Goal: Task Accomplishment & Management: Complete application form

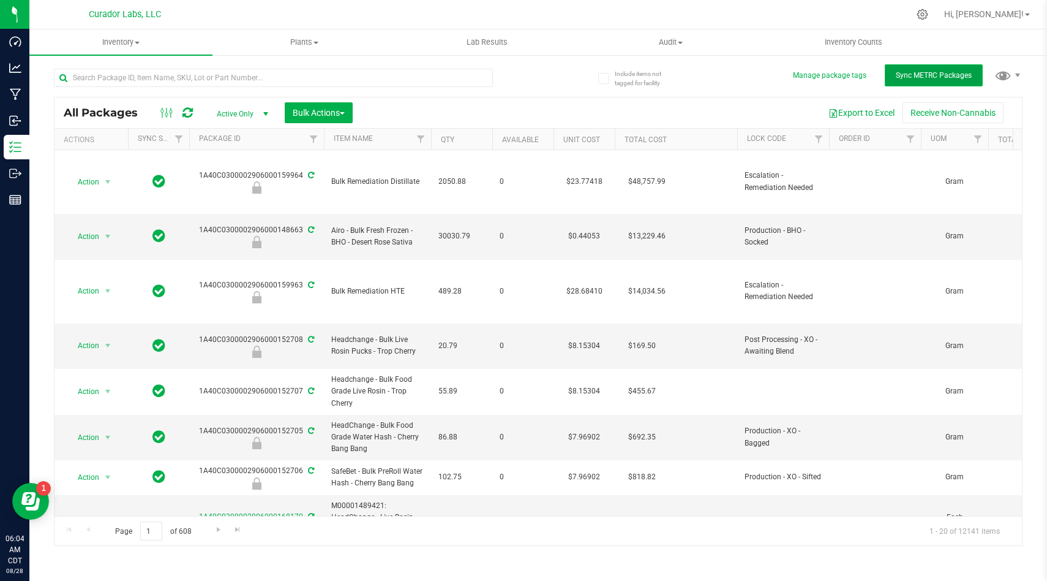
click at [905, 78] on span "Sync METRC Packages" at bounding box center [934, 75] width 76 height 9
click at [506, 104] on div "Export to Excel Receive Non-Cannabis" at bounding box center [687, 112] width 651 height 21
click at [815, 91] on div "All Packages Active Only Active Only Lab Samples Locked All External Internal B…" at bounding box center [538, 301] width 969 height 489
click at [775, 100] on div "All Packages Active Only Active Only Lab Samples Locked All External Internal B…" at bounding box center [539, 112] width 968 height 31
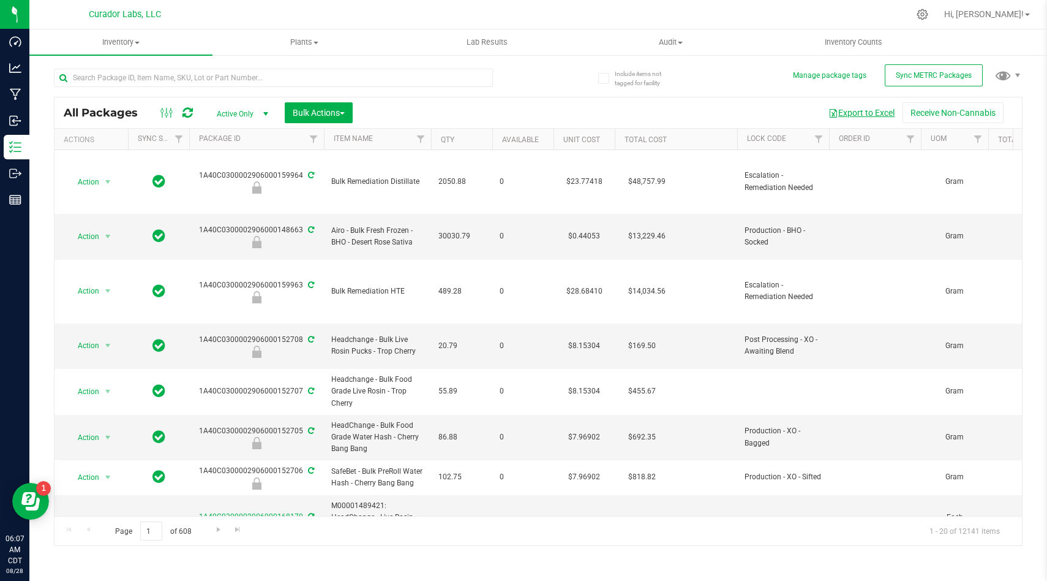
click at [872, 110] on button "Export to Excel" at bounding box center [862, 112] width 82 height 21
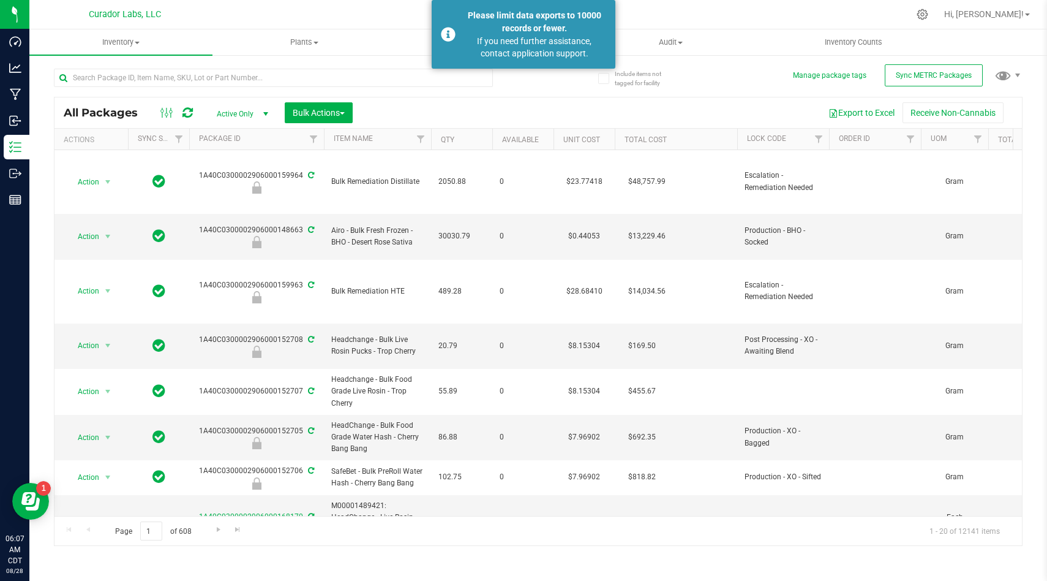
click at [820, 127] on div "All Packages Active Only Active Only Lab Samples Locked All External Internal B…" at bounding box center [539, 112] width 968 height 31
click at [812, 145] on link "Filter" at bounding box center [819, 139] width 20 height 21
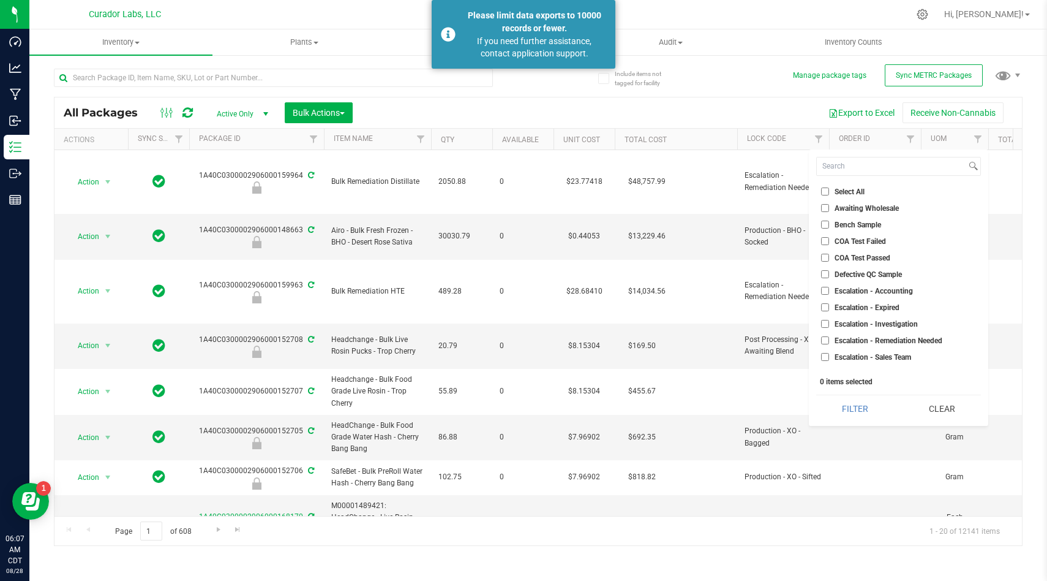
click at [824, 195] on li "Select All" at bounding box center [898, 191] width 165 height 13
click at [825, 190] on input "Select All" at bounding box center [825, 191] width 8 height 8
checkbox input "true"
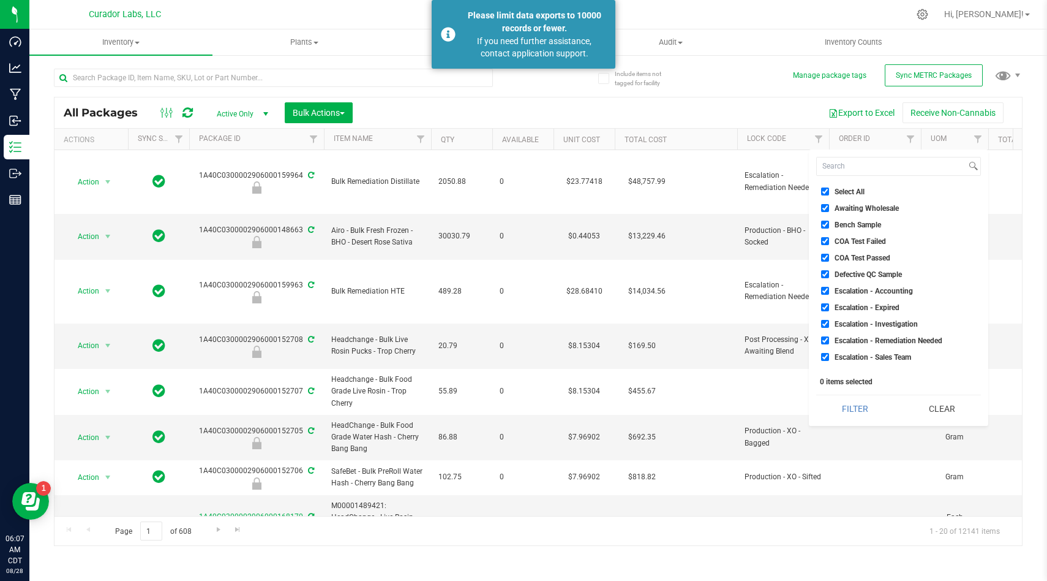
checkbox input "true"
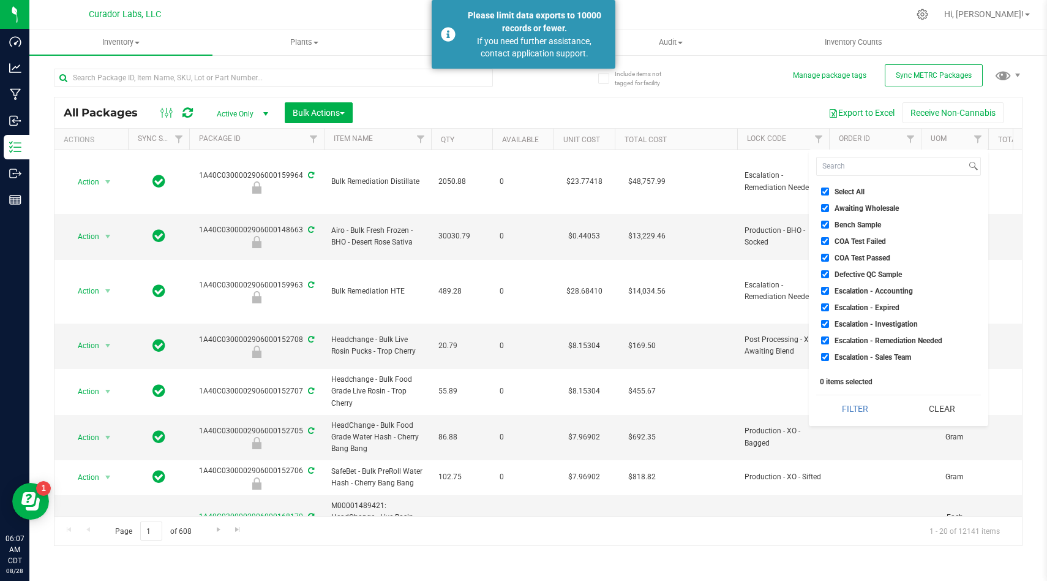
checkbox input "true"
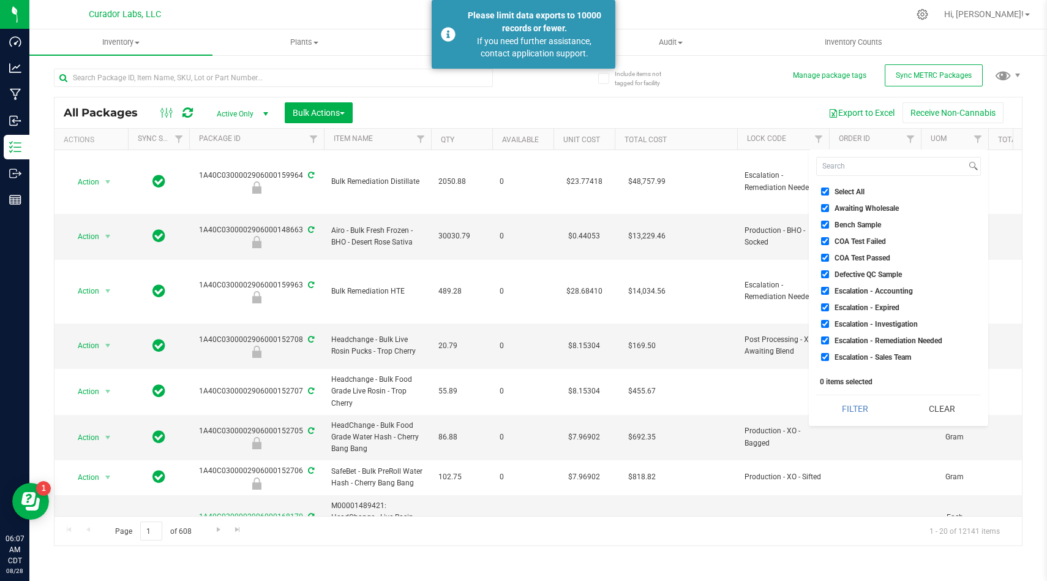
checkbox input "true"
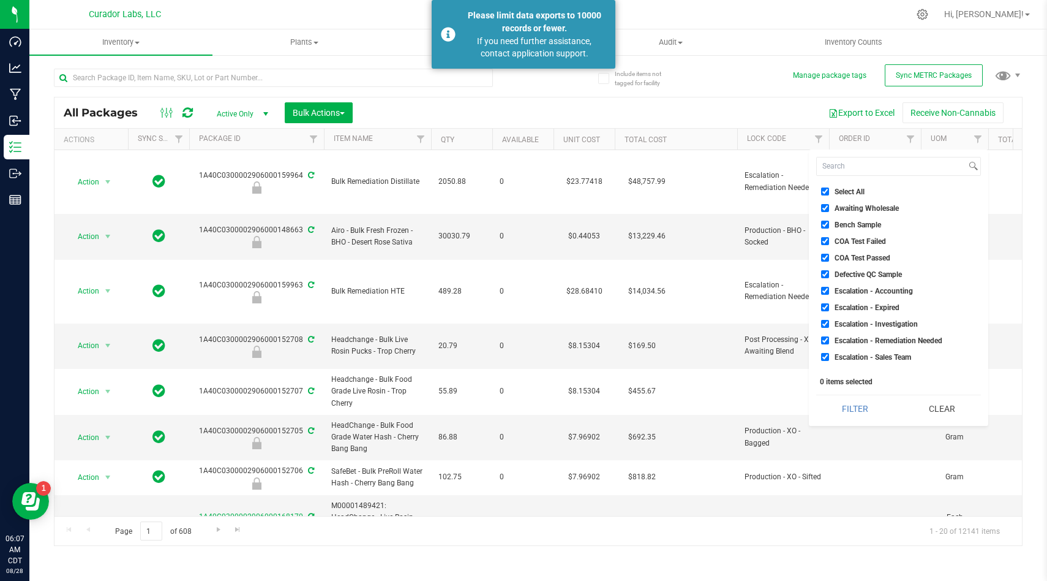
checkbox input "true"
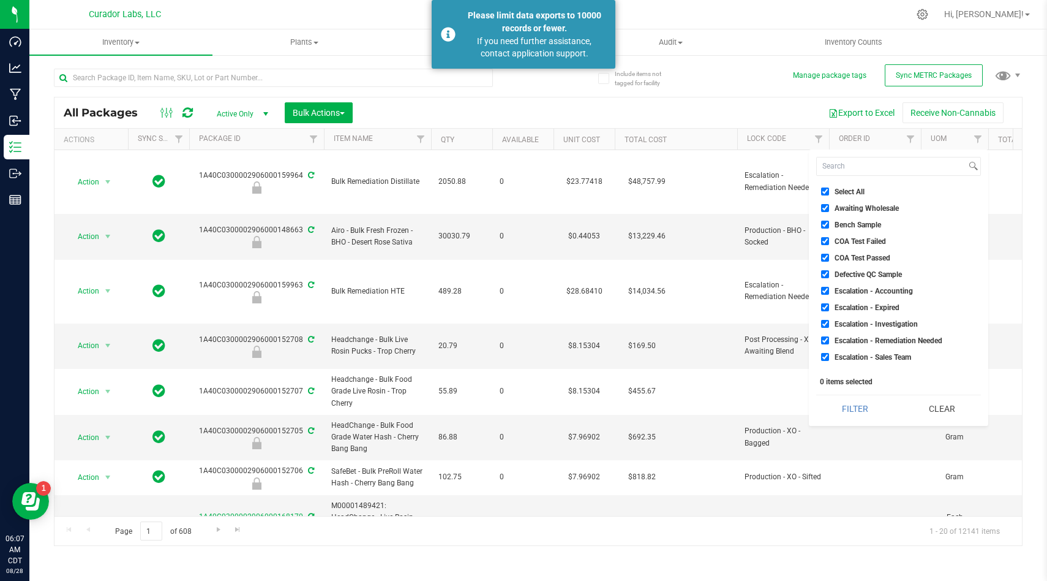
checkbox input "true"
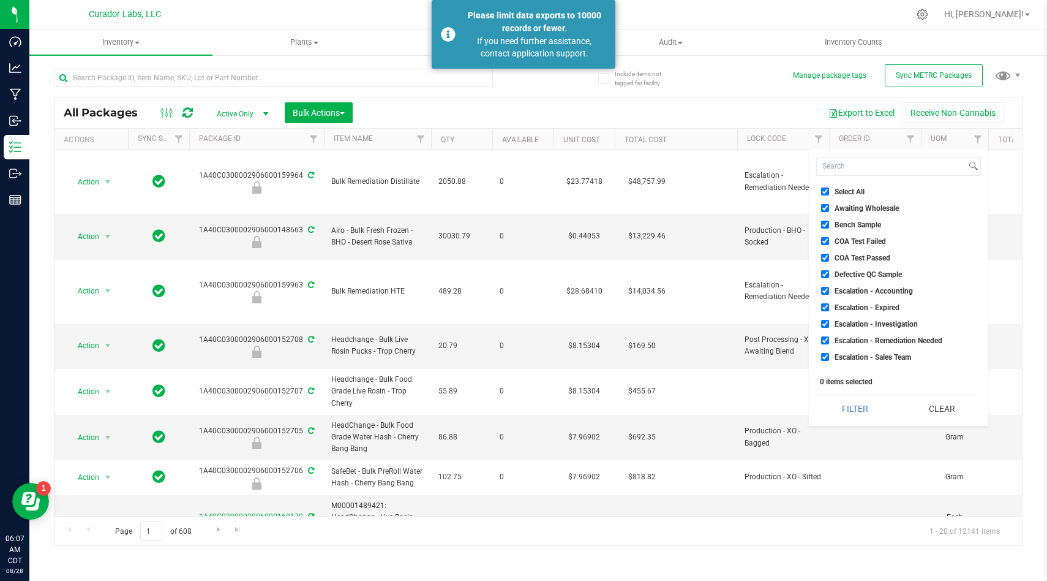
checkbox input "true"
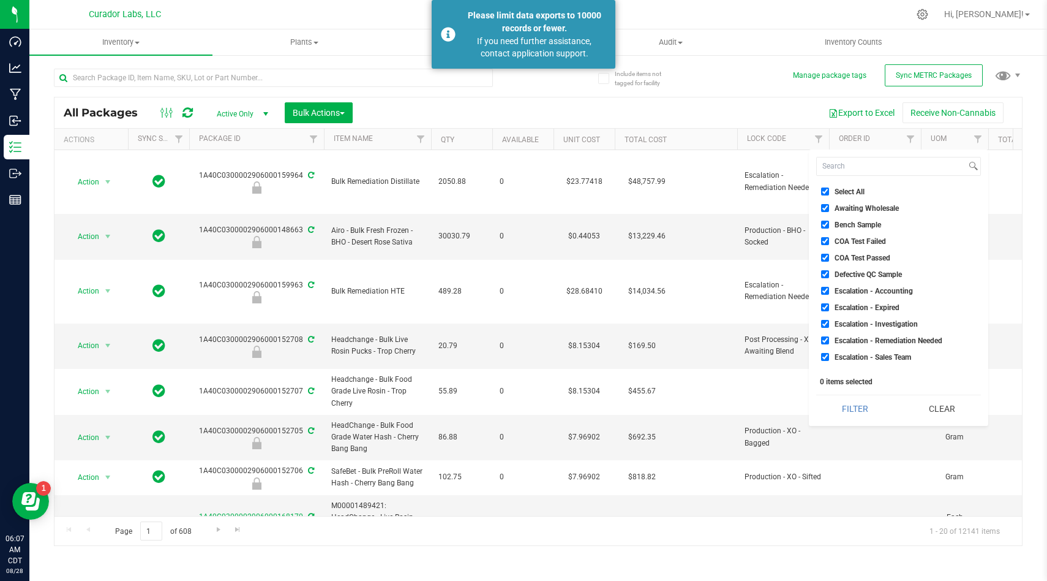
checkbox input "true"
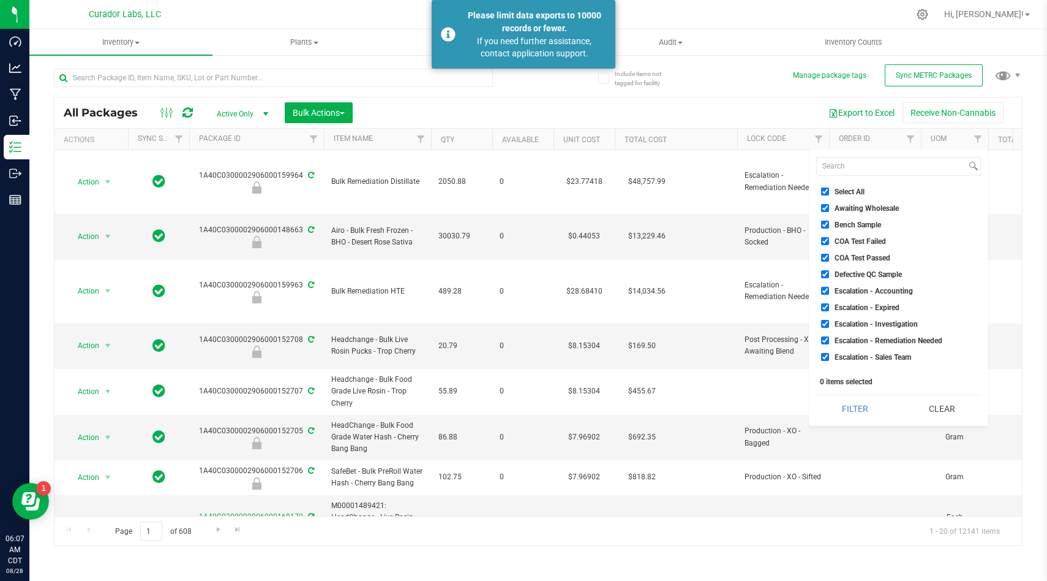
checkbox input "true"
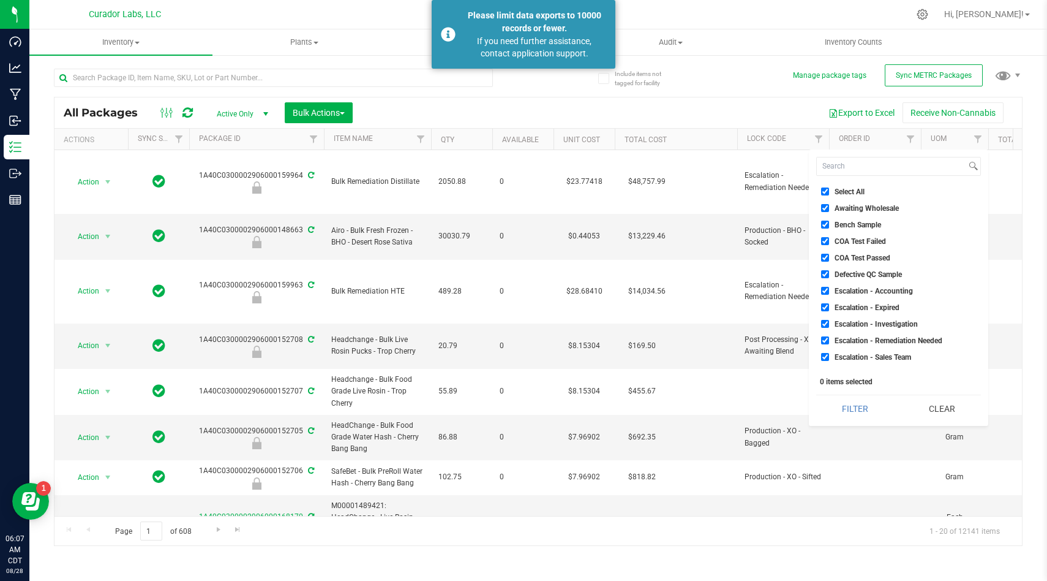
checkbox input "true"
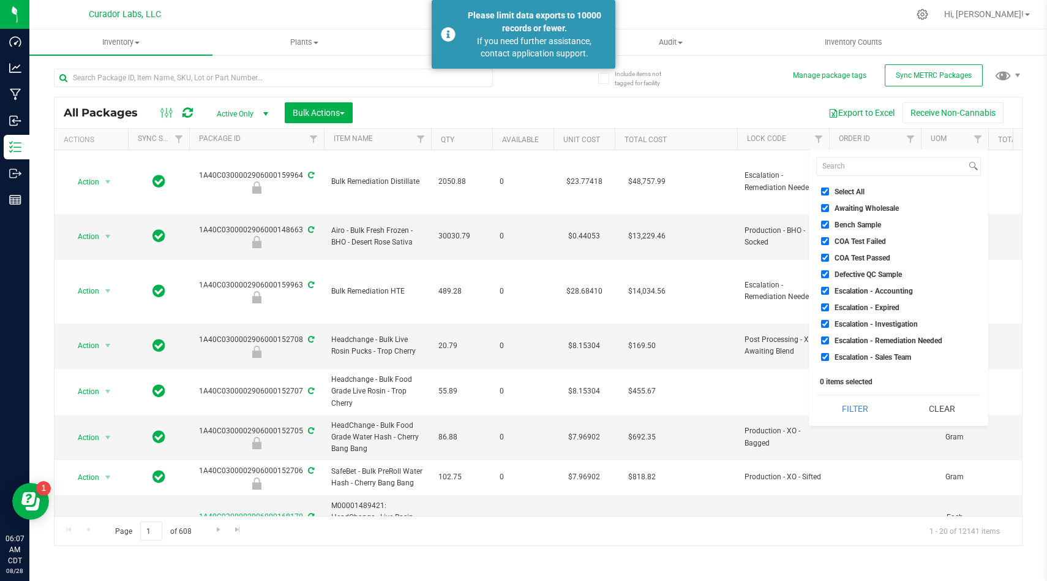
checkbox input "true"
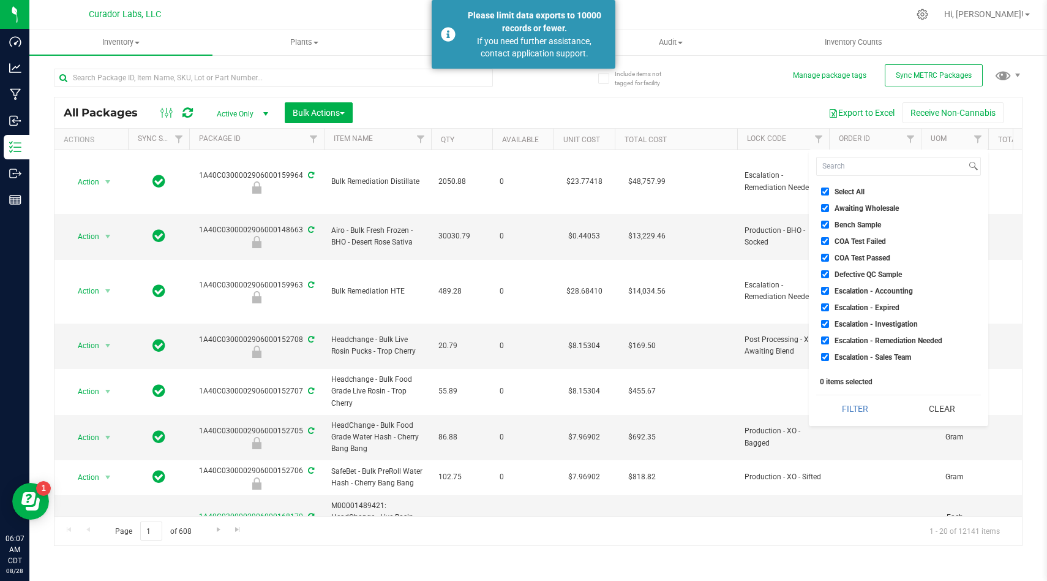
checkbox input "true"
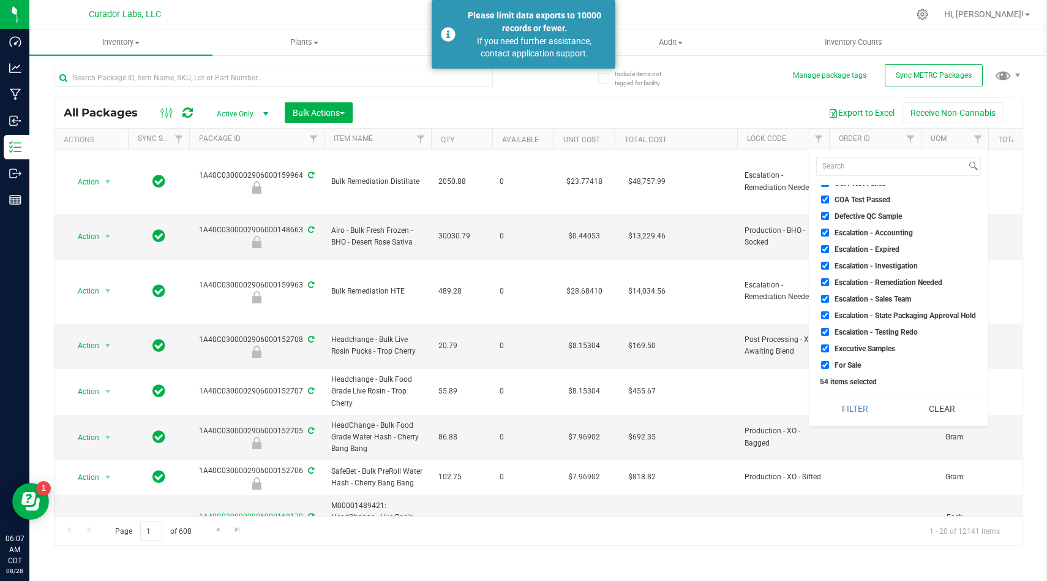
scroll to position [59, 0]
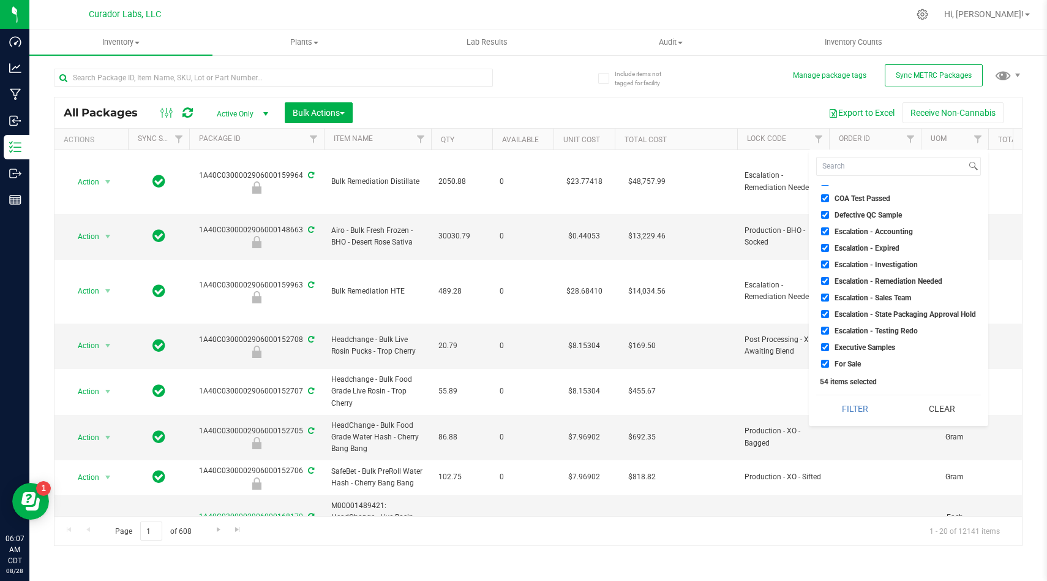
click at [829, 365] on input "For Sale" at bounding box center [825, 364] width 8 height 8
checkbox input "false"
click at [843, 410] on button "Filter" at bounding box center [855, 408] width 78 height 27
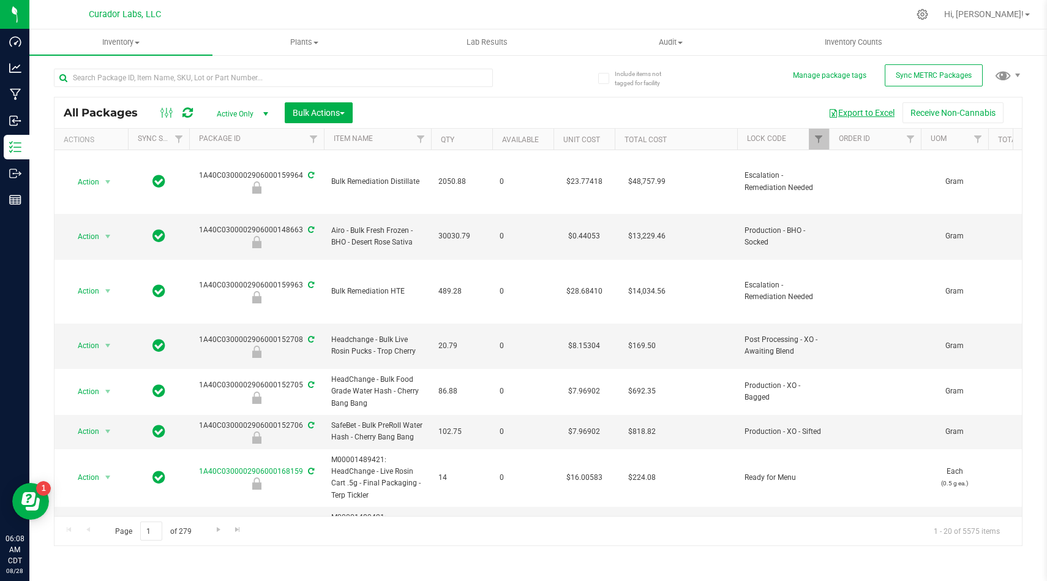
click at [857, 108] on button "Export to Excel" at bounding box center [862, 112] width 82 height 21
click at [819, 139] on span "Filter" at bounding box center [819, 139] width 10 height 10
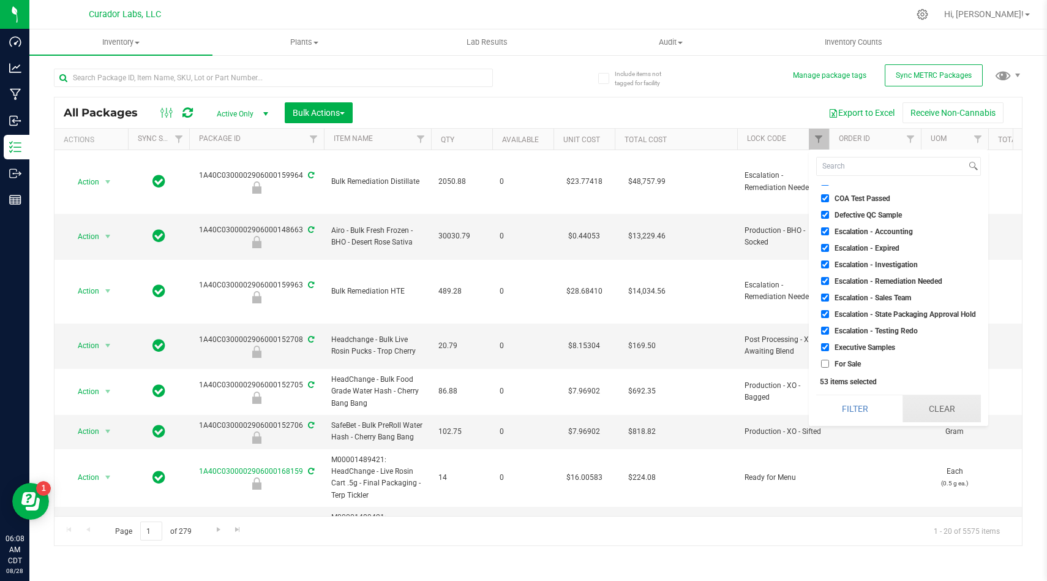
click at [925, 402] on button "Clear" at bounding box center [942, 408] width 78 height 27
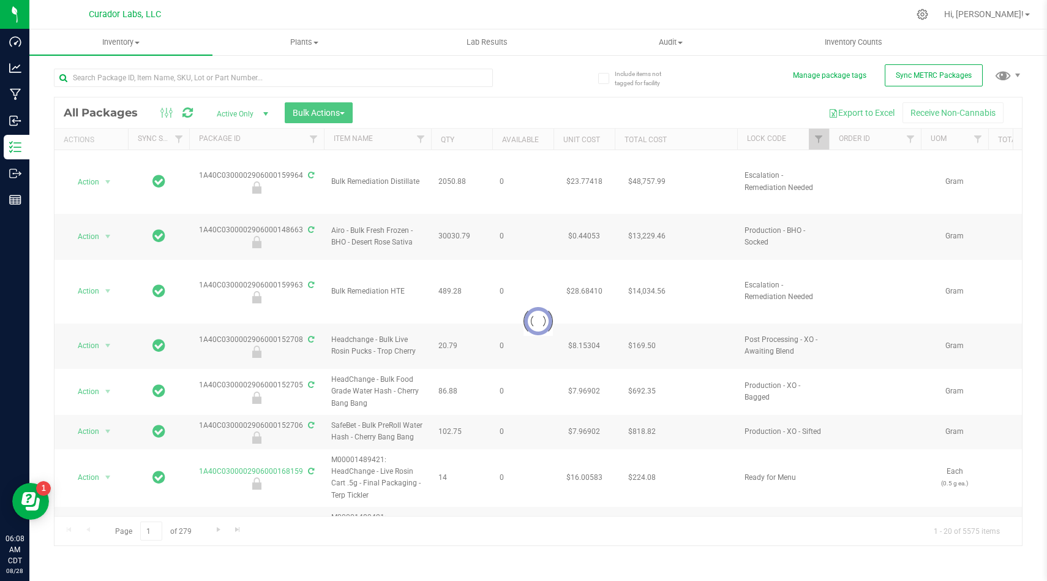
click at [816, 141] on div at bounding box center [539, 321] width 968 height 448
checkbox input "false"
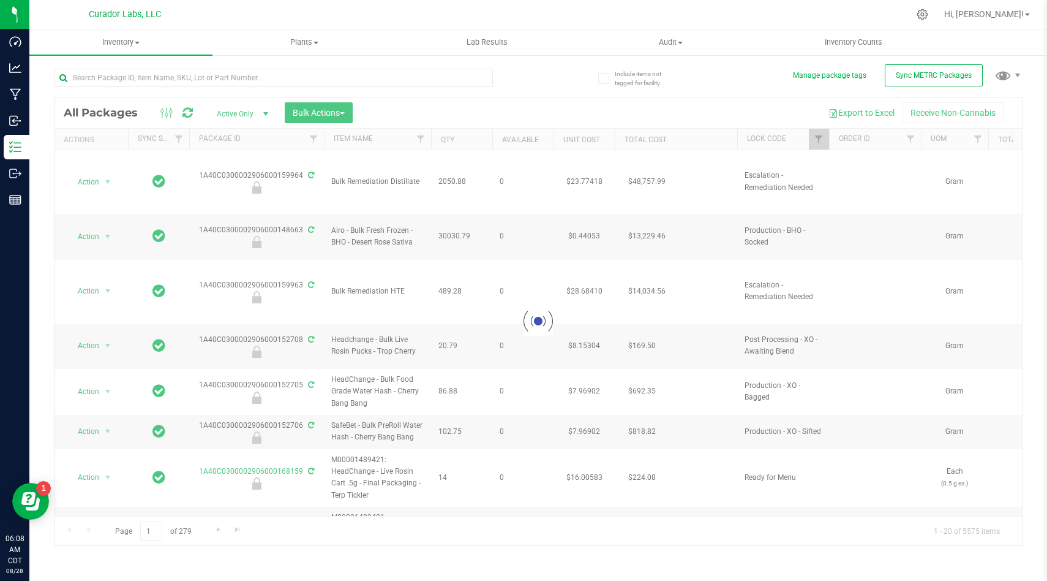
checkbox input "false"
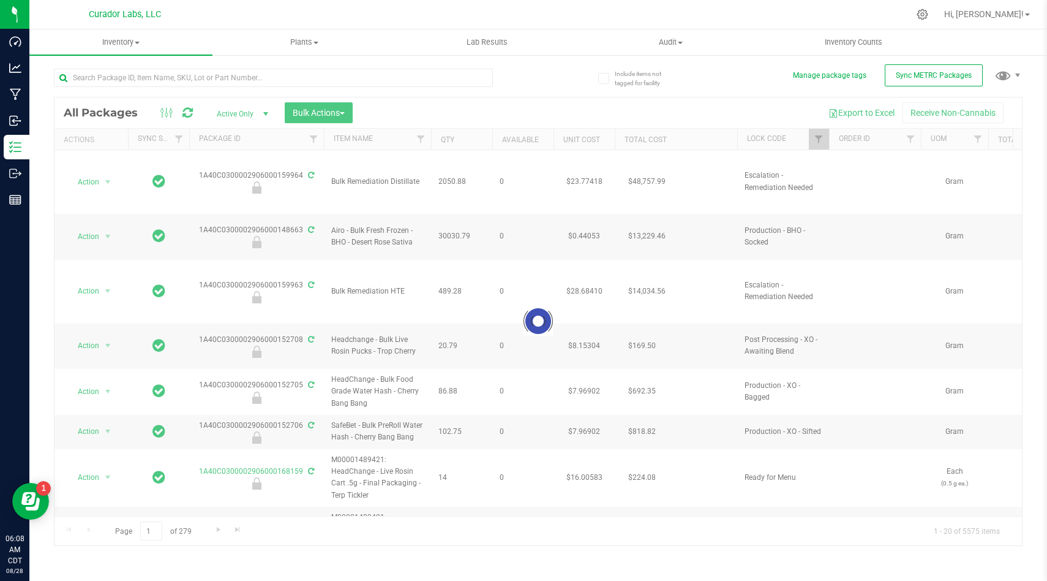
checkbox input "false"
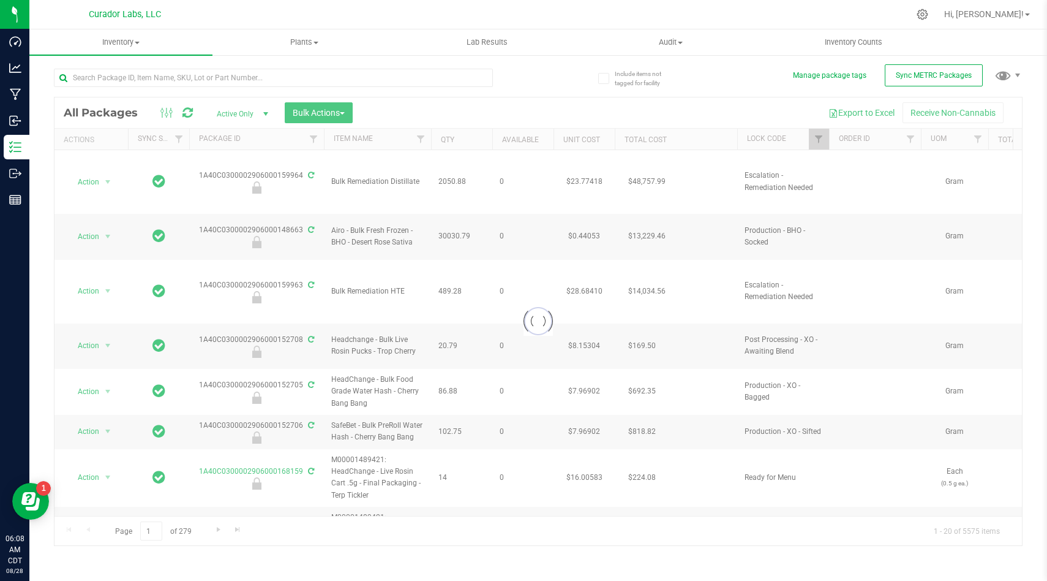
checkbox input "false"
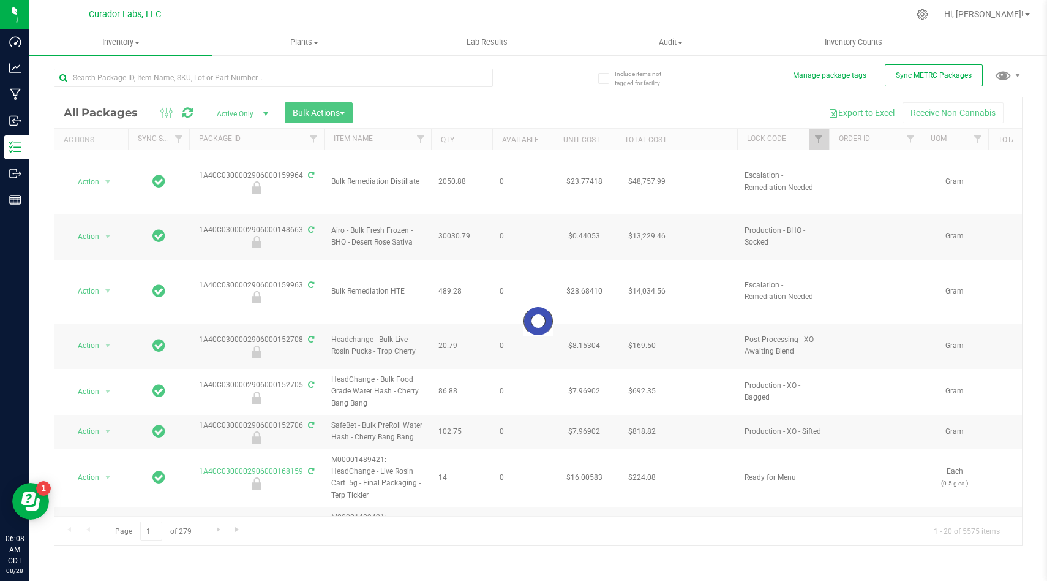
checkbox input "false"
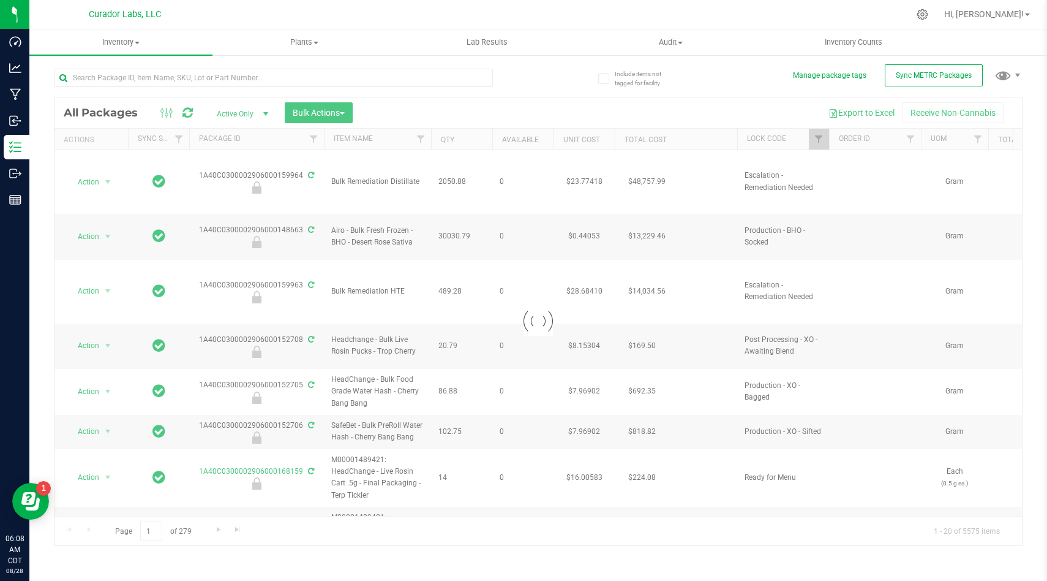
checkbox input "false"
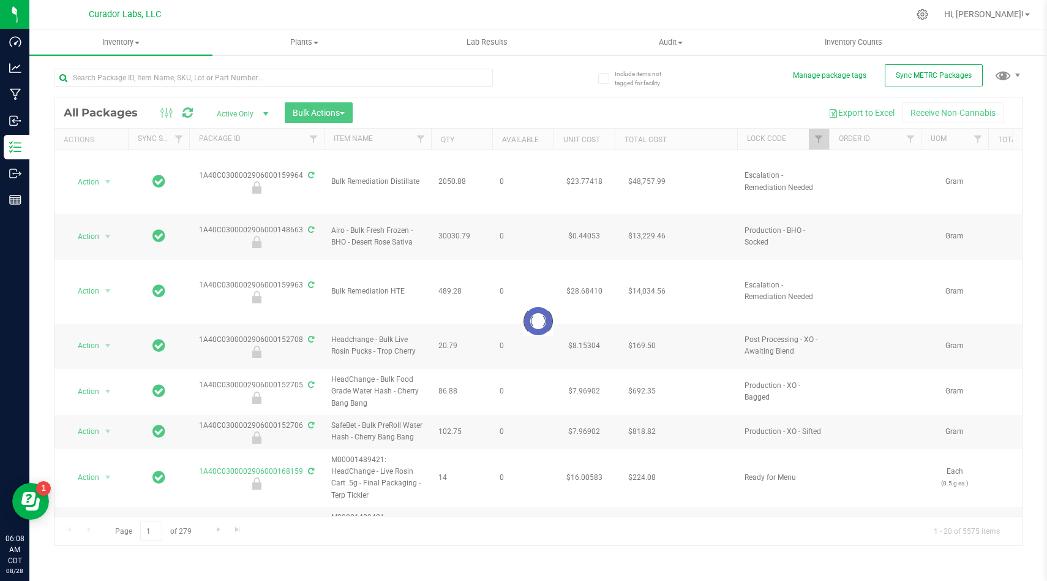
checkbox input "false"
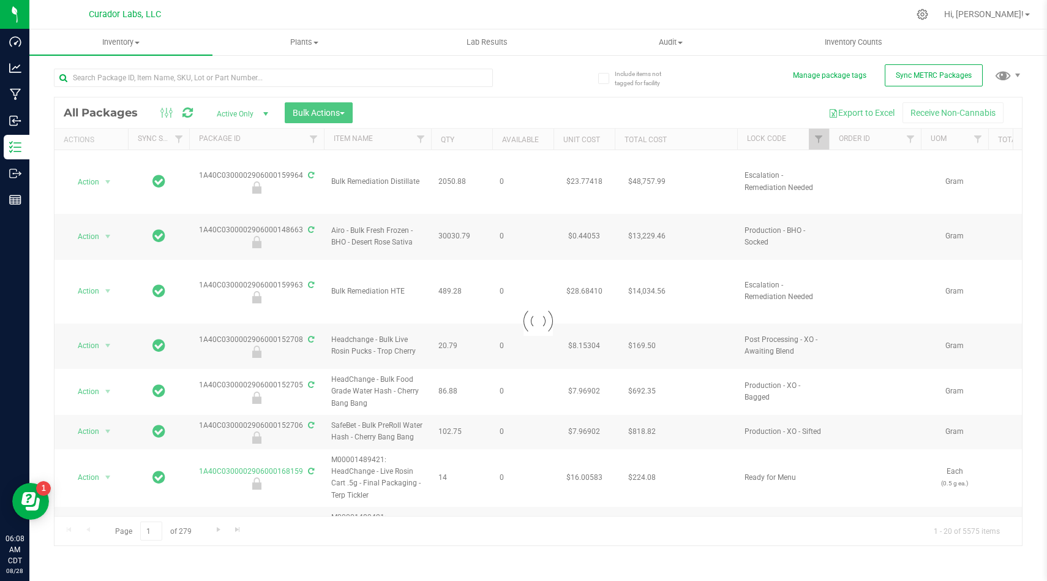
checkbox input "false"
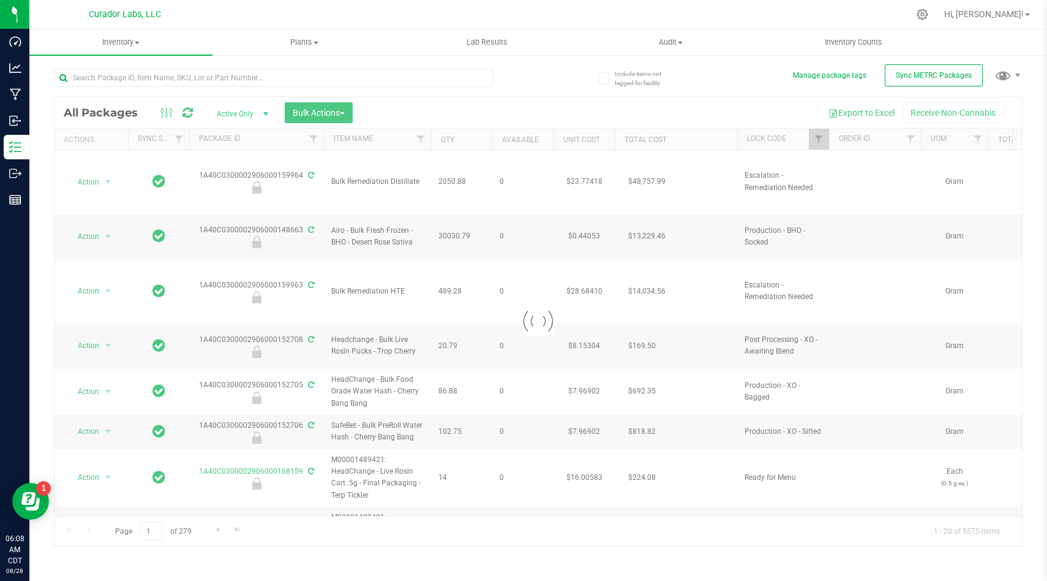
checkbox input "false"
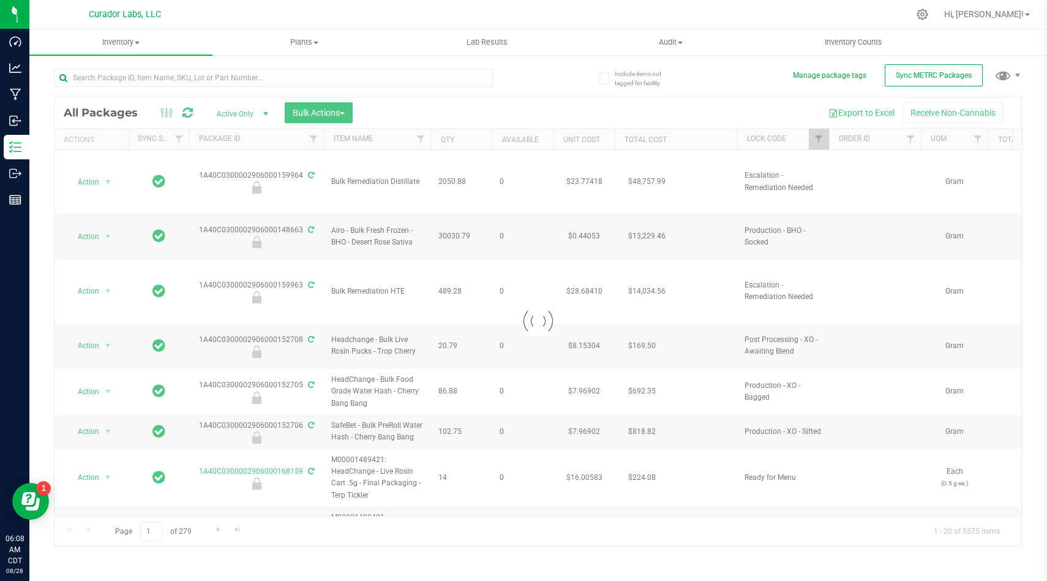
checkbox input "false"
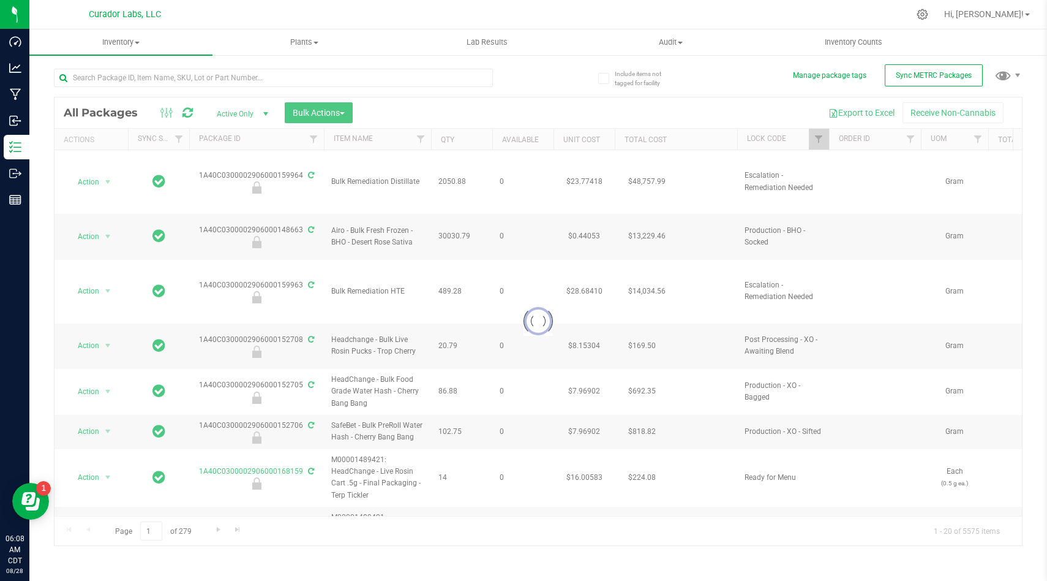
checkbox input "false"
click at [818, 138] on div at bounding box center [539, 321] width 968 height 448
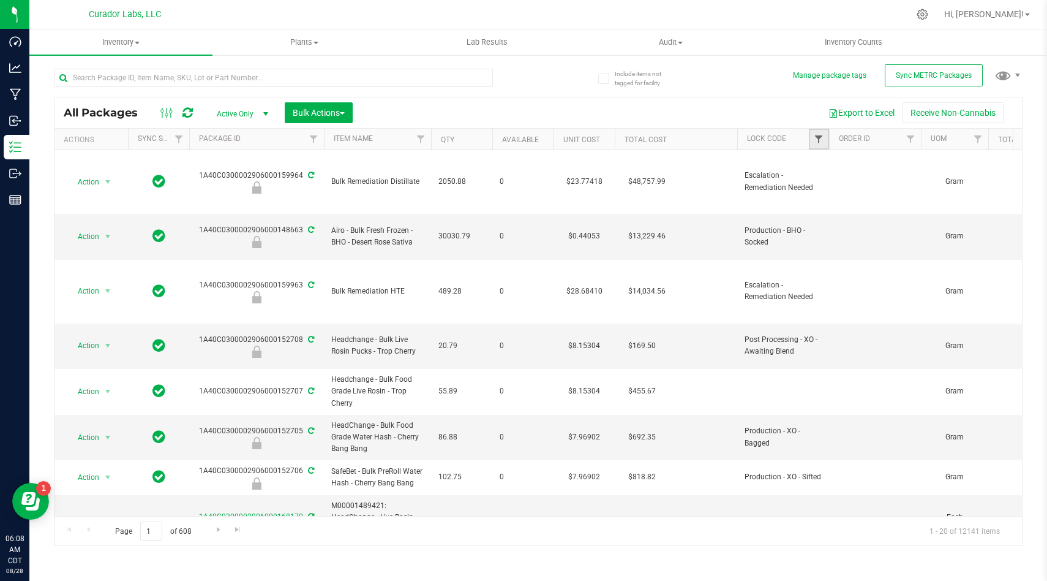
click at [819, 138] on span "Filter" at bounding box center [819, 139] width 10 height 10
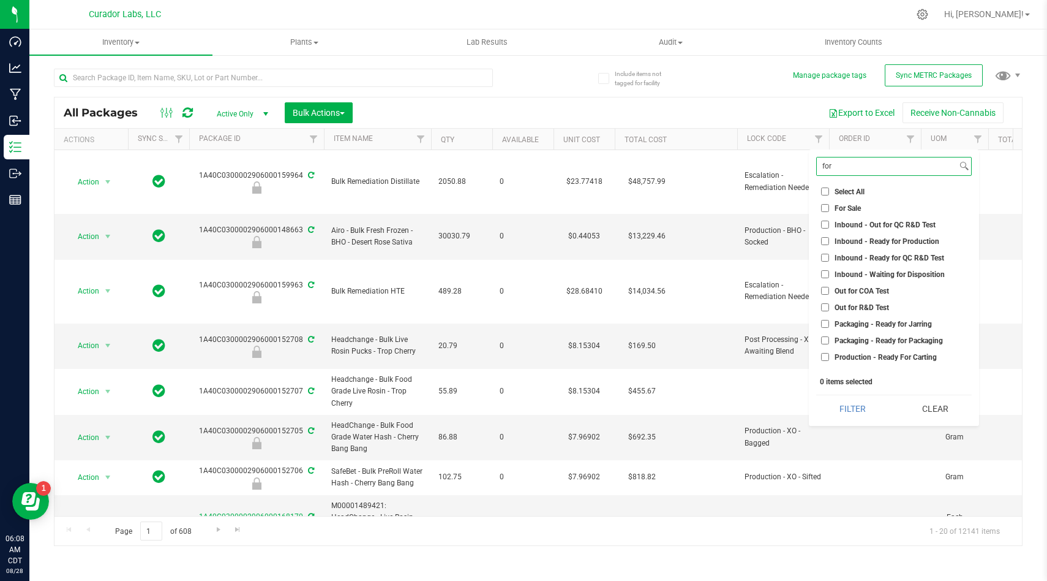
type input "for"
click at [823, 209] on input "For Sale" at bounding box center [825, 208] width 8 height 8
click at [841, 416] on button "Filter" at bounding box center [852, 408] width 73 height 27
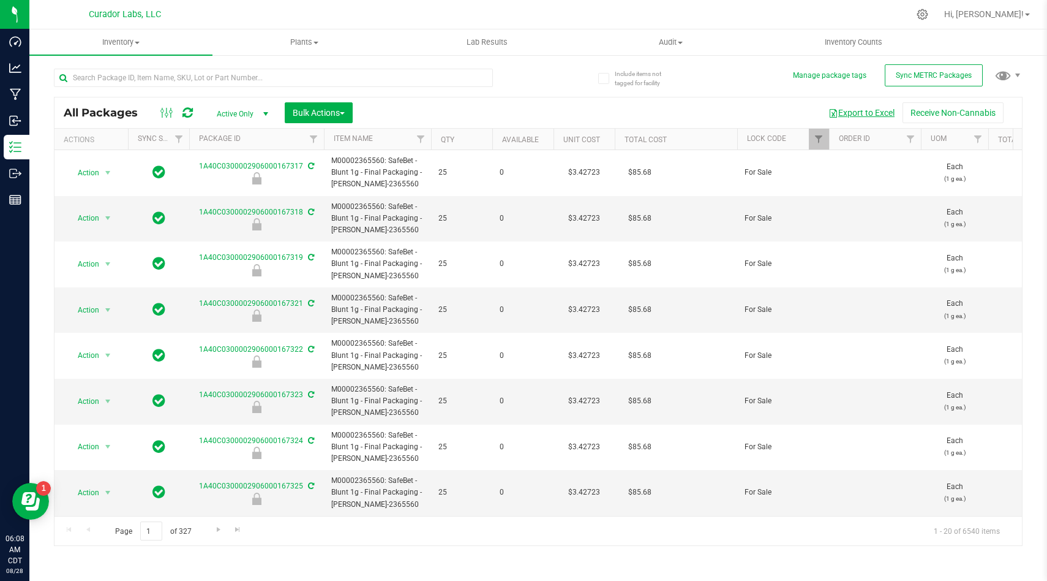
click at [846, 112] on button "Export to Excel" at bounding box center [862, 112] width 82 height 21
click at [818, 139] on span "Filter" at bounding box center [819, 139] width 10 height 10
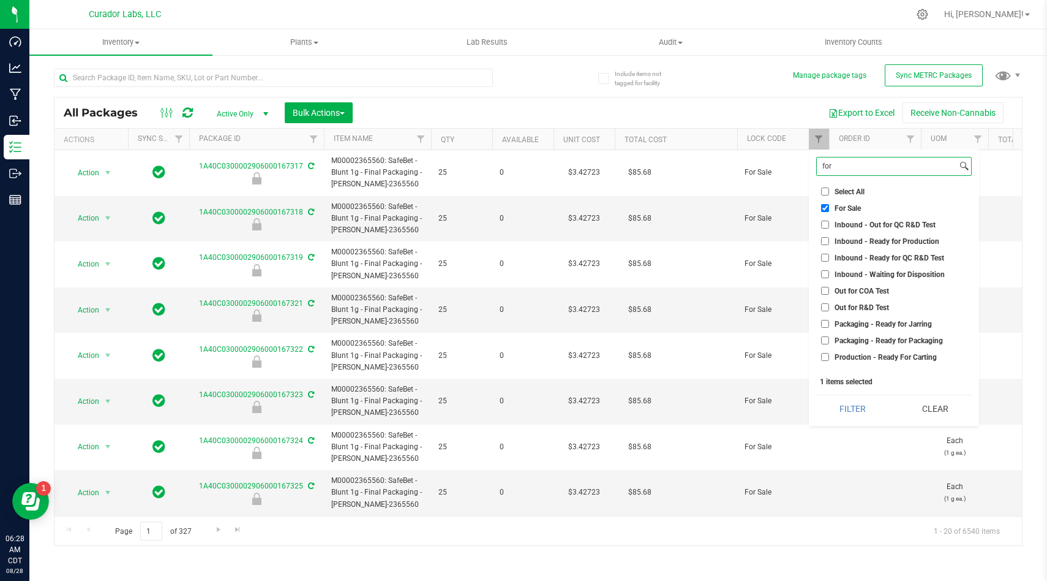
click at [836, 168] on input "for" at bounding box center [887, 166] width 140 height 18
click at [827, 208] on input "For Sale" at bounding box center [825, 208] width 8 height 8
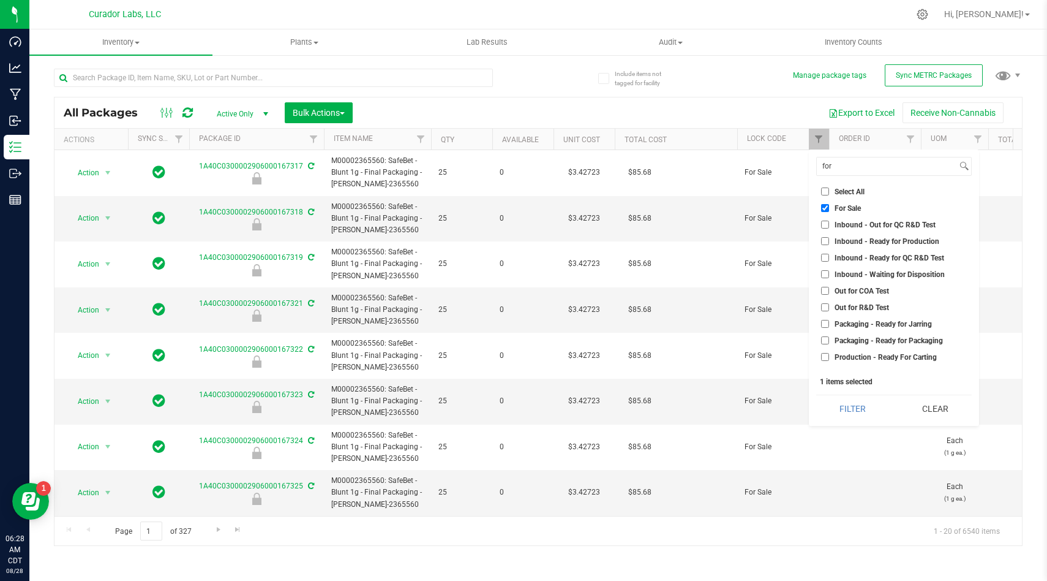
checkbox input "false"
click at [844, 162] on input "for" at bounding box center [887, 166] width 140 height 18
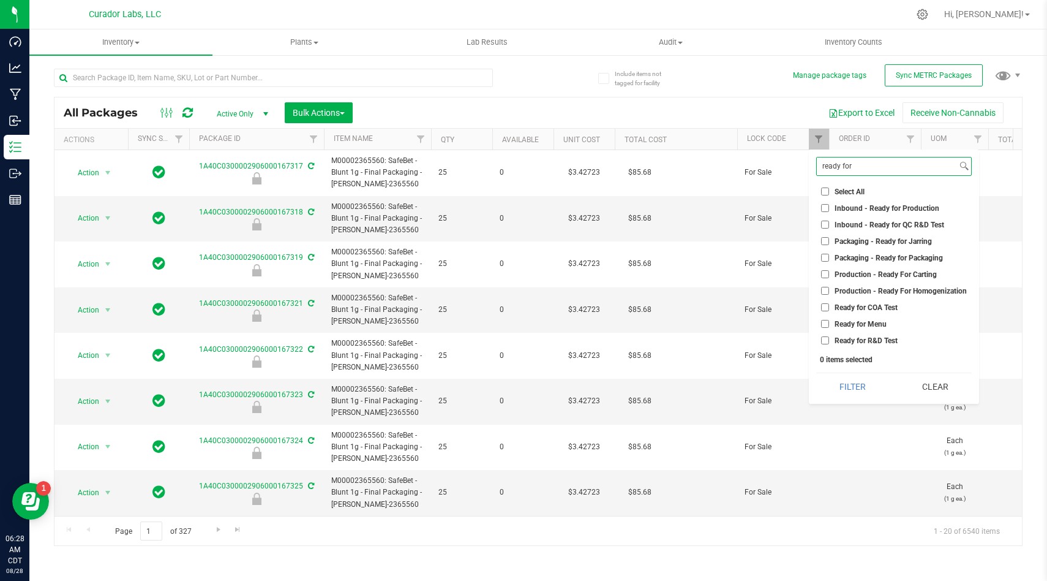
type input "ready for"
click at [825, 305] on input "Ready for COA Test" at bounding box center [825, 307] width 8 height 8
checkbox input "true"
click at [824, 338] on input "Ready for R&D Test" at bounding box center [825, 340] width 8 height 8
click at [825, 342] on input "Ready for R&D Test" at bounding box center [825, 340] width 8 height 8
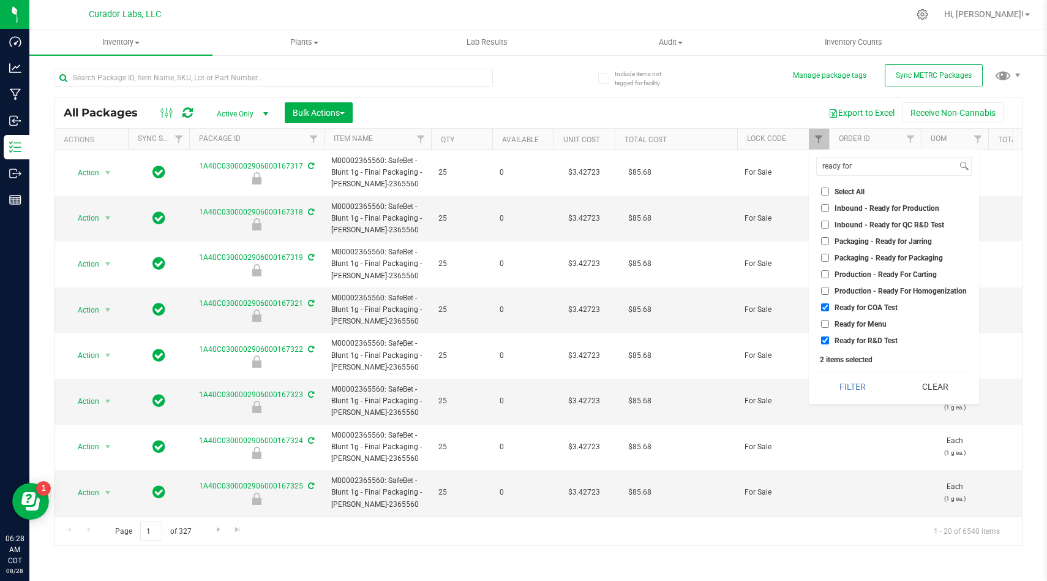
checkbox input "false"
click at [834, 388] on button "Filter" at bounding box center [852, 386] width 73 height 27
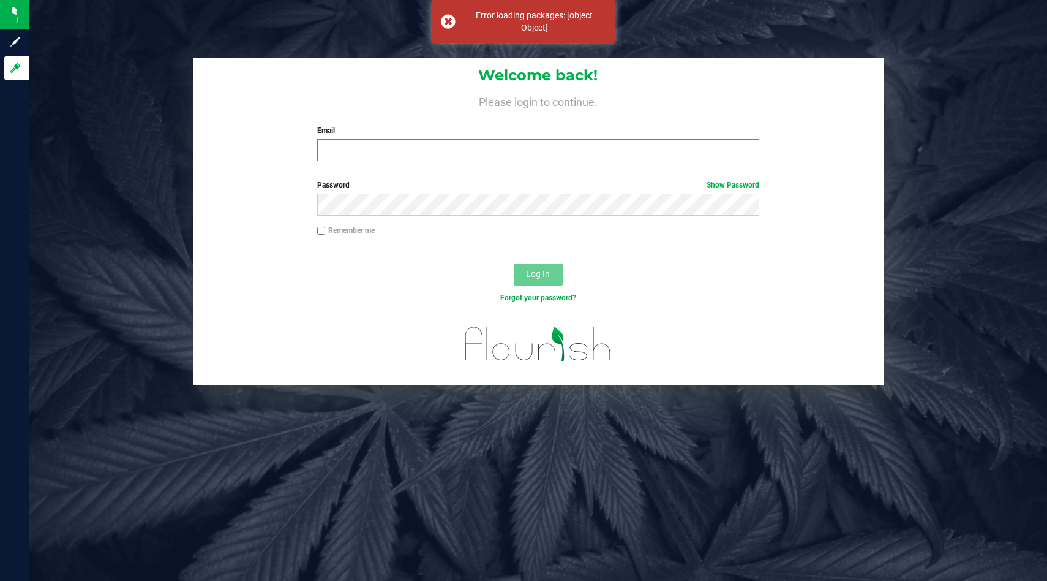
click at [677, 156] on input "Email" at bounding box center [538, 150] width 442 height 22
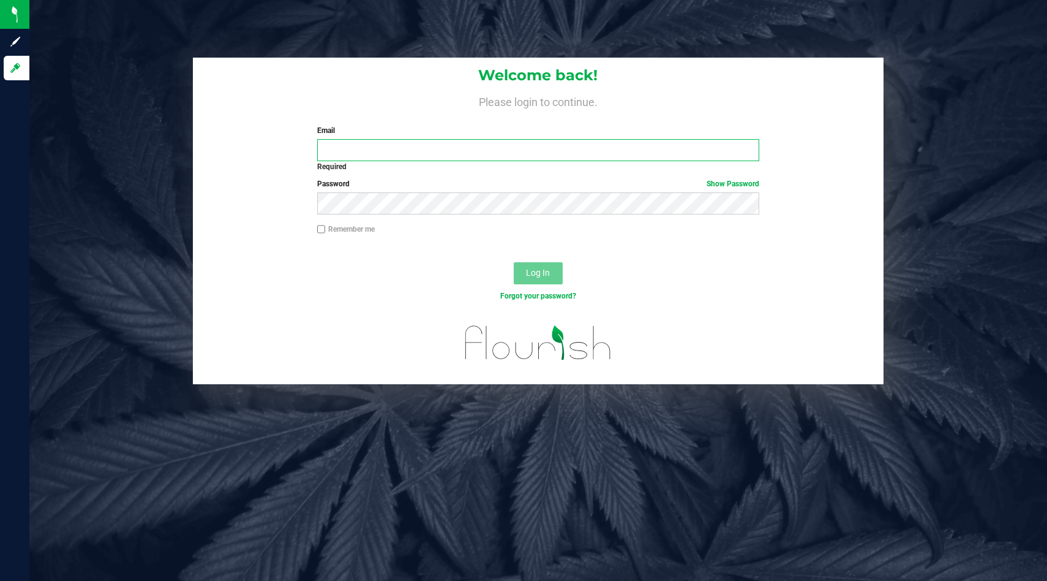
type input "isaac@curadorbrands.com"
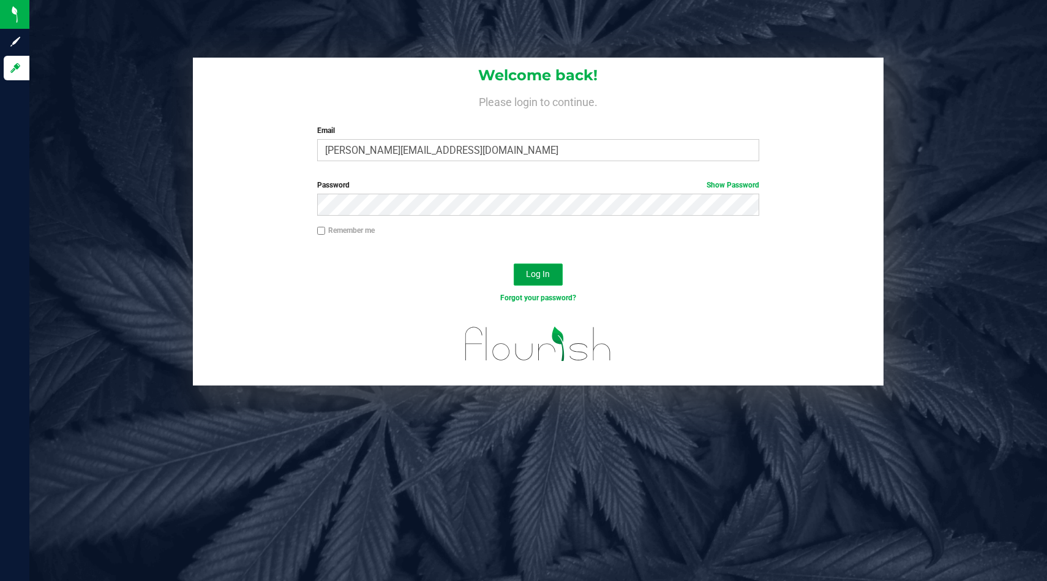
click at [546, 272] on span "Log In" at bounding box center [538, 274] width 24 height 10
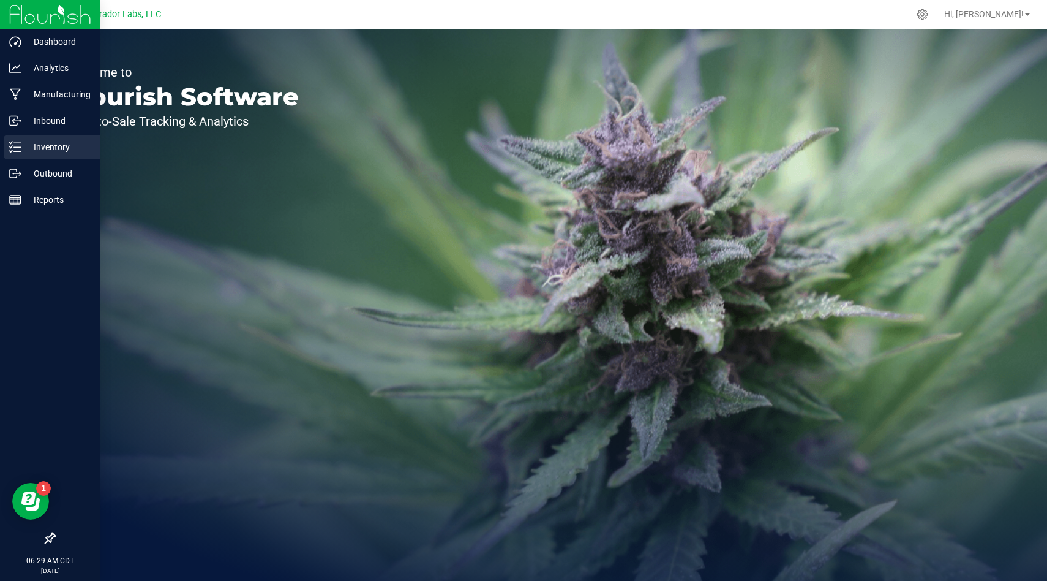
click at [24, 149] on p "Inventory" at bounding box center [57, 147] width 73 height 15
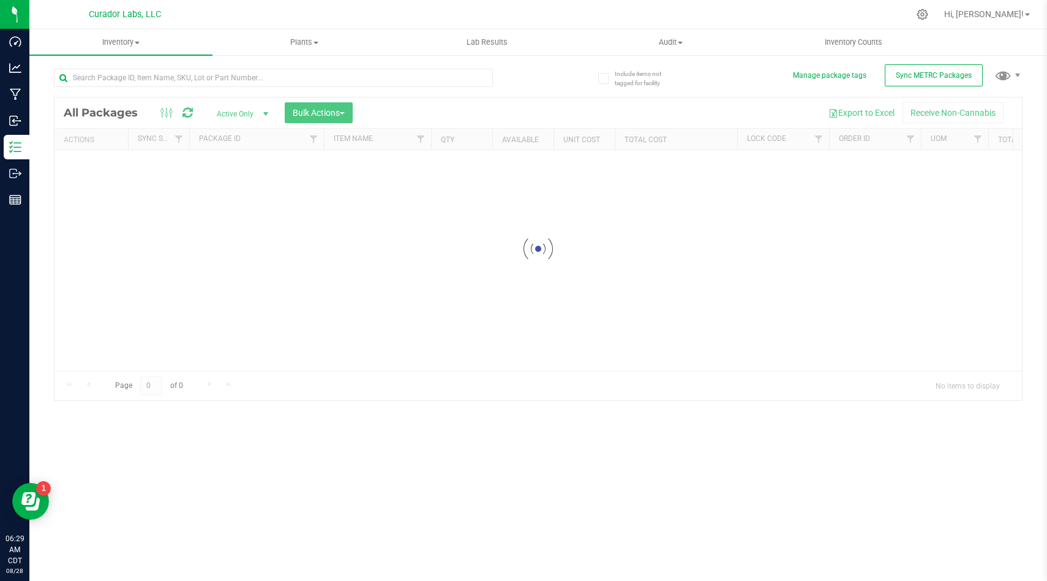
click at [822, 138] on div at bounding box center [539, 248] width 968 height 303
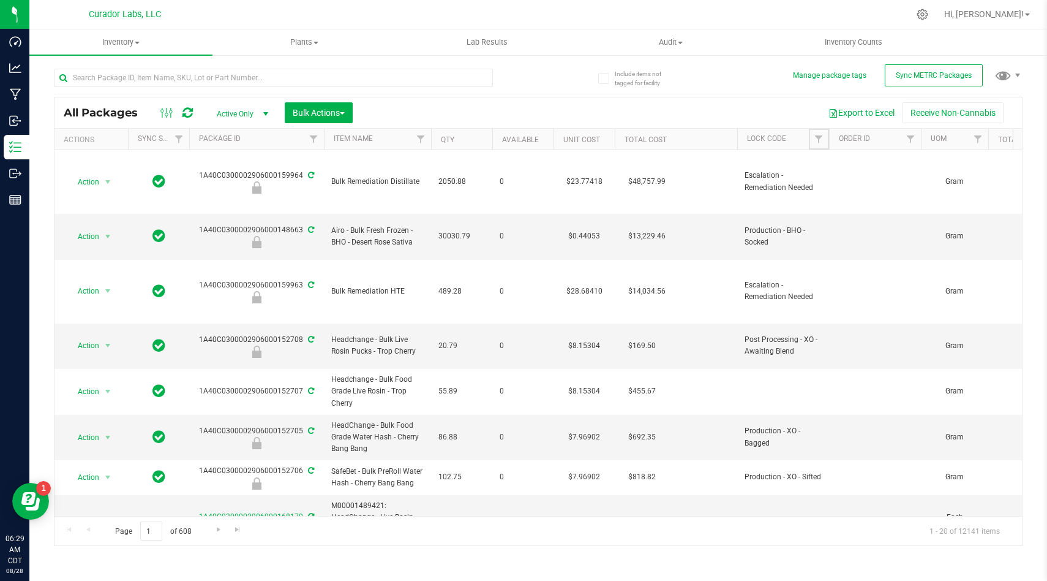
click at [821, 140] on span "Filter" at bounding box center [819, 139] width 10 height 10
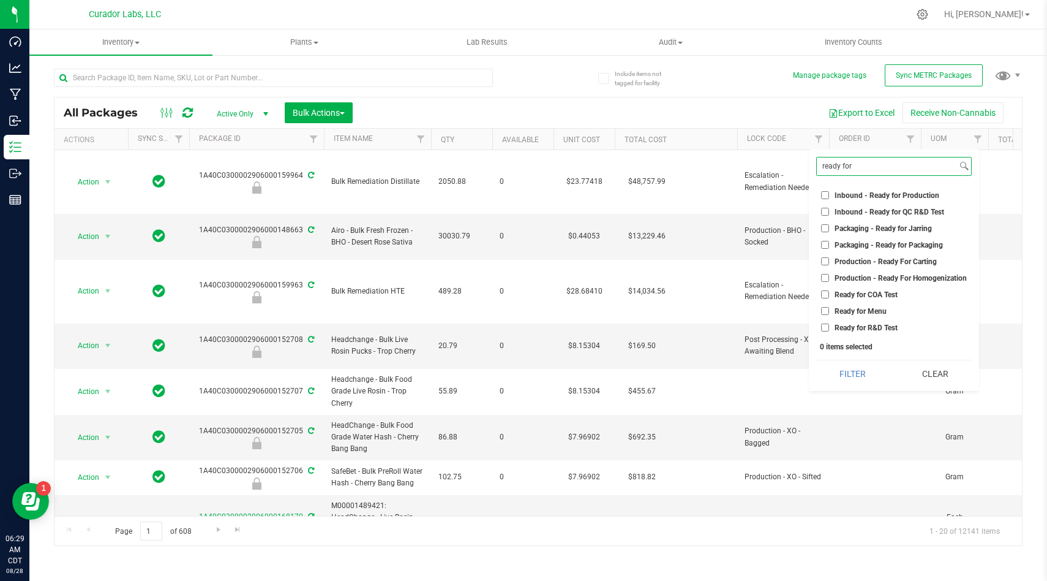
type input "ready for"
click at [823, 295] on input "Ready for COA Test" at bounding box center [825, 294] width 8 height 8
click at [845, 375] on button "Filter" at bounding box center [852, 373] width 73 height 27
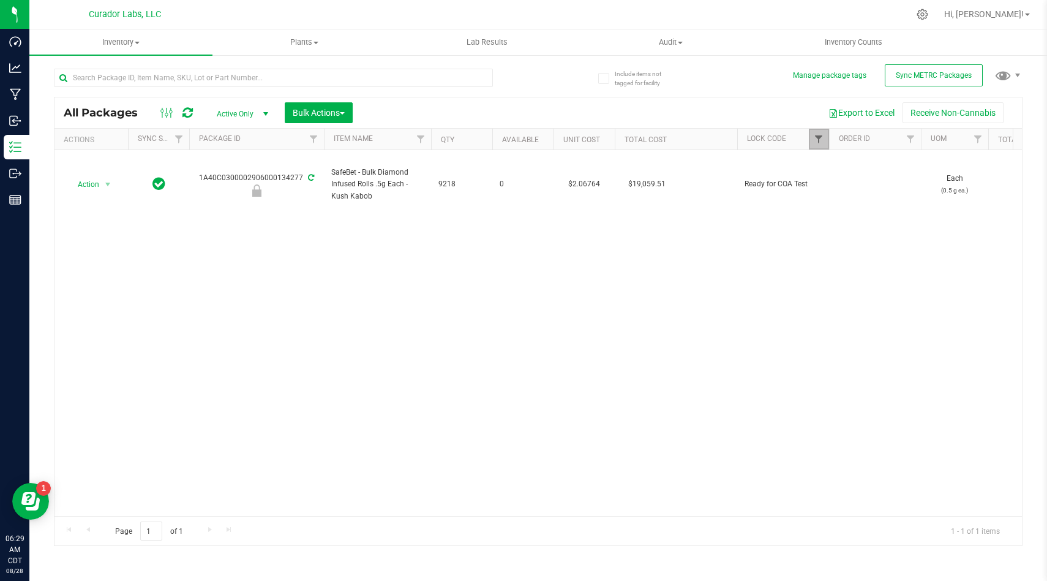
click at [816, 138] on span "Filter" at bounding box center [819, 139] width 10 height 10
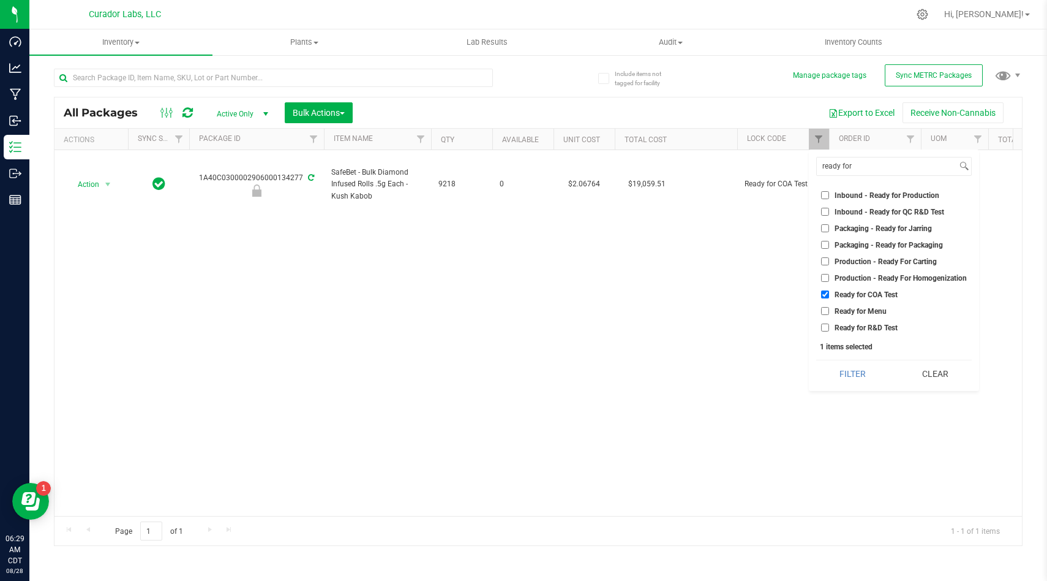
click at [827, 292] on input "Ready for COA Test" at bounding box center [825, 294] width 8 height 8
checkbox input "false"
click at [823, 333] on li "Ready for R&D Test" at bounding box center [894, 327] width 156 height 13
click at [825, 327] on input "Ready for R&D Test" at bounding box center [825, 327] width 8 height 8
checkbox input "true"
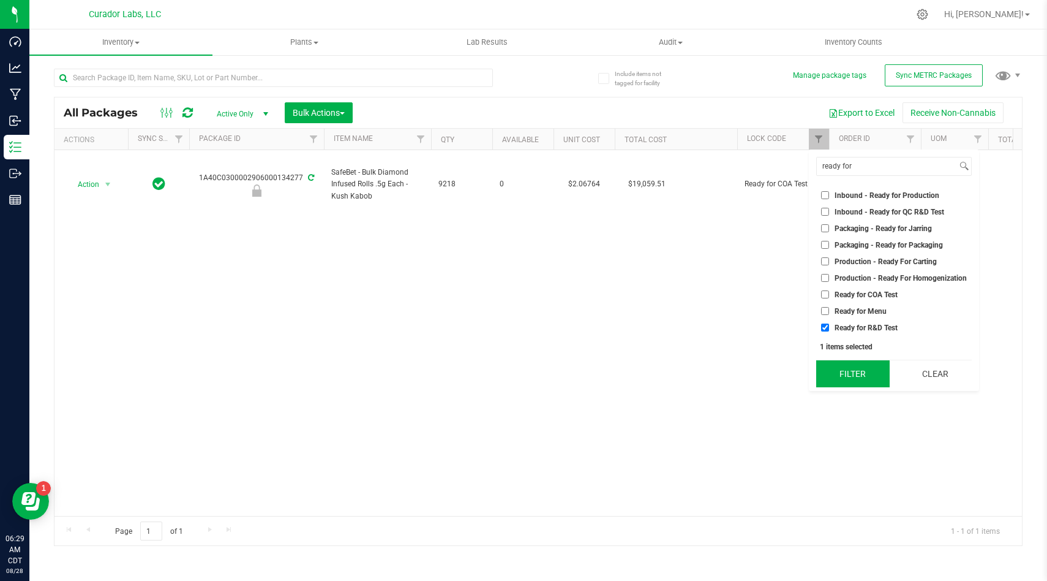
click at [839, 379] on button "Filter" at bounding box center [852, 373] width 73 height 27
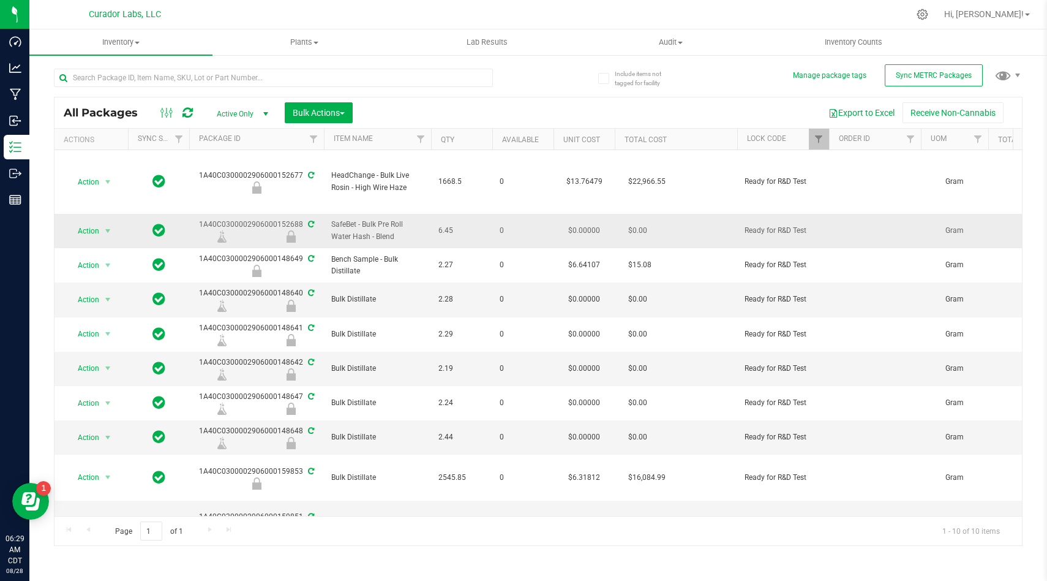
click at [309, 222] on icon at bounding box center [311, 223] width 6 height 7
click at [308, 224] on icon at bounding box center [311, 223] width 6 height 7
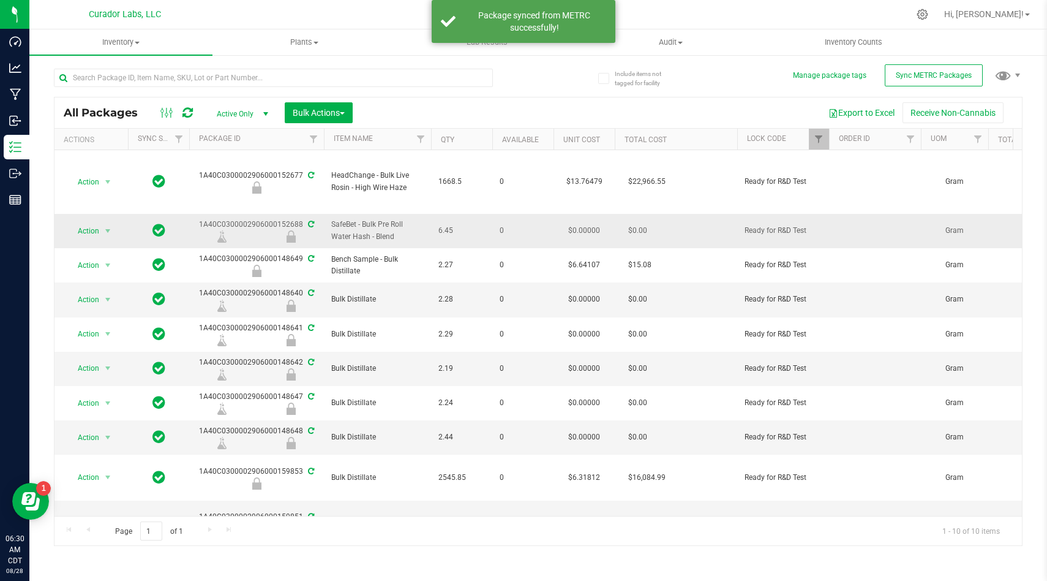
click at [287, 220] on div "1A40C0300002906000152688" at bounding box center [256, 231] width 138 height 24
copy div "1A40C0300002906000152688"
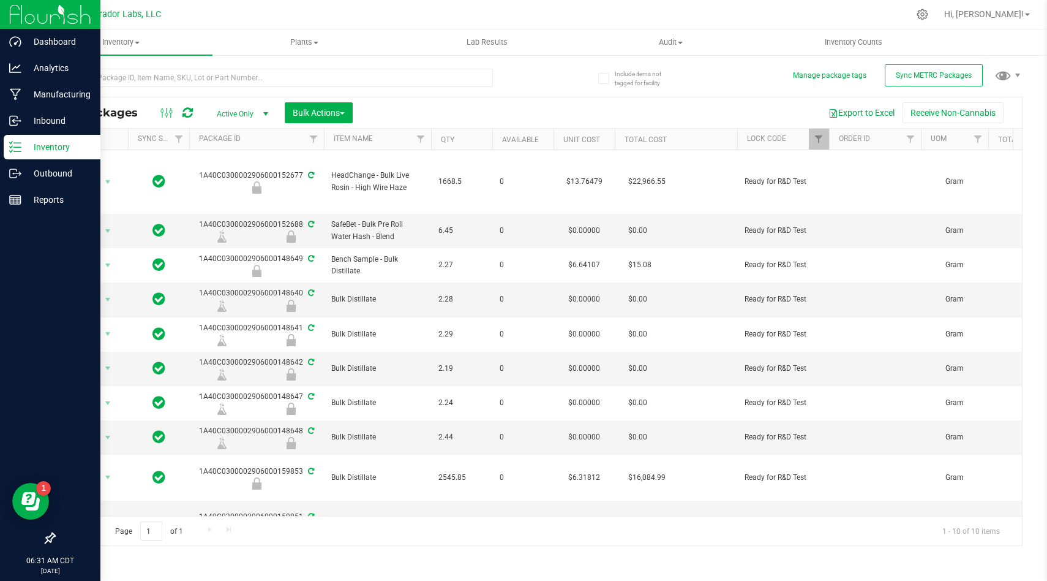
click at [28, 7] on img at bounding box center [50, 14] width 82 height 29
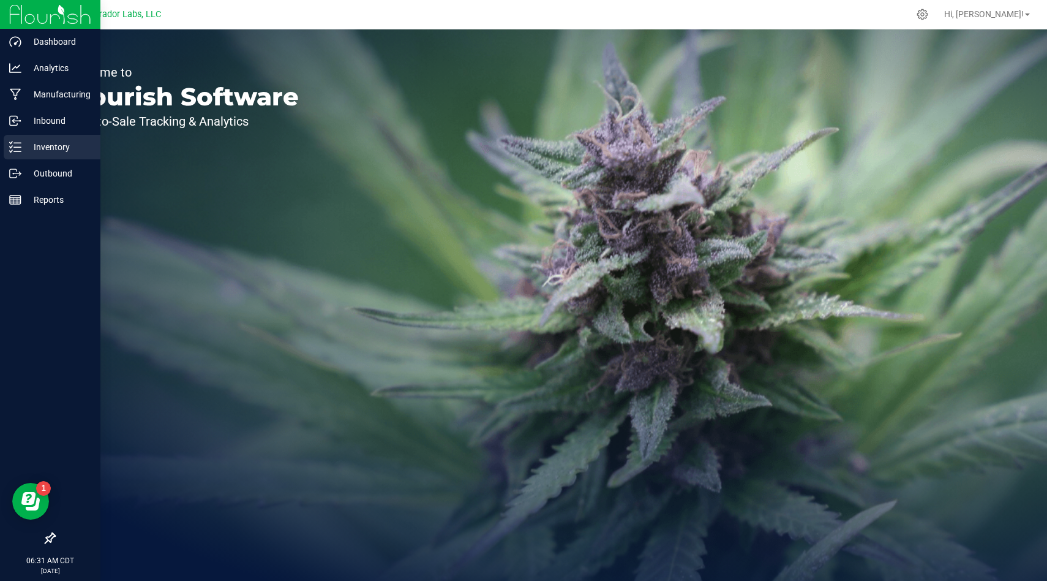
click at [17, 153] on icon at bounding box center [15, 147] width 12 height 12
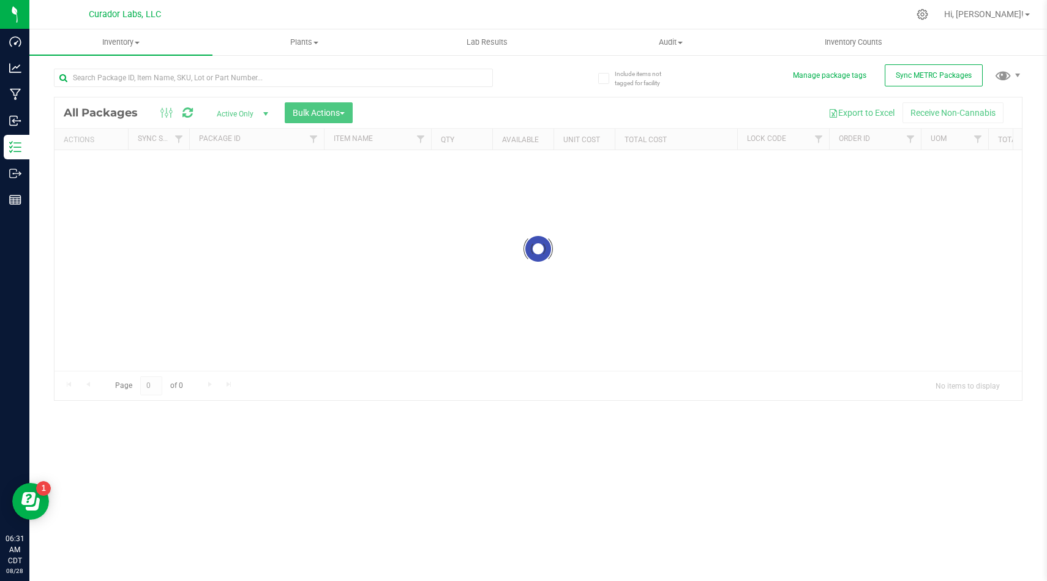
click at [820, 136] on div at bounding box center [539, 248] width 968 height 303
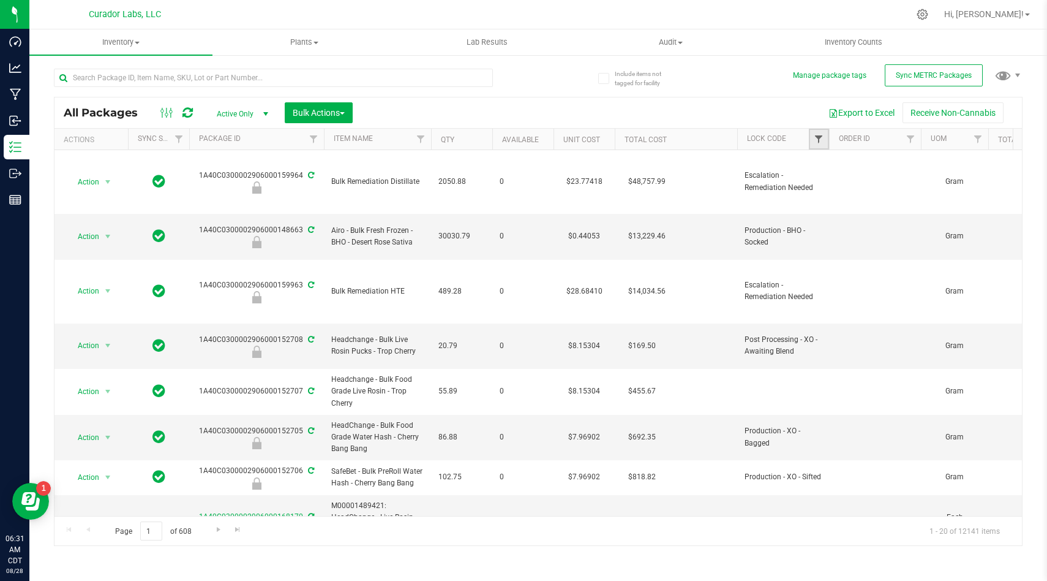
click at [819, 140] on span "Filter" at bounding box center [819, 139] width 10 height 10
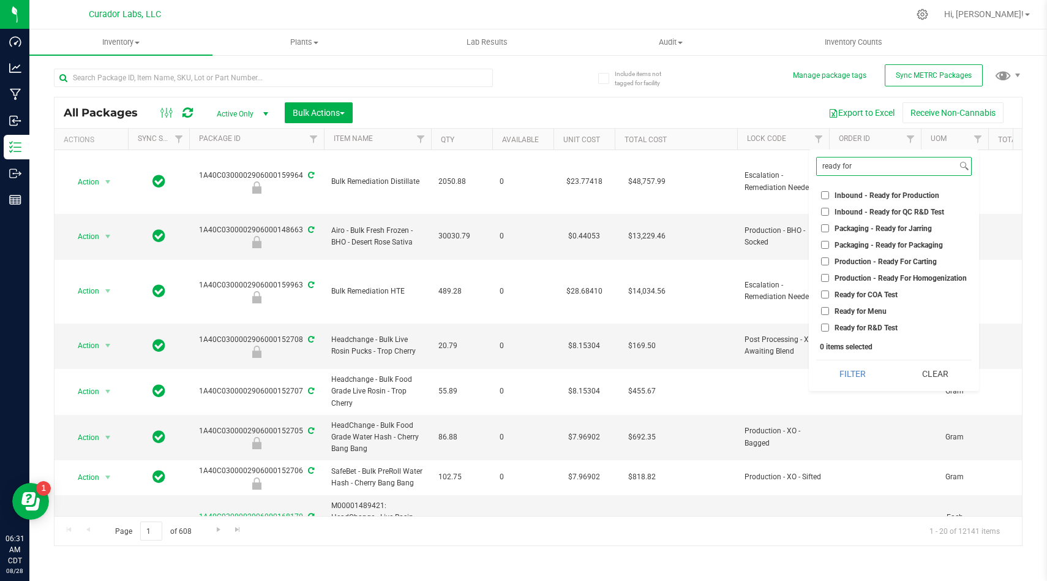
type input "ready for"
click at [824, 330] on input "Ready for R&D Test" at bounding box center [825, 327] width 8 height 8
checkbox input "true"
click at [839, 371] on button "Filter" at bounding box center [852, 373] width 73 height 27
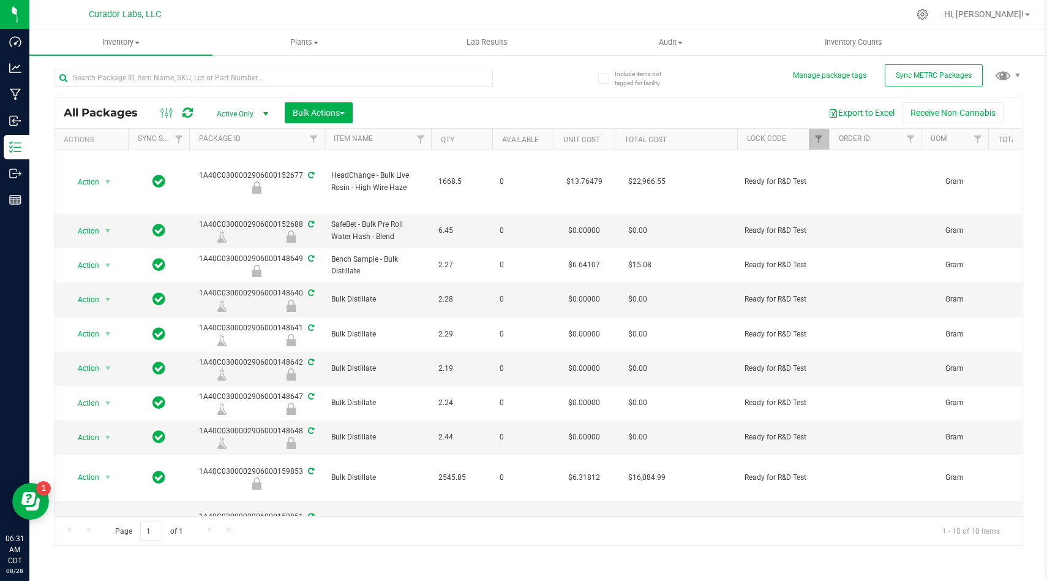
click at [189, 117] on icon at bounding box center [188, 113] width 10 height 12
click at [270, 223] on div "1A40C0300002906000152688" at bounding box center [256, 231] width 138 height 24
copy div "1A40C0300002906000152688"
click at [106, 232] on span "select" at bounding box center [108, 231] width 10 height 10
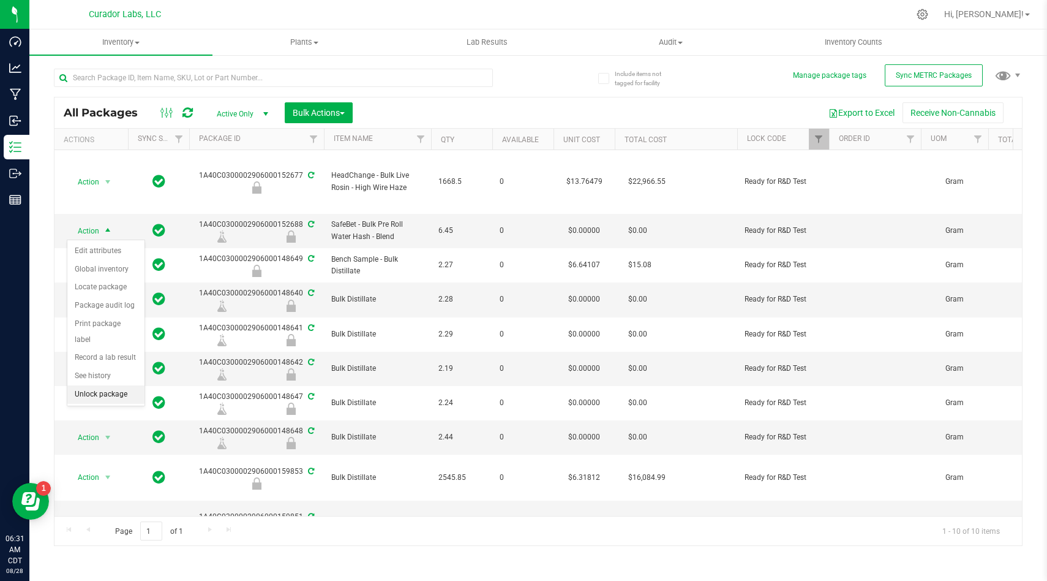
click at [100, 385] on li "Unlock package" at bounding box center [105, 394] width 77 height 18
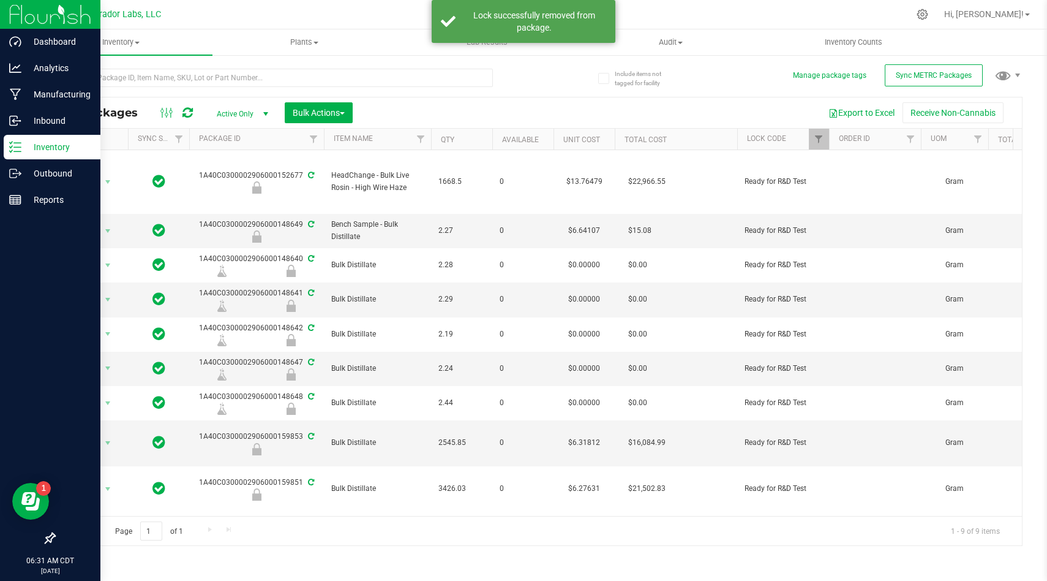
click at [23, 12] on img at bounding box center [50, 14] width 82 height 29
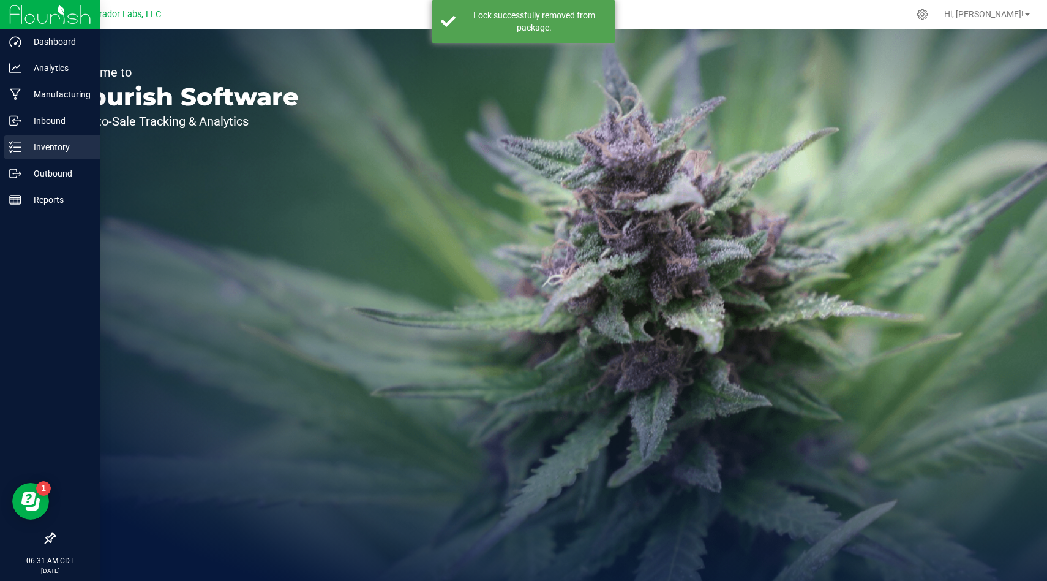
click at [56, 149] on p "Inventory" at bounding box center [57, 147] width 73 height 15
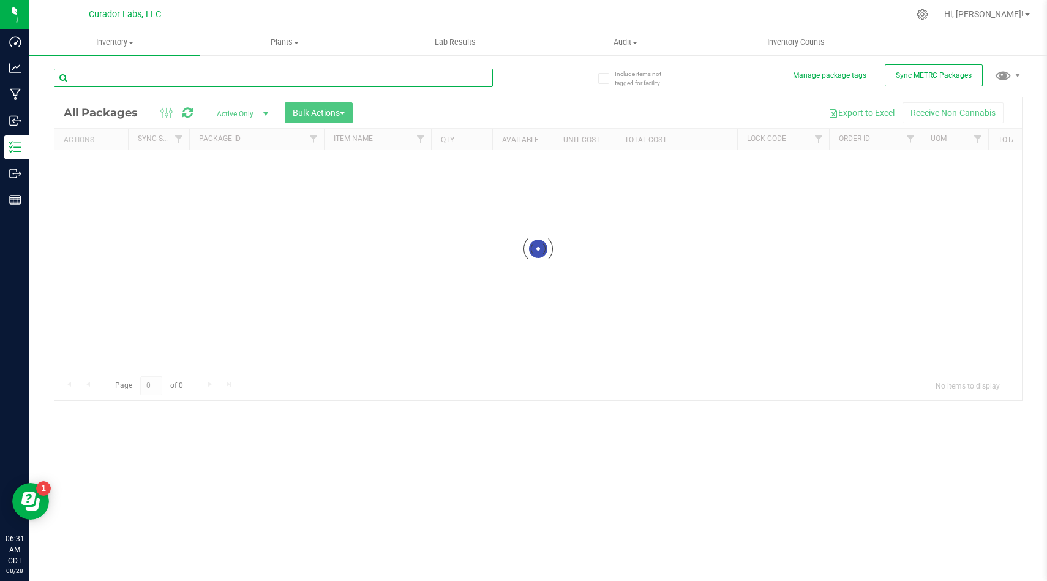
click at [261, 83] on input "text" at bounding box center [273, 78] width 439 height 18
paste input "1A40C0300002906000152688"
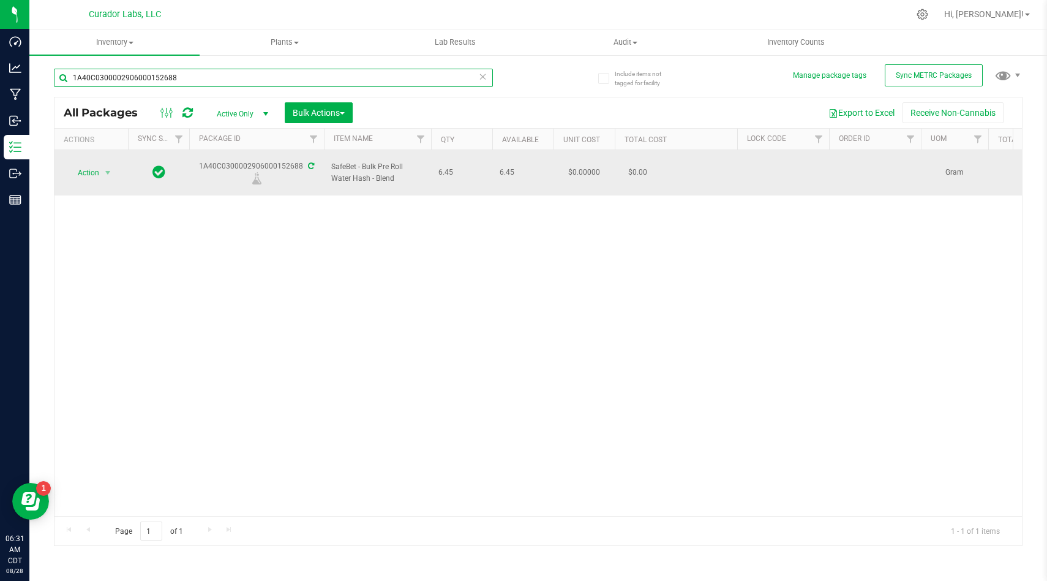
type input "1A40C0300002906000152688"
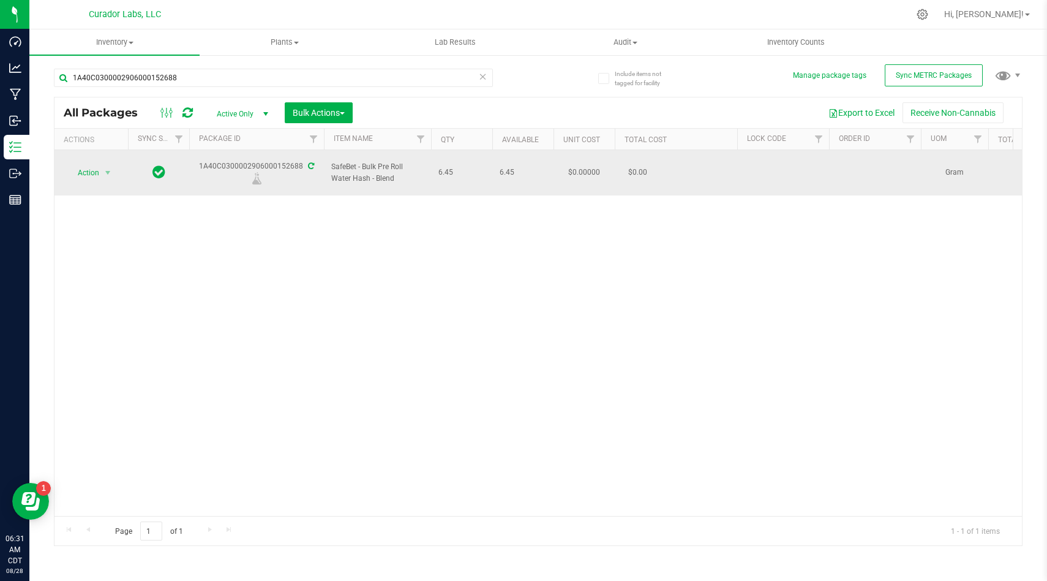
click at [308, 162] on icon at bounding box center [311, 165] width 6 height 7
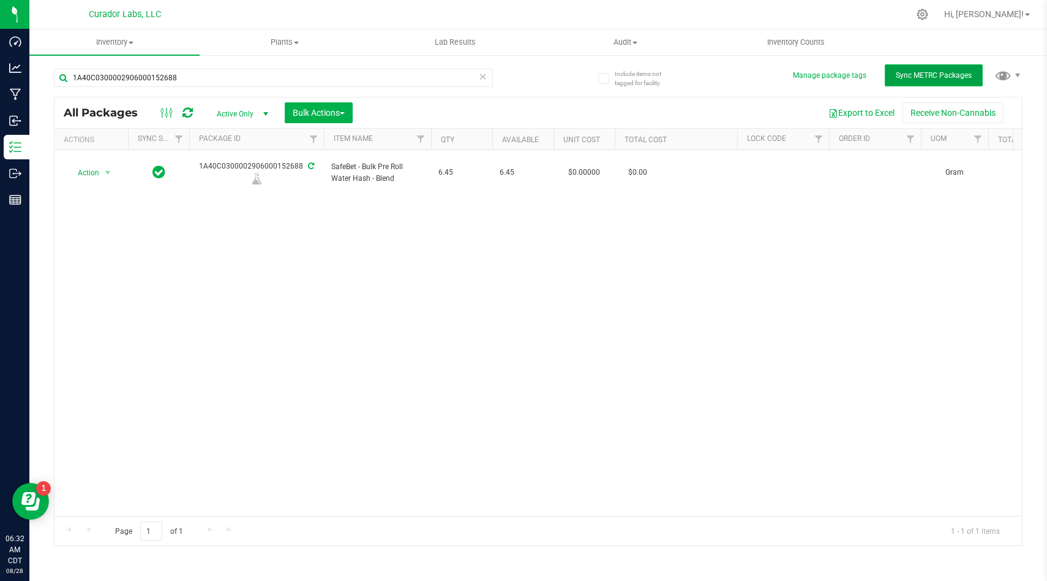
click at [913, 86] on button "Sync METRC Packages" at bounding box center [934, 75] width 98 height 22
click at [255, 119] on span "Active Only" at bounding box center [239, 113] width 67 height 17
click at [255, 132] on li "Active Only" at bounding box center [239, 134] width 66 height 18
click at [627, 328] on div "Action Action Adjust qty Create package Edit attributes Global inventory Locate…" at bounding box center [539, 333] width 968 height 366
click at [927, 72] on span "Sync METRC Packages" at bounding box center [934, 75] width 76 height 9
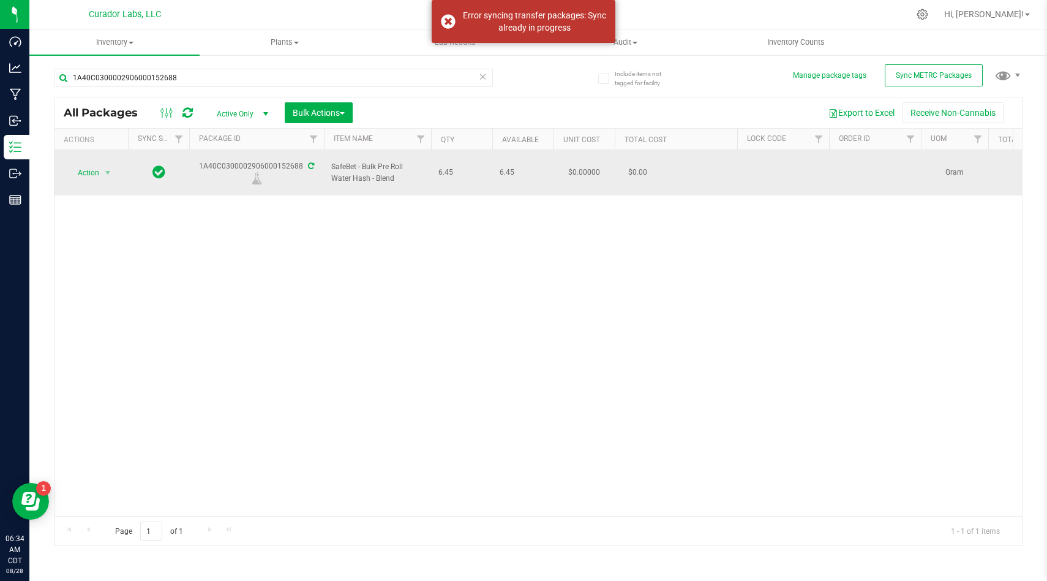
click at [307, 165] on div "1A40C0300002906000152688" at bounding box center [256, 172] width 138 height 24
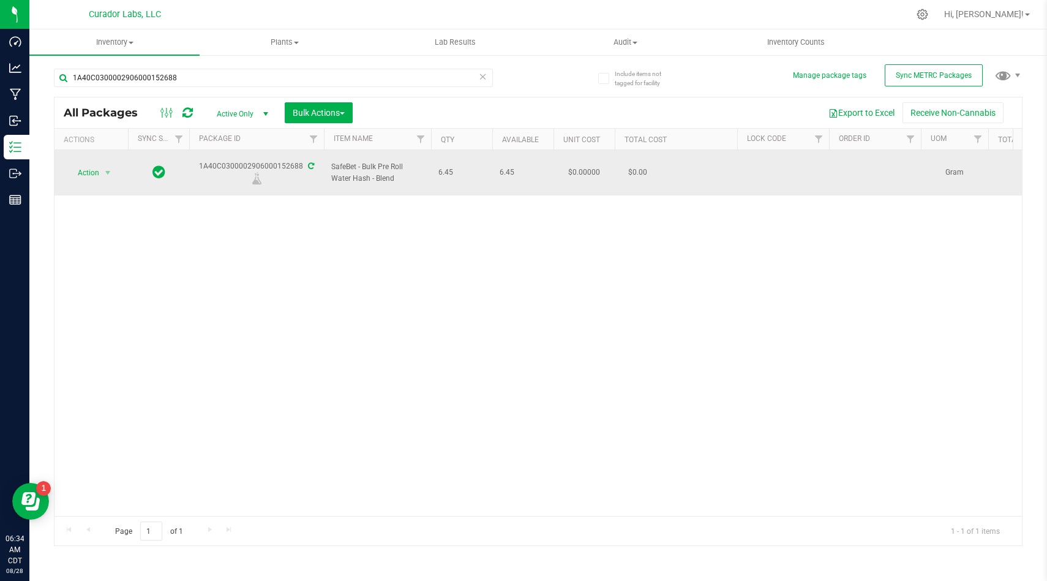
click at [308, 153] on td "1A40C0300002906000152688" at bounding box center [256, 172] width 135 height 45
click at [308, 162] on icon at bounding box center [311, 165] width 6 height 7
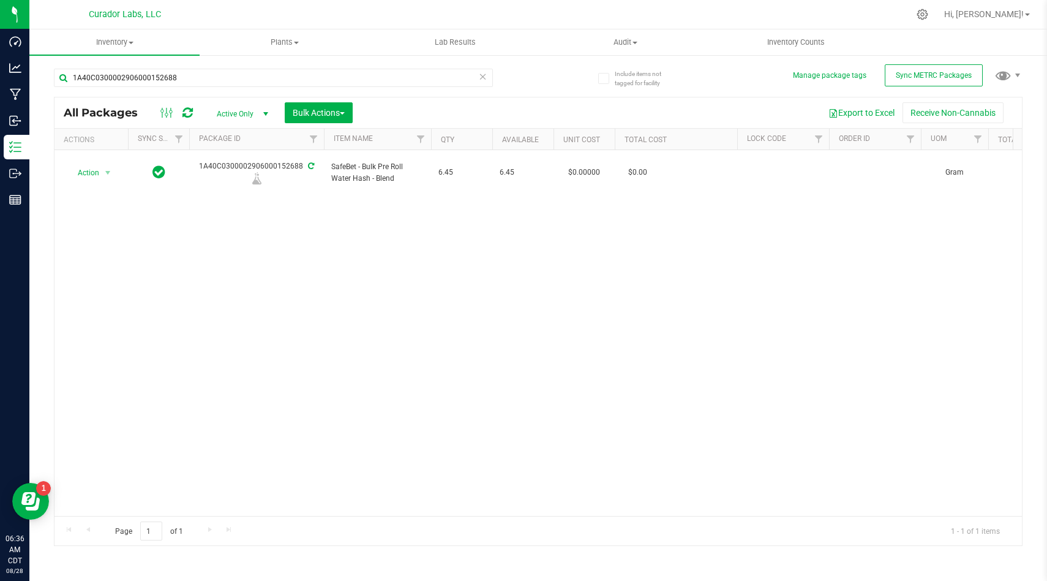
click at [610, 247] on div "Action Action Adjust qty Create package Edit attributes Global inventory Locate…" at bounding box center [539, 333] width 968 height 366
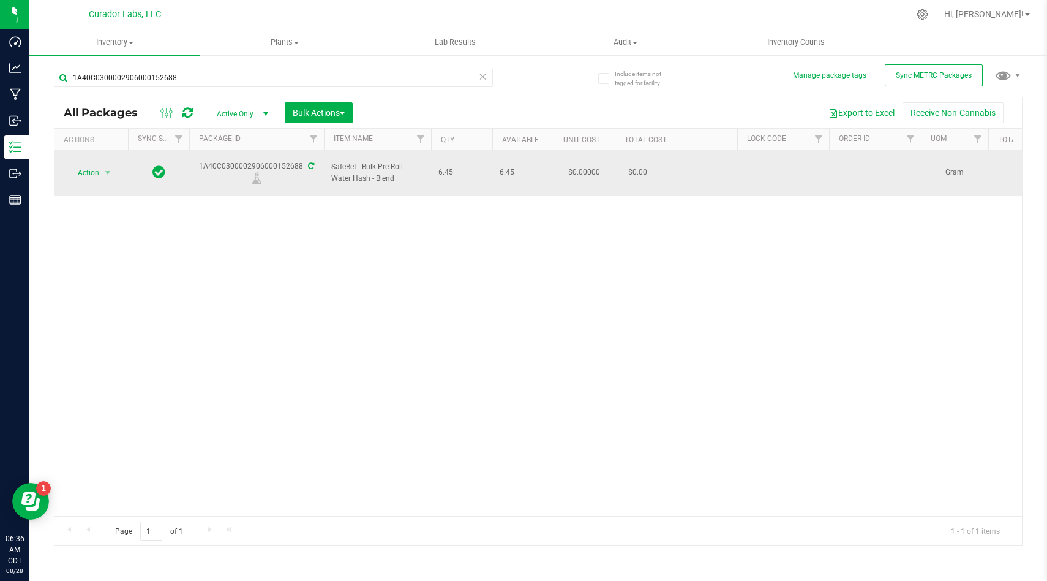
click at [292, 162] on div "1A40C0300002906000152688" at bounding box center [256, 172] width 138 height 24
copy div "1A40C0300002906000152688"
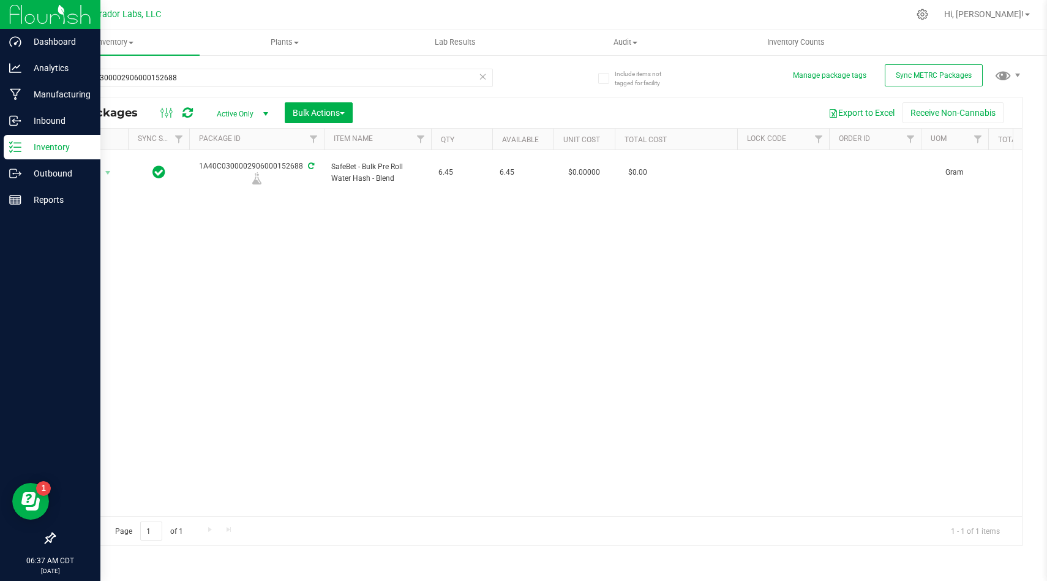
click at [7, 21] on div at bounding box center [50, 14] width 100 height 29
click at [42, 24] on img at bounding box center [50, 14] width 82 height 29
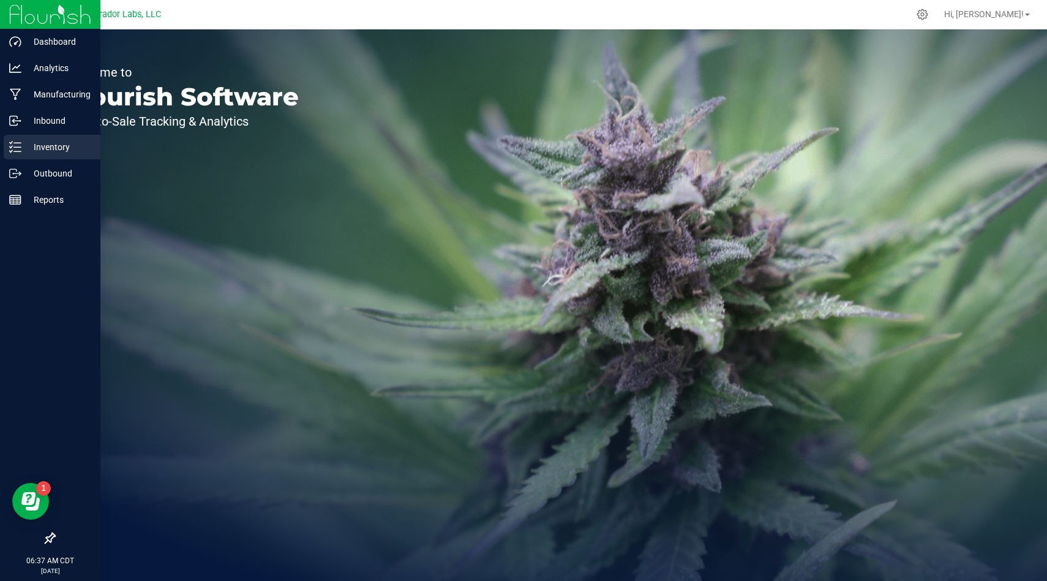
click at [47, 153] on p "Inventory" at bounding box center [57, 147] width 73 height 15
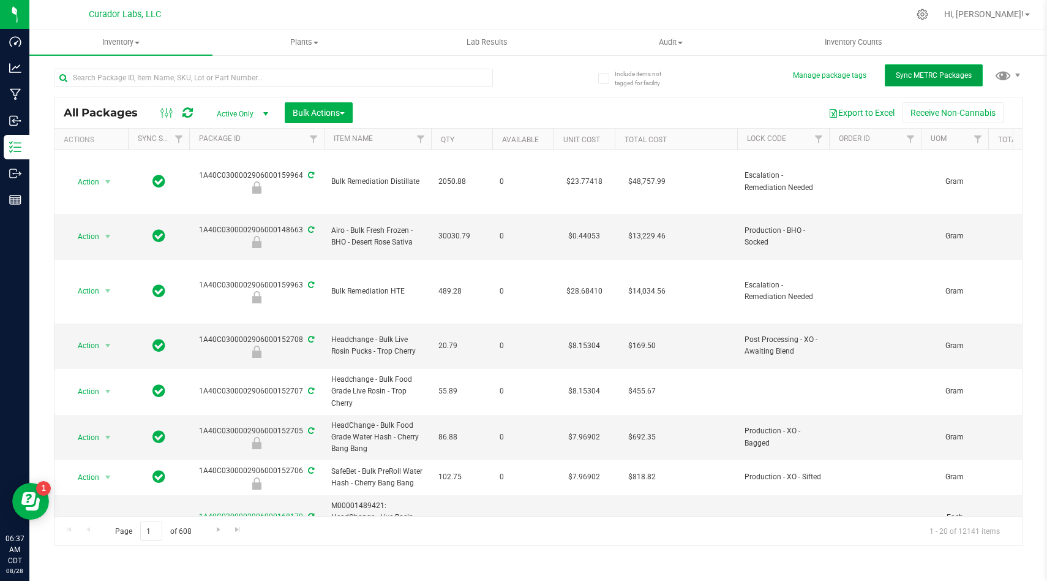
click at [915, 76] on span "Sync METRC Packages" at bounding box center [934, 75] width 76 height 9
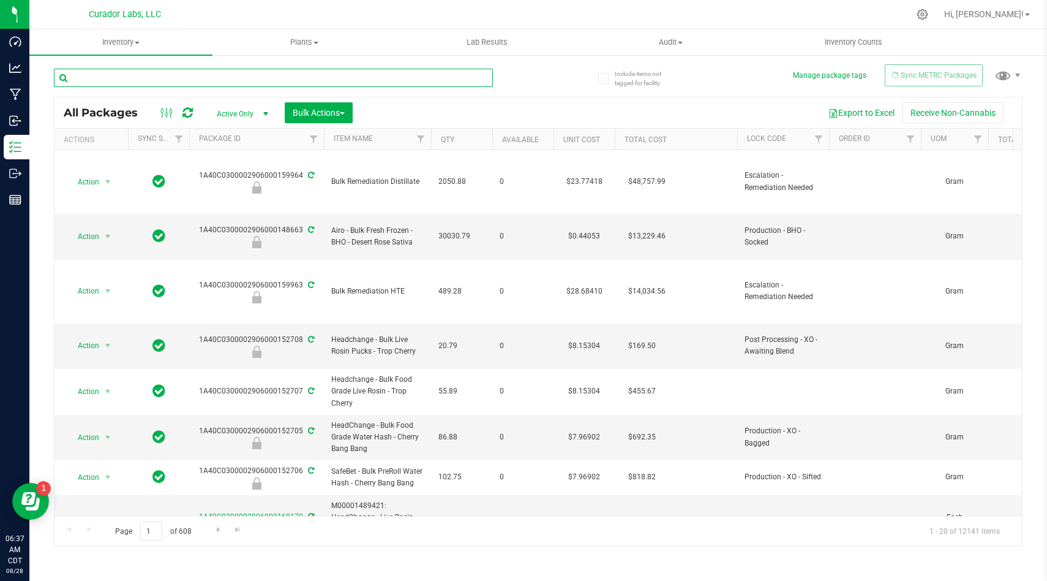
click at [425, 79] on input "text" at bounding box center [273, 78] width 439 height 18
paste input "1A40C0300002906000152688"
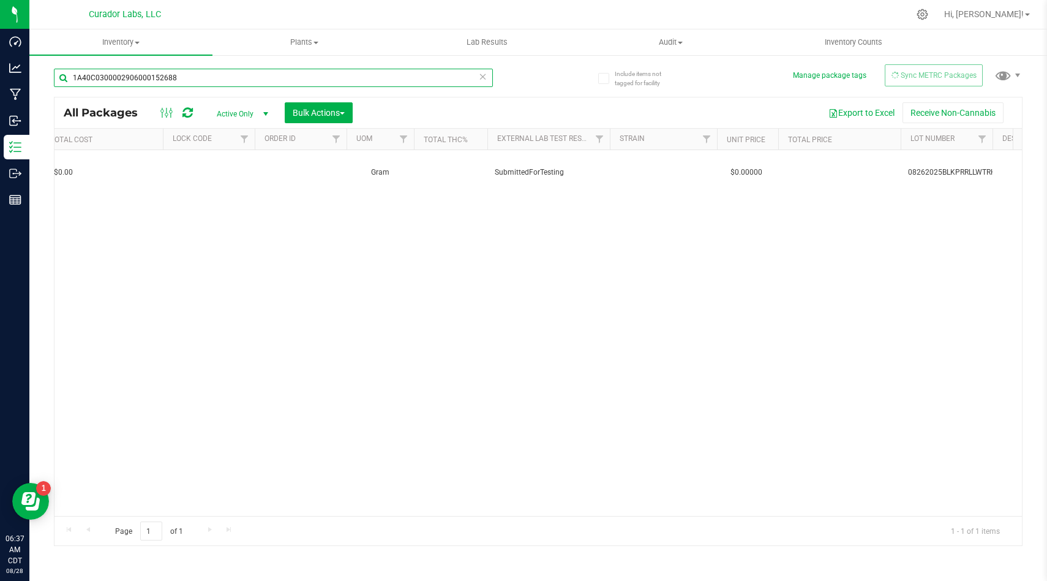
scroll to position [0, 1054]
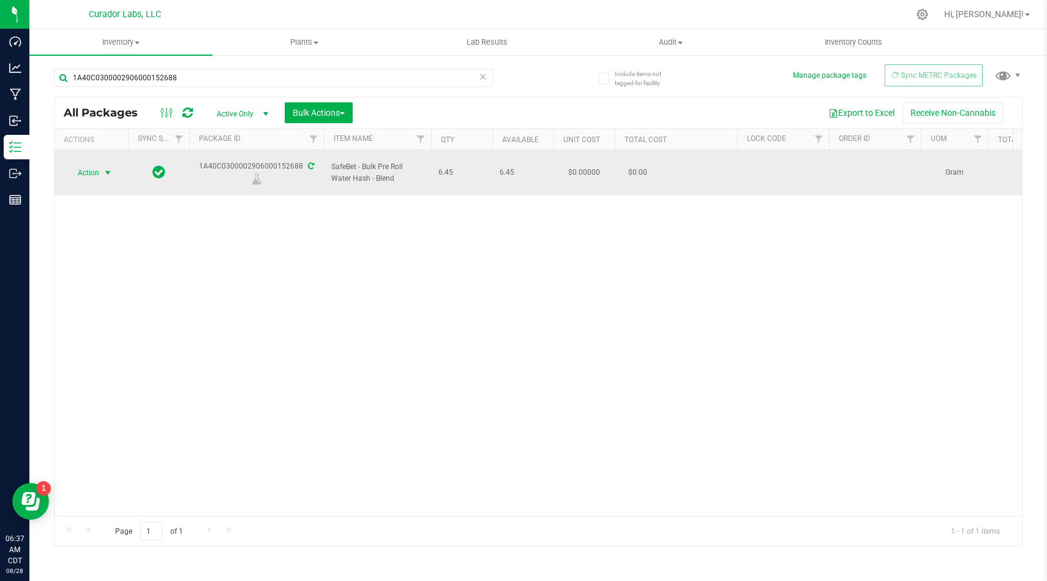
click at [91, 164] on span "Action" at bounding box center [83, 172] width 33 height 17
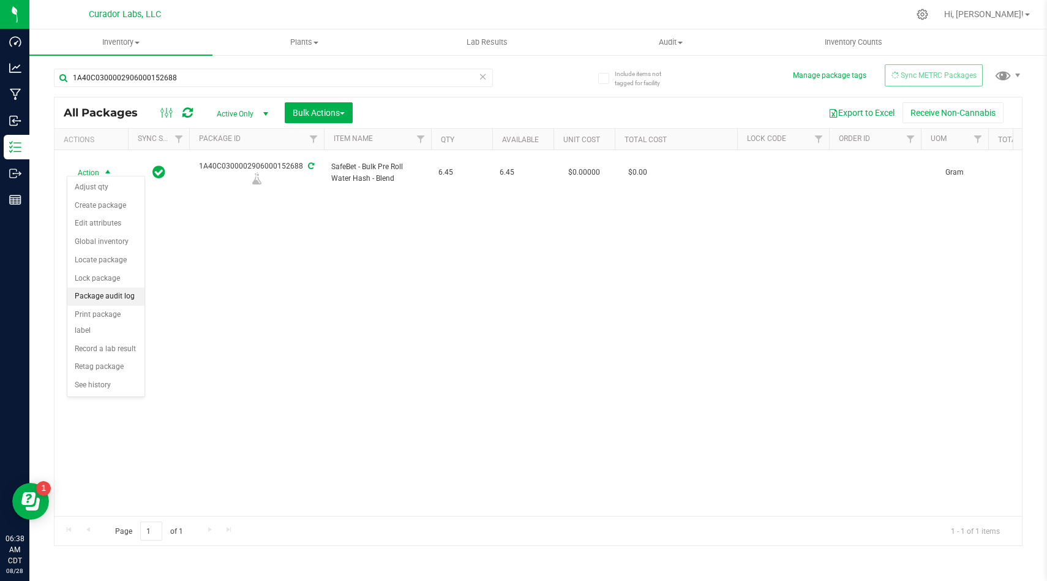
click at [127, 296] on li "Package audit log" at bounding box center [105, 296] width 77 height 18
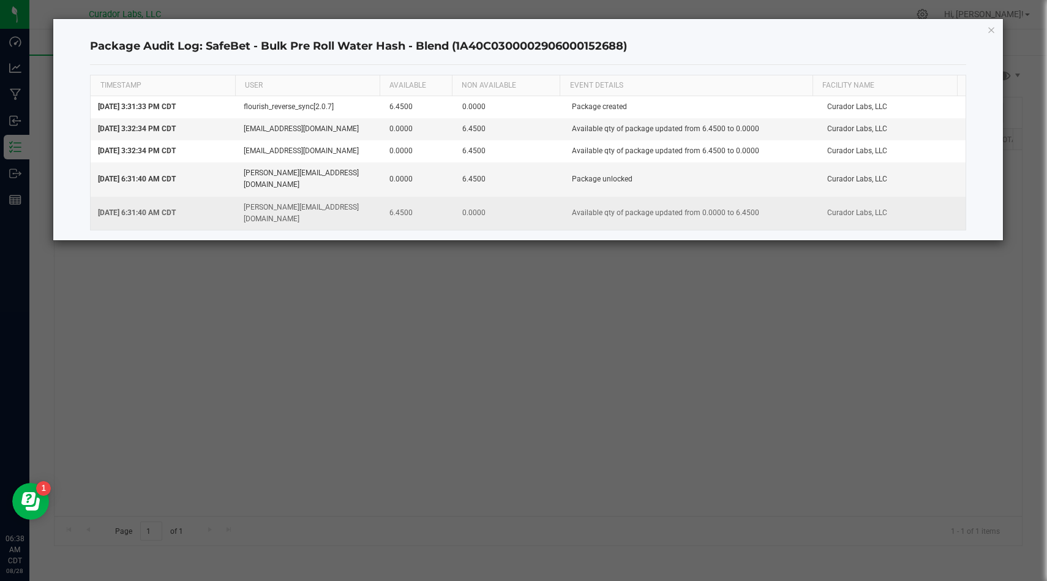
click at [316, 197] on td "isaac@curadorbrands.com" at bounding box center [309, 213] width 146 height 33
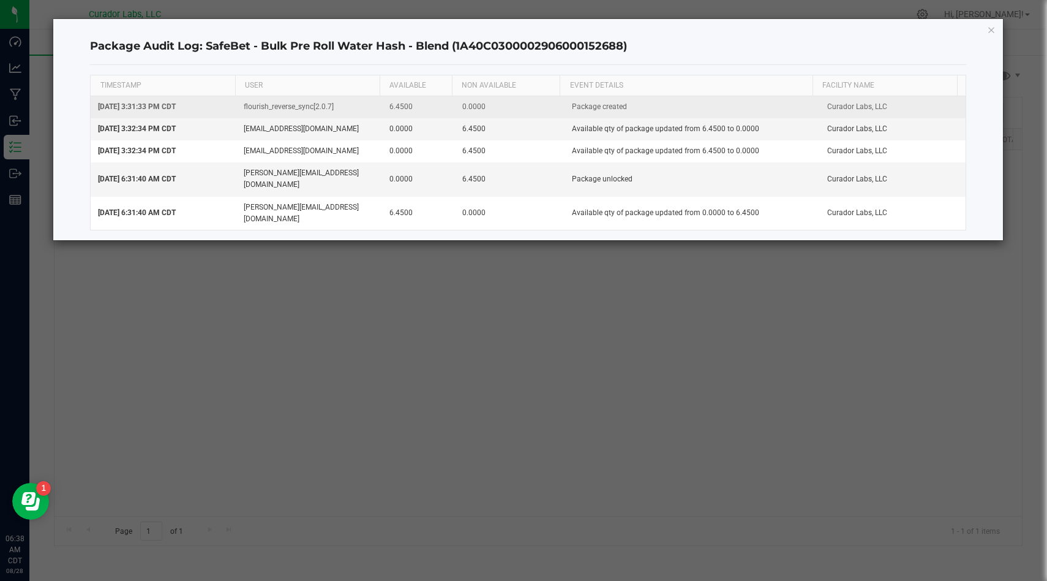
click at [591, 110] on td "Package created" at bounding box center [692, 107] width 255 height 22
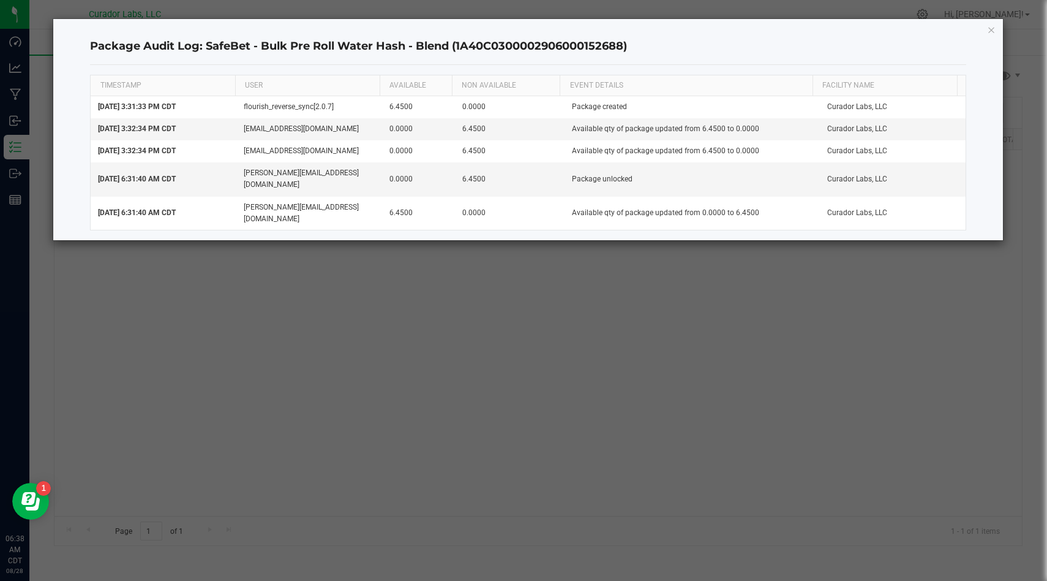
click at [541, 287] on ngb-modal-window "Package Audit Log: SafeBet - Bulk Pre Roll Water Hash - Blend (1A40C03000029060…" at bounding box center [528, 290] width 1057 height 581
click at [998, 29] on div "Package Audit Log: SafeBet - Bulk Pre Roll Water Hash - Blend (1A40C03000029060…" at bounding box center [528, 129] width 950 height 221
click at [995, 33] on icon "button" at bounding box center [991, 29] width 9 height 15
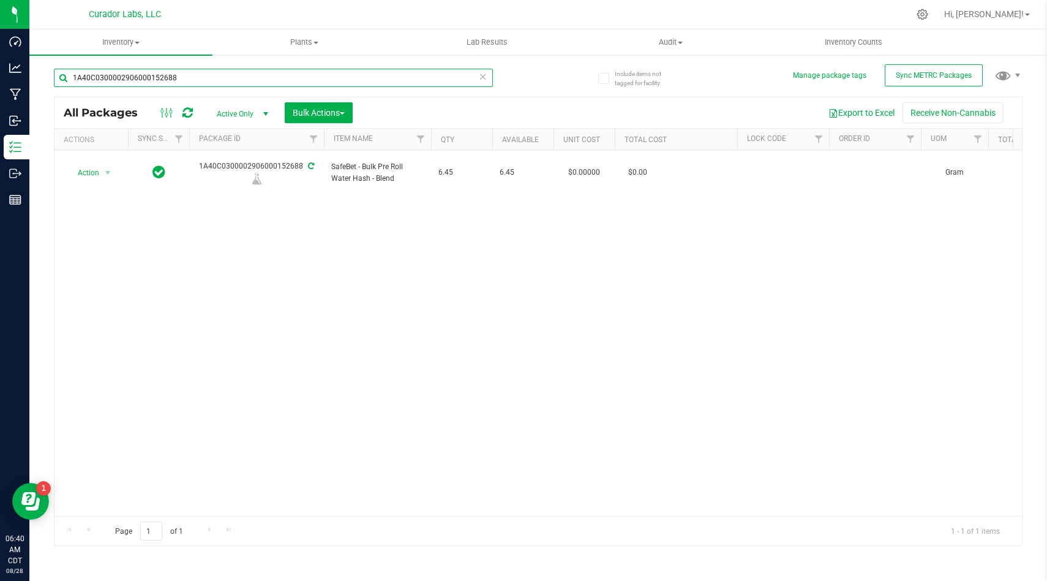
click at [238, 78] on input "1A40C0300002906000152688" at bounding box center [273, 78] width 439 height 18
paste input "7083"
type input "1A40C0300002906000170838"
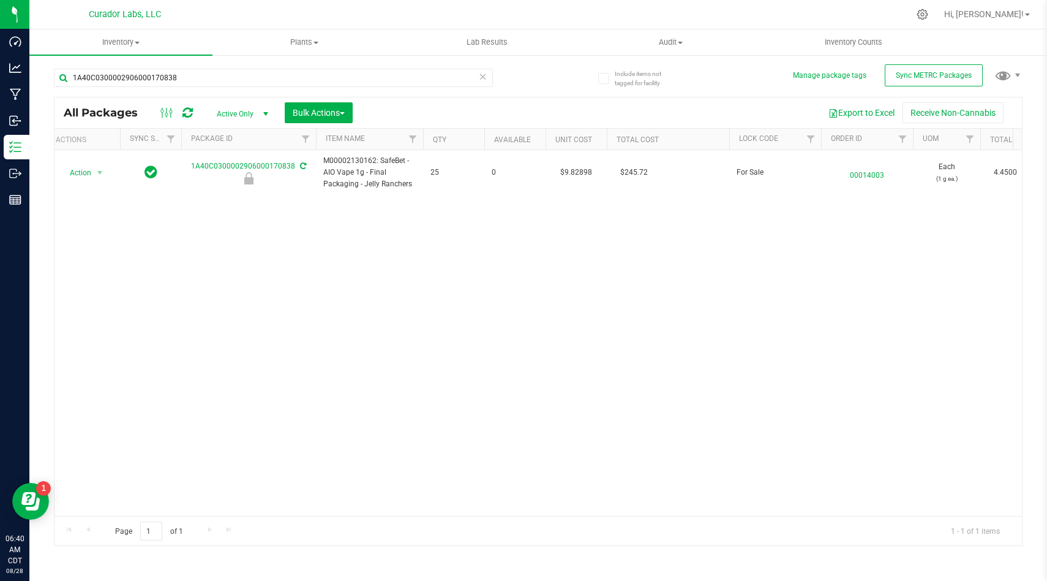
click at [261, 110] on span "select" at bounding box center [266, 114] width 10 height 10
click at [356, 228] on div "Action Action Edit attributes Global inventory Locate package Package audit log…" at bounding box center [539, 333] width 968 height 366
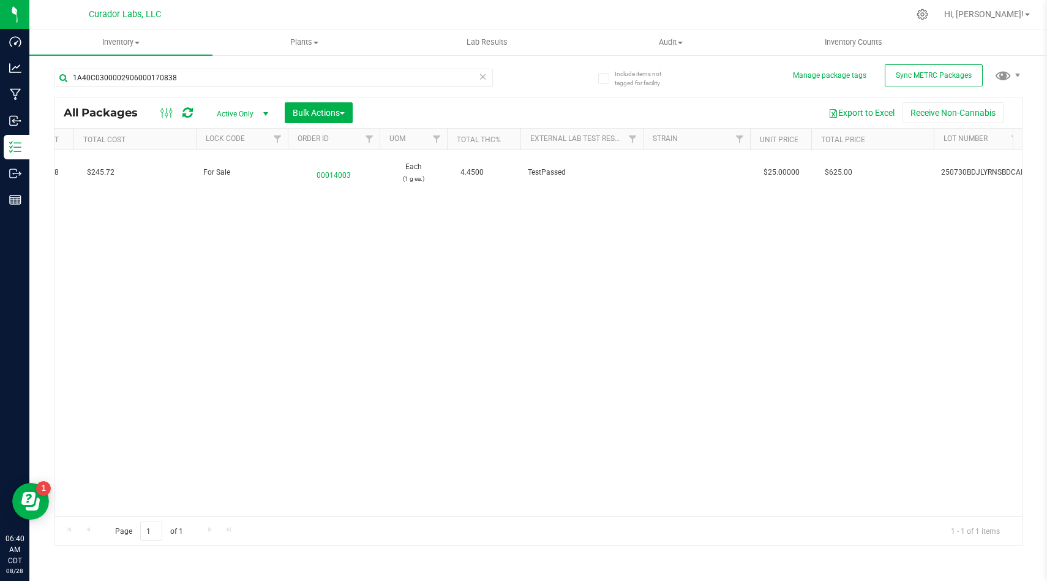
scroll to position [0, 567]
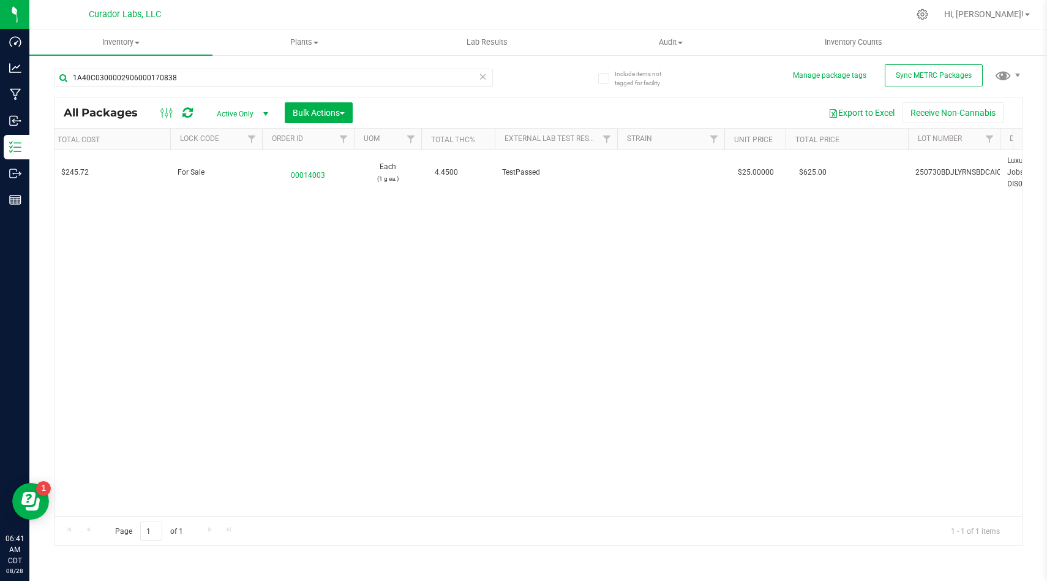
click at [479, 83] on span at bounding box center [483, 77] width 9 height 16
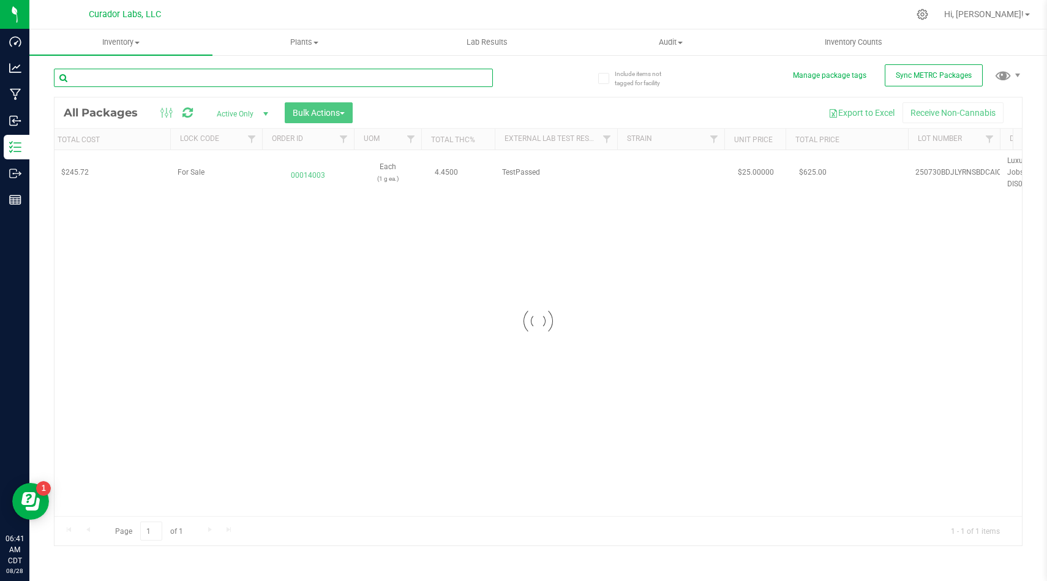
click at [440, 69] on input "text" at bounding box center [273, 78] width 439 height 18
paste input "1A40C0300002906000156586"
type input "1A40C0300002906000156586"
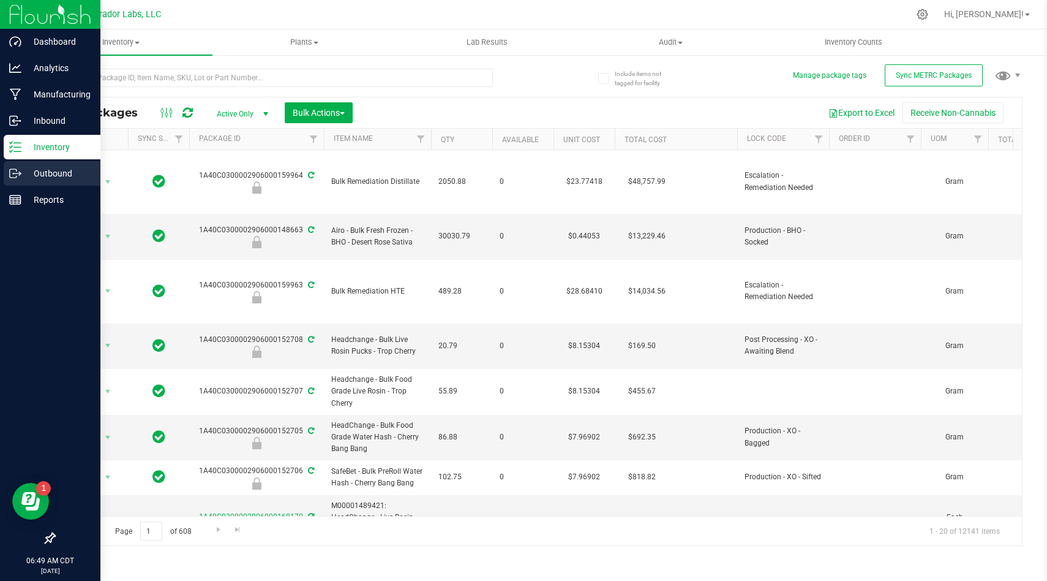
click at [31, 178] on p "Outbound" at bounding box center [57, 173] width 73 height 15
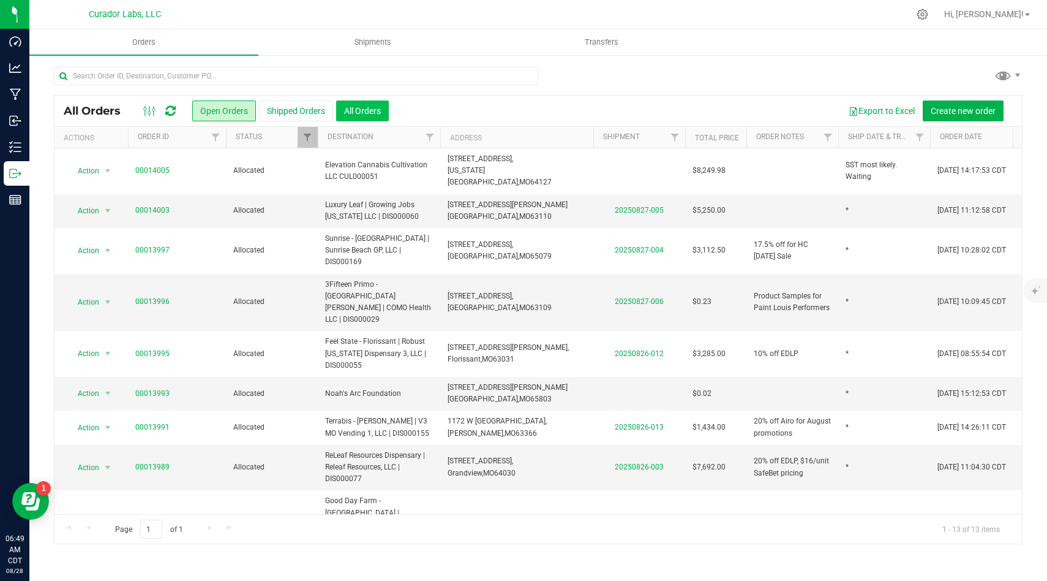
click at [356, 115] on button "All Orders" at bounding box center [362, 110] width 53 height 21
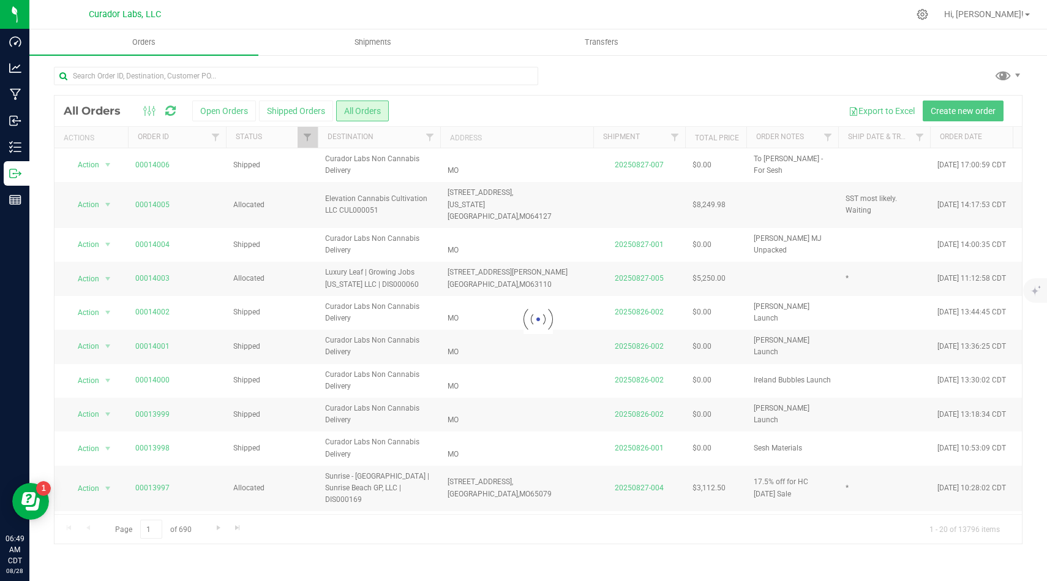
click at [227, 107] on div at bounding box center [539, 320] width 968 height 448
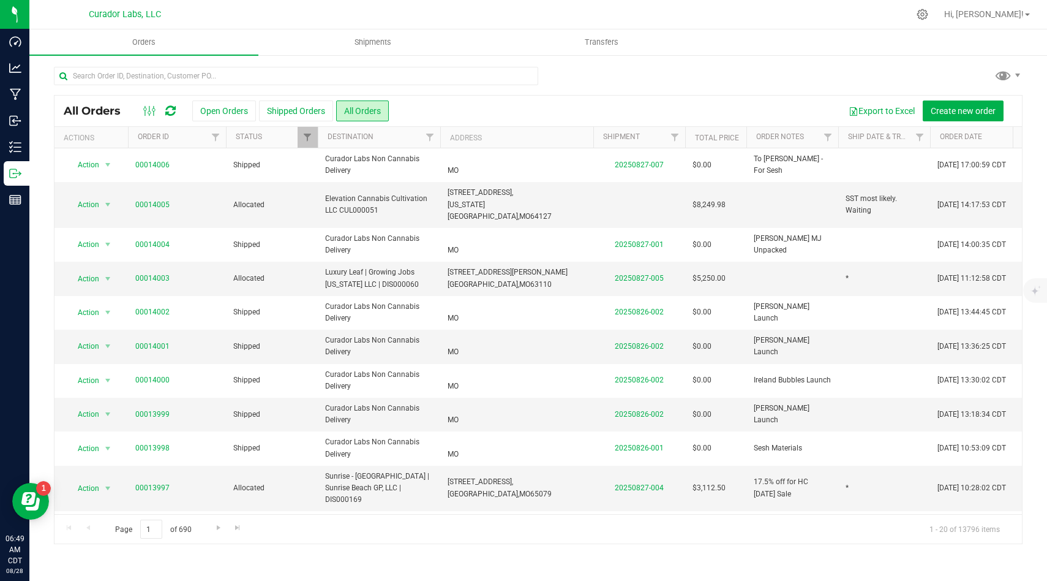
click at [227, 107] on button "Open Orders" at bounding box center [224, 110] width 64 height 21
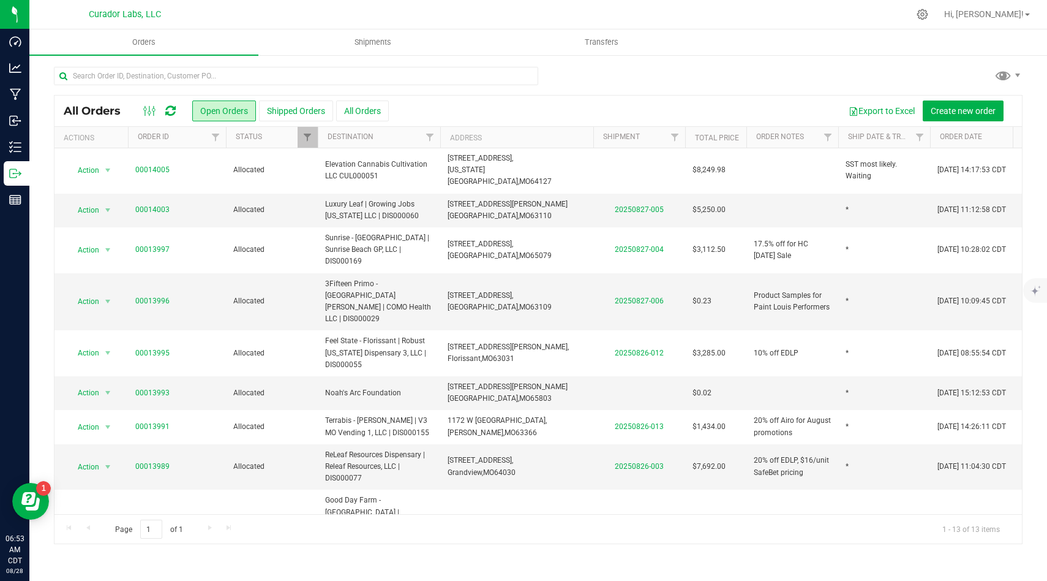
click at [589, 93] on div at bounding box center [538, 81] width 969 height 28
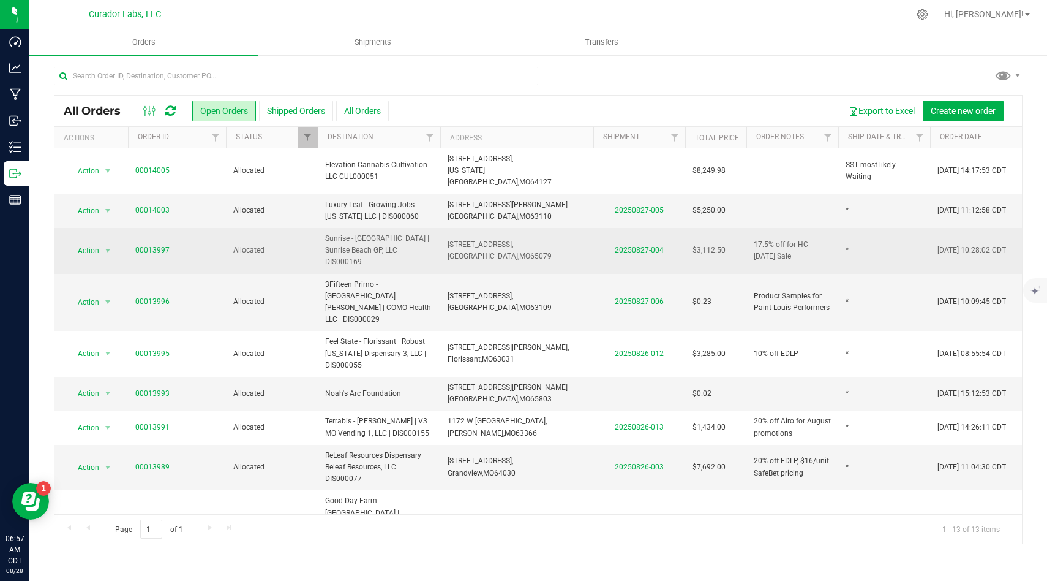
click at [555, 236] on td "23 Spring Cove Rd, Sunrise Beach, MO 65079" at bounding box center [516, 251] width 153 height 46
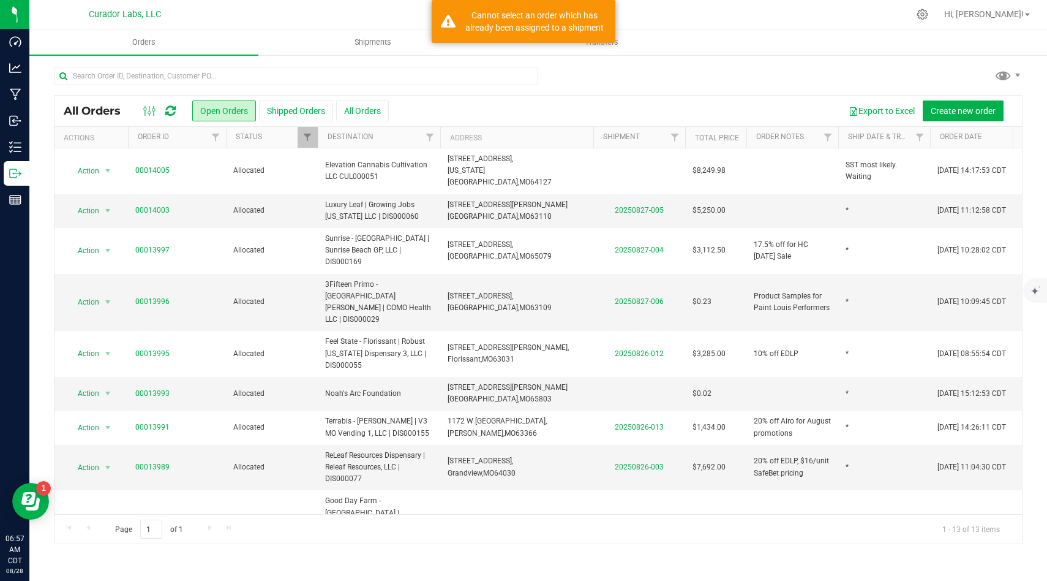
click at [618, 73] on div at bounding box center [538, 81] width 969 height 28
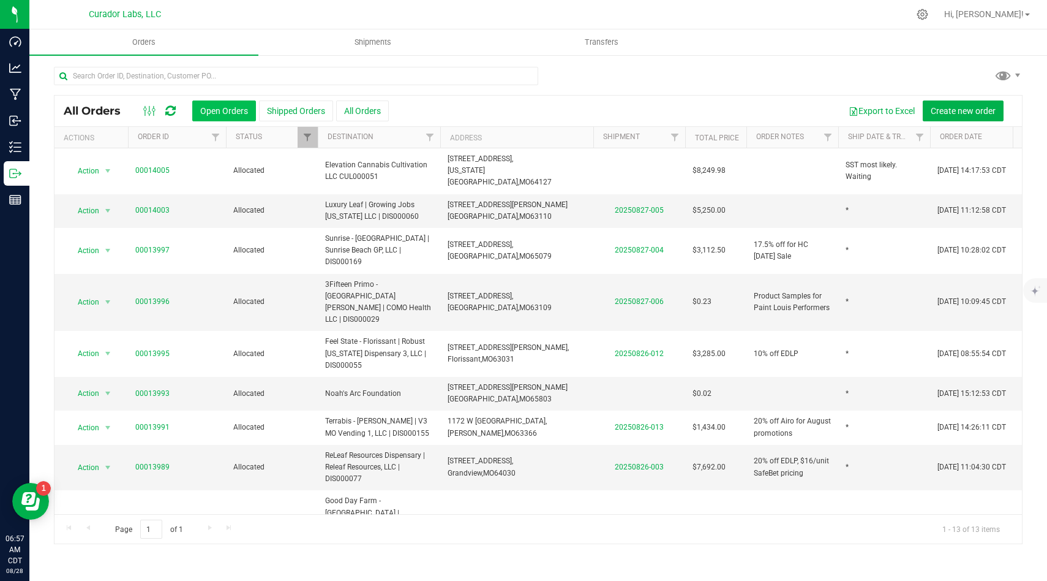
click at [233, 107] on button "Open Orders" at bounding box center [224, 110] width 64 height 21
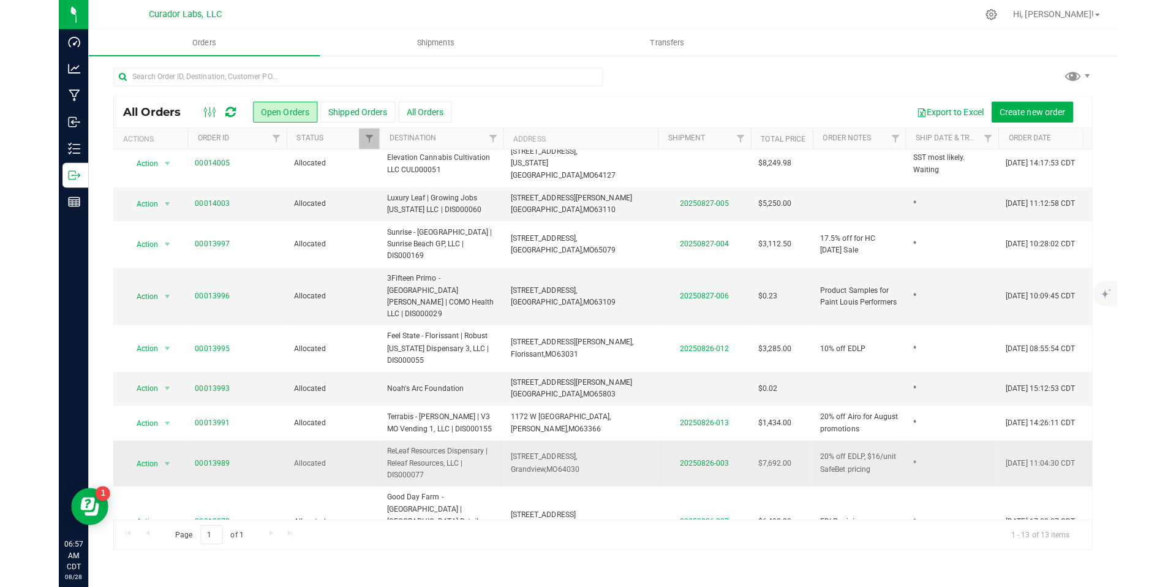
scroll to position [0, 1]
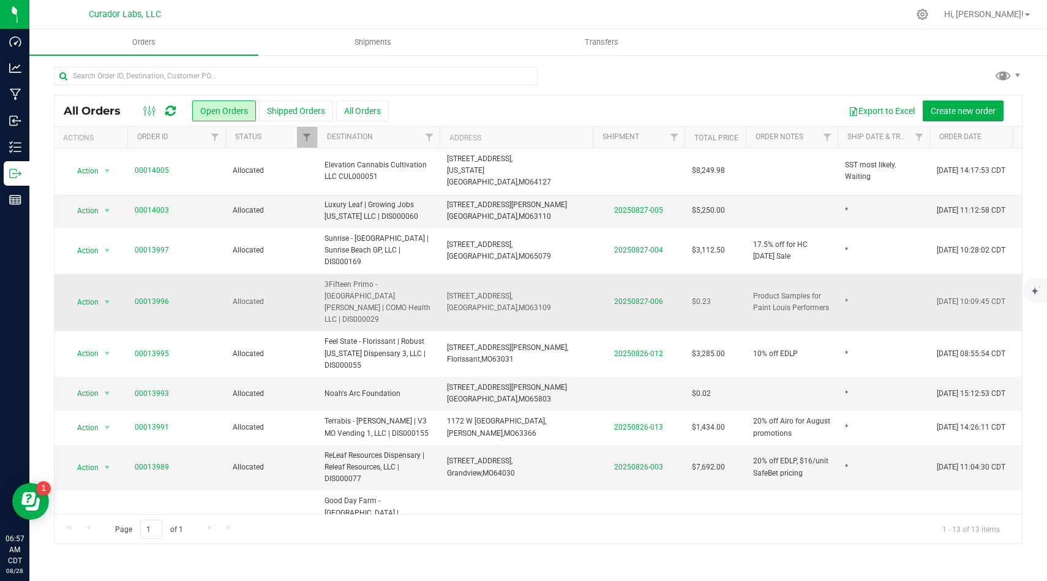
click at [568, 274] on td "5501 Chippewa St, Saint Louis, MO 63109" at bounding box center [516, 303] width 153 height 58
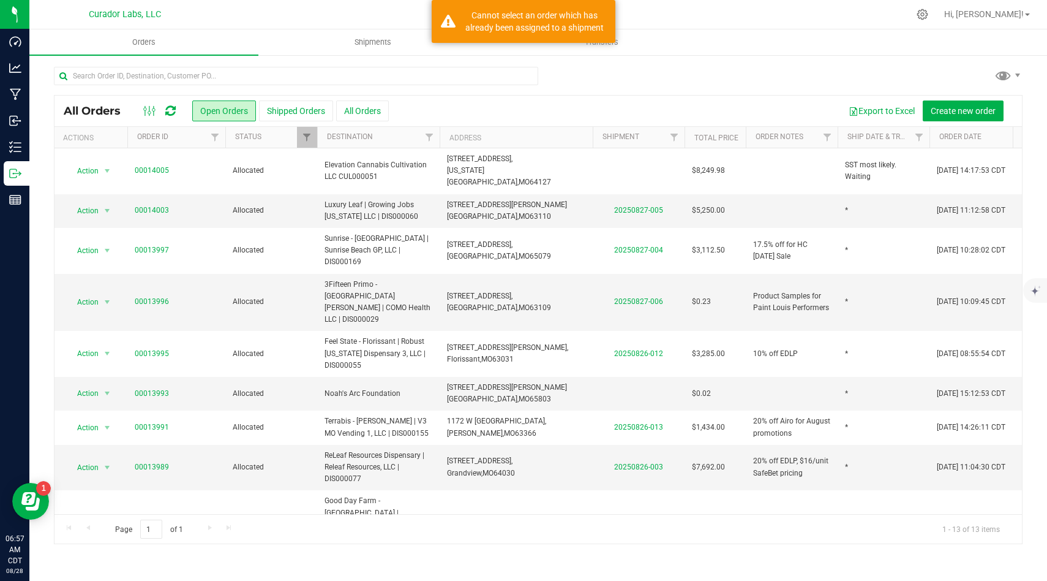
click at [598, 108] on div "Export to Excel Create new order" at bounding box center [701, 110] width 624 height 21
click at [357, 115] on button "All Orders" at bounding box center [362, 110] width 53 height 21
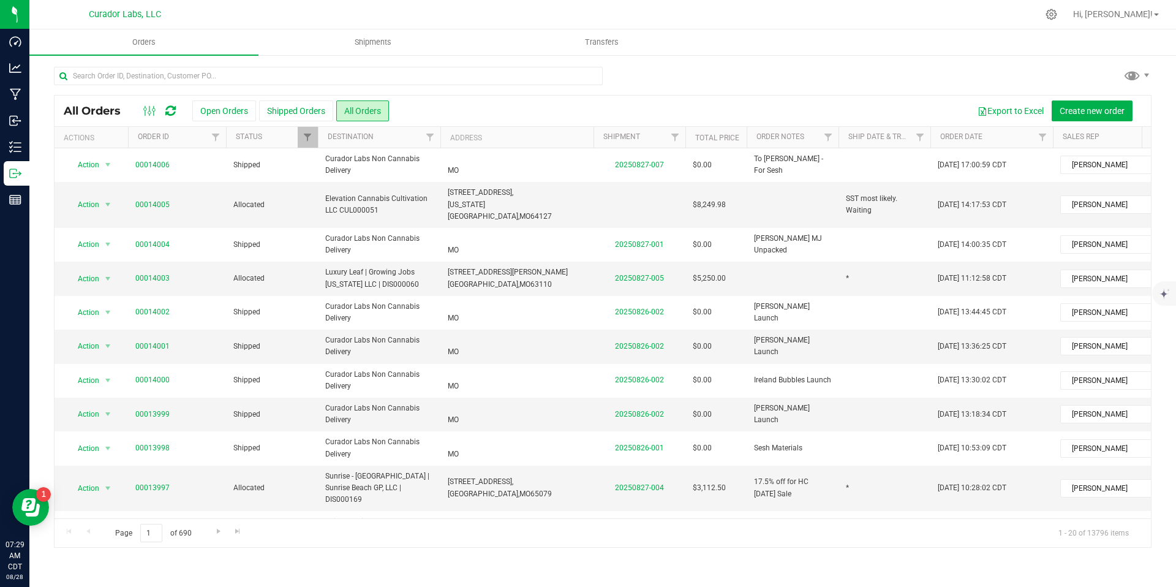
click at [477, 105] on div "Export to Excel Create new order" at bounding box center [765, 110] width 753 height 21
click at [1047, 104] on button "Create new order" at bounding box center [1092, 110] width 81 height 21
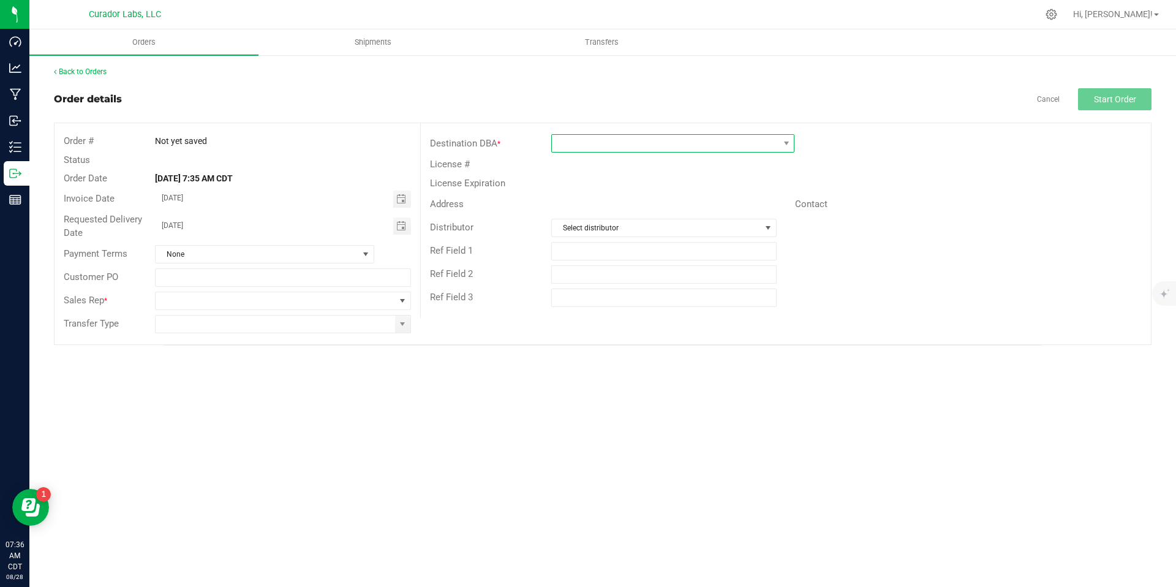
click at [729, 147] on span at bounding box center [665, 143] width 227 height 17
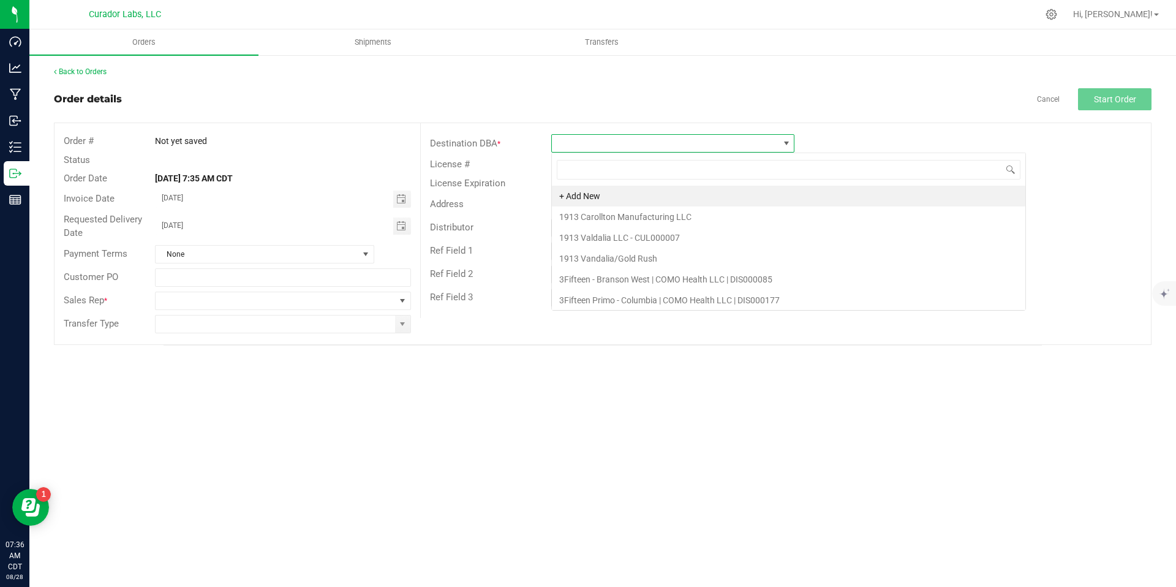
scroll to position [18, 243]
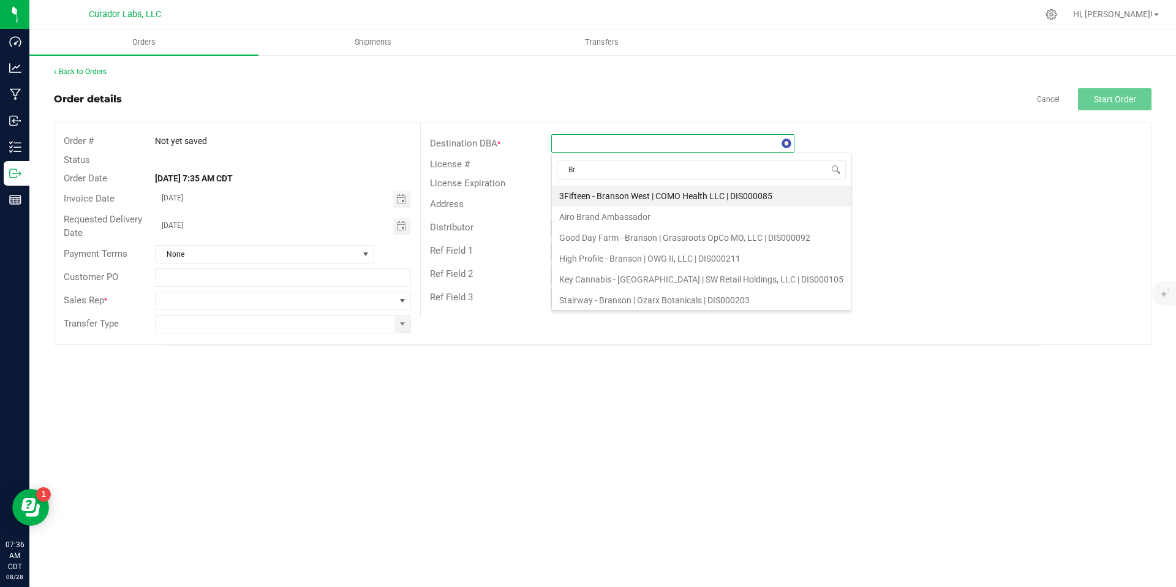
type input "B"
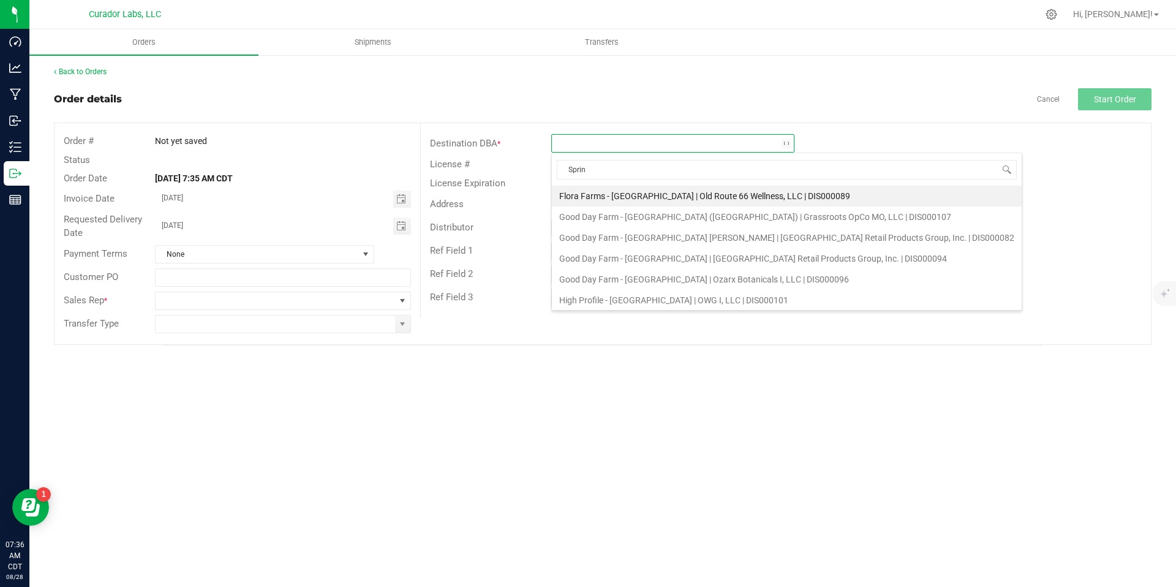
type input "Spring"
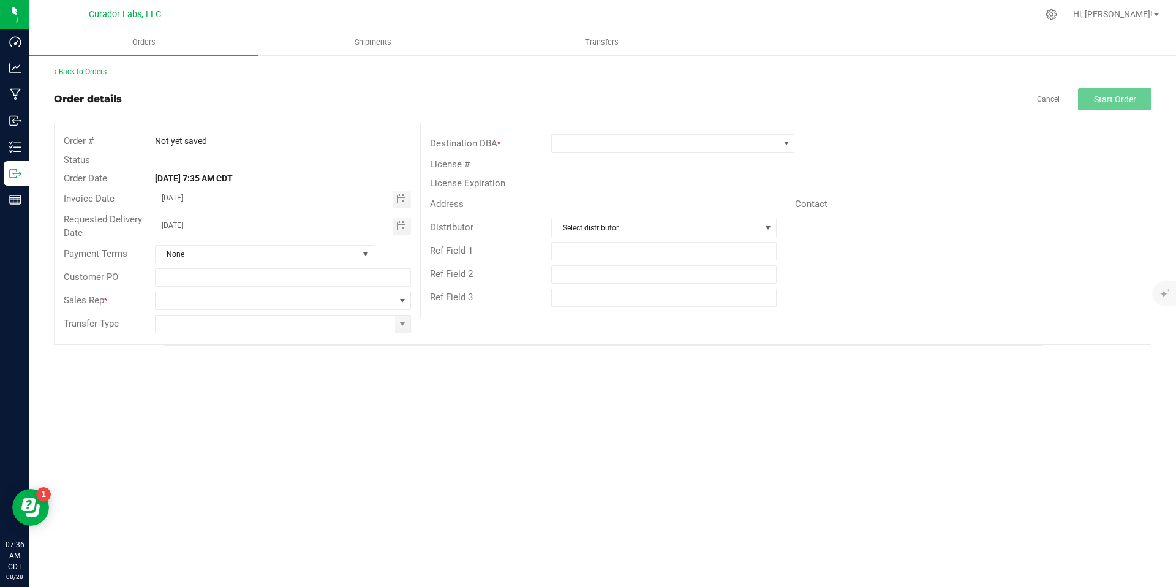
click at [755, 163] on div "License #" at bounding box center [786, 164] width 730 height 19
click at [785, 151] on span at bounding box center [785, 143] width 15 height 17
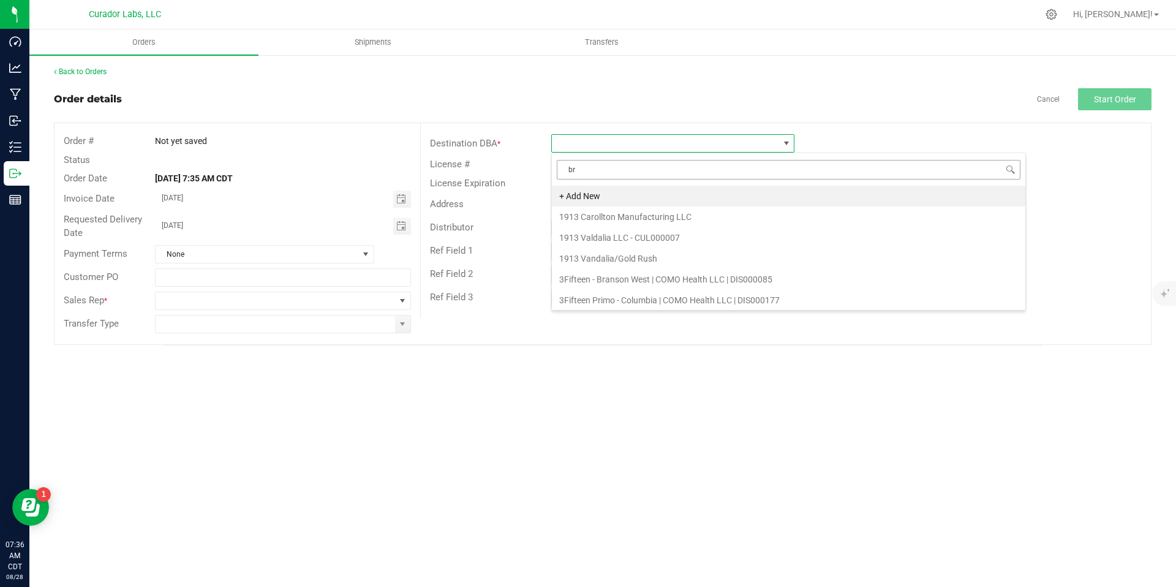
type input "b"
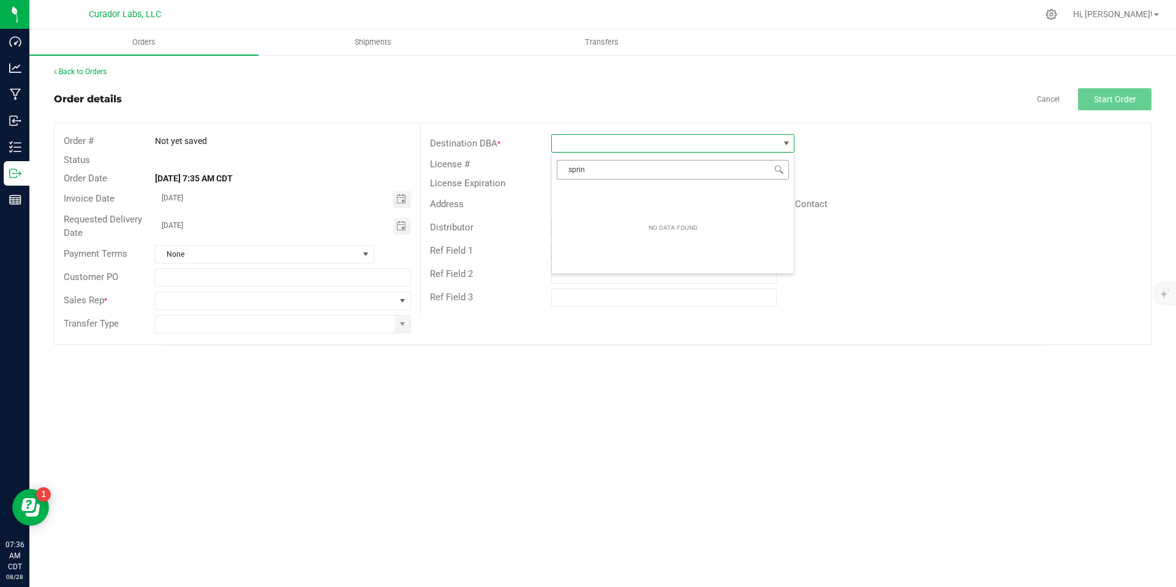
type input "spring"
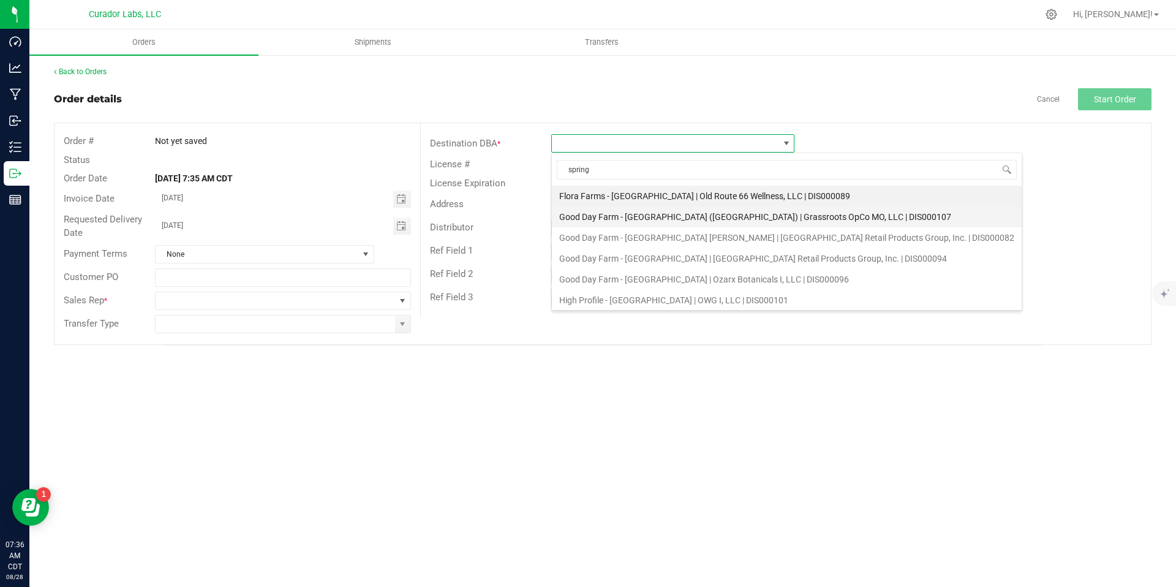
click at [884, 217] on li "Good Day Farm - [GEOGRAPHIC_DATA] ([GEOGRAPHIC_DATA]) | Grassroots OpCo MO, LLC…" at bounding box center [787, 216] width 470 height 21
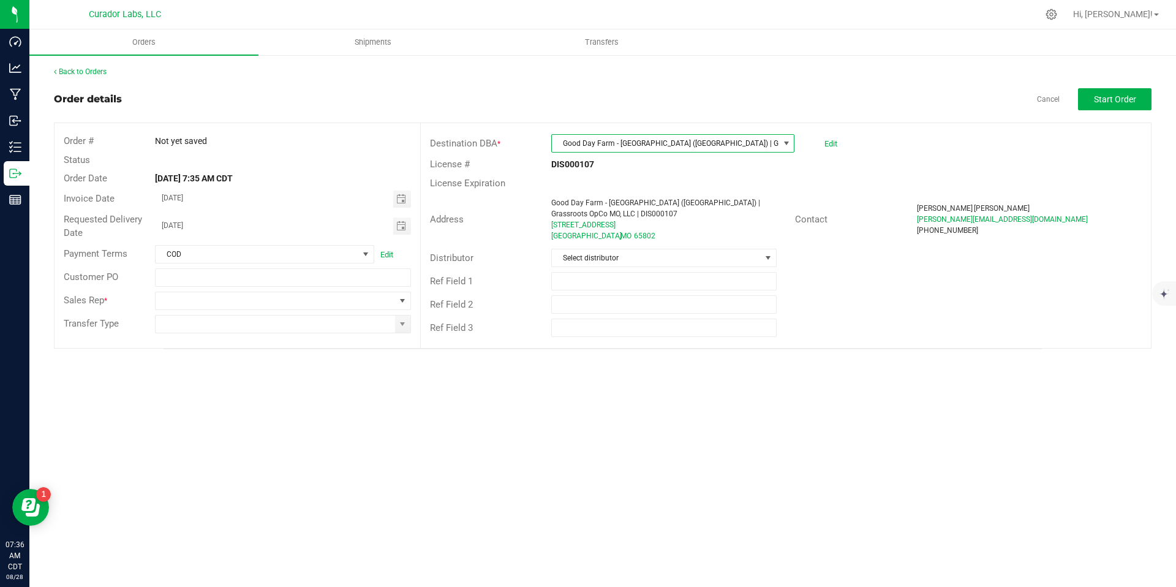
click at [819, 326] on div "Ref Field 3" at bounding box center [786, 327] width 730 height 23
click at [838, 307] on div "Ref Field 2" at bounding box center [786, 304] width 730 height 23
click at [786, 141] on span at bounding box center [787, 143] width 10 height 10
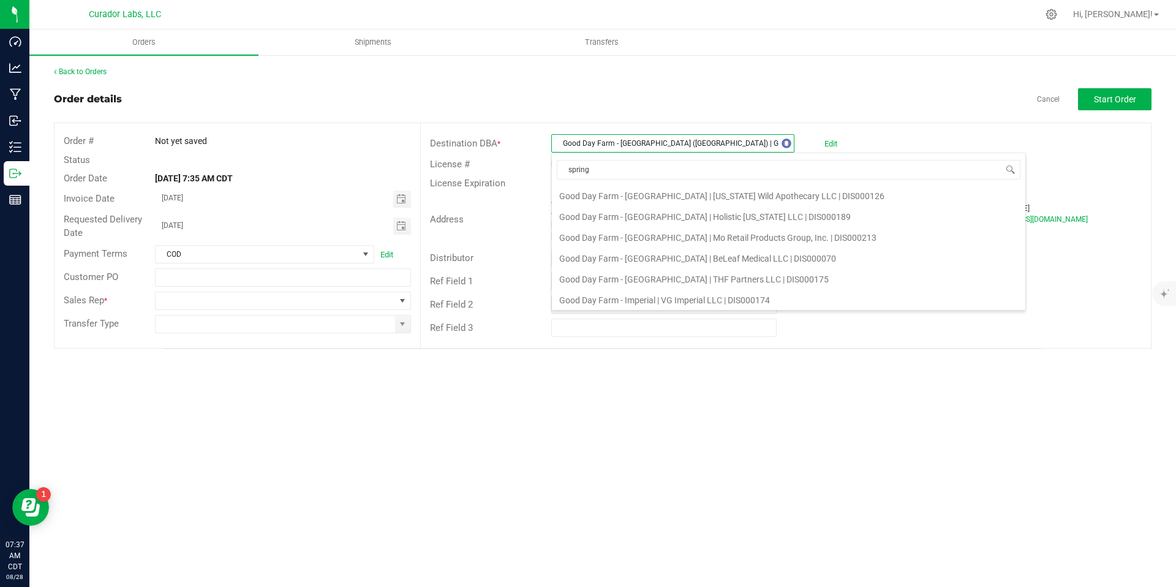
scroll to position [21, 0]
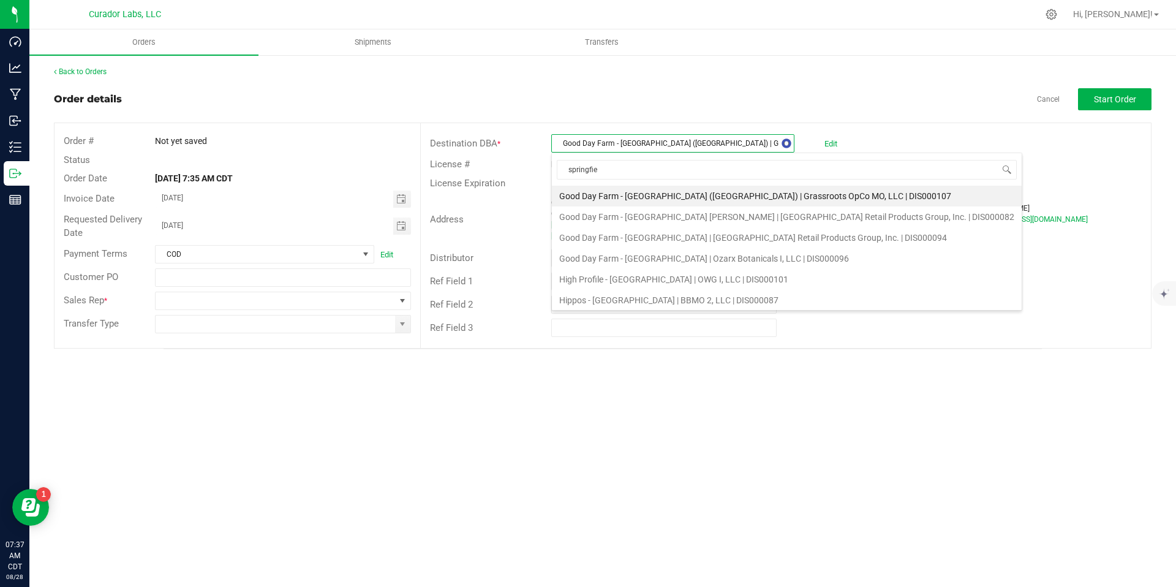
type input "springfiel"
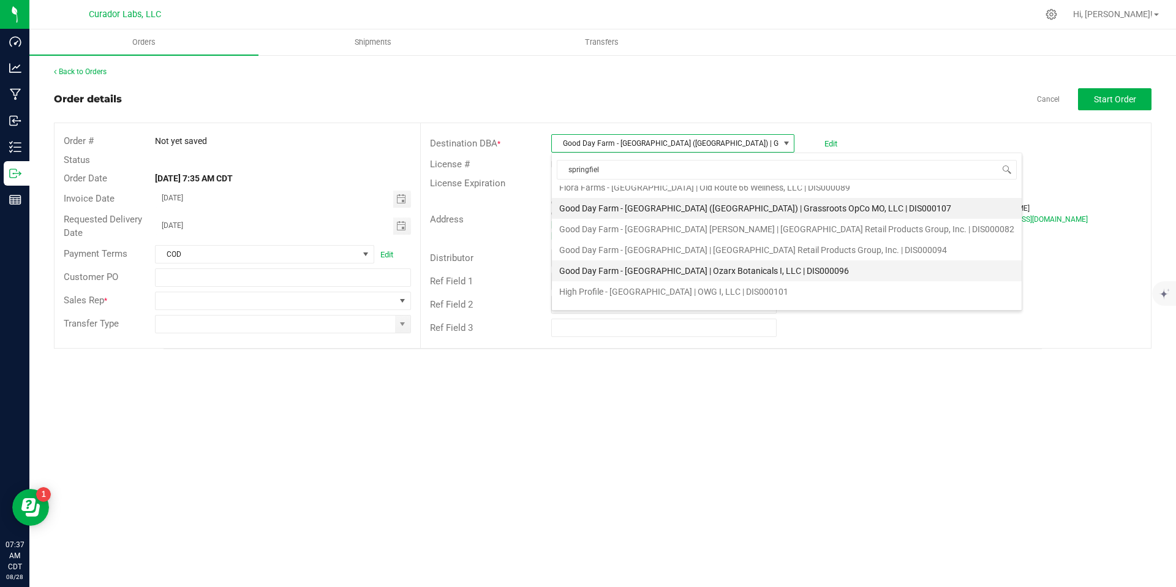
scroll to position [0, 0]
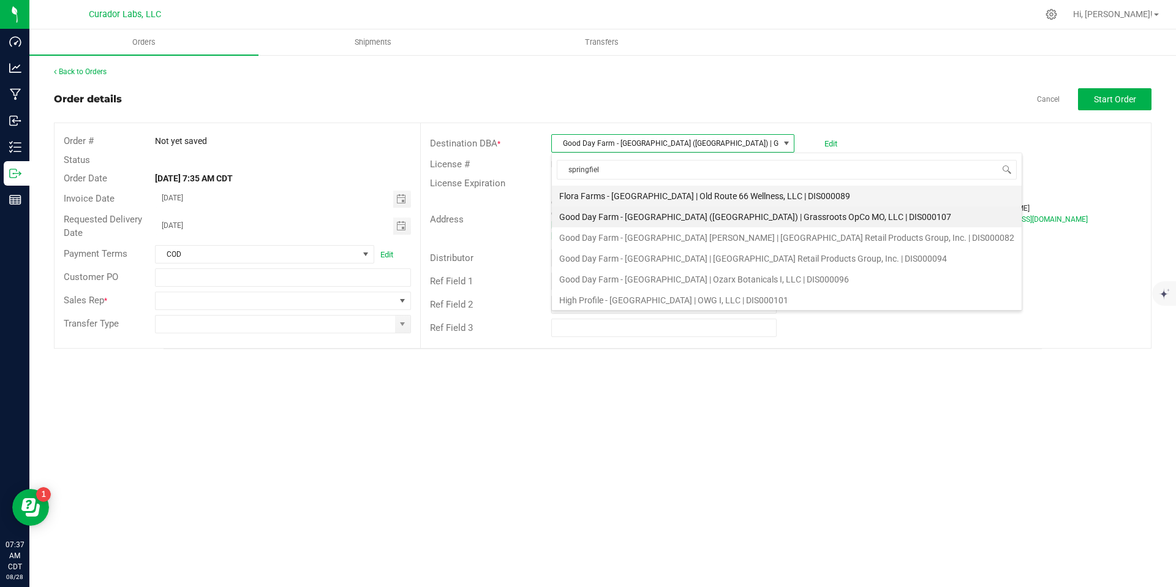
click at [801, 196] on li "Flora Farms - [GEOGRAPHIC_DATA] | Old Route 66 Wellness, LLC | DIS000089" at bounding box center [787, 196] width 470 height 21
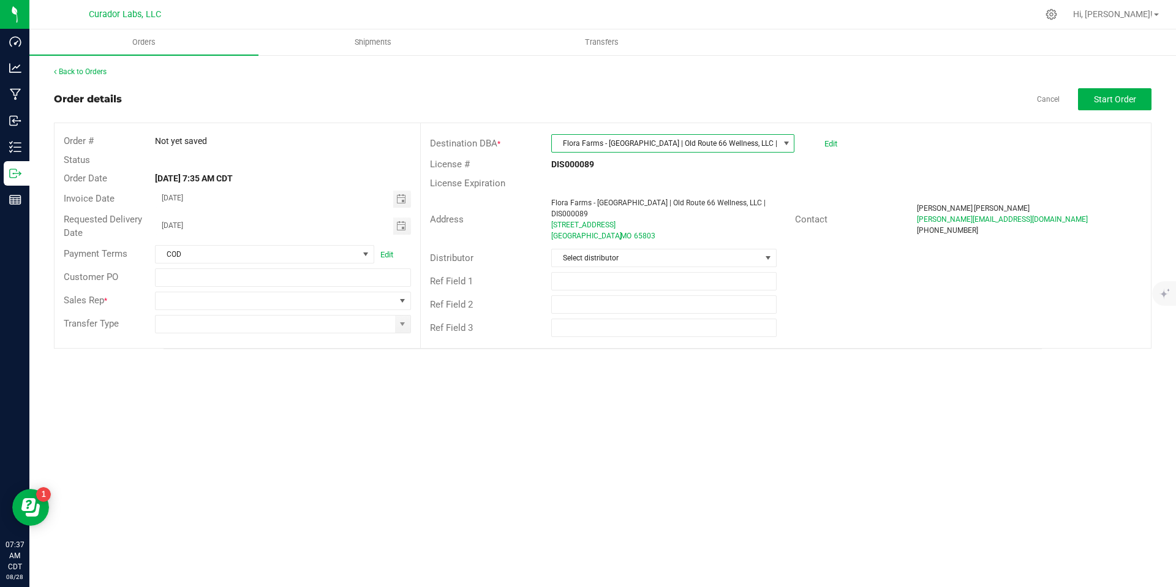
click at [789, 146] on span at bounding box center [787, 143] width 10 height 10
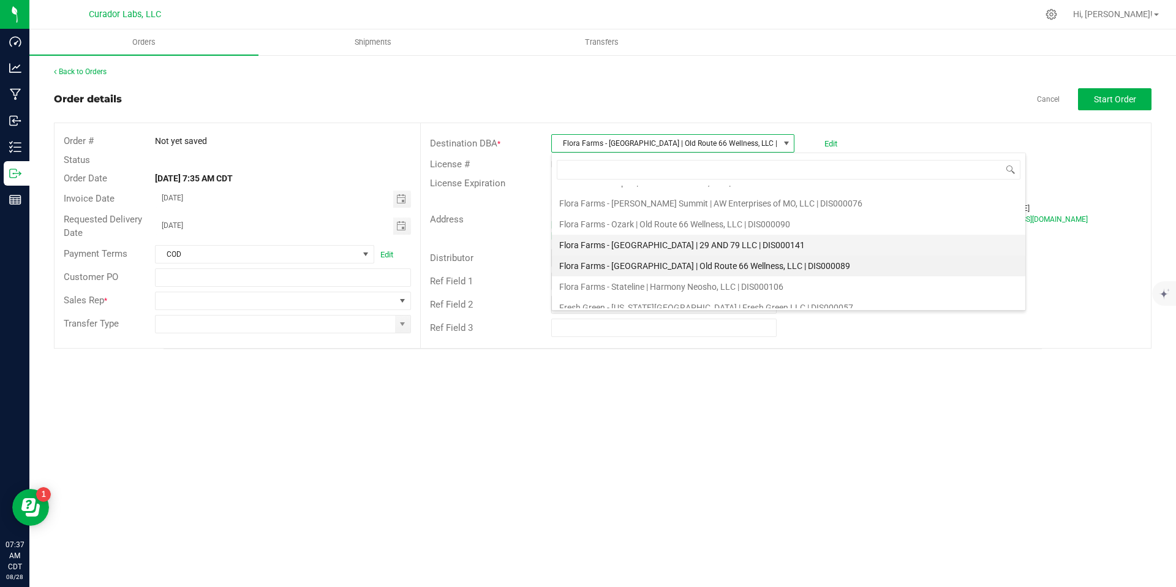
scroll to position [1452, 0]
type input "spring"
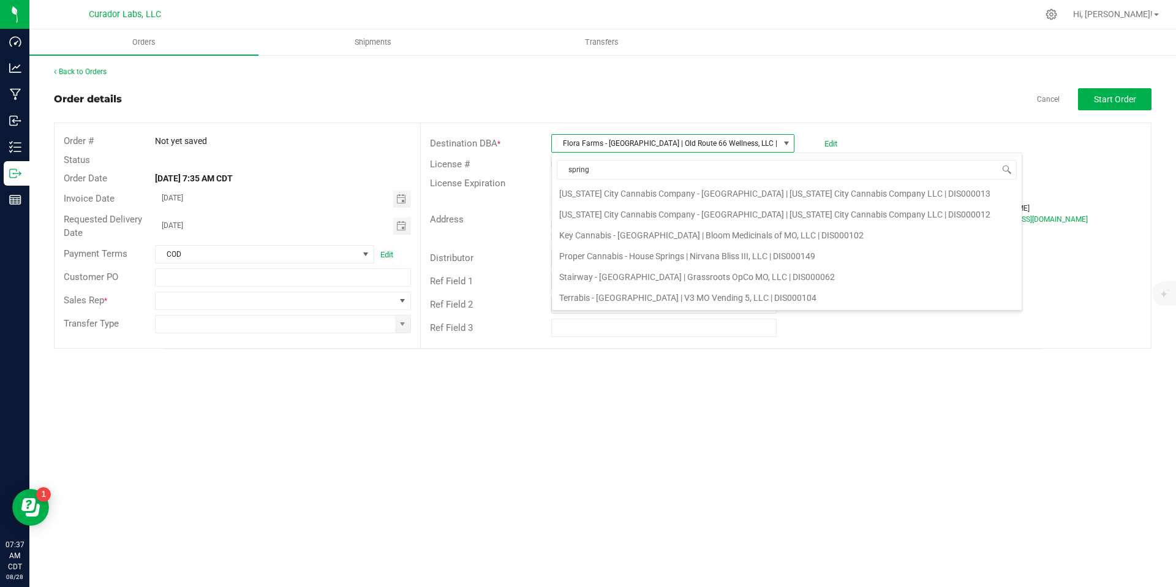
scroll to position [0, 0]
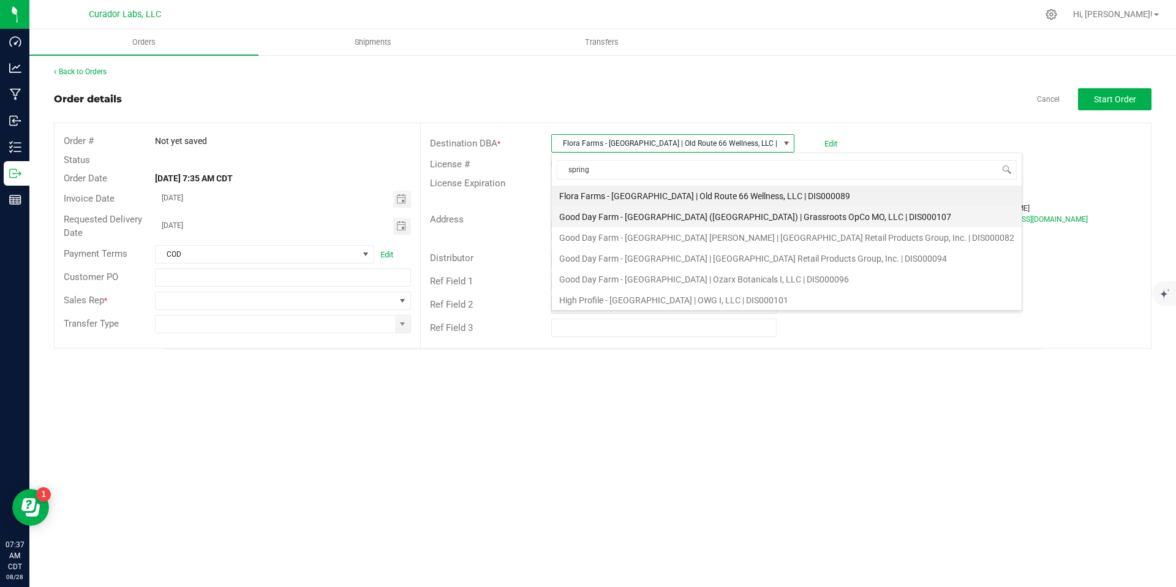
click at [710, 215] on li "Good Day Farm - [GEOGRAPHIC_DATA] ([GEOGRAPHIC_DATA]) | Grassroots OpCo MO, LLC…" at bounding box center [787, 216] width 470 height 21
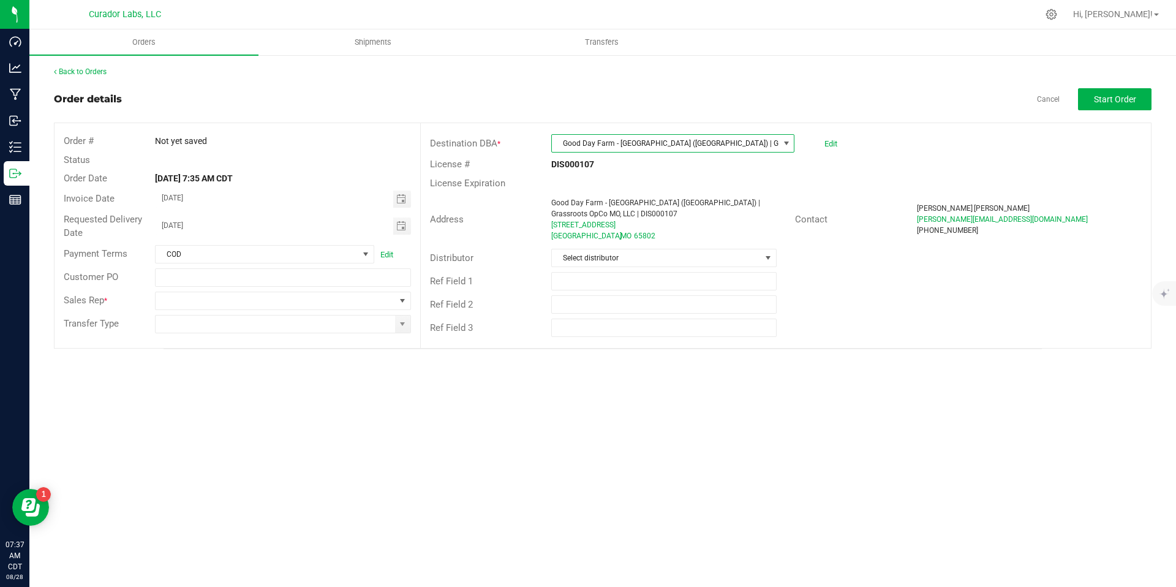
click at [689, 389] on div "Orders Shipments Transfers Back to Orders Order details Cancel Start Order Orde…" at bounding box center [602, 307] width 1147 height 557
click at [739, 260] on span "Select distributor" at bounding box center [656, 257] width 208 height 17
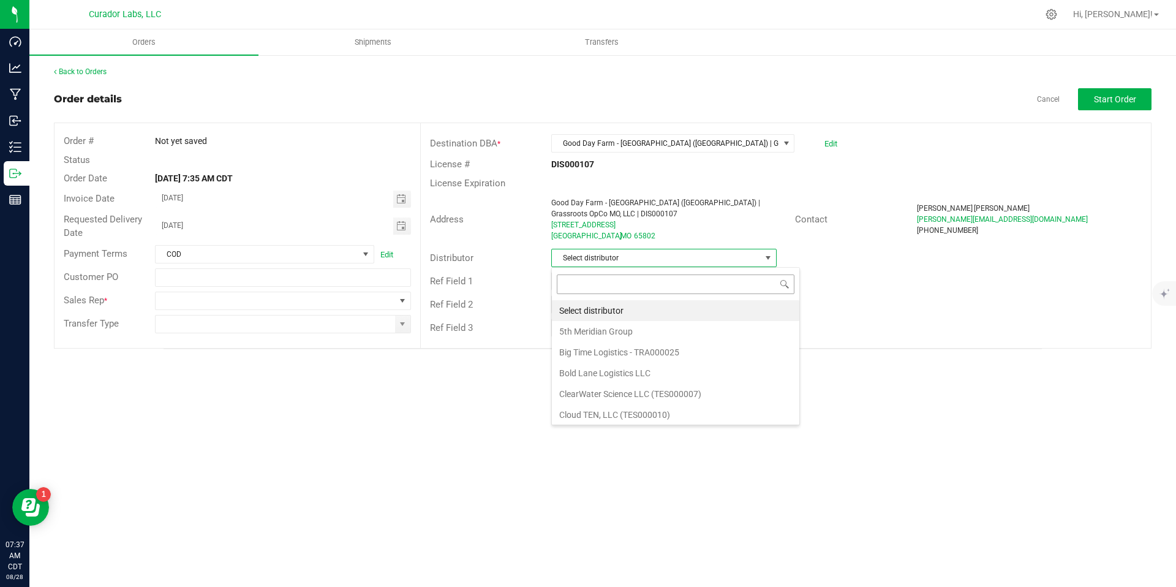
scroll to position [18, 225]
drag, startPoint x: 721, startPoint y: 335, endPoint x: 724, endPoint y: 274, distance: 60.7
click at [724, 274] on div "Select distributor 5th Meridian Group Big Time Logistics - TRA000025 Bold Lane …" at bounding box center [675, 346] width 249 height 158
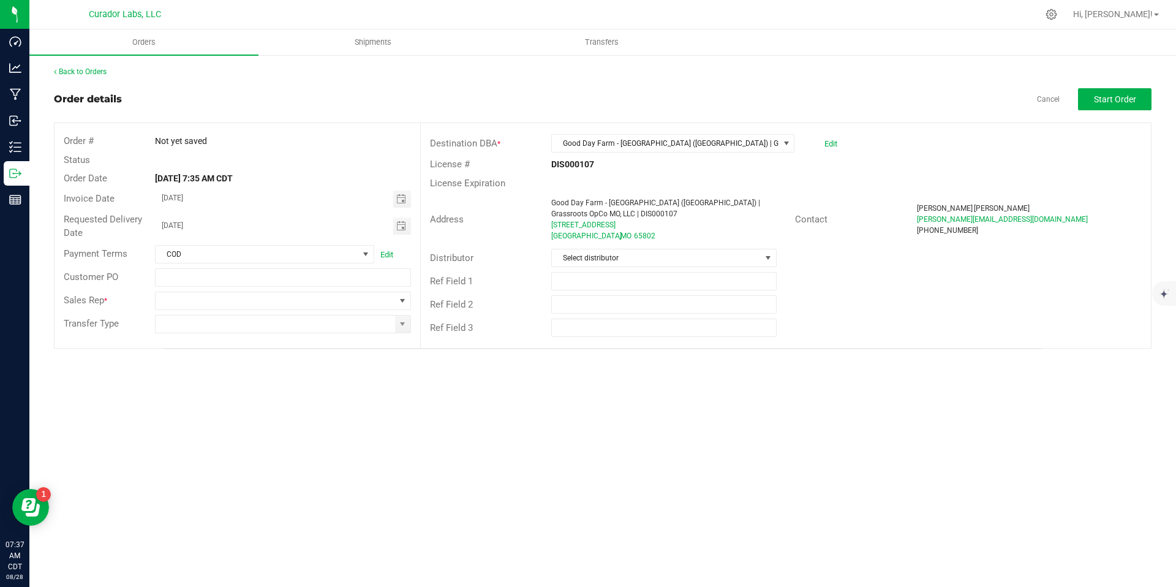
click at [844, 273] on div "Ref Field 1" at bounding box center [786, 280] width 730 height 23
click at [321, 317] on input at bounding box center [275, 323] width 239 height 17
click at [399, 326] on span at bounding box center [402, 324] width 10 height 10
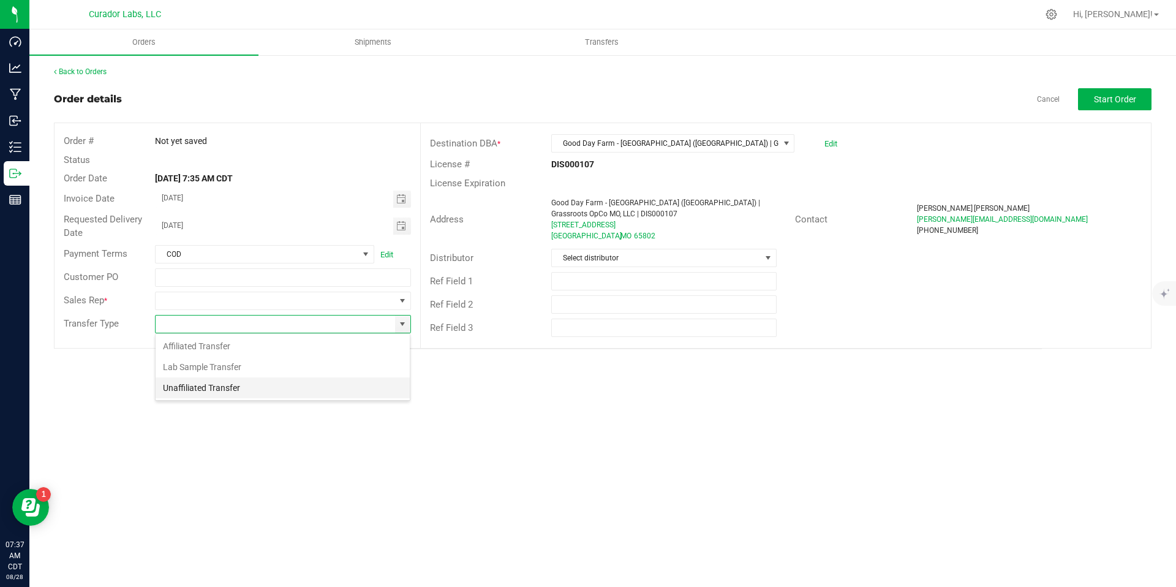
click at [350, 389] on li "Unaffiliated Transfer" at bounding box center [283, 387] width 254 height 21
type input "Unaffiliated Transfer"
click at [412, 437] on div "Orders Shipments Transfers Back to Orders Order details Cancel Start Order Orde…" at bounding box center [602, 307] width 1147 height 557
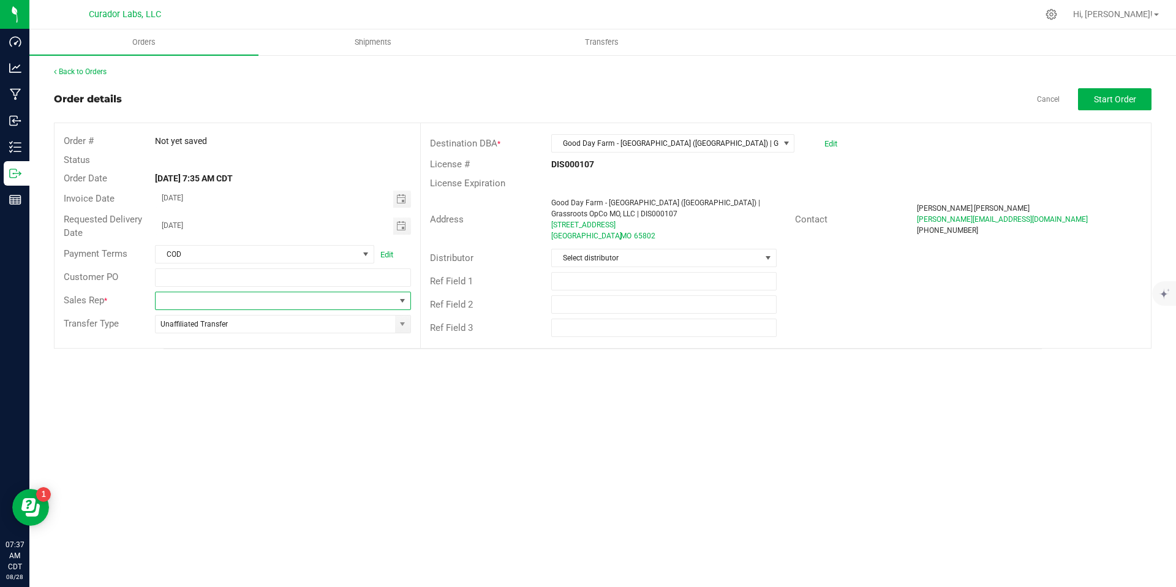
click at [400, 302] on span at bounding box center [402, 301] width 10 height 10
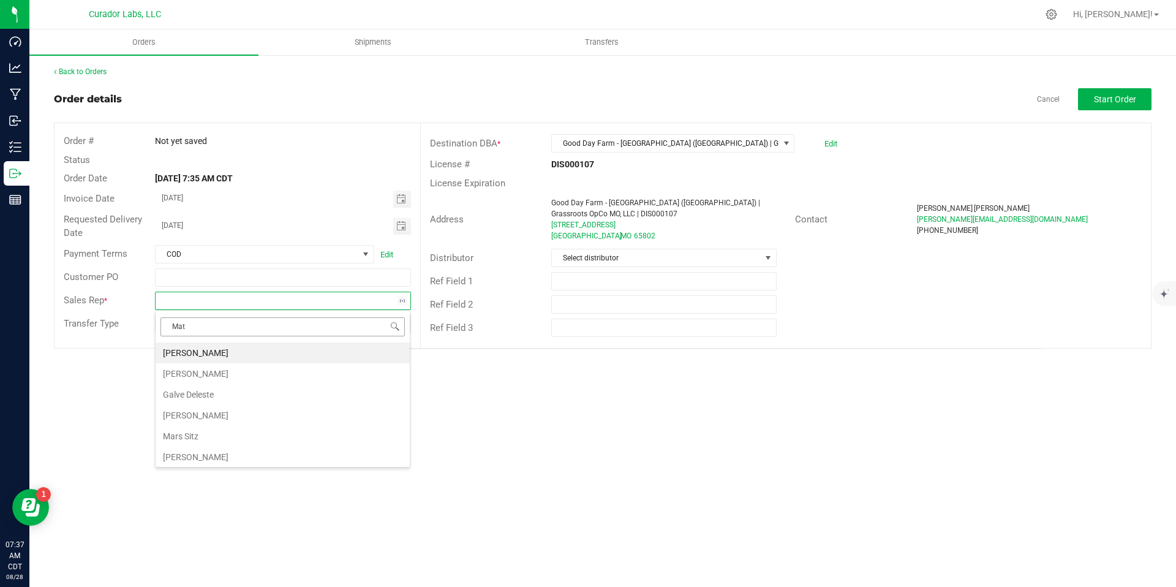
type input "Matt"
click at [283, 353] on li "[PERSON_NAME]" at bounding box center [283, 352] width 254 height 21
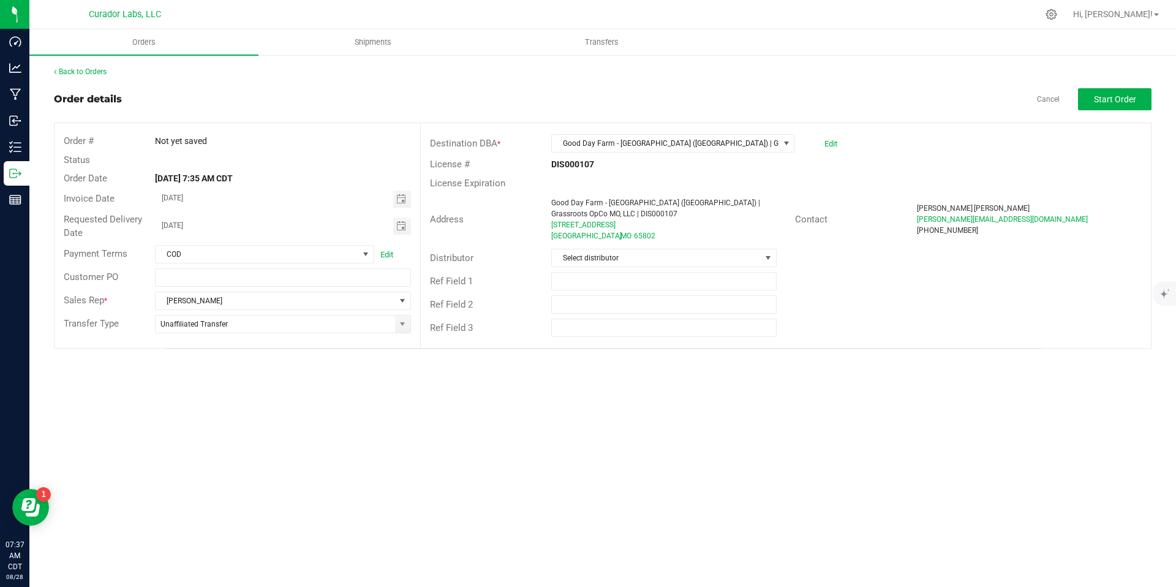
click at [385, 388] on div "Orders Shipments Transfers Back to Orders Order details Cancel Start Order Orde…" at bounding box center [602, 307] width 1147 height 557
click at [939, 320] on div "Ref Field 3" at bounding box center [786, 327] width 730 height 23
click at [1045, 164] on div "License # DIS000107" at bounding box center [786, 164] width 730 height 19
click at [1047, 104] on button "Start Order" at bounding box center [1114, 99] width 73 height 22
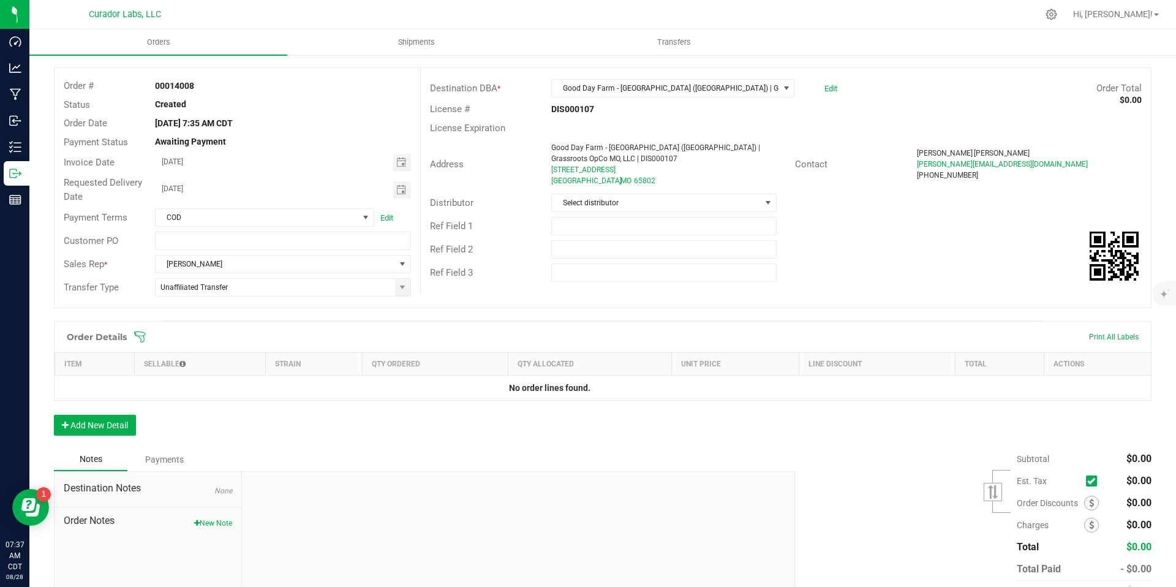
scroll to position [117, 0]
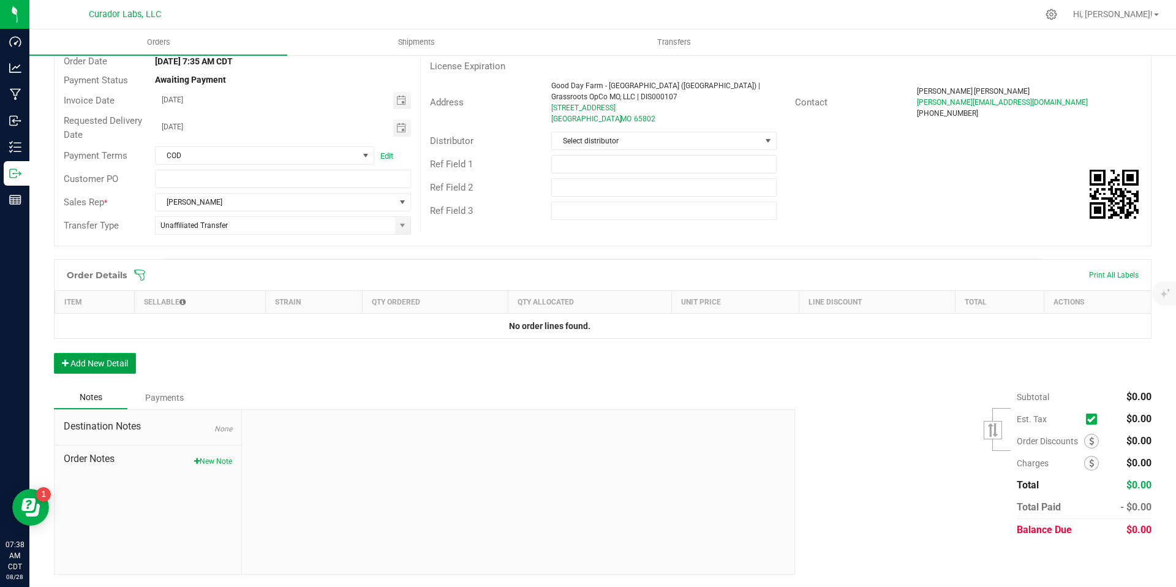
click at [117, 366] on button "Add New Detail" at bounding box center [95, 363] width 82 height 21
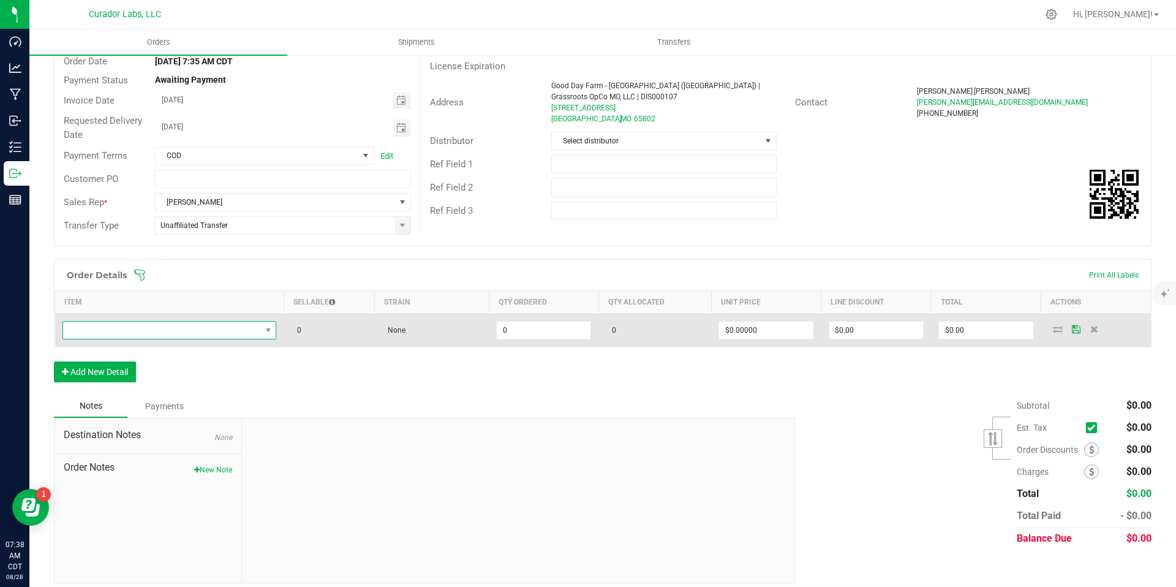
click at [247, 327] on span "NO DATA FOUND" at bounding box center [162, 330] width 198 height 17
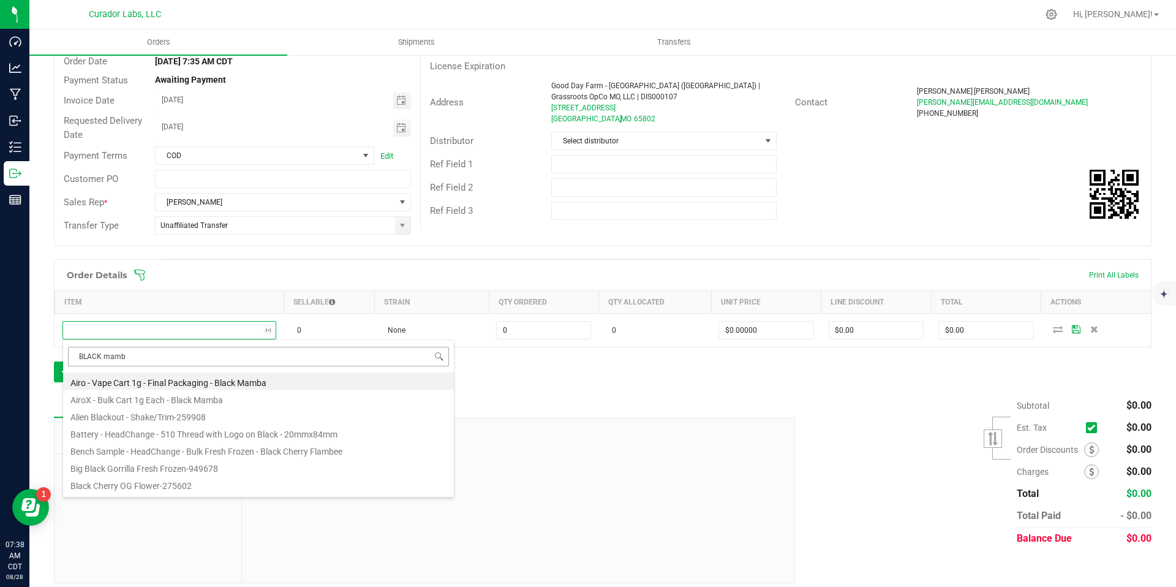
type input "BLACK mamba"
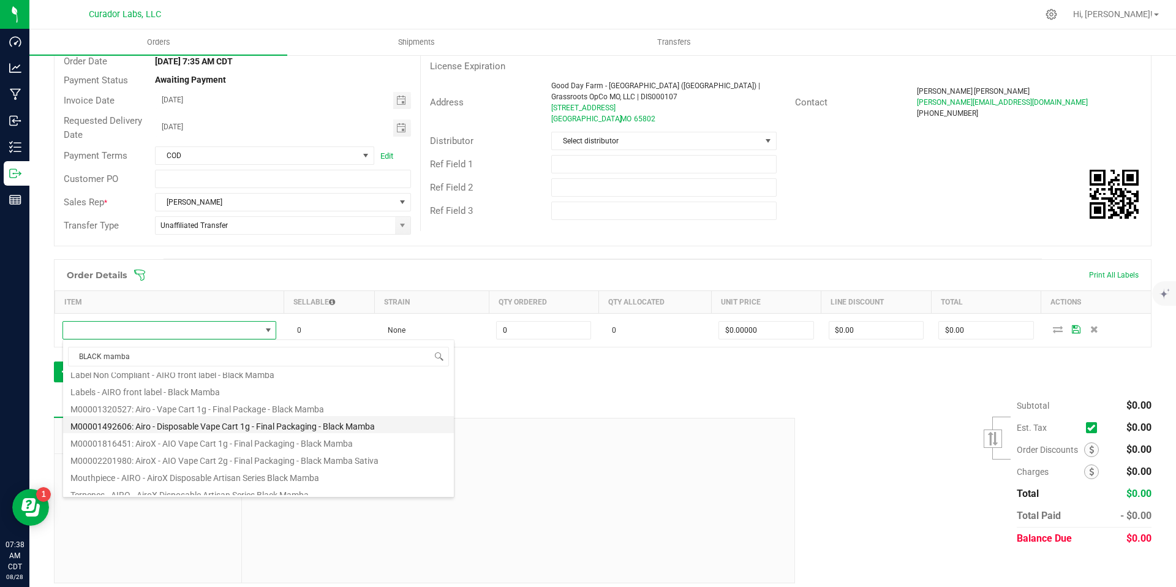
scroll to position [57, 0]
click at [367, 413] on li "M00001320527: Airo - Vape Cart 1g - Final Package - Black Mamba" at bounding box center [258, 409] width 391 height 17
type input "0 ea"
type input "$32.50000"
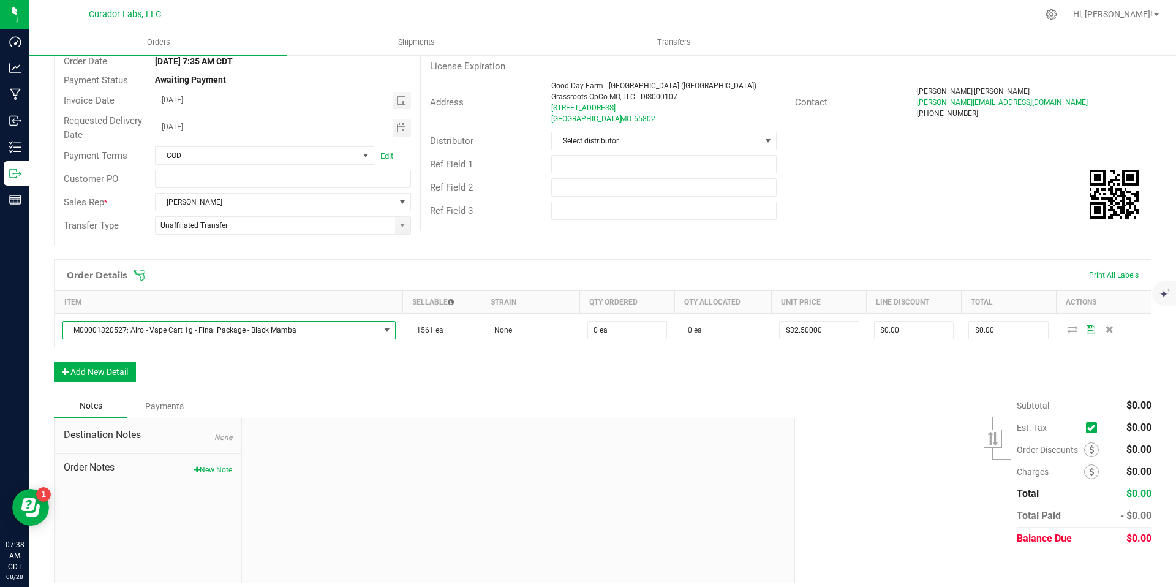
click at [501, 383] on div "Order Details Print All Labels Item Sellable Strain Qty Ordered Qty Allocated U…" at bounding box center [603, 326] width 1098 height 135
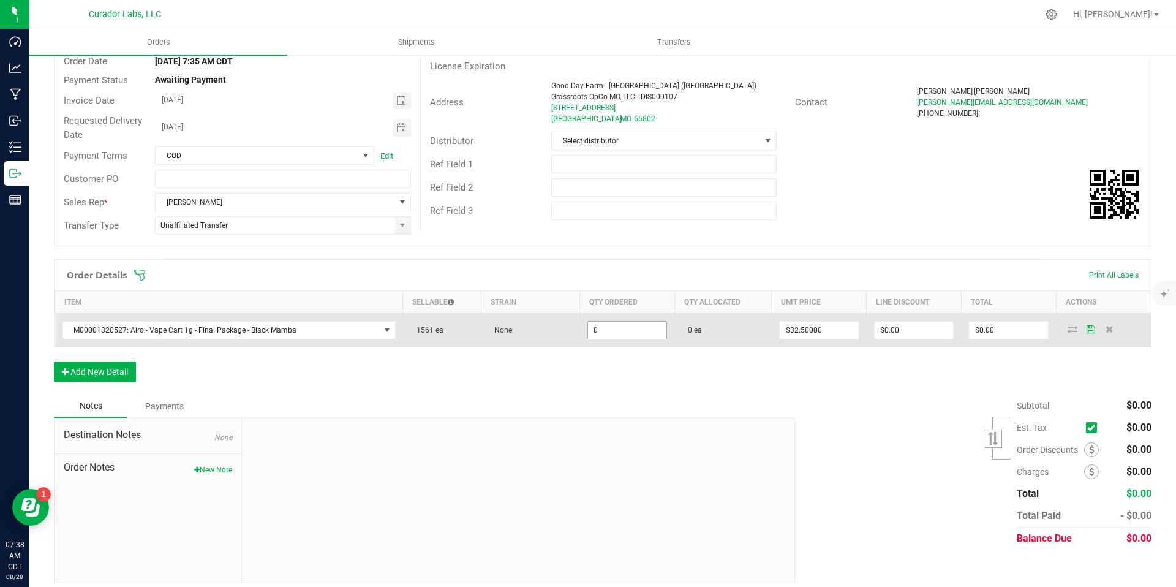
click at [641, 331] on input "0" at bounding box center [627, 330] width 79 height 17
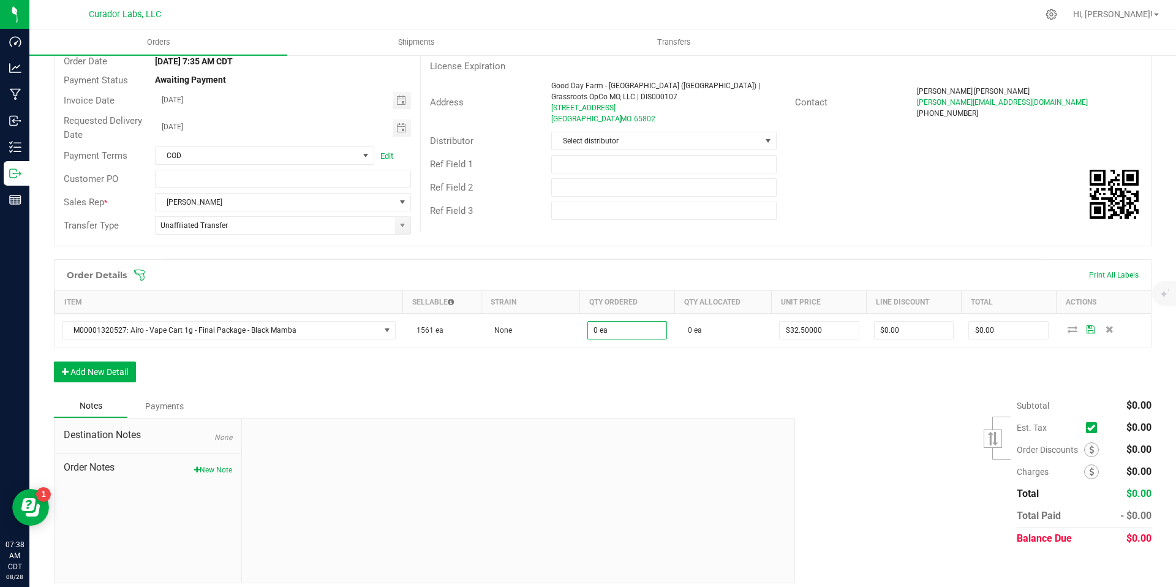
click at [818, 386] on div "Order Details Print All Labels Item Sellable Strain Qty Ordered Qty Allocated U…" at bounding box center [603, 326] width 1098 height 135
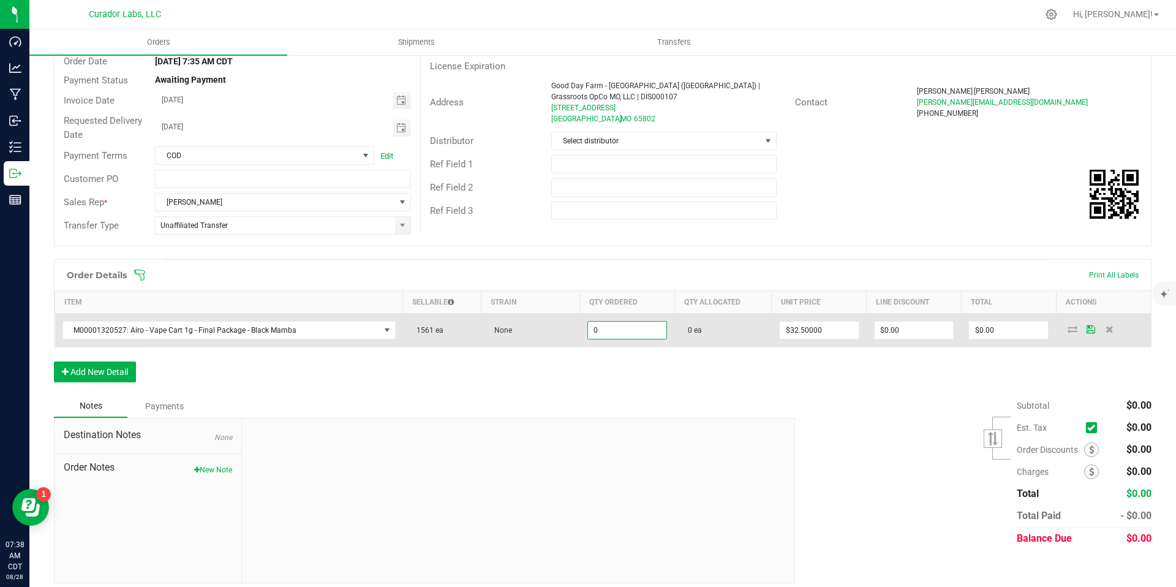
click at [604, 334] on input "0" at bounding box center [627, 330] width 79 height 17
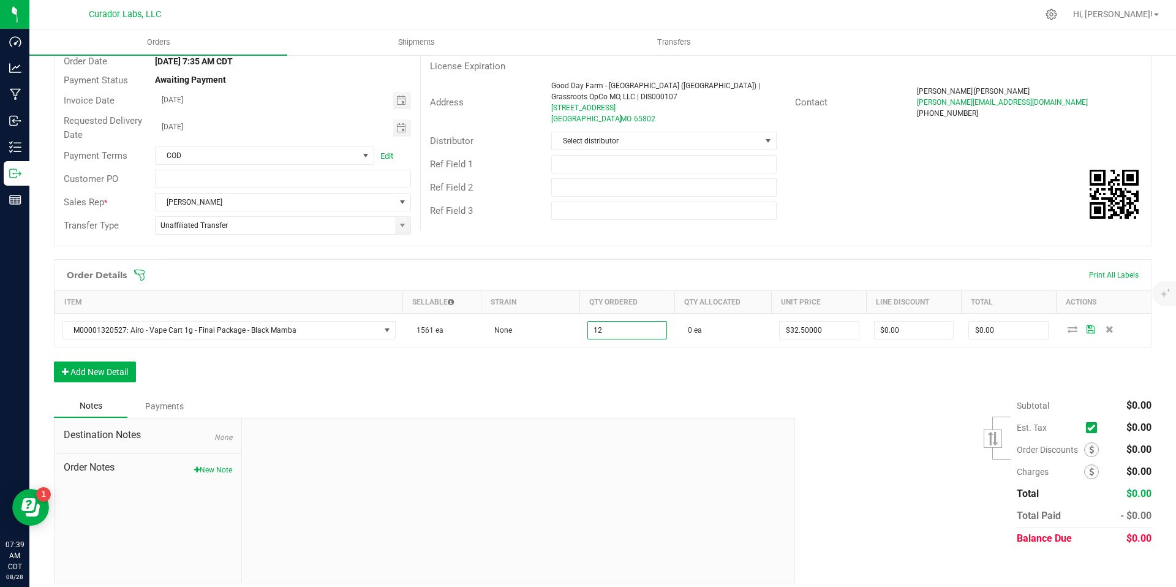
type input "12 ea"
type input "$390.00"
click at [804, 394] on div "Subtotal $0.00 Est. Tax" at bounding box center [969, 471] width 366 height 155
click at [117, 375] on button "Add New Detail" at bounding box center [95, 371] width 82 height 21
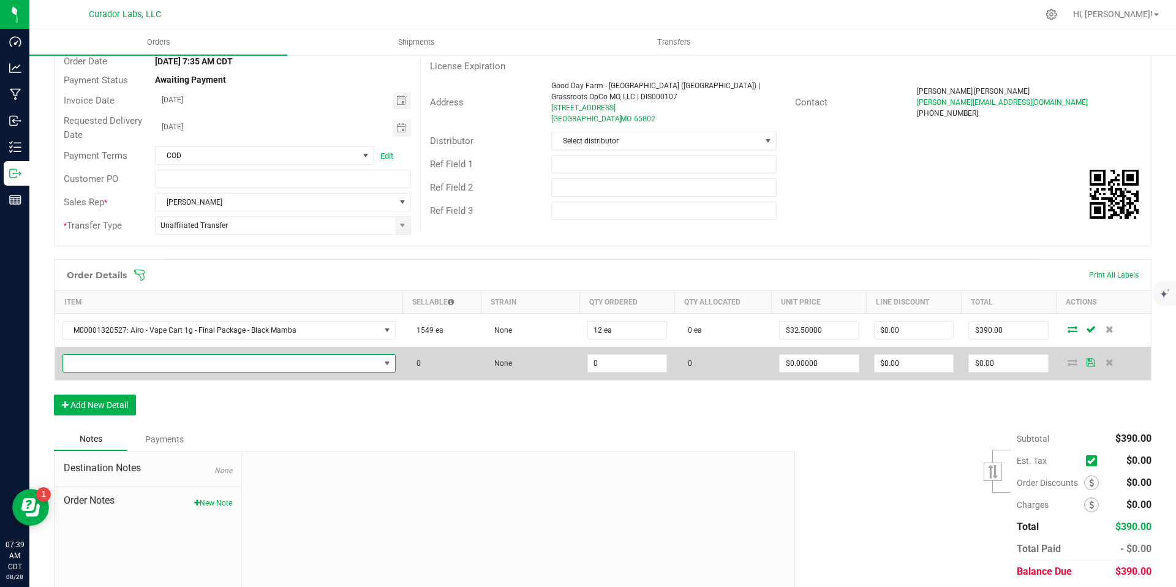
click at [217, 356] on span "NO DATA FOUND" at bounding box center [221, 363] width 317 height 17
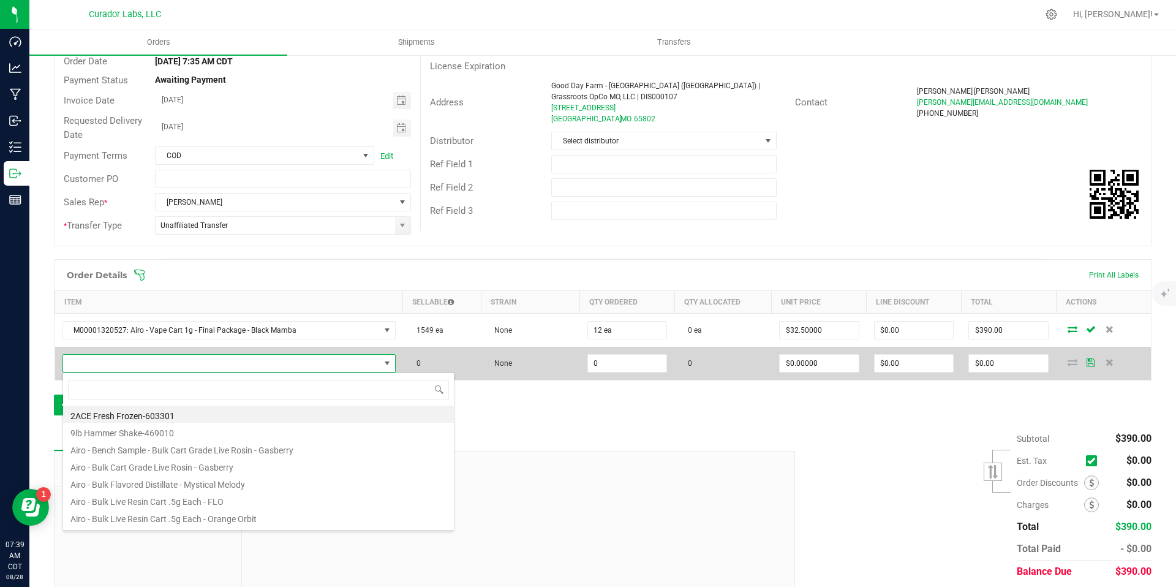
scroll to position [18, 323]
type input "Midnight Moon"
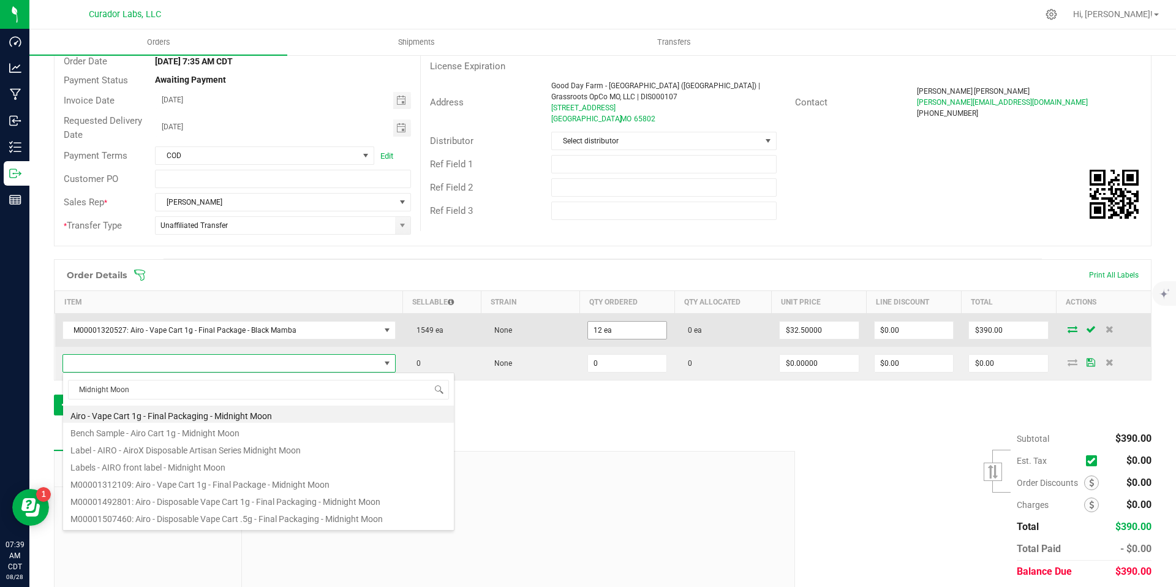
type input "12"
click at [634, 334] on input "12" at bounding box center [627, 330] width 79 height 17
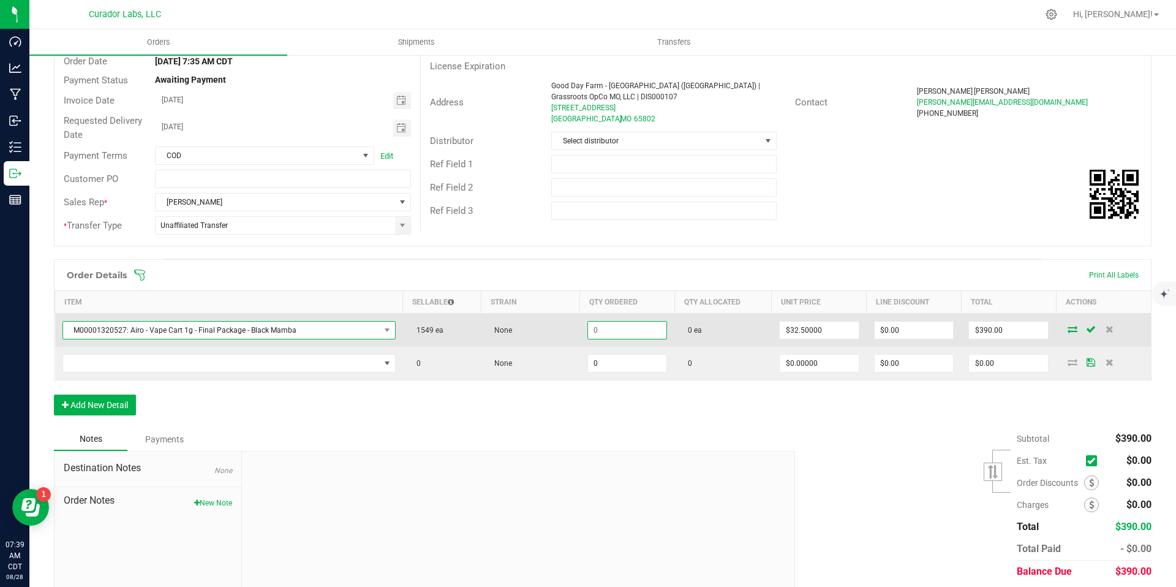
type input "$0.00"
click at [367, 326] on span "M00001320527: Airo - Vape Cart 1g - Final Package - Black Mamba" at bounding box center [221, 330] width 317 height 17
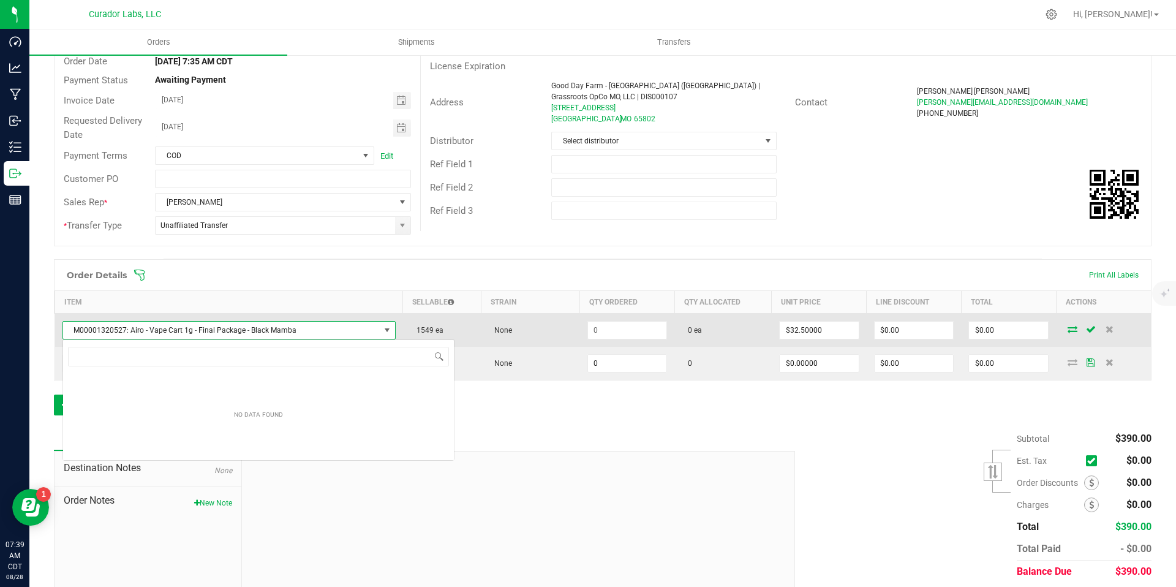
scroll to position [18, 326]
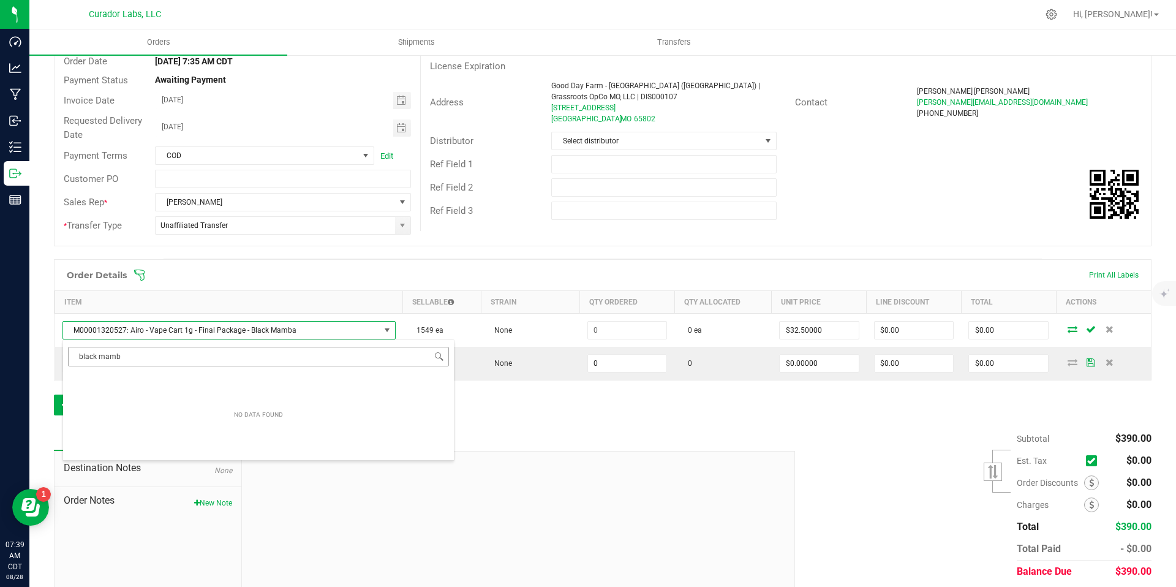
type input "black mamba"
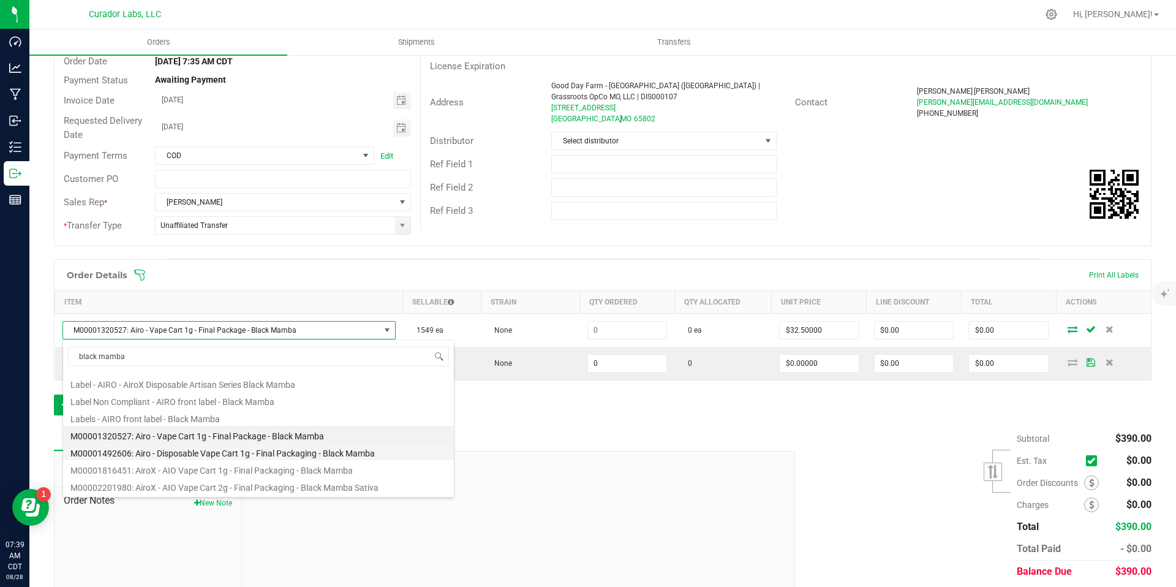
scroll to position [33, 0]
click at [358, 451] on li "M00001492606: Airo - Disposable Vape Cart 1g - Final Packaging - Black Mamba" at bounding box center [258, 450] width 391 height 17
type input "$35.00000"
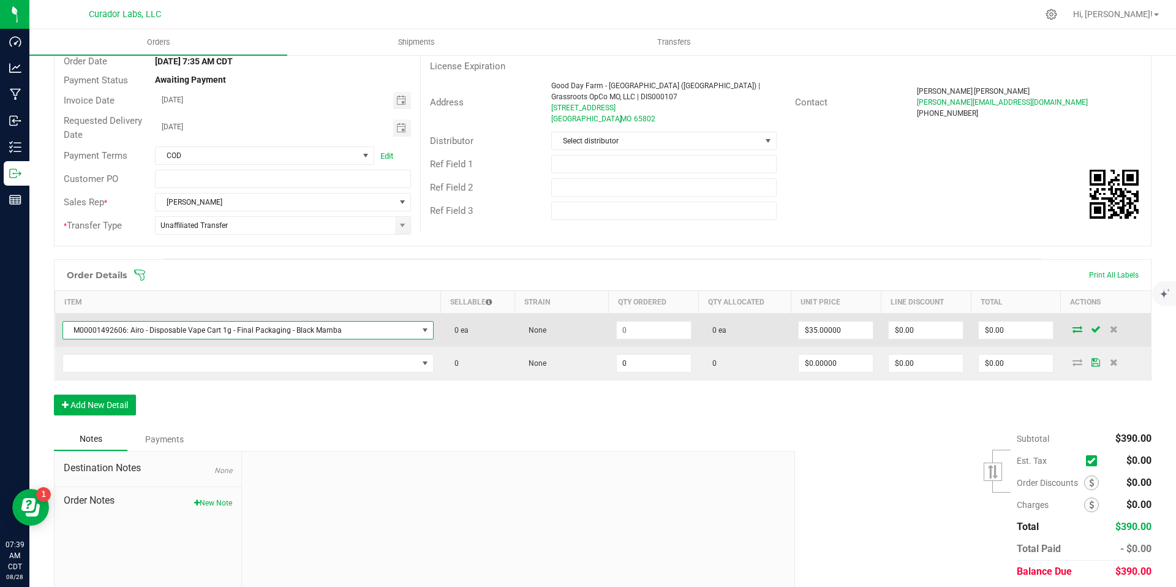
click at [394, 325] on span "M00001492606: Airo - Disposable Vape Cart 1g - Final Packaging - Black Mamba" at bounding box center [240, 330] width 355 height 17
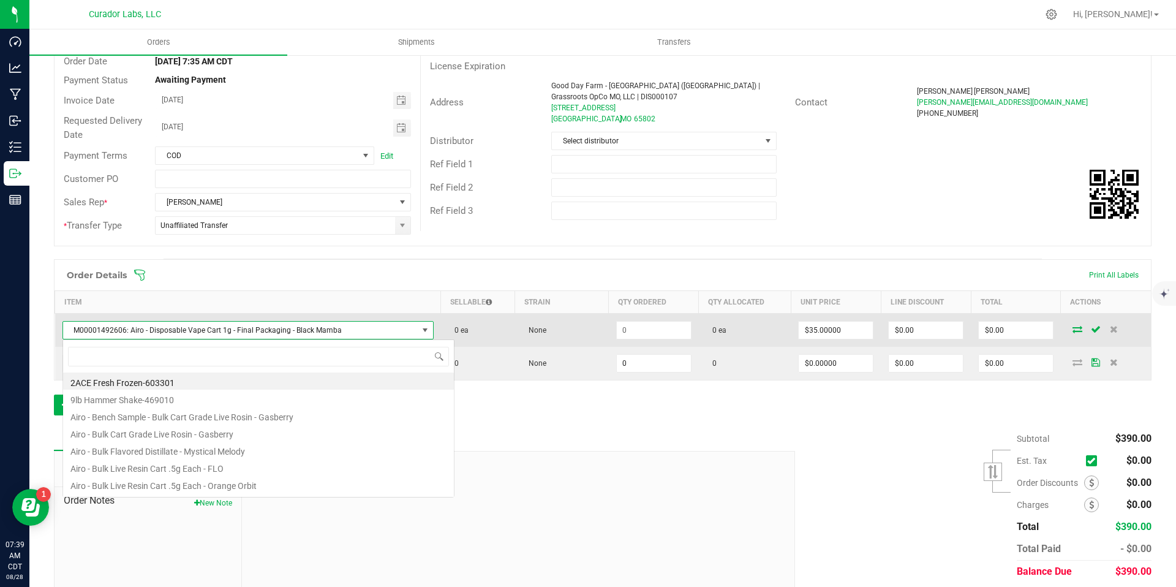
scroll to position [18, 363]
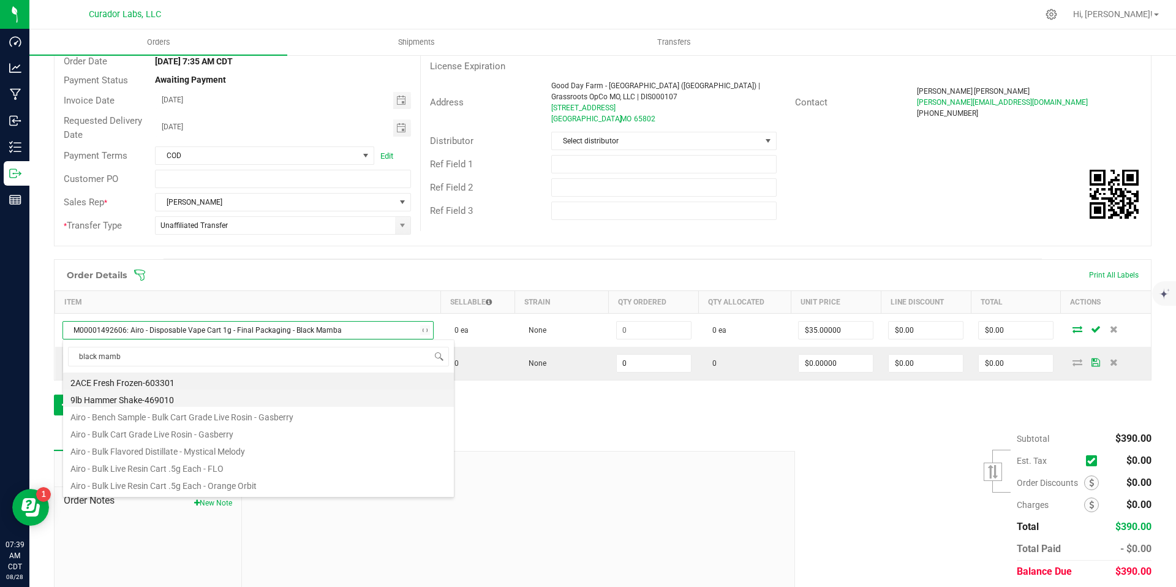
type input "black mamba"
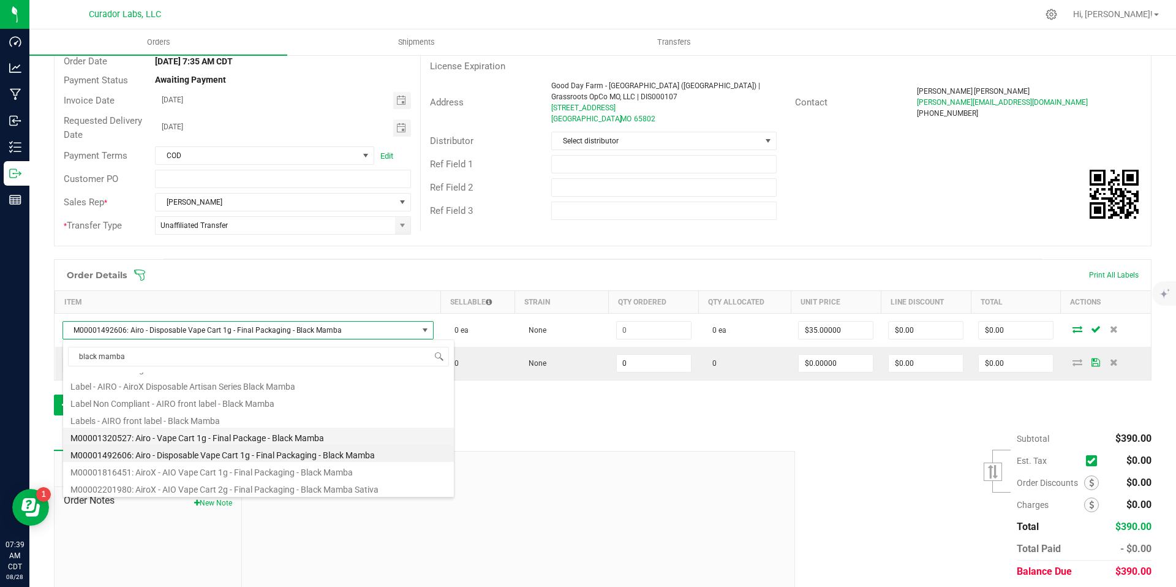
scroll to position [33, 0]
click at [333, 470] on li "M00001816451: AiroX - AIO Vape Cart 1g - Final Packaging - Black Mamba" at bounding box center [258, 467] width 391 height 17
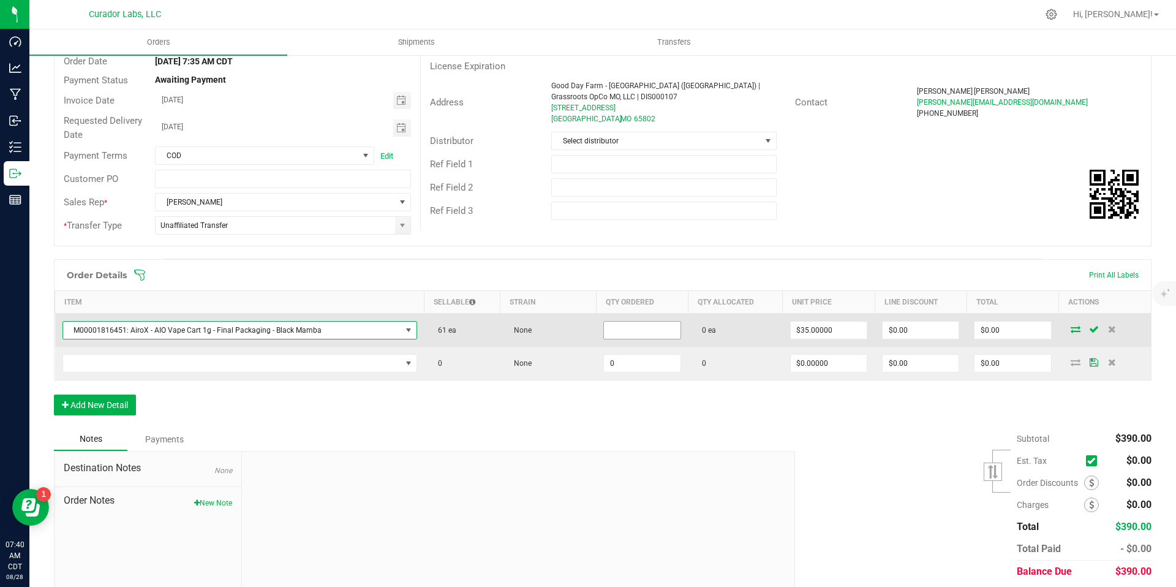
click at [641, 329] on input at bounding box center [642, 330] width 76 height 17
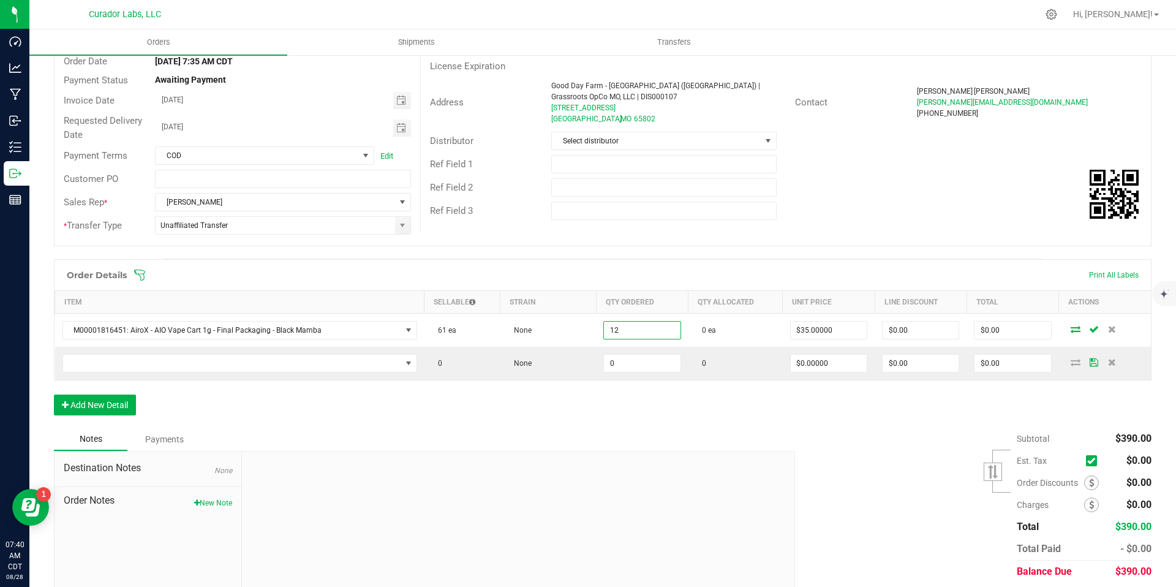
type input "12 ea"
type input "$420.00"
click at [617, 440] on div "Notes Payments" at bounding box center [420, 439] width 732 height 23
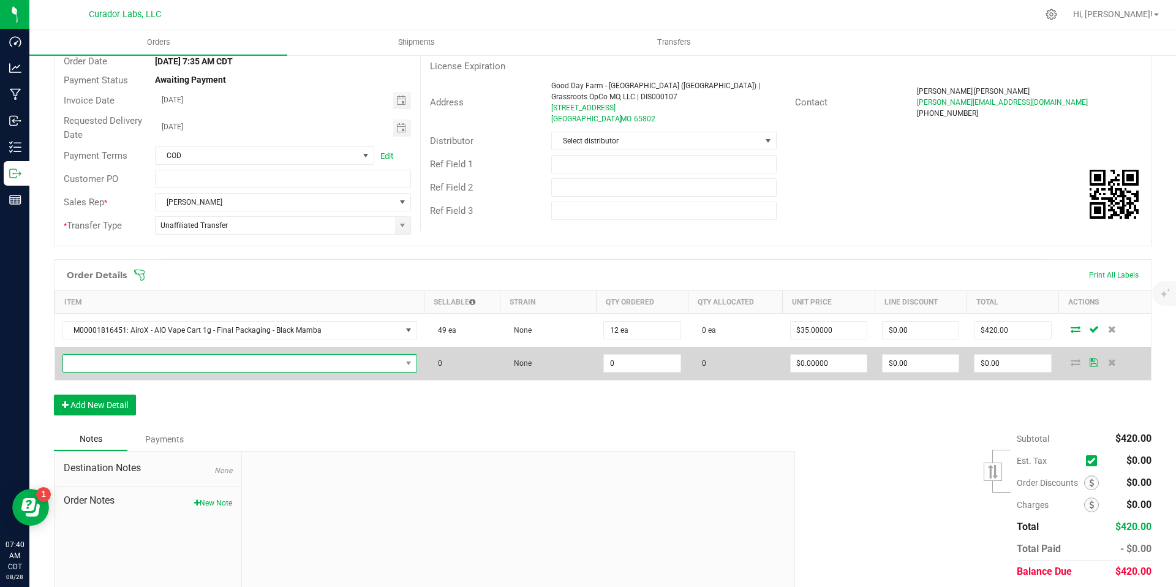
click at [370, 364] on span "NO DATA FOUND" at bounding box center [232, 363] width 338 height 17
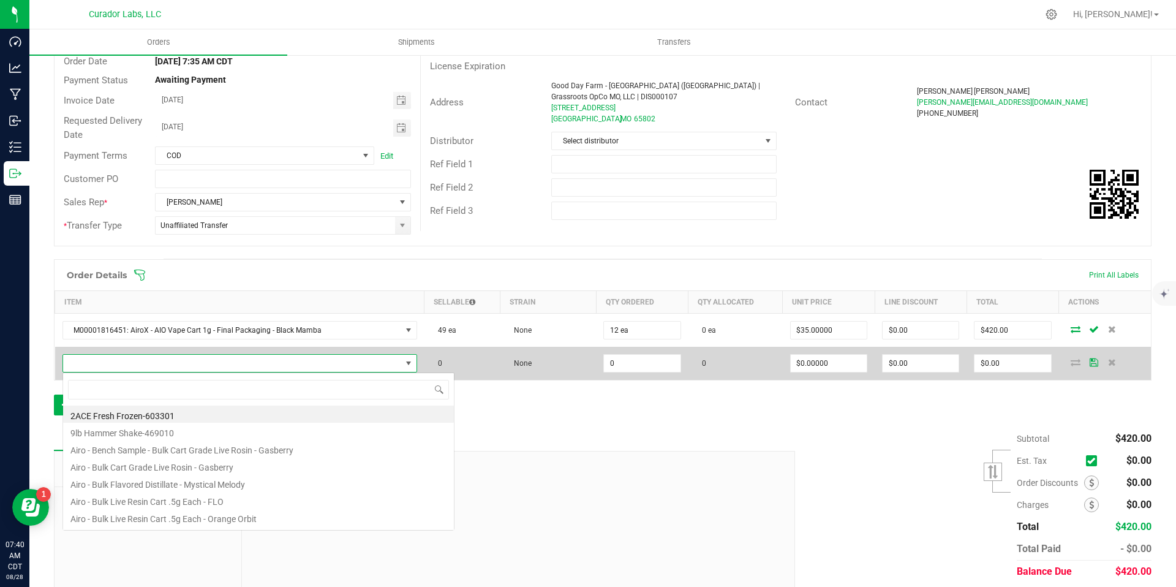
scroll to position [18, 344]
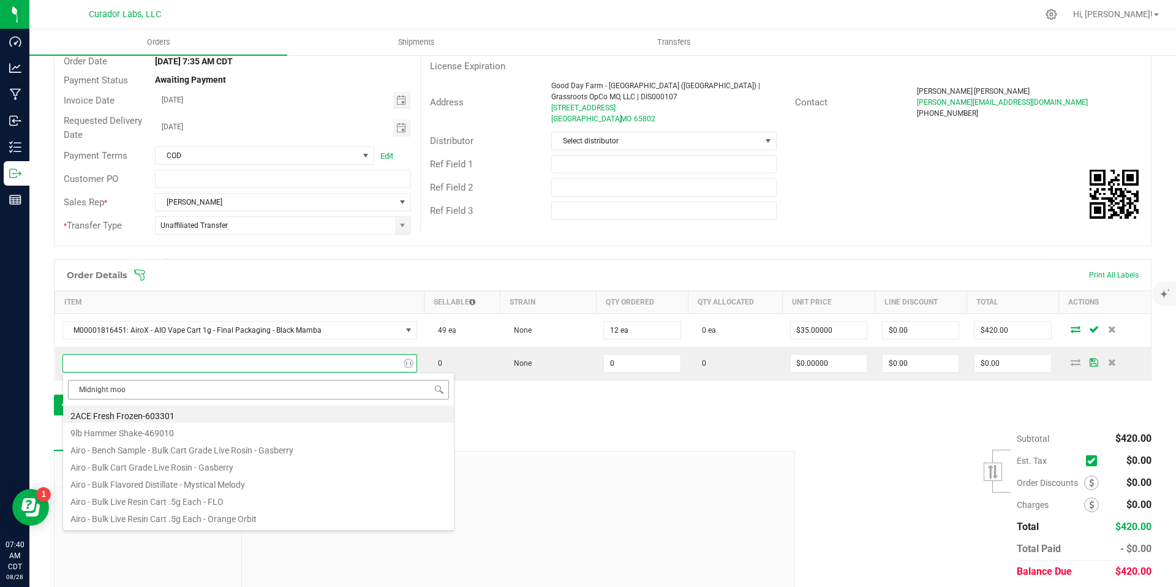
type input "Midnight moon"
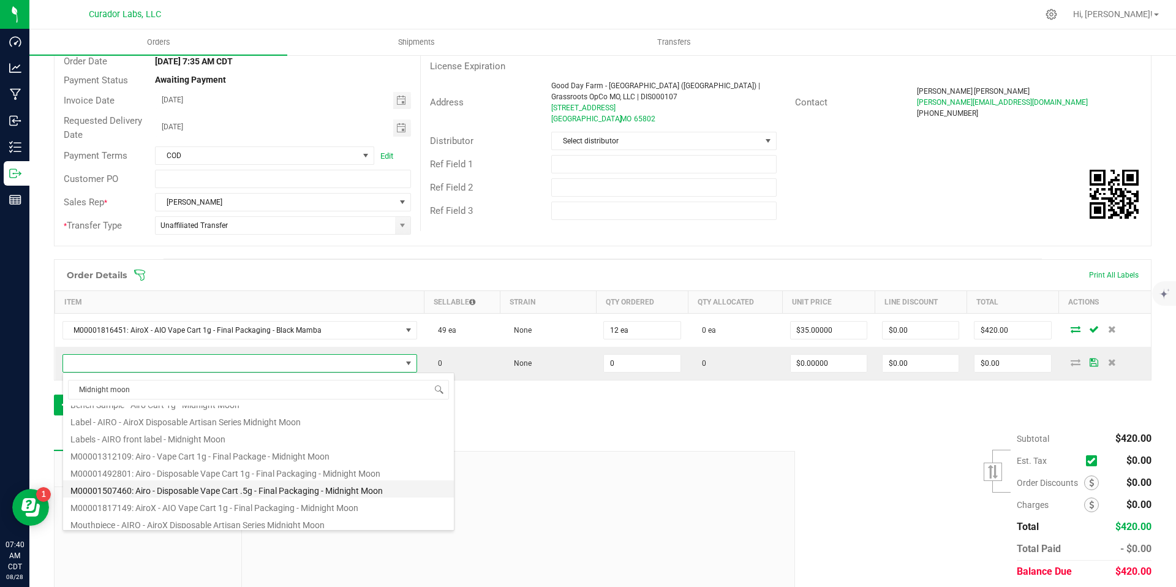
scroll to position [31, 0]
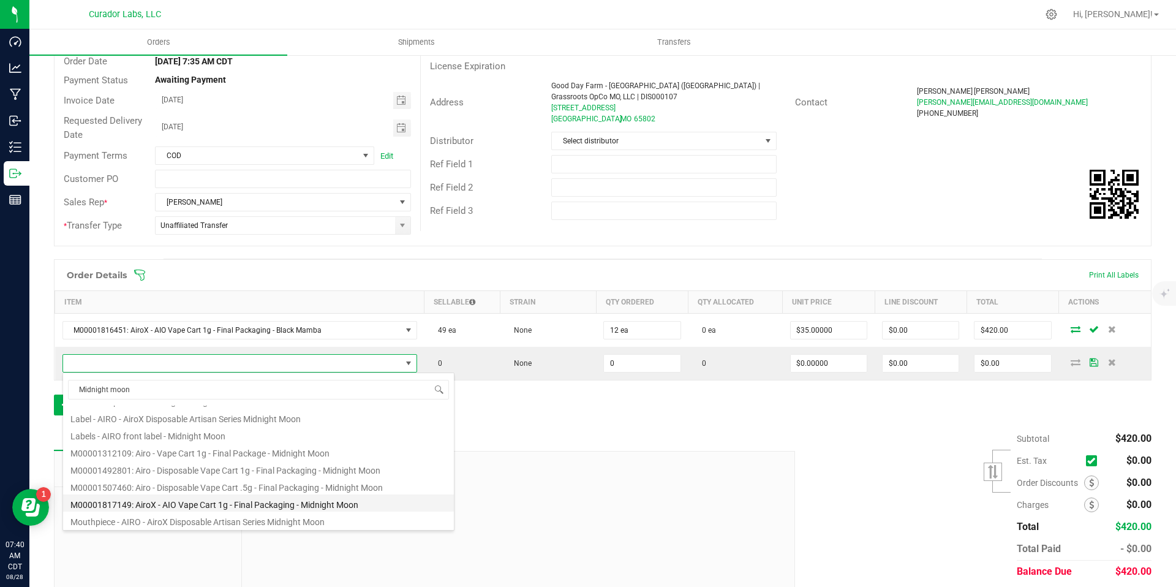
click at [370, 504] on li "M00001817149: AiroX - AIO Vape Cart 1g - Final Packaging - Midnight Moon" at bounding box center [258, 502] width 391 height 17
type input "0 ea"
type input "$35.00000"
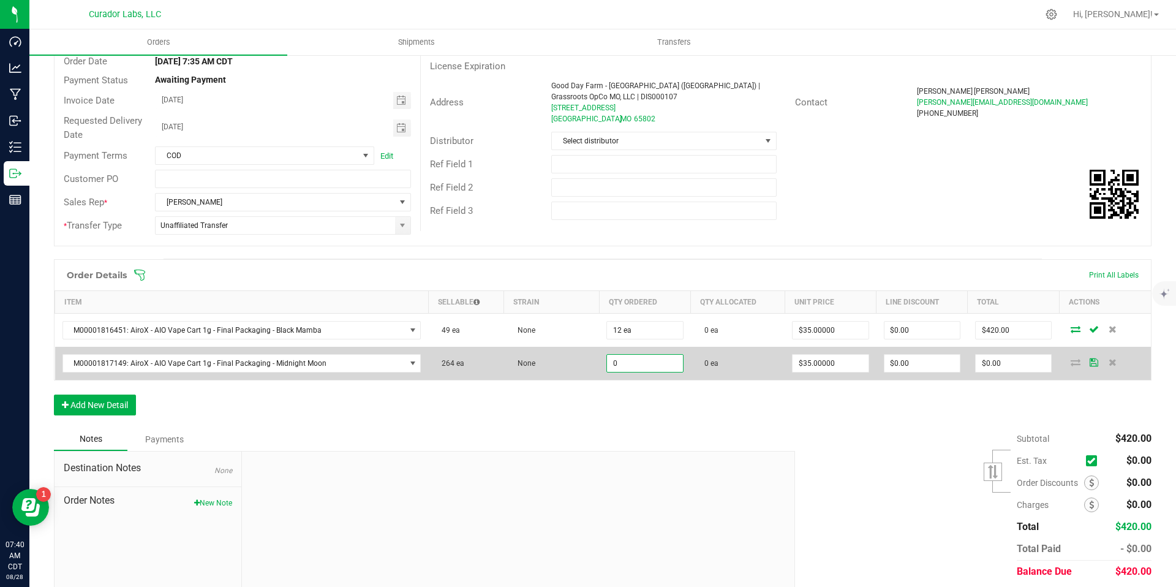
click at [634, 364] on input "0" at bounding box center [644, 363] width 75 height 17
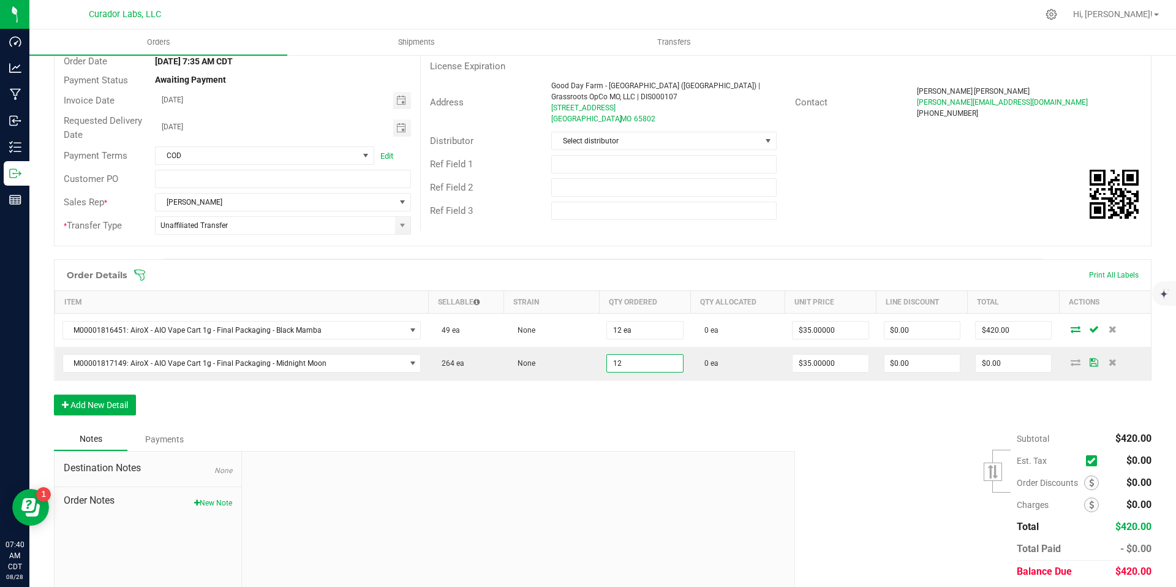
type input "12 ea"
type input "$420.00"
click at [639, 440] on div "Notes Payments" at bounding box center [420, 439] width 732 height 23
click at [124, 399] on button "Add New Detail" at bounding box center [95, 404] width 82 height 21
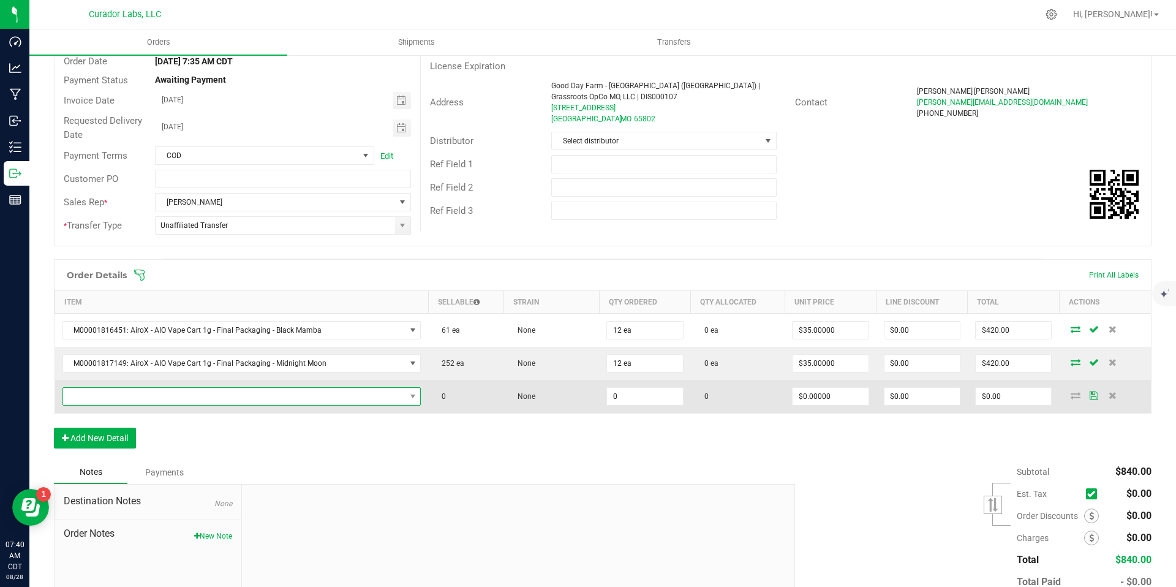
click at [183, 394] on span "NO DATA FOUND" at bounding box center [234, 396] width 342 height 17
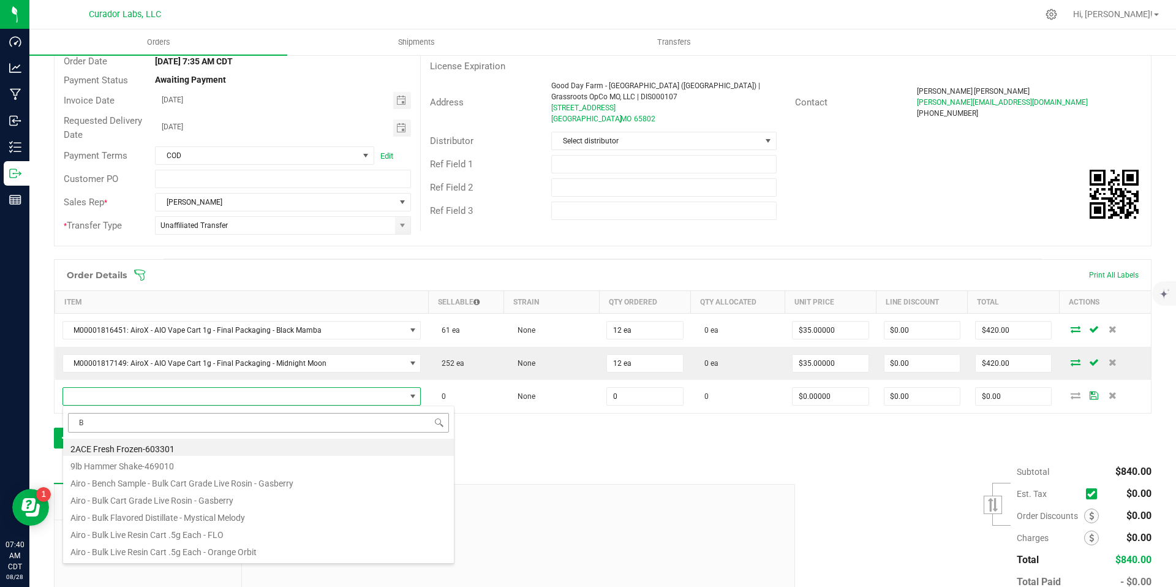
scroll to position [18, 347]
type input "Black Mamba"
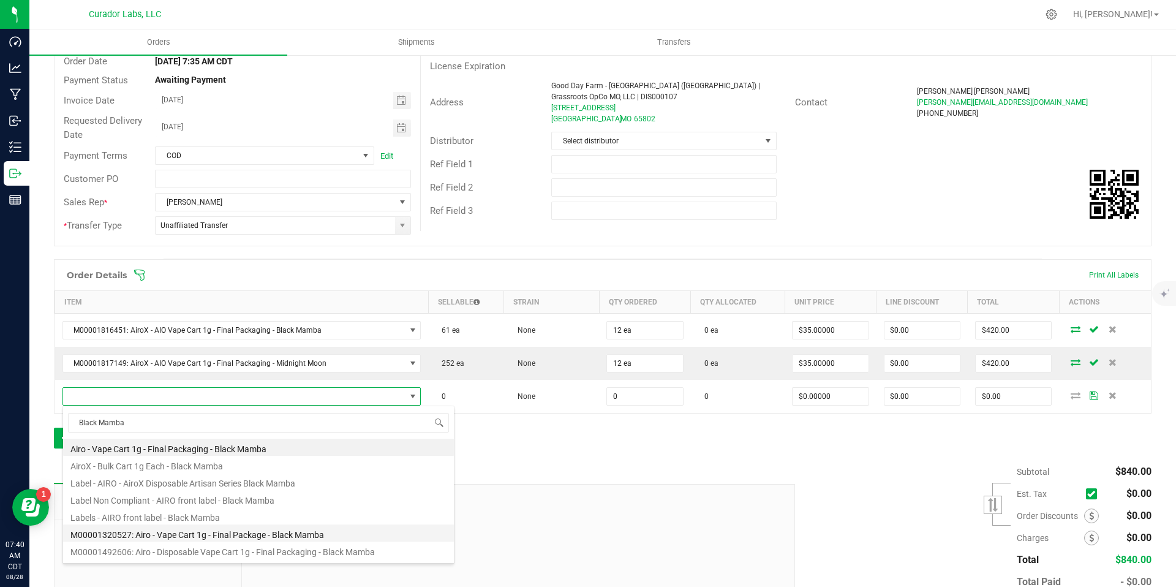
click at [323, 535] on li "M00001320527: Airo - Vape Cart 1g - Final Package - Black Mamba" at bounding box center [258, 532] width 391 height 17
type input "0 ea"
type input "$32.50000"
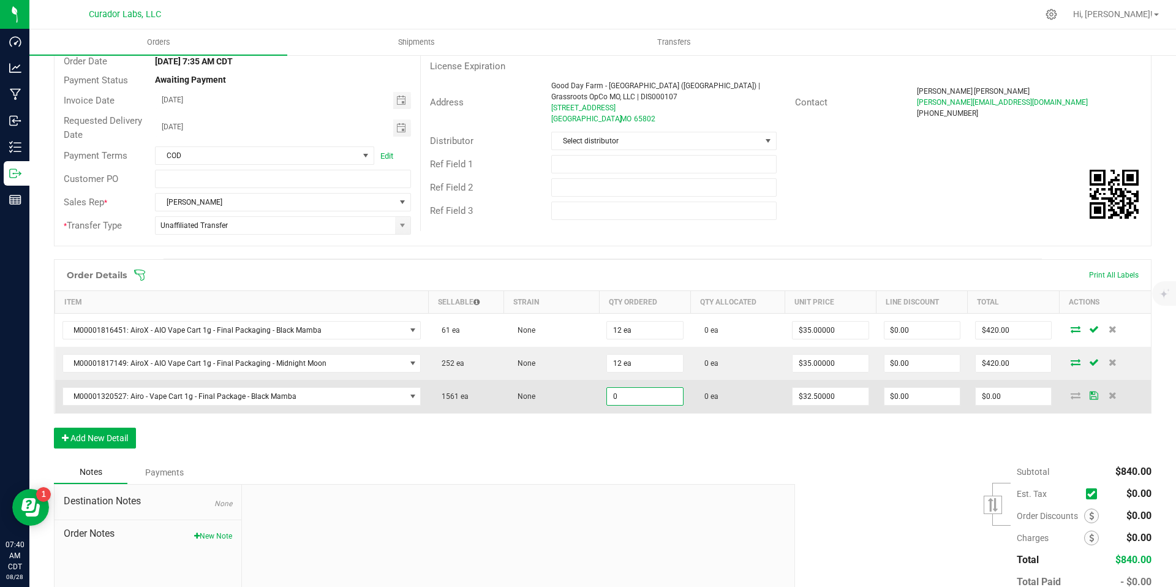
click at [652, 399] on input "0" at bounding box center [644, 396] width 75 height 17
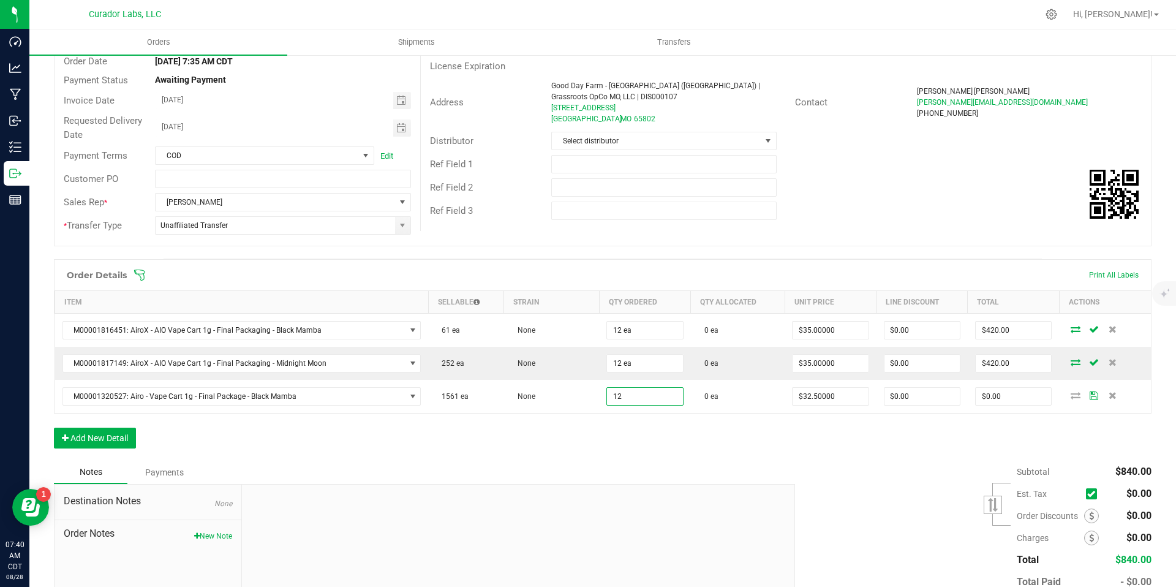
type input "12 ea"
type input "$390.00"
click at [660, 441] on div "Order Details Print All Labels Item Sellable Strain Qty Ordered Qty Allocated U…" at bounding box center [603, 360] width 1098 height 202
click at [94, 440] on button "Add New Detail" at bounding box center [95, 438] width 82 height 21
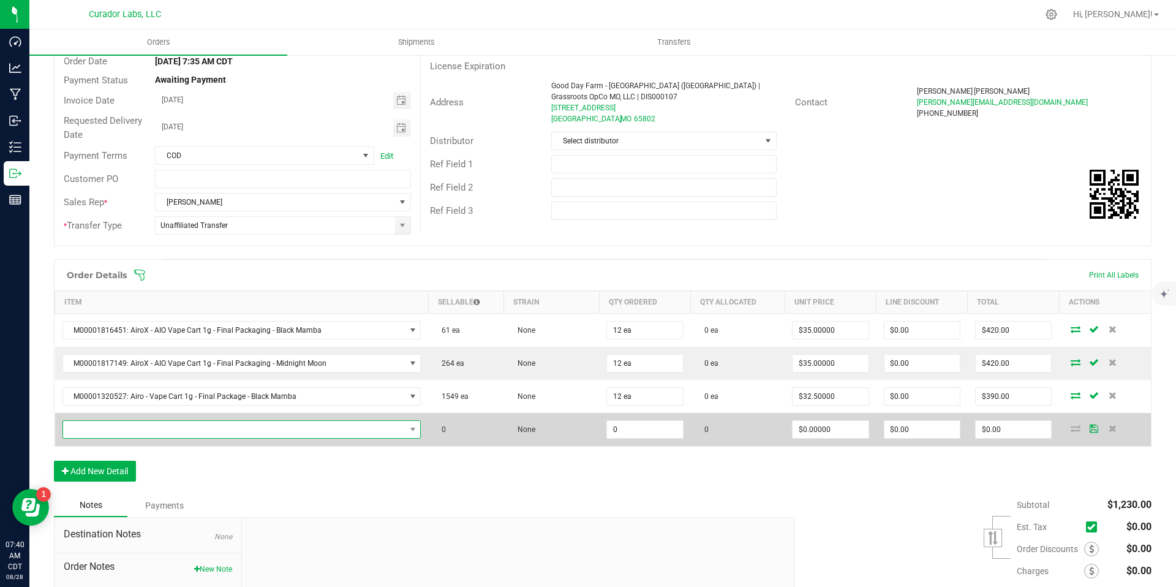
click at [230, 429] on span "NO DATA FOUND" at bounding box center [234, 429] width 342 height 17
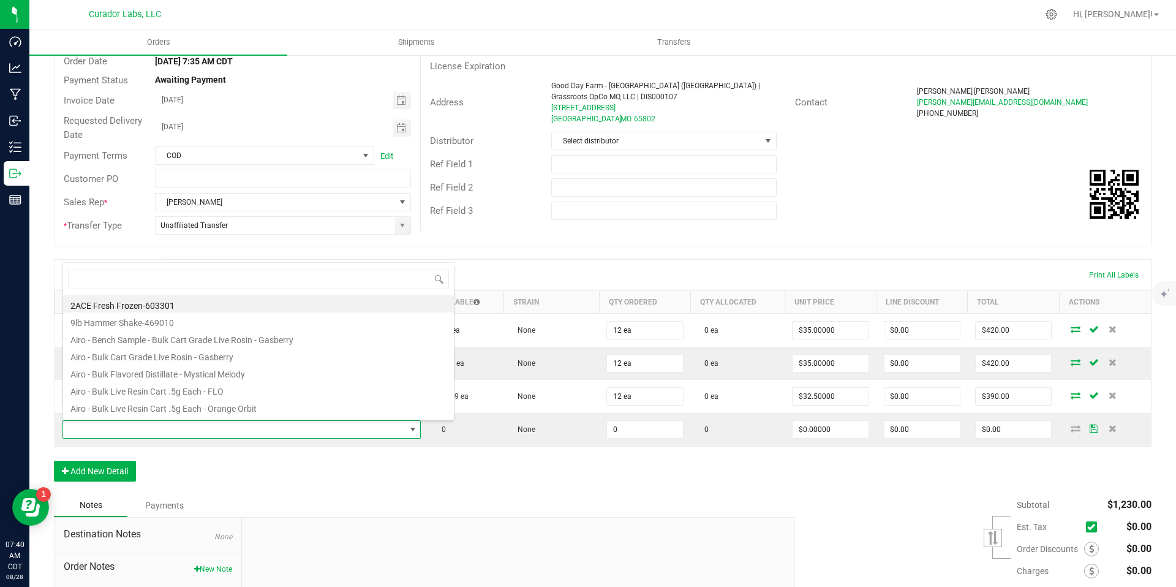
click at [432, 492] on div "Order Details Print All Labels Item Sellable Strain Qty Ordered Qty Allocated U…" at bounding box center [603, 376] width 1098 height 235
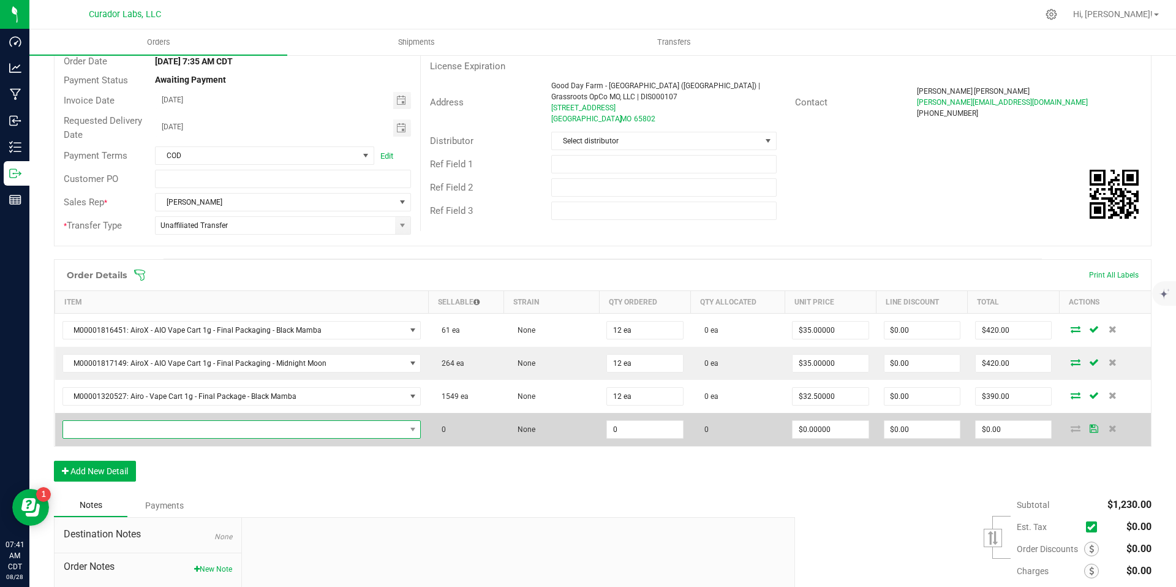
click at [277, 435] on span "NO DATA FOUND" at bounding box center [234, 429] width 342 height 17
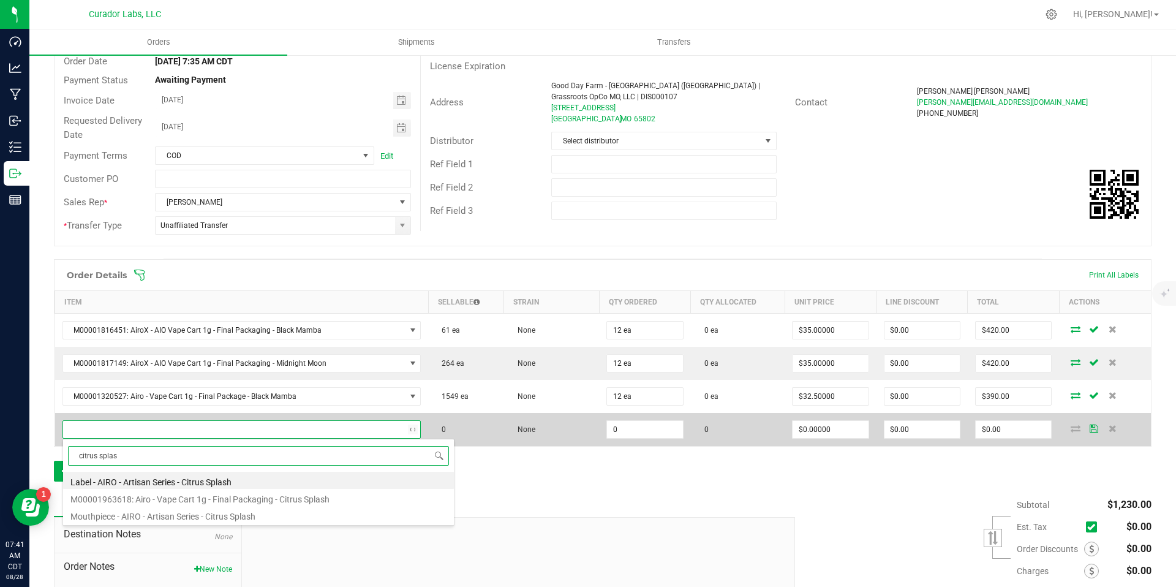
type input "citrus splash"
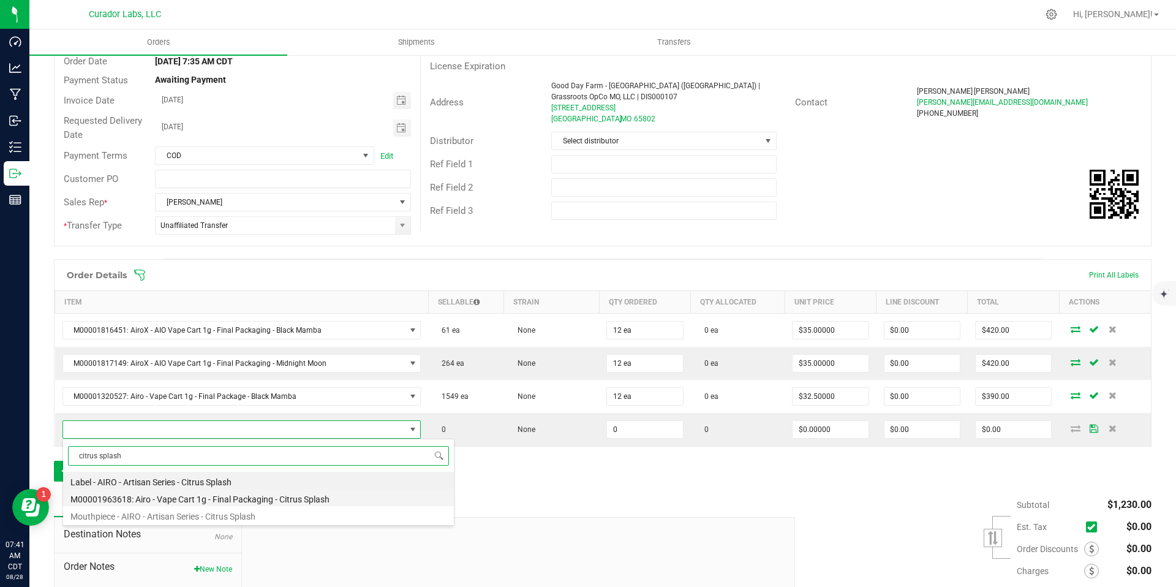
click at [247, 500] on li "M00001963618: Airo - Vape Cart 1g - Final Packaging - Citrus Splash" at bounding box center [258, 497] width 391 height 17
type input "0 ea"
type input "$32.50000"
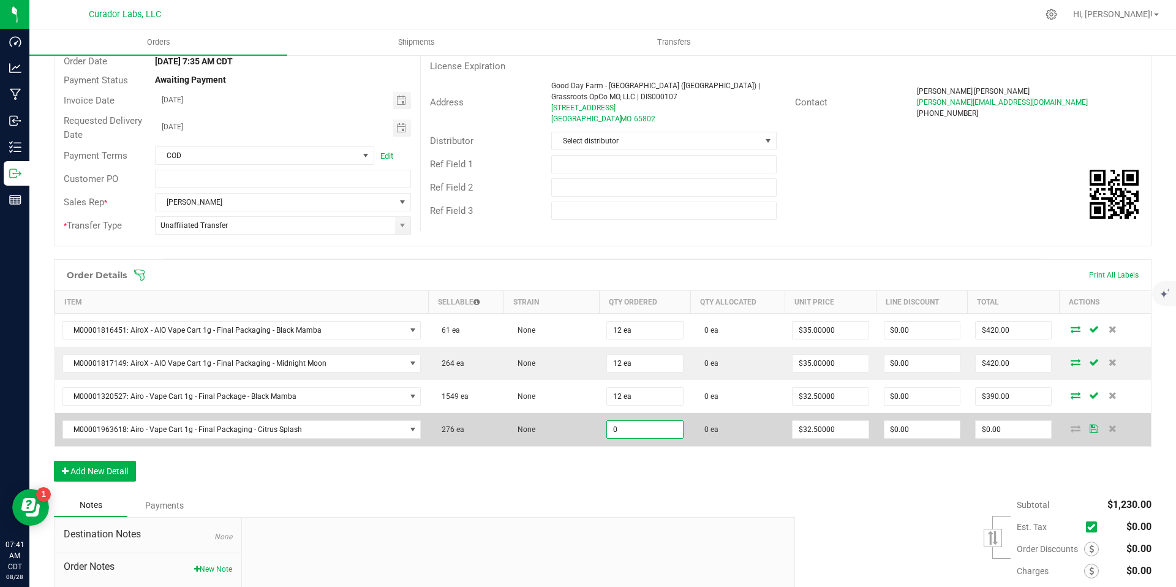
click at [638, 425] on input "0" at bounding box center [644, 429] width 75 height 17
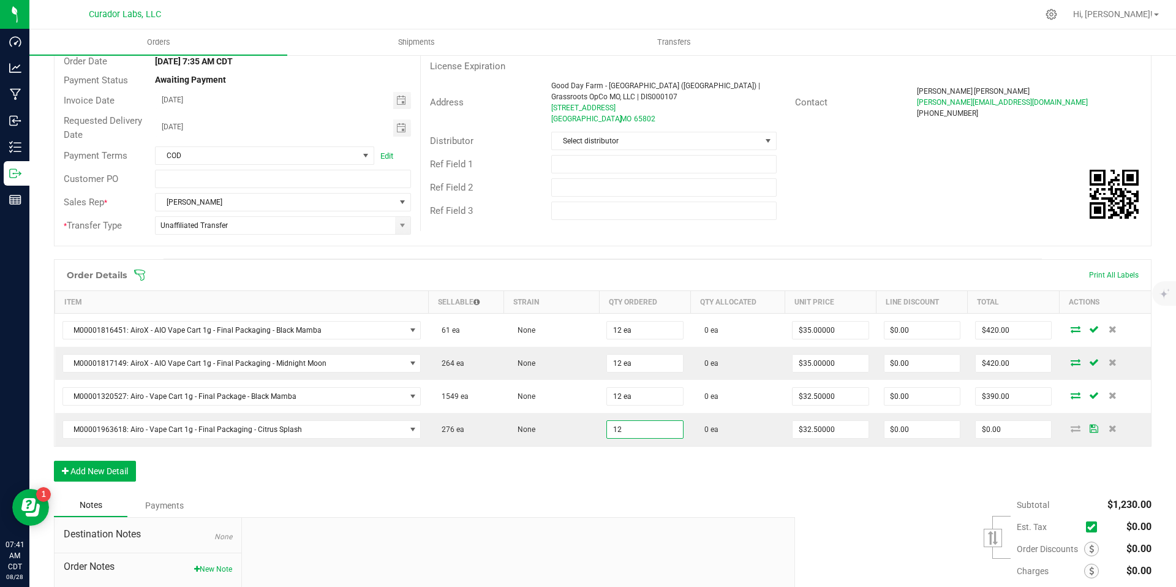
type input "12 ea"
type input "$390.00"
click at [706, 488] on div "Order Details Print All Labels Item Sellable Strain Qty Ordered Qty Allocated U…" at bounding box center [603, 376] width 1098 height 235
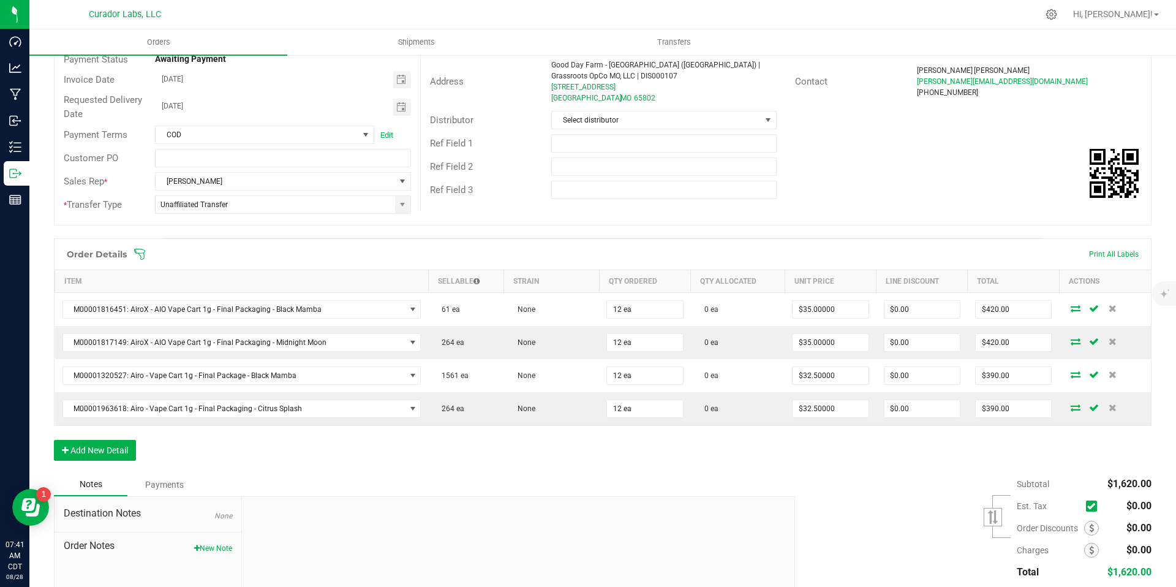
scroll to position [138, 0]
click at [81, 444] on button "Add New Detail" at bounding box center [95, 449] width 82 height 21
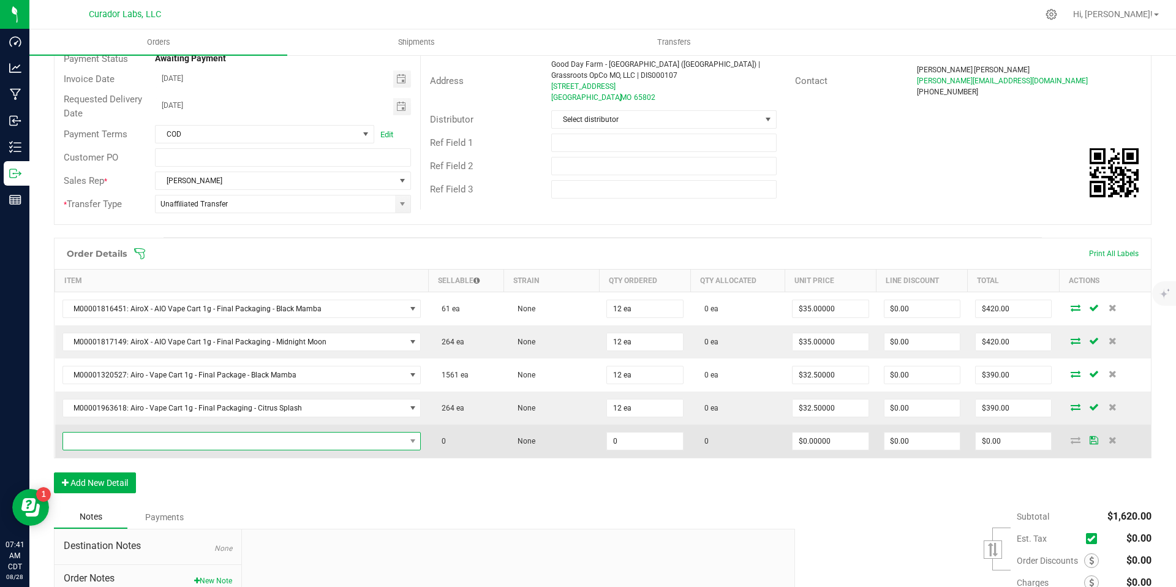
click at [155, 442] on span "NO DATA FOUND" at bounding box center [234, 440] width 342 height 17
click at [190, 450] on span "NO DATA FOUND" at bounding box center [241, 441] width 359 height 18
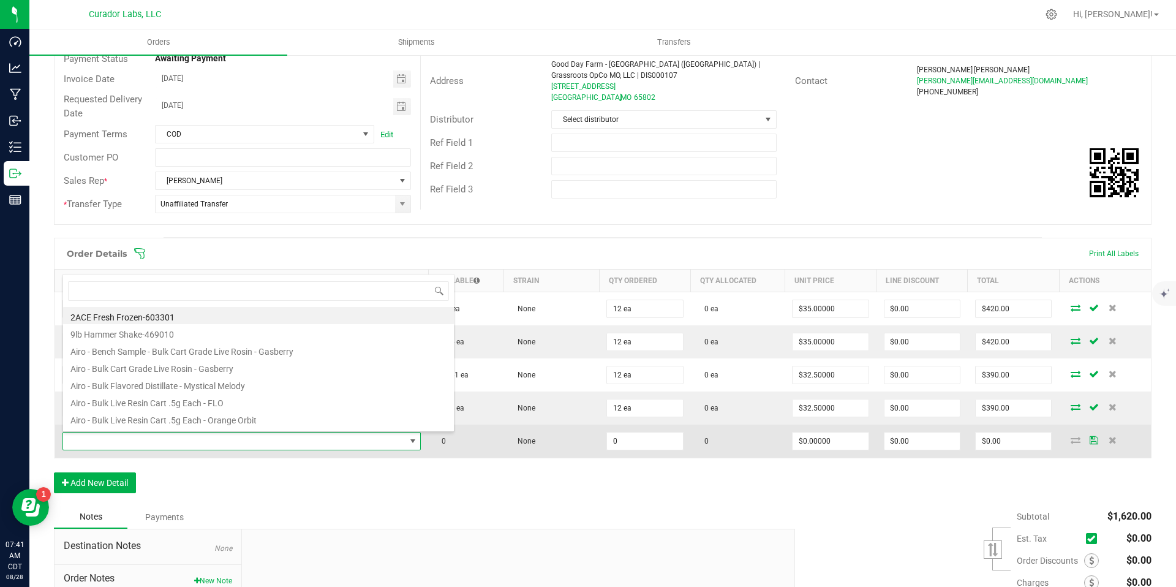
scroll to position [18, 347]
type input "Jack Here"
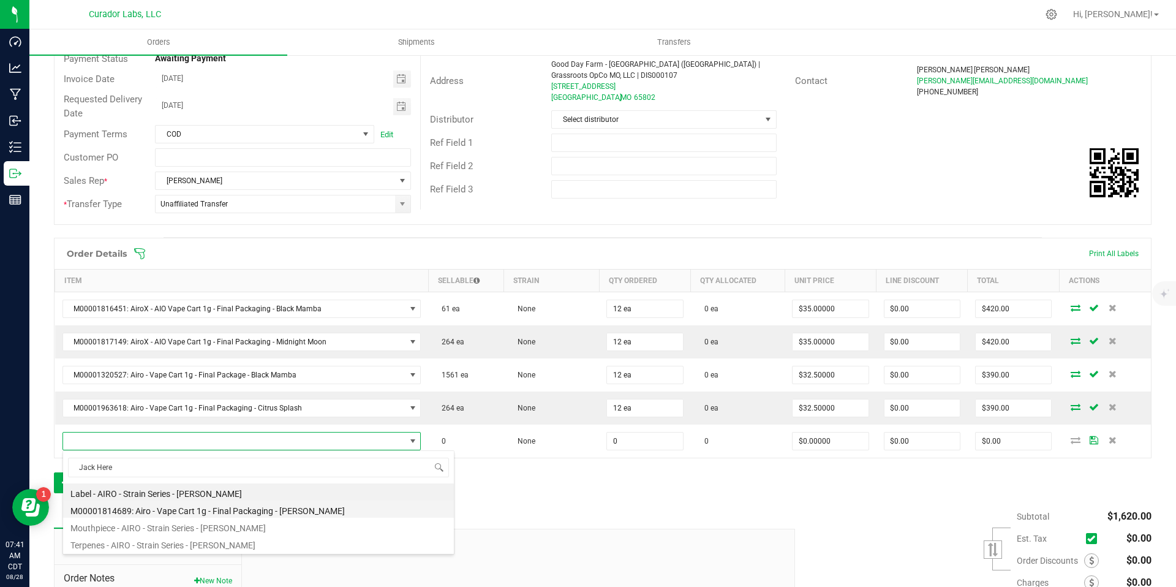
click at [284, 512] on li "M00001814689: Airo - Vape Cart 1g - Final Packaging - Jack Herer" at bounding box center [258, 508] width 391 height 17
type input "0 ea"
type input "$32.50000"
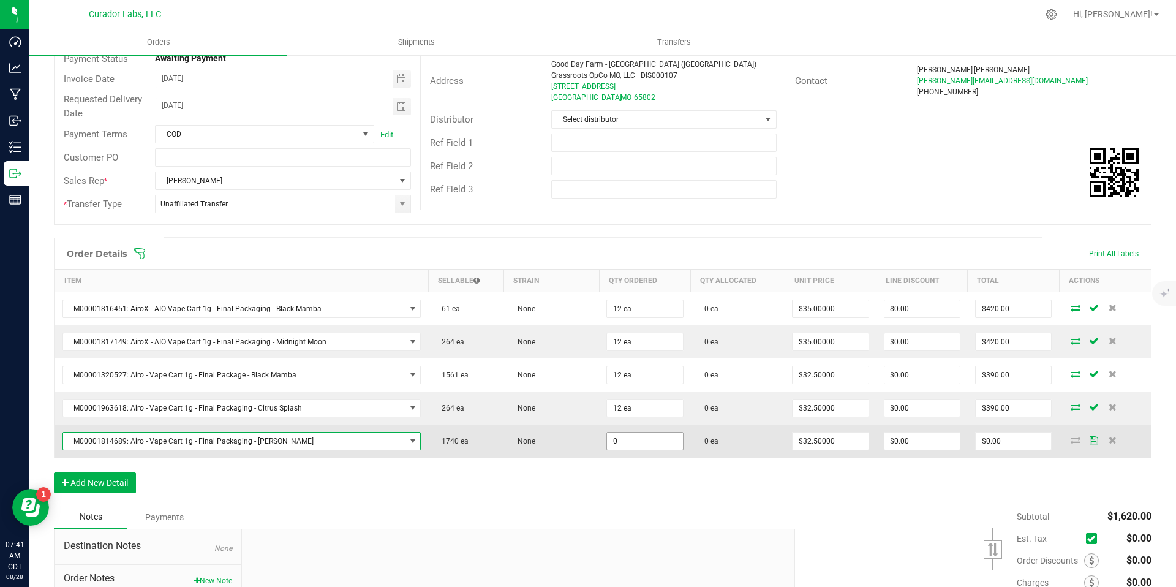
click at [645, 442] on input "0" at bounding box center [644, 440] width 75 height 17
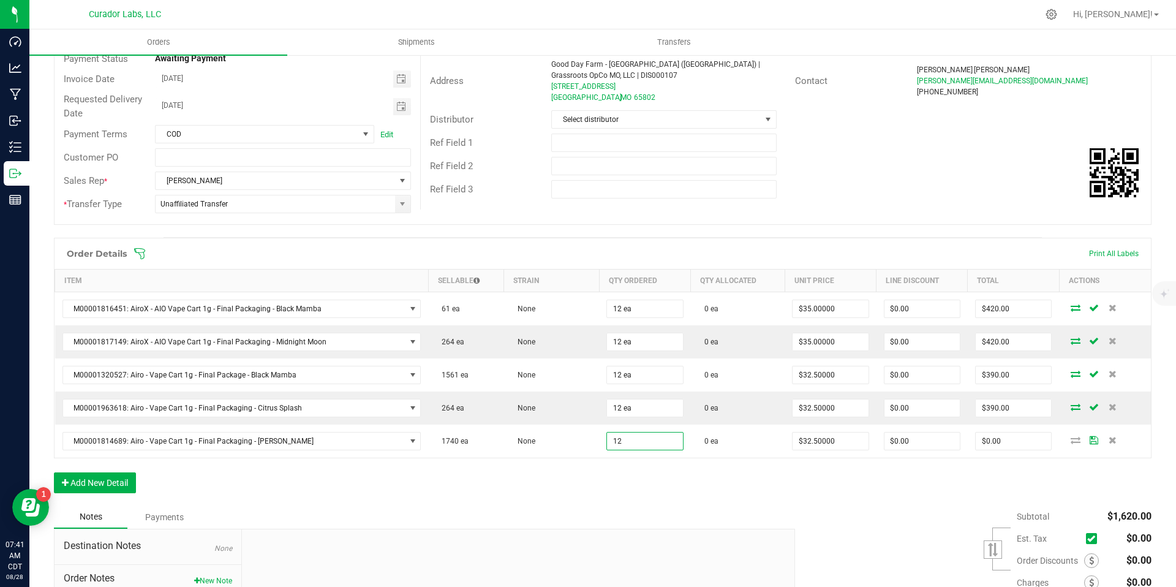
type input "12 ea"
type input "$390.00"
click at [717, 497] on div "Order Details Print All Labels Item Sellable Strain Qty Ordered Qty Allocated U…" at bounding box center [603, 372] width 1098 height 268
click at [131, 484] on button "Add New Detail" at bounding box center [95, 482] width 82 height 21
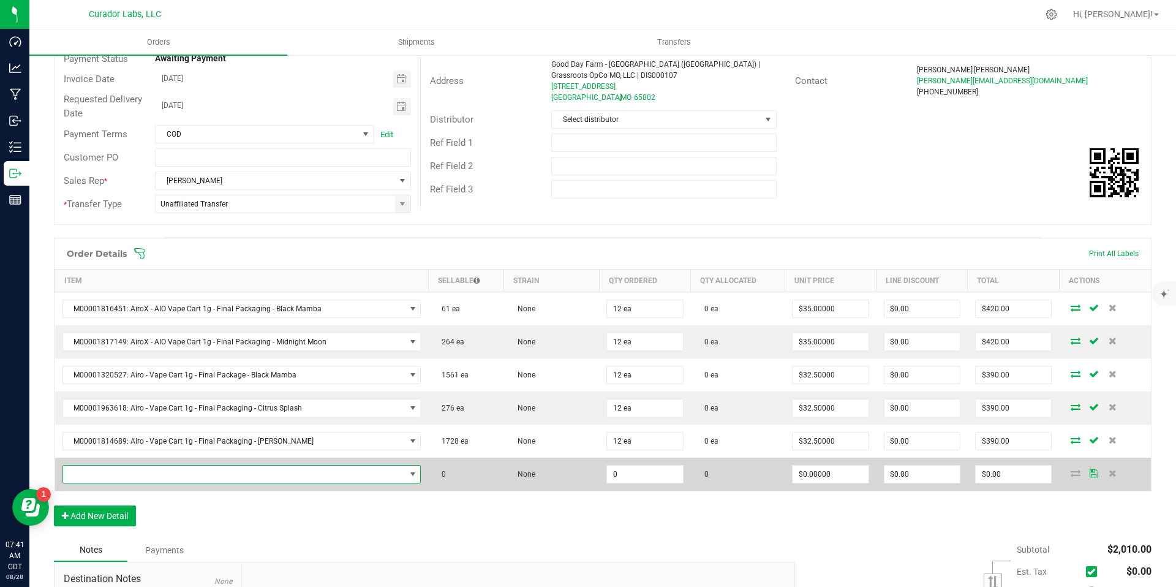
click at [394, 475] on span "NO DATA FOUND" at bounding box center [234, 473] width 342 height 17
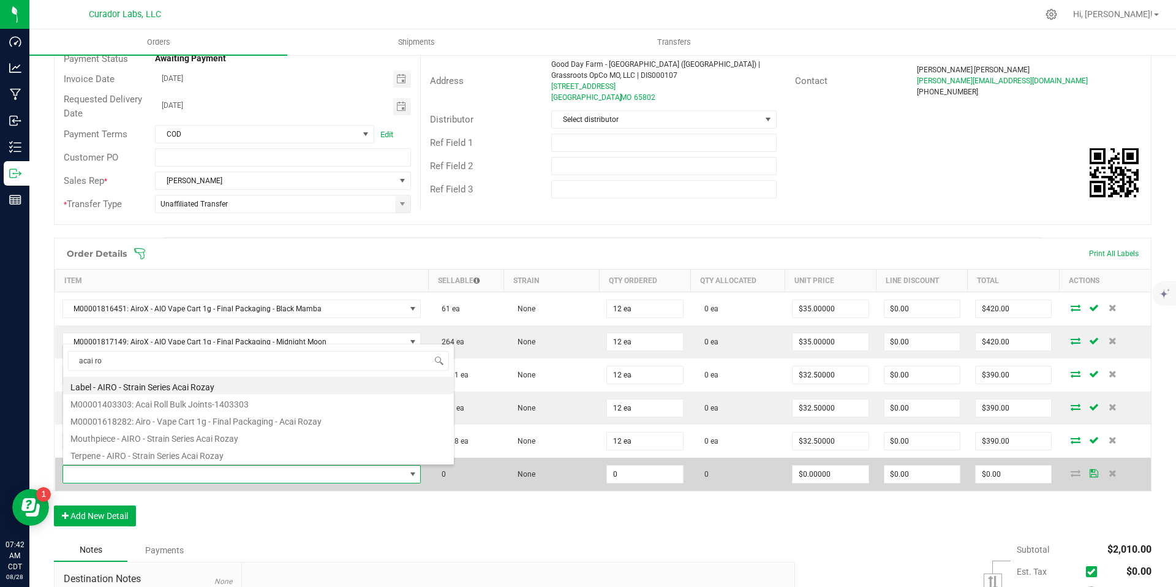
type input "acai roz"
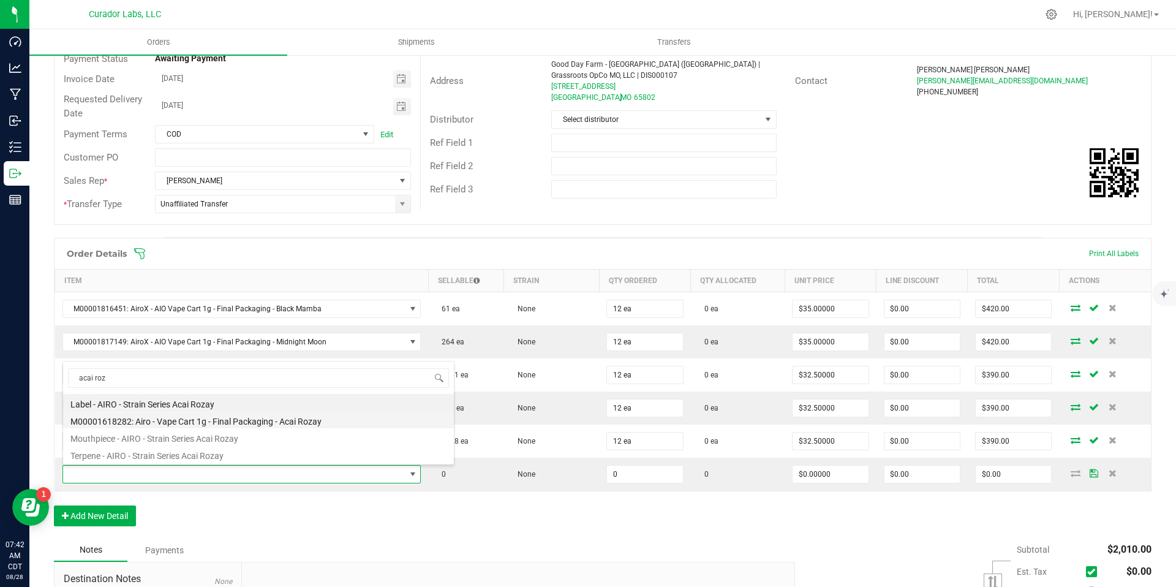
click at [304, 423] on li "M00001618282: Airo - Vape Cart 1g - Final Packaging - Acai Rozay" at bounding box center [258, 419] width 391 height 17
type input "0 ea"
type input "$32.50000"
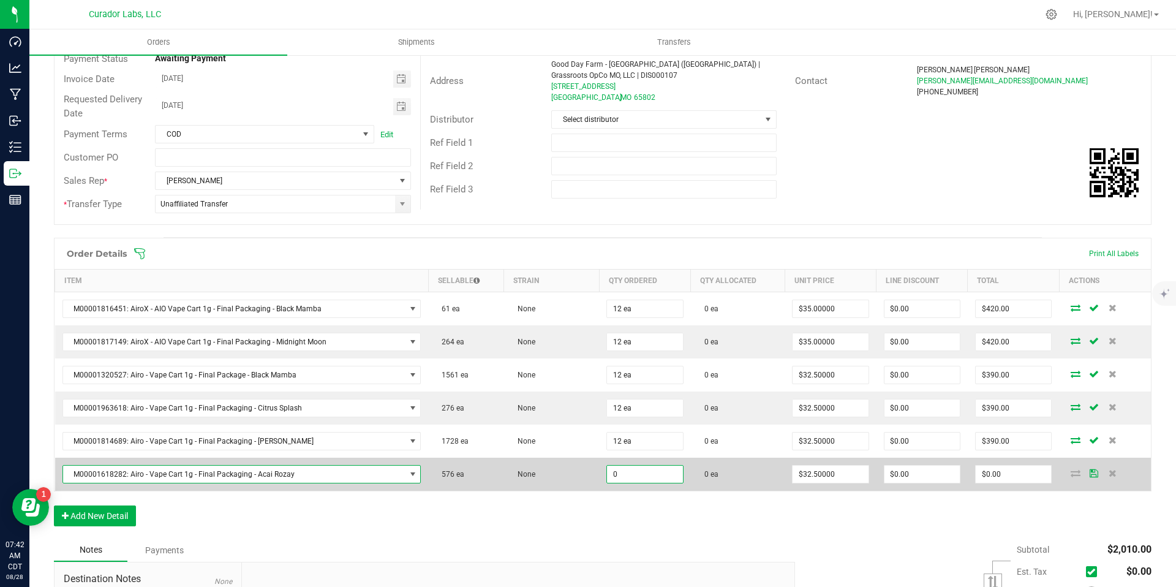
click at [654, 480] on input "0" at bounding box center [644, 473] width 75 height 17
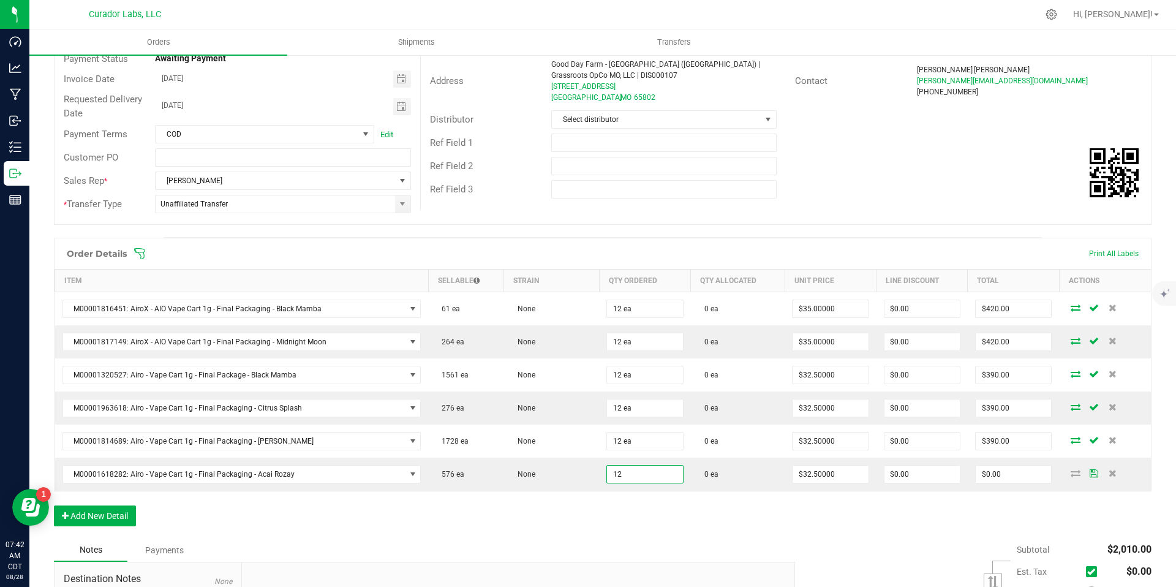
type input "12 ea"
type input "$390.00"
click at [742, 529] on div "Order Details Print All Labels Item Sellable Strain Qty Ordered Qty Allocated U…" at bounding box center [603, 388] width 1098 height 301
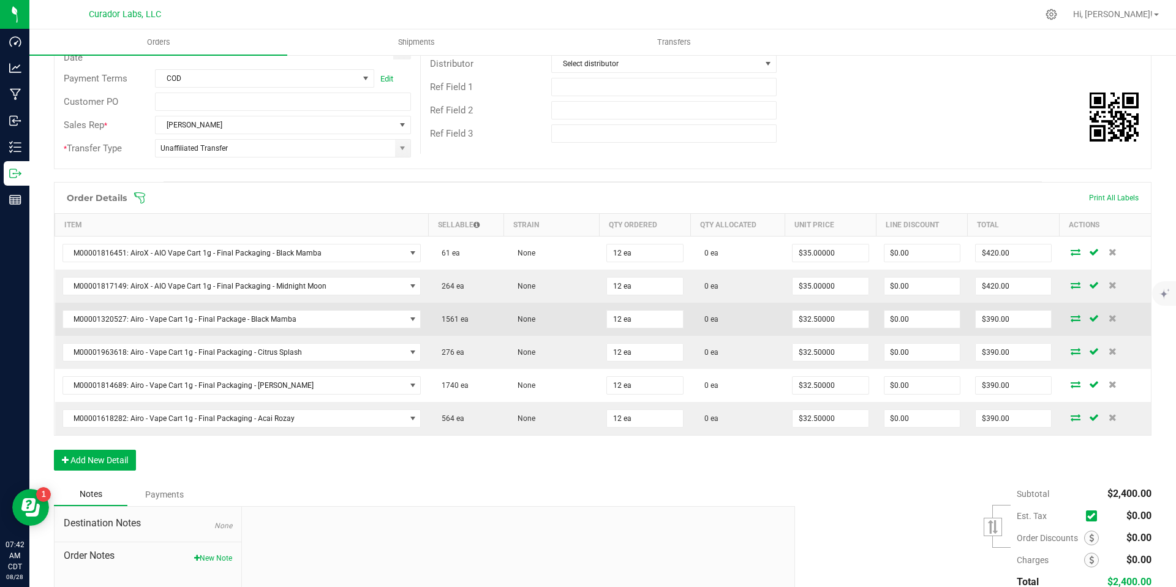
scroll to position [199, 0]
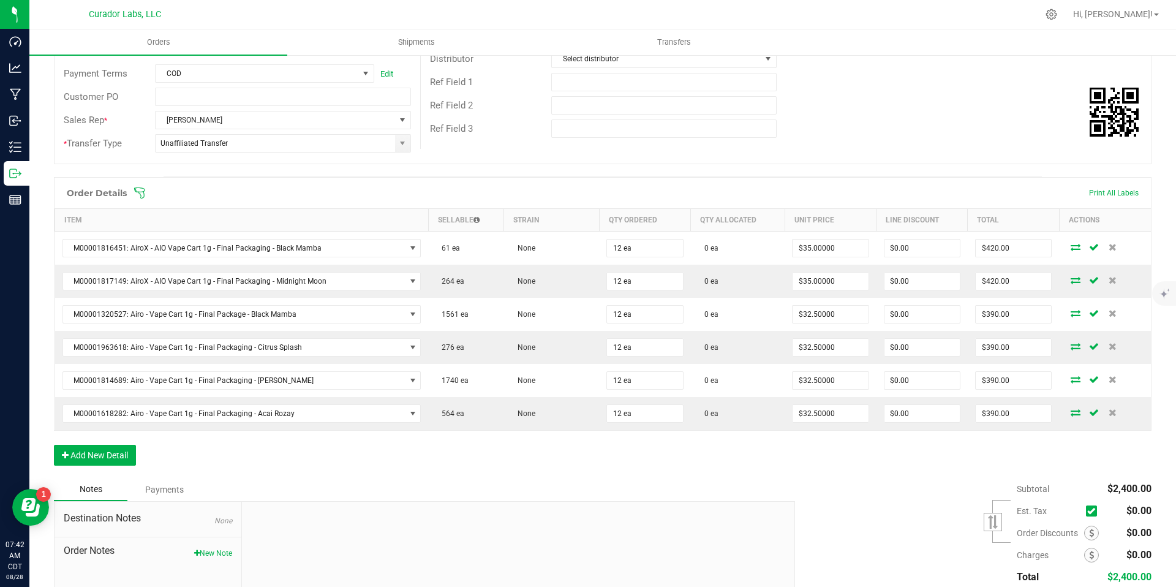
click at [872, 465] on div "Order Details Print All Labels Item Sellable Strain Qty Ordered Qty Allocated U…" at bounding box center [603, 327] width 1098 height 301
click at [124, 454] on button "Add New Detail" at bounding box center [95, 455] width 82 height 21
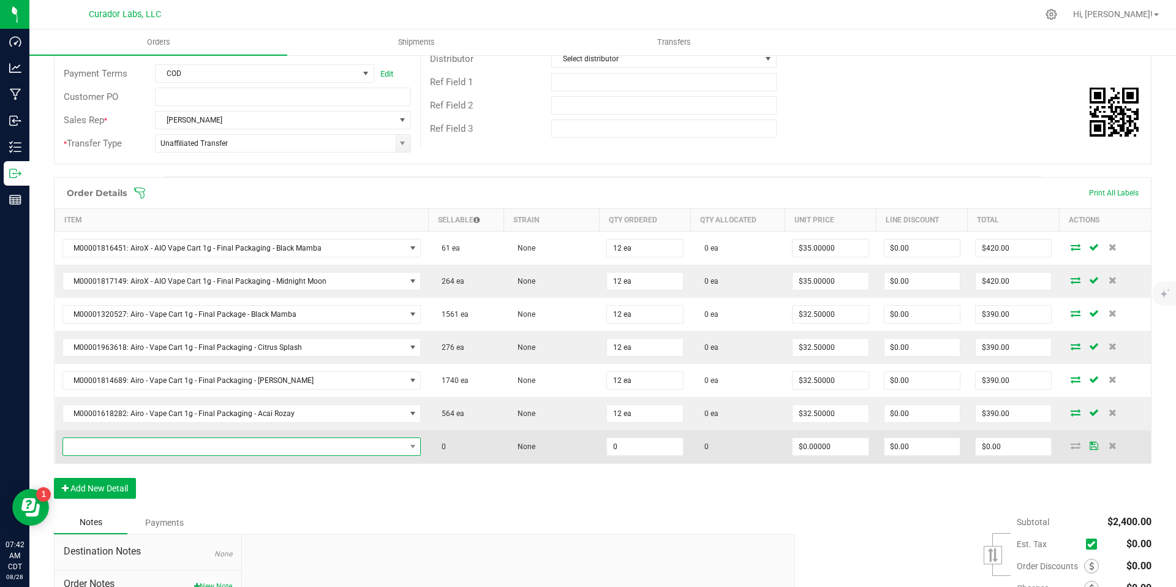
click at [405, 448] on span "NO DATA FOUND" at bounding box center [412, 446] width 15 height 17
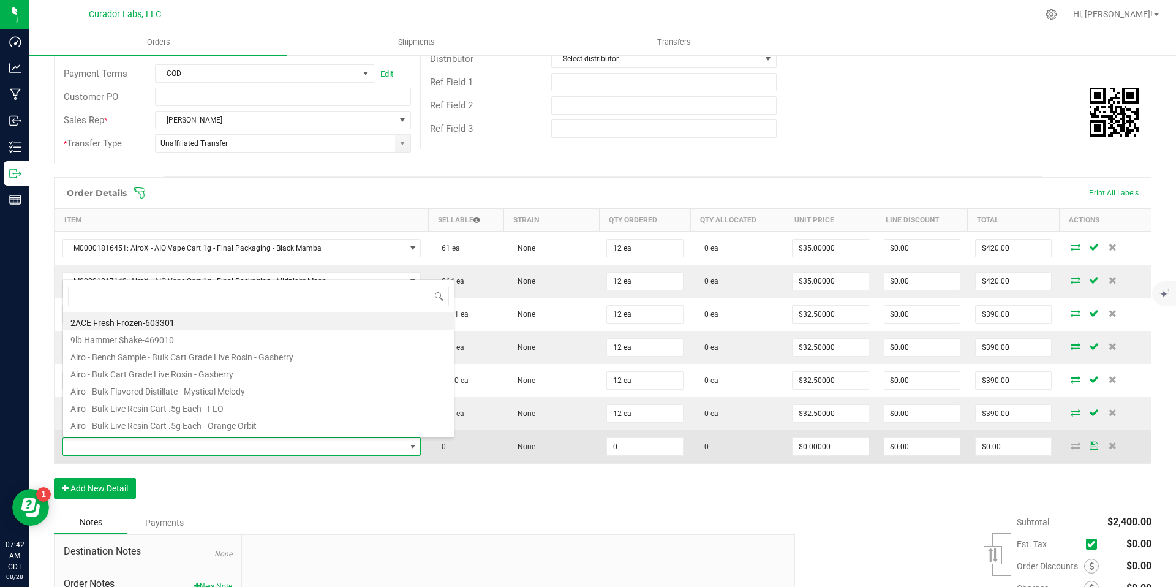
scroll to position [18, 347]
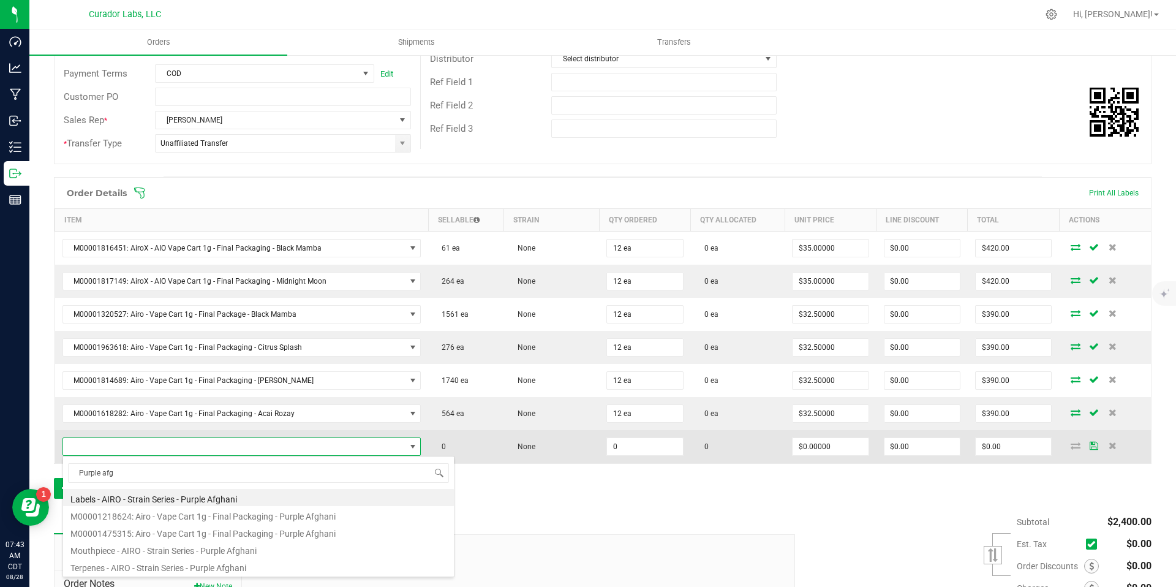
type input "Purple afgh"
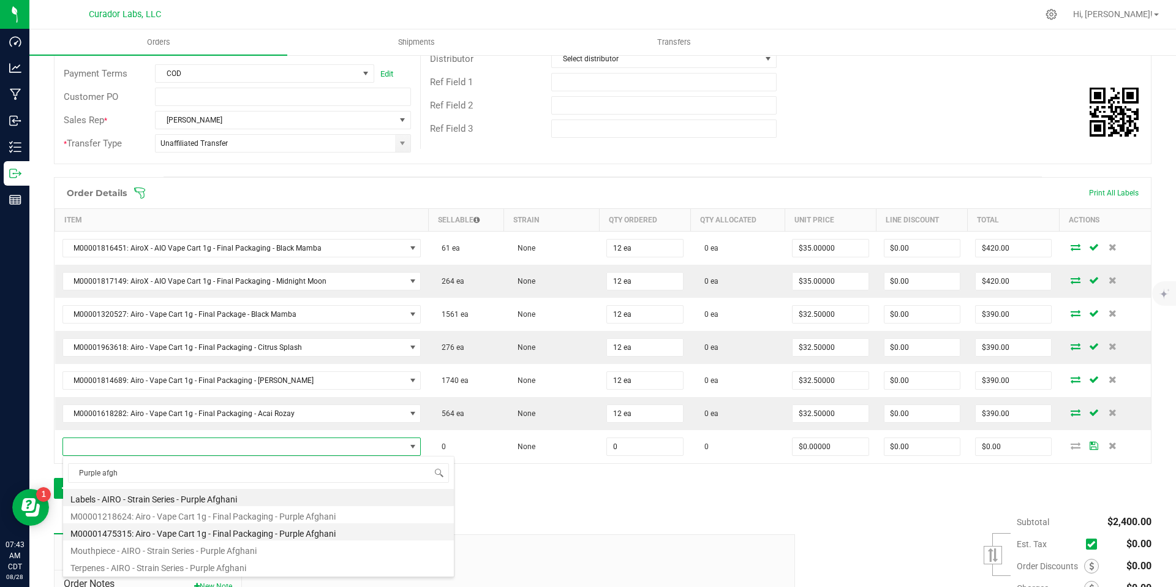
click at [313, 532] on li "M00001475315: Airo - Vape Cart 1g - Final Packaging - Purple Afghani" at bounding box center [258, 531] width 391 height 17
type input "0 ea"
type input "$32.50000"
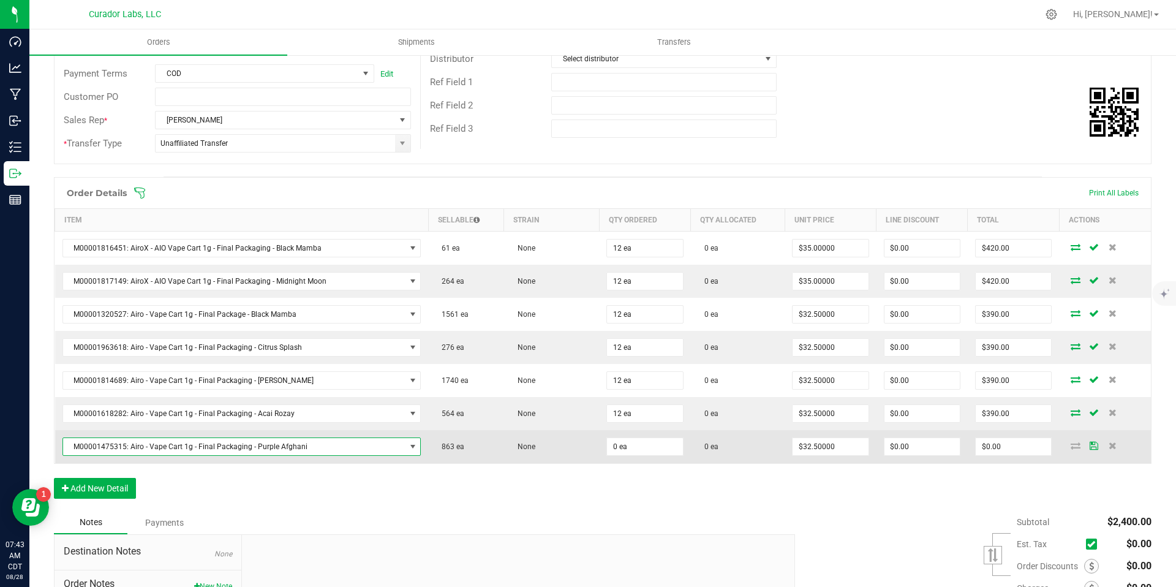
click at [408, 446] on span at bounding box center [413, 447] width 10 height 10
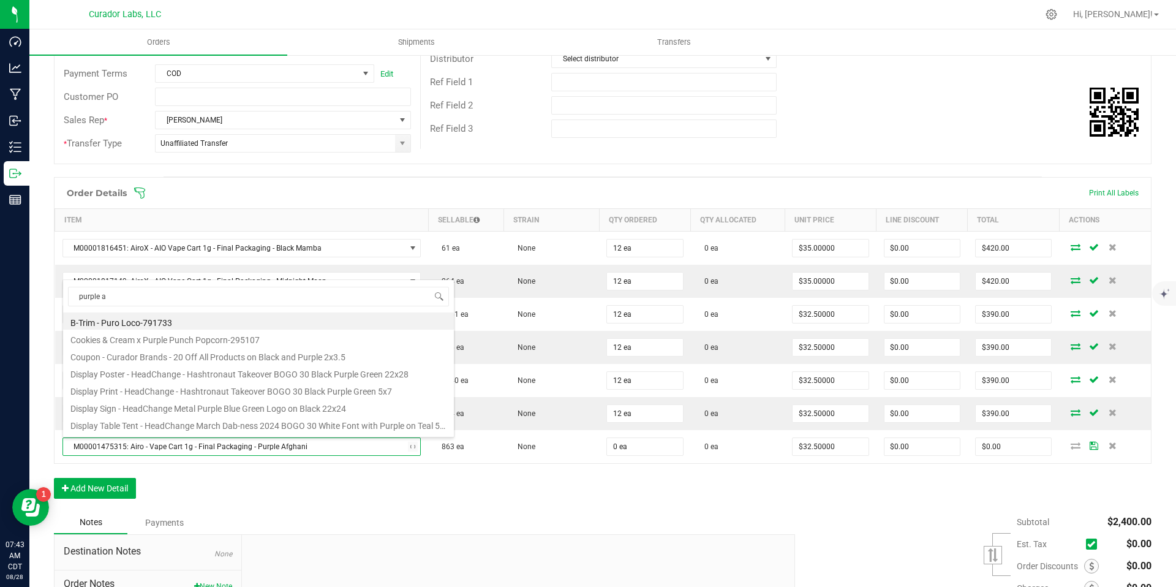
type input "purple af"
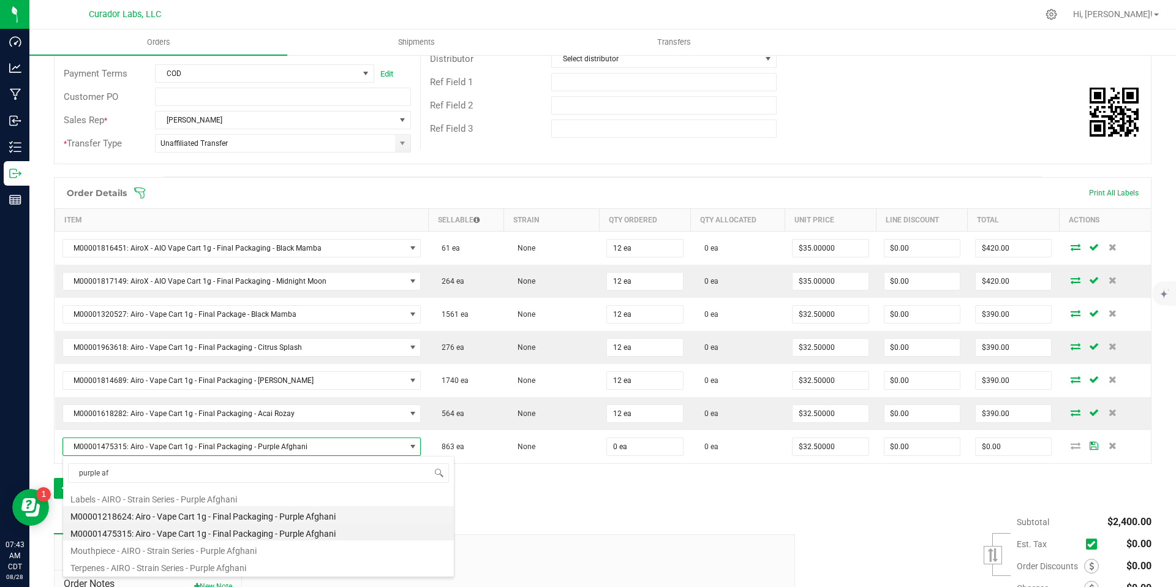
click at [327, 516] on li "M00001218624: Airo - Vape Cart 1g - Final Packaging - Purple Afghani" at bounding box center [258, 514] width 391 height 17
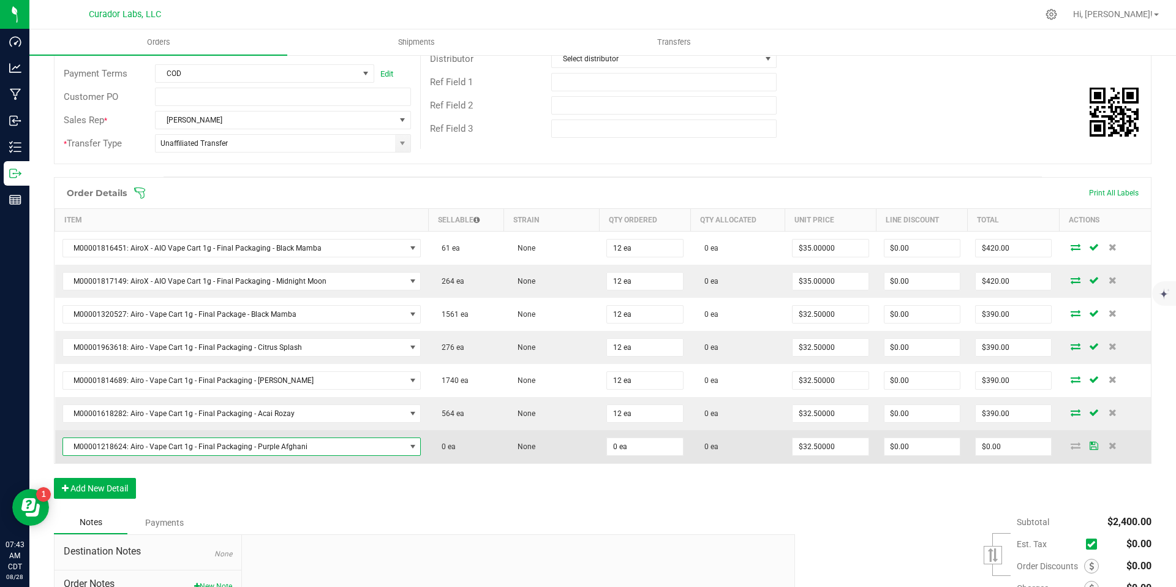
click at [330, 450] on span "M00001218624: Airo - Vape Cart 1g - Final Packaging - Purple Afghani" at bounding box center [234, 446] width 342 height 17
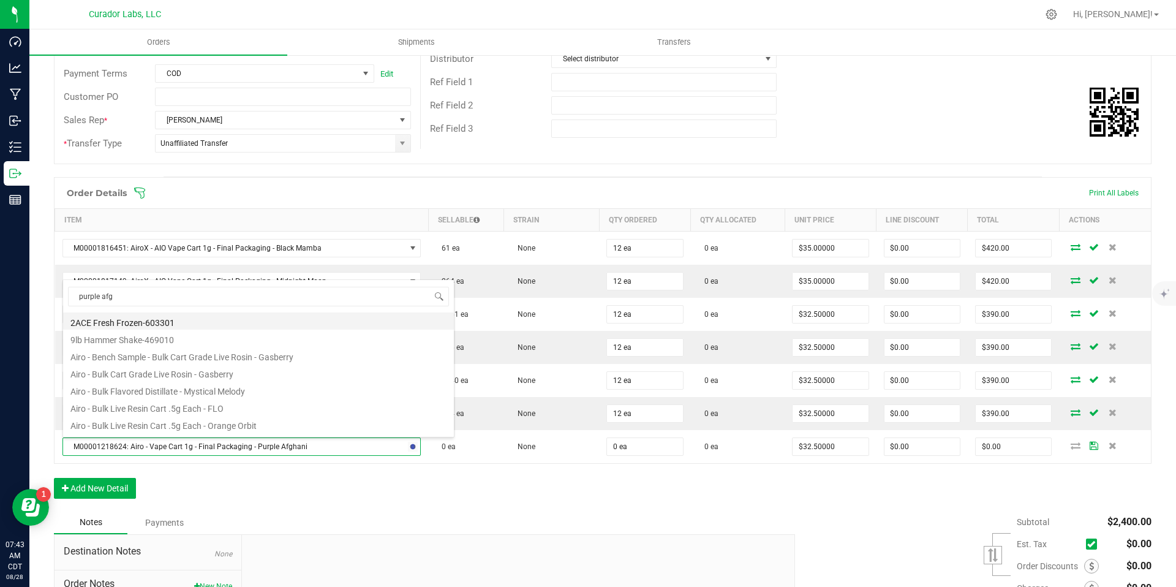
type input "purple afgh"
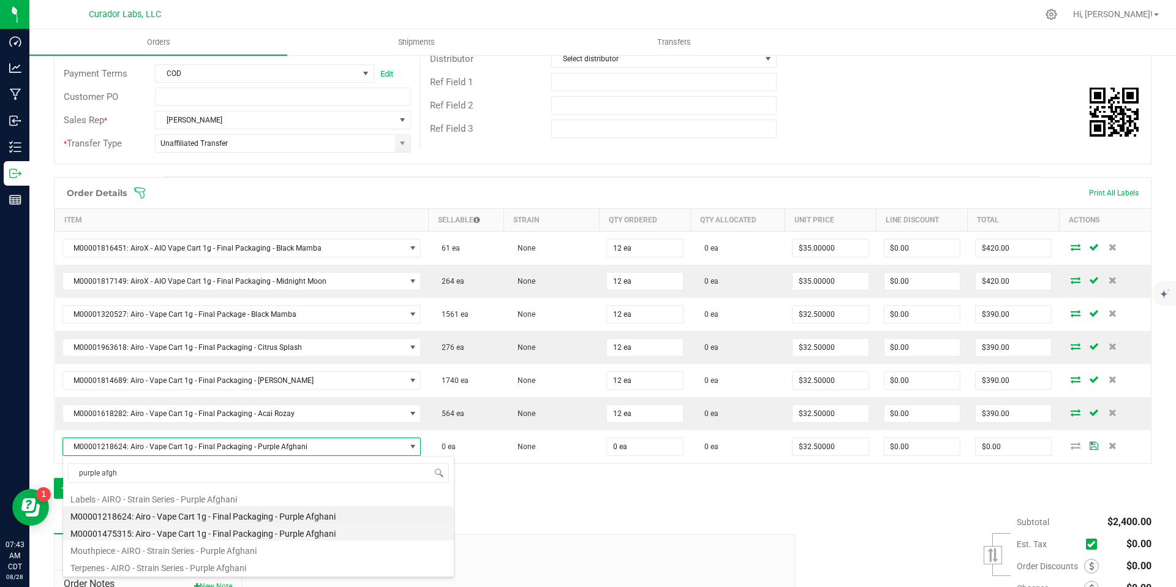
click at [285, 530] on li "M00001475315: Airo - Vape Cart 1g - Final Packaging - Purple Afghani" at bounding box center [258, 531] width 391 height 17
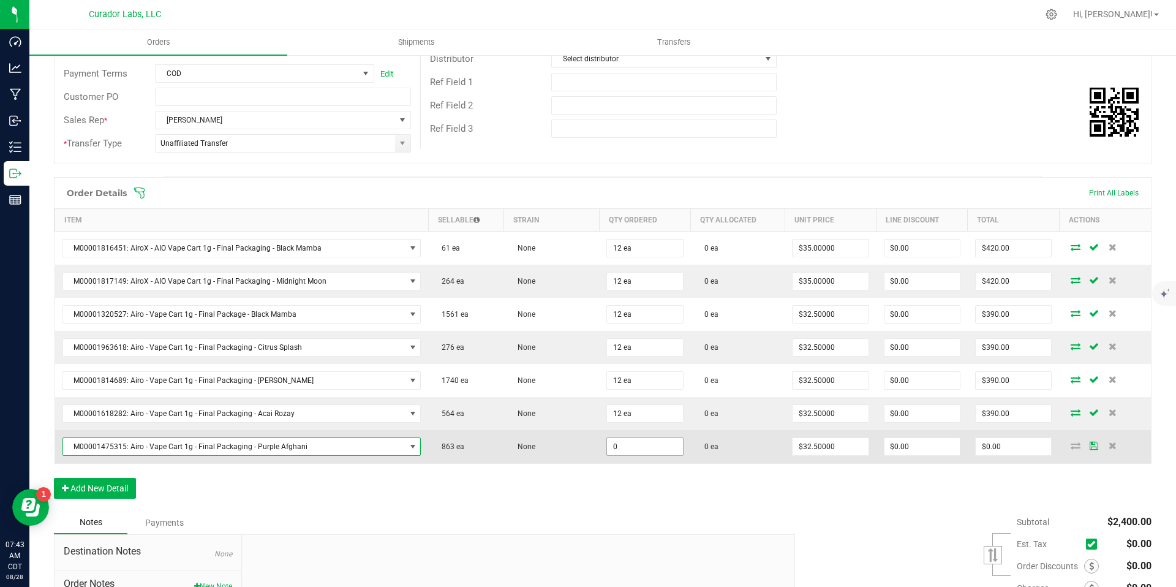
click at [636, 449] on input "0" at bounding box center [644, 446] width 75 height 17
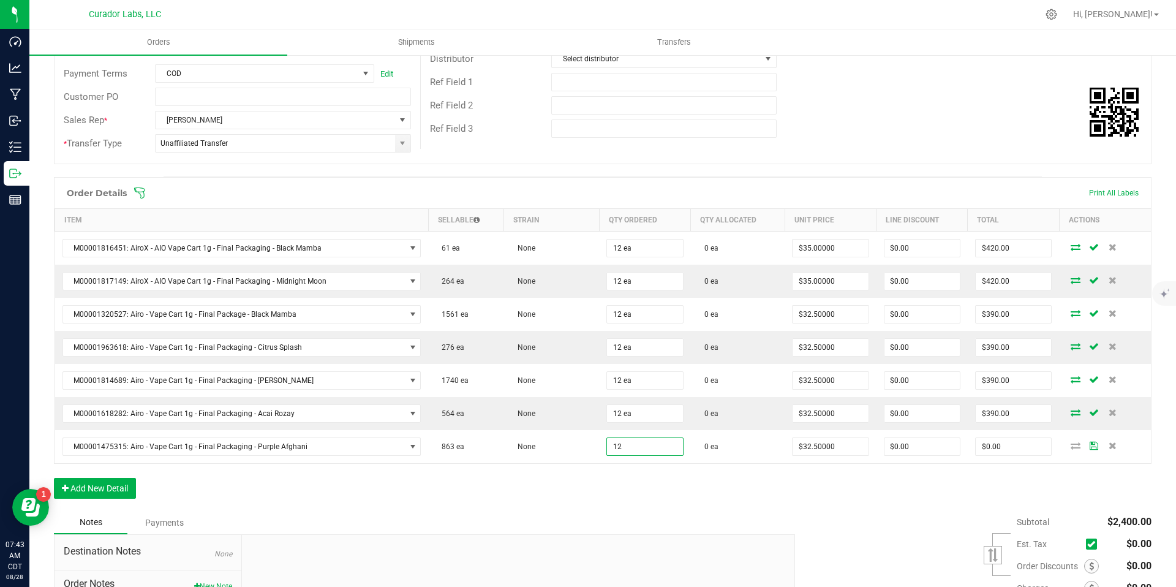
type input "12 ea"
type input "$390.00"
click at [658, 507] on div "Order Details Print All Labels Item Sellable Strain Qty Ordered Qty Allocated U…" at bounding box center [603, 344] width 1098 height 334
click at [105, 486] on button "Add New Detail" at bounding box center [95, 488] width 82 height 21
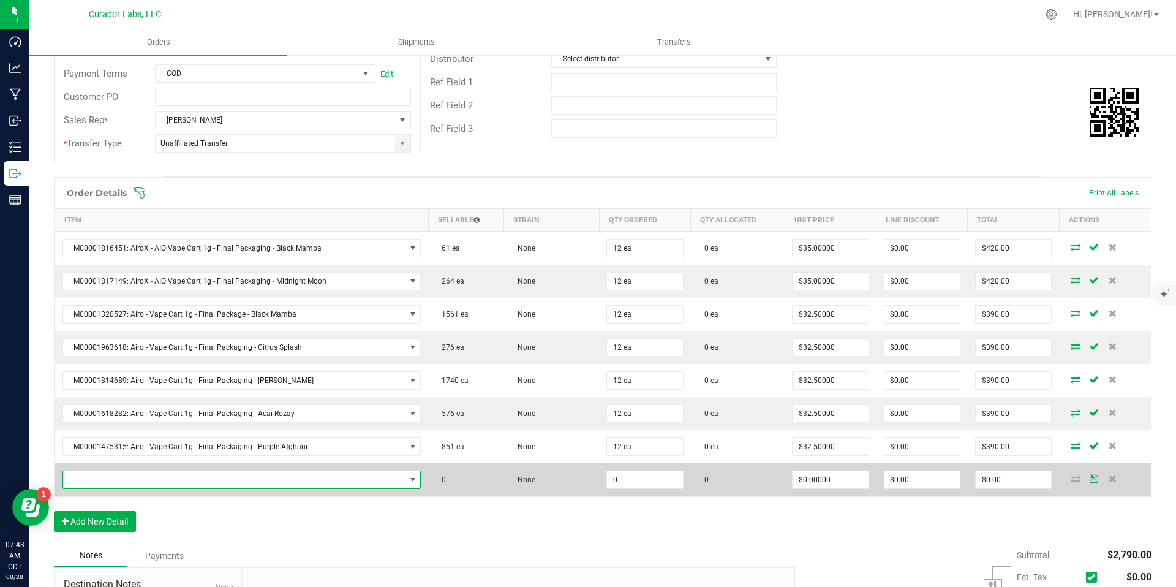
click at [155, 475] on span "NO DATA FOUND" at bounding box center [234, 479] width 342 height 17
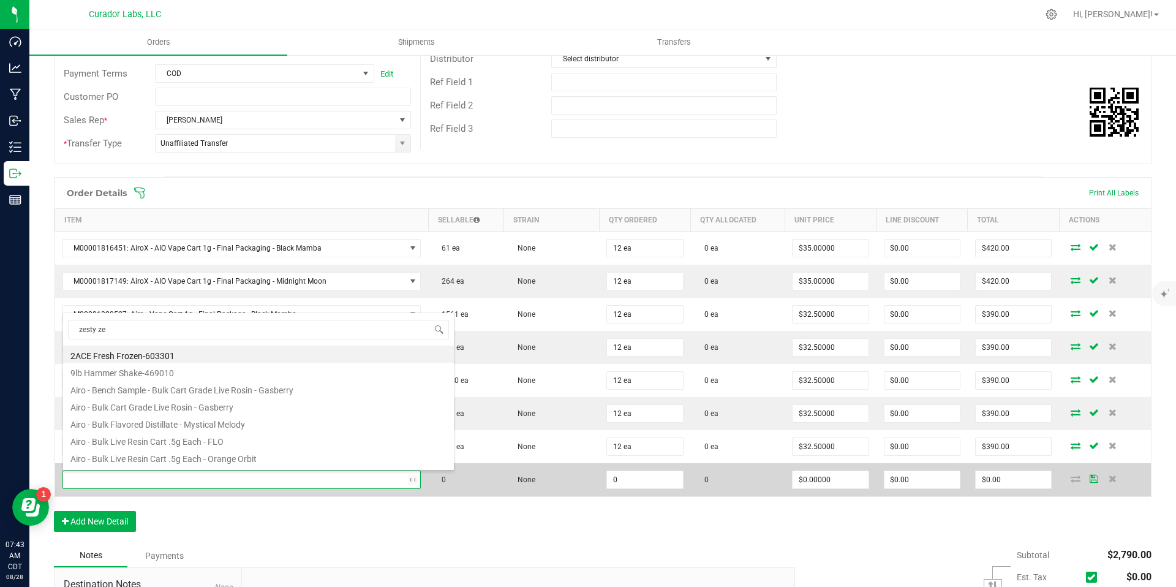
type input "zesty zen"
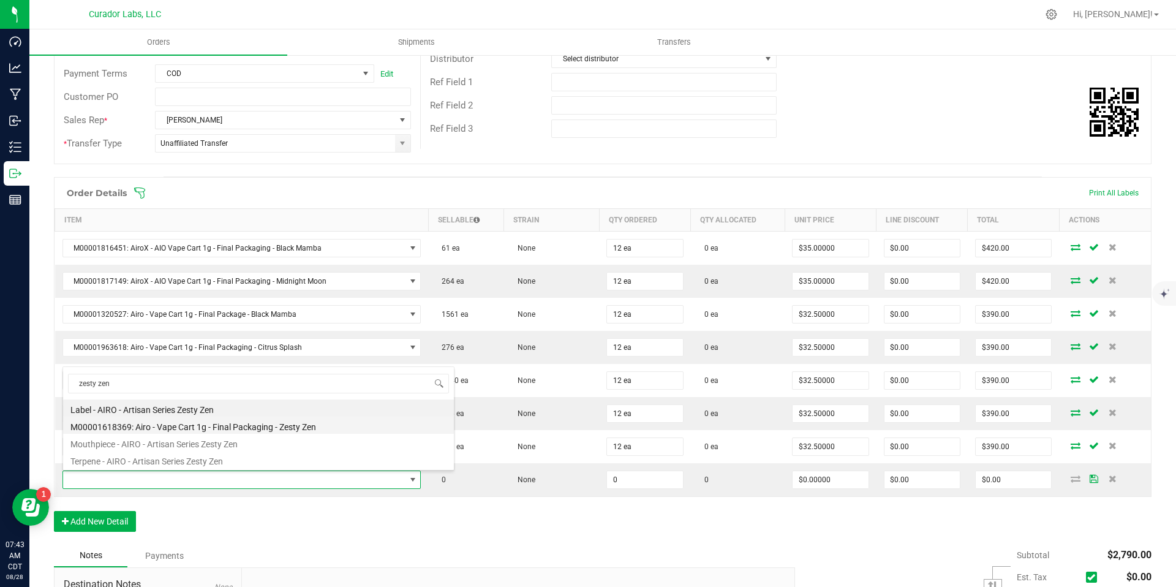
click at [220, 428] on li "M00001618369: Airo - Vape Cart 1g - Final Packaging - Zesty Zen" at bounding box center [258, 424] width 391 height 17
type input "0 ea"
type input "$32.50000"
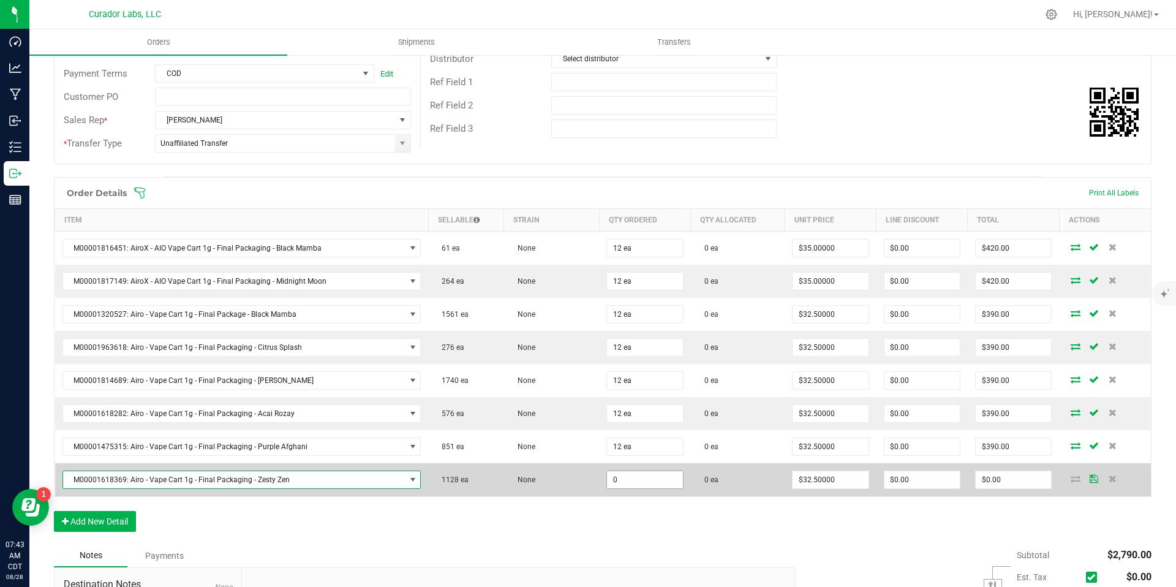
click at [633, 481] on input "0" at bounding box center [644, 479] width 75 height 17
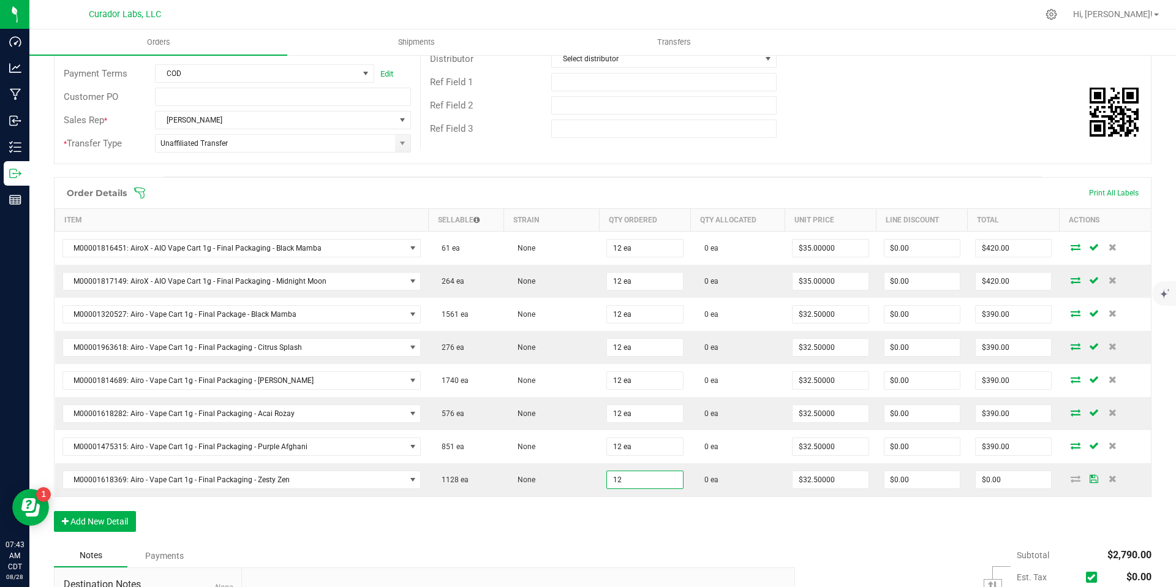
type input "12 ea"
type input "$390.00"
click at [620, 529] on div "Order Details Print All Labels Item Sellable Strain Qty Ordered Qty Allocated U…" at bounding box center [603, 360] width 1098 height 367
click at [115, 516] on button "Add New Detail" at bounding box center [95, 521] width 82 height 21
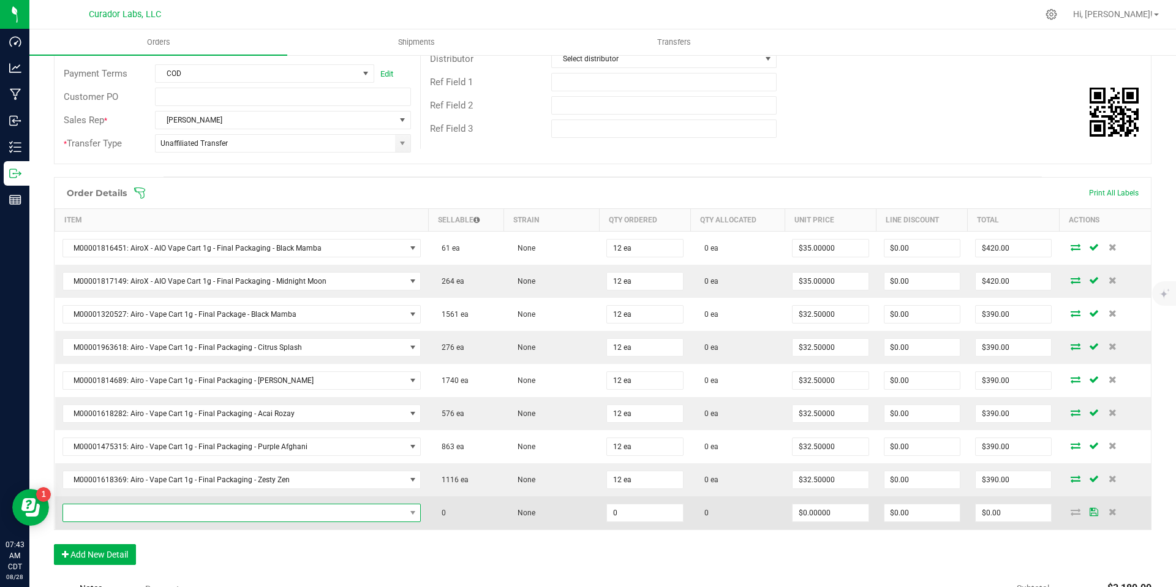
click at [222, 513] on span "NO DATA FOUND" at bounding box center [234, 512] width 342 height 17
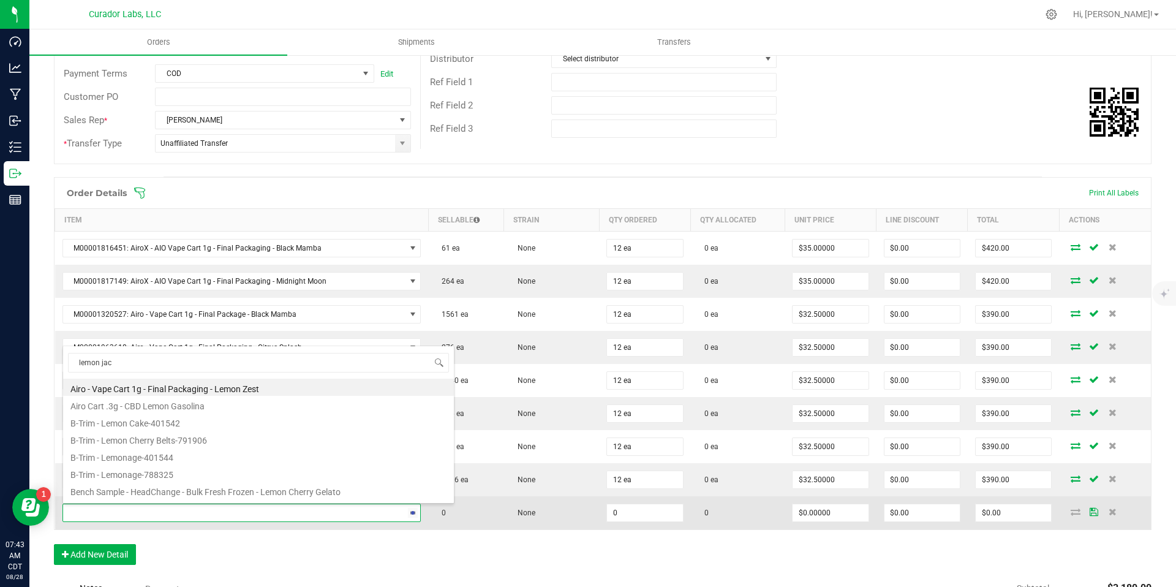
type input "lemon jack"
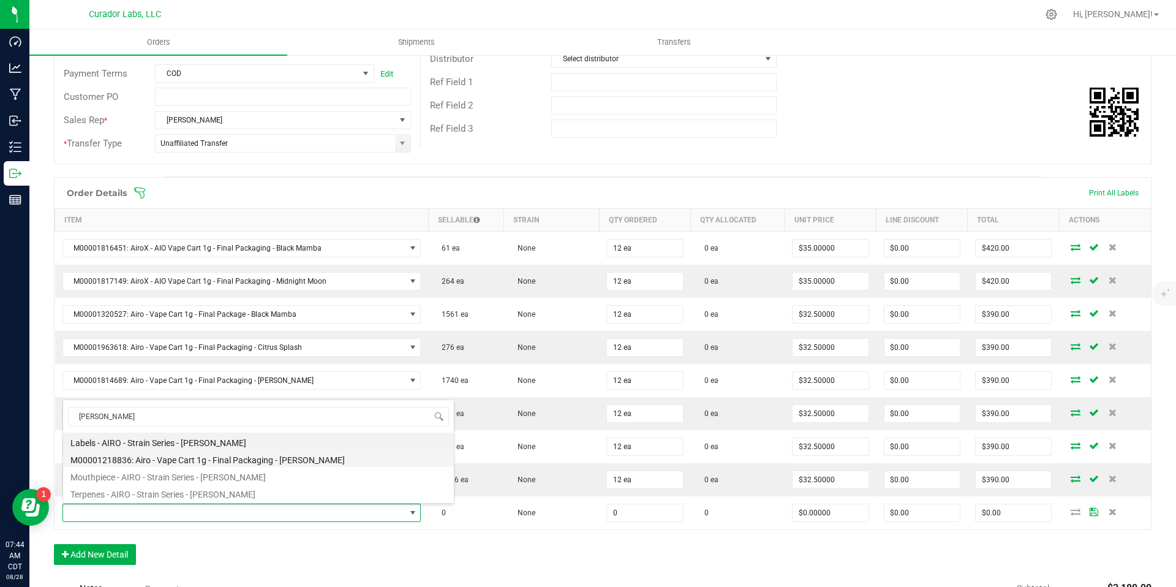
click at [216, 464] on li "M00001218836: Airo - Vape Cart 1g - Final Packaging - Lemon Jack" at bounding box center [258, 458] width 391 height 17
type input "0 ea"
type input "$32.50000"
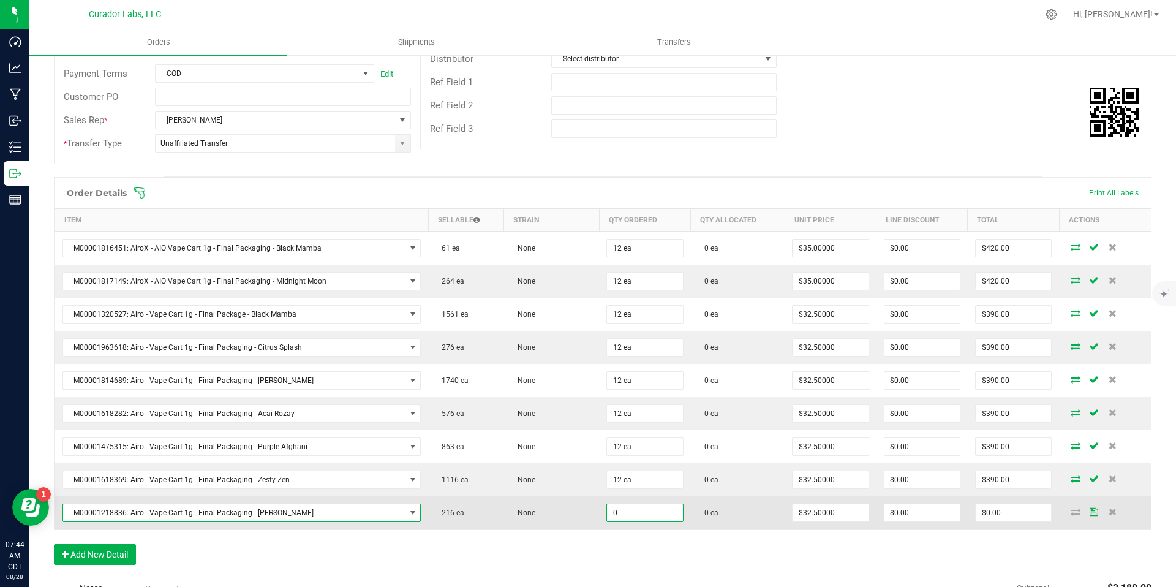
click at [627, 513] on input "0" at bounding box center [644, 512] width 75 height 17
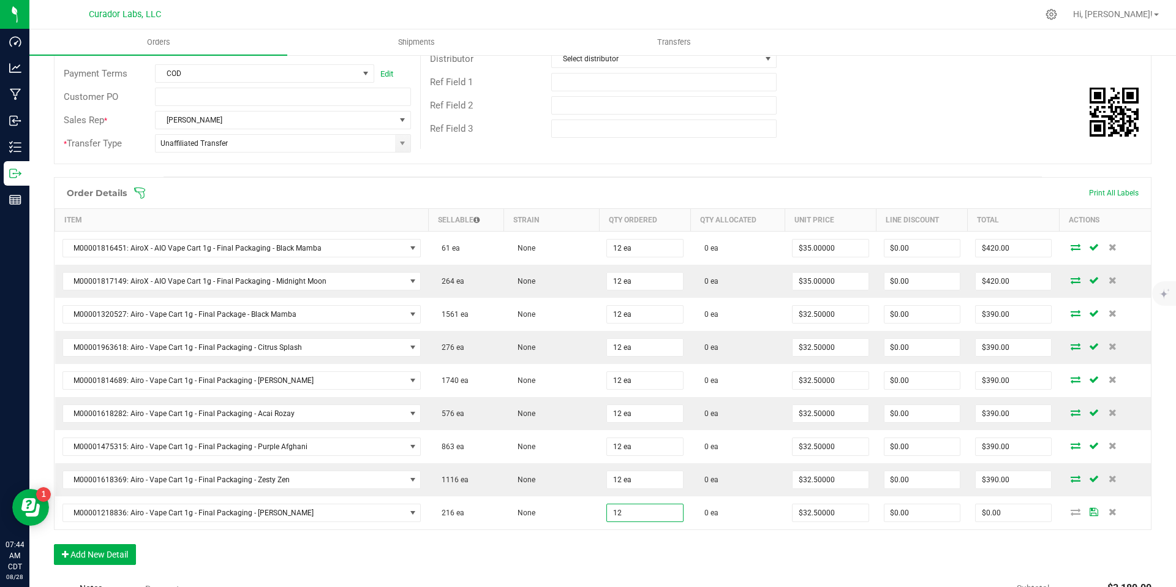
type input "12 ea"
type input "$390.00"
click at [631, 546] on div "Order Details Print All Labels Item Sellable Strain Qty Ordered Qty Allocated U…" at bounding box center [603, 377] width 1098 height 400
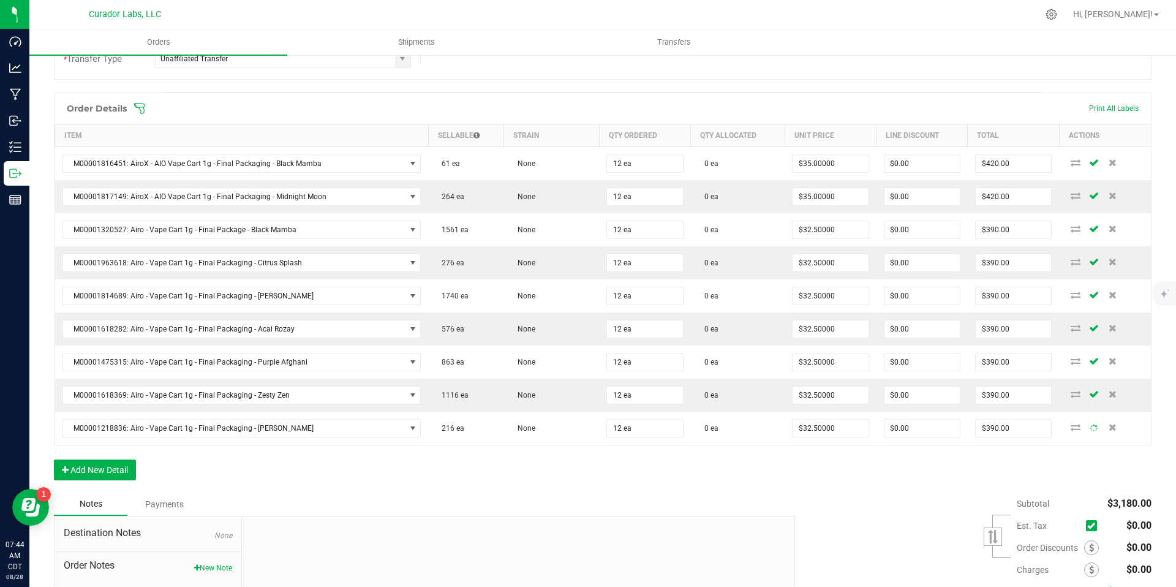
scroll to position [292, 0]
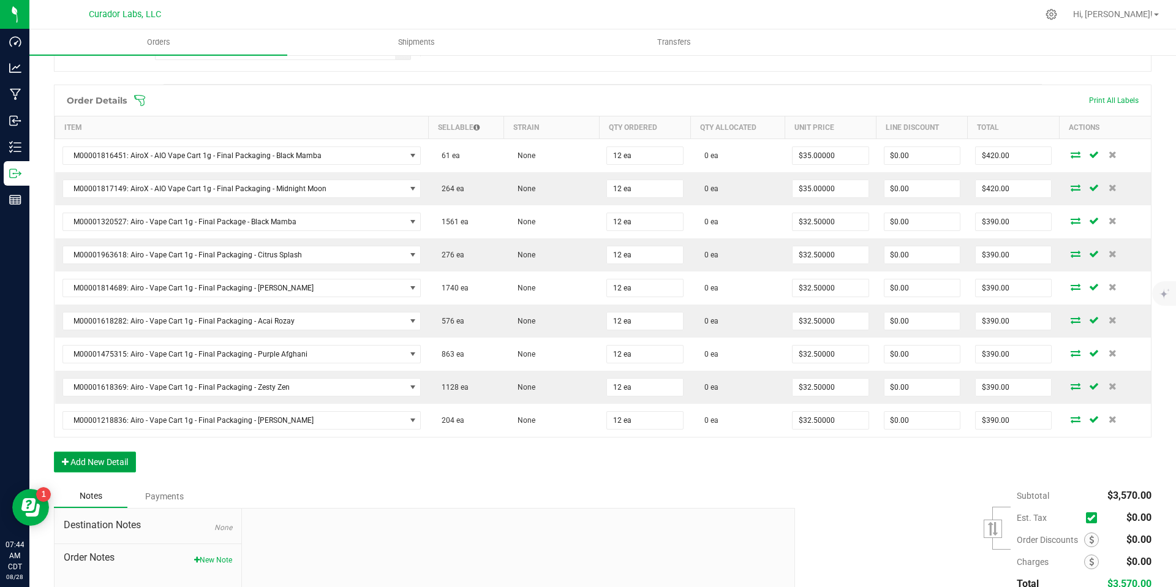
click at [126, 463] on button "Add New Detail" at bounding box center [95, 461] width 82 height 21
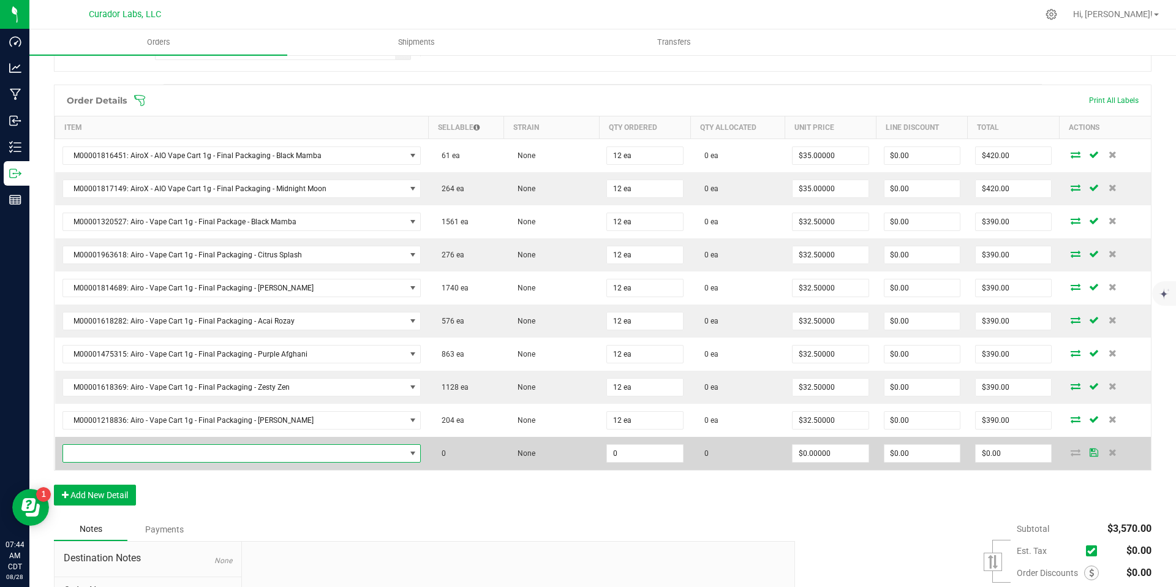
click at [350, 455] on span "NO DATA FOUND" at bounding box center [234, 453] width 342 height 17
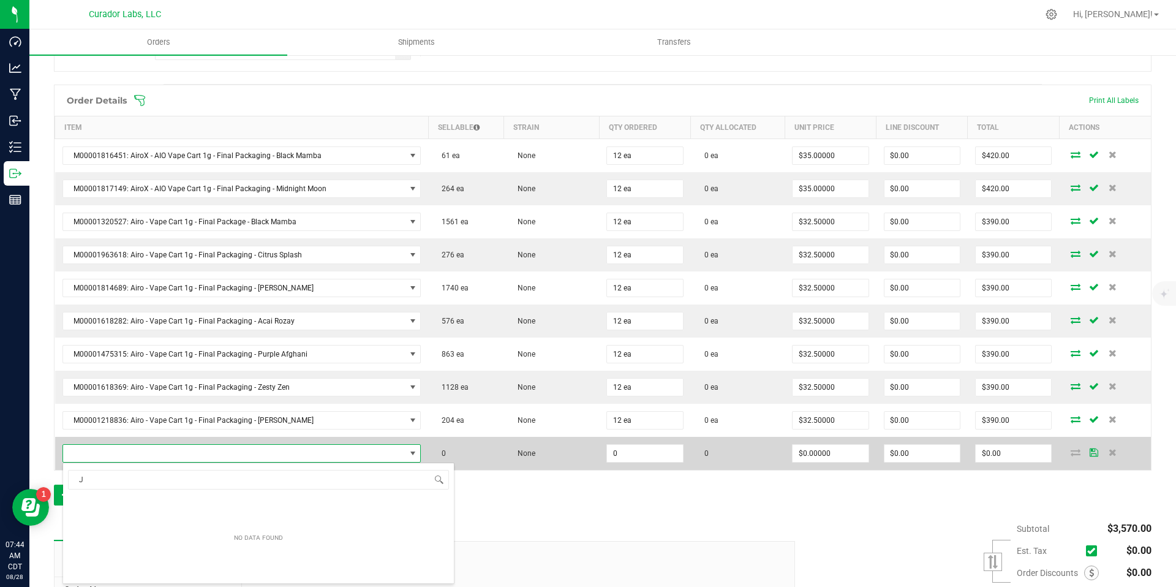
scroll to position [18, 347]
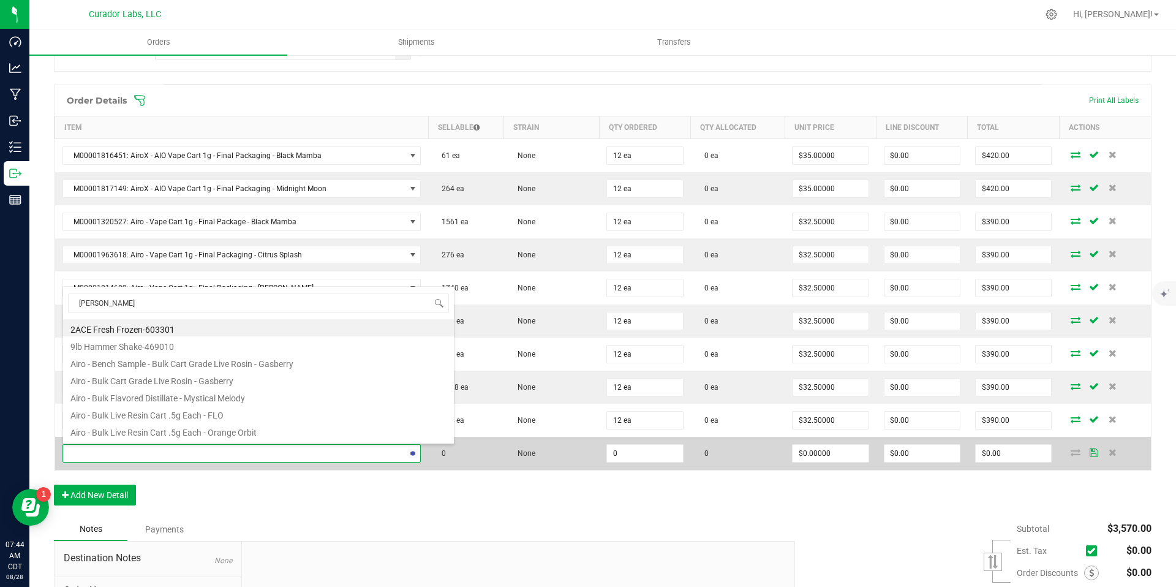
type input "Jack Fruit"
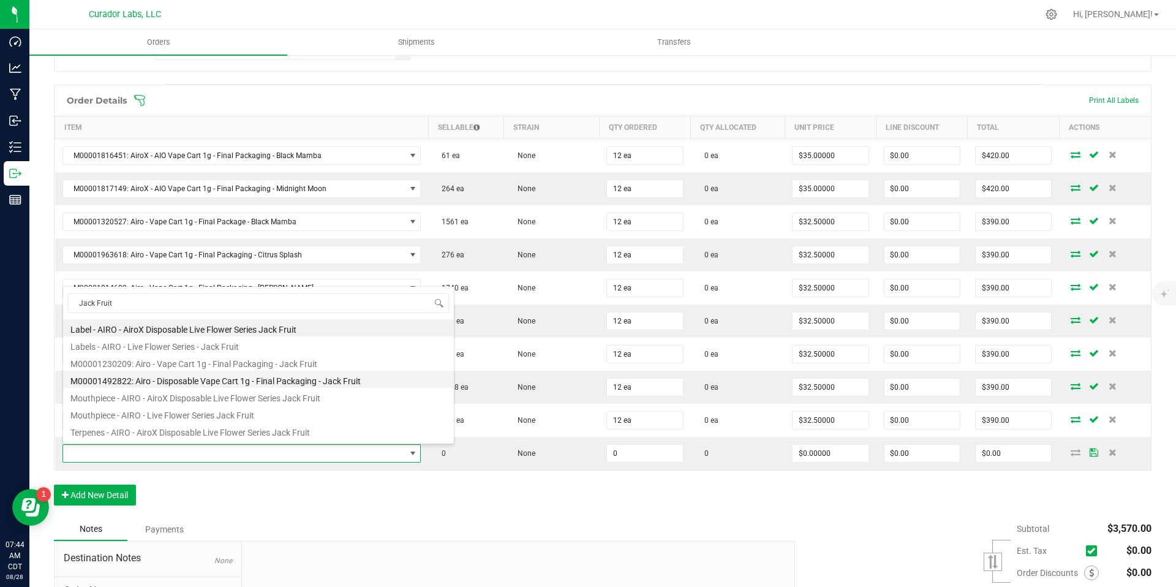
click at [286, 378] on li "M00001492822: Airo - Disposable Vape Cart 1g - Final Packaging - Jack Fruit" at bounding box center [258, 379] width 391 height 17
type input "0 ea"
type input "$35.00000"
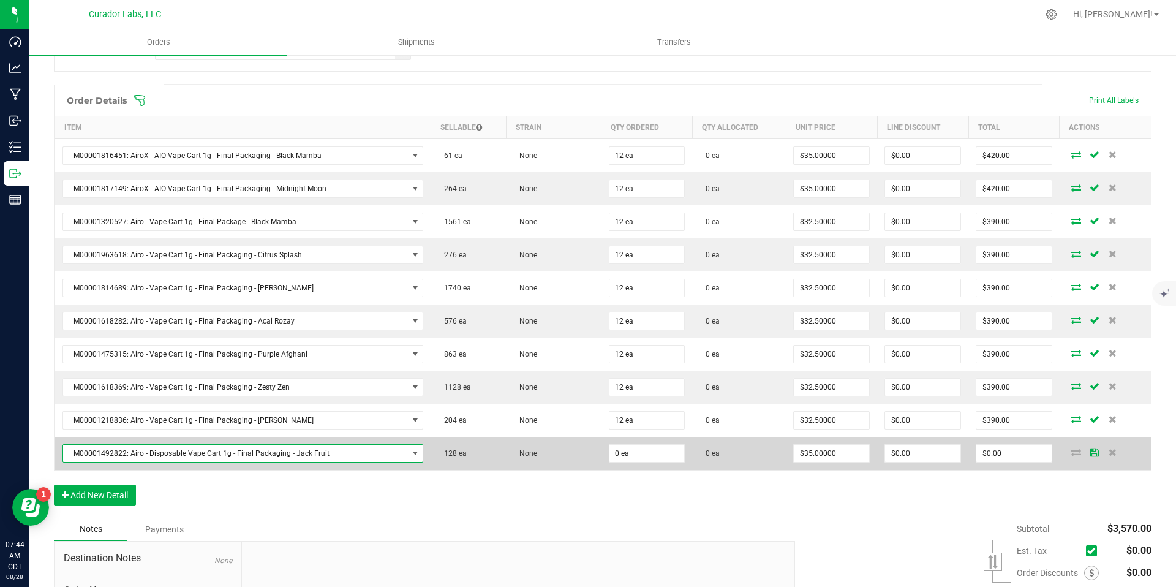
click at [322, 452] on span "M00001492822: Airo - Disposable Vape Cart 1g - Final Packaging - Jack Fruit" at bounding box center [235, 453] width 345 height 17
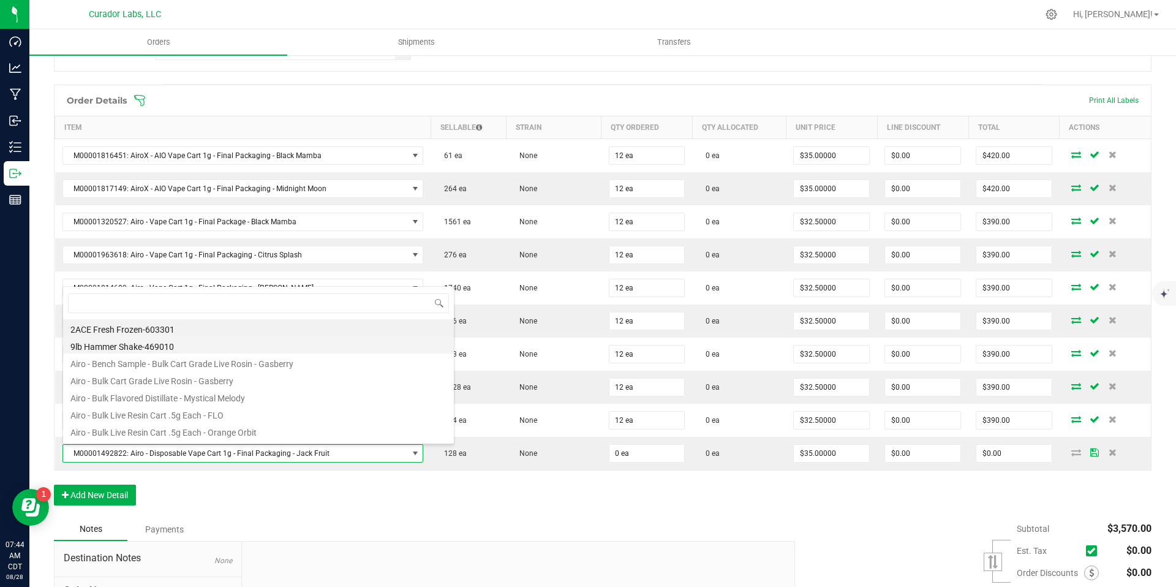
scroll to position [18, 350]
type input "jack fruit"
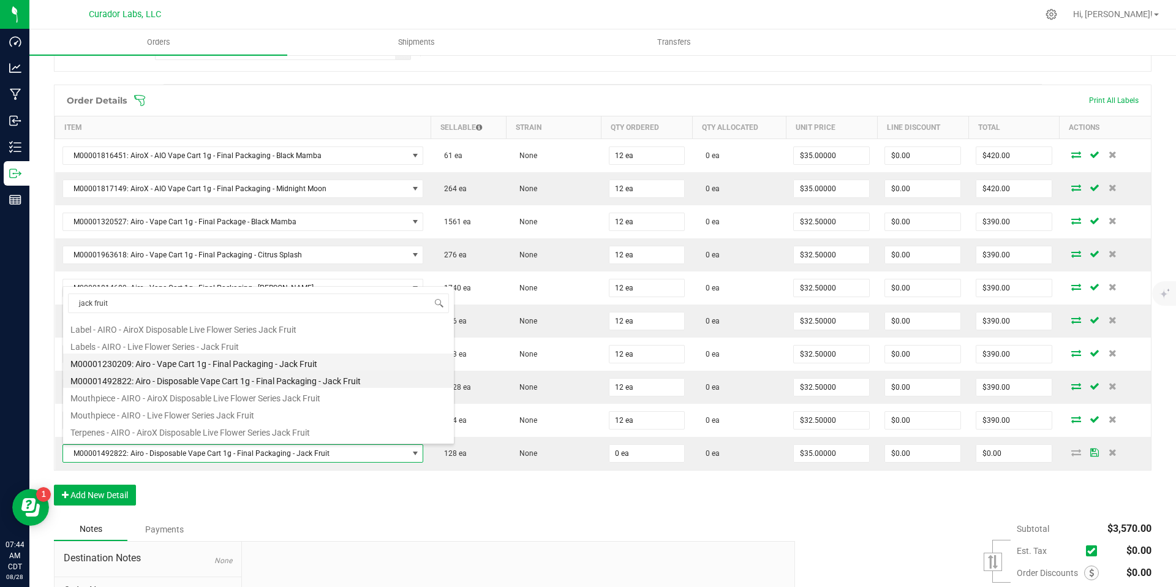
click at [302, 365] on li "M00001230209: Airo - Vape Cart 1g - Final Packaging - Jack Fruit" at bounding box center [258, 361] width 391 height 17
type input "$30.00000"
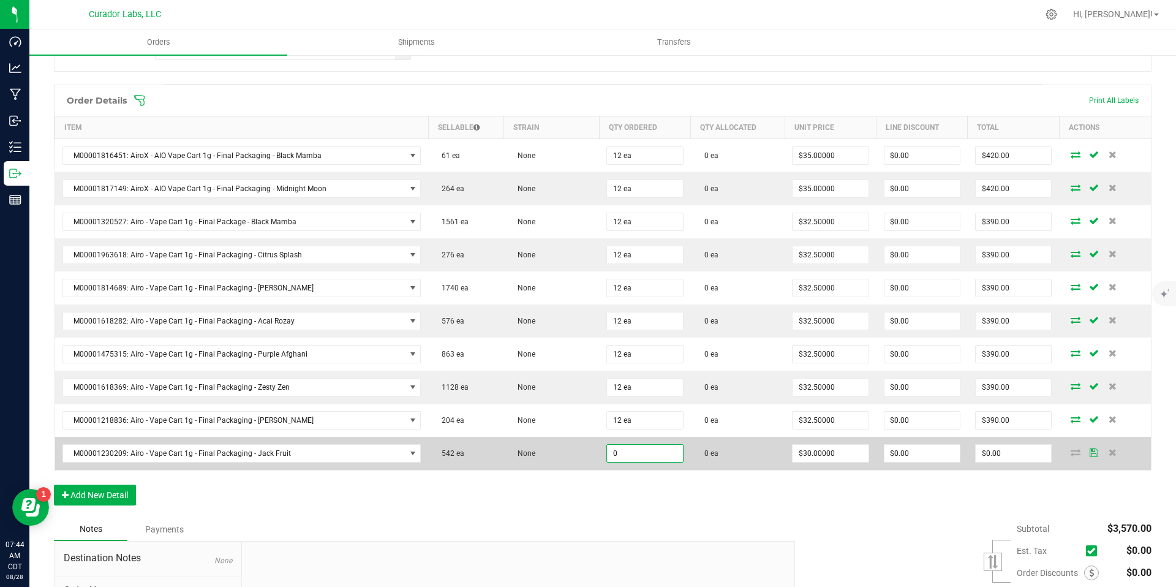
click at [628, 452] on input "0" at bounding box center [644, 453] width 75 height 17
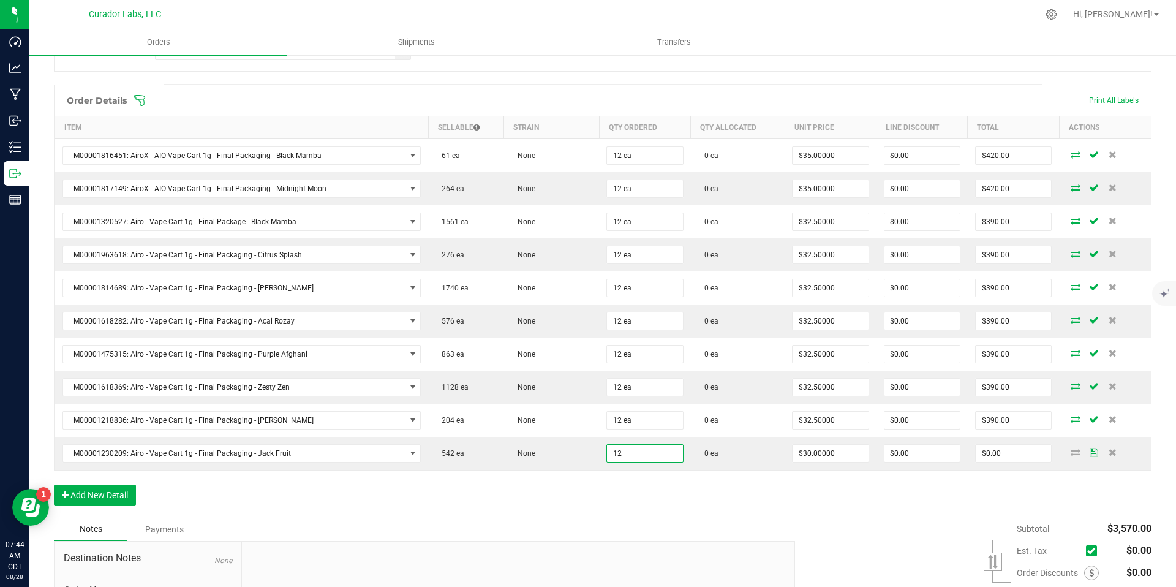
type input "12 ea"
type input "$360.00"
click at [633, 502] on div "Order Details Print All Labels Item Sellable Strain Qty Ordered Qty Allocated U…" at bounding box center [603, 301] width 1098 height 433
click at [126, 499] on button "Add New Detail" at bounding box center [95, 494] width 82 height 21
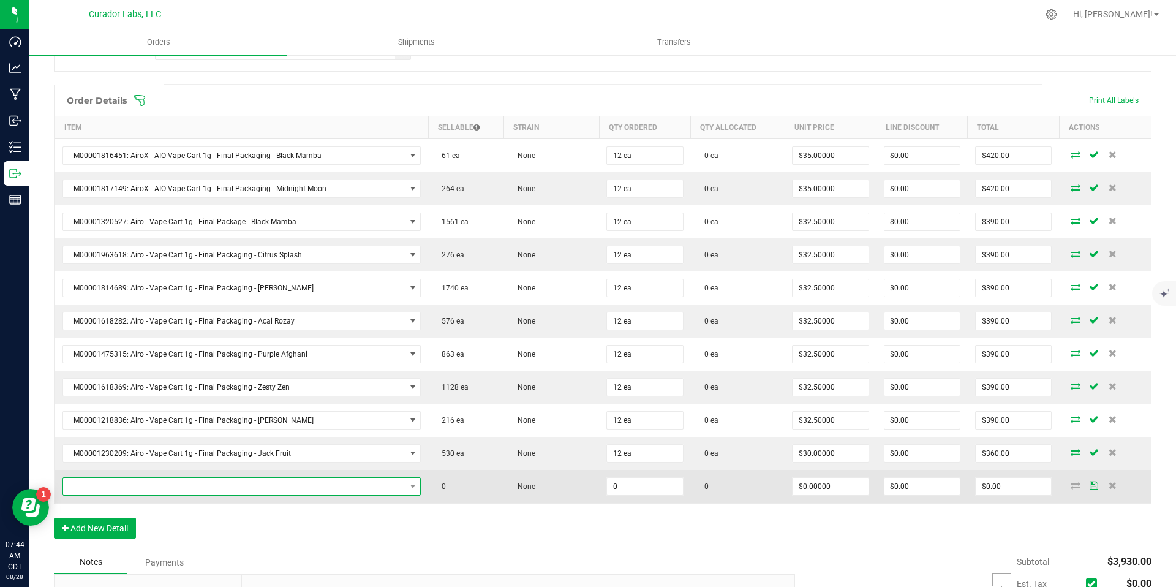
click at [282, 491] on span "NO DATA FOUND" at bounding box center [234, 486] width 342 height 17
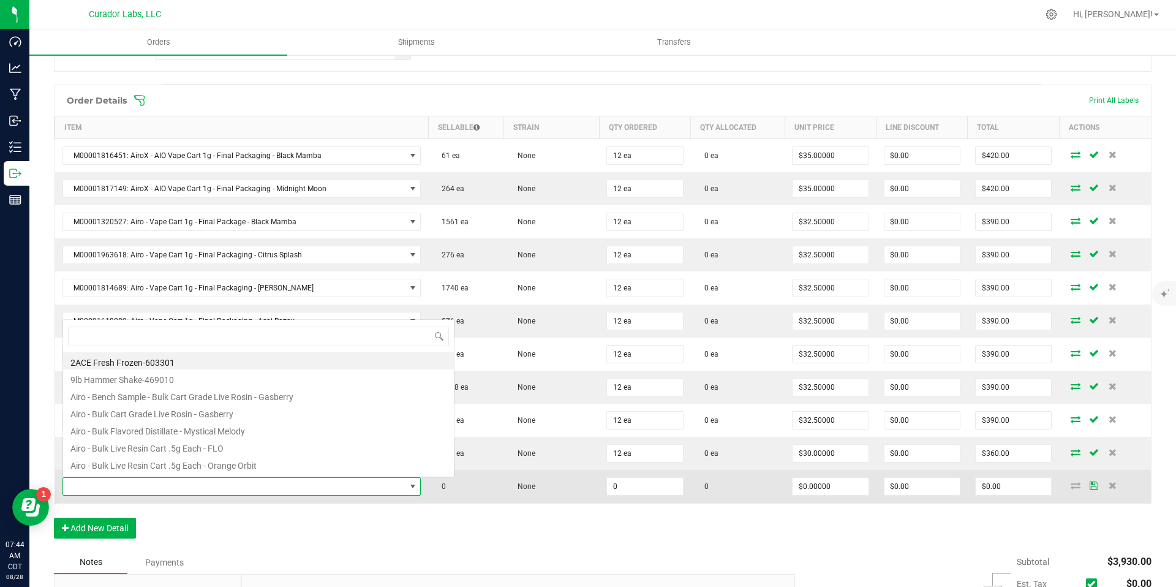
scroll to position [18, 347]
type input "Lemon Jet Fuel"
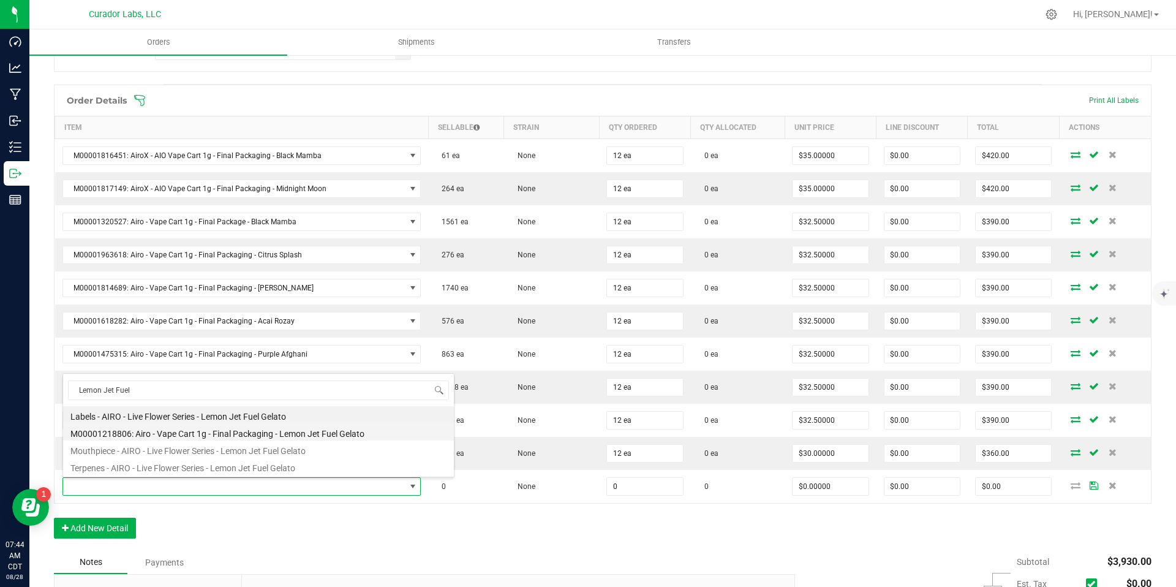
click at [262, 431] on li "M00001218806: Airo - Vape Cart 1g - Final Packaging - Lemon Jet Fuel Gelato" at bounding box center [258, 431] width 391 height 17
type input "0 ea"
type input "$30.00000"
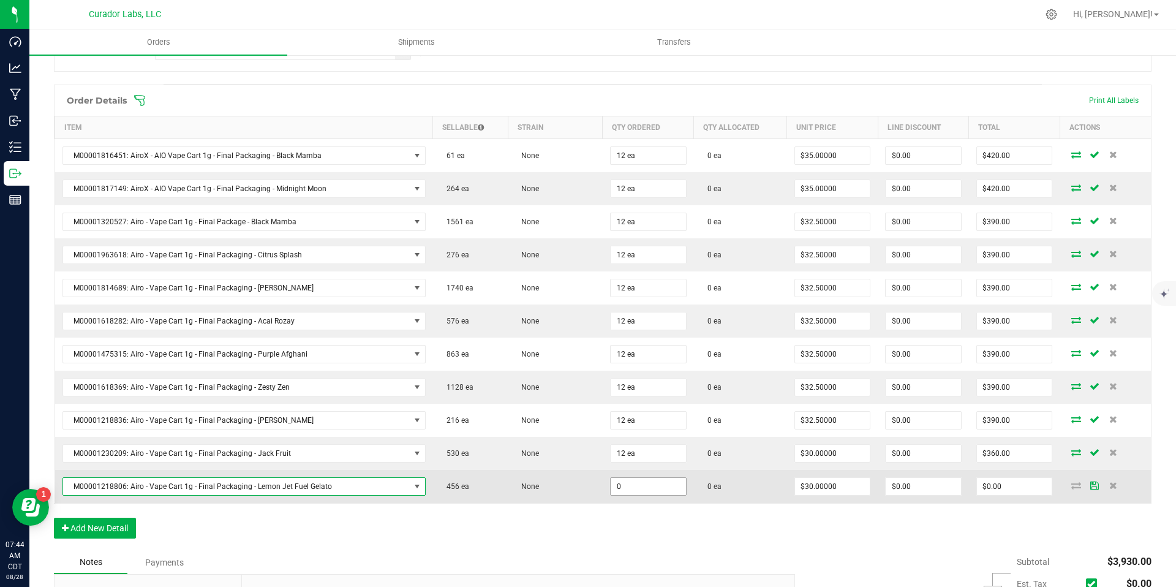
click at [654, 486] on input "0" at bounding box center [648, 486] width 75 height 17
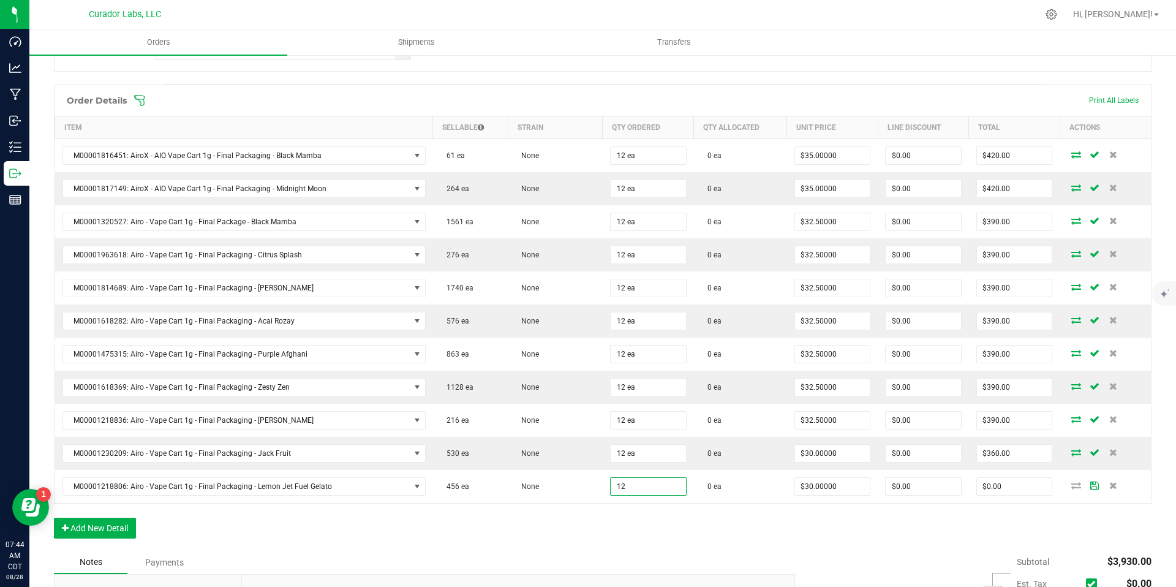
type input "12 ea"
type input "$360.00"
click at [649, 530] on div "Order Details Print All Labels Item Sellable Strain Qty Ordered Qty Allocated U…" at bounding box center [603, 318] width 1098 height 466
click at [120, 529] on button "Add New Detail" at bounding box center [95, 528] width 82 height 21
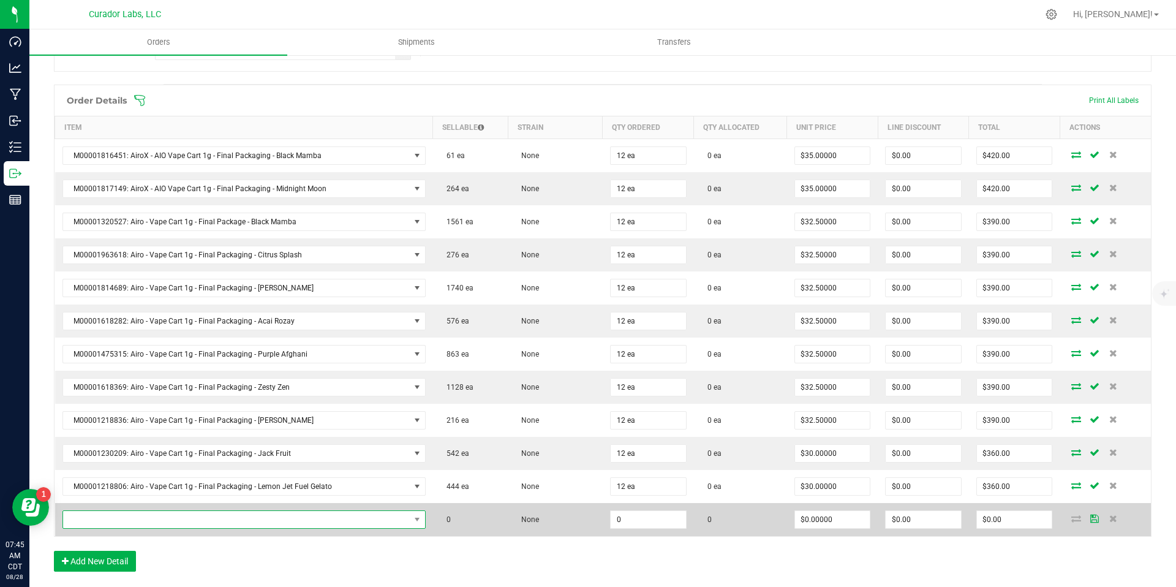
click at [178, 524] on span "NO DATA FOUND" at bounding box center [236, 519] width 347 height 17
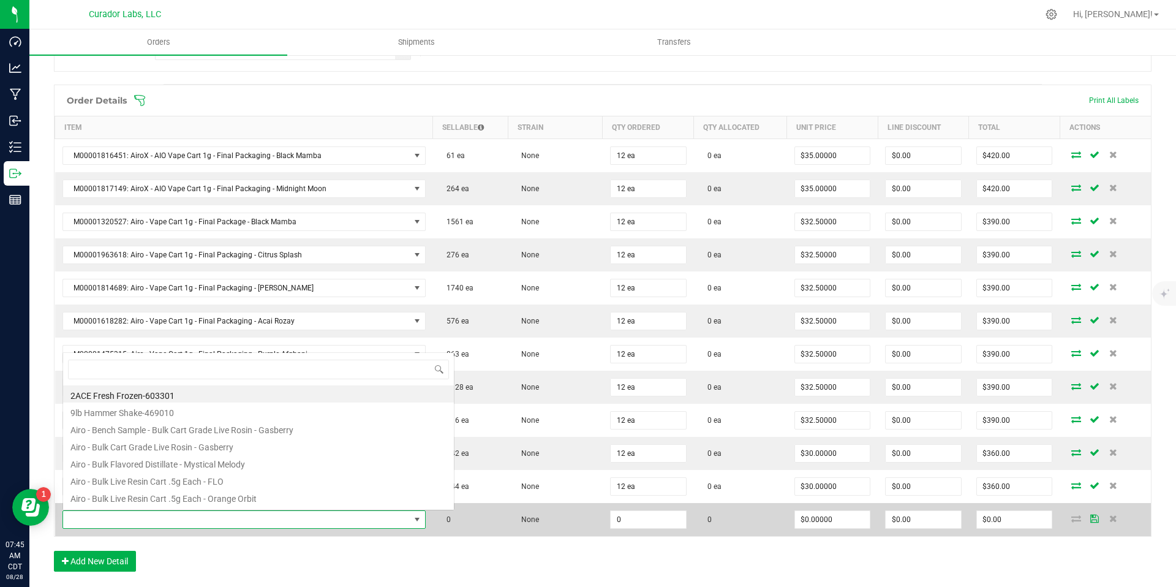
scroll to position [18, 352]
type input "cobalt"
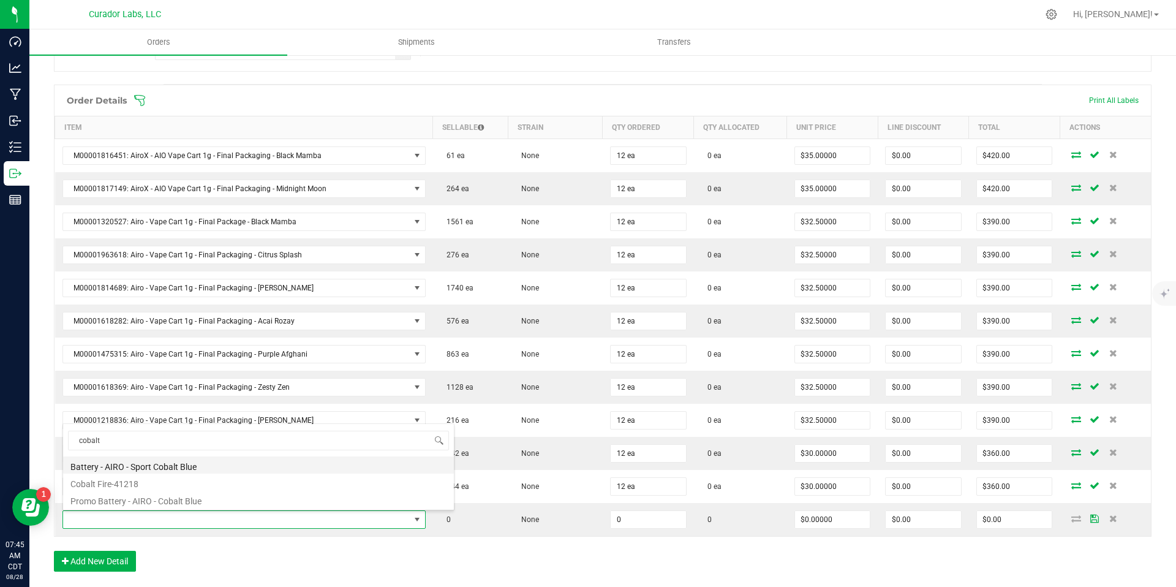
click at [203, 469] on li "Battery - AIRO - Sport Cobalt Blue" at bounding box center [258, 464] width 391 height 17
type input "0 ea"
type input "$10.00000"
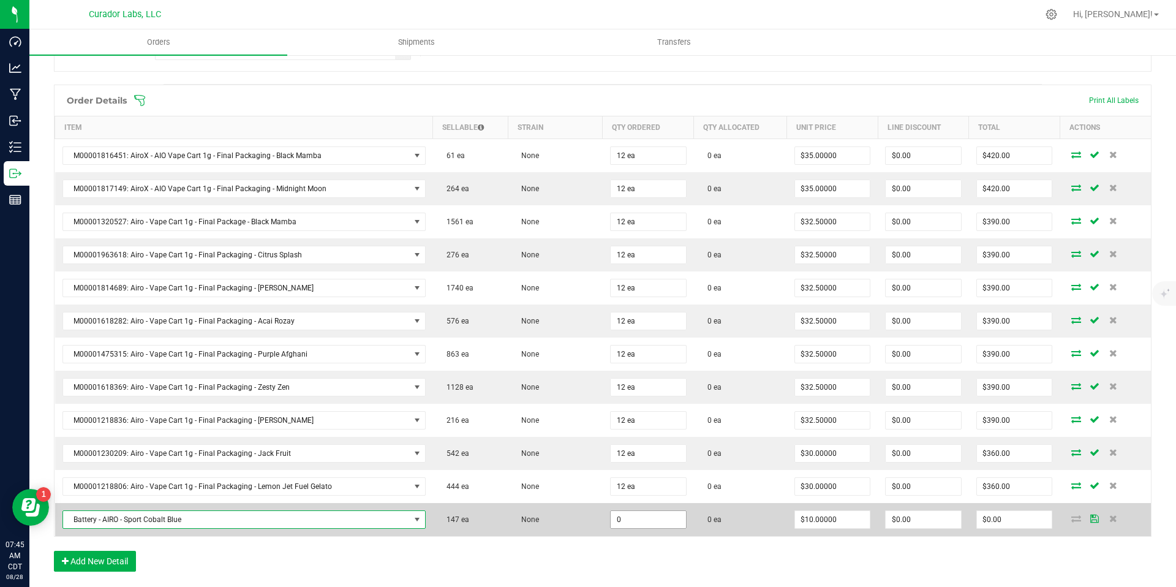
click at [642, 519] on input "0" at bounding box center [648, 519] width 75 height 17
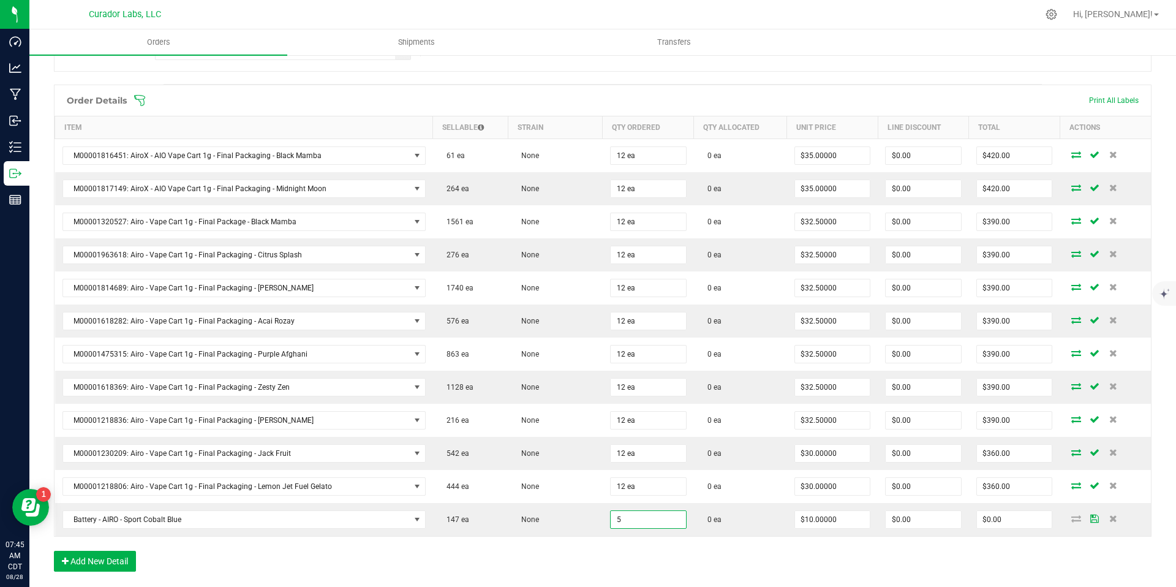
type input "5 ea"
type input "$50.00"
click at [563, 551] on div "Order Details Print All Labels Item Sellable Strain Qty Ordered Qty Allocated U…" at bounding box center [603, 334] width 1098 height 499
click at [117, 560] on button "Add New Detail" at bounding box center [95, 561] width 82 height 21
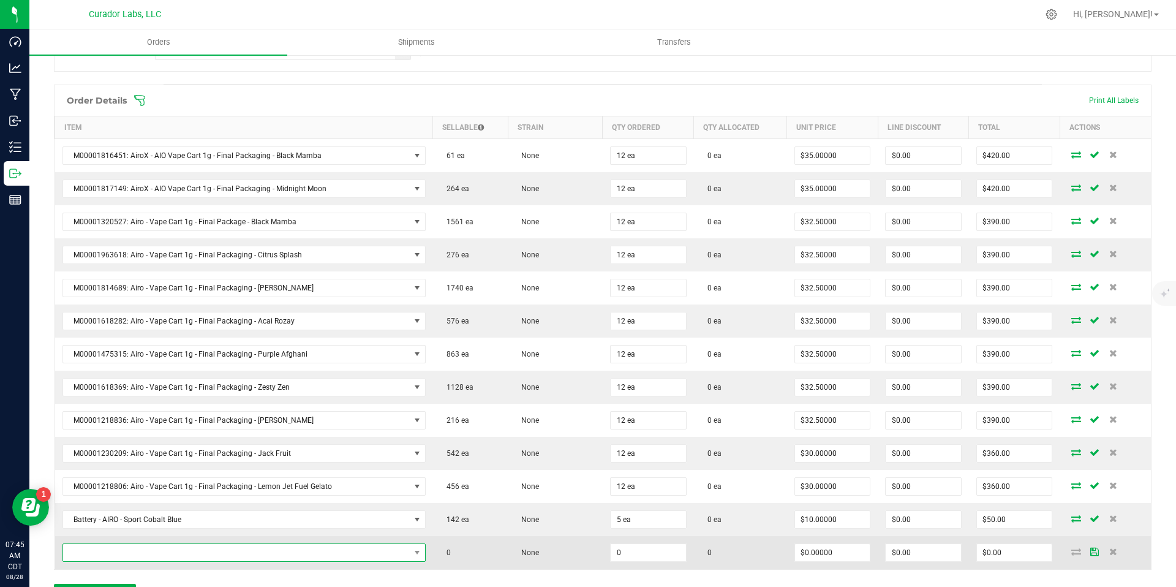
click at [158, 547] on span "NO DATA FOUND" at bounding box center [236, 552] width 347 height 17
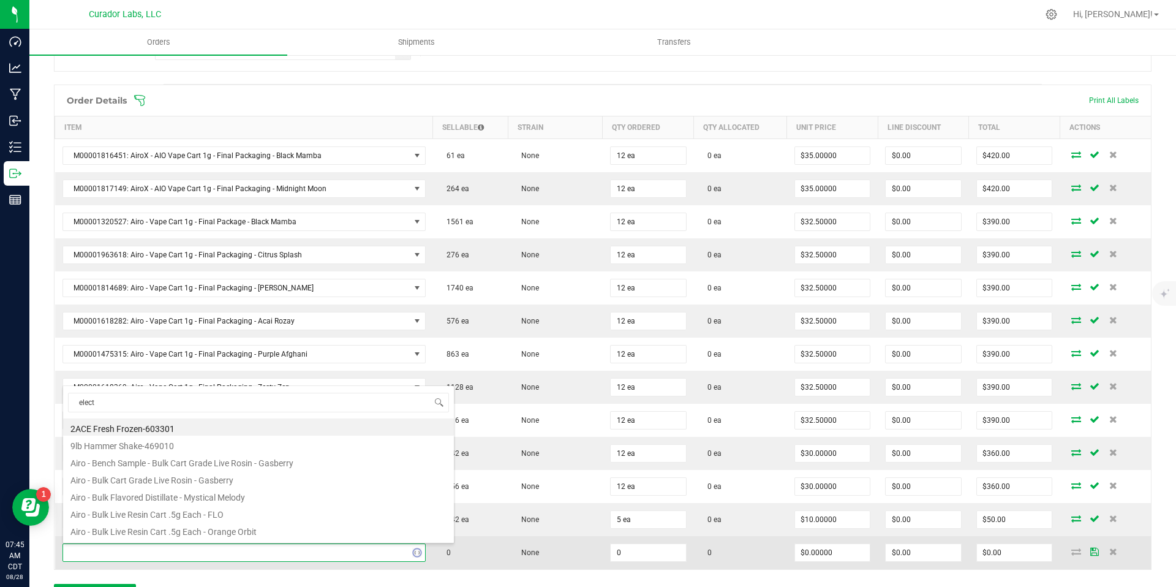
type input "electr"
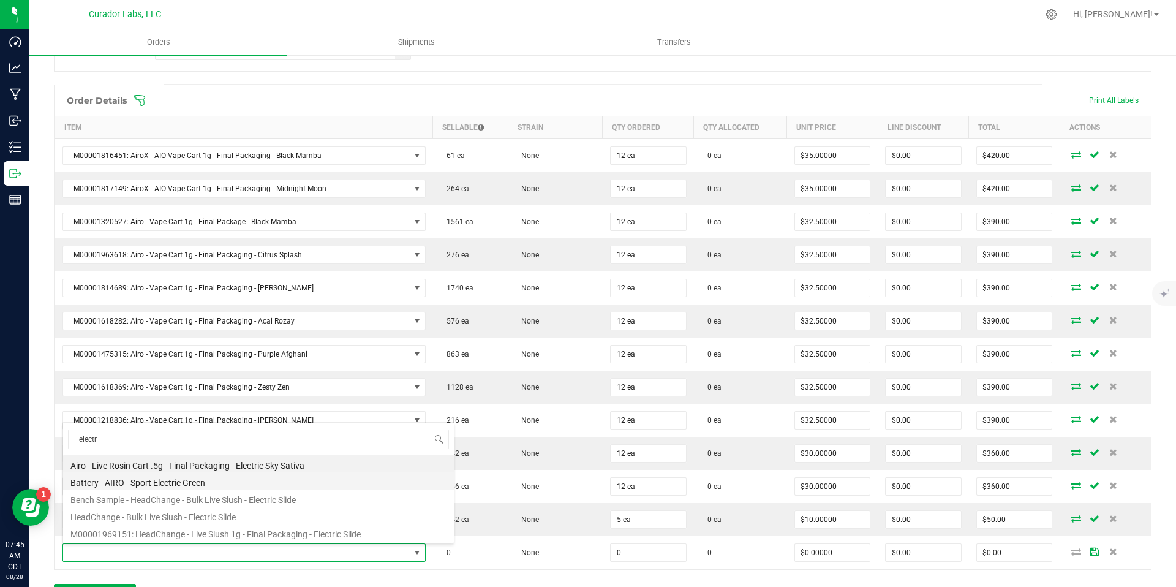
click at [217, 482] on li "Battery - AIRO - Sport Electric Green" at bounding box center [258, 480] width 391 height 17
type input "0 ea"
type input "$10.00000"
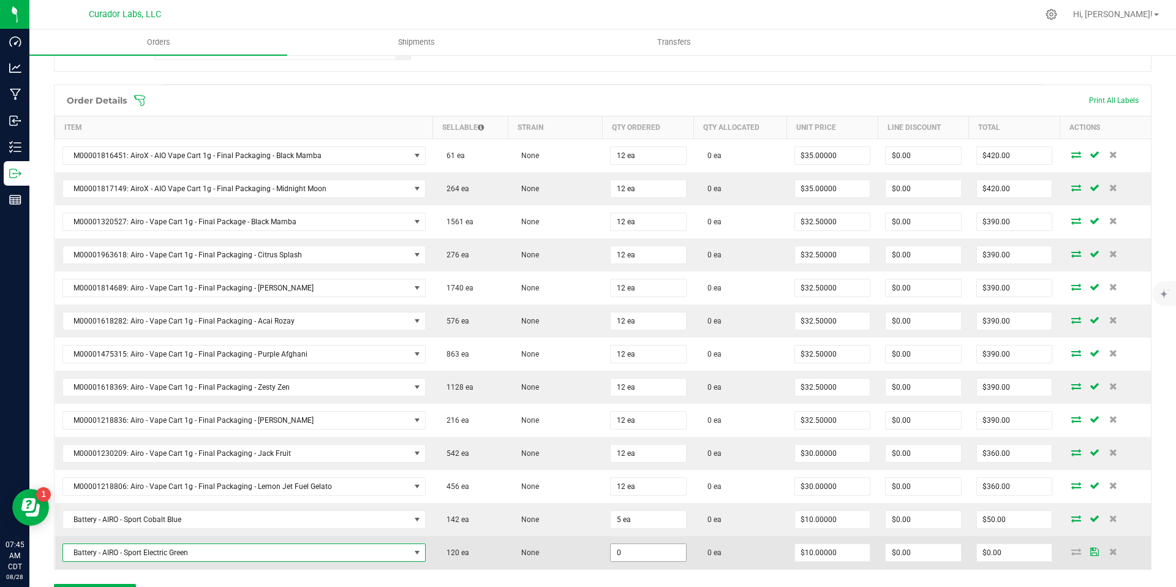
click at [625, 548] on input "0" at bounding box center [648, 552] width 75 height 17
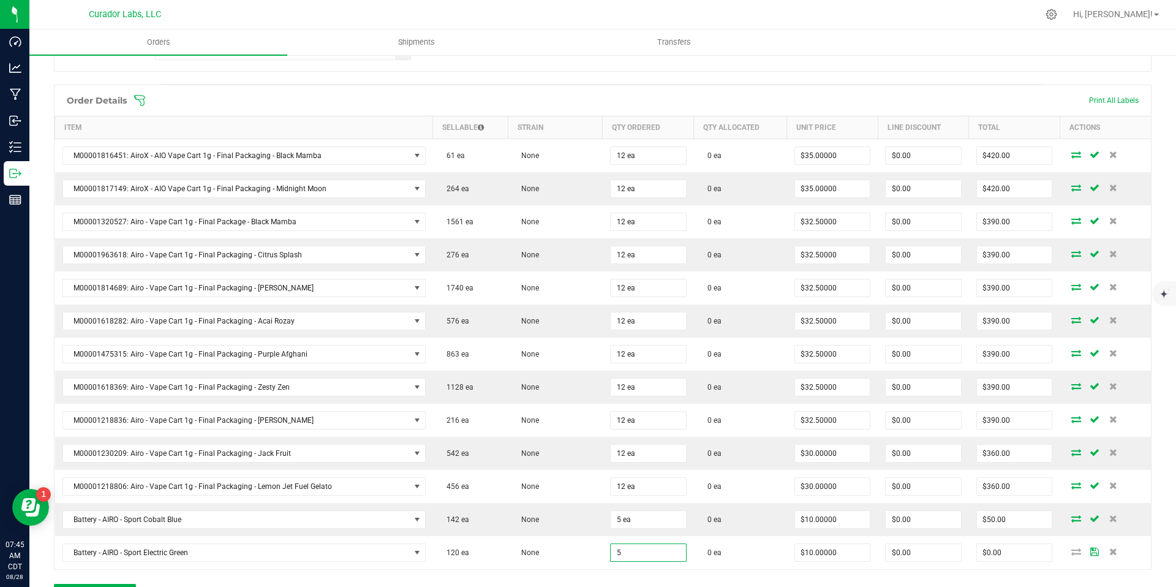
type input "5 ea"
type input "$50.00"
click at [625, 576] on div "Order Details Print All Labels Item Sellable Strain Qty Ordered Qty Allocated U…" at bounding box center [603, 351] width 1098 height 532
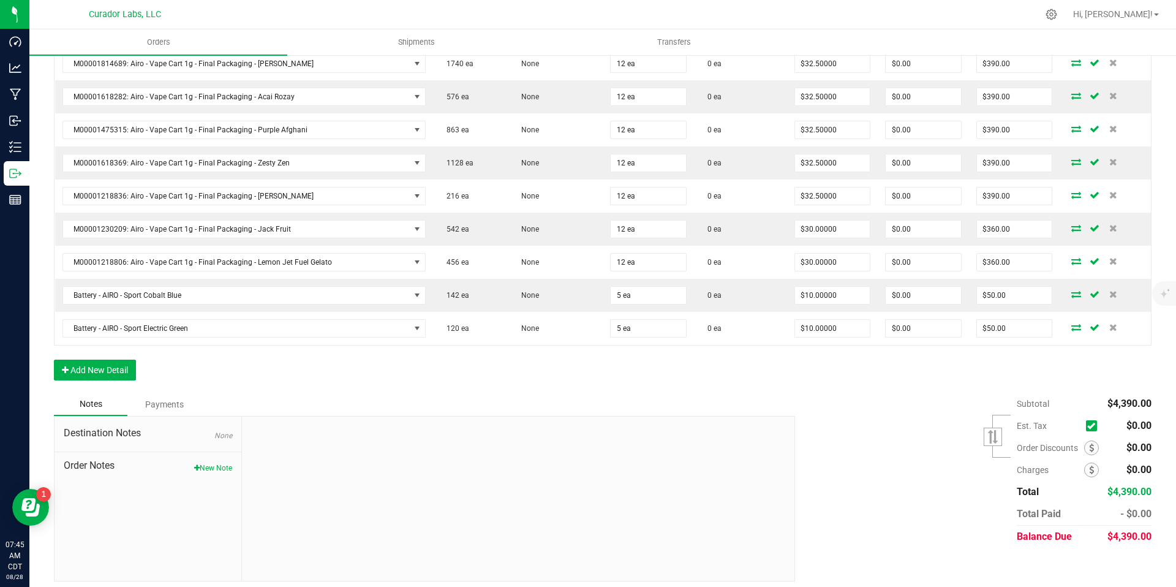
scroll to position [522, 0]
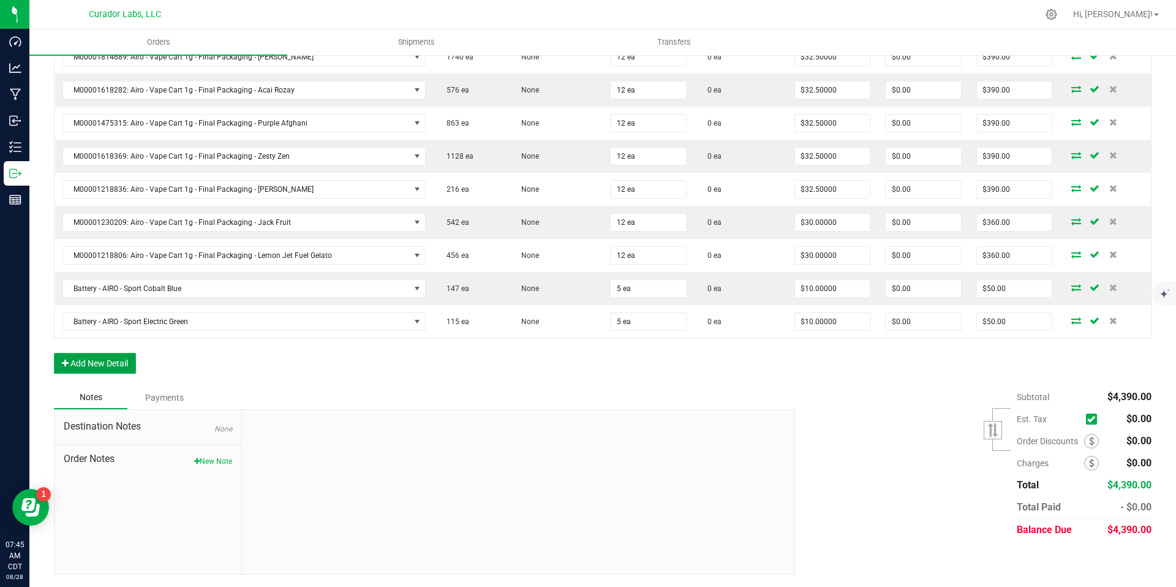
click at [97, 367] on button "Add New Detail" at bounding box center [95, 363] width 82 height 21
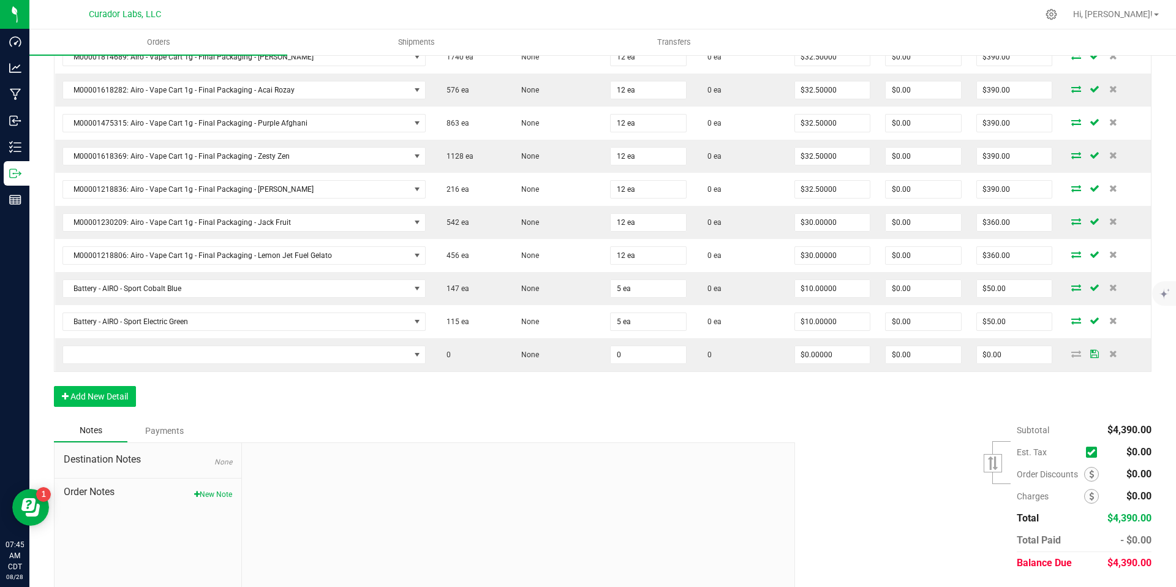
click at [97, 367] on td at bounding box center [244, 354] width 378 height 33
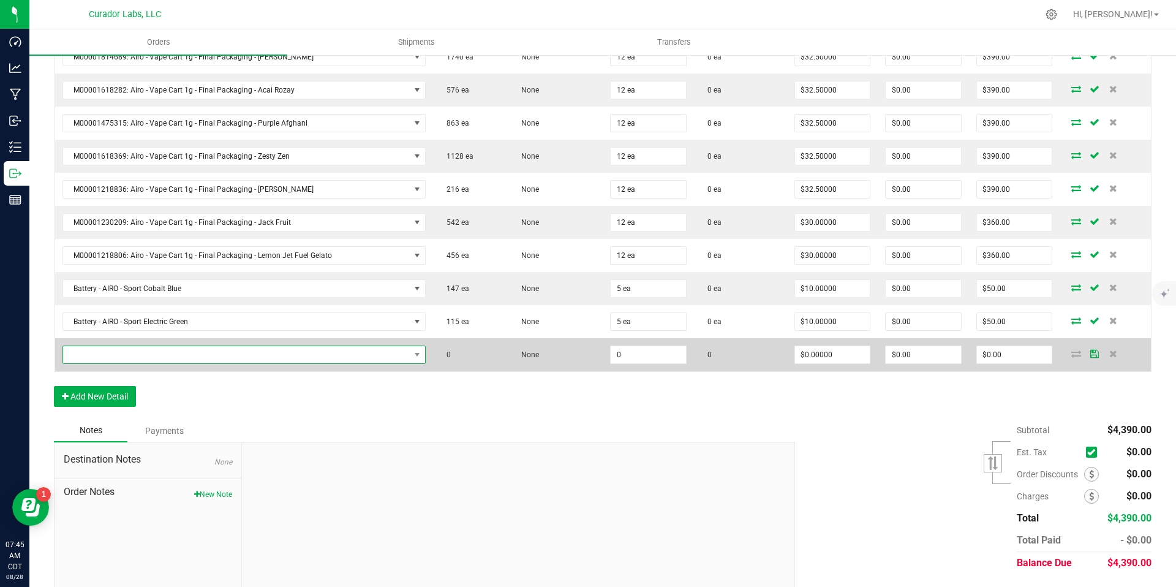
click at [143, 357] on span "NO DATA FOUND" at bounding box center [236, 354] width 347 height 17
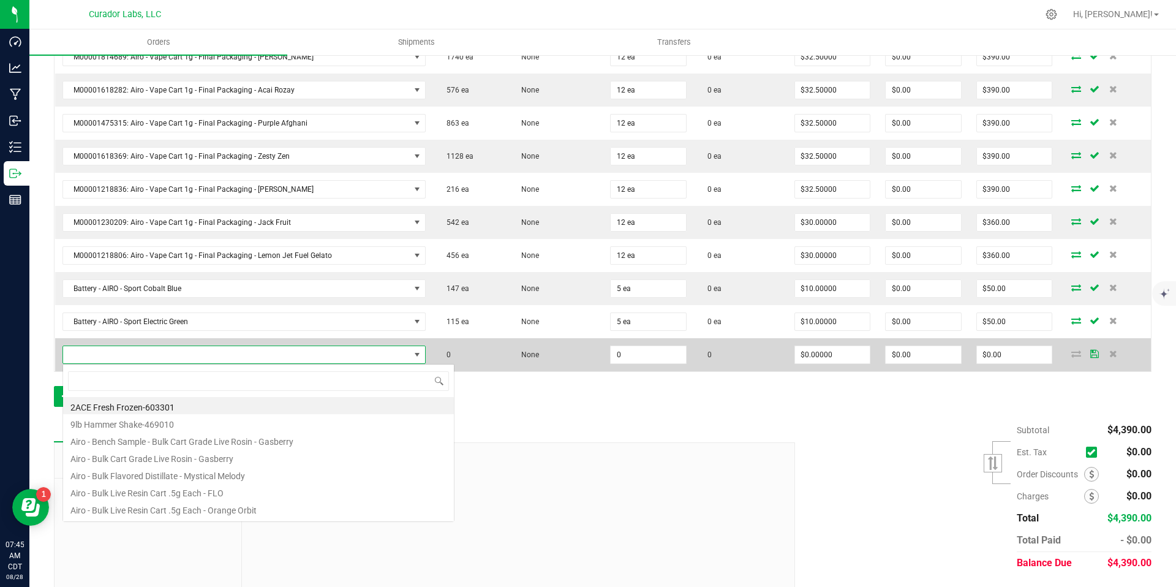
scroll to position [18, 352]
type input "feco"
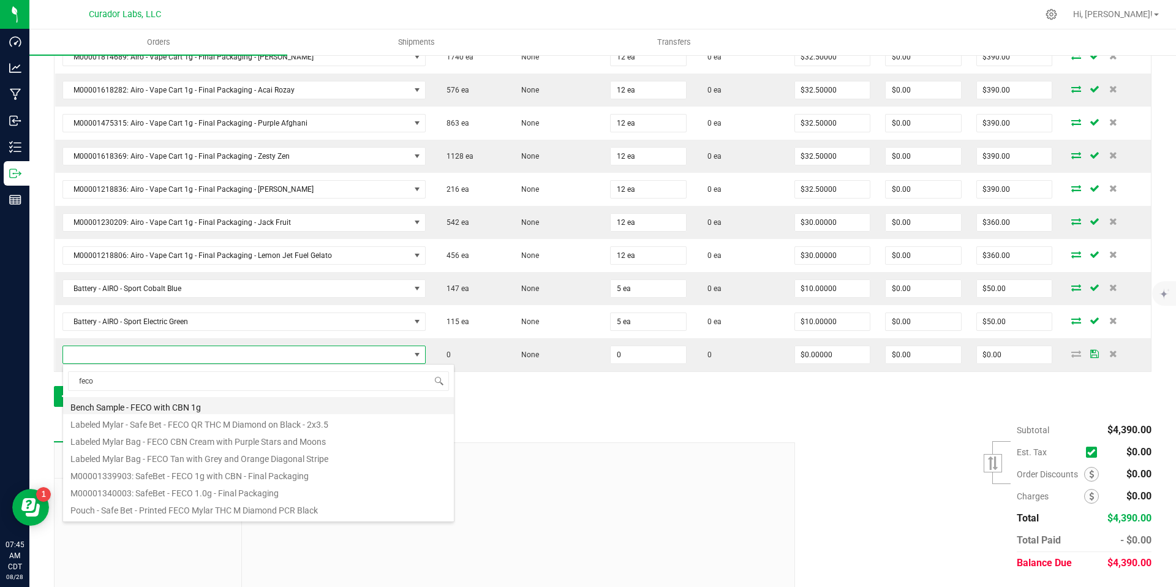
click at [239, 406] on li "Bench Sample - FECO with CBN 1g" at bounding box center [258, 405] width 391 height 17
type input "0.0000 g"
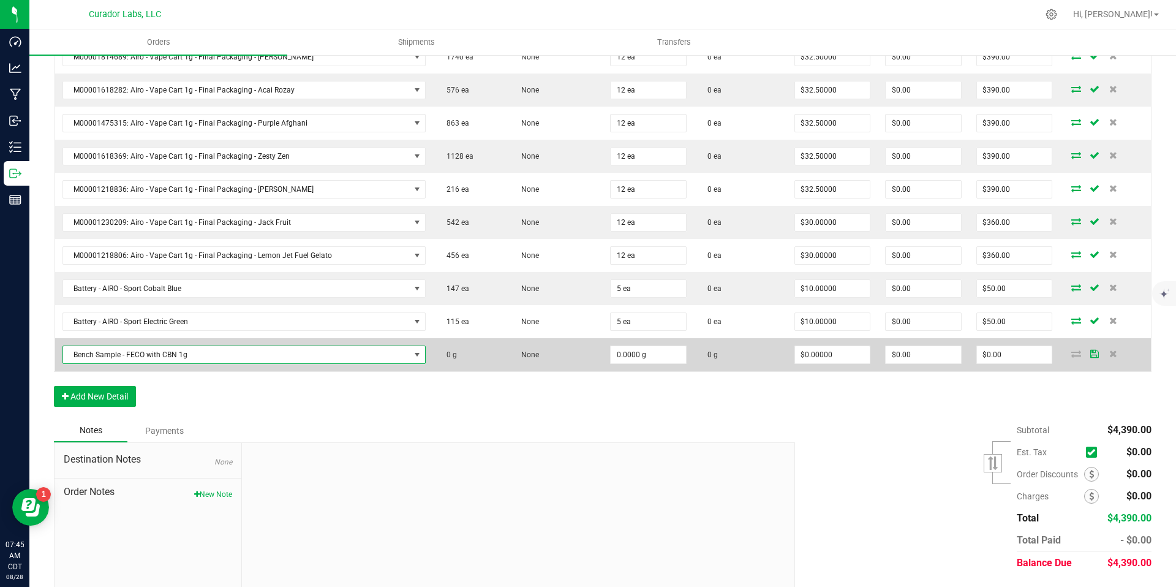
click at [385, 358] on span "Bench Sample - FECO with CBN 1g" at bounding box center [236, 354] width 347 height 17
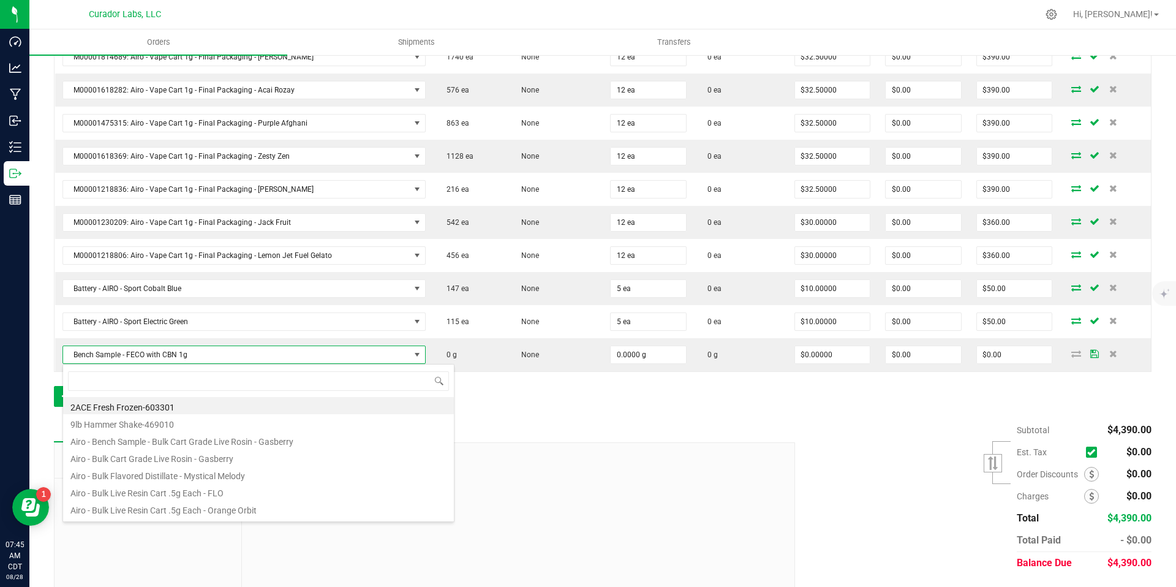
scroll to position [18, 355]
type input "feco"
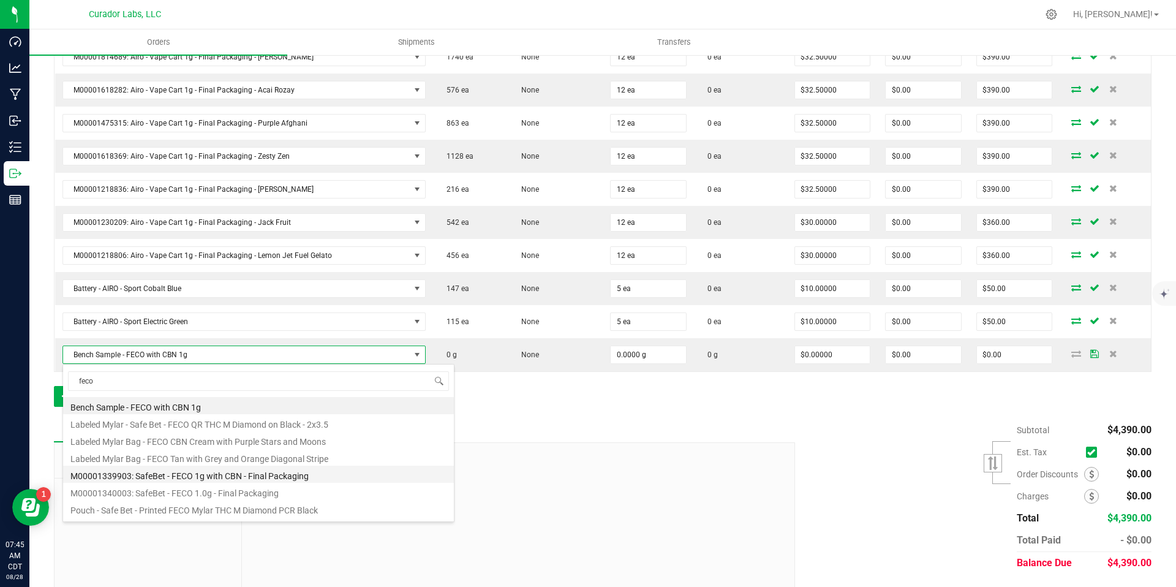
click at [339, 470] on li "M00001339903: SafeBet - FECO 1g with CBN - Final Packaging" at bounding box center [258, 473] width 391 height 17
type input "0 ea"
type input "$22.50000"
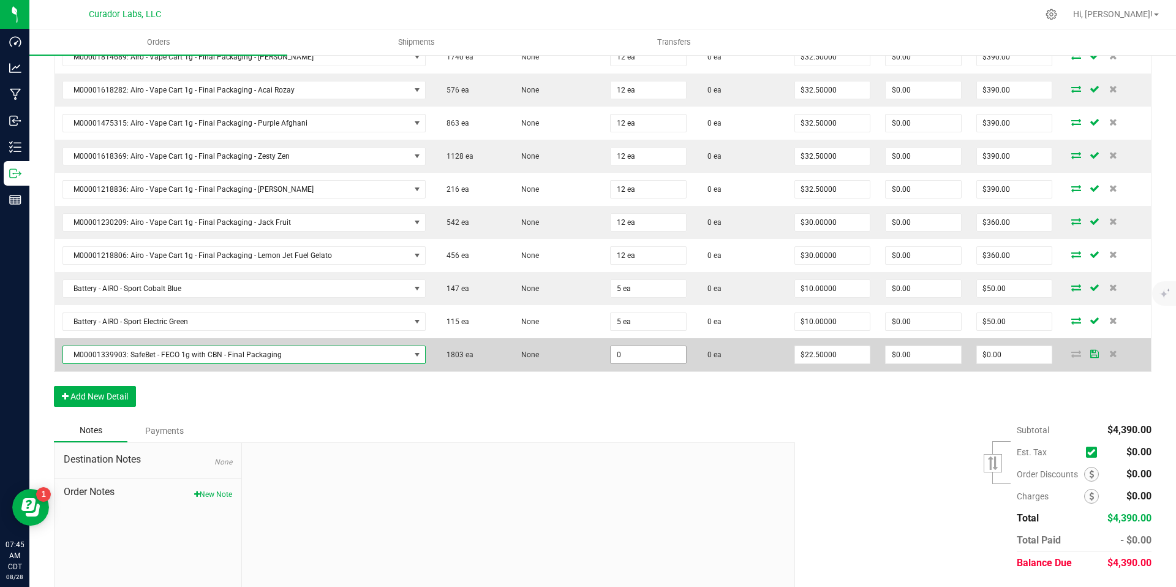
click at [639, 353] on input "0" at bounding box center [648, 354] width 75 height 17
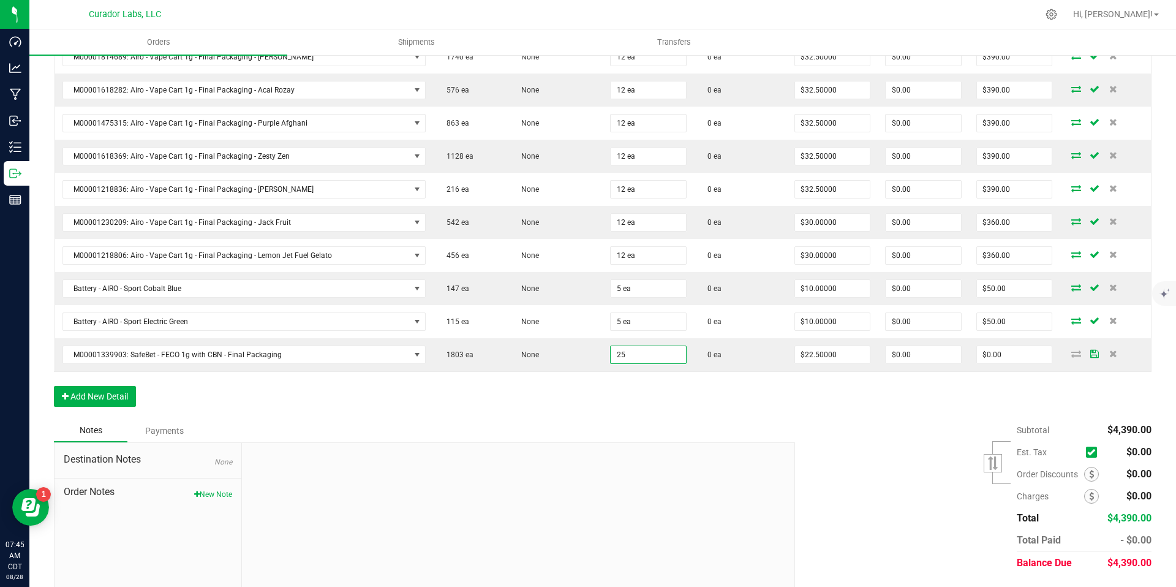
type input "25 ea"
type input "$562.50"
click at [642, 412] on div "Order Details Print All Labels Item Sellable Strain Qty Ordered Qty Allocated U…" at bounding box center [603, 136] width 1098 height 565
click at [112, 396] on button "Add New Detail" at bounding box center [95, 396] width 82 height 21
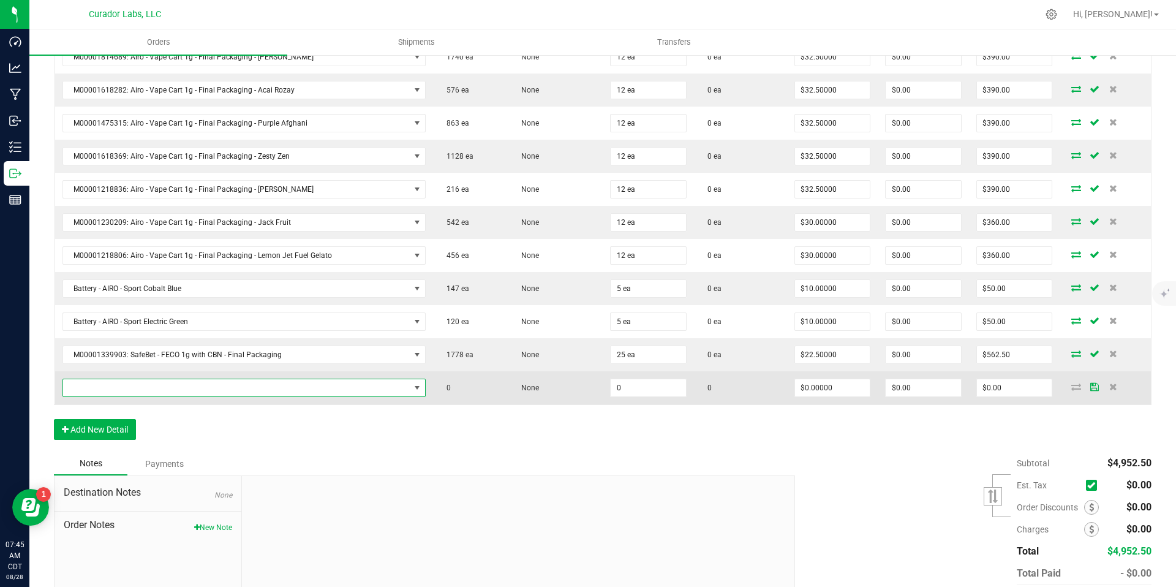
click at [214, 385] on span "NO DATA FOUND" at bounding box center [236, 387] width 347 height 17
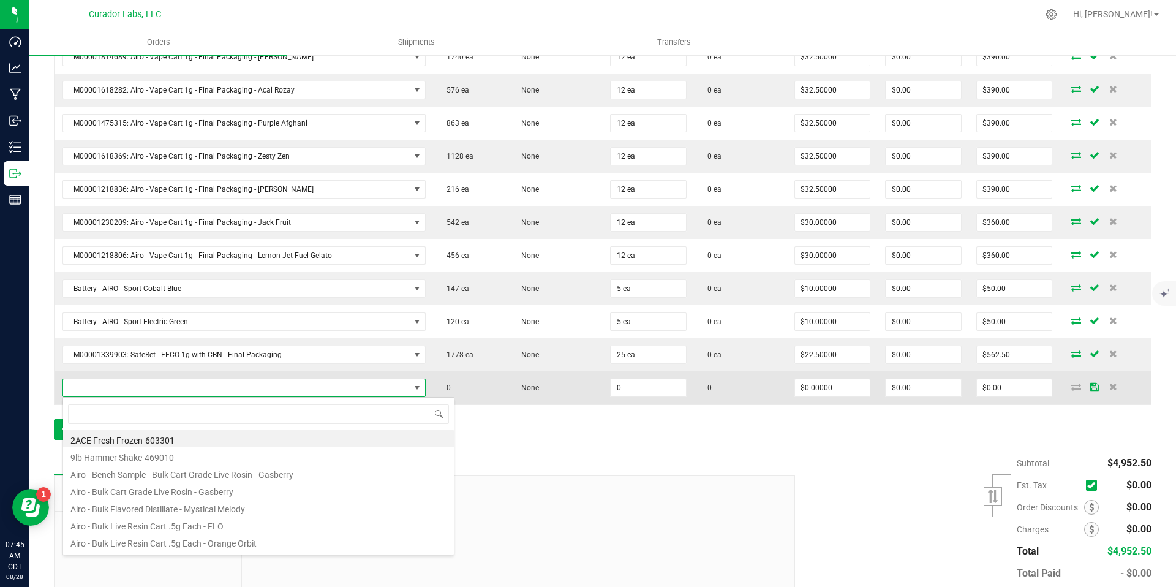
scroll to position [18, 352]
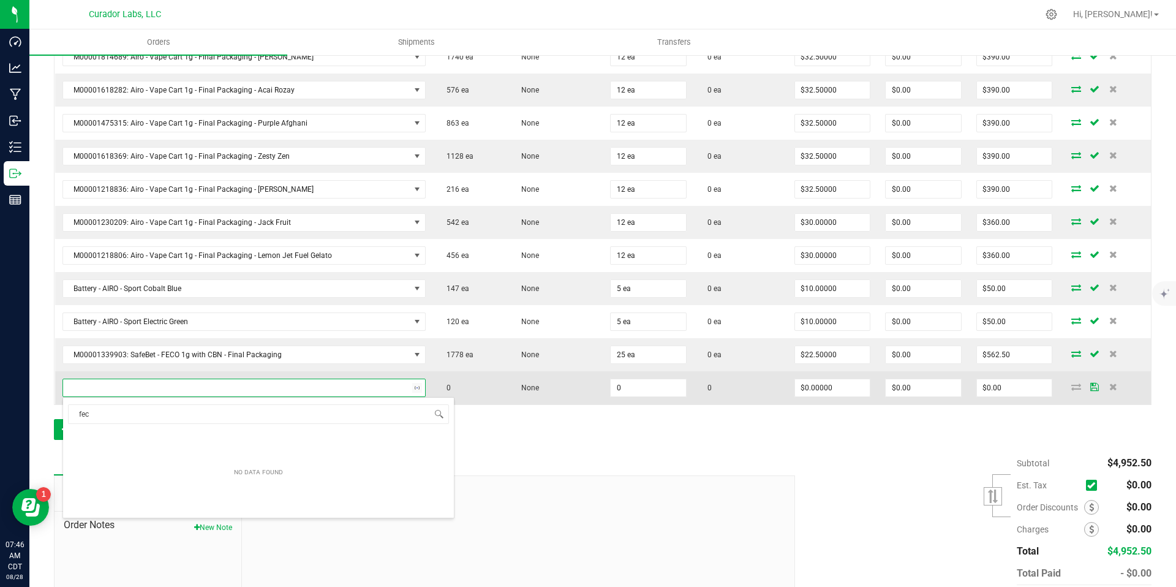
type input "feco"
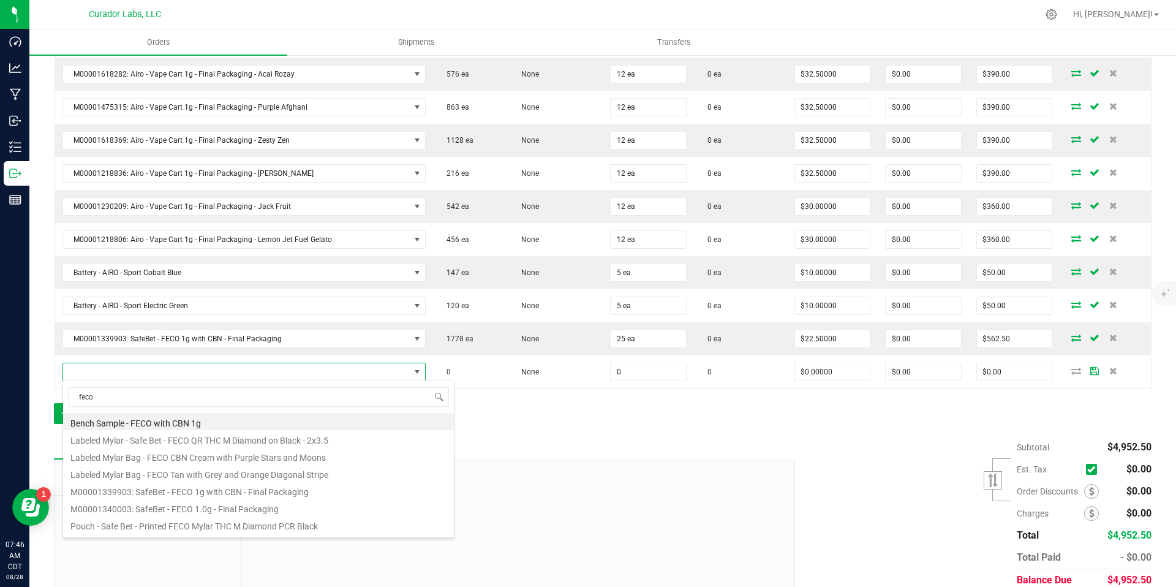
scroll to position [540, 0]
click at [332, 502] on li "M00001340003: SafeBet - FECO 1.0g - Final Packaging" at bounding box center [258, 506] width 391 height 17
type input "0 ea"
type input "$22.50000"
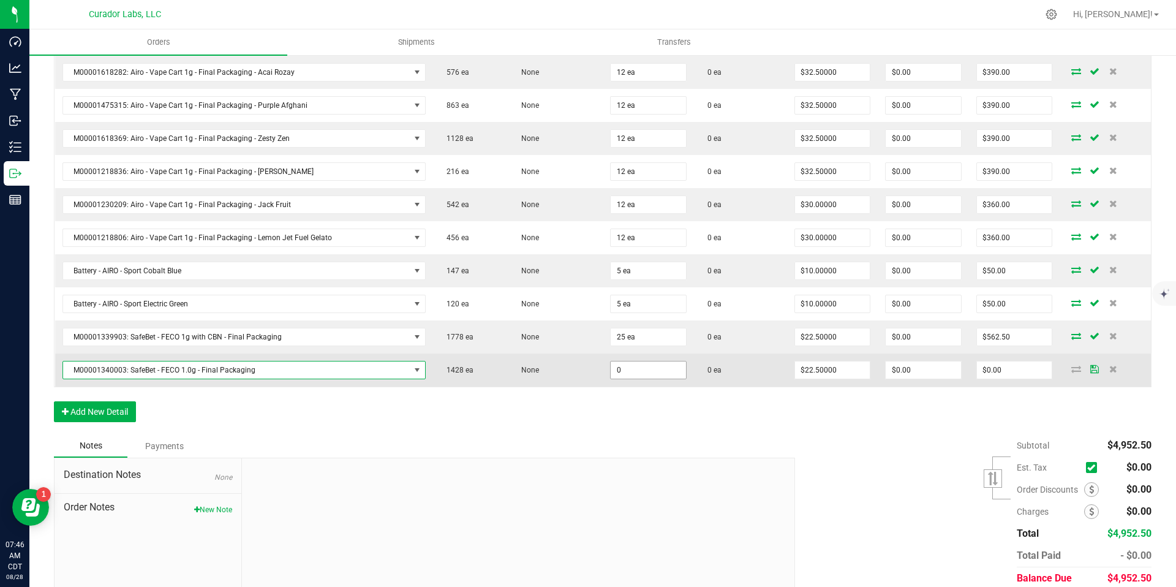
click at [625, 371] on input "0" at bounding box center [648, 369] width 75 height 17
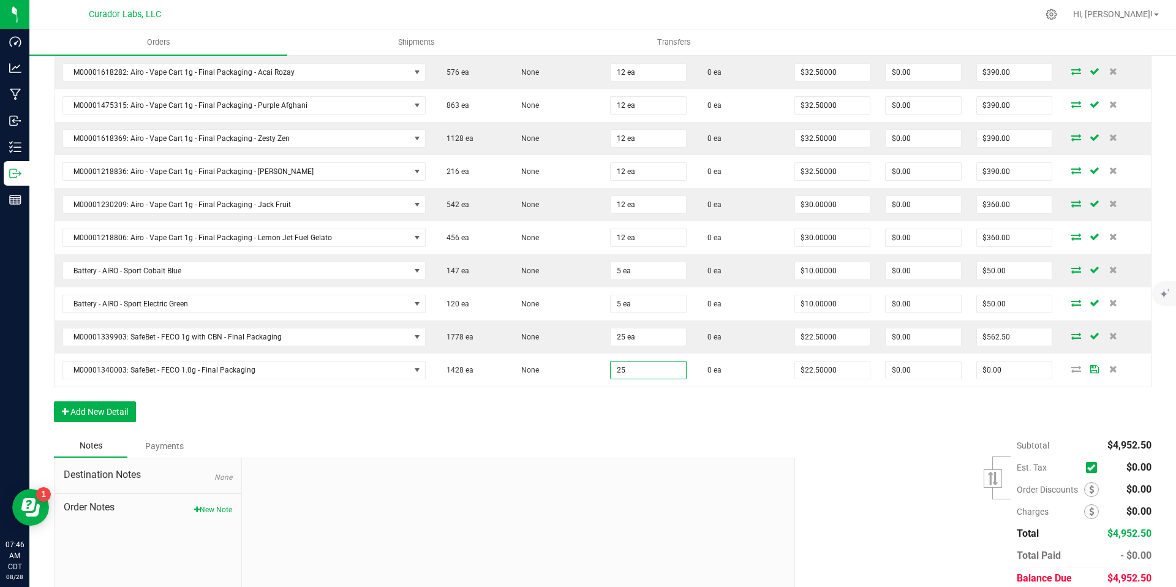
type input "25 ea"
type input "$562.50"
click at [655, 420] on div "Order Details Print All Labels Item Sellable Strain Qty Ordered Qty Allocated U…" at bounding box center [603, 135] width 1098 height 598
click at [110, 410] on button "Add New Detail" at bounding box center [95, 411] width 82 height 21
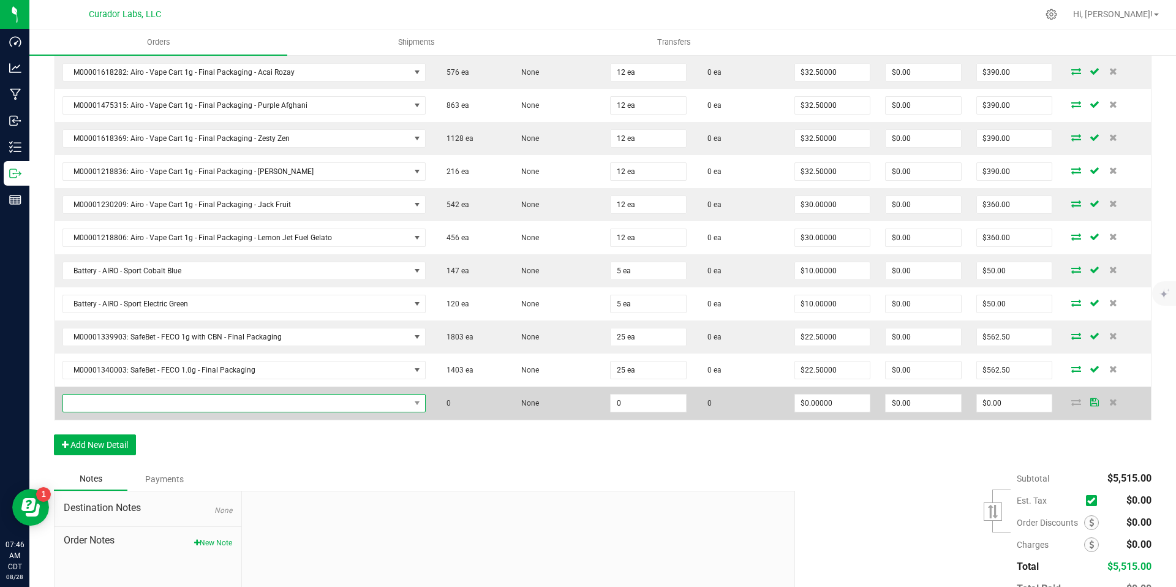
click at [394, 405] on span "NO DATA FOUND" at bounding box center [236, 402] width 347 height 17
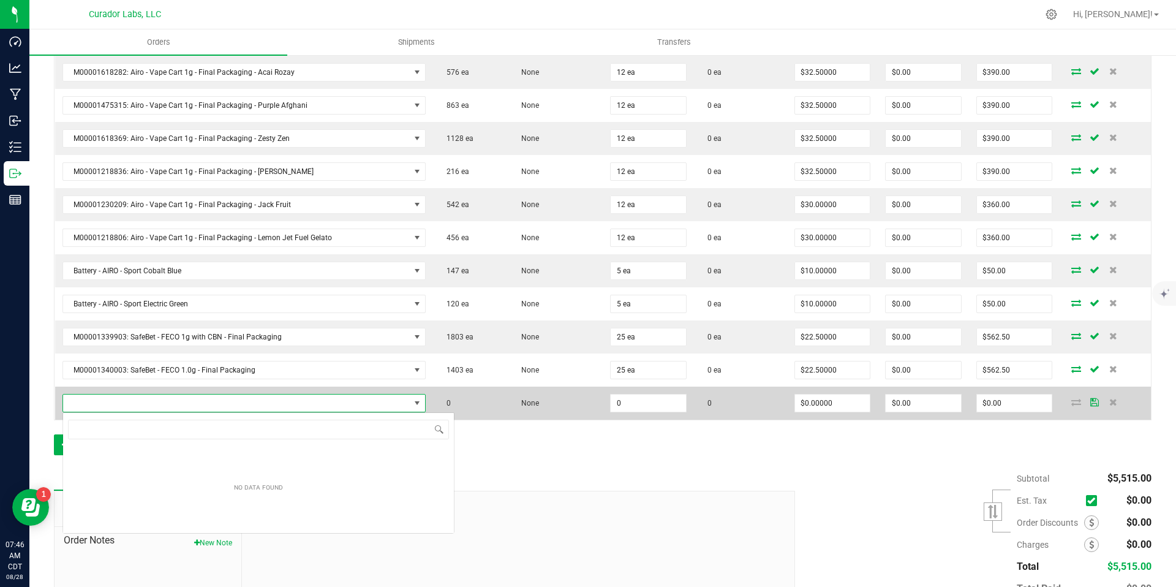
click at [394, 405] on span "NO DATA FOUND" at bounding box center [236, 402] width 347 height 17
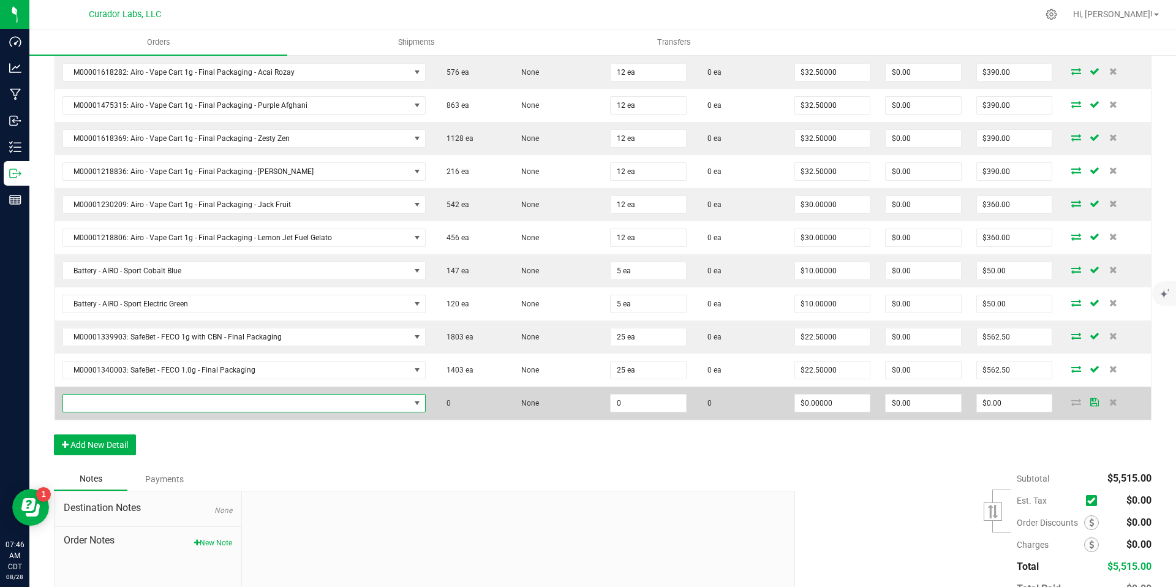
click at [394, 405] on span at bounding box center [236, 402] width 347 height 17
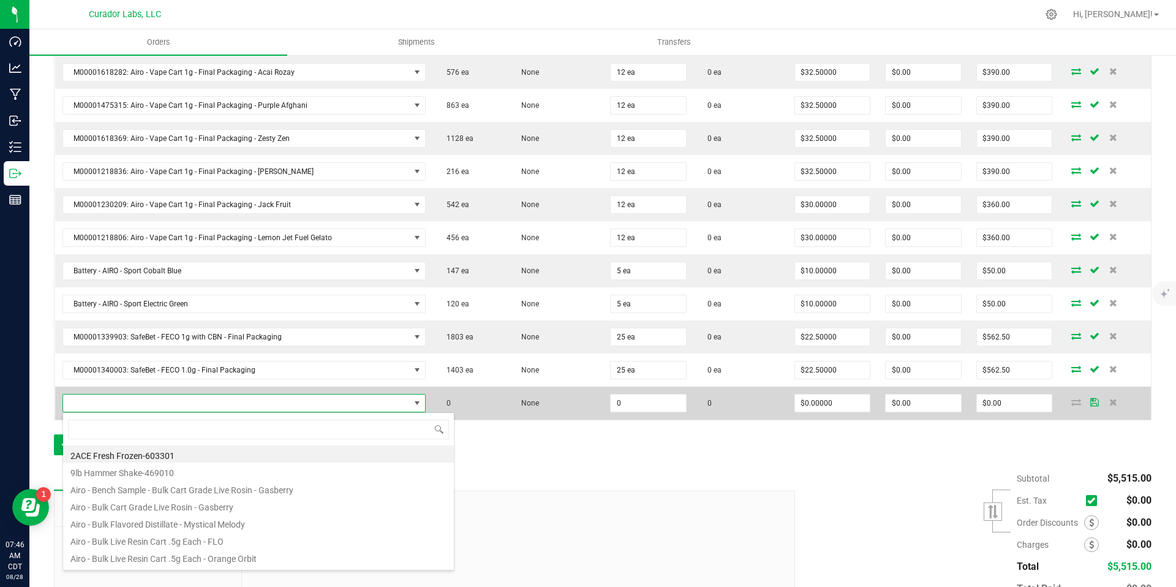
scroll to position [18, 355]
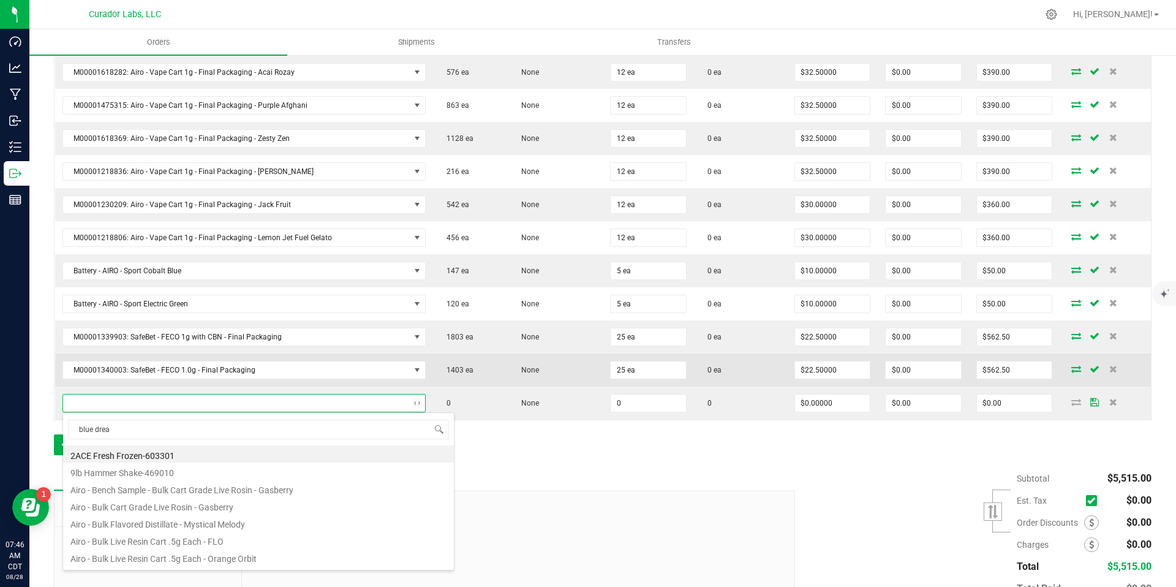
type input "blue dream"
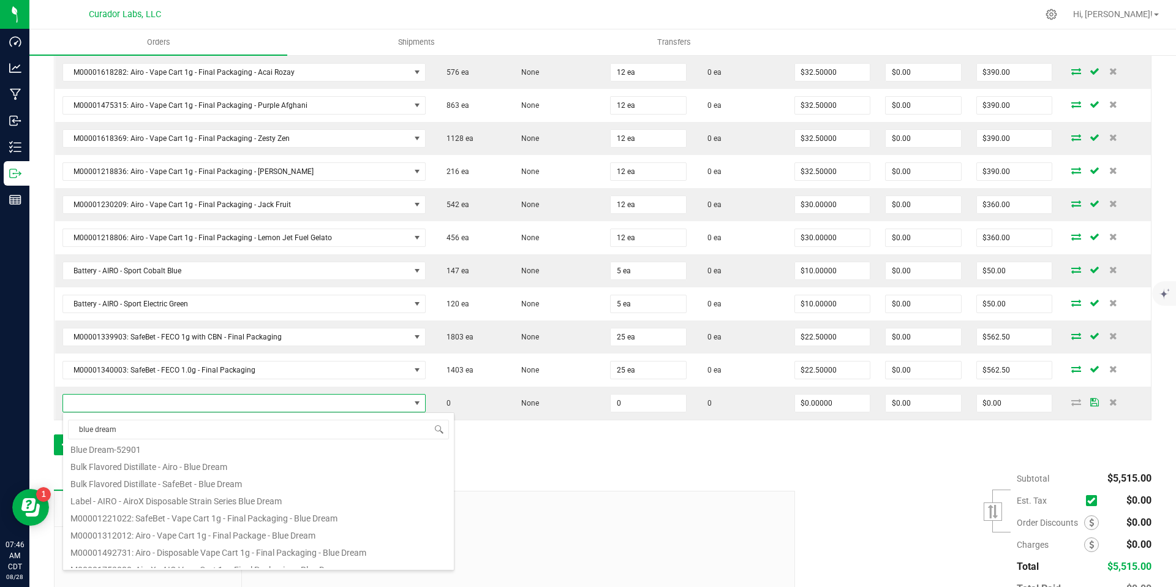
scroll to position [107, 0]
click at [222, 523] on li "M00001221022: SafeBet - Vape Cart 1g - Final Packaging - Blue Dream" at bounding box center [258, 518] width 391 height 17
type input "0 ea"
type input "$22.50000"
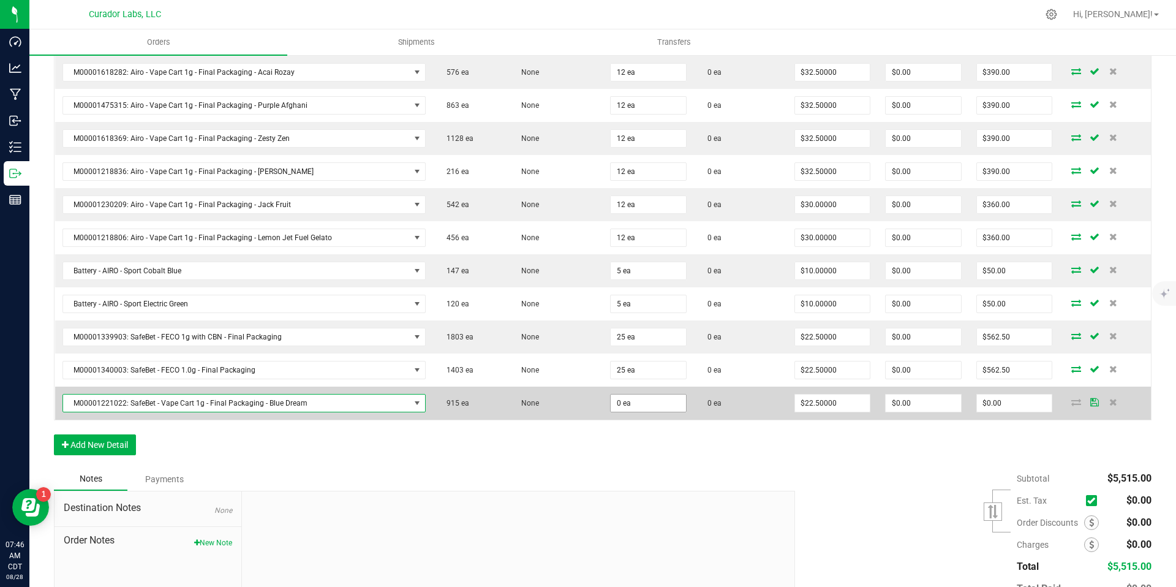
click at [650, 402] on input "0" at bounding box center [648, 402] width 75 height 17
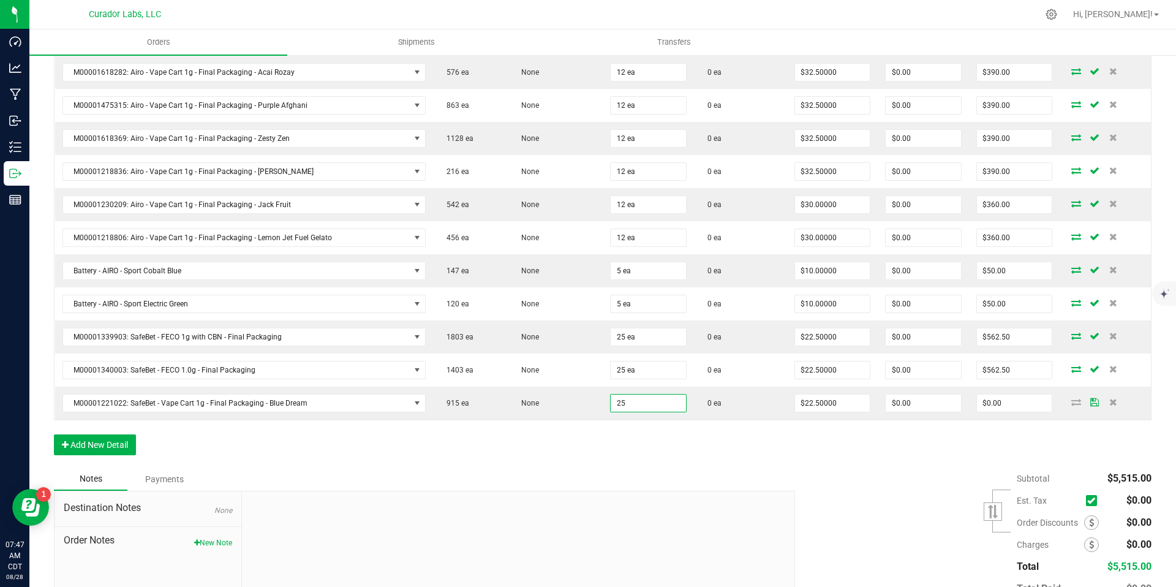
type input "25 ea"
type input "$562.50"
click at [682, 454] on div "Order Details Print All Labels Item Sellable Strain Qty Ordered Qty Allocated U…" at bounding box center [603, 151] width 1098 height 631
click at [120, 446] on button "Add New Detail" at bounding box center [95, 444] width 82 height 21
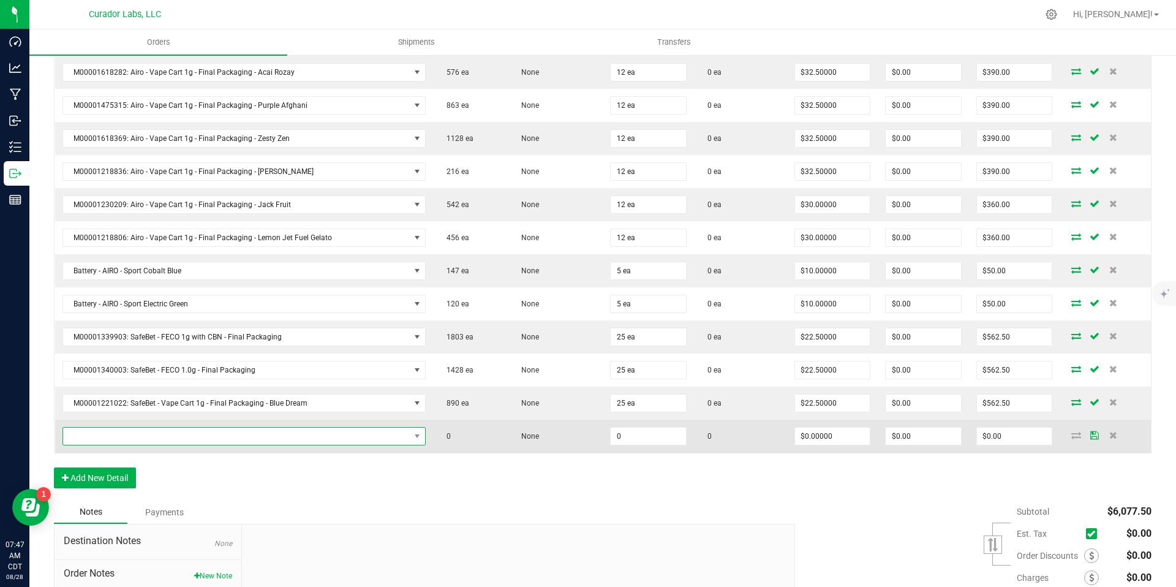
click at [177, 437] on span "NO DATA FOUND" at bounding box center [236, 436] width 347 height 17
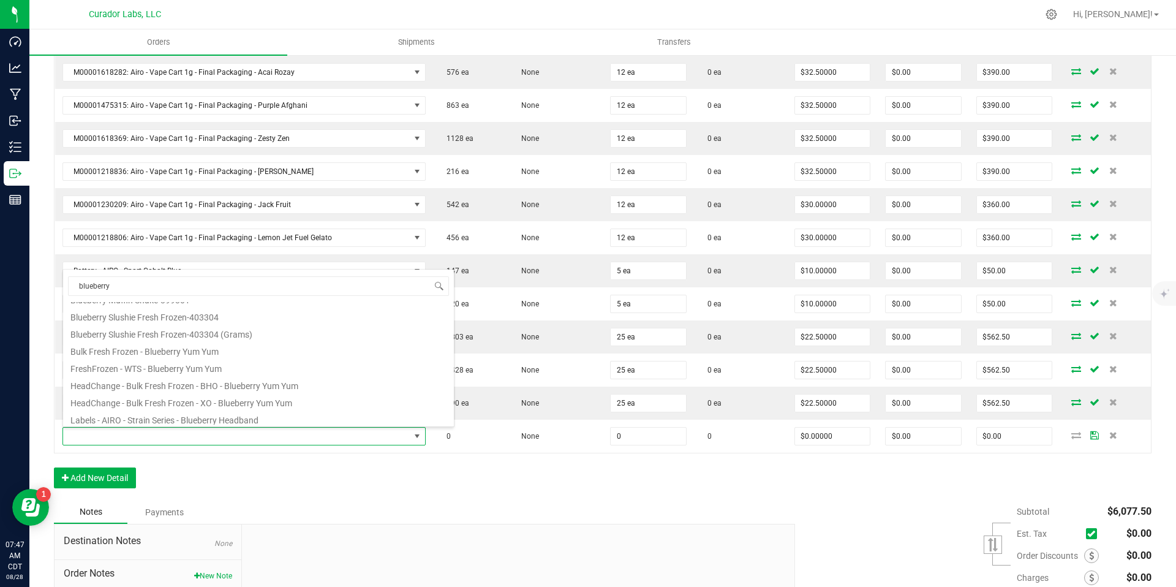
scroll to position [220, 0]
click at [94, 287] on input "blueberry" at bounding box center [258, 285] width 381 height 19
click at [138, 288] on input "blueberry" at bounding box center [258, 285] width 381 height 19
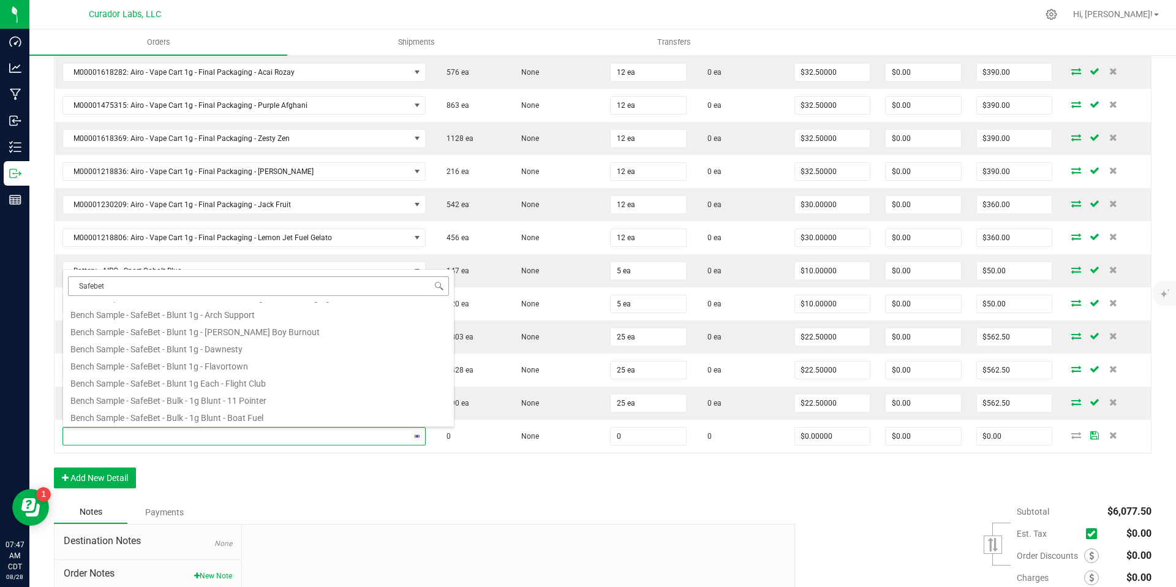
scroll to position [0, 0]
type input "Safebet - Blue"
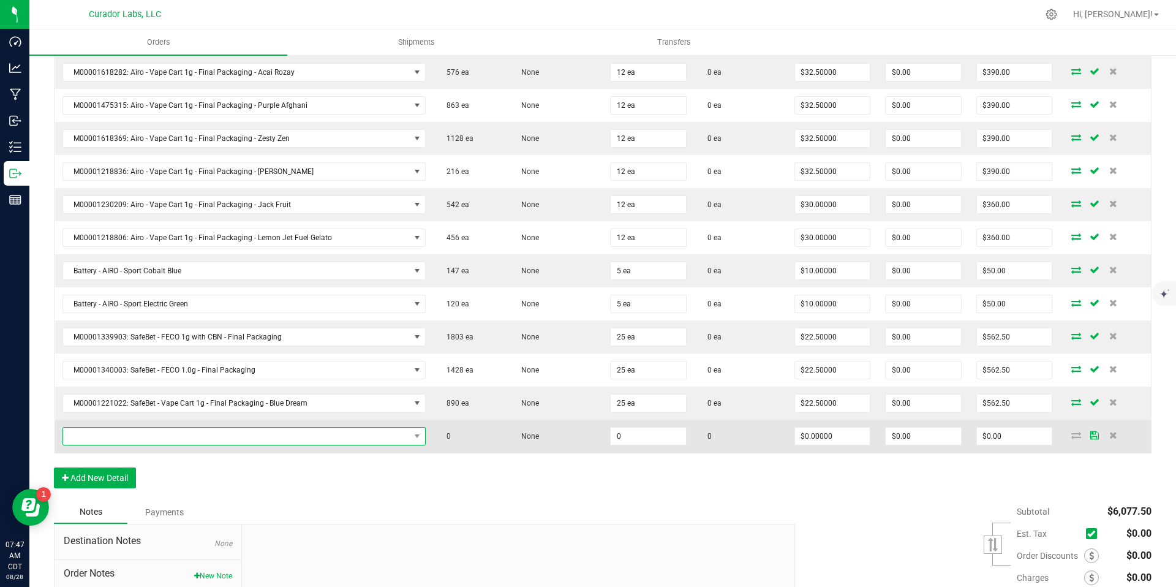
click at [304, 437] on span "NO DATA FOUND" at bounding box center [236, 436] width 347 height 17
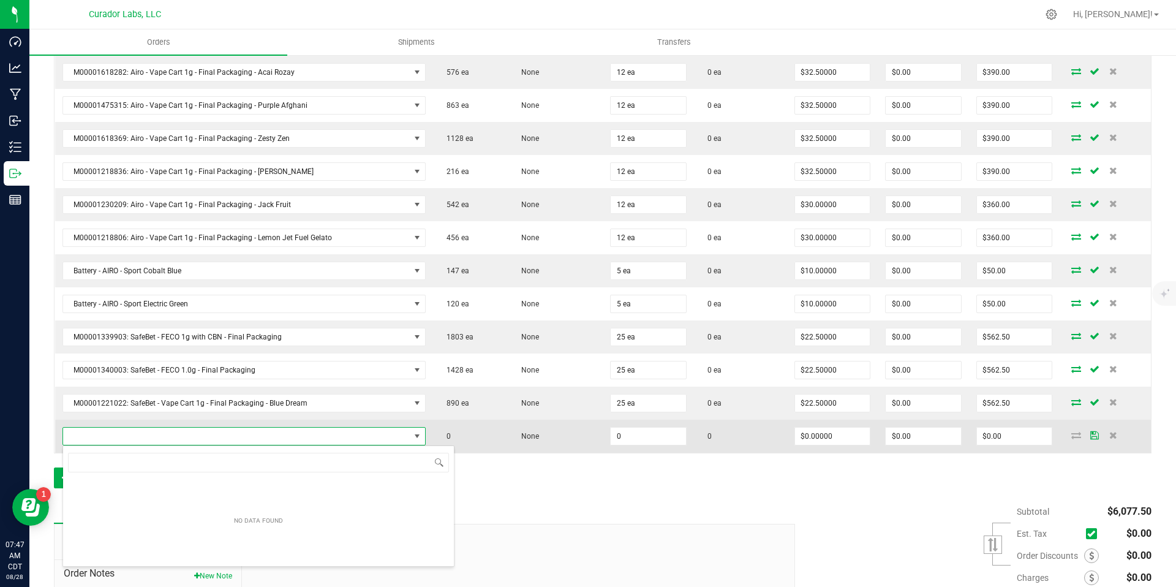
scroll to position [18, 352]
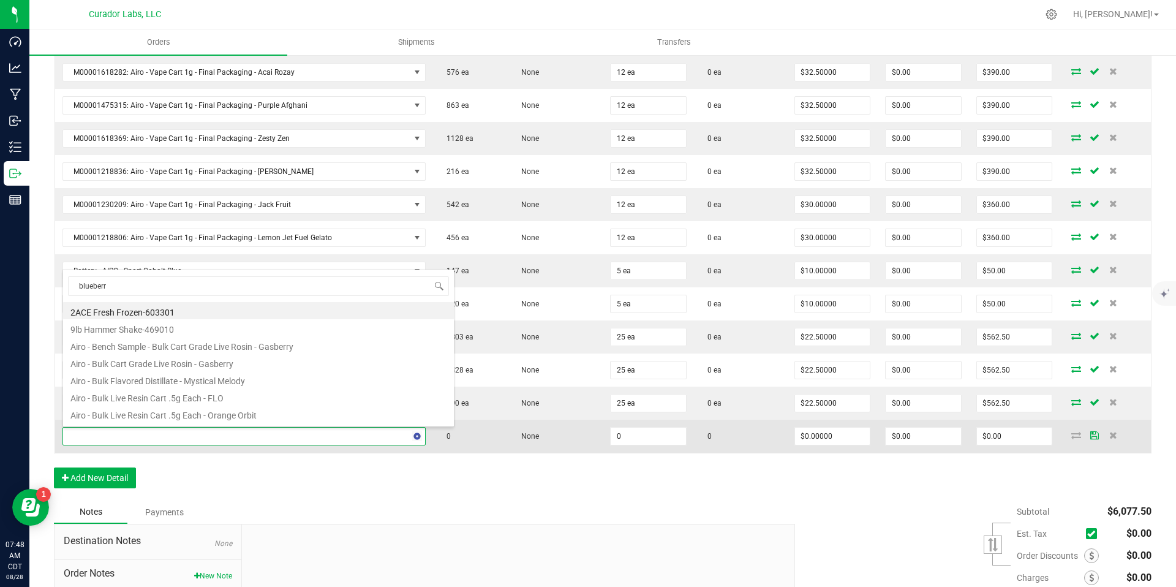
type input "blueberry"
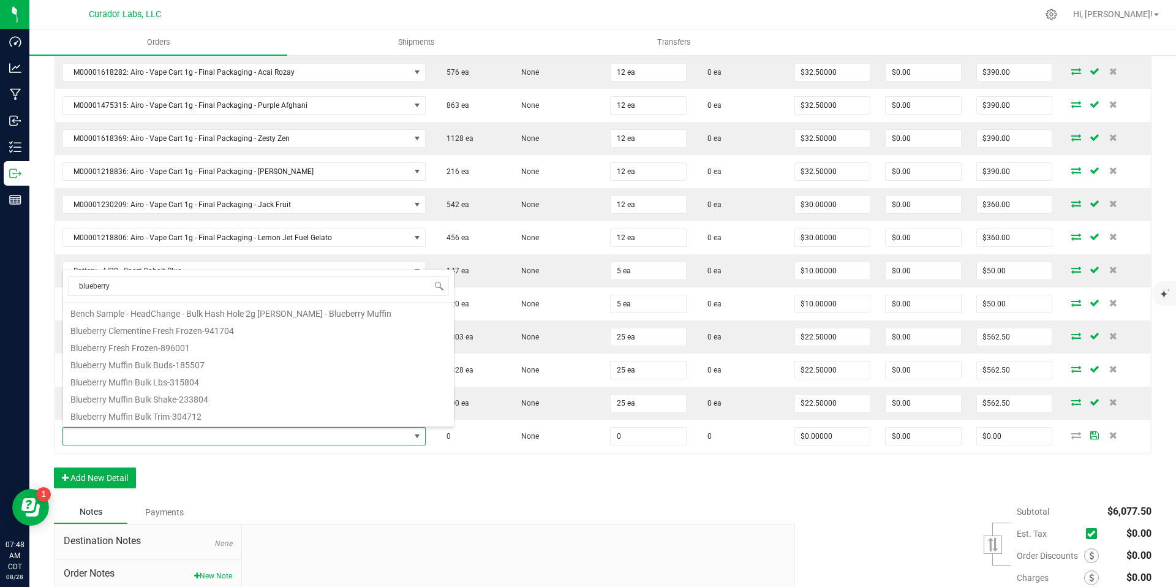
scroll to position [19, 0]
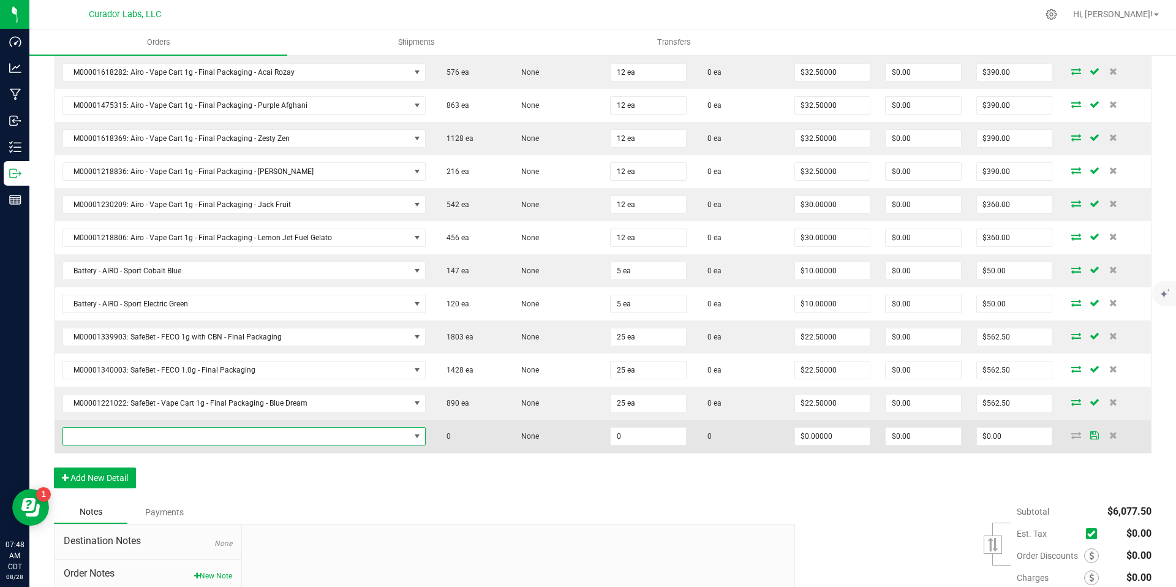
click at [396, 440] on span "NO DATA FOUND" at bounding box center [236, 436] width 347 height 17
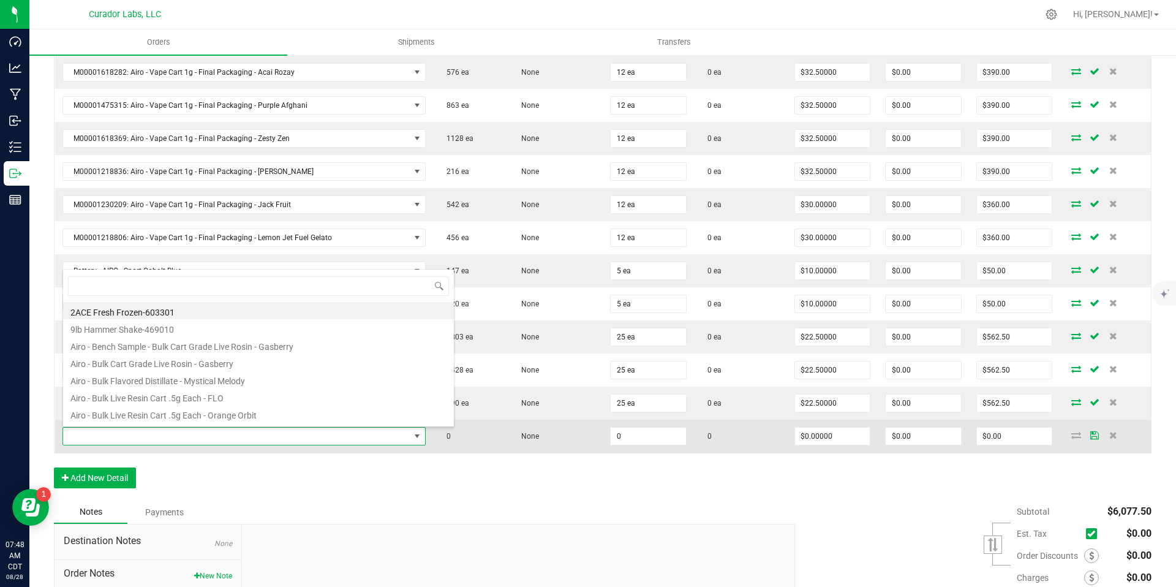
scroll to position [18, 352]
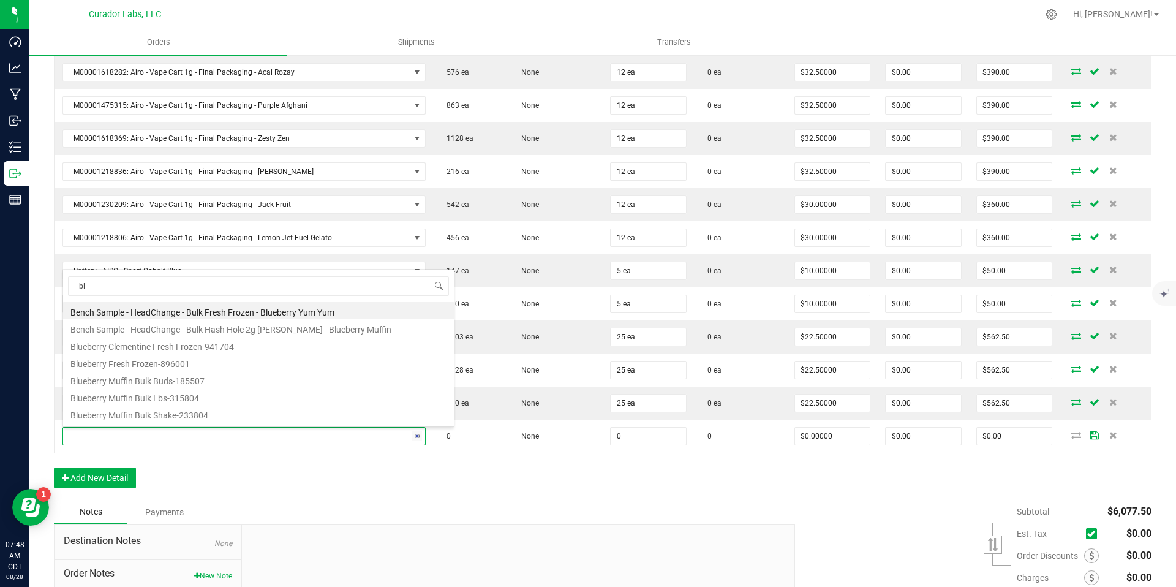
type input "b"
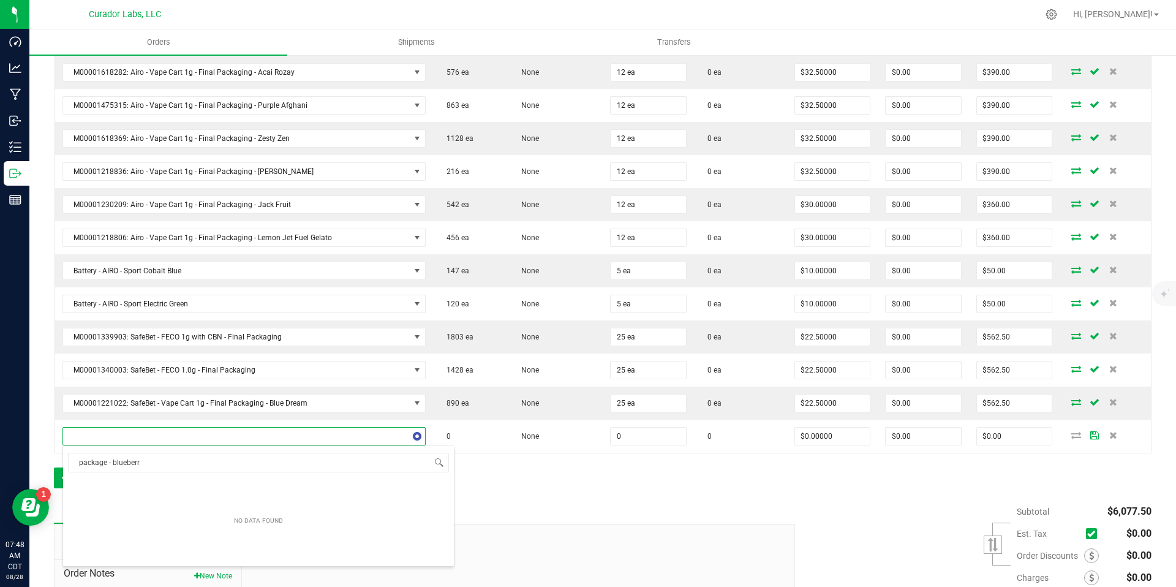
type input "package - blueberry"
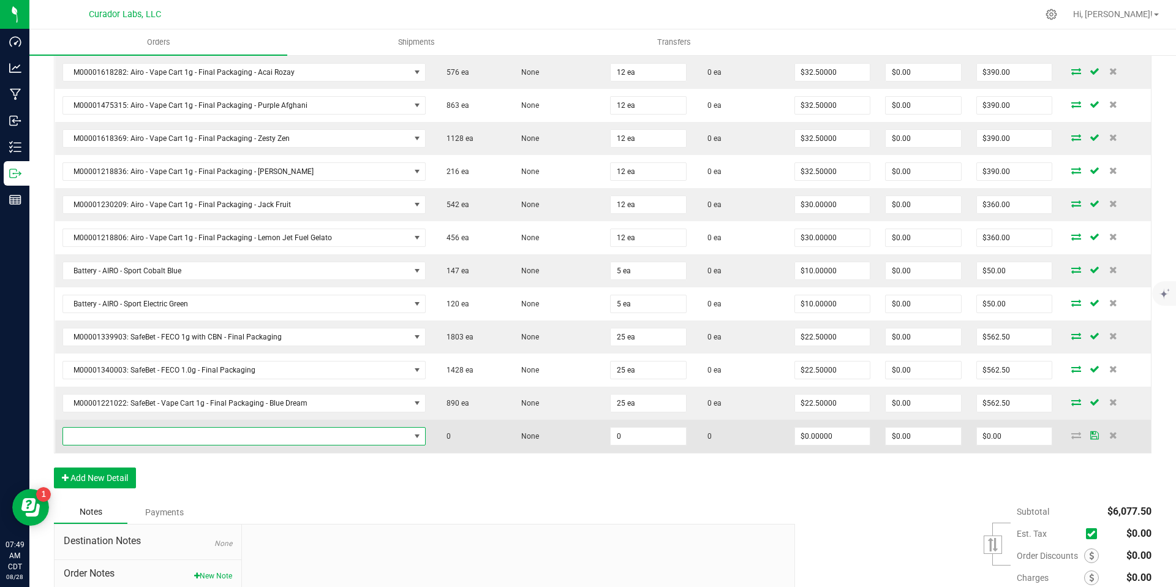
click at [170, 438] on span "NO DATA FOUND" at bounding box center [236, 436] width 347 height 17
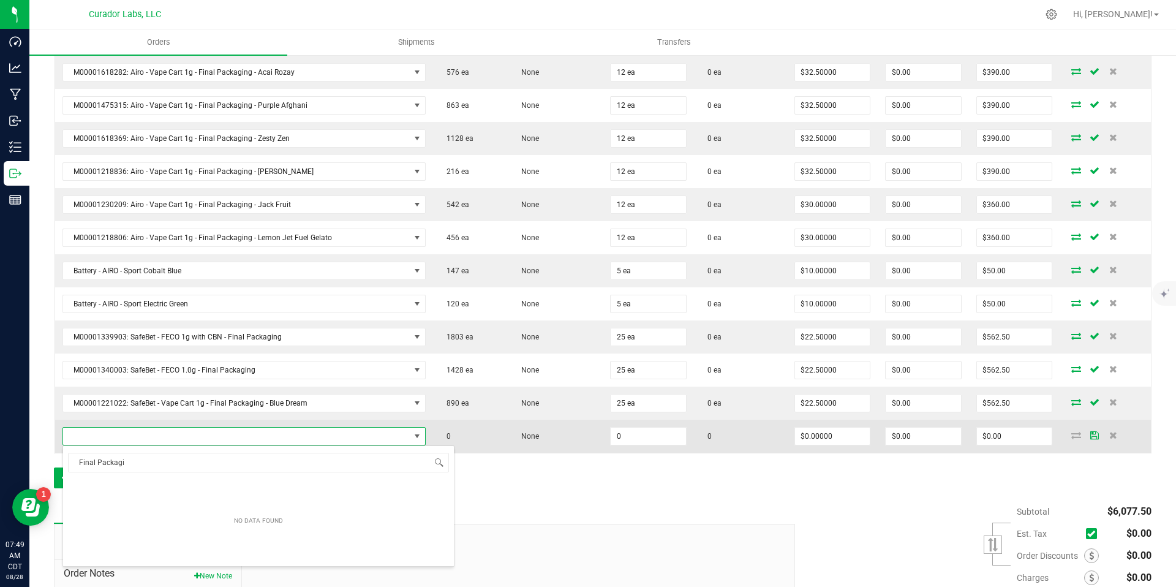
scroll to position [0, 0]
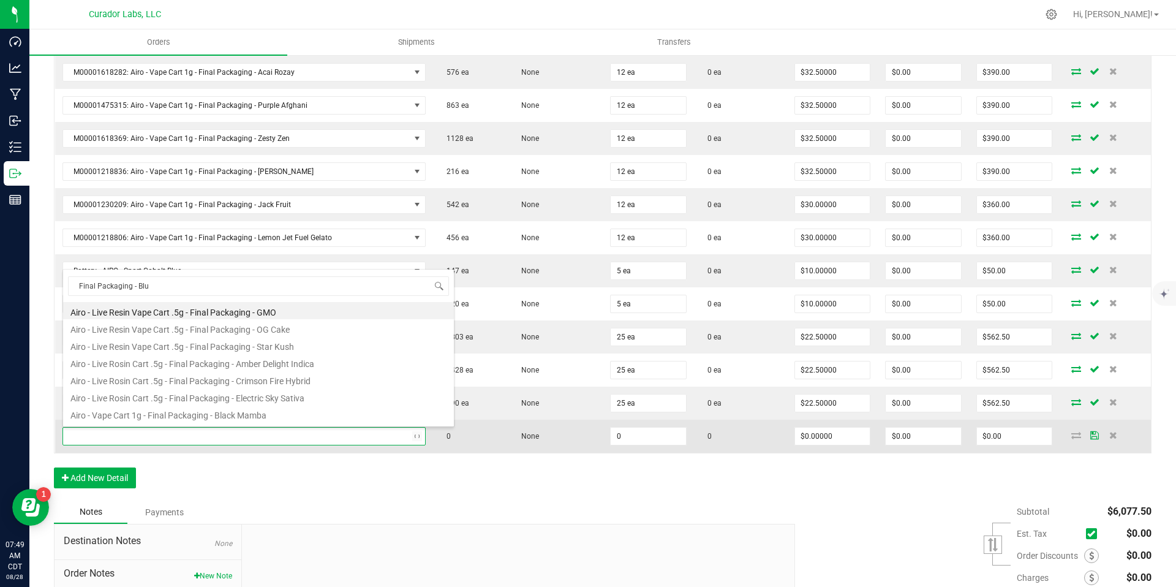
type input "Final Packaging - Blue"
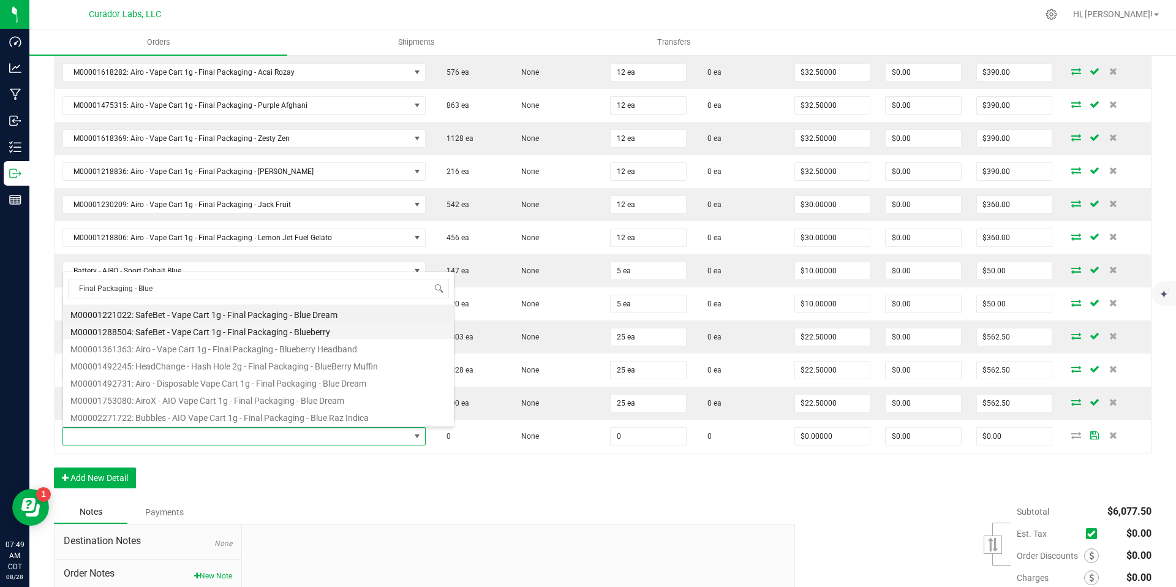
click at [315, 332] on li "M00001288504: SafeBet - Vape Cart 1g - Final Packaging - Blueberry" at bounding box center [258, 330] width 391 height 17
type input "0 ea"
type input "$22.50000"
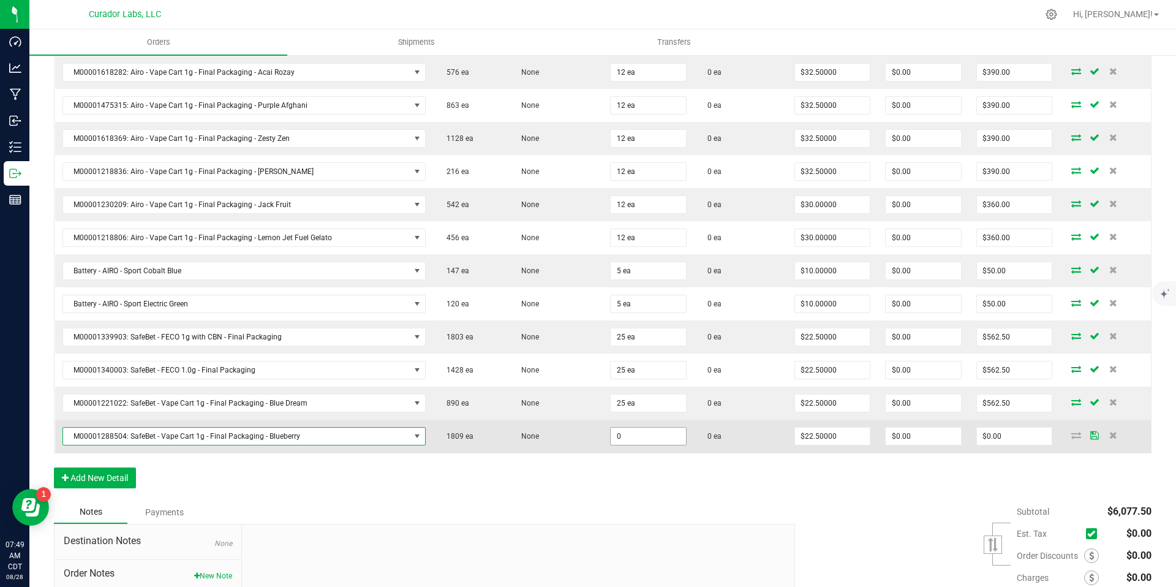
click at [662, 432] on input "0" at bounding box center [648, 436] width 75 height 17
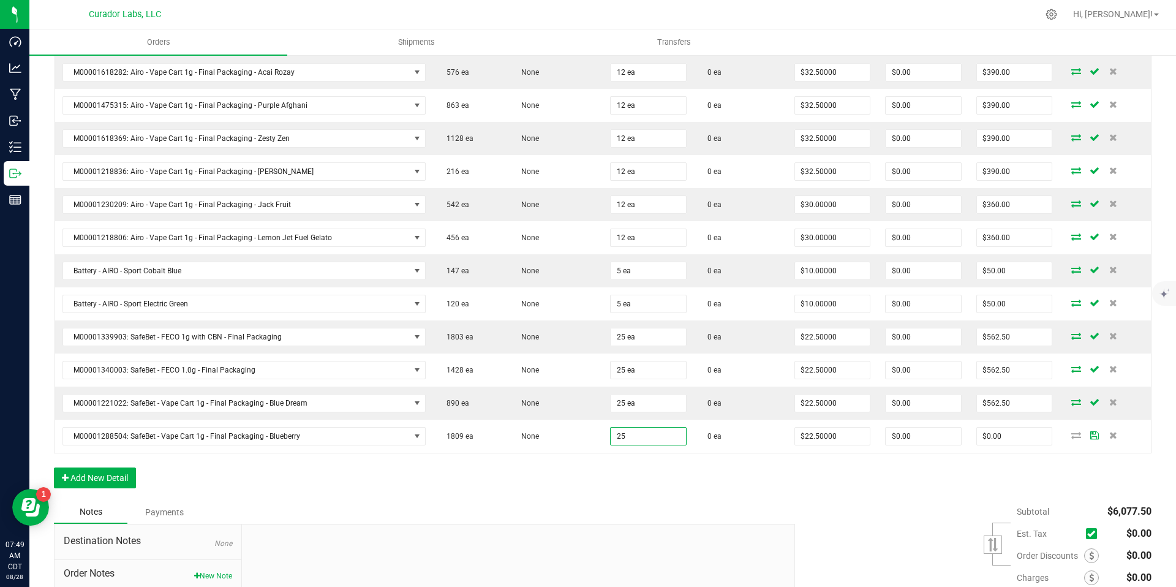
type input "25 ea"
type input "$562.50"
click at [108, 480] on button "Add New Detail" at bounding box center [95, 477] width 82 height 21
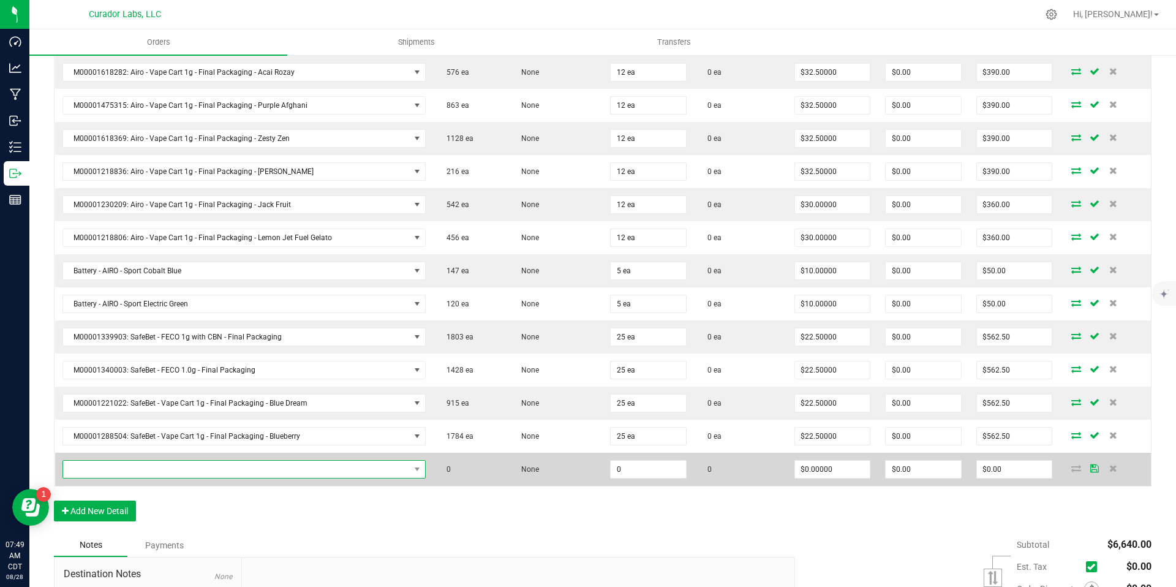
click at [164, 465] on span "NO DATA FOUND" at bounding box center [236, 469] width 347 height 17
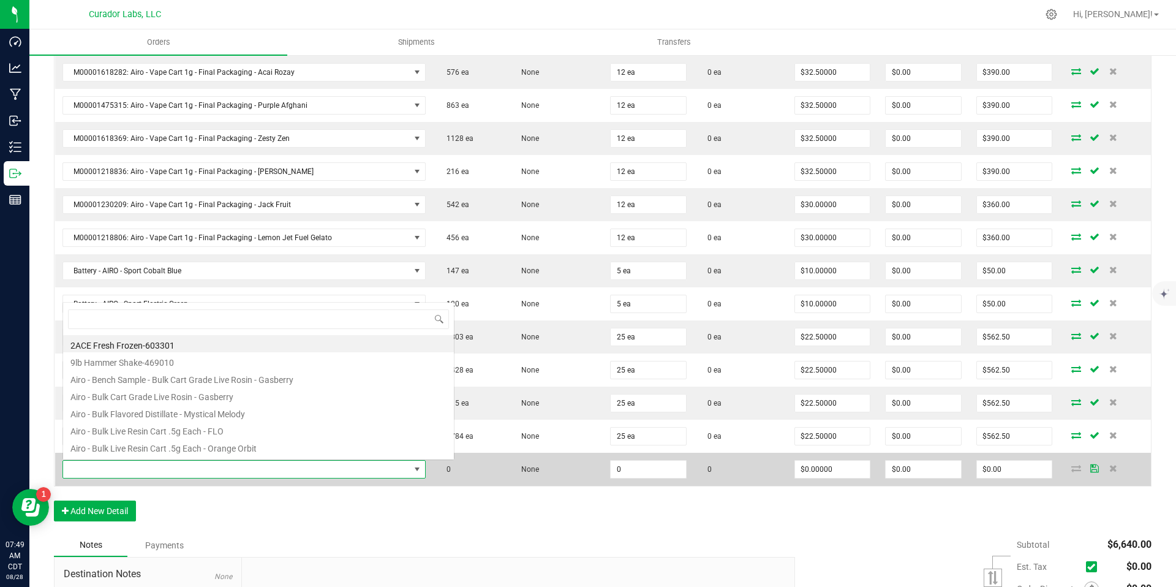
scroll to position [18, 352]
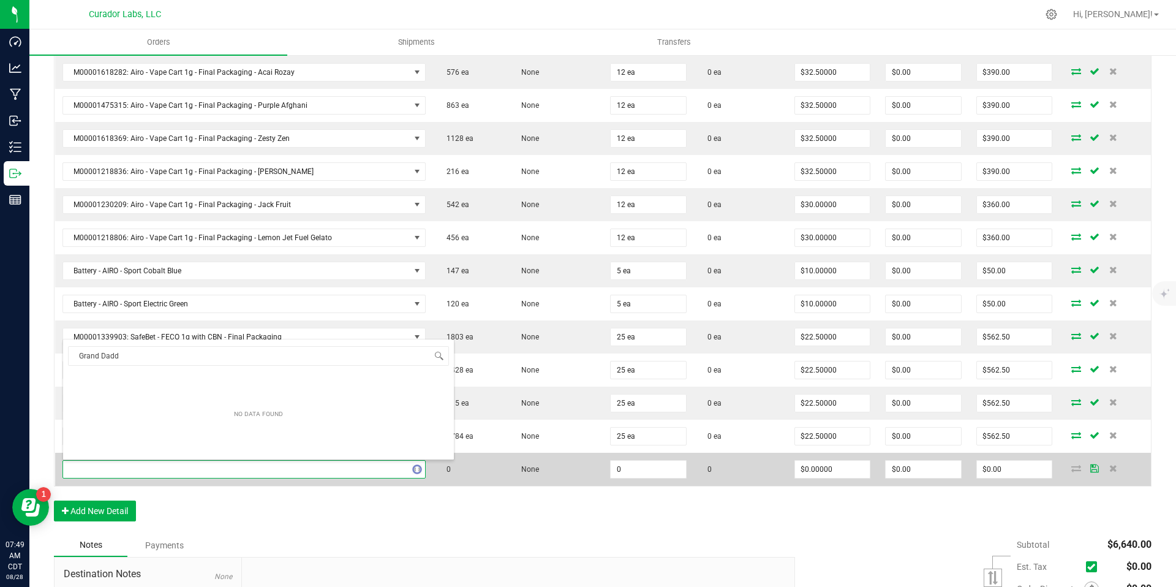
type input "Grand Daddy"
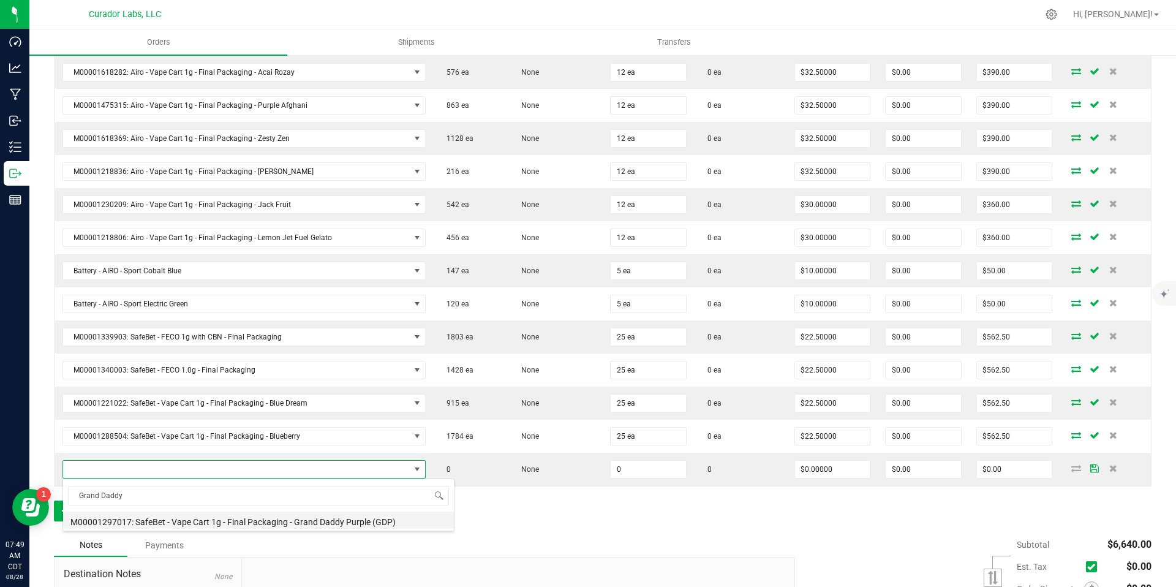
click at [246, 522] on li "M00001297017: SafeBet - Vape Cart 1g - Final Packaging - Grand Daddy Purple (GD…" at bounding box center [258, 519] width 391 height 17
type input "0 ea"
type input "$22.50000"
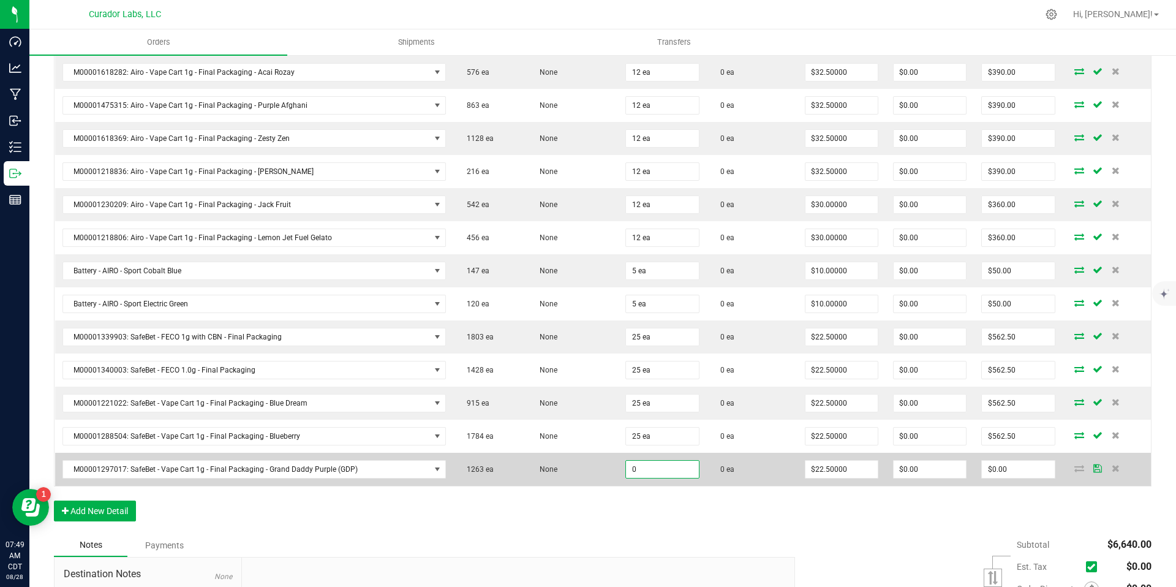
click at [644, 467] on input "0" at bounding box center [662, 469] width 72 height 17
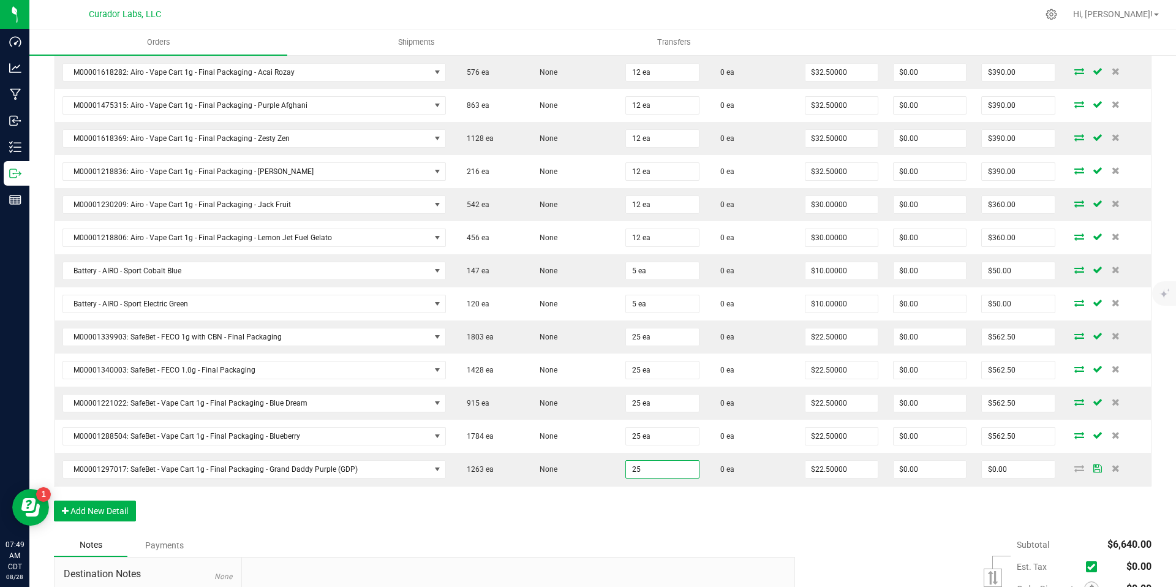
type input "25 ea"
type input "$562.50"
click at [666, 519] on div "Order Details Print All Labels Item Sellable Strain Qty Ordered Qty Allocated U…" at bounding box center [603, 185] width 1098 height 698
click at [124, 507] on button "Add New Detail" at bounding box center [95, 510] width 82 height 21
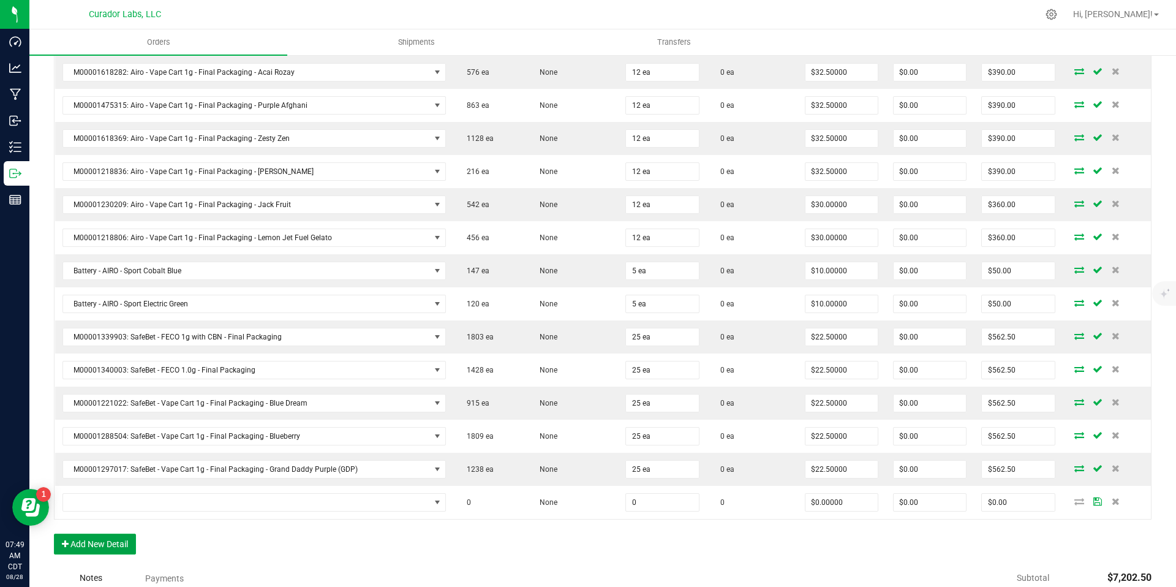
scroll to position [554, 0]
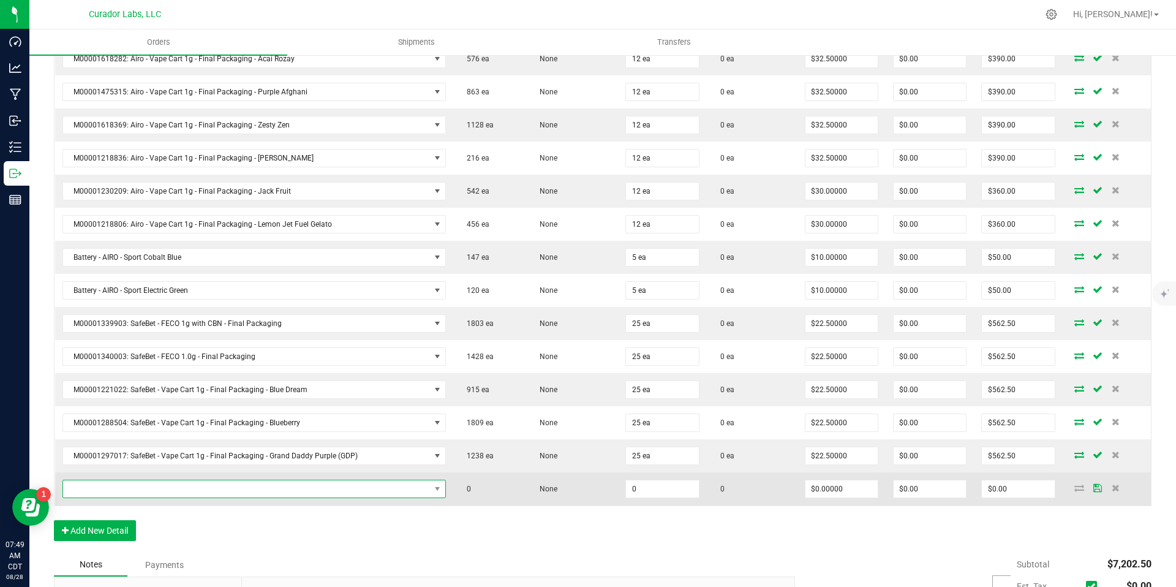
click at [297, 490] on span "NO DATA FOUND" at bounding box center [246, 488] width 367 height 17
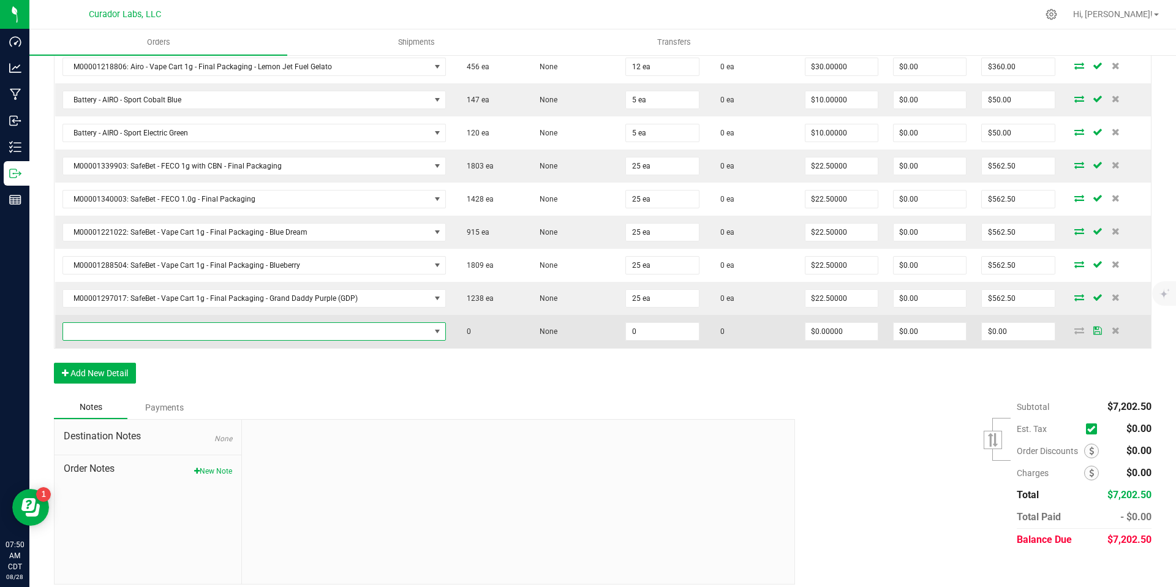
scroll to position [721, 0]
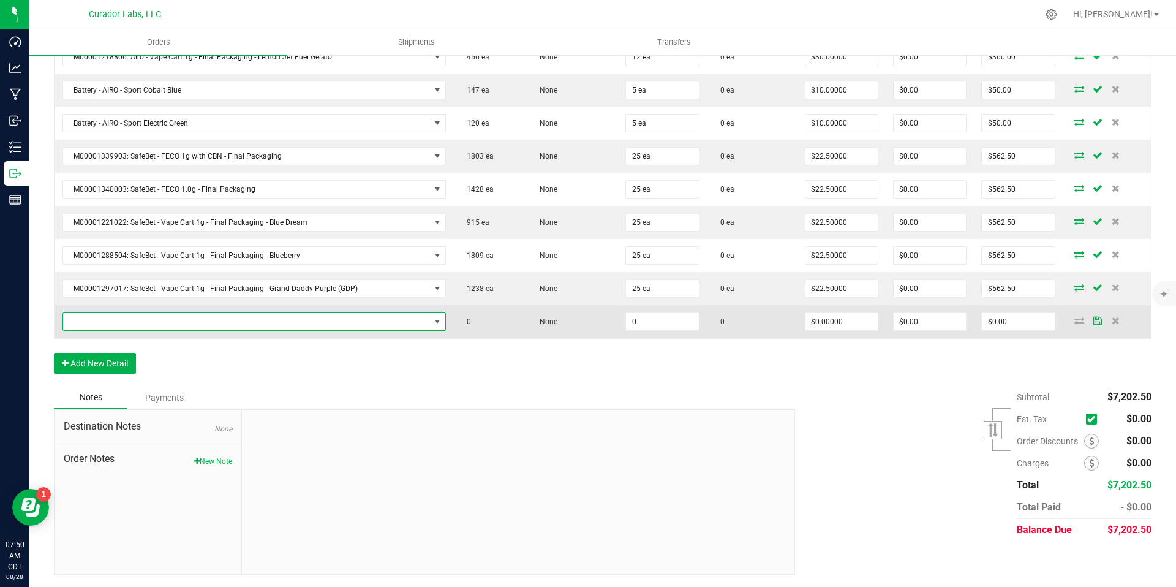
click at [371, 325] on span "NO DATA FOUND" at bounding box center [246, 321] width 367 height 17
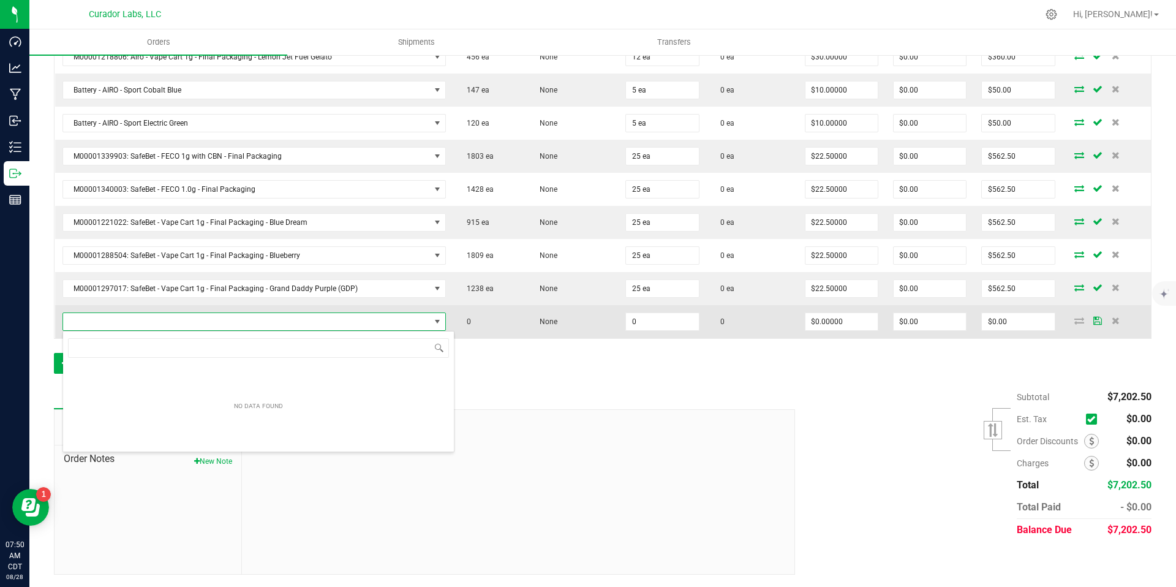
scroll to position [18, 375]
type input "Green Crack"
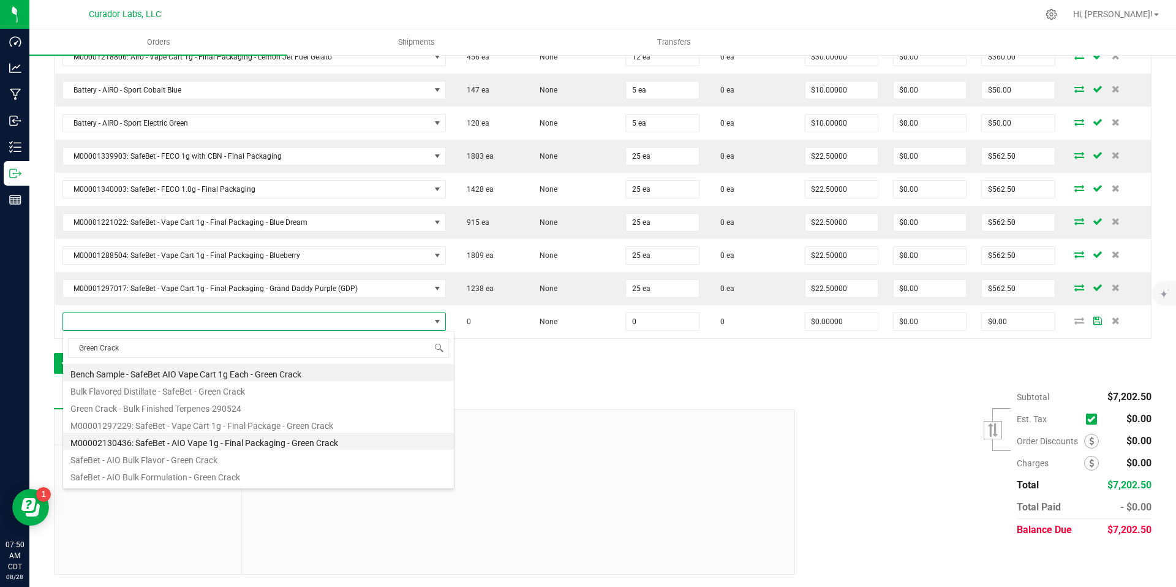
click at [356, 441] on li "M00002130436: SafeBet - AIO Vape 1g - Final Packaging - Green Crack" at bounding box center [258, 440] width 391 height 17
type input "0 ea"
type input "$25.00000"
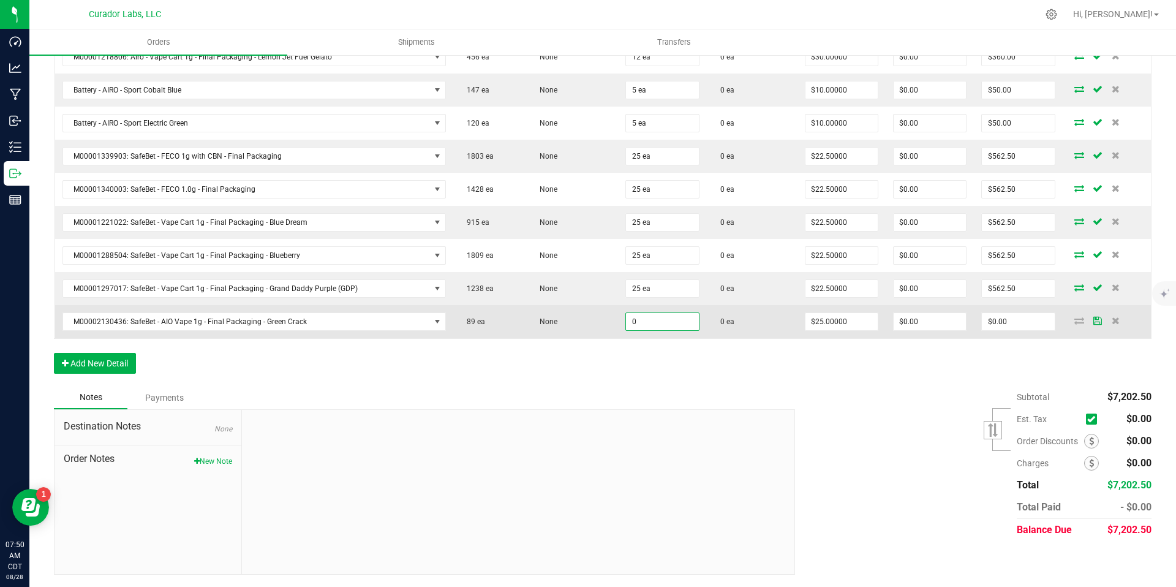
click at [652, 320] on input "0" at bounding box center [662, 321] width 72 height 17
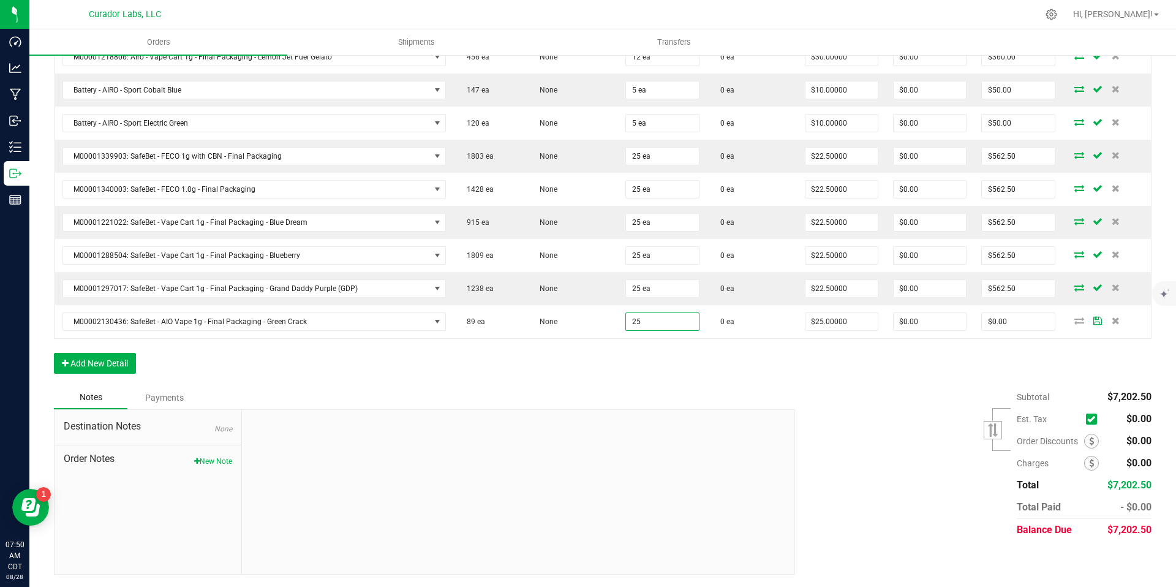
type input "25 ea"
type input "$625.00"
click at [633, 351] on div "Order Details Print All Labels Item Sellable Strain Qty Ordered Qty Allocated U…" at bounding box center [603, 20] width 1098 height 731
click at [116, 363] on button "Add New Detail" at bounding box center [95, 363] width 82 height 21
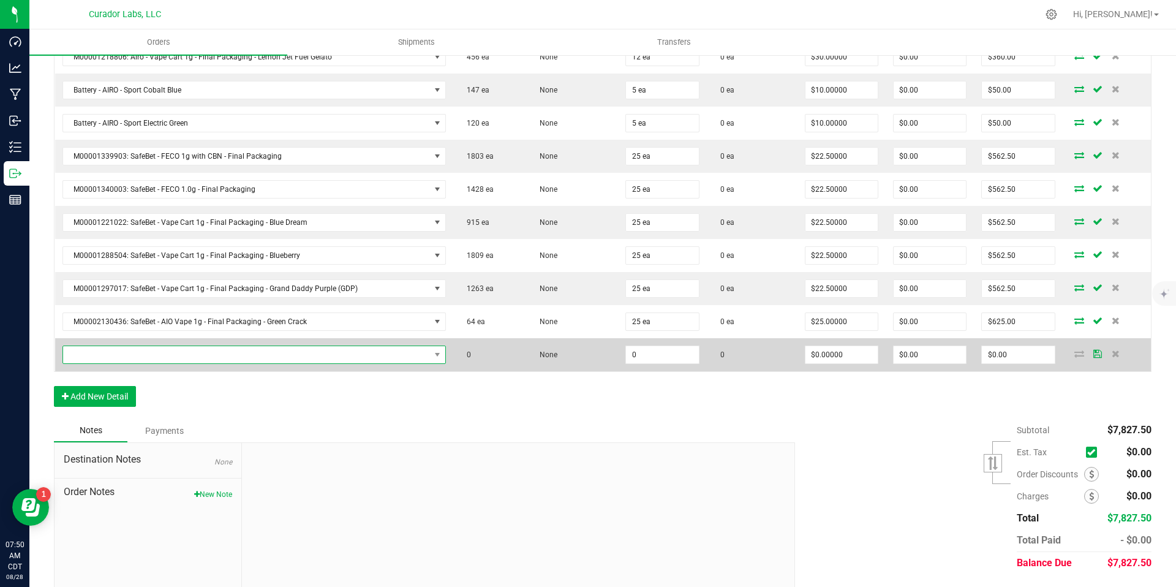
click at [127, 356] on span "NO DATA FOUND" at bounding box center [246, 354] width 367 height 17
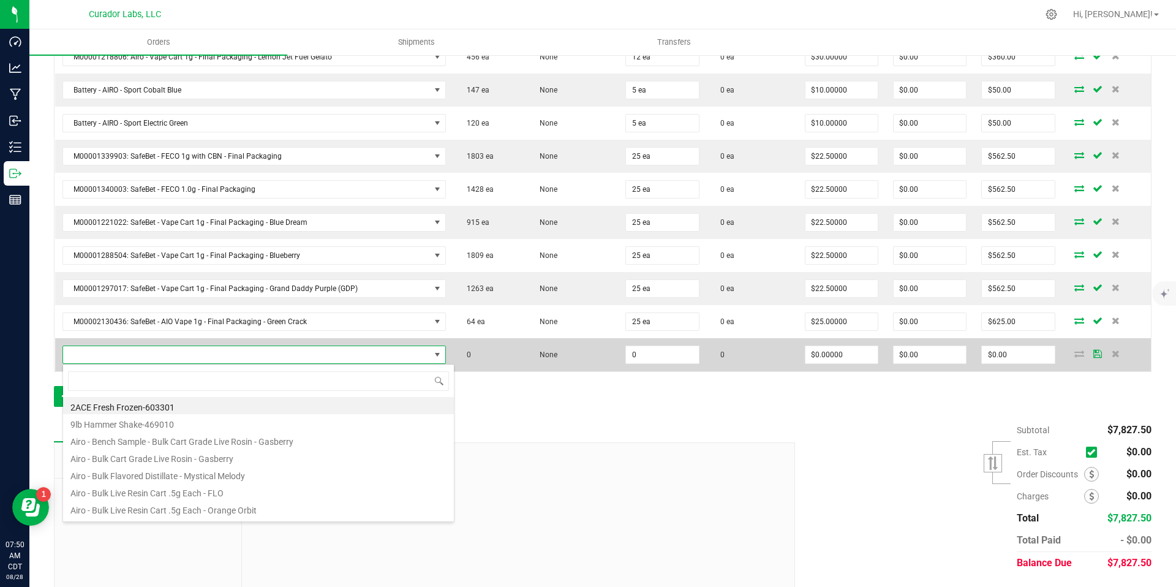
scroll to position [18, 372]
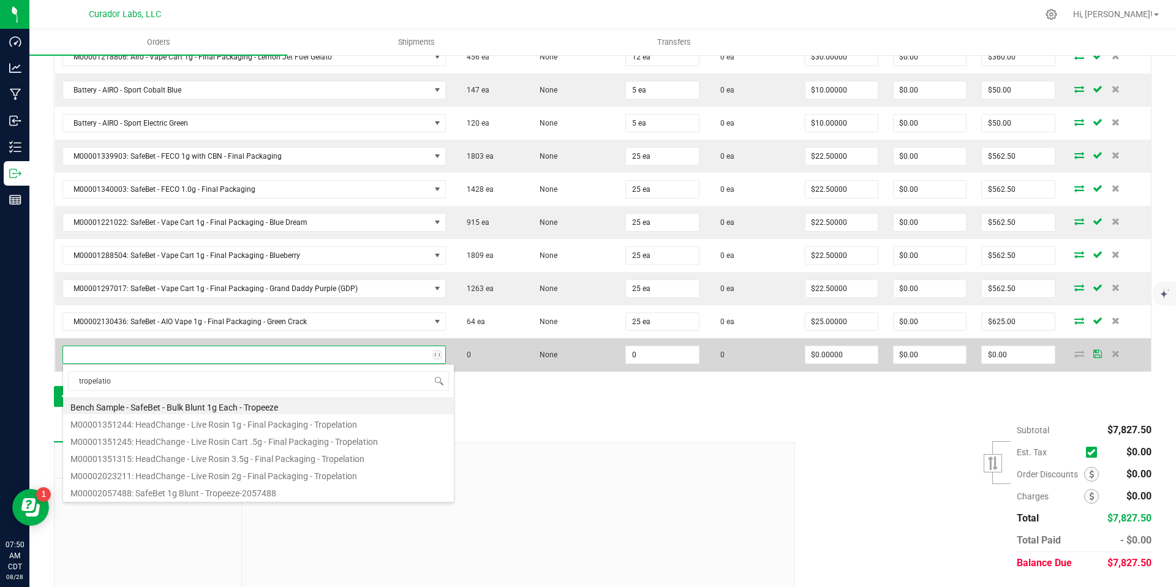
type input "tropelation"
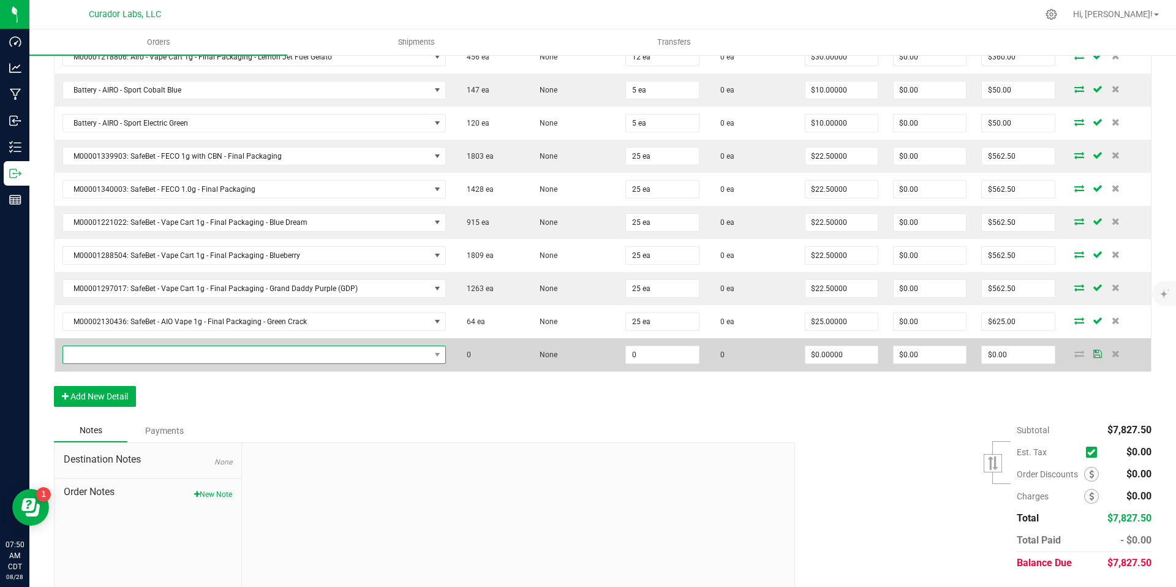
click at [364, 355] on span "NO DATA FOUND" at bounding box center [246, 354] width 367 height 17
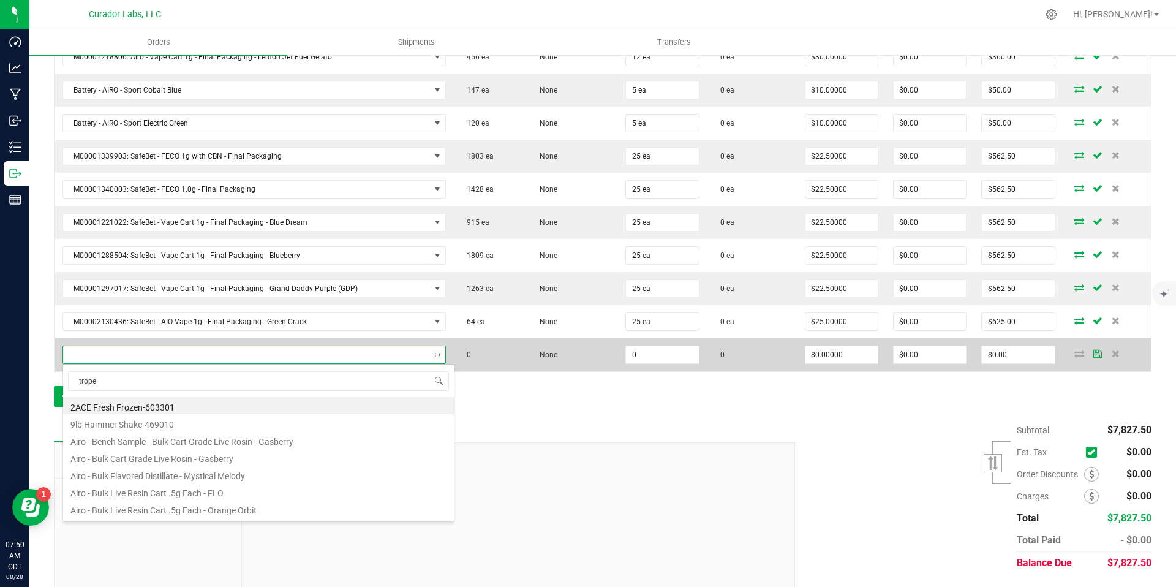
type input "tropel"
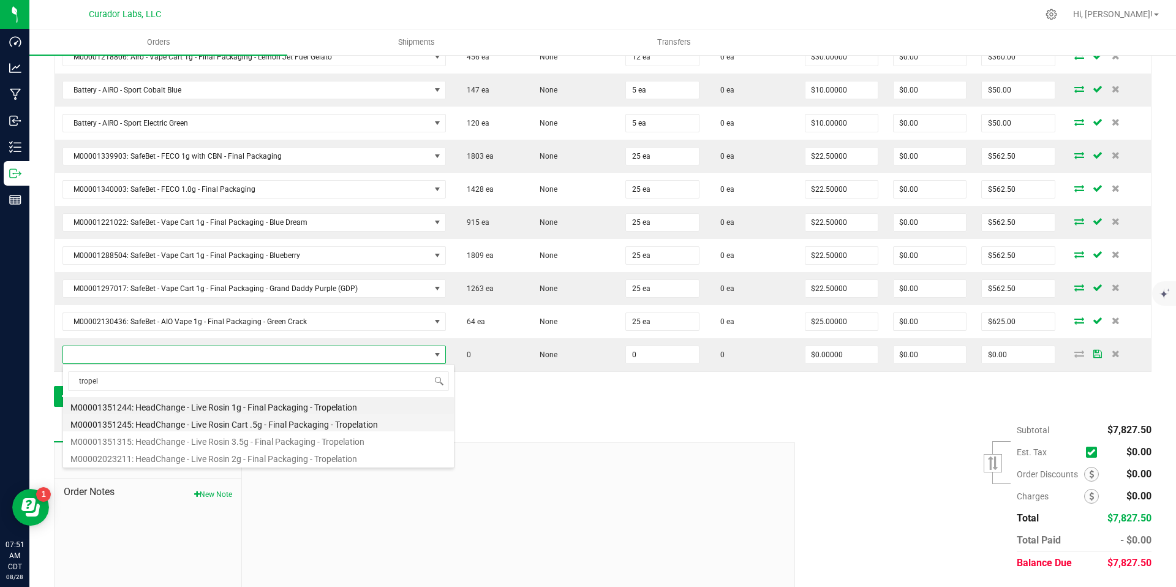
click at [350, 425] on li "M00001351245: HeadChange - Live Rosin Cart .5g - Final Packaging - Tropelation" at bounding box center [258, 422] width 391 height 17
type input "0 ea"
type input "$27.50000"
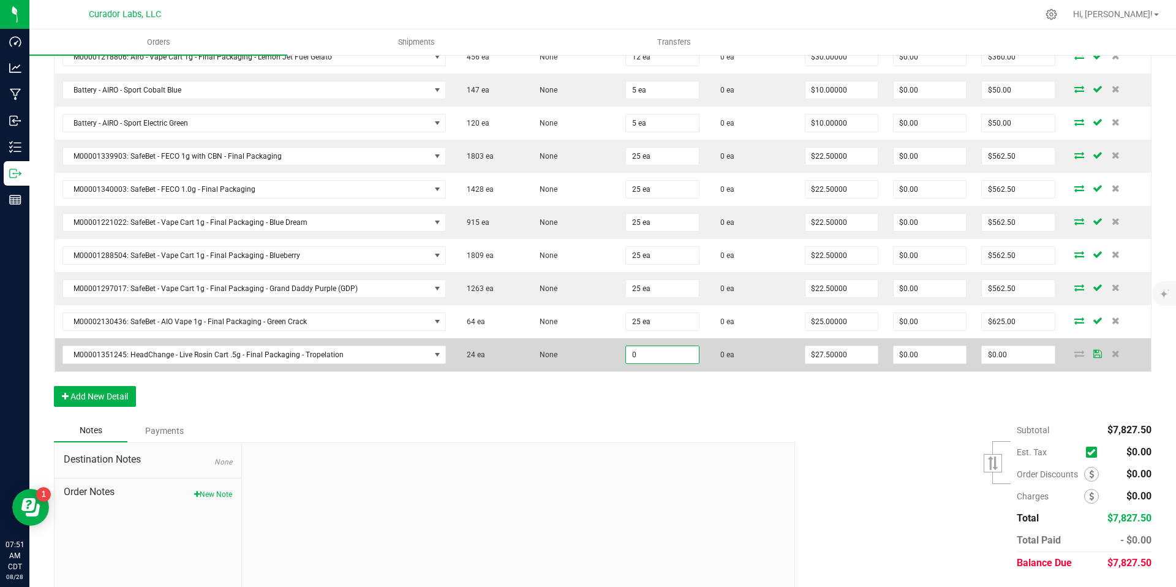
click at [672, 354] on input "0" at bounding box center [662, 354] width 72 height 17
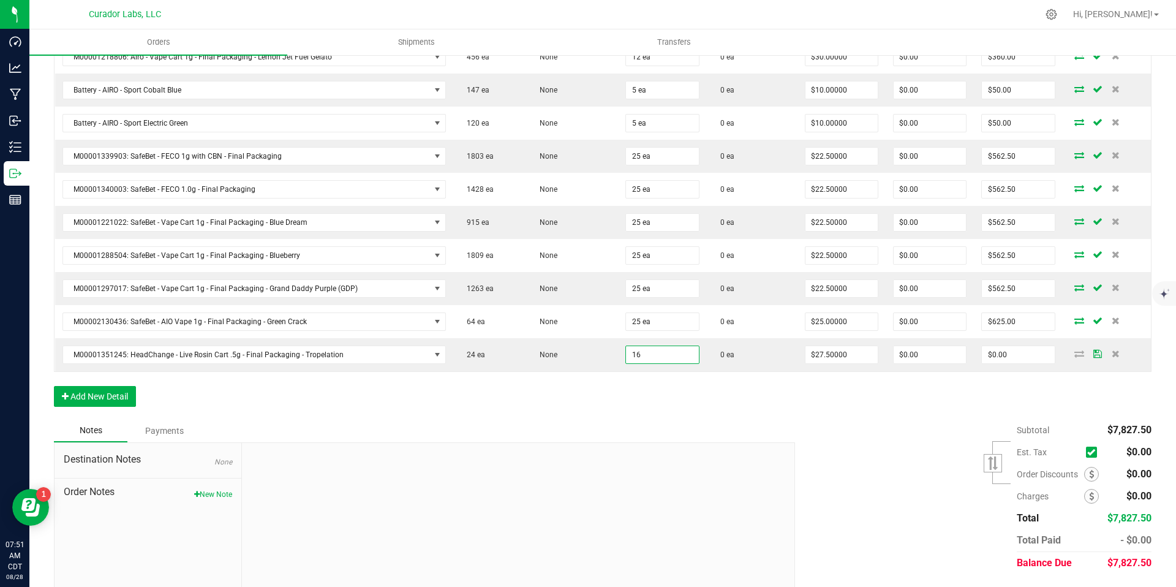
type input "16 ea"
type input "$440.00"
click at [708, 402] on div "Order Details Print All Labels Item Sellable Strain Qty Ordered Qty Allocated U…" at bounding box center [603, 37] width 1098 height 764
click at [121, 401] on button "Add New Detail" at bounding box center [95, 396] width 82 height 21
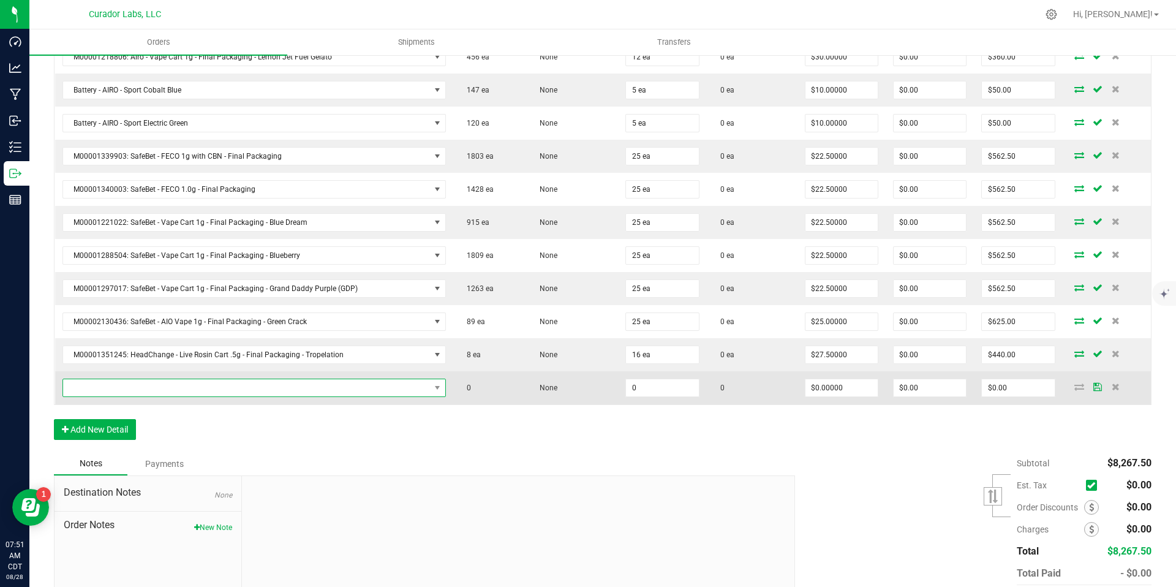
click at [394, 384] on span "NO DATA FOUND" at bounding box center [246, 387] width 367 height 17
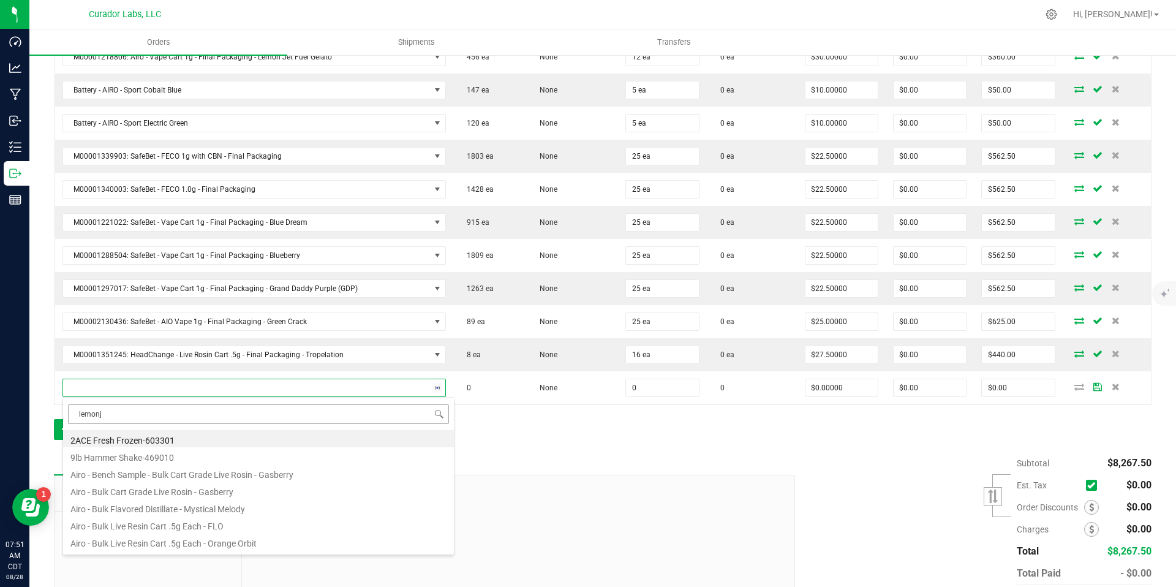
type input "lemonji"
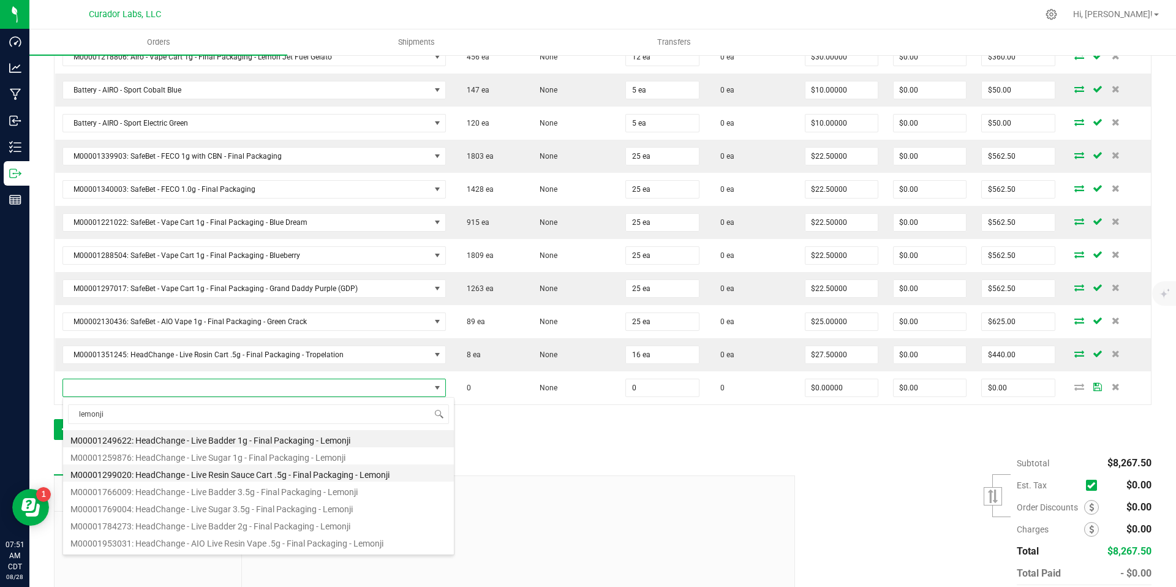
click at [341, 474] on li "M00001299020: HeadChange - Live Resin Sauce Cart .5g - Final Packaging - Lemonji" at bounding box center [258, 472] width 391 height 17
type input "0 ea"
type input "$22.50000"
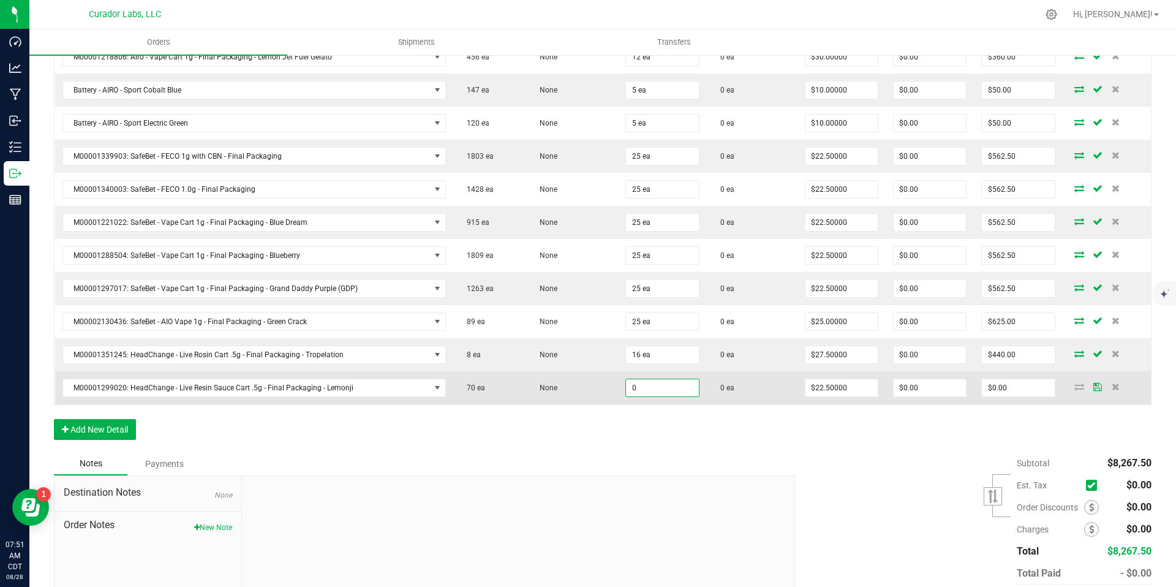
click at [652, 386] on input "0" at bounding box center [662, 387] width 72 height 17
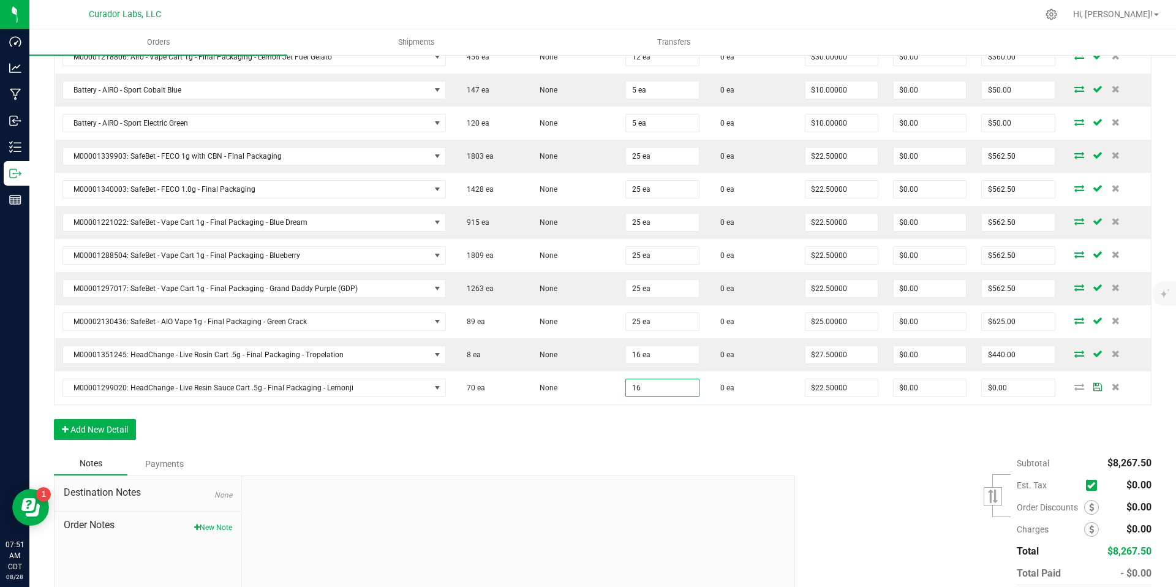
type input "16 ea"
type input "$360.00"
click at [104, 432] on button "Add New Detail" at bounding box center [95, 429] width 82 height 21
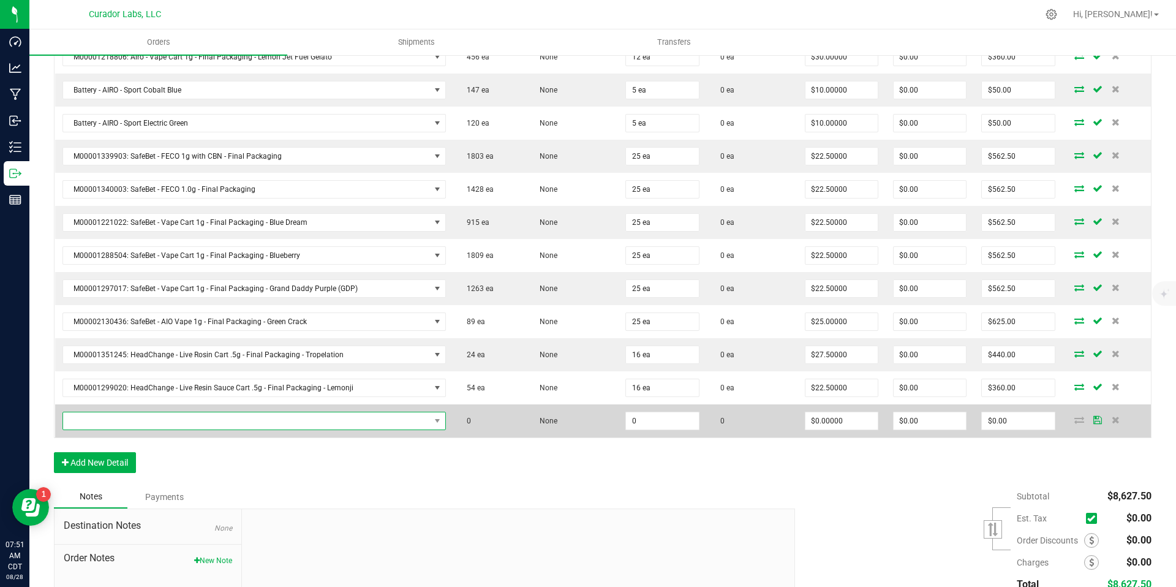
click at [150, 423] on span "NO DATA FOUND" at bounding box center [246, 420] width 367 height 17
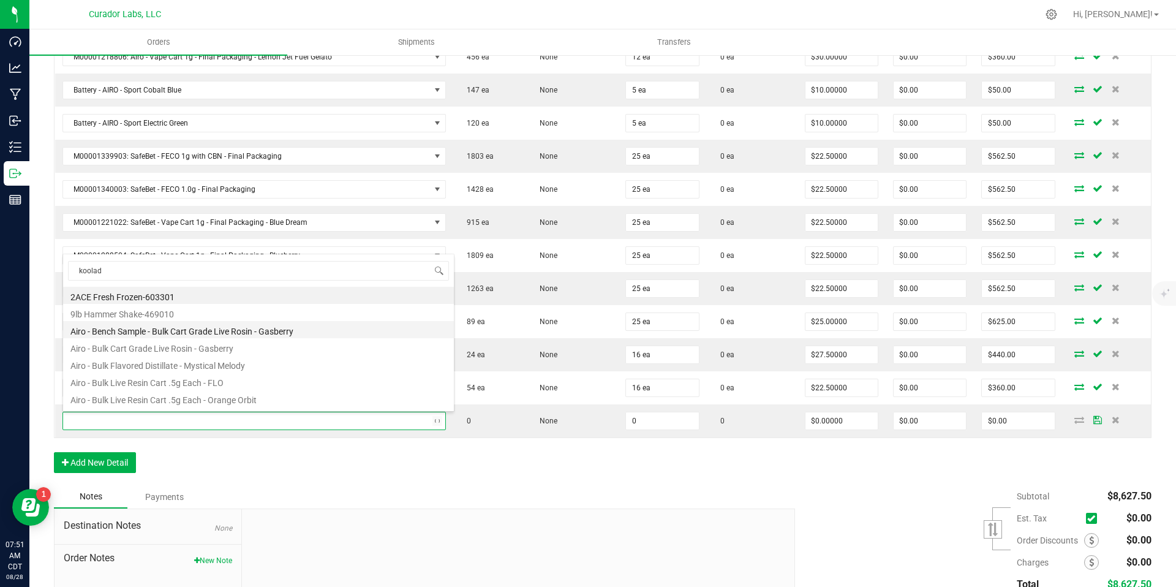
type input "koolade"
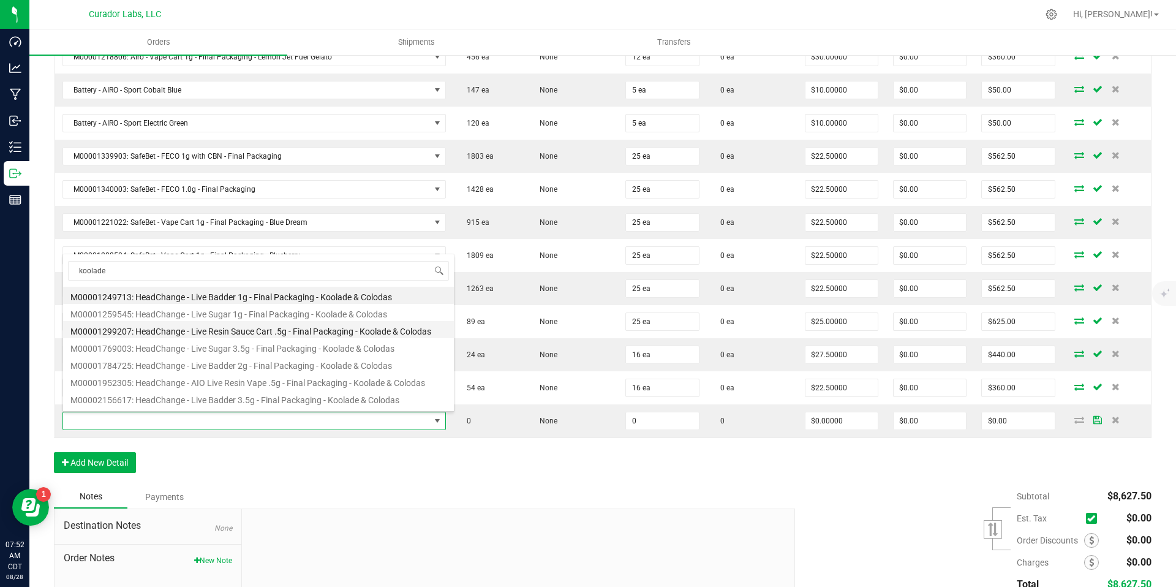
click at [366, 333] on li "M00001299207: HeadChange - Live Resin Sauce Cart .5g - Final Packaging - Koolad…" at bounding box center [258, 329] width 391 height 17
type input "0 ea"
type input "$22.50000"
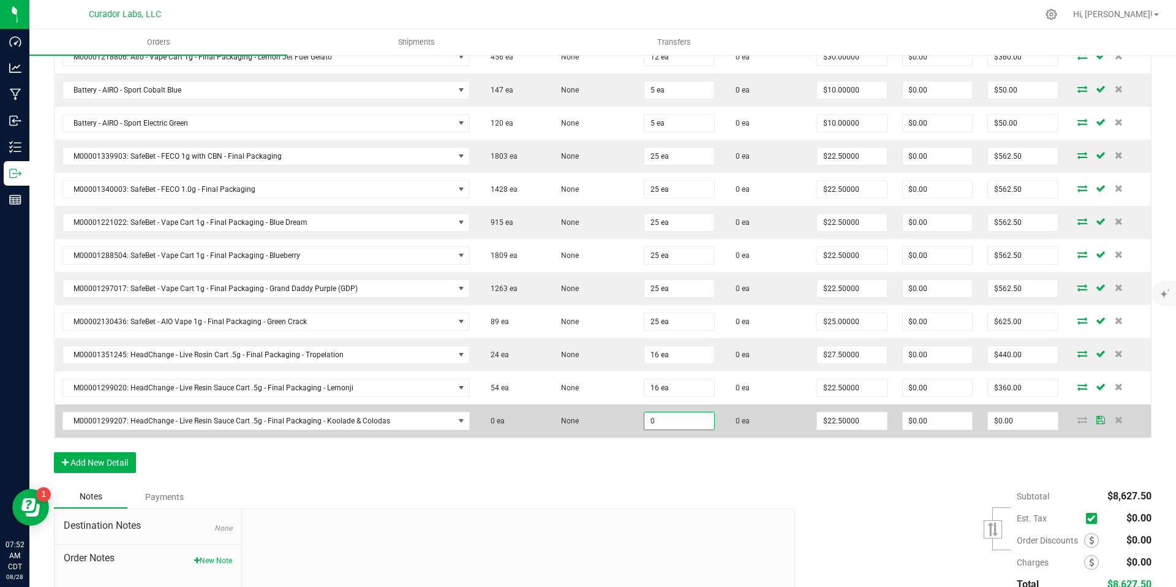
click at [668, 424] on input "0" at bounding box center [678, 420] width 69 height 17
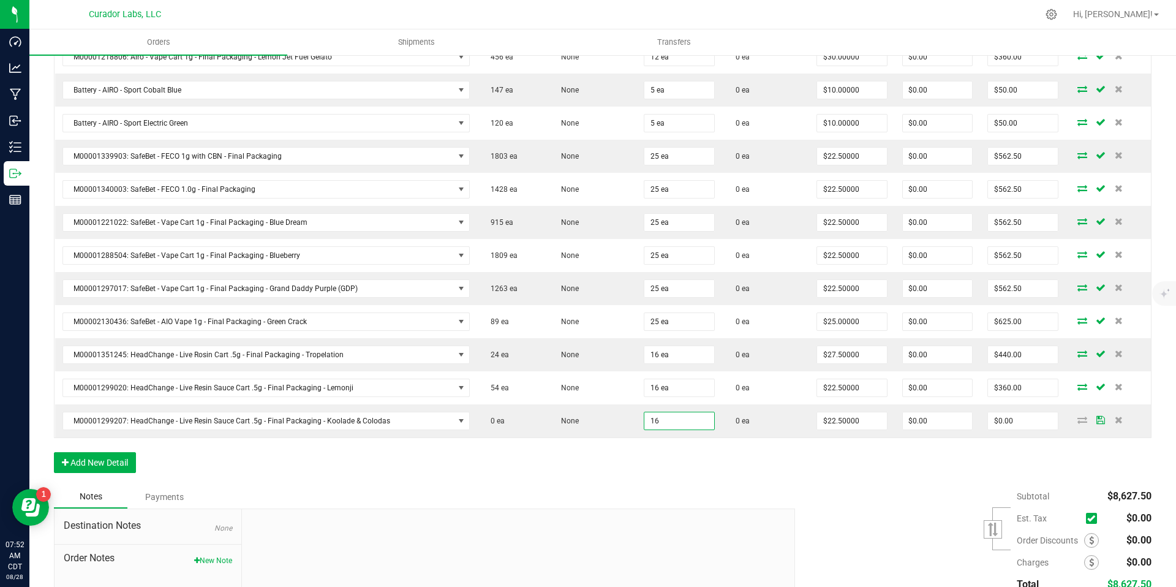
type input "16 ea"
type input "$360.00"
click at [689, 488] on div "Notes Payments" at bounding box center [420, 496] width 732 height 23
click at [104, 466] on button "Add New Detail" at bounding box center [95, 462] width 82 height 21
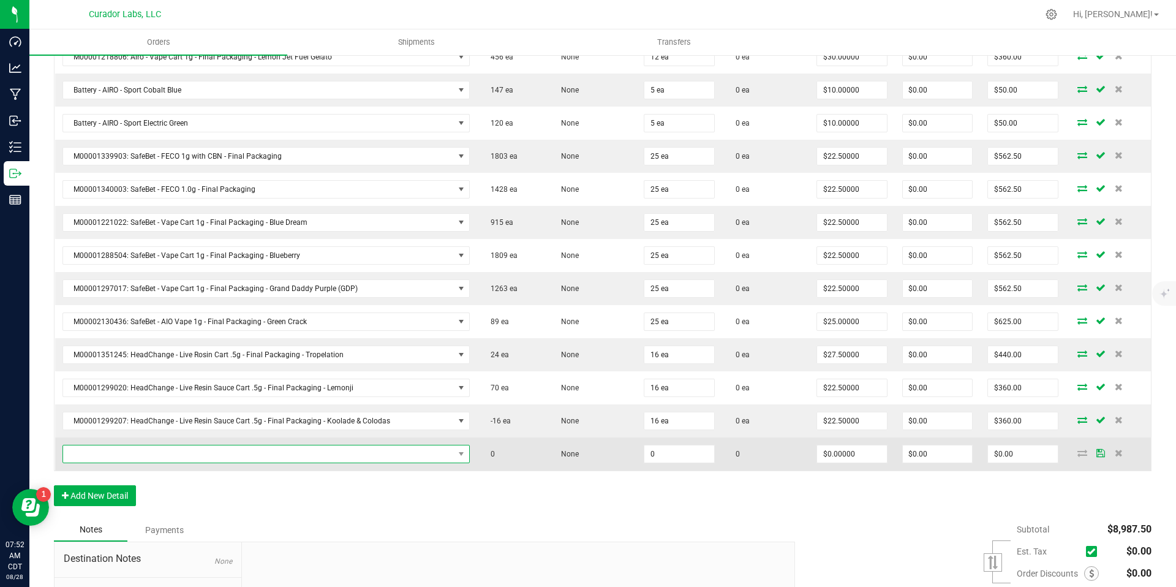
click at [170, 456] on span "NO DATA FOUND" at bounding box center [258, 453] width 391 height 17
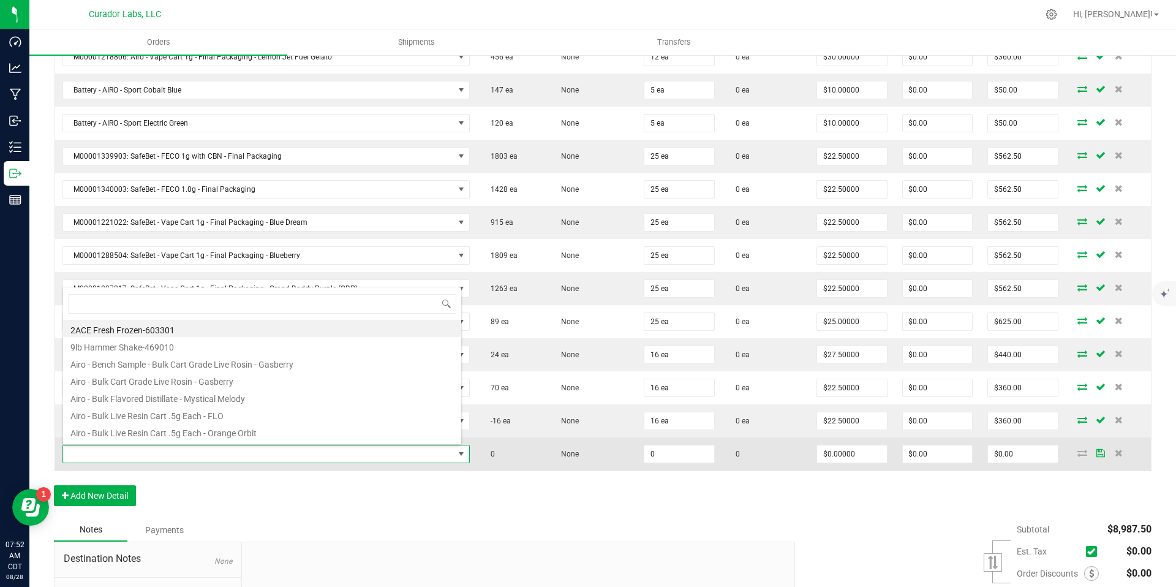
scroll to position [18, 396]
type input "Rainbow resin rush"
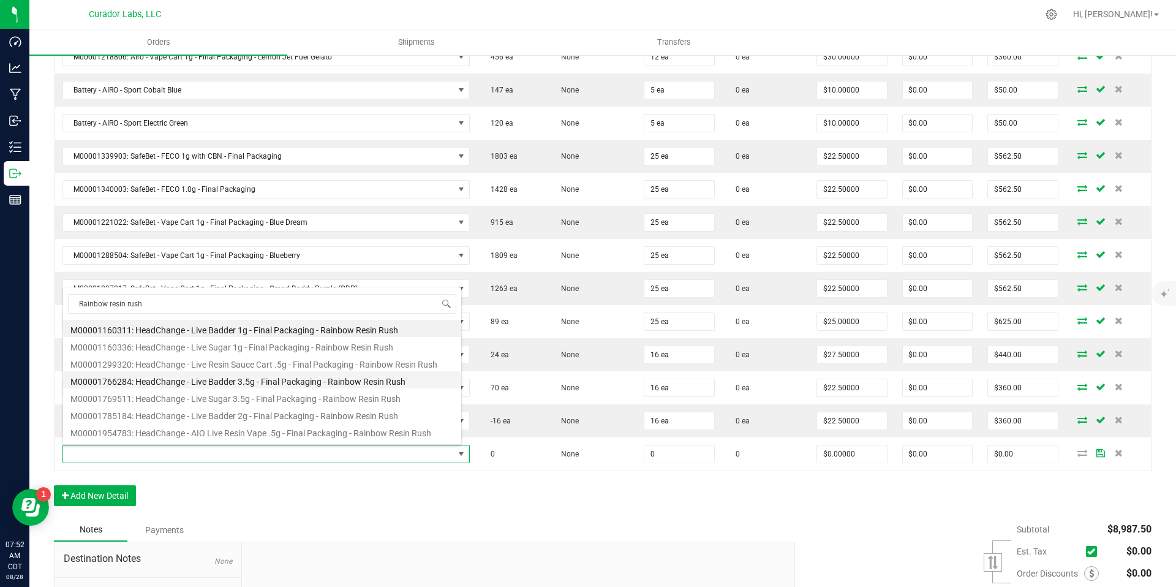
click at [318, 385] on li "M00001766284: HeadChange - Live Badder 3.5g - Final Packaging - Rainbow Resin R…" at bounding box center [262, 379] width 398 height 17
type input "0 ea"
type input "$75.00000"
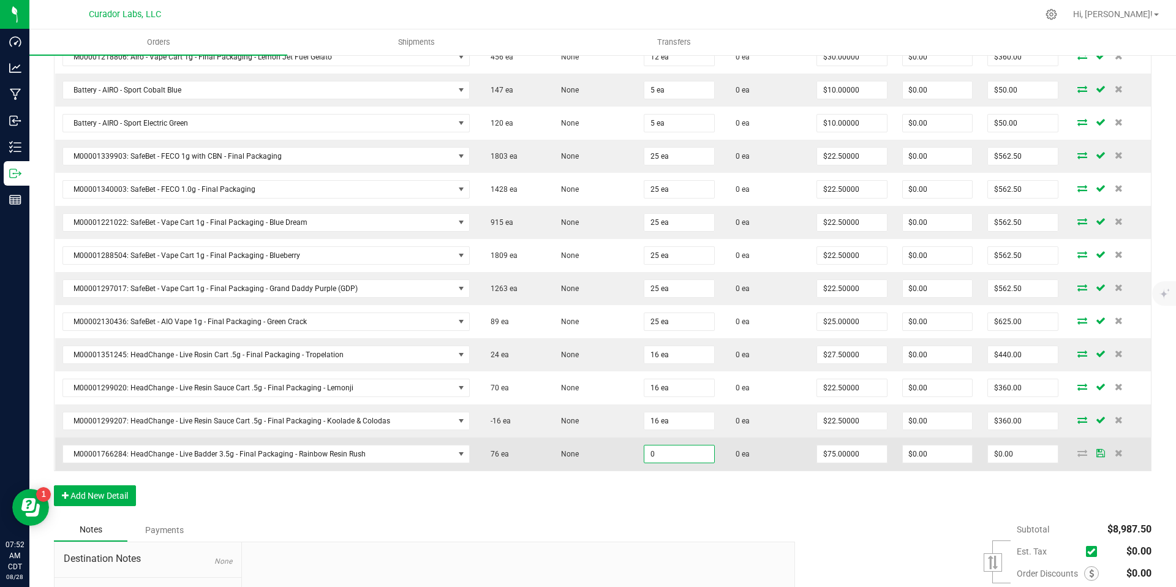
click at [659, 455] on input "0" at bounding box center [678, 453] width 69 height 17
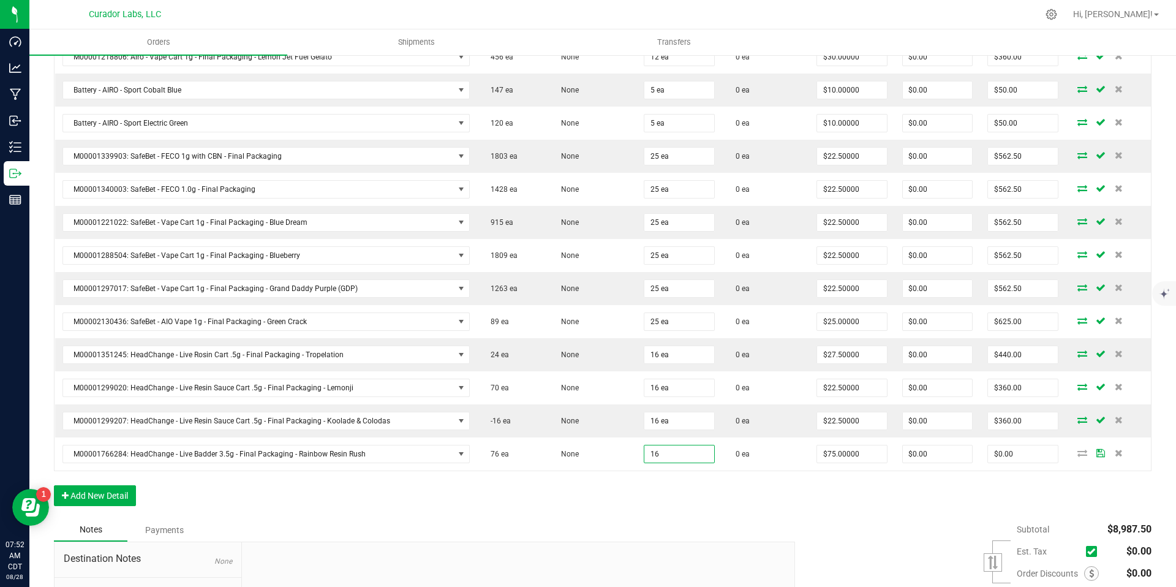
type input "16 ea"
type input "$1,200.00"
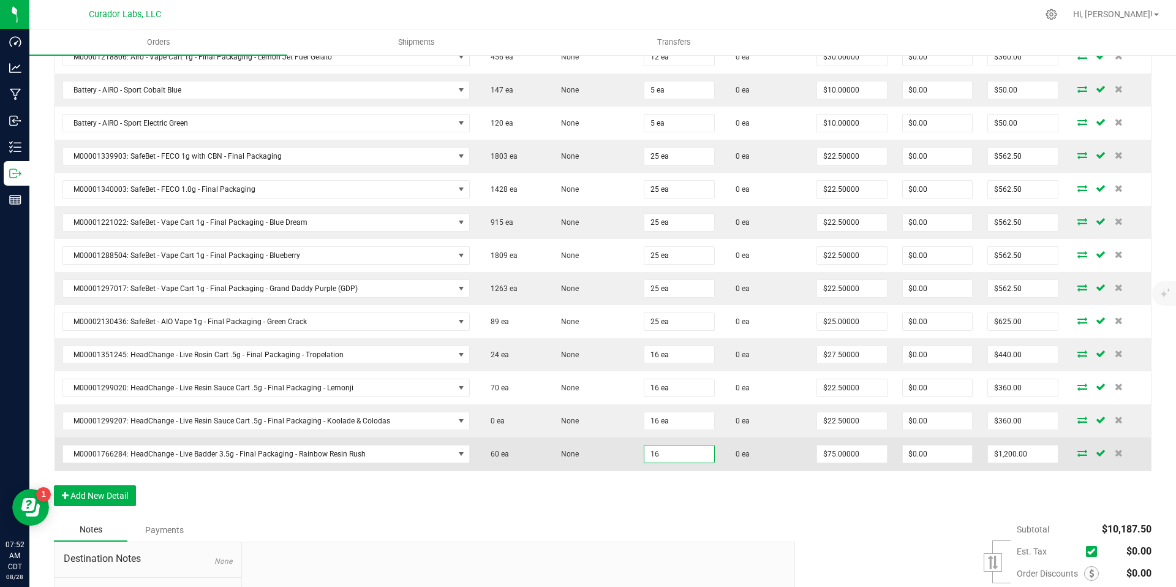
click at [653, 452] on input "16" at bounding box center [678, 453] width 69 height 17
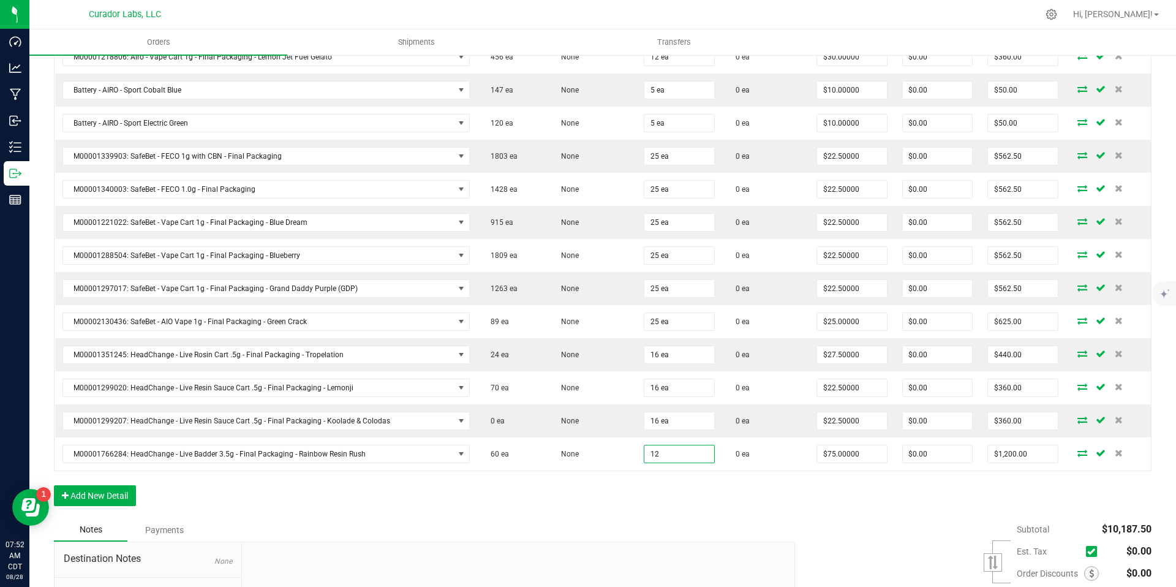
type input "12 ea"
type input "$900.00"
click at [672, 511] on div "Order Details Print All Labels Item Sellable Strain Qty Ordered Qty Allocated U…" at bounding box center [603, 86] width 1098 height 863
click at [124, 497] on button "Add New Detail" at bounding box center [95, 495] width 82 height 21
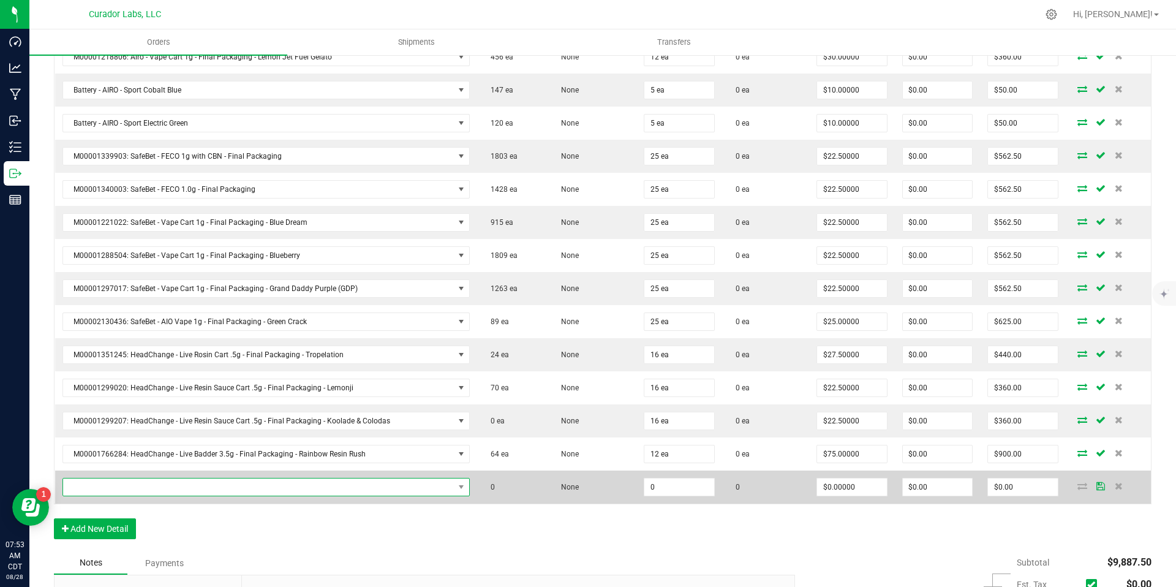
click at [443, 486] on span "NO DATA FOUND" at bounding box center [258, 486] width 391 height 17
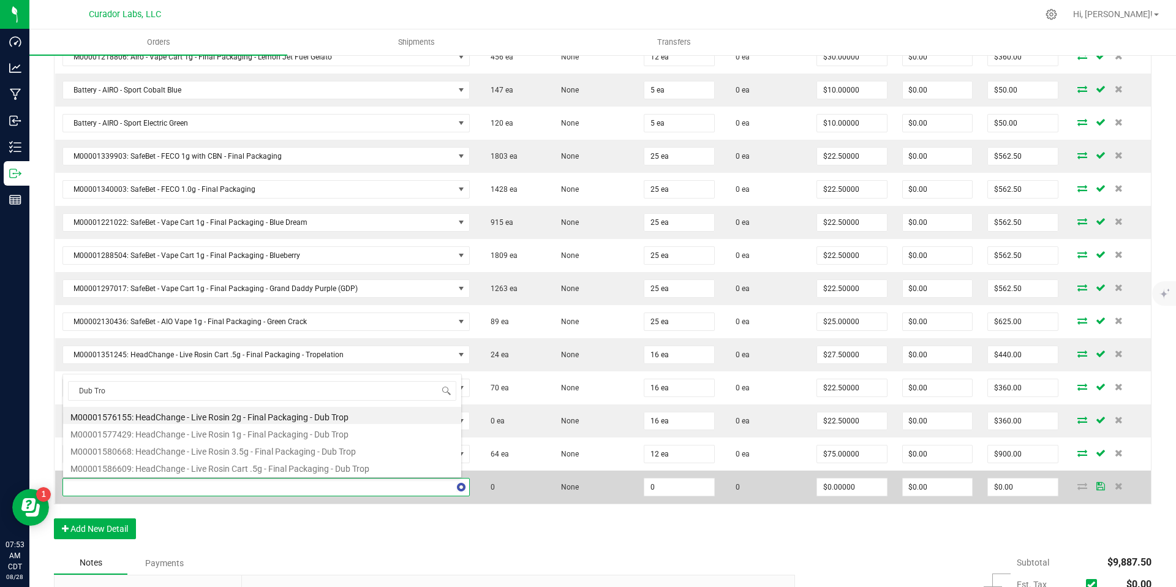
type input "Dub Trop"
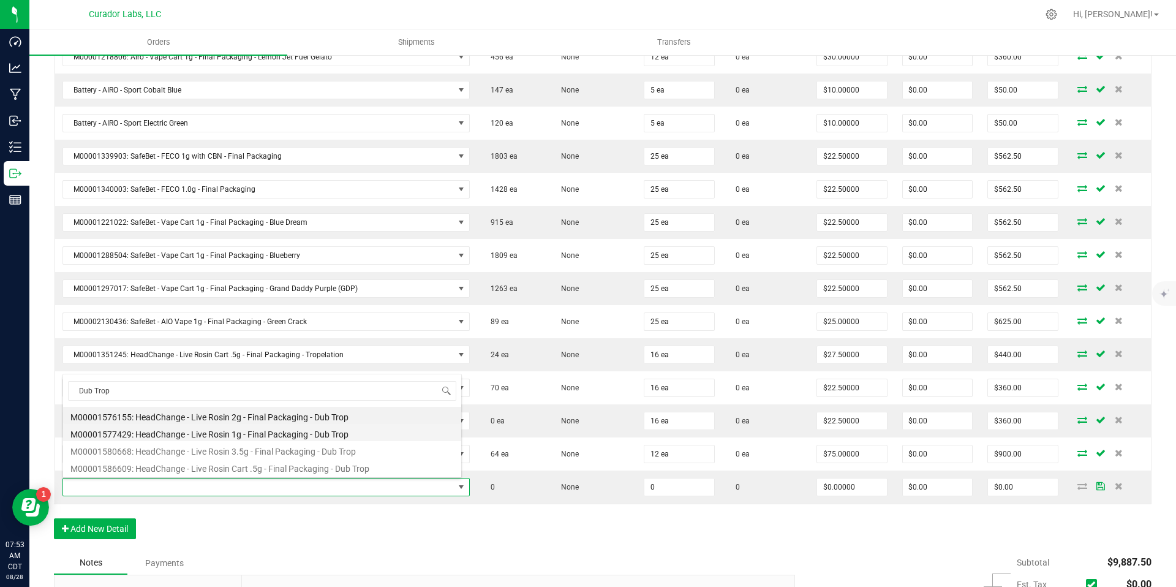
click at [312, 436] on li "M00001577429: HeadChange - Live Rosin 1g - Final Packaging - Dub Trop" at bounding box center [262, 432] width 398 height 17
type input "0 ea"
type input "$32.50000"
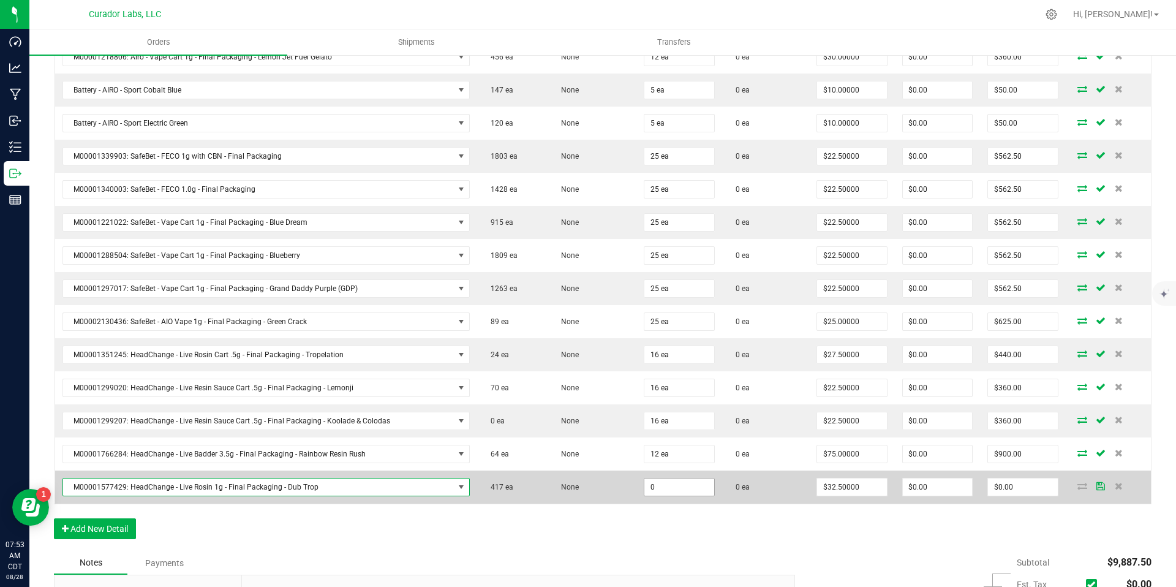
click at [671, 491] on input "0" at bounding box center [678, 486] width 69 height 17
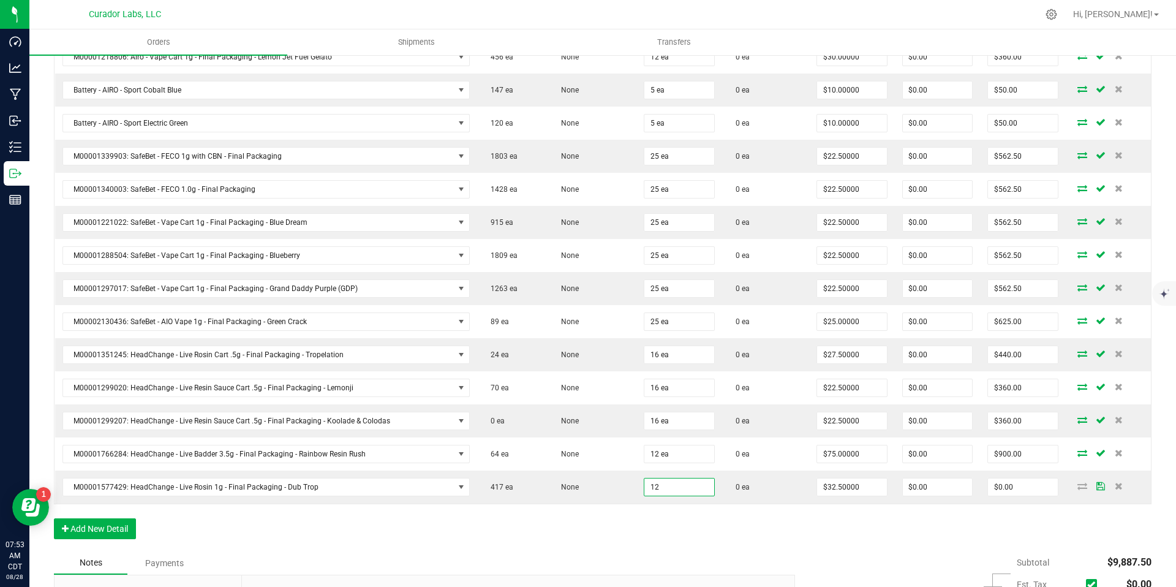
type input "12 ea"
type input "$390.00"
click at [747, 527] on div "Order Details Print All Labels Item Sellable Strain Qty Ordered Qty Allocated U…" at bounding box center [603, 103] width 1098 height 896
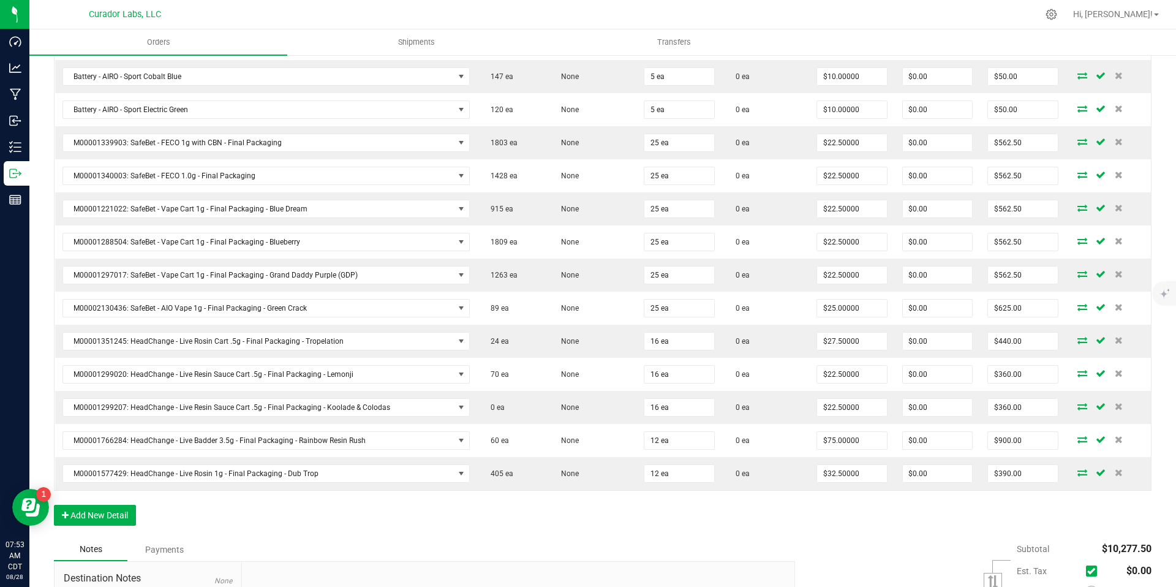
click at [790, 524] on div "Order Details Print All Labels Item Sellable Strain Qty Ordered Qty Allocated U…" at bounding box center [603, 90] width 1098 height 896
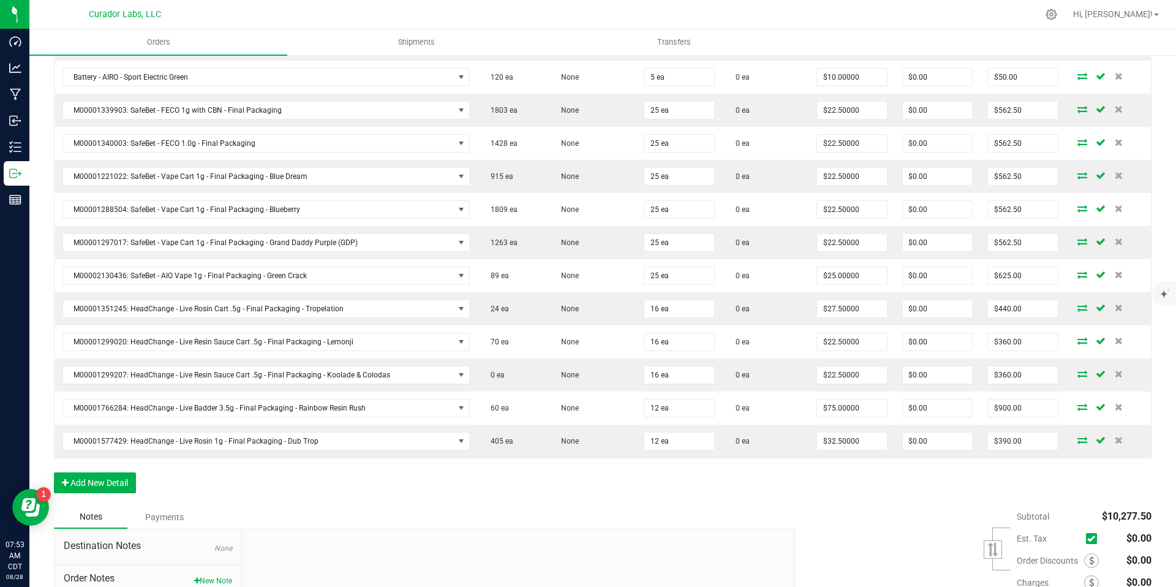
scroll to position [773, 0]
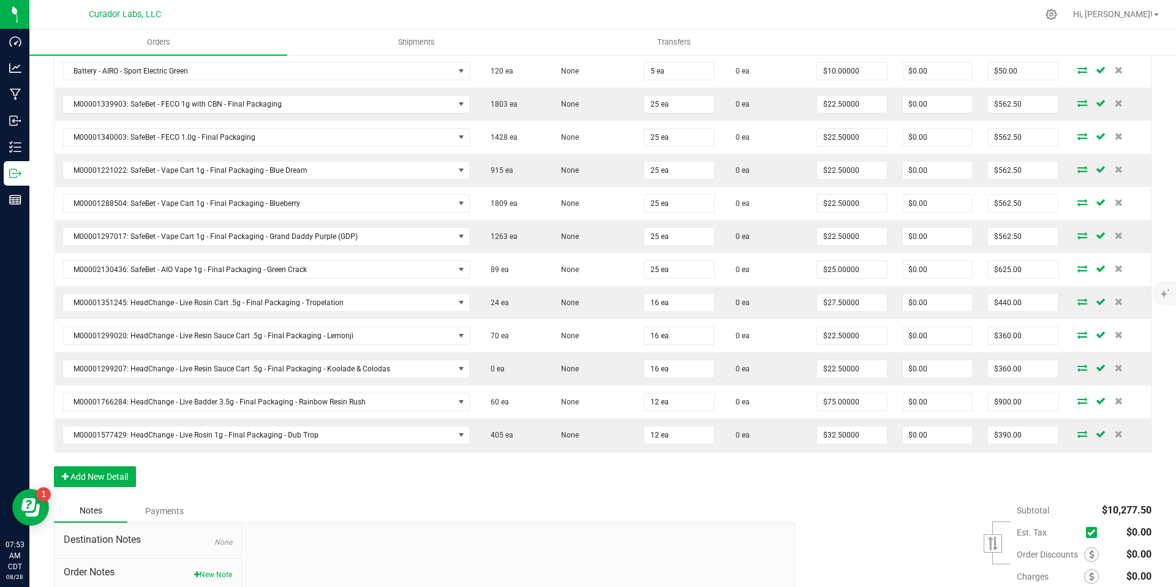
click at [812, 497] on div "Order Details Print All Labels Item Sellable Strain Qty Ordered Qty Allocated U…" at bounding box center [603, 51] width 1098 height 896
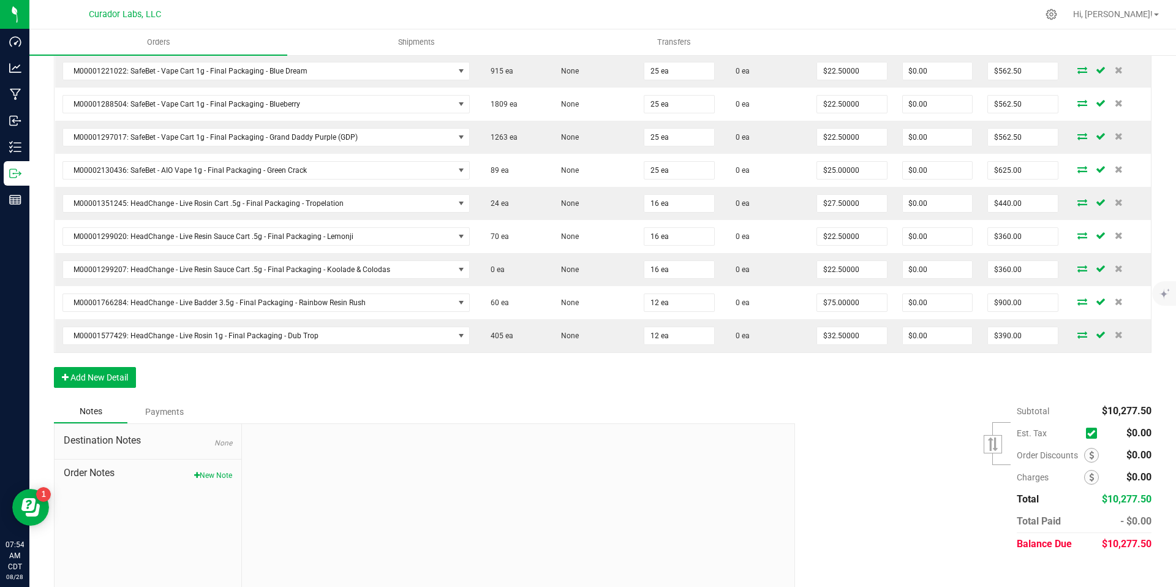
scroll to position [869, 0]
click at [871, 457] on div "Subtotal $10,277.50 Est. Tax" at bounding box center [969, 480] width 366 height 155
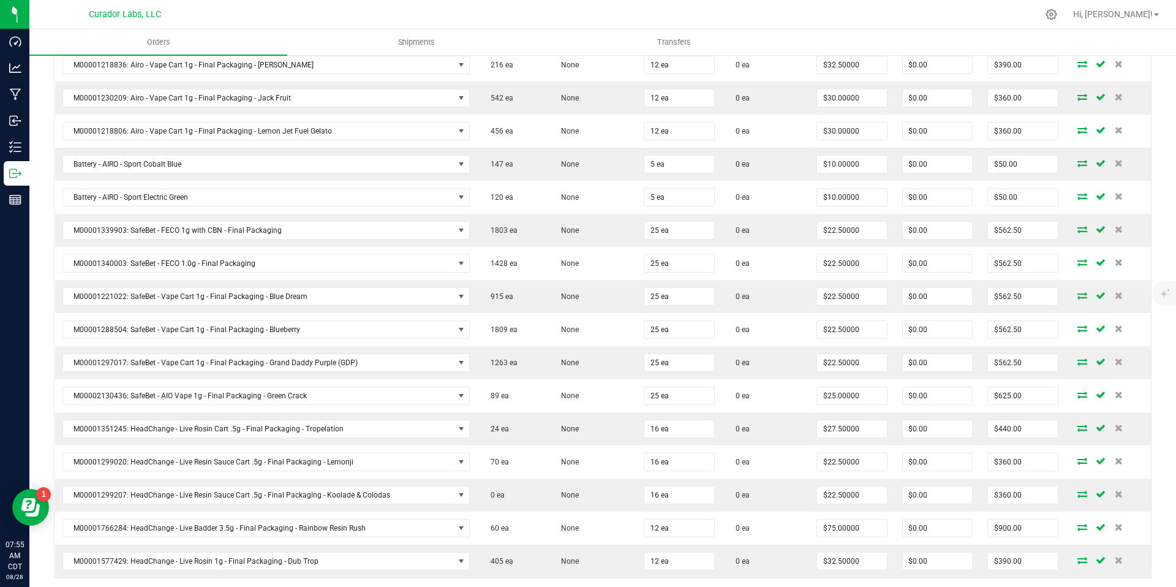
scroll to position [645, 0]
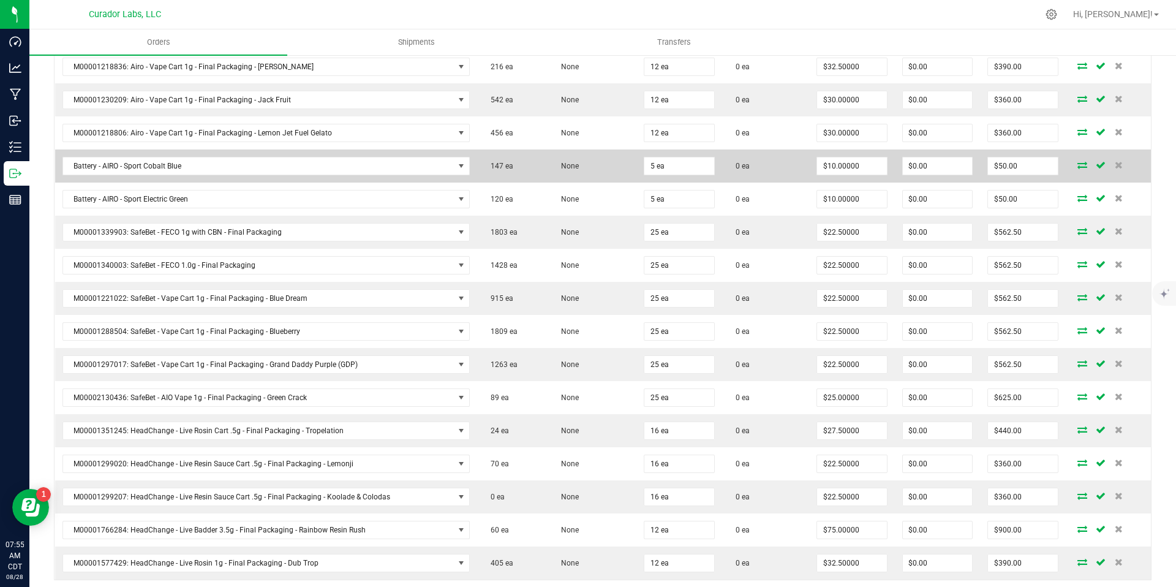
click at [759, 167] on td "0 ea" at bounding box center [766, 165] width 88 height 33
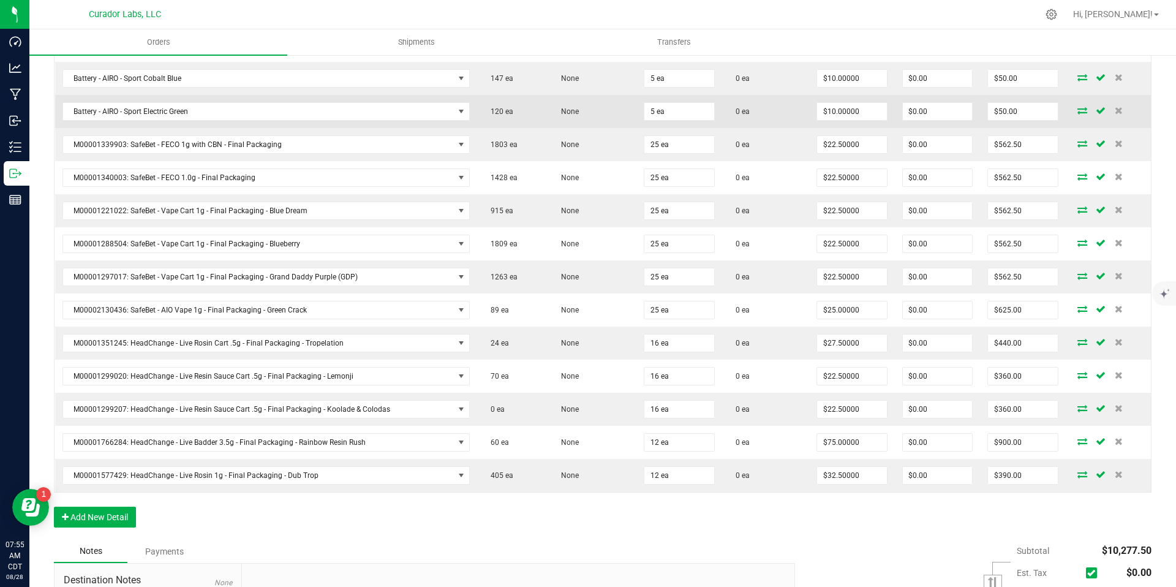
scroll to position [734, 0]
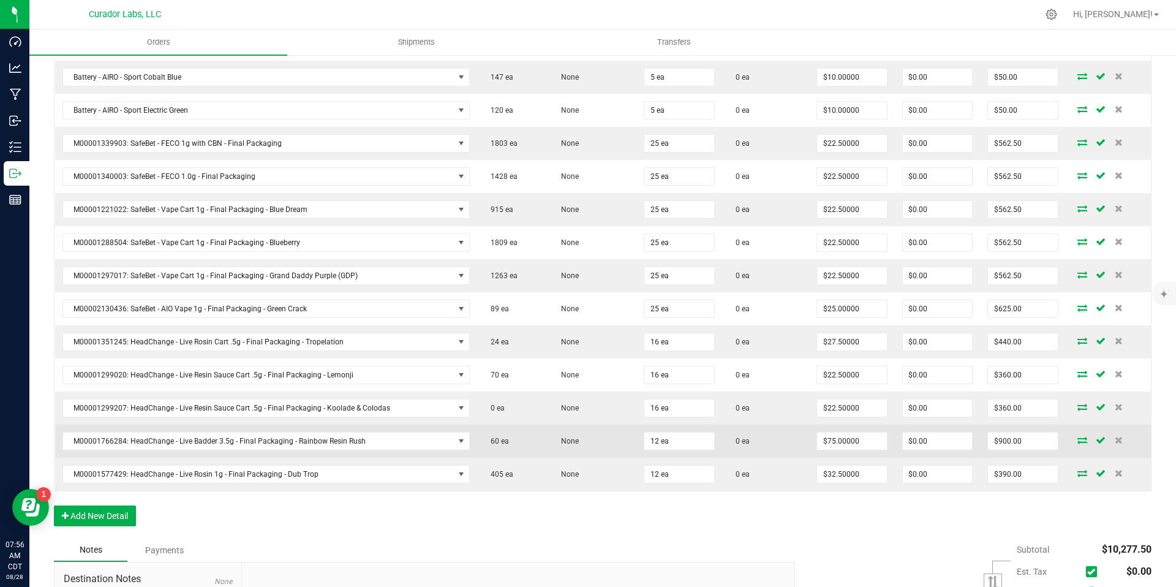
click at [729, 437] on span "0 ea" at bounding box center [739, 441] width 20 height 9
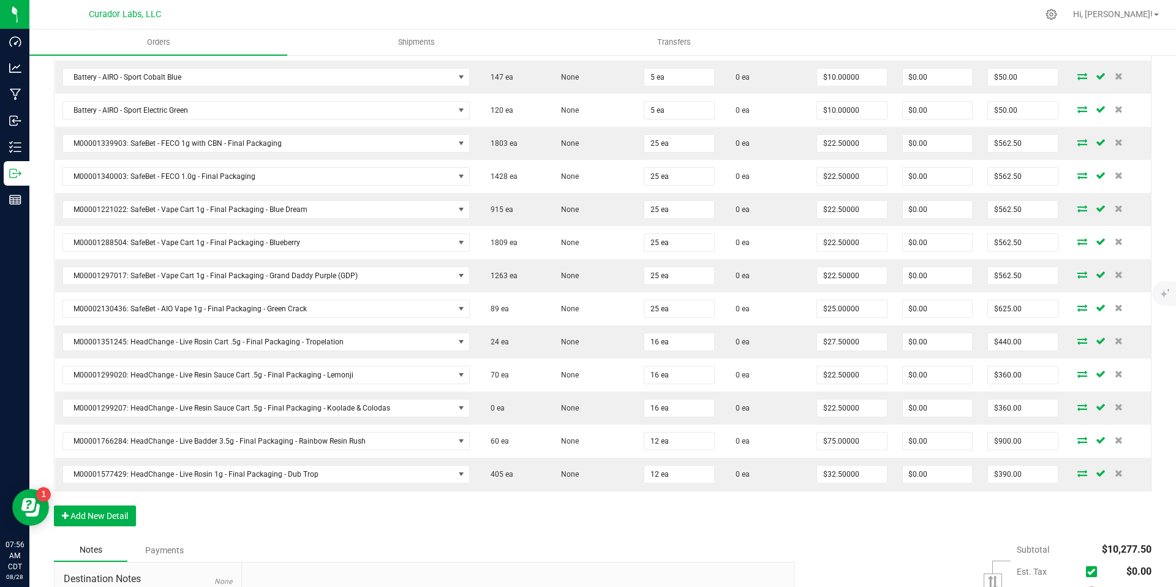
click at [624, 496] on div "Order Details Print All Labels Item Sellable Strain Qty Ordered Qty Allocated U…" at bounding box center [603, 90] width 1098 height 896
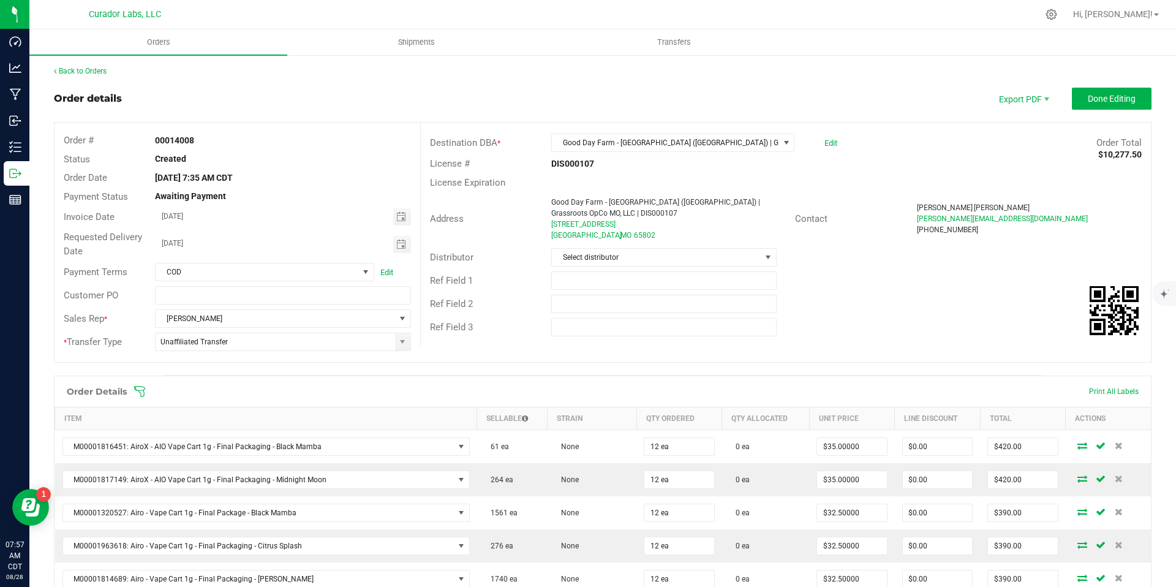
scroll to position [0, 0]
click at [872, 316] on div "Ref Field 3" at bounding box center [786, 327] width 730 height 23
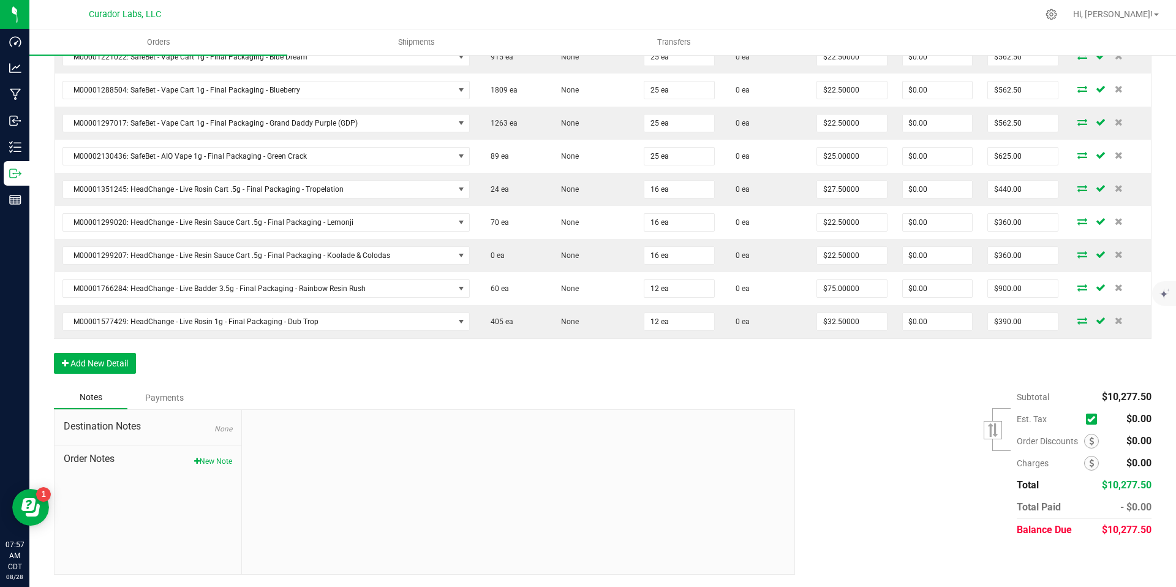
click at [861, 444] on div "Subtotal $10,277.50 Est. Tax" at bounding box center [969, 463] width 366 height 155
click at [853, 427] on div "Subtotal $10,277.50 Est. Tax" at bounding box center [969, 463] width 366 height 155
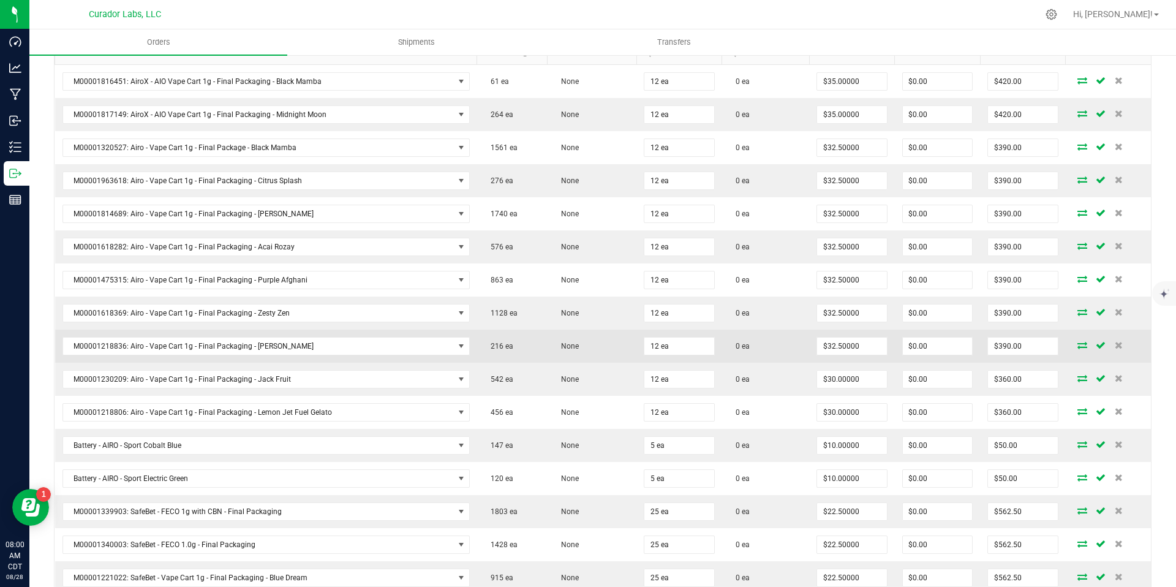
scroll to position [365, 0]
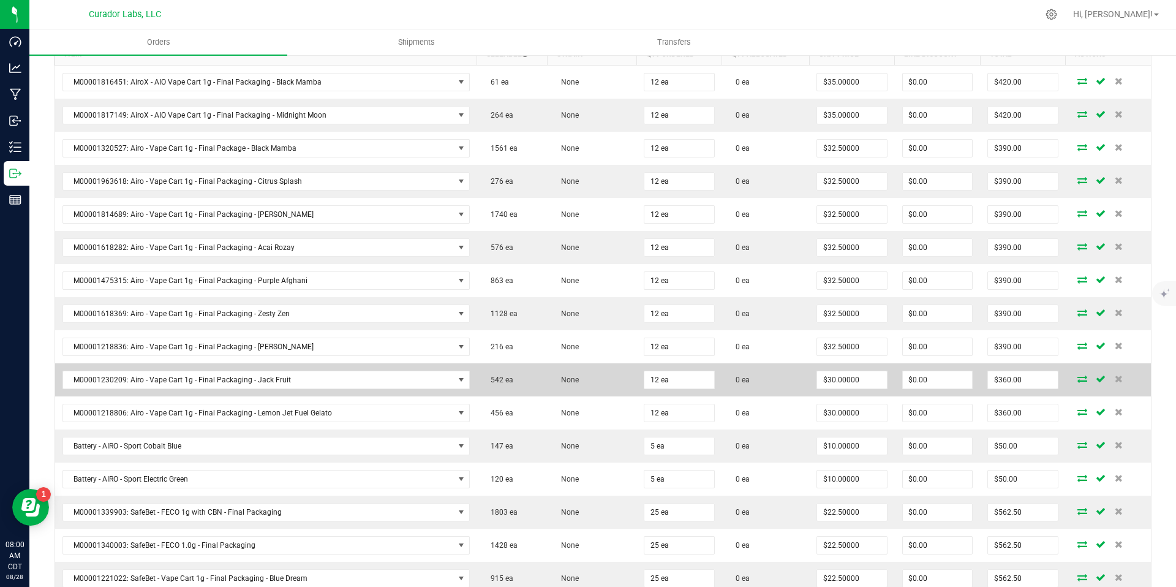
click at [782, 389] on td "0 ea" at bounding box center [766, 379] width 88 height 33
click at [826, 381] on input "30" at bounding box center [851, 379] width 69 height 17
type input "$30.00000"
click at [779, 381] on td "0 ea" at bounding box center [766, 379] width 88 height 33
click at [853, 383] on input "30" at bounding box center [851, 379] width 69 height 17
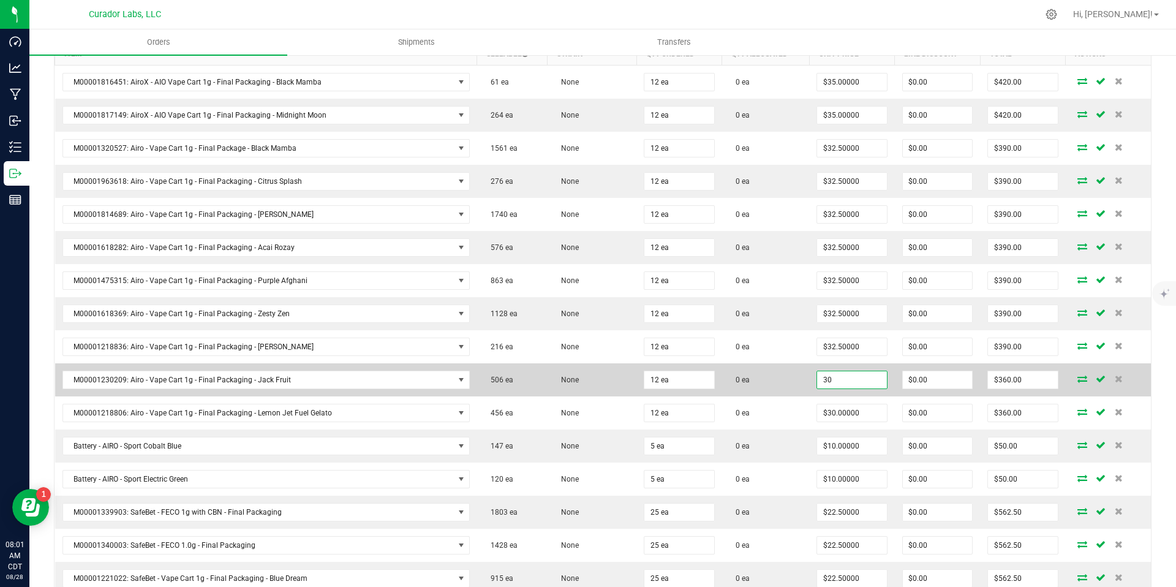
click at [853, 383] on input "30" at bounding box center [851, 379] width 69 height 17
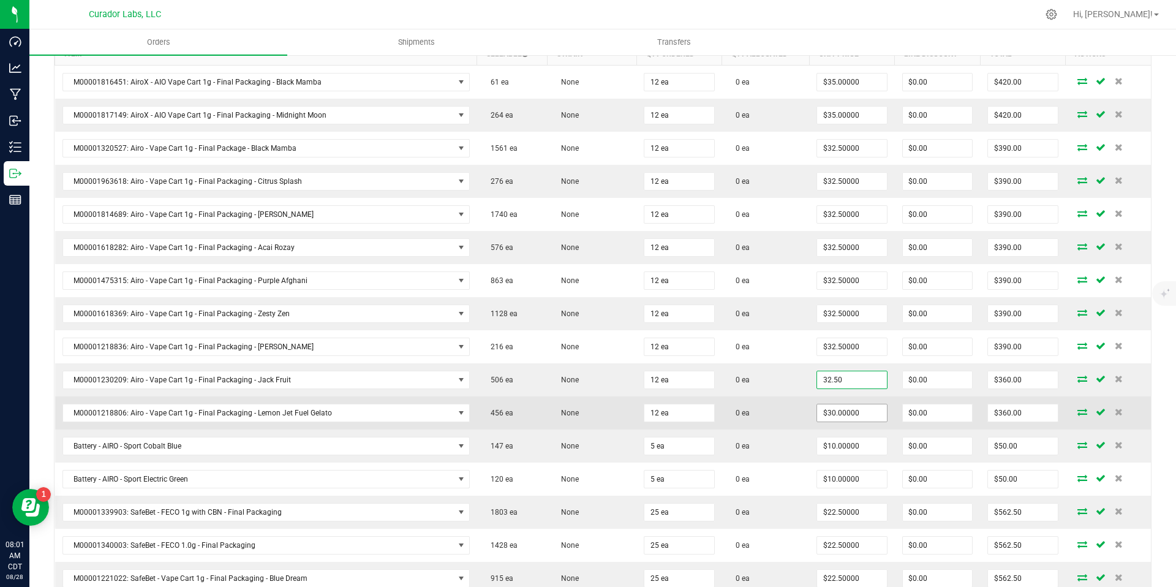
type input "32.50"
type input "30"
type input "$32.50000"
type input "$390.00"
click at [859, 415] on input "30" at bounding box center [851, 412] width 69 height 17
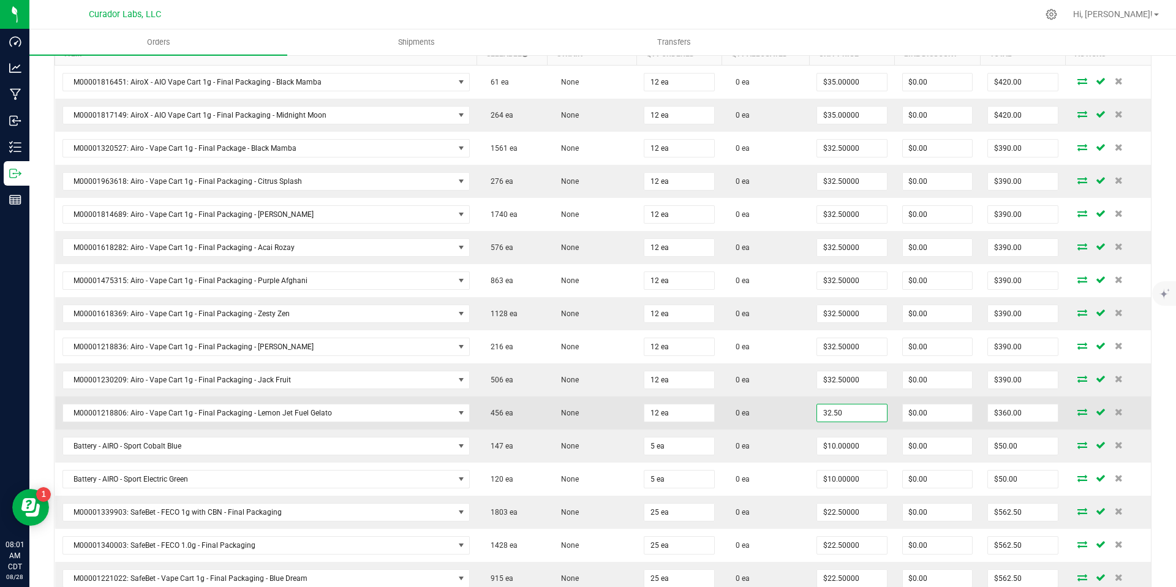
type input "$32.50000"
type input "$390.00"
click at [790, 411] on td "0 ea" at bounding box center [766, 412] width 88 height 33
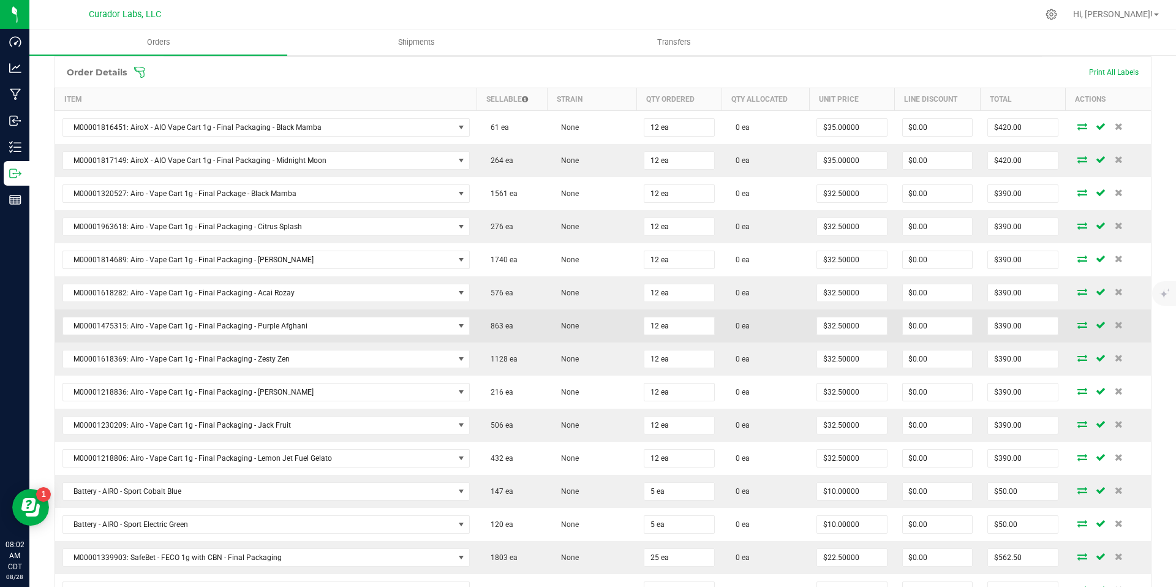
scroll to position [318, 0]
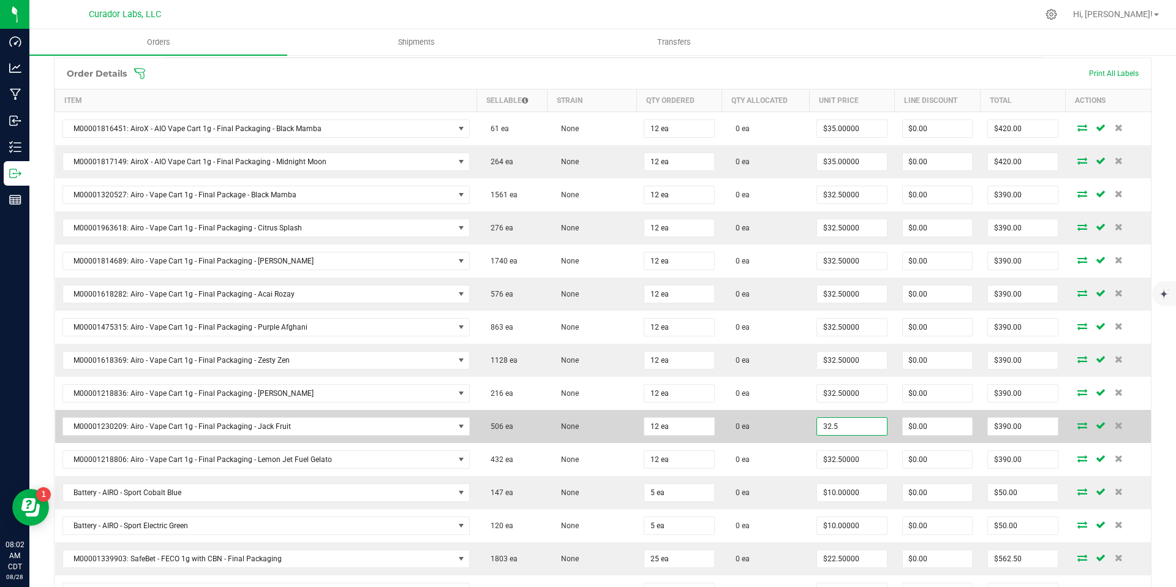
click at [853, 424] on input "32.5" at bounding box center [851, 426] width 69 height 17
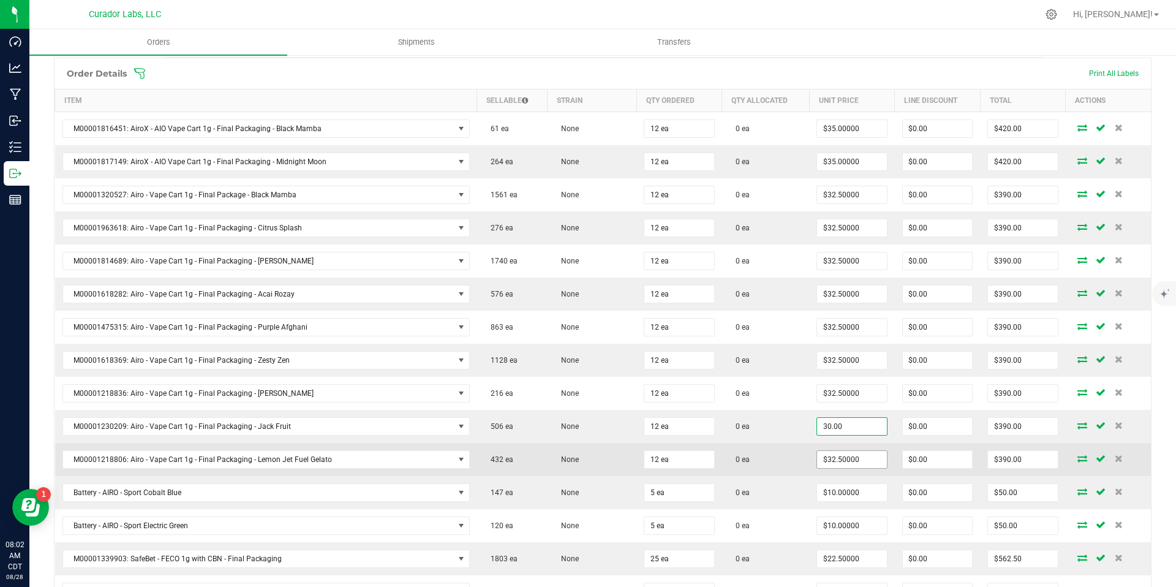
type input "$30.00000"
type input "$360.00"
click at [856, 462] on input "32.5" at bounding box center [851, 459] width 69 height 17
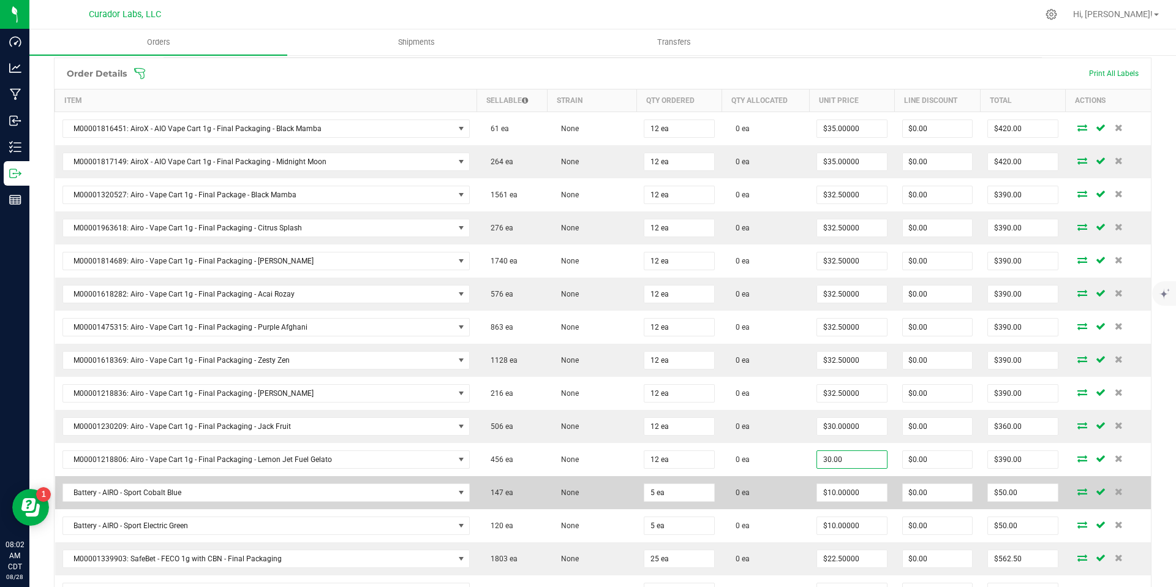
type input "$30.00000"
type input "$360.00"
click at [785, 478] on td "0 ea" at bounding box center [766, 492] width 88 height 33
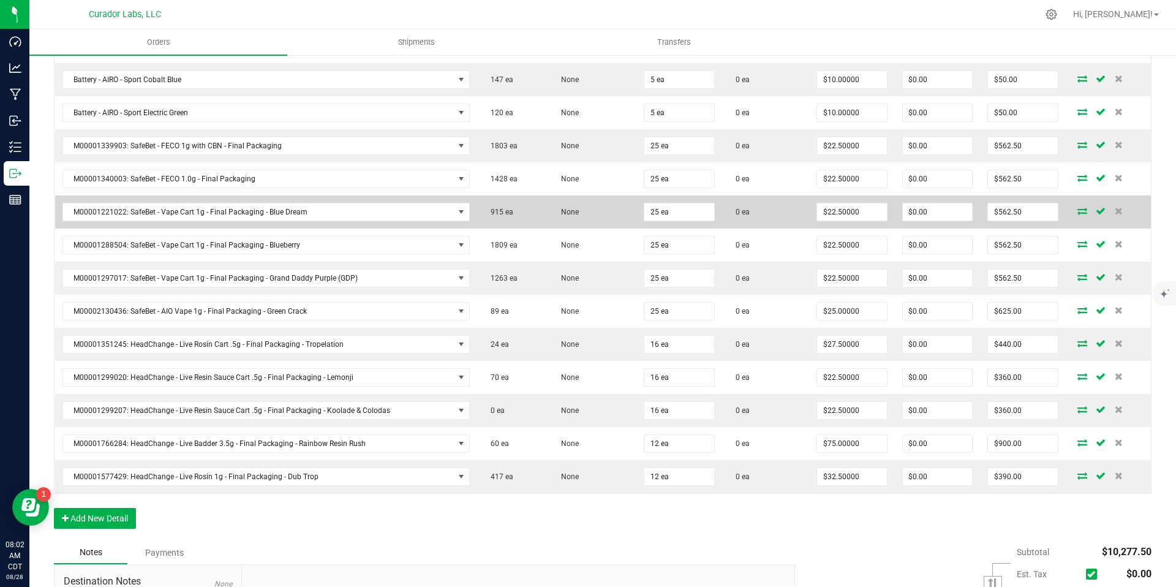
scroll to position [778, 0]
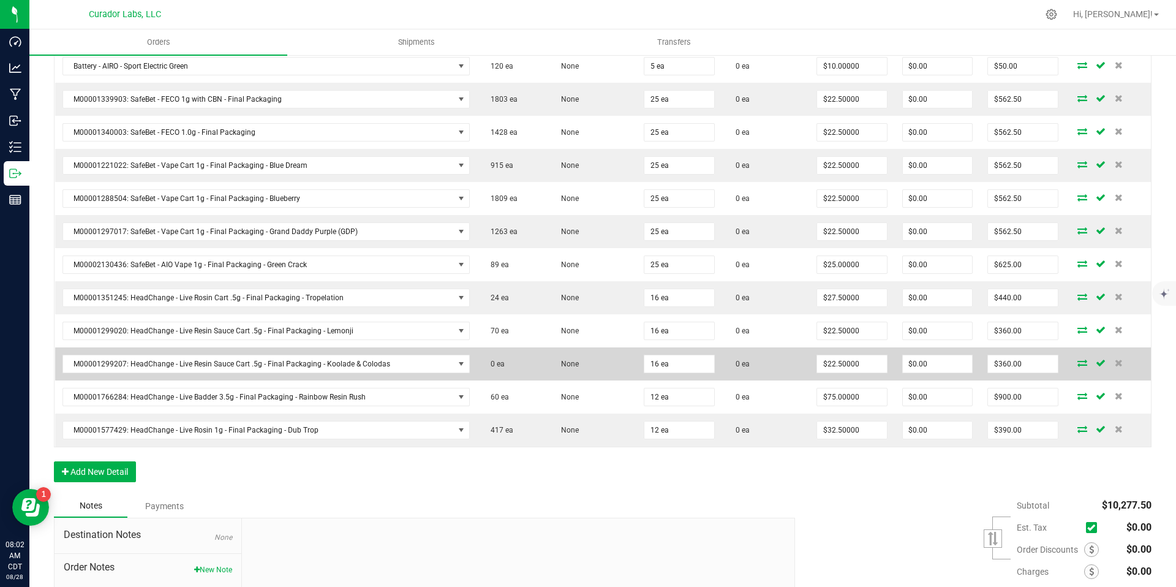
click at [587, 364] on td "None" at bounding box center [592, 363] width 89 height 33
click at [409, 362] on span "M00001299207: HeadChange - Live Resin Sauce Cart .5g - Final Packaging - Koolad…" at bounding box center [258, 363] width 391 height 17
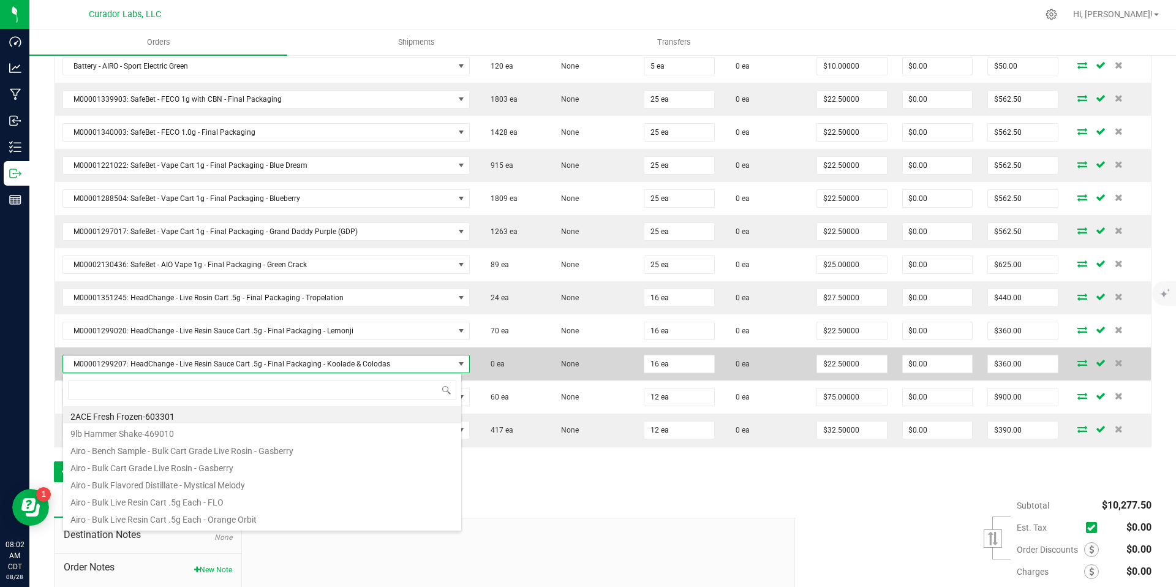
scroll to position [18, 396]
type input "koolade"
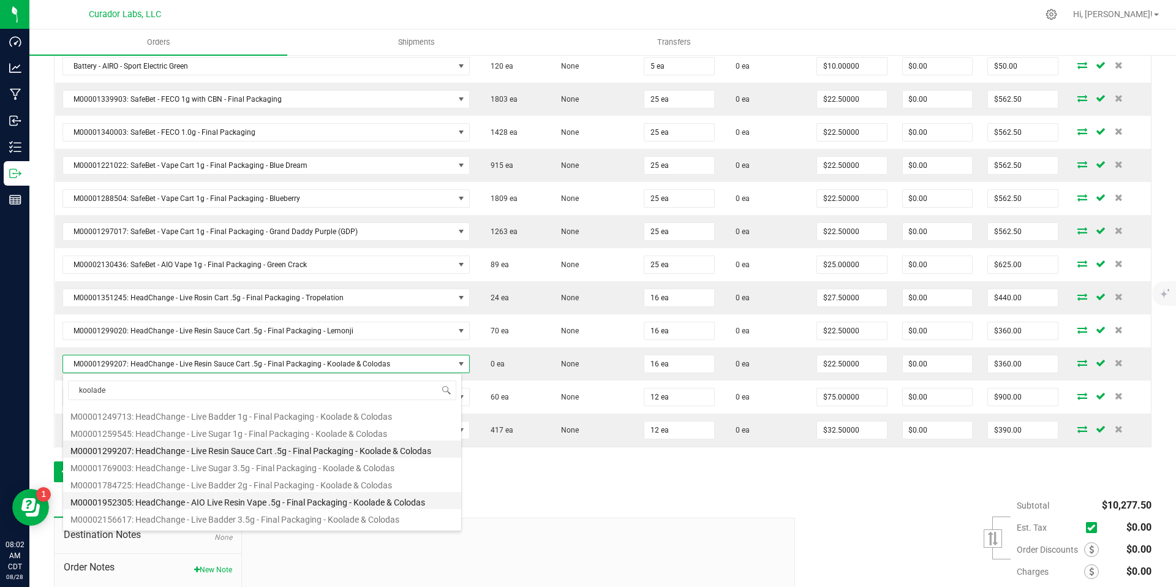
click at [370, 503] on li "M00001952305: HeadChange - AIO Live Resin Vape .5g - Final Packaging - Koolade …" at bounding box center [262, 500] width 398 height 17
type input "$27.50000"
type input "$440.00"
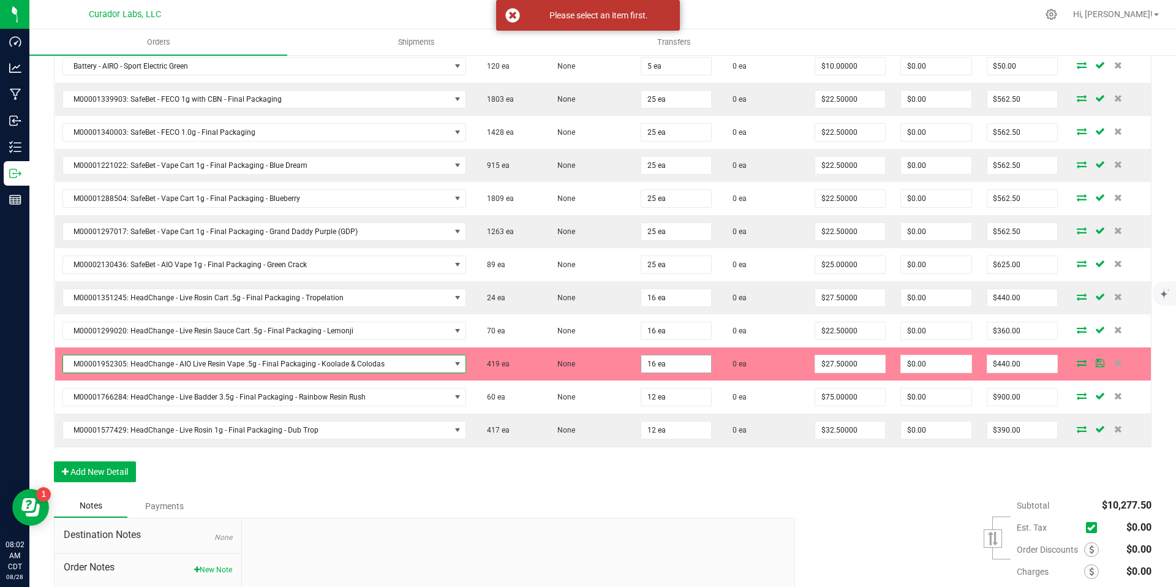
type input "16"
click at [654, 358] on input "16" at bounding box center [676, 363] width 70 height 17
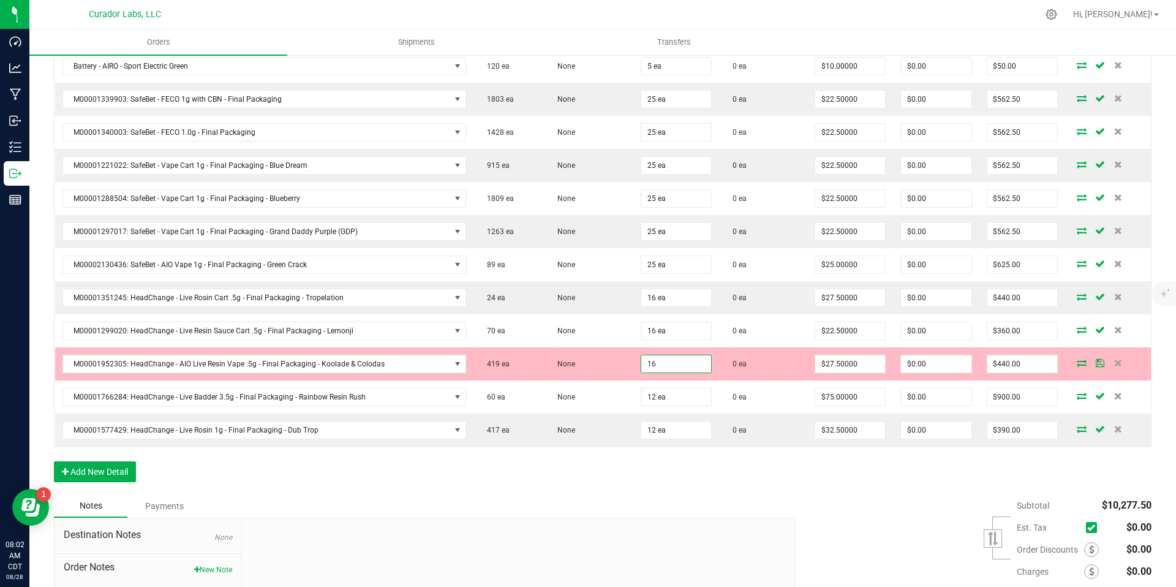
type input "16 ea"
click at [837, 511] on div "Subtotal $10,277.50 Est. Tax" at bounding box center [969, 571] width 366 height 155
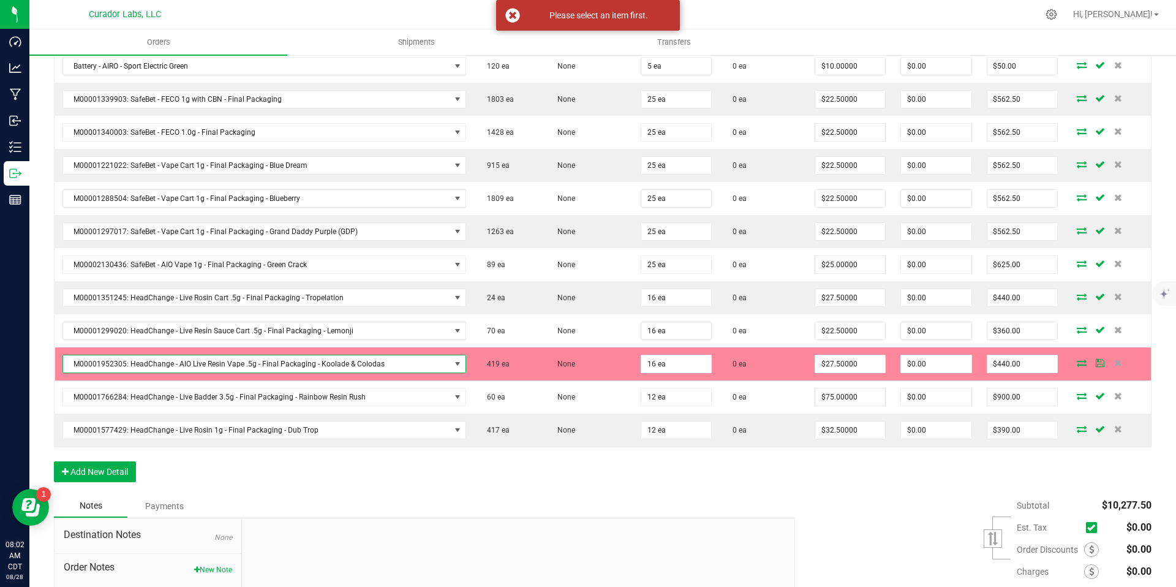
click at [437, 367] on span "M00001952305: HeadChange - AIO Live Resin Vape .5g - Final Packaging - Koolade …" at bounding box center [256, 363] width 387 height 17
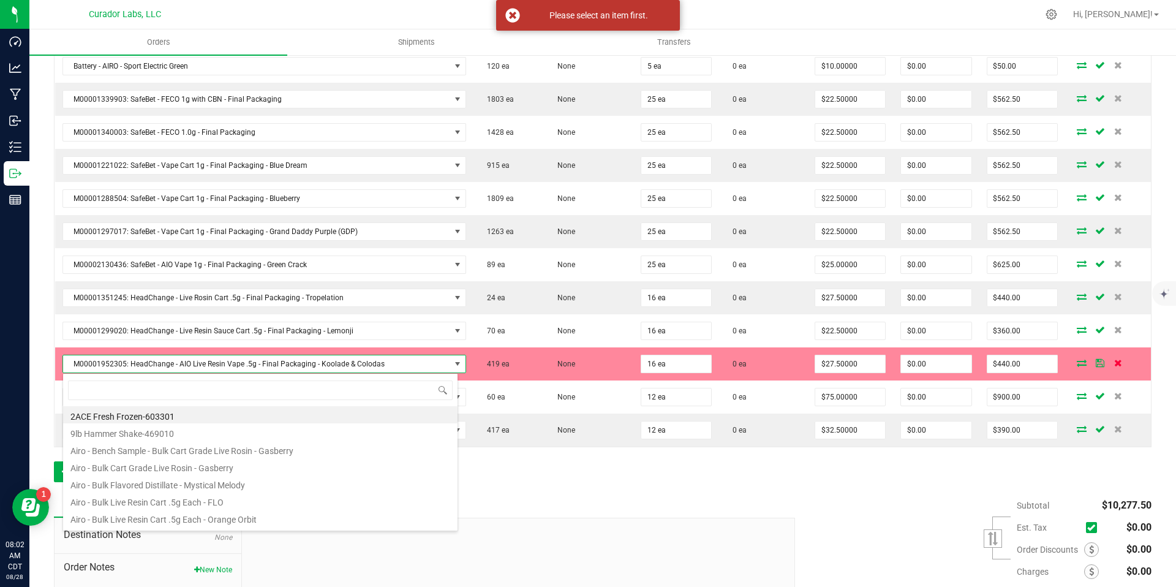
click at [1047, 365] on icon at bounding box center [1118, 362] width 8 height 7
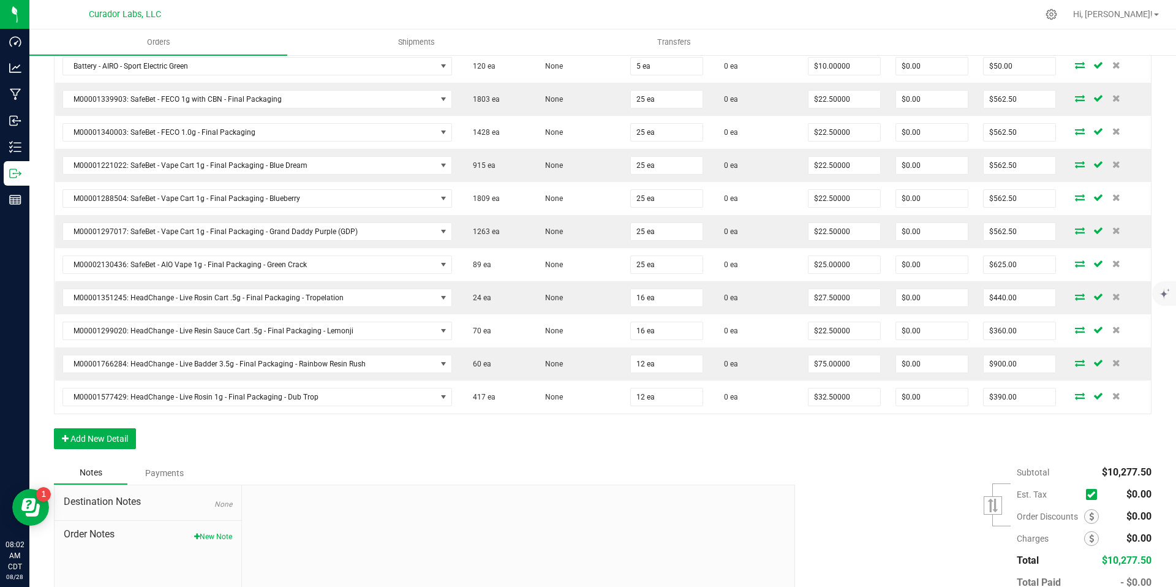
click at [828, 465] on div "Subtotal $10,277.50 Est. Tax" at bounding box center [969, 538] width 366 height 155
click at [110, 438] on button "Add New Detail" at bounding box center [95, 438] width 82 height 21
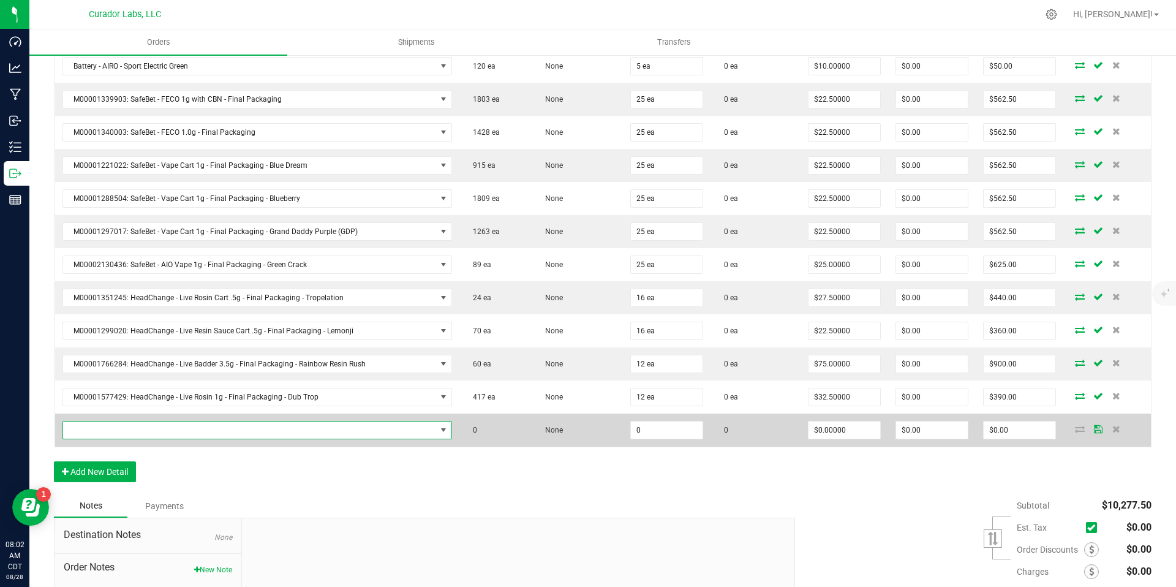
click at [211, 421] on span "NO DATA FOUND" at bounding box center [249, 429] width 373 height 17
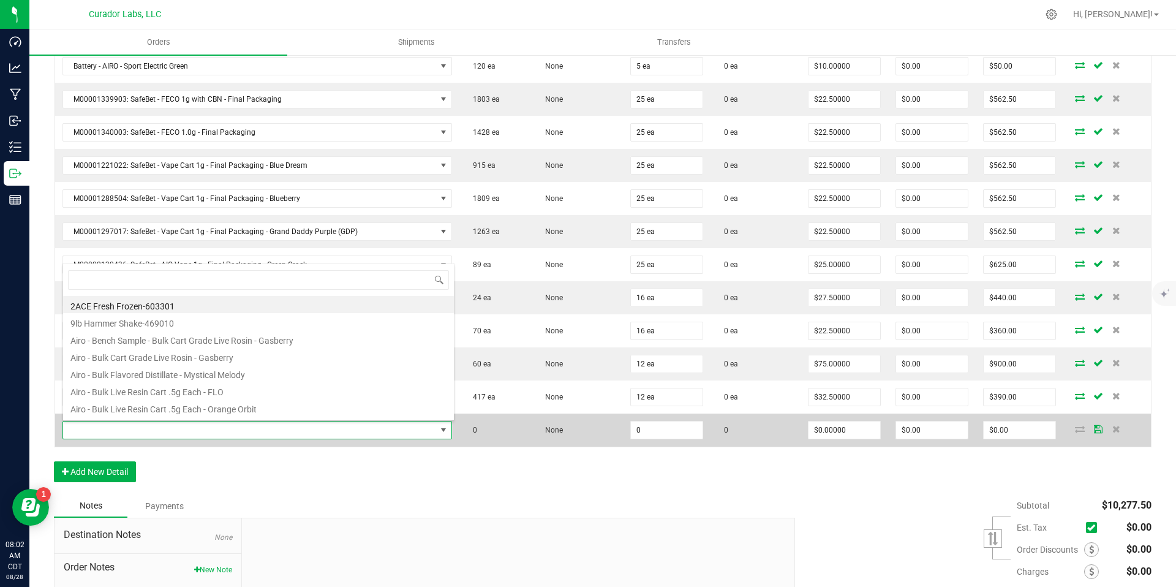
scroll to position [18, 379]
type input "koolade"
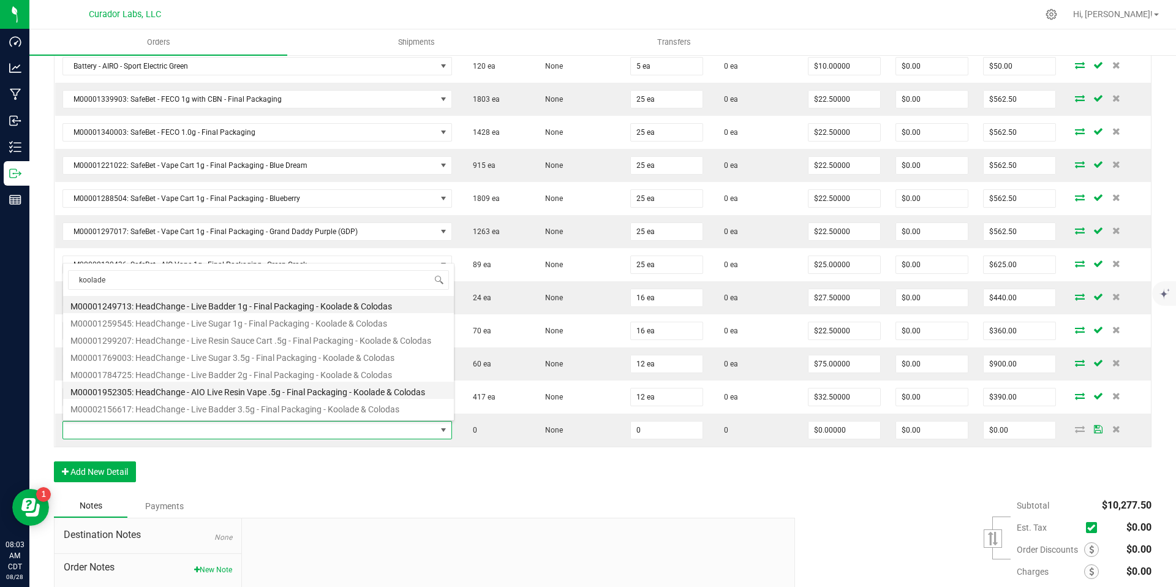
click at [330, 386] on li "M00001952305: HeadChange - AIO Live Resin Vape .5g - Final Packaging - Koolade …" at bounding box center [258, 390] width 391 height 17
type input "0 ea"
type input "$27.50000"
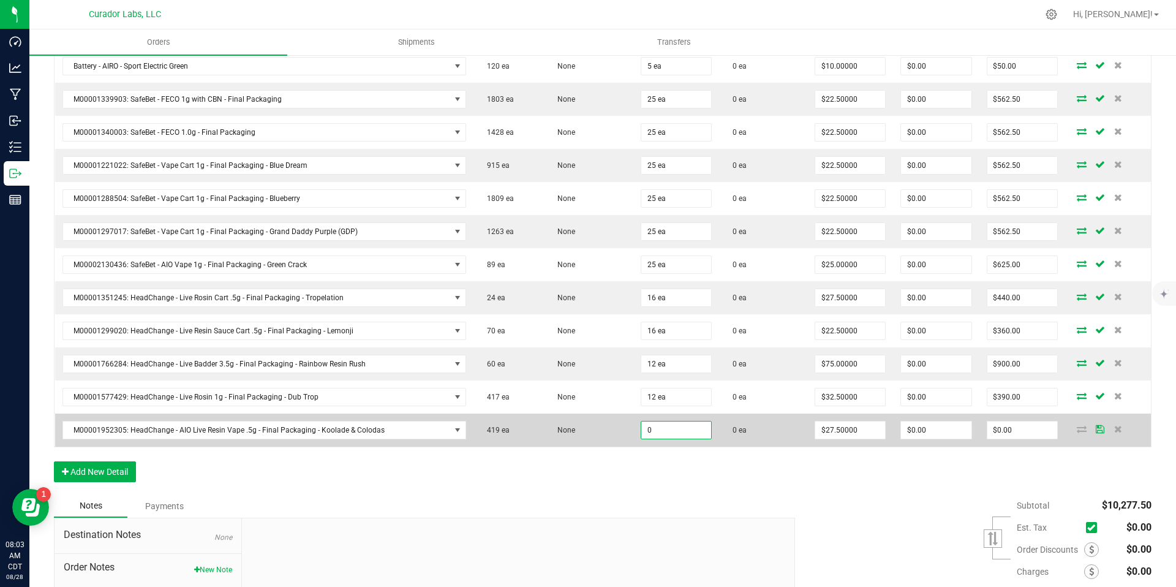
click at [655, 426] on input "0" at bounding box center [676, 429] width 70 height 17
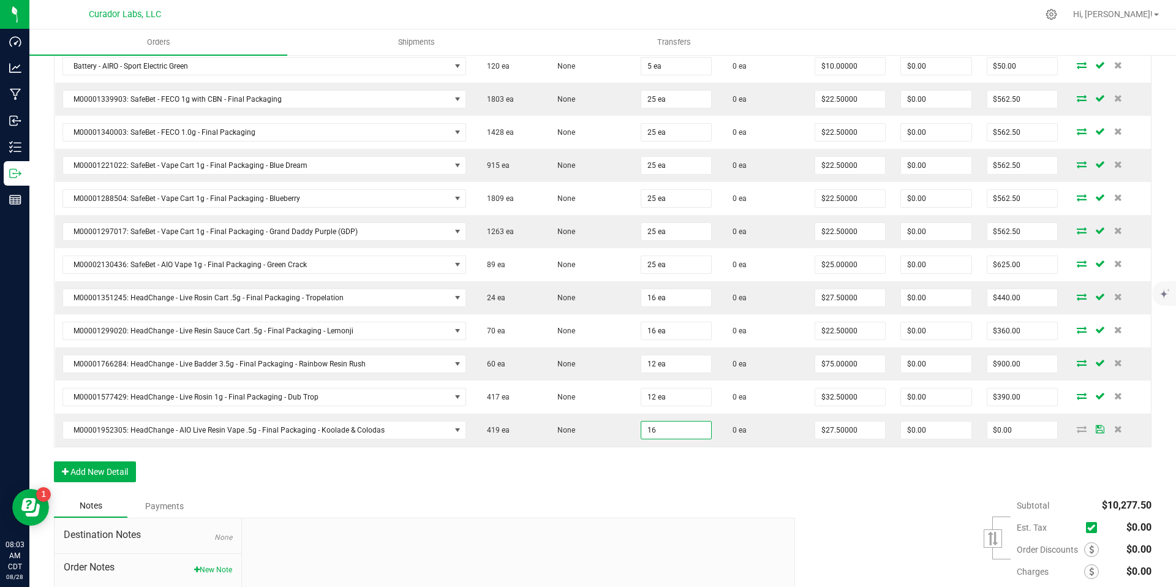
type input "16 ea"
type input "$440.00"
click at [693, 478] on div "Order Details Print All Labels Item Sellable Strain Qty Ordered Qty Allocated U…" at bounding box center [603, 46] width 1098 height 896
click at [830, 514] on div "Subtotal $10,357.50 Est. Tax" at bounding box center [969, 571] width 366 height 155
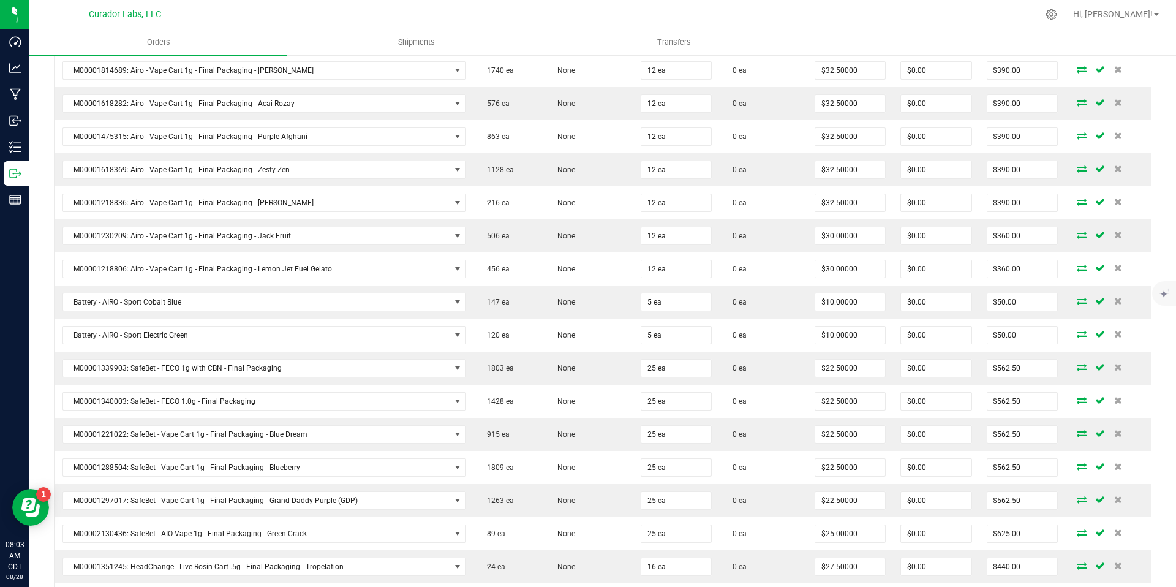
scroll to position [886, 0]
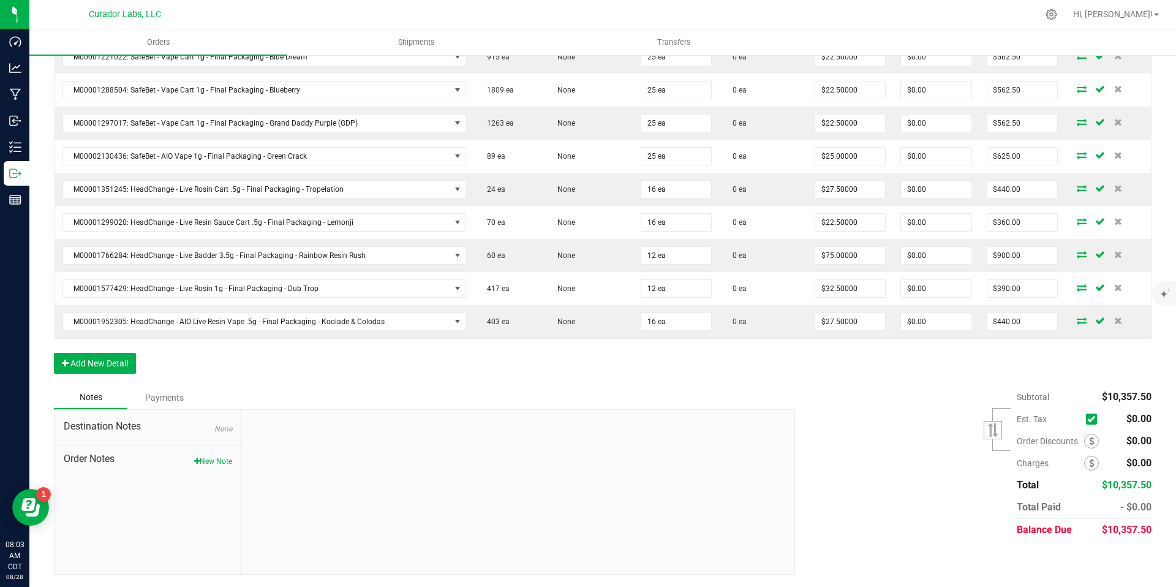
click at [898, 527] on div "Subtotal $10,357.50 Est. Tax" at bounding box center [969, 463] width 366 height 155
click at [497, 392] on div "Notes Payments" at bounding box center [420, 397] width 732 height 23
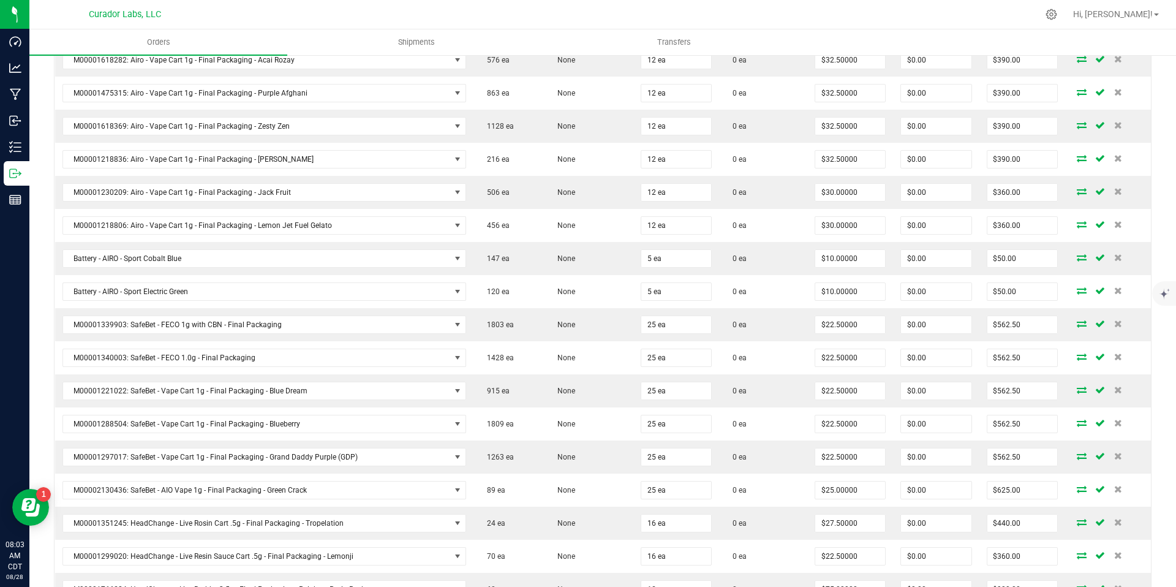
scroll to position [535, 0]
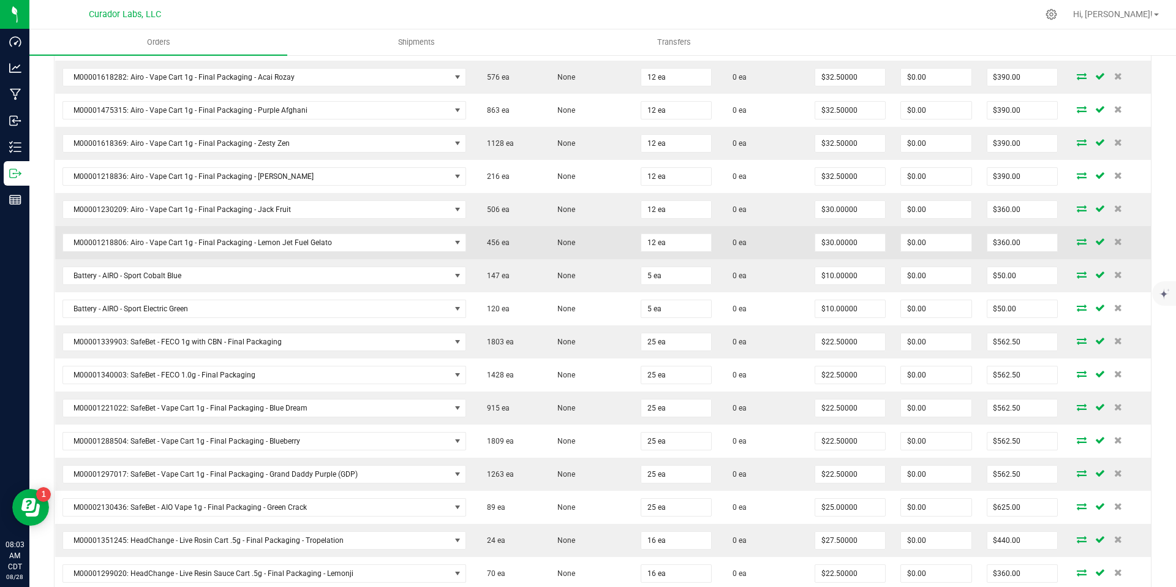
click at [788, 242] on td "0 ea" at bounding box center [763, 242] width 88 height 33
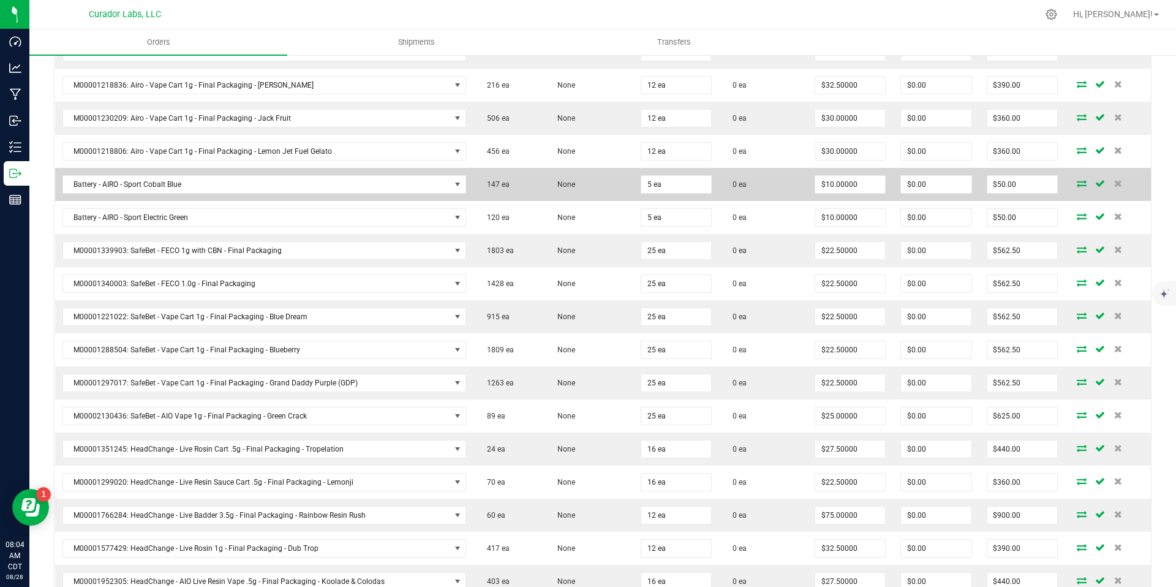
scroll to position [886, 0]
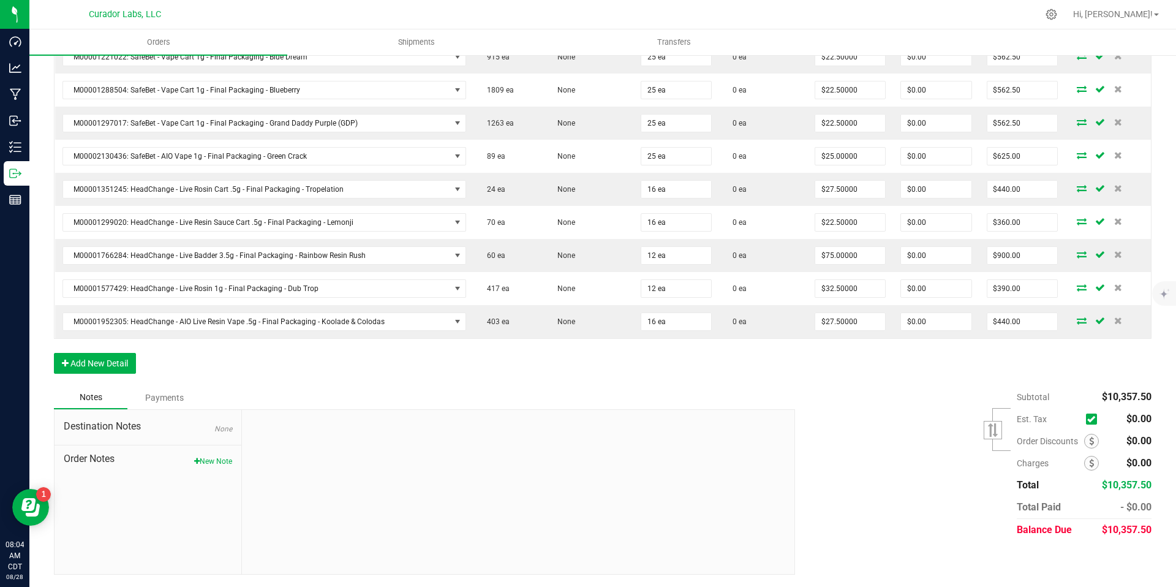
click at [837, 484] on div "Subtotal $10,357.50 Est. Tax" at bounding box center [969, 463] width 366 height 155
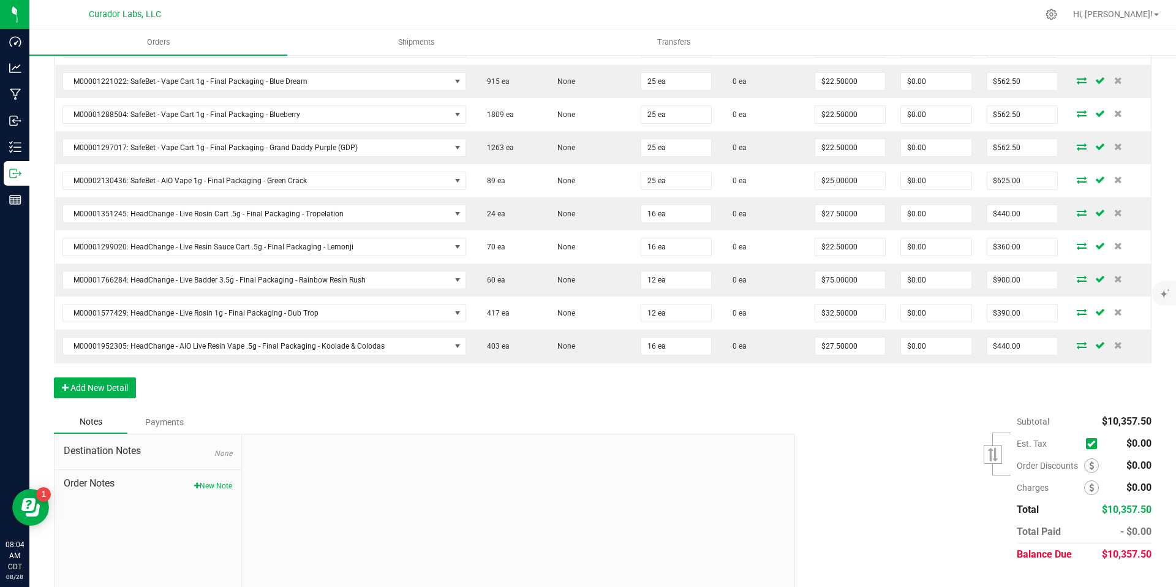
scroll to position [880, 0]
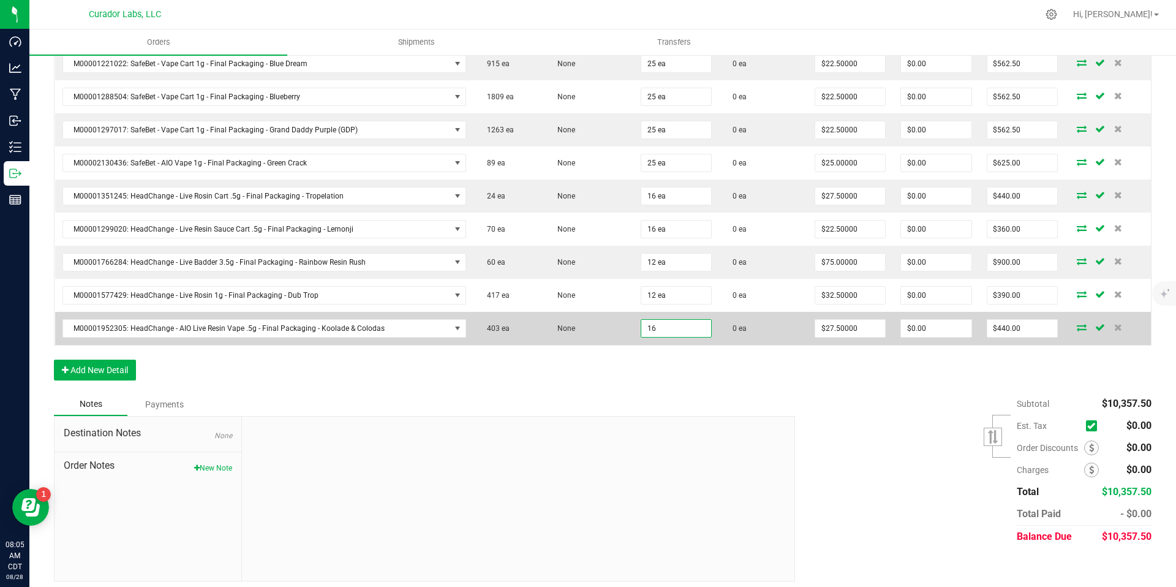
click at [679, 329] on input "16" at bounding box center [676, 328] width 70 height 17
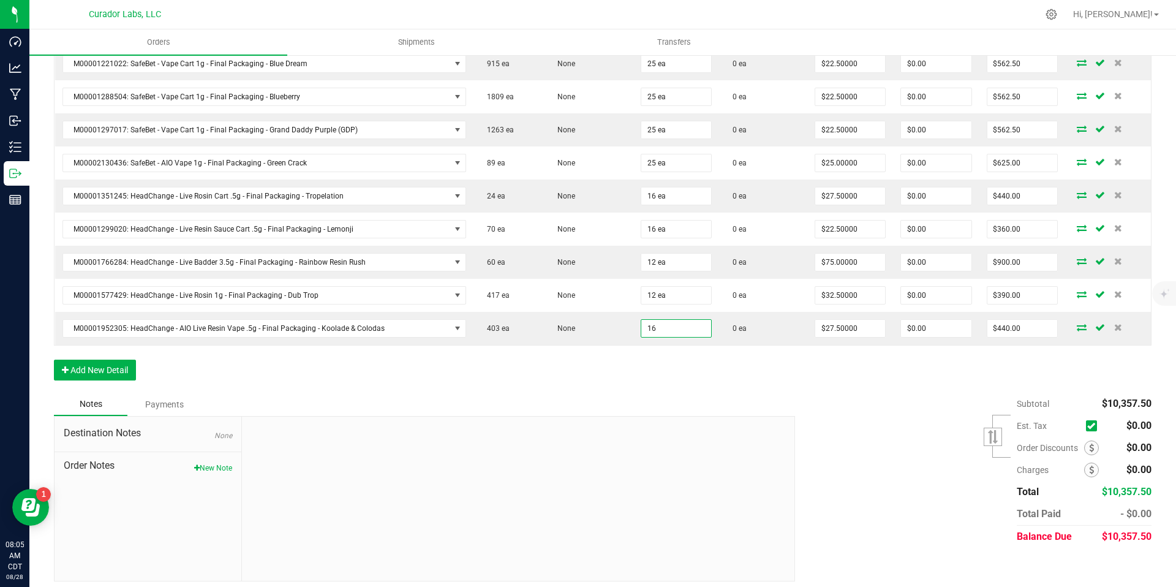
type input "16 ea"
click at [685, 419] on div at bounding box center [518, 498] width 552 height 164
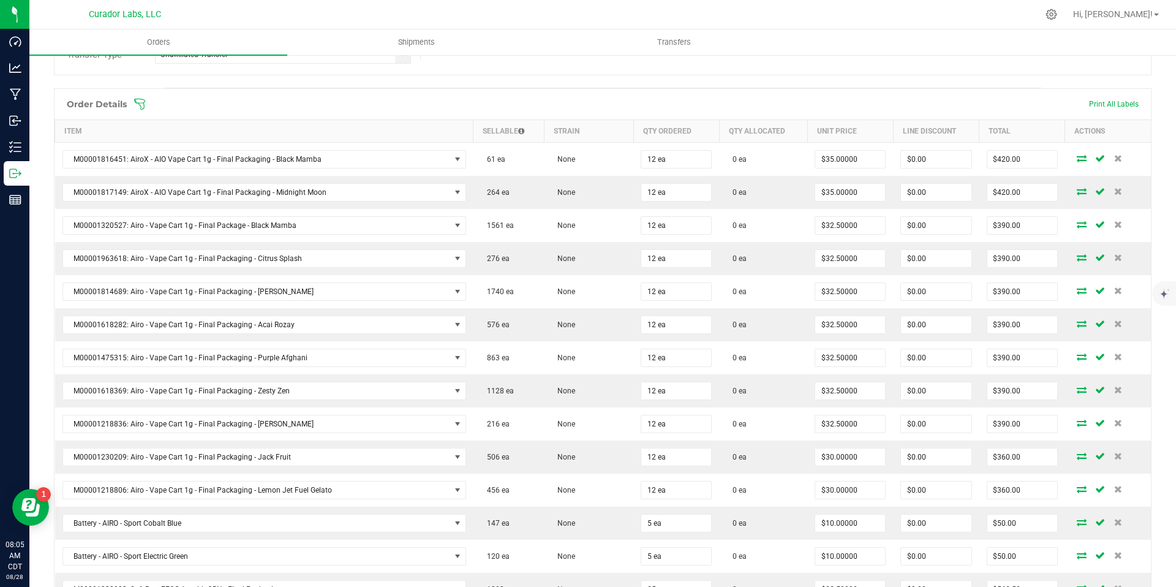
scroll to position [219, 0]
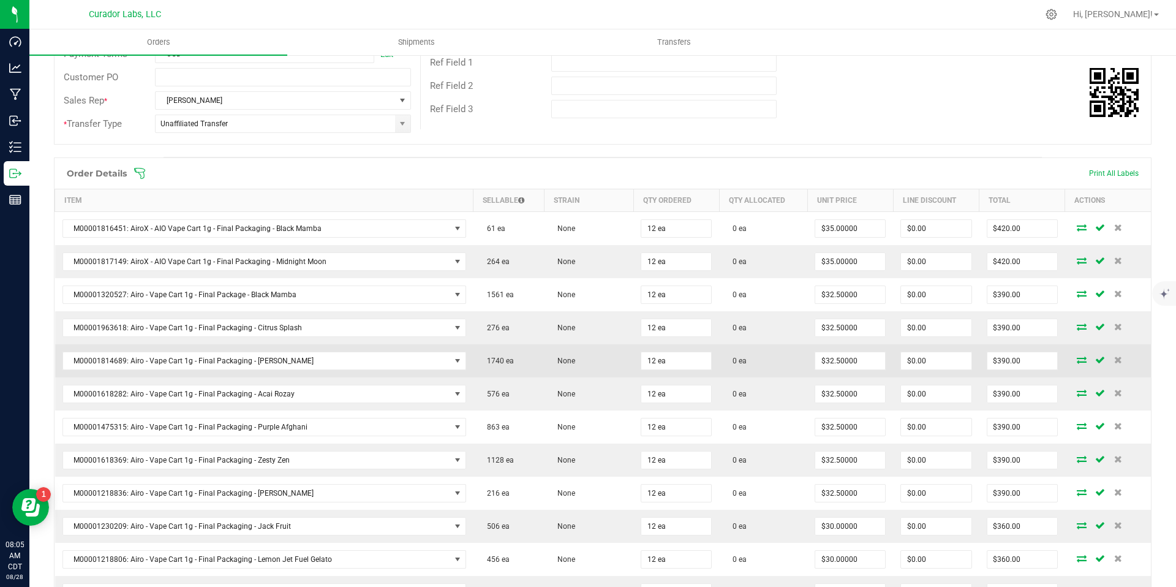
click at [753, 344] on td "0 ea" at bounding box center [763, 360] width 88 height 33
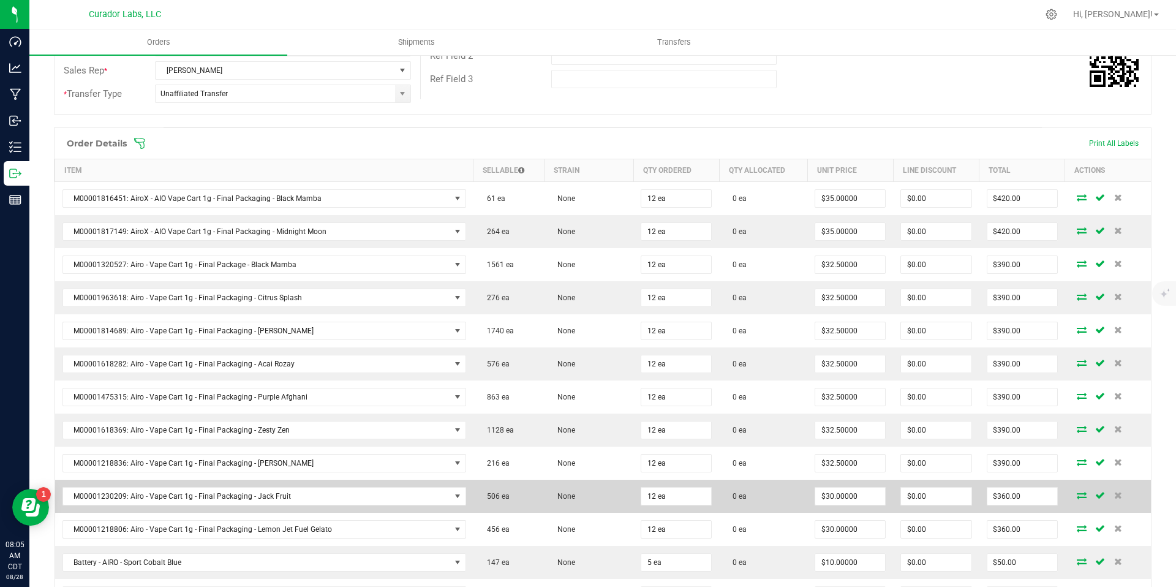
scroll to position [252, 0]
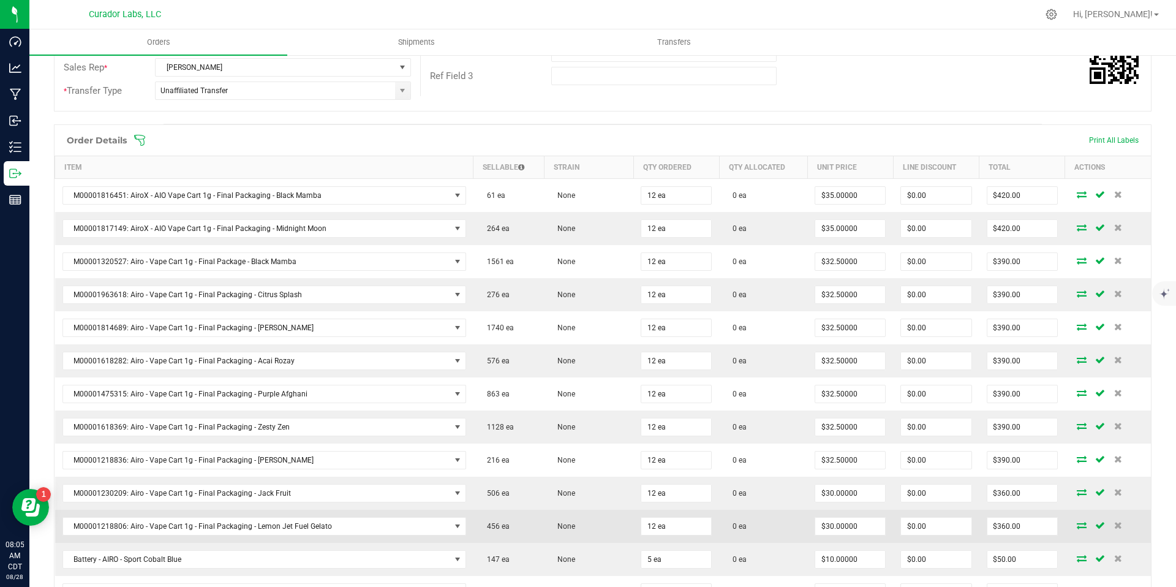
click at [790, 530] on td "0 ea" at bounding box center [763, 526] width 88 height 33
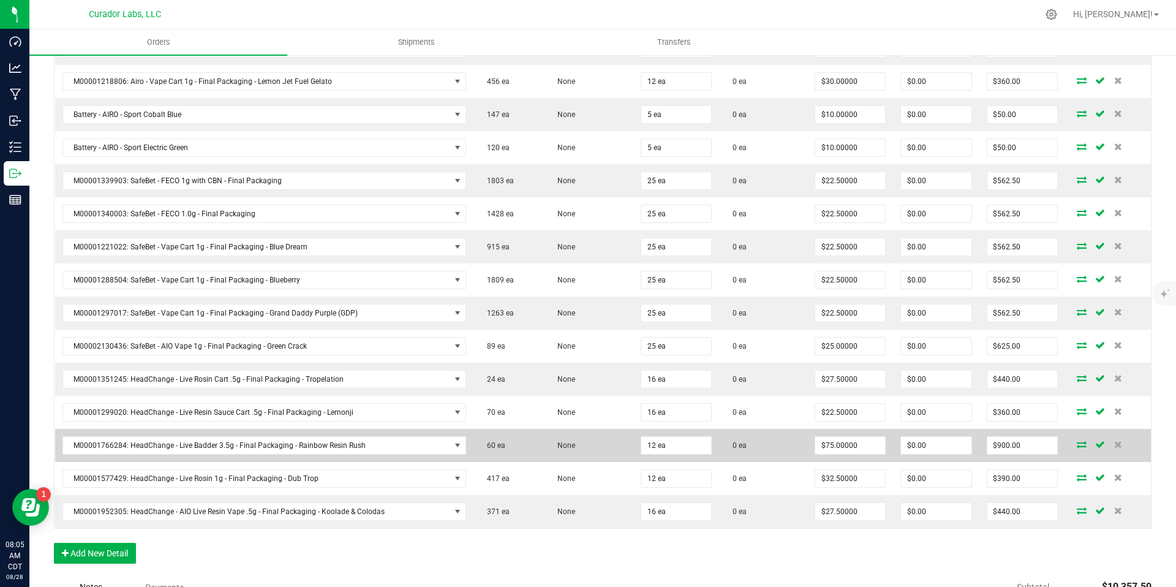
scroll to position [697, 0]
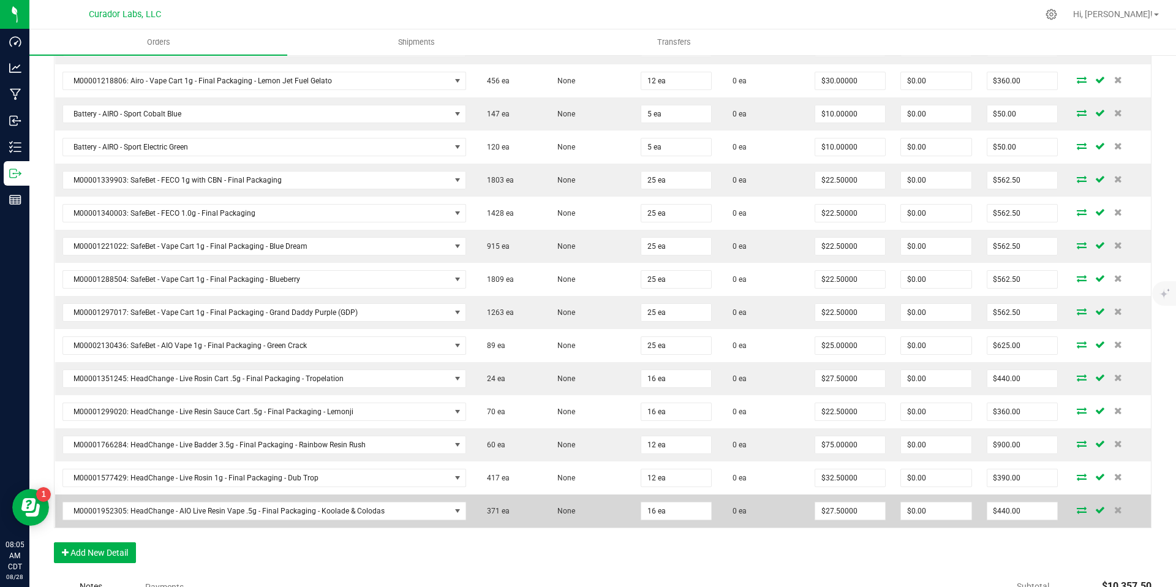
click at [763, 513] on td "0 ea" at bounding box center [763, 510] width 88 height 33
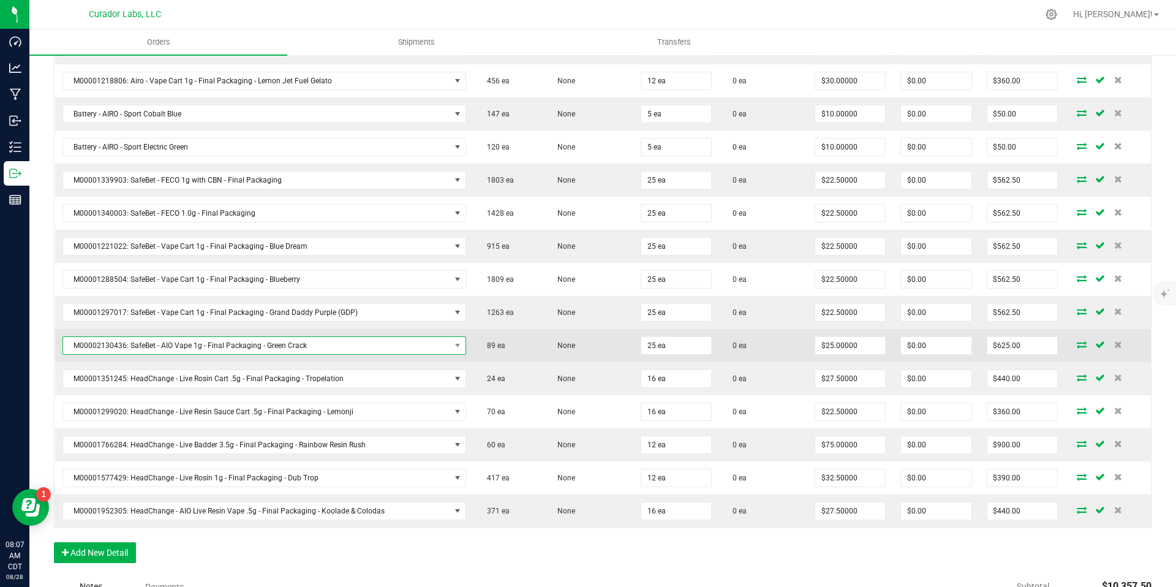
click at [414, 345] on span "M00002130436: SafeBet - AIO Vape 1g - Final Packaging - Green Crack" at bounding box center [256, 345] width 387 height 17
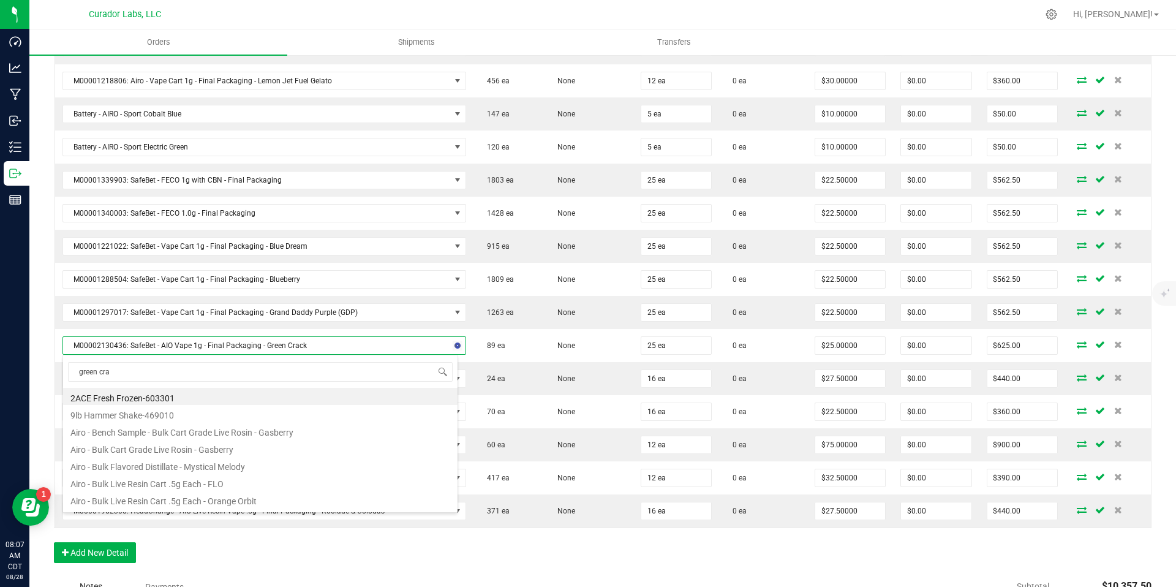
scroll to position [186, 0]
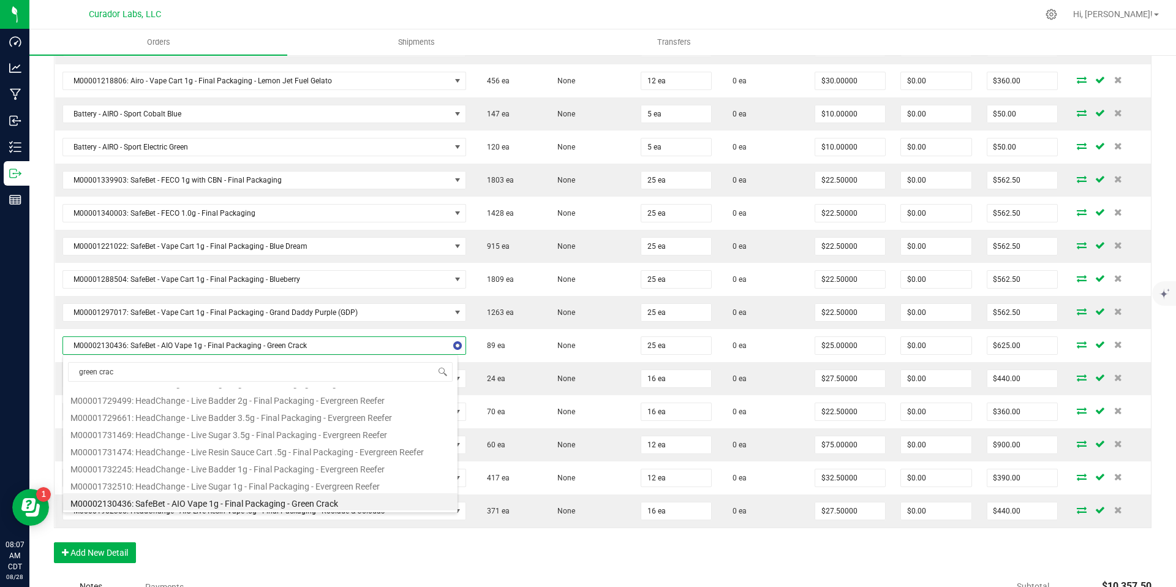
type input "green crack"
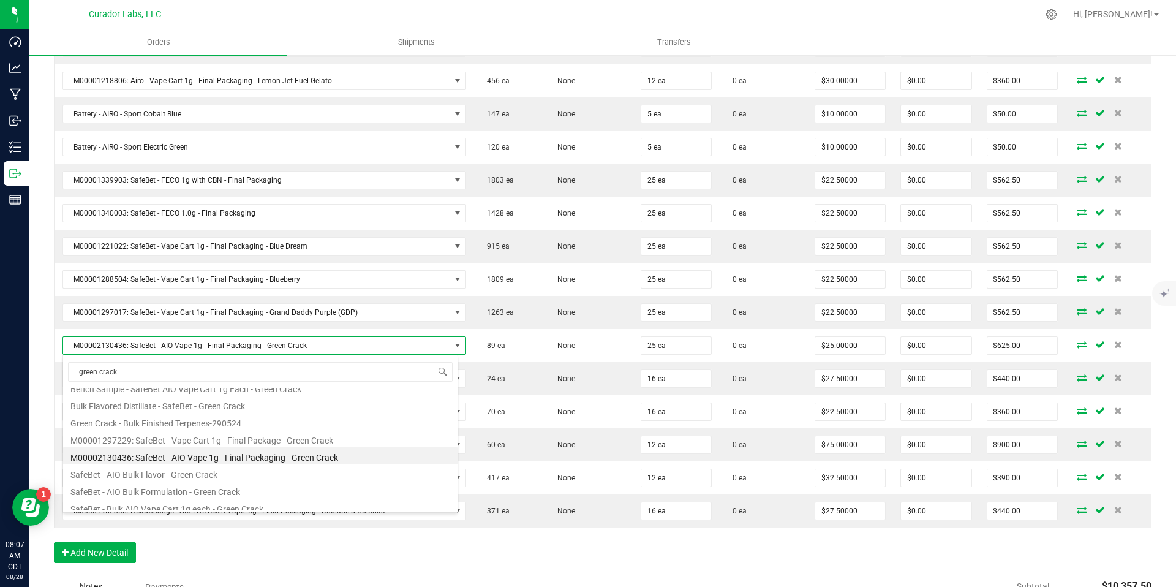
scroll to position [0, 0]
click at [352, 447] on li "M00001297229: SafeBet - Vape Cart 1g - Final Package - Green Crack" at bounding box center [260, 447] width 394 height 17
type input "$22.50000"
type input "$562.50"
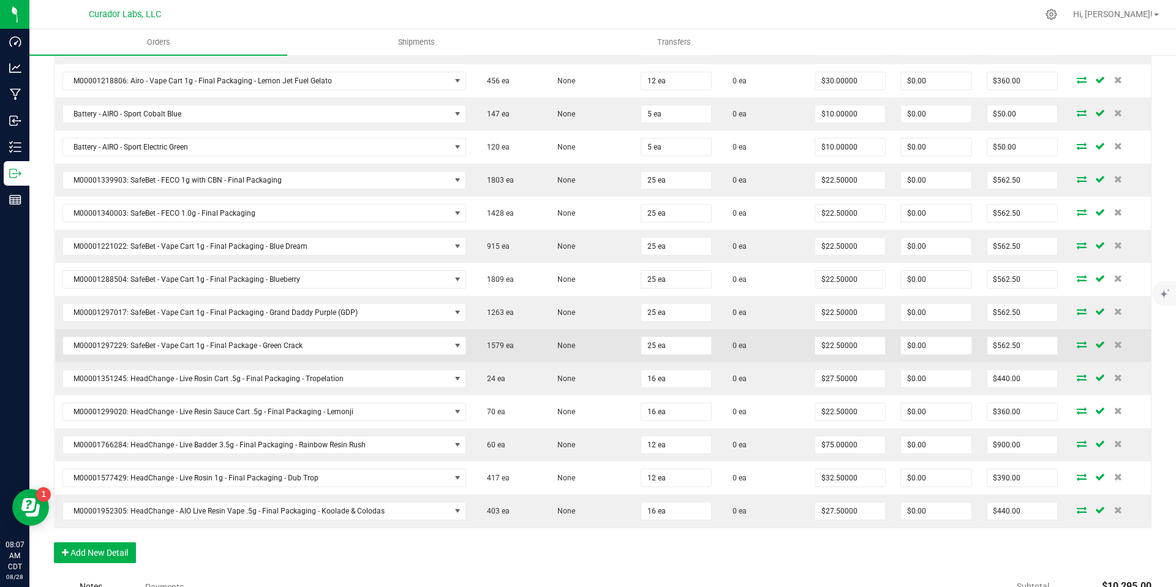
click at [614, 360] on td "None" at bounding box center [588, 345] width 89 height 33
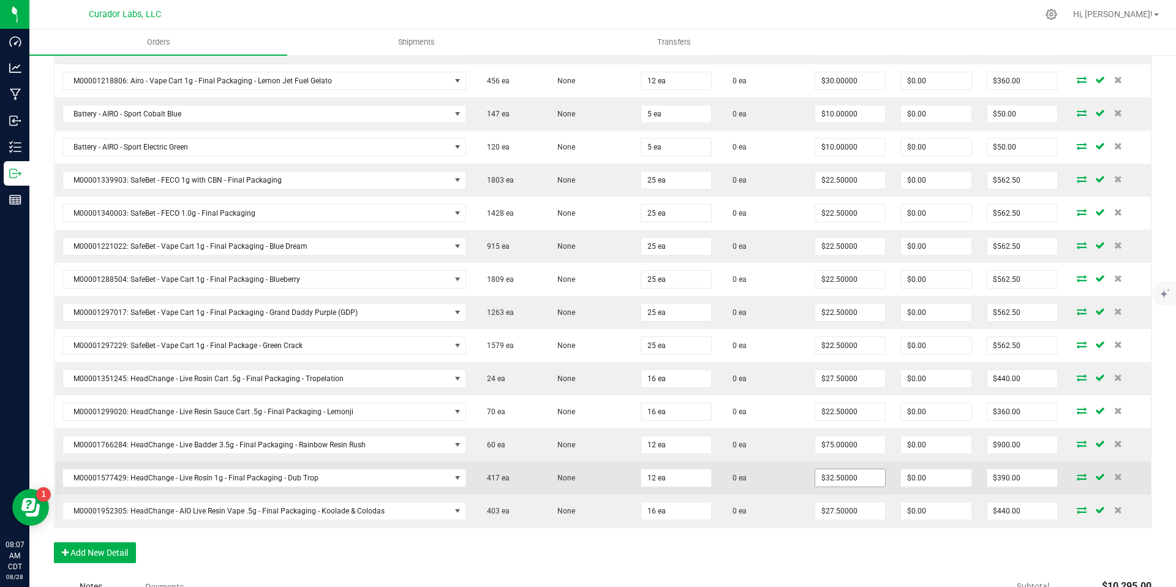
scroll to position [886, 0]
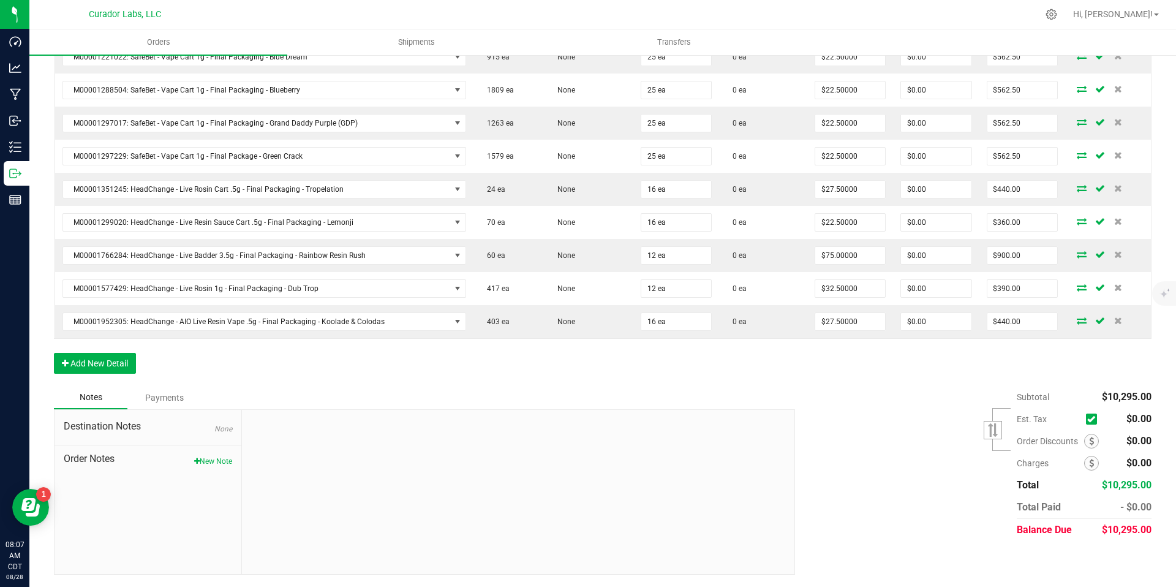
click at [900, 508] on div "Subtotal $10,295.00 Est. Tax" at bounding box center [969, 463] width 366 height 155
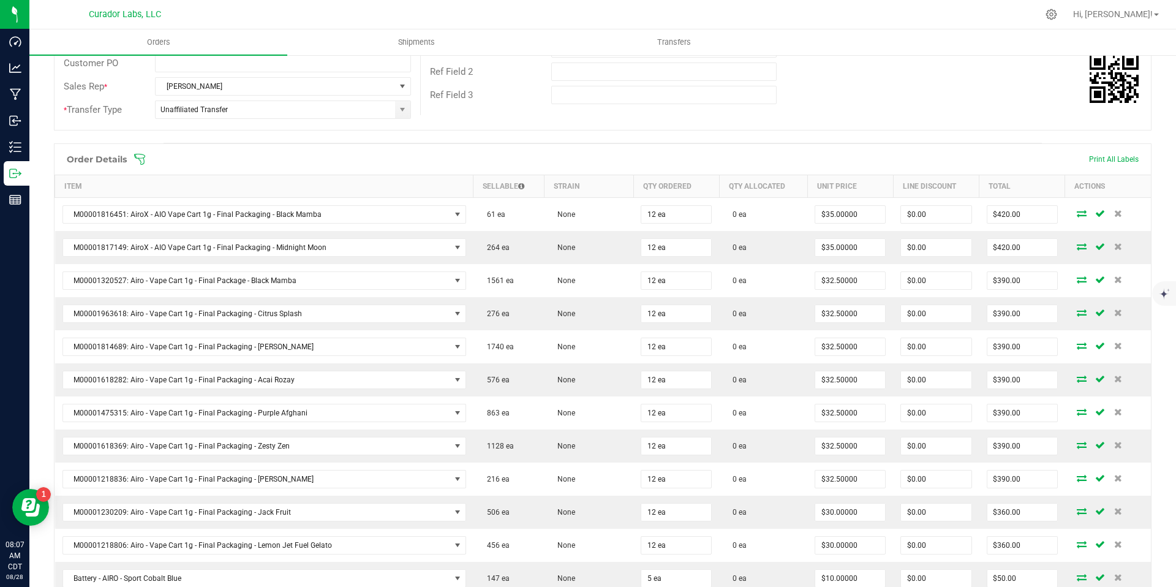
scroll to position [0, 0]
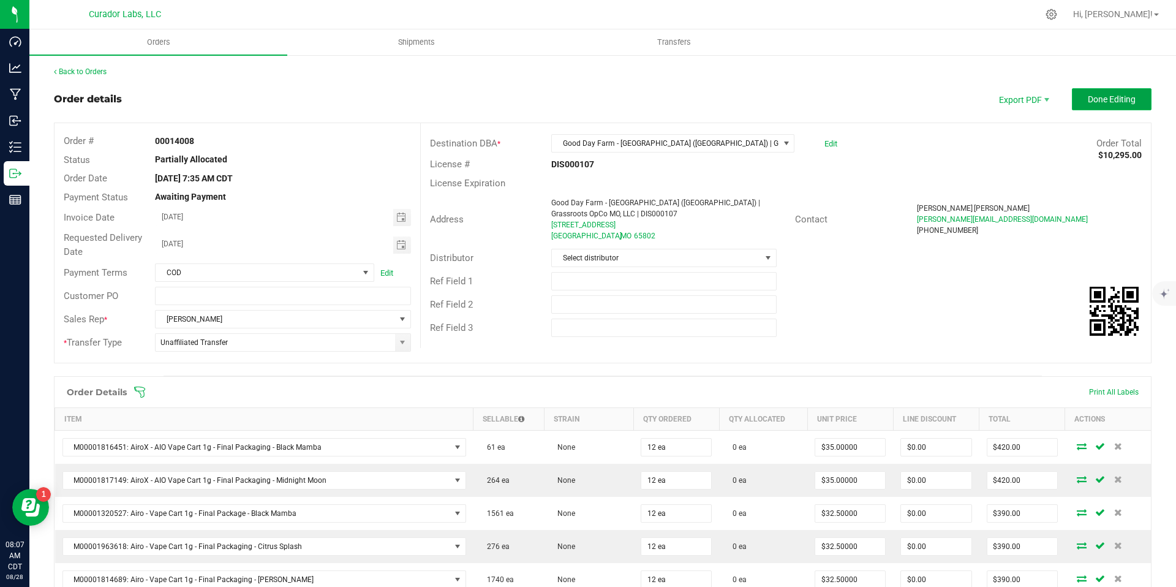
click at [1047, 107] on button "Done Editing" at bounding box center [1112, 99] width 80 height 22
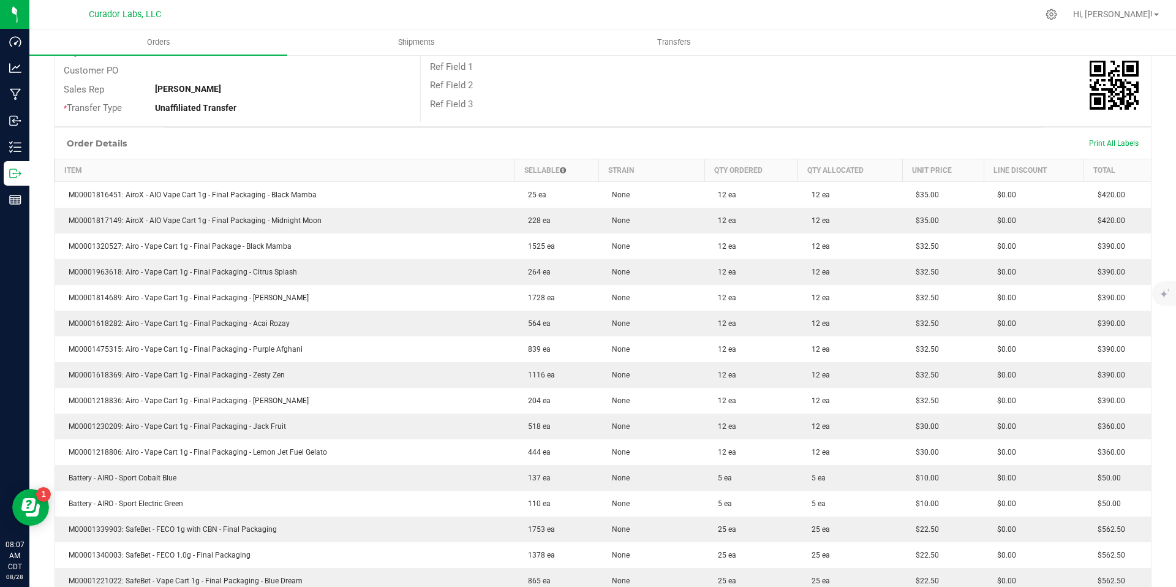
scroll to position [214, 0]
click at [853, 140] on div "Order Details Print All Labels" at bounding box center [603, 144] width 1096 height 31
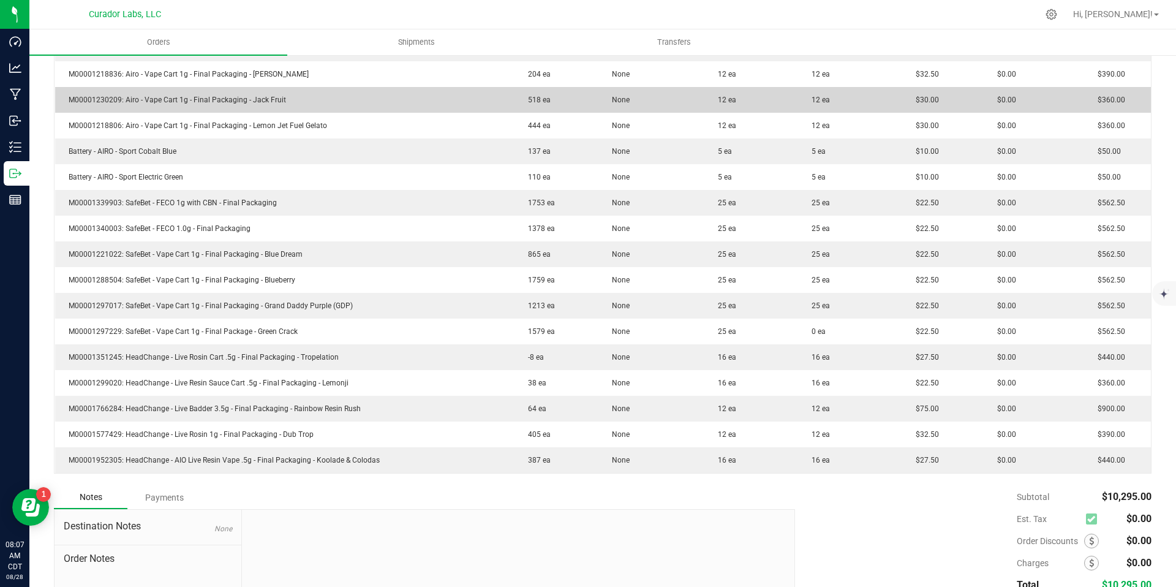
scroll to position [641, 0]
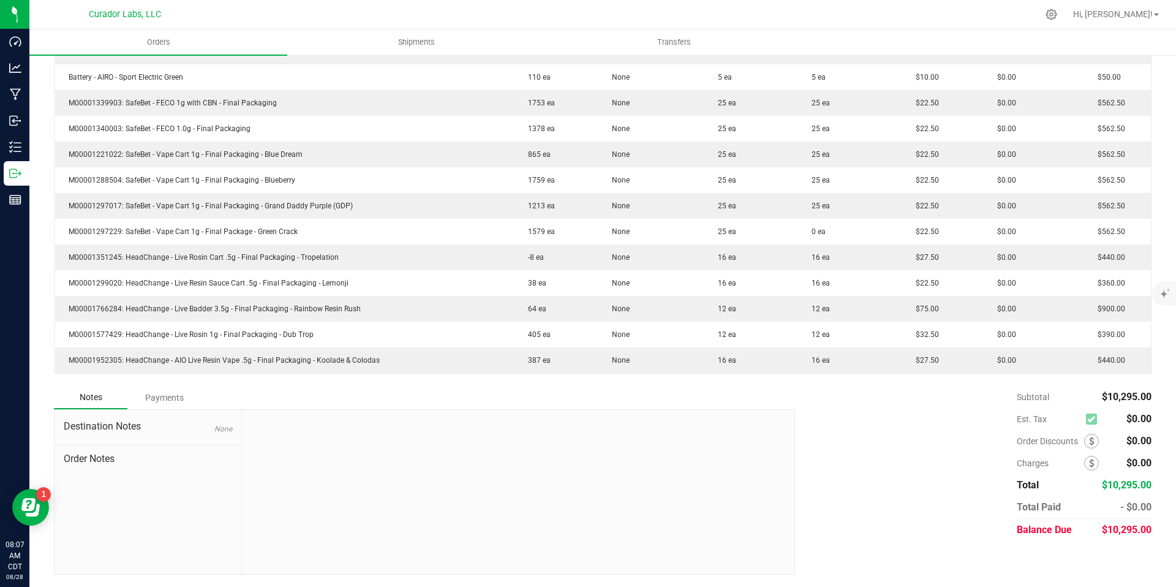
click at [519, 529] on div at bounding box center [518, 492] width 552 height 164
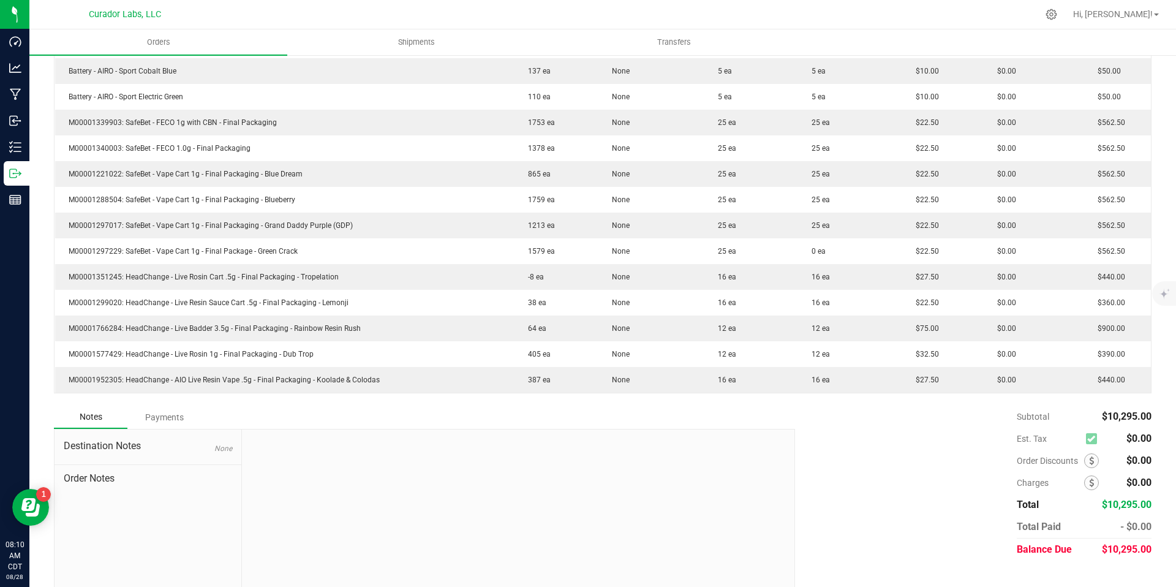
scroll to position [0, 0]
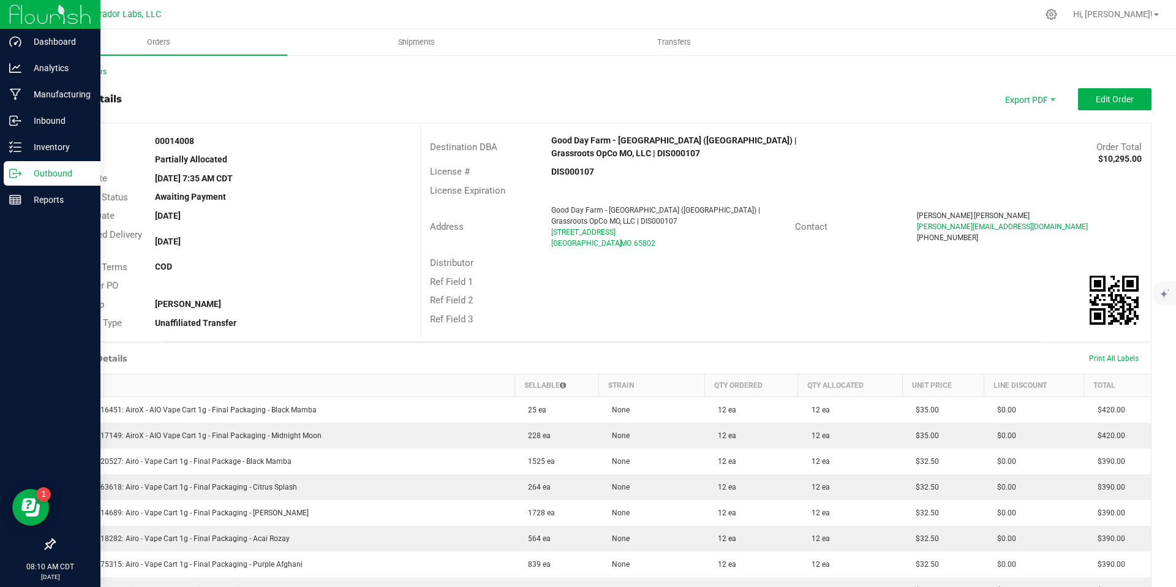
click at [20, 178] on icon at bounding box center [15, 173] width 12 height 12
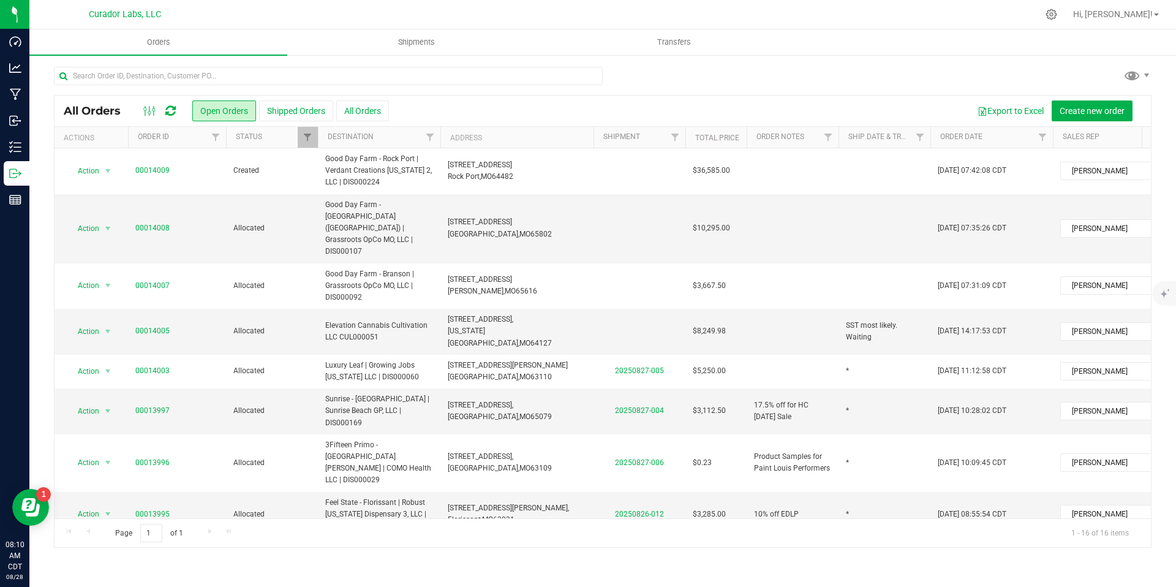
click at [929, 110] on div "Export to Excel Create new order" at bounding box center [765, 110] width 753 height 21
click at [1047, 108] on span "Create new order" at bounding box center [1092, 111] width 65 height 10
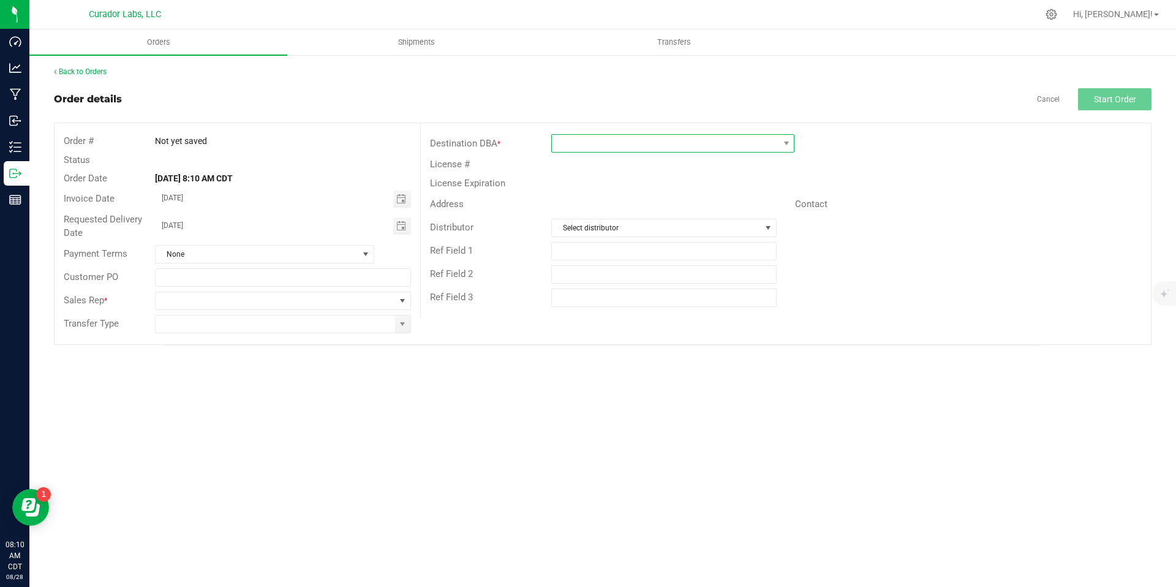
click at [592, 144] on span at bounding box center [665, 143] width 227 height 17
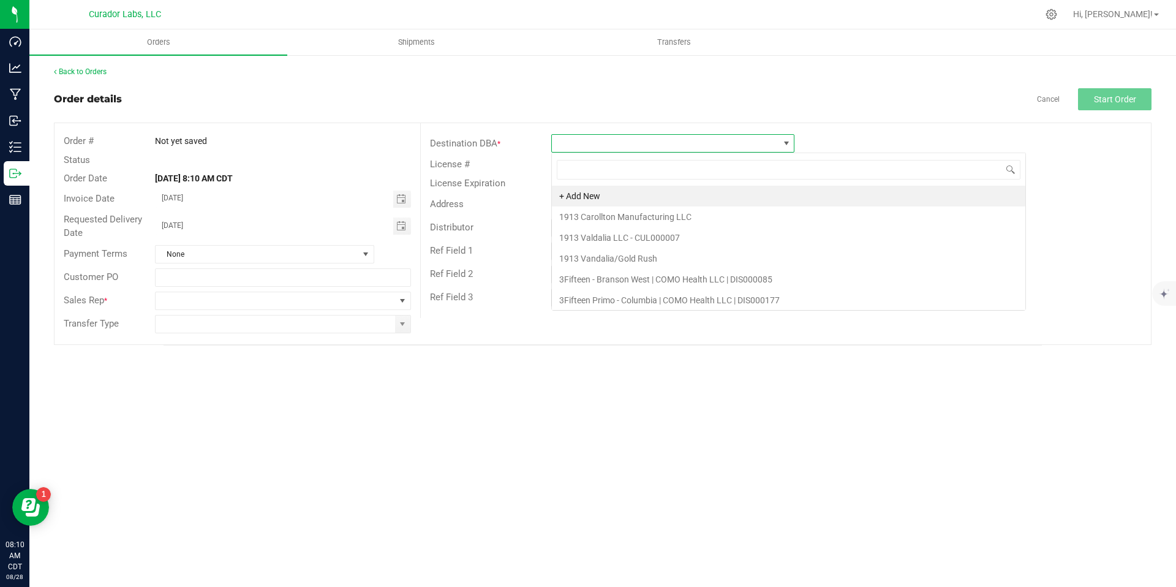
scroll to position [18, 243]
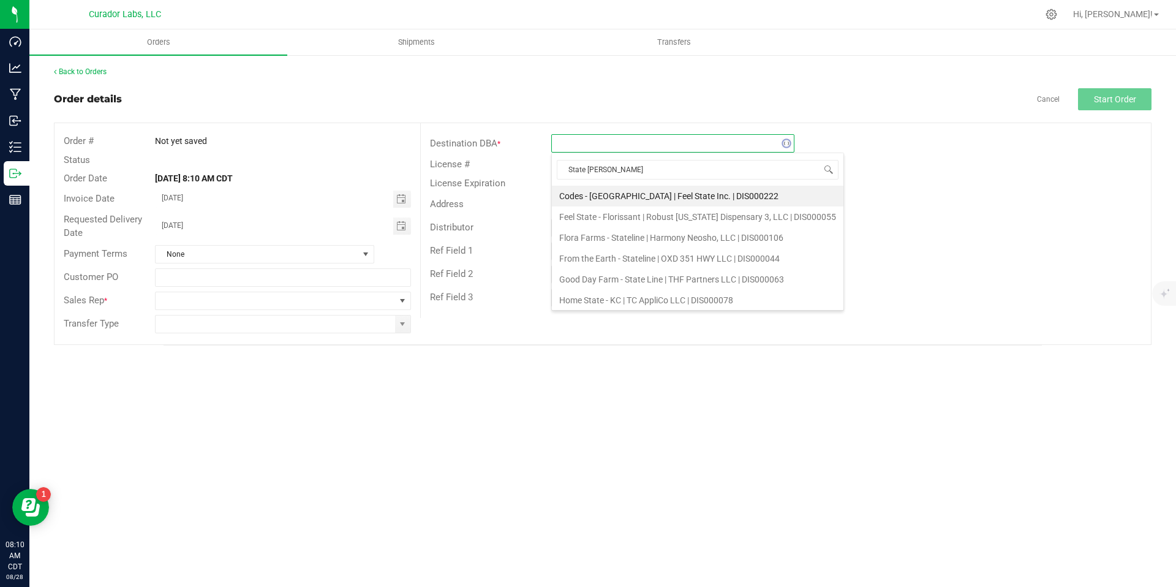
type input "State Line"
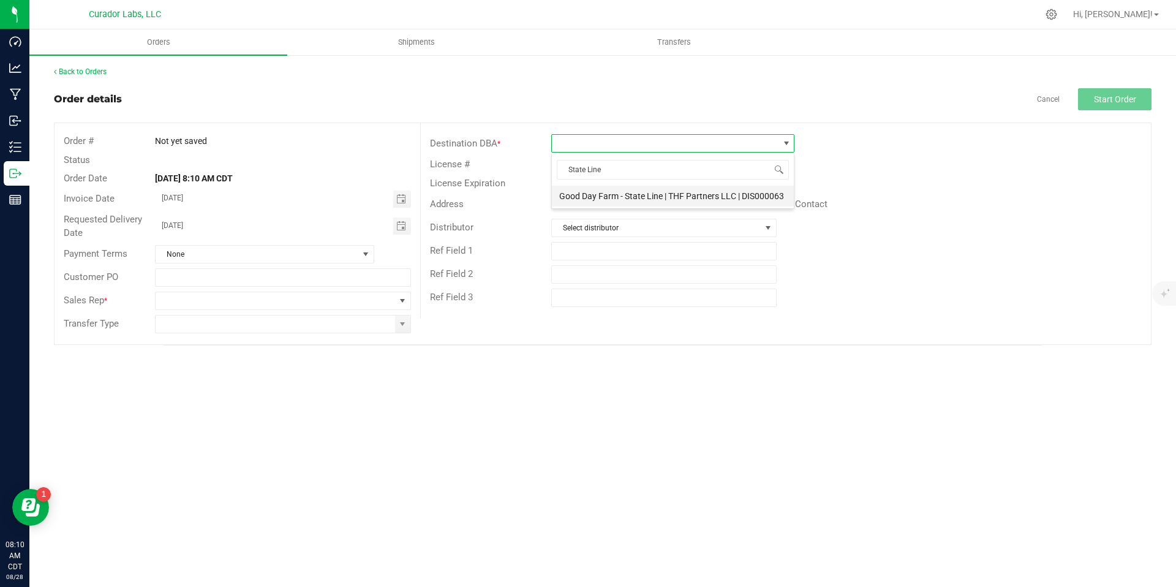
click at [639, 197] on li "Good Day Farm - State Line | THF Partners LLC | DIS000063" at bounding box center [673, 196] width 242 height 21
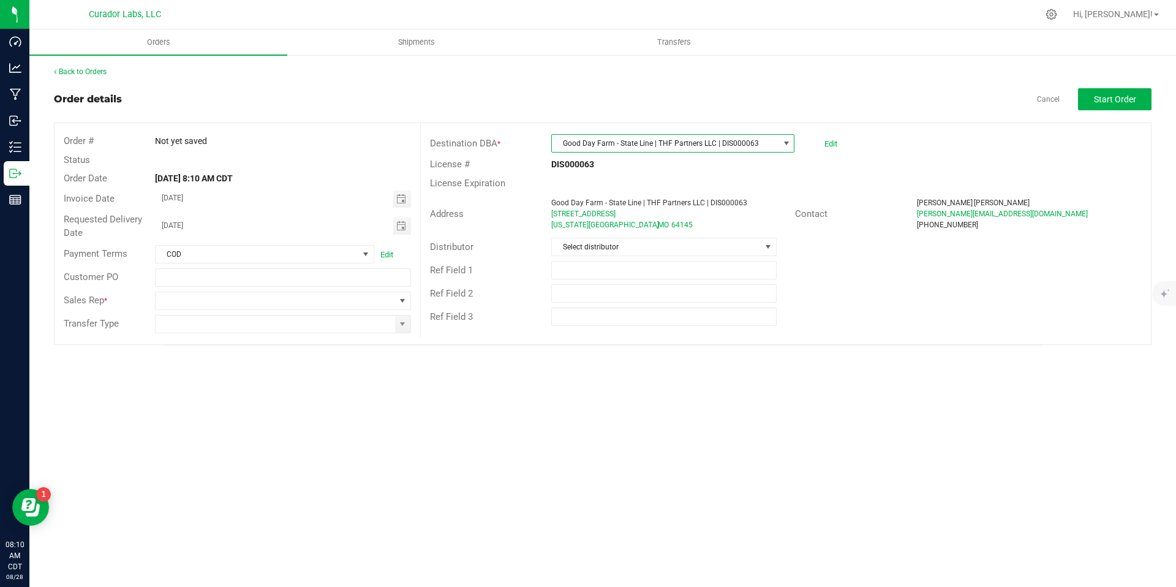
click at [843, 185] on div "License Expiration" at bounding box center [786, 183] width 730 height 19
click at [732, 244] on span "Select distributor" at bounding box center [656, 246] width 208 height 17
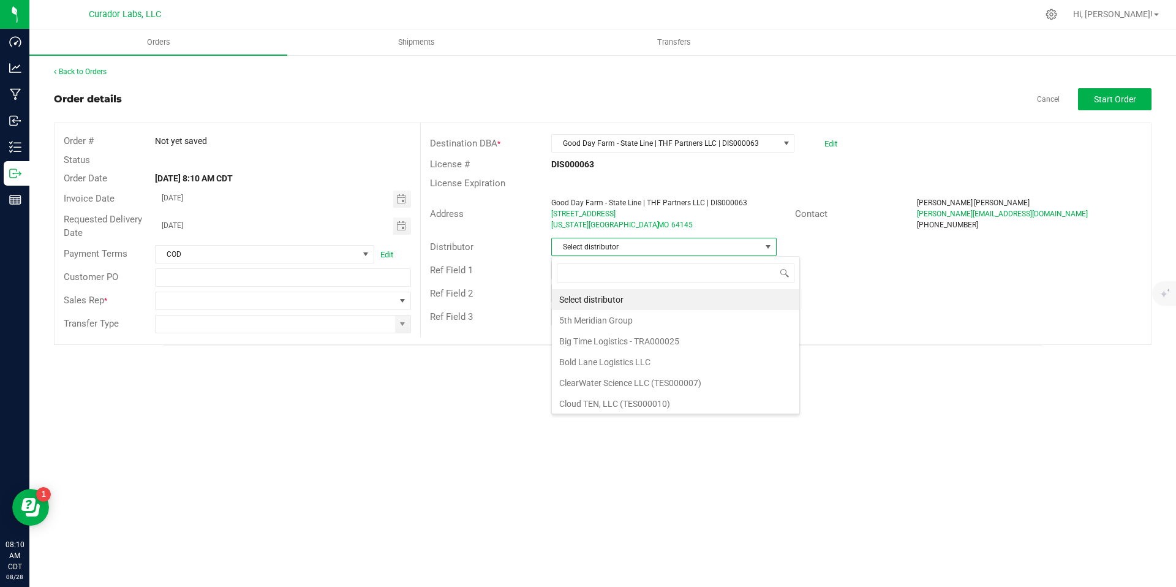
scroll to position [18, 225]
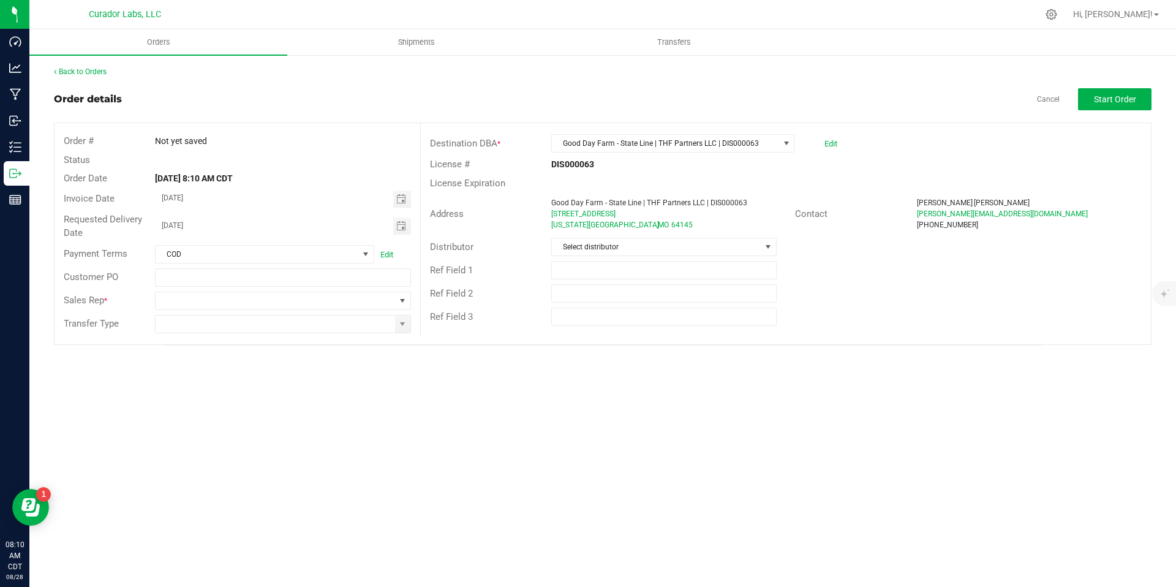
click at [864, 277] on div "Ref Field 1" at bounding box center [786, 269] width 730 height 23
click at [402, 324] on span at bounding box center [402, 324] width 10 height 10
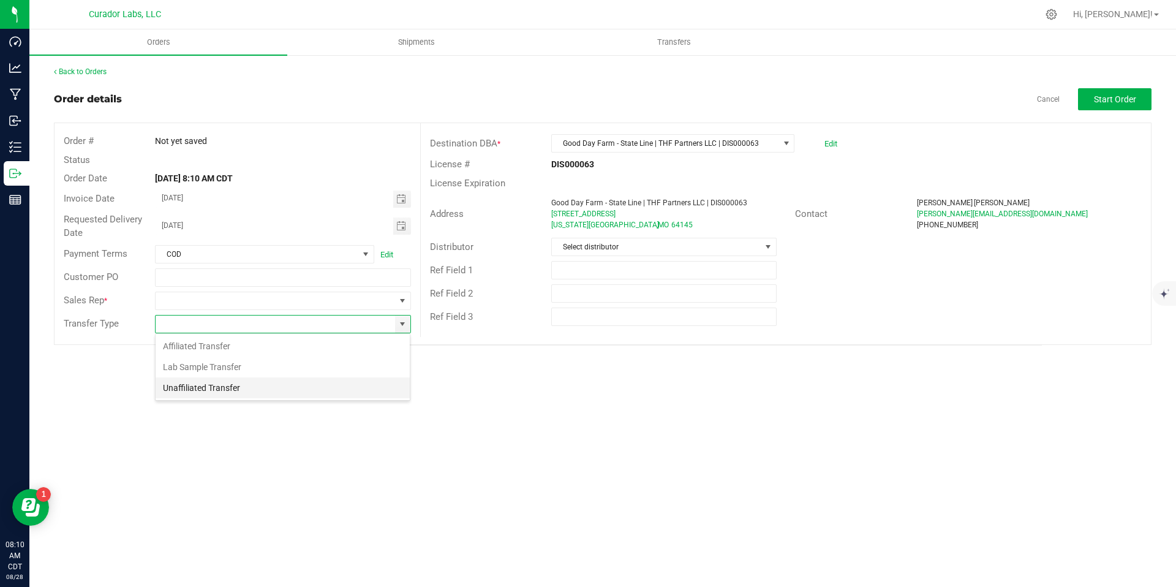
click at [360, 382] on li "Unaffiliated Transfer" at bounding box center [283, 387] width 254 height 21
type input "Unaffiliated Transfer"
click at [385, 356] on div "Back to Orders Order details Cancel Start Order Order # Not yet saved Status Or…" at bounding box center [602, 206] width 1147 height 304
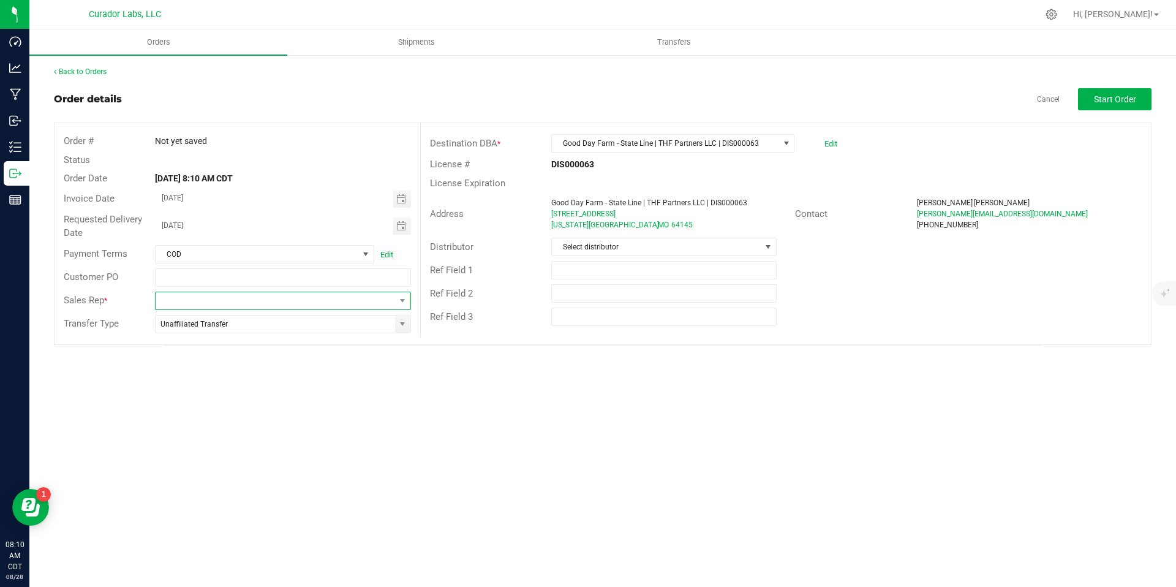
click at [396, 298] on span at bounding box center [402, 300] width 15 height 17
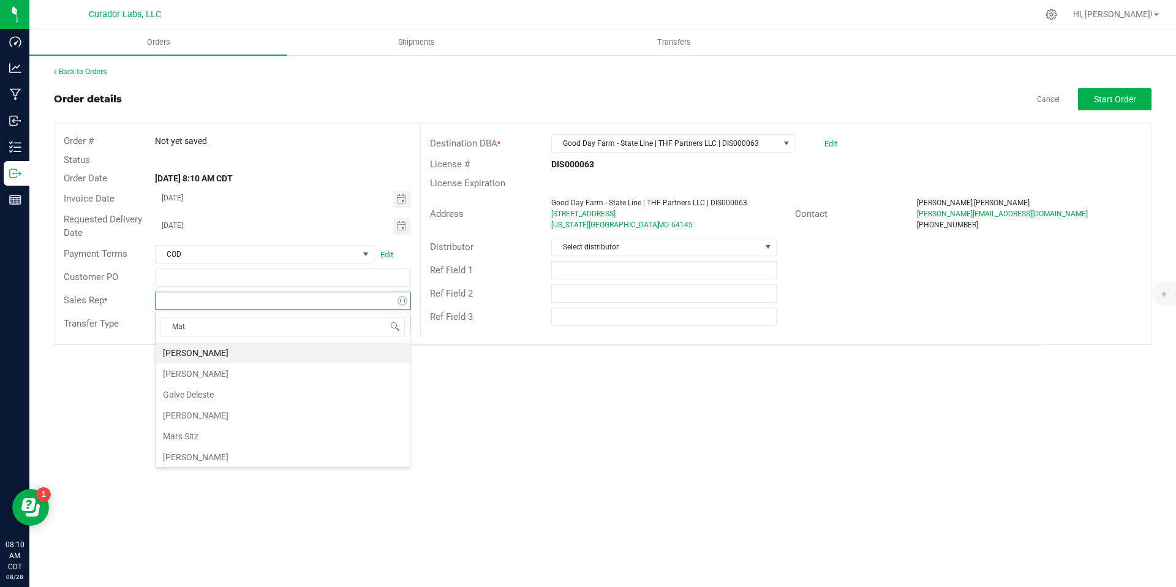
type input "Matt"
click at [307, 356] on li "Matt Wolf" at bounding box center [283, 352] width 254 height 21
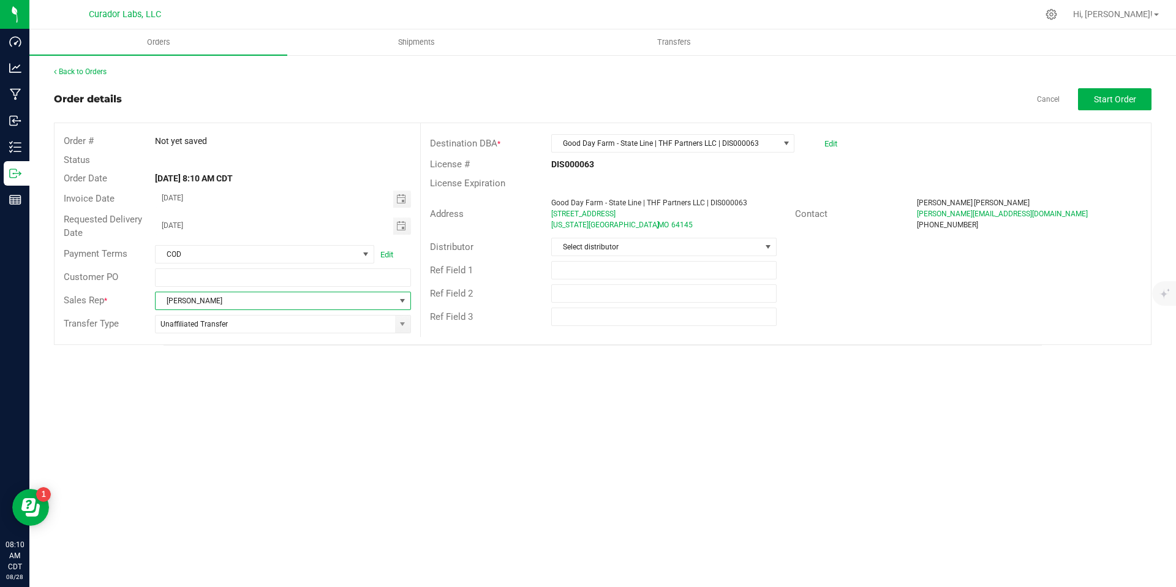
click at [395, 301] on span at bounding box center [402, 300] width 15 height 17
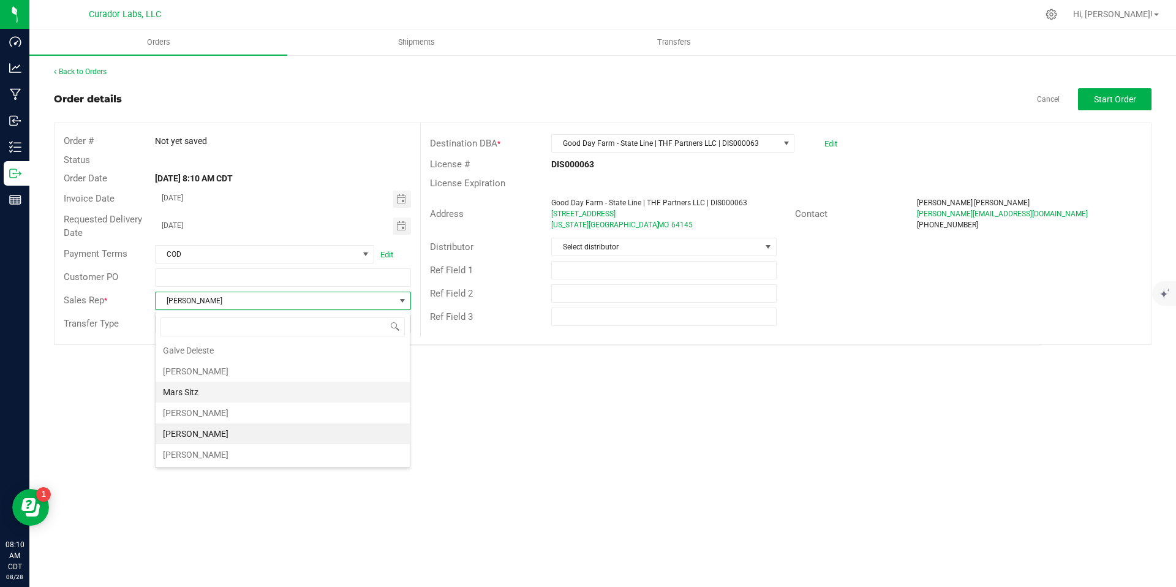
scroll to position [0, 0]
click at [521, 397] on div "Orders Shipments Transfers Back to Orders Order details Cancel Start Order Orde…" at bounding box center [602, 307] width 1147 height 557
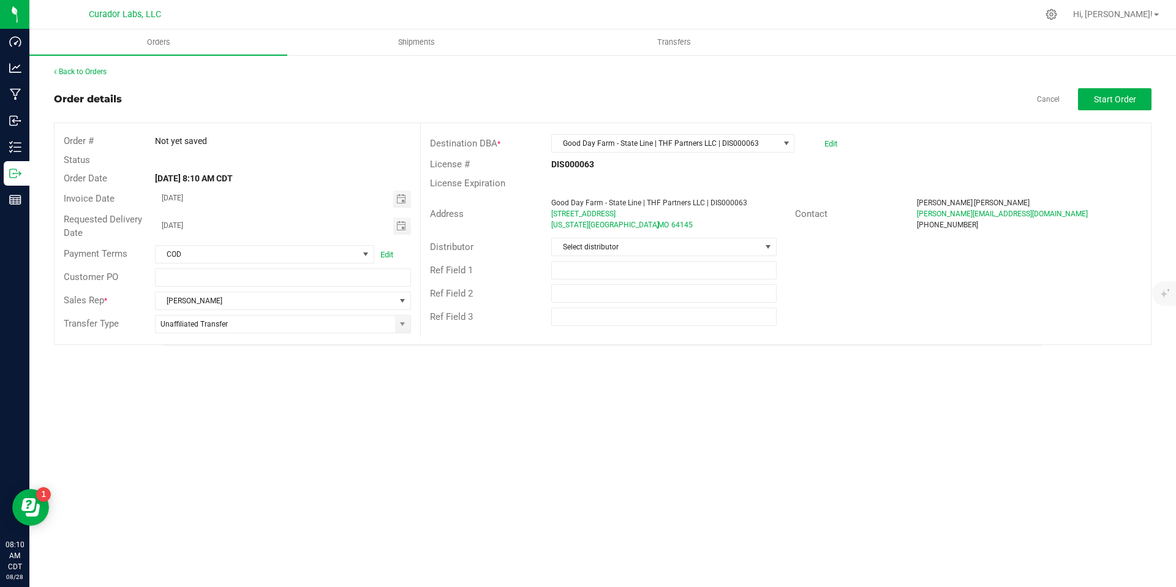
click at [442, 397] on div "Orders Shipments Transfers Back to Orders Order details Cancel Start Order Orde…" at bounding box center [602, 307] width 1147 height 557
click at [1047, 103] on span "Start Order" at bounding box center [1115, 99] width 42 height 10
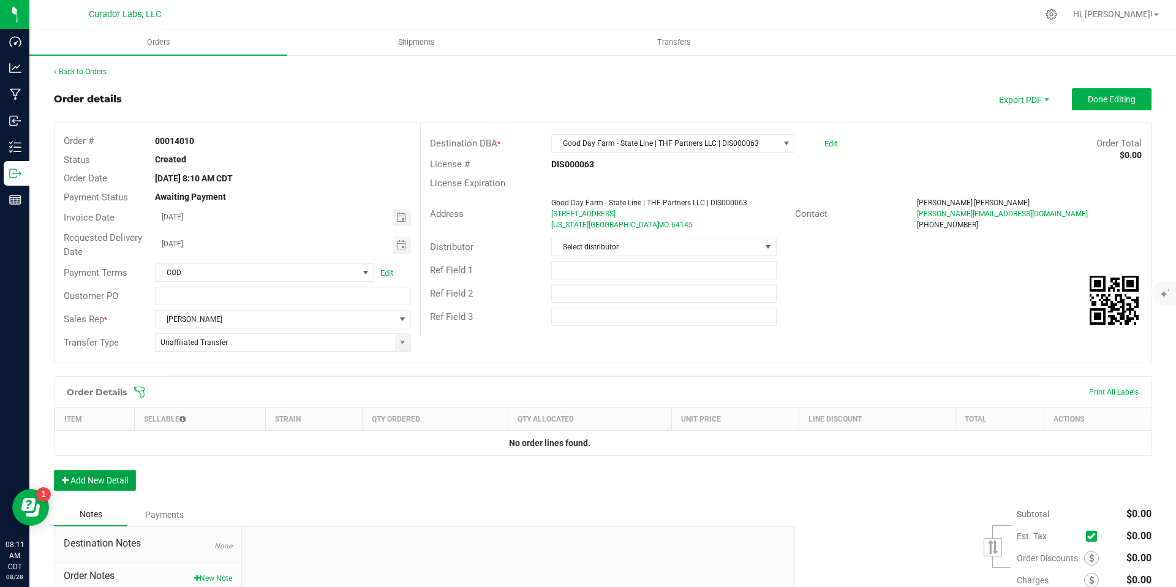
click at [107, 480] on button "Add New Detail" at bounding box center [95, 480] width 82 height 21
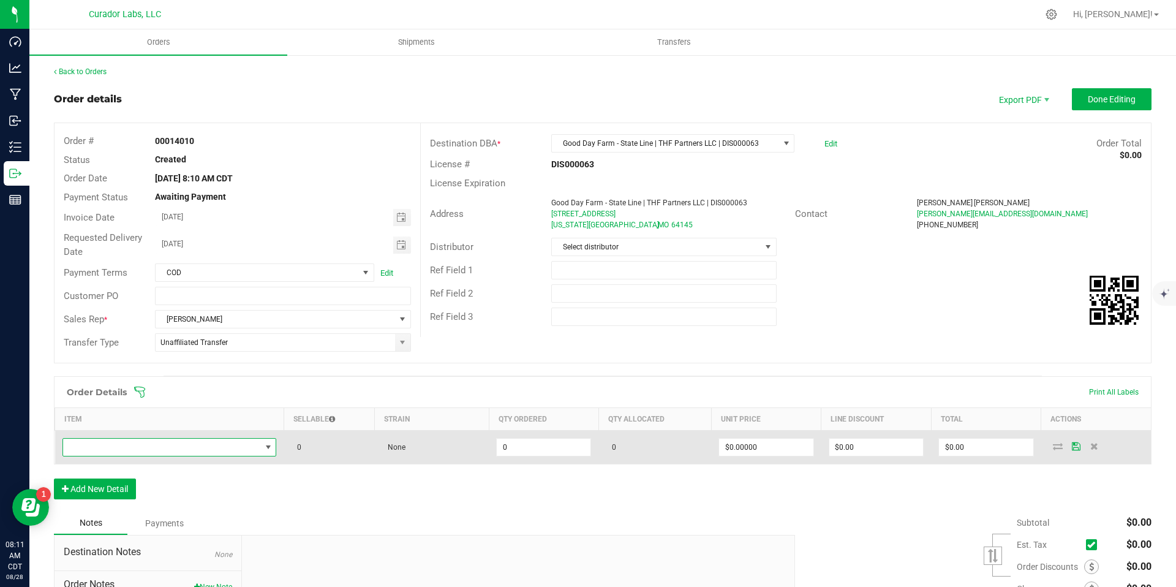
click at [159, 448] on span "NO DATA FOUND" at bounding box center [162, 447] width 198 height 17
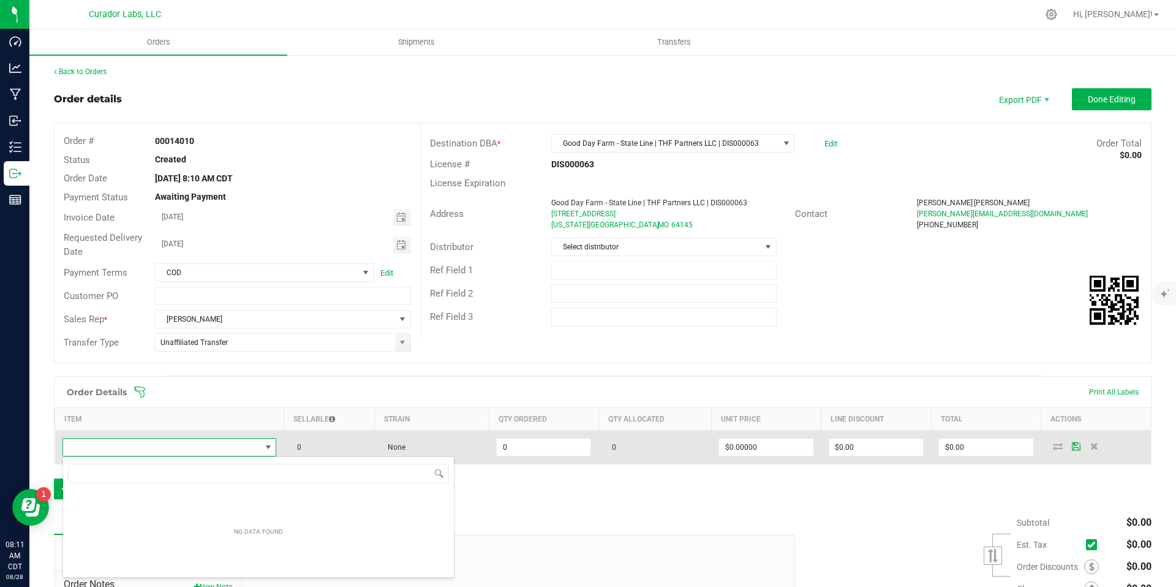
scroll to position [18, 210]
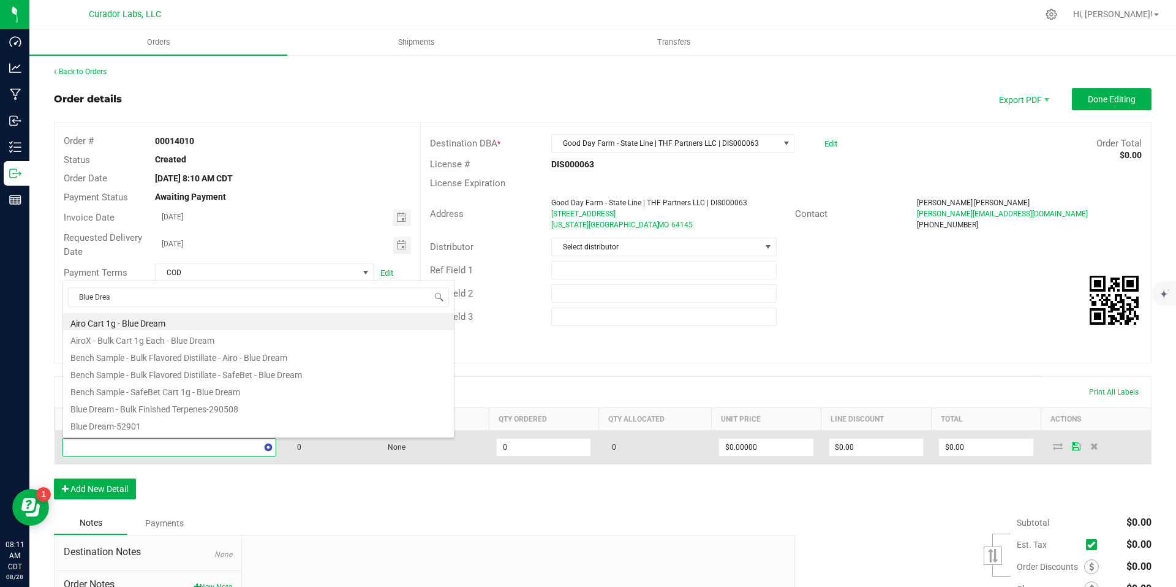
type input "Blue Dream"
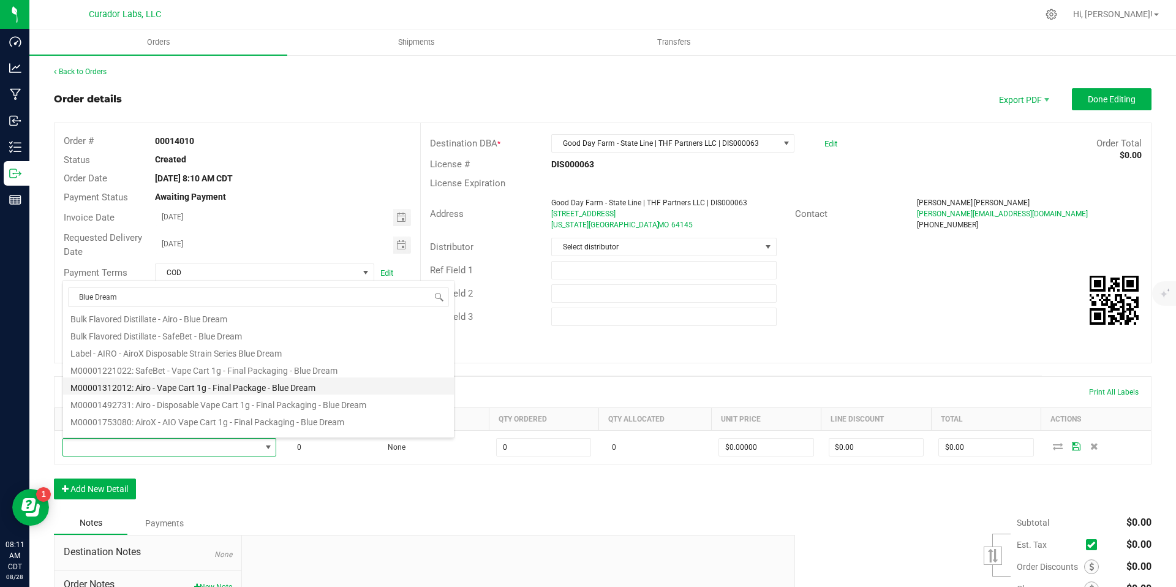
scroll to position [124, 0]
click at [337, 422] on li "M00001753080: AiroX - AIO Vape Cart 1g - Final Packaging - Blue Dream" at bounding box center [258, 420] width 391 height 17
type input "0 ea"
type input "$35.00000"
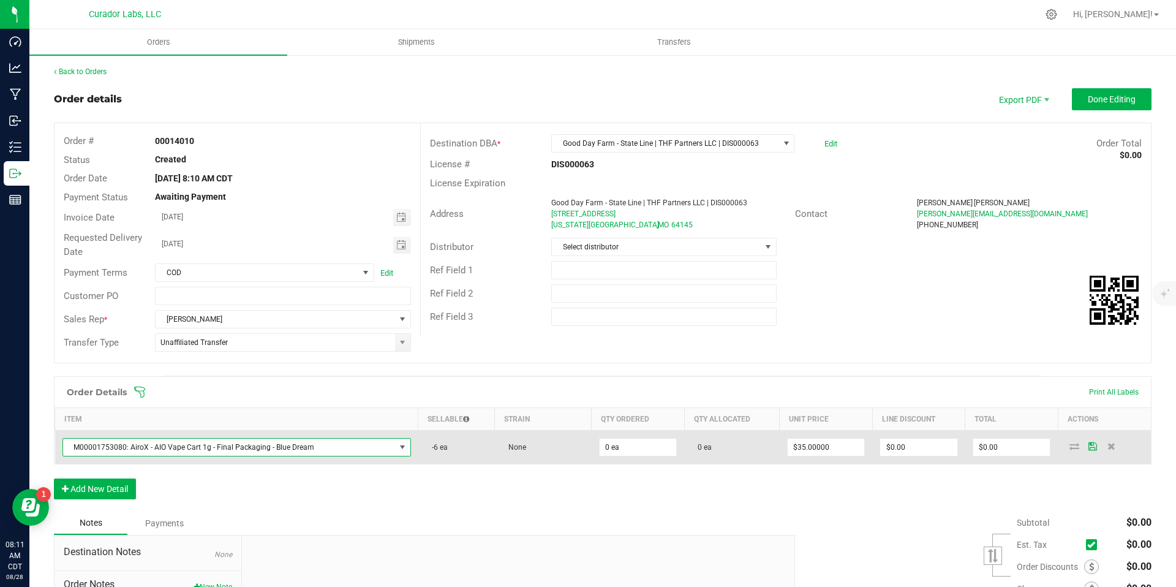
click at [363, 449] on span "M00001753080: AiroX - AIO Vape Cart 1g - Final Packaging - Blue Dream" at bounding box center [229, 447] width 332 height 17
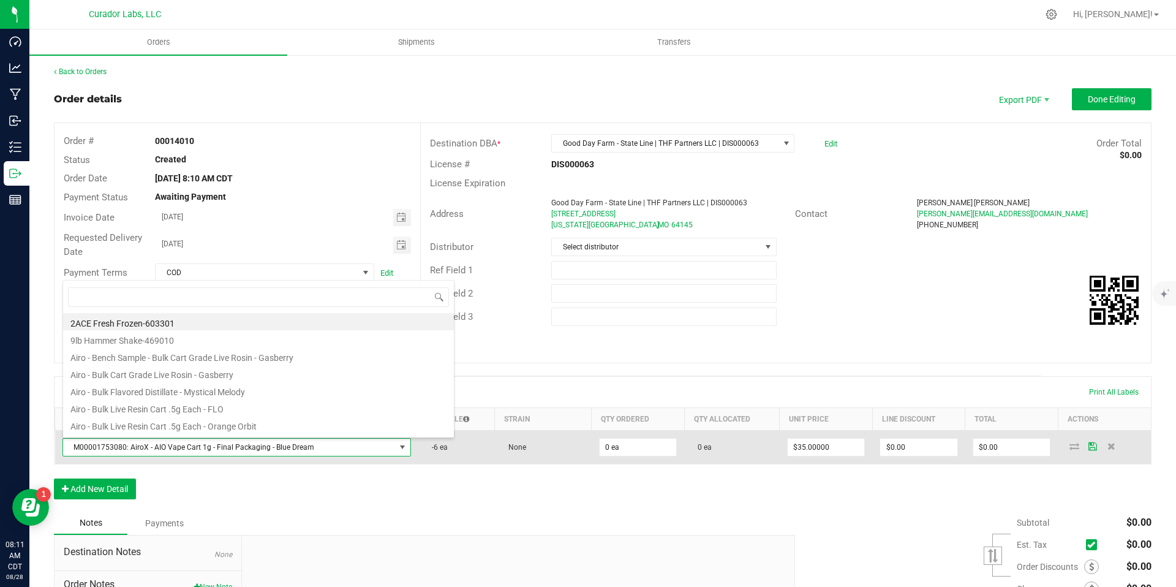
scroll to position [18, 338]
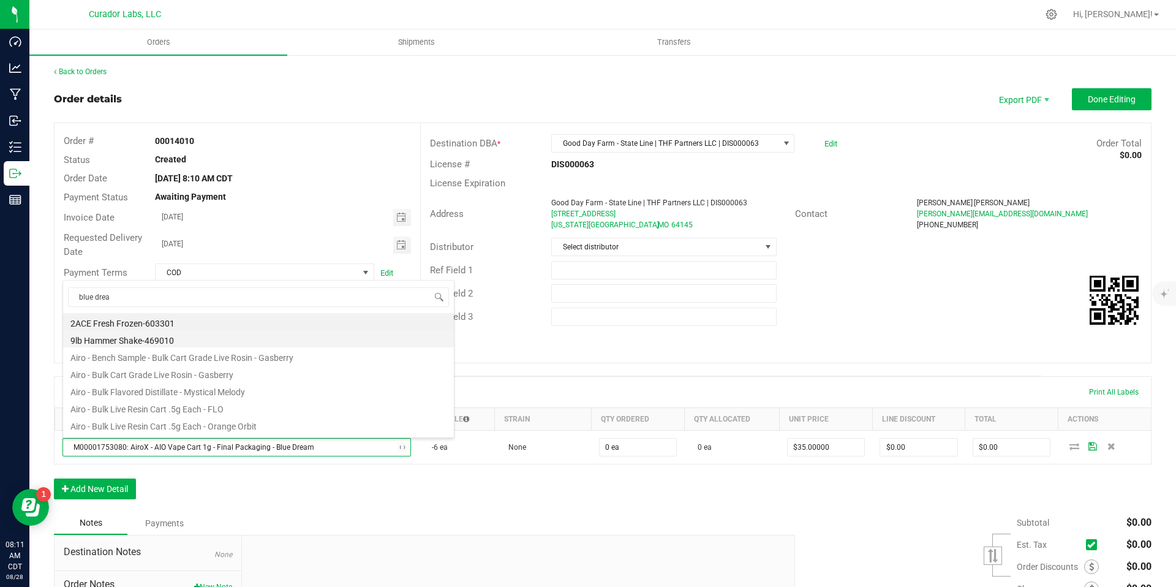
type input "blue dream"
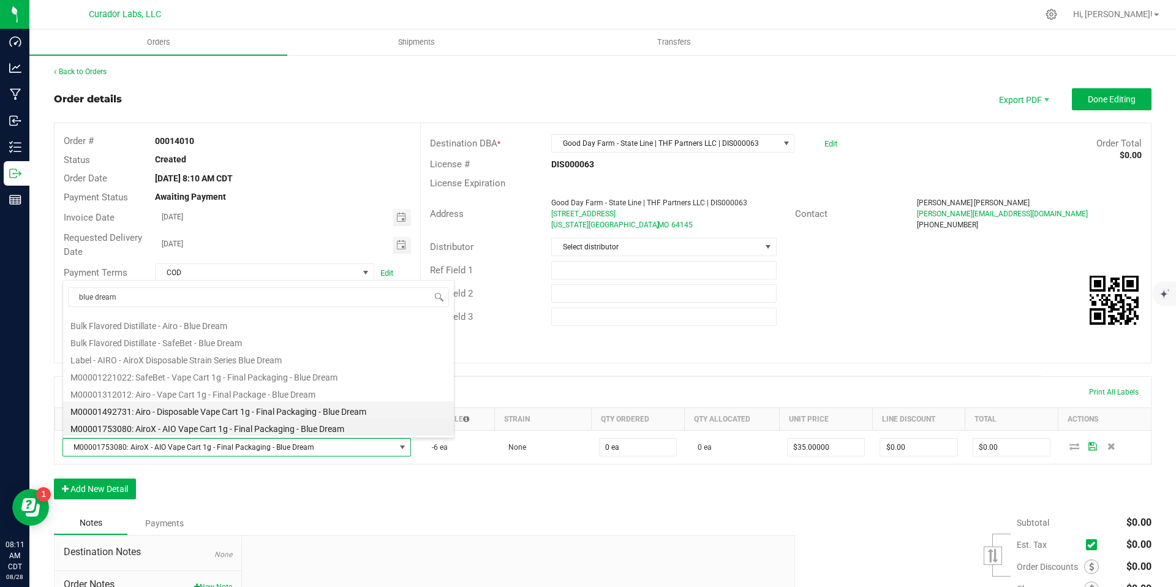
scroll to position [139, 0]
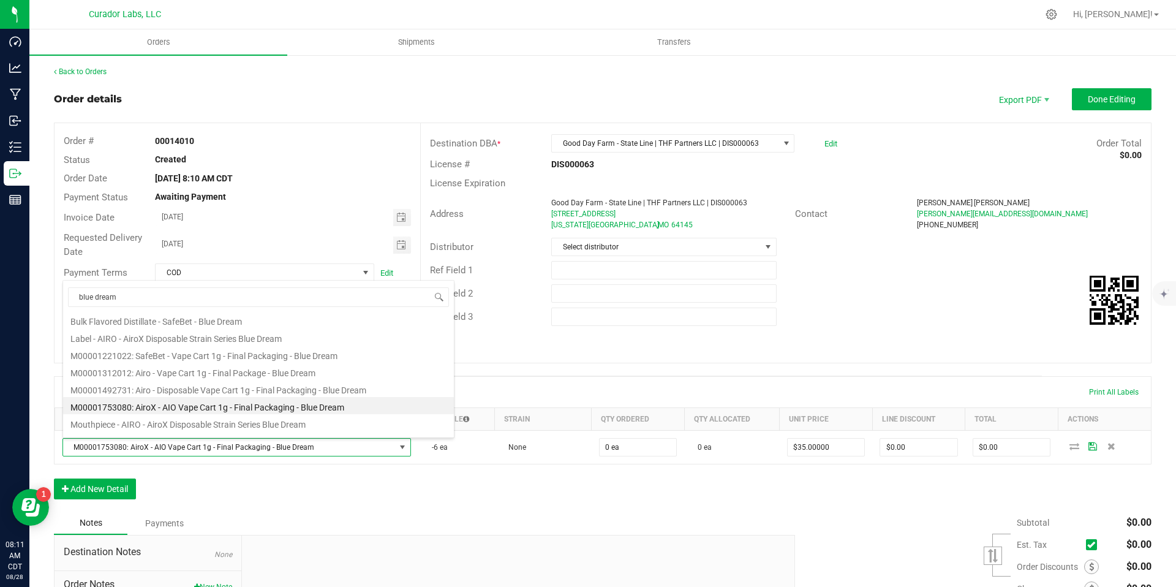
click at [301, 407] on li "M00001753080: AiroX - AIO Vape Cart 1g - Final Packaging - Blue Dream" at bounding box center [258, 405] width 391 height 17
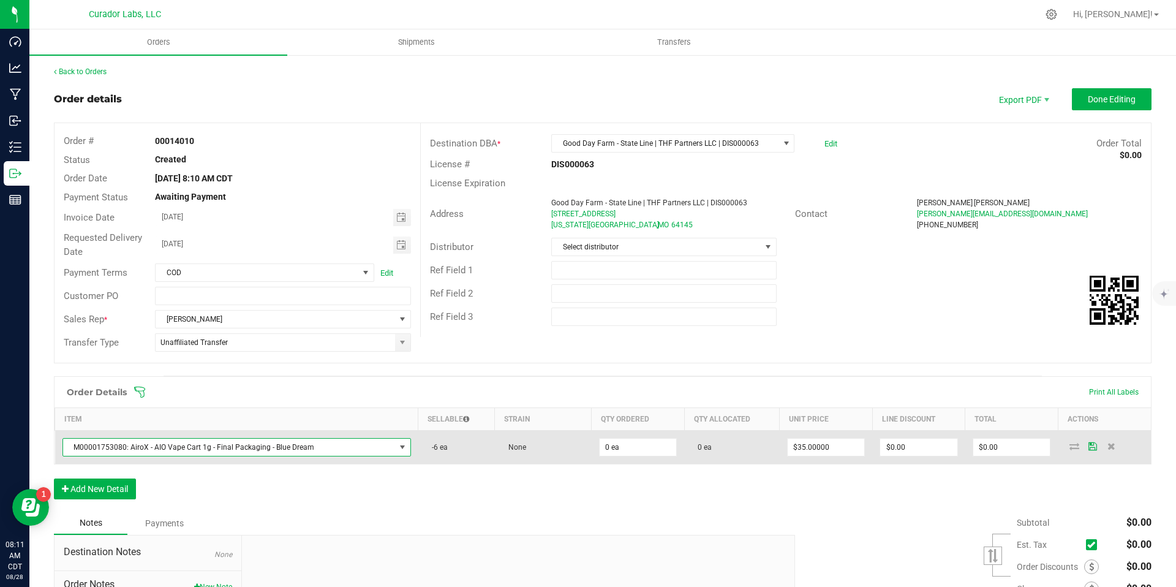
click at [336, 454] on span "M00001753080: AiroX - AIO Vape Cart 1g - Final Packaging - Blue Dream" at bounding box center [229, 447] width 332 height 17
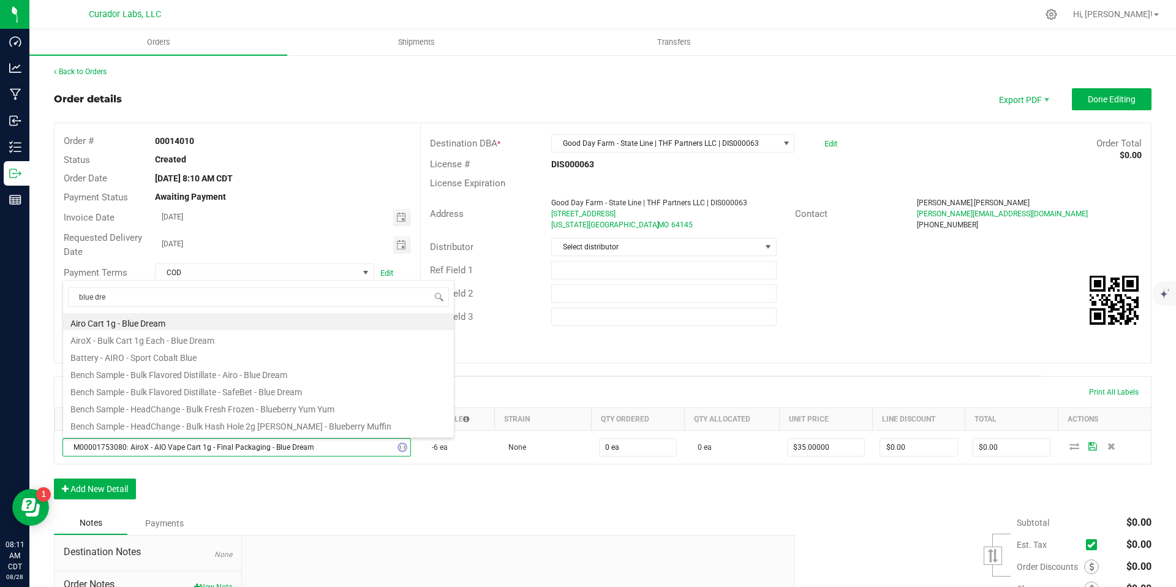
scroll to position [118, 0]
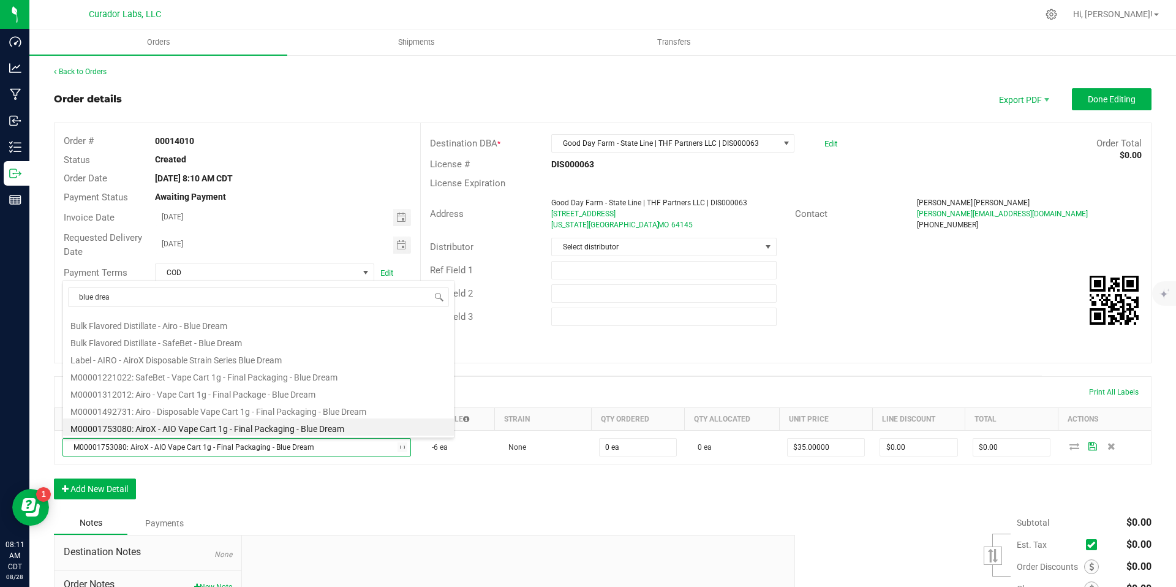
type input "blue dream"
click at [309, 413] on li "M00001492731: Airo - Disposable Vape Cart 1g - Final Packaging - Blue Dream" at bounding box center [258, 409] width 391 height 17
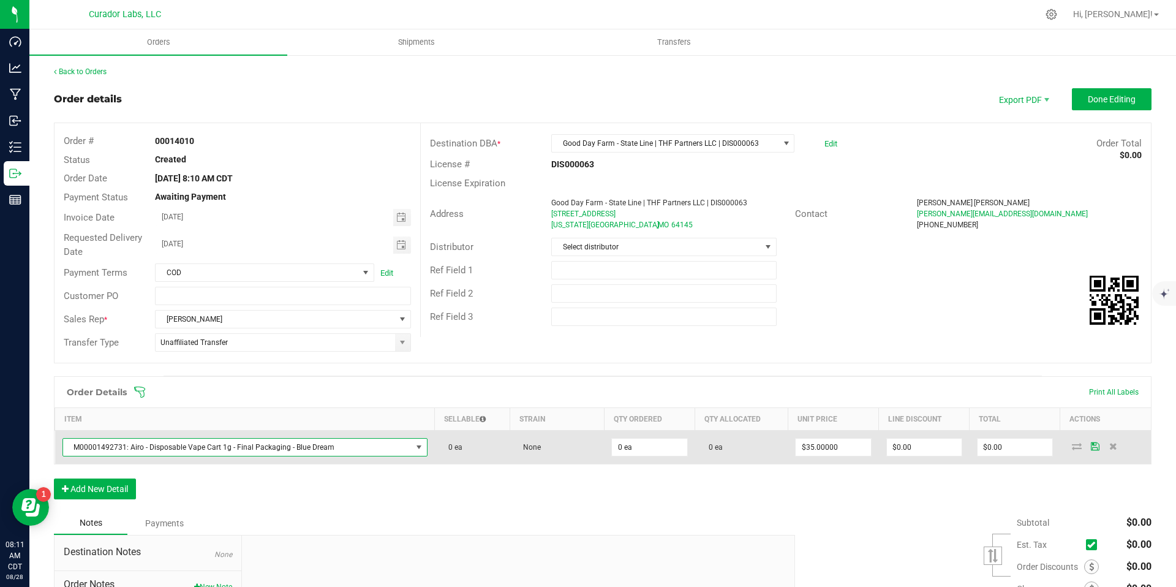
click at [382, 442] on span "M00001492731: Airo - Disposable Vape Cart 1g - Final Packaging - Blue Dream" at bounding box center [237, 447] width 348 height 17
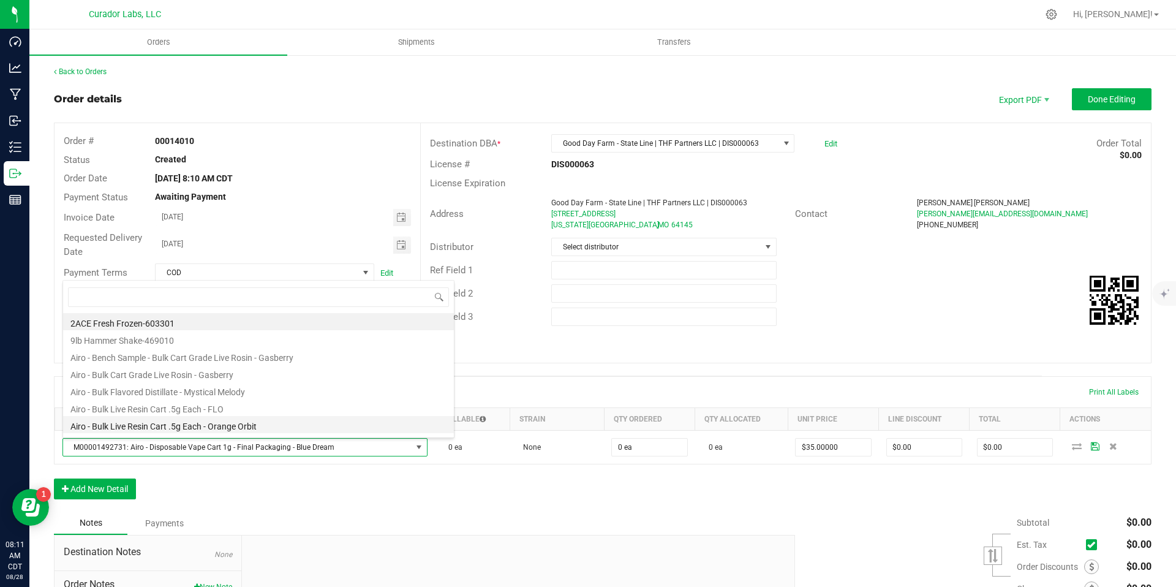
scroll to position [18, 355]
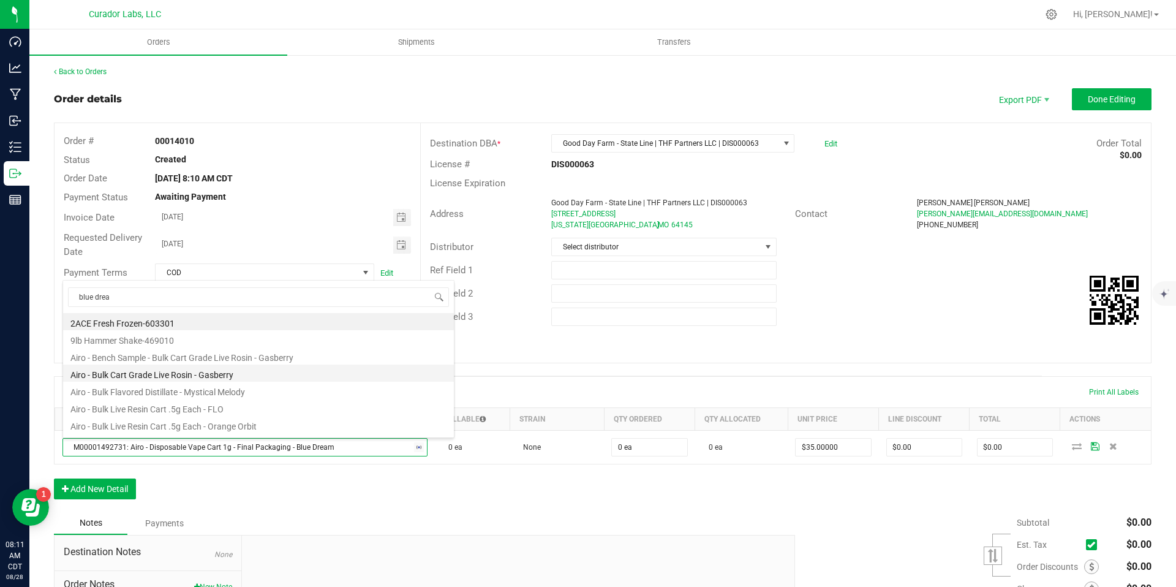
type input "blue dream"
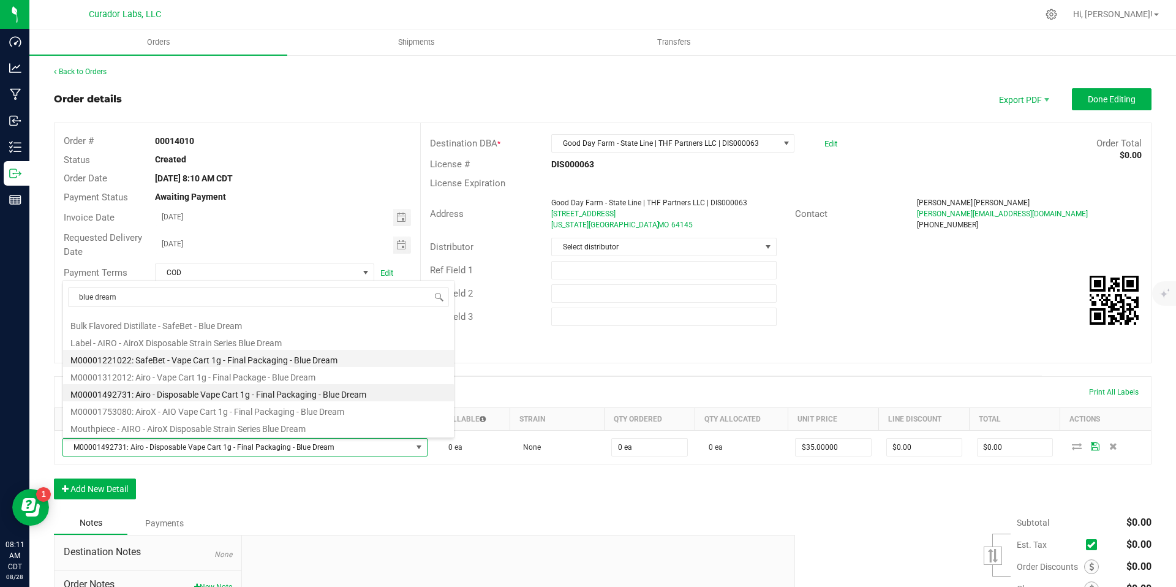
scroll to position [137, 0]
click at [346, 391] on li "M00001492731: Airo - Disposable Vape Cart 1g - Final Packaging - Blue Dream" at bounding box center [258, 390] width 391 height 17
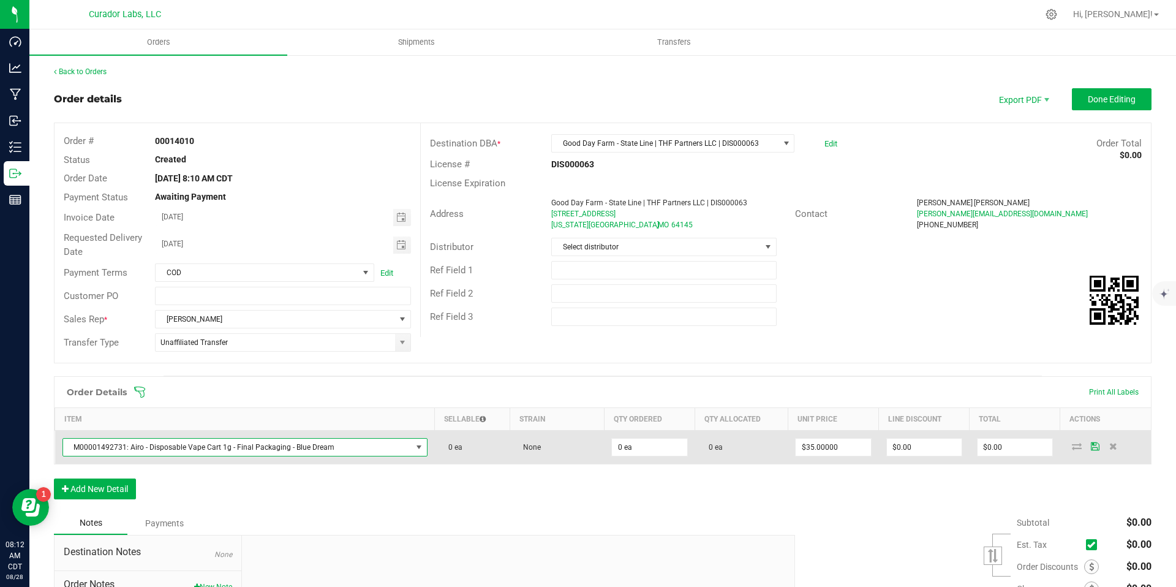
click at [378, 446] on span "M00001492731: Airo - Disposable Vape Cart 1g - Final Packaging - Blue Dream" at bounding box center [237, 447] width 348 height 17
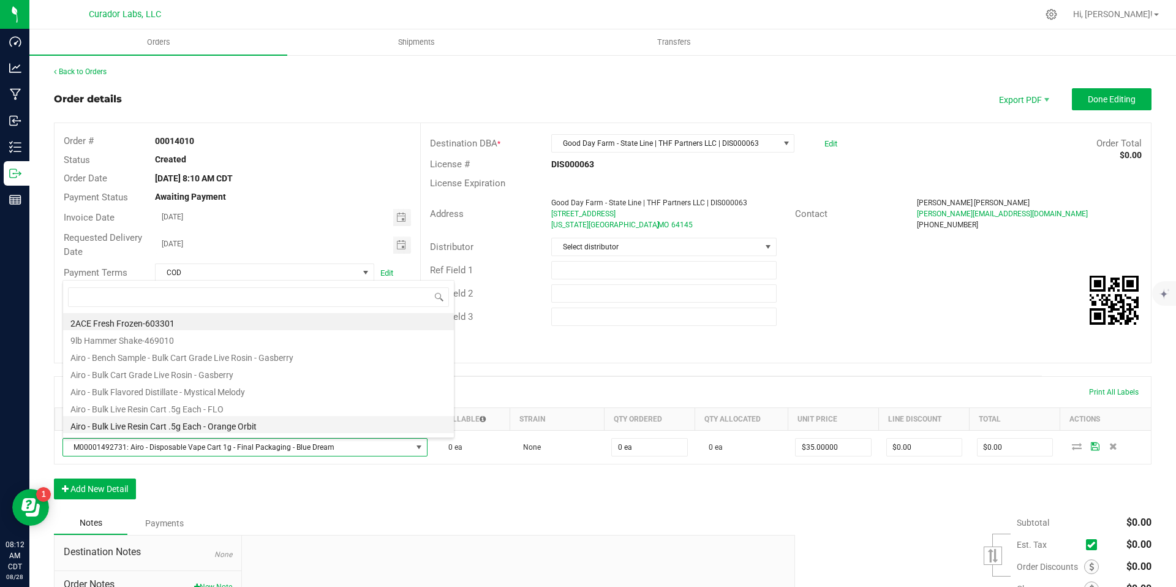
scroll to position [18, 355]
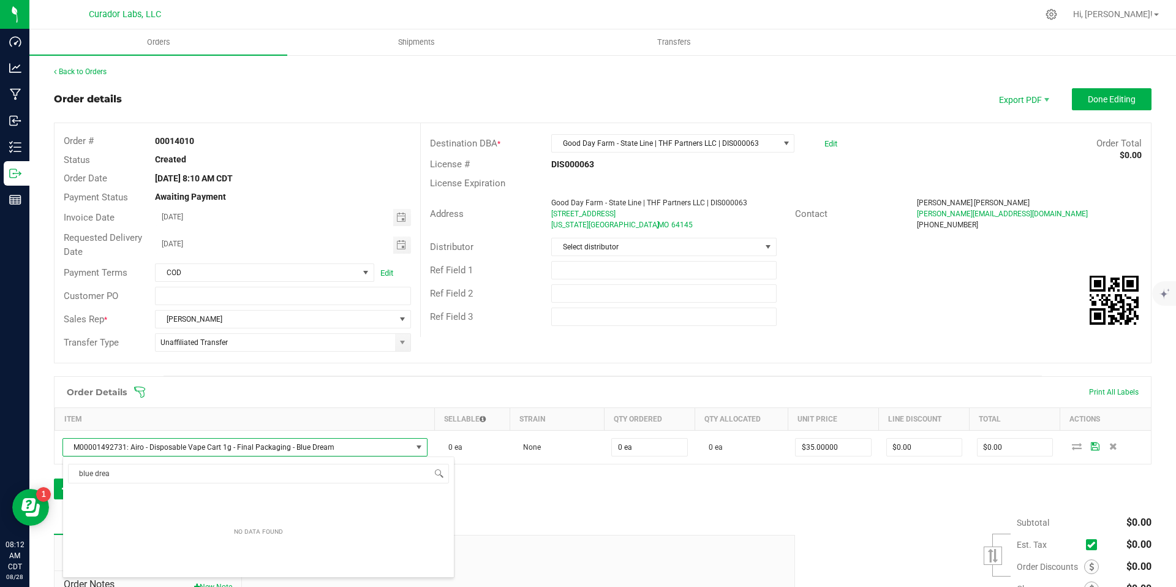
type input "blue dream"
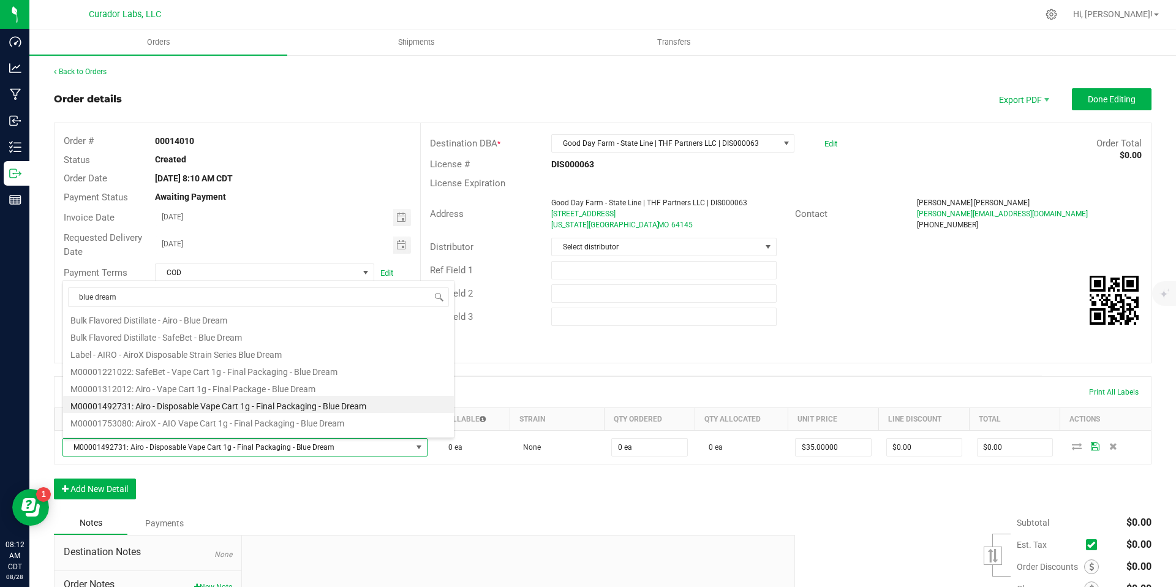
scroll to position [130, 0]
click at [307, 413] on li "M00001753080: AiroX - AIO Vape Cart 1g - Final Packaging - Blue Dream" at bounding box center [258, 413] width 391 height 17
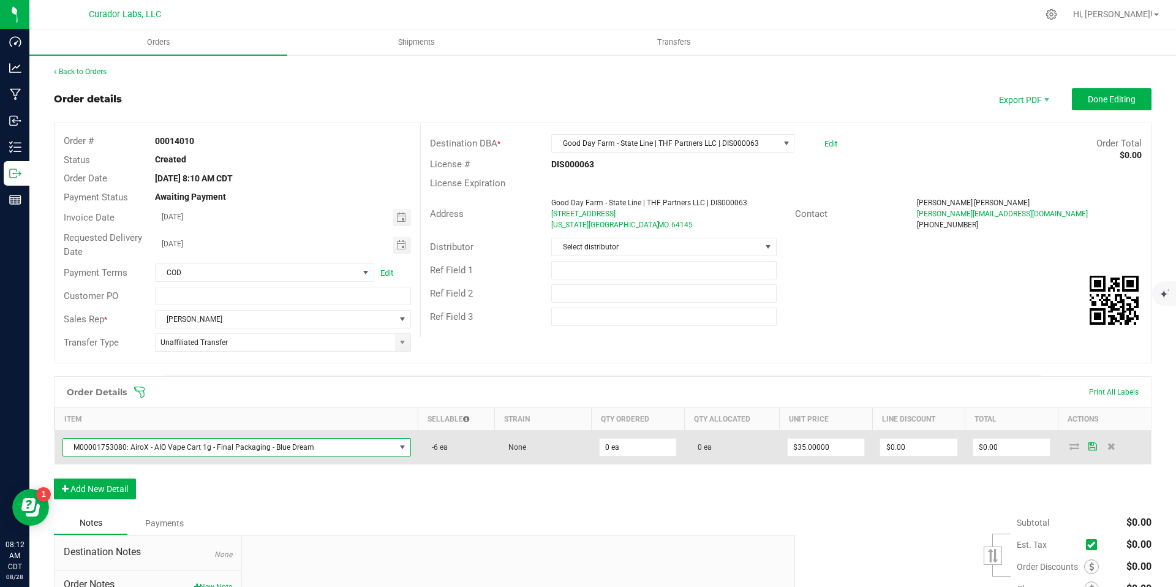
click at [380, 440] on span "M00001753080: AiroX - AIO Vape Cart 1g - Final Packaging - Blue Dream" at bounding box center [229, 447] width 332 height 17
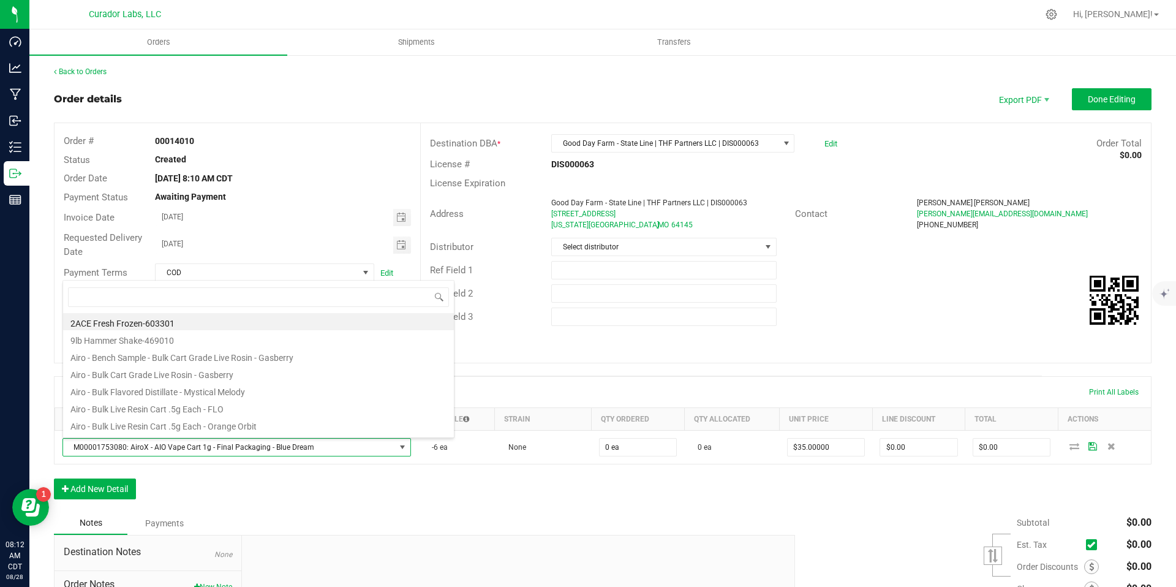
scroll to position [18, 338]
type input "final packaging - blue dream"
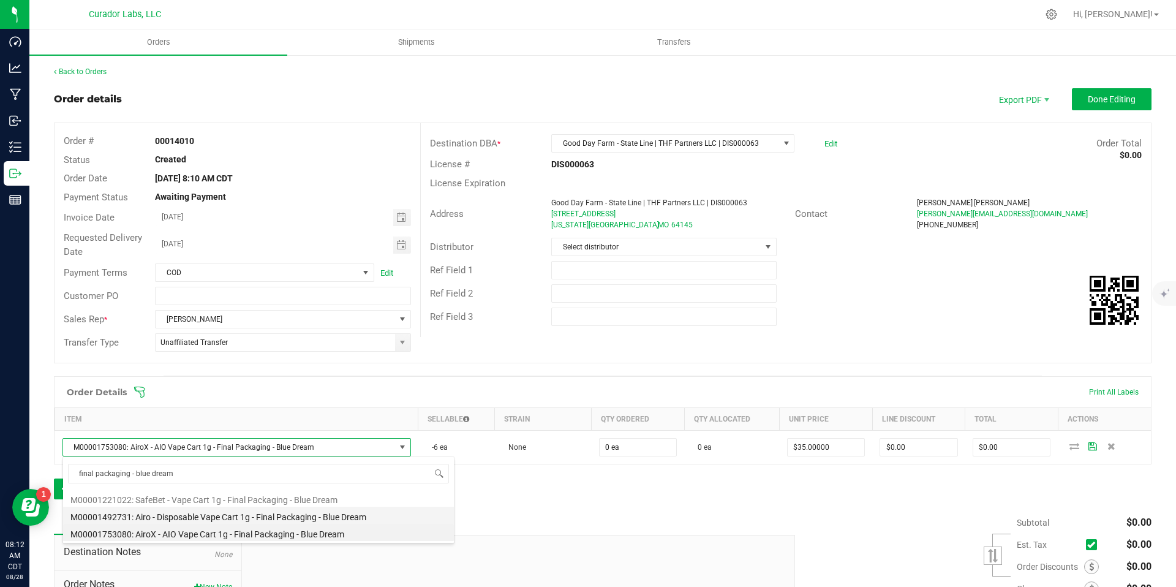
click at [358, 515] on li "M00001492731: Airo - Disposable Vape Cart 1g - Final Packaging - Blue Dream" at bounding box center [258, 515] width 391 height 17
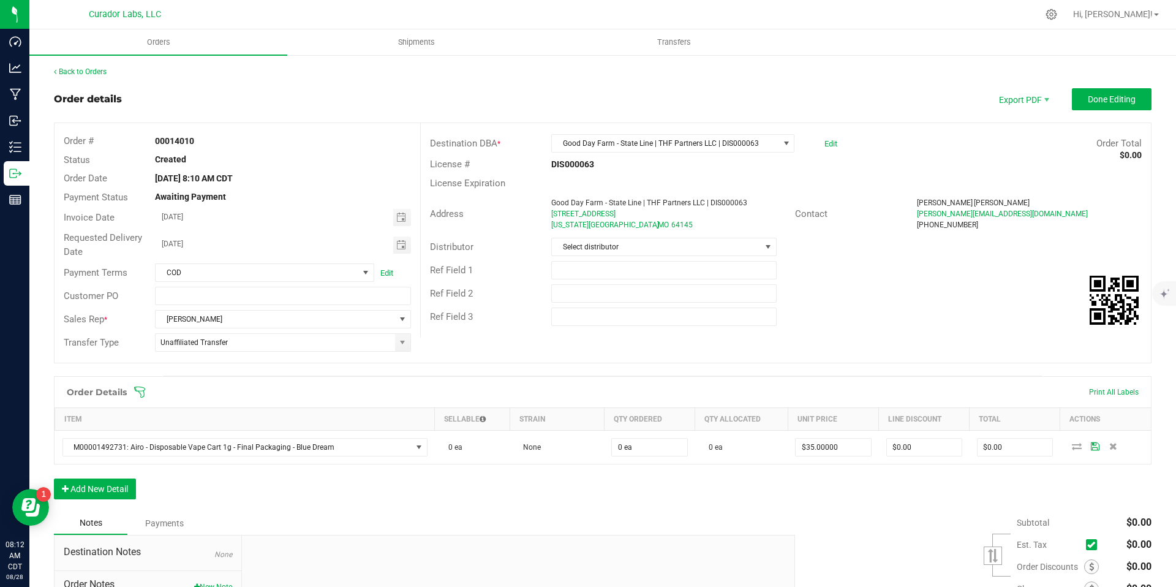
click at [358, 514] on div "Notes Payments" at bounding box center [420, 522] width 732 height 23
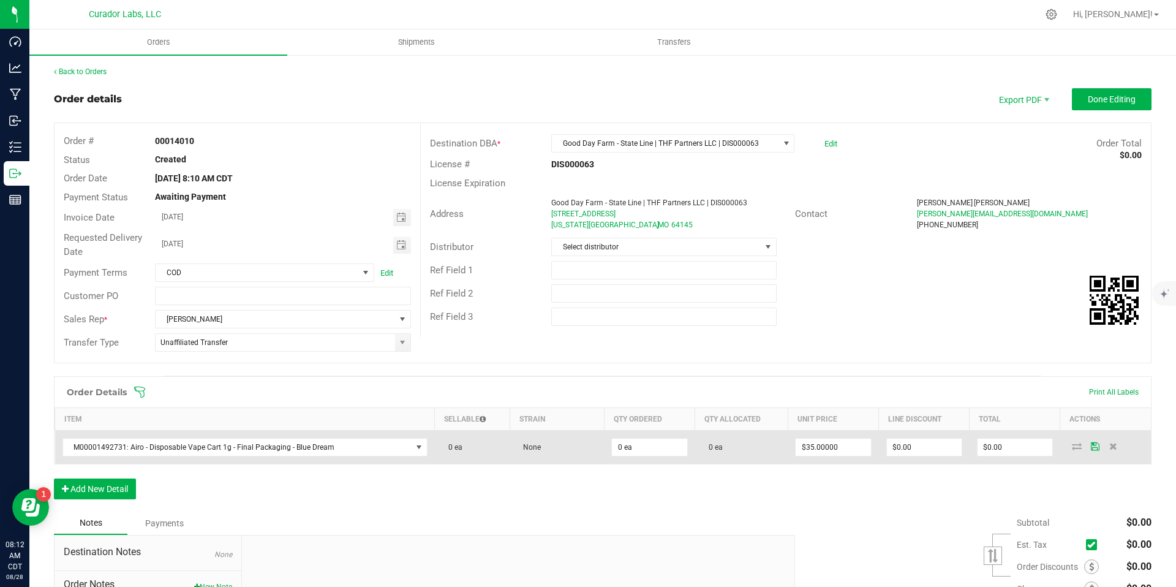
click at [390, 437] on td "M00001492731: Airo - Disposable Vape Cart 1g - Final Packaging - Blue Dream" at bounding box center [245, 448] width 380 height 34
click at [319, 447] on span "M00001492731: Airo - Disposable Vape Cart 1g - Final Packaging - Blue Dream" at bounding box center [237, 447] width 348 height 17
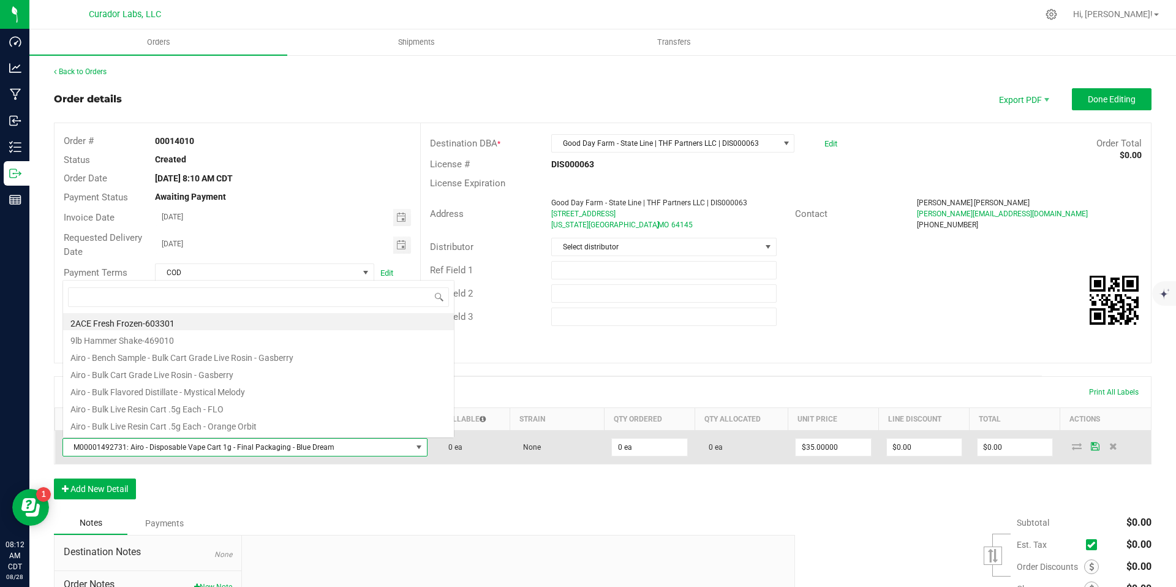
scroll to position [18, 355]
type input "Blue dream"
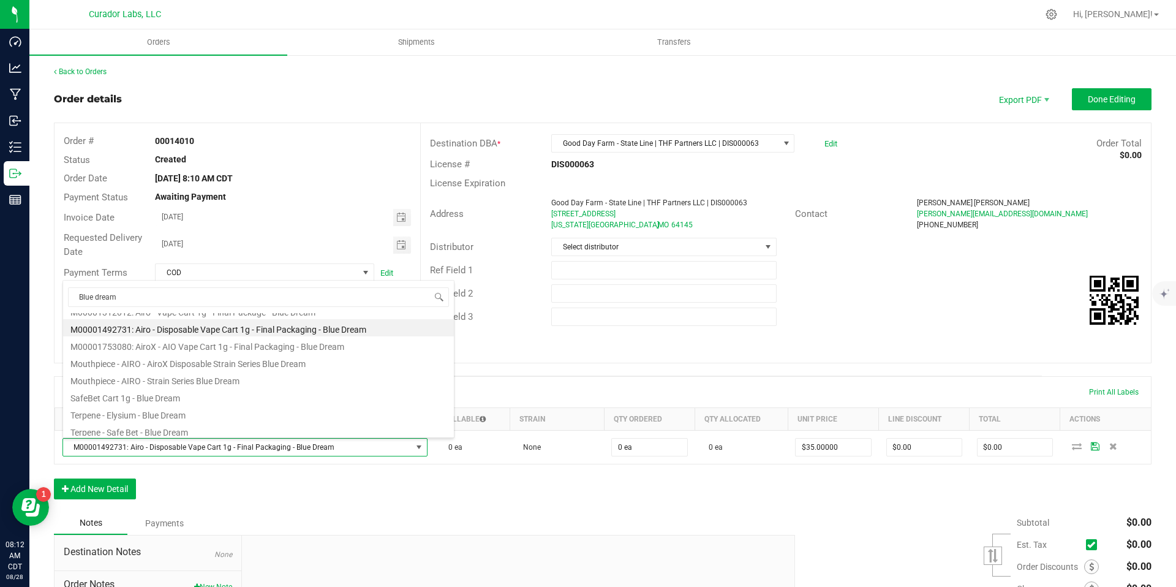
scroll to position [198, 0]
click at [334, 348] on li "M00001753080: AiroX - AIO Vape Cart 1g - Final Packaging - Blue Dream" at bounding box center [258, 345] width 391 height 17
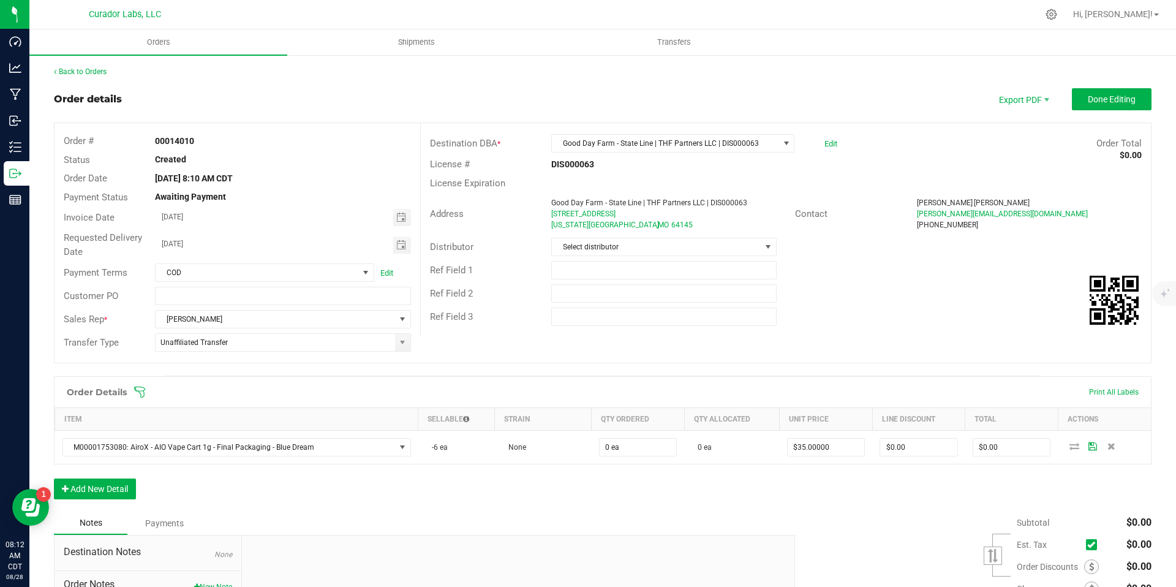
click at [393, 473] on div "Order Details Print All Labels Item Sellable Strain Qty Ordered Qty Allocated U…" at bounding box center [603, 443] width 1098 height 135
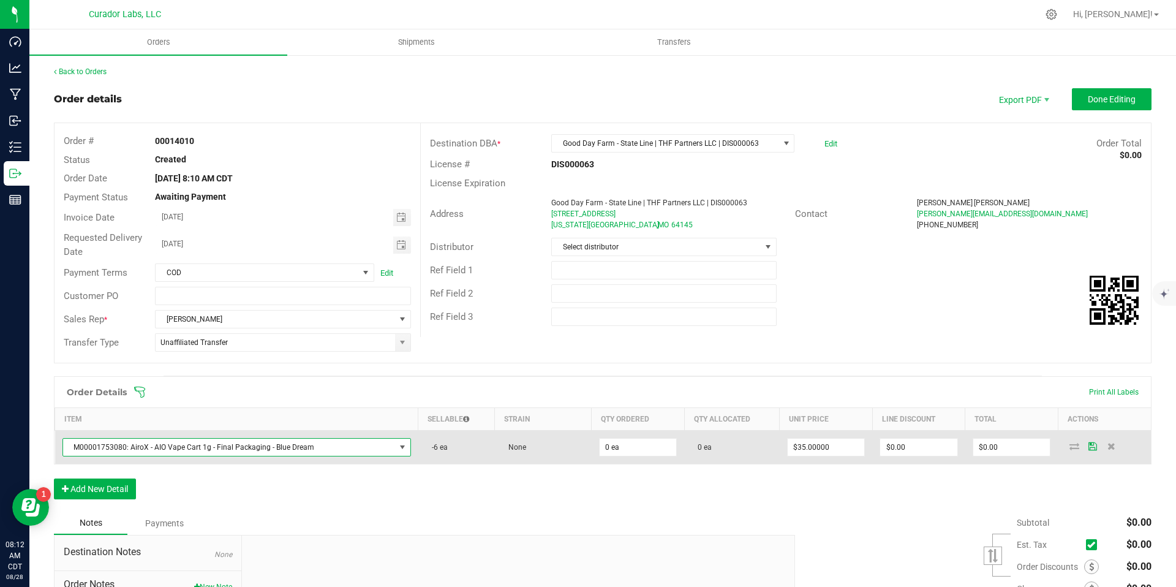
click at [397, 442] on span at bounding box center [402, 447] width 10 height 10
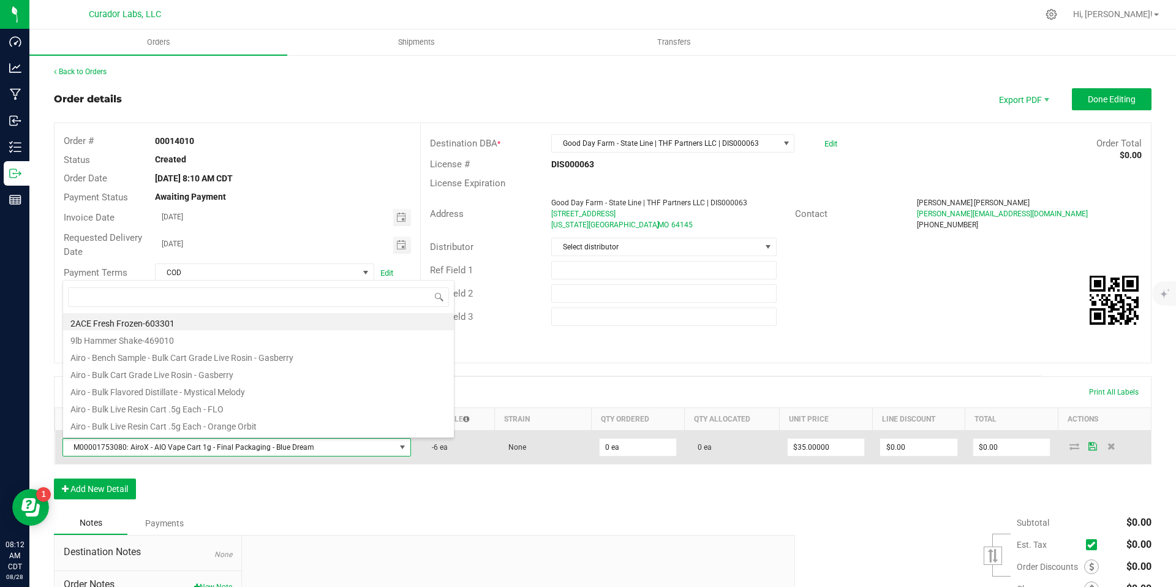
scroll to position [18, 338]
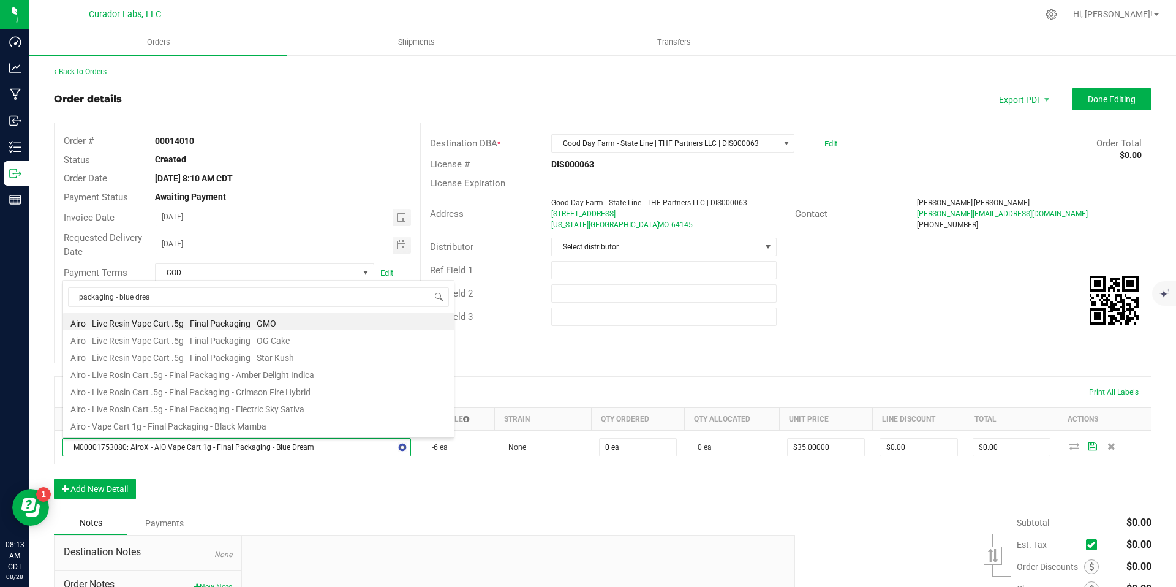
type input "packaging - blue dream"
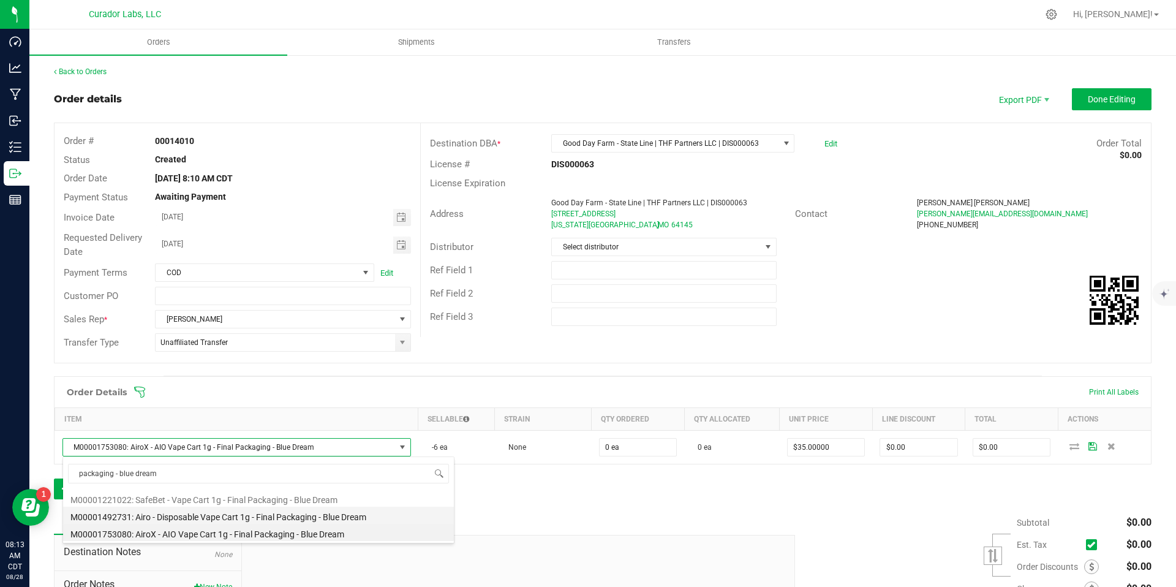
click at [404, 516] on li "M00001492731: Airo - Disposable Vape Cart 1g - Final Packaging - Blue Dream" at bounding box center [258, 515] width 391 height 17
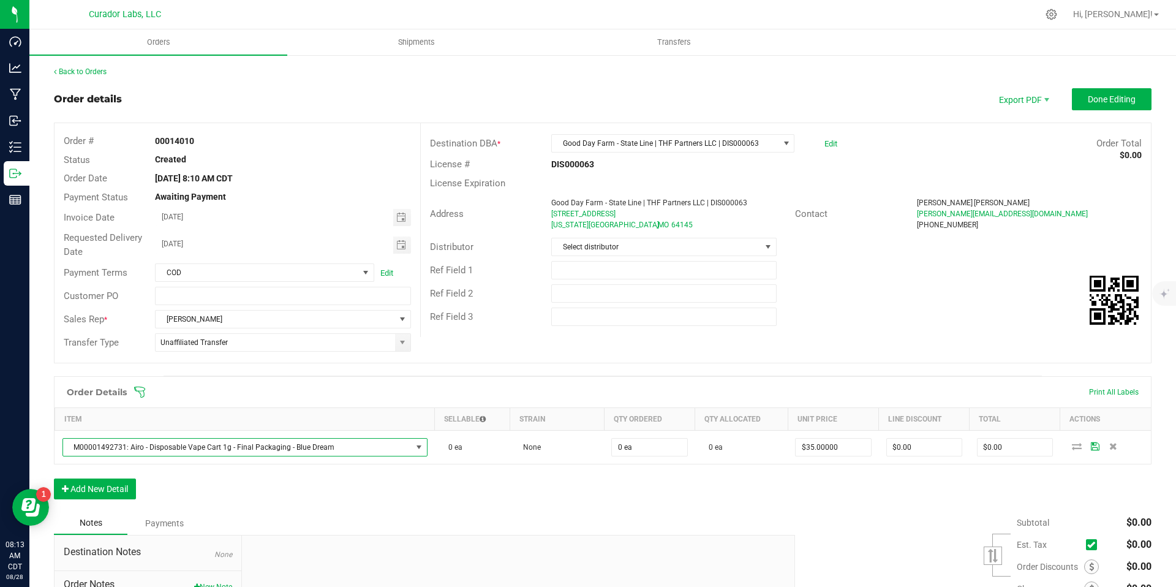
click at [394, 500] on div "Order Details Print All Labels Item Sellable Strain Qty Ordered Qty Allocated U…" at bounding box center [603, 443] width 1098 height 135
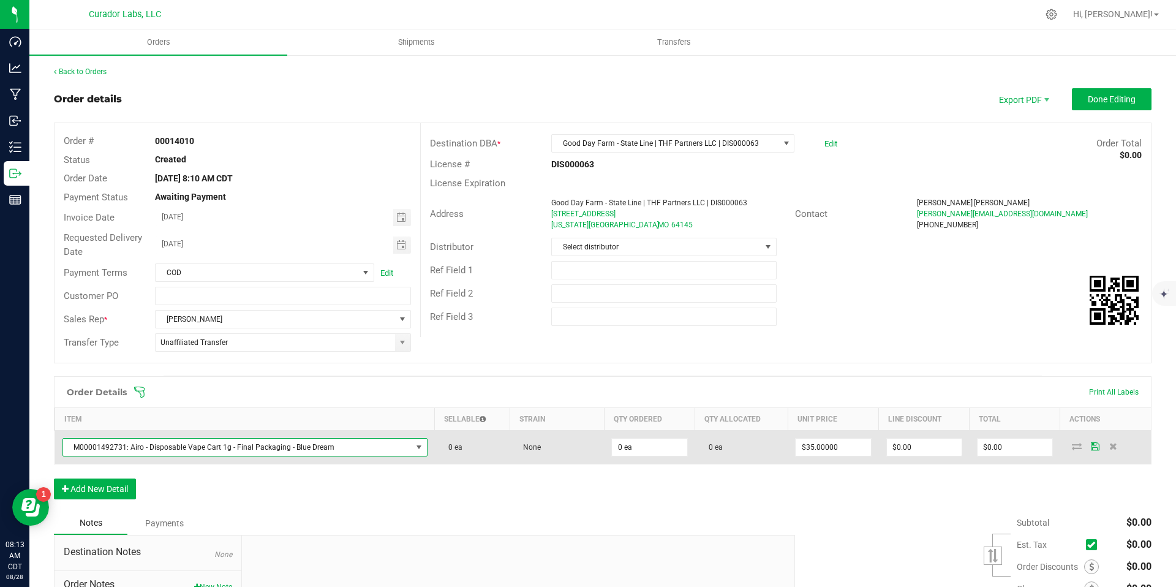
click at [396, 448] on span "M00001492731: Airo - Disposable Vape Cart 1g - Final Packaging - Blue Dream" at bounding box center [237, 447] width 348 height 17
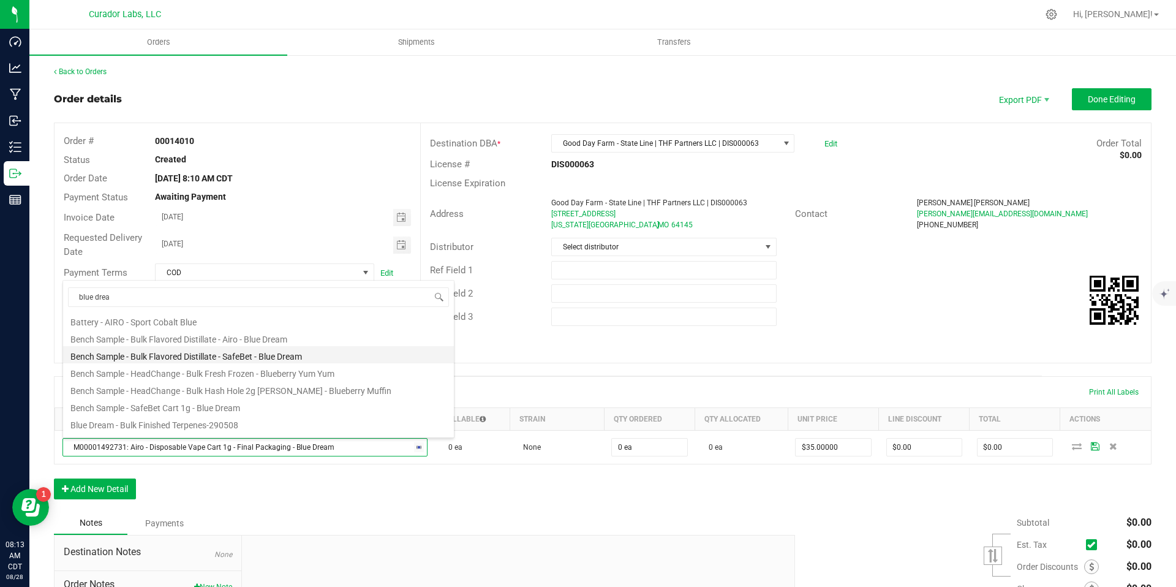
scroll to position [100, 0]
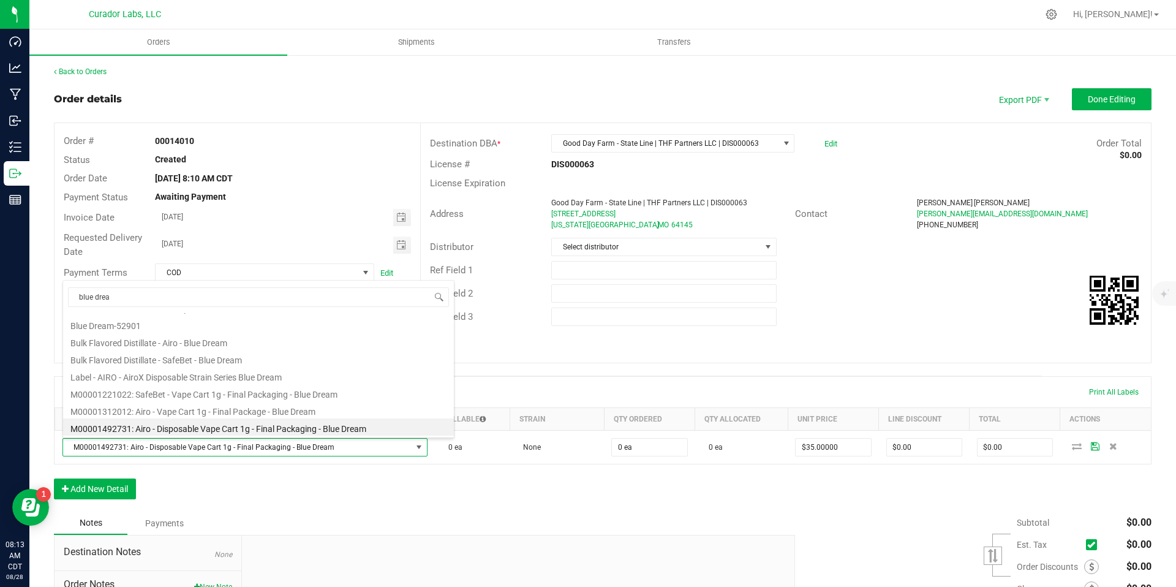
type input "blue dream"
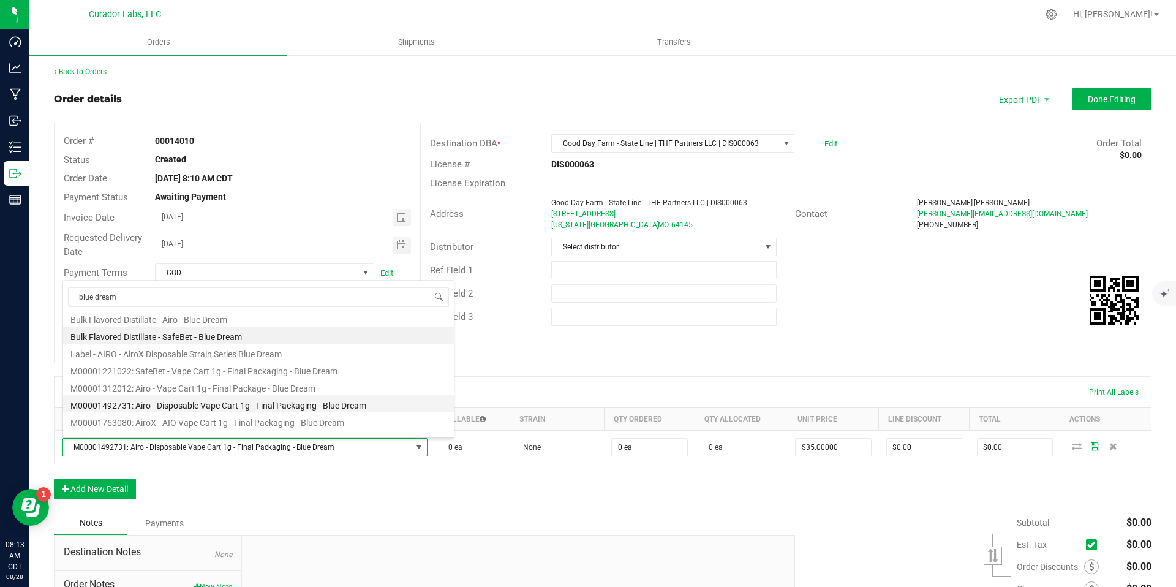
scroll to position [194, 0]
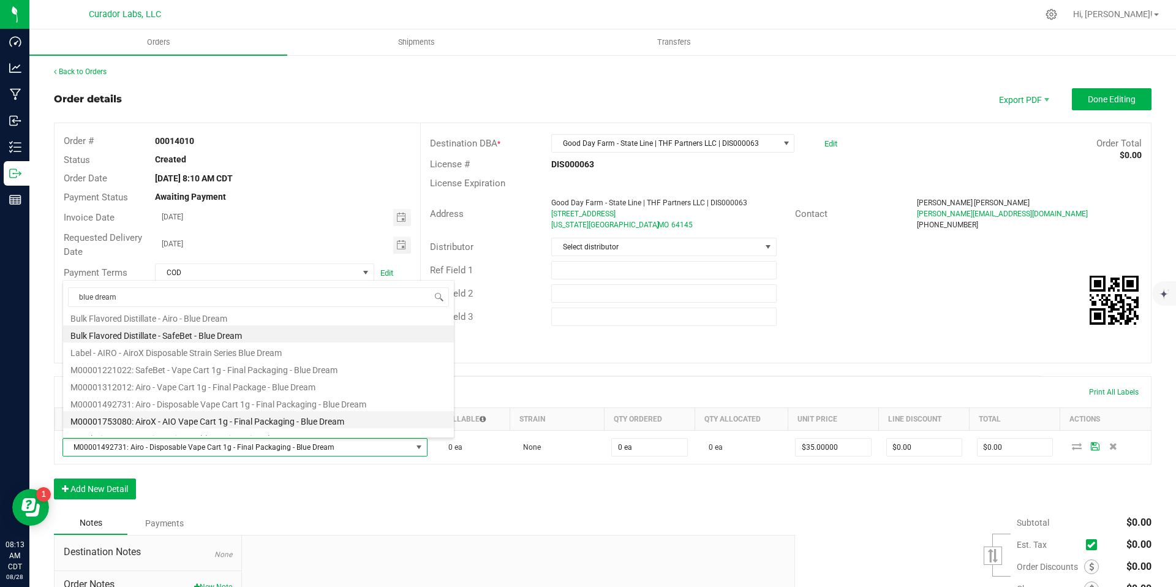
click at [346, 421] on li "M00001753080: AiroX - AIO Vape Cart 1g - Final Packaging - Blue Dream" at bounding box center [258, 419] width 391 height 17
type input "0.0000 ml"
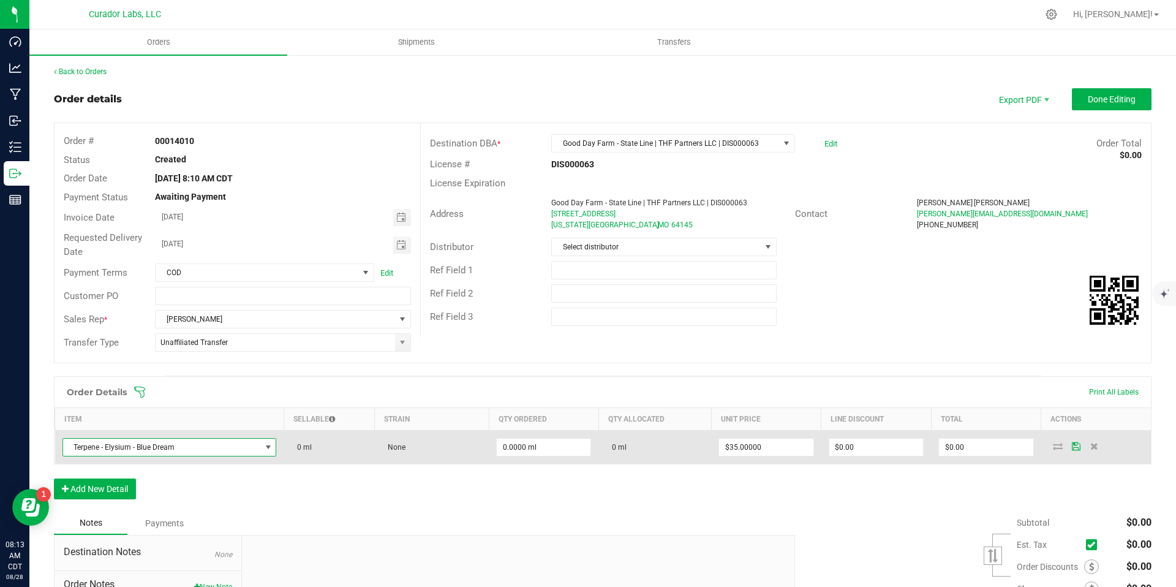
click at [255, 447] on span "Terpene - Elysium - Blue Dream" at bounding box center [162, 447] width 198 height 17
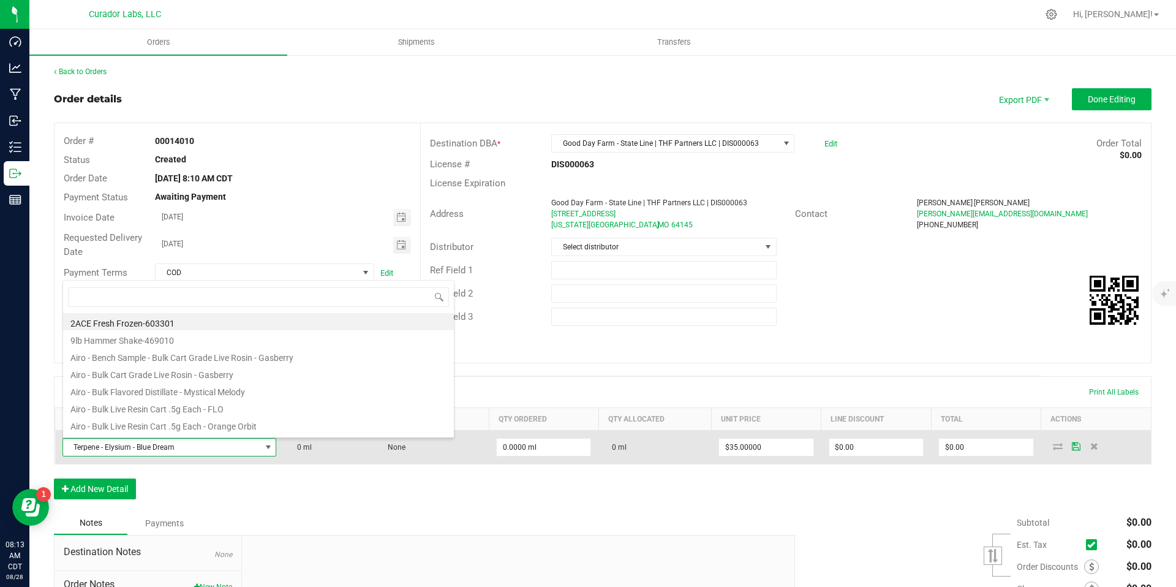
scroll to position [18, 210]
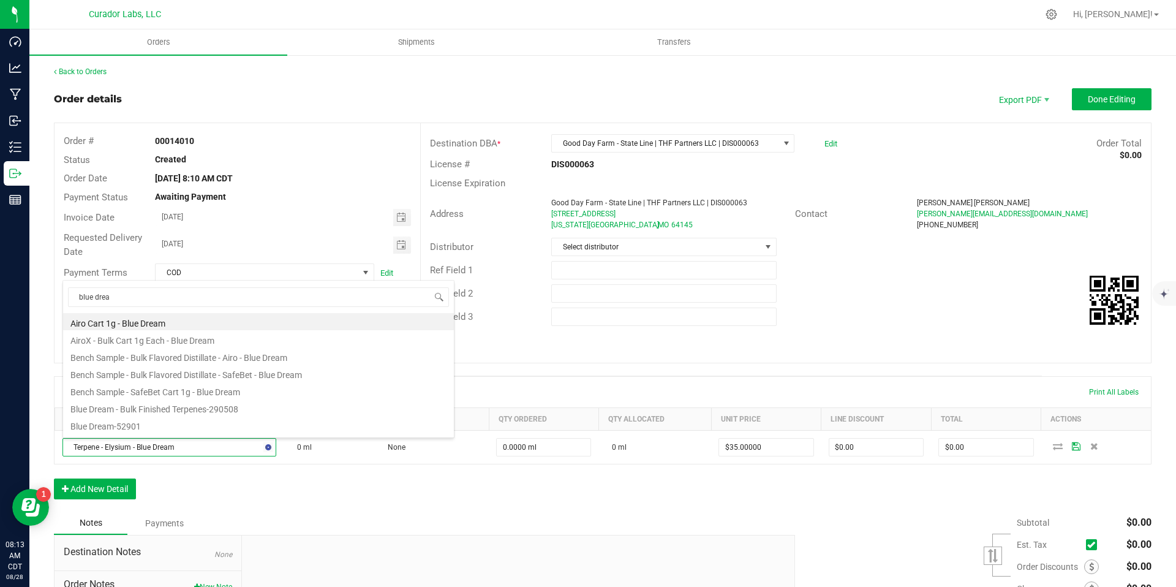
type input "blue dream"
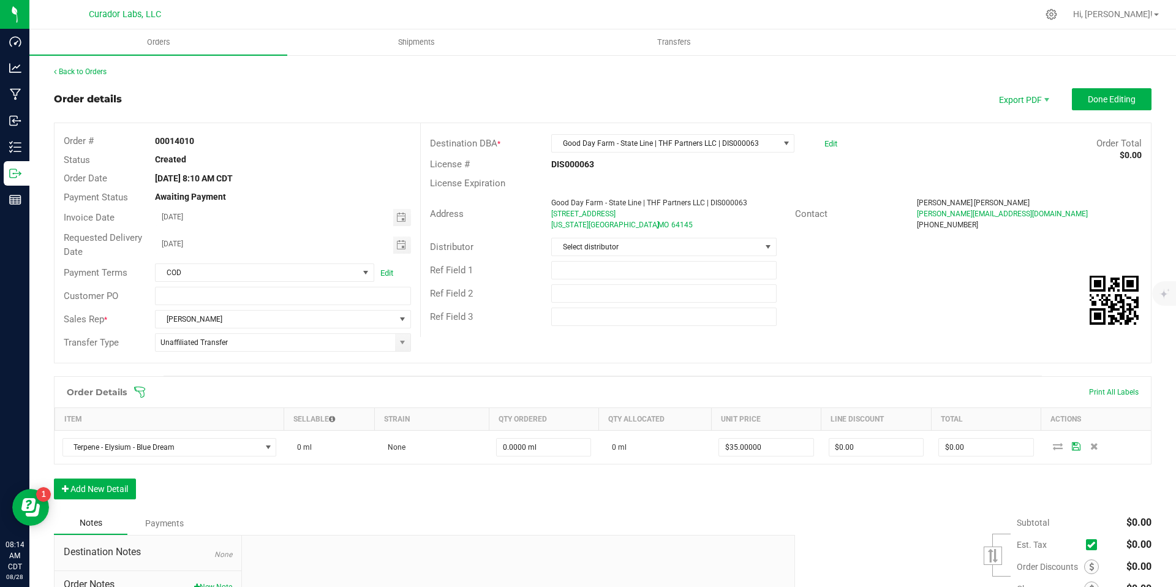
click at [357, 473] on div "Order Details Print All Labels Item Sellable Strain Qty Ordered Qty Allocated U…" at bounding box center [603, 443] width 1098 height 135
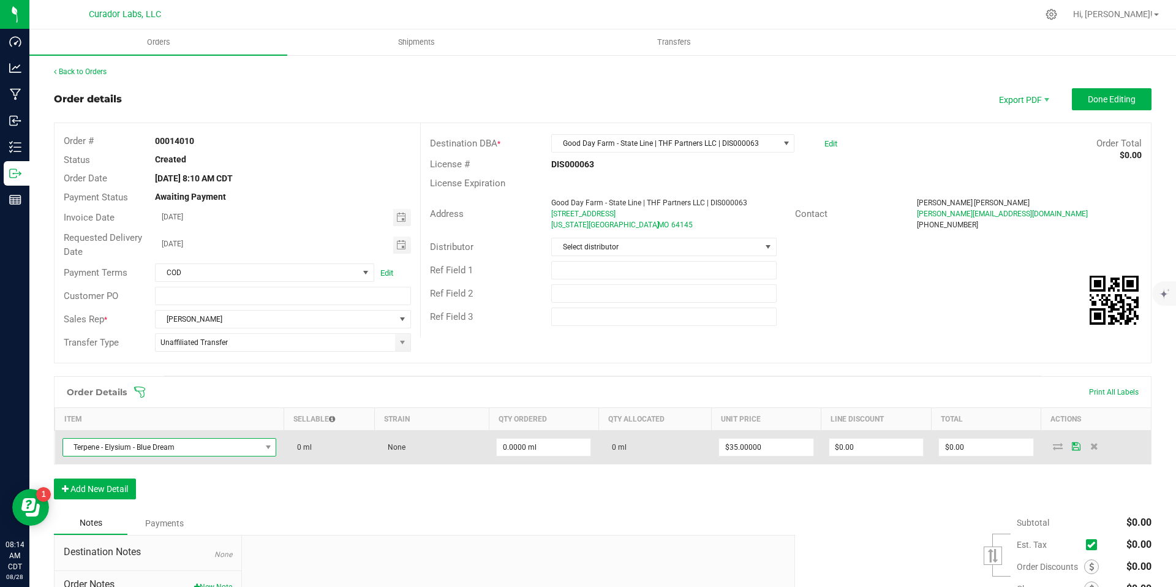
click at [244, 449] on span "Terpene - Elysium - Blue Dream" at bounding box center [162, 447] width 198 height 17
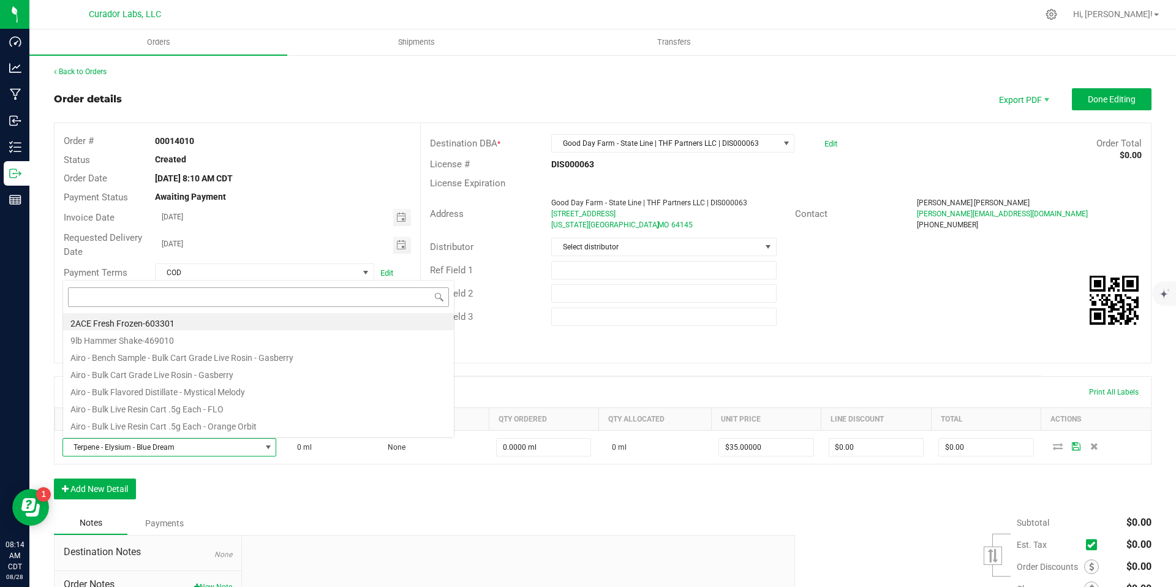
scroll to position [18, 210]
click at [245, 298] on input at bounding box center [258, 296] width 381 height 19
type input "M00001312012: Airo - Vape Cart 1g - Final Package - Blue Dream"
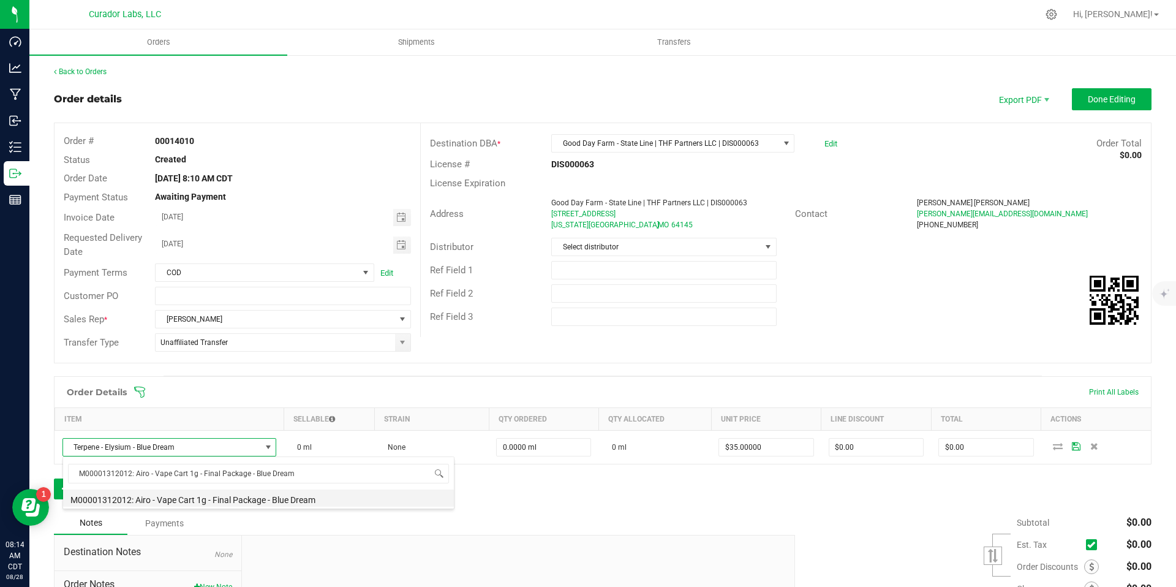
click at [291, 495] on li "M00001312012: Airo - Vape Cart 1g - Final Package - Blue Dream" at bounding box center [258, 497] width 391 height 17
type input "0 ea"
type input "$32.50000"
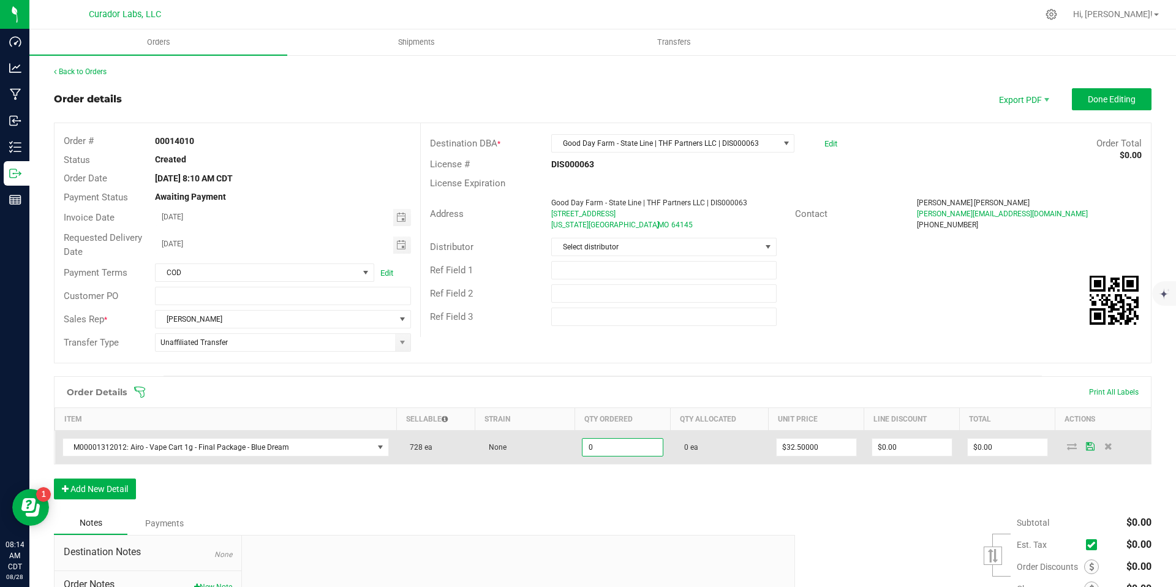
click at [629, 443] on input "0" at bounding box center [622, 447] width 80 height 17
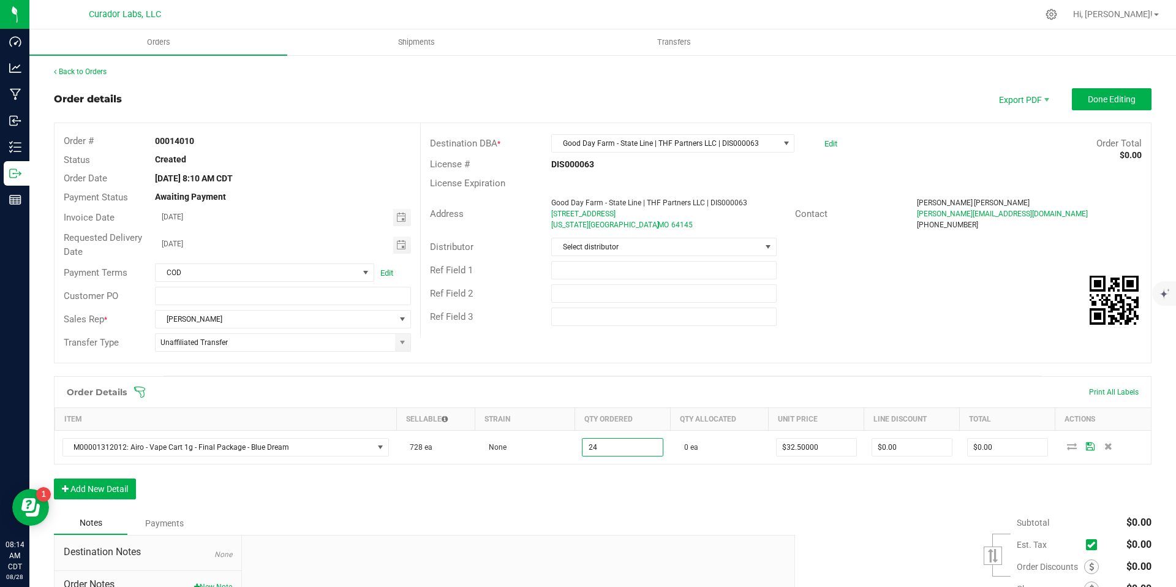
type input "24 ea"
type input "$780.00"
click at [676, 496] on div "Order Details Print All Labels Item Sellable Strain Qty Ordered Qty Allocated U…" at bounding box center [603, 443] width 1098 height 135
click at [114, 486] on button "Add New Detail" at bounding box center [95, 488] width 82 height 21
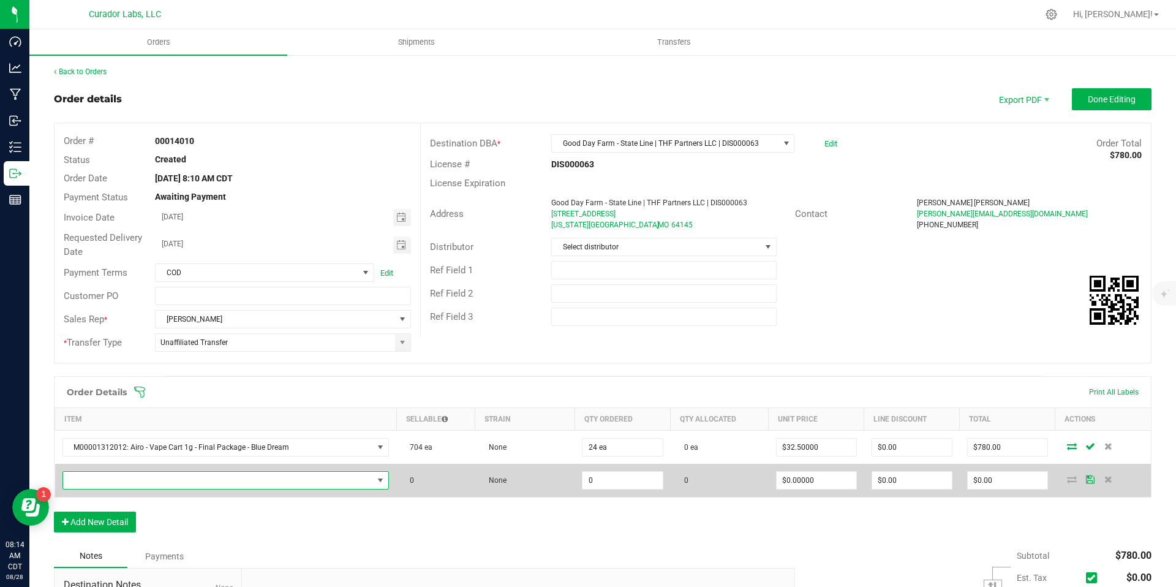
click at [375, 482] on span "NO DATA FOUND" at bounding box center [380, 480] width 10 height 10
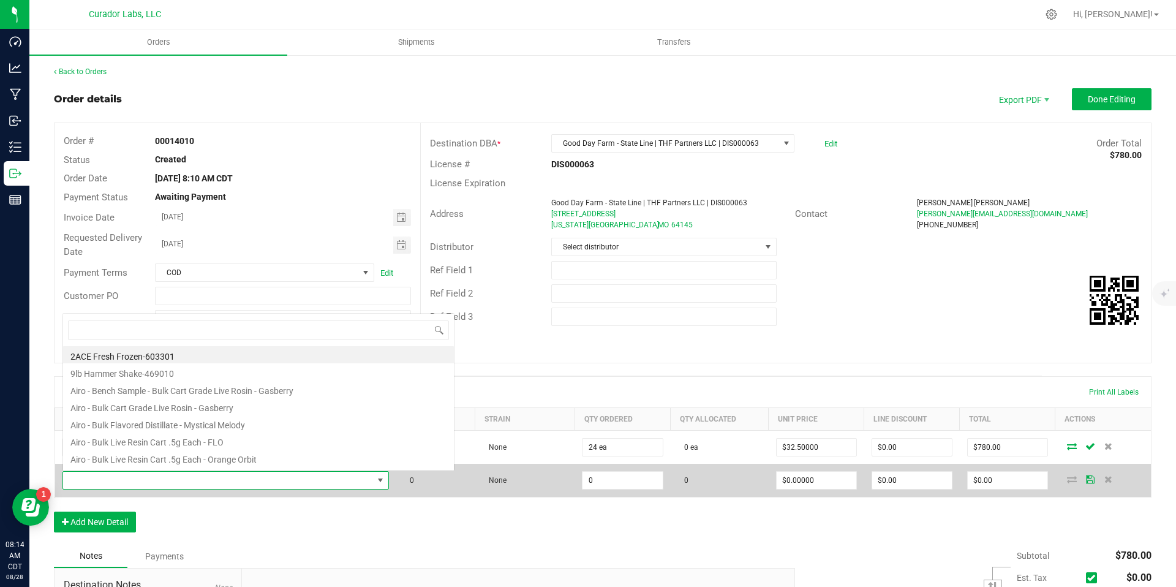
scroll to position [18, 317]
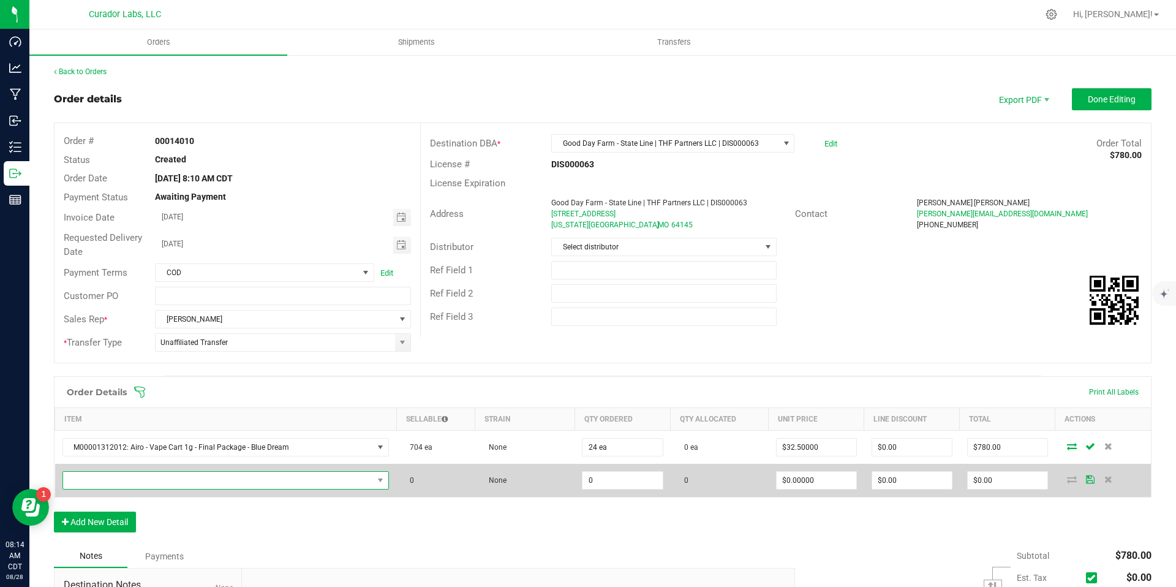
click at [220, 482] on span "NO DATA FOUND" at bounding box center [218, 480] width 311 height 17
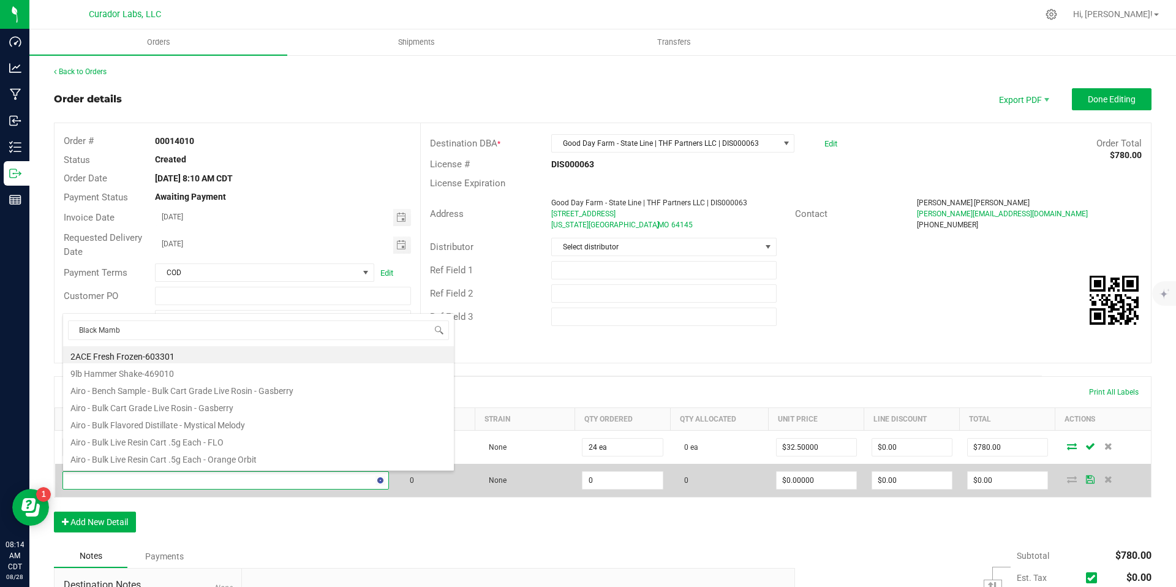
type input "Black Mamba"
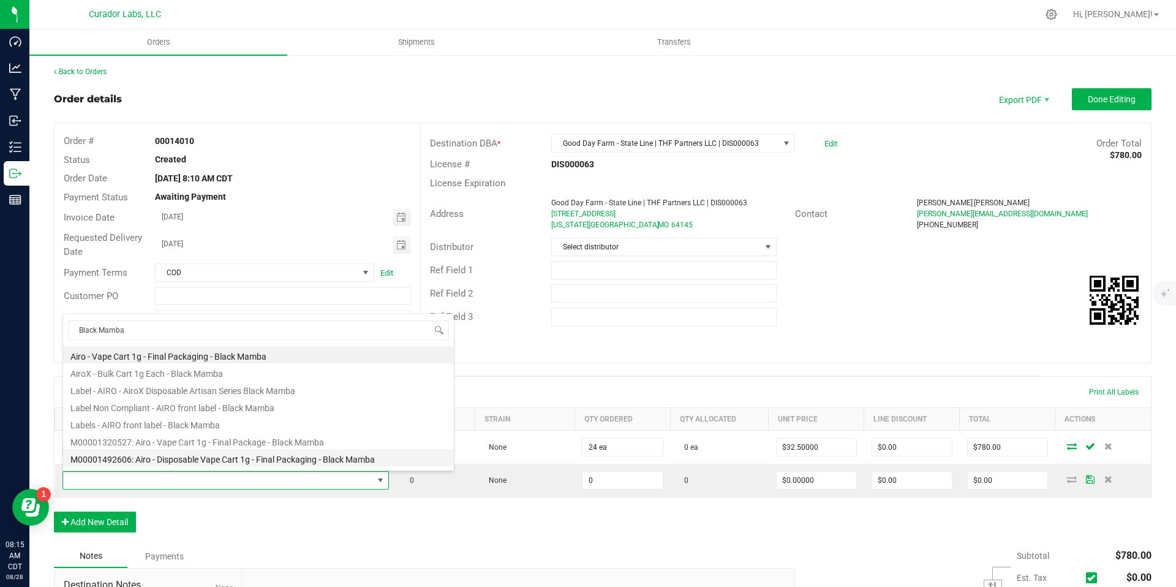
click at [304, 458] on li "M00001492606: Airo - Disposable Vape Cart 1g - Final Packaging - Black Mamba" at bounding box center [258, 457] width 391 height 17
type input "0 ea"
type input "$35.00000"
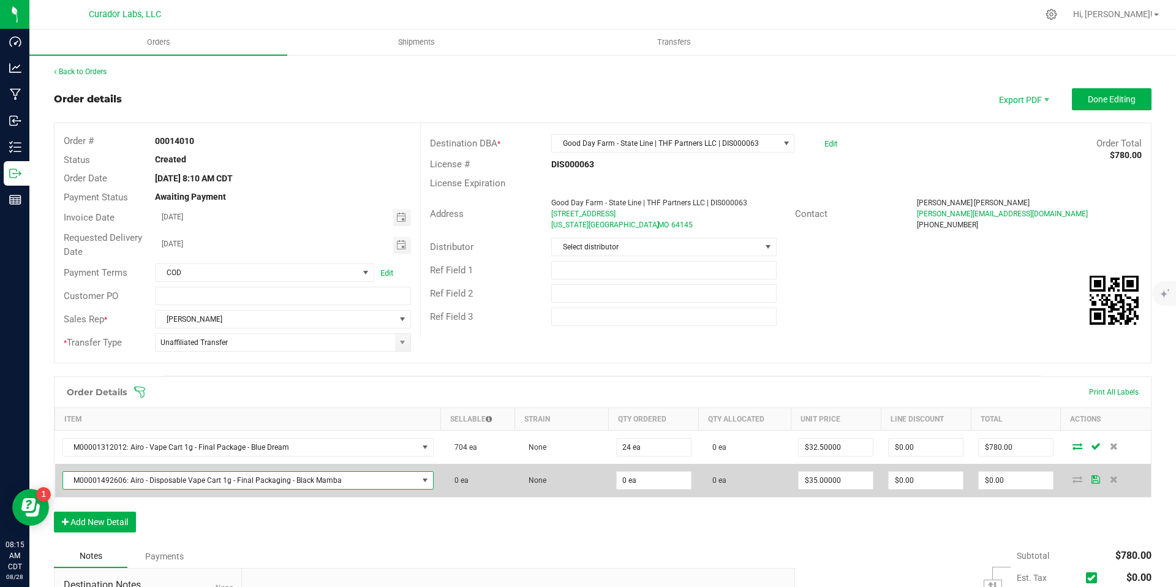
click at [391, 481] on span "M00001492606: Airo - Disposable Vape Cart 1g - Final Packaging - Black Mamba" at bounding box center [240, 480] width 355 height 17
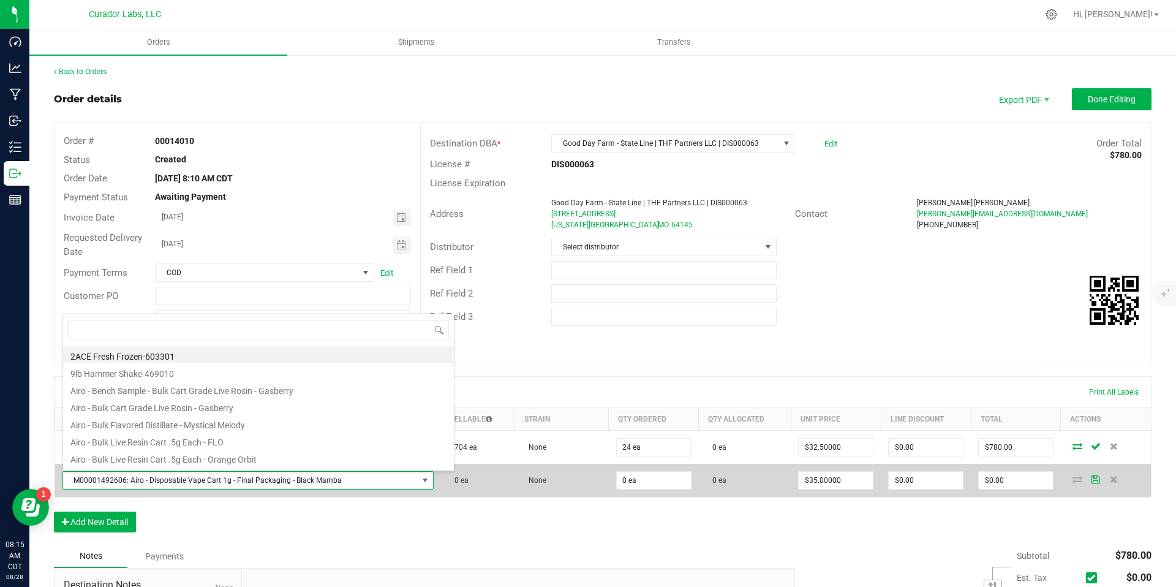
scroll to position [18, 360]
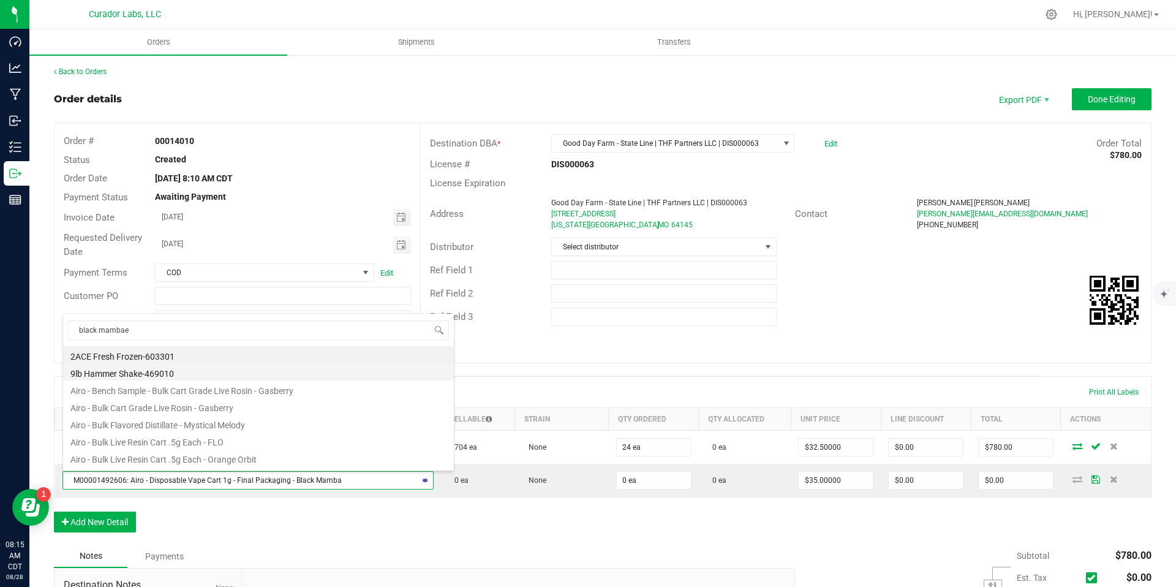
type input "black mamba"
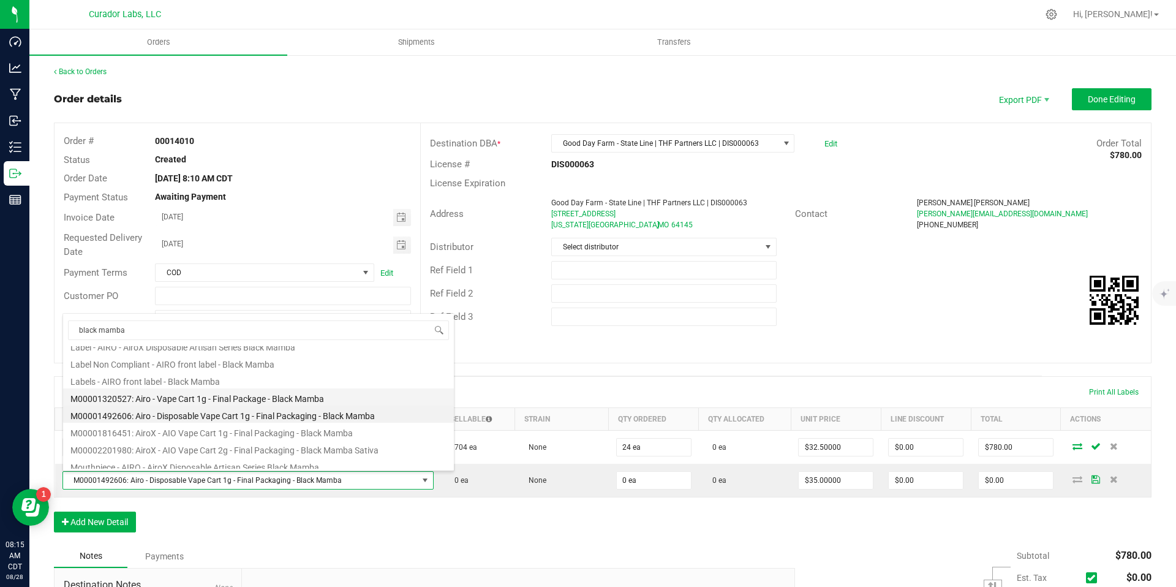
scroll to position [47, 0]
click at [328, 431] on li "M00001816451: AiroX - AIO Vape Cart 1g - Final Packaging - Black Mamba" at bounding box center [258, 428] width 391 height 17
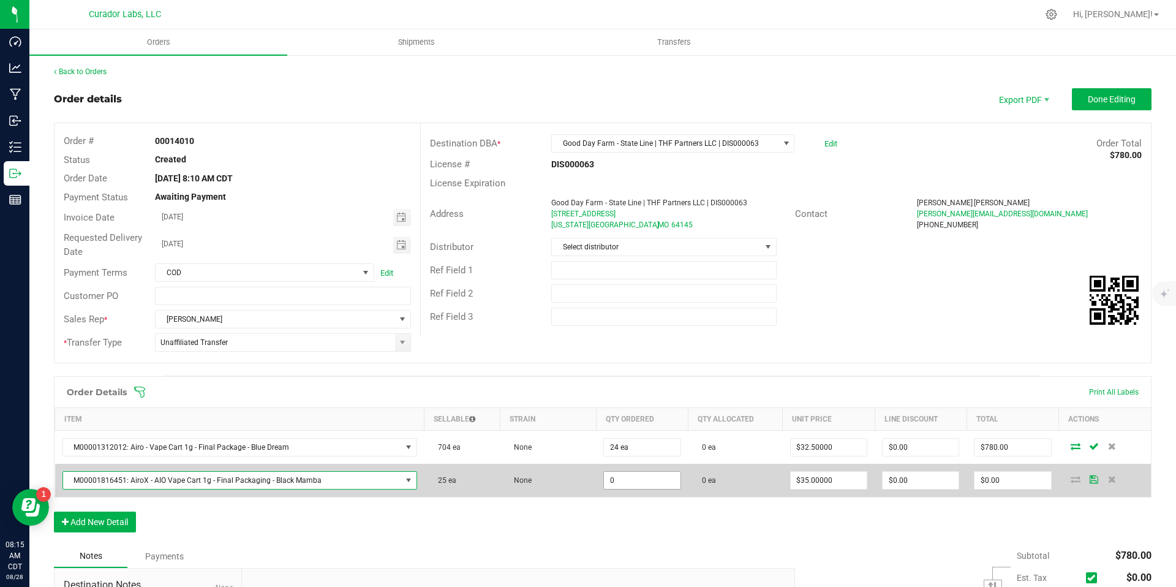
click at [628, 480] on input "0" at bounding box center [642, 480] width 76 height 17
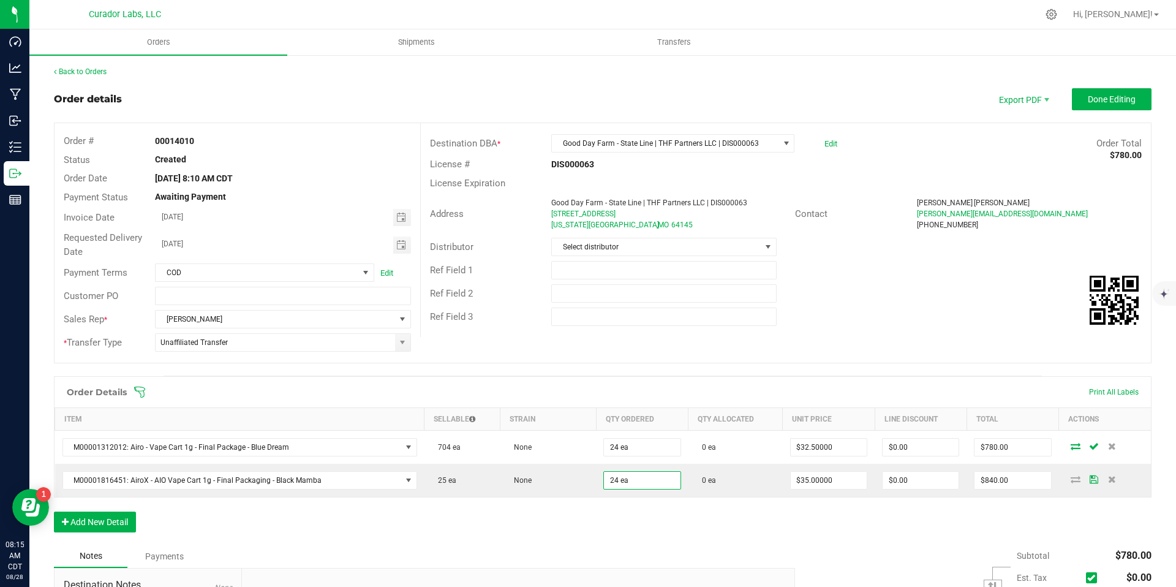
click at [625, 516] on div "Order Details Print All Labels Item Sellable Strain Qty Ordered Qty Allocated U…" at bounding box center [603, 460] width 1098 height 168
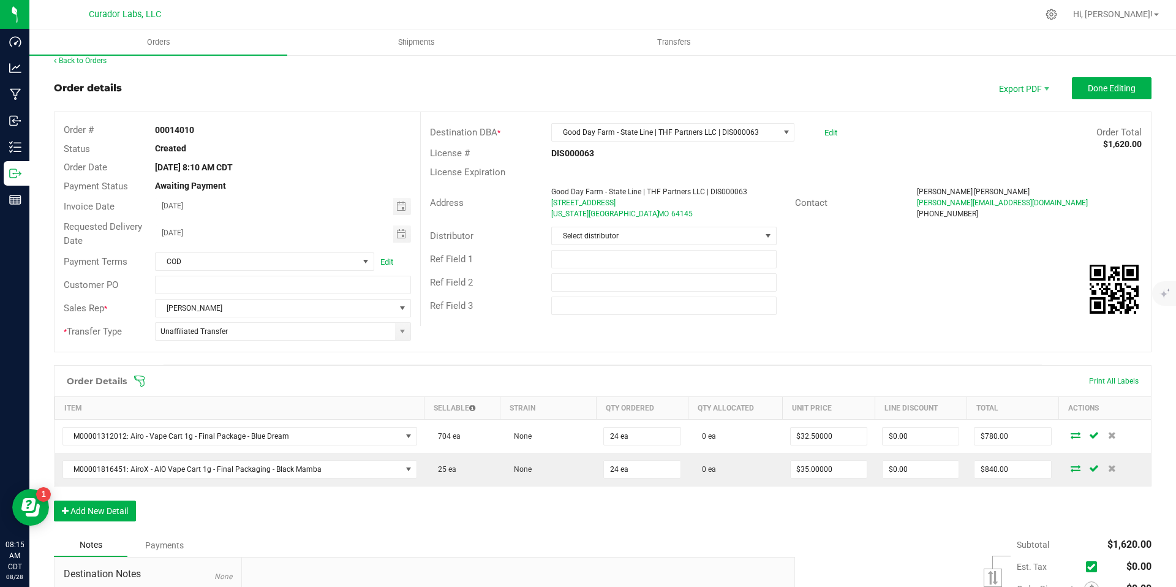
scroll to position [13, 0]
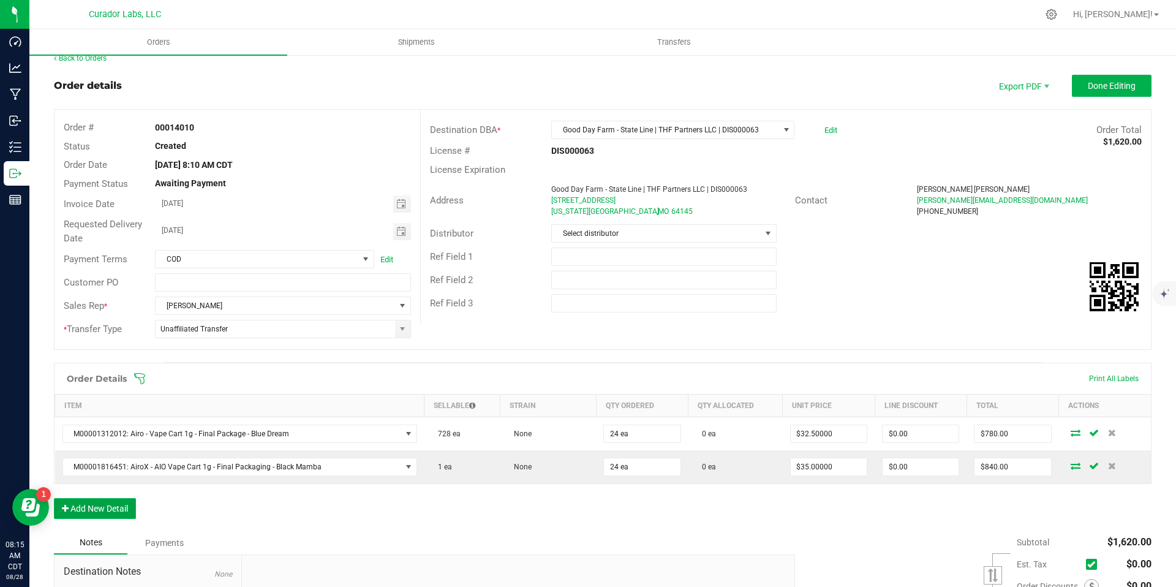
click at [123, 510] on button "Add New Detail" at bounding box center [95, 508] width 82 height 21
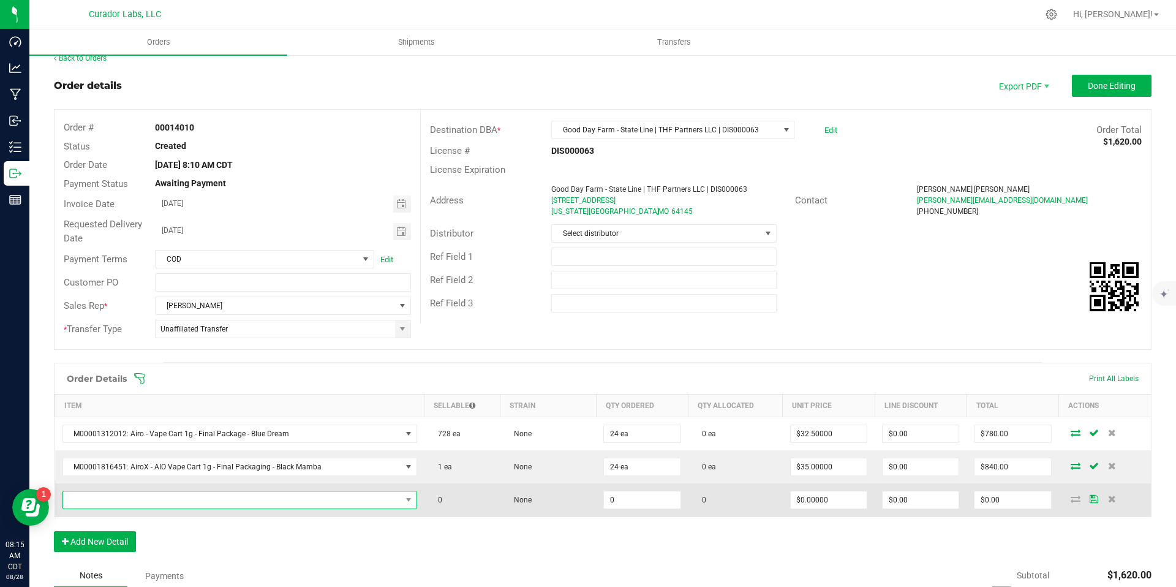
click at [289, 499] on span "NO DATA FOUND" at bounding box center [232, 499] width 338 height 17
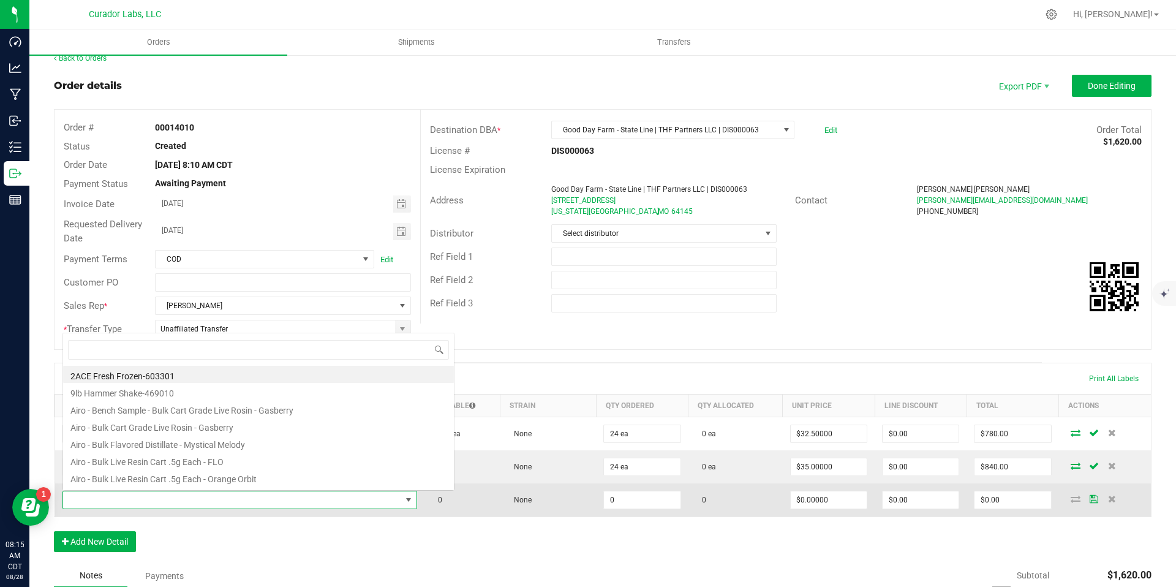
scroll to position [18, 344]
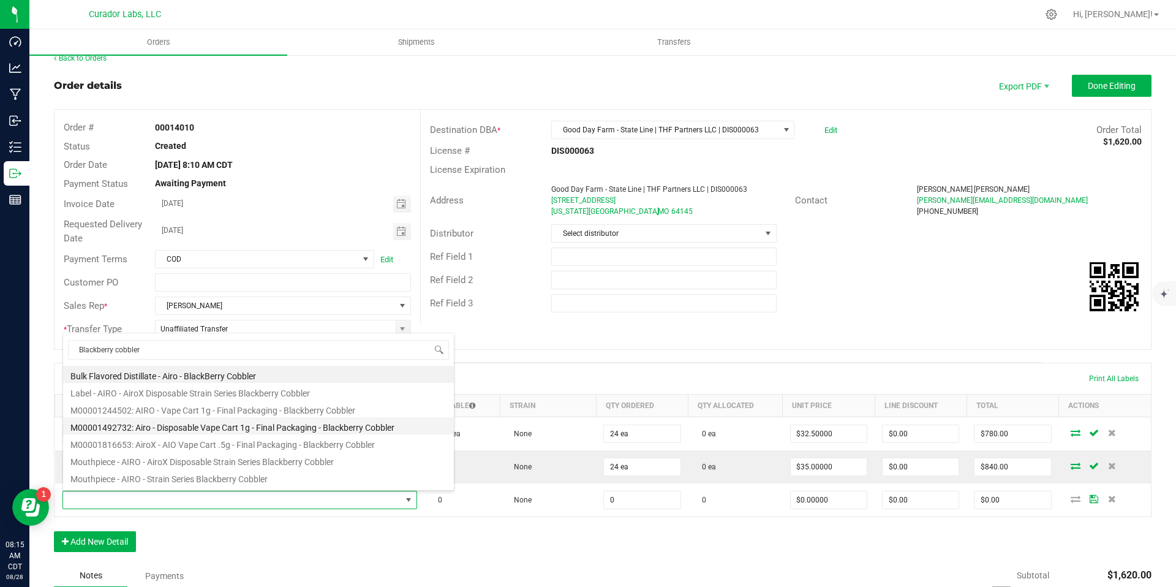
click at [306, 428] on li "M00001492732: Airo - Disposable Vape Cart 1g - Final Packaging - Blackberry Cob…" at bounding box center [258, 425] width 391 height 17
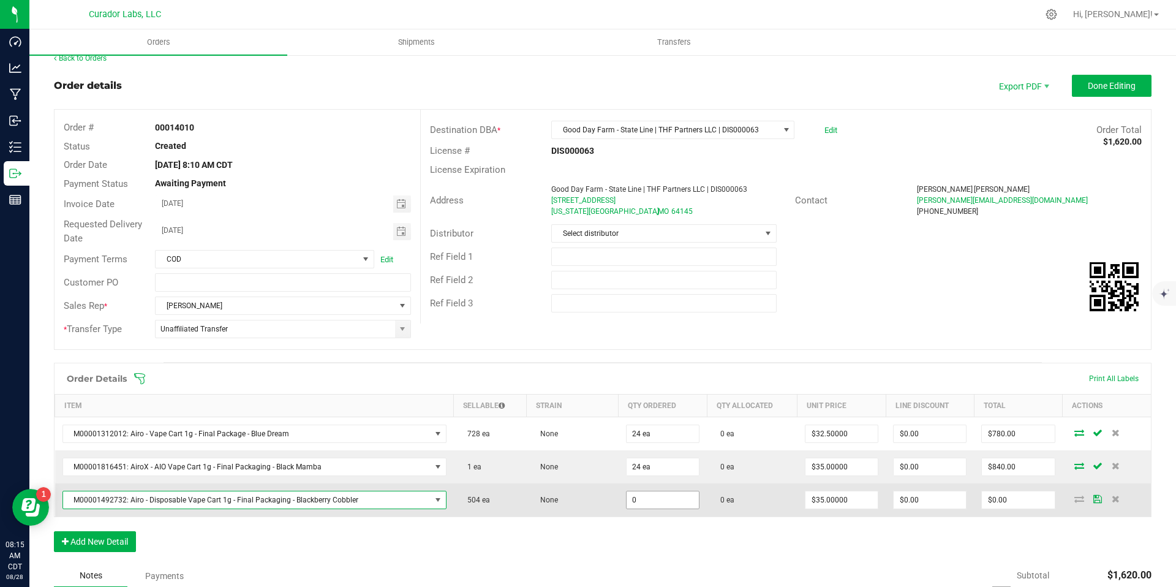
click at [666, 493] on input "0" at bounding box center [663, 499] width 72 height 17
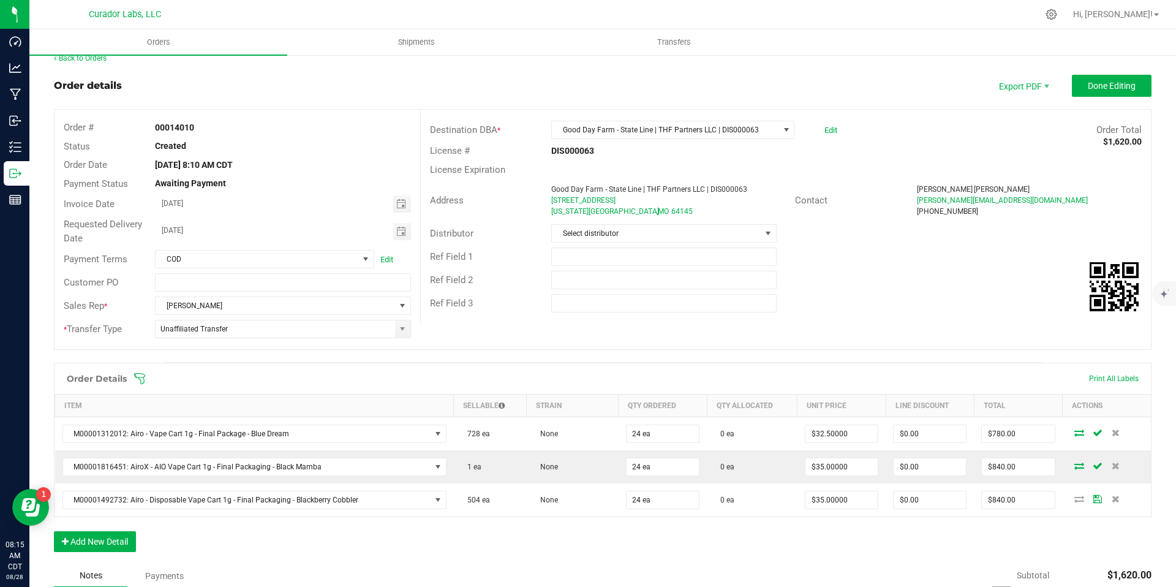
click at [686, 540] on div "Order Details Print All Labels Item Sellable Strain Qty Ordered Qty Allocated U…" at bounding box center [603, 464] width 1098 height 202
click at [93, 551] on button "Add New Detail" at bounding box center [95, 541] width 82 height 21
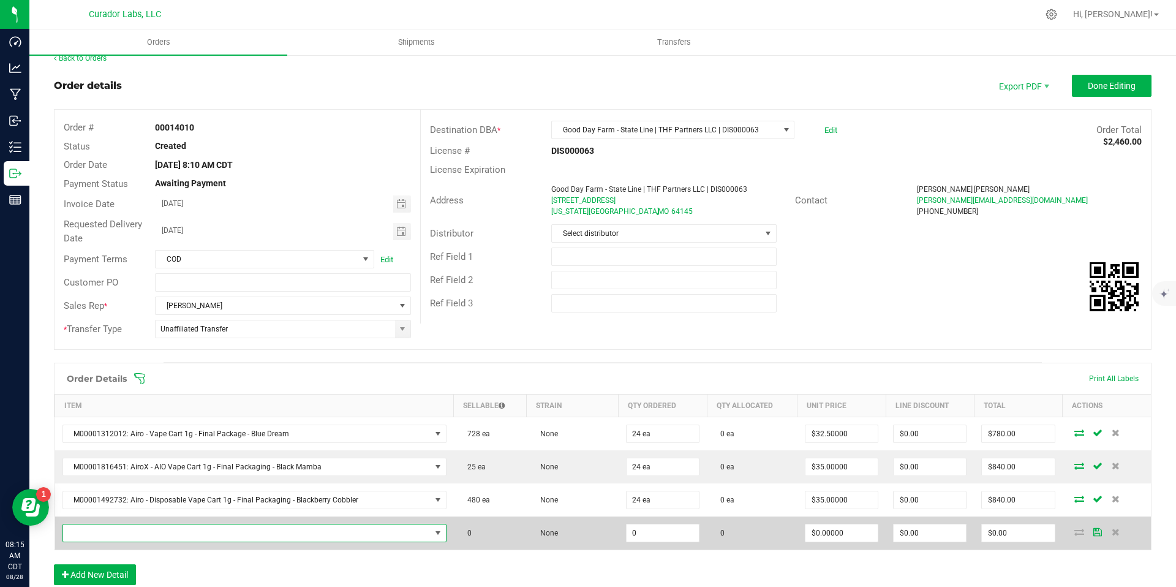
click at [433, 531] on span "NO DATA FOUND" at bounding box center [438, 533] width 10 height 10
click at [390, 534] on span at bounding box center [246, 532] width 367 height 17
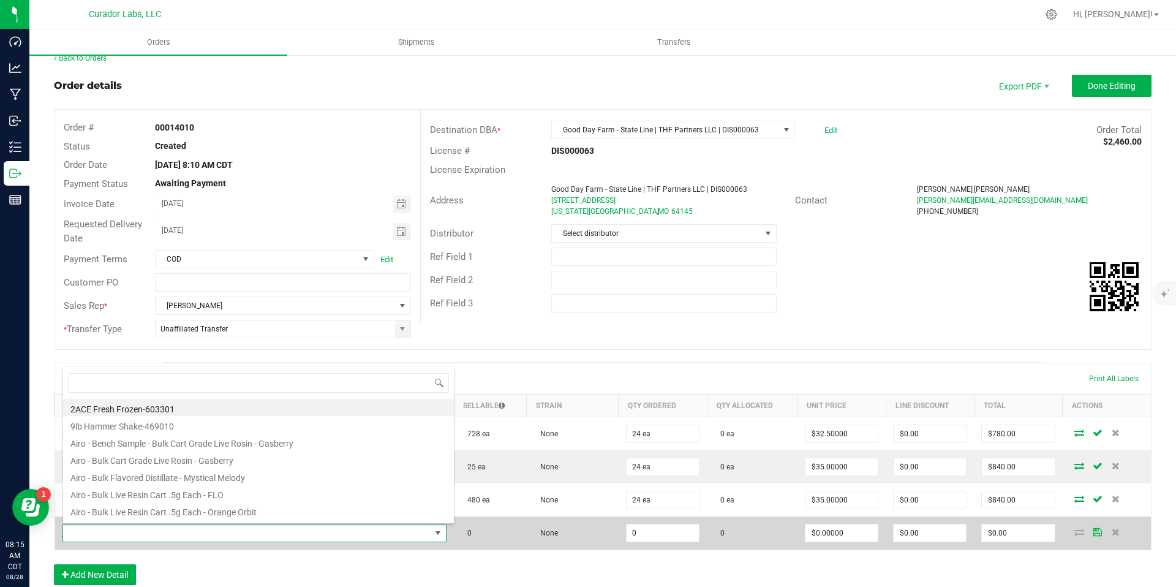
scroll to position [18, 373]
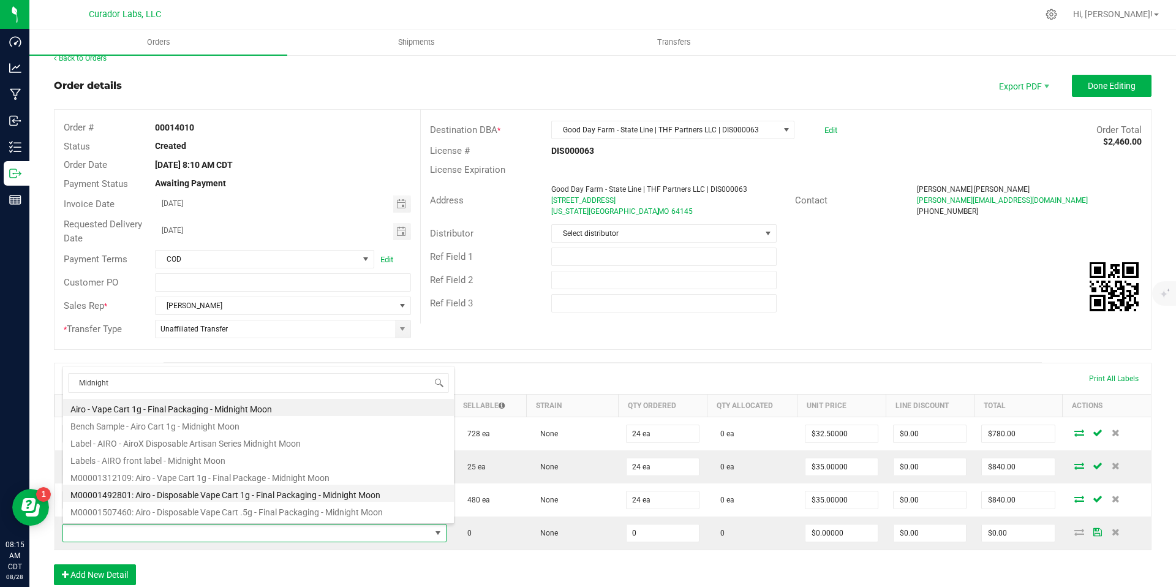
click at [338, 497] on li "M00001492801: Airo - Disposable Vape Cart 1g - Final Packaging - Midnight Moon" at bounding box center [258, 492] width 391 height 17
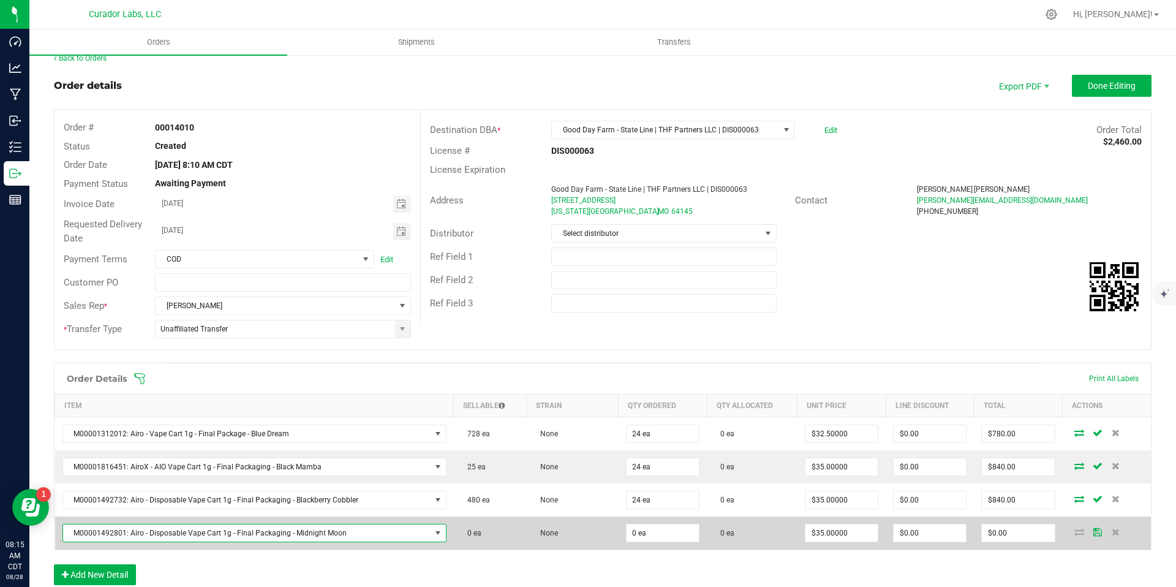
click at [356, 535] on span "M00001492801: Airo - Disposable Vape Cart 1g - Final Packaging - Midnight Moon" at bounding box center [246, 532] width 367 height 17
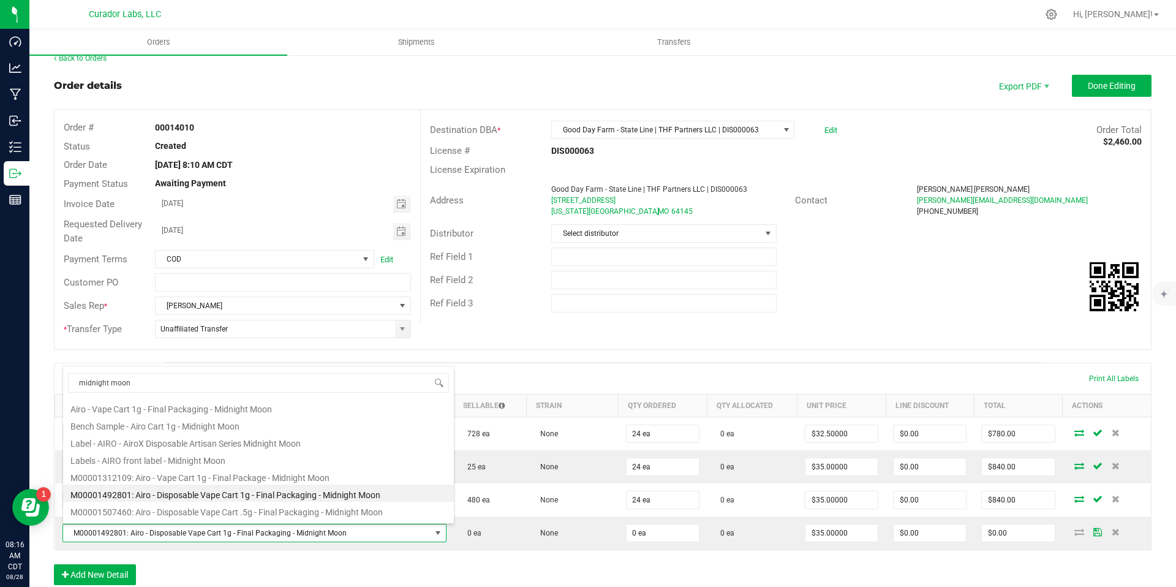
scroll to position [23, 0]
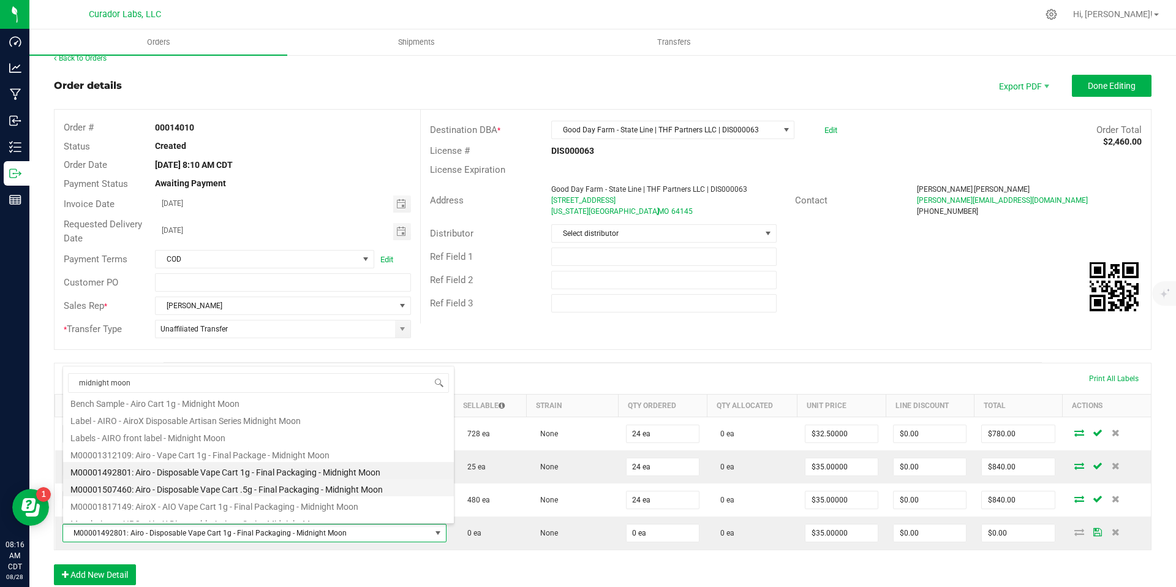
click at [356, 489] on li "M00001507460: Airo - Disposable Vape Cart .5g - Final Packaging - Midnight Moon" at bounding box center [258, 487] width 391 height 17
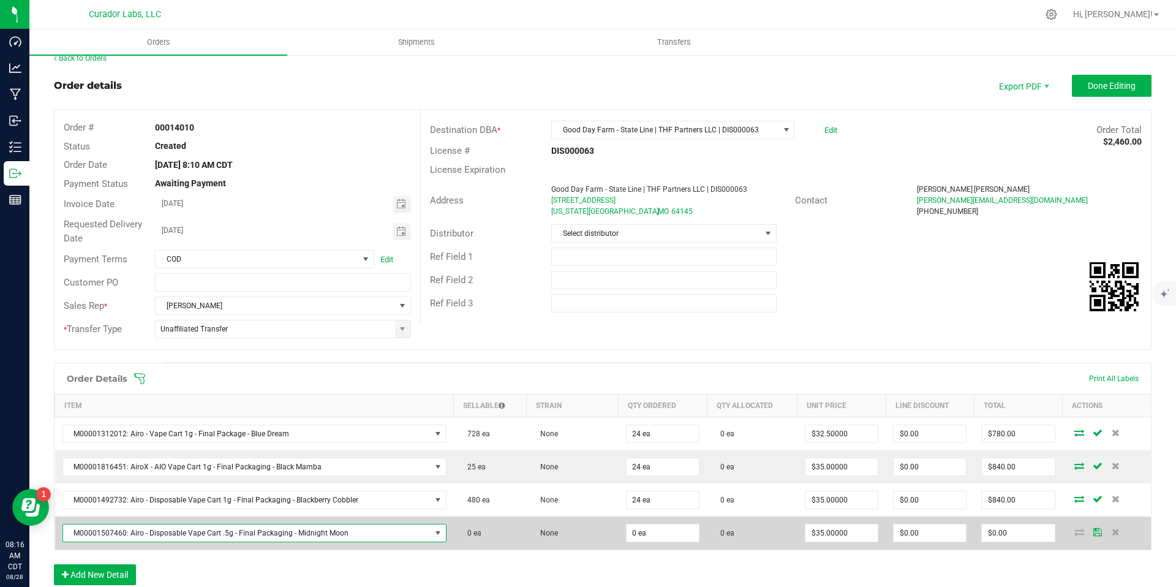
click at [420, 528] on span "M00001507460: Airo - Disposable Vape Cart .5g - Final Packaging - Midnight Moon" at bounding box center [246, 532] width 367 height 17
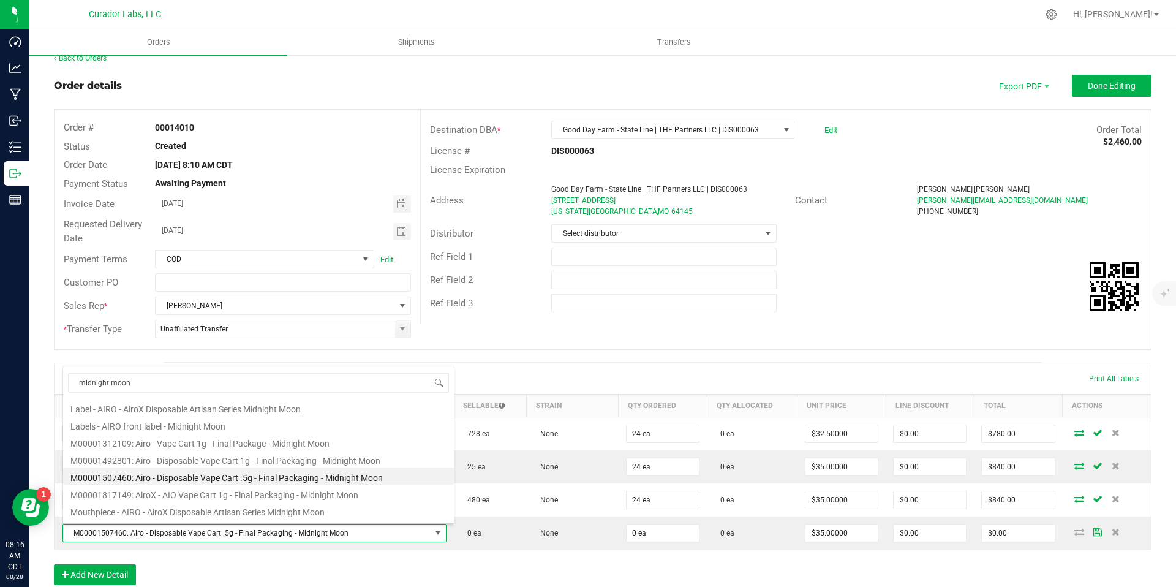
scroll to position [36, 0]
click at [323, 495] on li "M00001817149: AiroX - AIO Vape Cart 1g - Final Packaging - Midnight Moon" at bounding box center [258, 491] width 391 height 17
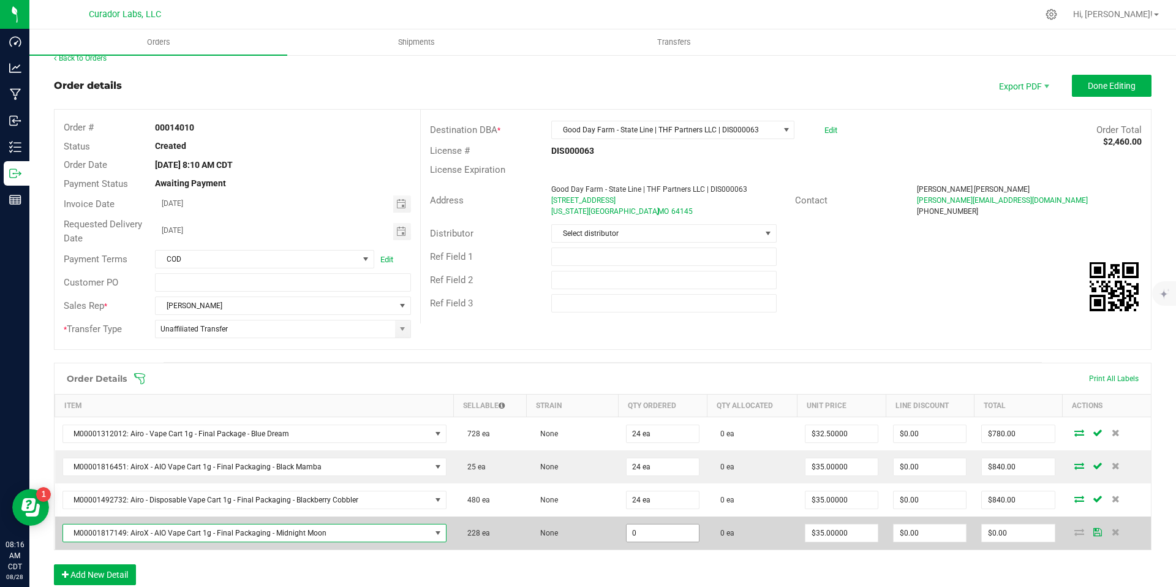
click at [660, 530] on input "0" at bounding box center [663, 532] width 72 height 17
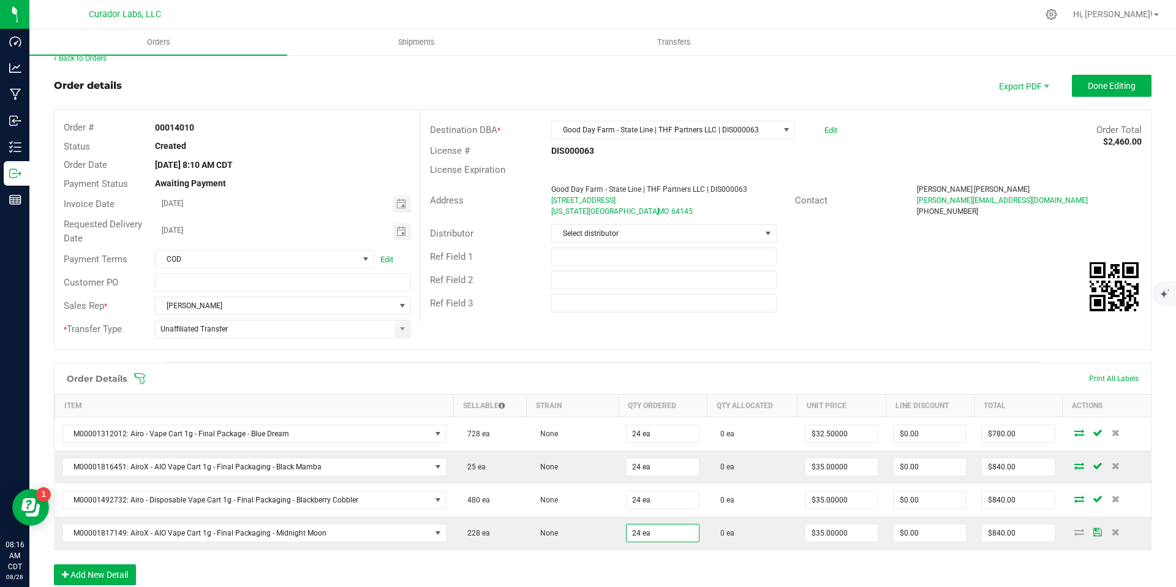
click at [655, 567] on div "Order Details Print All Labels Item Sellable Strain Qty Ordered Qty Allocated U…" at bounding box center [603, 480] width 1098 height 235
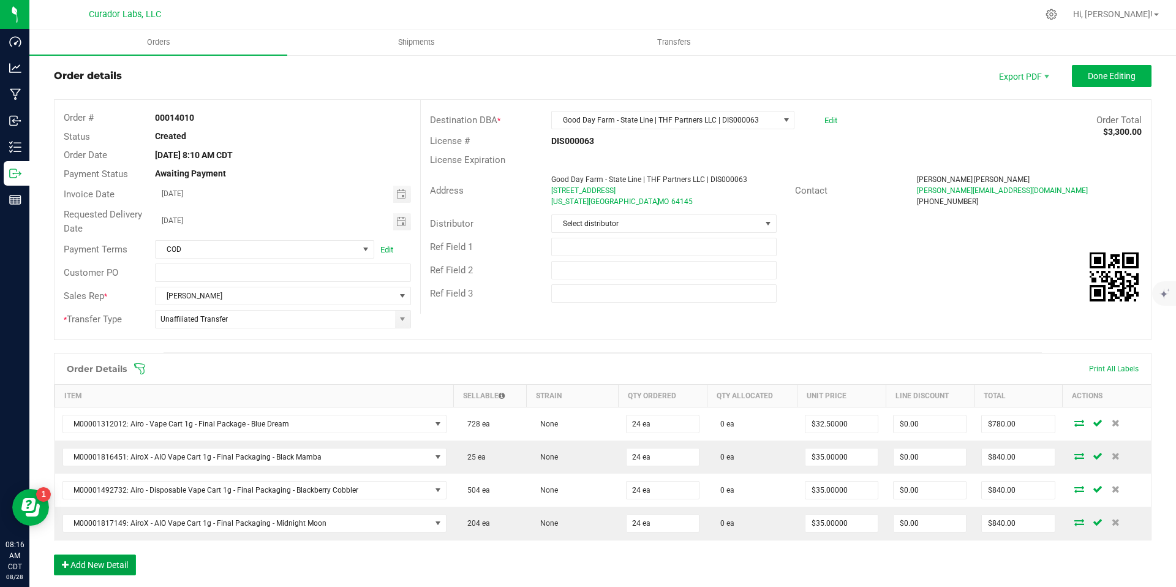
click at [114, 568] on button "Add New Detail" at bounding box center [95, 564] width 82 height 21
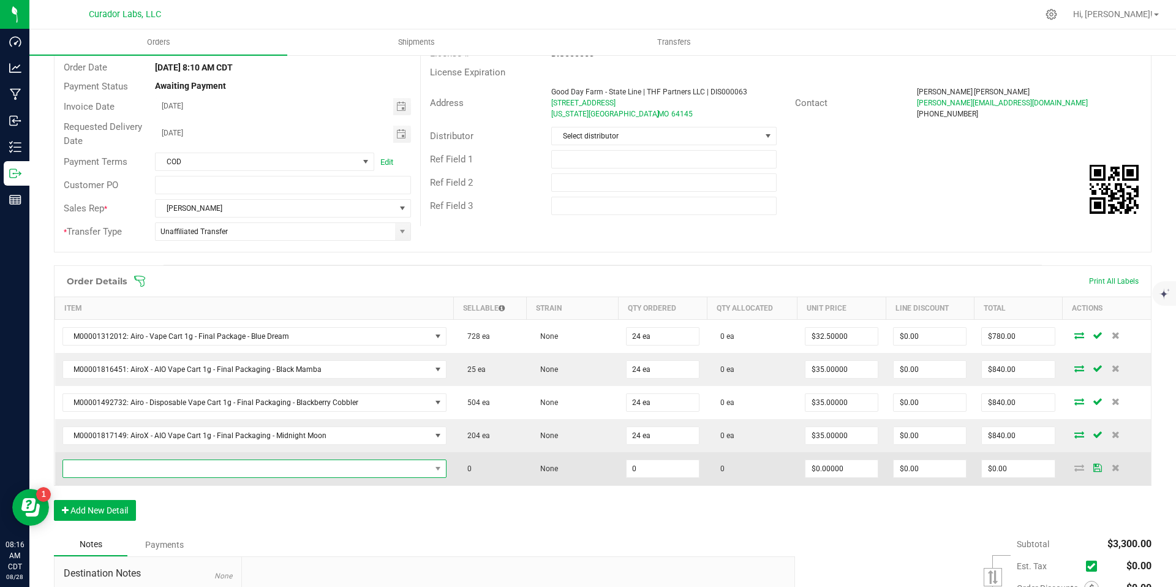
click at [421, 470] on span "NO DATA FOUND" at bounding box center [246, 468] width 367 height 17
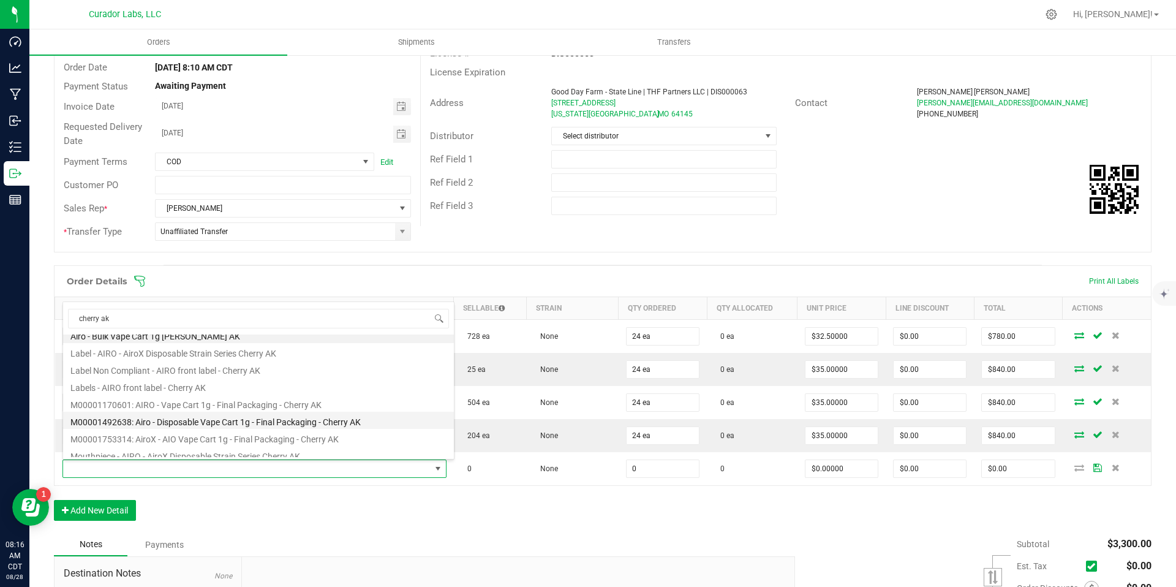
scroll to position [10, 0]
click at [353, 432] on li "M00001753314: AiroX - AIO Vape Cart 1g - Final Packaging - Cherry AK" at bounding box center [258, 435] width 391 height 17
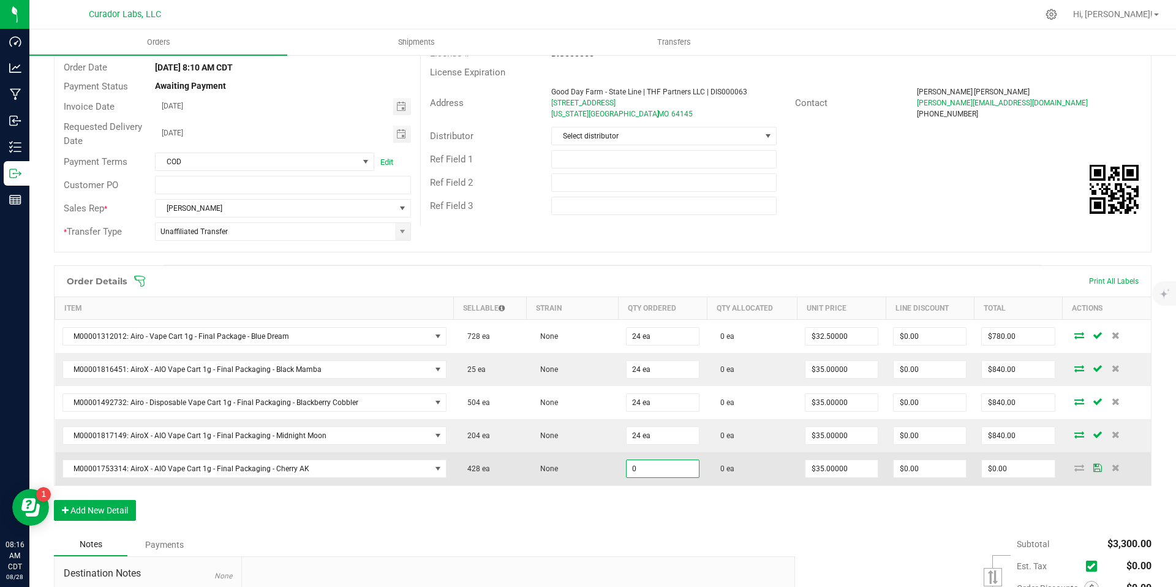
click at [657, 465] on input "0" at bounding box center [663, 468] width 72 height 17
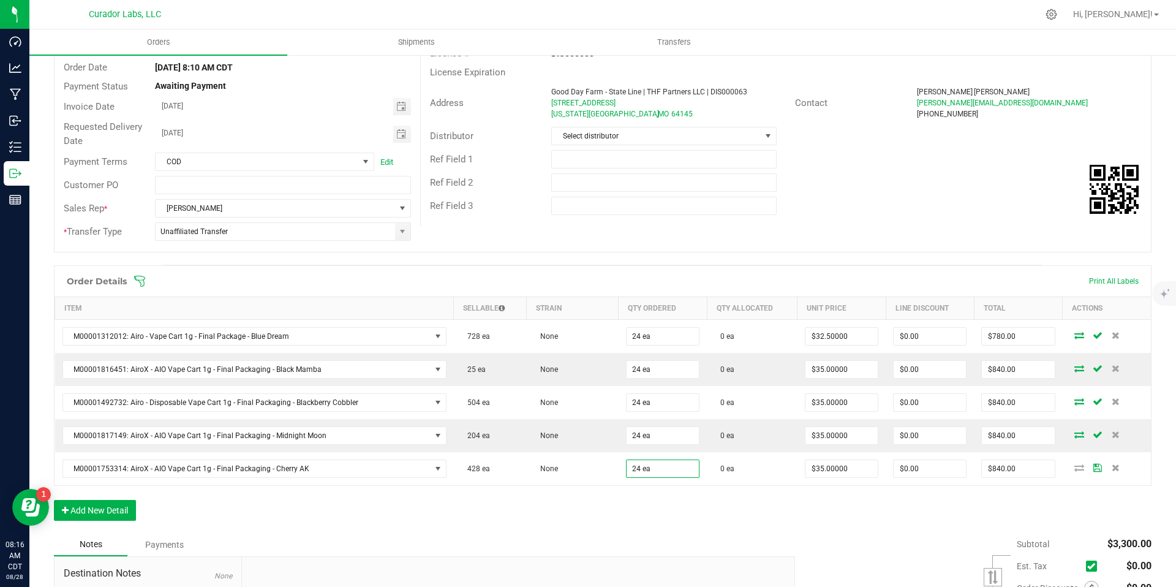
click at [704, 516] on div "Order Details Print All Labels Item Sellable Strain Qty Ordered Qty Allocated U…" at bounding box center [603, 399] width 1098 height 268
click at [113, 511] on button "Add New Detail" at bounding box center [95, 510] width 82 height 21
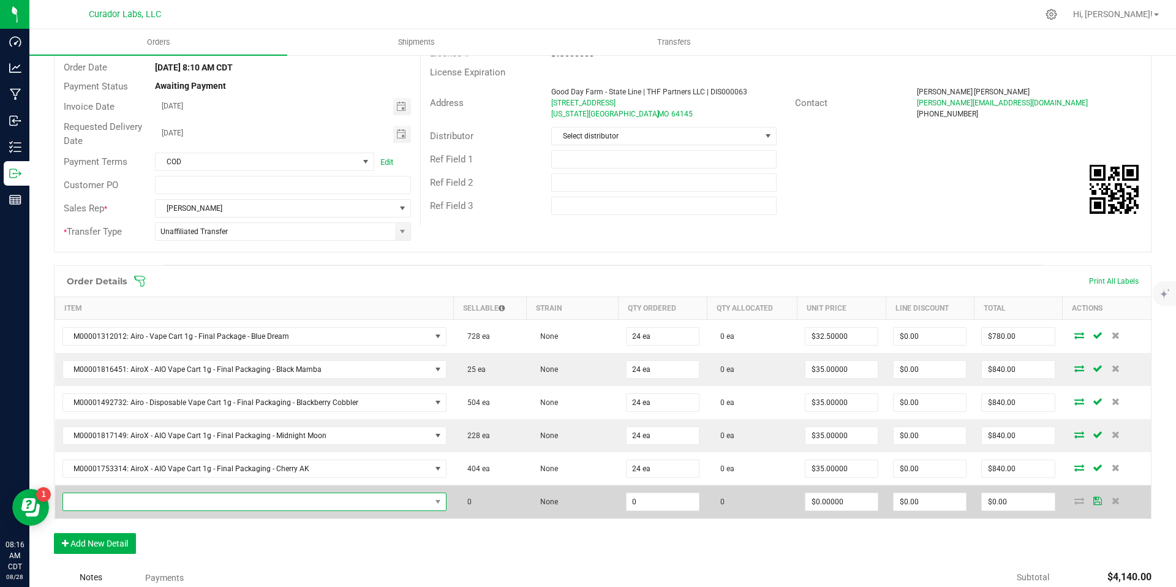
click at [209, 500] on span "NO DATA FOUND" at bounding box center [246, 501] width 367 height 17
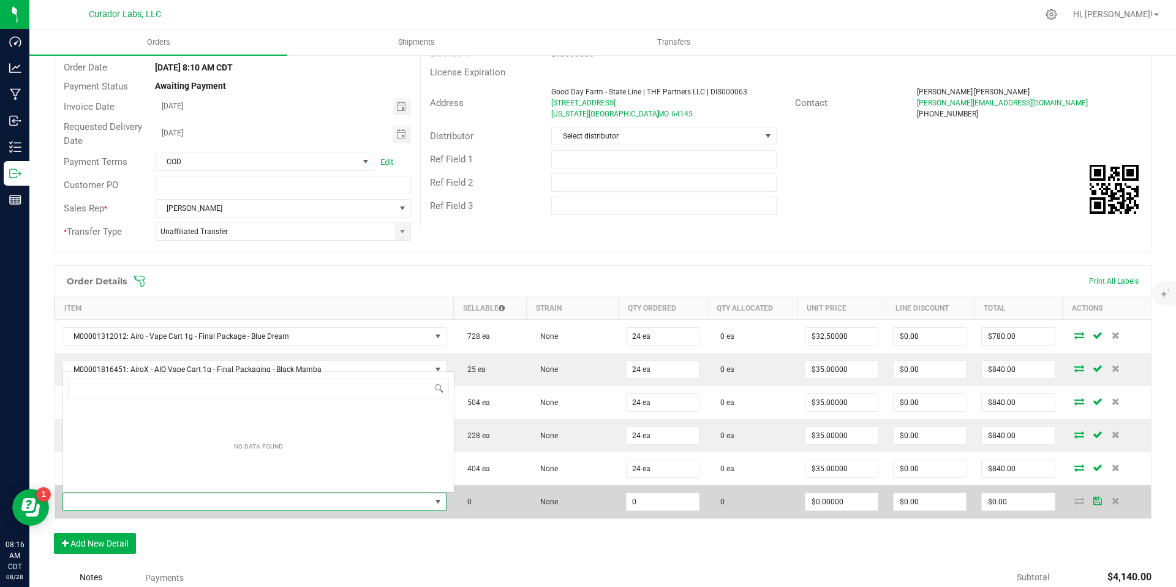
scroll to position [18, 373]
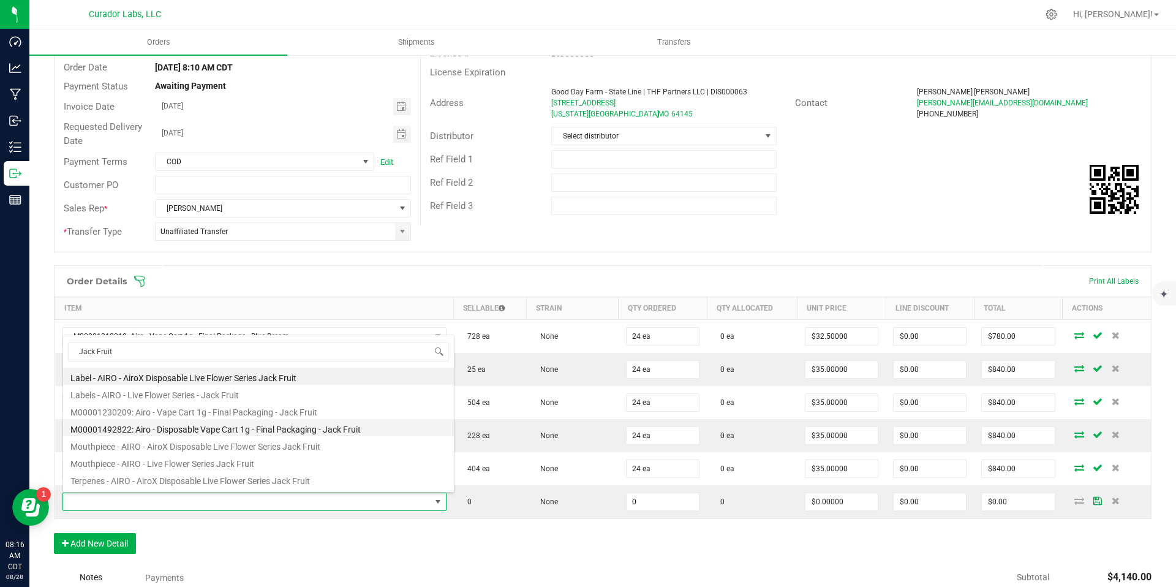
click at [277, 426] on li "M00001492822: Airo - Disposable Vape Cart 1g - Final Packaging - Jack Fruit" at bounding box center [258, 427] width 391 height 17
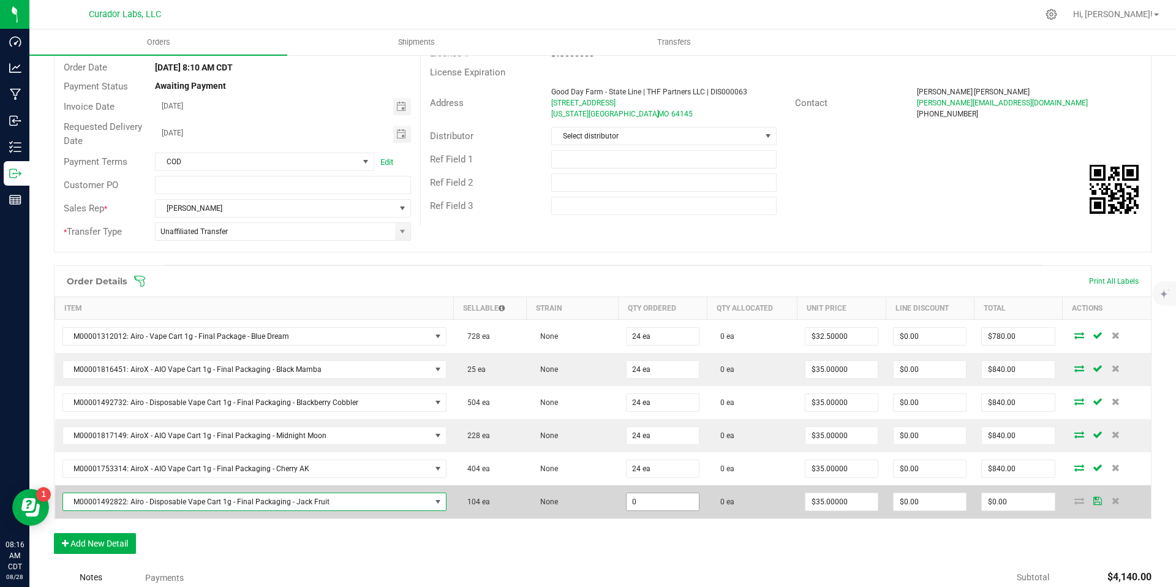
click at [657, 503] on input "0" at bounding box center [663, 501] width 72 height 17
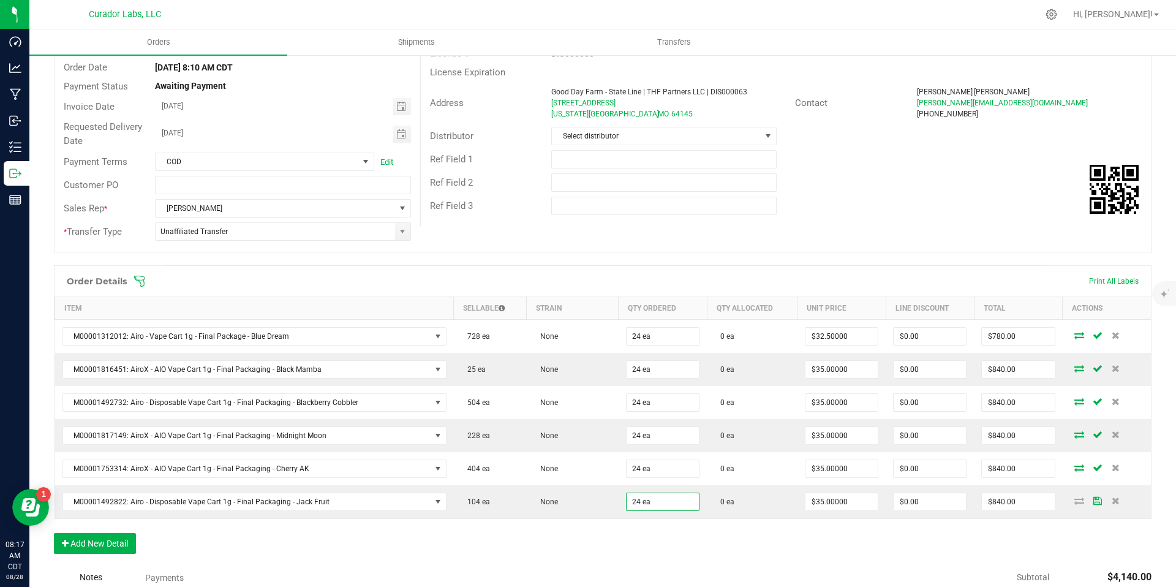
click at [655, 543] on div "Order Details Print All Labels Item Sellable Strain Qty Ordered Qty Allocated U…" at bounding box center [603, 415] width 1098 height 301
click at [102, 541] on button "Add New Detail" at bounding box center [95, 543] width 82 height 21
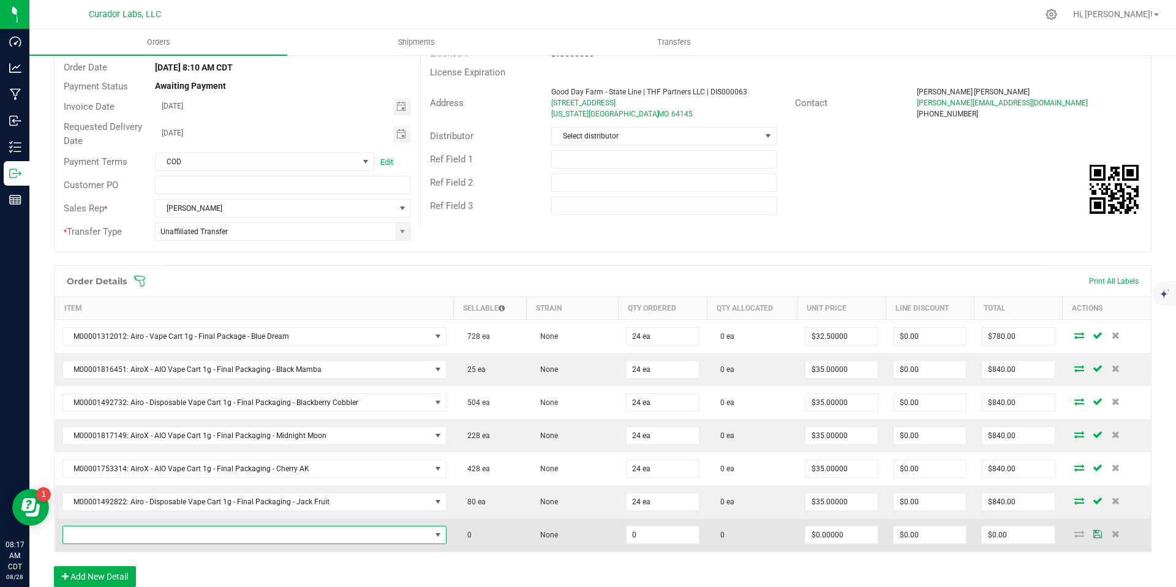
click at [329, 533] on span "NO DATA FOUND" at bounding box center [246, 534] width 367 height 17
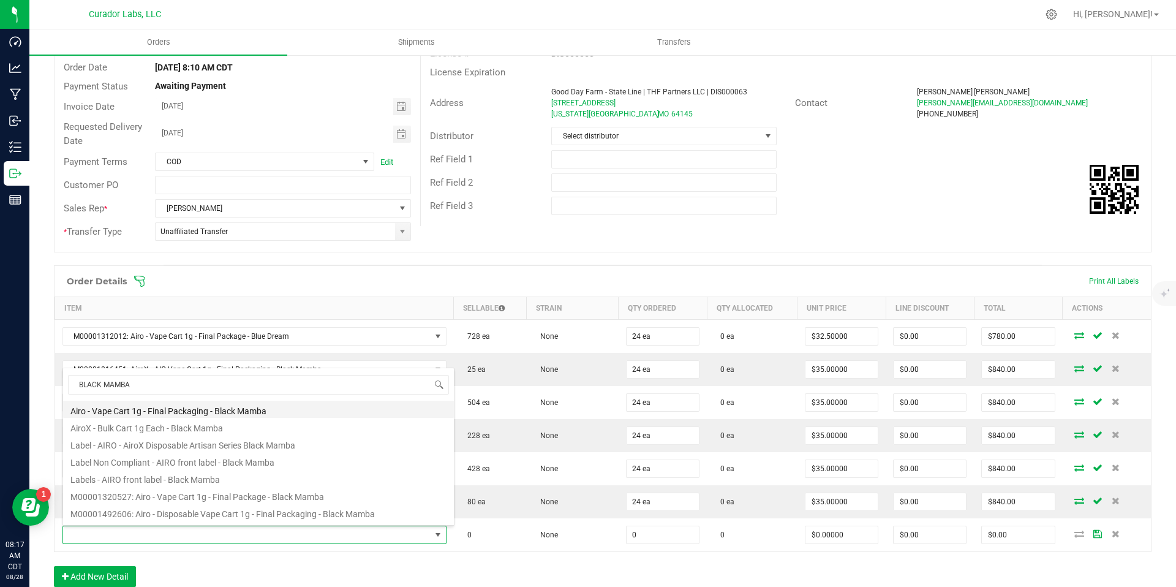
click at [309, 408] on li "Airo - Vape Cart 1g - Final Packaging - Black Mamba" at bounding box center [258, 409] width 391 height 17
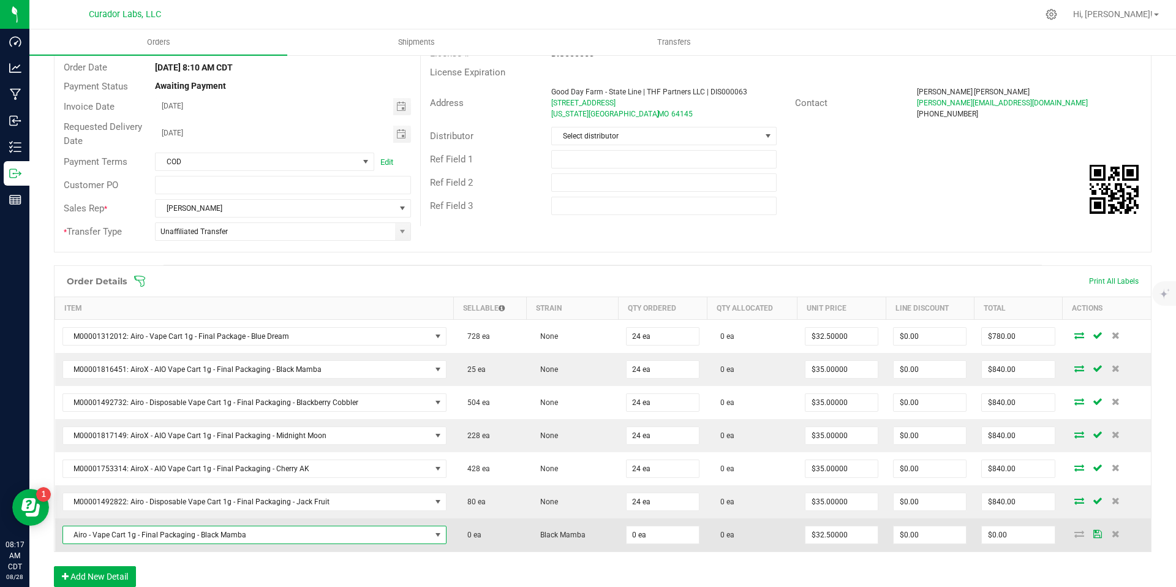
click at [406, 533] on span "Airo - Vape Cart 1g - Final Packaging - Black Mamba" at bounding box center [246, 534] width 367 height 17
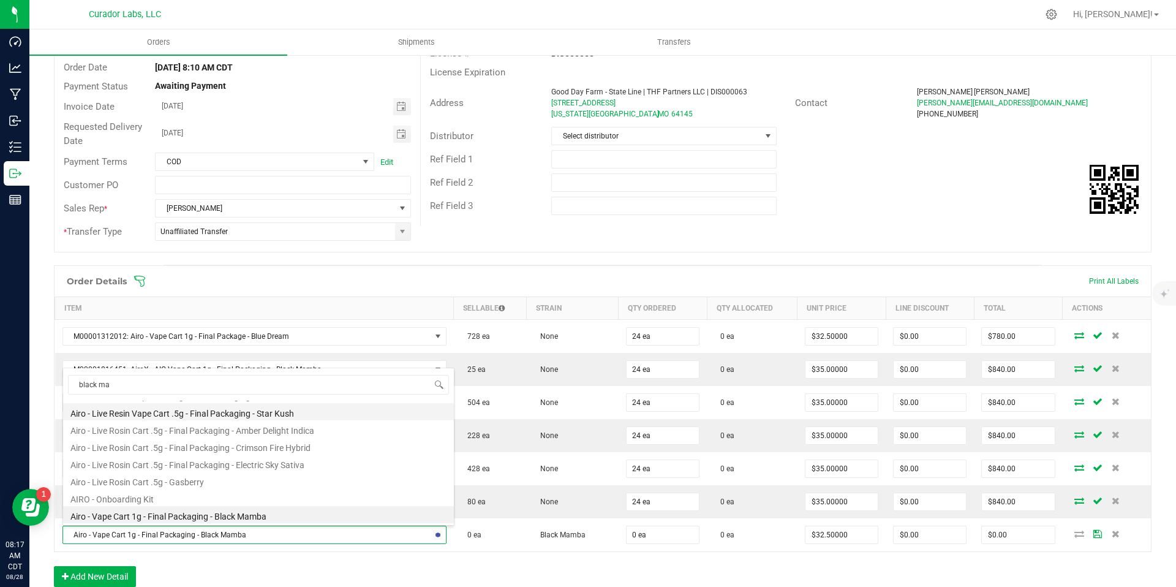
scroll to position [0, 0]
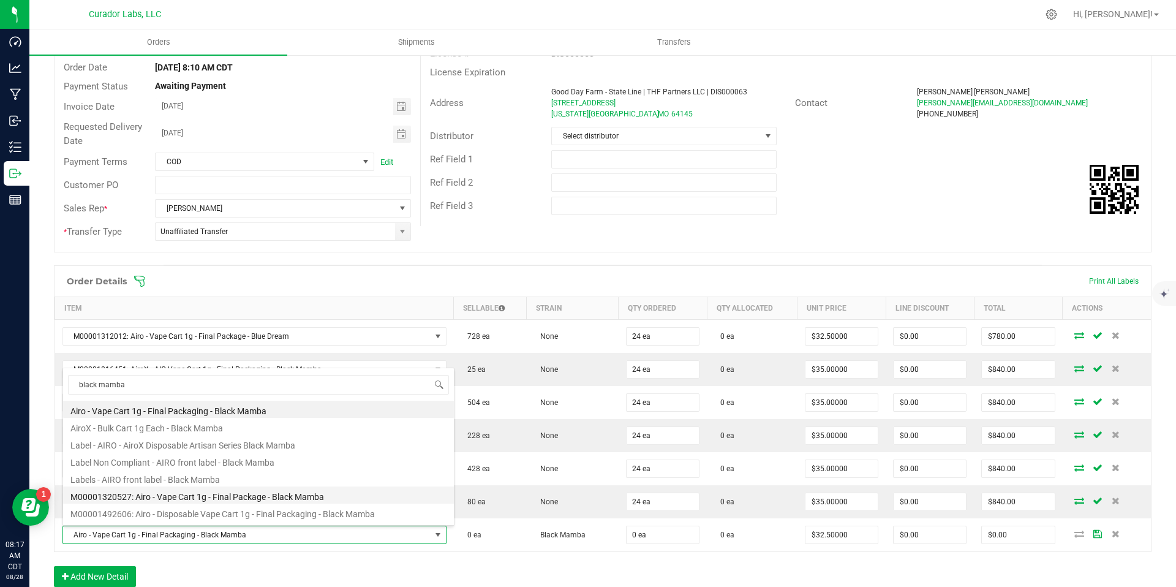
click at [345, 497] on li "M00001320527: Airo - Vape Cart 1g - Final Package - Black Mamba" at bounding box center [258, 494] width 391 height 17
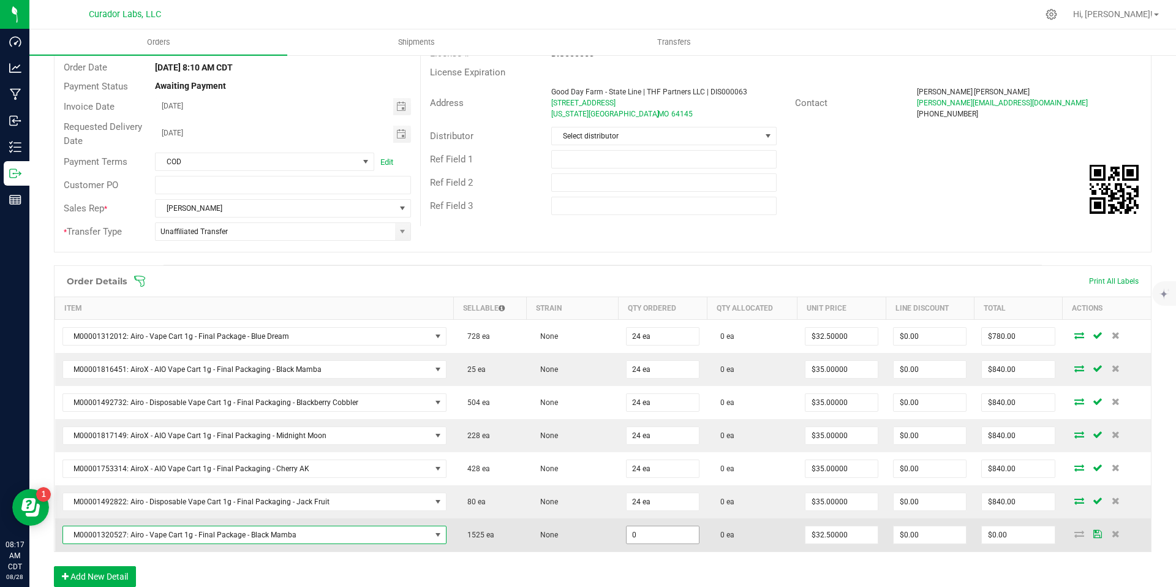
click at [651, 535] on input "0" at bounding box center [663, 534] width 72 height 17
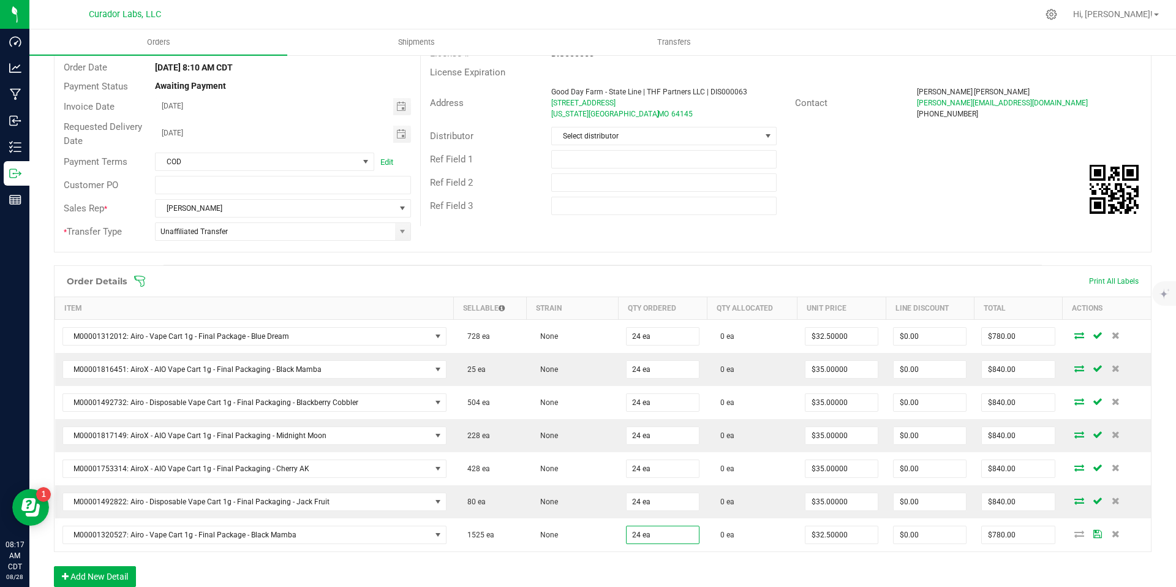
click at [663, 572] on div "Order Details Print All Labels Item Sellable Strain Qty Ordered Qty Allocated U…" at bounding box center [603, 432] width 1098 height 334
click at [102, 573] on button "Add New Detail" at bounding box center [95, 576] width 82 height 21
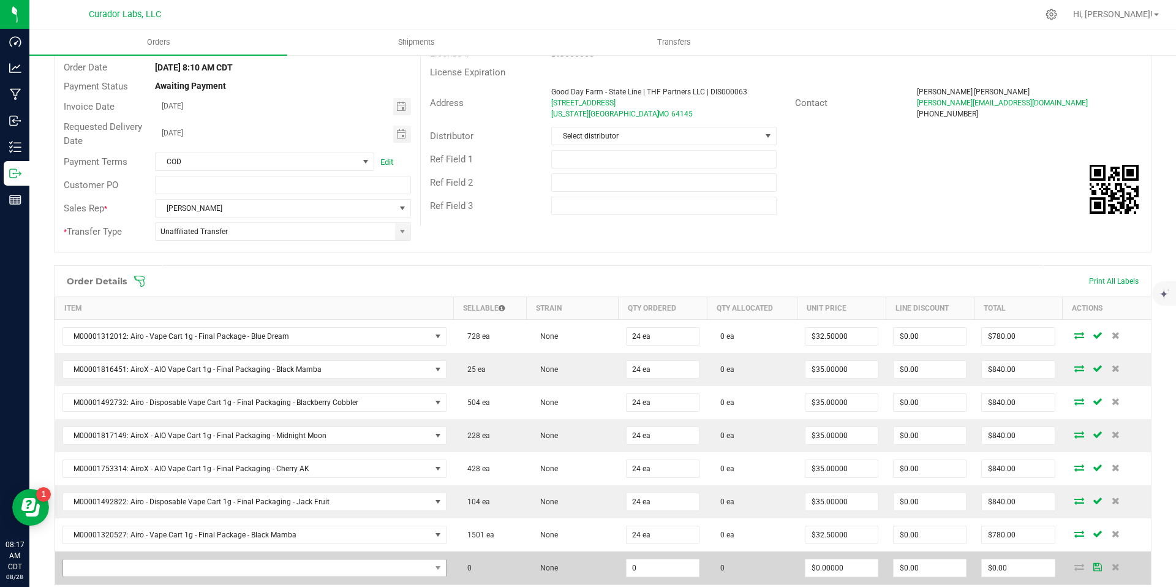
scroll to position [151, 0]
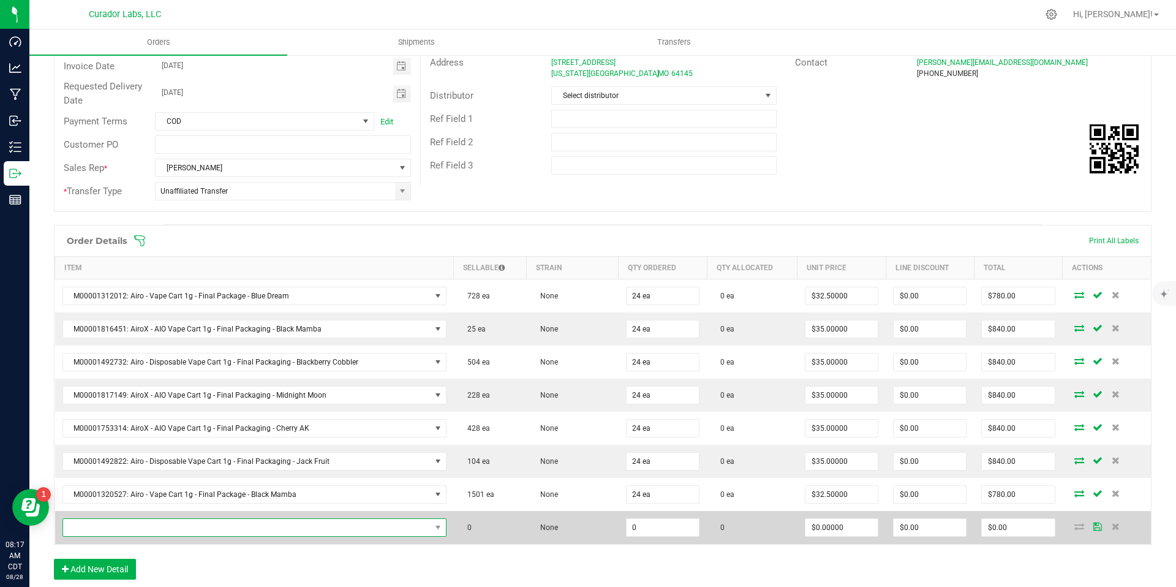
click at [112, 525] on span "NO DATA FOUND" at bounding box center [246, 527] width 367 height 17
click at [112, 525] on span at bounding box center [246, 527] width 367 height 17
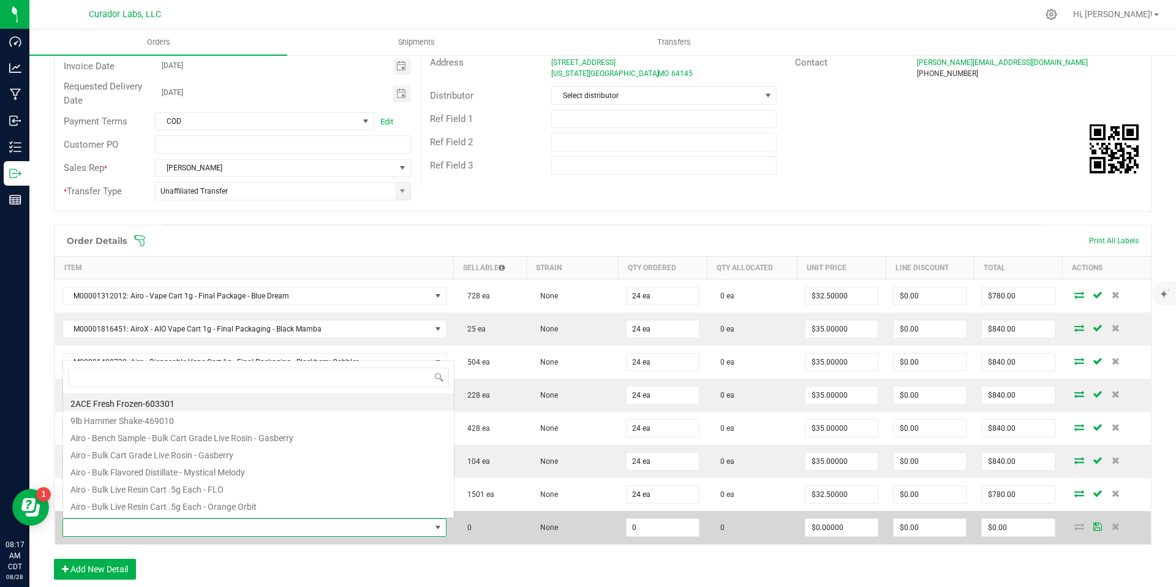
scroll to position [18, 373]
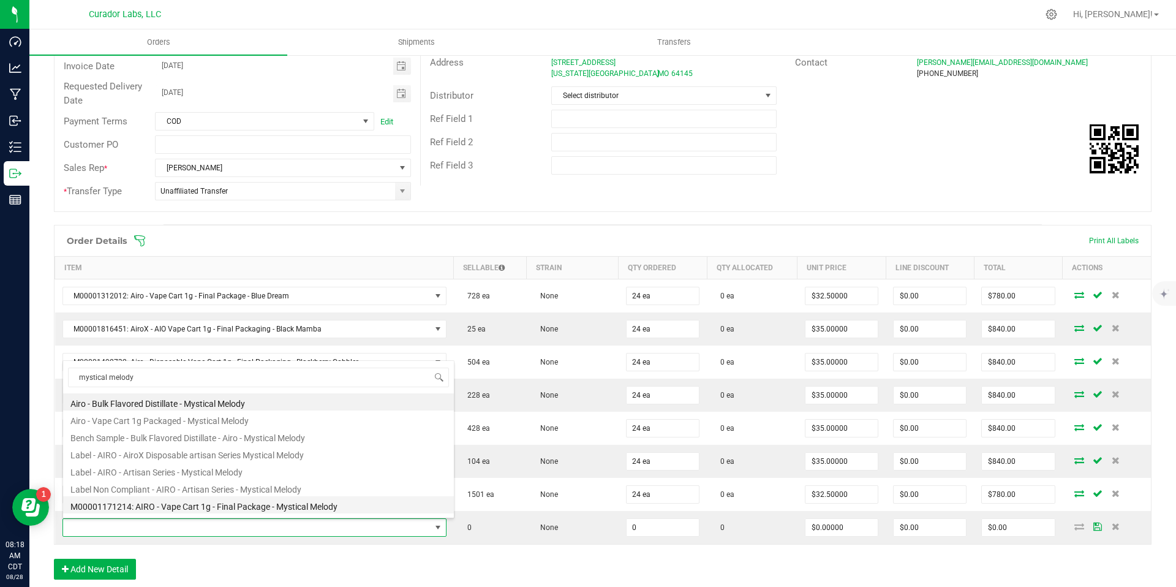
click at [364, 506] on li "M00001171214: AIRO - Vape Cart 1g - Final Package - Mystical Melody" at bounding box center [258, 504] width 391 height 17
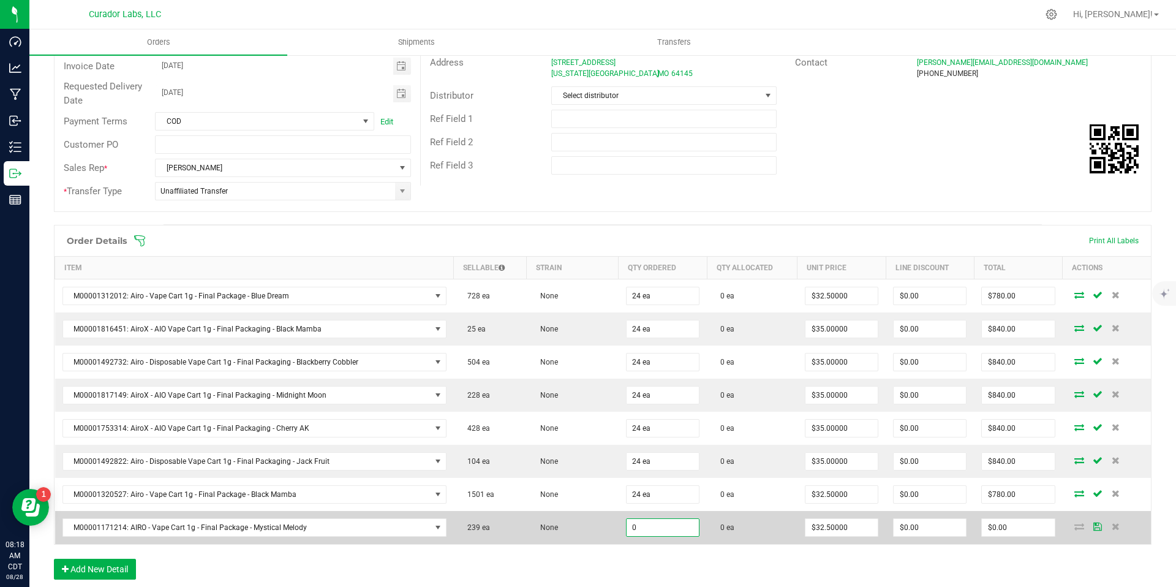
click at [647, 529] on input "0" at bounding box center [663, 527] width 72 height 17
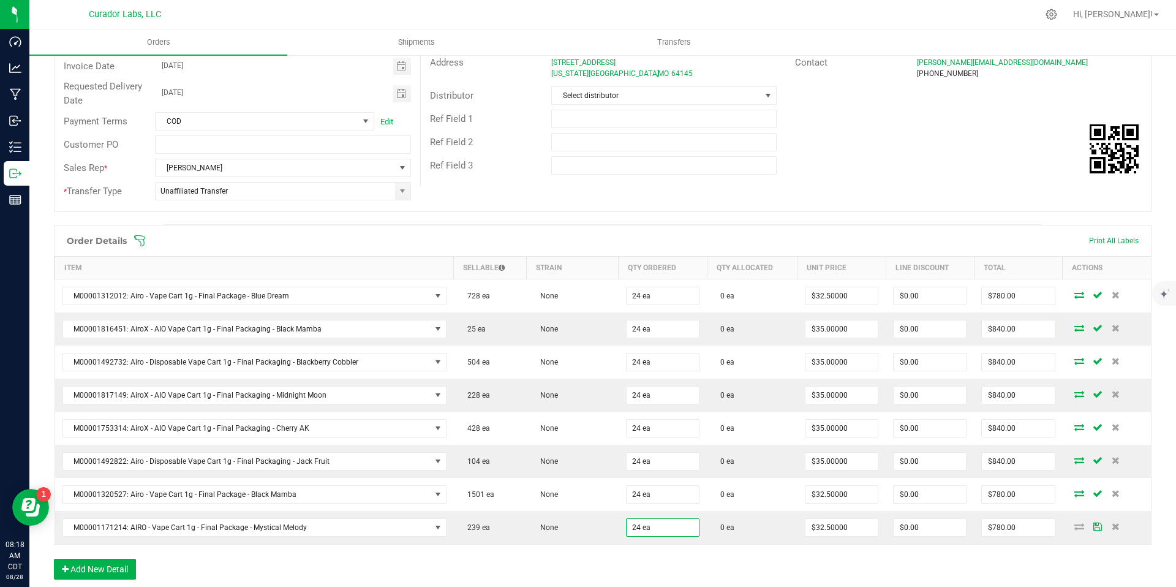
click at [682, 562] on div "Order Details Print All Labels Item Sellable Strain Qty Ordered Qty Allocated U…" at bounding box center [603, 408] width 1098 height 367
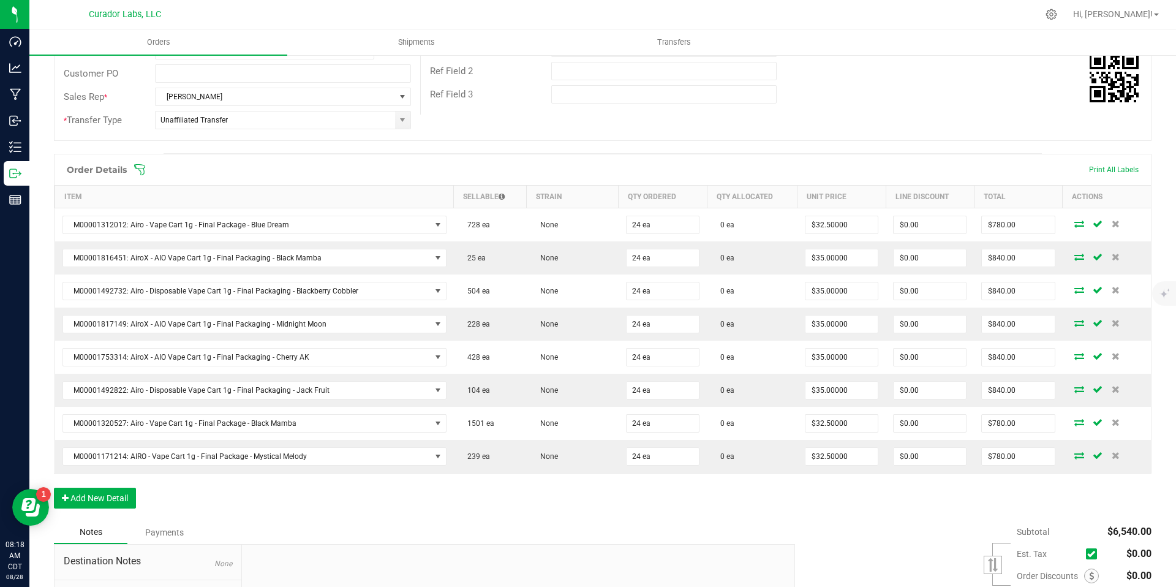
scroll to position [229, 0]
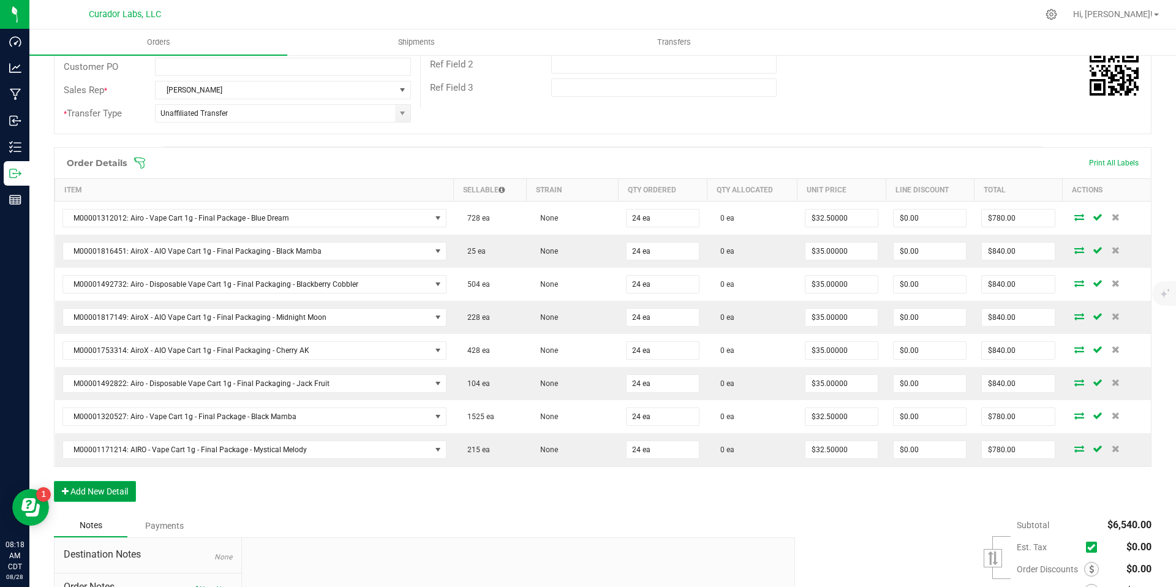
click at [111, 484] on button "Add New Detail" at bounding box center [95, 491] width 82 height 21
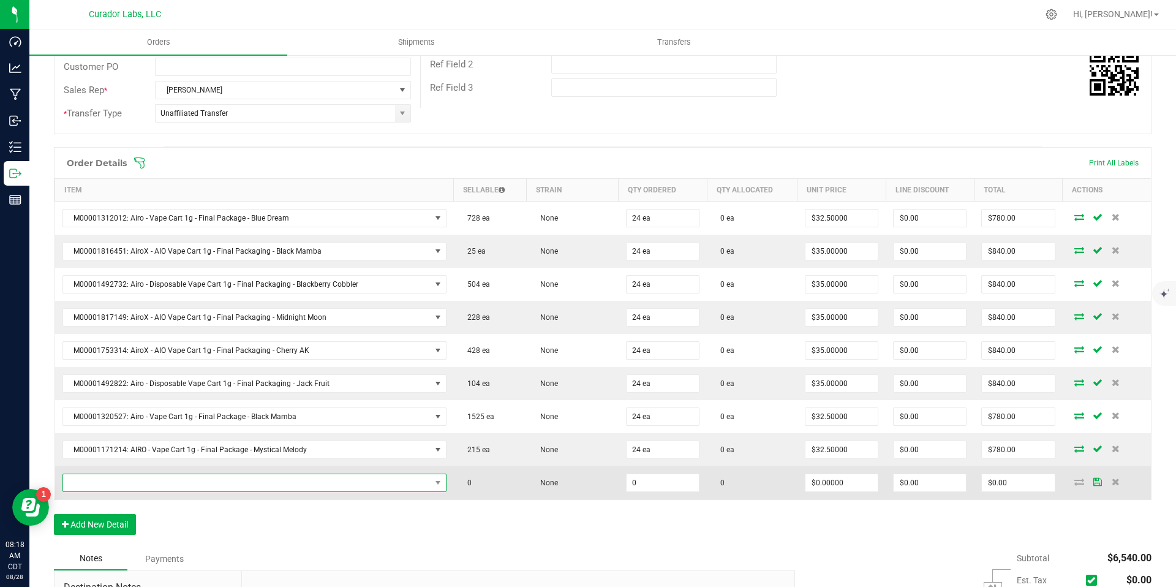
click at [319, 480] on span "NO DATA FOUND" at bounding box center [246, 482] width 367 height 17
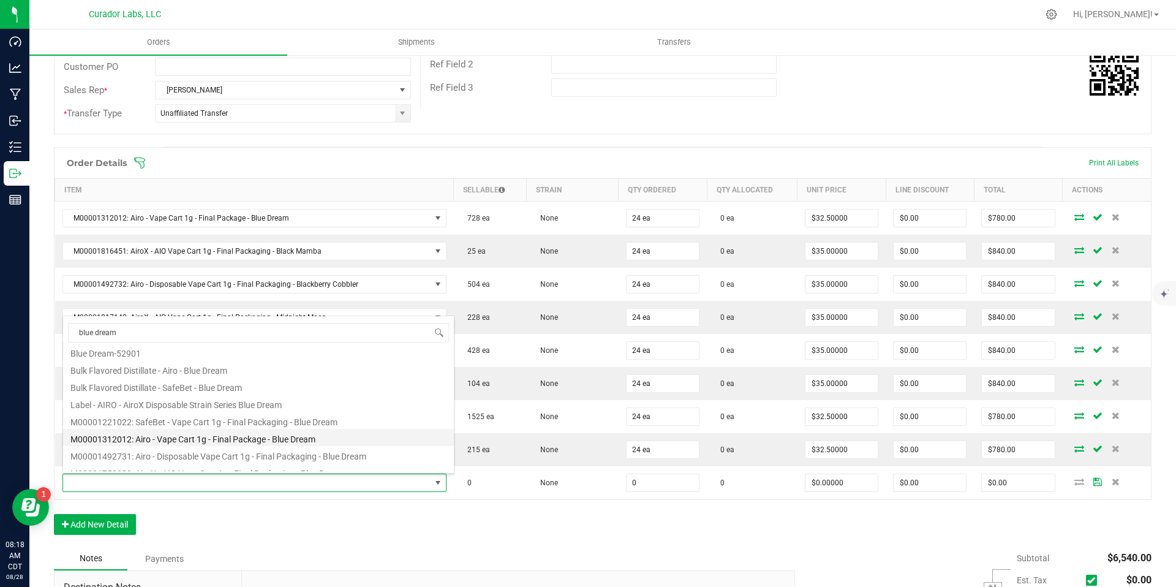
scroll to position [115, 0]
click at [320, 433] on li "M00001312012: Airo - Vape Cart 1g - Final Package - Blue Dream" at bounding box center [258, 431] width 391 height 17
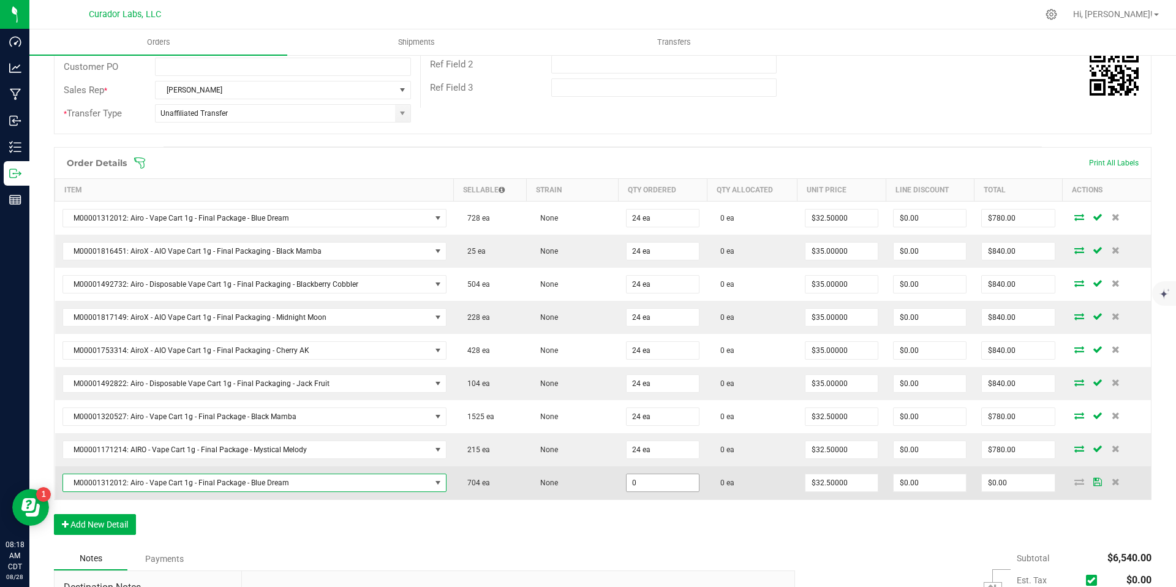
click at [654, 485] on input "0" at bounding box center [663, 482] width 72 height 17
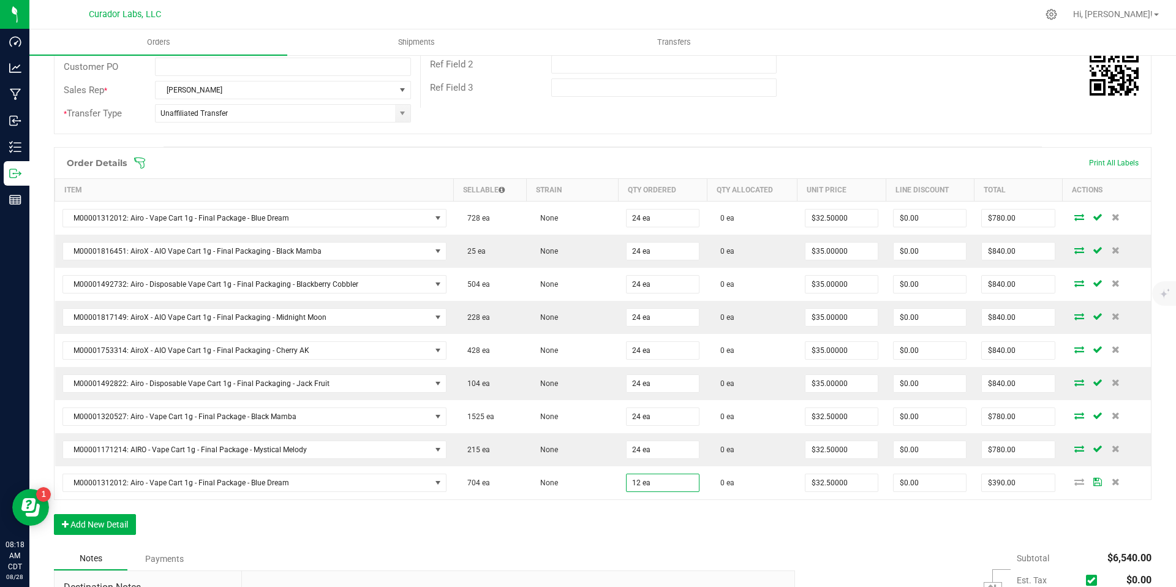
click at [685, 556] on div "Notes Payments" at bounding box center [420, 558] width 732 height 23
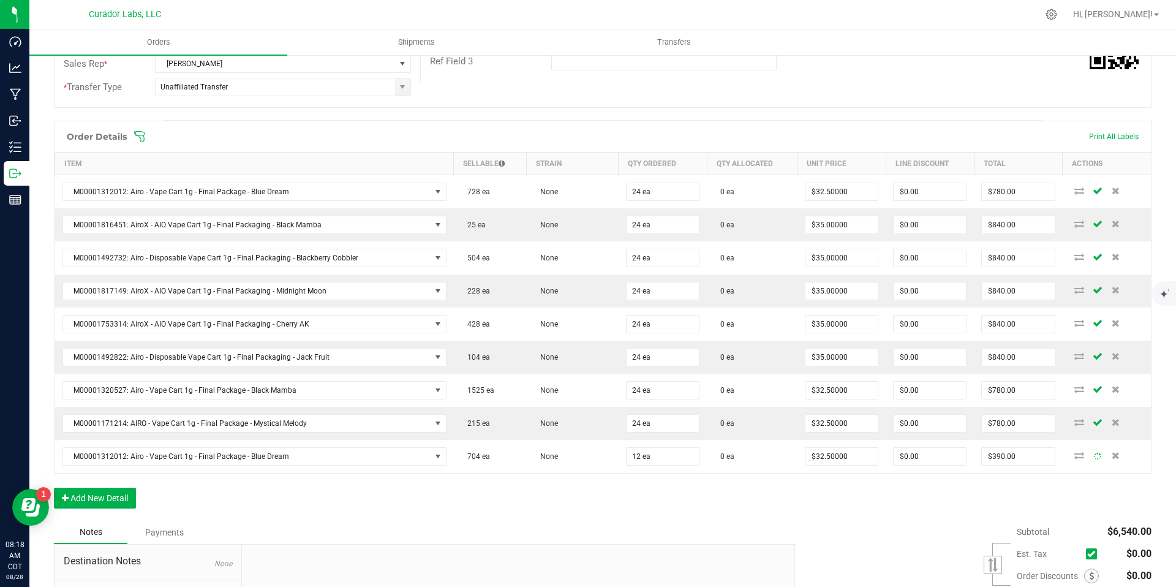
scroll to position [281, 0]
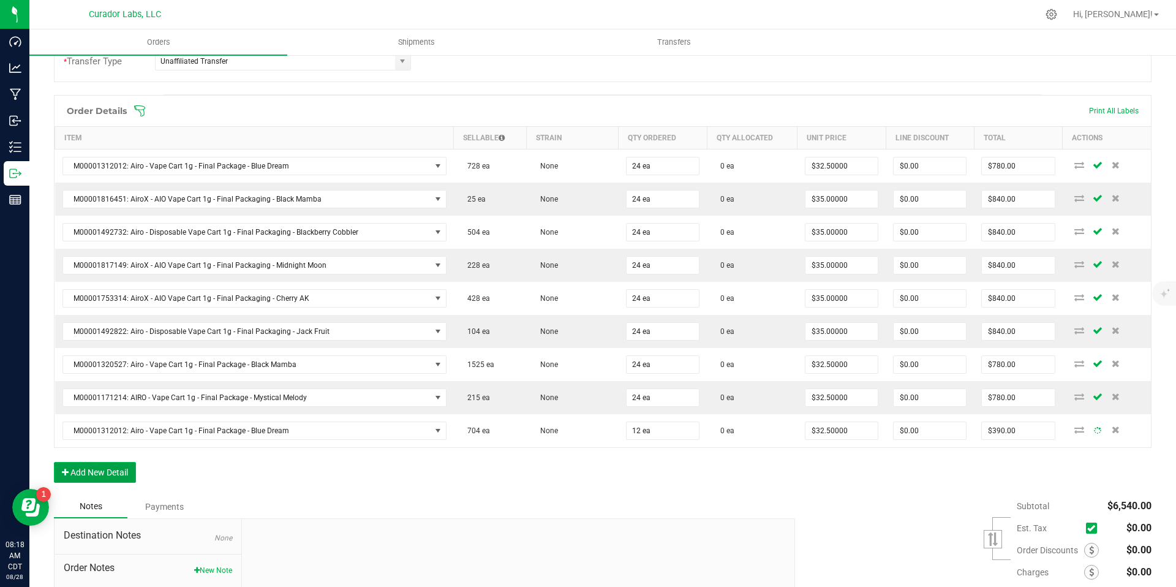
click at [91, 471] on button "Add New Detail" at bounding box center [95, 472] width 82 height 21
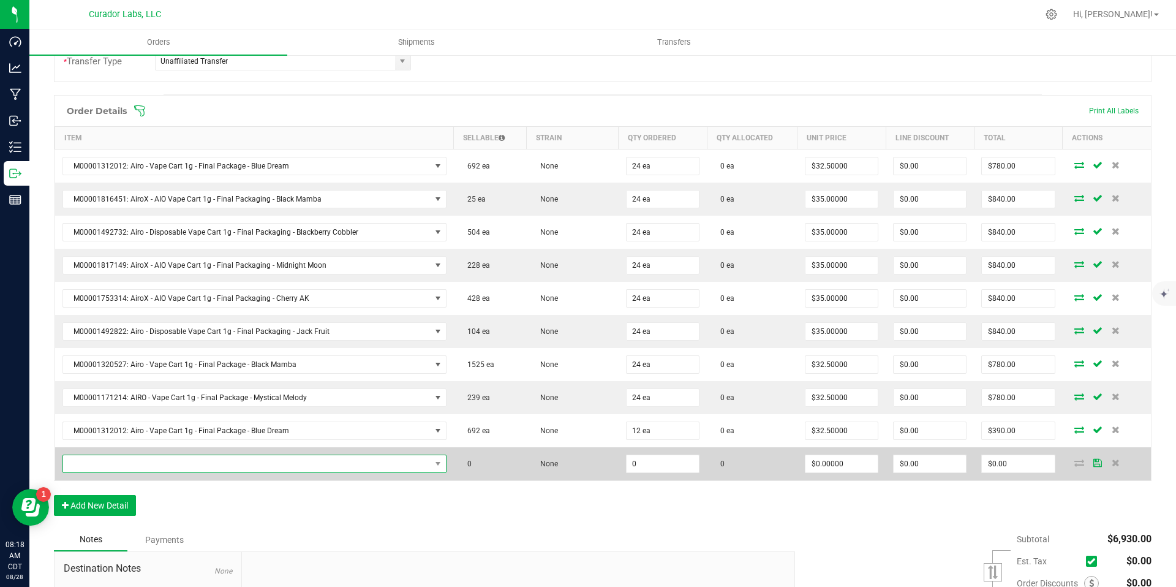
click at [430, 469] on span "NO DATA FOUND" at bounding box center [437, 463] width 15 height 17
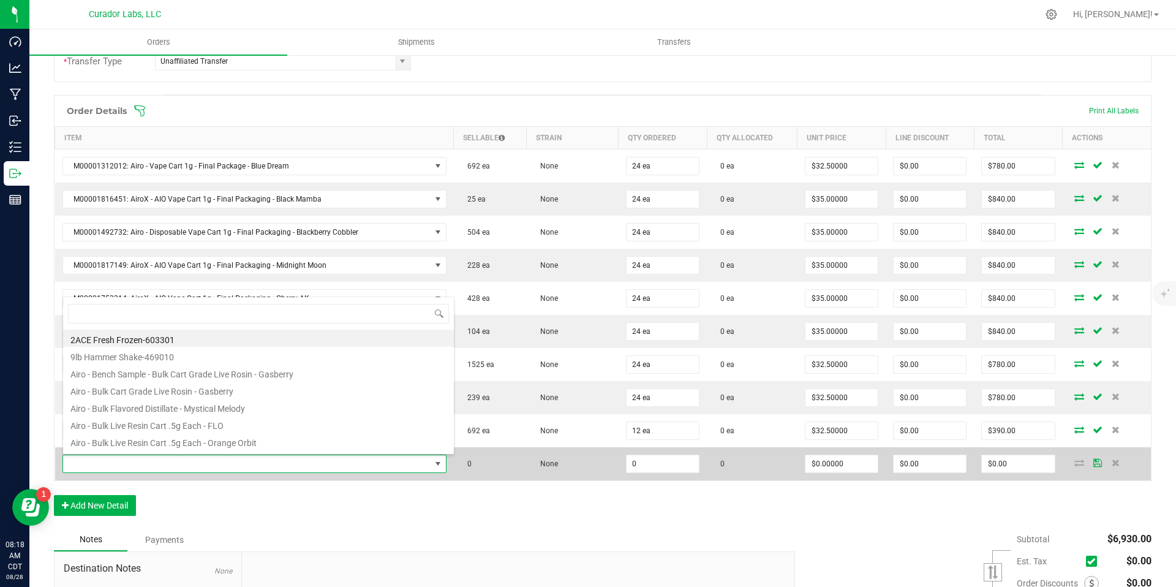
scroll to position [18, 373]
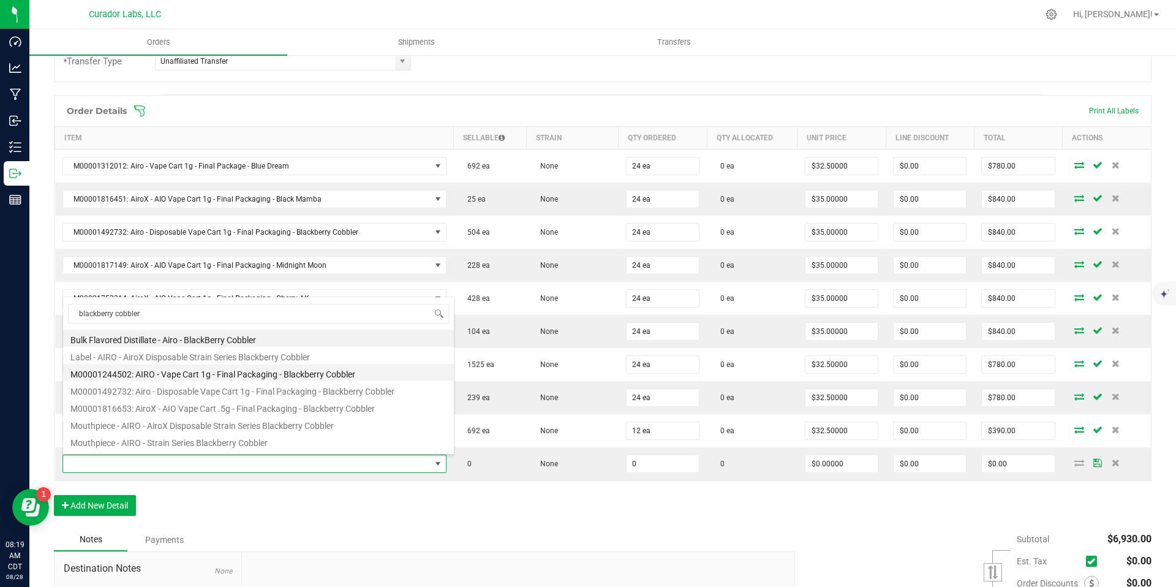
click at [365, 375] on li "M00001244502: AIRO - Vape Cart 1g - Final Packaging - Blackberry Cobbler" at bounding box center [258, 372] width 391 height 17
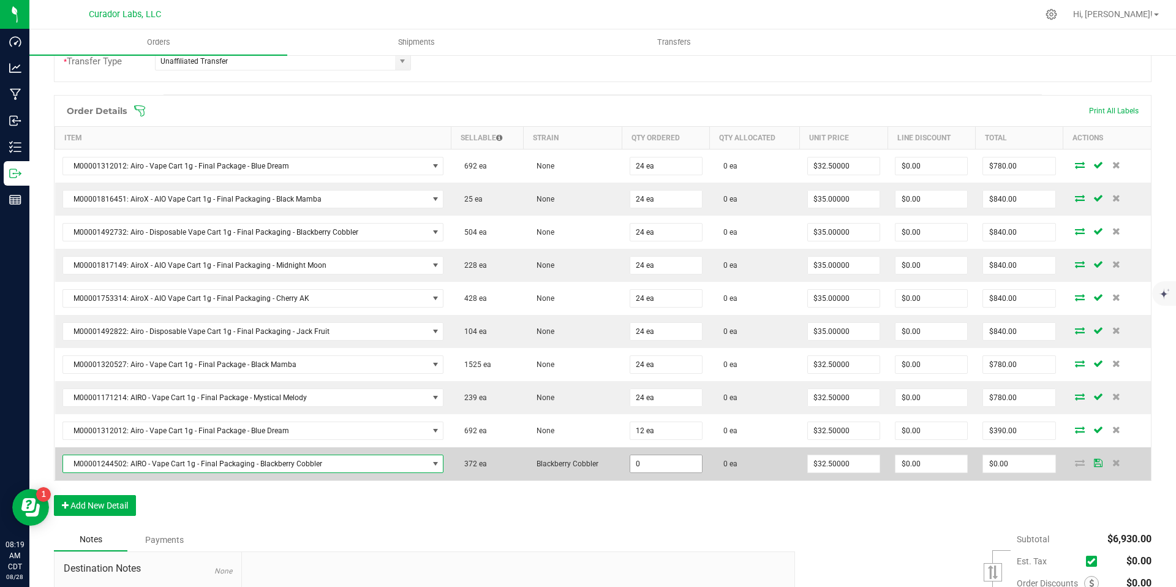
click at [662, 466] on input "0" at bounding box center [666, 463] width 72 height 17
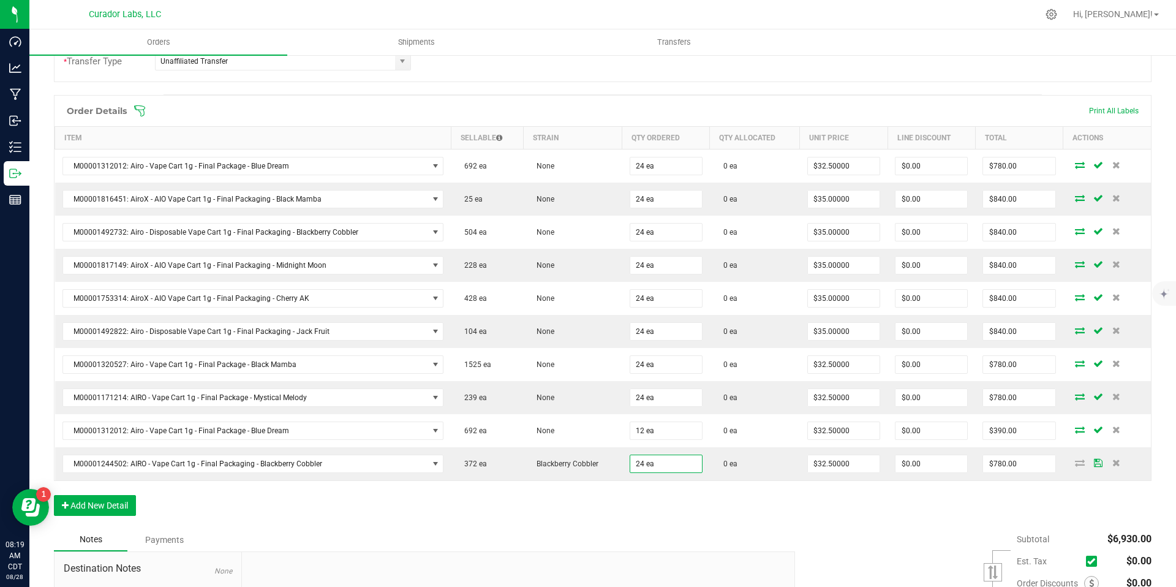
click at [662, 516] on div "Order Details Print All Labels Item Sellable Strain Qty Ordered Qty Allocated U…" at bounding box center [603, 311] width 1098 height 433
click at [118, 497] on button "Add New Detail" at bounding box center [95, 505] width 82 height 21
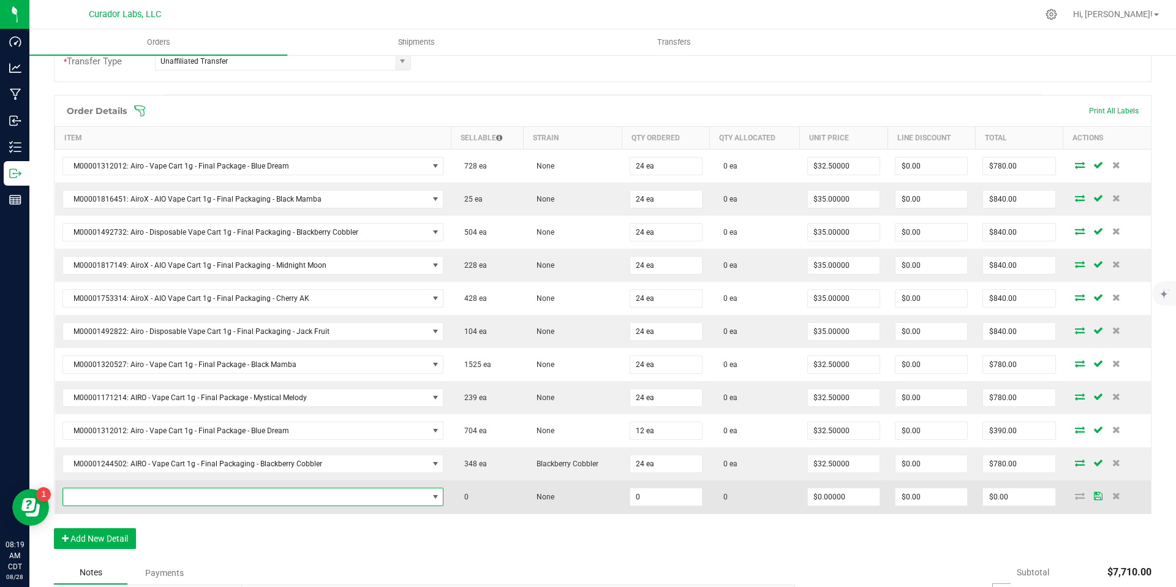
click at [343, 495] on span "NO DATA FOUND" at bounding box center [245, 496] width 365 height 17
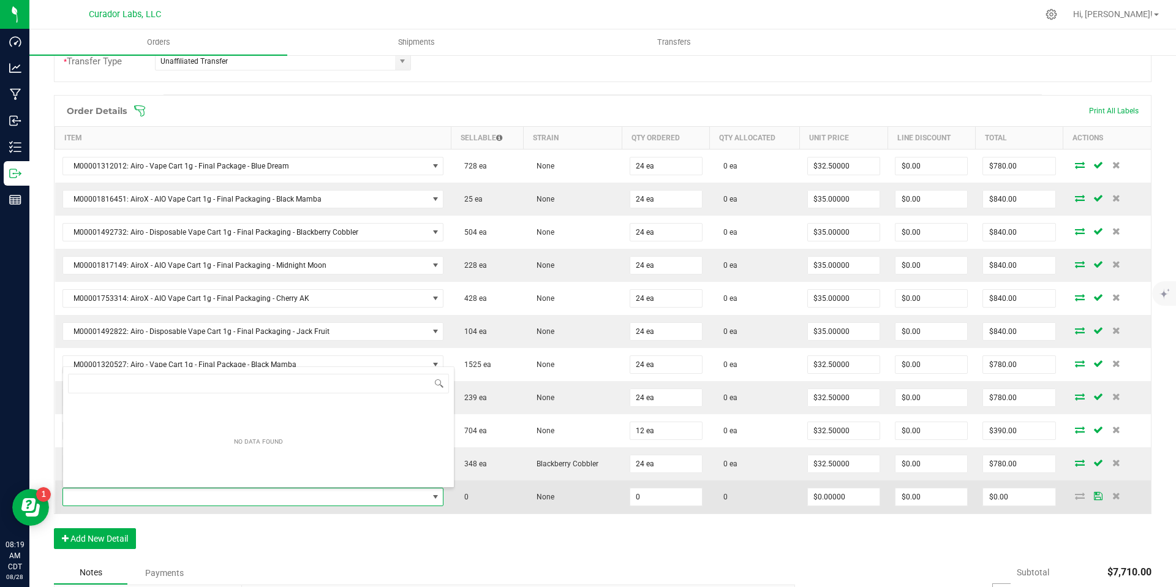
scroll to position [18, 371]
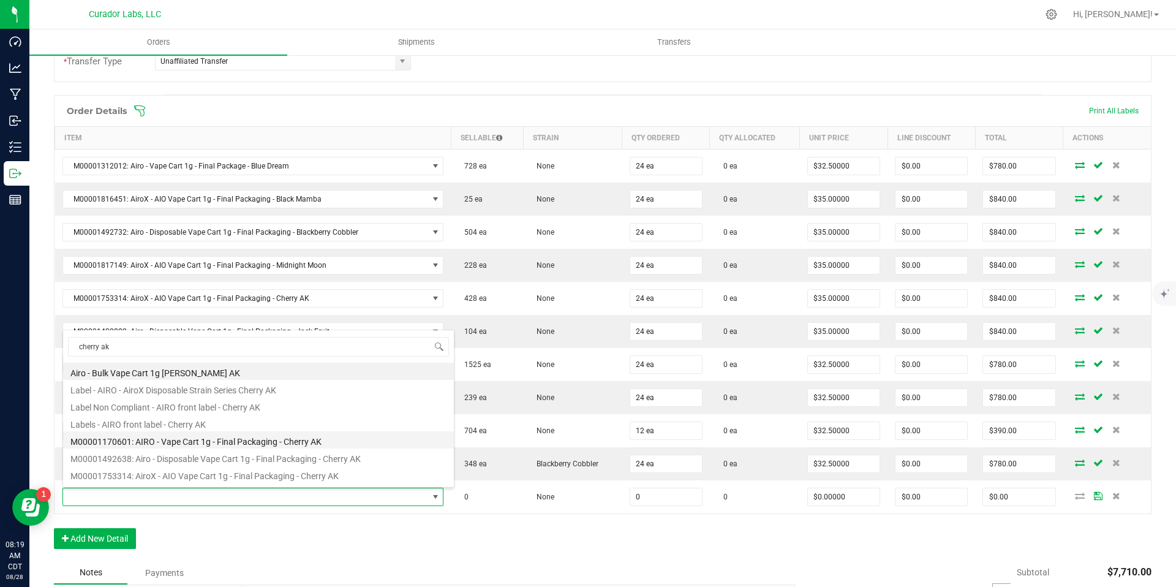
click at [328, 440] on li "M00001170601: AIRO - Vape Cart 1g - Final Packaging - Cherry AK" at bounding box center [258, 439] width 391 height 17
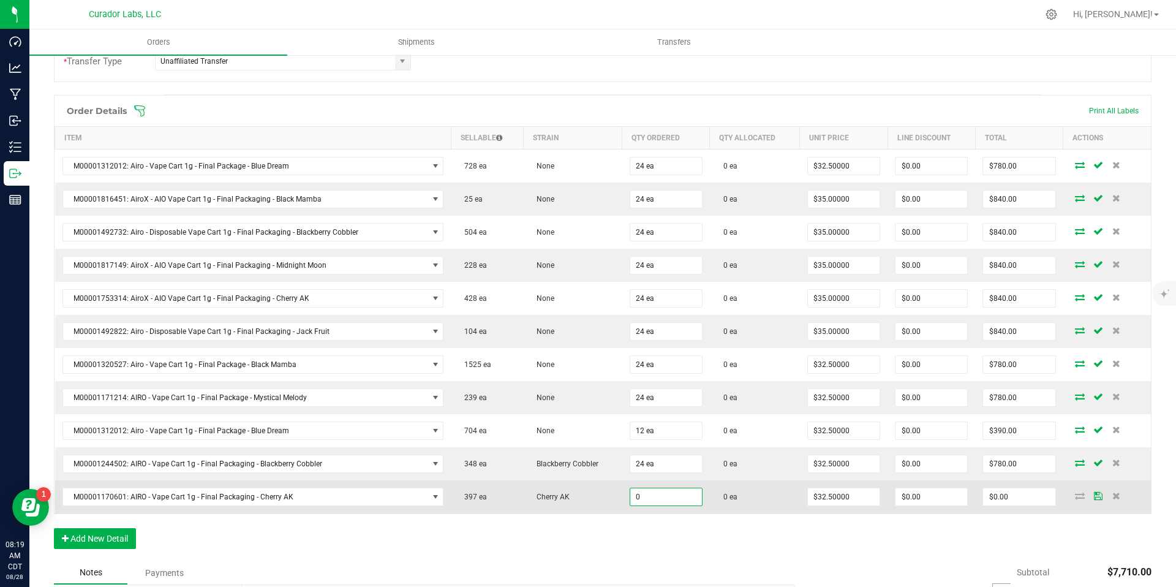
click at [663, 493] on input "0" at bounding box center [666, 496] width 72 height 17
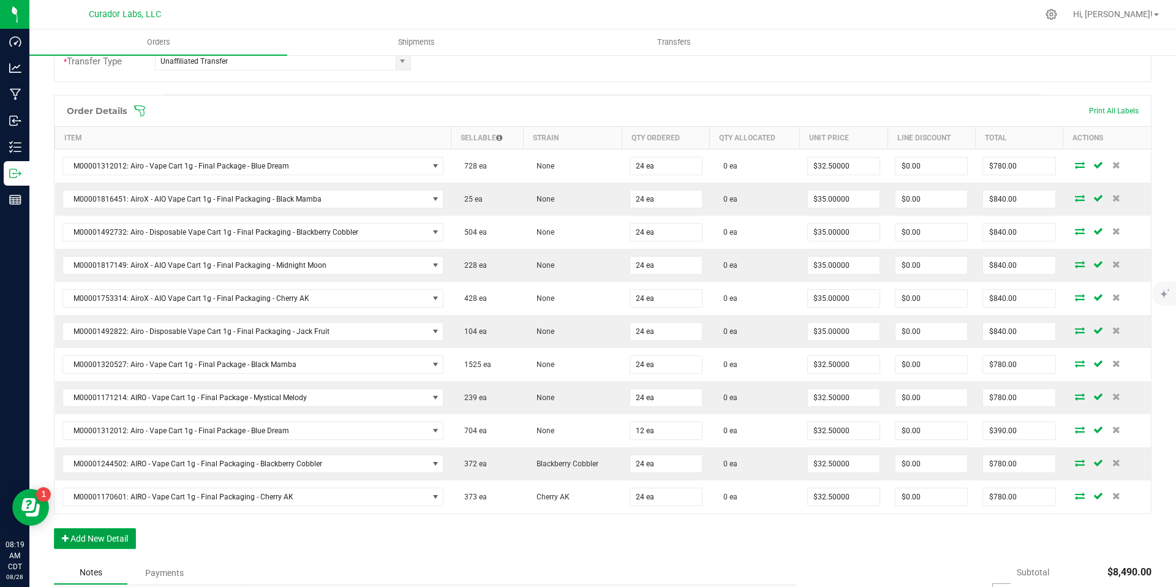
click at [117, 534] on button "Add New Detail" at bounding box center [95, 538] width 82 height 21
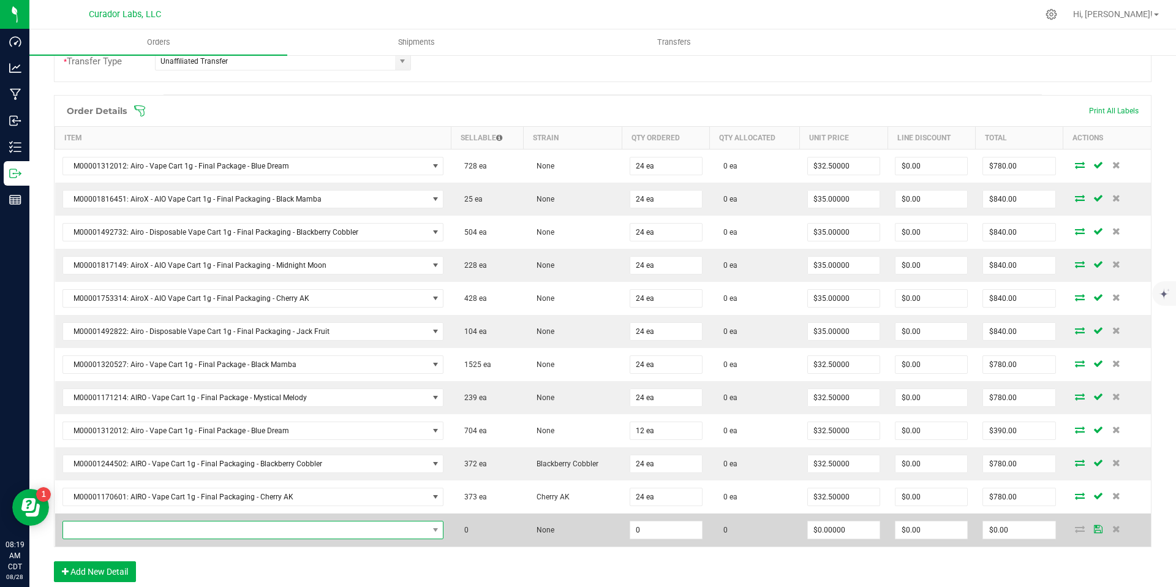
click at [418, 530] on span "NO DATA FOUND" at bounding box center [245, 529] width 365 height 17
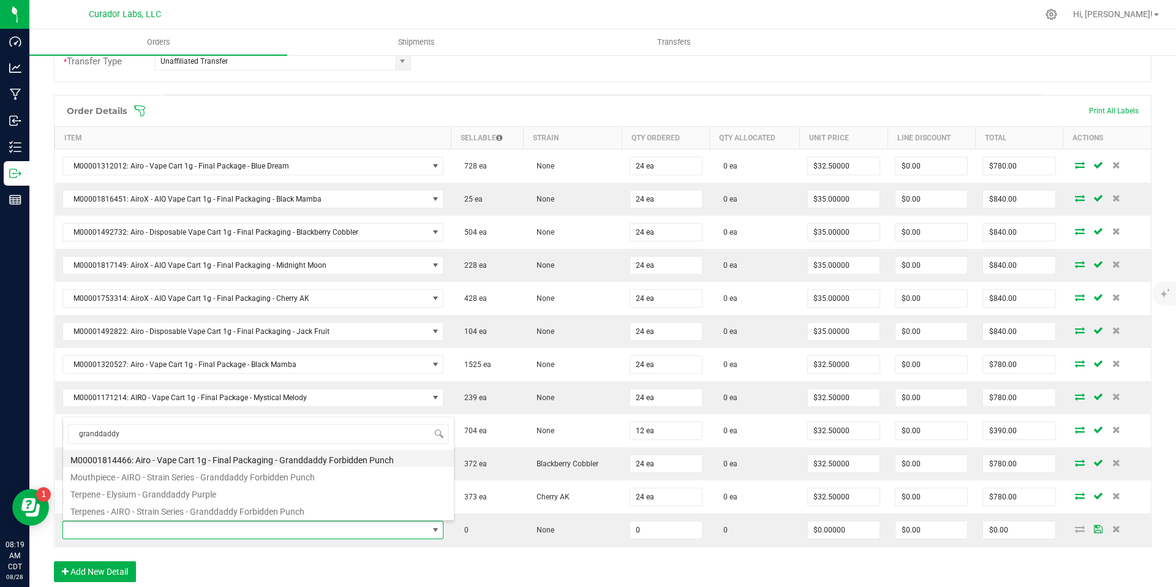
click at [353, 461] on li "M00001814466: Airo - Vape Cart 1g - Final Packaging - Granddaddy Forbidden Punch" at bounding box center [258, 458] width 391 height 17
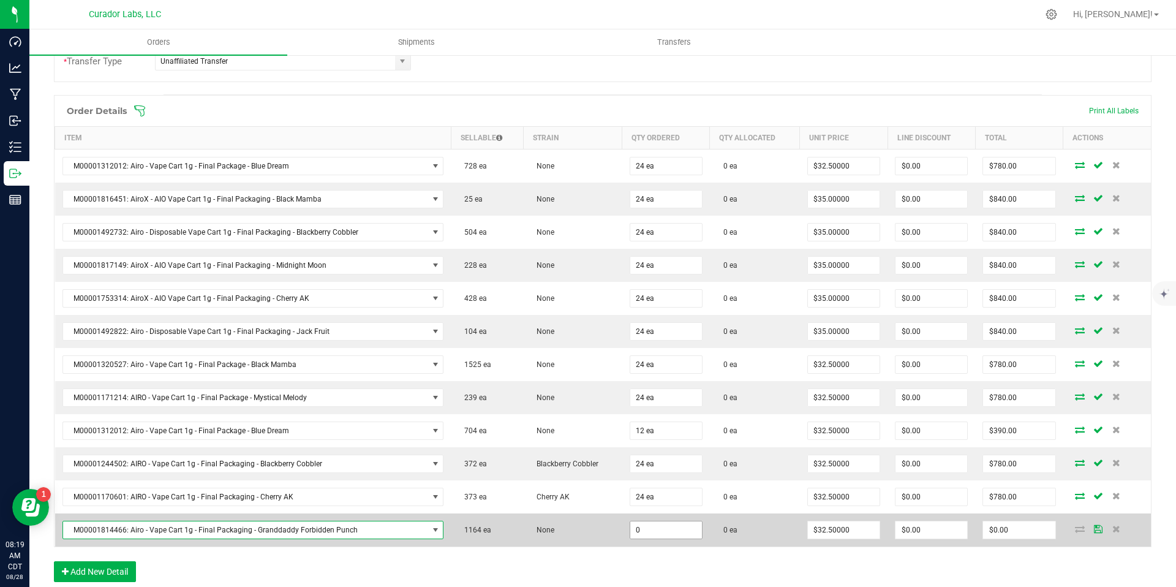
click at [669, 536] on input "0" at bounding box center [666, 529] width 72 height 17
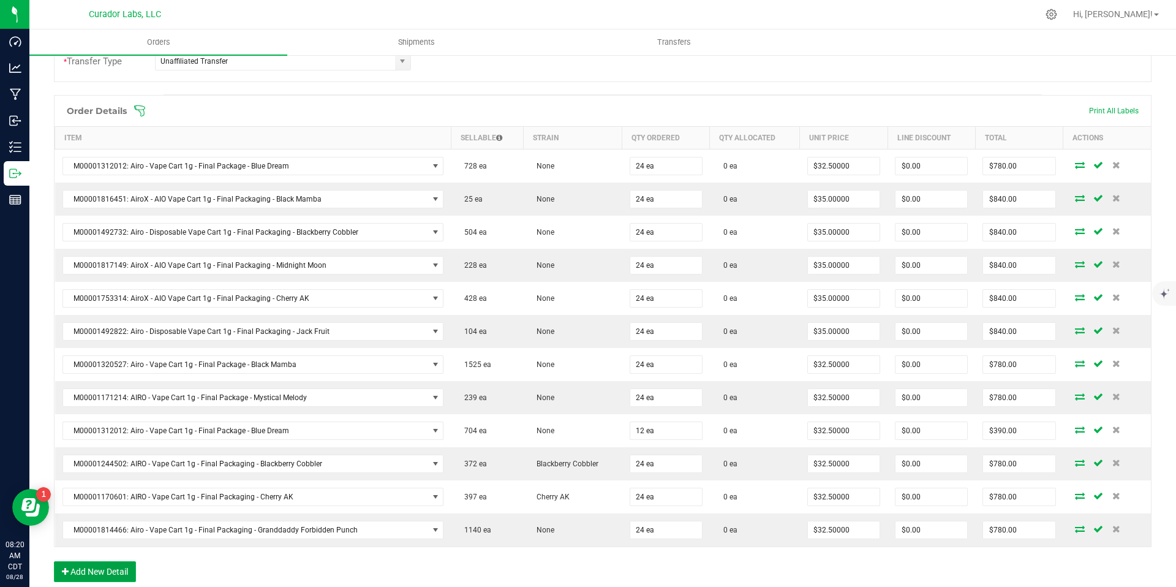
click at [127, 570] on button "Add New Detail" at bounding box center [95, 571] width 82 height 21
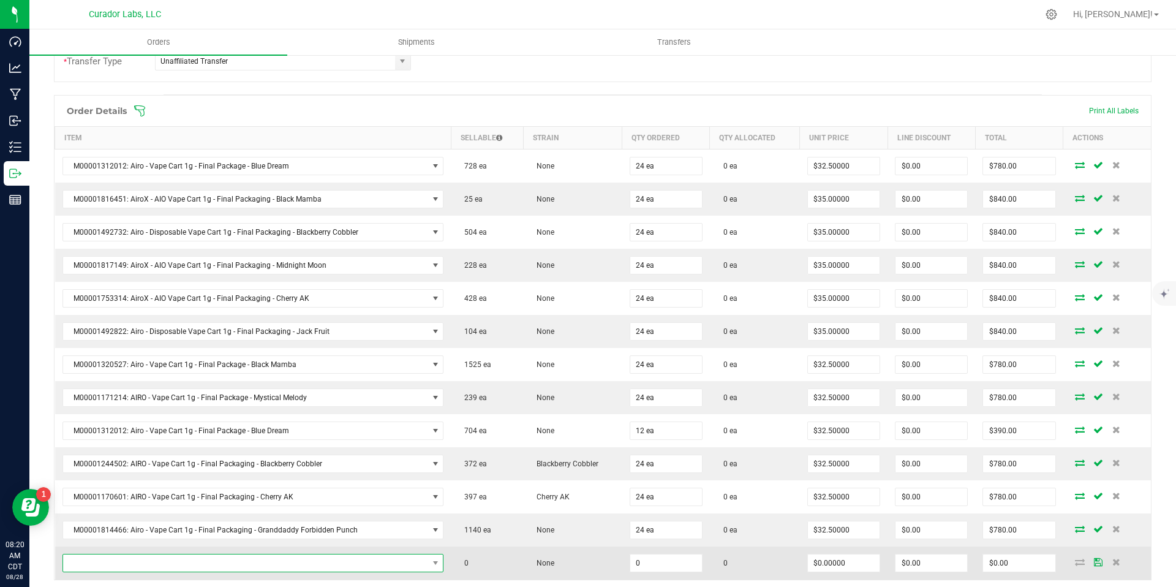
click at [153, 565] on span "NO DATA FOUND" at bounding box center [245, 562] width 365 height 17
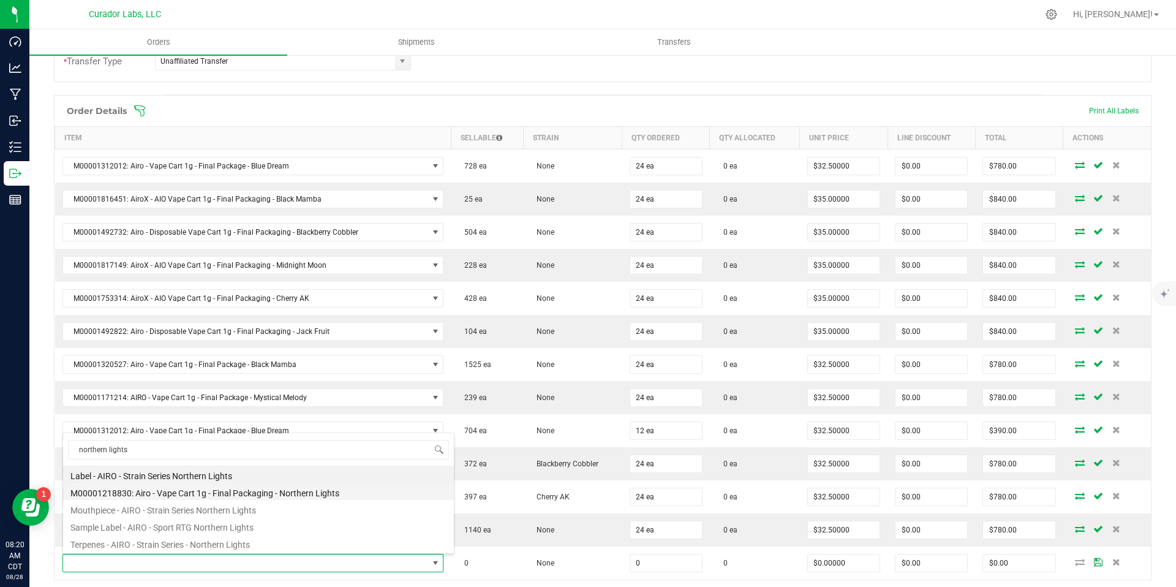
click at [255, 494] on li "M00001218830: Airo - Vape Cart 1g - Final Packaging - Northern Lights" at bounding box center [258, 491] width 391 height 17
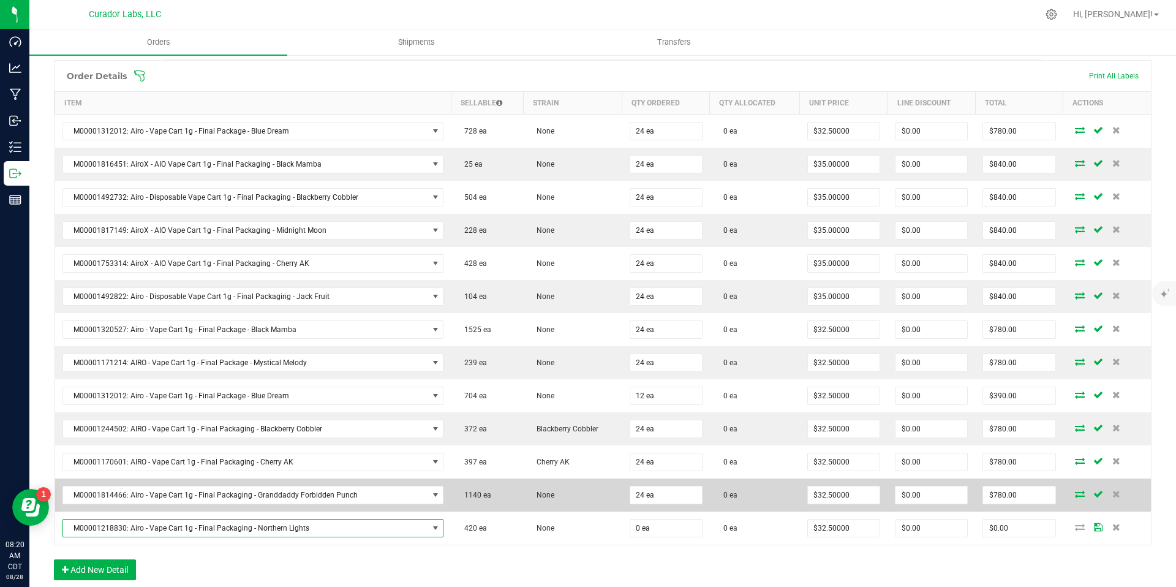
scroll to position [329, 0]
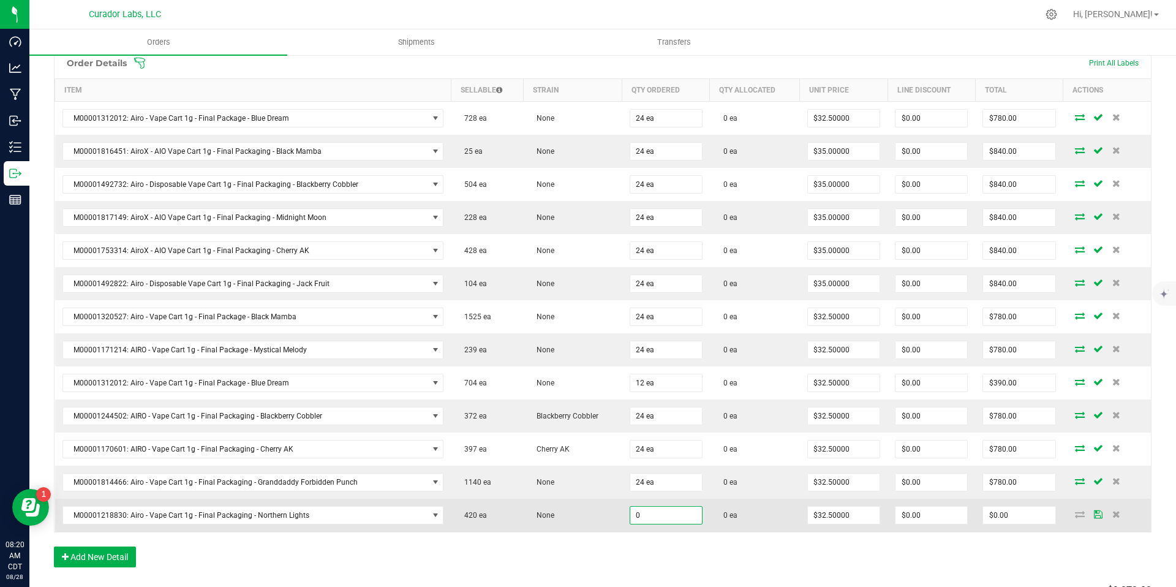
click at [657, 522] on input "0" at bounding box center [666, 515] width 72 height 17
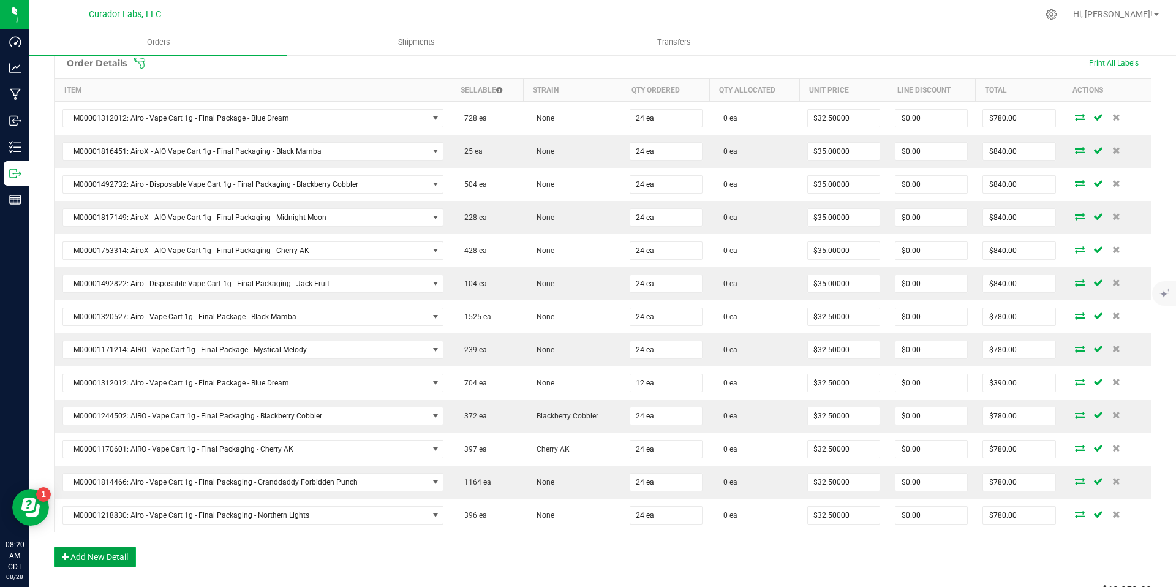
click at [126, 555] on button "Add New Detail" at bounding box center [95, 556] width 82 height 21
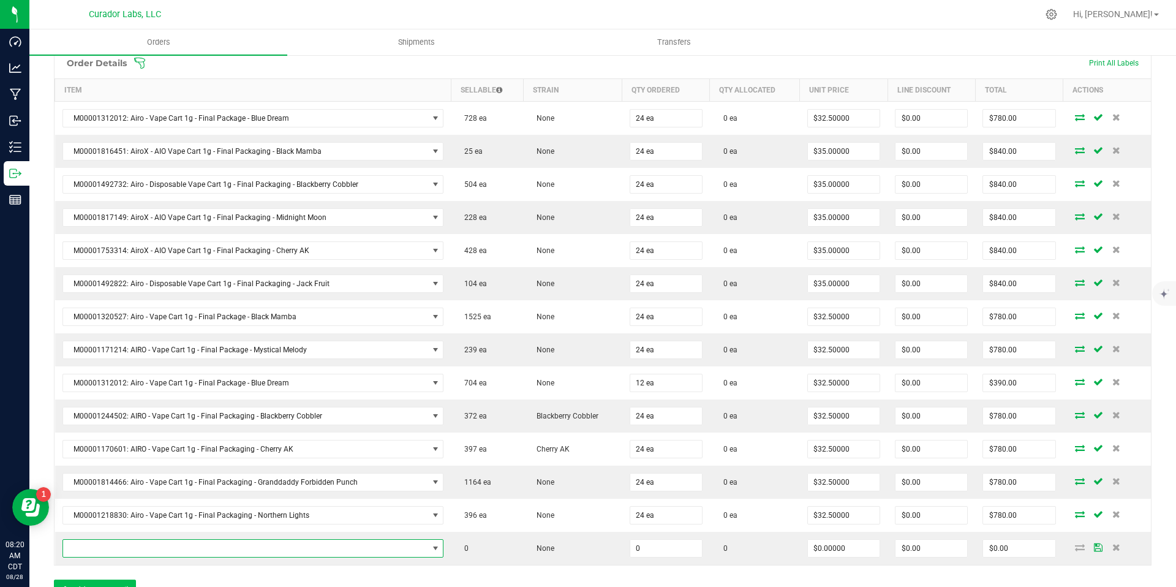
click at [126, 555] on span "NO DATA FOUND" at bounding box center [245, 548] width 365 height 17
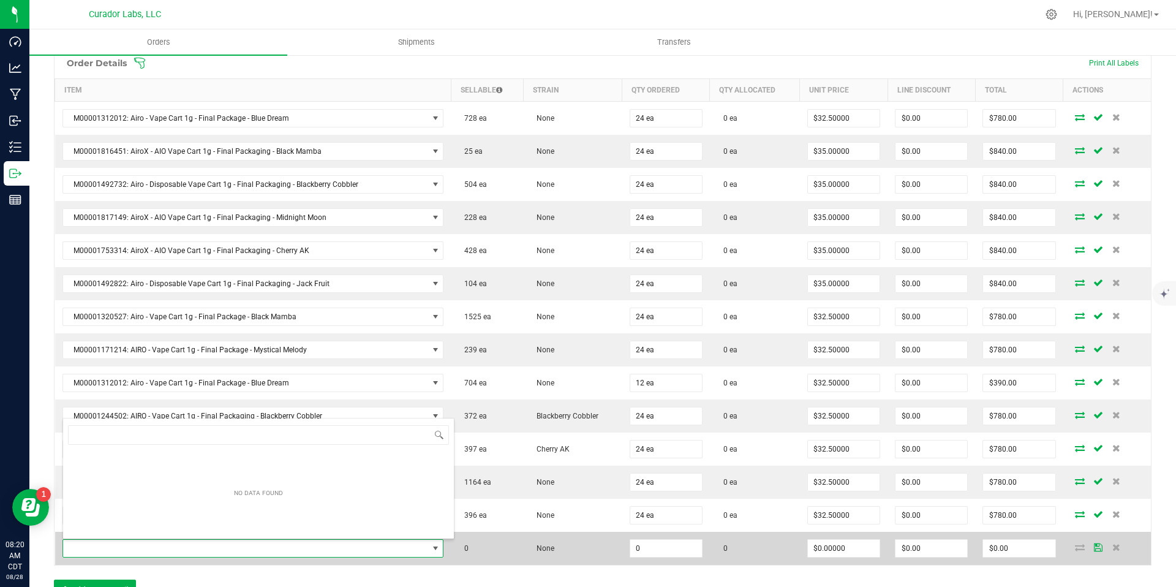
scroll to position [18, 371]
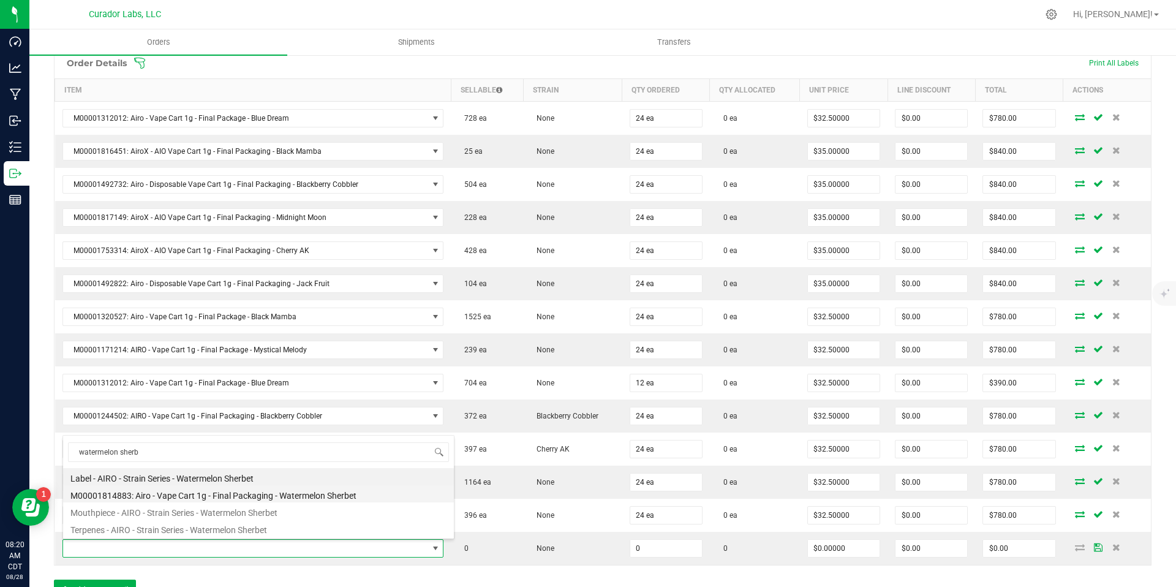
click at [270, 498] on li "M00001814883: Airo - Vape Cart 1g - Final Packaging - Watermelon Sherbet" at bounding box center [258, 493] width 391 height 17
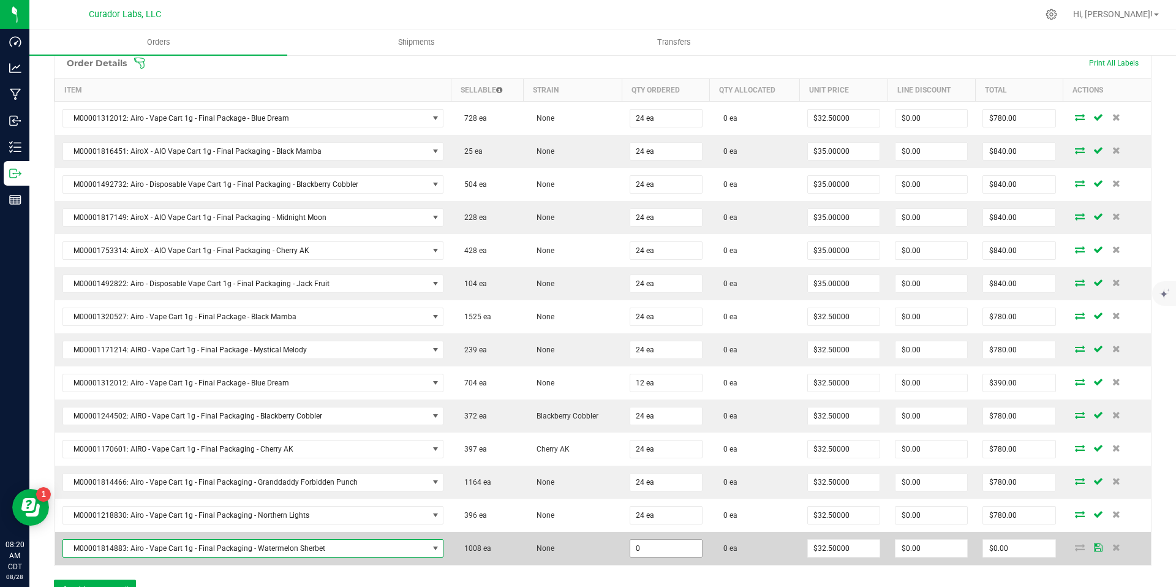
click at [643, 550] on input "0" at bounding box center [666, 548] width 72 height 17
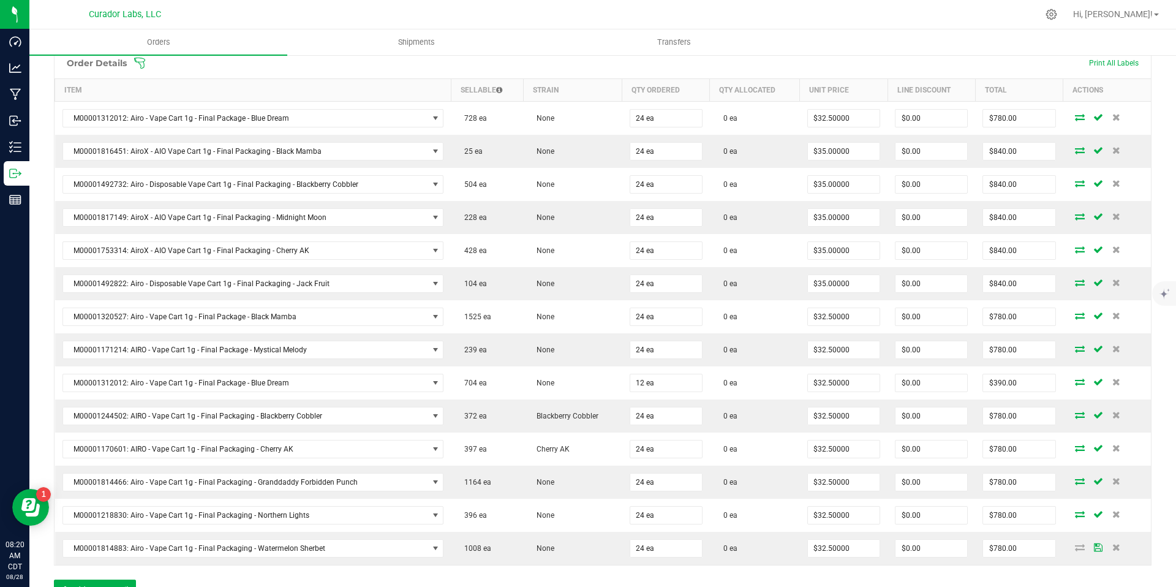
click at [666, 568] on div "Order Details Print All Labels Item Sellable Strain Qty Ordered Qty Allocated U…" at bounding box center [603, 329] width 1098 height 565
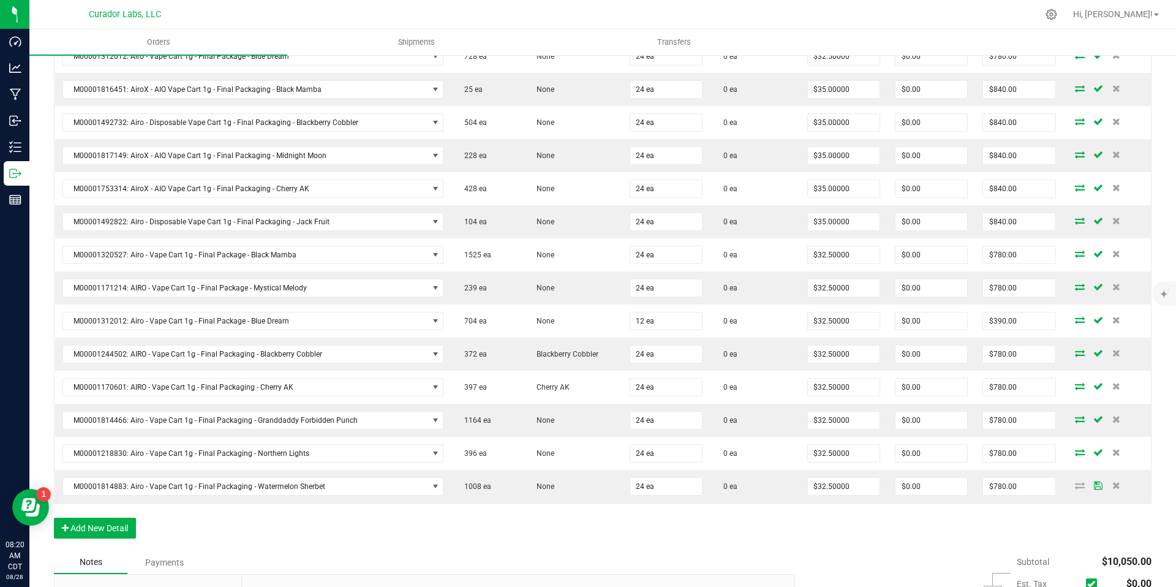
scroll to position [444, 0]
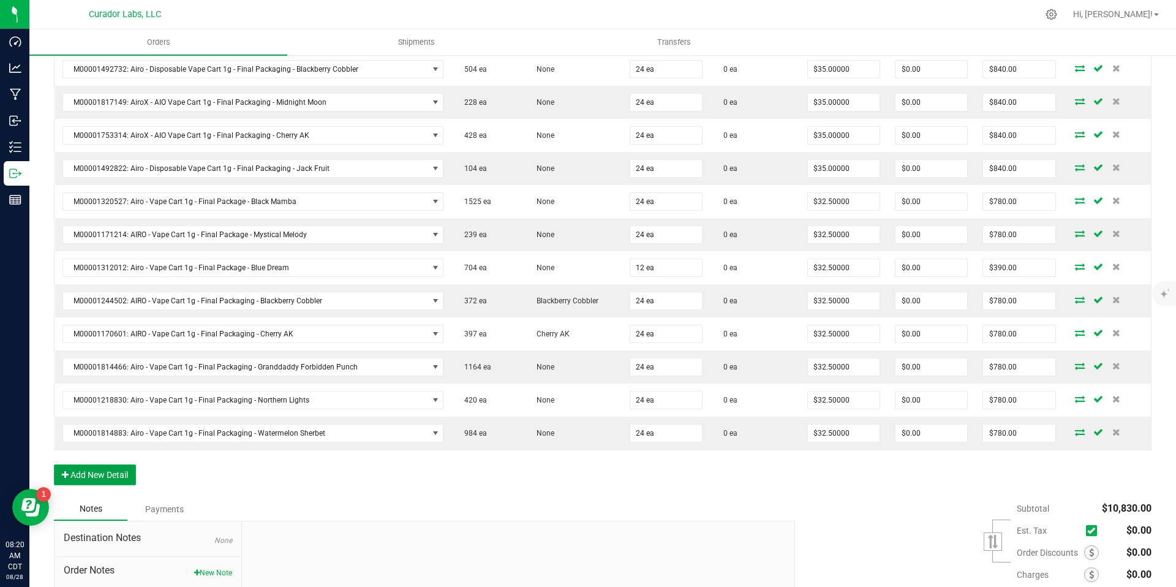
click at [84, 470] on button "Add New Detail" at bounding box center [95, 474] width 82 height 21
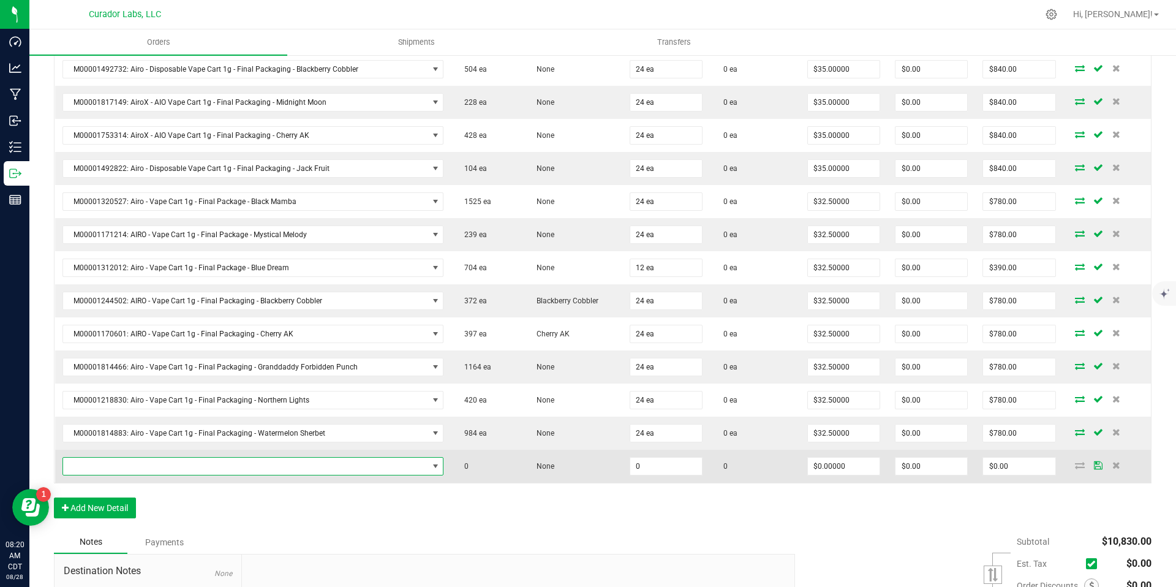
click at [431, 464] on span "NO DATA FOUND" at bounding box center [436, 466] width 10 height 10
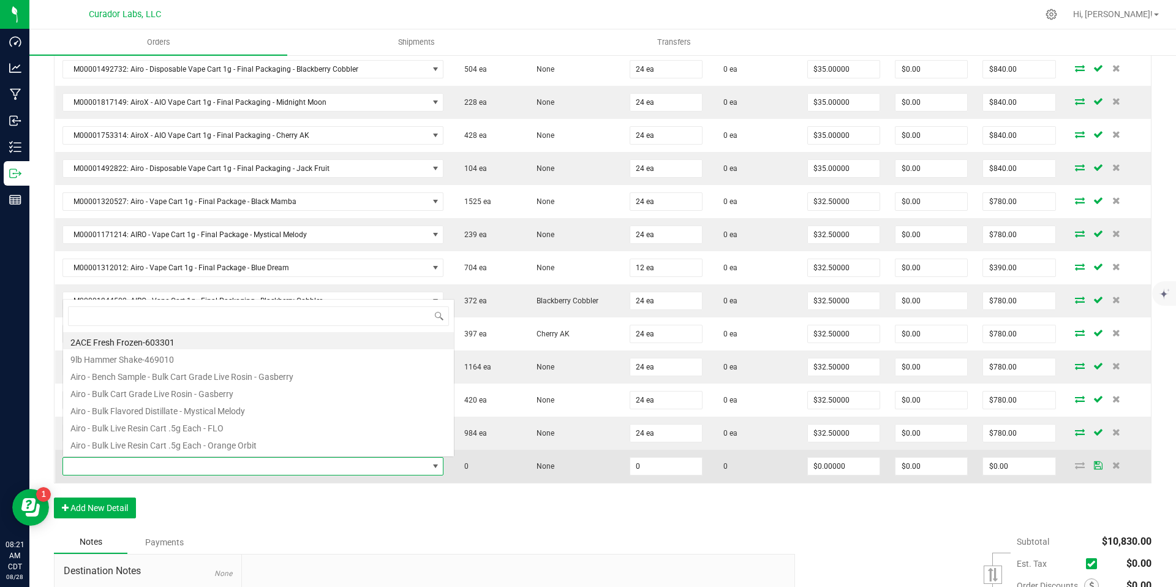
scroll to position [18, 371]
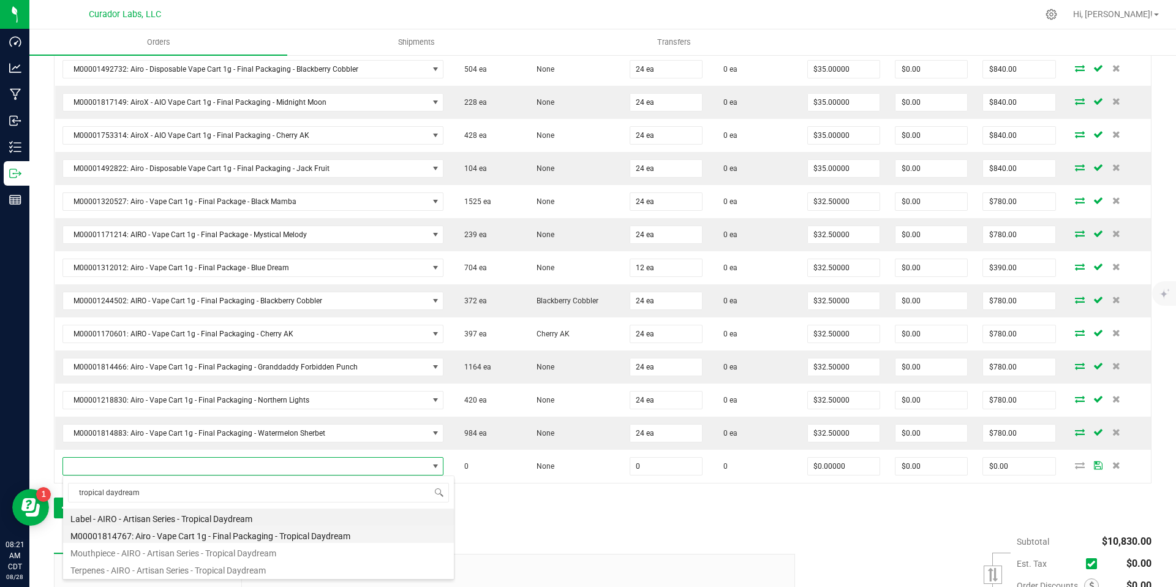
click at [289, 537] on li "M00001814767: Airo - Vape Cart 1g - Final Packaging - Tropical Daydream" at bounding box center [258, 534] width 391 height 17
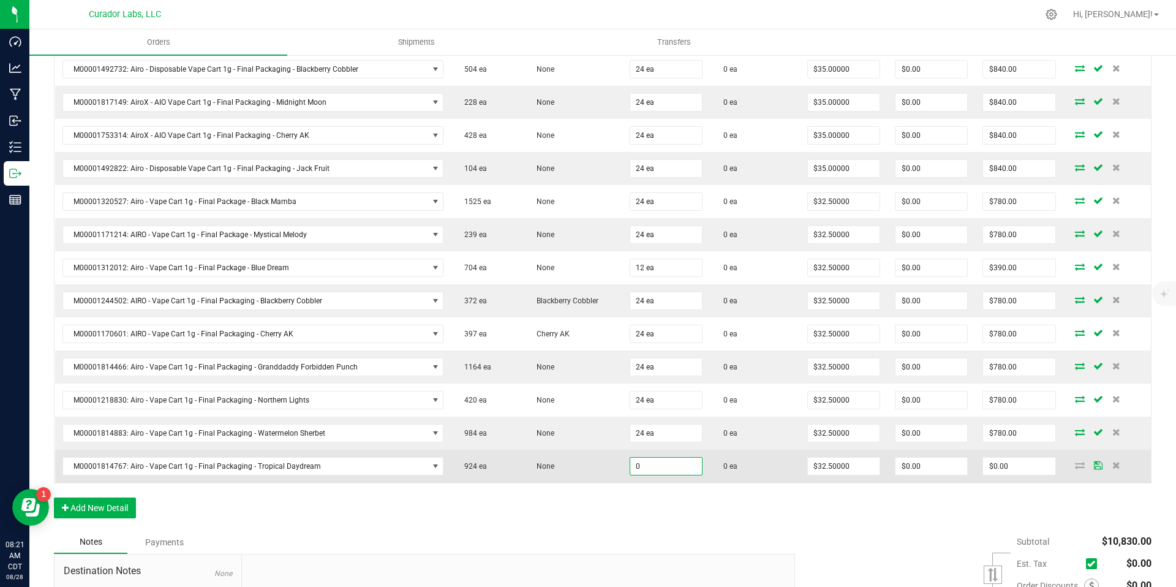
click at [663, 472] on input "0" at bounding box center [666, 466] width 72 height 17
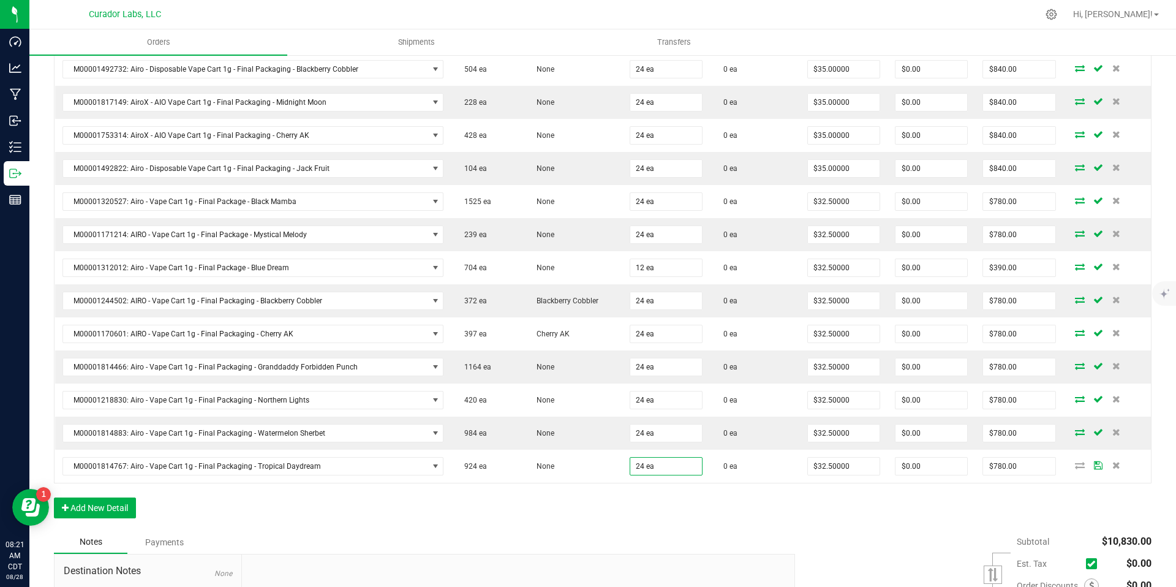
click at [662, 519] on div "Order Details Print All Labels Item Sellable Strain Qty Ordered Qty Allocated U…" at bounding box center [603, 231] width 1098 height 598
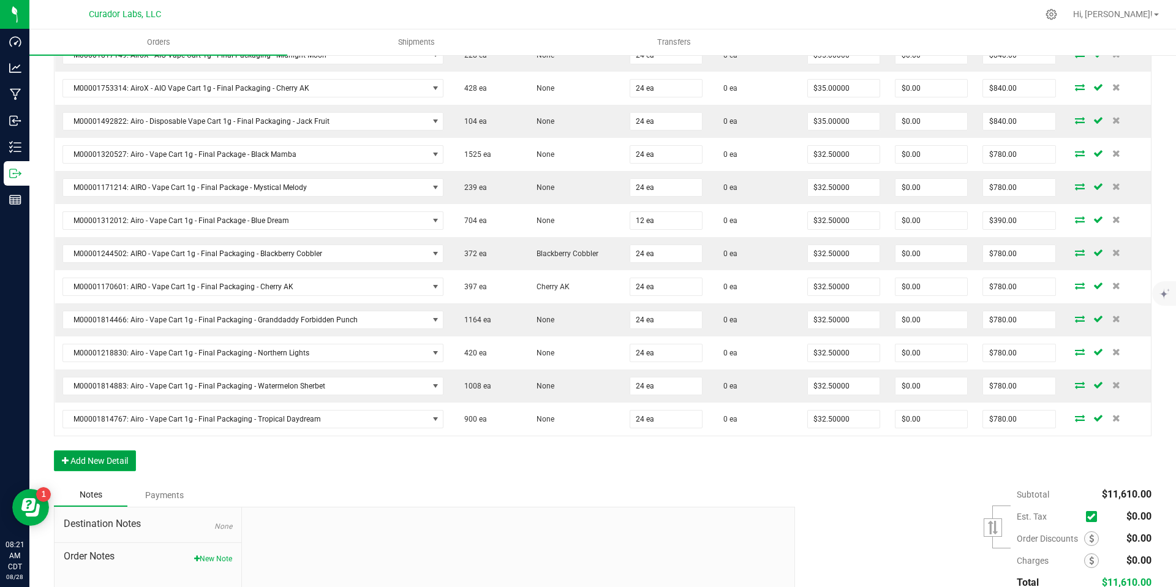
click at [121, 462] on button "Add New Detail" at bounding box center [95, 460] width 82 height 21
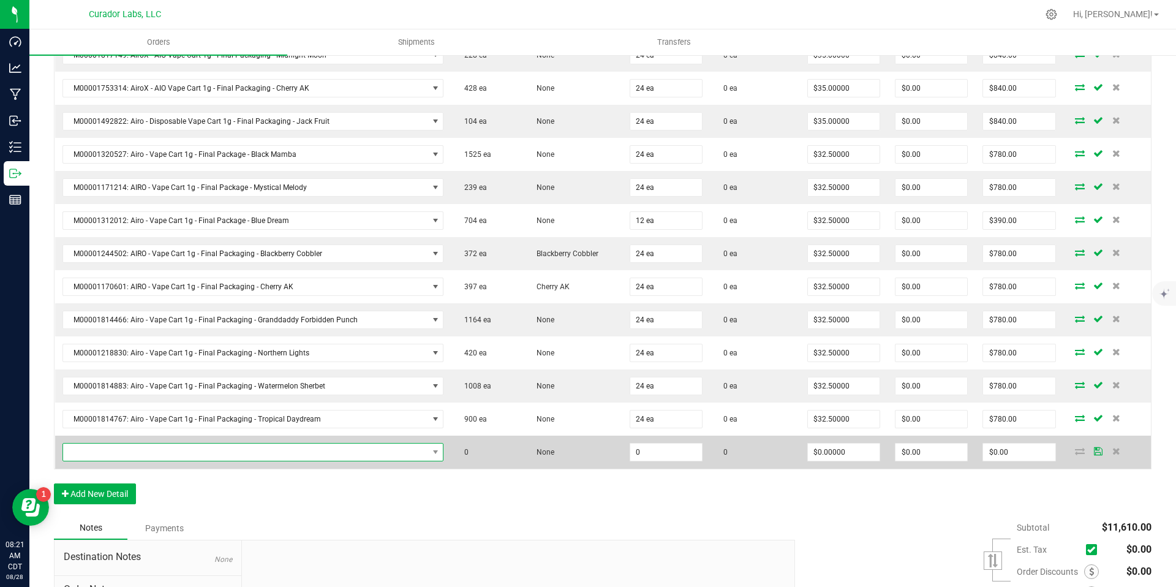
click at [170, 454] on span "NO DATA FOUND" at bounding box center [245, 451] width 365 height 17
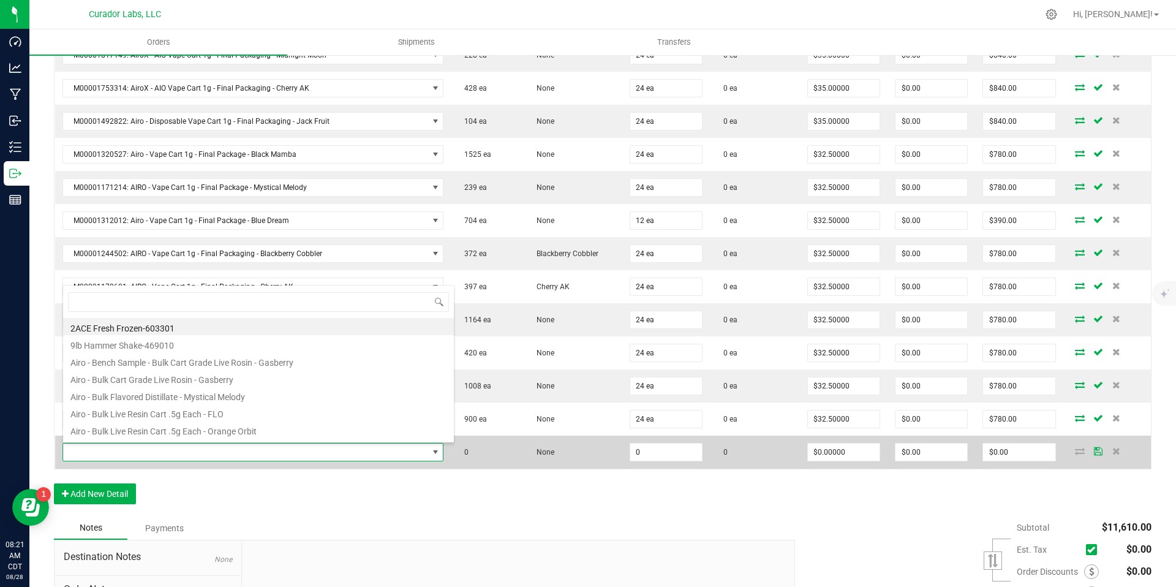
scroll to position [18, 371]
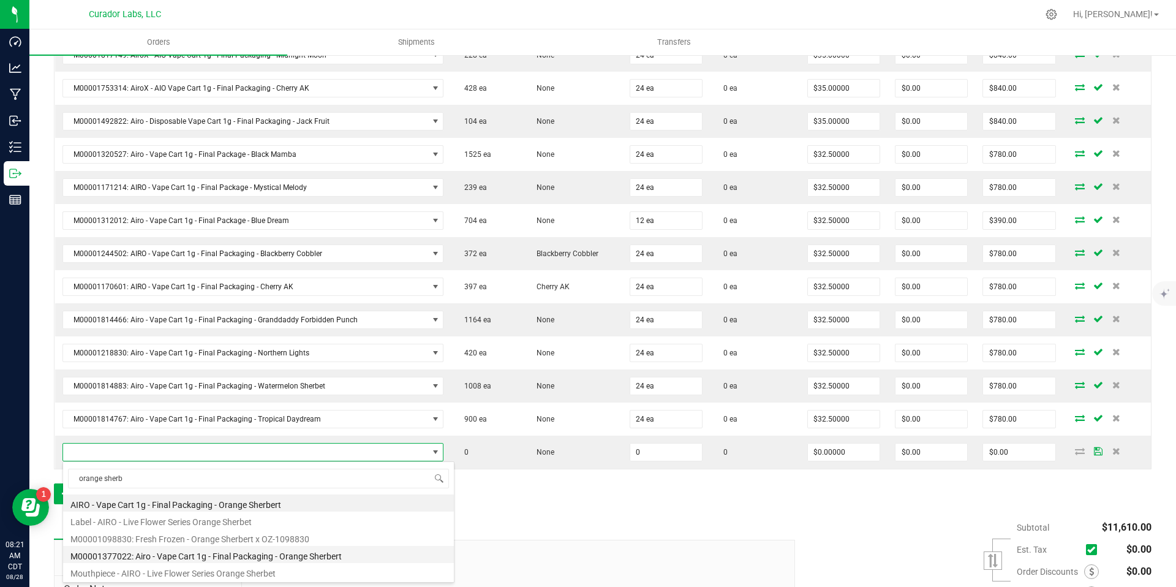
click at [317, 550] on li "M00001377022: Airo - Vape Cart 1g - Final Packaging - Orange Sherbert" at bounding box center [258, 554] width 391 height 17
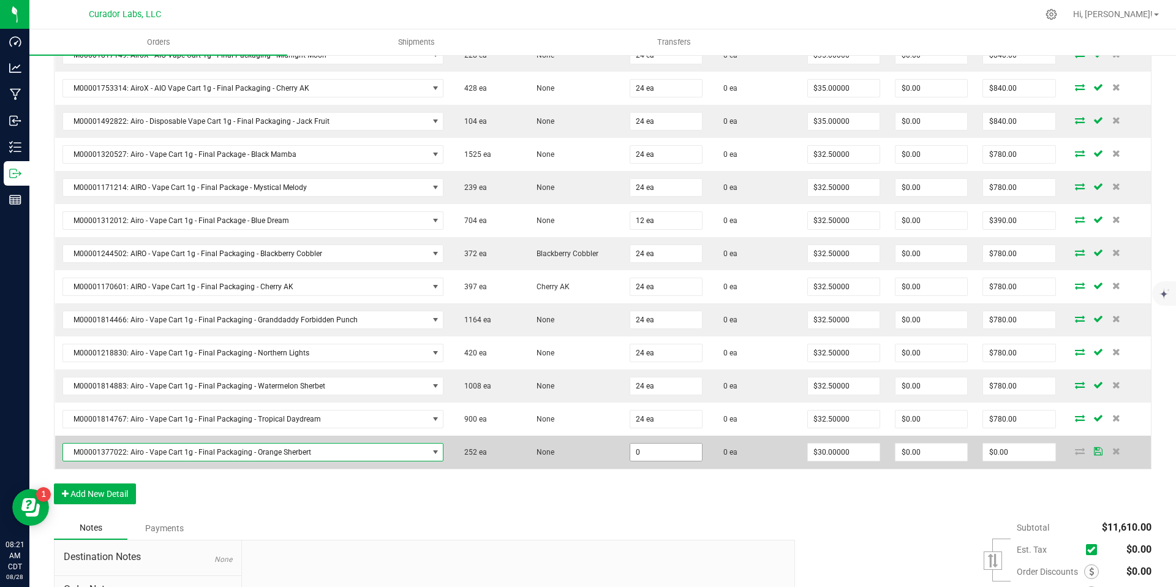
click at [661, 453] on input "0" at bounding box center [666, 451] width 72 height 17
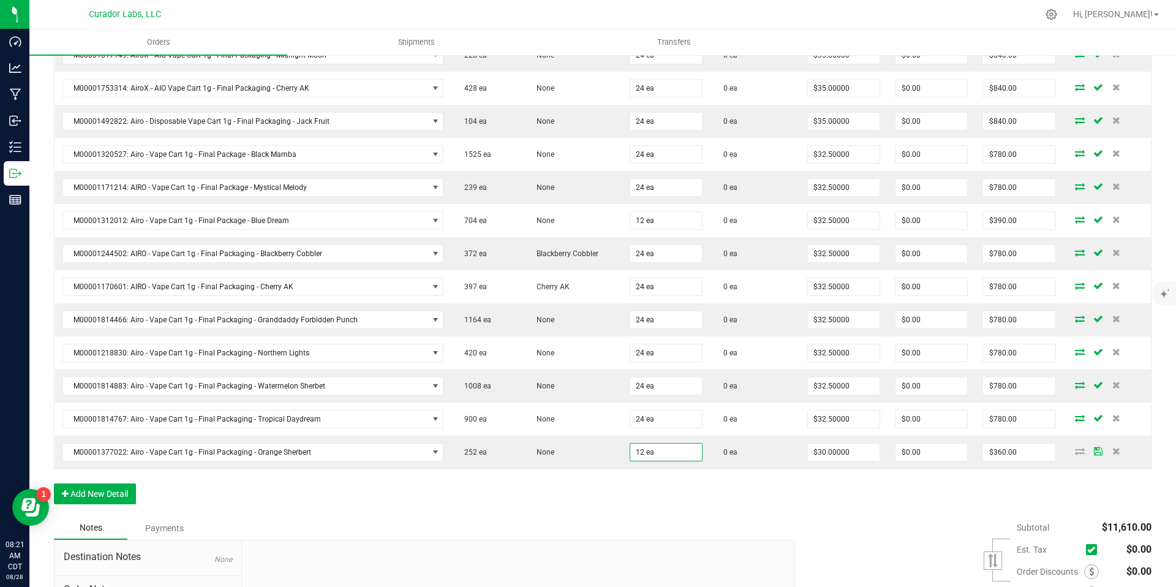
click at [671, 509] on div "Order Details Print All Labels Item Sellable Strain Qty Ordered Qty Allocated U…" at bounding box center [603, 200] width 1098 height 631
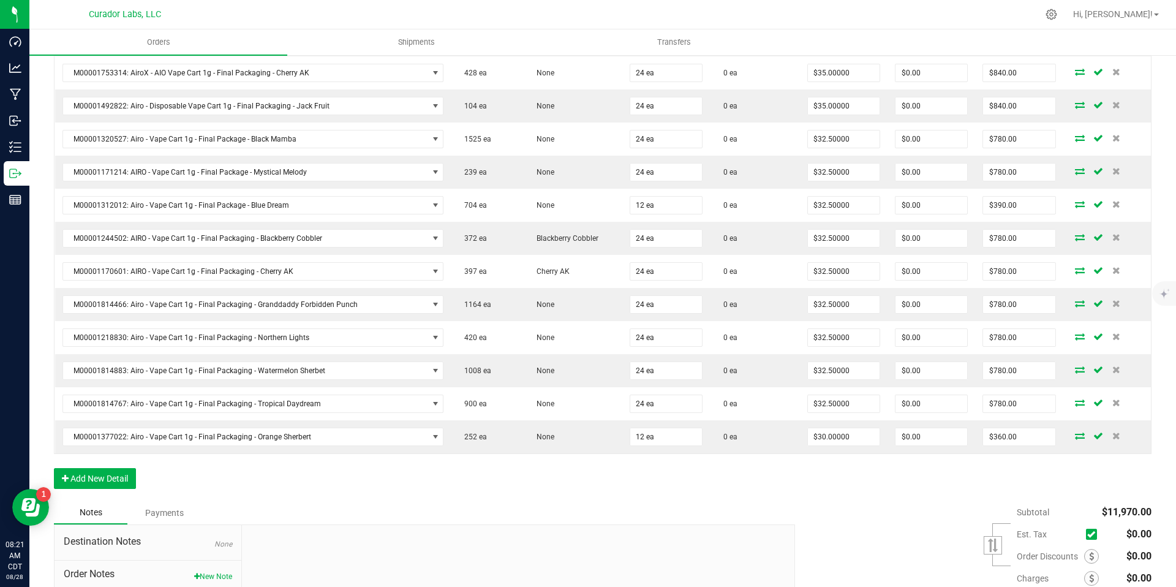
scroll to position [511, 0]
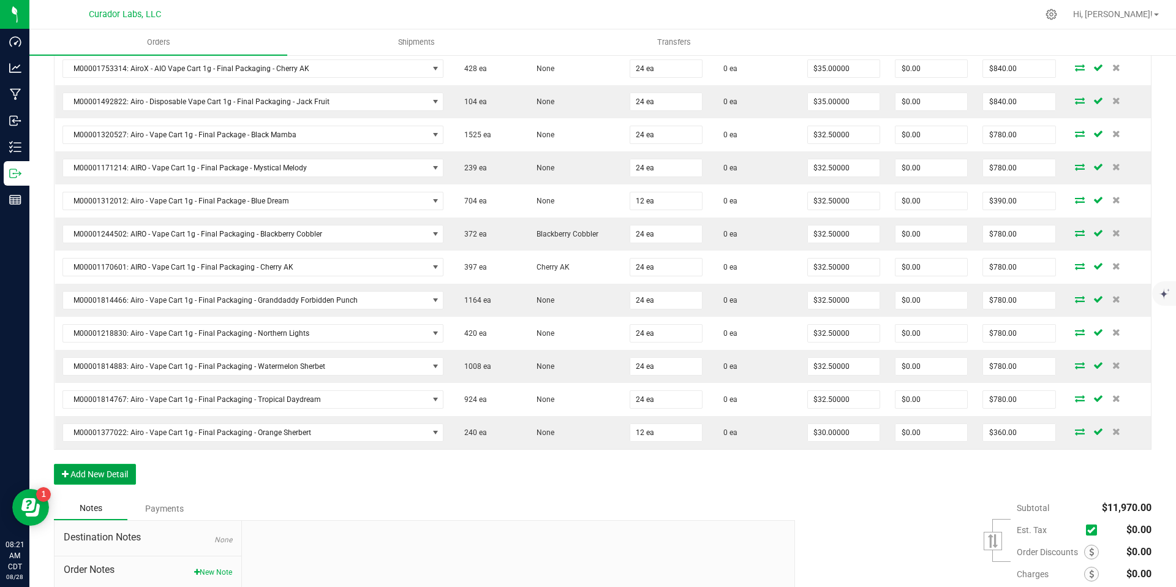
click at [124, 475] on button "Add New Detail" at bounding box center [95, 474] width 82 height 21
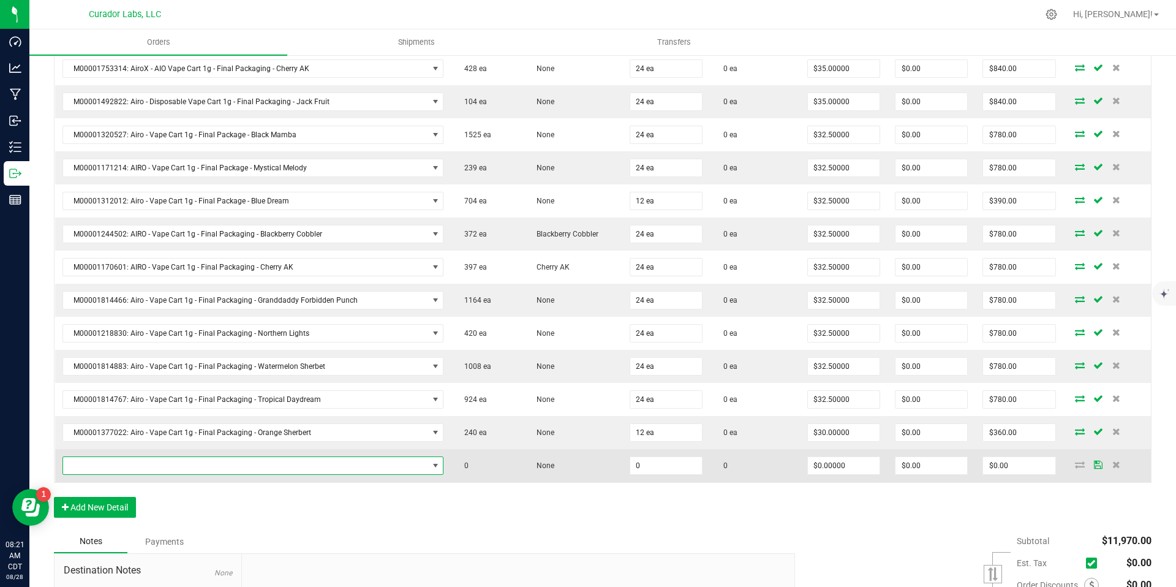
click at [341, 469] on span "NO DATA FOUND" at bounding box center [245, 465] width 365 height 17
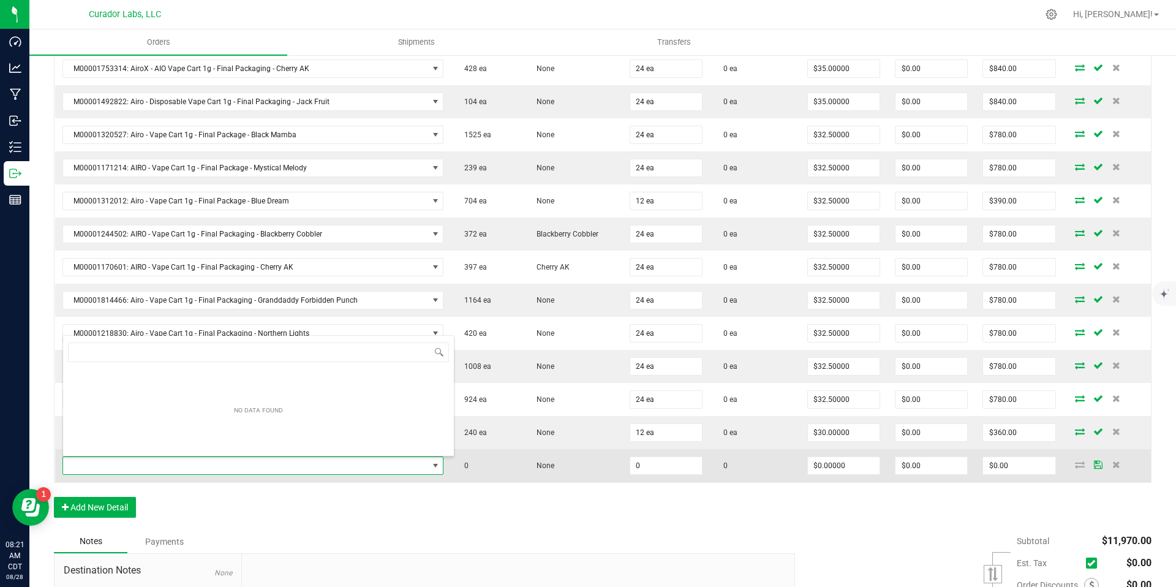
scroll to position [18, 371]
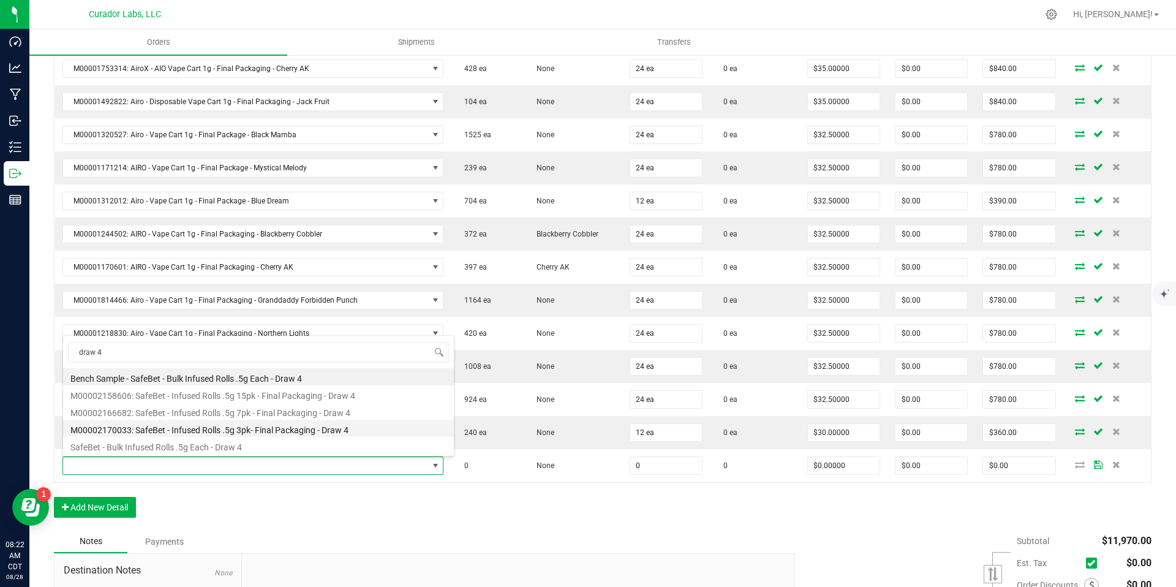
click at [279, 428] on li "M00002170033: SafeBet - Infused Rolls .5g 3pk- Final Packaging - Draw 4" at bounding box center [258, 428] width 391 height 17
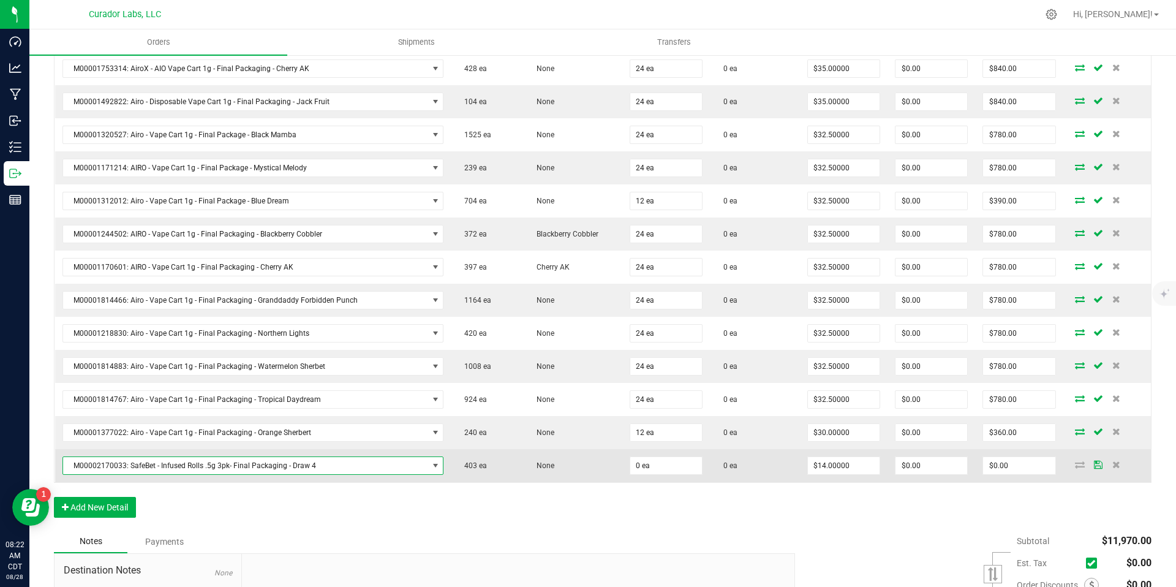
click at [249, 471] on span "M00002170033: SafeBet - Infused Rolls .5g 3pk- Final Packaging - Draw 4" at bounding box center [245, 465] width 365 height 17
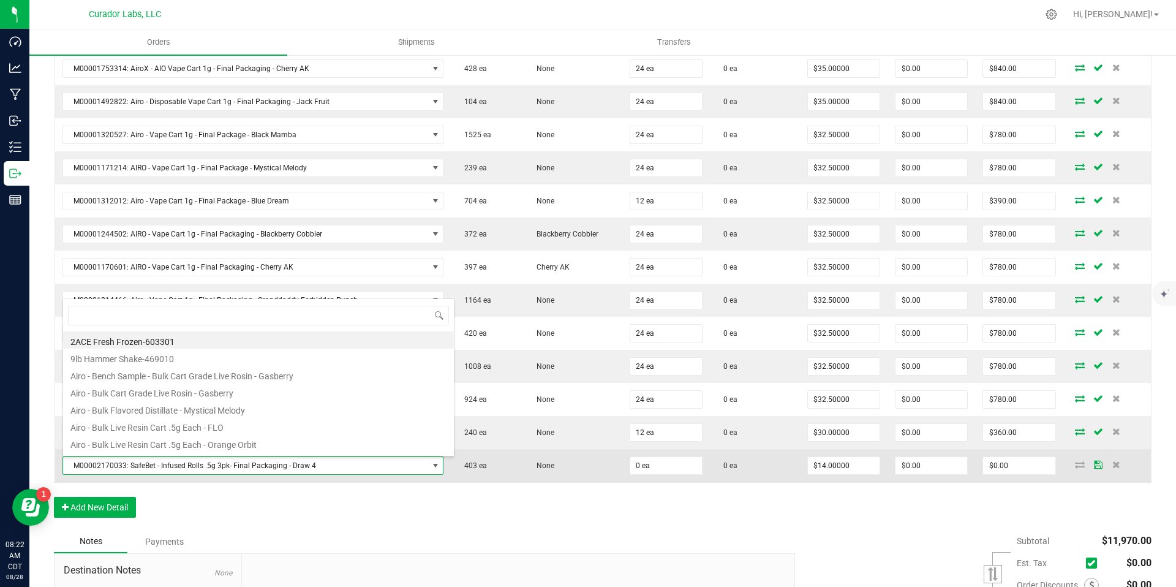
click at [249, 471] on span "M00002170033: SafeBet - Infused Rolls .5g 3pk- Final Packaging - Draw 4" at bounding box center [245, 465] width 365 height 17
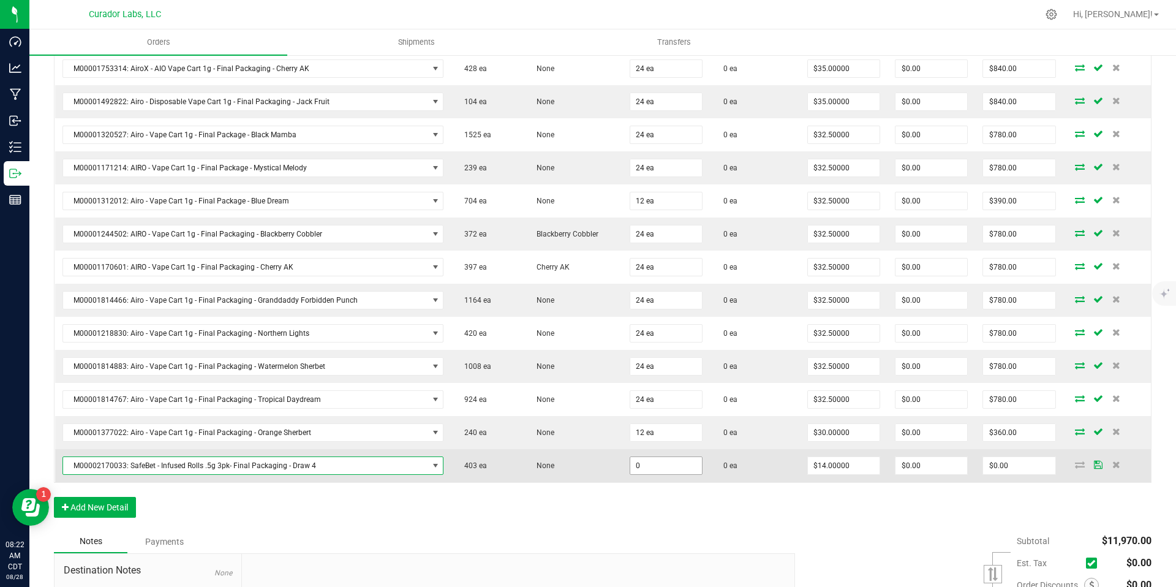
click at [658, 470] on input "0" at bounding box center [666, 465] width 72 height 17
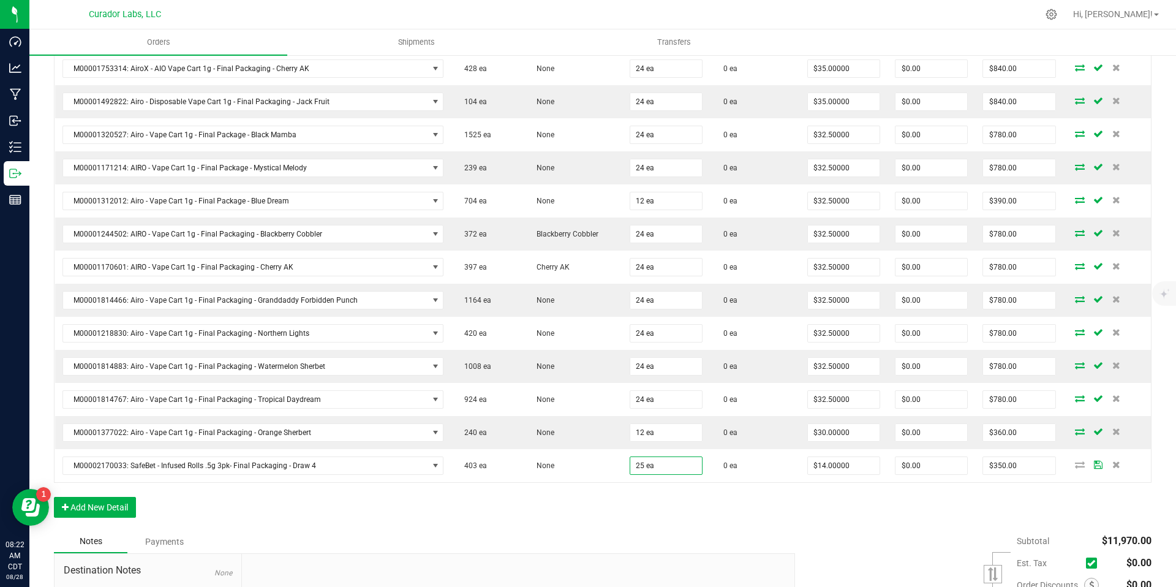
click at [698, 518] on div "Order Details Print All Labels Item Sellable Strain Qty Ordered Qty Allocated U…" at bounding box center [603, 197] width 1098 height 665
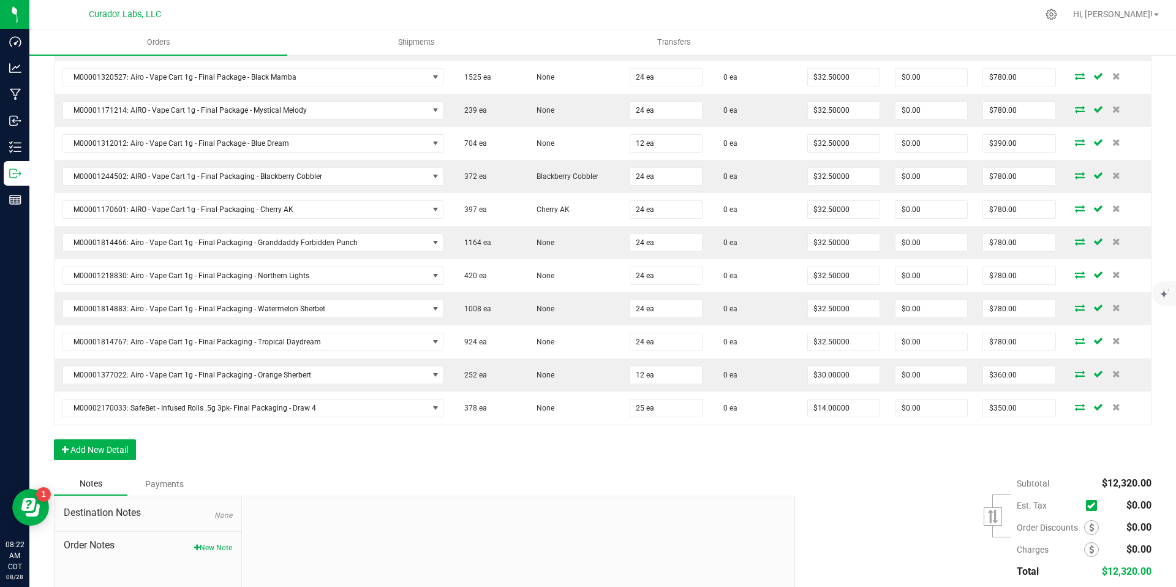
scroll to position [578, 0]
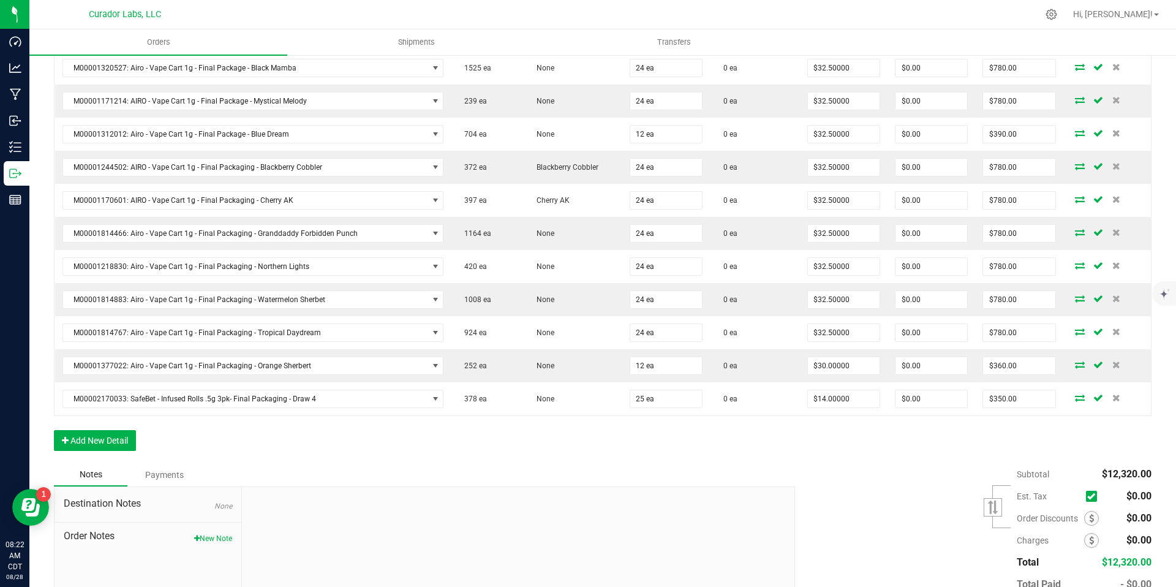
click at [254, 434] on div "Order Details Print All Labels Item Sellable Strain Qty Ordered Qty Allocated U…" at bounding box center [603, 130] width 1098 height 665
click at [105, 445] on button "Add New Detail" at bounding box center [95, 440] width 82 height 21
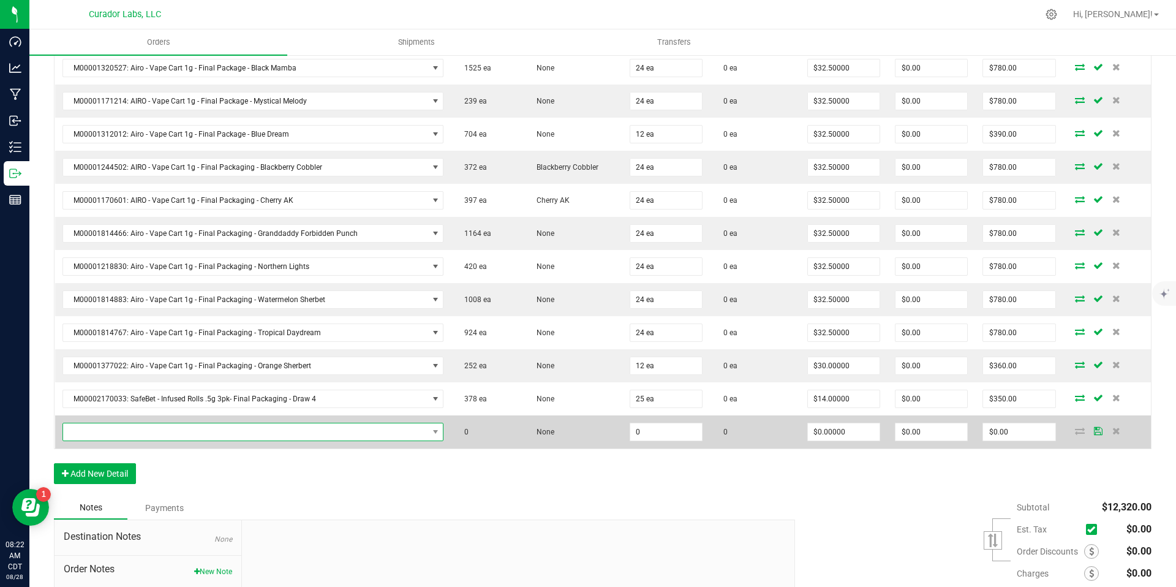
click at [412, 434] on span "NO DATA FOUND" at bounding box center [245, 431] width 365 height 17
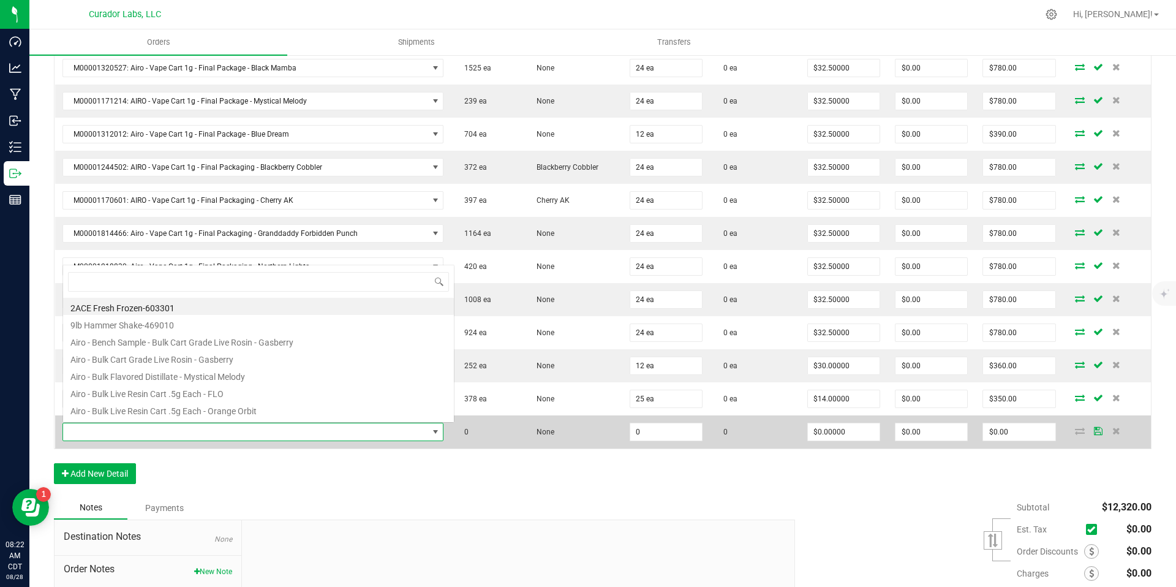
scroll to position [18, 371]
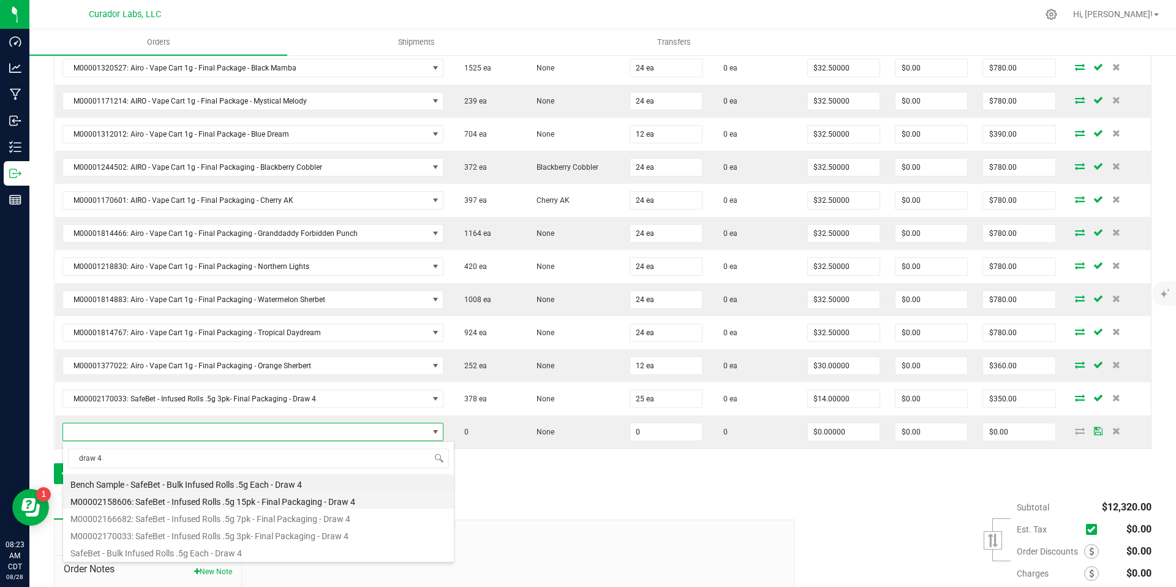
click at [352, 498] on li "M00002158606: SafeBet - Infused Rolls .5g 15pk - Final Packaging - Draw 4" at bounding box center [258, 499] width 391 height 17
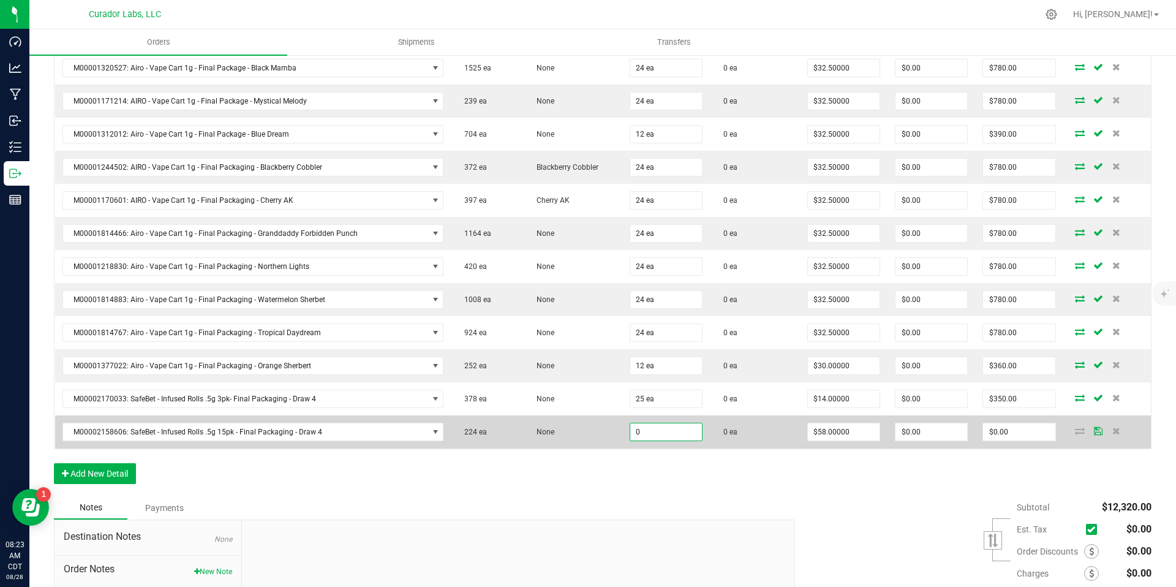
click at [665, 436] on input "0" at bounding box center [666, 431] width 72 height 17
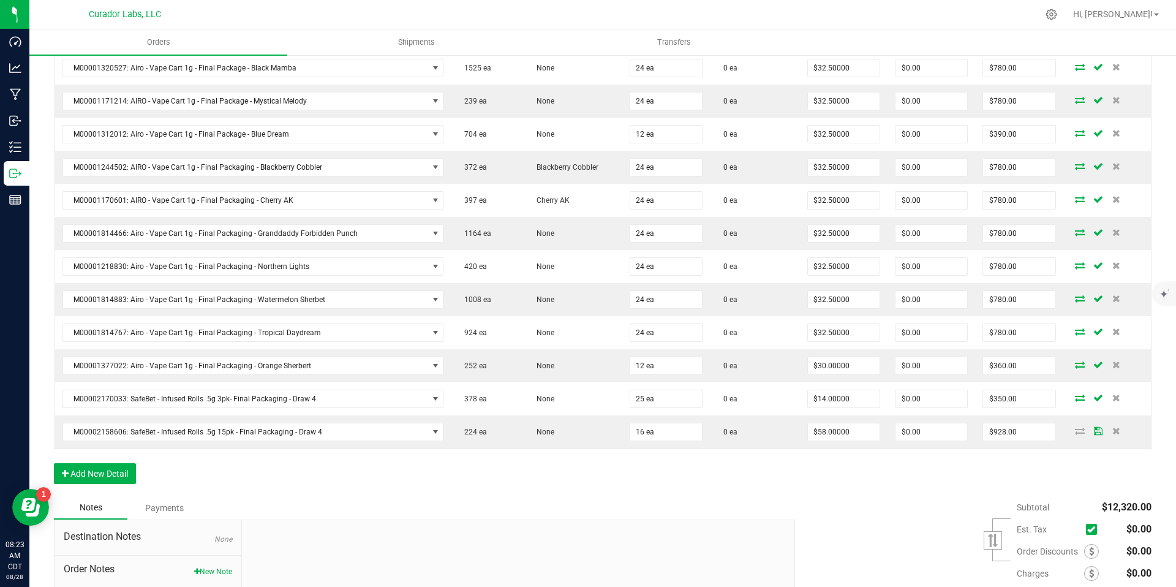
click at [682, 489] on div "Order Details Print All Labels Item Sellable Strain Qty Ordered Qty Allocated U…" at bounding box center [603, 147] width 1098 height 698
click at [133, 476] on button "Add New Detail" at bounding box center [95, 473] width 82 height 21
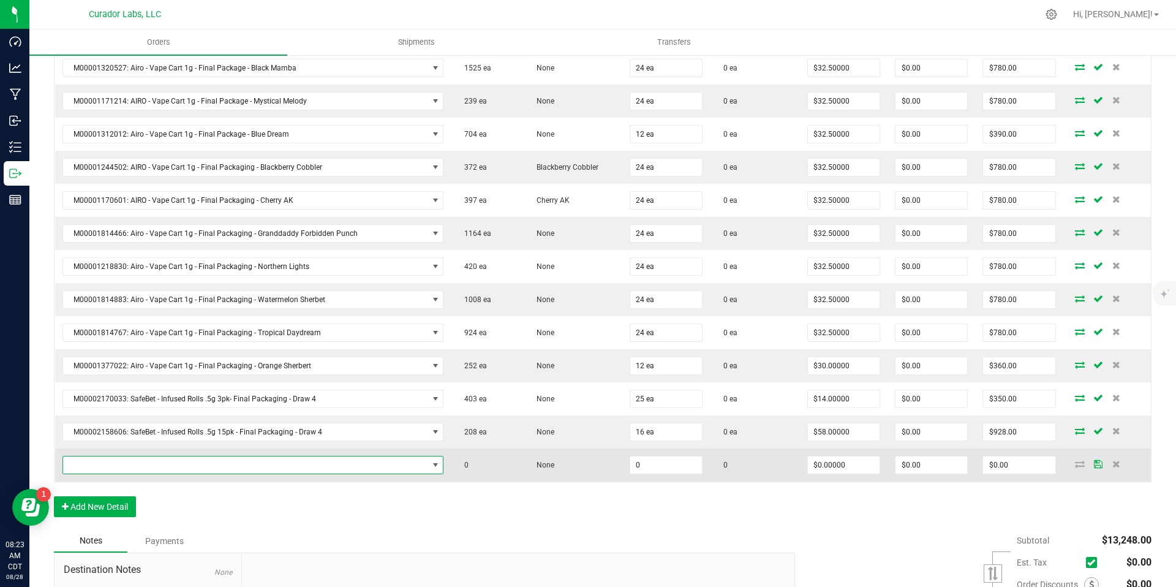
click at [195, 464] on span "NO DATA FOUND" at bounding box center [245, 464] width 365 height 17
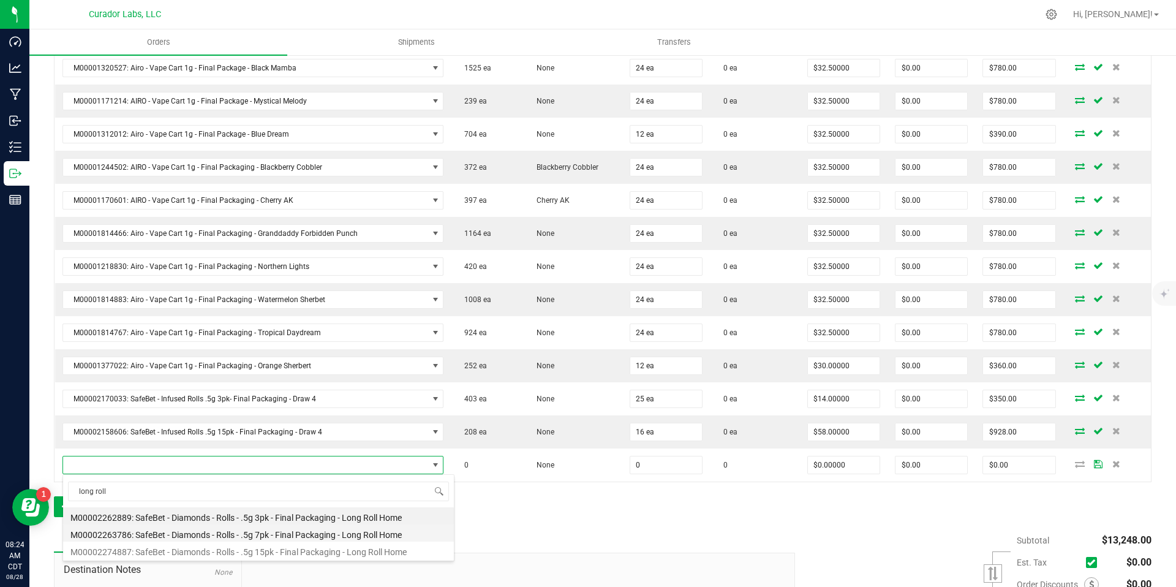
click at [252, 531] on li "M00002263786: SafeBet - Diamonds - Rolls - .5g 7pk - Final Packaging - Long Rol…" at bounding box center [258, 532] width 391 height 17
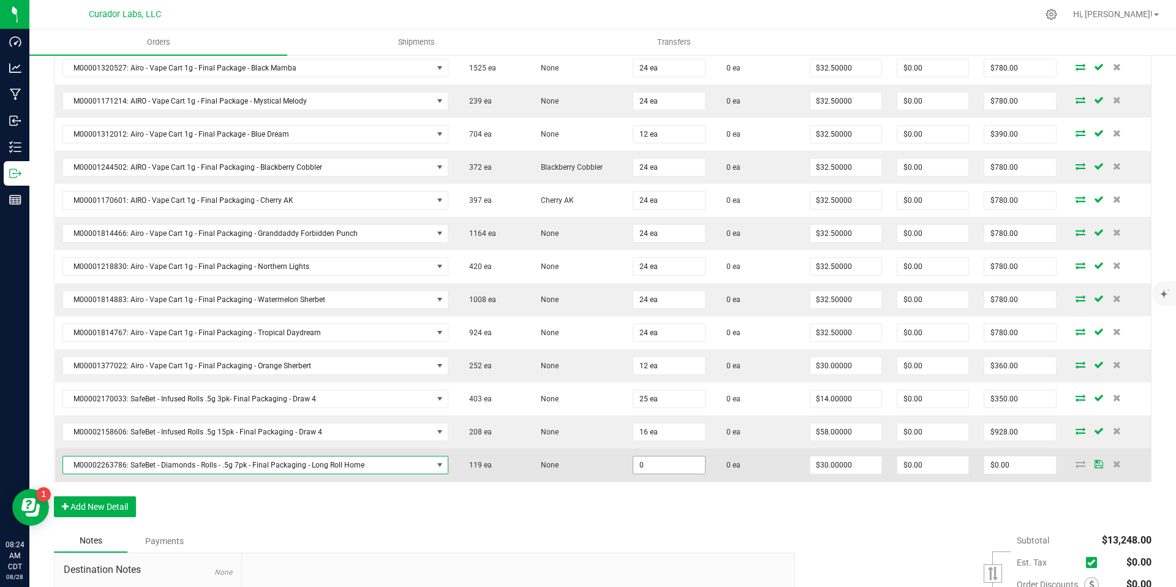
click at [653, 464] on input "0" at bounding box center [668, 464] width 71 height 17
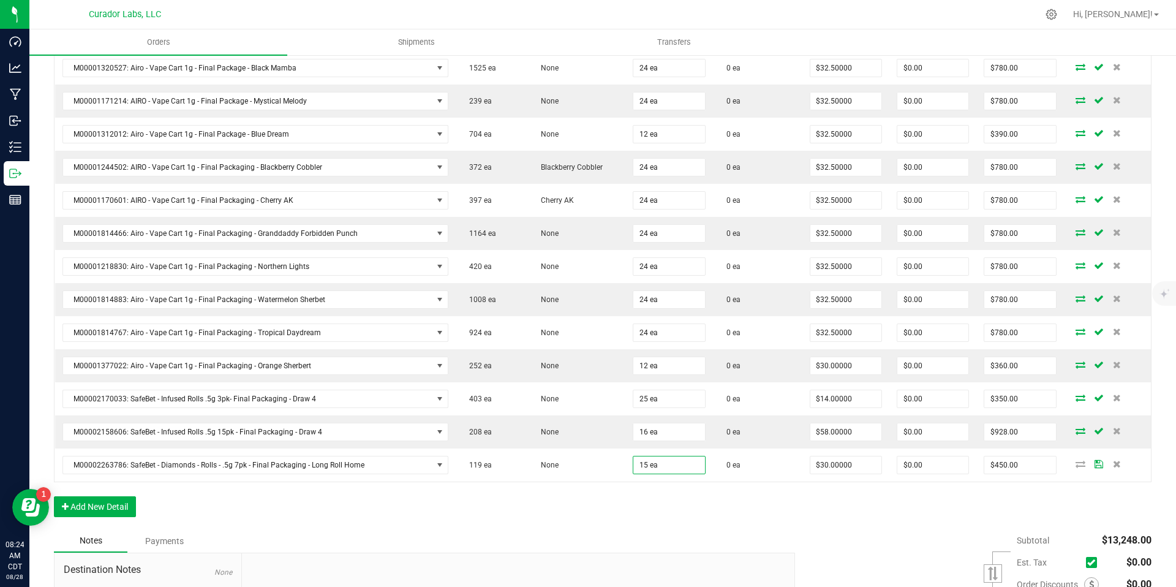
click at [704, 515] on div "Order Details Print All Labels Item Sellable Strain Qty Ordered Qty Allocated U…" at bounding box center [603, 163] width 1098 height 731
click at [92, 502] on button "Add New Detail" at bounding box center [95, 506] width 82 height 21
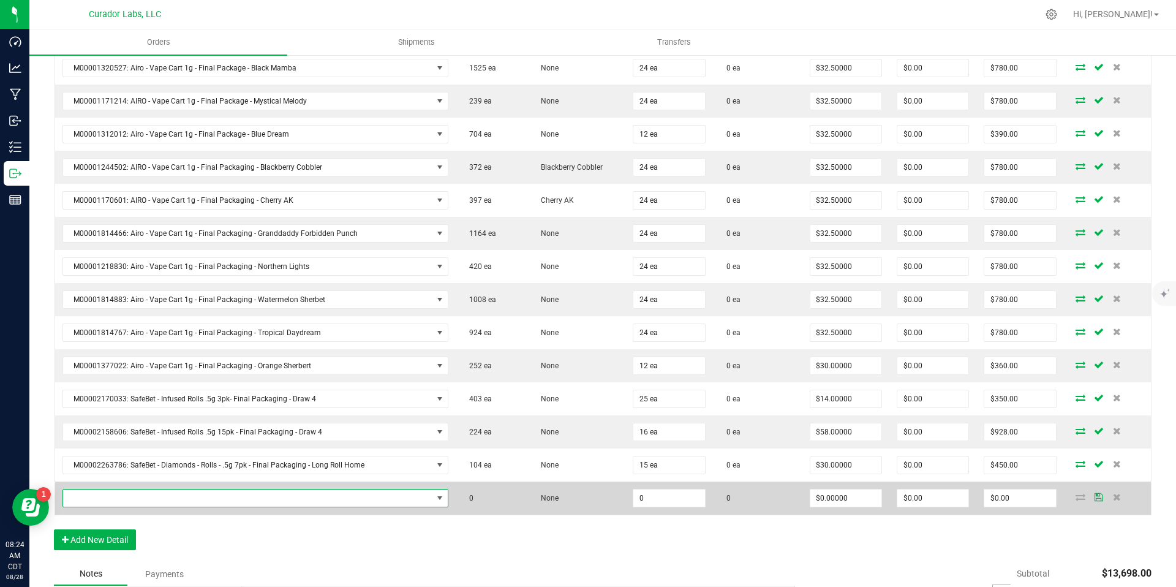
click at [123, 494] on span "NO DATA FOUND" at bounding box center [247, 497] width 369 height 17
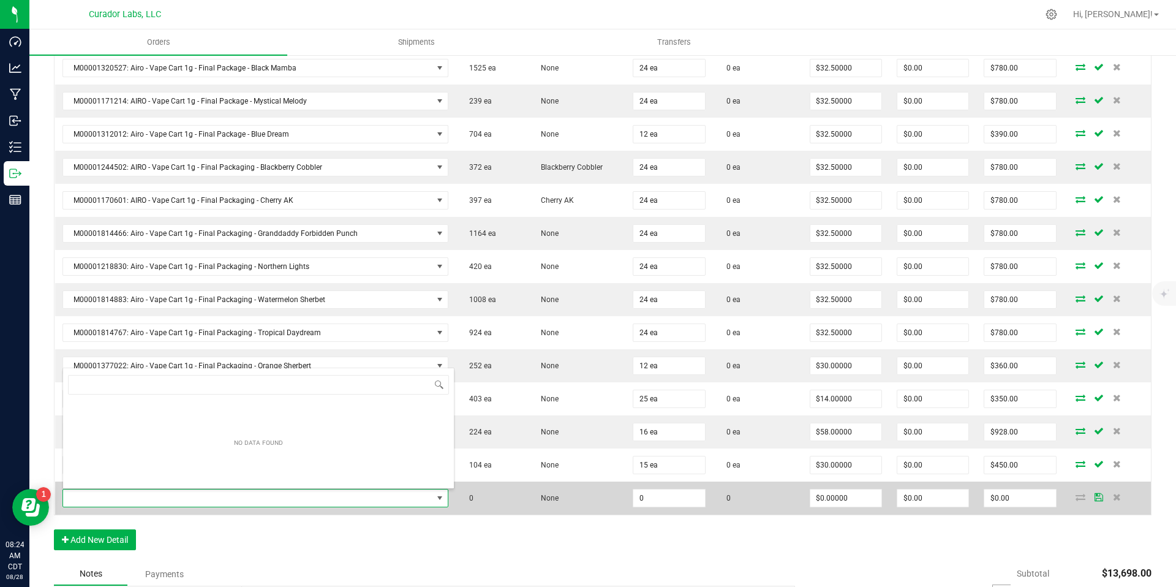
scroll to position [18, 375]
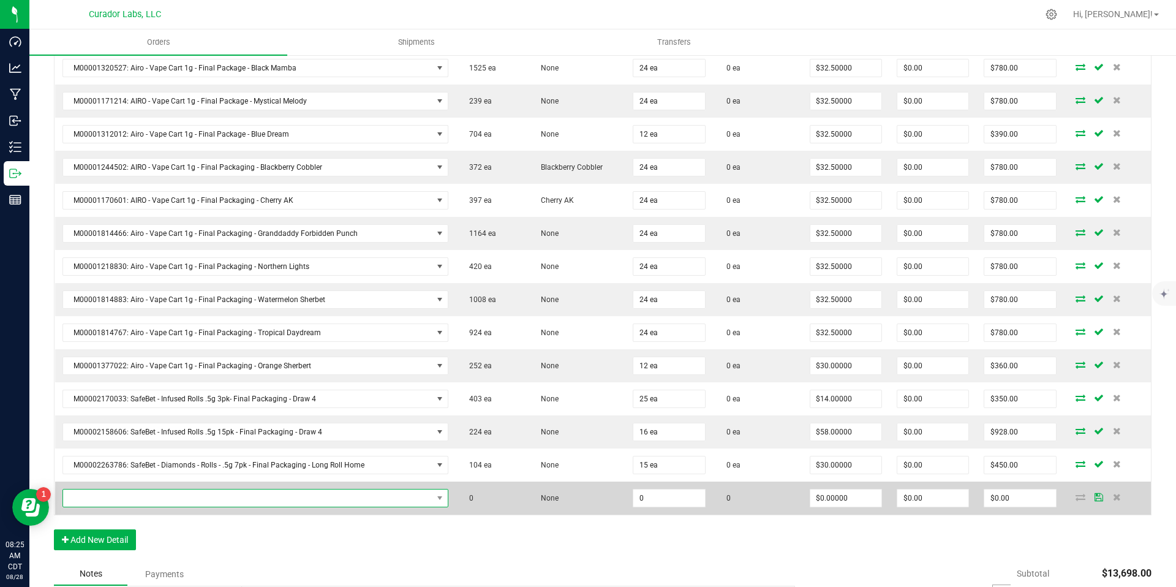
click at [293, 501] on span "NO DATA FOUND" at bounding box center [247, 497] width 369 height 17
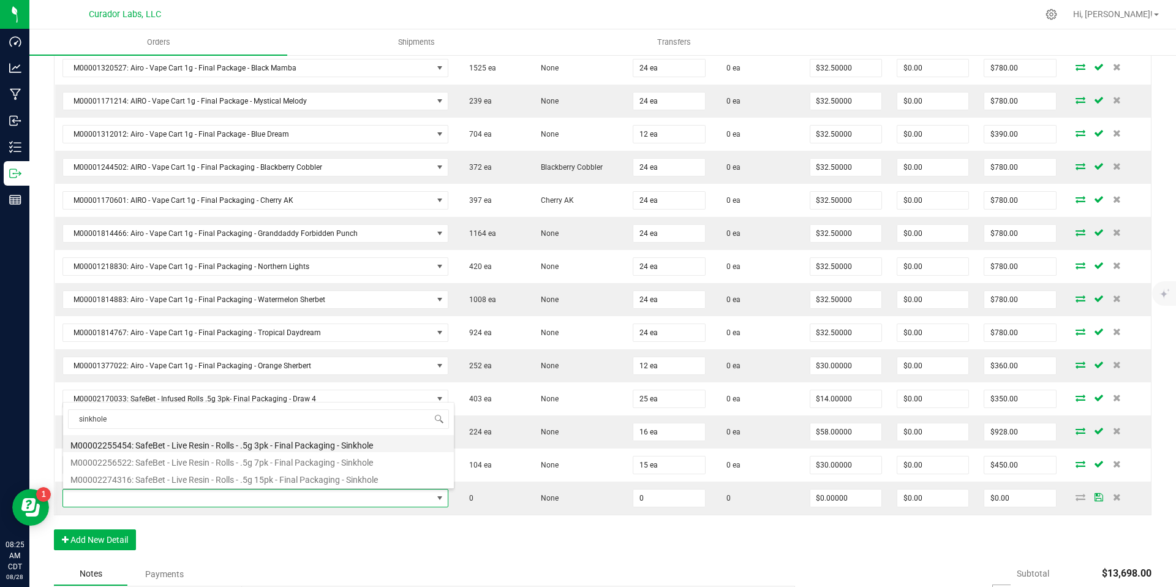
click at [287, 446] on li "M00002255454: SafeBet - Live Resin - Rolls - .5g 3pk - Final Packaging - Sinkho…" at bounding box center [258, 443] width 391 height 17
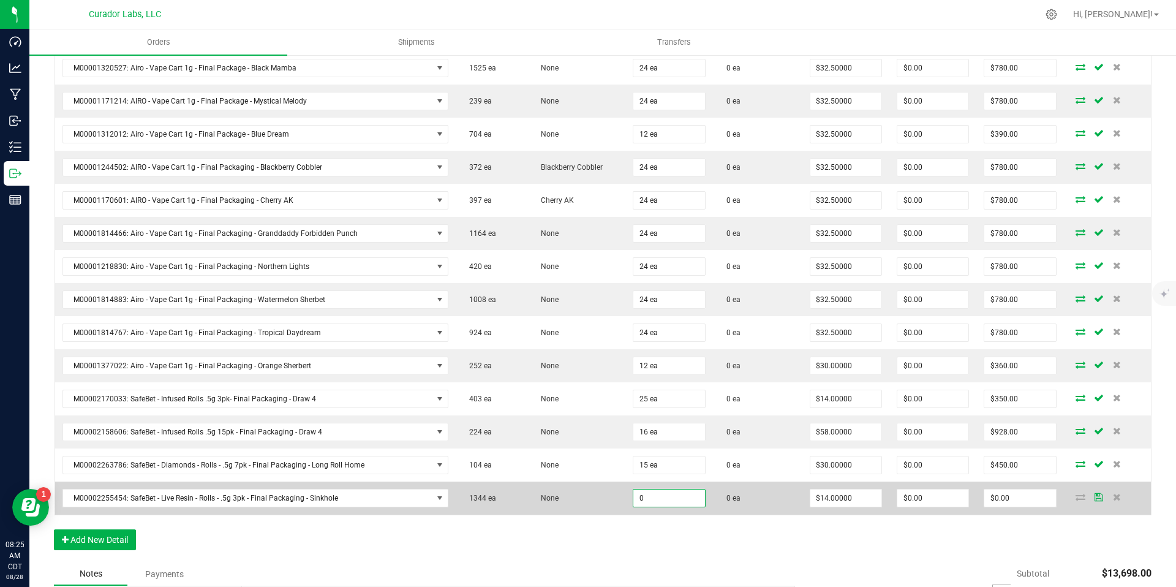
click at [663, 494] on input "0" at bounding box center [668, 497] width 71 height 17
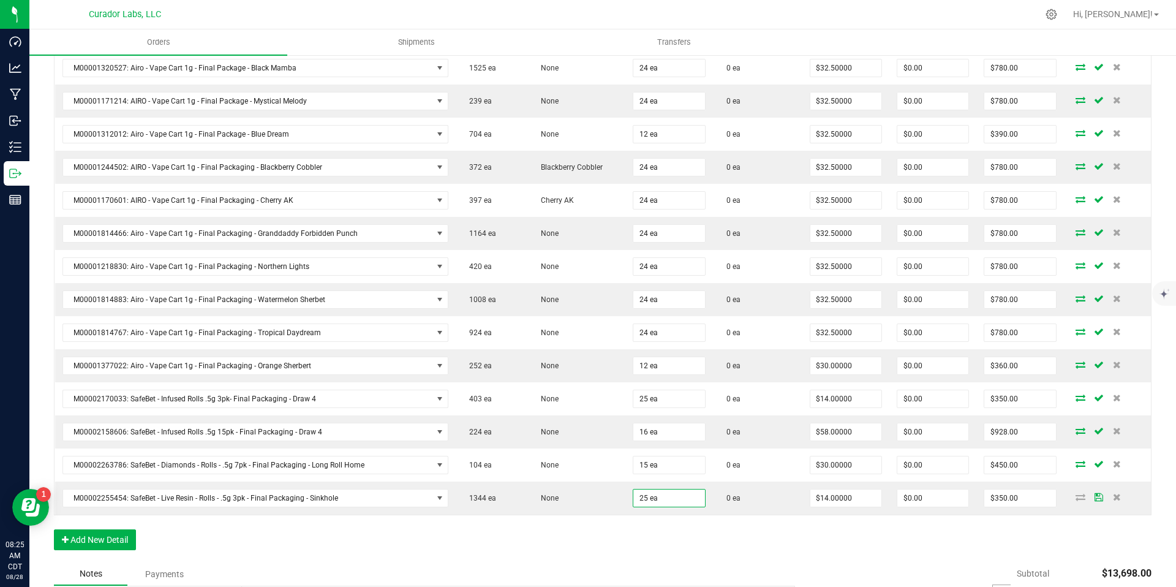
click at [699, 541] on div "Order Details Print All Labels Item Sellable Strain Qty Ordered Qty Allocated U…" at bounding box center [603, 180] width 1098 height 764
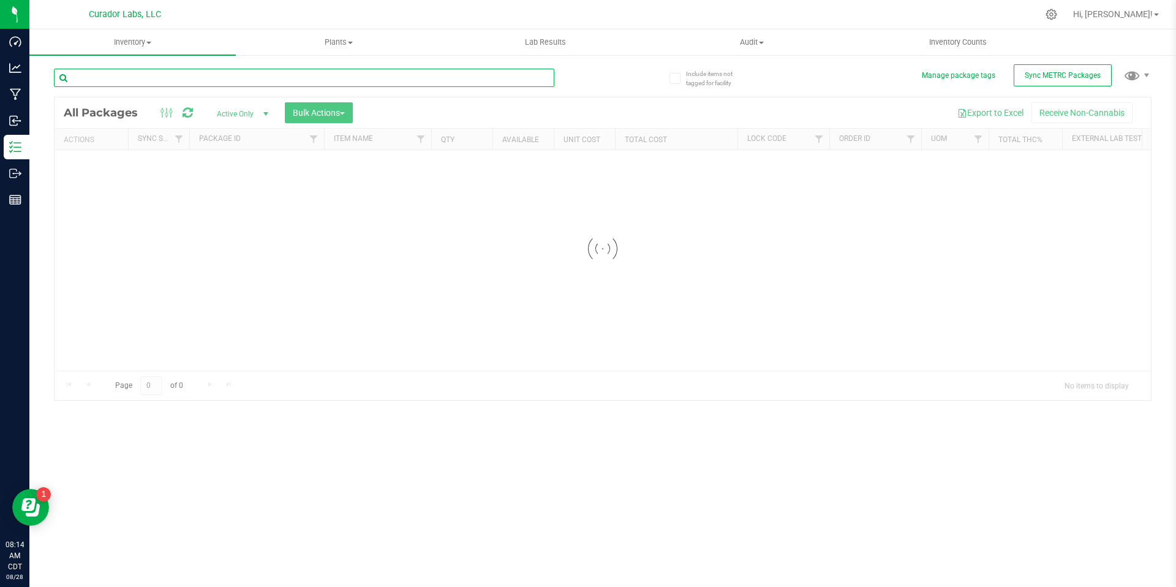
click at [330, 86] on input "text" at bounding box center [304, 78] width 500 height 18
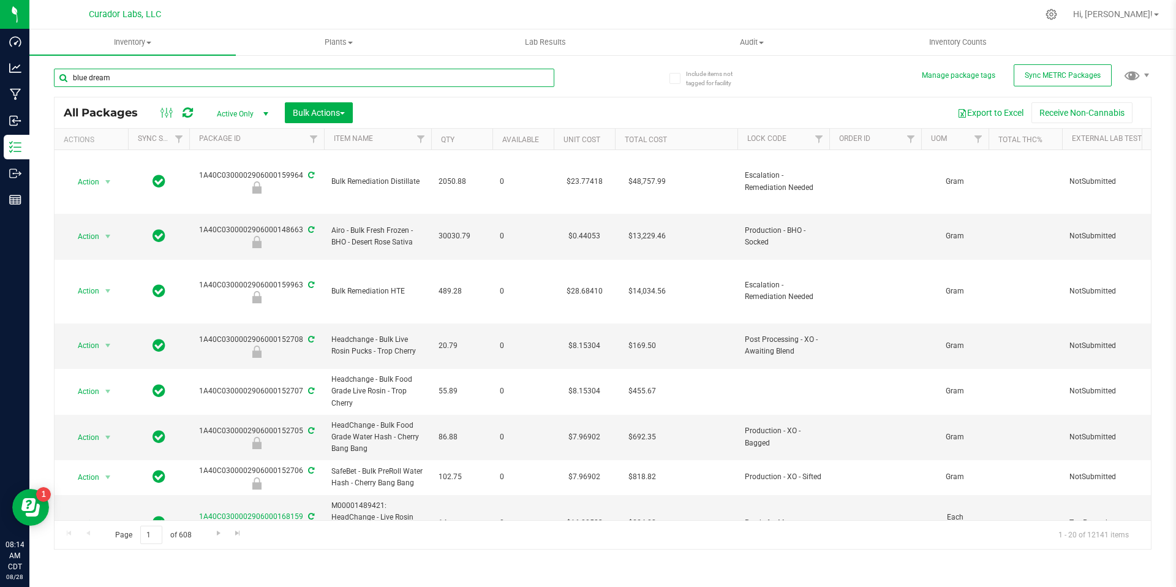
type input "blue dream"
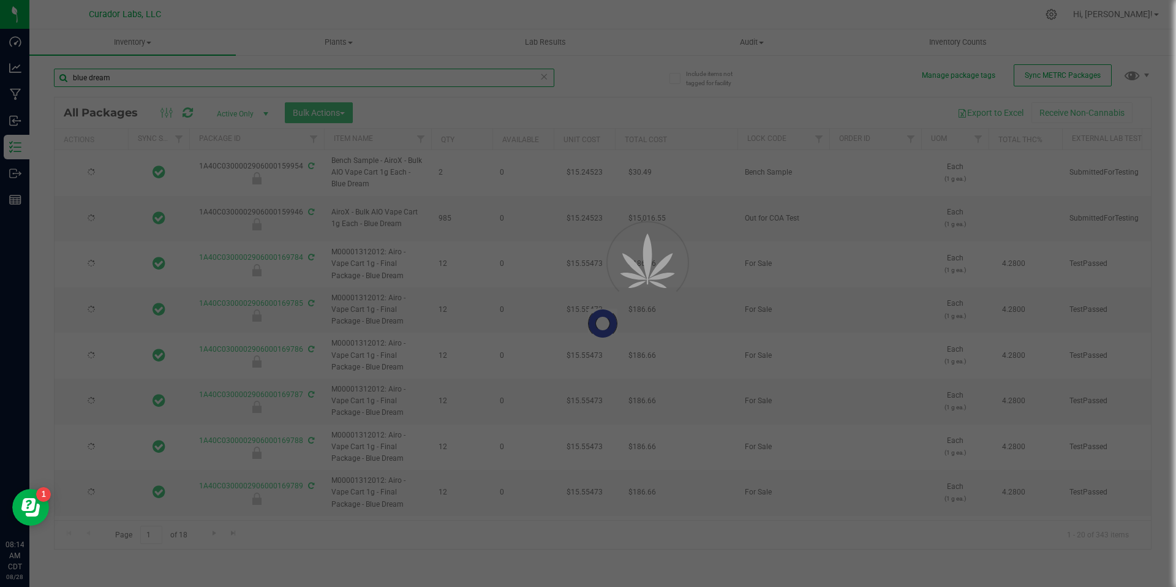
type input "[DATE]"
type input "2026-08-26"
type input "2026-08-01"
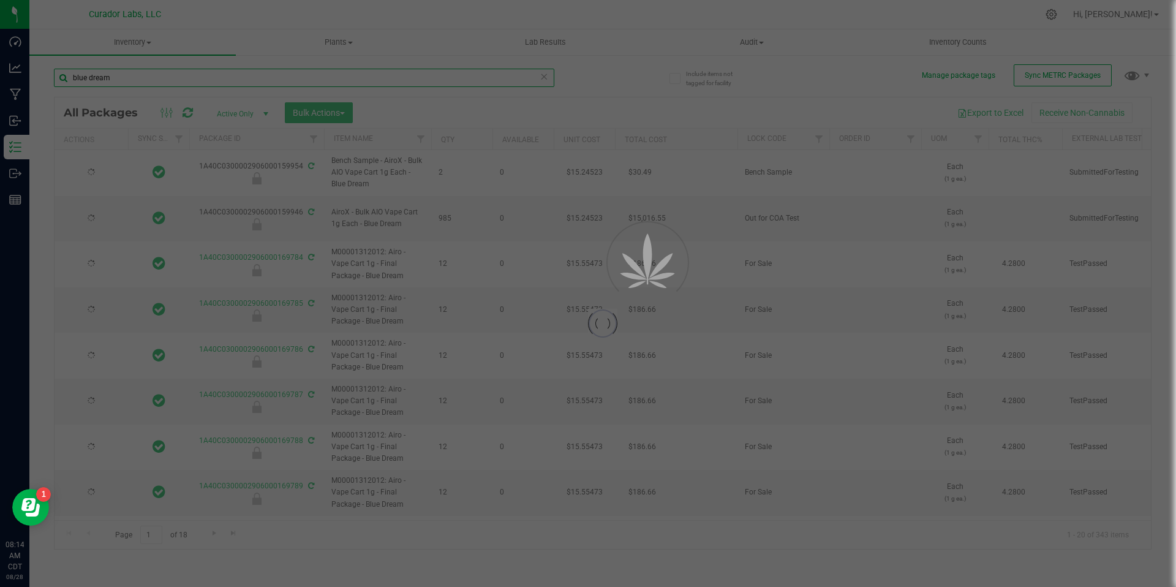
type input "2026-08-01"
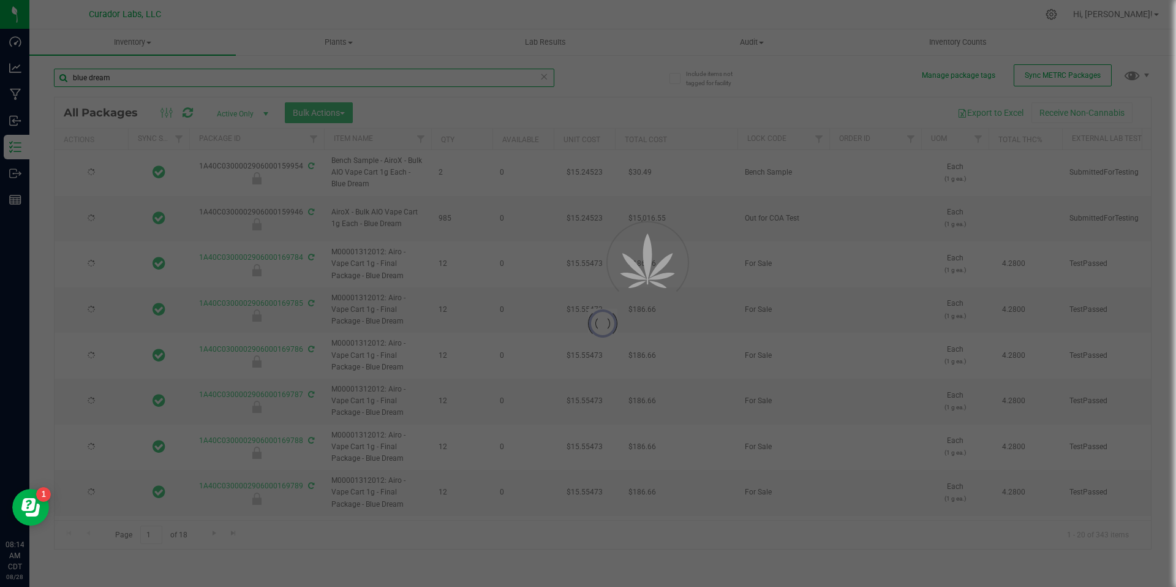
type input "2026-08-01"
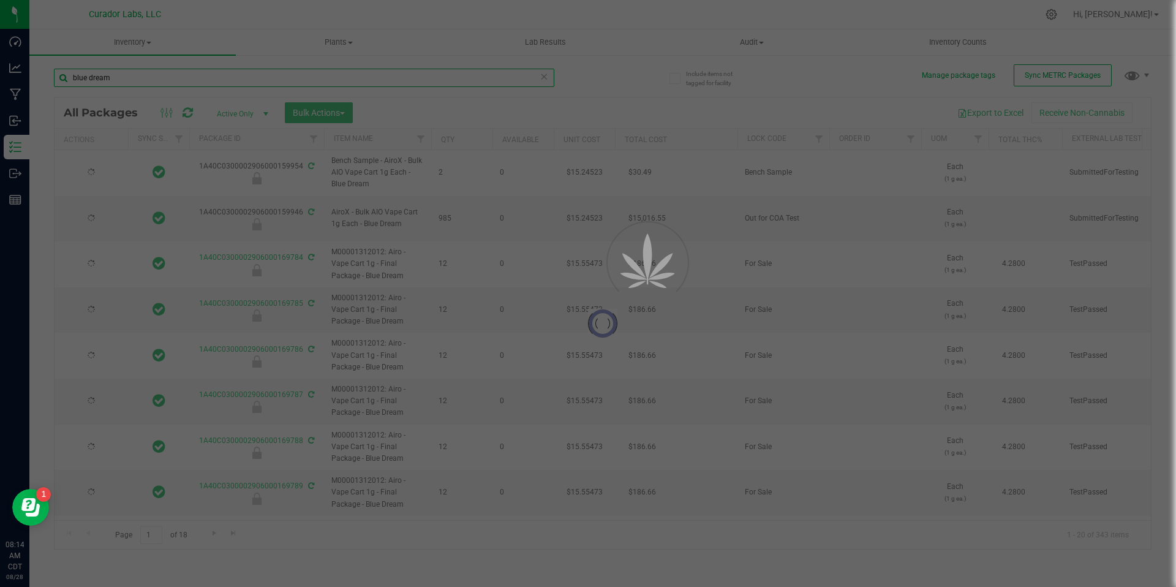
type input "2026-08-01"
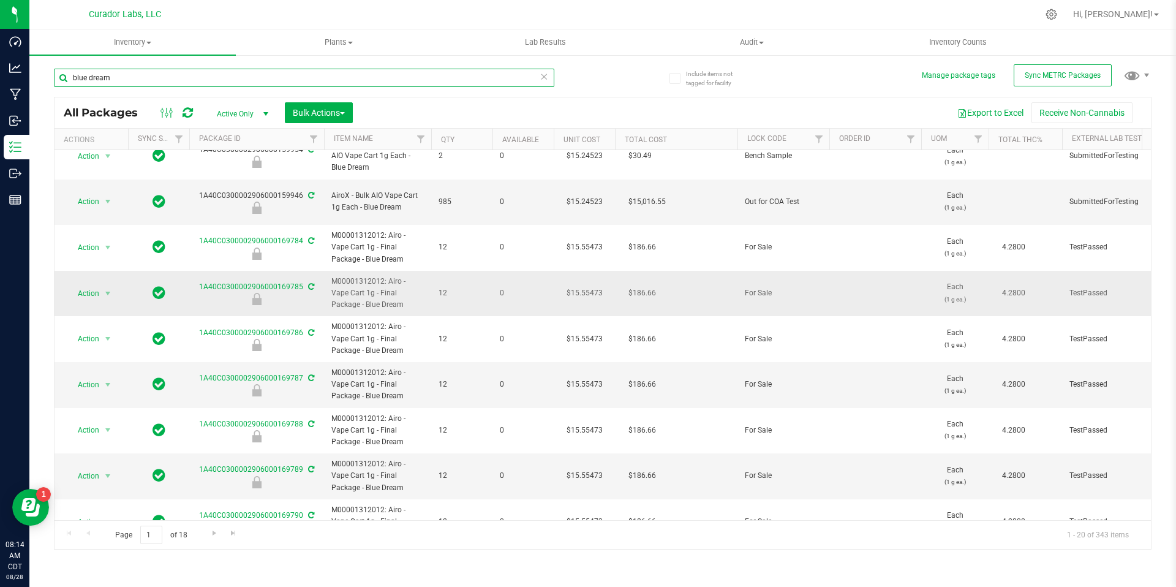
scroll to position [17, 0]
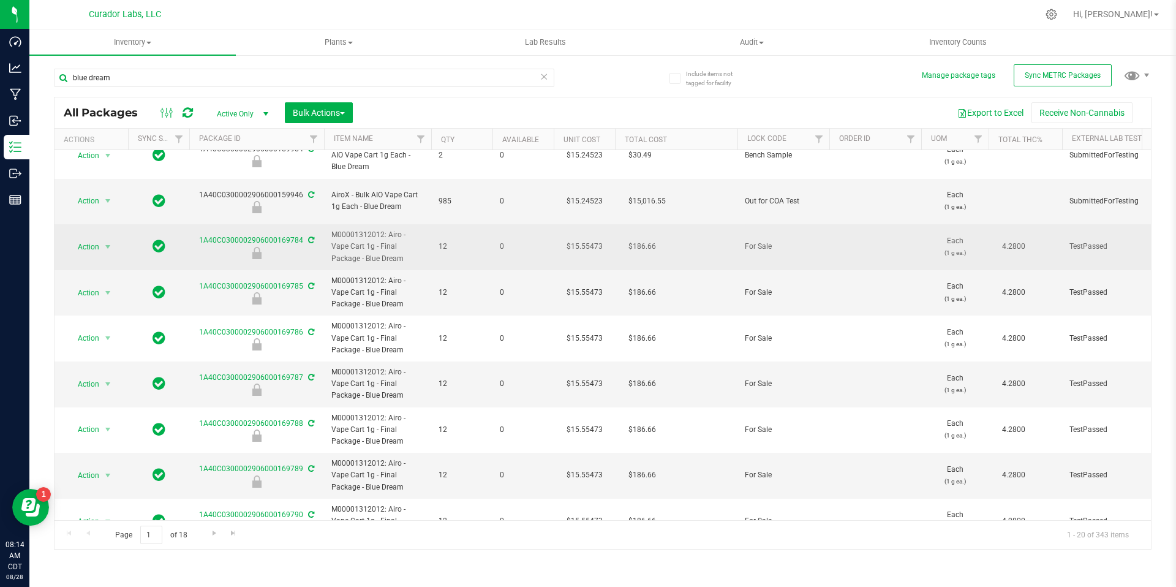
click at [390, 237] on span "M00001312012: Airo - Vape Cart 1g - Final Package - Blue Dream" at bounding box center [377, 247] width 92 height 36
copy tr "M00001312012: Airo - Vape Cart 1g - Final Package - Blue Dream"
click at [511, 252] on td "0" at bounding box center [522, 247] width 61 height 46
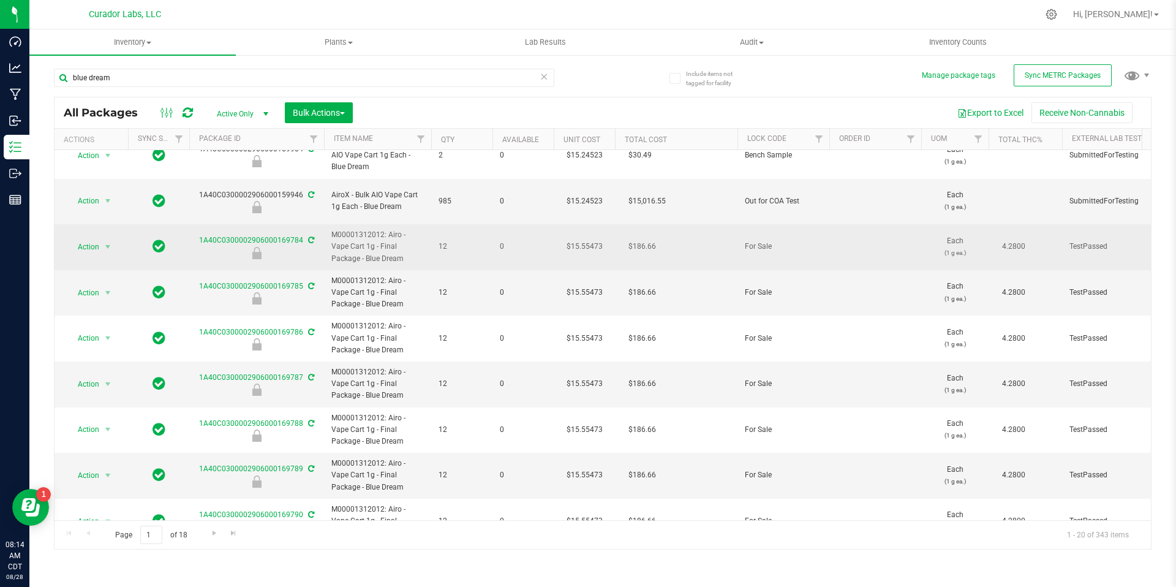
scroll to position [0, 0]
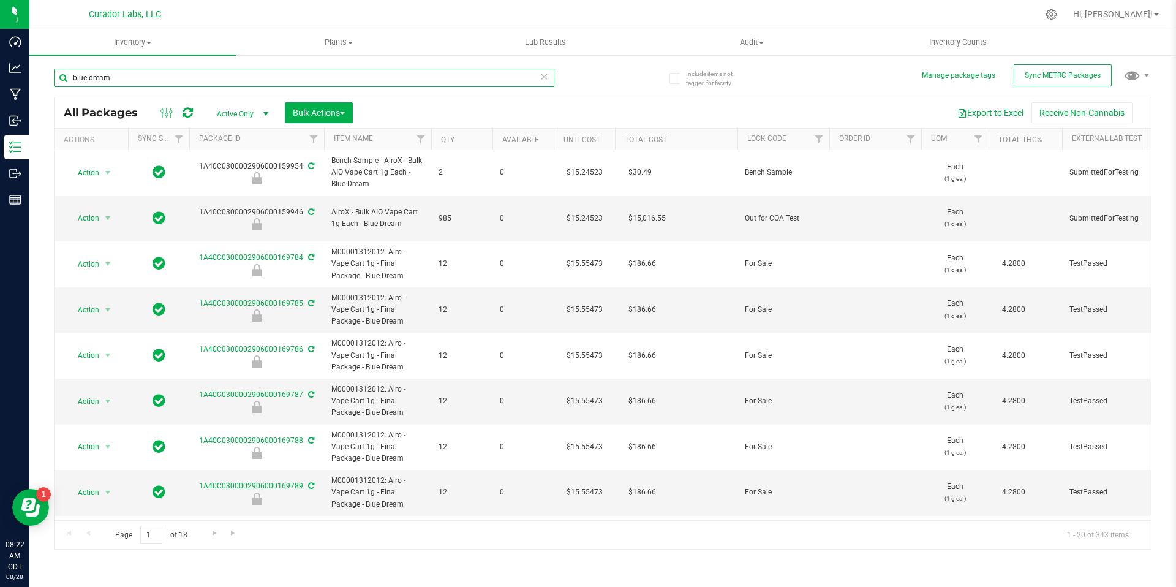
click at [334, 78] on input "blue dream" at bounding box center [304, 78] width 500 height 18
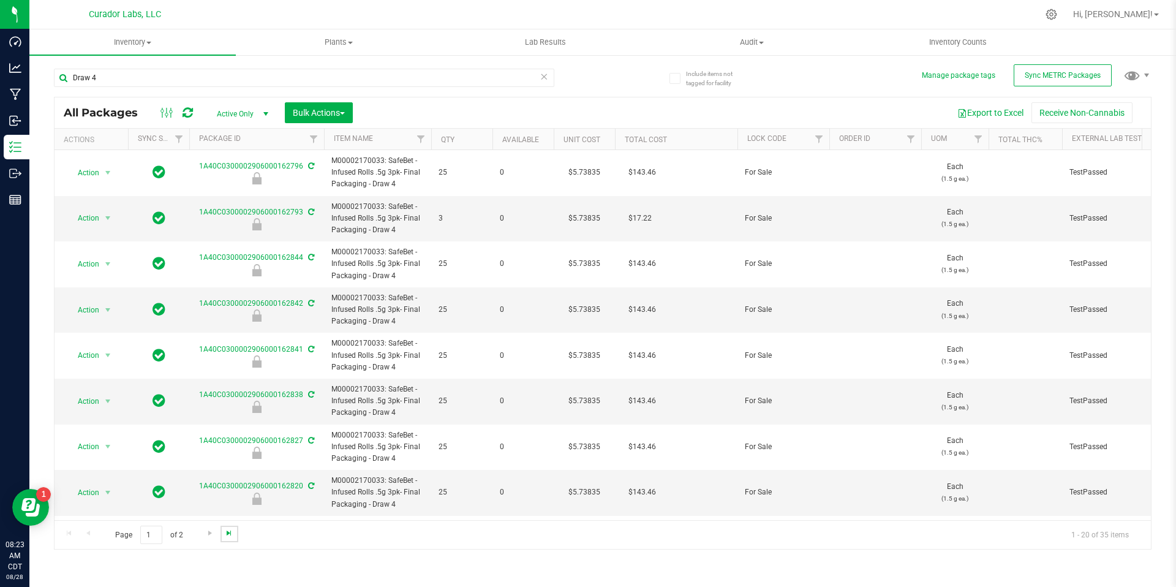
click at [227, 535] on span "Go to the last page" at bounding box center [229, 533] width 10 height 10
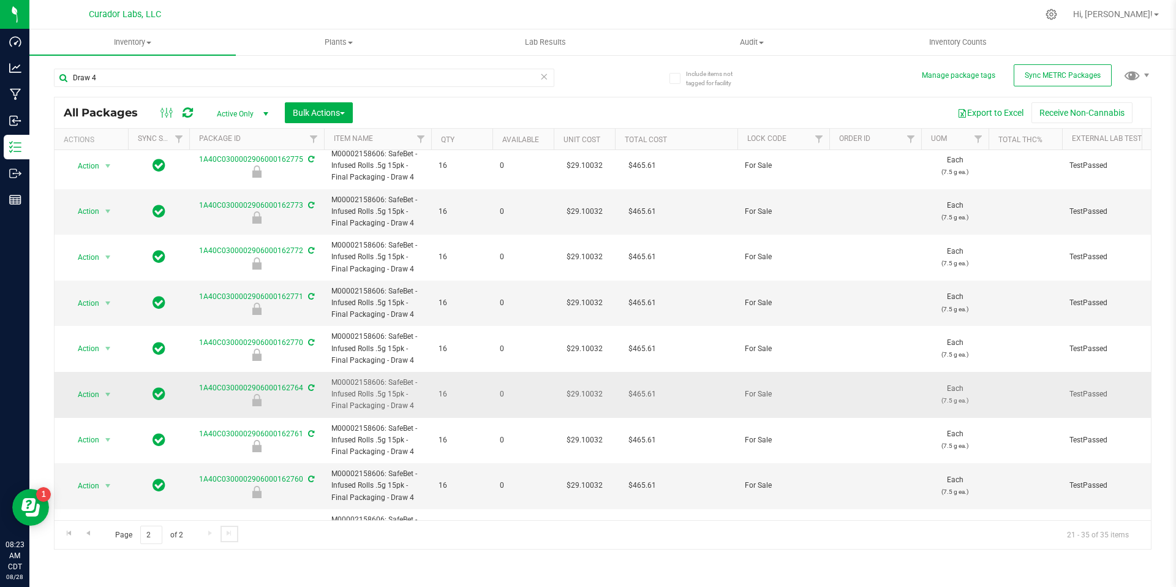
scroll to position [8, 0]
click at [362, 82] on input "Draw 4" at bounding box center [304, 78] width 500 height 18
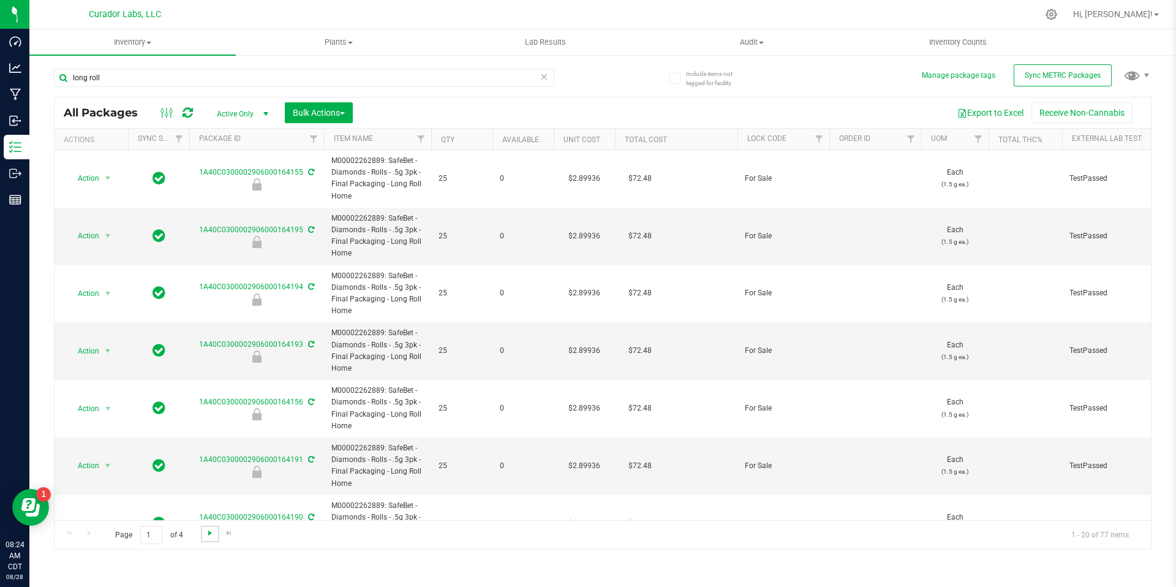
click at [207, 534] on span "Go to the next page" at bounding box center [210, 533] width 10 height 10
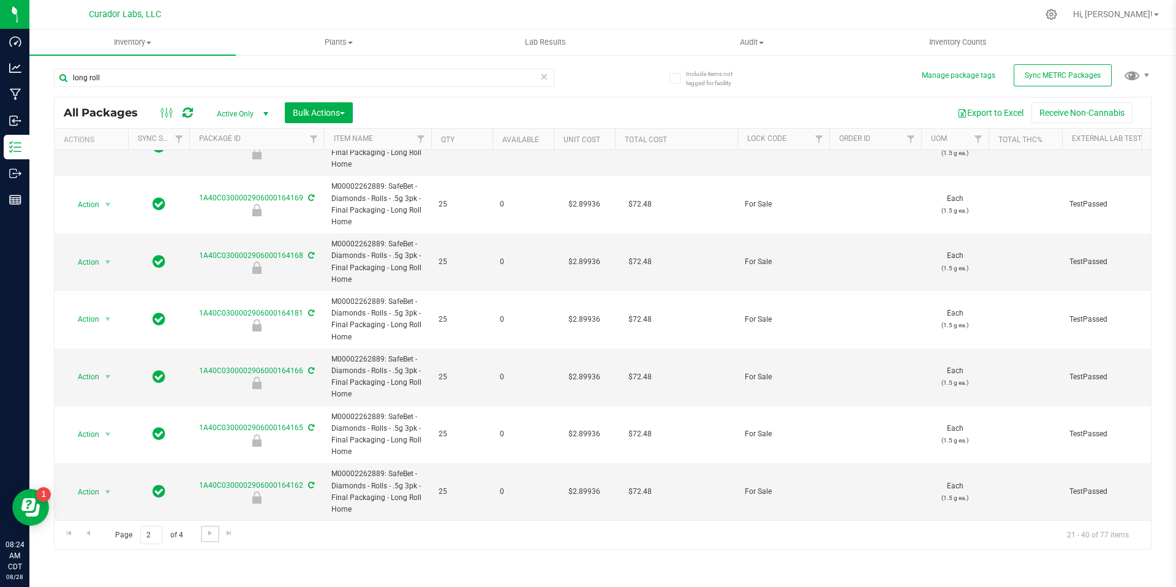
scroll to position [788, 0]
click at [209, 532] on span "Go to the next page" at bounding box center [210, 533] width 10 height 10
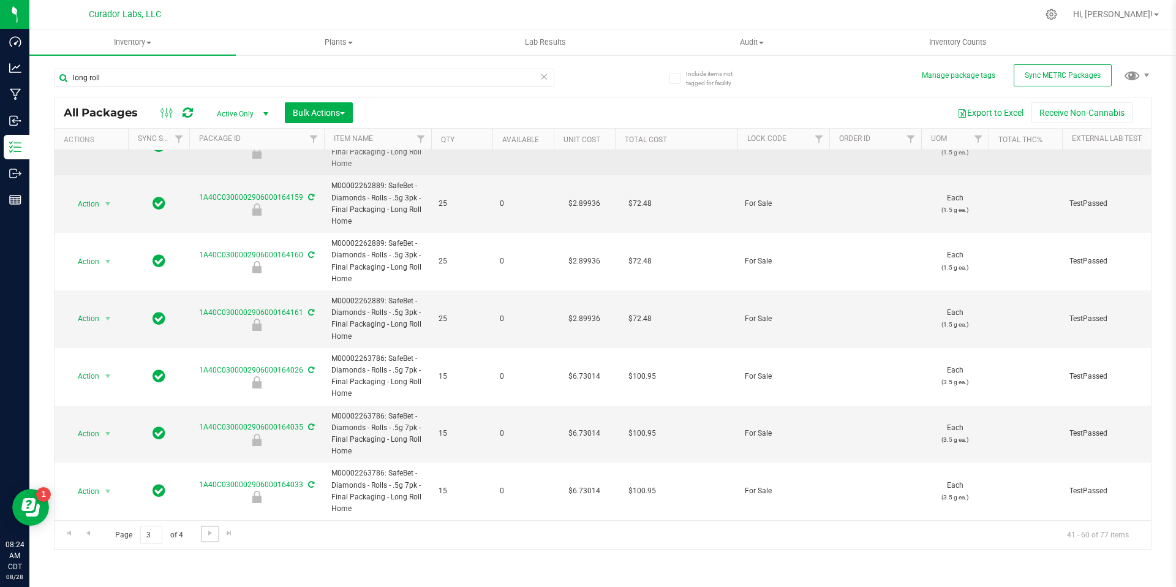
scroll to position [495, 0]
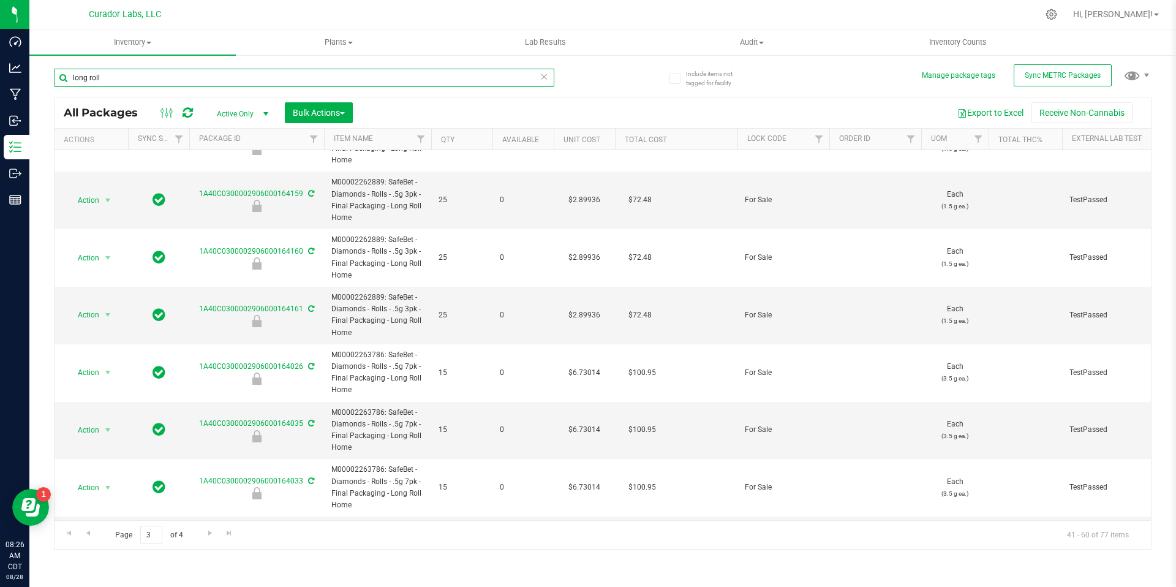
click at [351, 80] on input "long roll" at bounding box center [304, 78] width 500 height 18
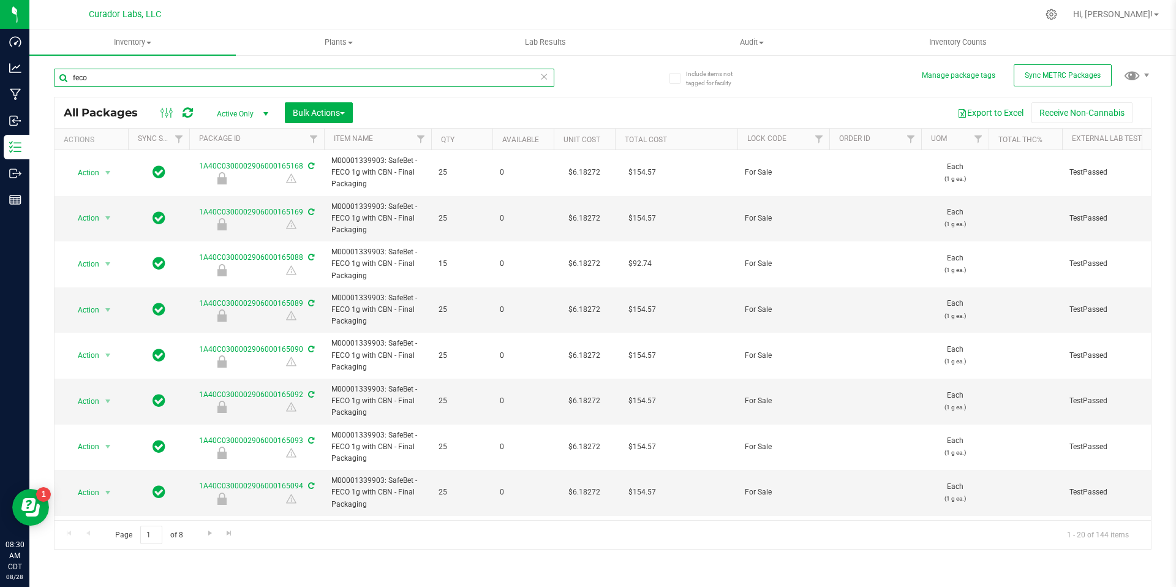
click at [327, 81] on input "feco" at bounding box center [304, 78] width 500 height 18
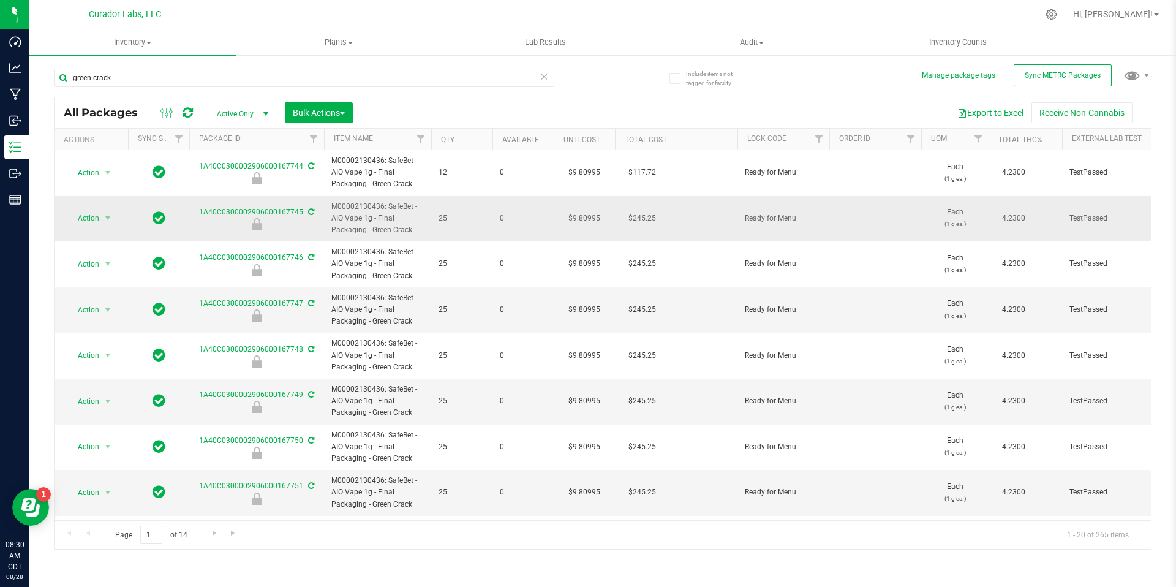
click at [388, 229] on span "M00002130436: SafeBet - AIO Vape 1g - Final Packaging - Green Crack" at bounding box center [377, 219] width 92 height 36
click at [365, 217] on span "M00002130436: SafeBet - AIO Vape 1g - Final Packaging - Green Crack" at bounding box center [377, 219] width 92 height 36
copy tr "M00002130436: SafeBet - AIO Vape 1g - Final Packaging - Green Crack"
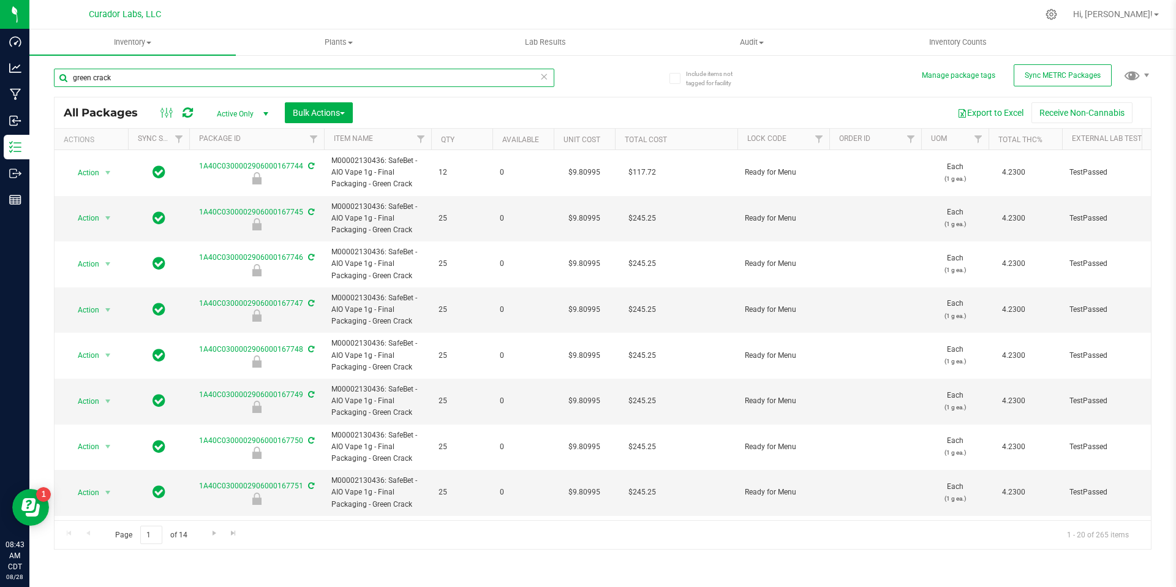
click at [293, 81] on input "green crack" at bounding box center [304, 78] width 500 height 18
type input "blue dream"
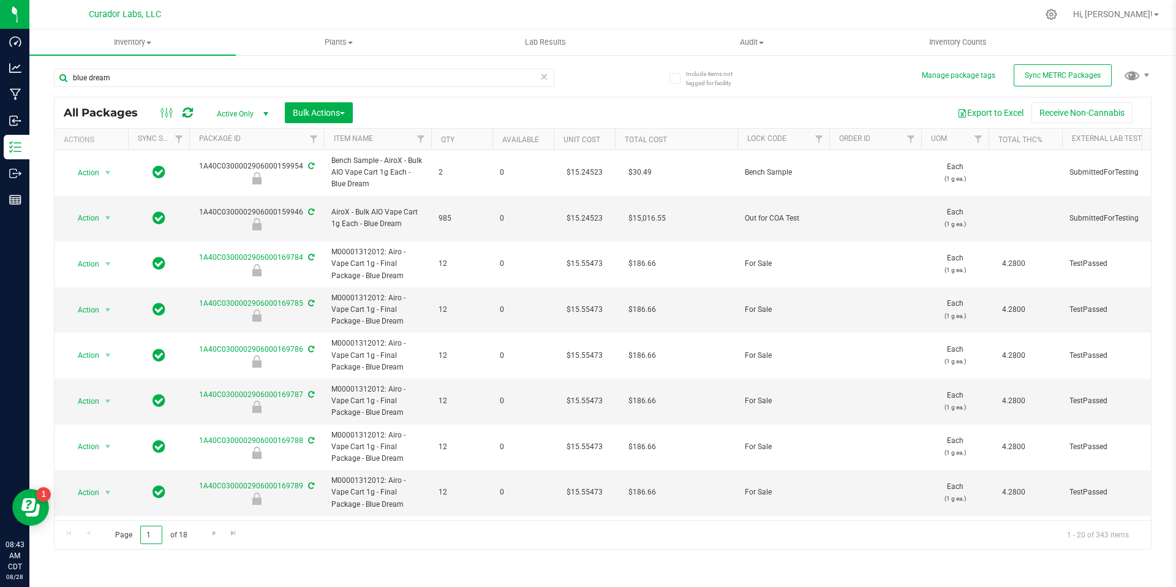
click at [152, 535] on input "1" at bounding box center [151, 535] width 22 height 19
type input "4"
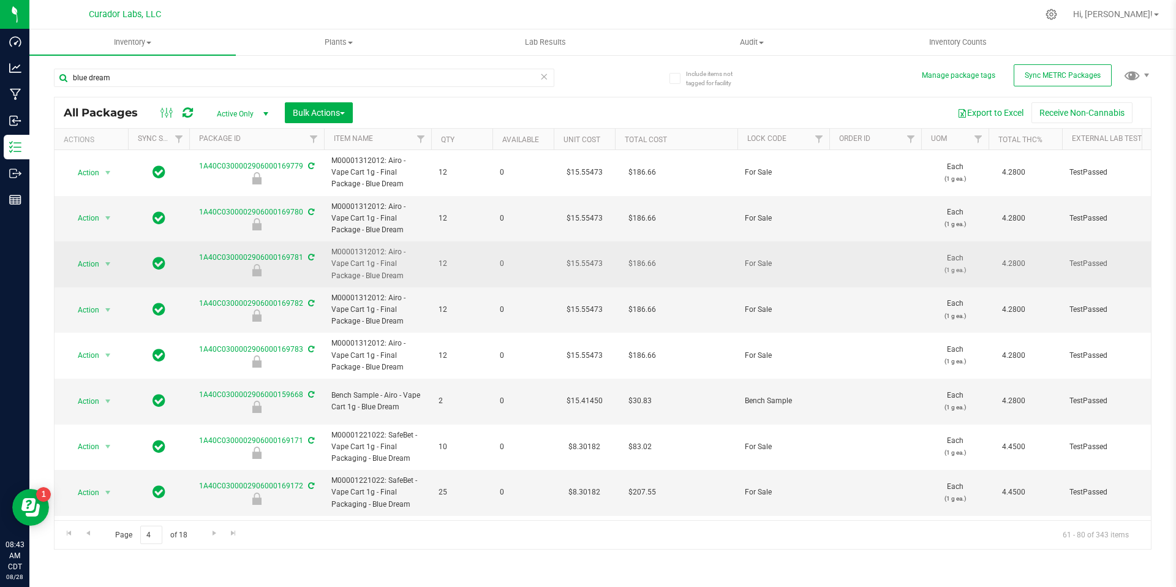
click at [378, 263] on span "M00001312012: Airo - Vape Cart 1g - Final Package - Blue Dream" at bounding box center [377, 264] width 92 height 36
copy tr "M00001312012: Airo - Vape Cart 1g - Final Package - Blue Dream"
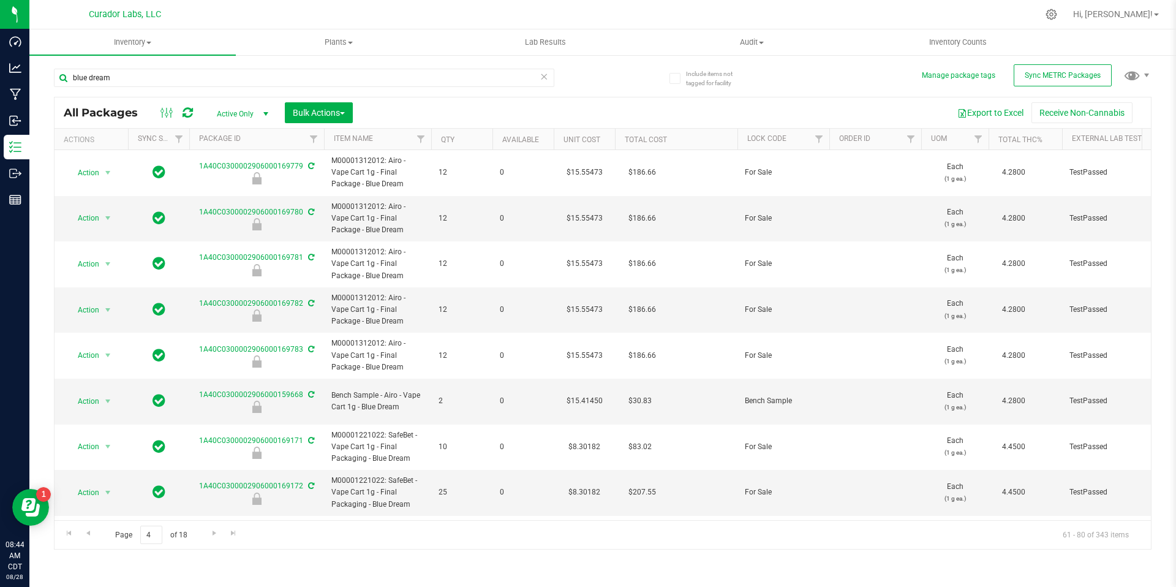
click at [85, 542] on div "Page 4 of 18 61 - 80 of 343 items" at bounding box center [603, 534] width 1096 height 29
click at [89, 533] on span "Go to the previous page" at bounding box center [88, 533] width 10 height 10
click at [87, 534] on span "Go to the previous page" at bounding box center [88, 533] width 10 height 10
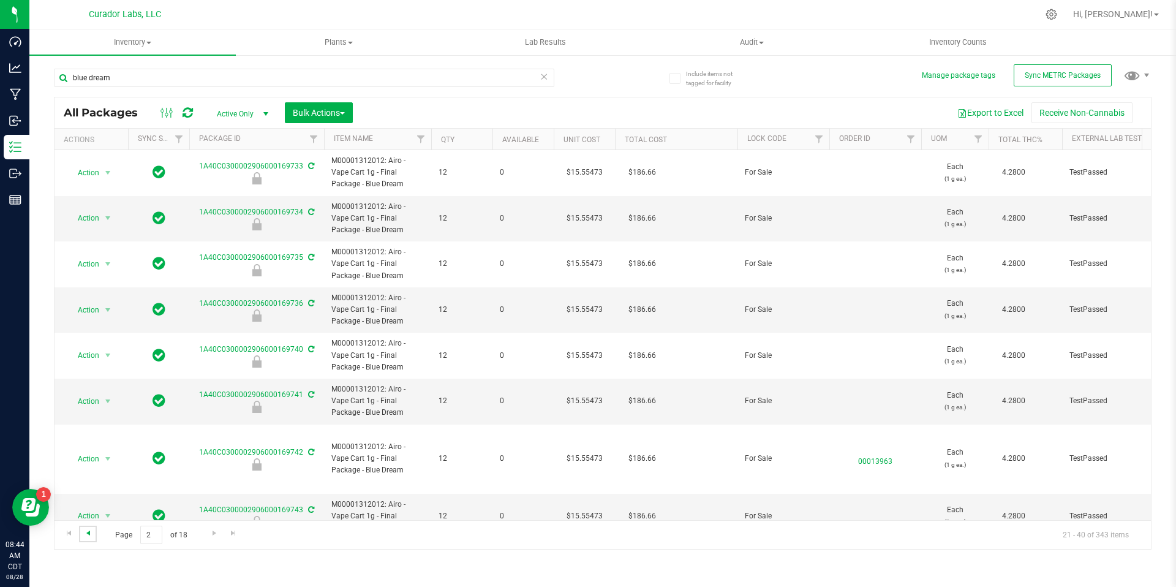
click at [90, 534] on span "Go to the previous page" at bounding box center [88, 533] width 10 height 10
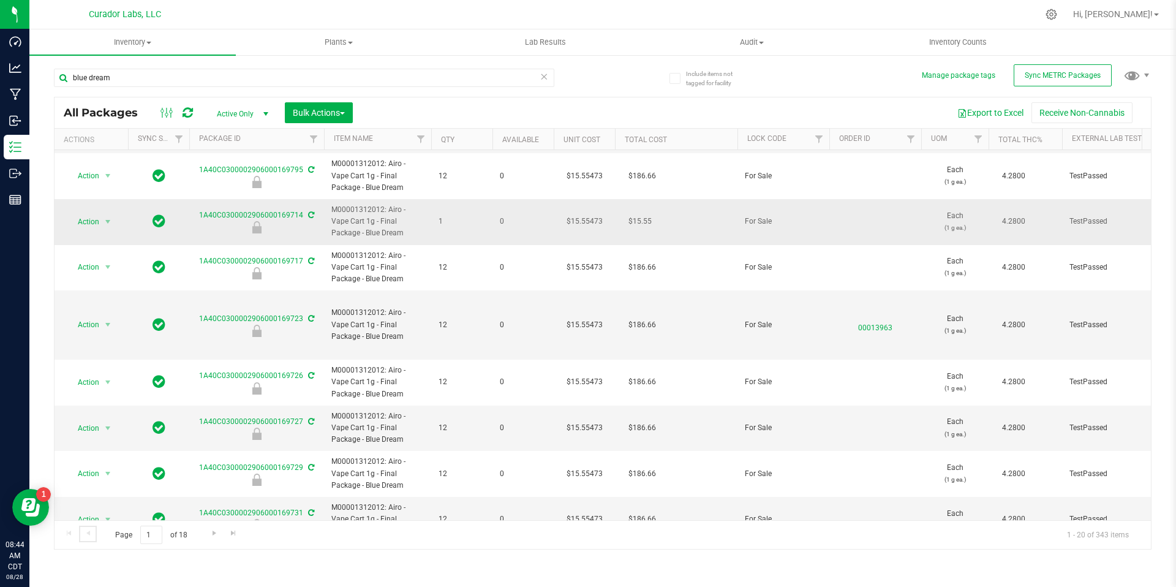
scroll to position [553, 0]
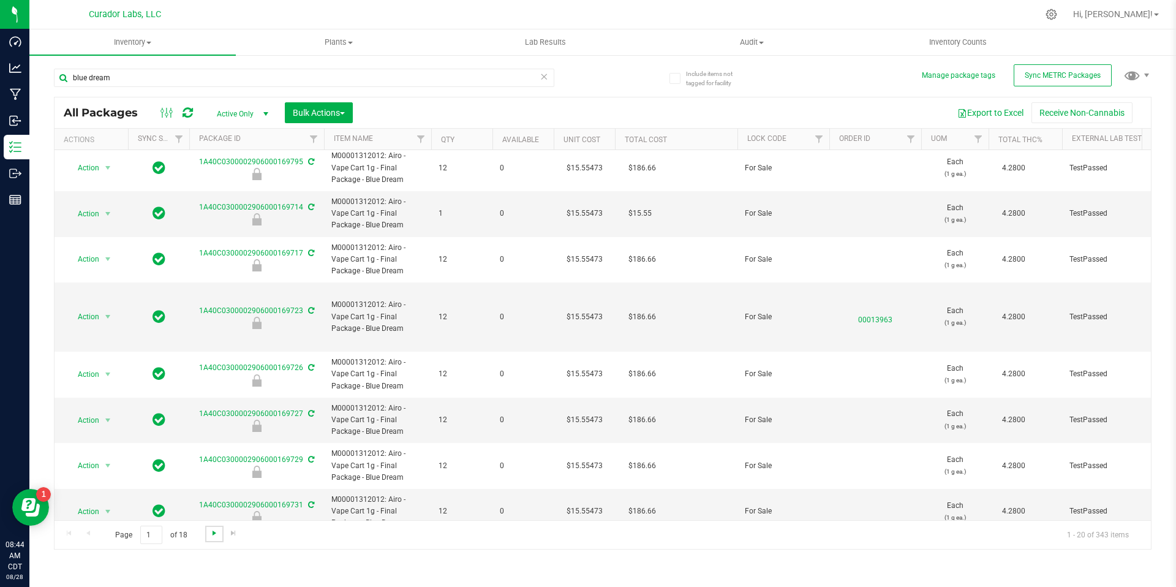
click at [211, 537] on span "Go to the next page" at bounding box center [214, 533] width 10 height 10
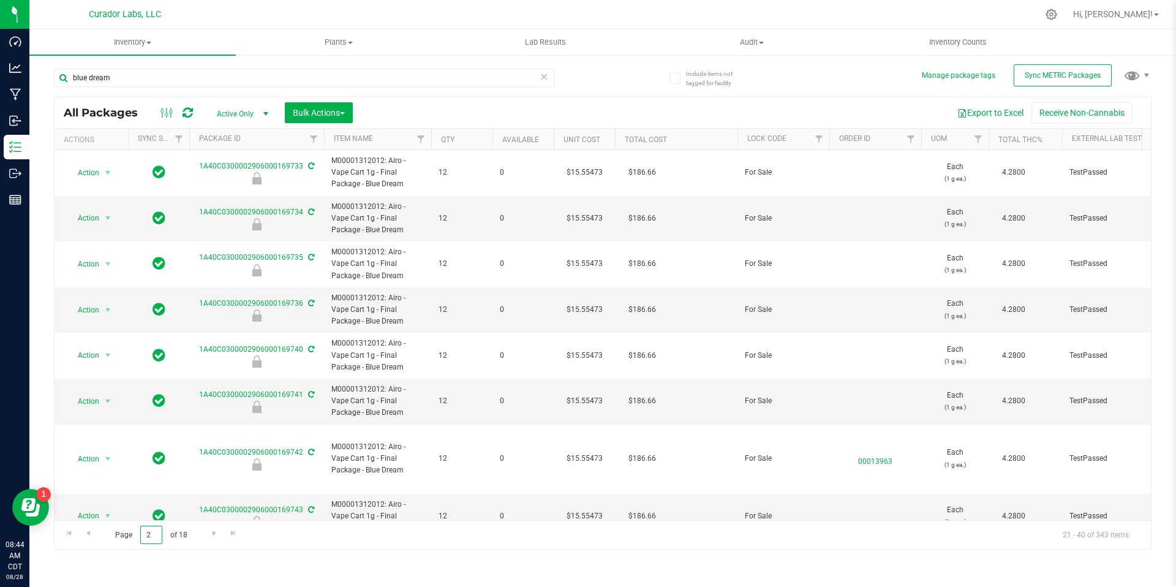
click at [151, 532] on input "2" at bounding box center [151, 535] width 22 height 19
type input "6"
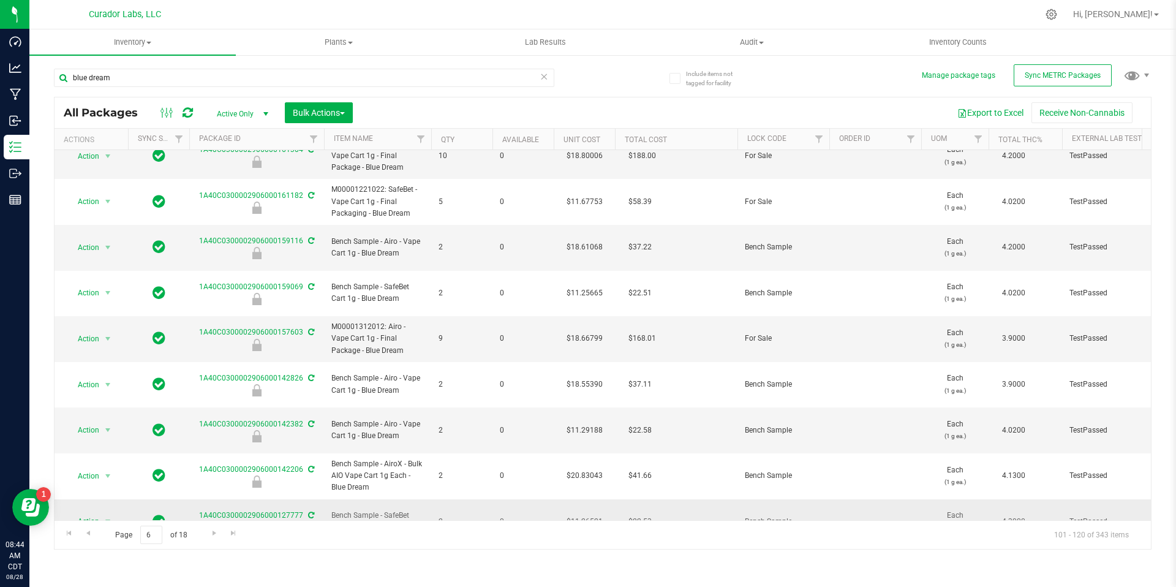
scroll to position [486, 0]
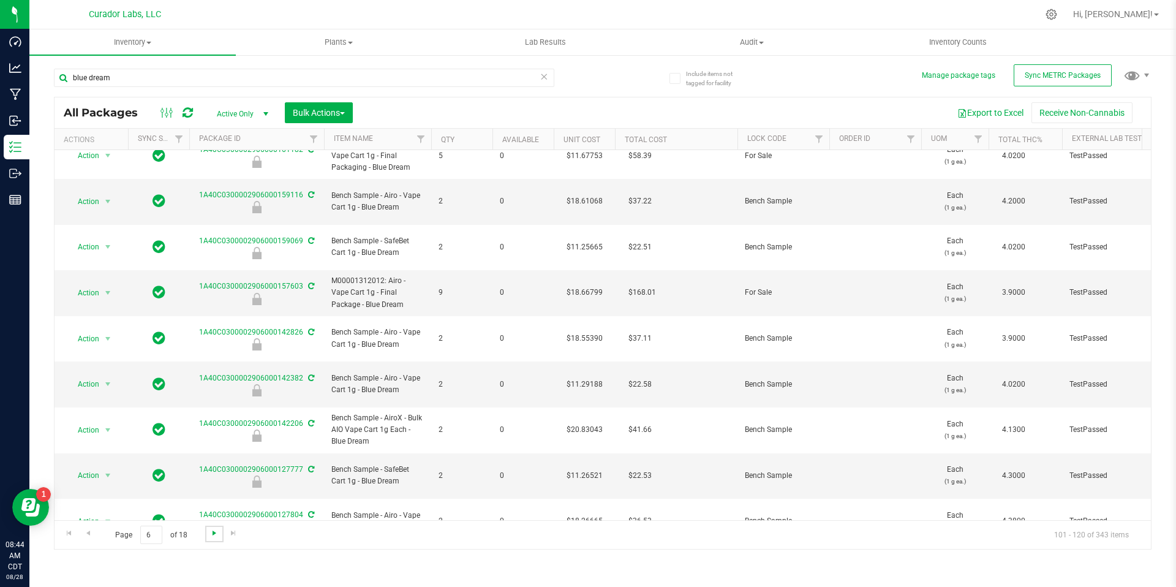
click at [213, 533] on span "Go to the next page" at bounding box center [214, 533] width 10 height 10
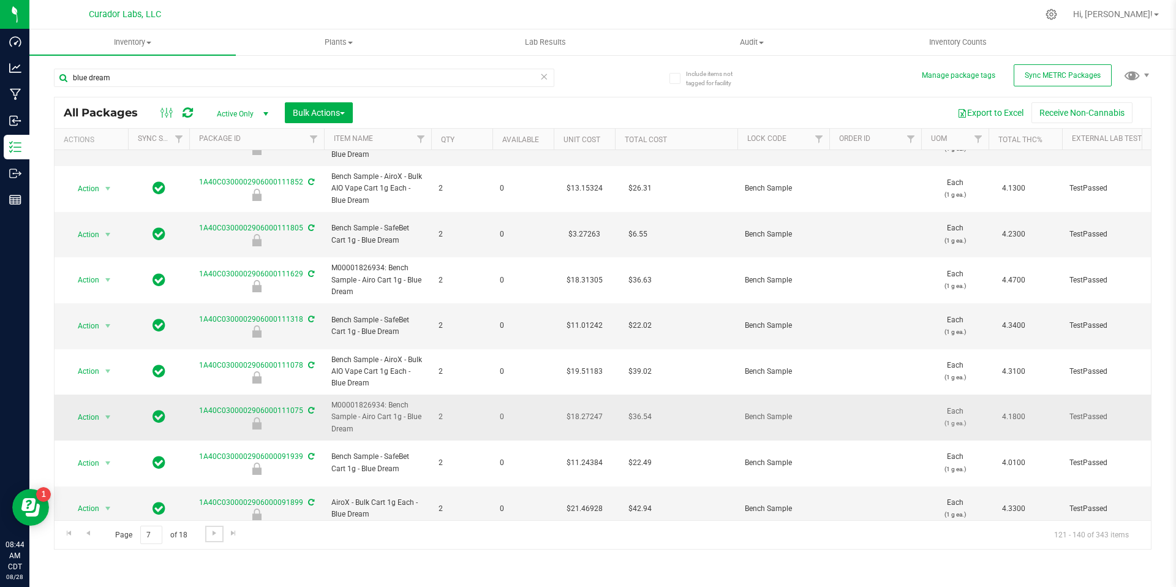
scroll to position [77, 0]
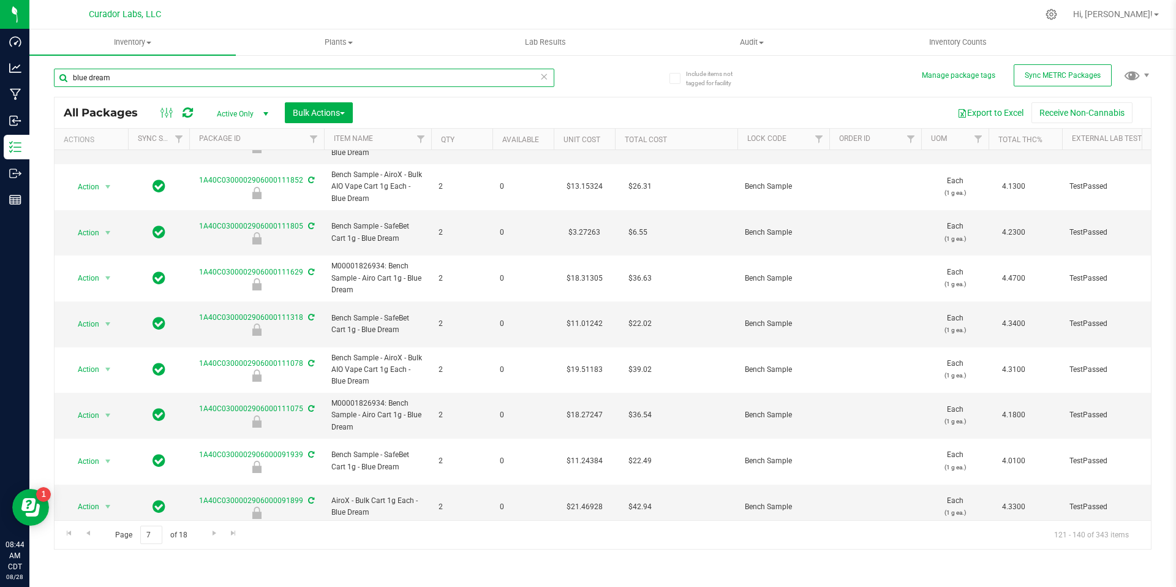
click at [259, 83] on input "blue dream" at bounding box center [304, 78] width 500 height 18
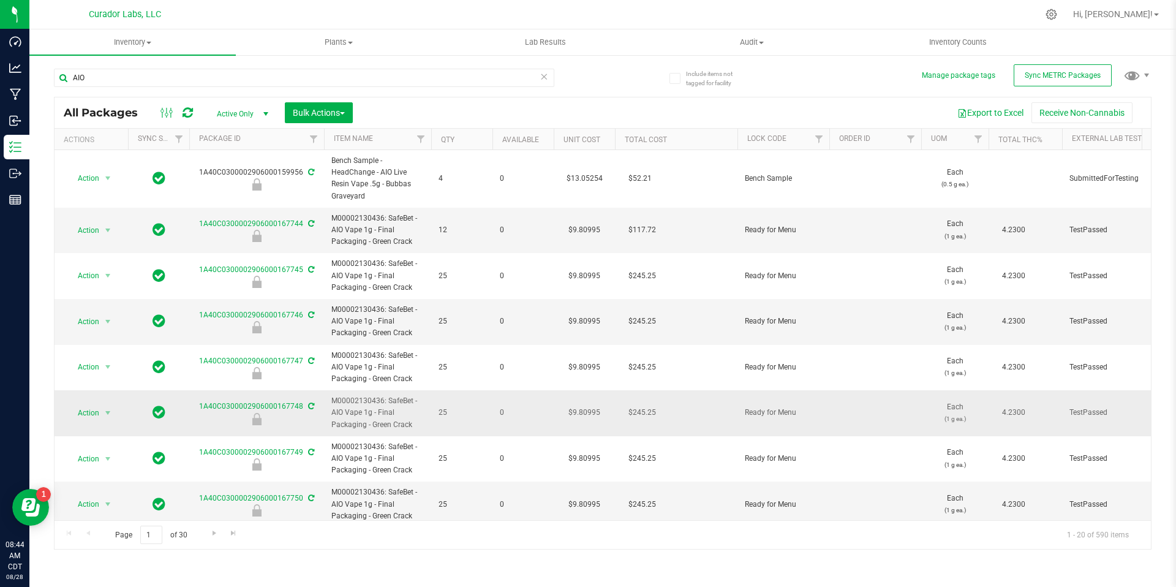
click at [390, 422] on span "M00002130436: SafeBet - AIO Vape 1g - Final Packaging - Green Crack" at bounding box center [377, 413] width 92 height 36
click at [415, 426] on span "M00002130436: SafeBet - AIO Vape 1g - Final Packaging - Green Crack" at bounding box center [377, 413] width 92 height 36
drag, startPoint x: 410, startPoint y: 426, endPoint x: 345, endPoint y: 413, distance: 66.8
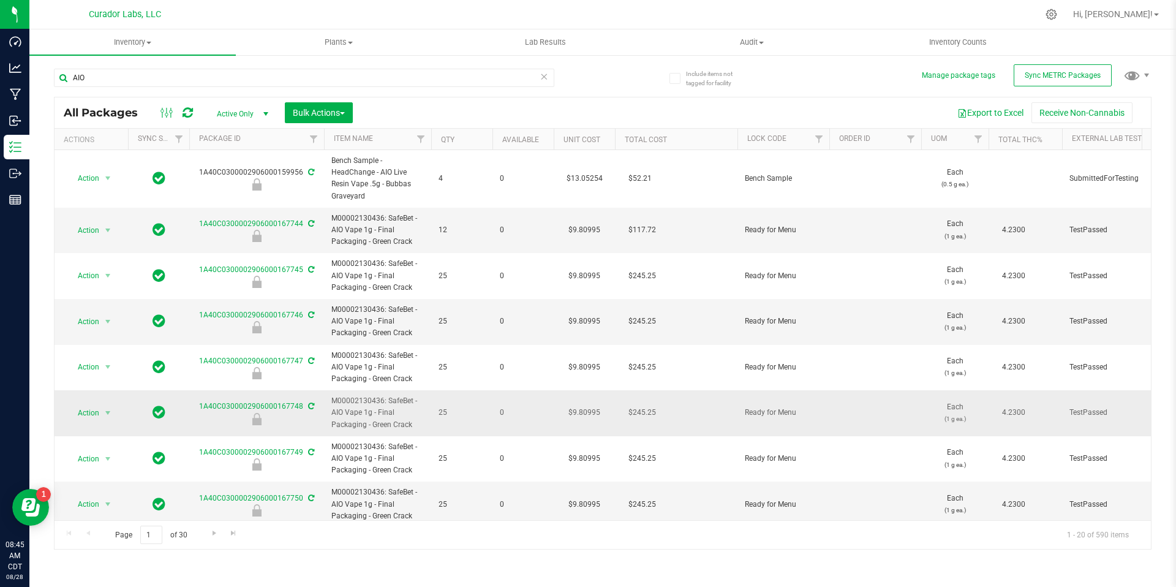
click at [345, 413] on span "M00002130436: SafeBet - AIO Vape 1g - Final Packaging - Green Crack" at bounding box center [377, 413] width 92 height 36
copy span "Vape 1g - Final Packaging - Green Crack"
click at [298, 82] on input "AIO" at bounding box center [304, 78] width 500 height 18
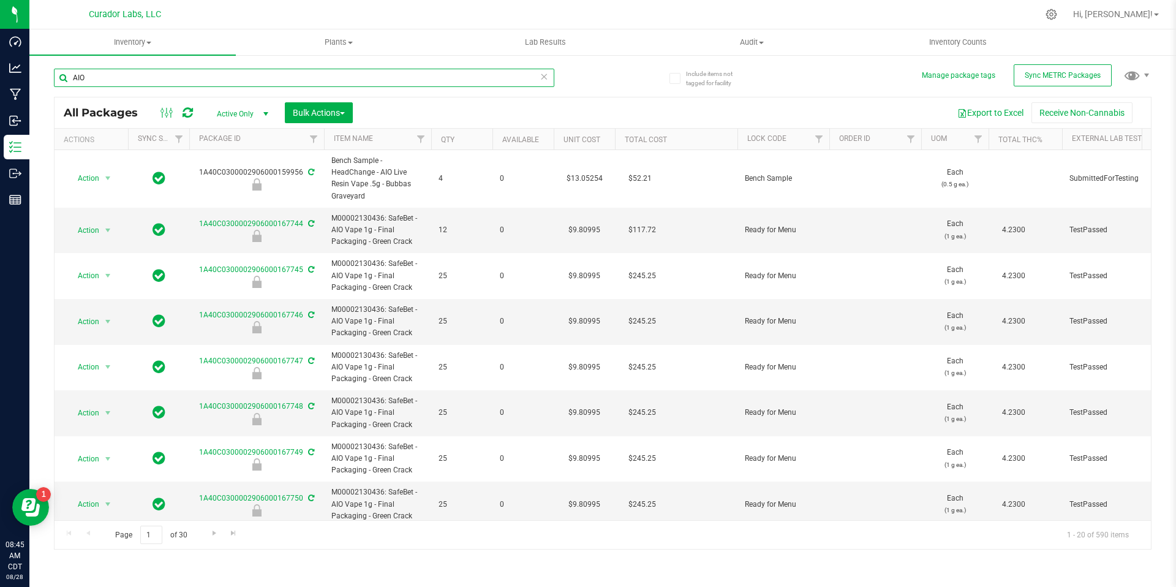
paste input "Vape 1g - Final Packaging - Green Crack"
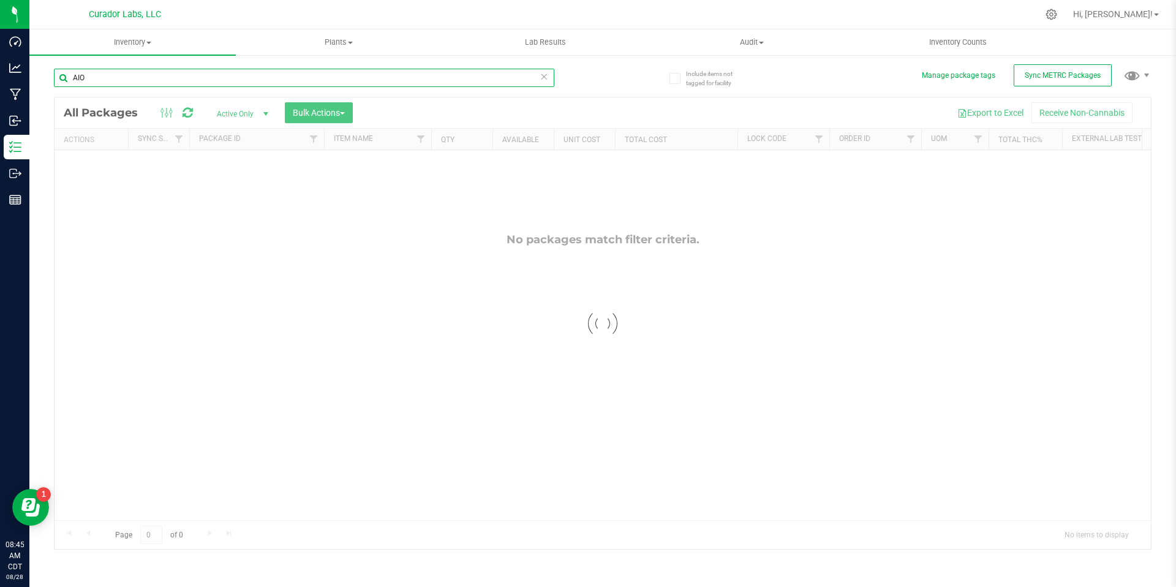
type input "AIO"
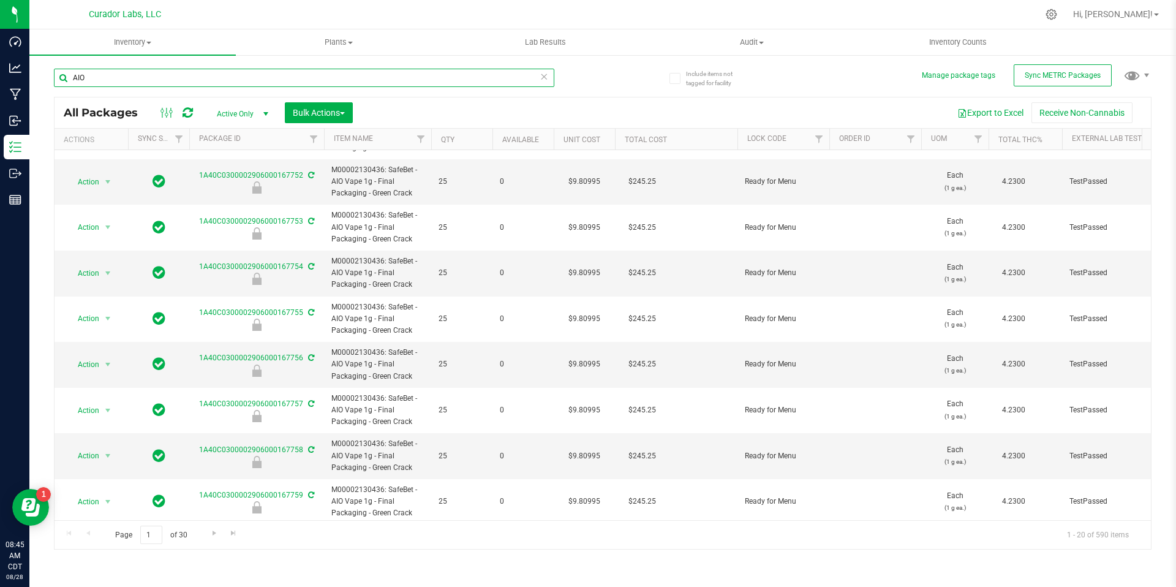
scroll to position [564, 0]
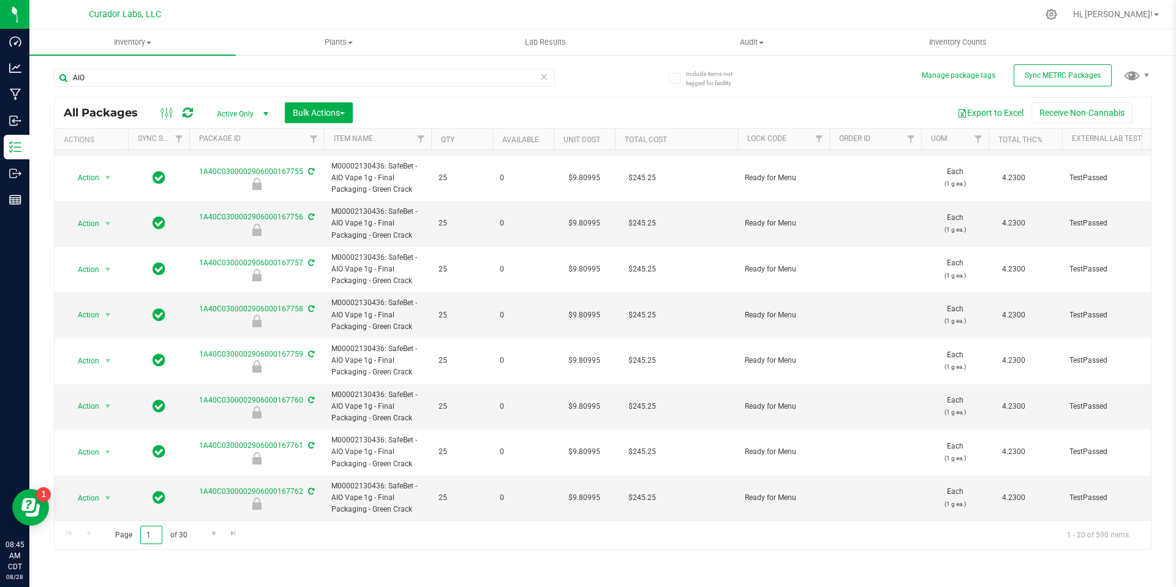
click at [156, 537] on input "1" at bounding box center [151, 535] width 22 height 19
type input "6"
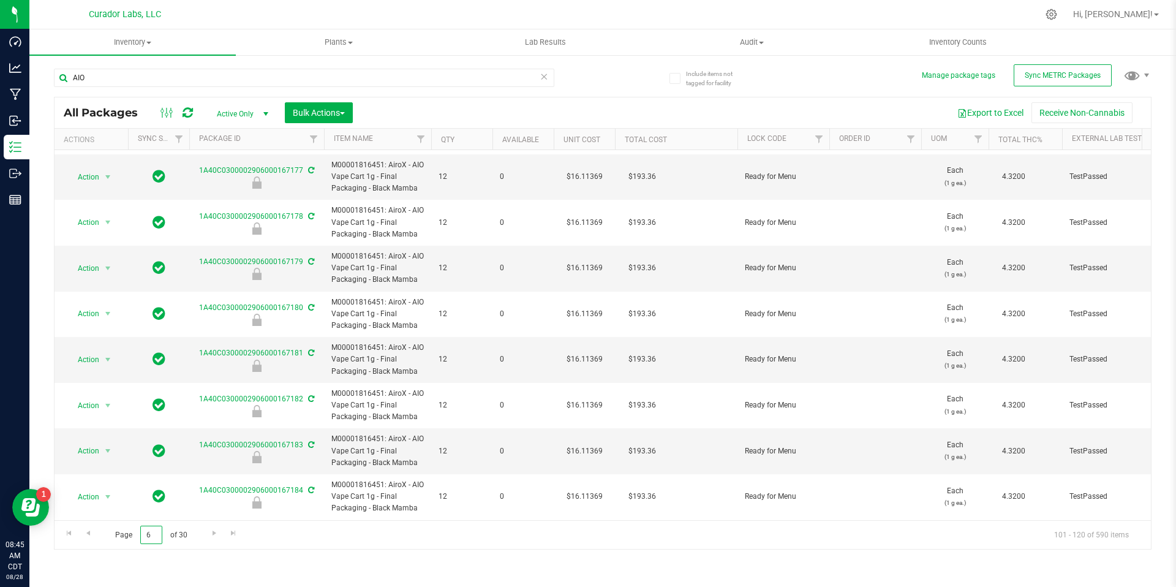
click at [152, 535] on input "6" at bounding box center [151, 535] width 22 height 19
type input "9"
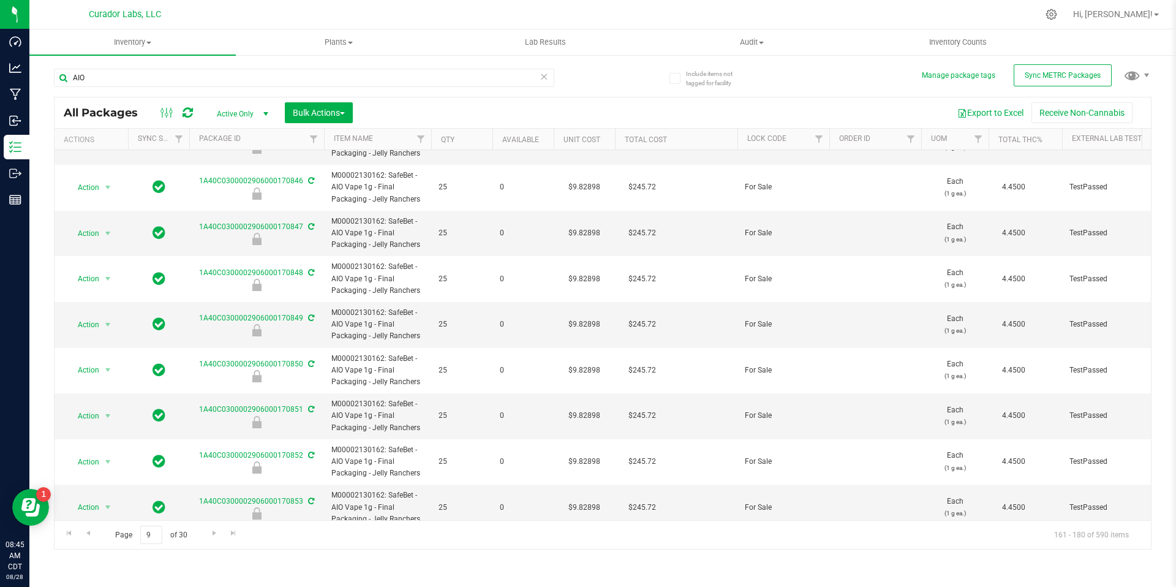
scroll to position [552, 0]
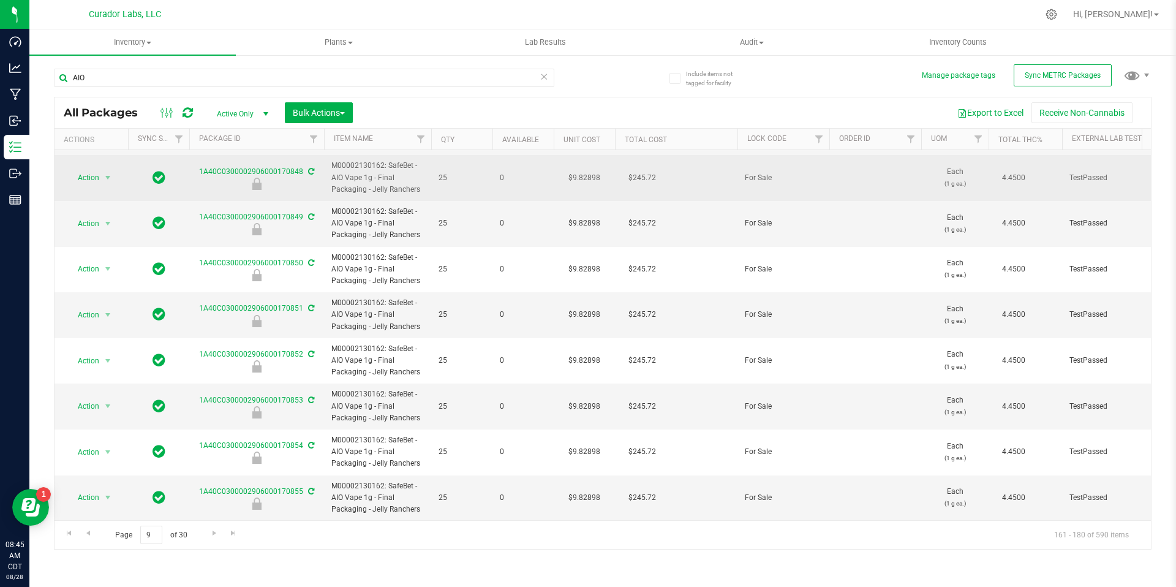
drag, startPoint x: 421, startPoint y: 179, endPoint x: 377, endPoint y: 169, distance: 44.7
click at [377, 169] on span "M00002130162: SafeBet - AIO Vape 1g - Final Packaging - Jelly Ranchers" at bounding box center [377, 178] width 92 height 36
copy span "Final Packaging - Jelly Ranchers"
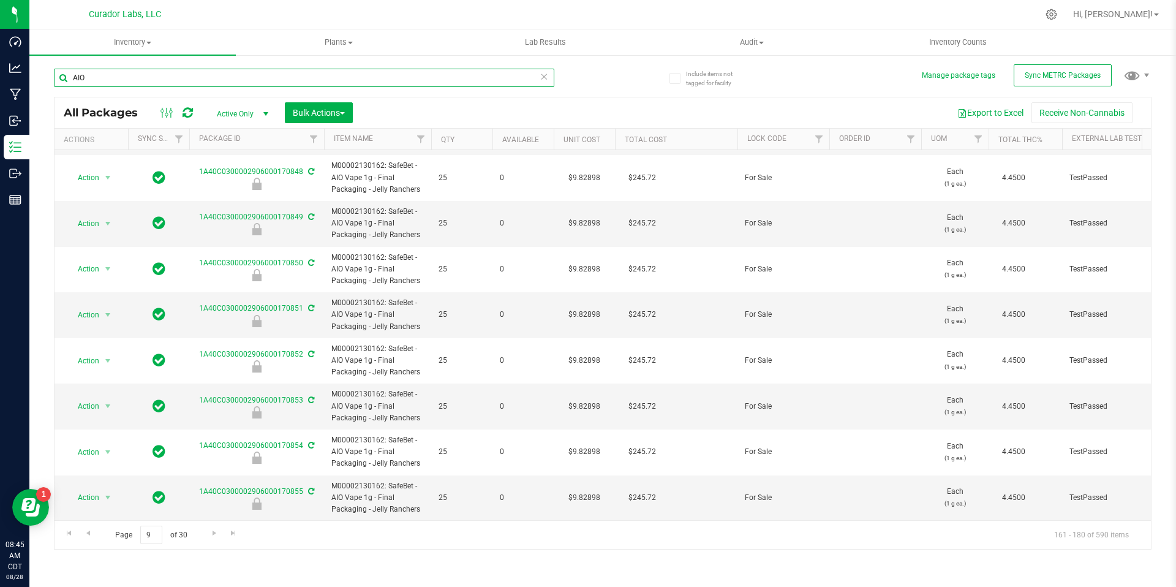
click at [324, 86] on input "AIO" at bounding box center [304, 78] width 500 height 18
paste input "Final Packaging - Jelly Ranchers"
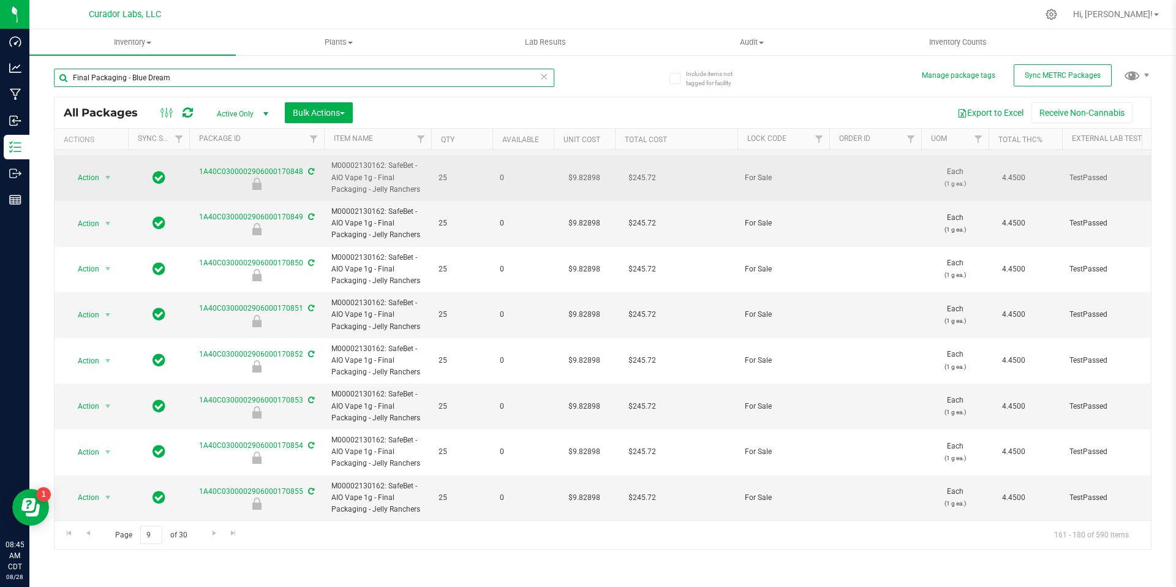
type input "Final Packaging - Blue Dream"
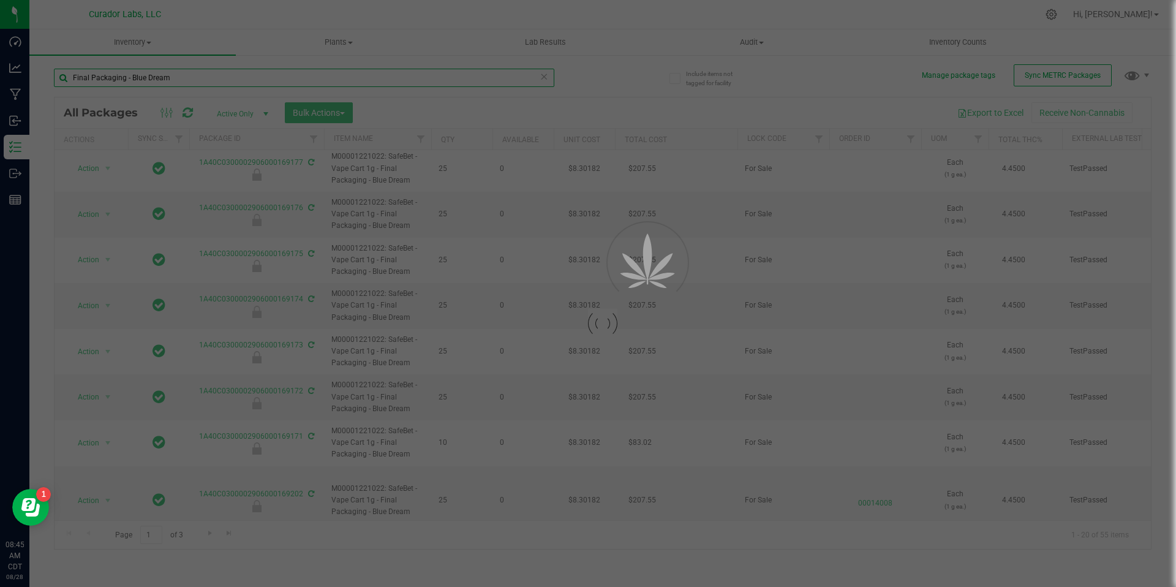
type input "2026-07-25"
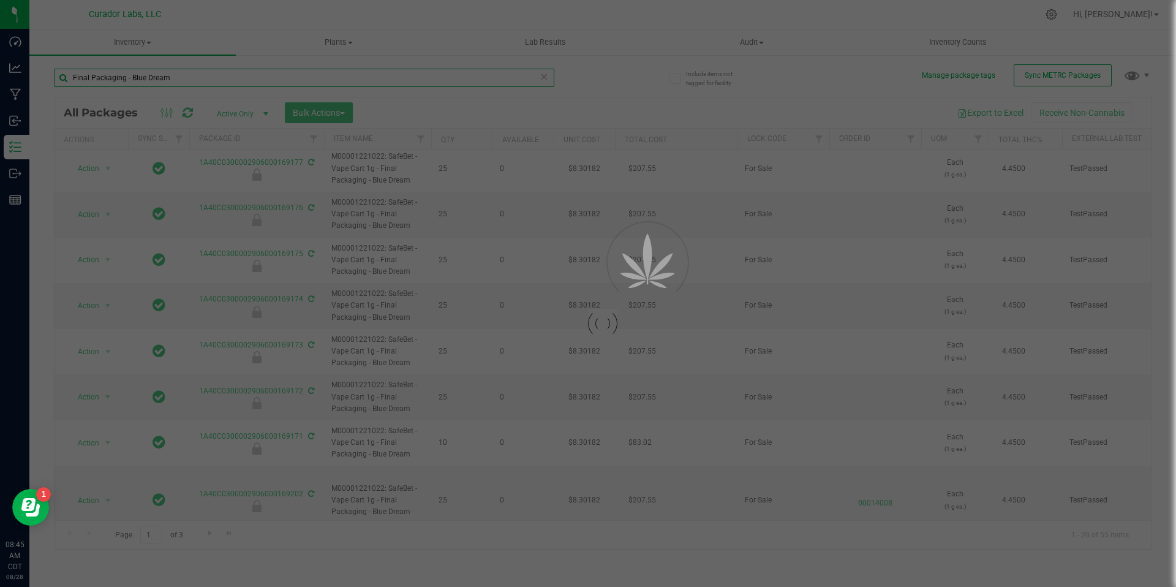
type input "2026-07-25"
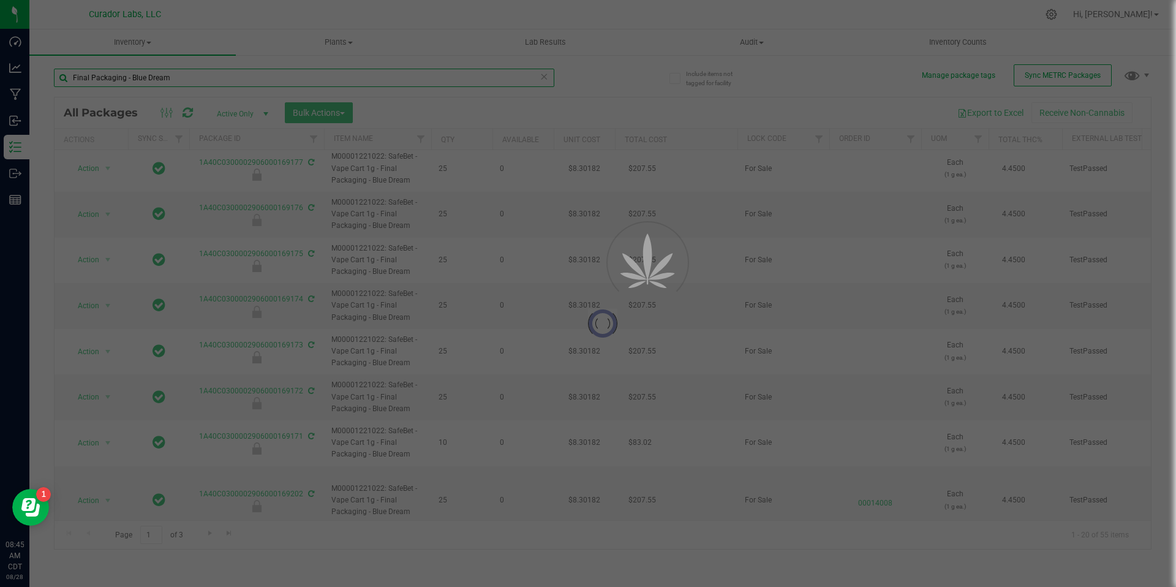
type input "2026-07-25"
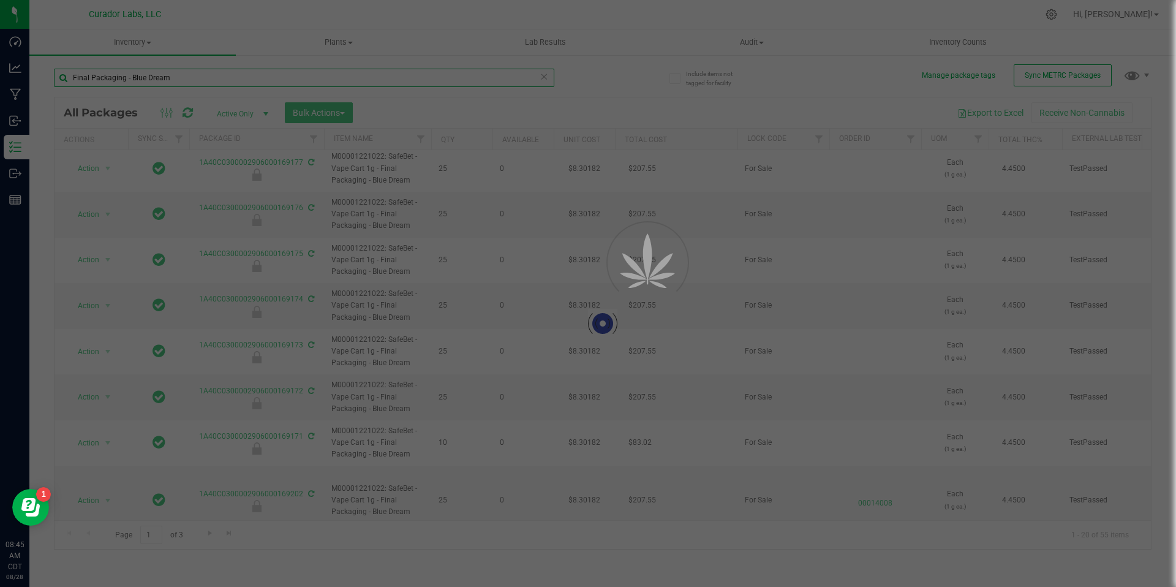
type input "2026-07-25"
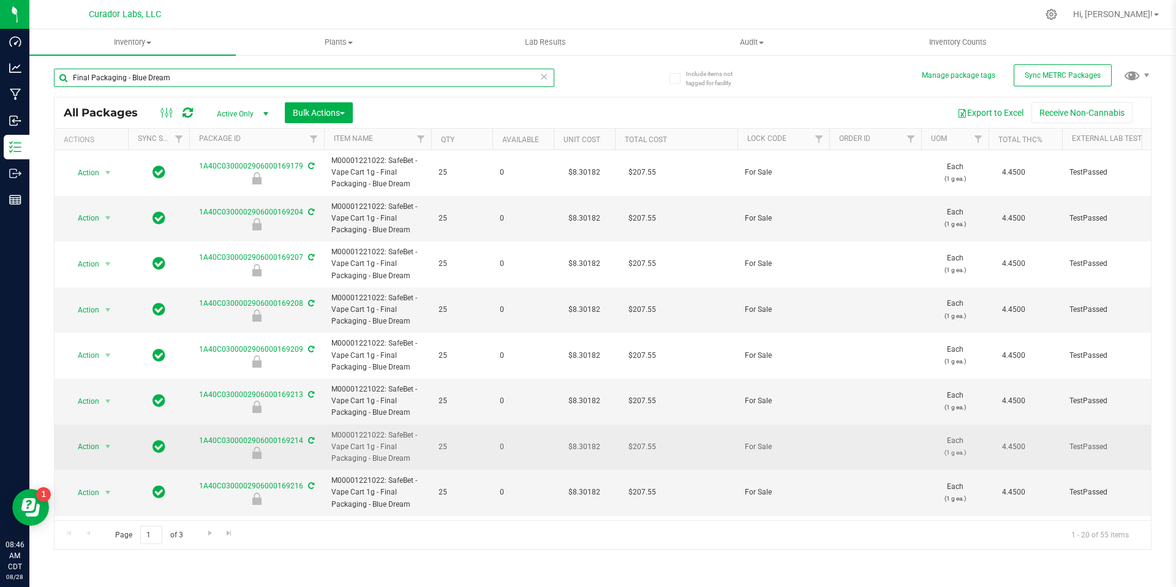
scroll to position [564, 0]
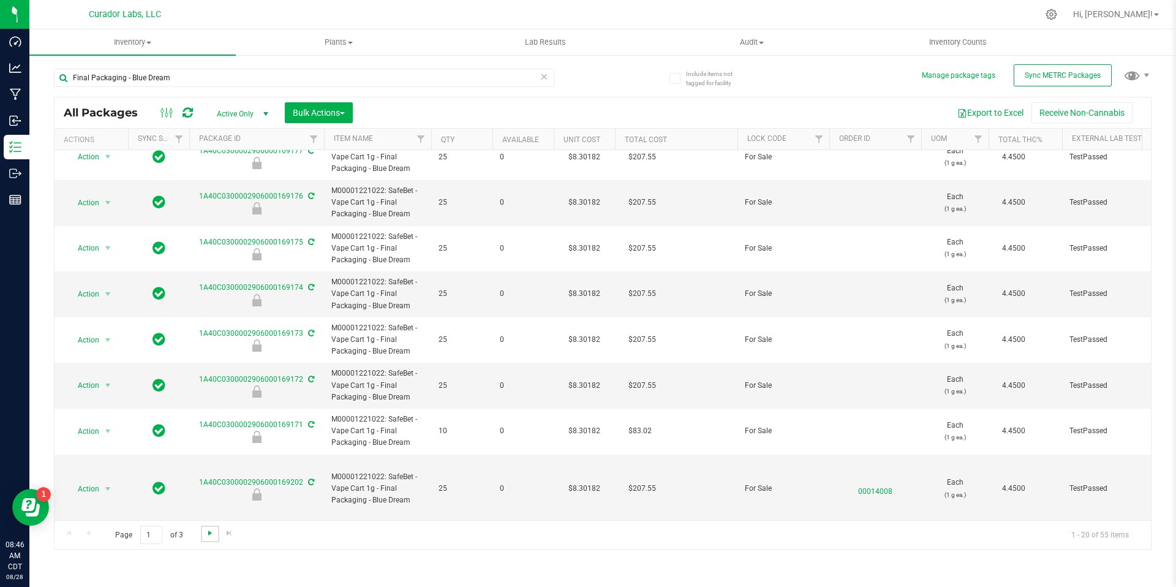
click at [212, 530] on span "Go to the next page" at bounding box center [210, 533] width 10 height 10
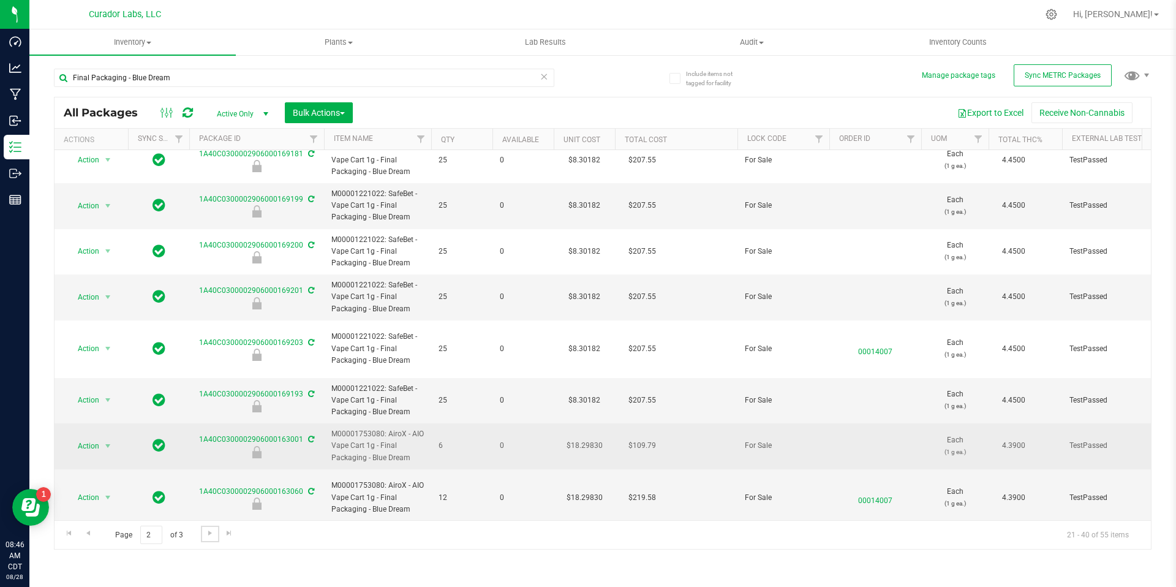
scroll to position [576, 0]
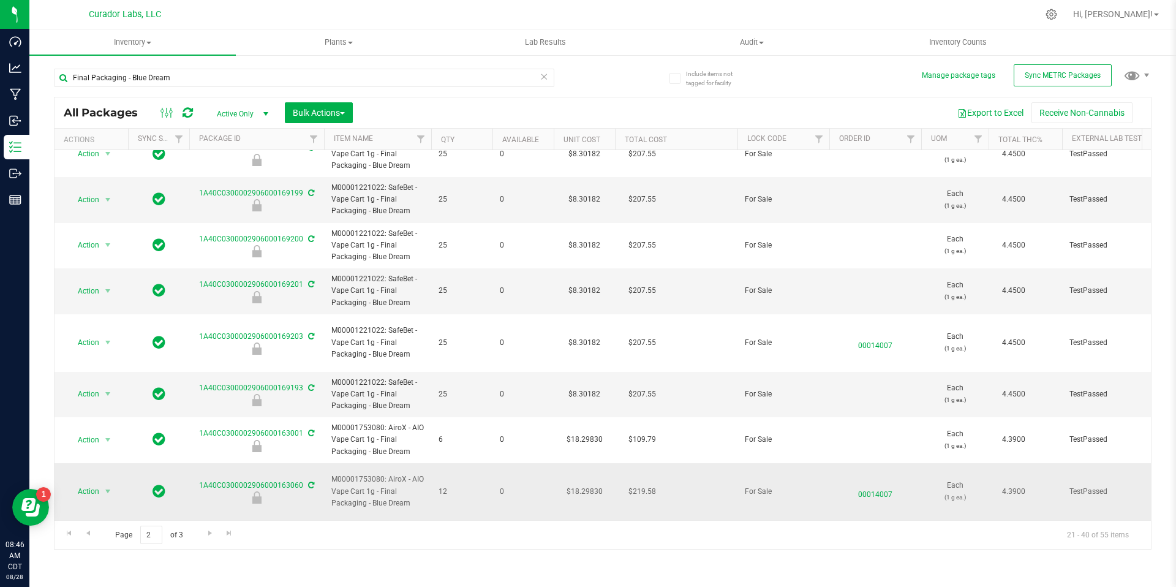
click at [361, 476] on span "M00001753080: AiroX - AIO Vape Cart 1g - Final Packaging - Blue Dream" at bounding box center [377, 491] width 92 height 36
copy tr "M00001753080: AiroX - AIO Vape Cart 1g - Final Packaging - Blue Dream"
click at [206, 534] on span "Go to the next page" at bounding box center [210, 533] width 10 height 10
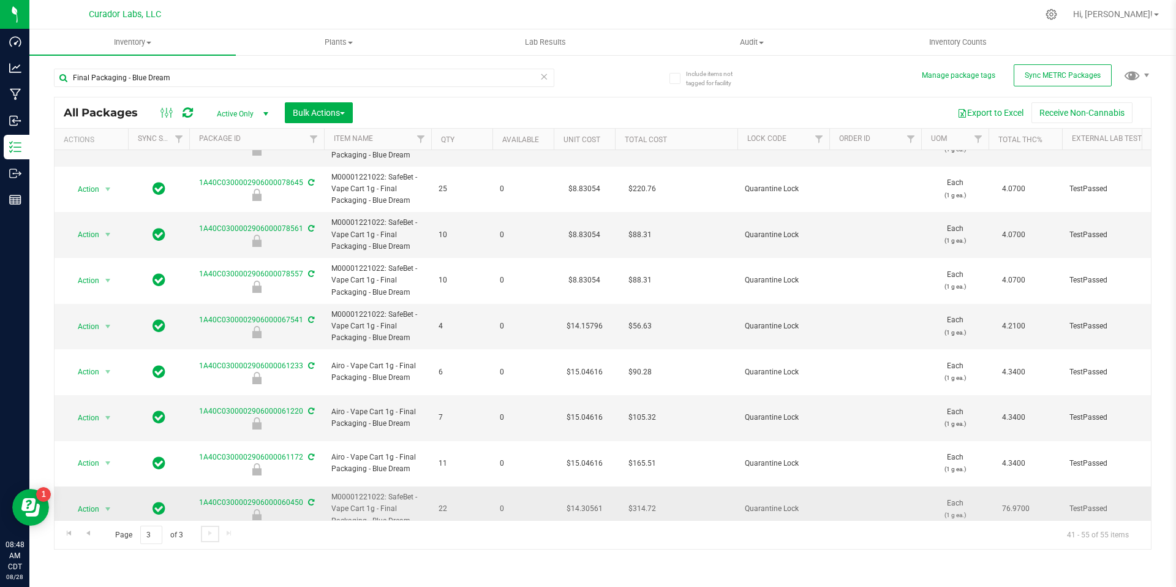
scroll to position [302, 0]
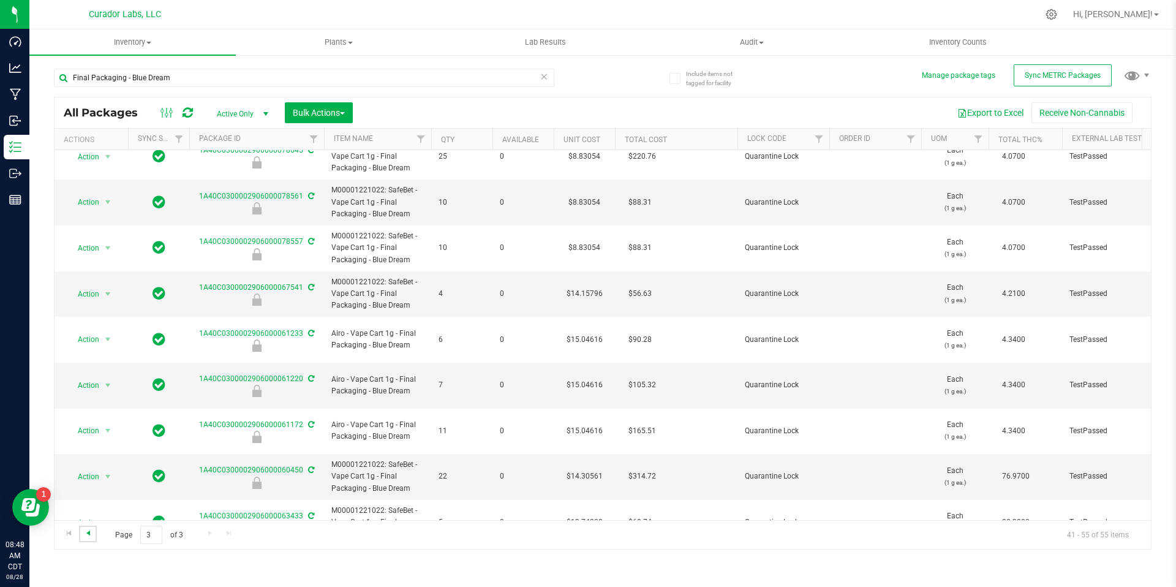
click at [89, 532] on span "Go to the previous page" at bounding box center [88, 533] width 10 height 10
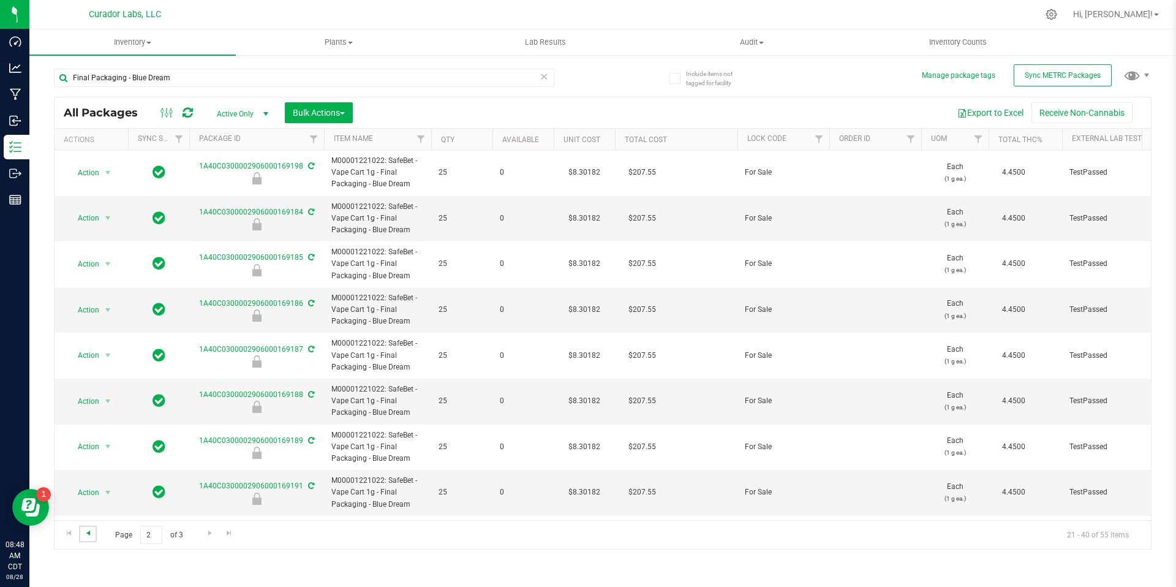
click at [89, 532] on span "Go to the previous page" at bounding box center [88, 533] width 10 height 10
click at [202, 78] on input "Final Packaging - Blue Dream" at bounding box center [304, 78] width 500 height 18
paste input "M00001753080: AiroX - AIO Vape Cart 1g -"
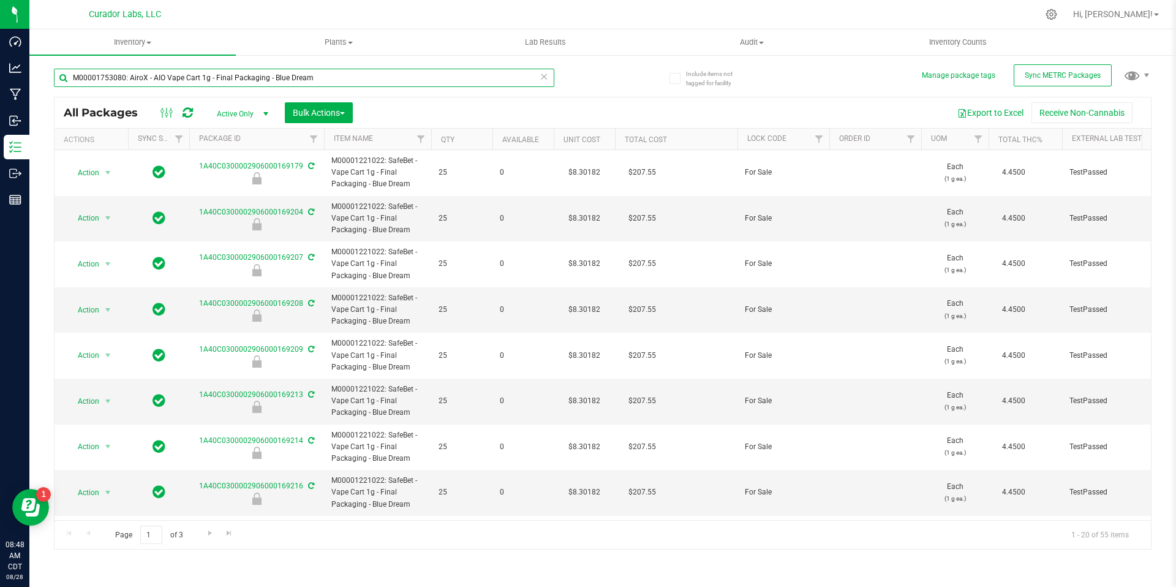
type input "M00001753080: AiroX - AIO Vape Cart 1g - Final Packaging - Blue Dream"
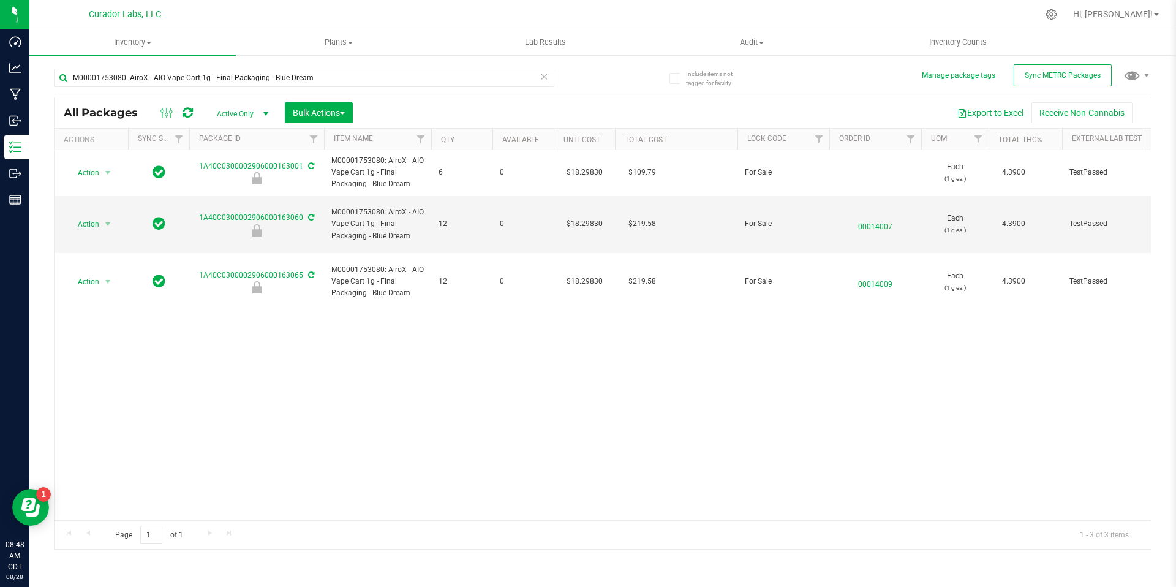
click at [494, 360] on div "Action Action Edit attributes Global inventory Locate package Package audit log…" at bounding box center [603, 335] width 1096 height 370
click at [330, 84] on input "M00001753080: AiroX - AIO Vape Cart 1g - Final Packaging - Blue Dream" at bounding box center [304, 78] width 500 height 18
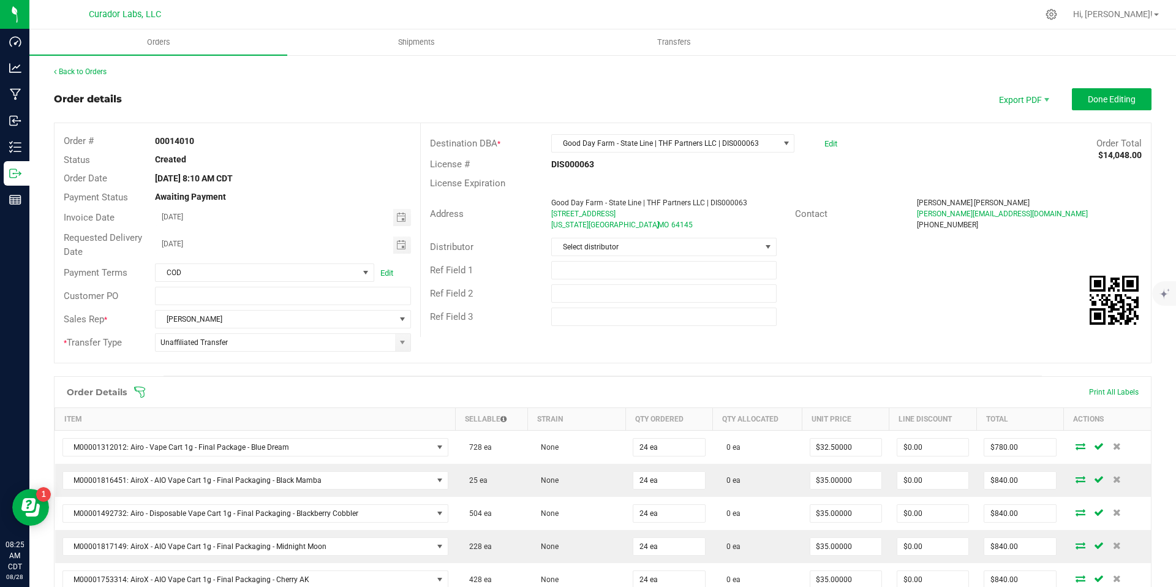
scroll to position [578, 0]
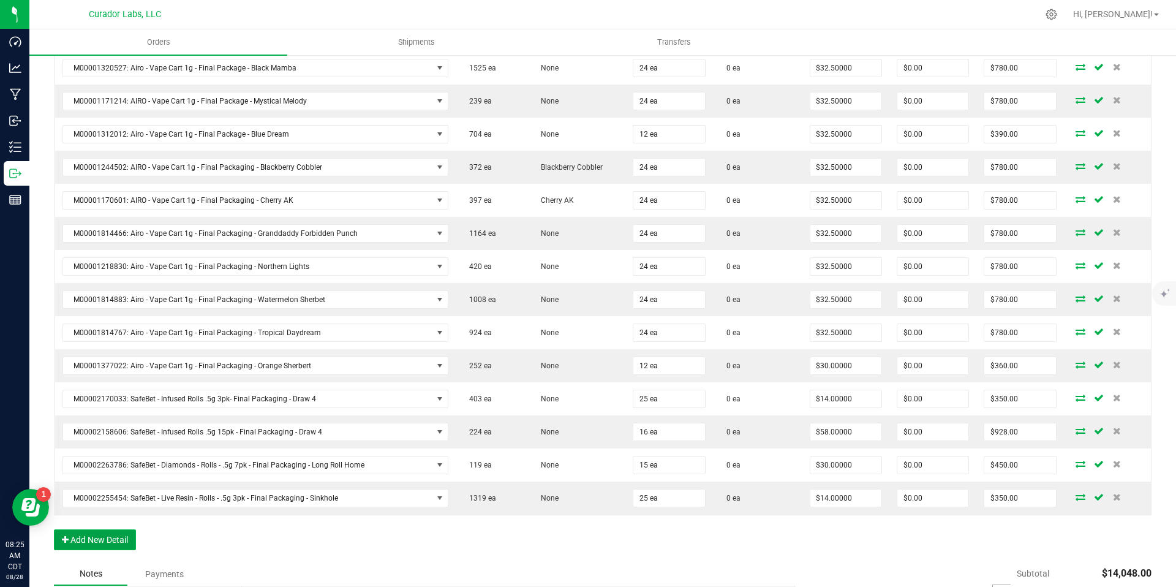
click at [90, 534] on button "Add New Detail" at bounding box center [95, 539] width 82 height 21
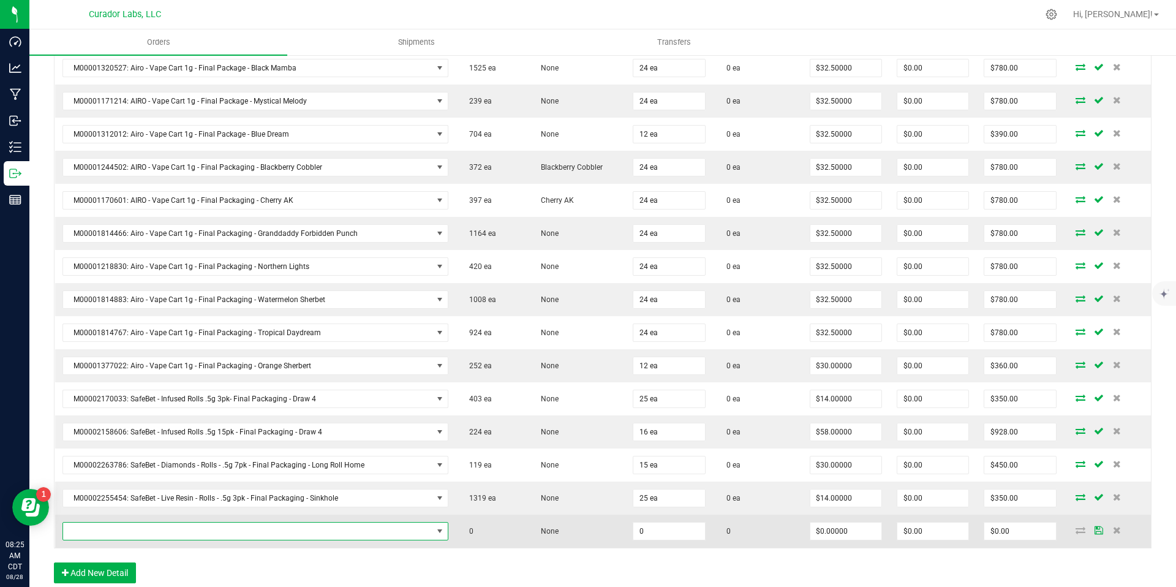
click at [112, 533] on span "NO DATA FOUND" at bounding box center [247, 530] width 369 height 17
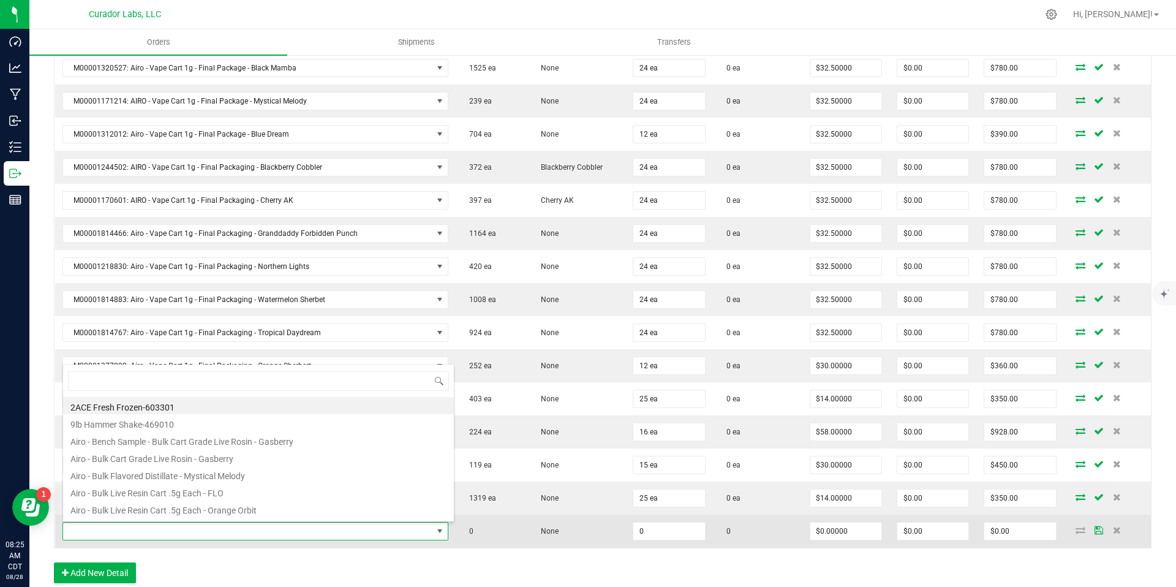
scroll to position [18, 375]
type input "feco"
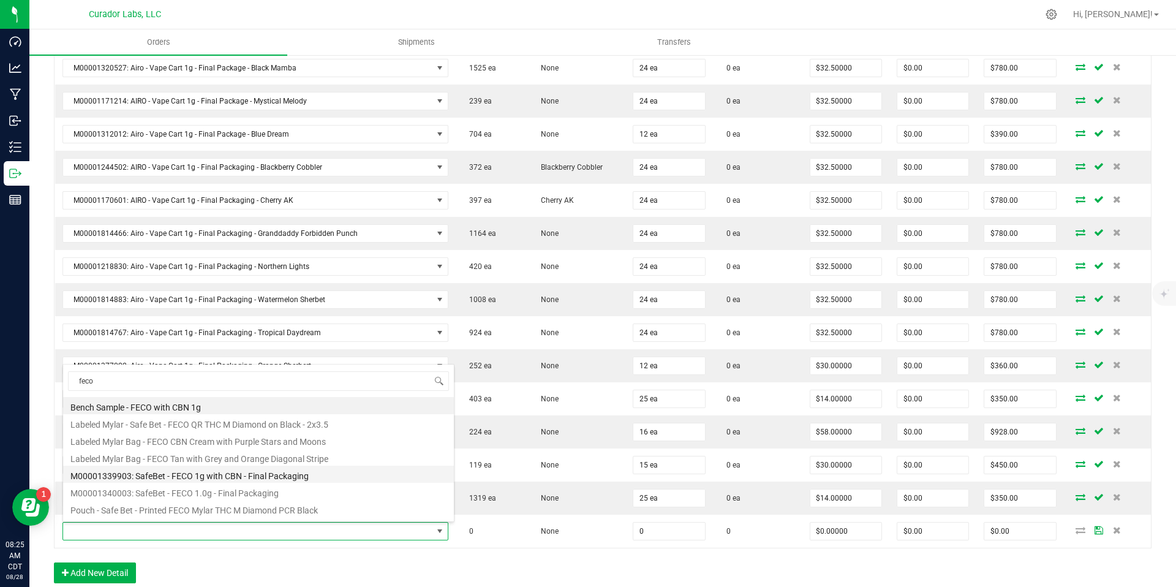
click at [303, 477] on li "M00001339903: SafeBet - FECO 1g with CBN - Final Packaging" at bounding box center [258, 473] width 391 height 17
type input "0 ea"
type input "$22.50000"
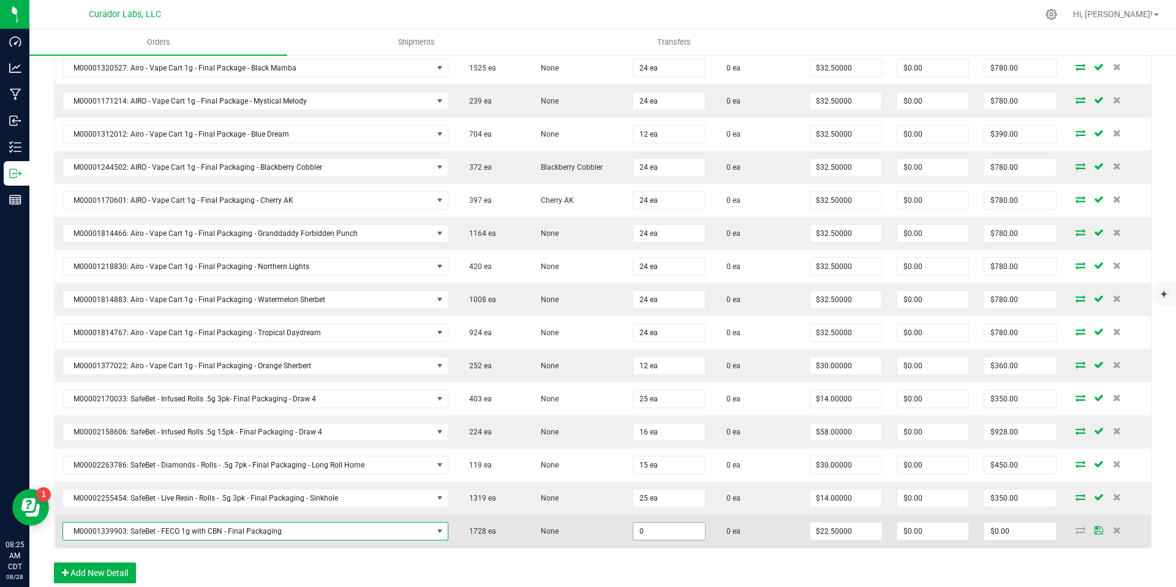
click at [655, 528] on input "0" at bounding box center [668, 530] width 71 height 17
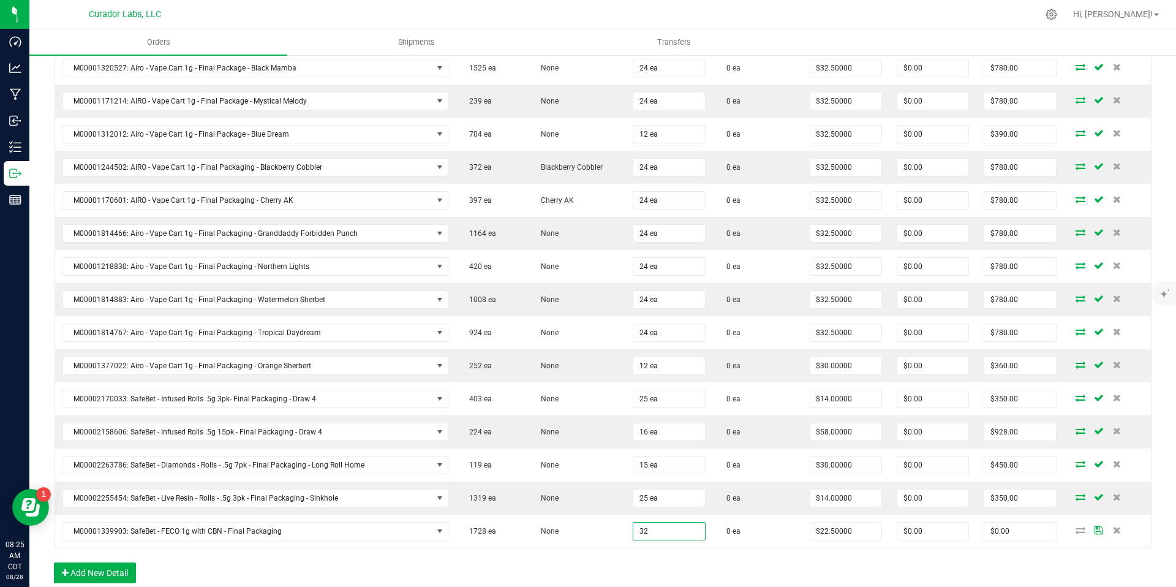
type input "32 ea"
type input "$720.00"
click at [667, 568] on div "Order Details Print All Labels Item Sellable Strain Qty Ordered Qty Allocated U…" at bounding box center [603, 196] width 1098 height 797
click at [725, 559] on div "Order Details Print All Labels Item Sellable Strain Qty Ordered Qty Allocated U…" at bounding box center [603, 196] width 1098 height 797
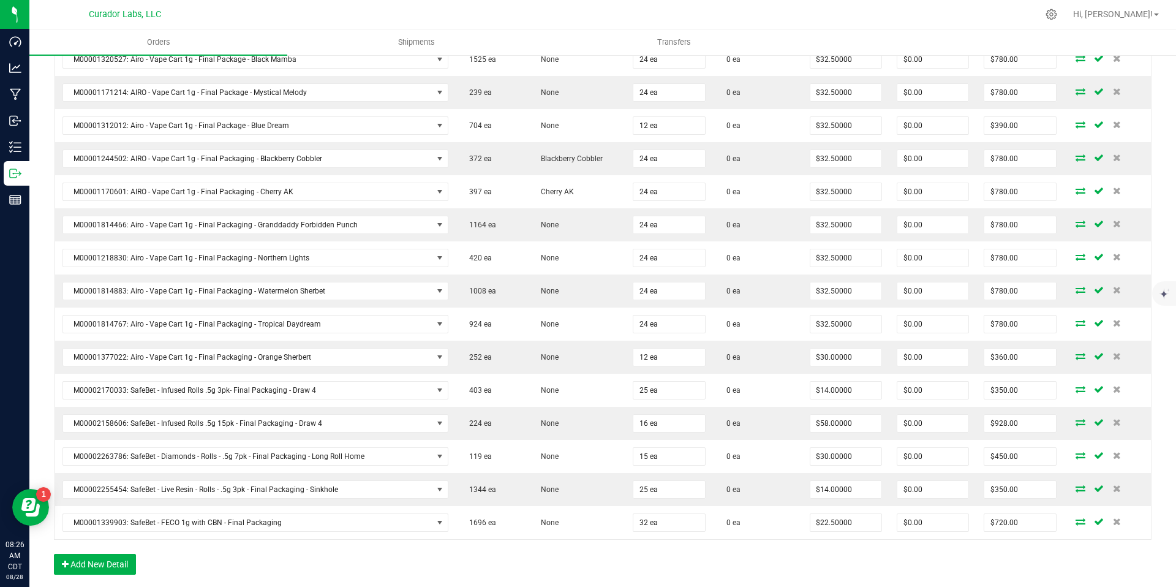
scroll to position [589, 0]
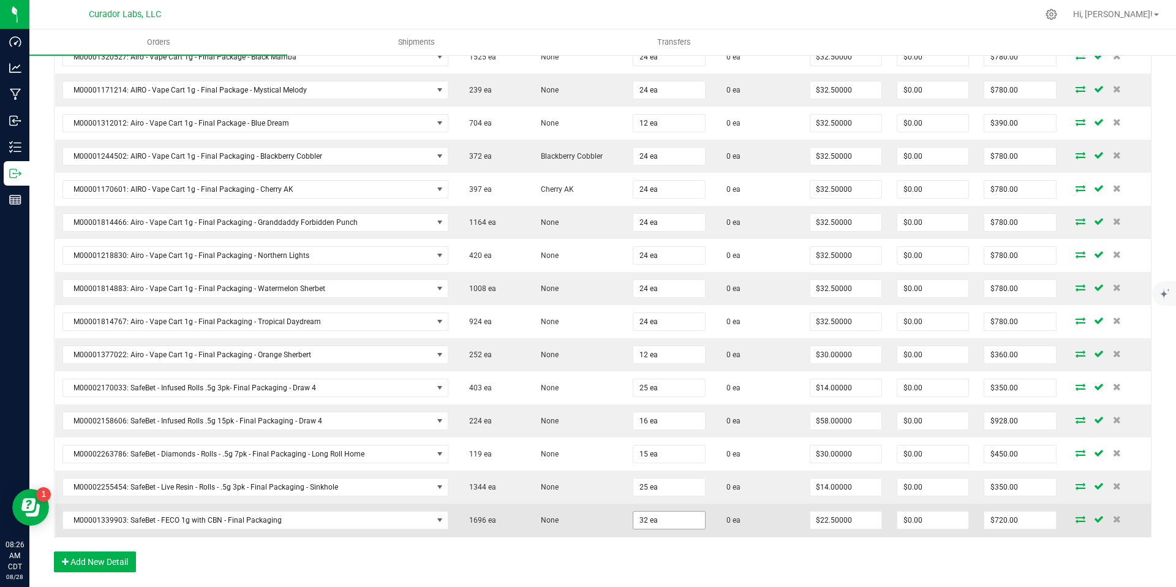
type input "32"
click at [664, 521] on input "32" at bounding box center [668, 519] width 71 height 17
click at [658, 519] on input "32" at bounding box center [668, 519] width 71 height 17
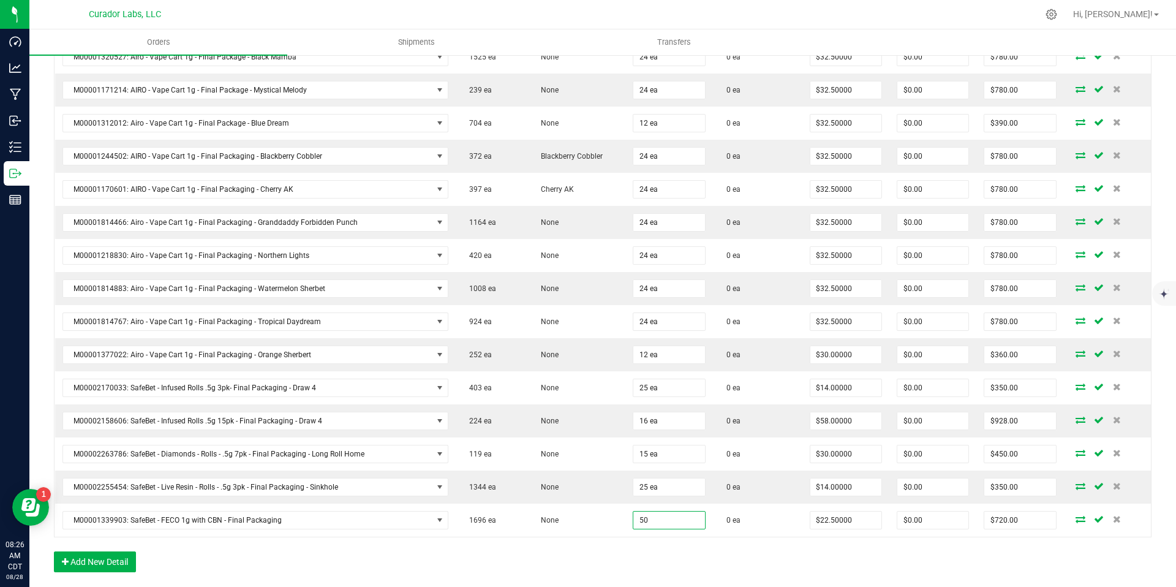
type input "50 ea"
type input "$1,125.00"
click at [654, 565] on div "Order Details Print All Labels Item Sellable Strain Qty Ordered Qty Allocated U…" at bounding box center [603, 185] width 1098 height 797
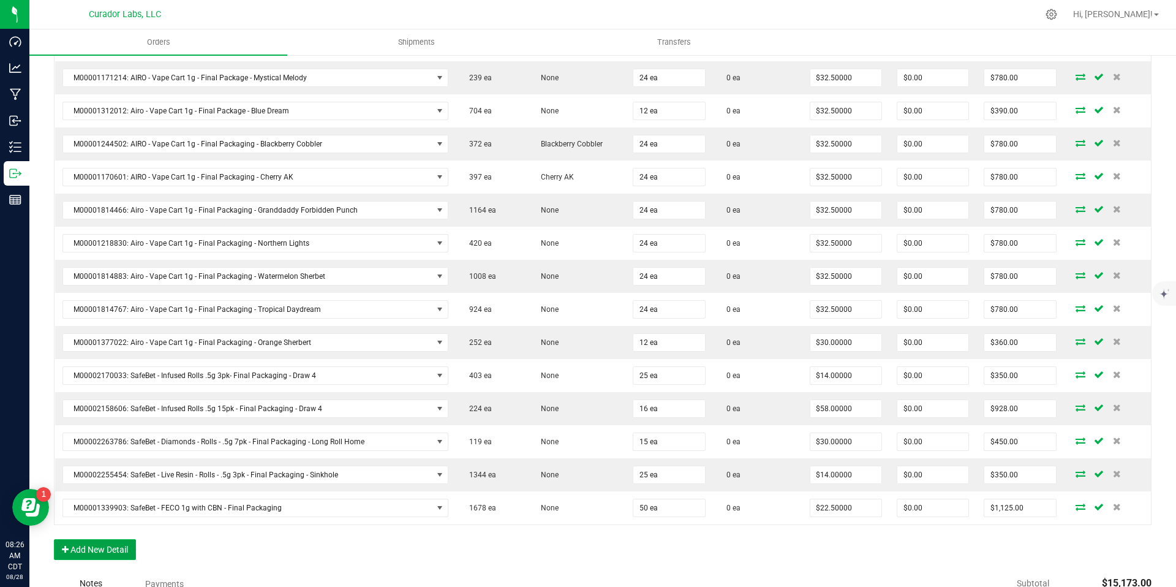
click at [113, 550] on button "Add New Detail" at bounding box center [95, 549] width 82 height 21
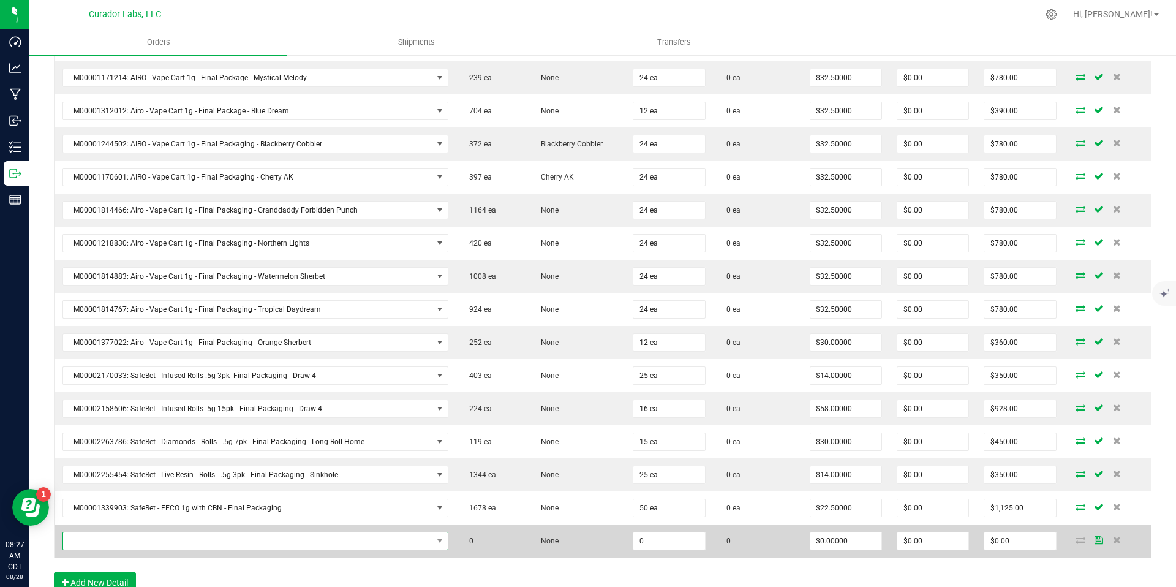
click at [432, 540] on span "NO DATA FOUND" at bounding box center [439, 540] width 15 height 17
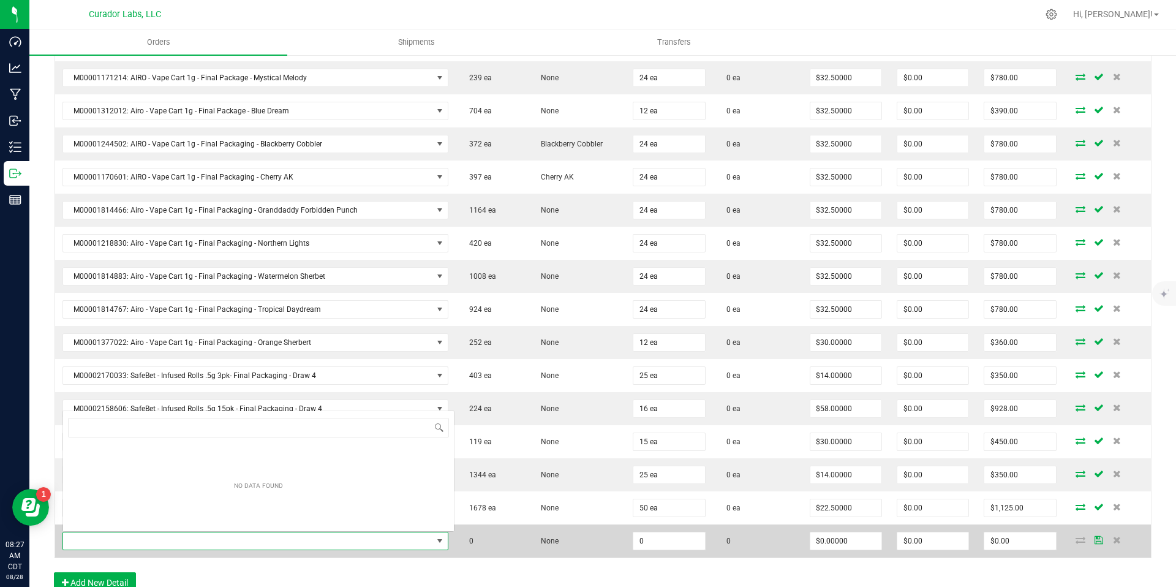
scroll to position [18, 375]
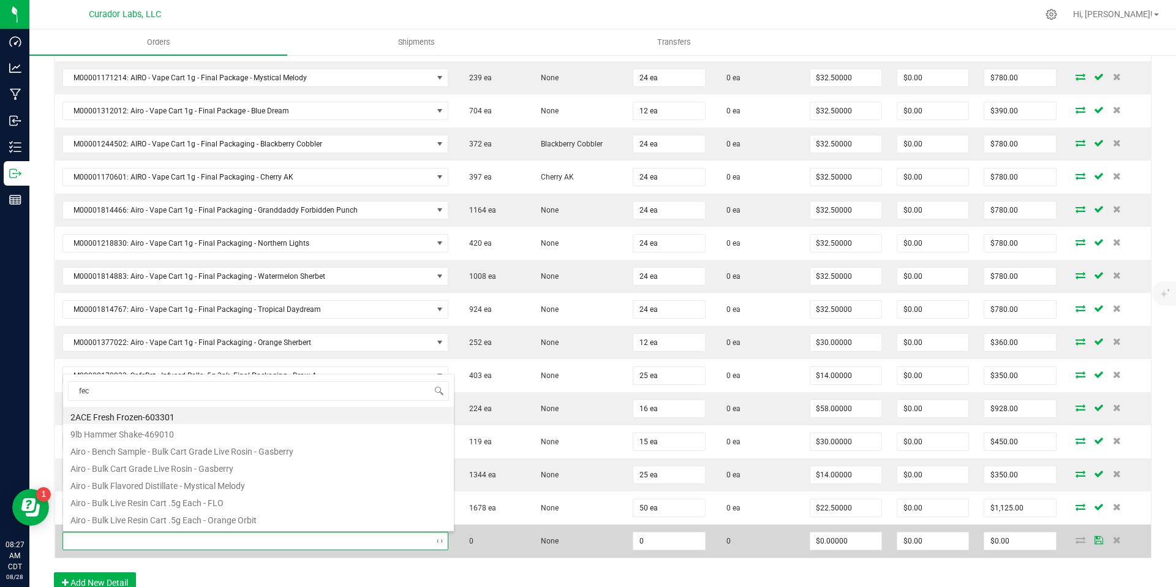
type input "feco"
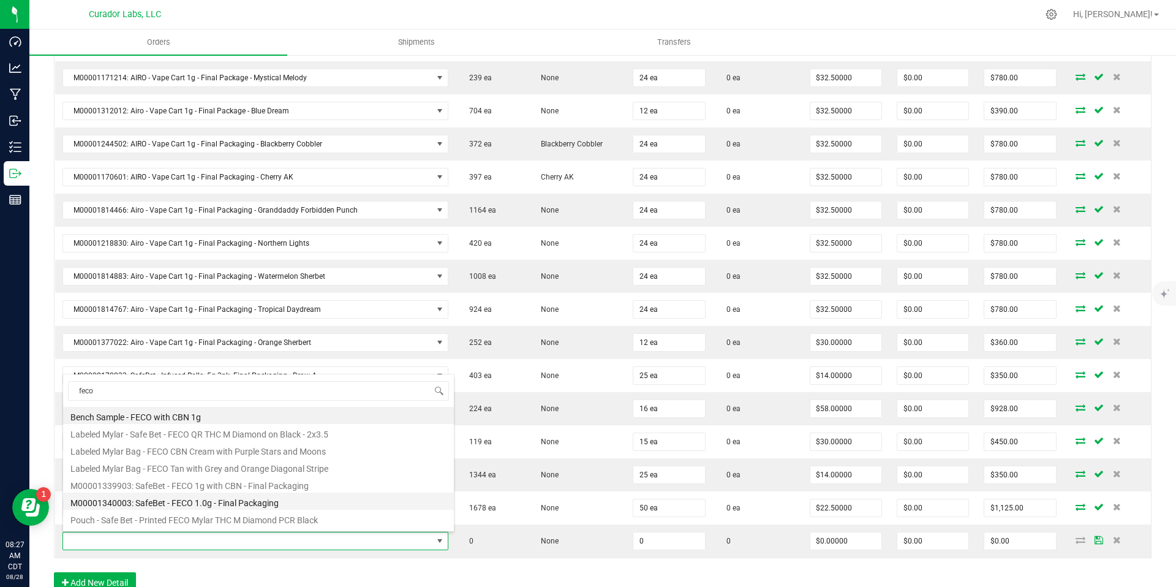
click at [308, 500] on li "M00001340003: SafeBet - FECO 1.0g - Final Packaging" at bounding box center [258, 500] width 391 height 17
type input "0 ea"
type input "$22.50000"
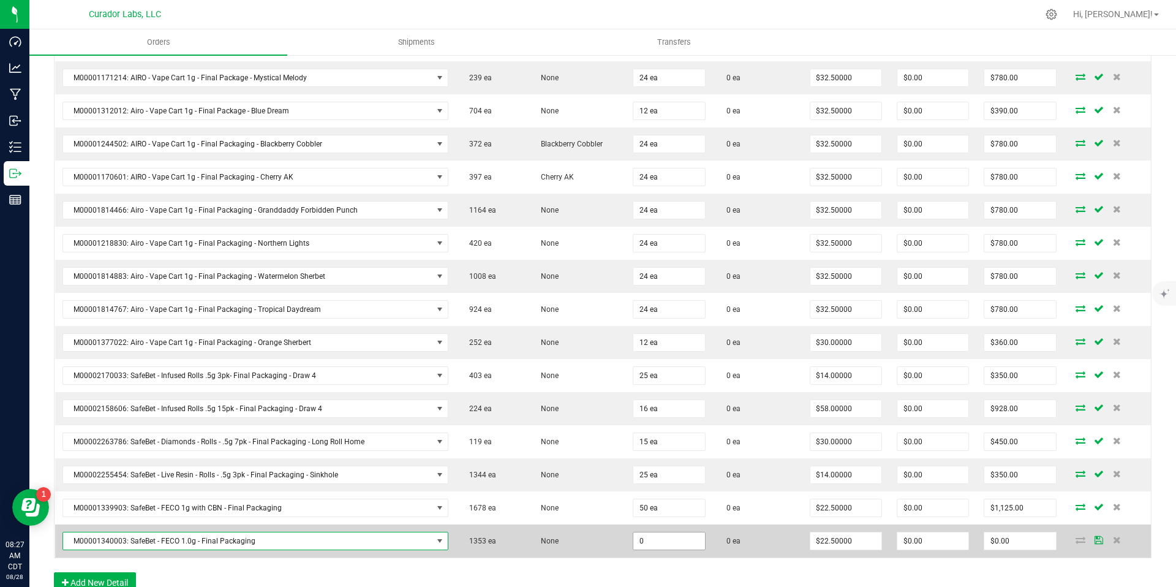
click at [663, 545] on input "0" at bounding box center [668, 540] width 71 height 17
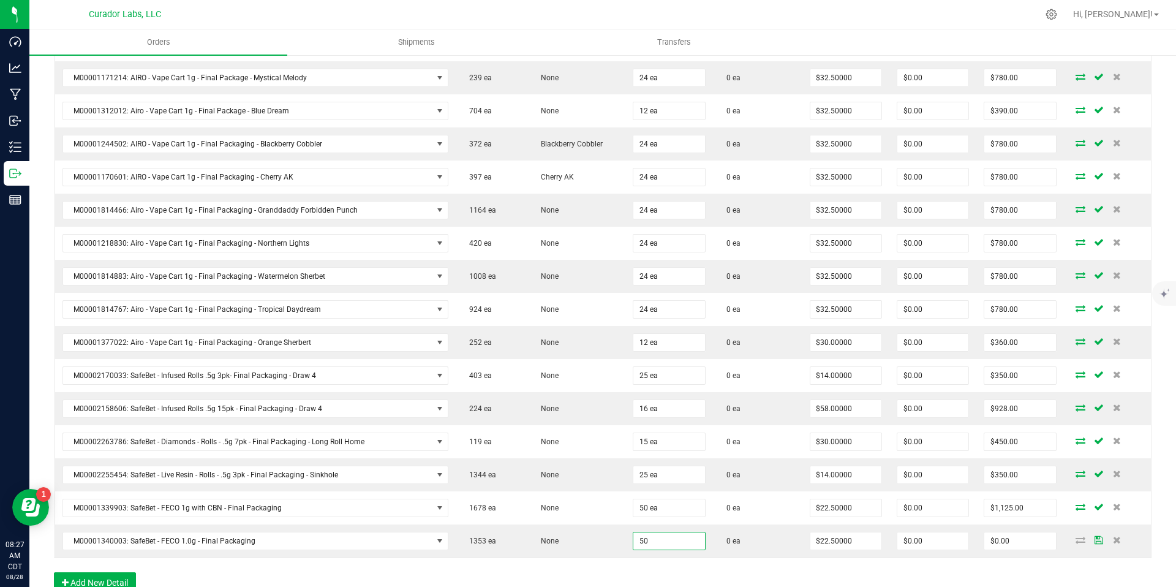
type input "50 ea"
type input "$1,125.00"
click at [667, 574] on div "Order Details Print All Labels Item Sellable Strain Qty Ordered Qty Allocated U…" at bounding box center [603, 190] width 1098 height 830
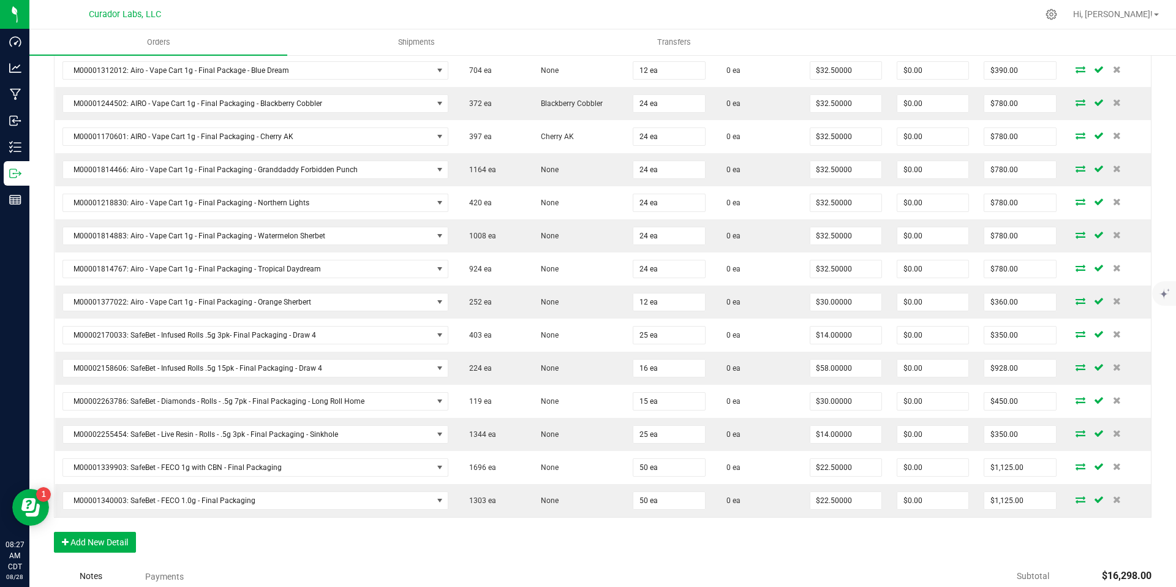
scroll to position [691, 0]
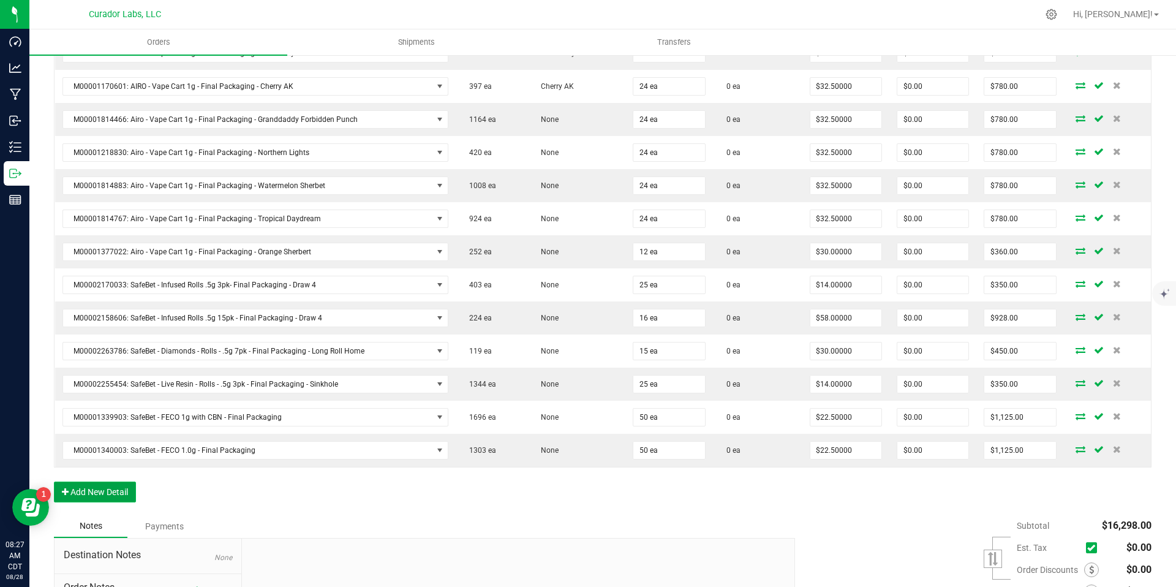
click at [122, 494] on button "Add New Detail" at bounding box center [95, 491] width 82 height 21
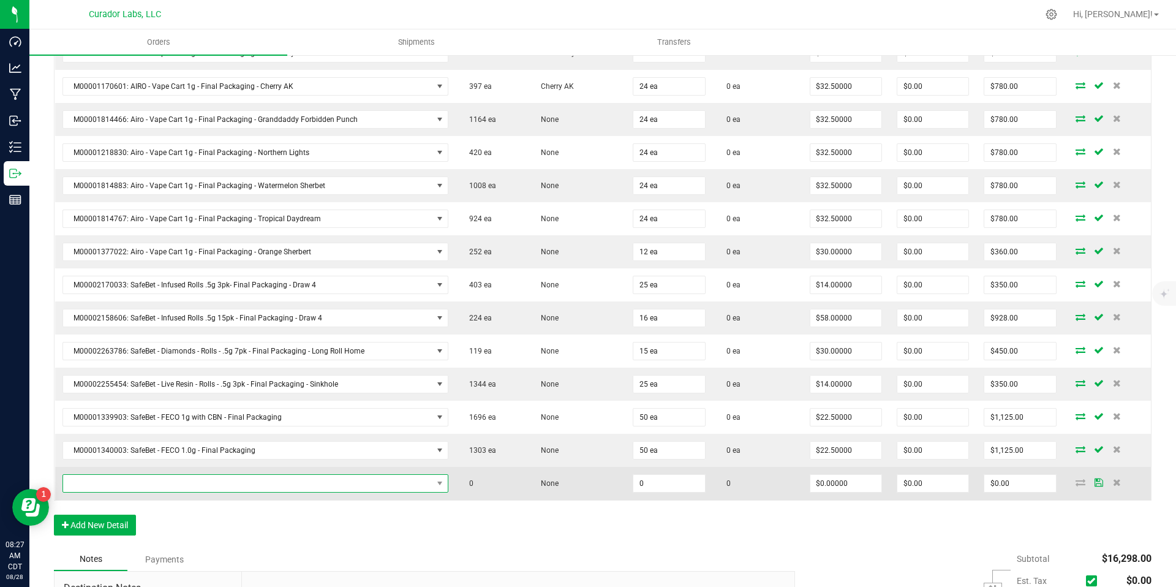
click at [196, 476] on span "NO DATA FOUND" at bounding box center [247, 483] width 369 height 17
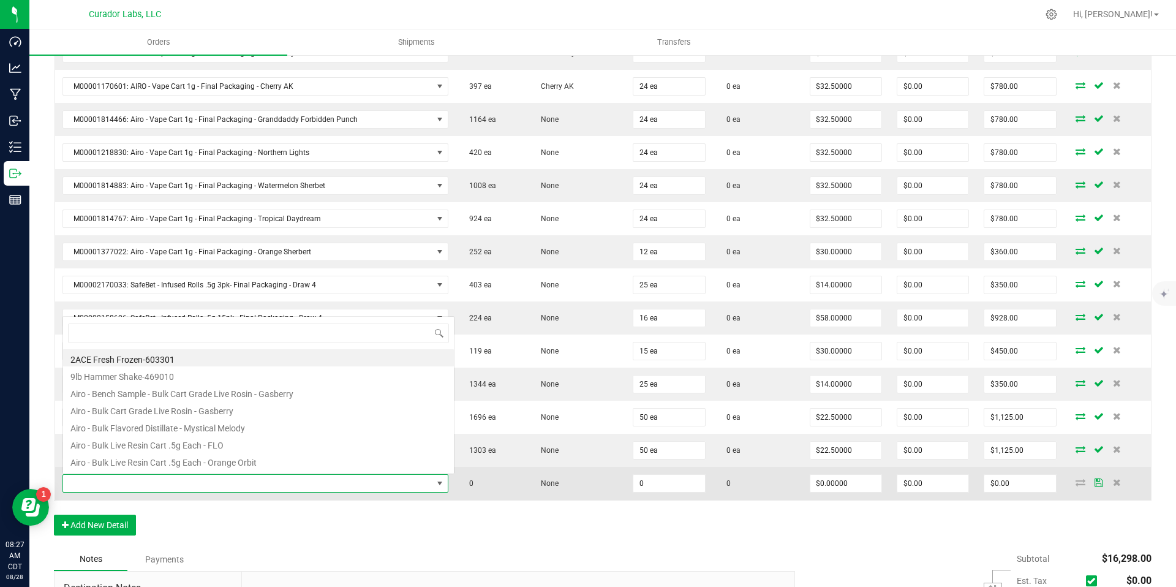
scroll to position [18, 375]
type input "blue dream"
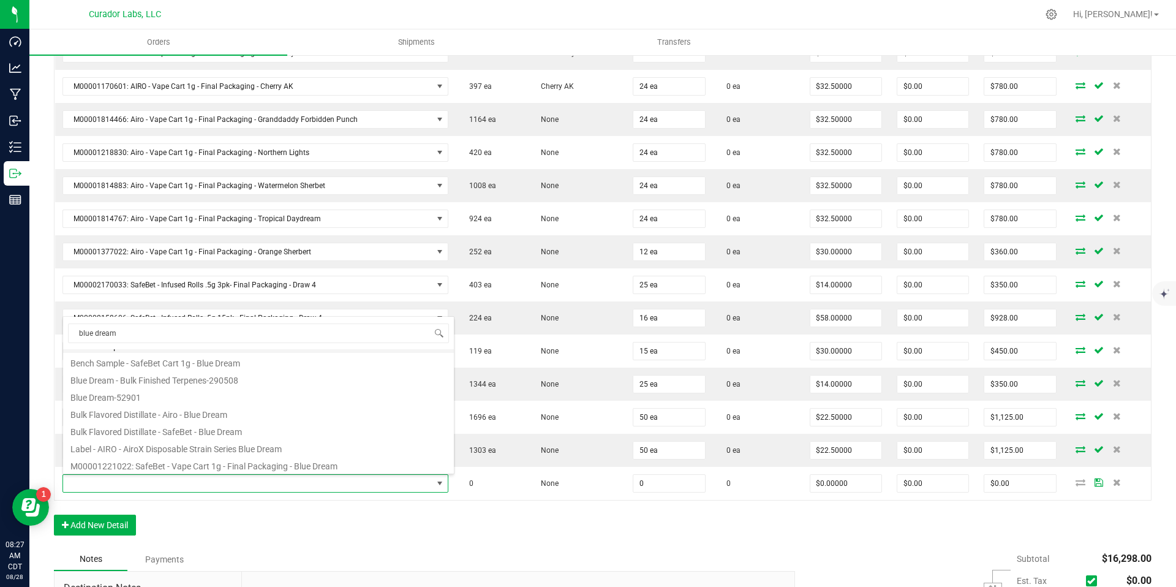
scroll to position [71, 0]
click at [287, 456] on li "M00001221022: SafeBet - Vape Cart 1g - Final Packaging - Blue Dream" at bounding box center [258, 458] width 391 height 17
type input "0 ea"
type input "$22.50000"
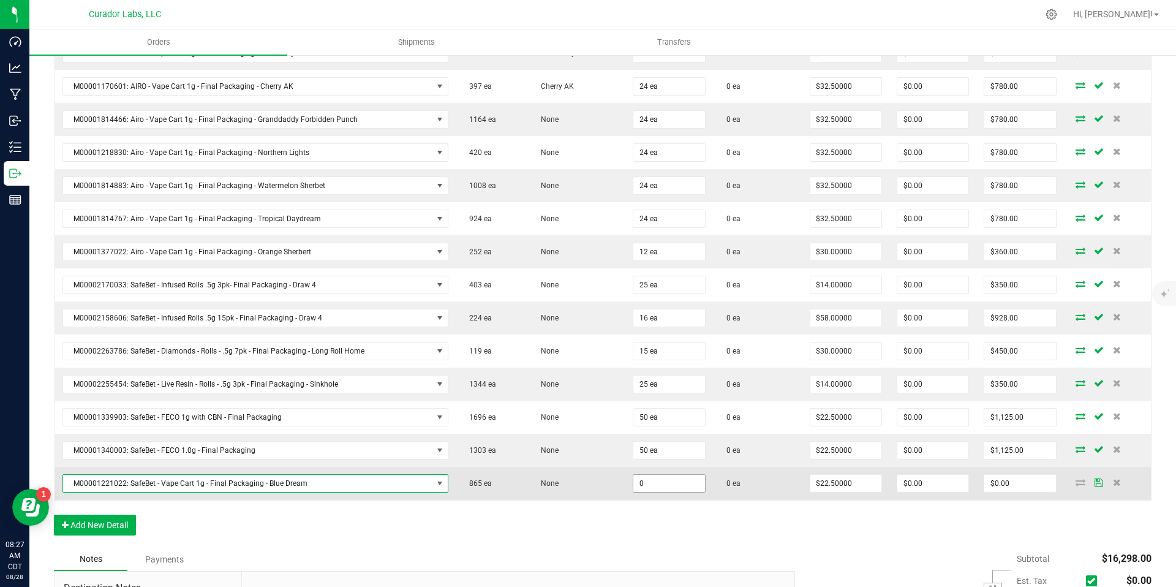
click at [657, 477] on input "0" at bounding box center [668, 483] width 71 height 17
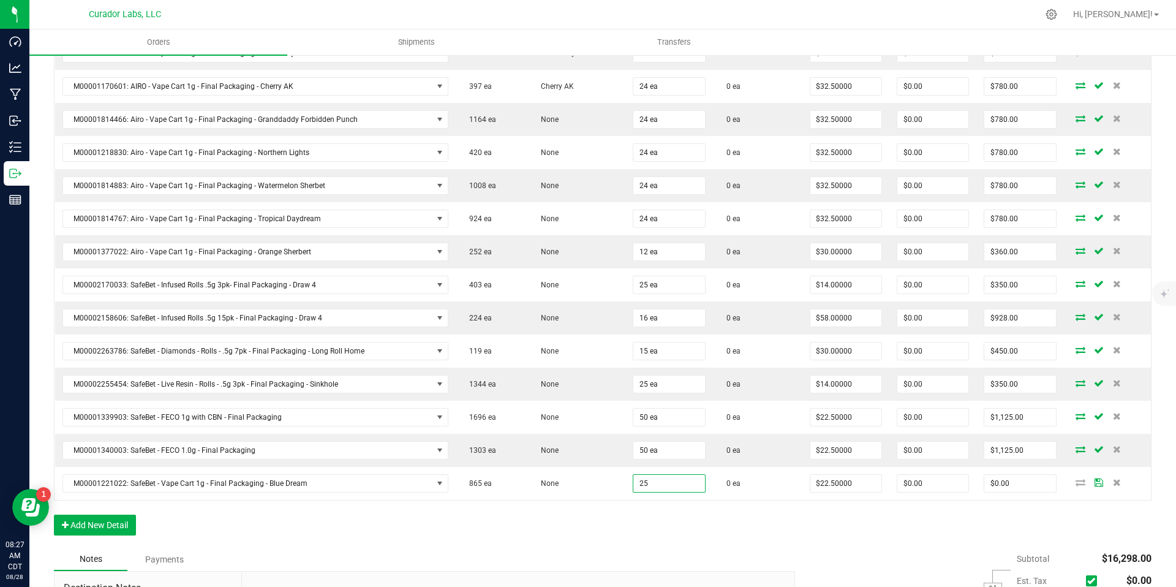
type input "25 ea"
type input "$562.50"
click at [715, 524] on div "Order Details Print All Labels Item Sellable Strain Qty Ordered Qty Allocated U…" at bounding box center [603, 116] width 1098 height 863
click at [104, 530] on button "Add New Detail" at bounding box center [95, 524] width 82 height 21
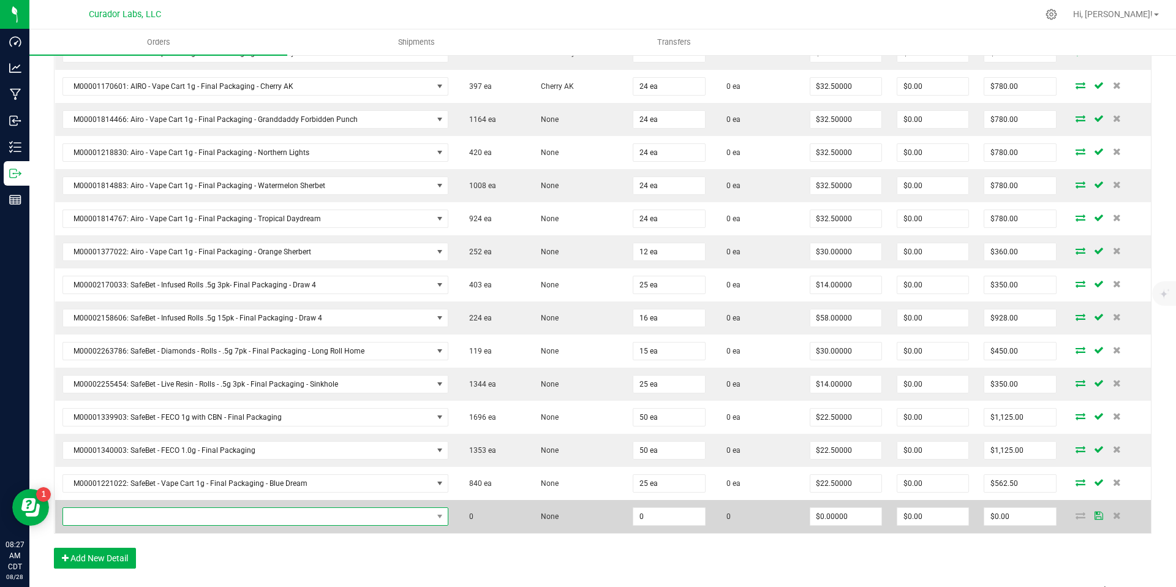
click at [132, 509] on span "NO DATA FOUND" at bounding box center [247, 516] width 369 height 17
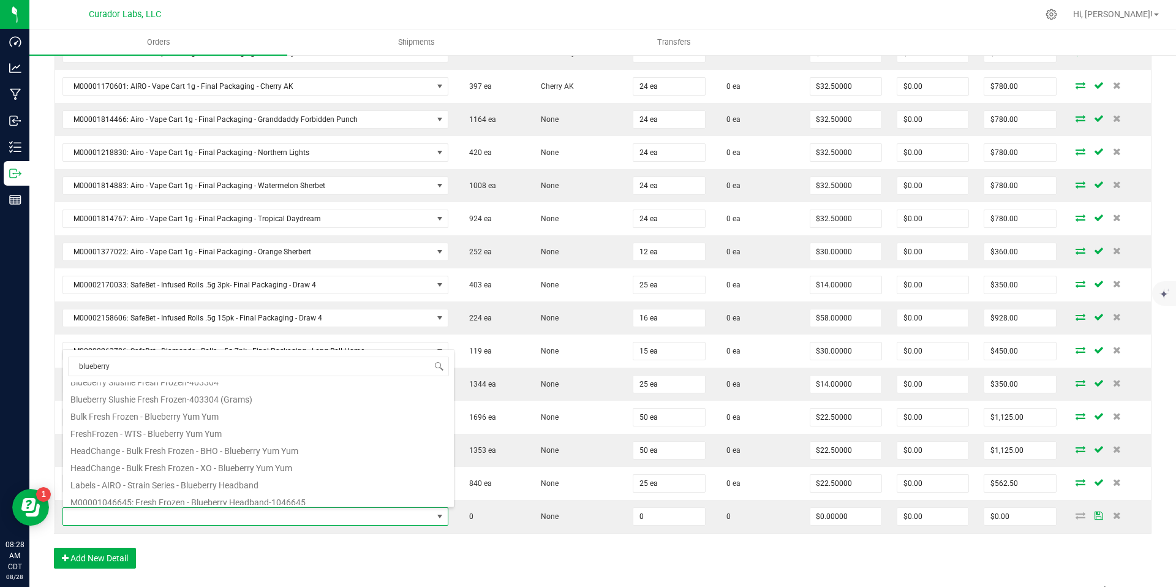
scroll to position [220, 0]
click at [131, 368] on input "blueberry" at bounding box center [258, 365] width 381 height 19
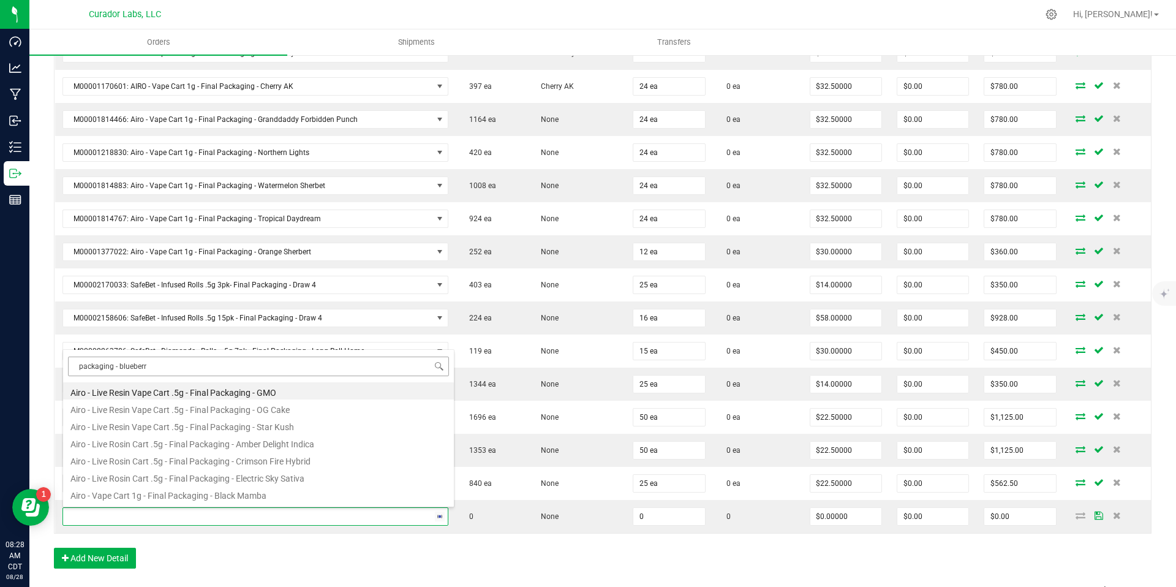
type input "packaging - blueberry"
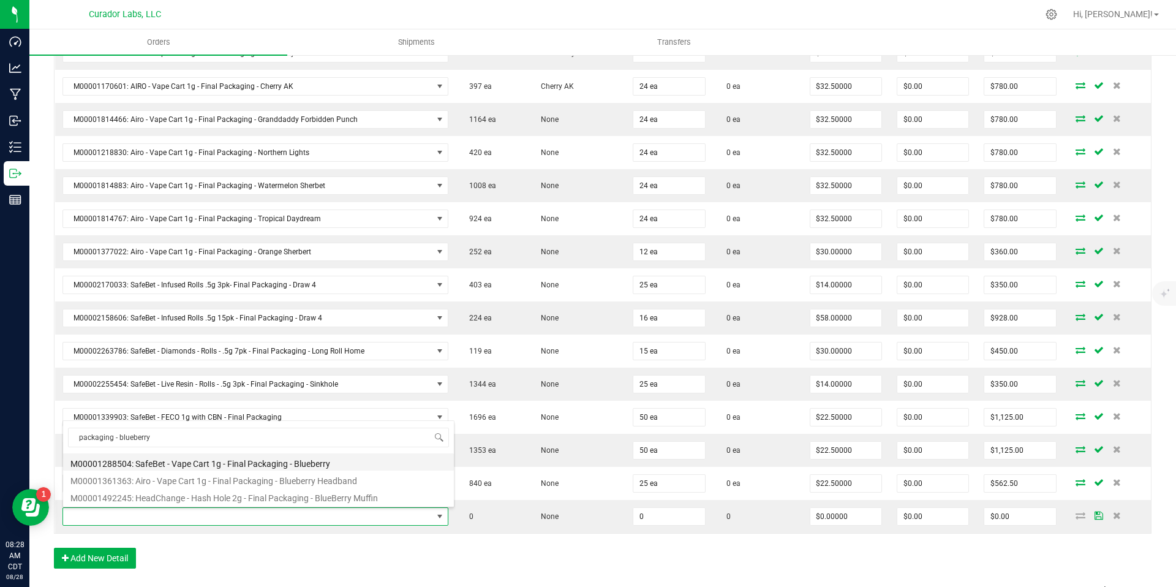
click at [322, 465] on li "M00001288504: SafeBet - Vape Cart 1g - Final Packaging - Blueberry" at bounding box center [258, 461] width 391 height 17
type input "0 ea"
type input "$22.50000"
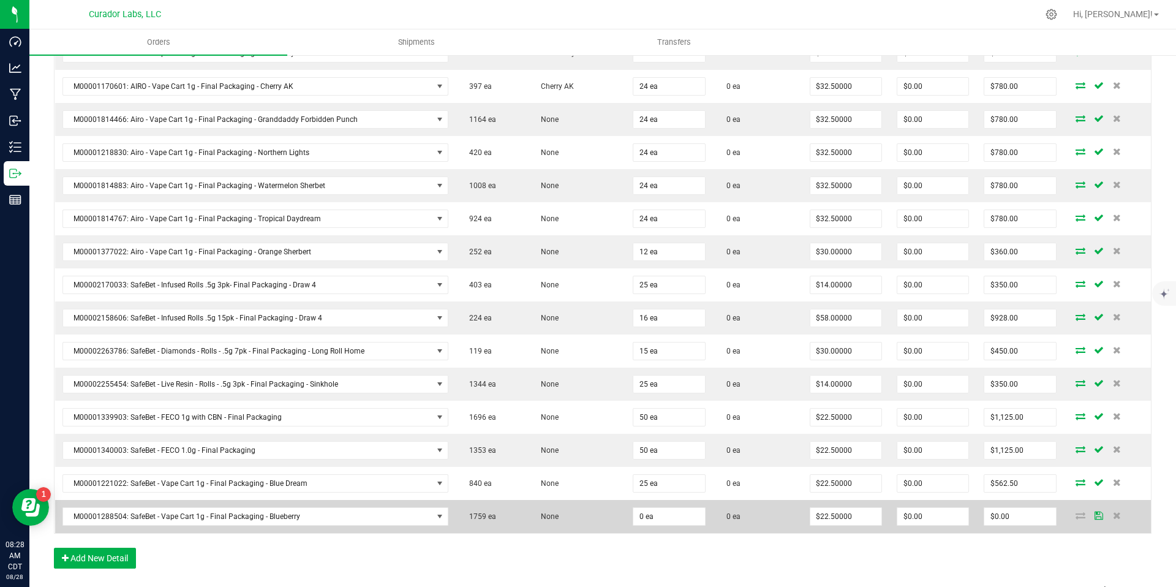
click at [660, 526] on td "0 ea" at bounding box center [668, 516] width 87 height 33
click at [669, 518] on input "0" at bounding box center [668, 516] width 71 height 17
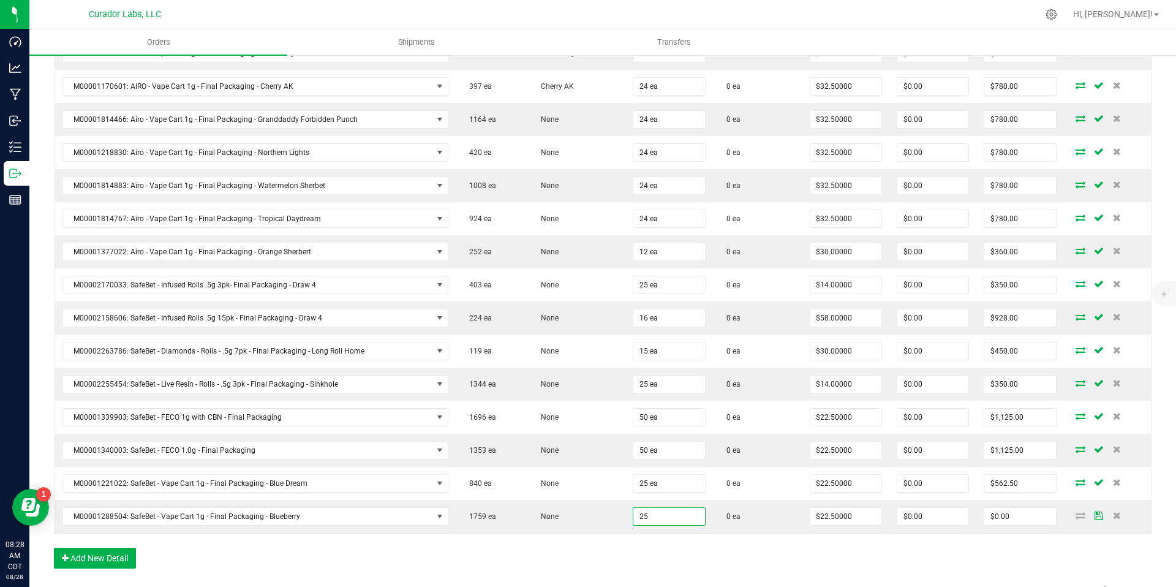
type input "25 ea"
type input "$562.50"
click at [709, 570] on div "Order Details Print All Labels Item Sellable Strain Qty Ordered Qty Allocated U…" at bounding box center [603, 133] width 1098 height 896
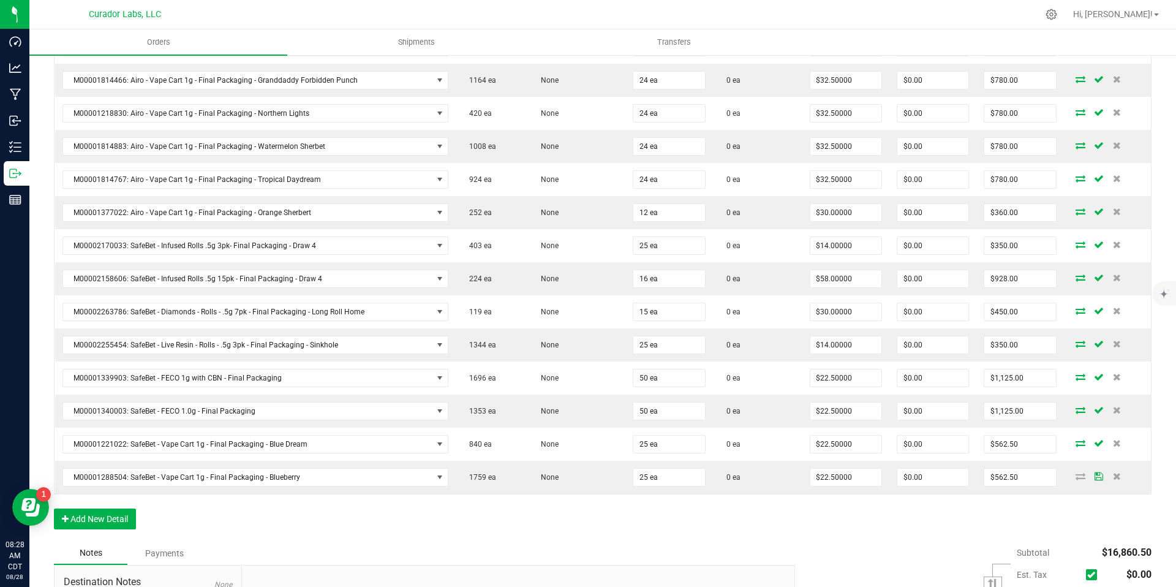
scroll to position [759, 0]
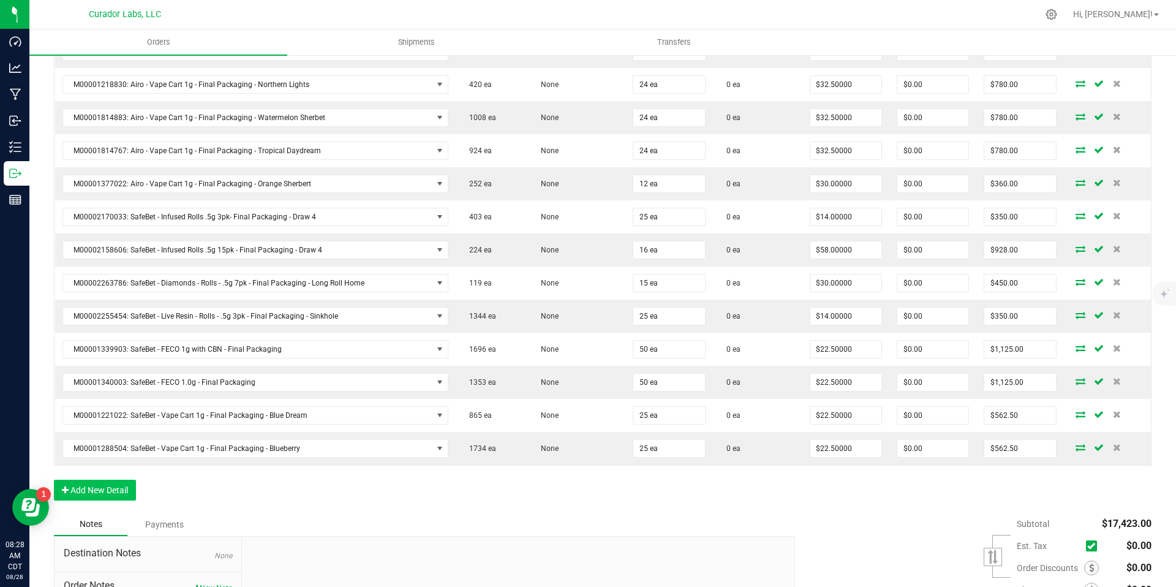
click at [110, 500] on div "Order Details Print All Labels Item Sellable Strain Qty Ordered Qty Allocated U…" at bounding box center [603, 65] width 1098 height 896
click at [125, 491] on button "Add New Detail" at bounding box center [95, 490] width 82 height 21
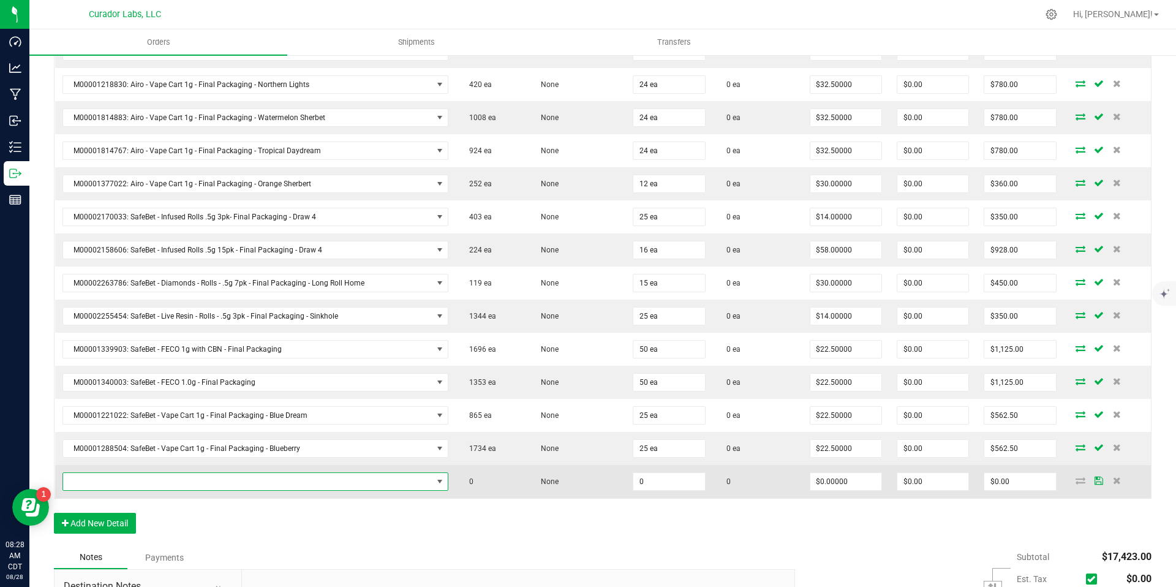
click at [371, 485] on span "NO DATA FOUND" at bounding box center [247, 481] width 369 height 17
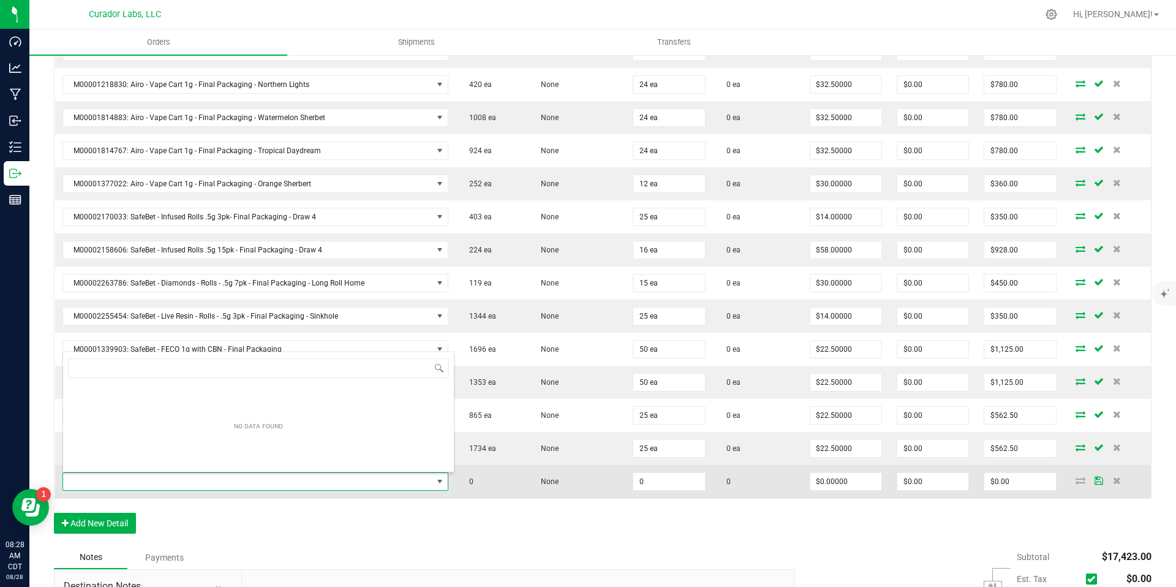
scroll to position [18, 375]
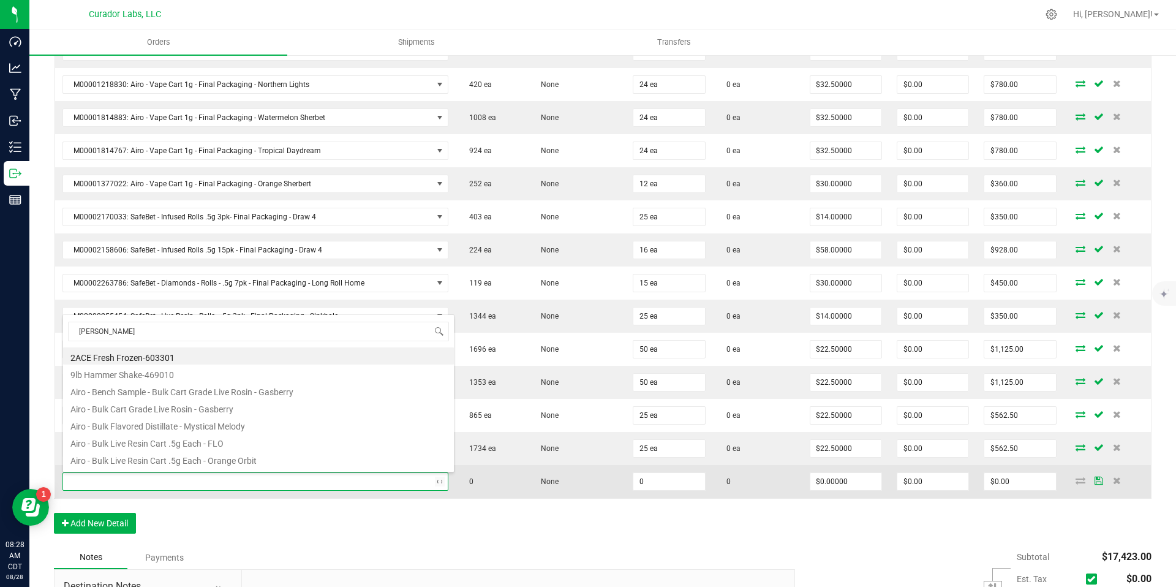
type input "[PERSON_NAME]"
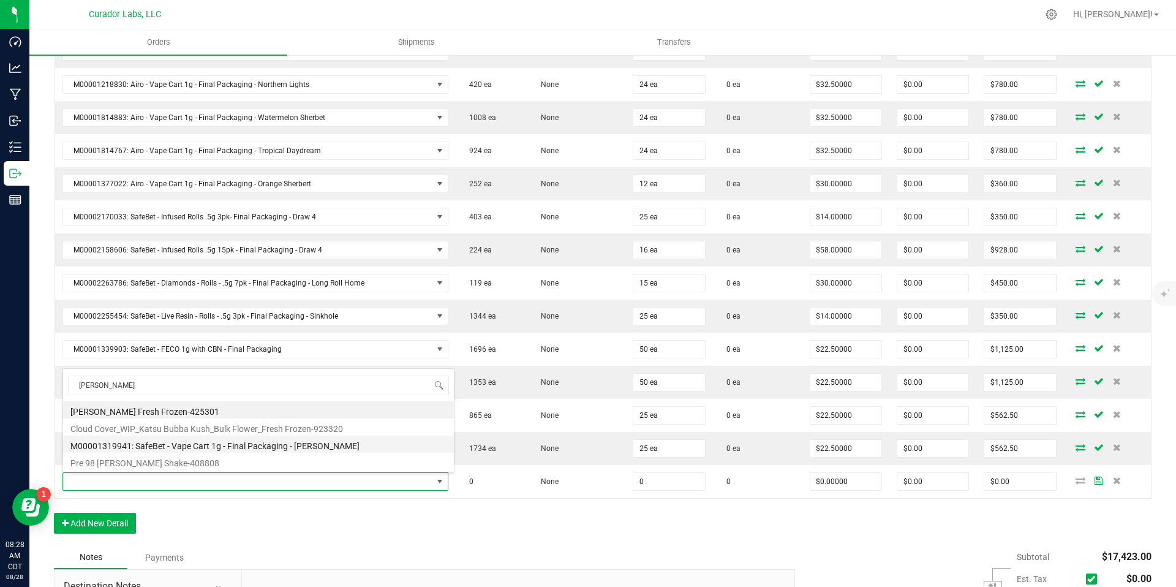
click at [315, 444] on li "M00001319941: SafeBet - Vape Cart 1g - Final Packaging - [PERSON_NAME]" at bounding box center [258, 443] width 391 height 17
type input "0 ea"
type input "$22.50000"
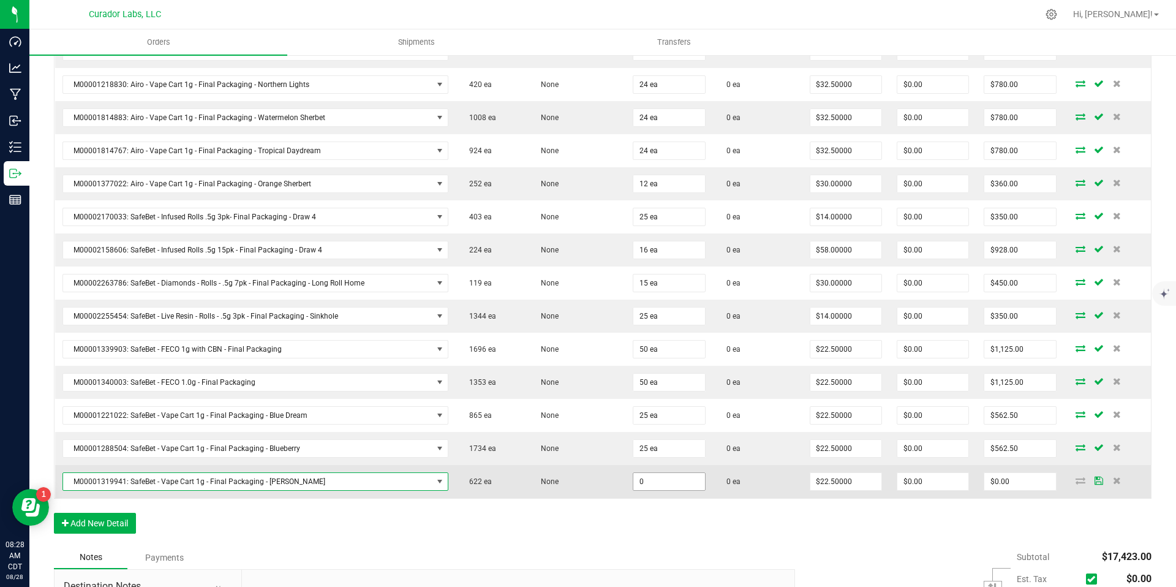
click at [674, 485] on input "0" at bounding box center [668, 481] width 71 height 17
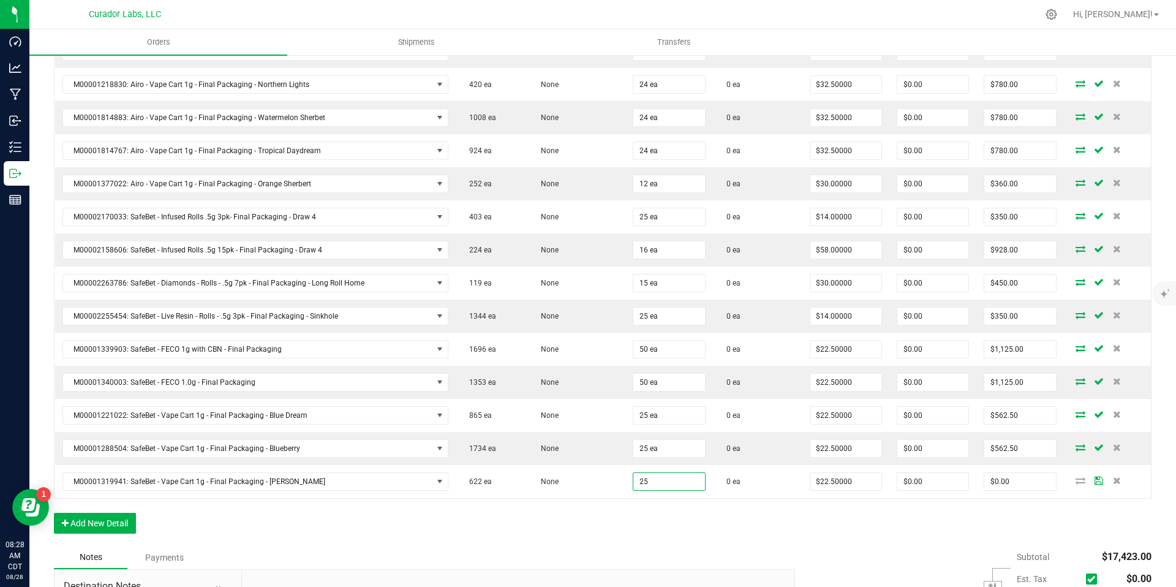
type input "25 ea"
type input "$562.50"
click at [690, 503] on div "Order Details Print All Labels Item Sellable Strain Qty Ordered Qty Allocated U…" at bounding box center [603, 81] width 1098 height 929
click at [105, 528] on button "Add New Detail" at bounding box center [95, 523] width 82 height 21
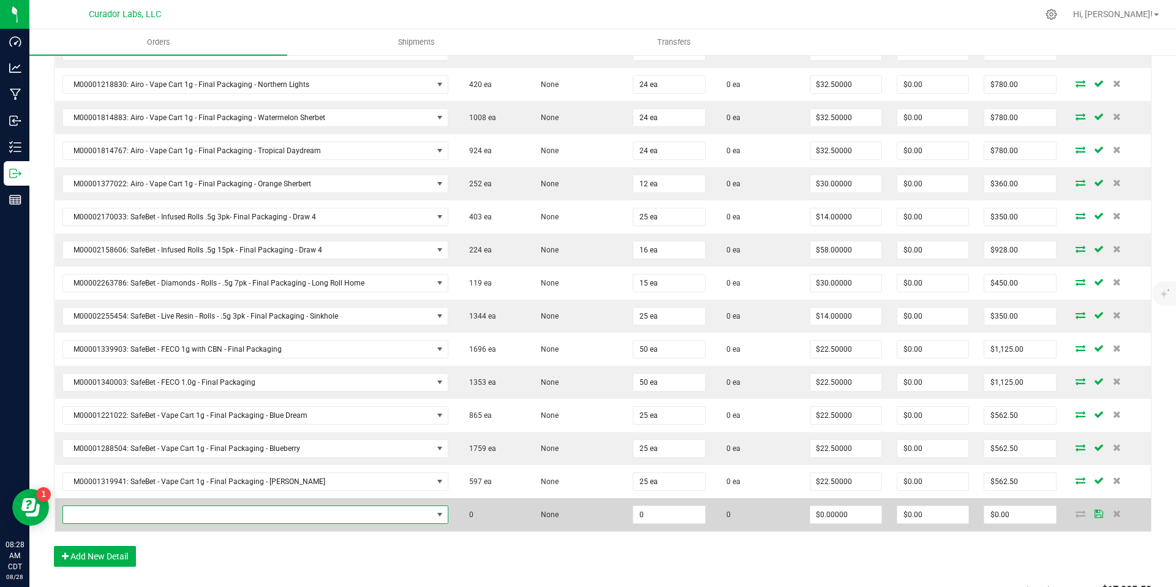
click at [435, 519] on span "NO DATA FOUND" at bounding box center [440, 515] width 10 height 10
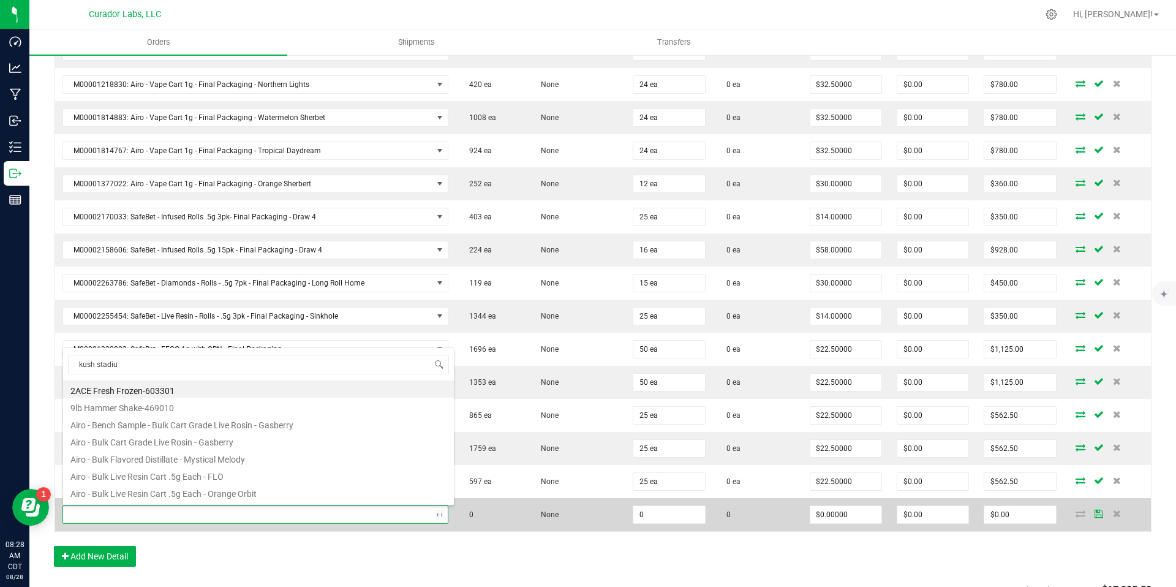
type input "kush stadium"
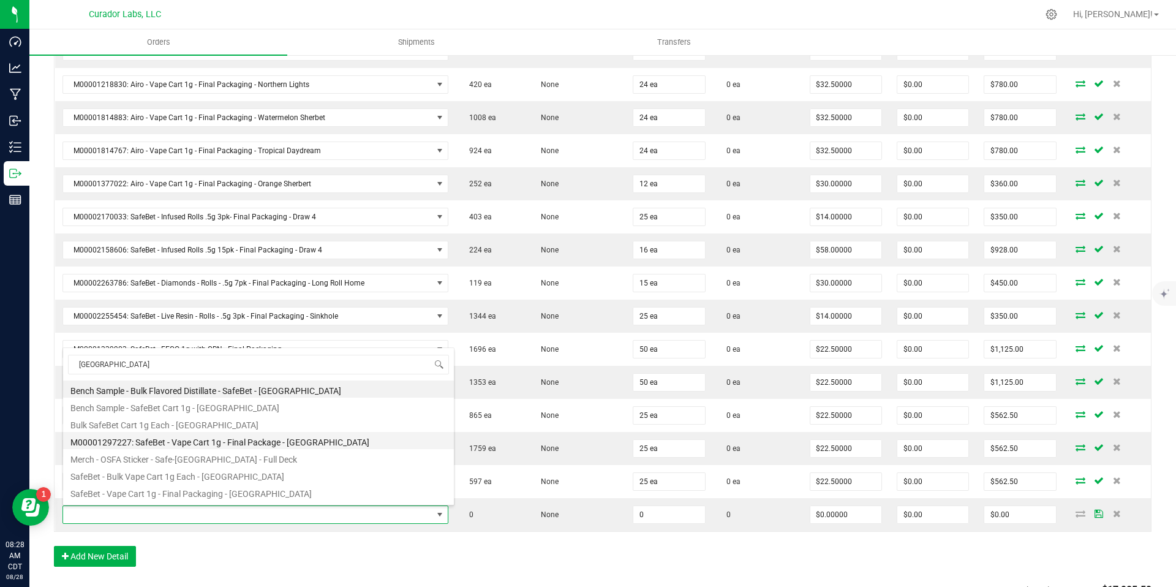
click at [296, 443] on li "M00001297227: SafeBet - Vape Cart 1g - Final Package - Kush Stadium" at bounding box center [258, 440] width 391 height 17
type input "0 ea"
type input "$22.50000"
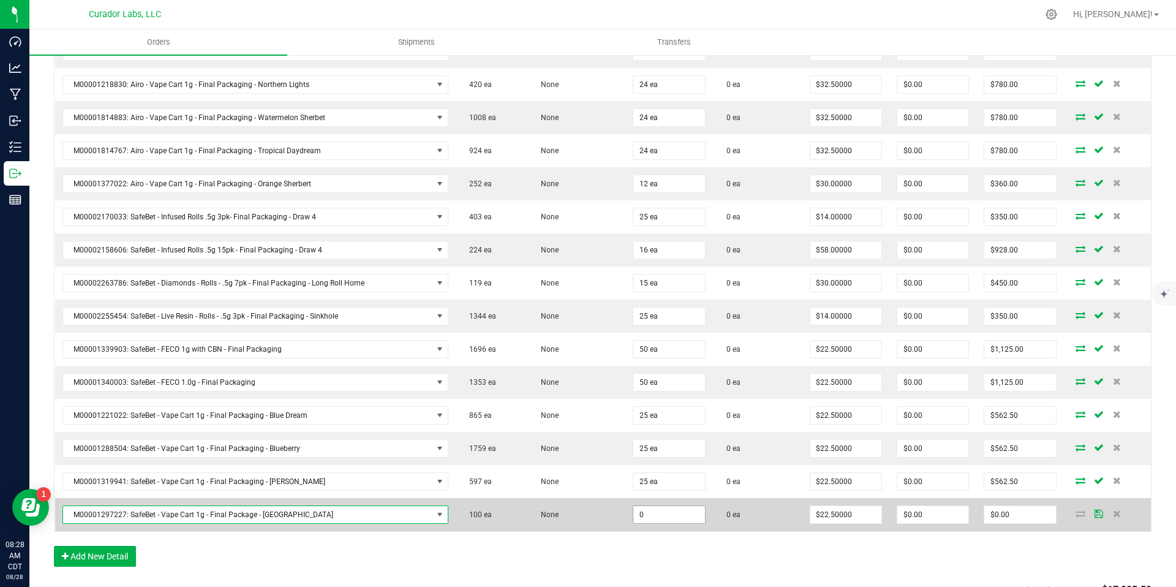
click at [655, 516] on input "0" at bounding box center [668, 514] width 71 height 17
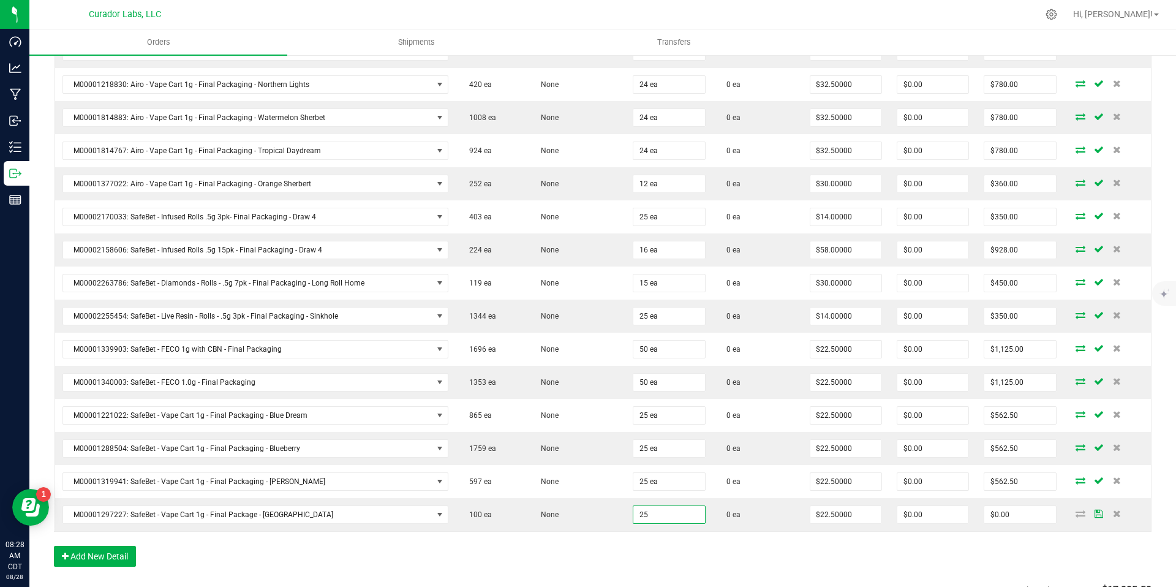
type input "25 ea"
type input "$562.50"
click at [674, 549] on div "Order Details Print All Labels Item Sellable Strain Qty Ordered Qty Allocated U…" at bounding box center [603, 98] width 1098 height 962
click at [88, 551] on button "Add New Detail" at bounding box center [95, 556] width 82 height 21
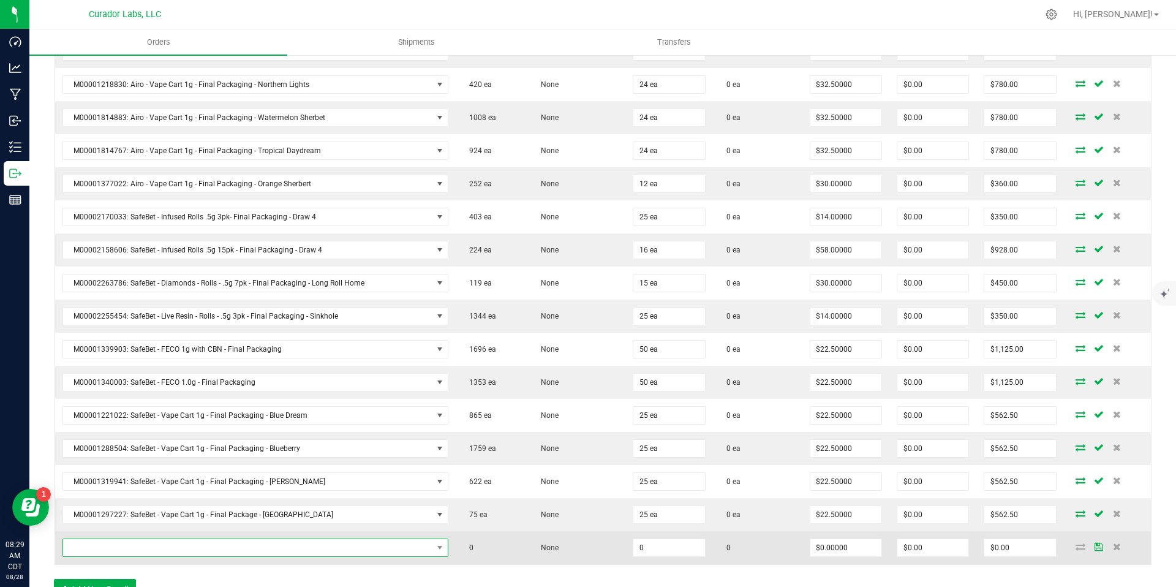
click at [392, 546] on span "NO DATA FOUND" at bounding box center [247, 547] width 369 height 17
type input "pineapple express"
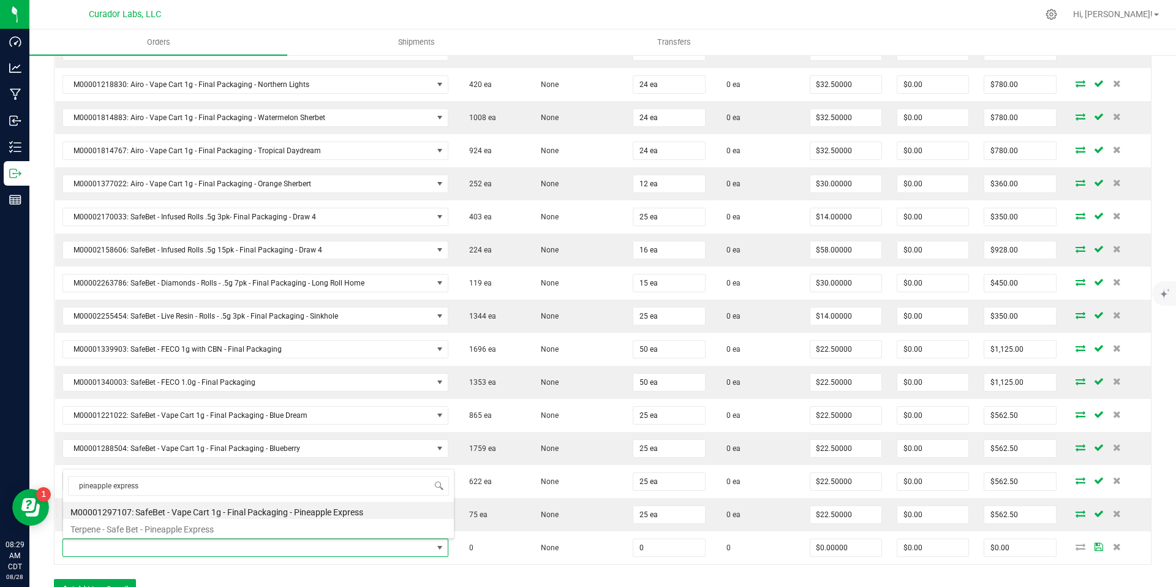
click at [333, 510] on li "M00001297107: SafeBet - Vape Cart 1g - Final Packaging - Pineapple Express" at bounding box center [258, 510] width 391 height 17
type input "0 ea"
type input "$22.50000"
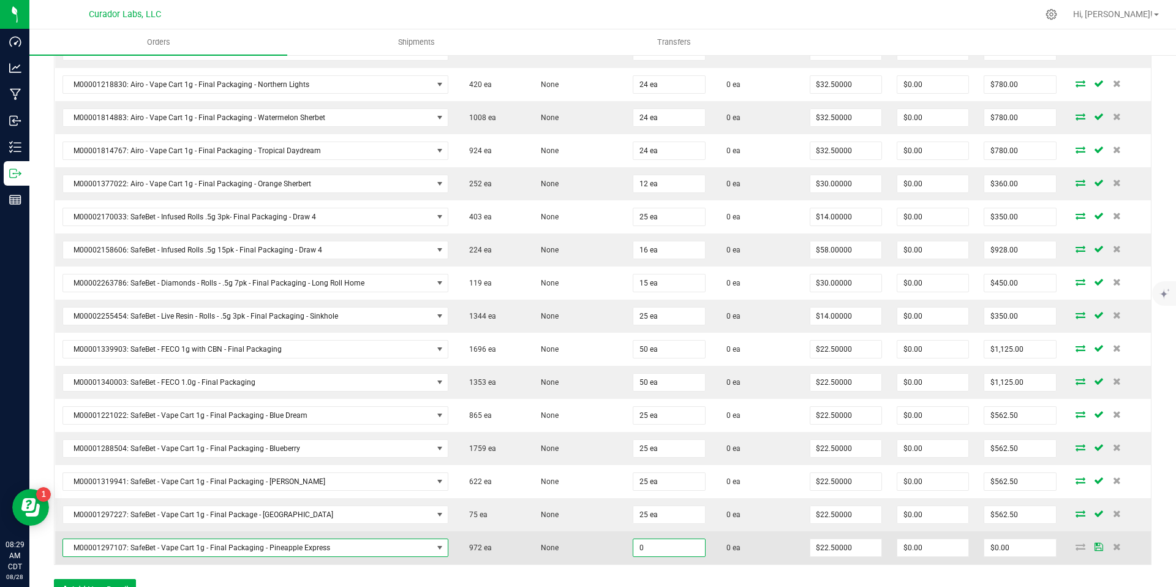
click at [666, 552] on input "0" at bounding box center [668, 547] width 71 height 17
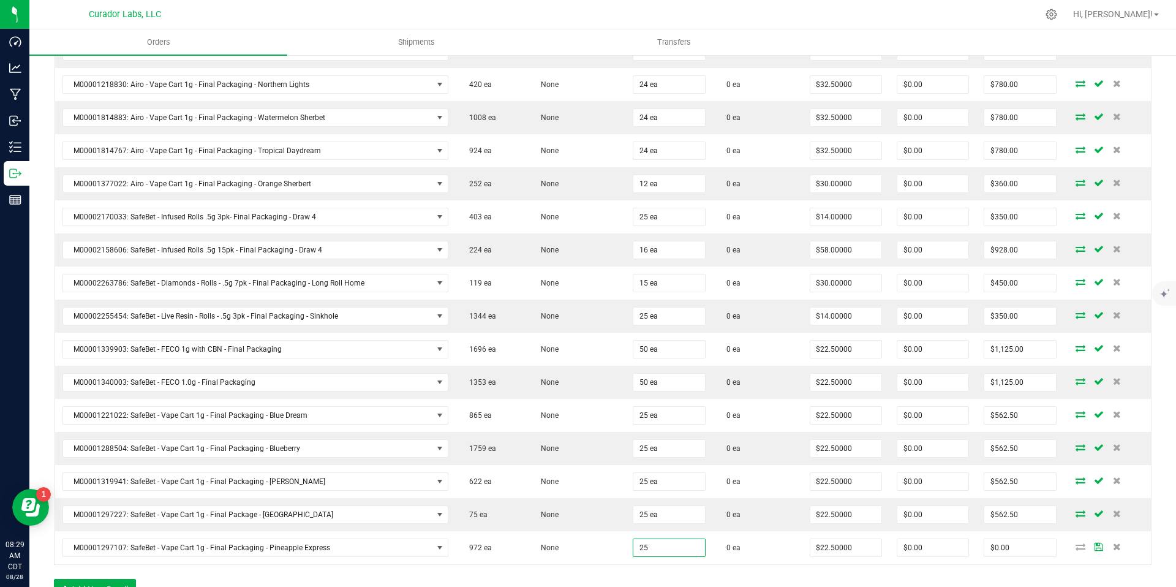
type input "25 ea"
type input "$562.50"
click at [670, 570] on div "Order Details Print All Labels Item Sellable Strain Qty Ordered Qty Allocated U…" at bounding box center [603, 114] width 1098 height 995
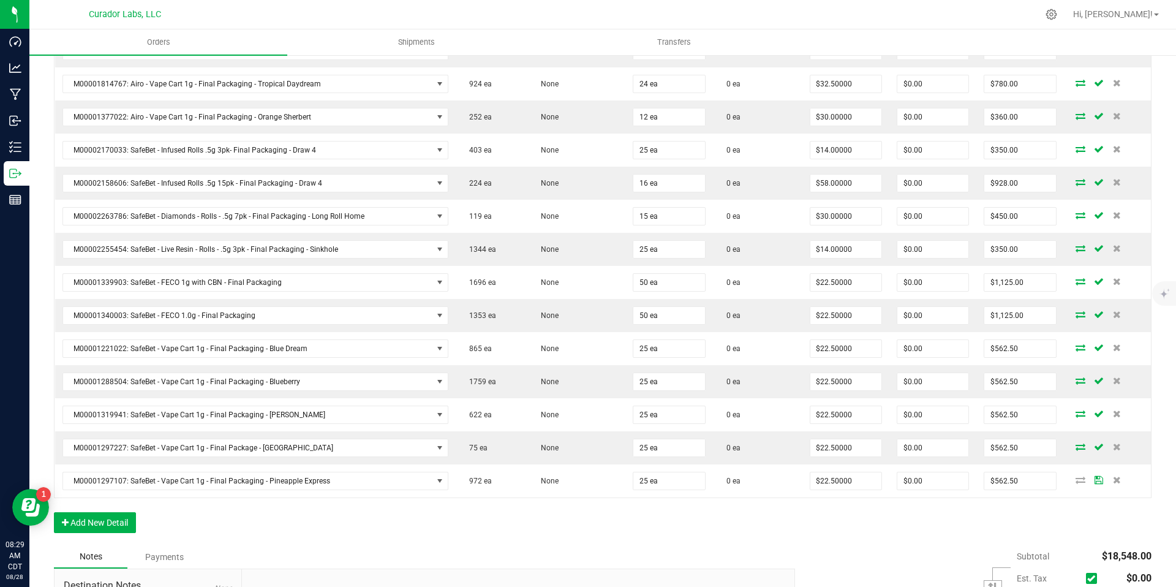
scroll to position [834, 0]
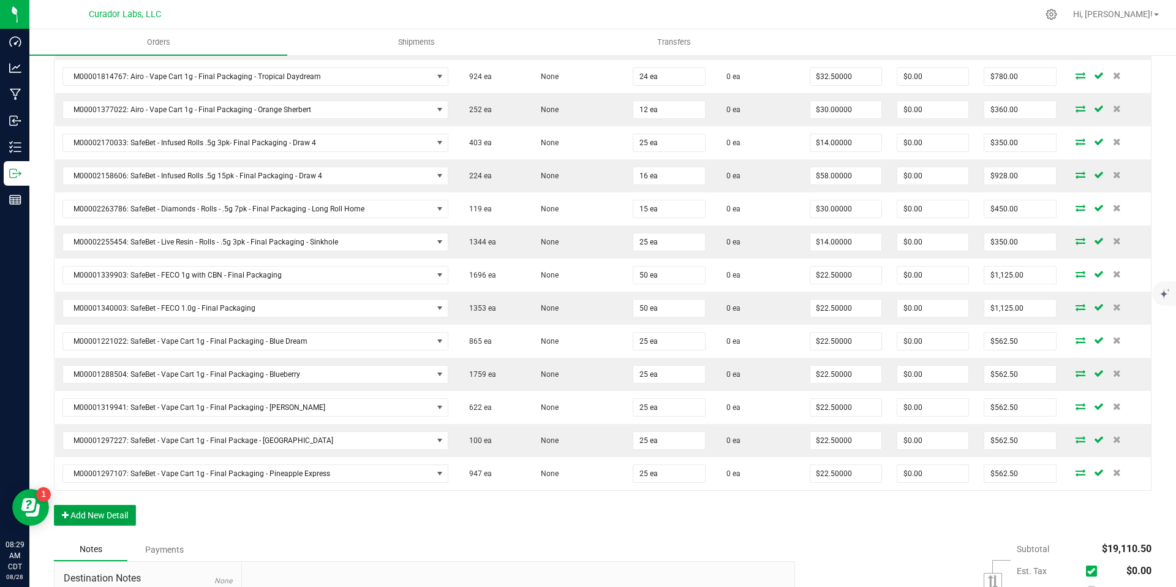
click at [119, 515] on button "Add New Detail" at bounding box center [95, 515] width 82 height 21
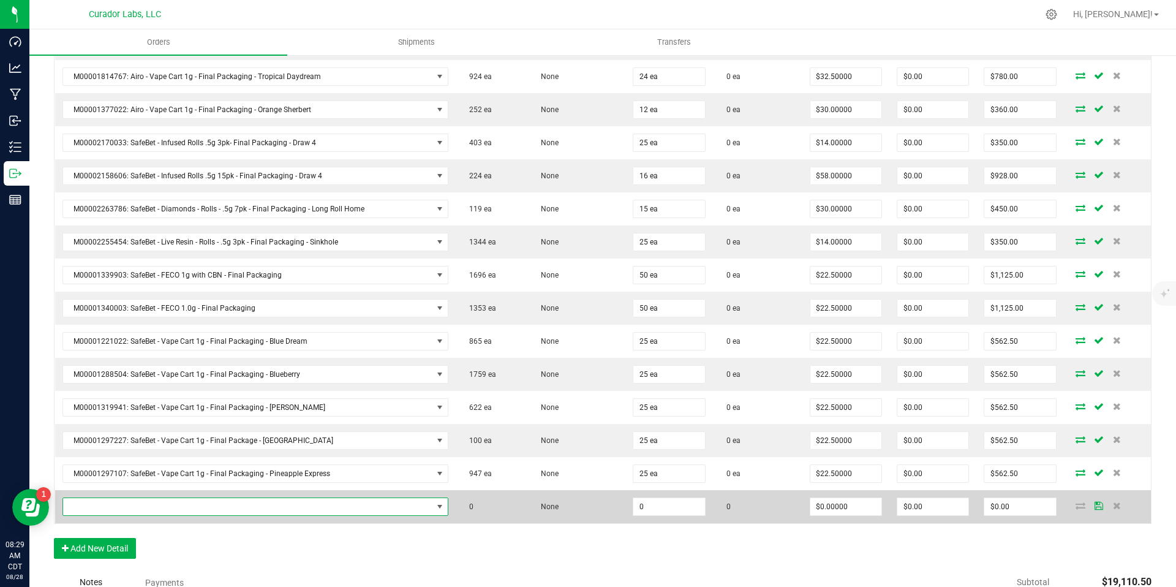
click at [435, 507] on span "NO DATA FOUND" at bounding box center [440, 507] width 10 height 10
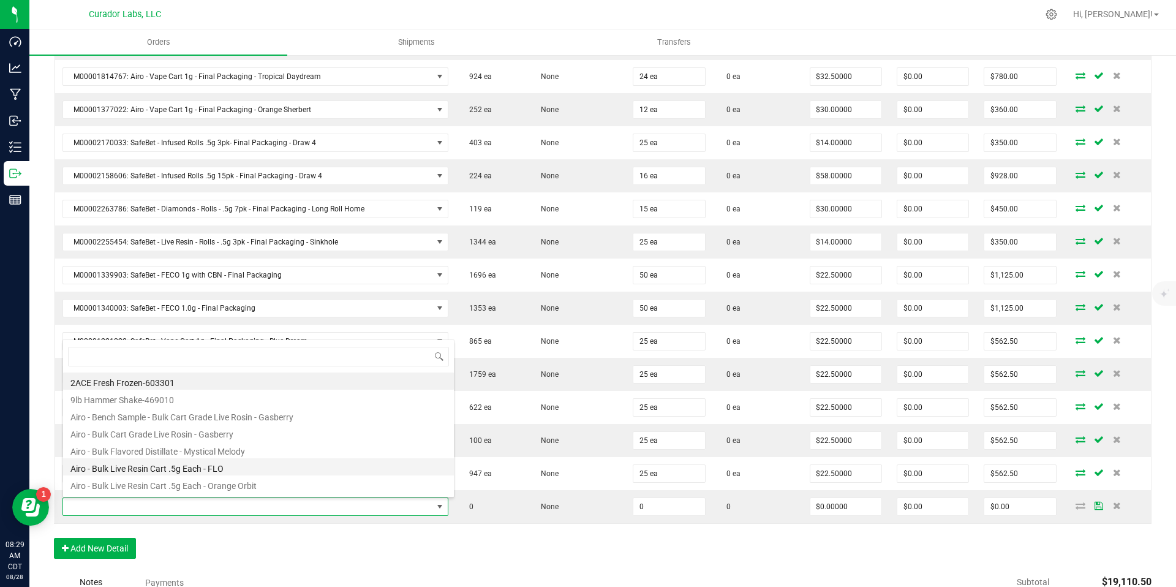
scroll to position [18, 375]
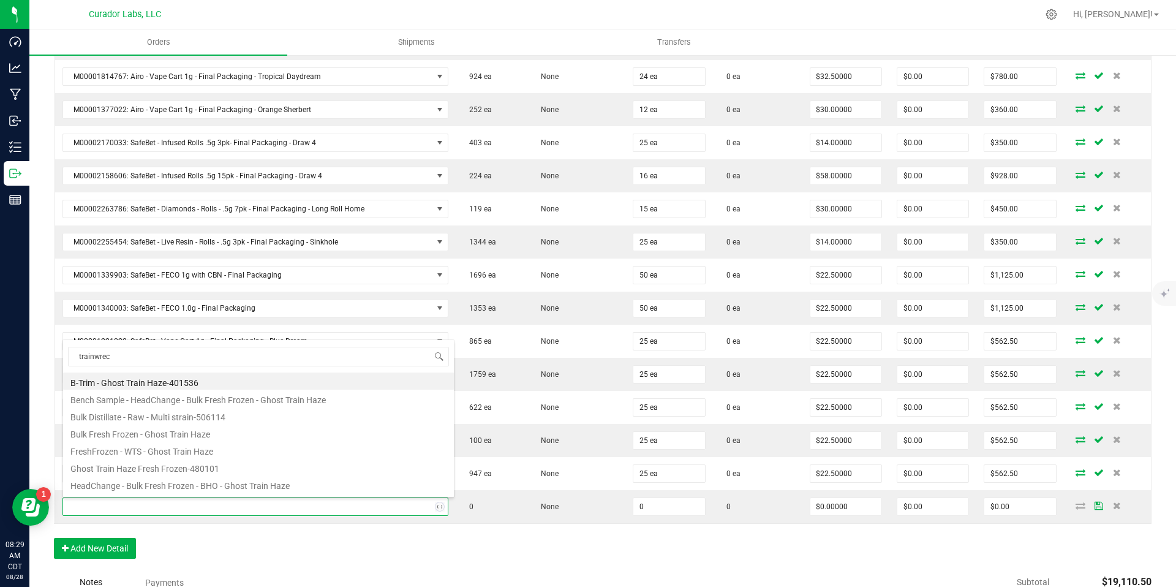
type input "trainwreck"
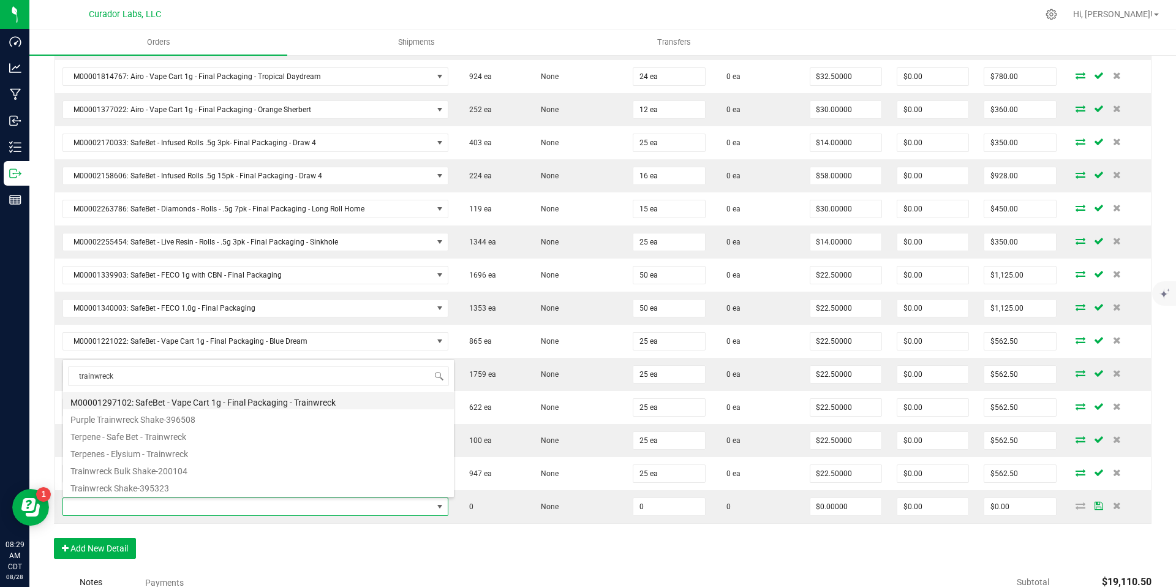
click at [323, 401] on li "M00001297102: SafeBet - Vape Cart 1g - Final Packaging - Trainwreck" at bounding box center [258, 400] width 391 height 17
type input "0 ea"
type input "$22.50000"
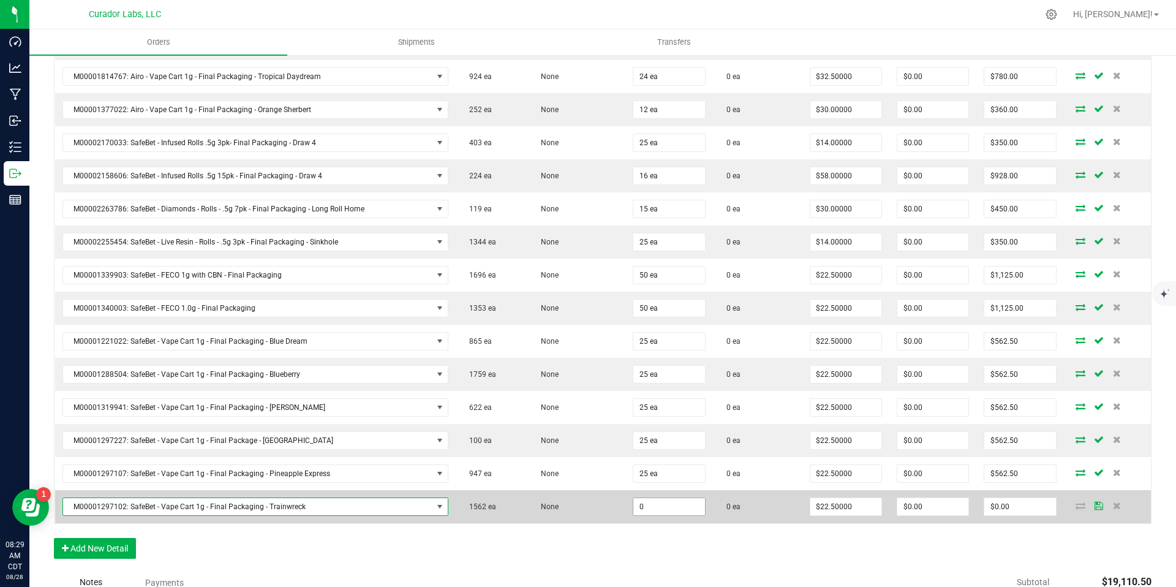
click at [655, 509] on input "0" at bounding box center [668, 506] width 71 height 17
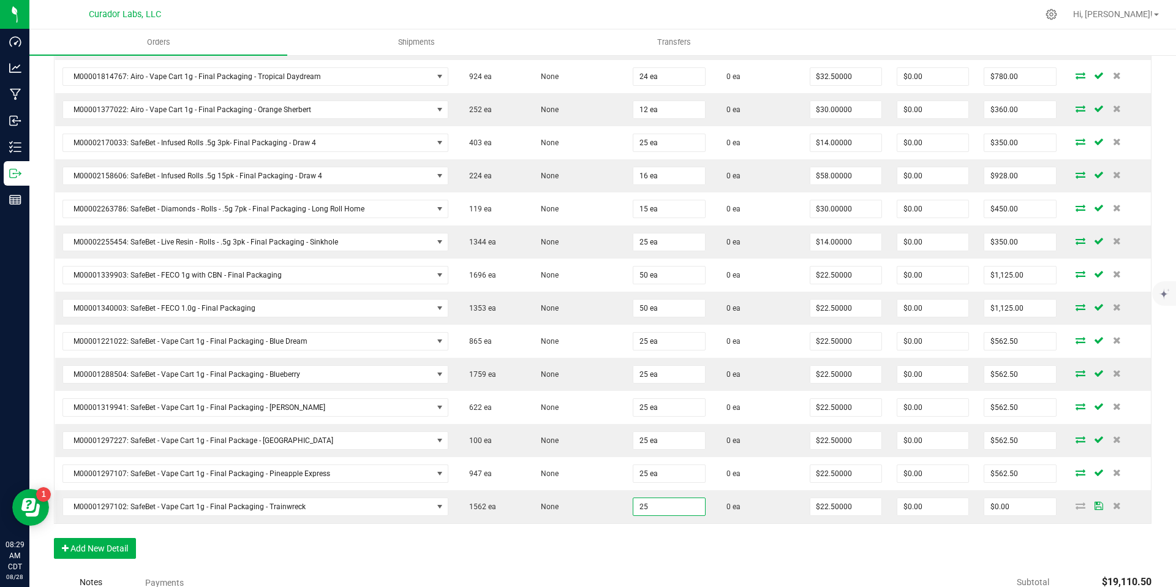
type input "25 ea"
type input "$562.50"
click at [649, 566] on div "Order Details Print All Labels Item Sellable Strain Qty Ordered Qty Allocated U…" at bounding box center [603, 56] width 1098 height 1028
click at [107, 546] on button "Add New Detail" at bounding box center [95, 548] width 82 height 21
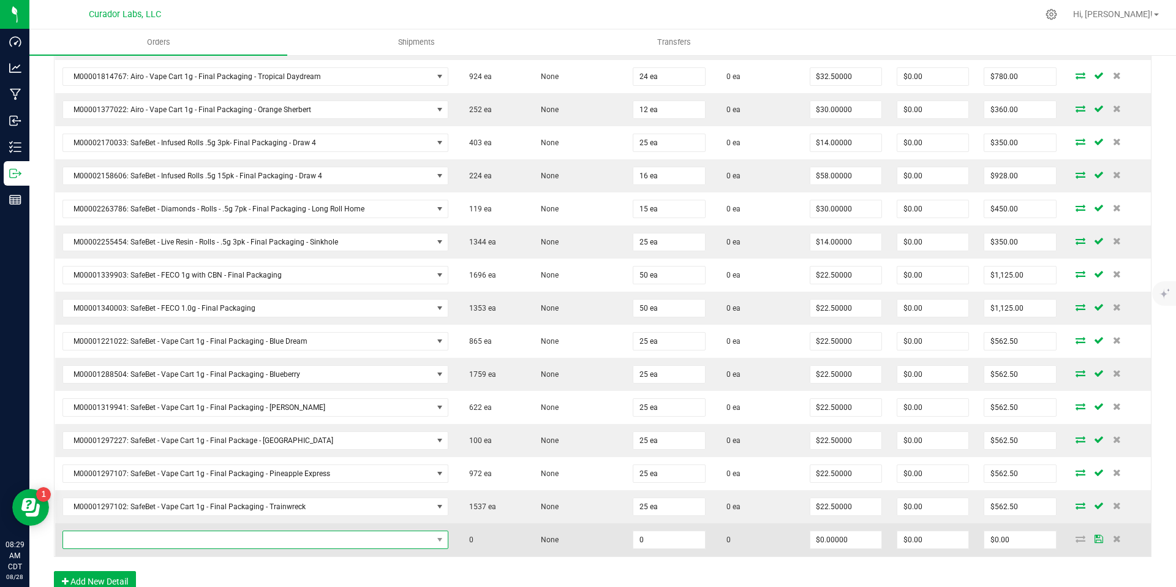
click at [171, 545] on span "NO DATA FOUND" at bounding box center [247, 539] width 369 height 17
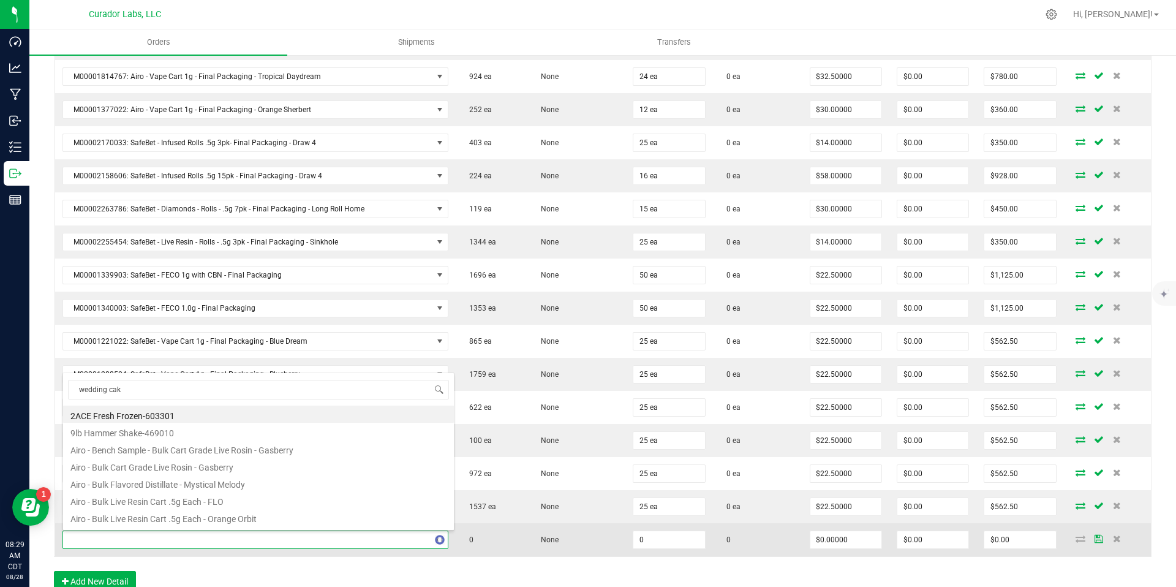
type input "wedding cake"
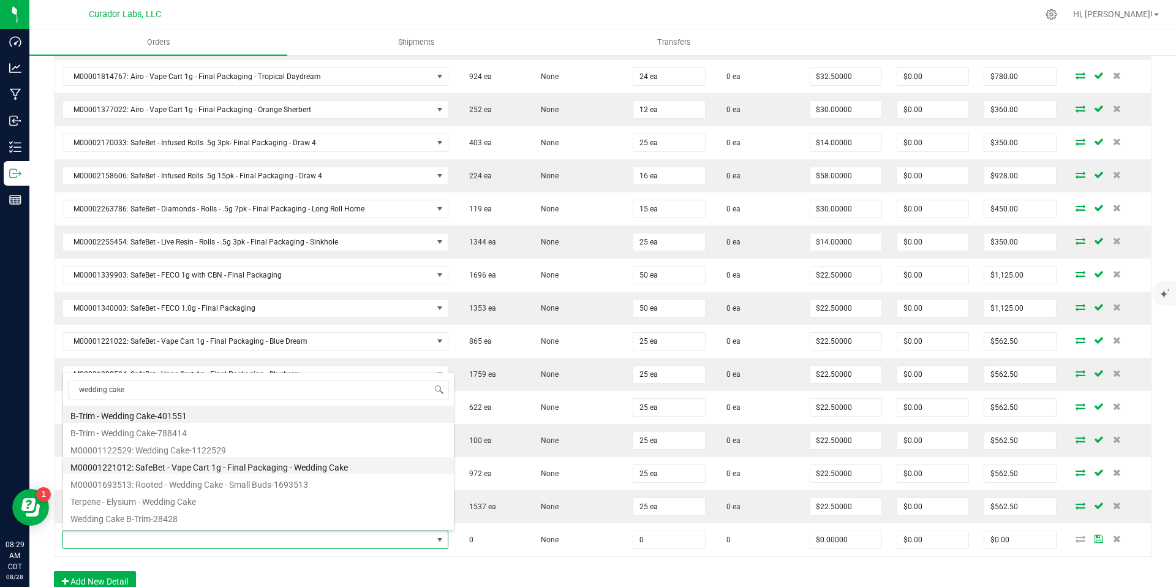
click at [262, 467] on li "M00001221012: SafeBet - Vape Cart 1g - Final Packaging - Wedding Cake" at bounding box center [258, 465] width 391 height 17
type input "0 ea"
type input "$22.50000"
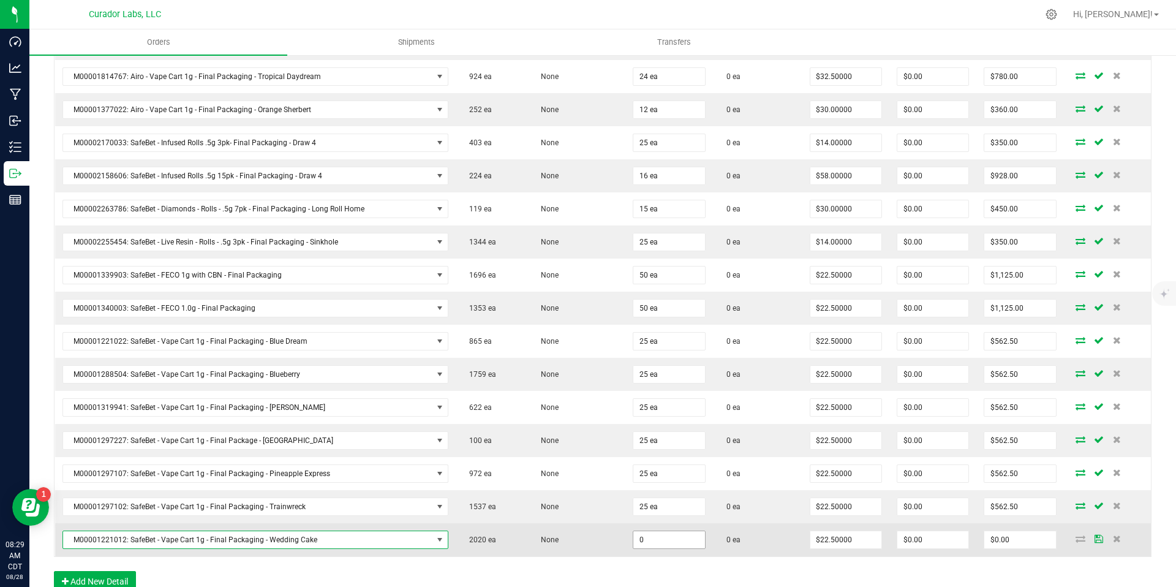
click at [676, 543] on input "0" at bounding box center [668, 539] width 71 height 17
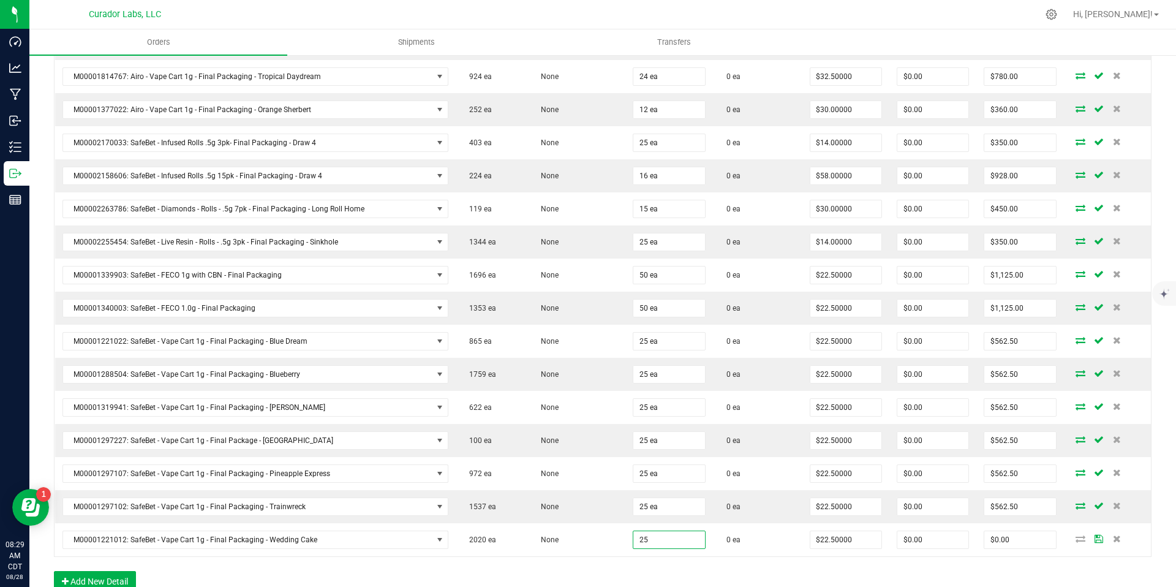
type input "25 ea"
type input "$562.50"
click at [677, 565] on div "Order Details Print All Labels Item Sellable Strain Qty Ordered Qty Allocated U…" at bounding box center [603, 72] width 1098 height 1061
click at [118, 574] on button "Add New Detail" at bounding box center [95, 581] width 82 height 21
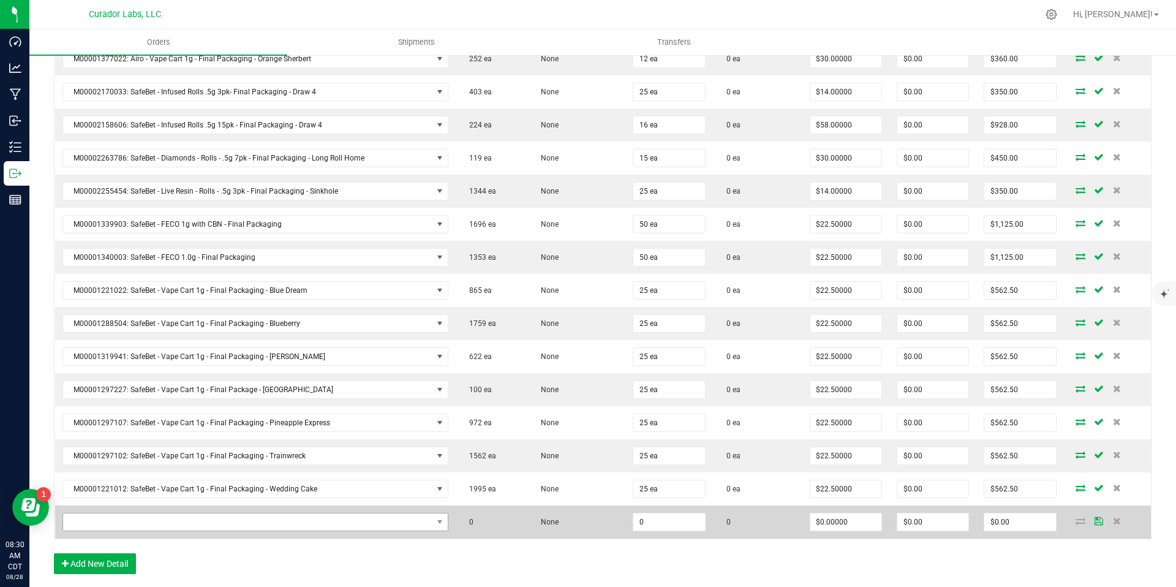
scroll to position [937, 0]
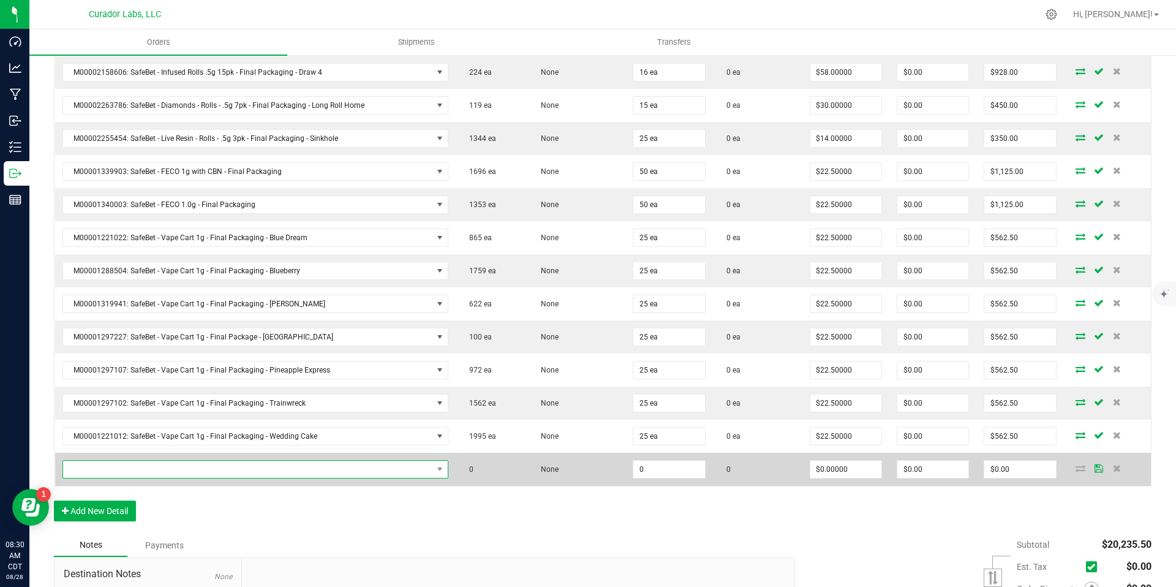
click at [306, 468] on span "NO DATA FOUND" at bounding box center [247, 469] width 369 height 17
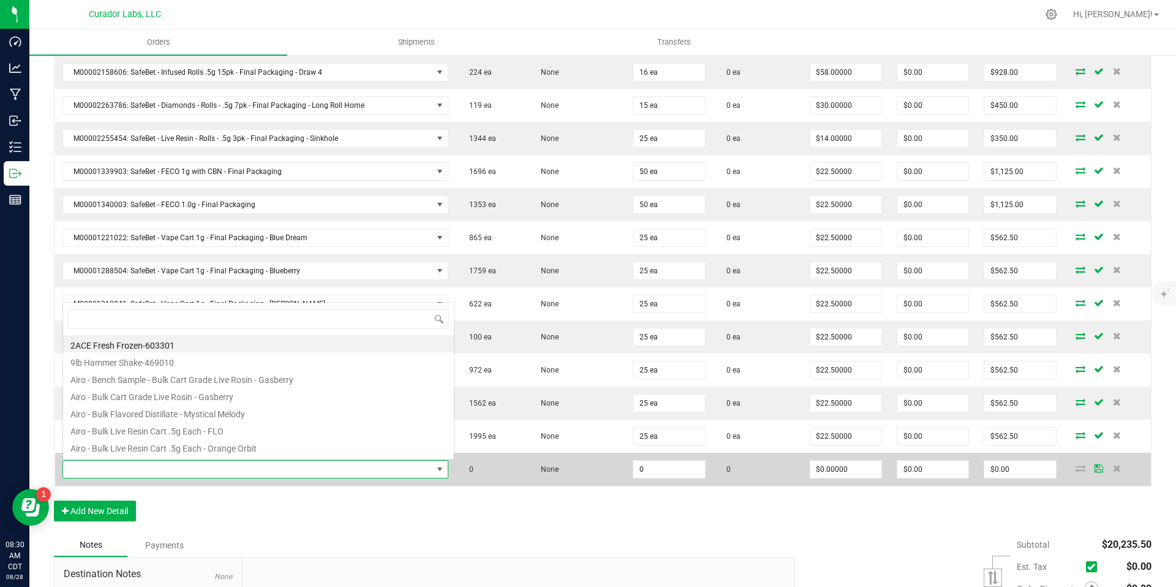
scroll to position [18, 375]
type input "green crack"
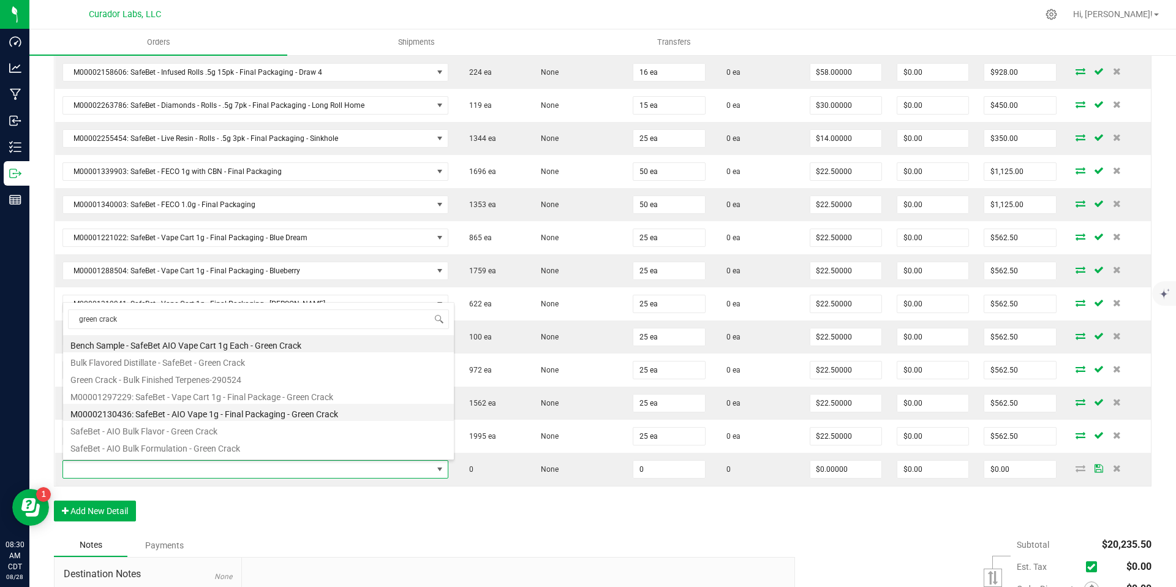
click at [324, 413] on li "M00002130436: SafeBet - AIO Vape 1g - Final Packaging - Green Crack" at bounding box center [258, 412] width 391 height 17
type input "0 ea"
type input "$25.00000"
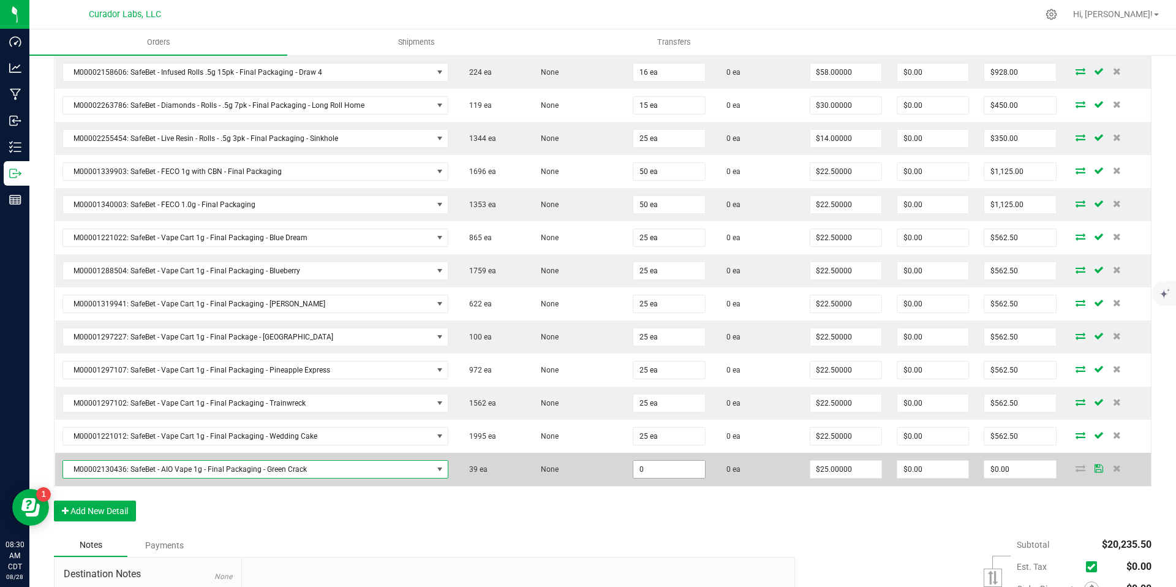
click at [652, 472] on input "0" at bounding box center [668, 469] width 71 height 17
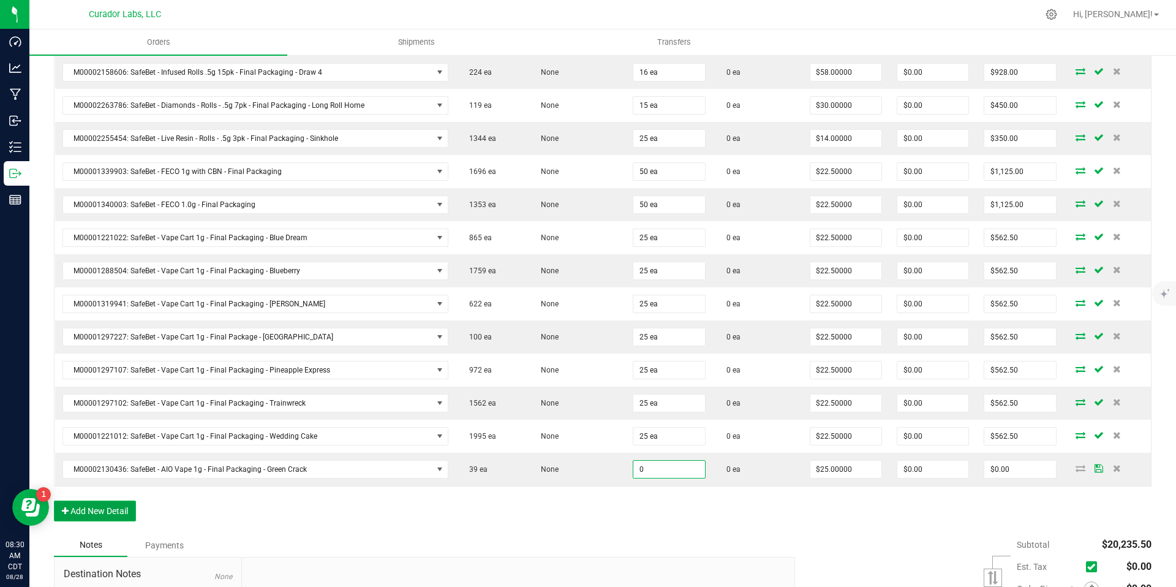
type input "0 ea"
click at [110, 518] on button "Add New Detail" at bounding box center [95, 510] width 82 height 21
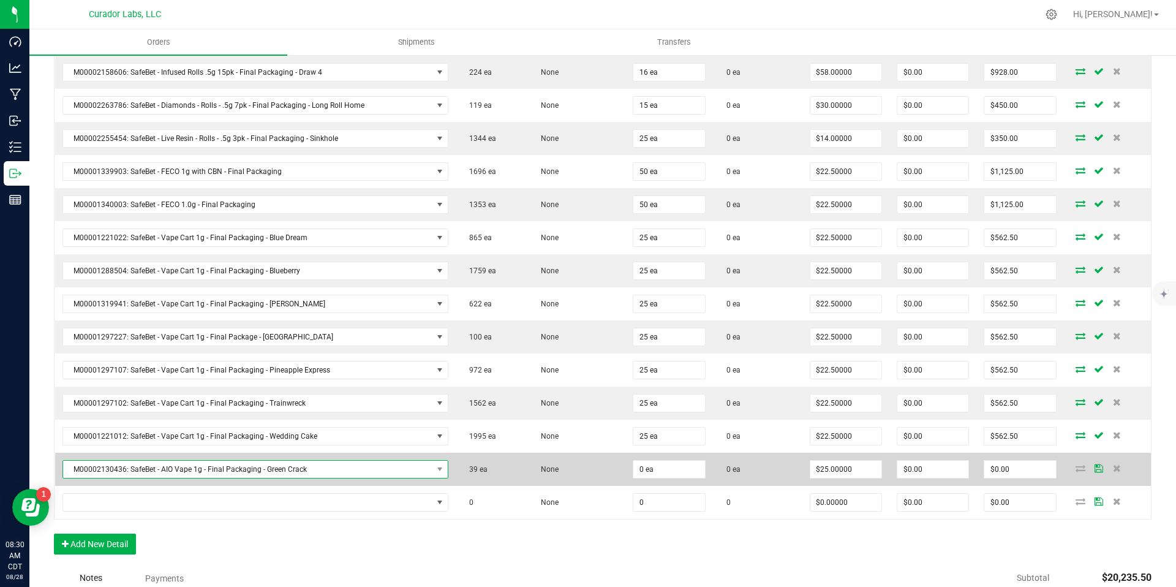
click at [347, 468] on span "M00002130436: SafeBet - AIO Vape 1g - Final Packaging - Green Crack" at bounding box center [247, 469] width 369 height 17
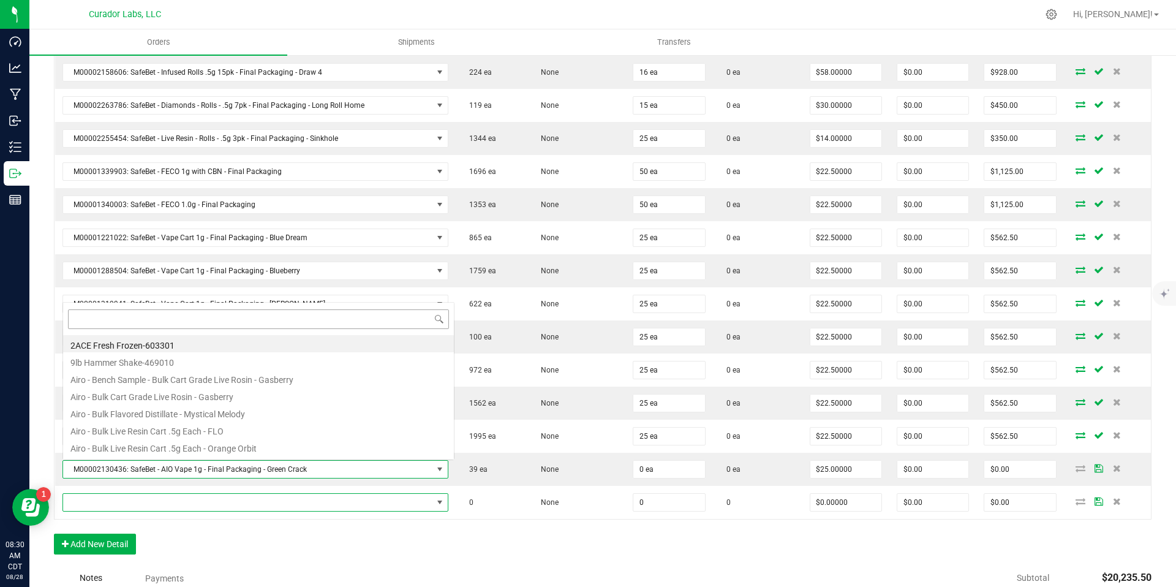
scroll to position [0, 0]
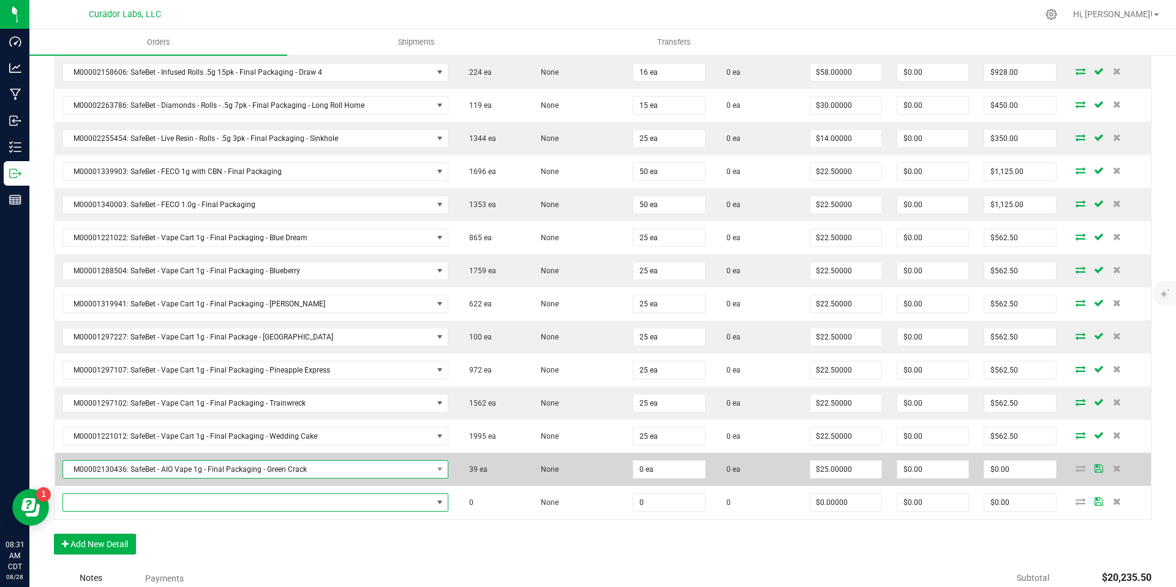
click at [305, 477] on span "M00002130436: SafeBet - AIO Vape 1g - Final Packaging - Green Crack" at bounding box center [247, 469] width 369 height 17
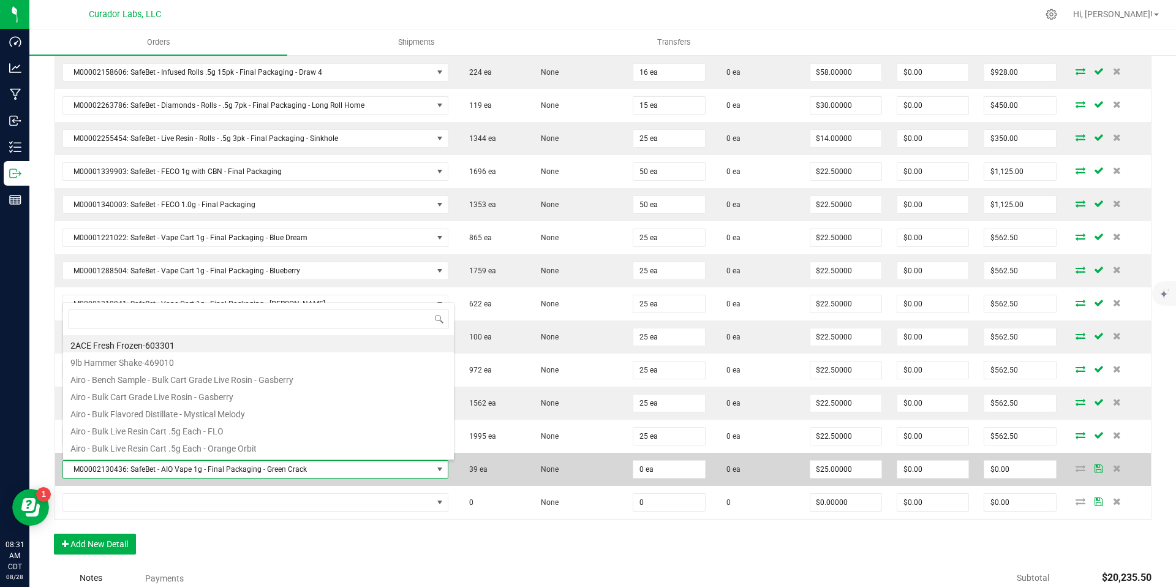
scroll to position [18, 375]
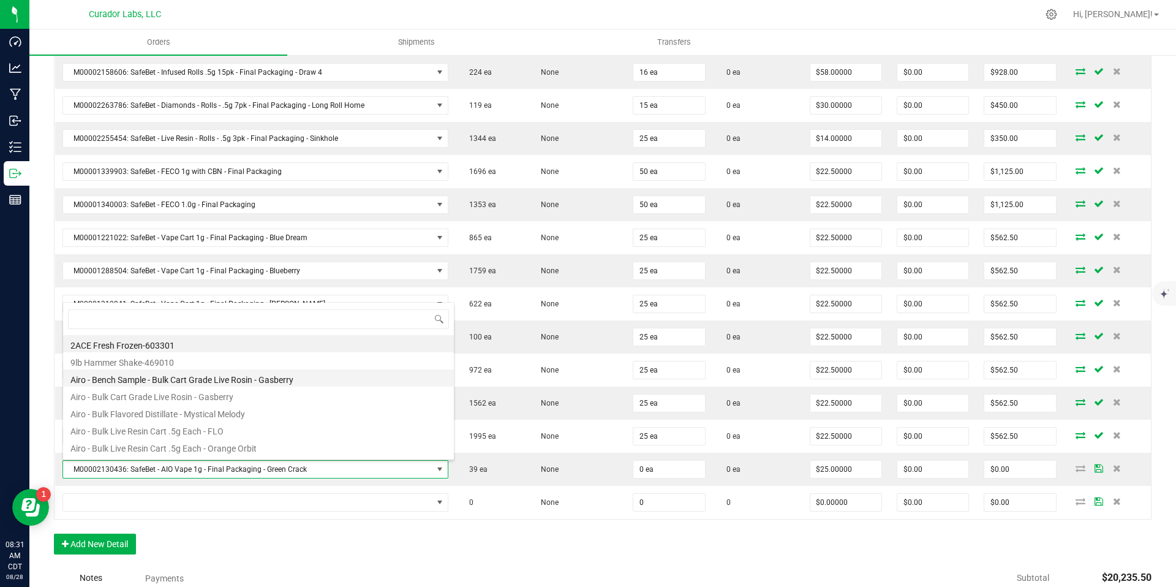
type input "M00002130436: SafeBet - AIO Vape 1g - Final Packaging - Green Crack"
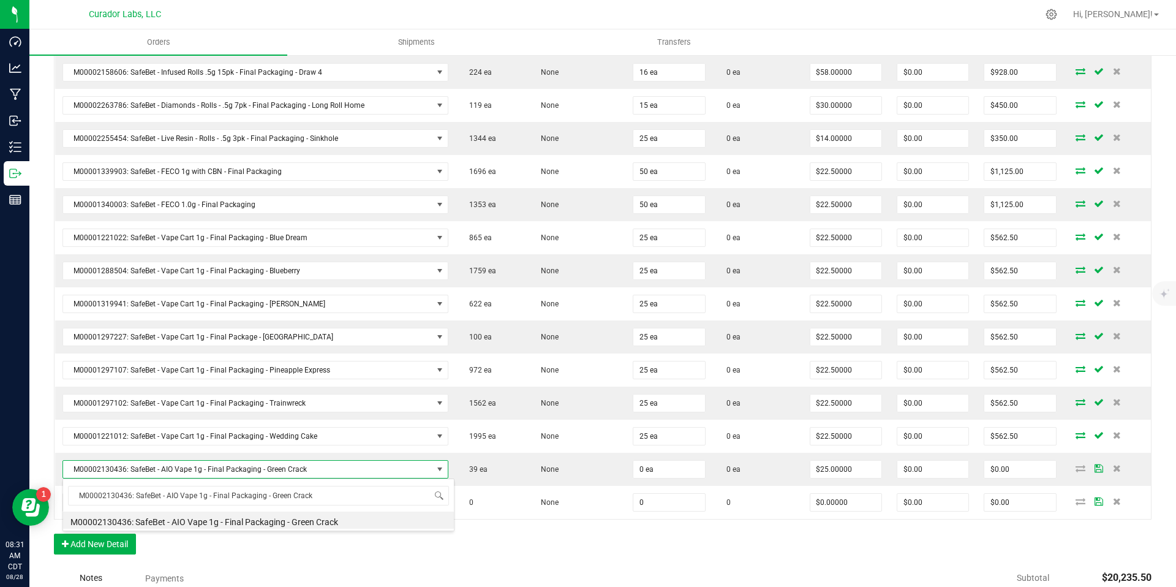
click at [367, 519] on li "M00002130436: SafeBet - AIO Vape 1g - Final Packaging - Green Crack" at bounding box center [258, 519] width 391 height 17
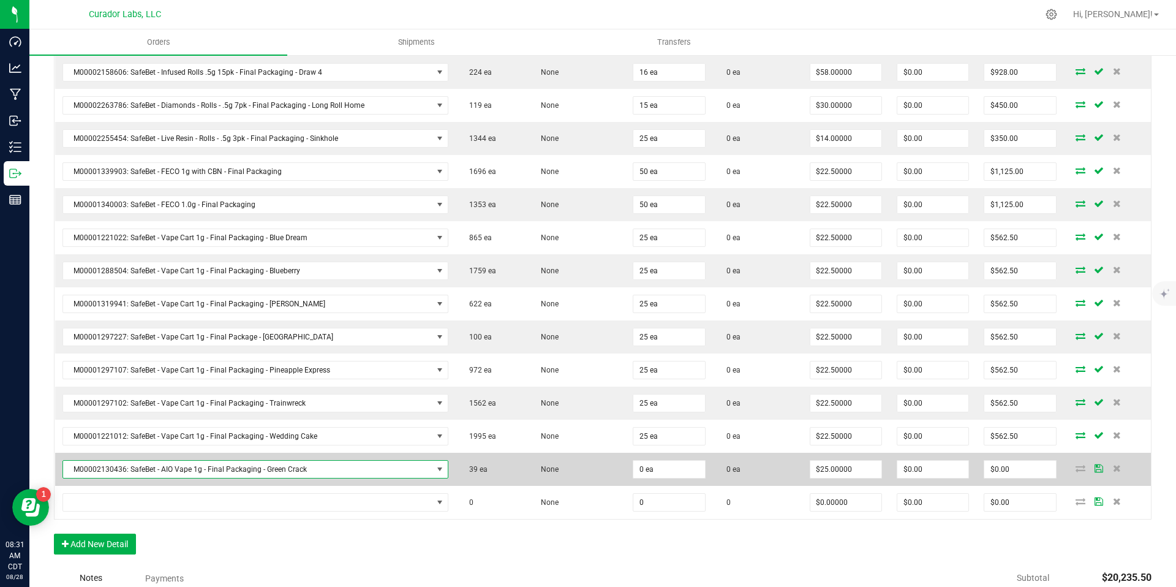
click at [403, 470] on span "M00002130436: SafeBet - AIO Vape 1g - Final Packaging - Green Crack" at bounding box center [247, 469] width 369 height 17
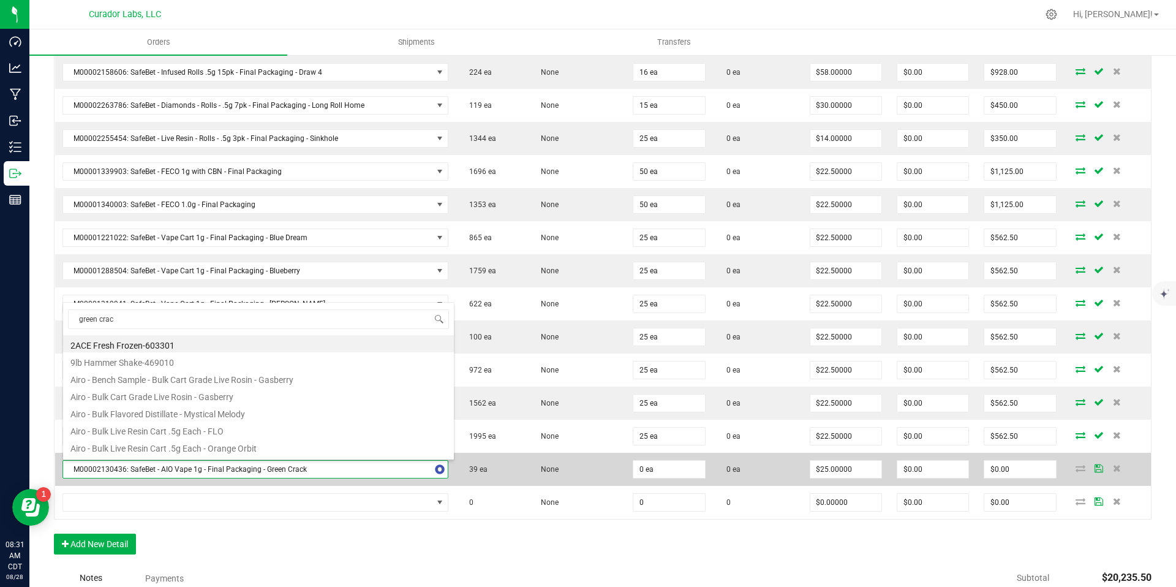
type input "green crack"
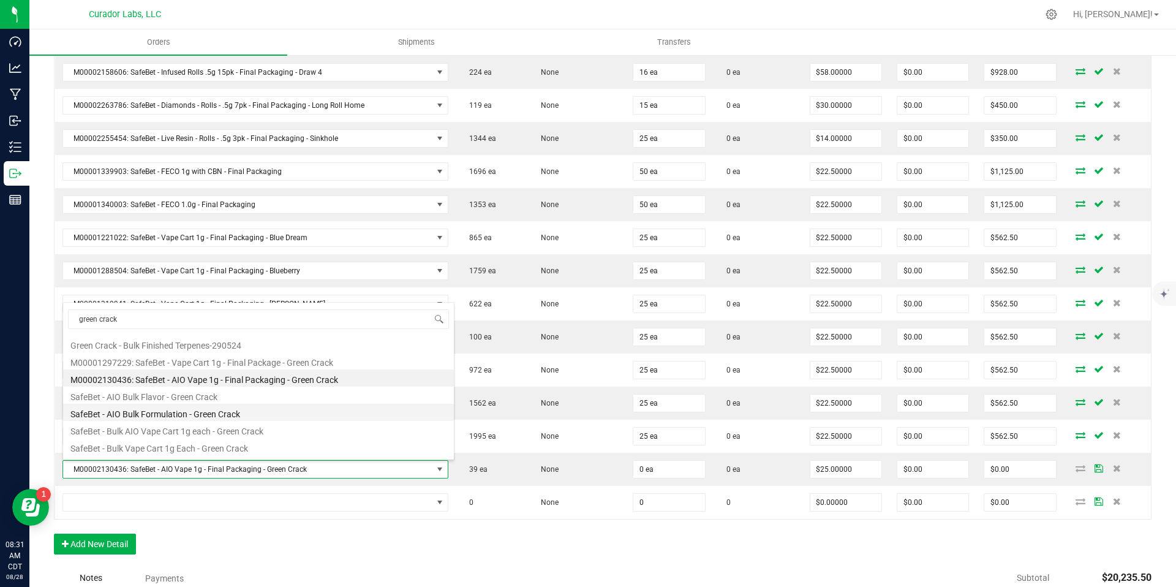
scroll to position [0, 0]
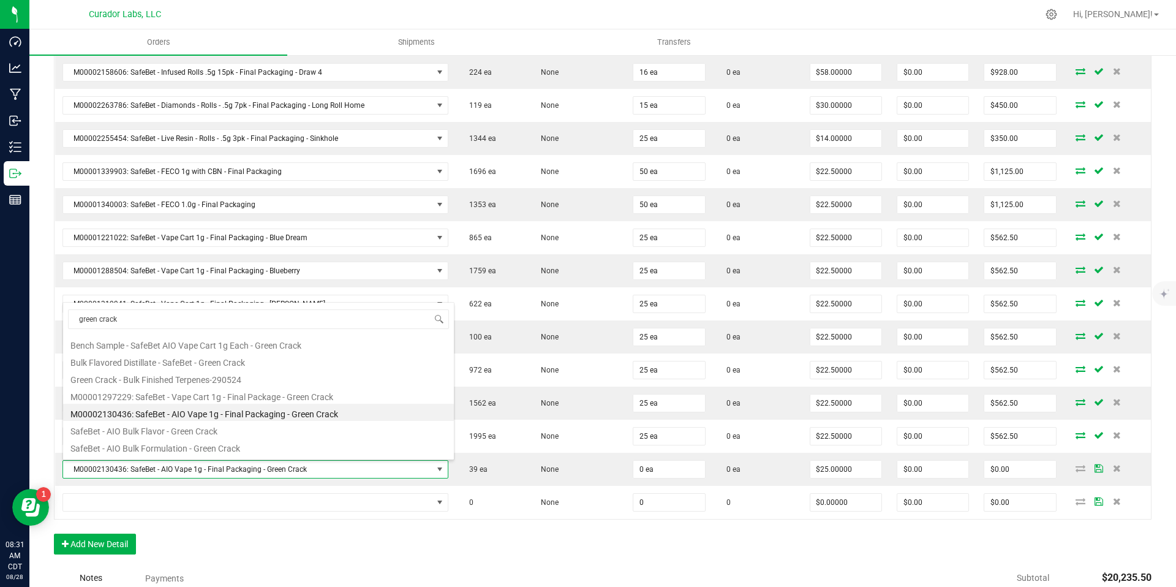
click at [369, 413] on li "M00002130436: SafeBet - AIO Vape 1g - Final Packaging - Green Crack" at bounding box center [258, 412] width 391 height 17
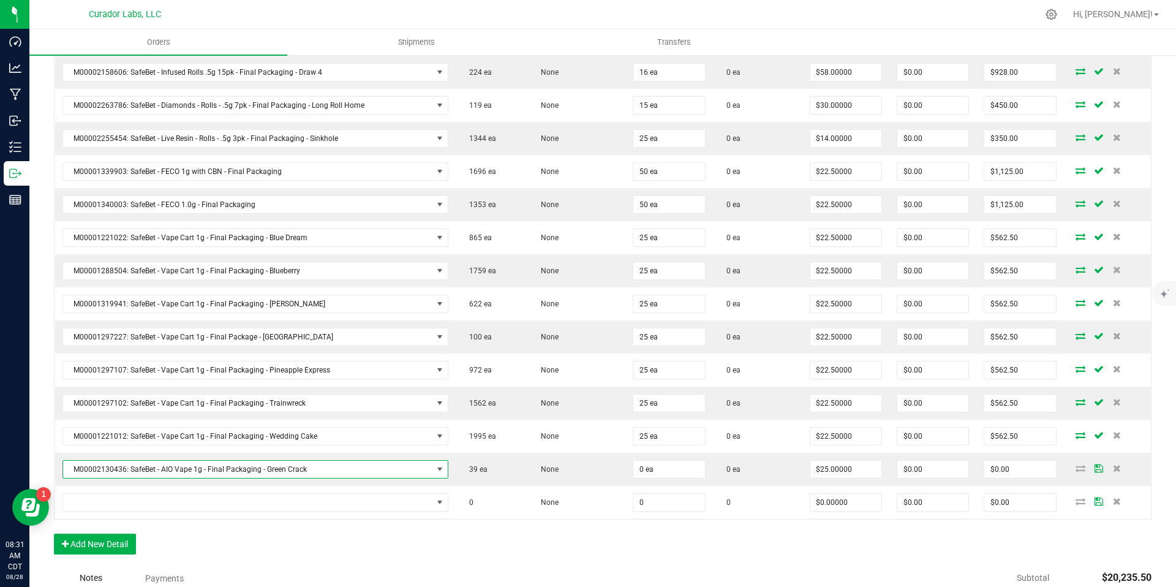
click at [602, 543] on div "Order Details Print All Labels Item Sellable Strain Qty Ordered Qty Allocated U…" at bounding box center [603, 3] width 1098 height 1128
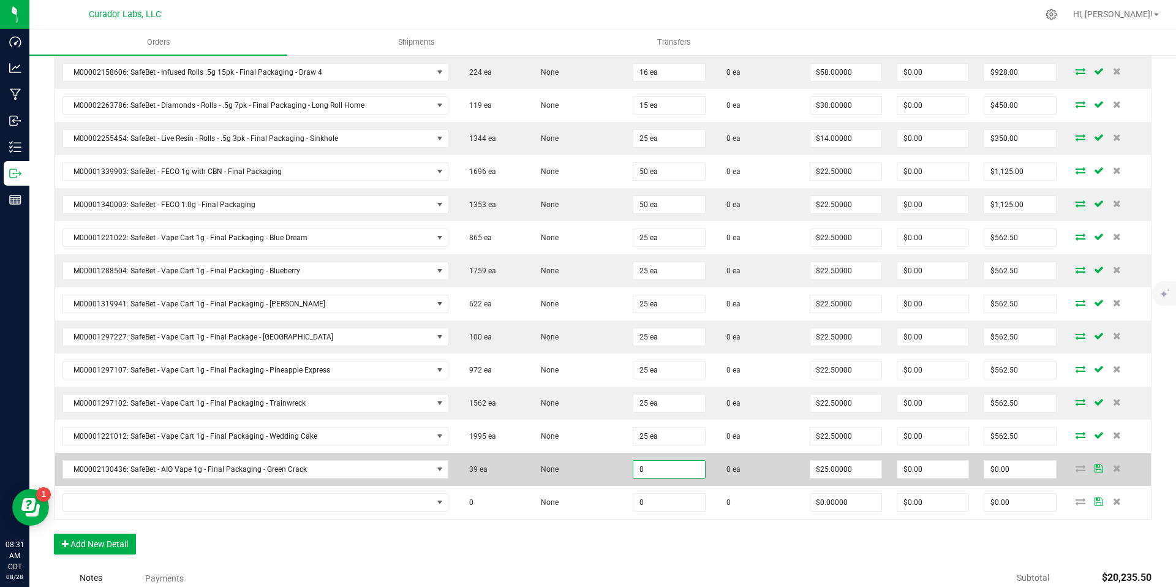
click at [668, 470] on input "0" at bounding box center [668, 469] width 71 height 17
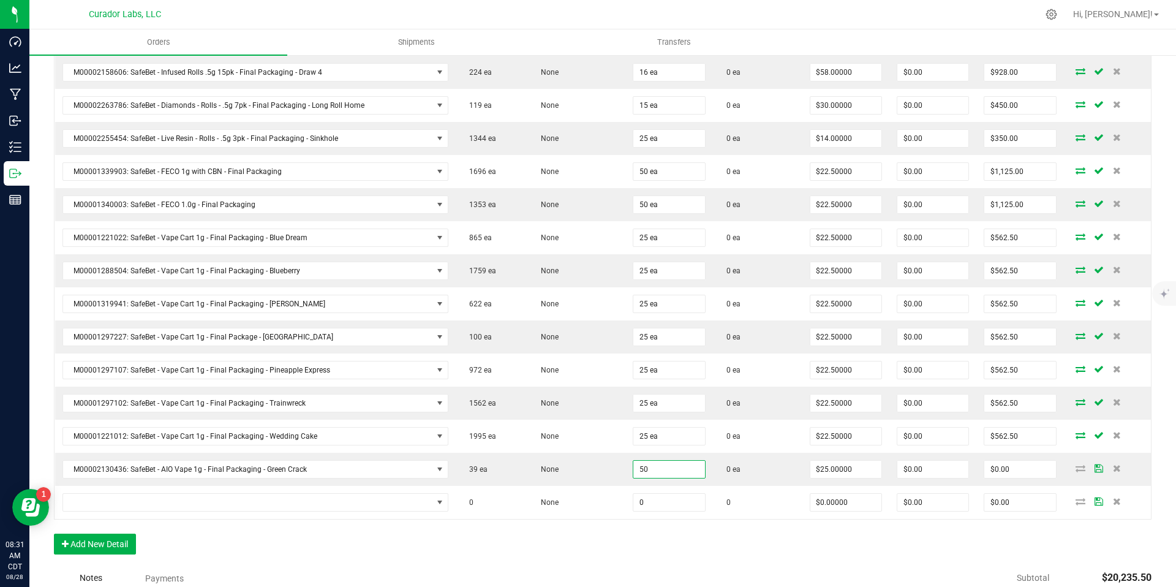
type input "50 ea"
type input "$1,250.00"
click at [647, 539] on div "Order Details Print All Labels Item Sellable Strain Qty Ordered Qty Allocated U…" at bounding box center [603, 3] width 1098 height 1128
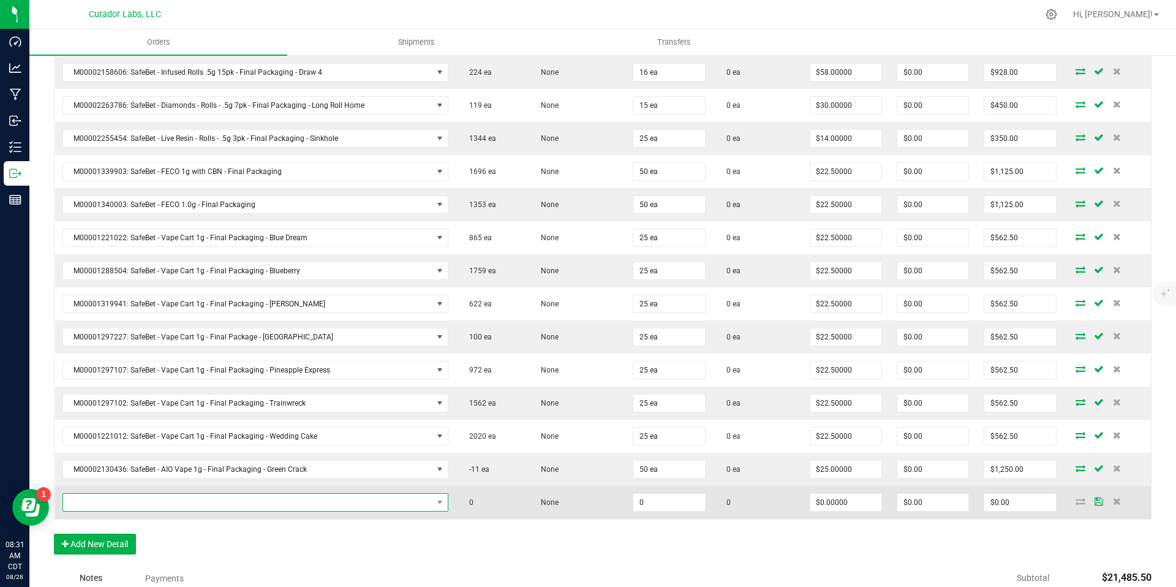
click at [376, 508] on span "NO DATA FOUND" at bounding box center [247, 502] width 369 height 17
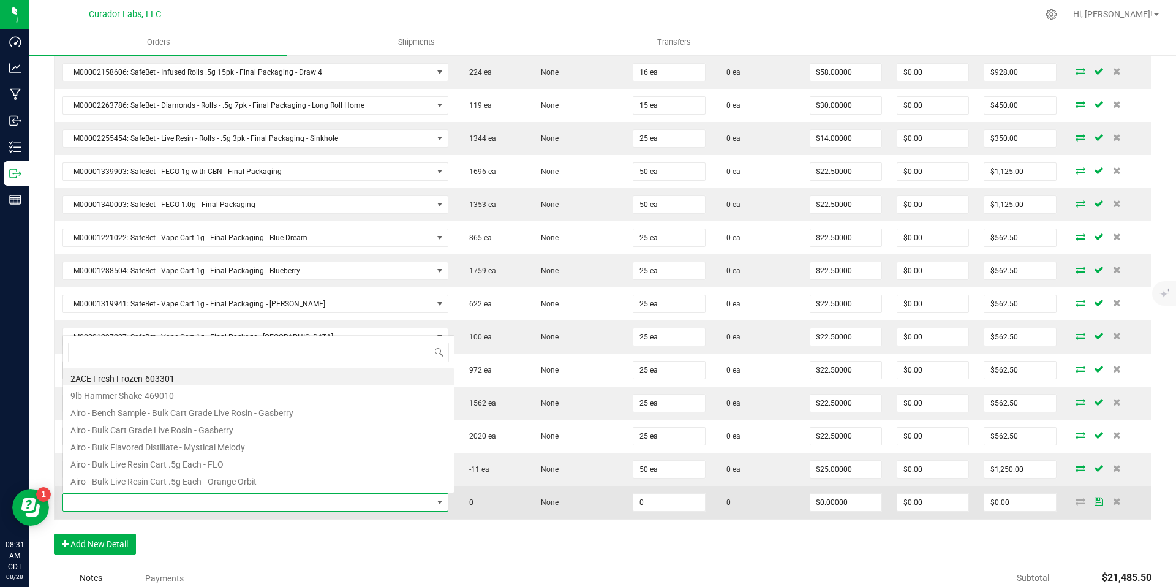
scroll to position [18, 375]
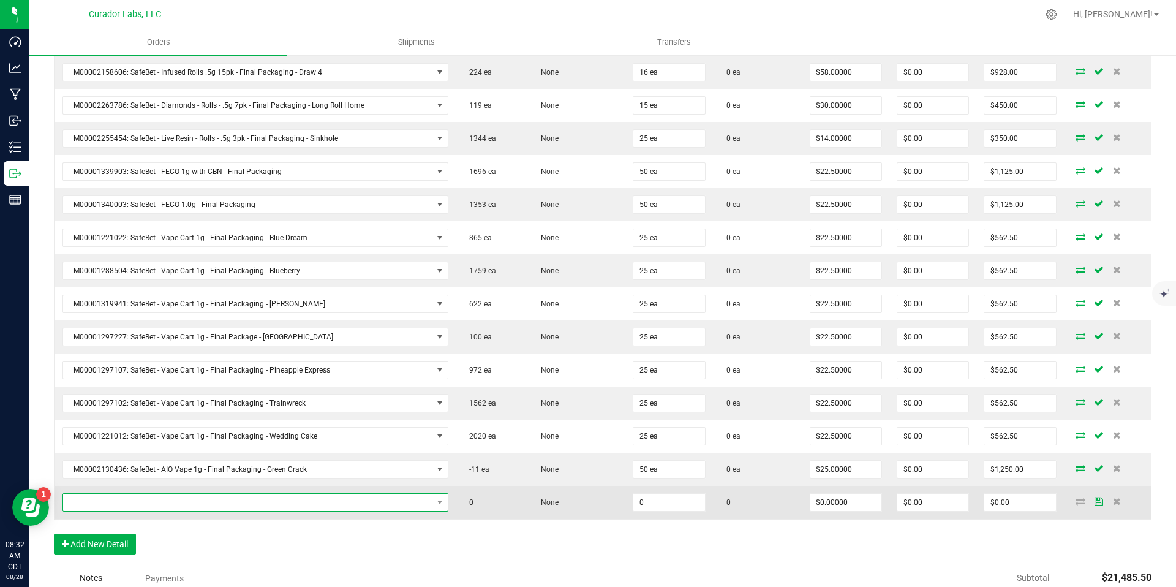
click at [162, 499] on span "NO DATA FOUND" at bounding box center [247, 502] width 369 height 17
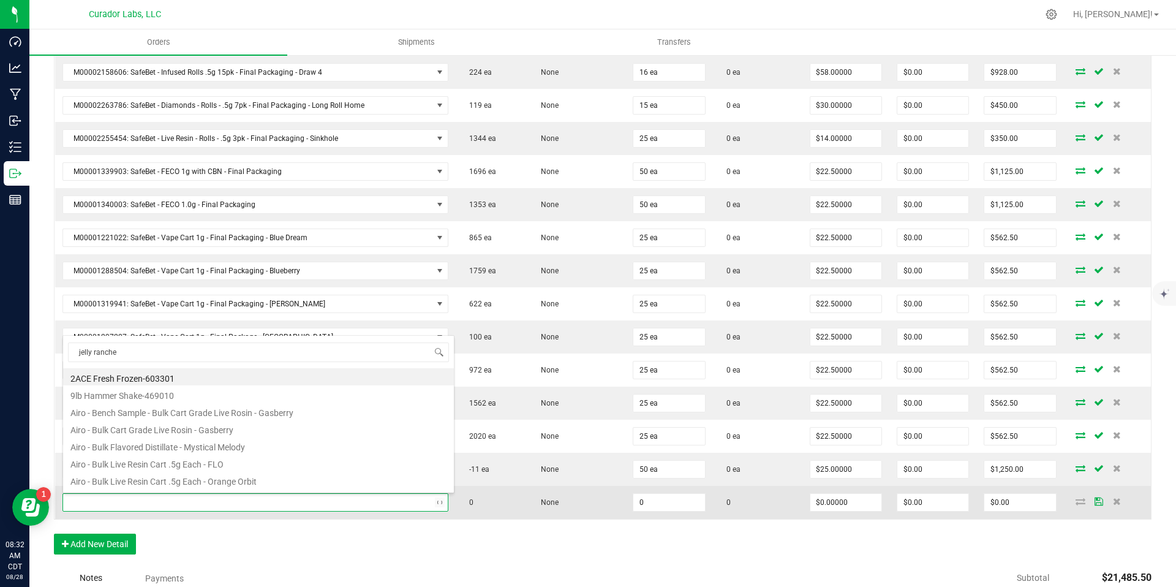
type input "jelly rancher"
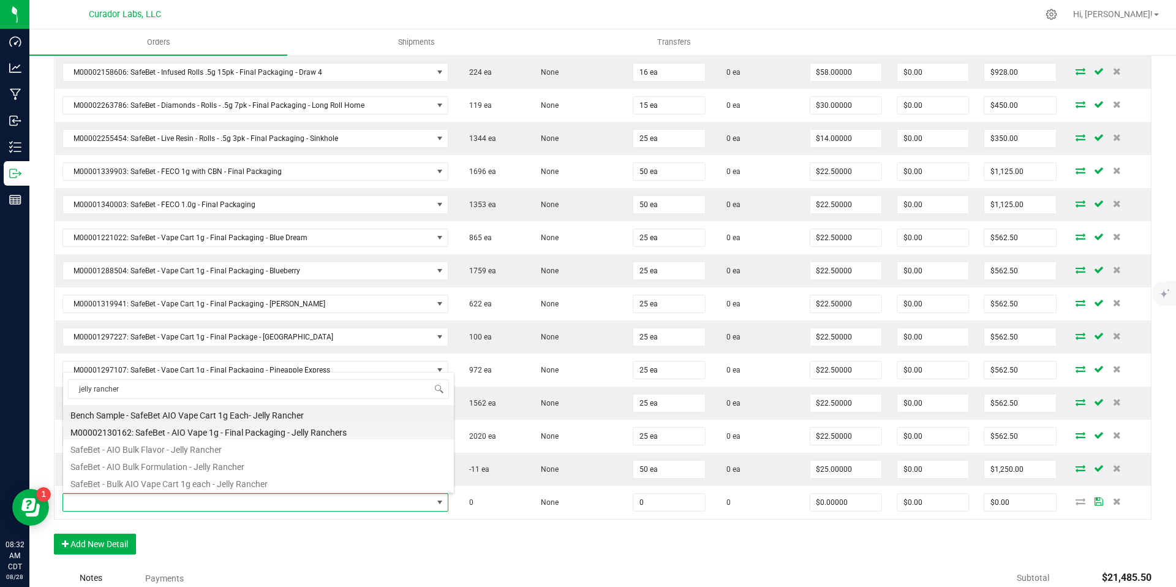
click at [208, 431] on li "M00002130162: SafeBet - AIO Vape 1g - Final Packaging - Jelly Ranchers" at bounding box center [258, 430] width 391 height 17
type input "0 ea"
type input "$25.00000"
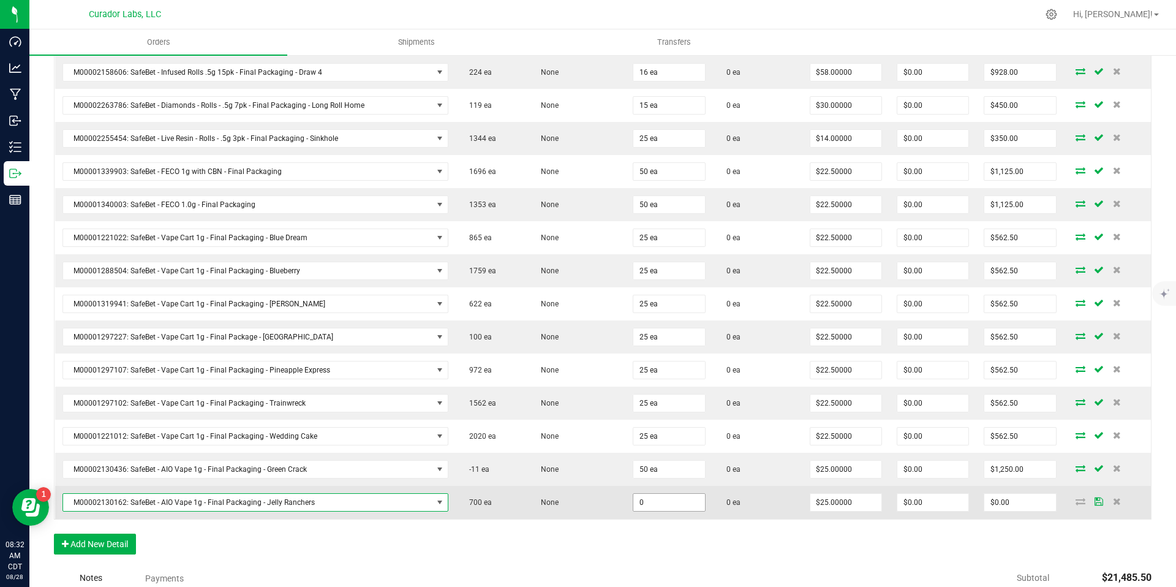
click at [661, 498] on input "0" at bounding box center [668, 502] width 71 height 17
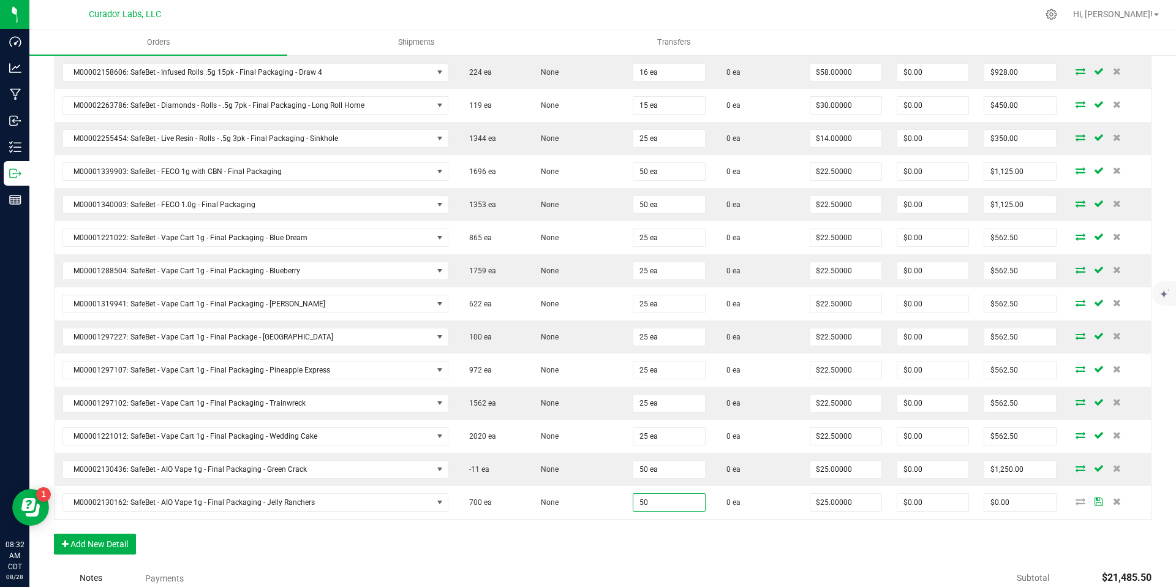
type input "50 ea"
type input "$1,250.00"
click at [653, 541] on div "Order Details Print All Labels Item Sellable Strain Qty Ordered Qty Allocated U…" at bounding box center [603, 3] width 1098 height 1128
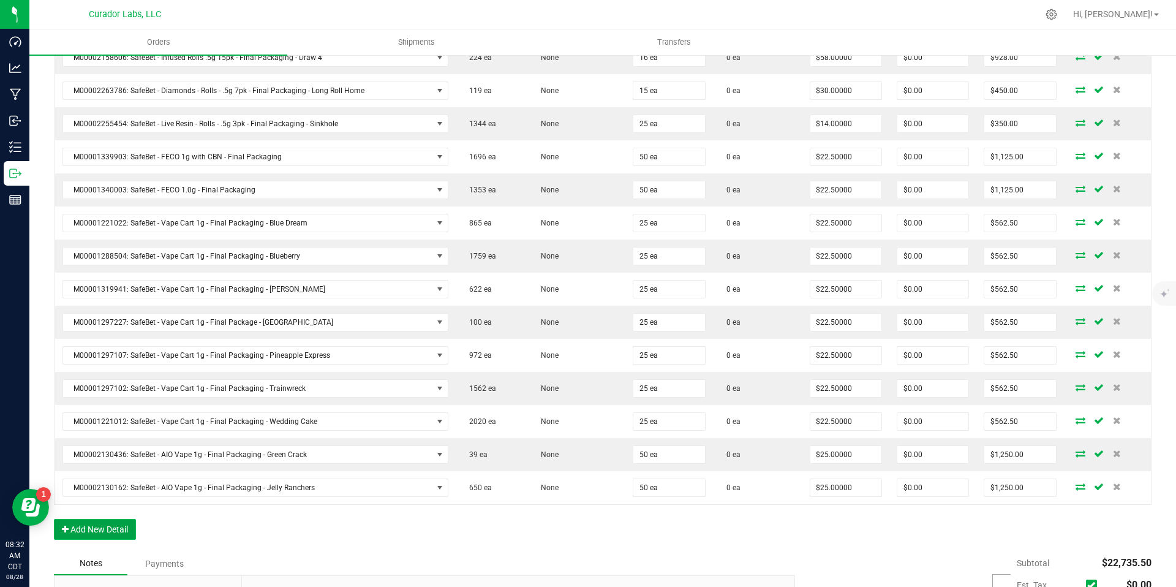
click at [105, 525] on button "Add New Detail" at bounding box center [95, 529] width 82 height 21
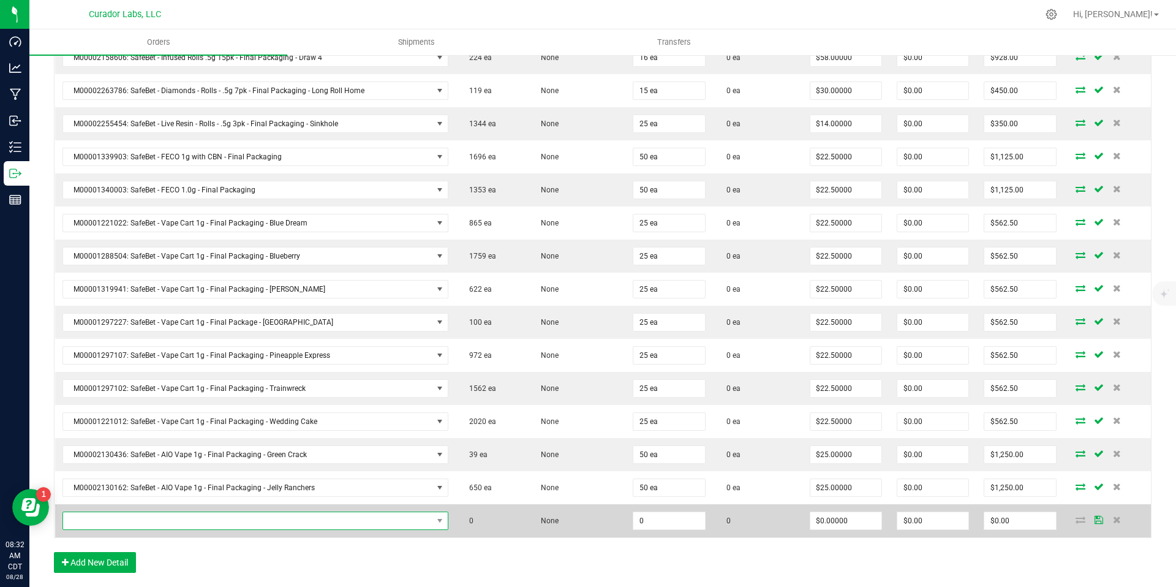
click at [402, 521] on span "NO DATA FOUND" at bounding box center [247, 520] width 369 height 17
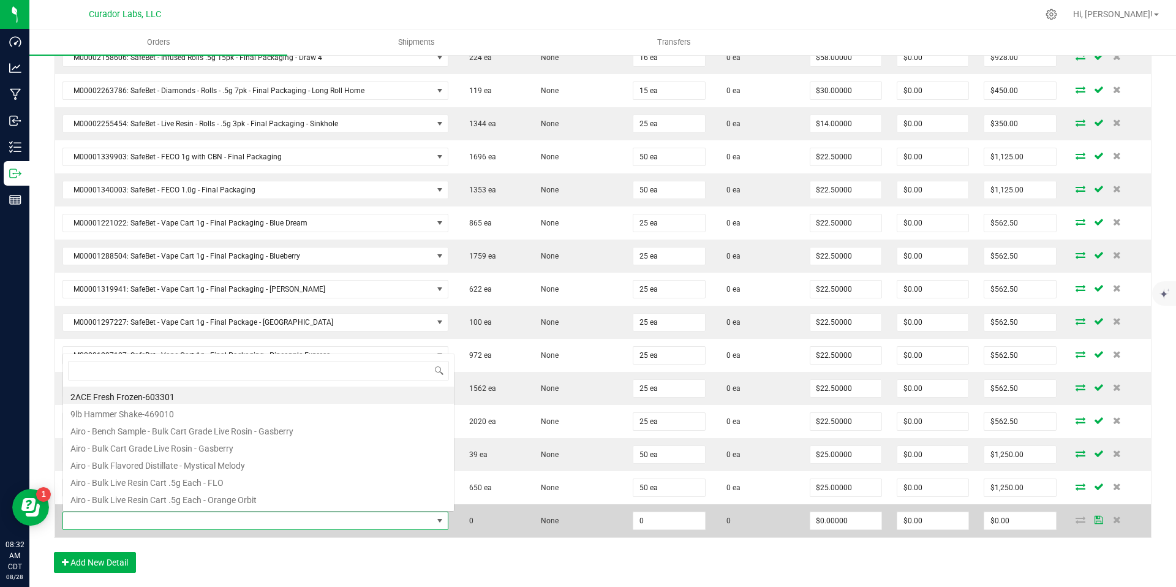
scroll to position [18, 375]
type input "Rainbow belts"
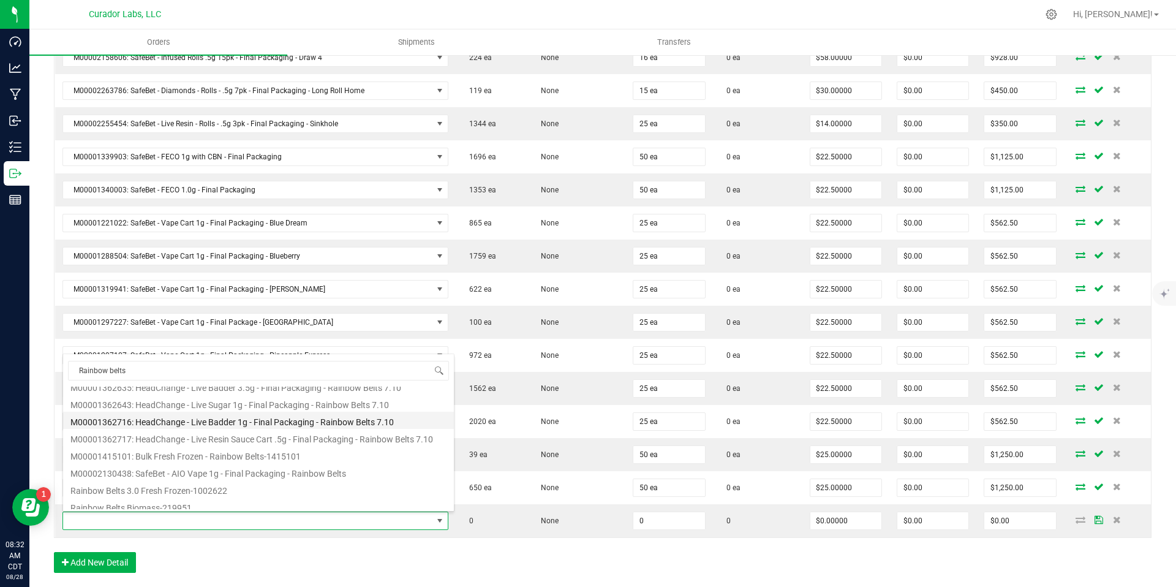
scroll to position [199, 0]
click at [326, 468] on li "M00002130438: SafeBet - AIO Vape 1g - Final Packaging - Rainbow Belts" at bounding box center [258, 470] width 391 height 17
type input "0 ea"
type input "$25.00000"
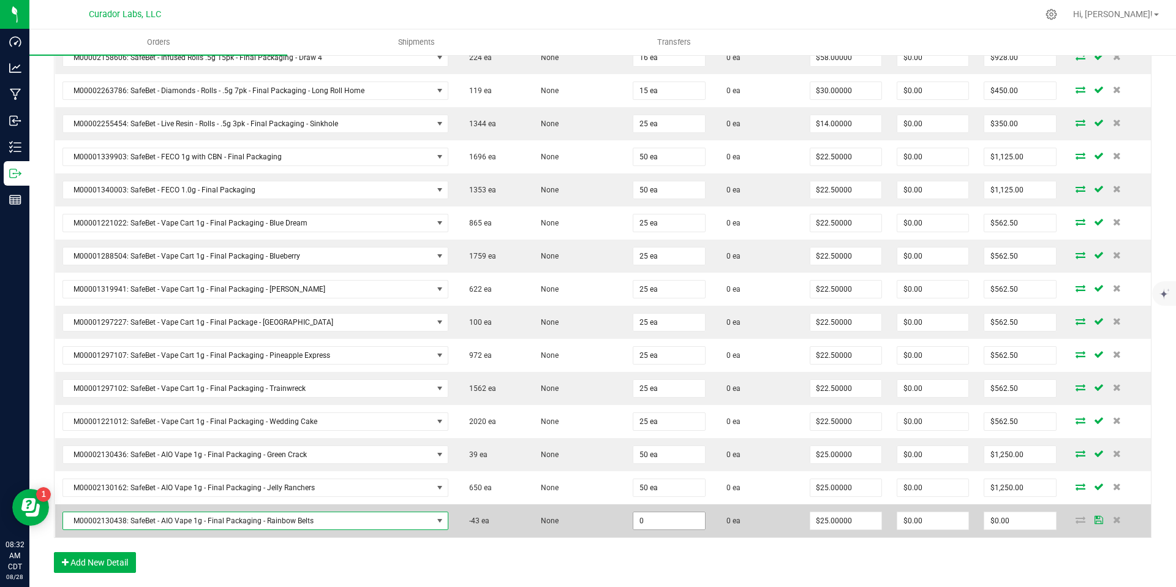
click at [663, 523] on input "0" at bounding box center [668, 520] width 71 height 17
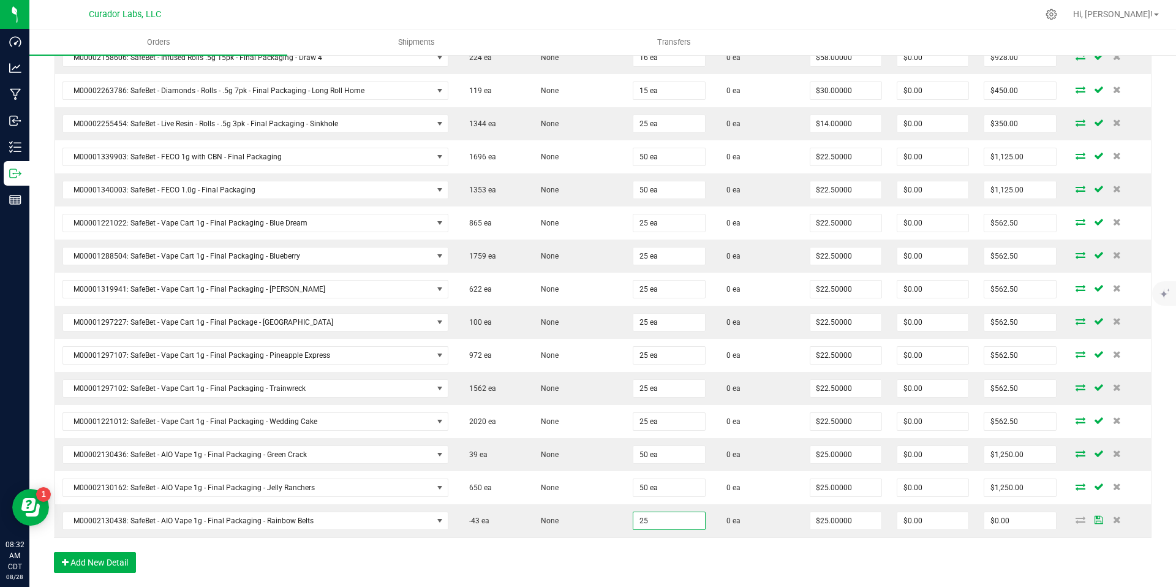
type input "25 ea"
type input "$625.00"
click at [665, 552] on div "Order Details Print All Labels Item Sellable Strain Qty Ordered Qty Allocated U…" at bounding box center [603, 4] width 1098 height 1161
click at [116, 566] on button "Add New Detail" at bounding box center [95, 562] width 82 height 21
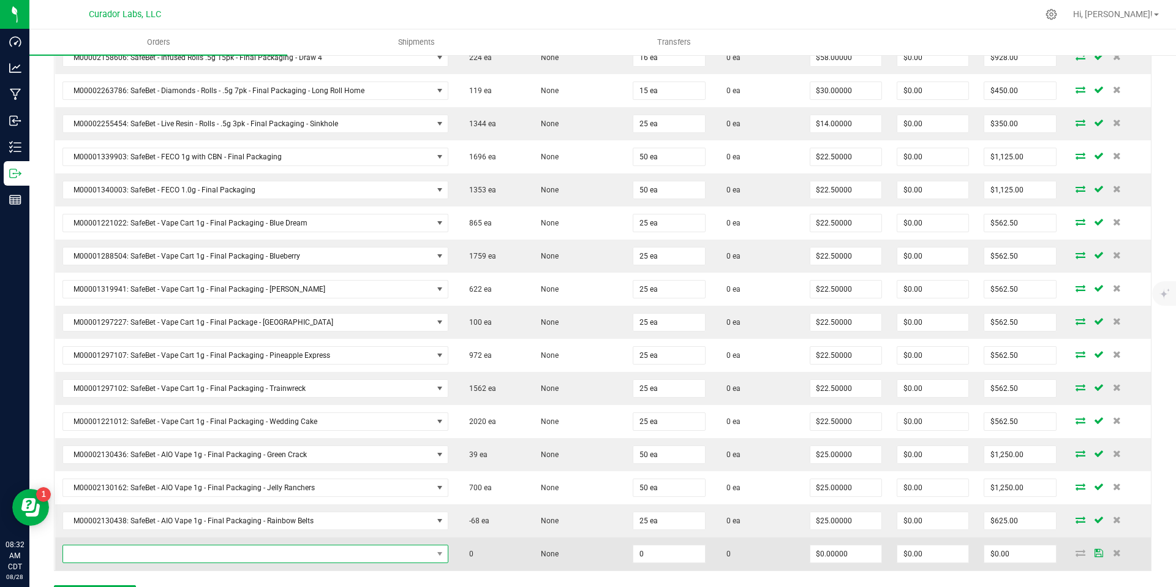
click at [158, 552] on span "NO DATA FOUND" at bounding box center [247, 553] width 369 height 17
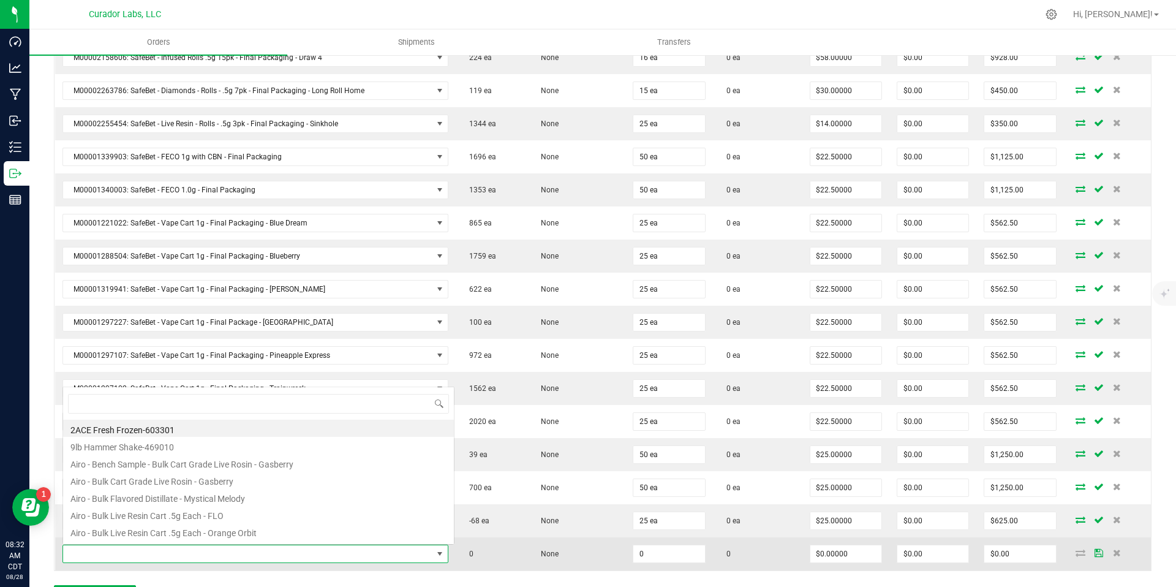
scroll to position [18, 375]
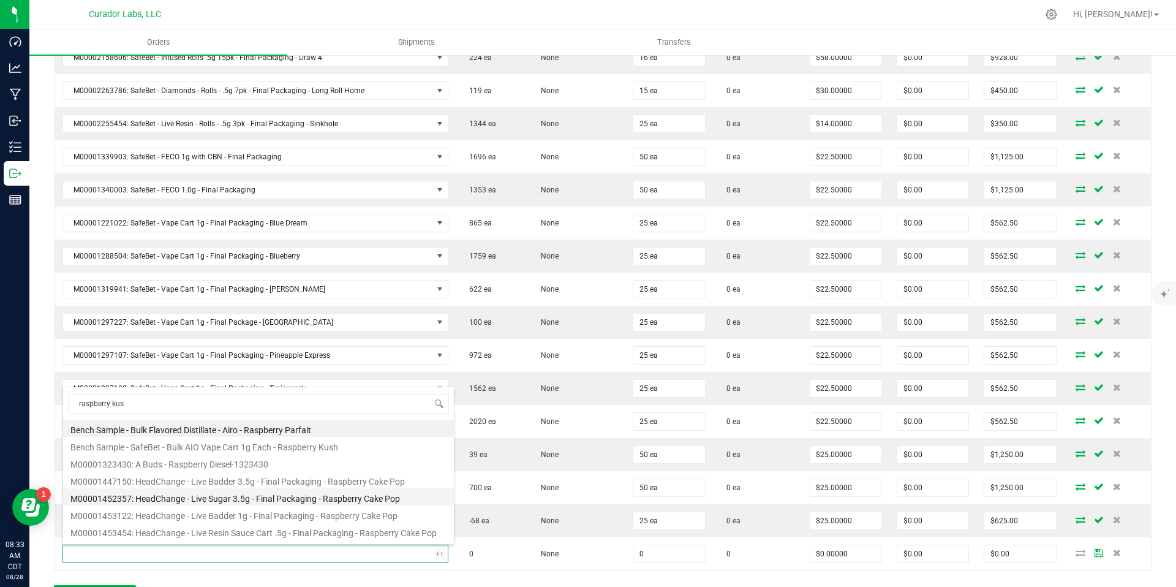
type input "raspberry kush"
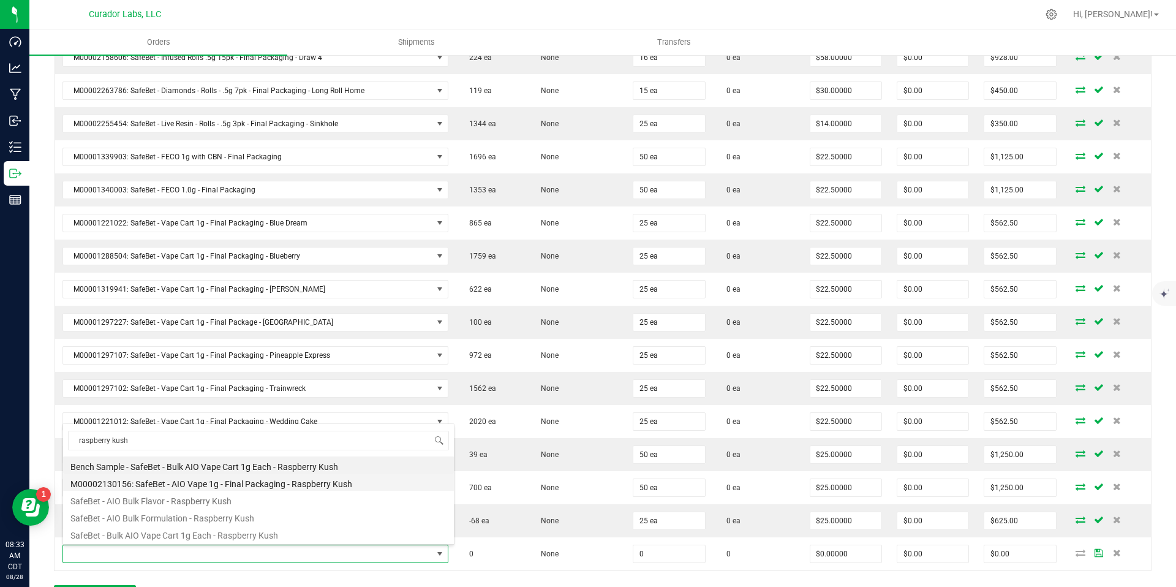
click at [331, 484] on li "M00002130156: SafeBet - AIO Vape 1g - Final Packaging - Raspberry Kush" at bounding box center [258, 481] width 391 height 17
type input "0 ea"
type input "$25.00000"
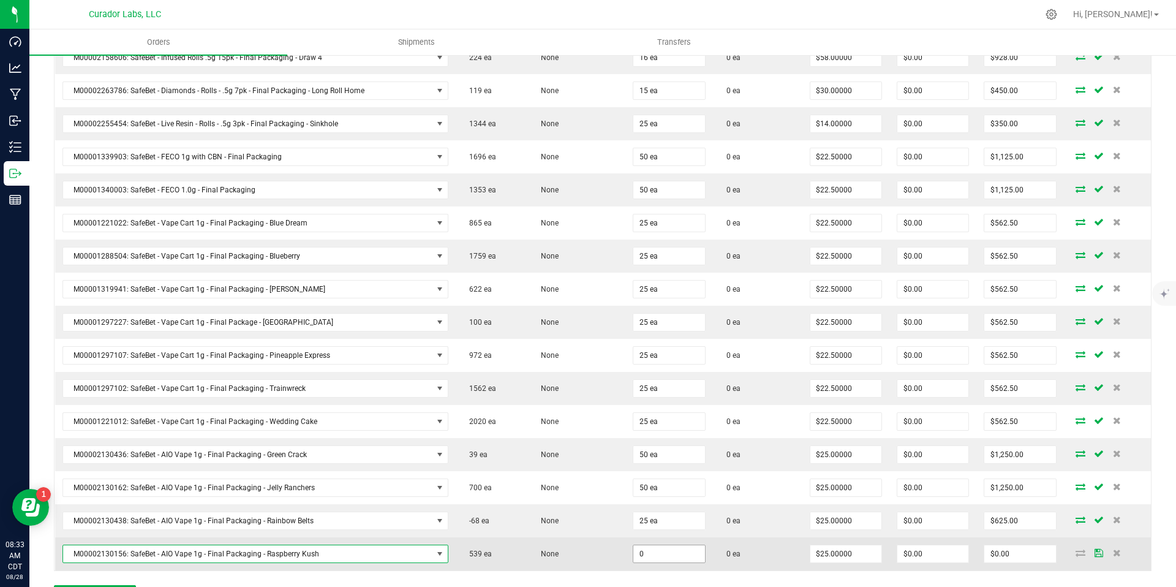
click at [680, 554] on input "0" at bounding box center [668, 553] width 71 height 17
type input "50 ea"
type input "$1,250.00"
click at [747, 562] on td "0 ea" at bounding box center [757, 553] width 89 height 33
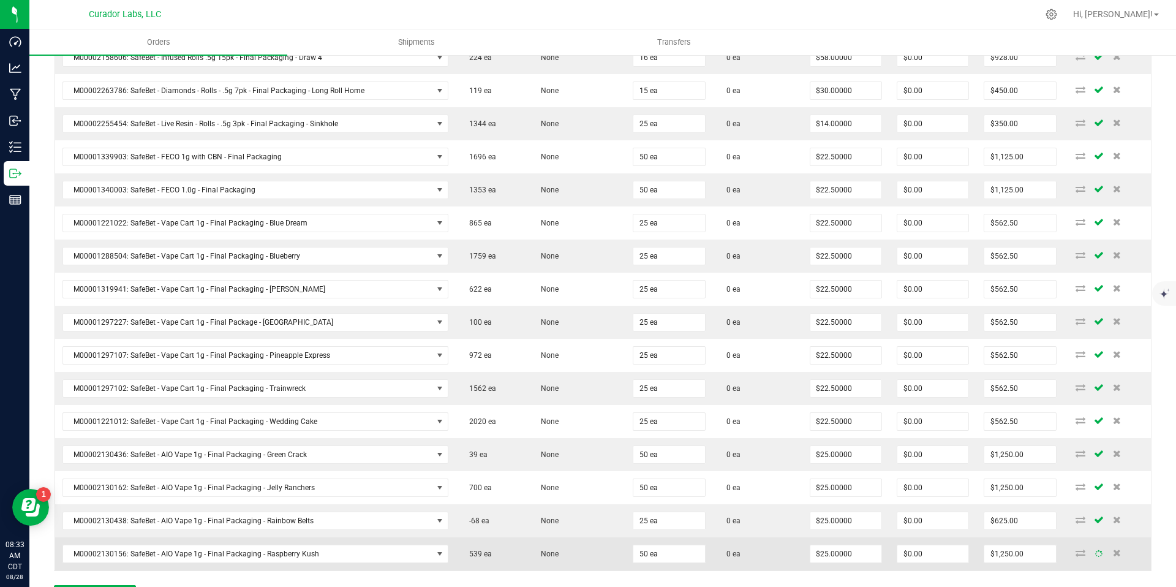
scroll to position [1048, 0]
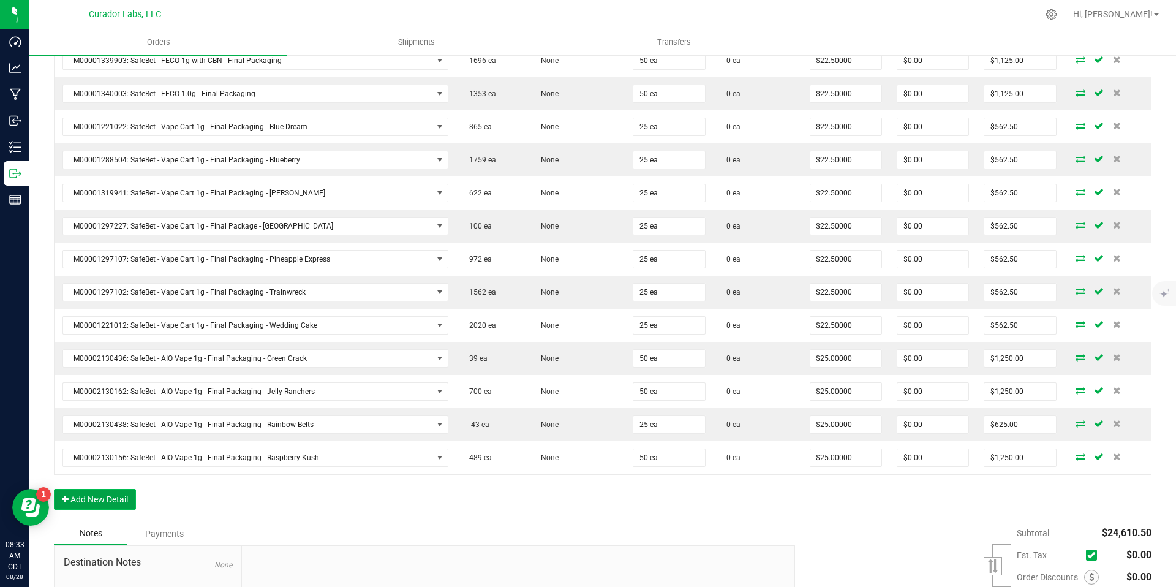
click at [119, 505] on button "Add New Detail" at bounding box center [95, 499] width 82 height 21
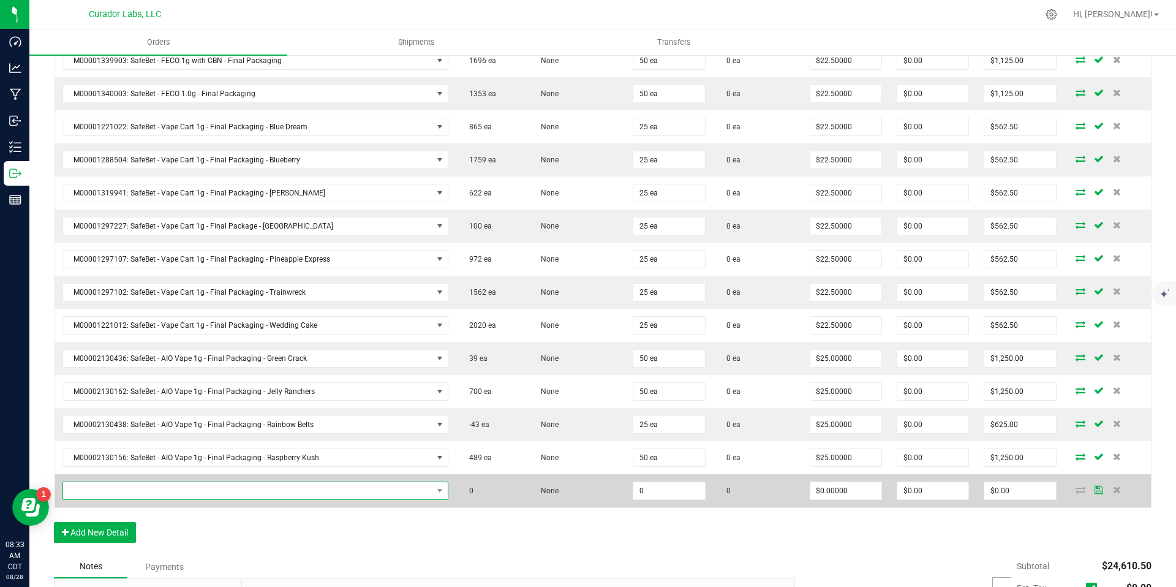
click at [421, 489] on span "NO DATA FOUND" at bounding box center [247, 490] width 369 height 17
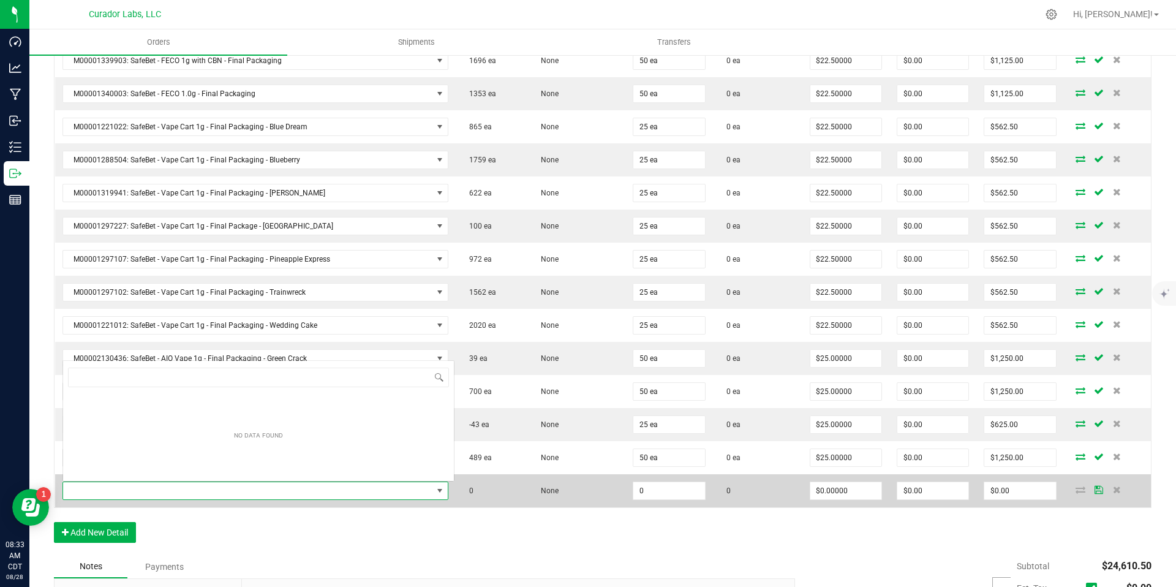
scroll to position [18, 375]
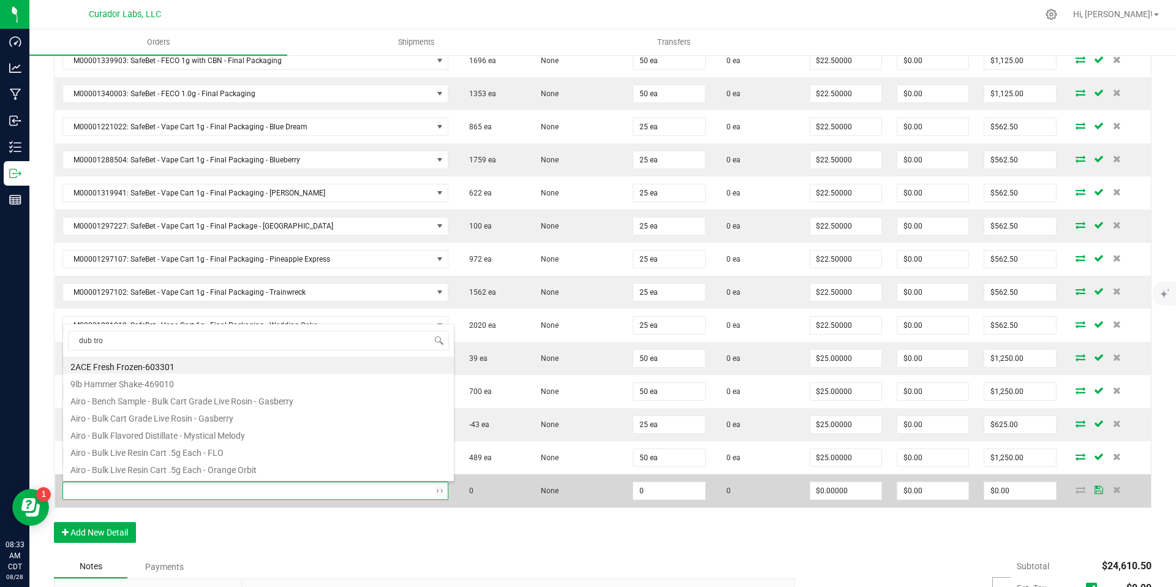
type input "dub trop"
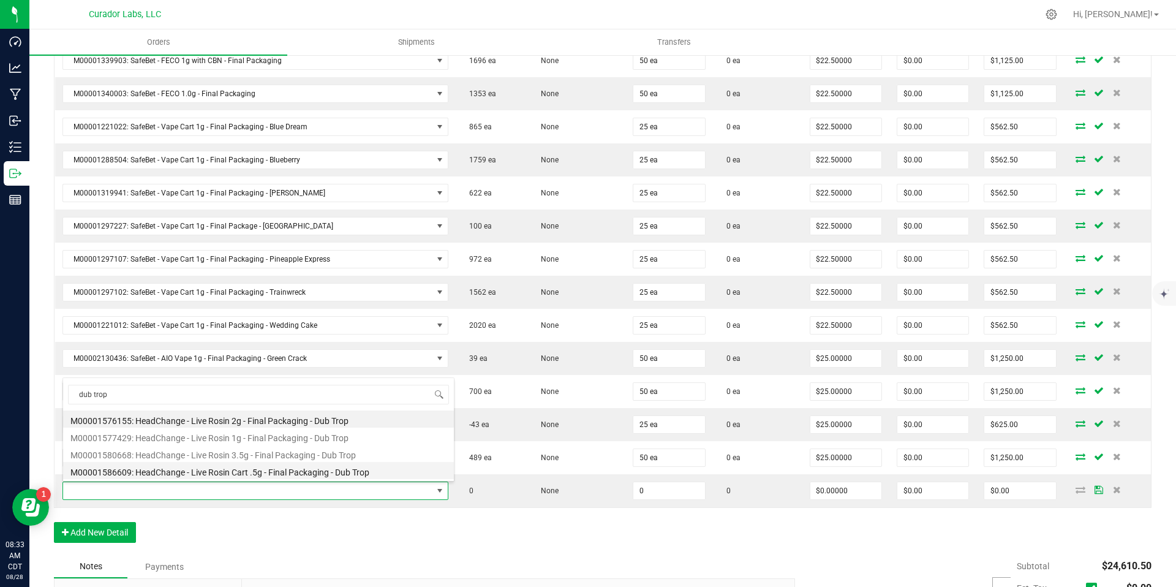
click at [323, 470] on li "M00001586609: HeadChange - Live Rosin Cart .5g - Final Packaging - Dub Trop" at bounding box center [258, 470] width 391 height 17
type input "0 ea"
type input "$27.50000"
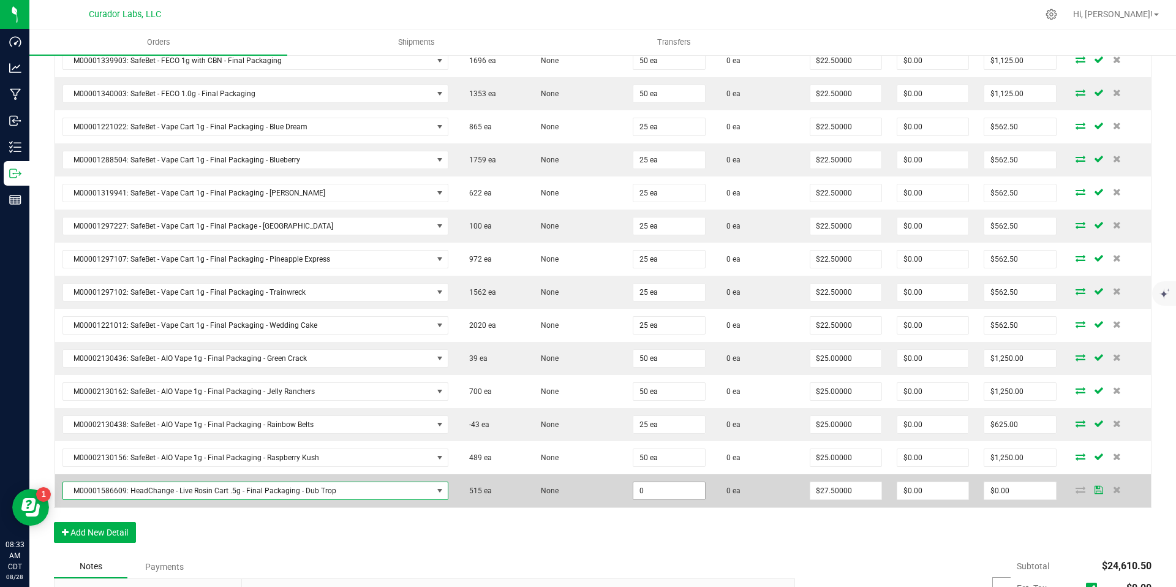
click at [650, 491] on input "0" at bounding box center [668, 490] width 71 height 17
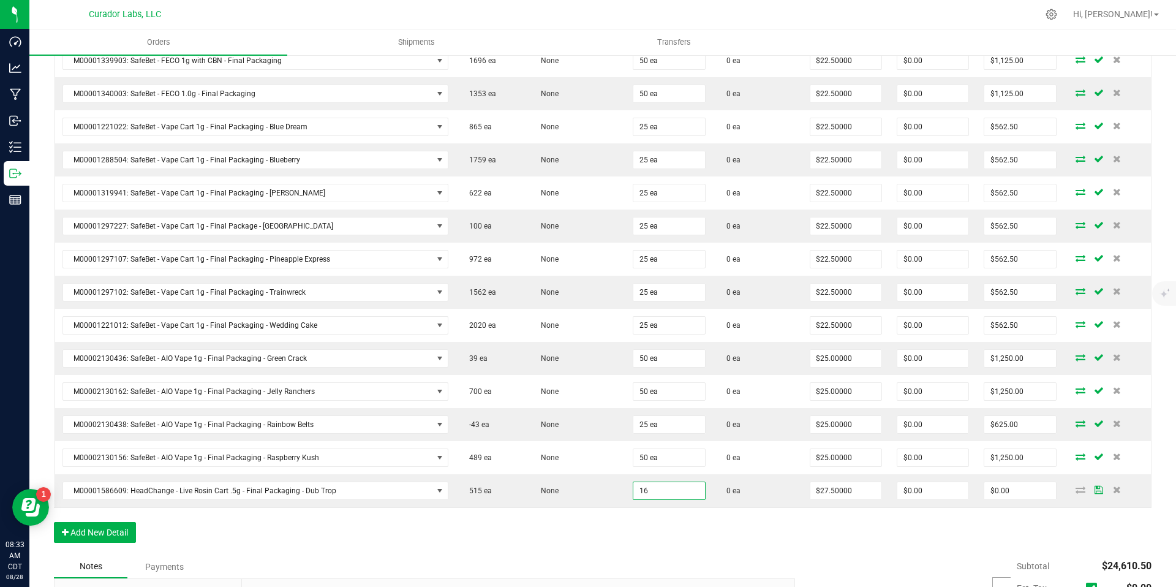
type input "16 ea"
type input "$440.00"
click at [114, 536] on button "Add New Detail" at bounding box center [95, 532] width 82 height 21
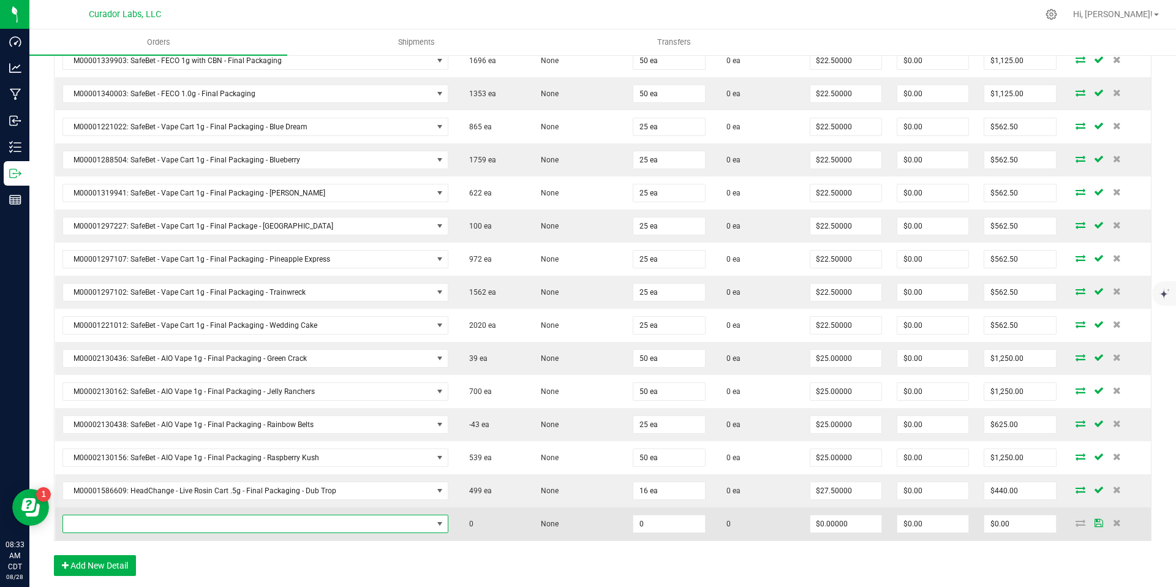
click at [279, 526] on span "NO DATA FOUND" at bounding box center [247, 523] width 369 height 17
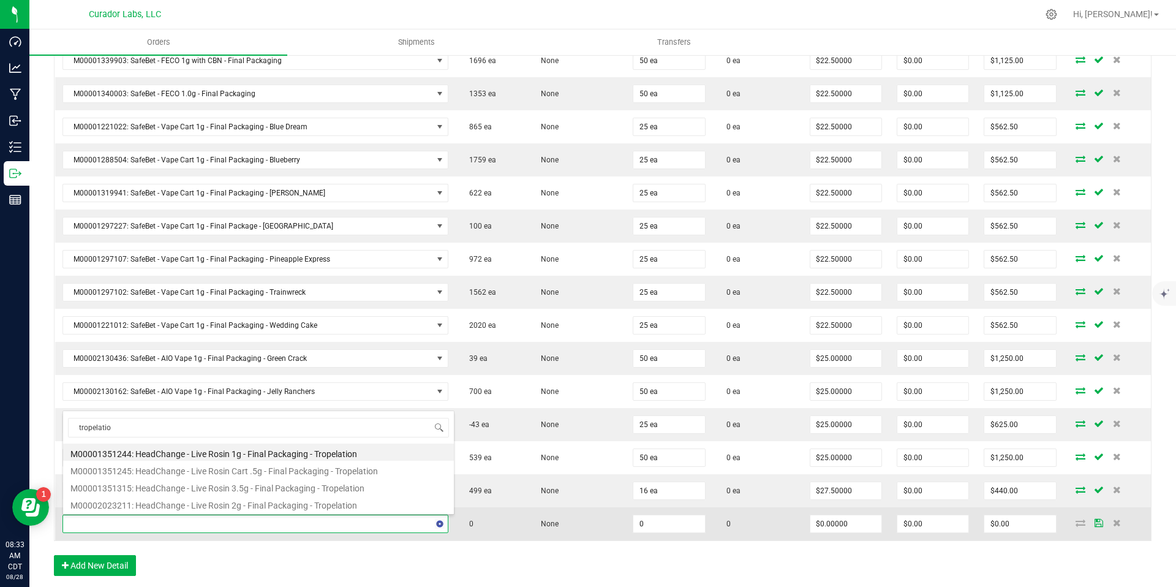
type input "tropelation"
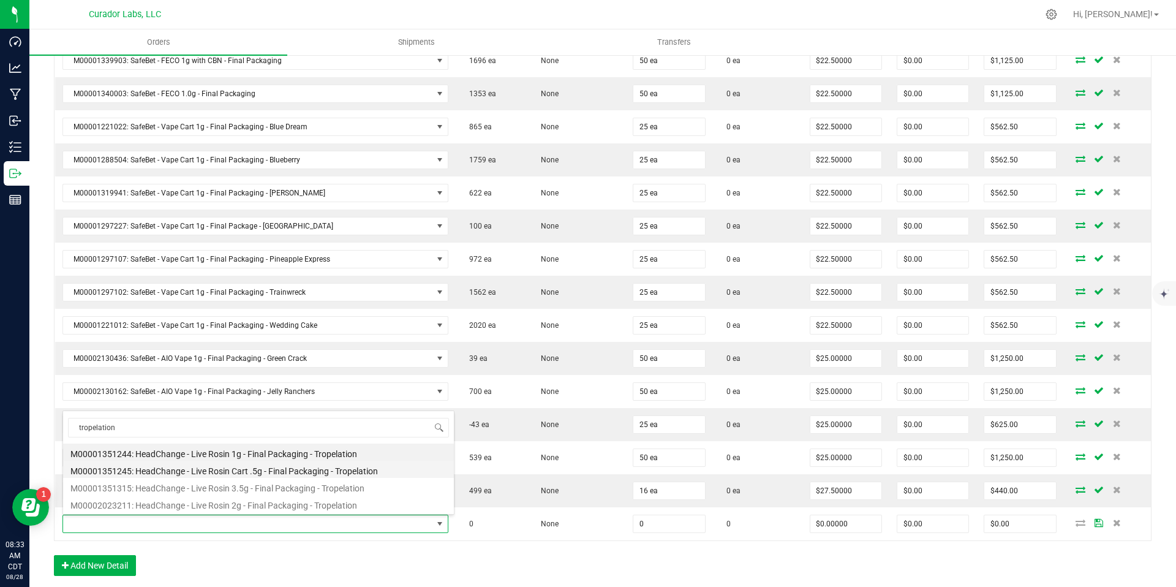
click at [342, 473] on li "M00001351245: HeadChange - Live Rosin Cart .5g - Final Packaging - Tropelation" at bounding box center [258, 469] width 391 height 17
type input "0 ea"
type input "$27.50000"
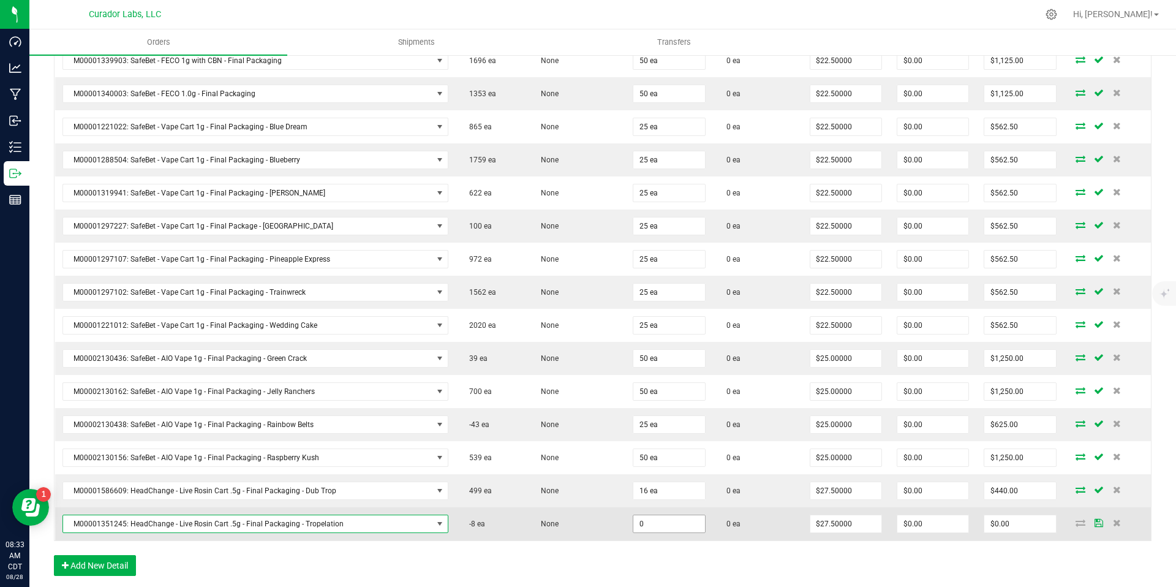
click at [642, 526] on input "0" at bounding box center [668, 523] width 71 height 17
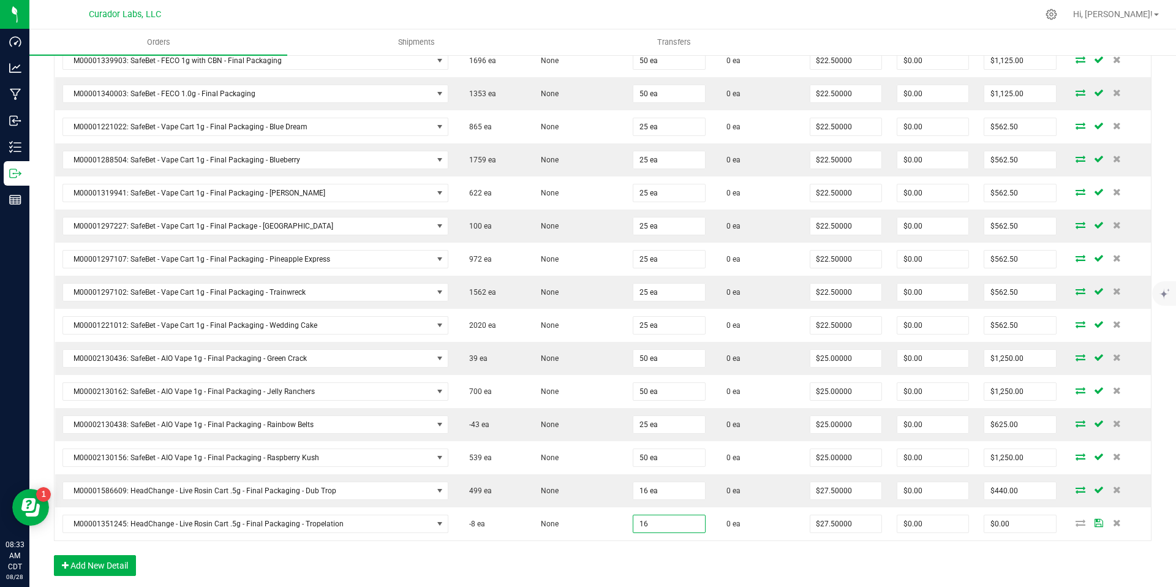
type input "16 ea"
type input "$440.00"
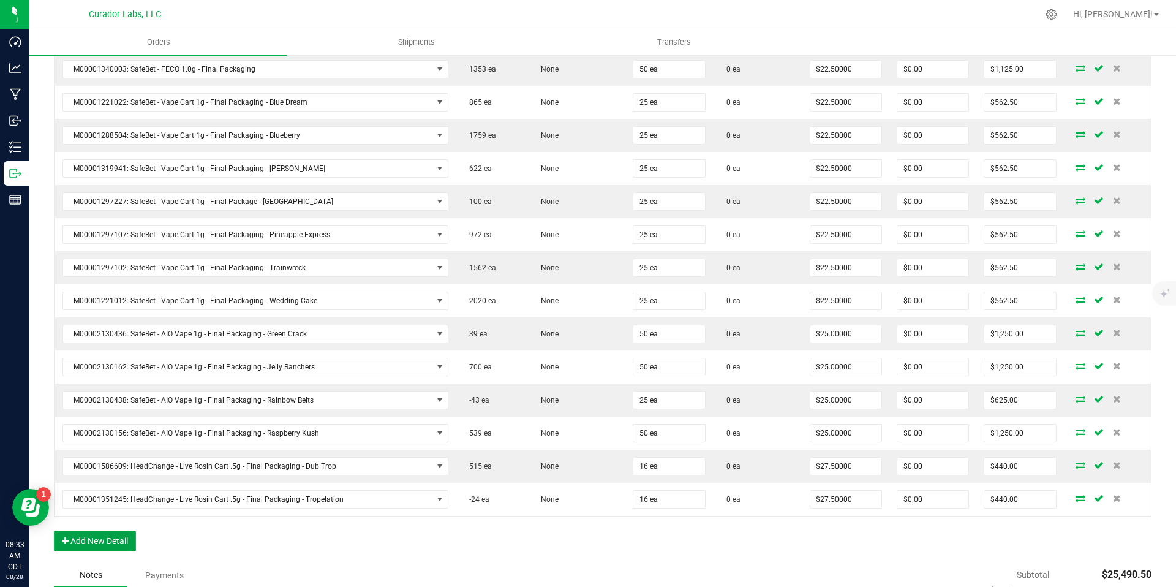
click at [124, 544] on button "Add New Detail" at bounding box center [95, 540] width 82 height 21
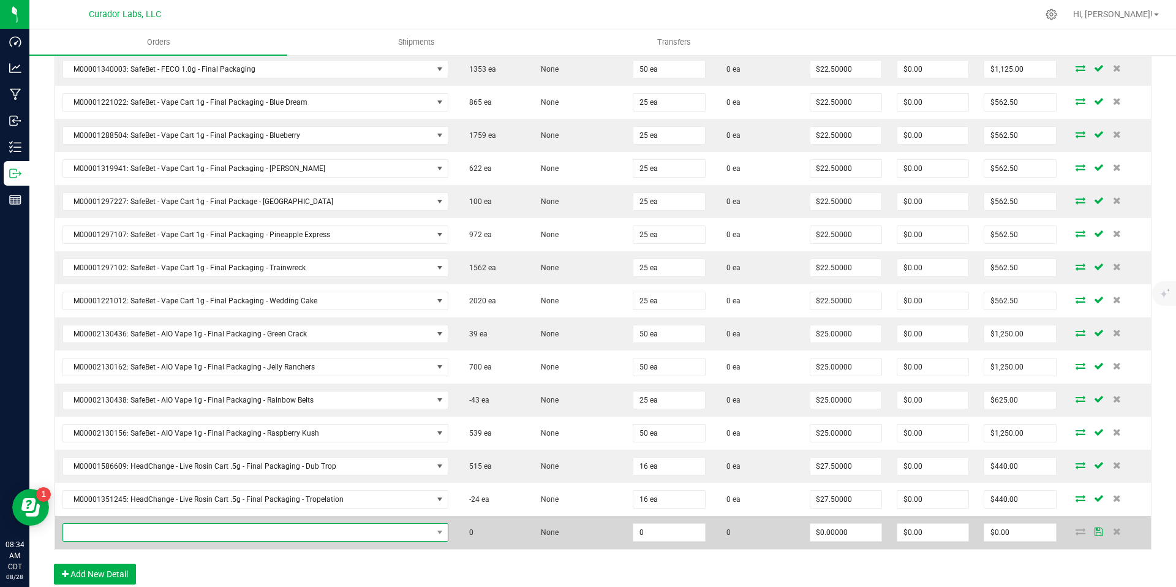
click at [363, 532] on span "NO DATA FOUND" at bounding box center [247, 532] width 369 height 17
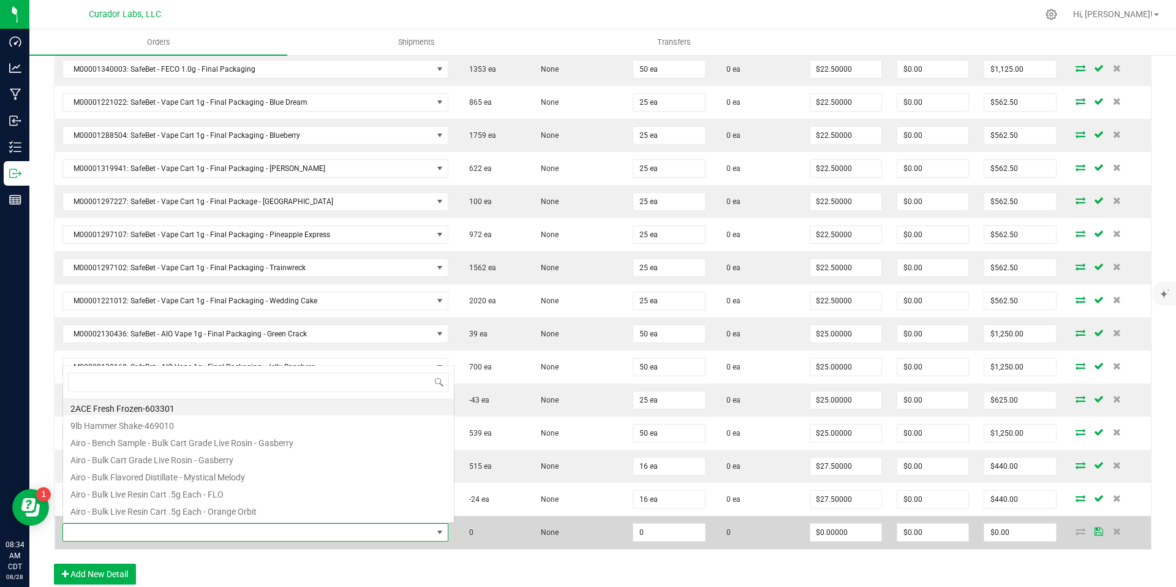
scroll to position [18, 375]
type input "no hash"
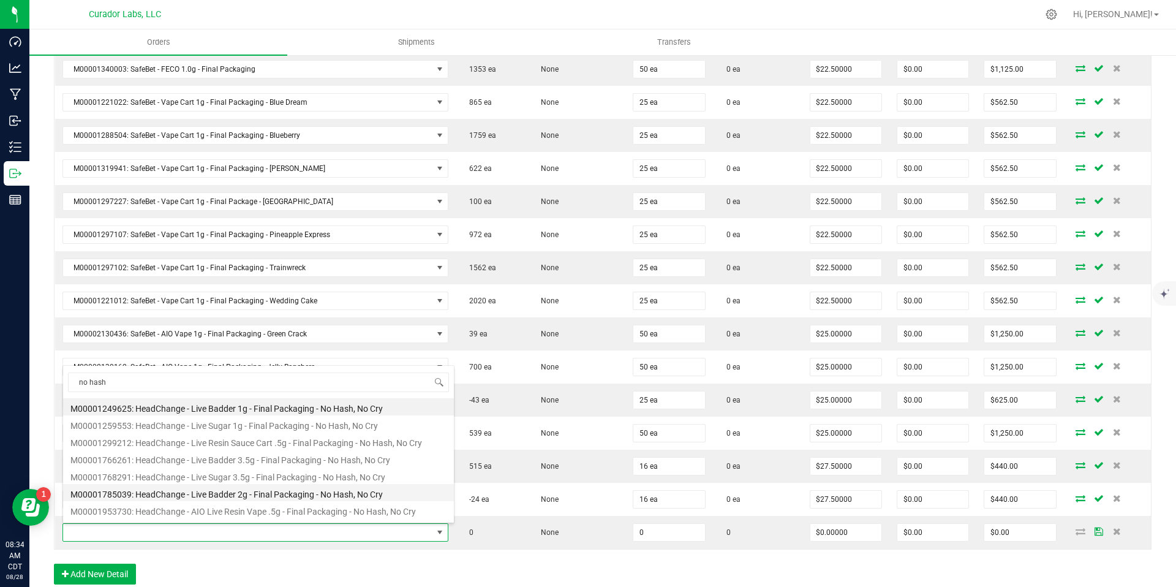
scroll to position [2, 0]
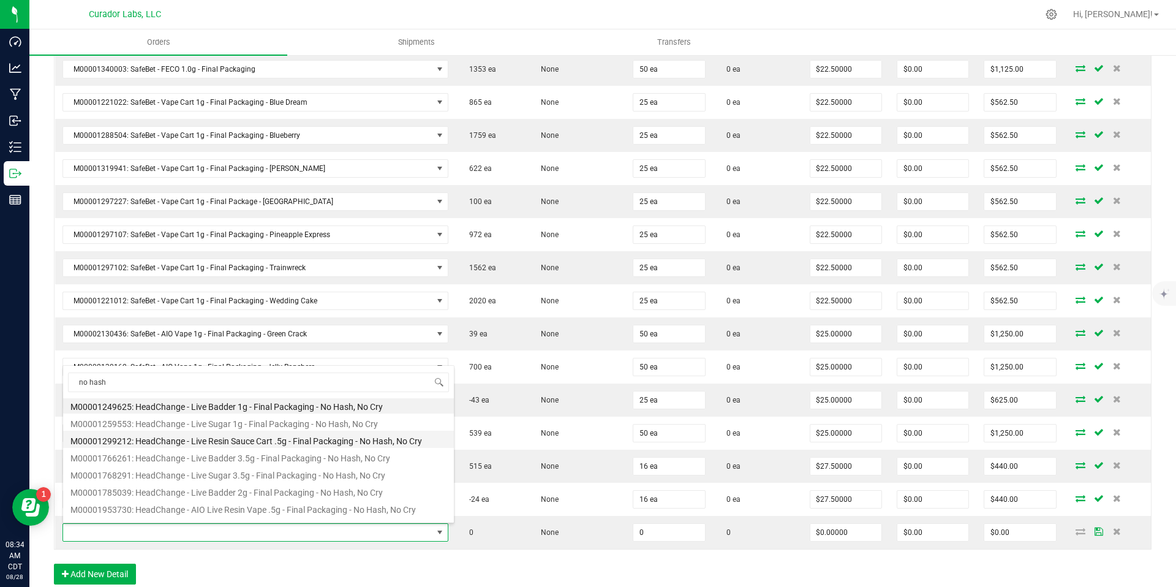
click at [400, 435] on li "M00001299212: HeadChange - Live Resin Sauce Cart .5g - Final Packaging - No Has…" at bounding box center [258, 439] width 391 height 17
type input "0 ea"
type input "$22.50000"
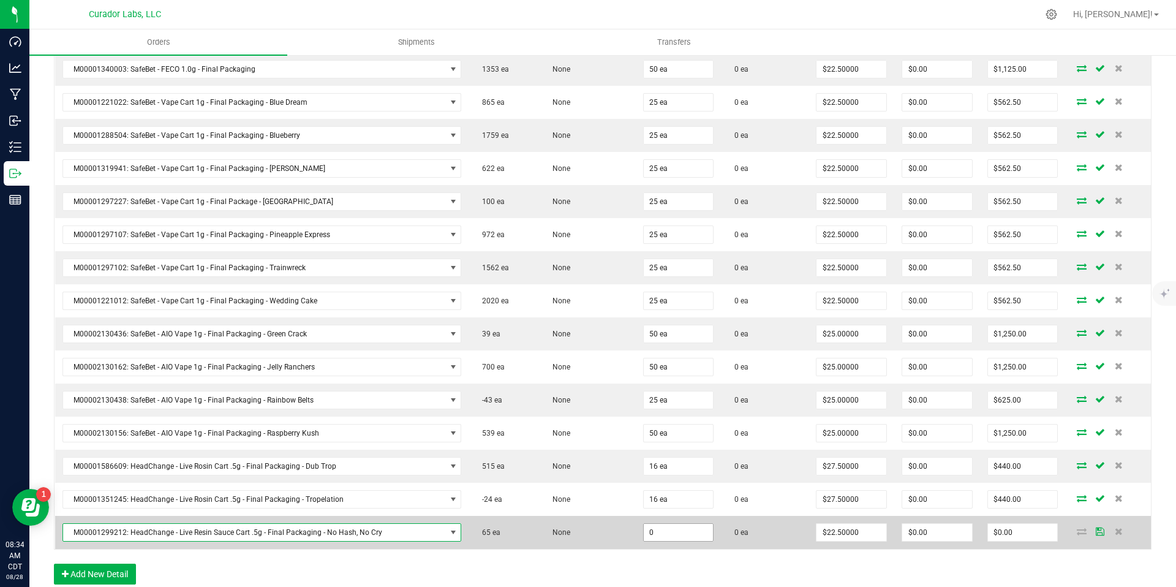
click at [678, 531] on input "0" at bounding box center [679, 532] width 70 height 17
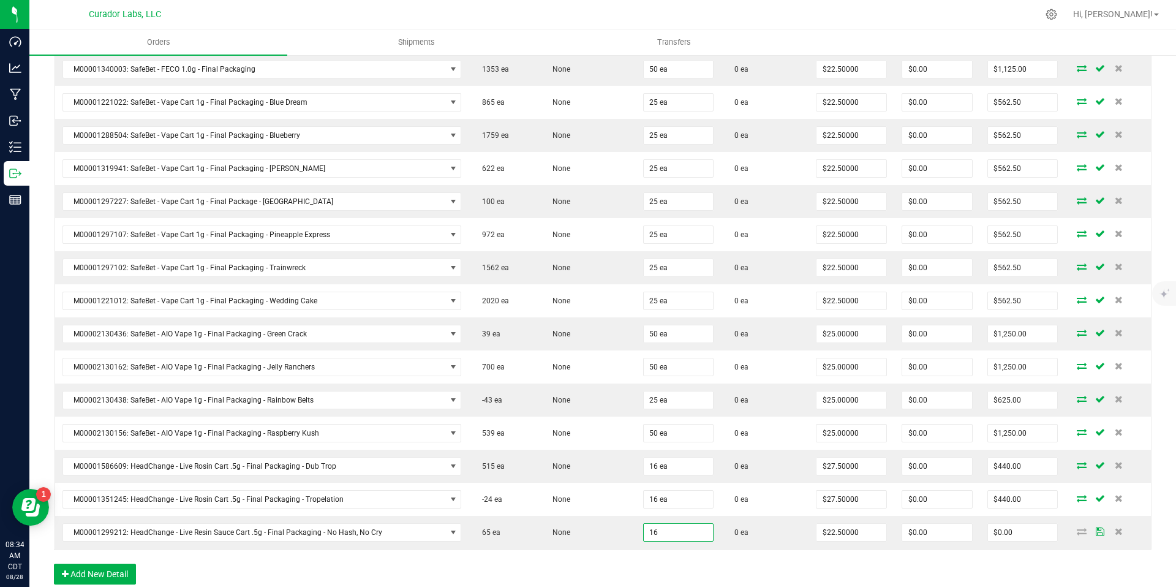
type input "16 ea"
type input "$360.00"
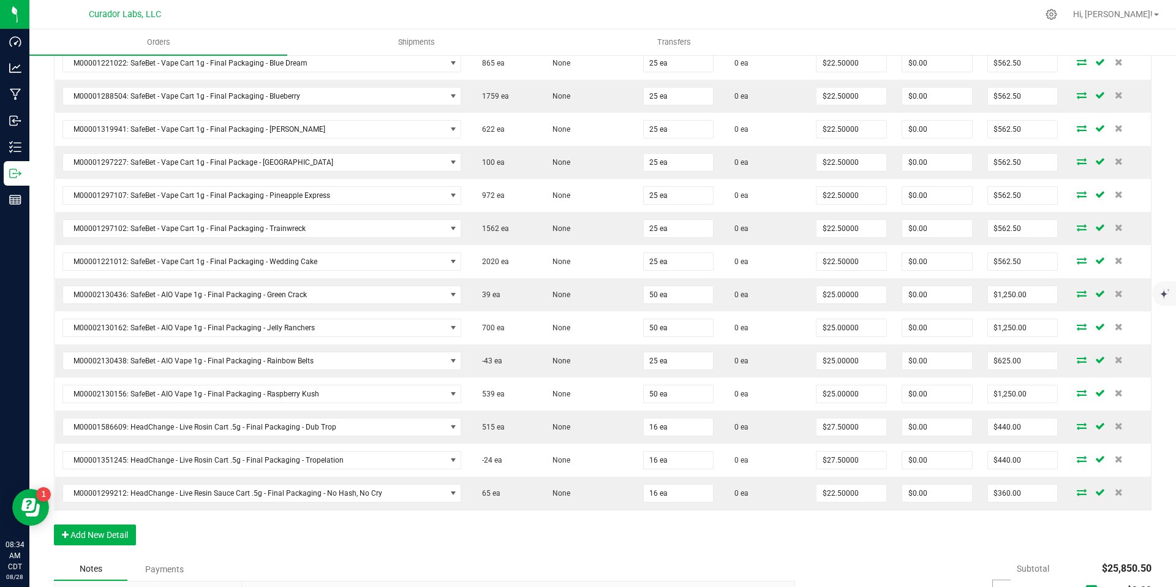
scroll to position [1132, 0]
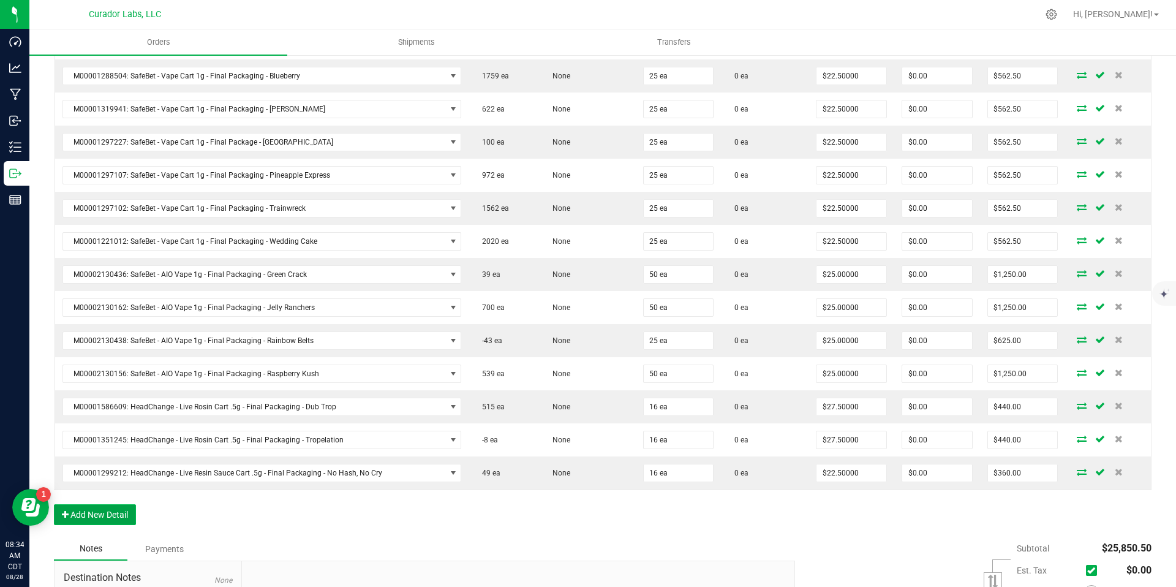
click at [121, 512] on button "Add New Detail" at bounding box center [95, 514] width 82 height 21
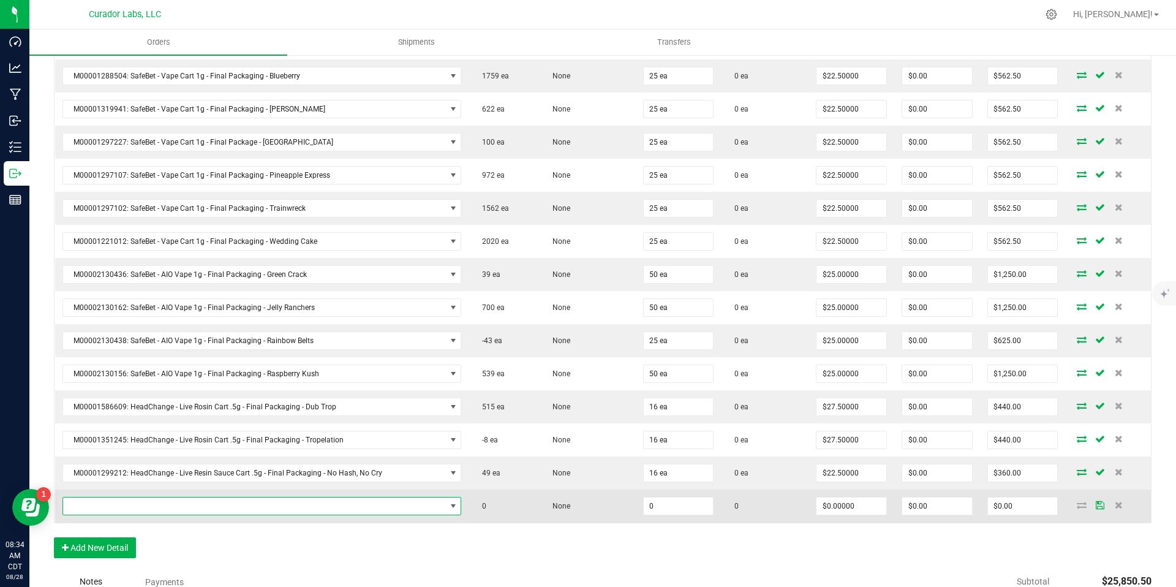
click at [448, 506] on span "NO DATA FOUND" at bounding box center [453, 506] width 10 height 10
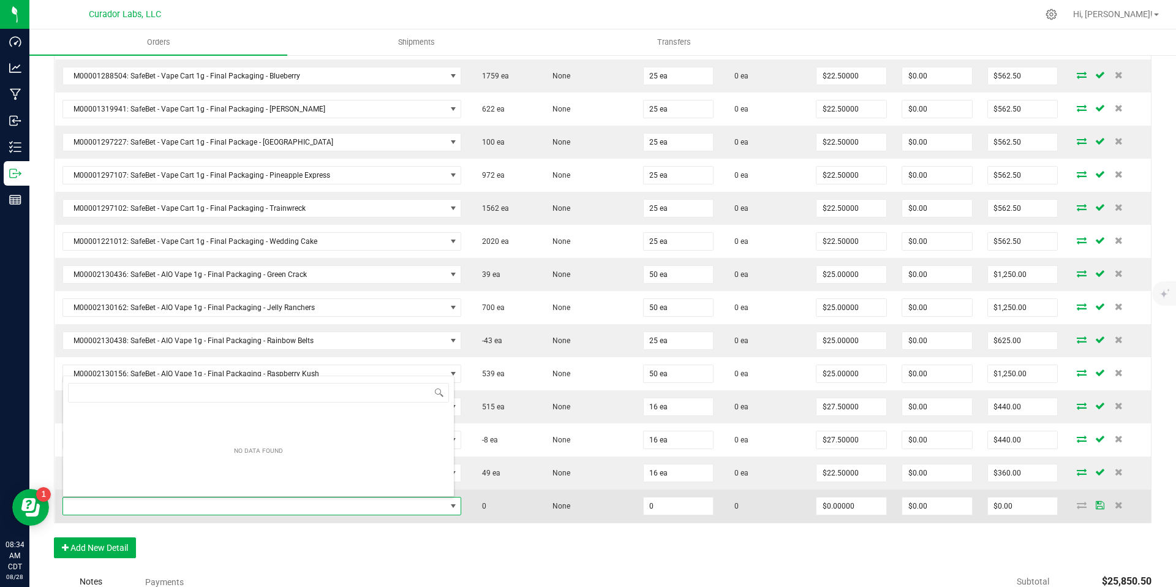
scroll to position [18, 388]
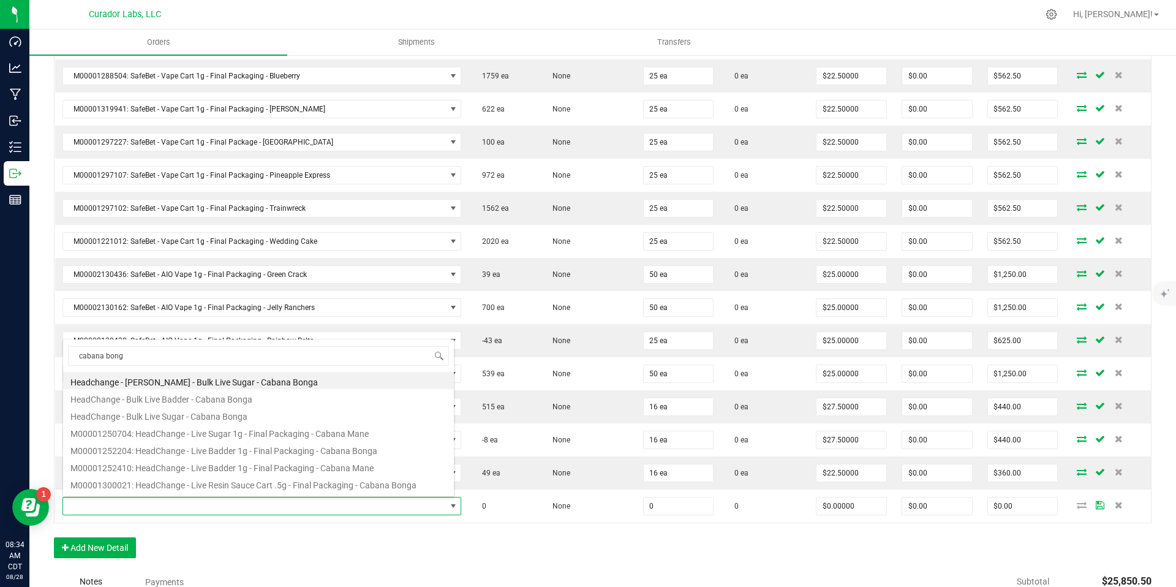
type input "cabana bonga"
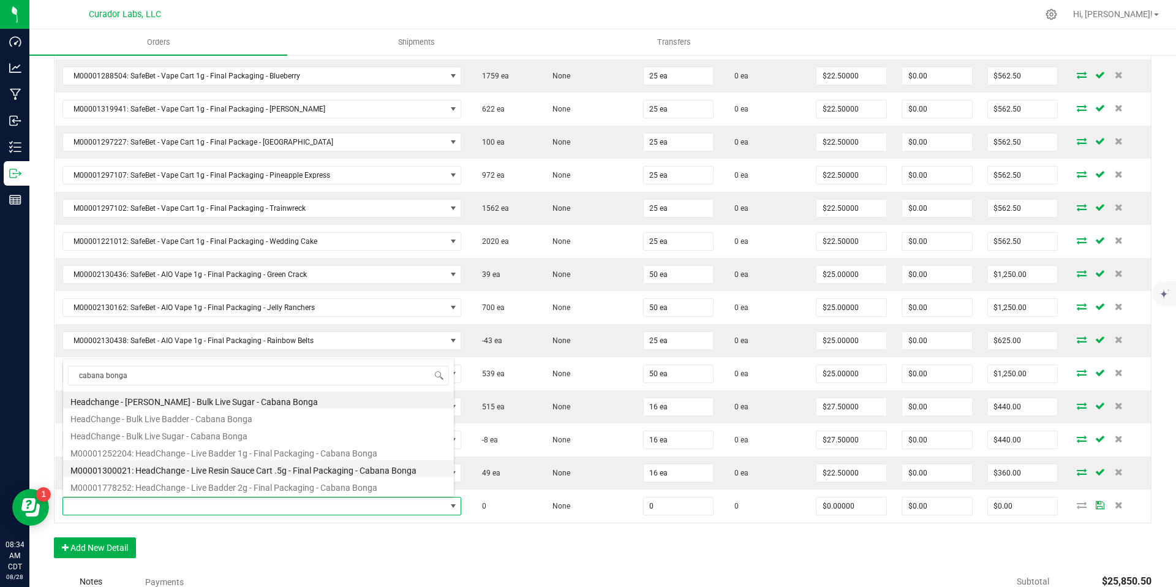
click at [316, 470] on li "M00001300021: HeadChange - Live Resin Sauce Cart .5g - Final Packaging - Cabana…" at bounding box center [258, 468] width 391 height 17
type input "0 ea"
type input "$22.50000"
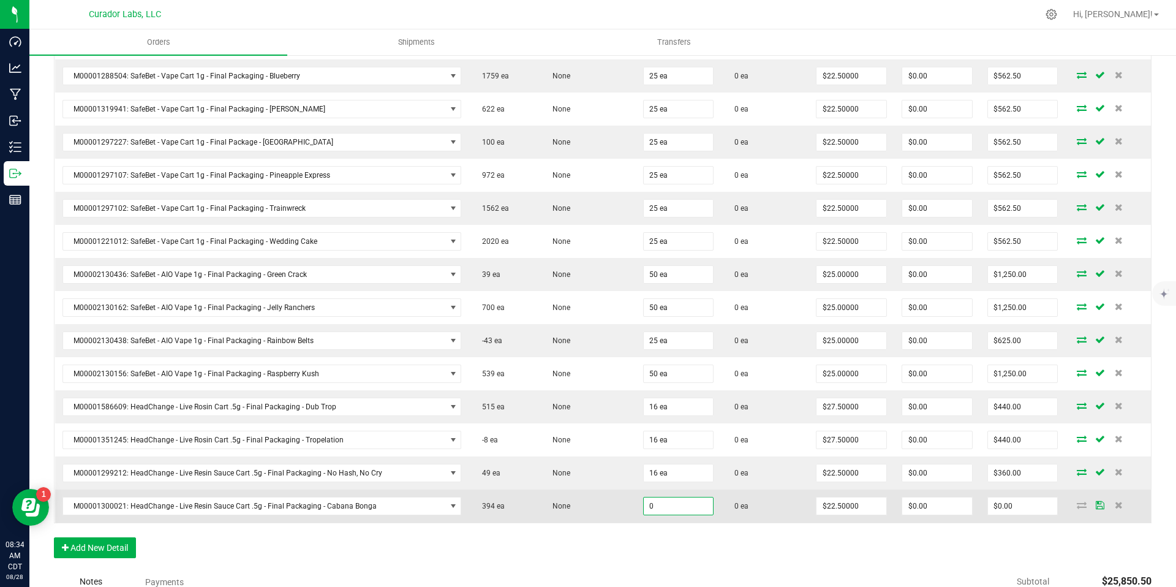
click at [661, 504] on input "0" at bounding box center [679, 505] width 70 height 17
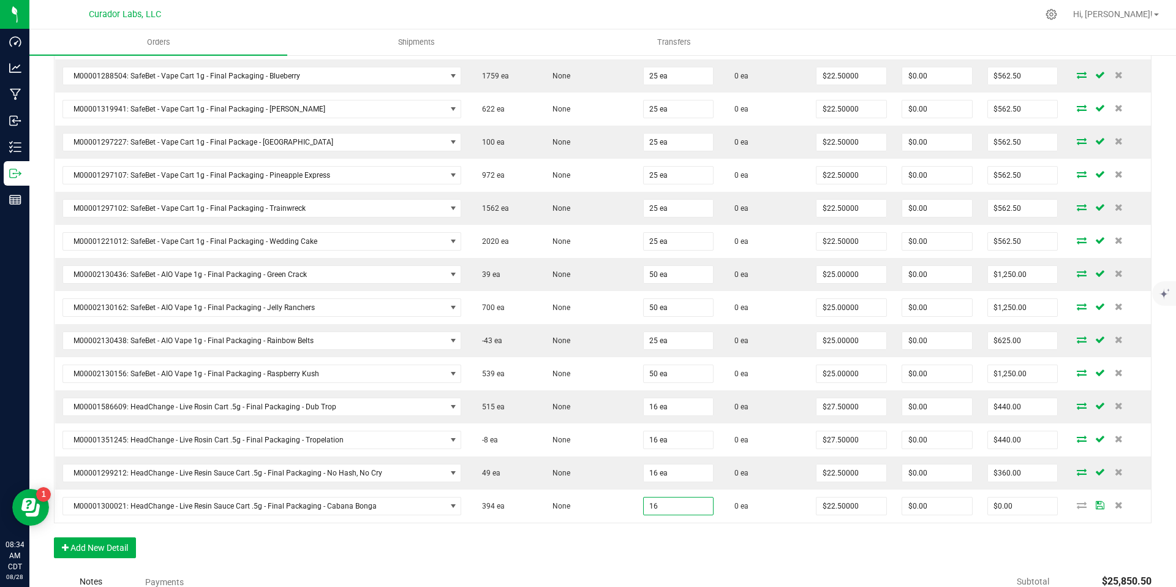
type input "16 ea"
type input "$360.00"
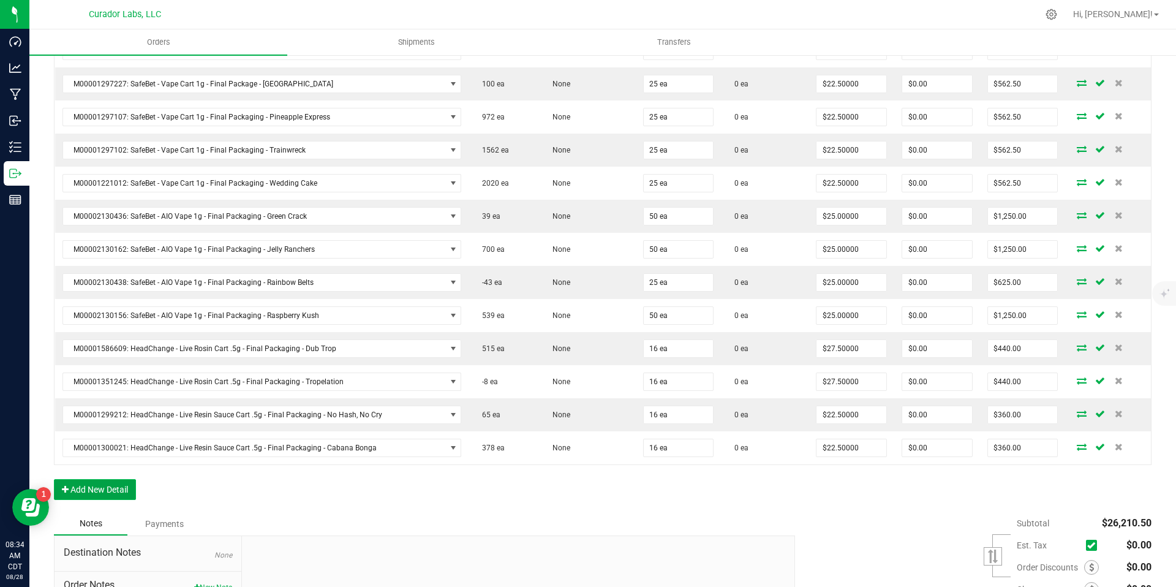
click at [85, 493] on button "Add New Detail" at bounding box center [95, 489] width 82 height 21
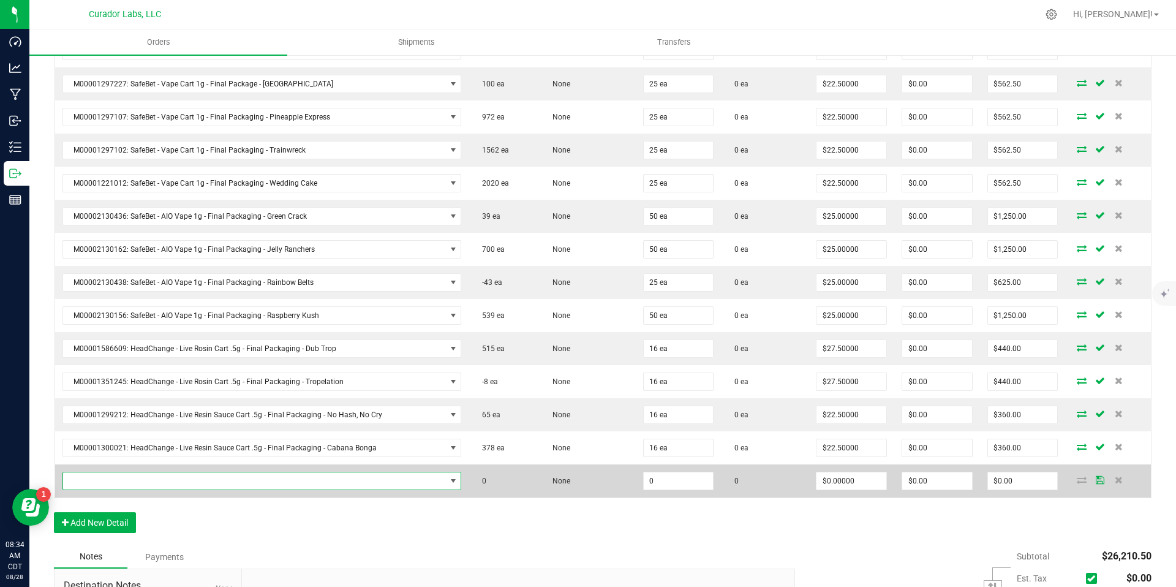
click at [448, 479] on span "NO DATA FOUND" at bounding box center [453, 481] width 10 height 10
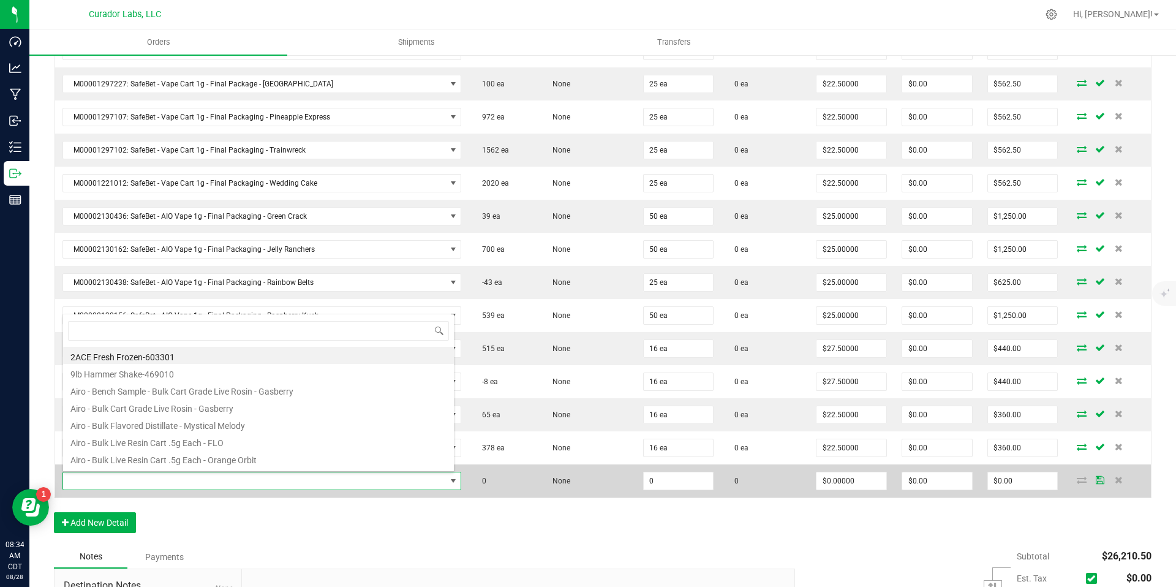
scroll to position [18, 388]
type input "lemonji"
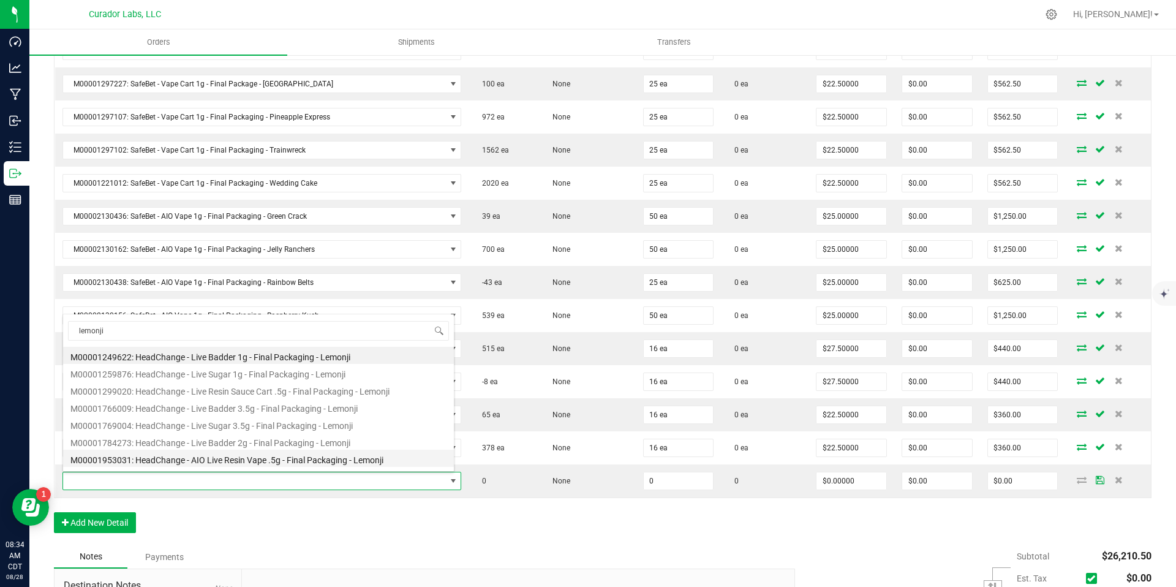
scroll to position [15, 0]
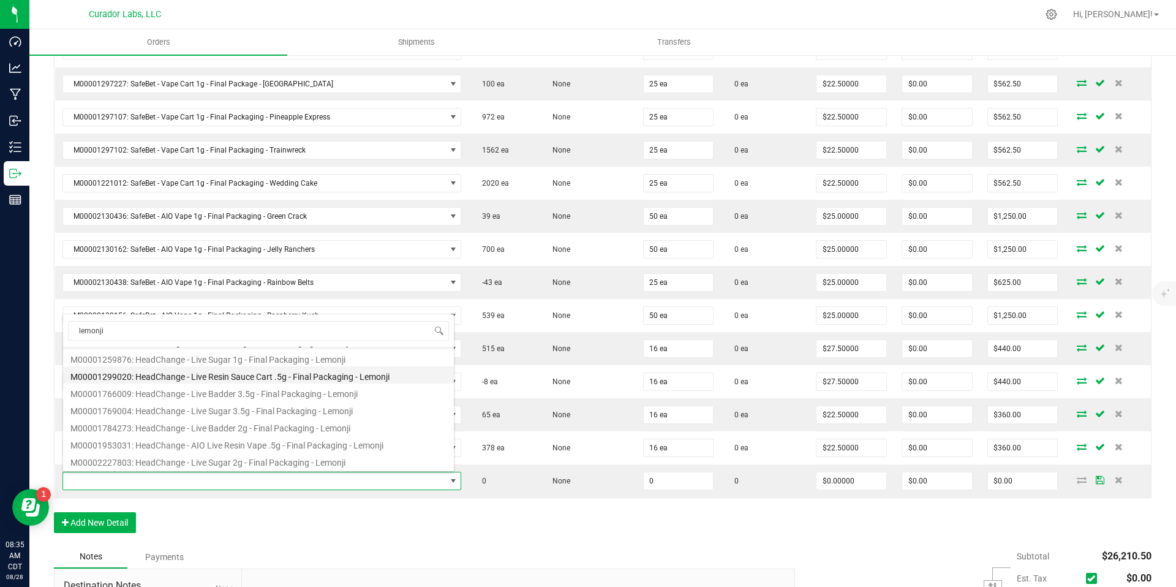
click at [382, 378] on li "M00001299020: HeadChange - Live Resin Sauce Cart .5g - Final Packaging - Lemonji" at bounding box center [258, 374] width 391 height 17
type input "0 ea"
type input "$22.50000"
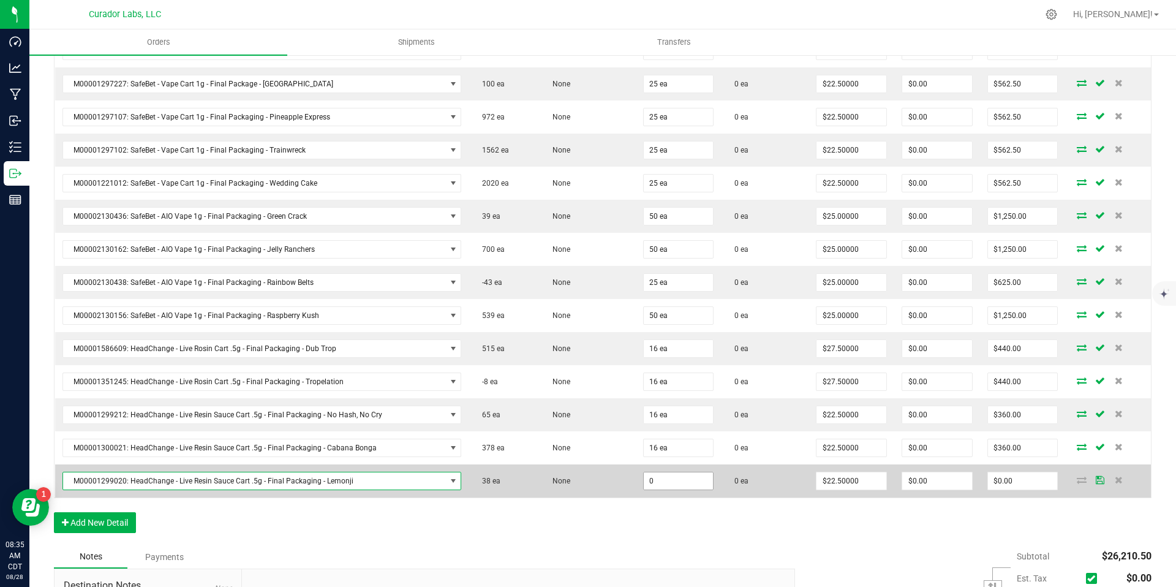
click at [666, 481] on input "0" at bounding box center [679, 480] width 70 height 17
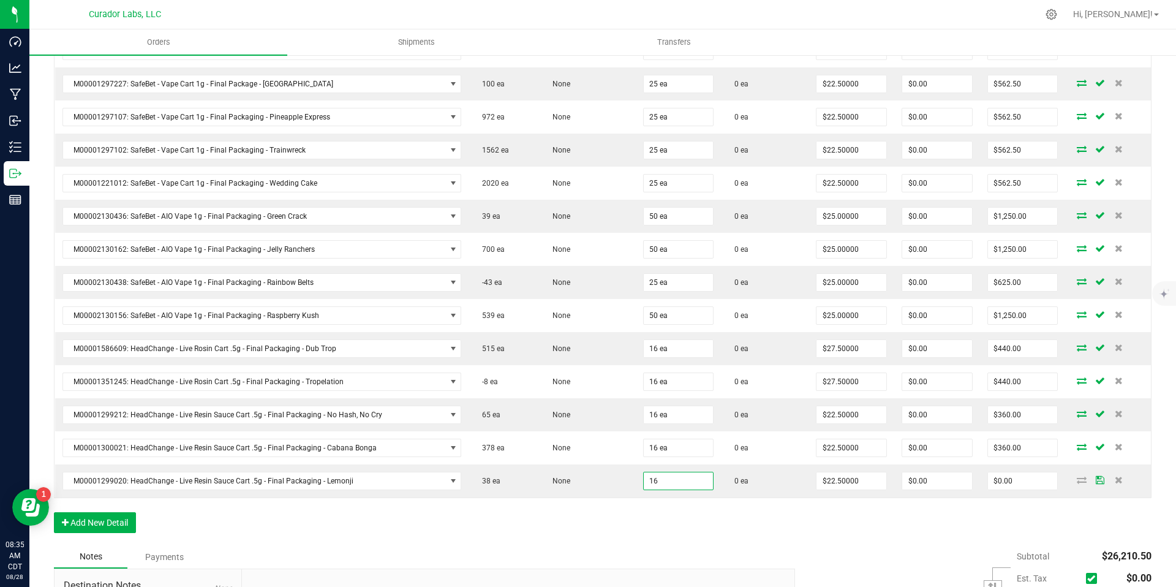
type input "16 ea"
type input "$360.00"
click at [129, 519] on button "Add New Detail" at bounding box center [95, 522] width 82 height 21
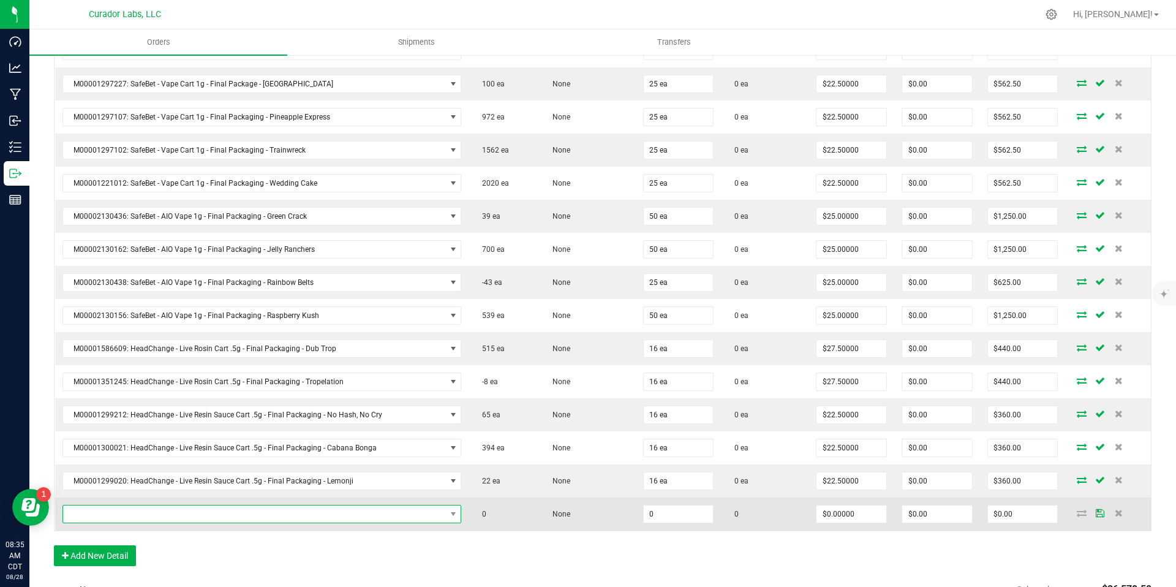
click at [165, 514] on span "NO DATA FOUND" at bounding box center [254, 513] width 383 height 17
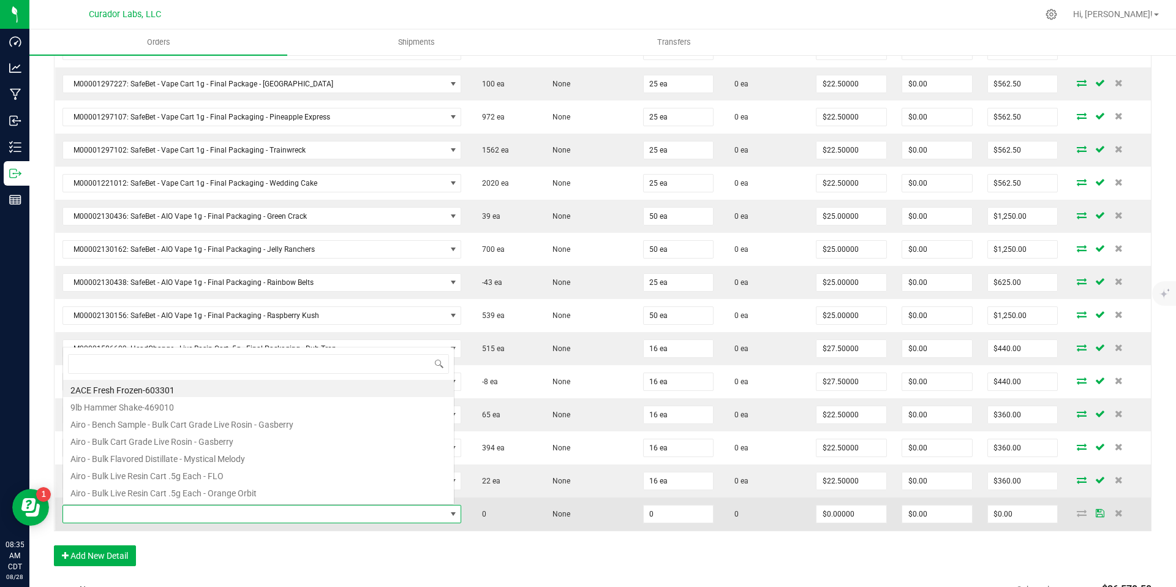
scroll to position [18, 388]
type input "koolade"
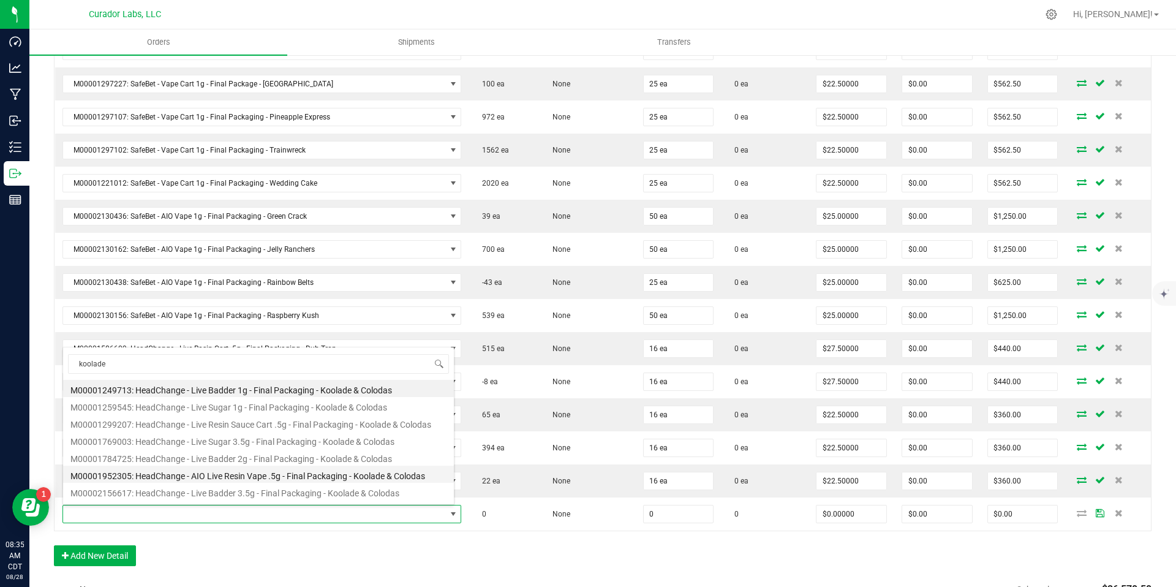
click at [367, 474] on li "M00001952305: HeadChange - AIO Live Resin Vape .5g - Final Packaging - Koolade …" at bounding box center [258, 473] width 391 height 17
type input "0 ea"
type input "$27.50000"
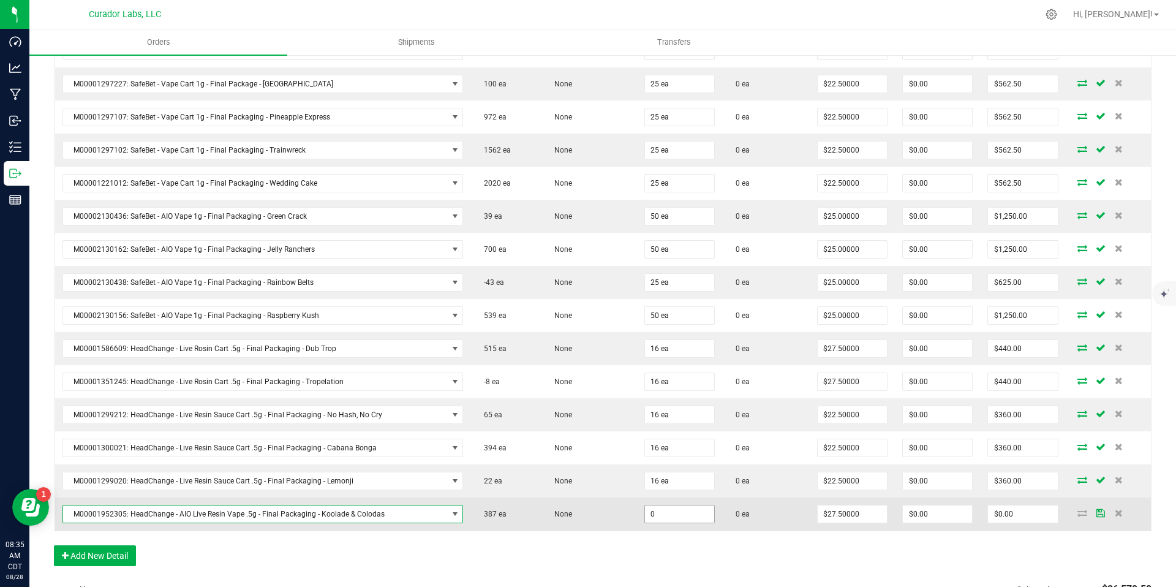
click at [673, 515] on input "0" at bounding box center [679, 513] width 69 height 17
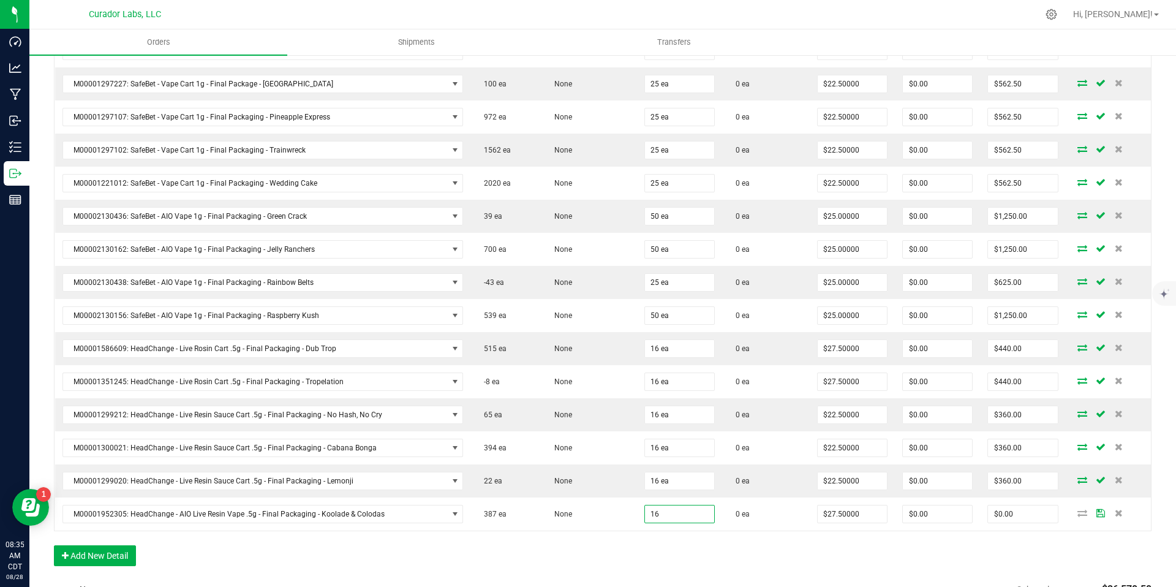
type input "16 ea"
type input "$440.00"
click at [120, 555] on button "Add New Detail" at bounding box center [95, 555] width 82 height 21
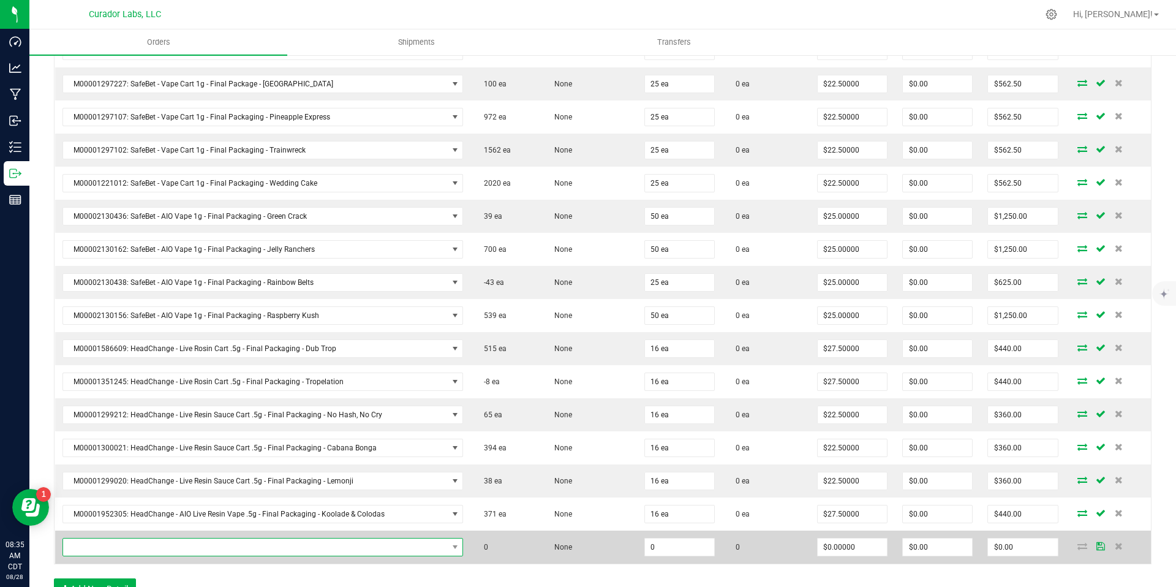
click at [434, 551] on span "NO DATA FOUND" at bounding box center [255, 546] width 385 height 17
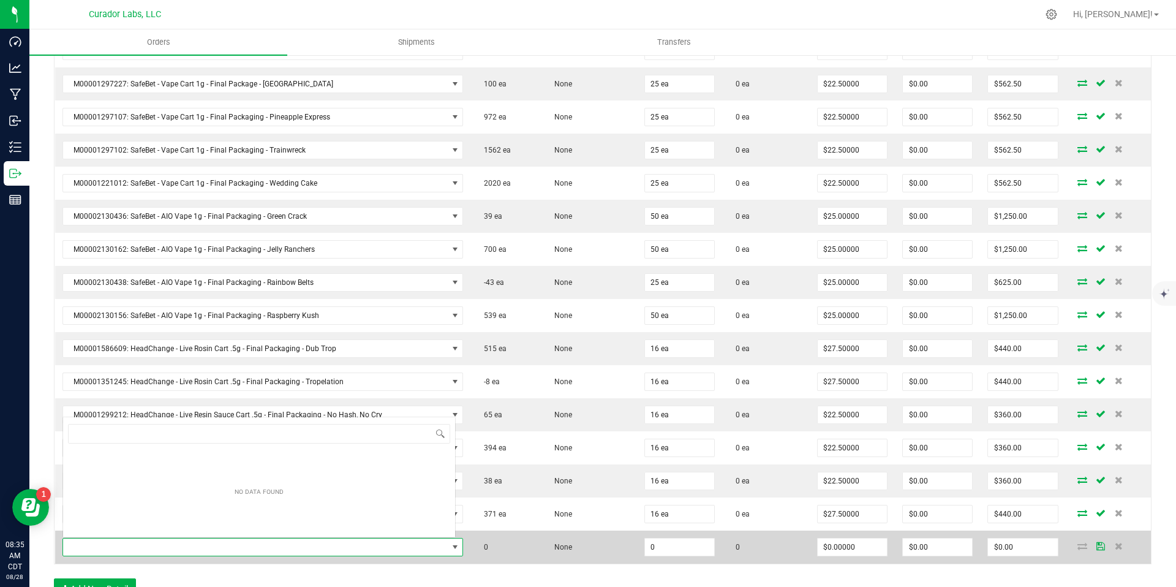
scroll to position [18, 390]
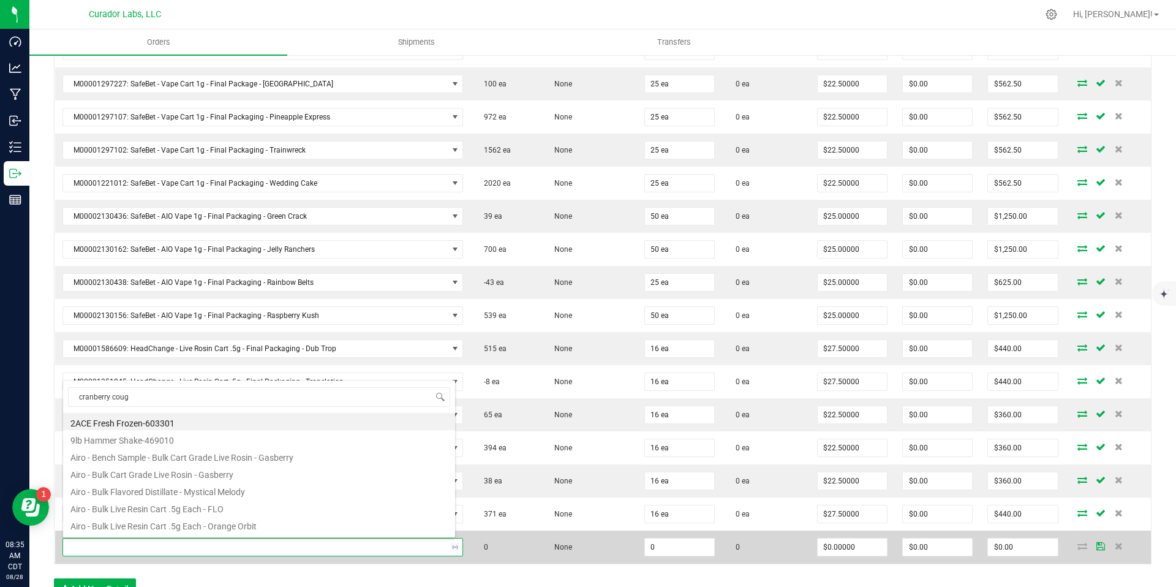
type input "cranberry cough"
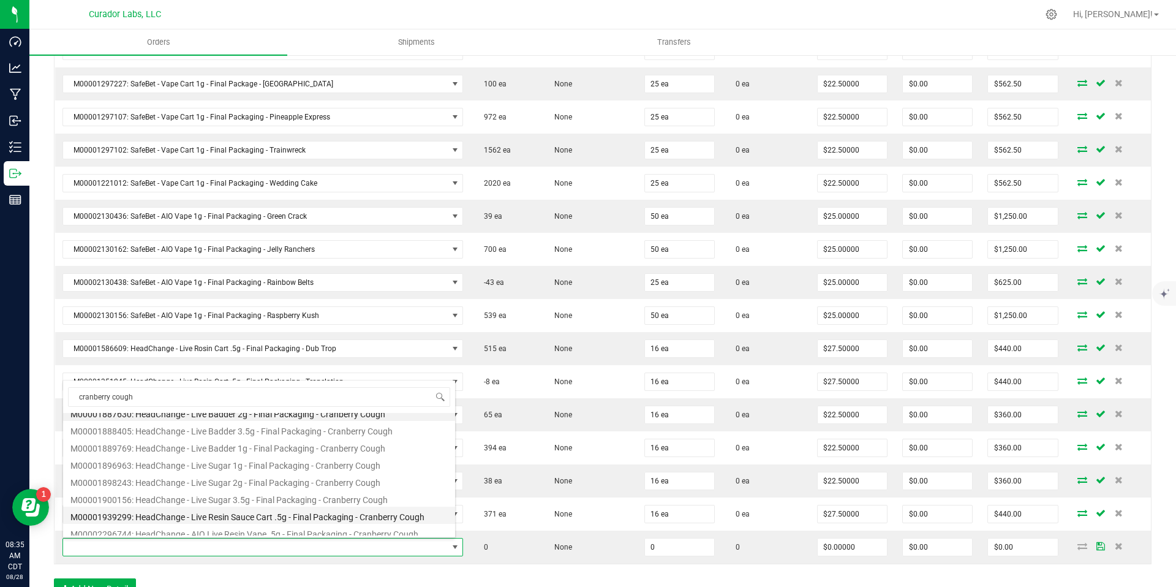
scroll to position [15, 0]
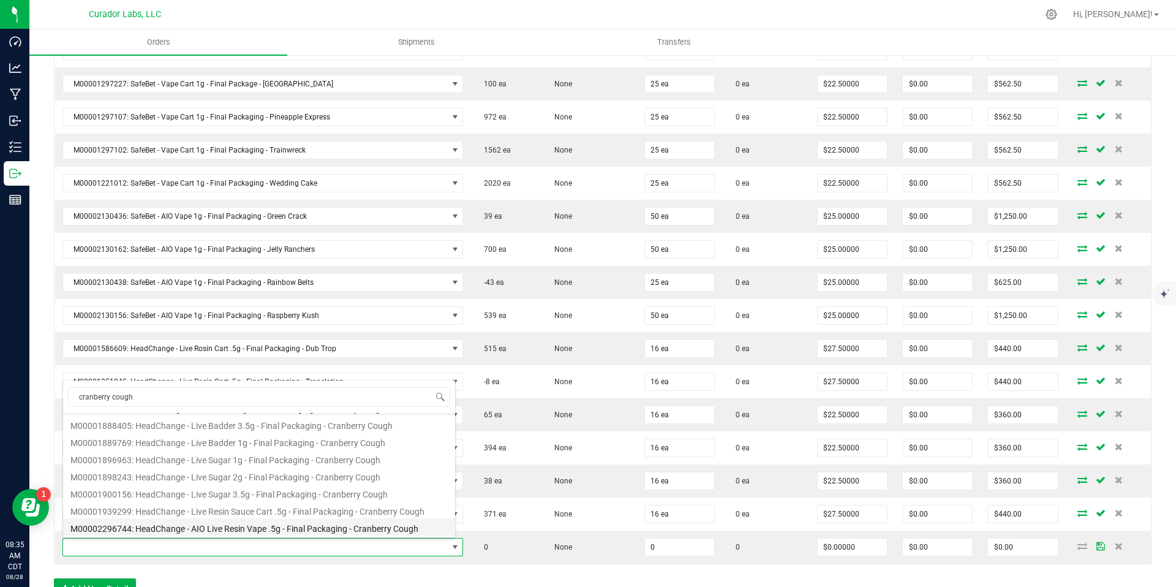
click at [371, 528] on li "M00002296744: HeadChange - AIO Live Resin Vape .5g - Final Packaging - Cranberr…" at bounding box center [259, 526] width 392 height 17
type input "0 ea"
type input "$27.50000"
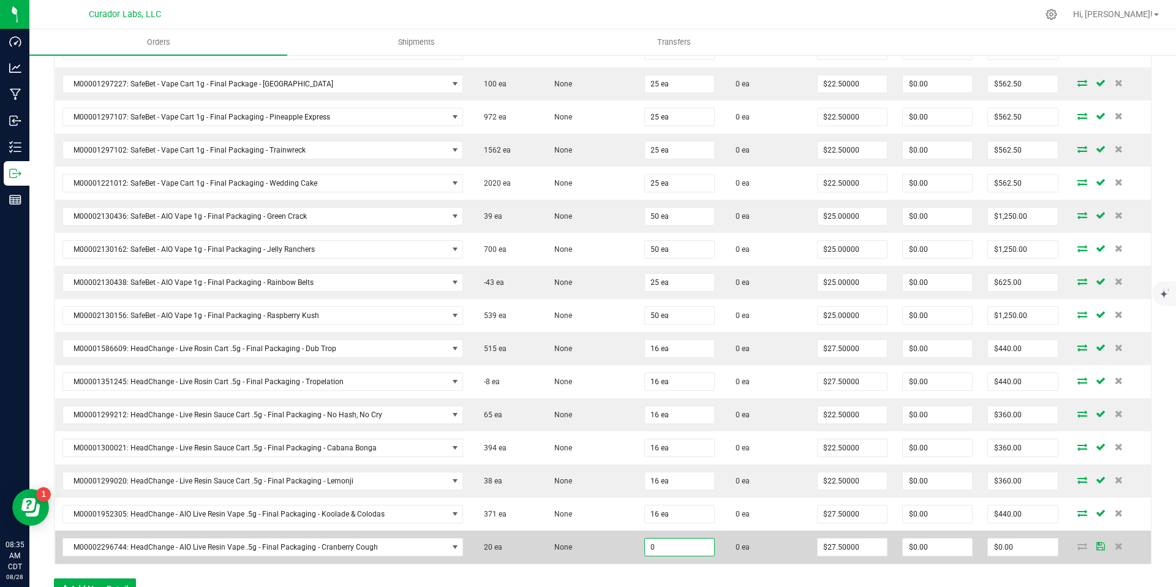
click at [679, 549] on input "0" at bounding box center [679, 546] width 69 height 17
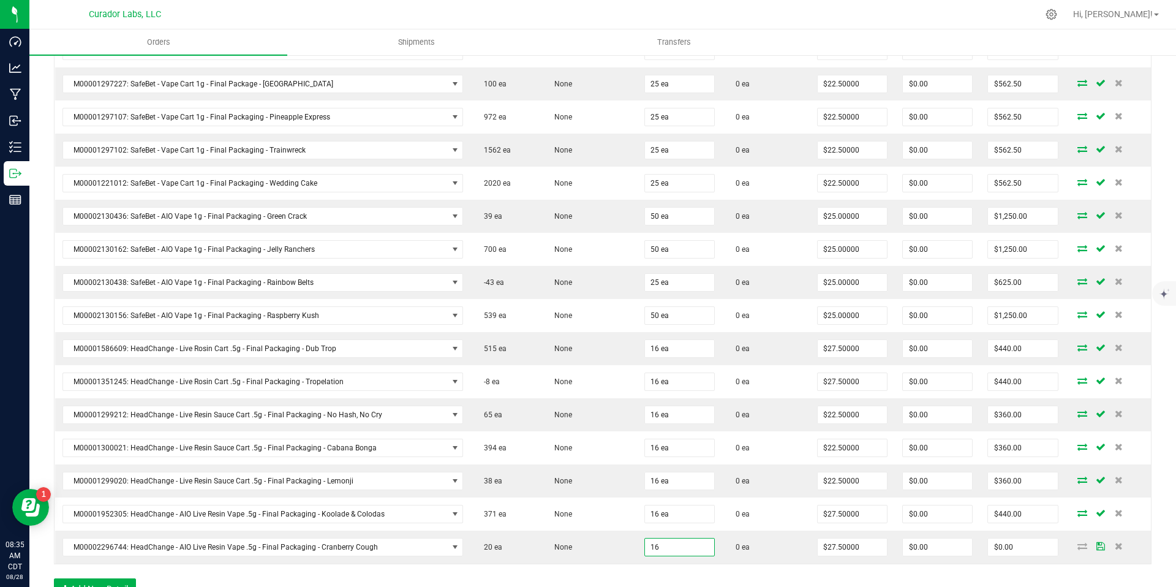
type input "16 ea"
type input "$440.00"
type input "16"
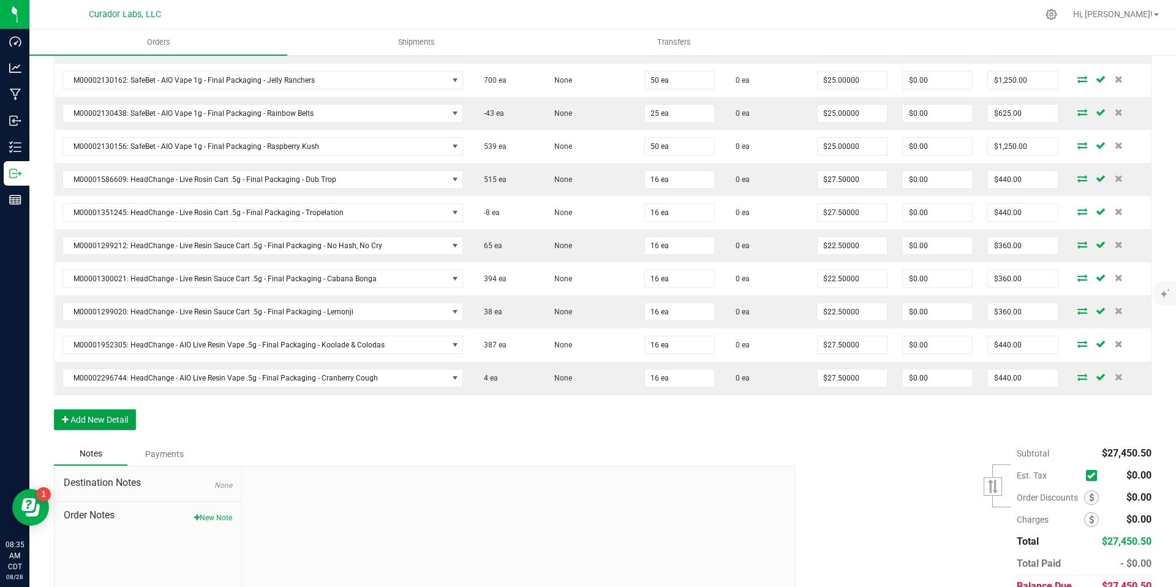
click at [121, 417] on button "Add New Detail" at bounding box center [95, 419] width 82 height 21
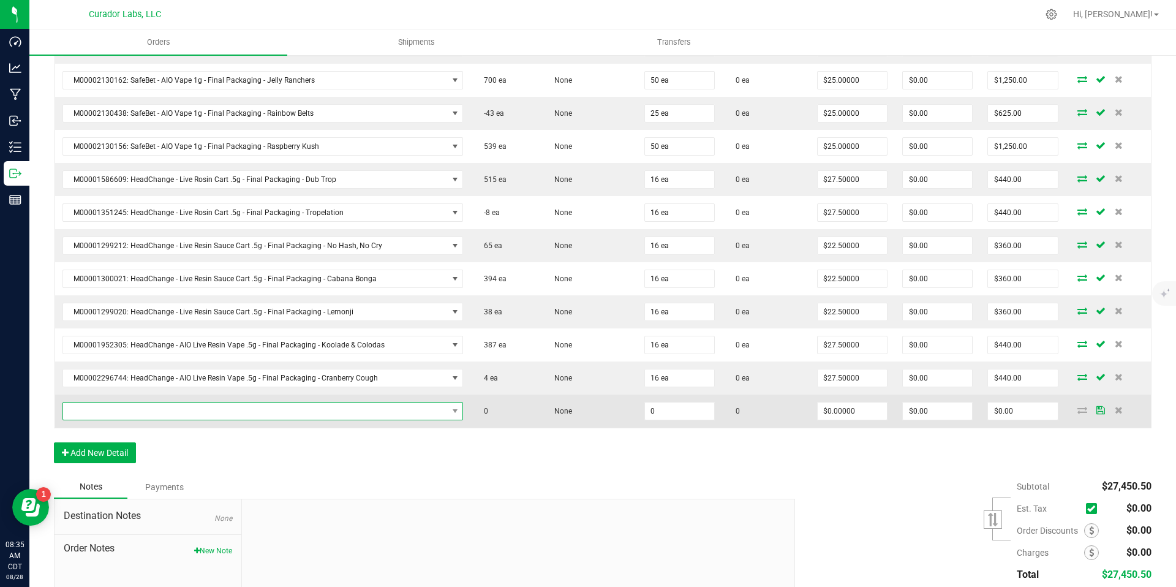
click at [164, 418] on span "NO DATA FOUND" at bounding box center [255, 410] width 385 height 17
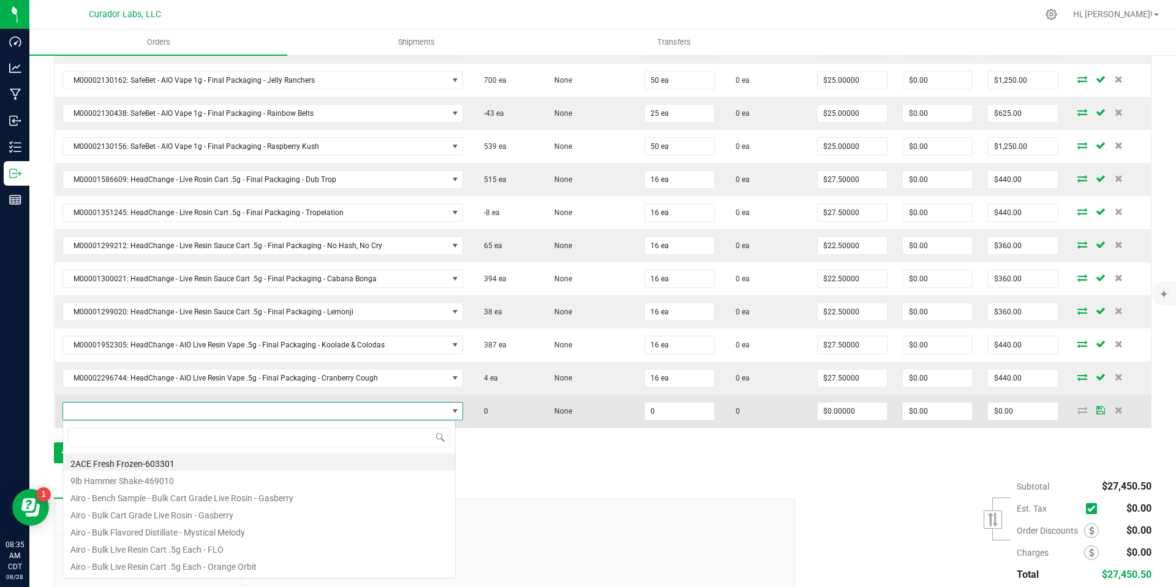
scroll to position [18, 390]
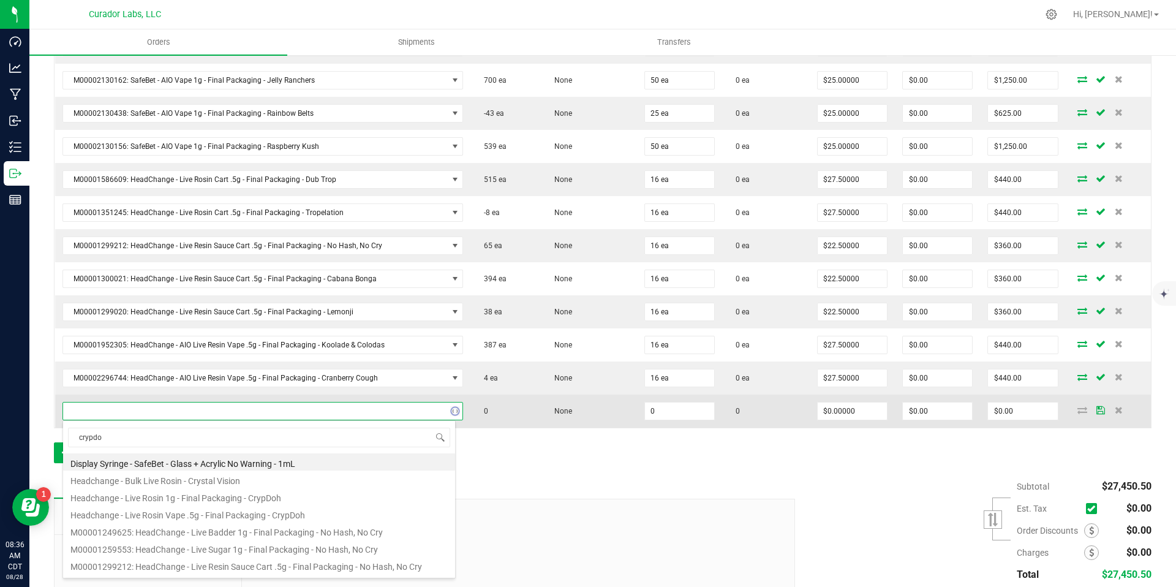
type input "crypdoh"
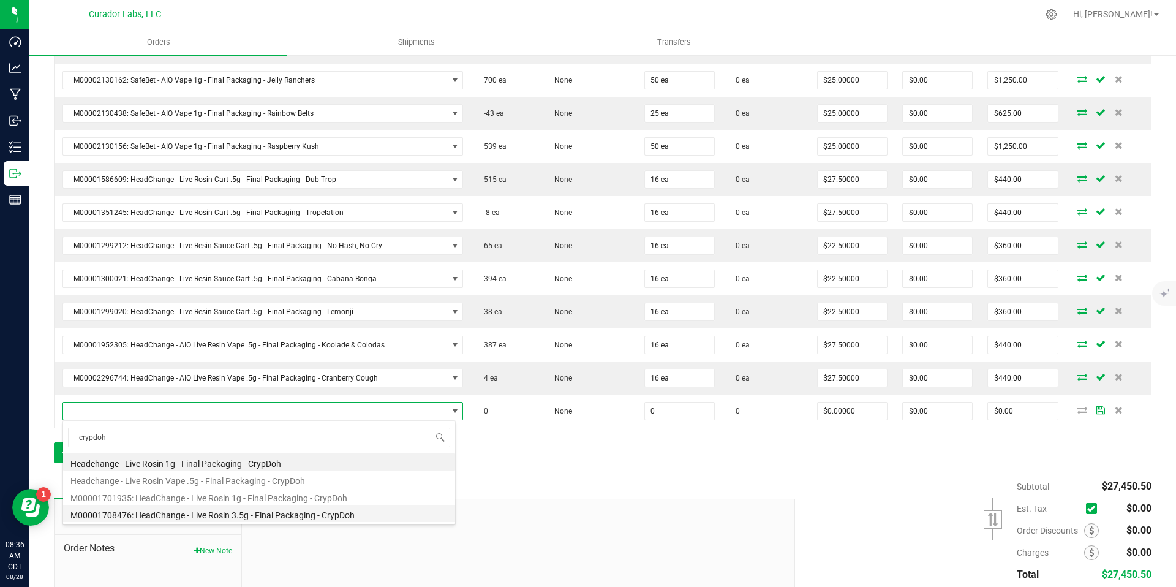
click at [304, 513] on li "M00001708476: HeadChange - Live Rosin 3.5g - Final Packaging - CrypDoh" at bounding box center [259, 513] width 392 height 17
type input "0 ea"
type input "$97.50000"
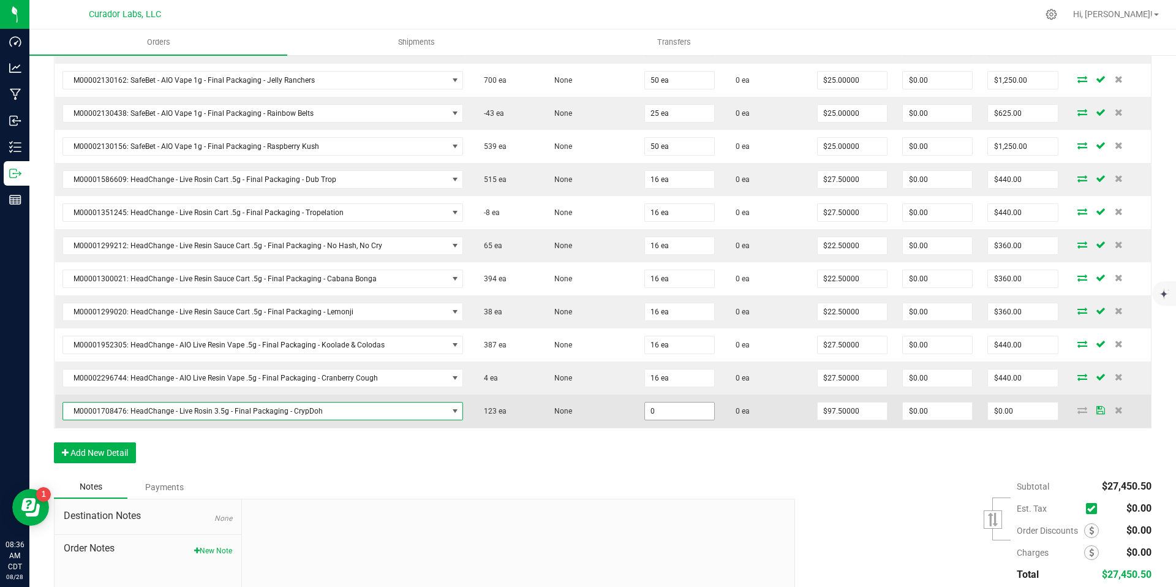
click at [656, 412] on input "0" at bounding box center [679, 410] width 69 height 17
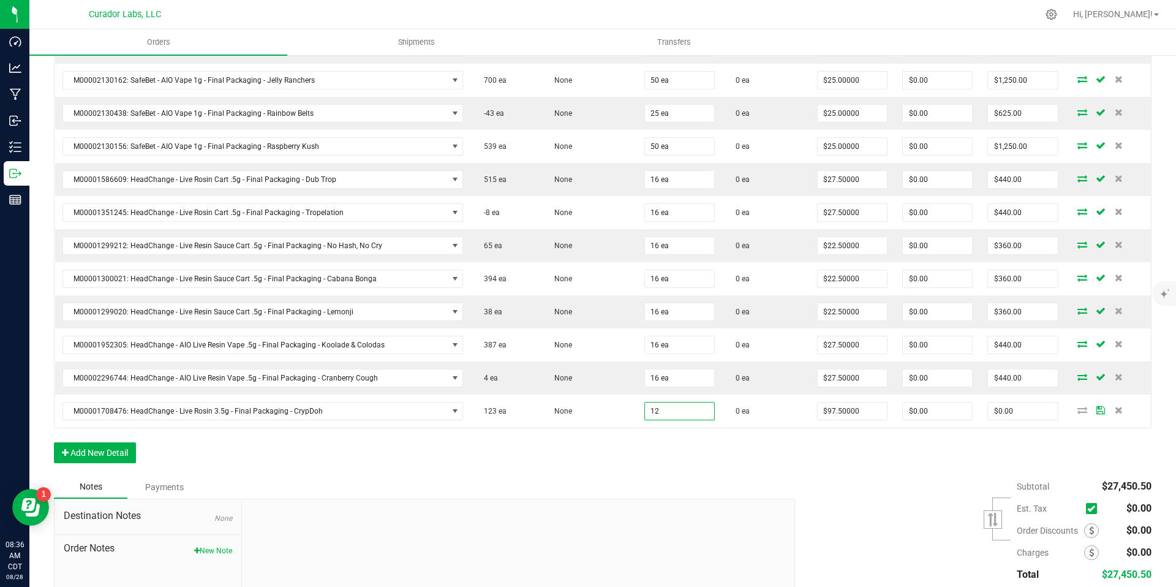
type input "12 ea"
type input "$1,170.00"
click at [111, 453] on button "Add New Detail" at bounding box center [95, 452] width 82 height 21
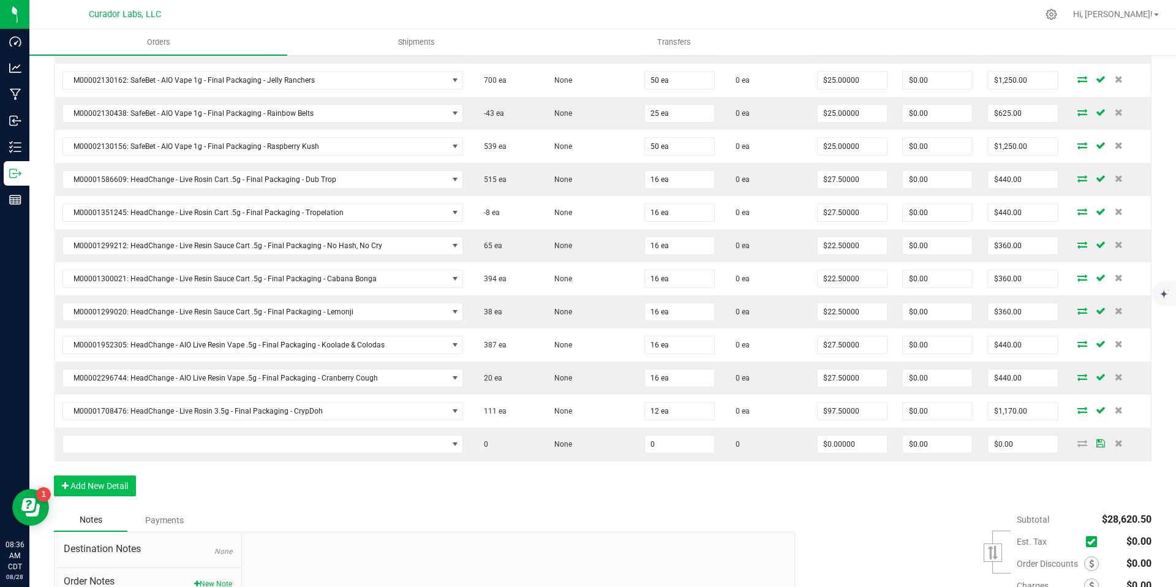
click at [111, 453] on td at bounding box center [263, 444] width 416 height 33
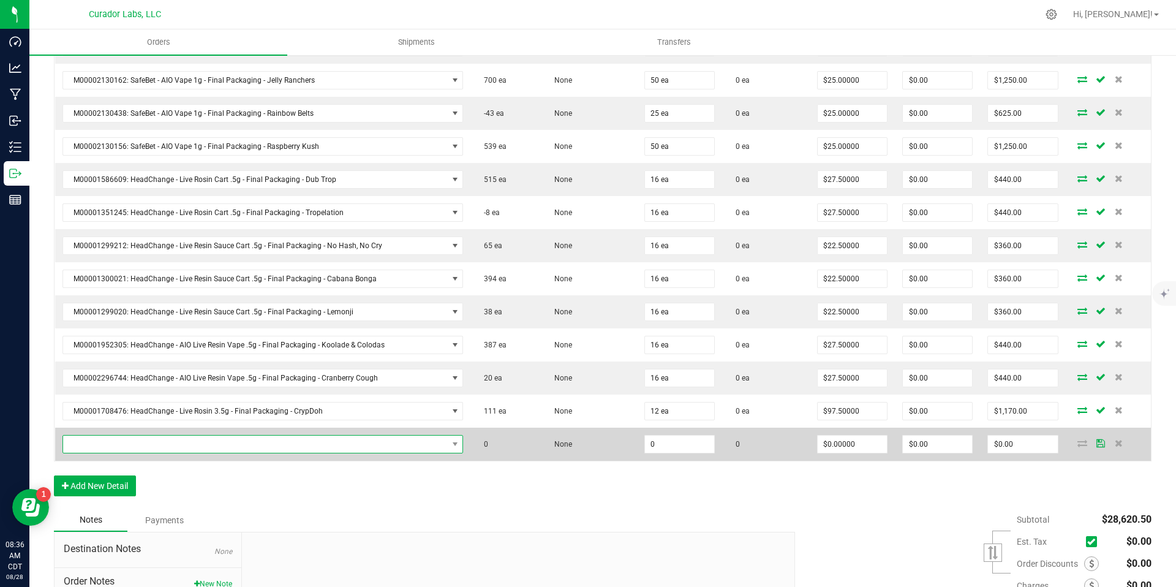
click at [140, 441] on span "NO DATA FOUND" at bounding box center [255, 443] width 385 height 17
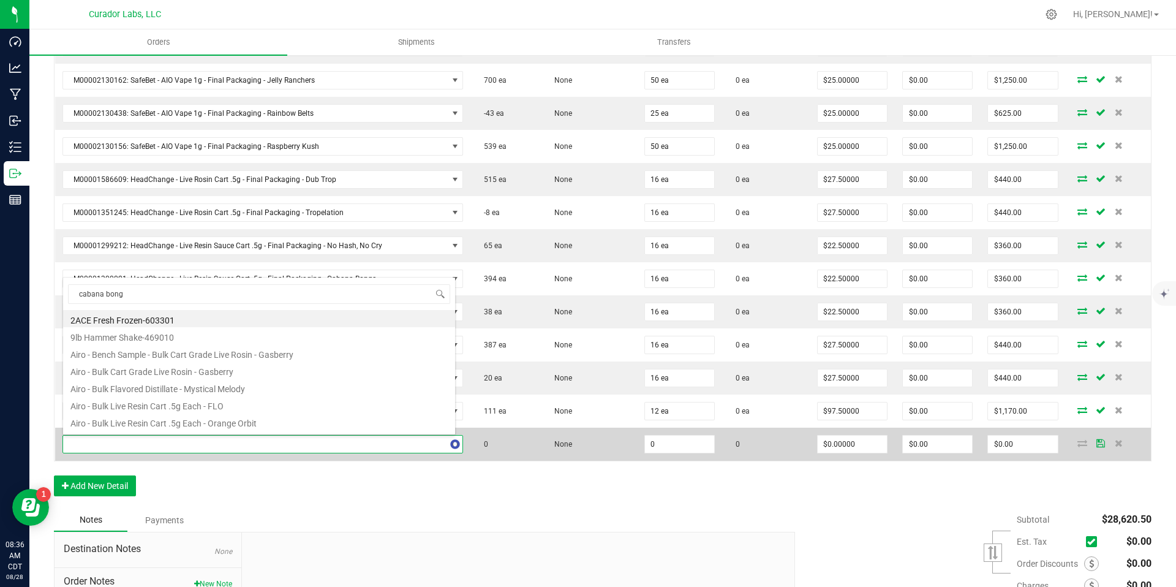
type input "cabana bonga"
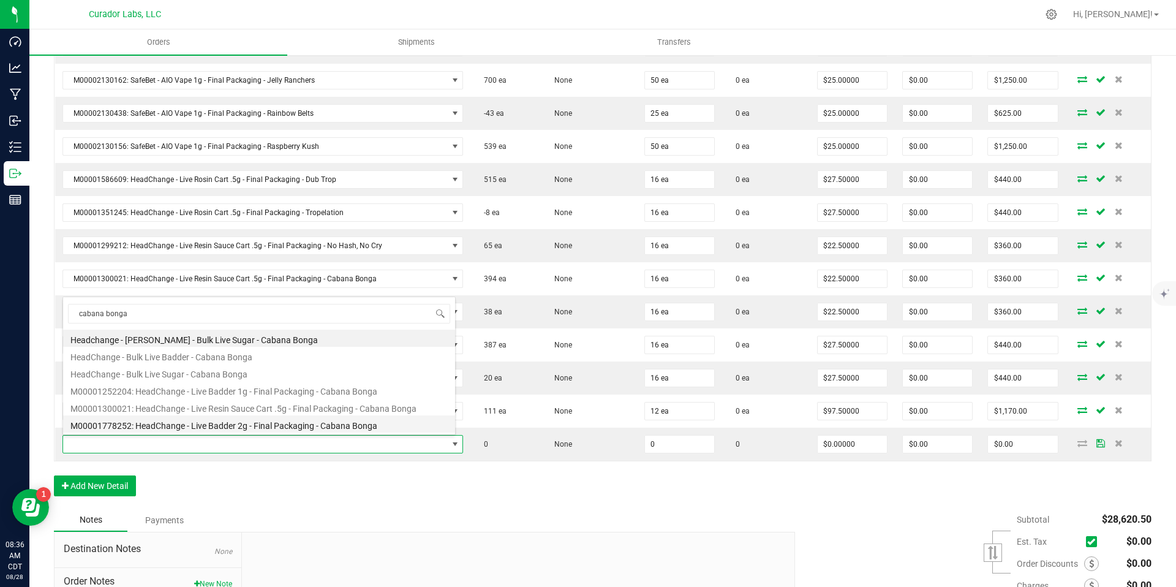
click at [312, 426] on li "M00001778252: HeadChange - Live Badder 2g - Final Packaging - Cabana Bonga" at bounding box center [259, 423] width 392 height 17
type input "0 ea"
type input "$45.00000"
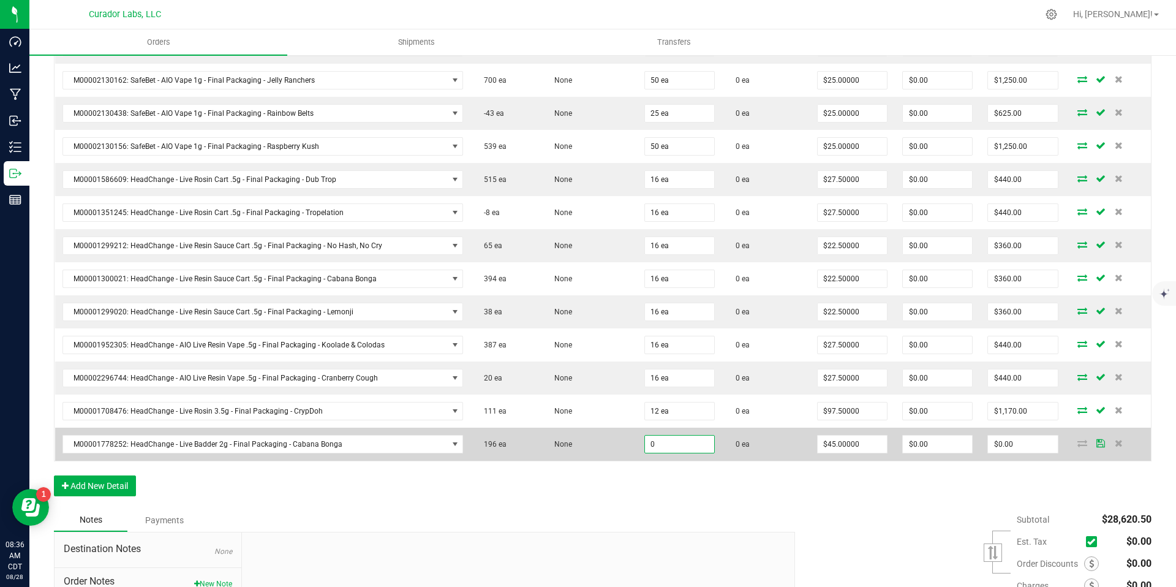
click at [677, 444] on input "0" at bounding box center [679, 443] width 69 height 17
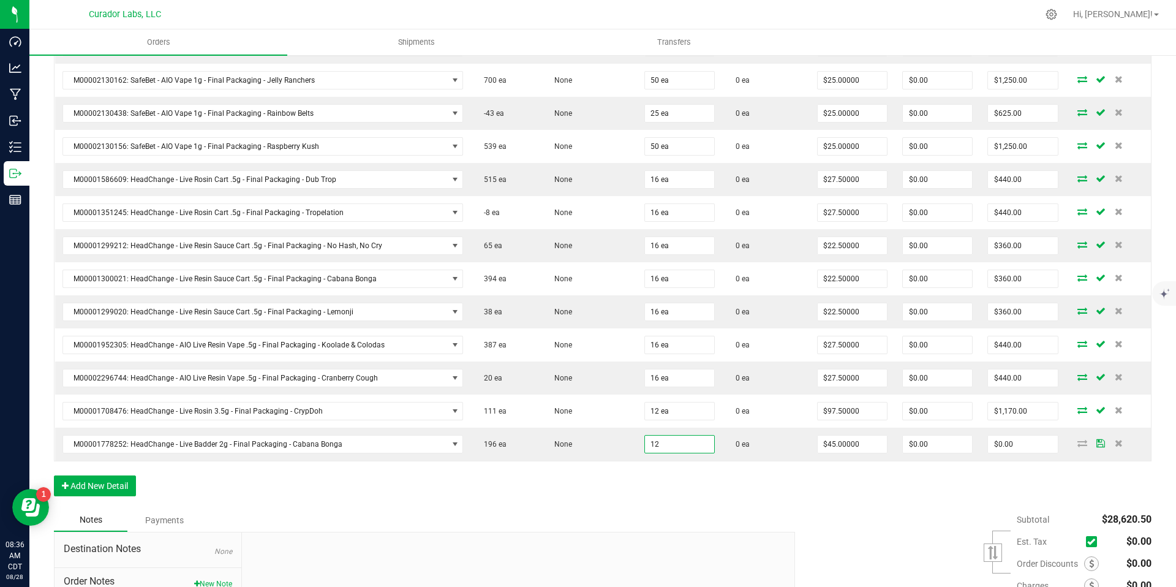
type input "12 ea"
type input "$540.00"
click at [104, 488] on button "Add New Detail" at bounding box center [95, 485] width 82 height 21
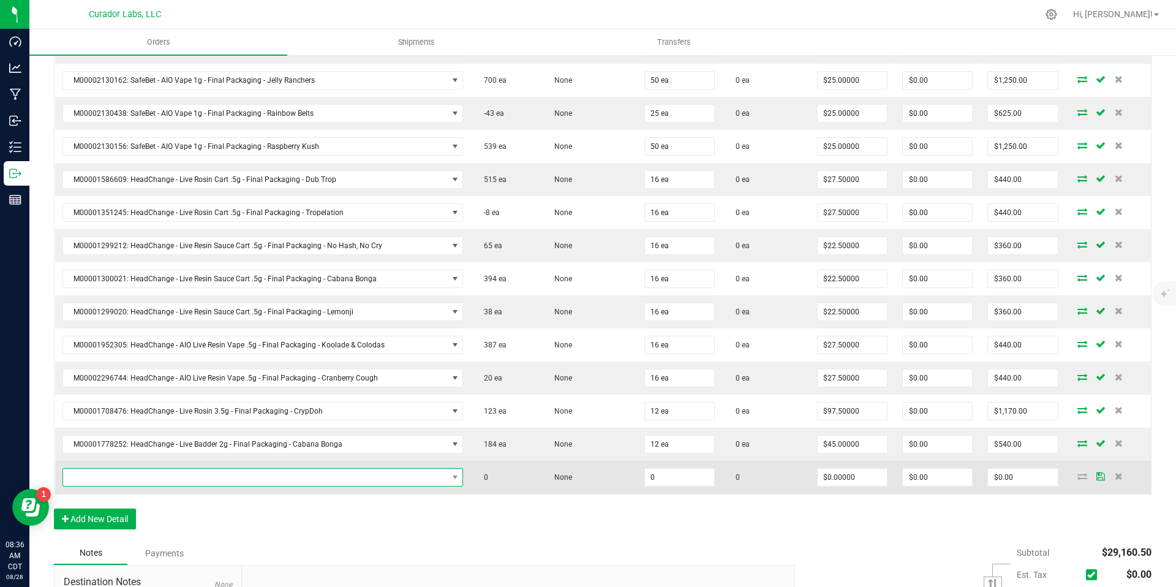
click at [136, 482] on span "NO DATA FOUND" at bounding box center [255, 477] width 385 height 17
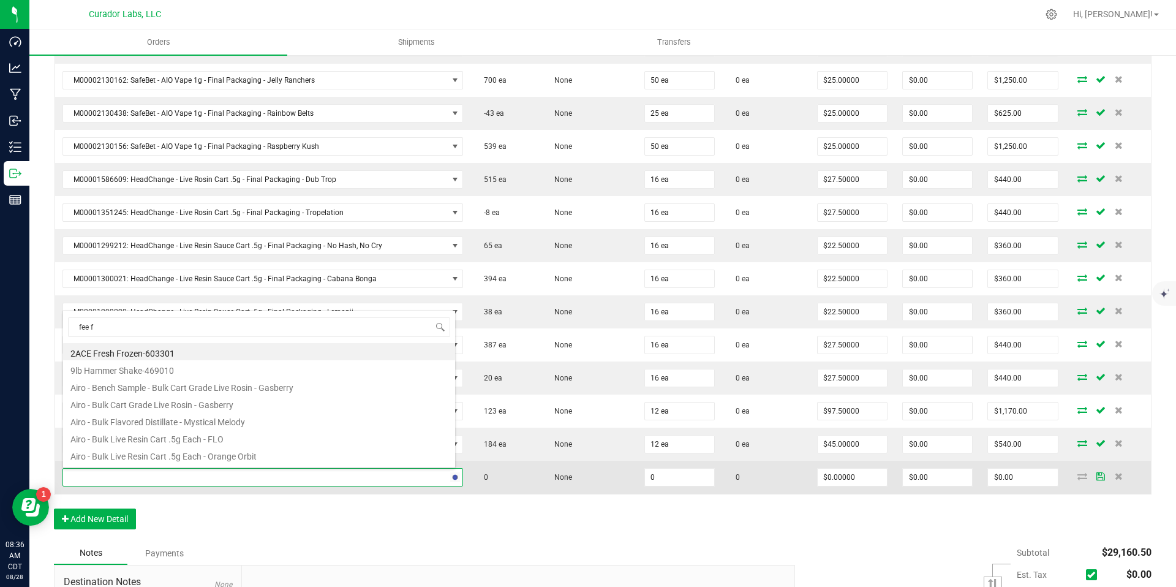
type input "fee fi"
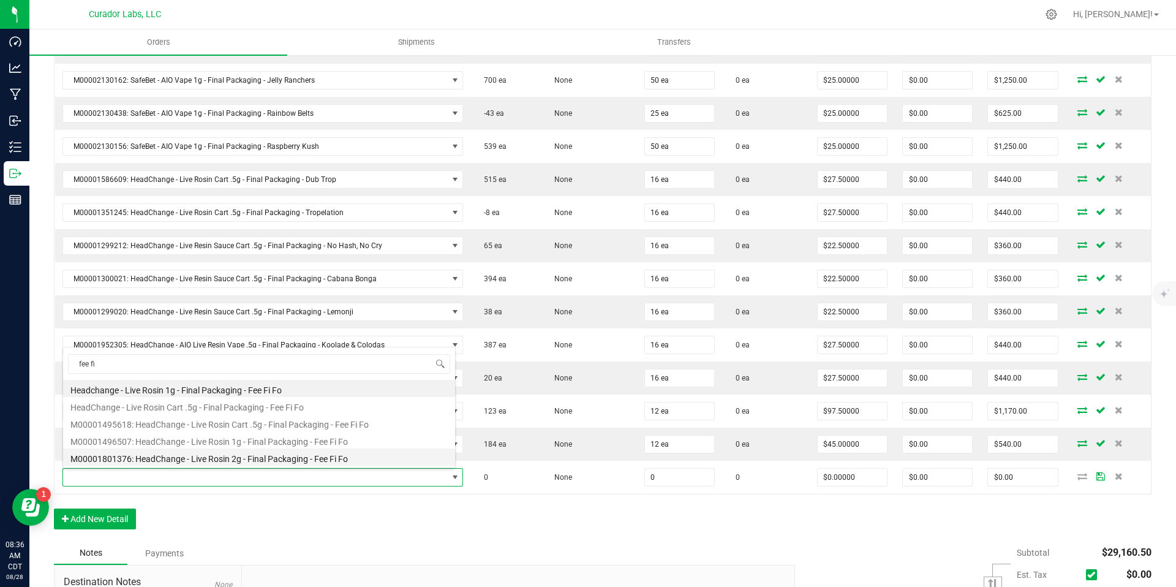
click at [293, 458] on li "M00001801376: HeadChange - Live Rosin 2g - Final Packaging - Fee Fi Fo" at bounding box center [259, 456] width 392 height 17
type input "0 ea"
type input "$60.00000"
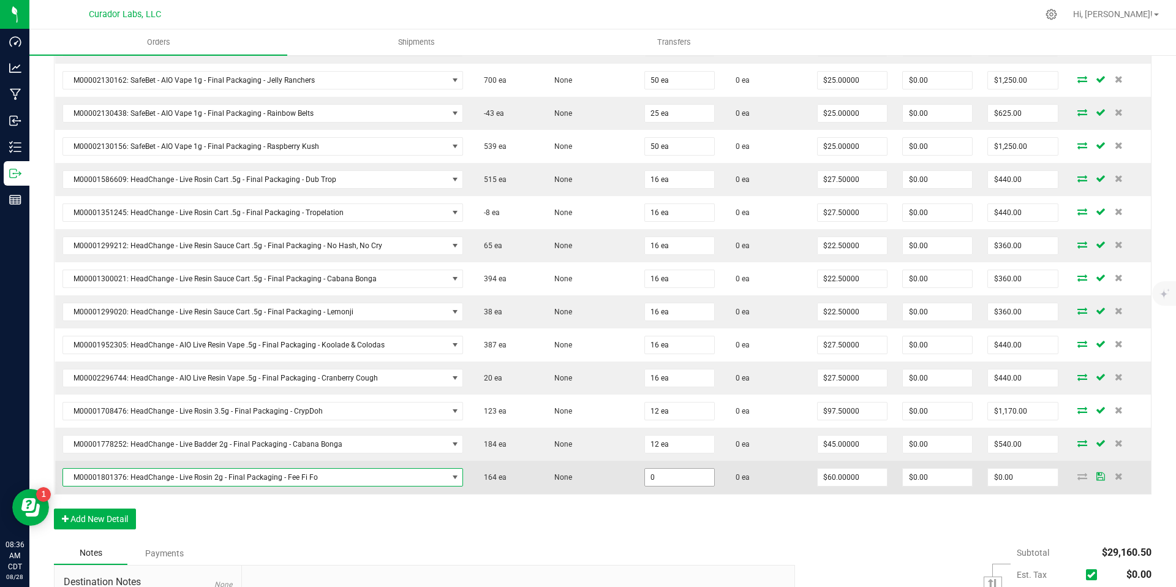
click at [664, 483] on input "0" at bounding box center [679, 477] width 69 height 17
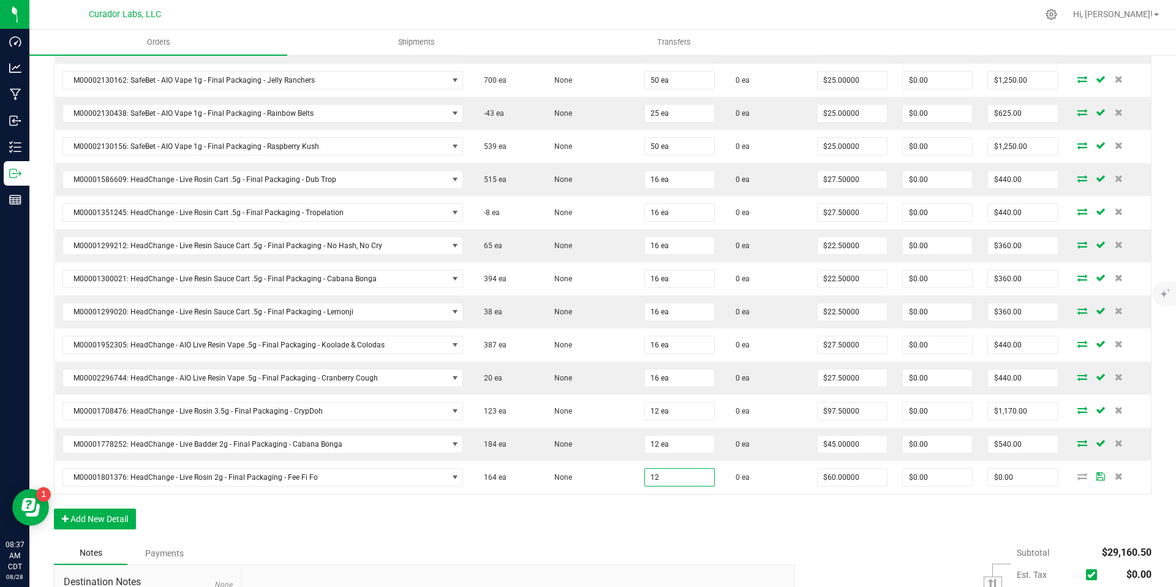
type input "12 ea"
type input "$720.00"
click at [118, 522] on button "Add New Detail" at bounding box center [95, 518] width 82 height 21
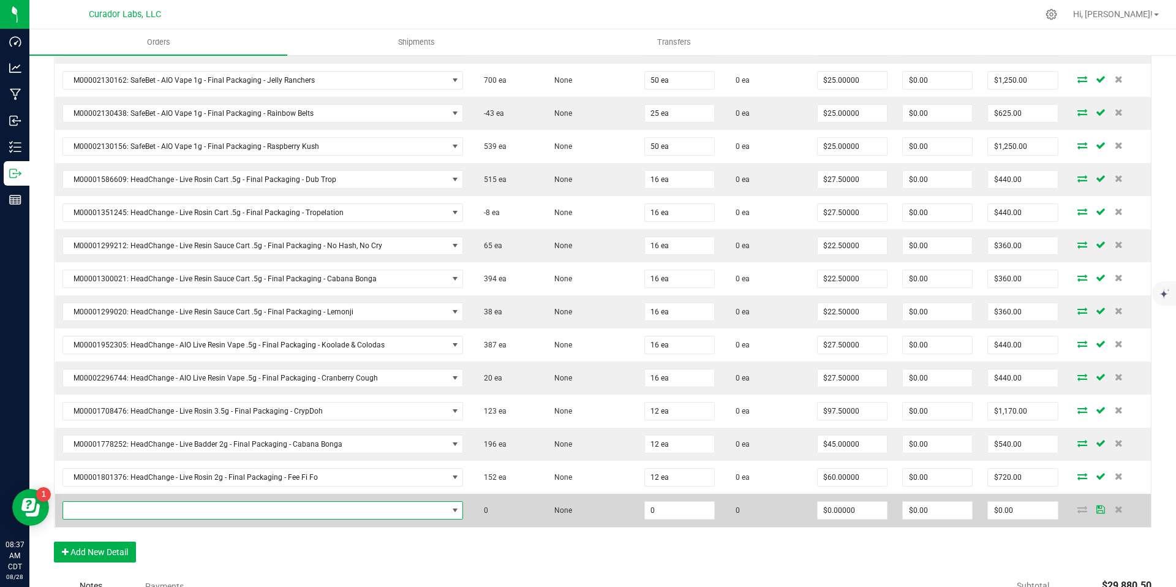
click at [151, 511] on span "NO DATA FOUND" at bounding box center [255, 510] width 385 height 17
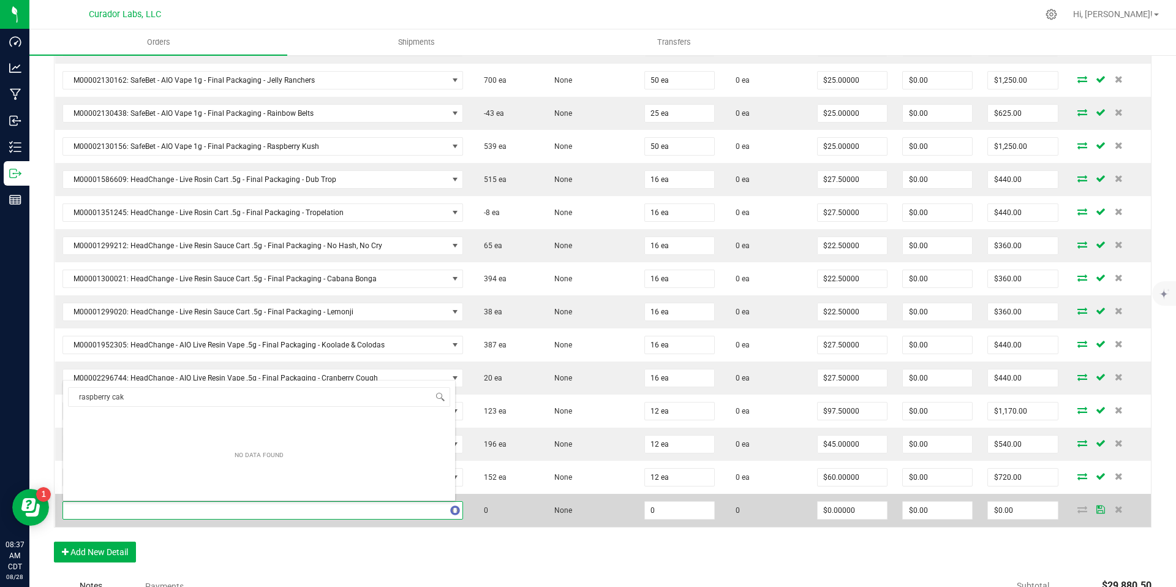
type input "raspberry cake"
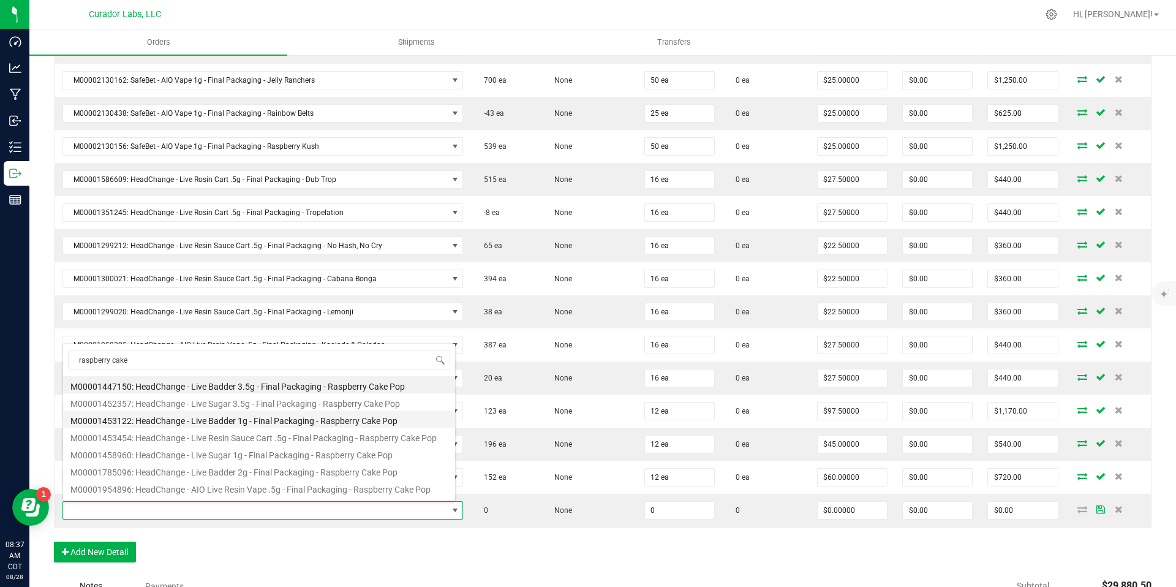
click at [269, 424] on li "M00001453122: HeadChange - Live Badder 1g - Final Packaging - Raspberry Cake Pop" at bounding box center [259, 418] width 392 height 17
type input "0 ea"
type input "$25.00000"
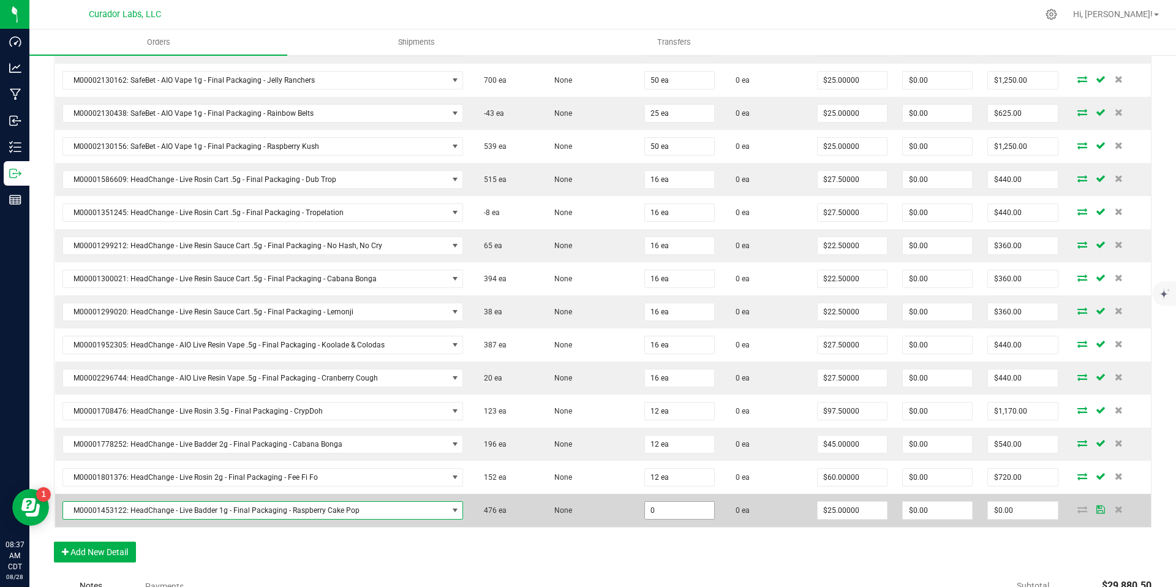
click at [680, 517] on input "0" at bounding box center [679, 510] width 69 height 17
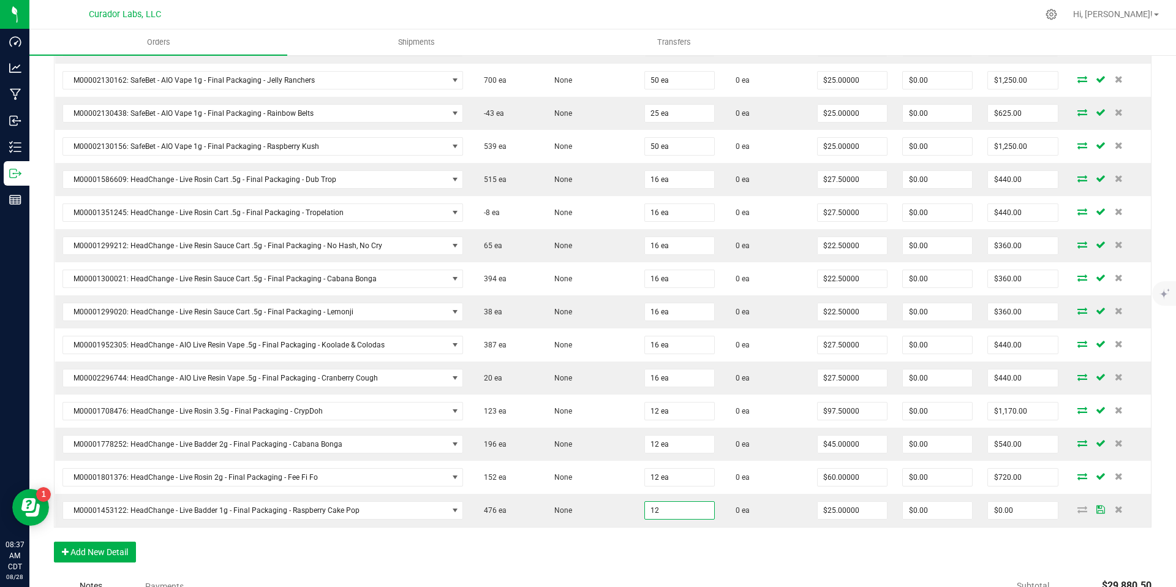
type input "12 ea"
type input "$300.00"
click at [111, 553] on button "Add New Detail" at bounding box center [95, 551] width 82 height 21
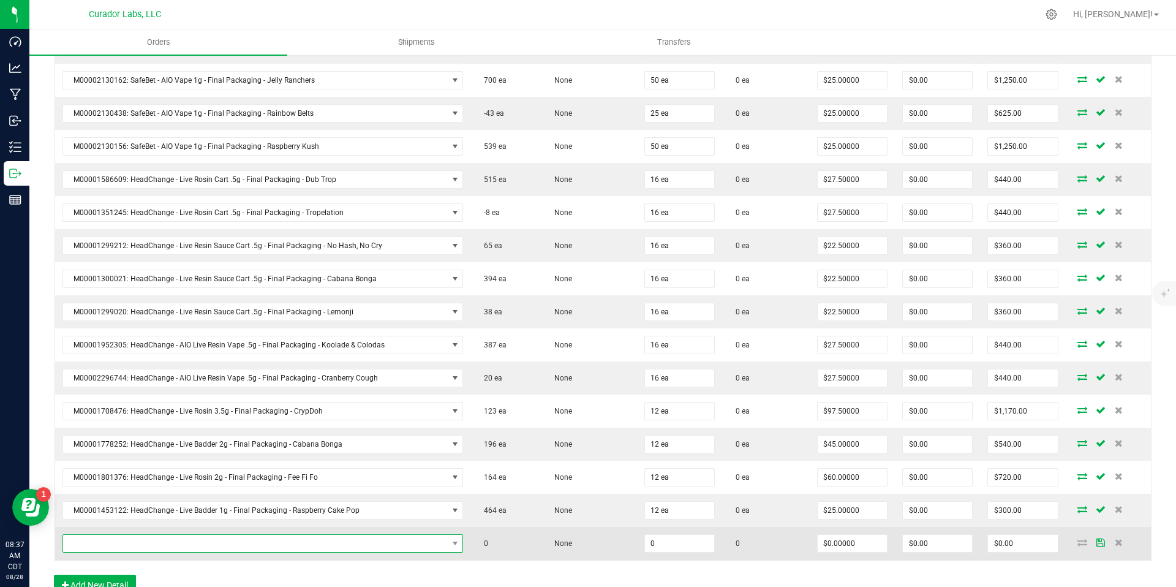
click at [142, 537] on span "NO DATA FOUND" at bounding box center [255, 543] width 385 height 17
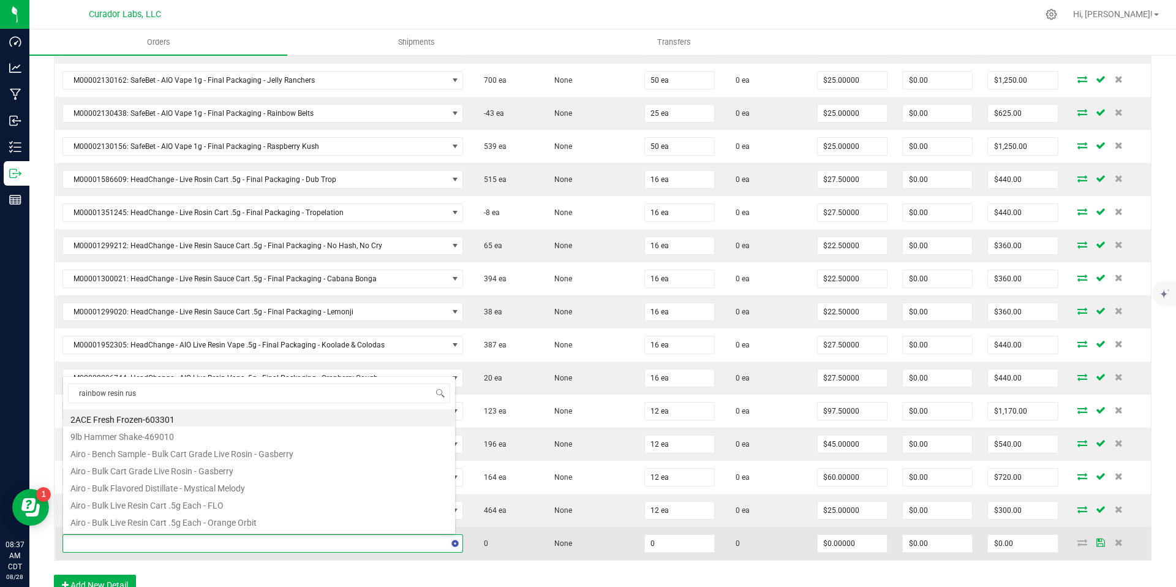
type input "rainbow resin rush"
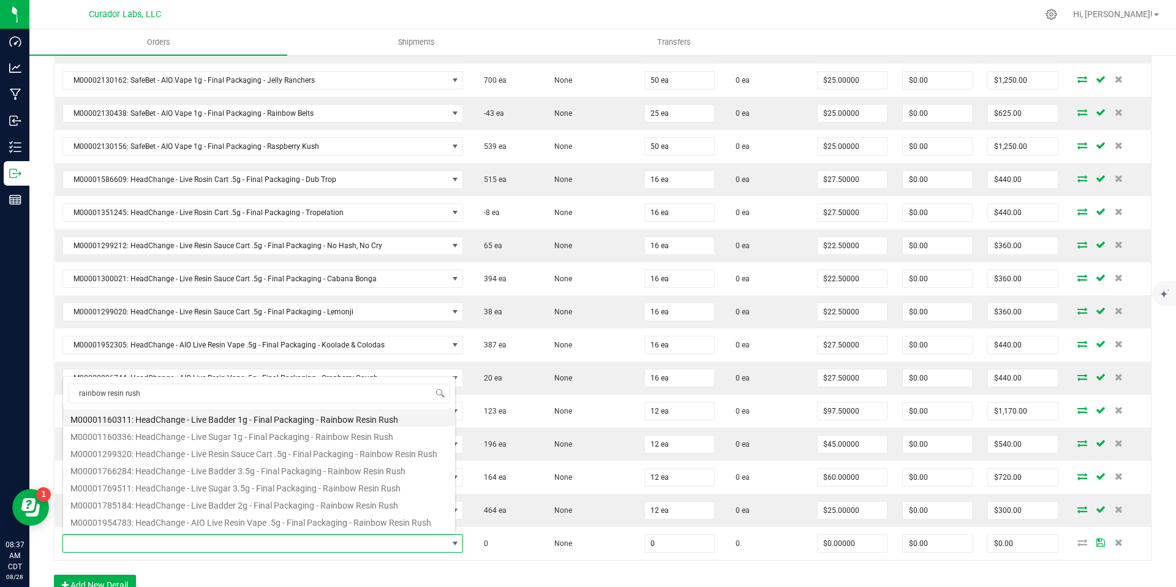
click at [354, 420] on li "M00001160311: HeadChange - Live Badder 1g - Final Packaging - Rainbow Resin Rush" at bounding box center [259, 417] width 392 height 17
type input "0 ea"
type input "$25.00000"
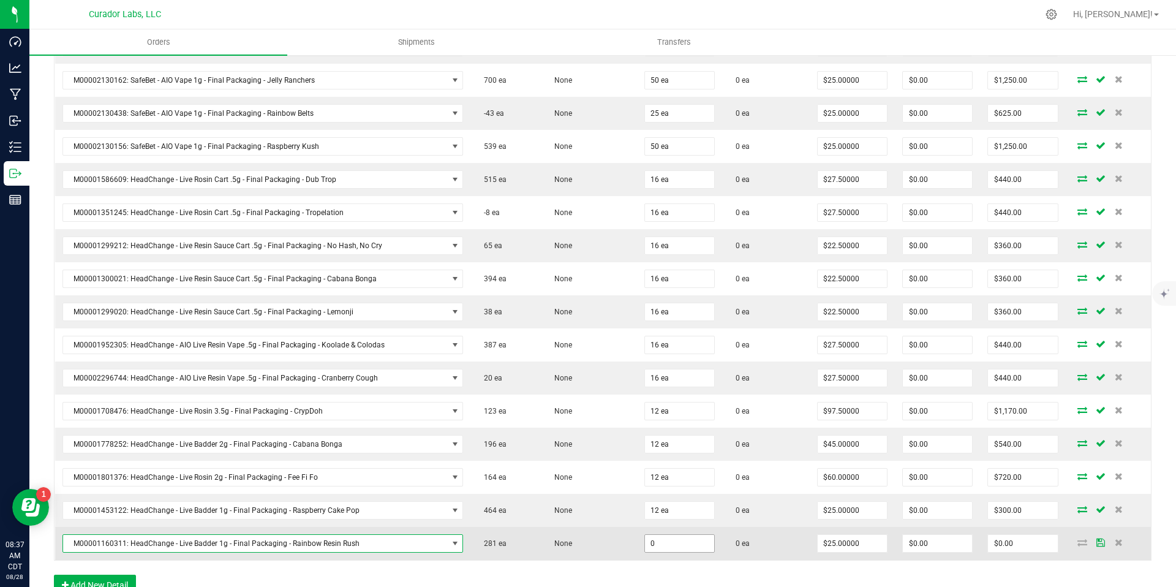
click at [691, 549] on input "0" at bounding box center [679, 543] width 69 height 17
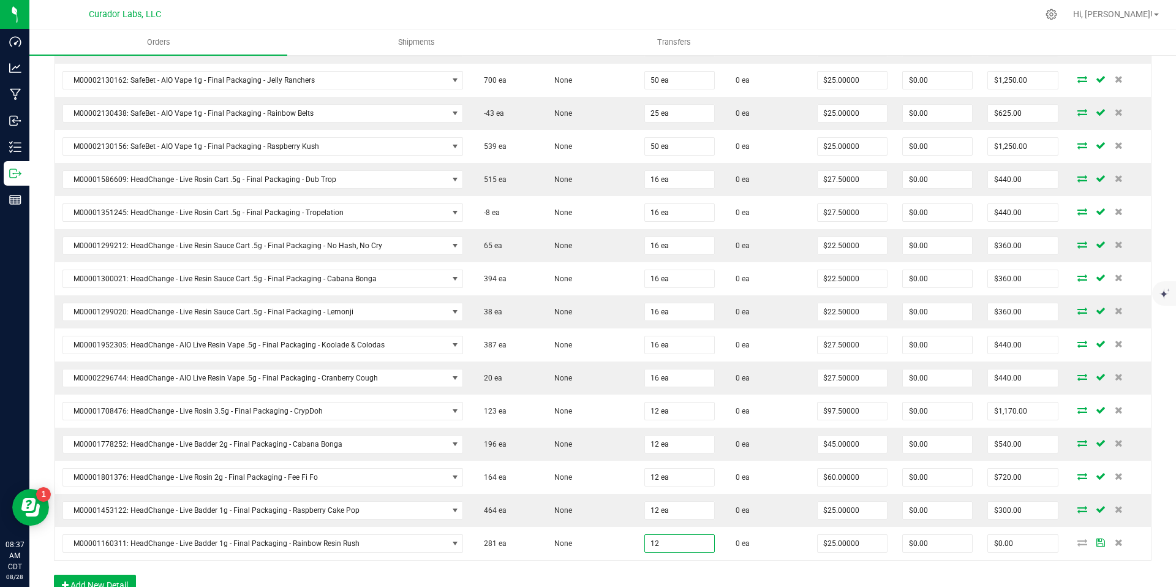
type input "12 ea"
type input "$300.00"
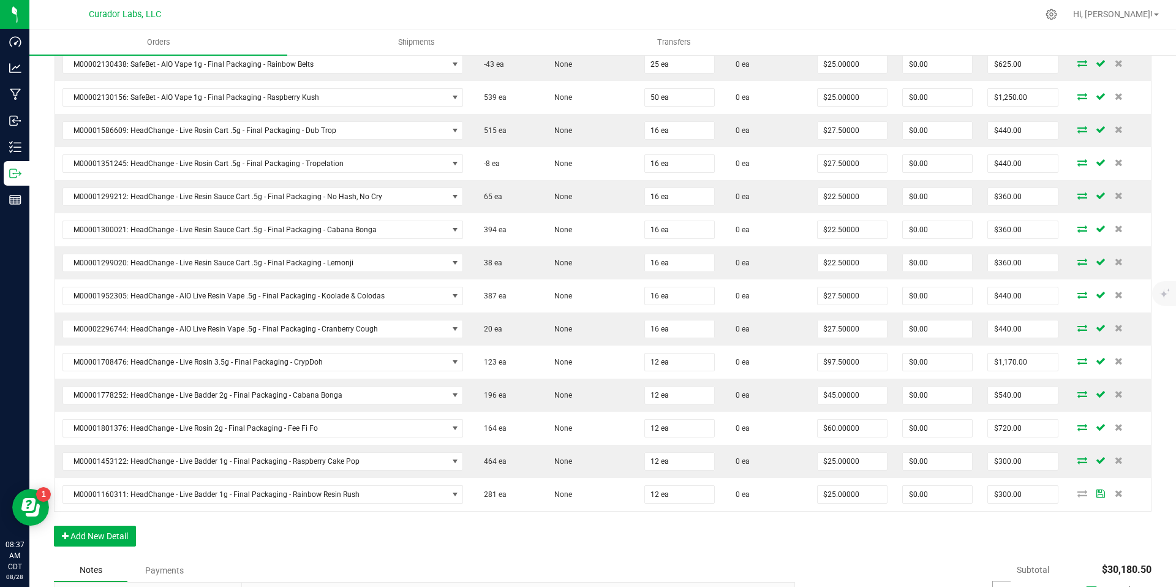
scroll to position [1446, 0]
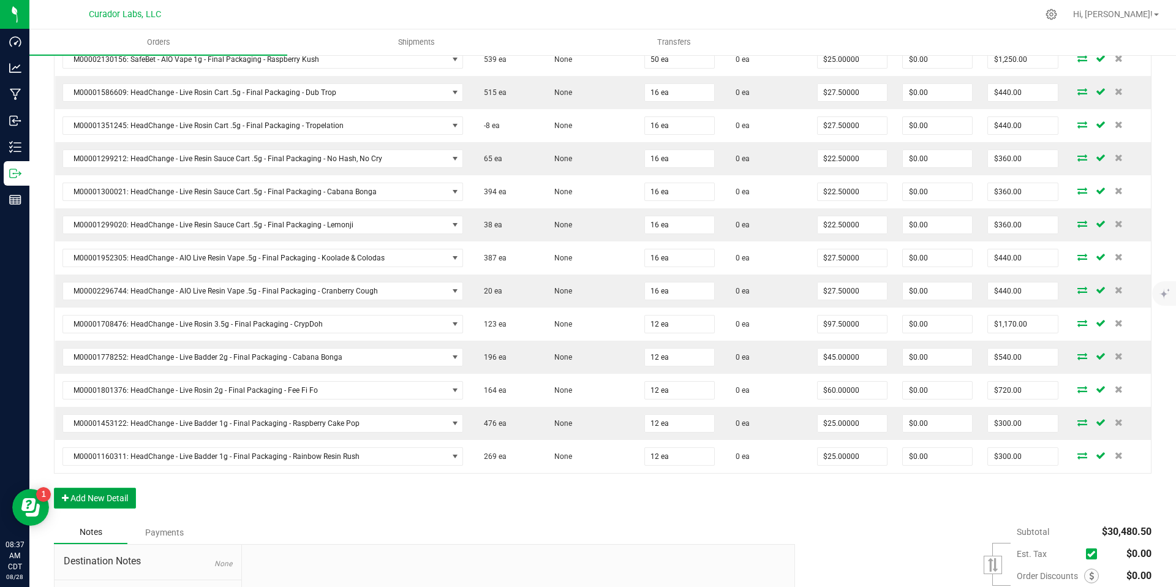
click at [78, 502] on button "Add New Detail" at bounding box center [95, 498] width 82 height 21
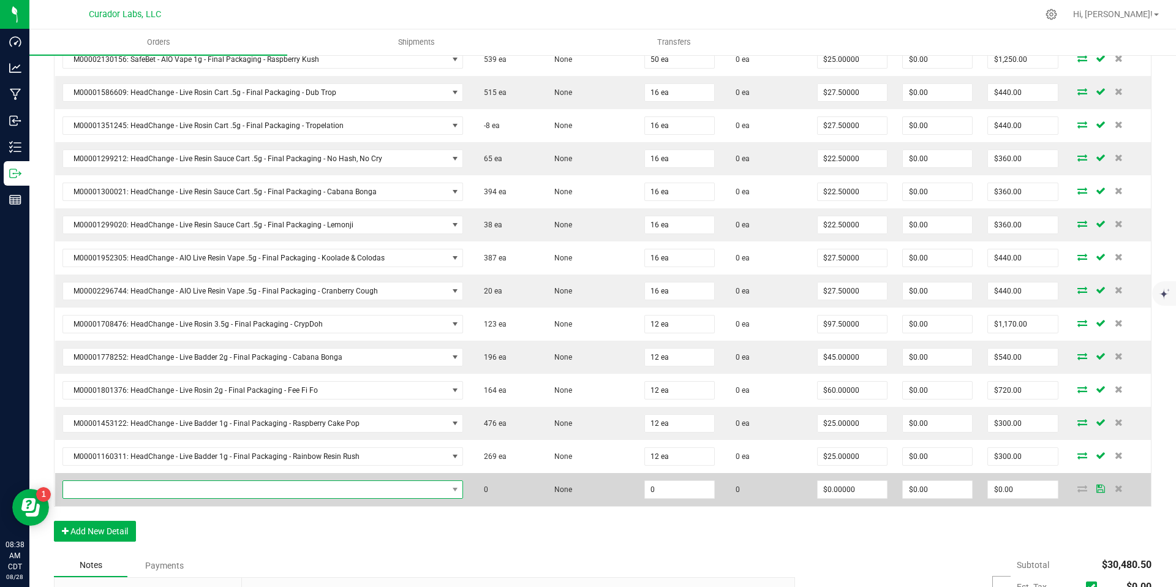
click at [437, 483] on span "NO DATA FOUND" at bounding box center [255, 489] width 385 height 17
click at [436, 488] on span at bounding box center [255, 489] width 385 height 17
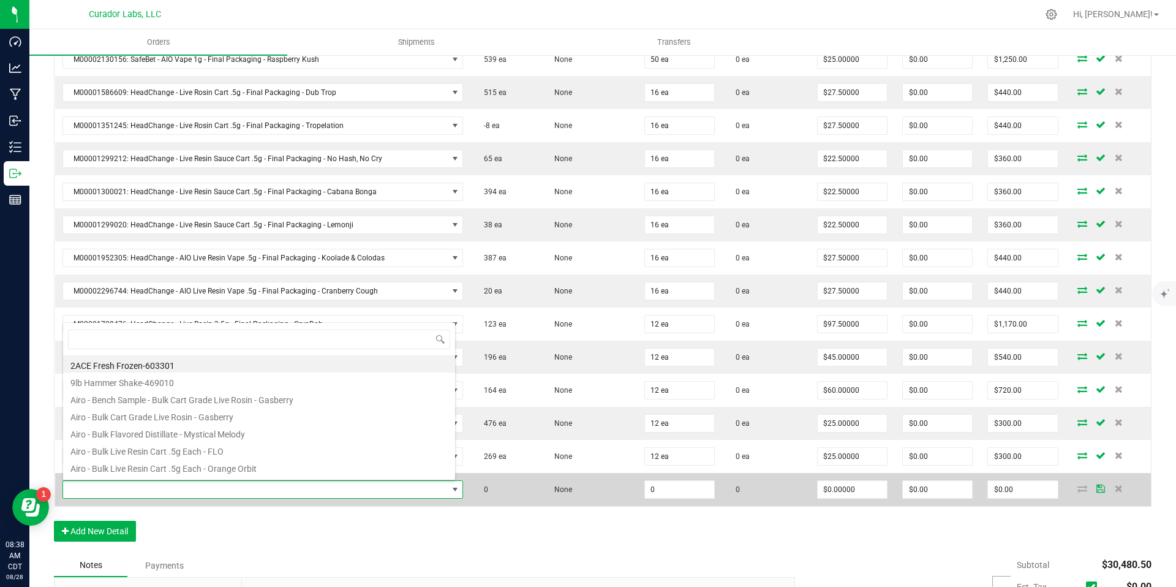
scroll to position [18, 390]
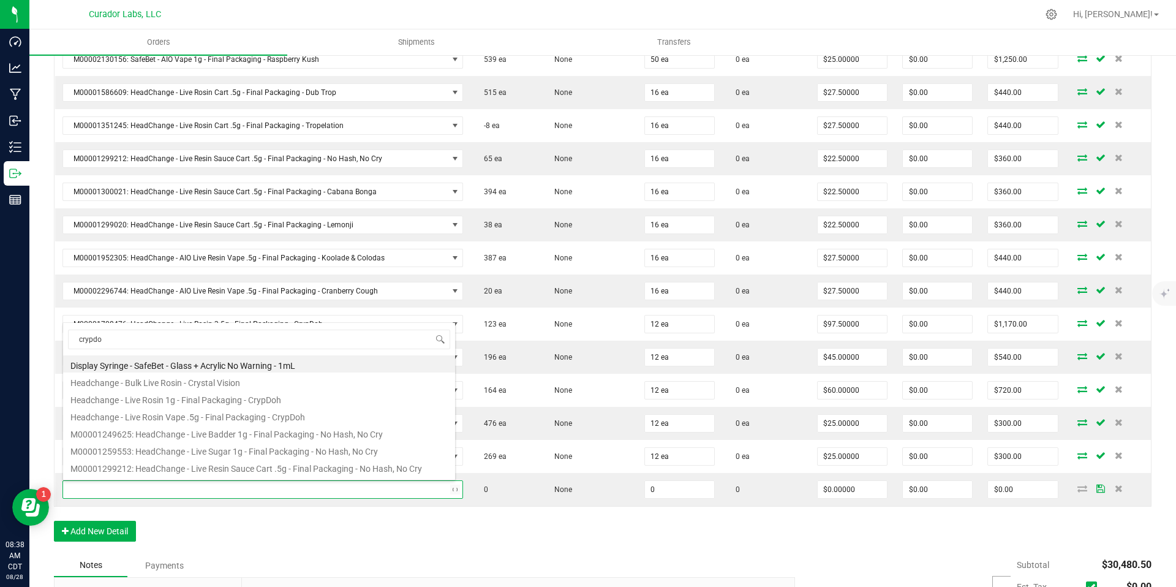
type input "crypdoh"
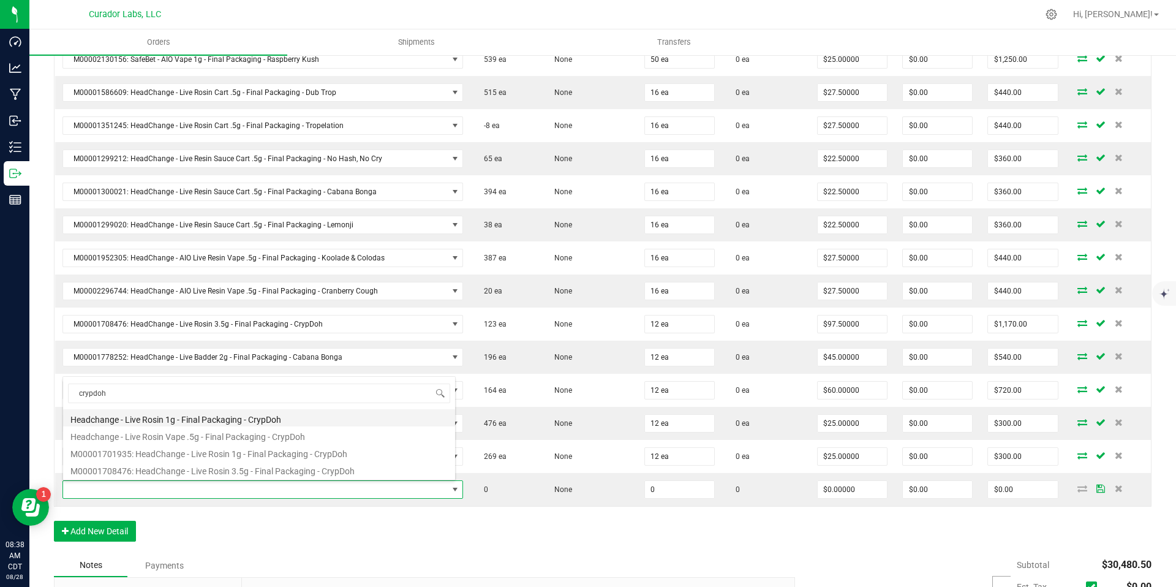
click at [299, 419] on li "Headchange - Live Rosin 1g - Final Packaging - CrypDoh" at bounding box center [259, 417] width 392 height 17
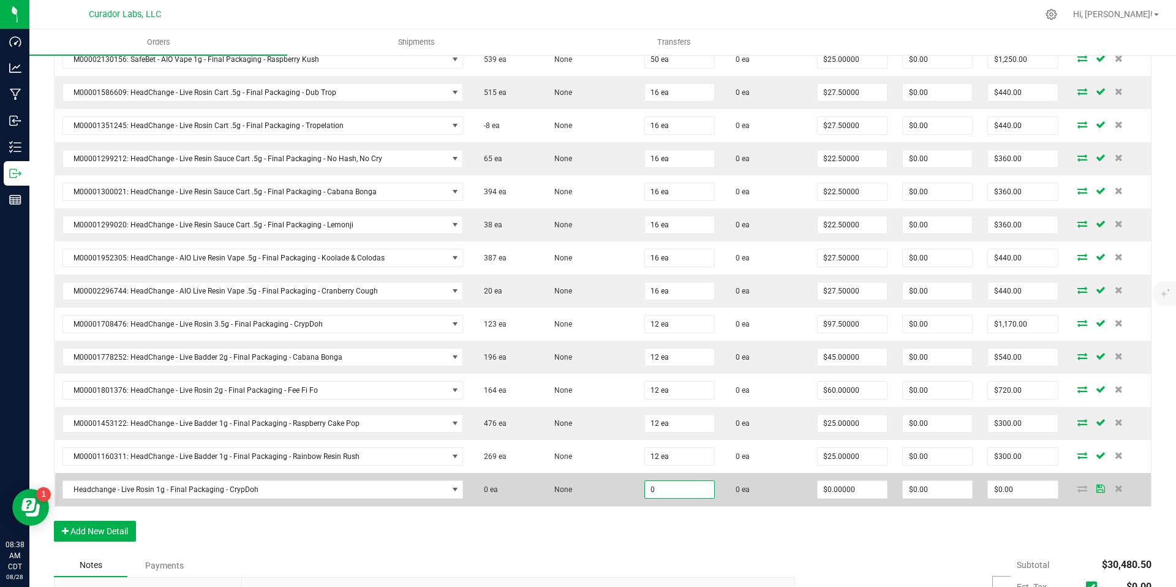
click at [685, 492] on input "0" at bounding box center [679, 489] width 69 height 17
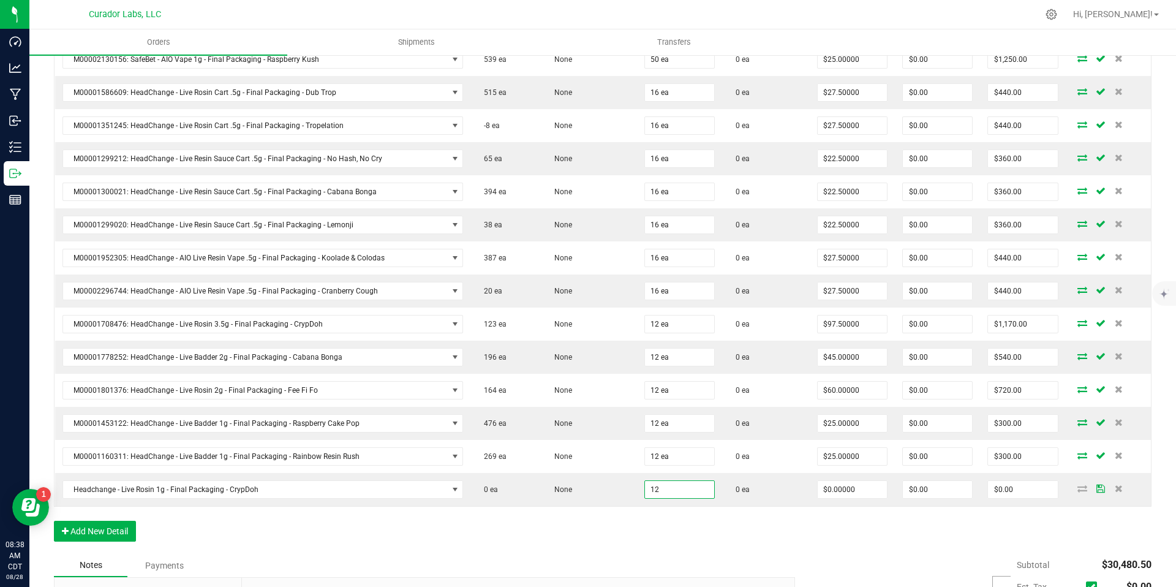
type input "12 ea"
click at [341, 565] on div "Notes Payments" at bounding box center [420, 565] width 732 height 23
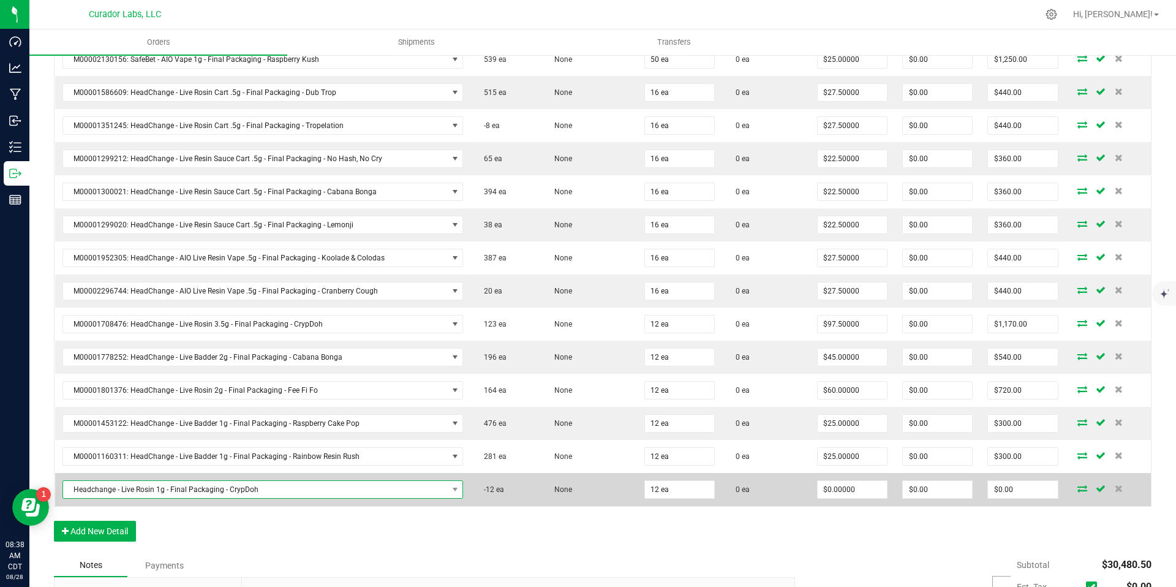
click at [437, 489] on span "Headchange - Live Rosin 1g - Final Packaging - CrypDoh" at bounding box center [255, 489] width 385 height 17
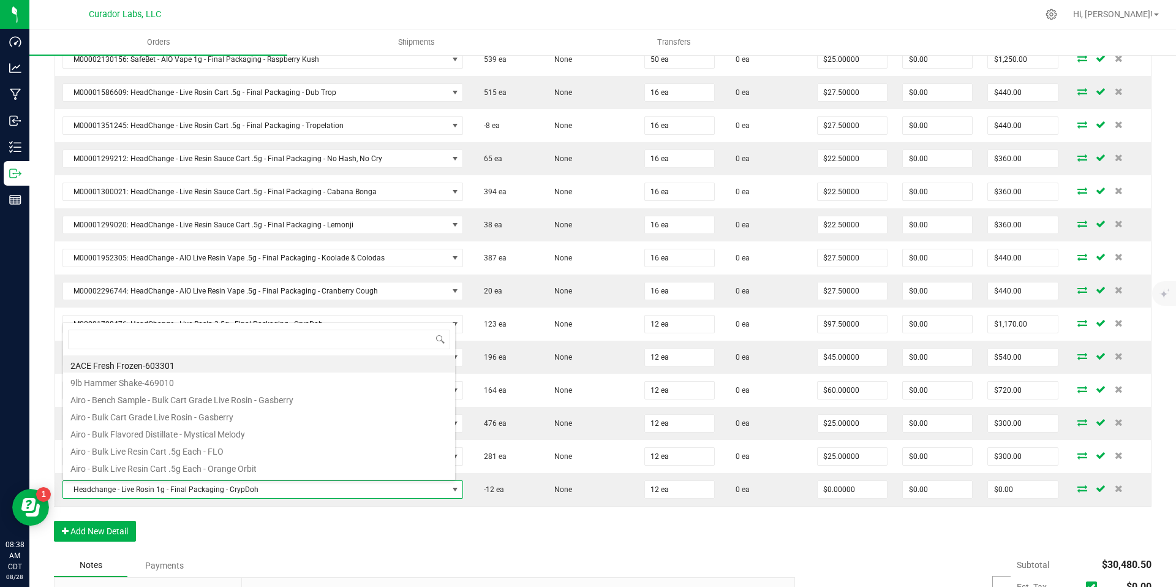
click at [657, 556] on div "Notes Payments" at bounding box center [420, 565] width 732 height 23
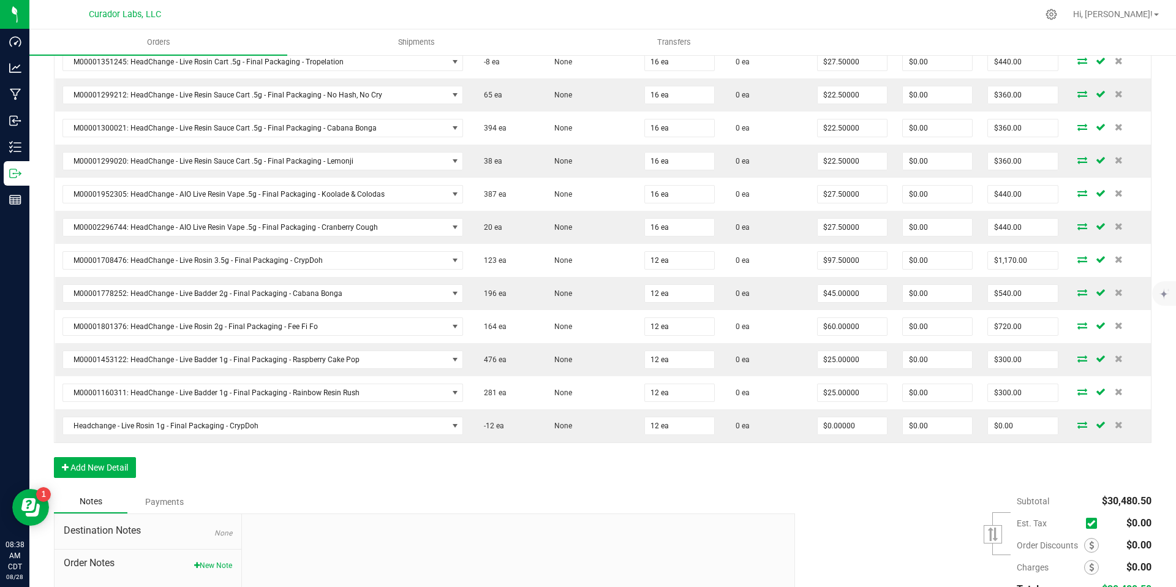
scroll to position [1614, 0]
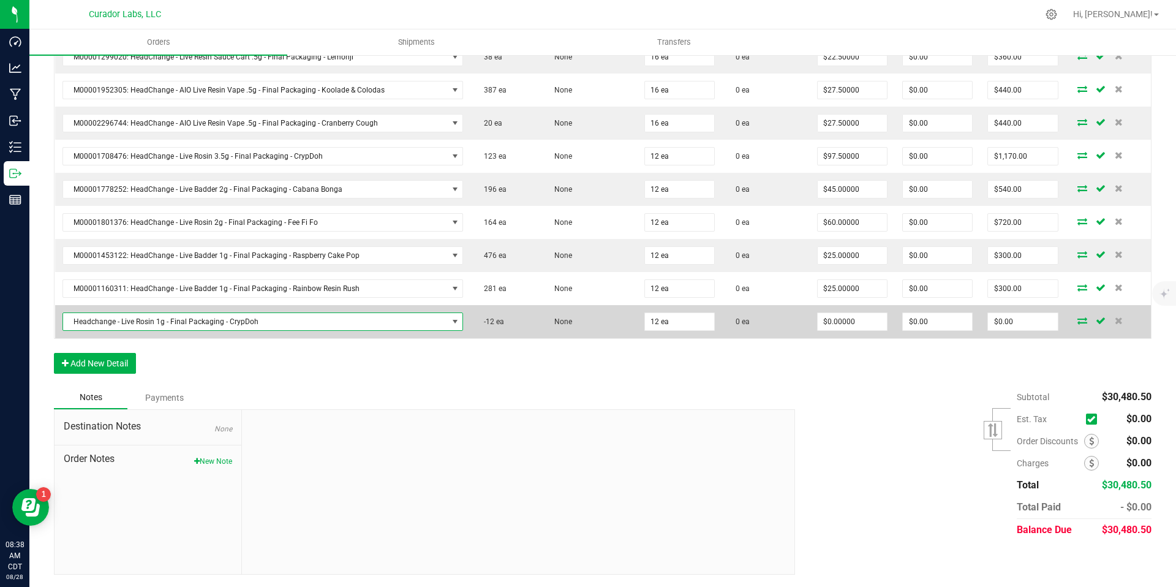
click at [424, 320] on span "Headchange - Live Rosin 1g - Final Packaging - CrypDoh" at bounding box center [255, 321] width 385 height 17
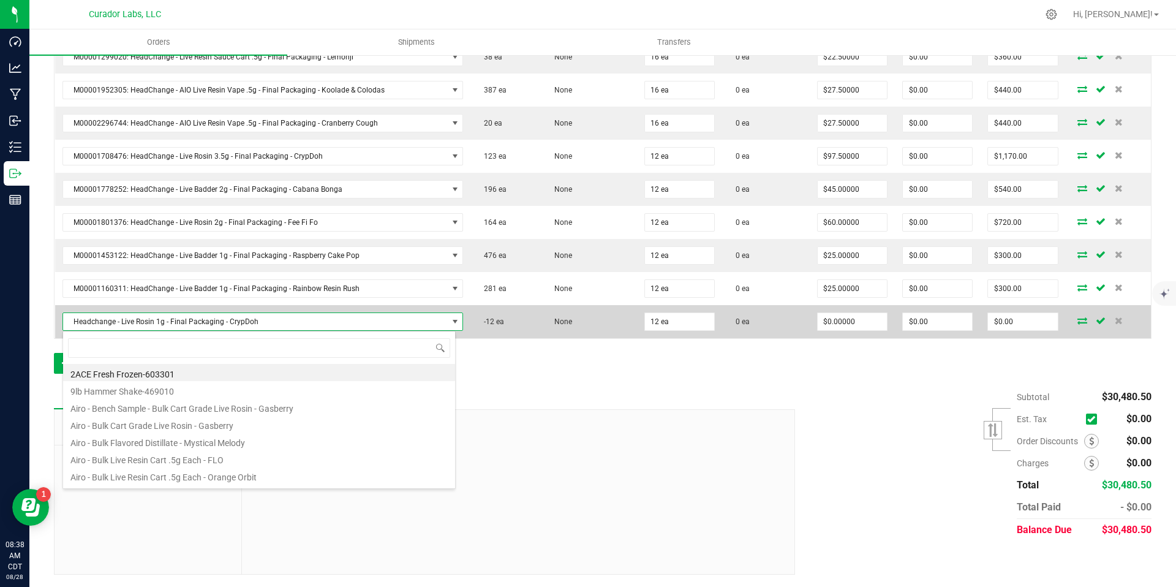
scroll to position [18, 393]
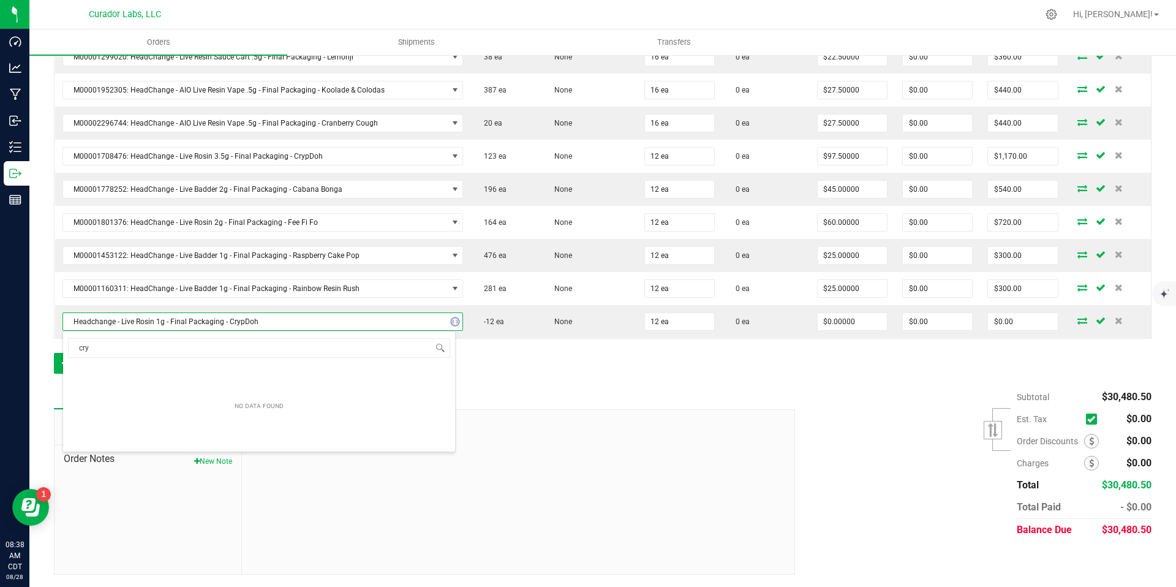
type input "cryp"
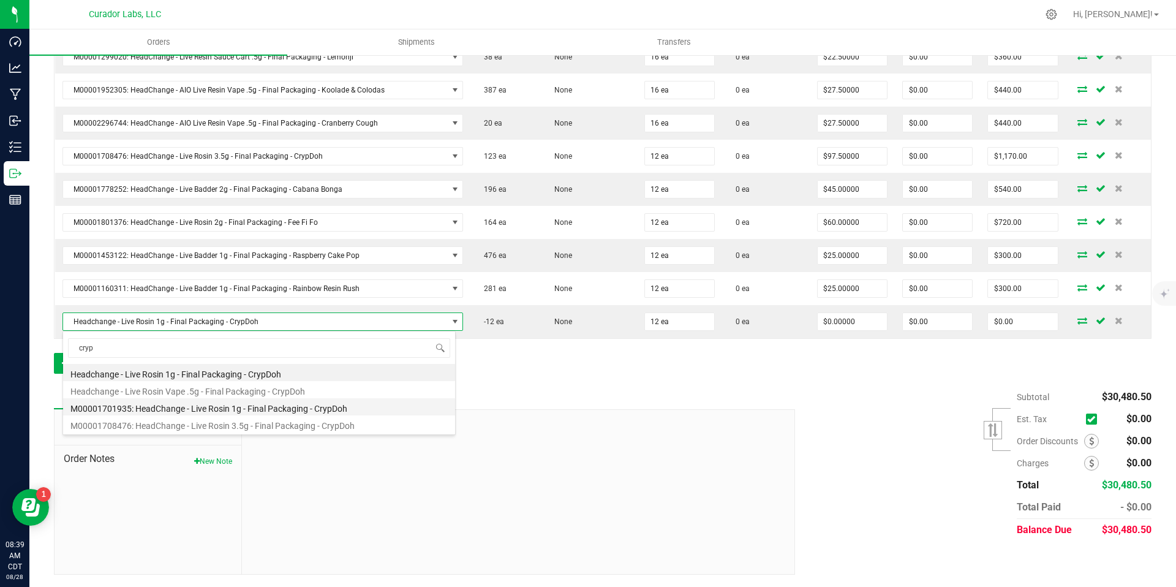
click at [245, 406] on li "M00001701935: HeadChange - Live Rosin 1g - Final Packaging - CrypDoh" at bounding box center [259, 406] width 392 height 17
type input "$32.50000"
type input "$390.00"
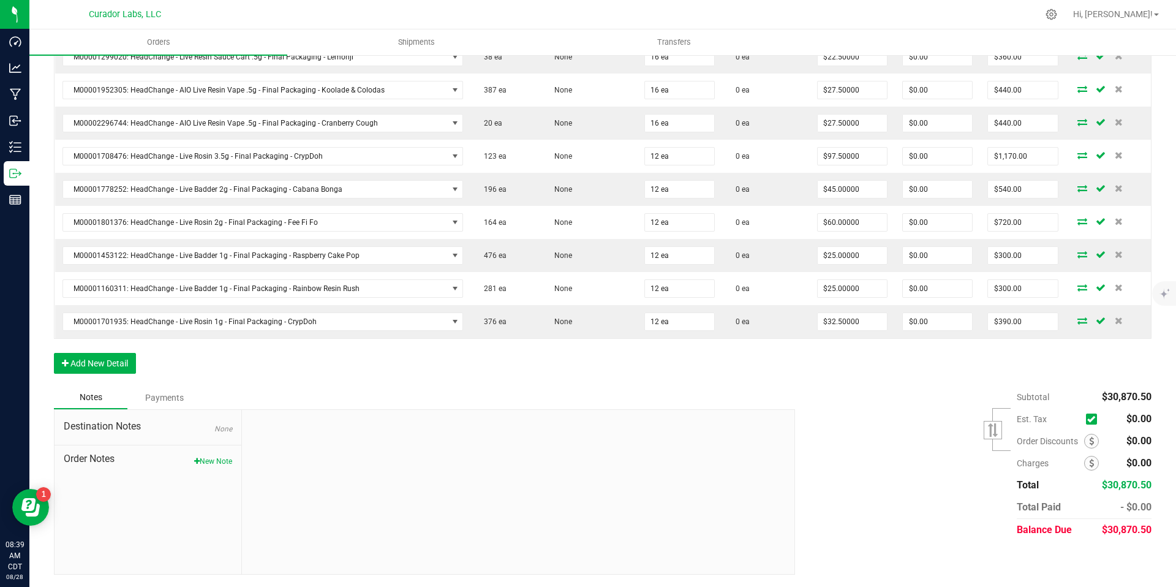
click at [104, 367] on button "Add New Detail" at bounding box center [95, 363] width 82 height 21
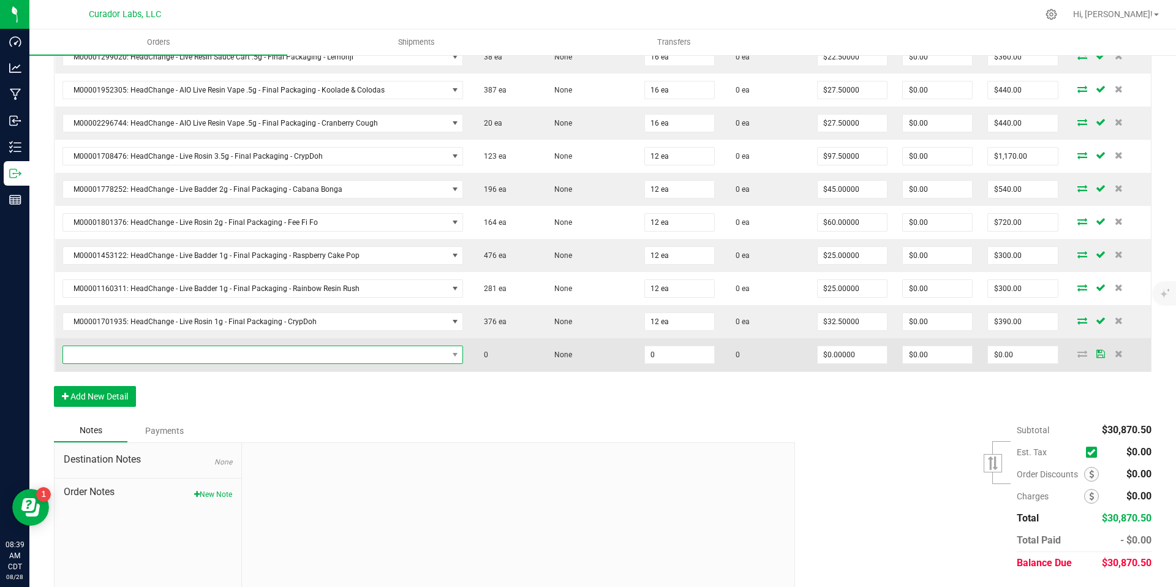
click at [257, 348] on span "NO DATA FOUND" at bounding box center [255, 354] width 385 height 17
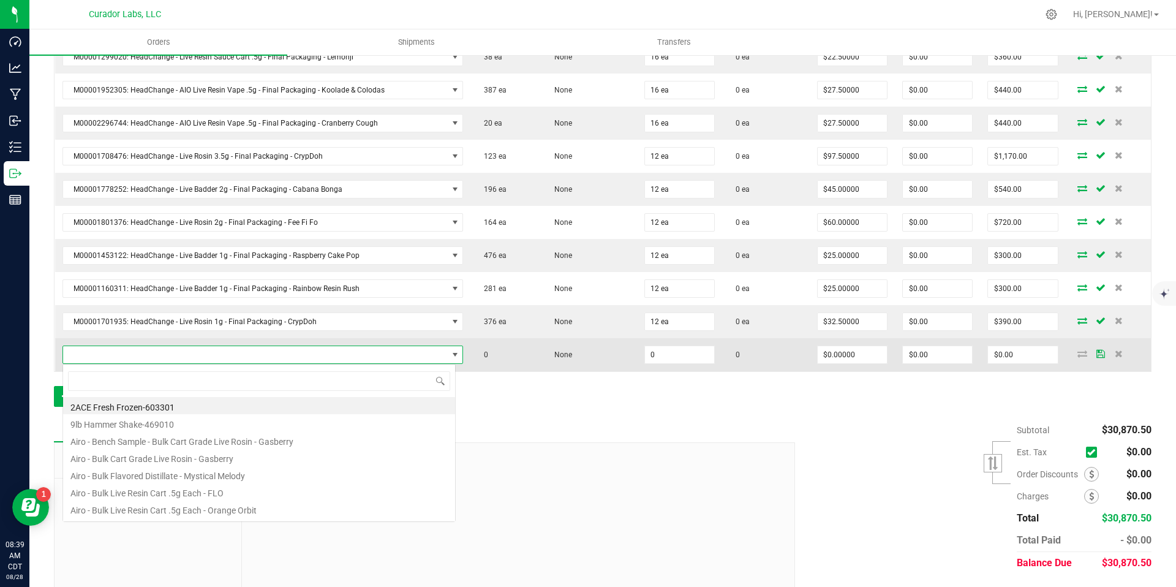
scroll to position [18, 390]
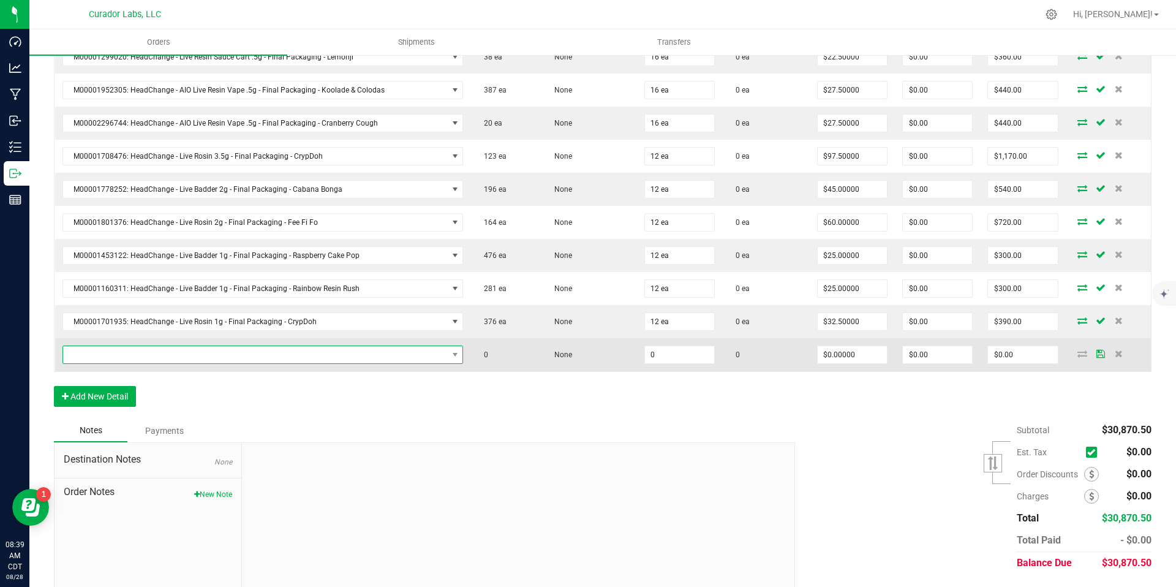
click at [402, 358] on span "NO DATA FOUND" at bounding box center [255, 354] width 385 height 17
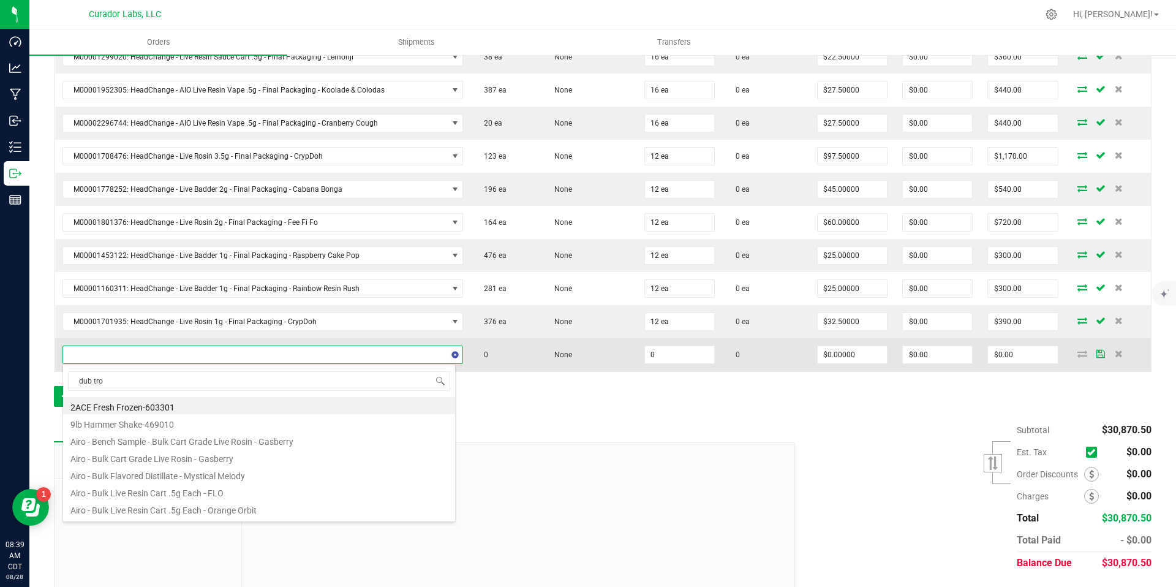
type input "dub trop"
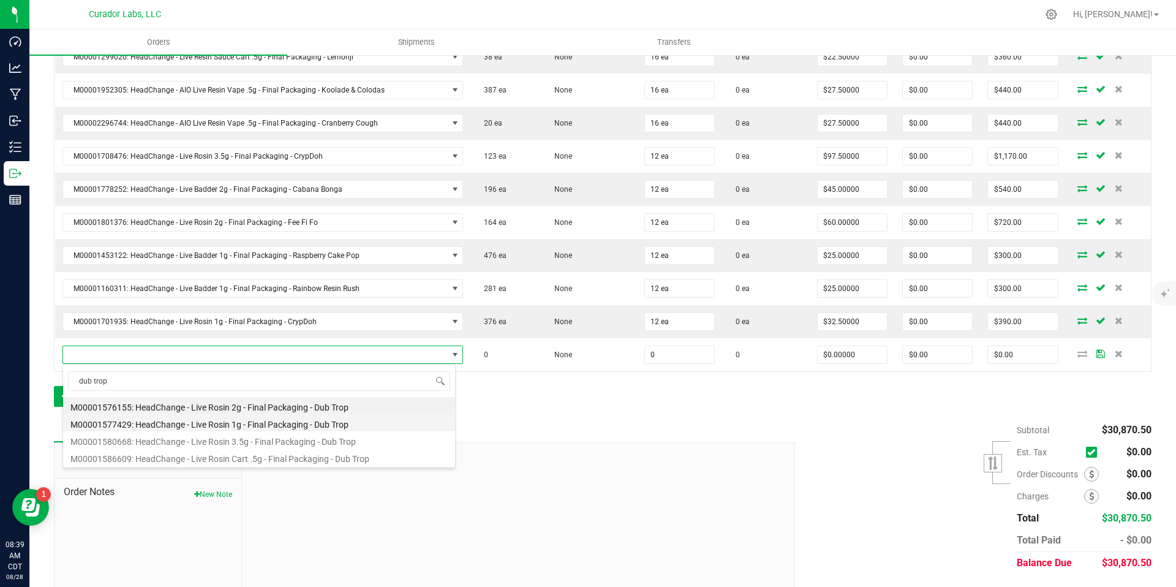
click at [375, 426] on li "M00001577429: HeadChange - Live Rosin 1g - Final Packaging - Dub Trop" at bounding box center [259, 422] width 392 height 17
type input "0 ea"
type input "$32.50000"
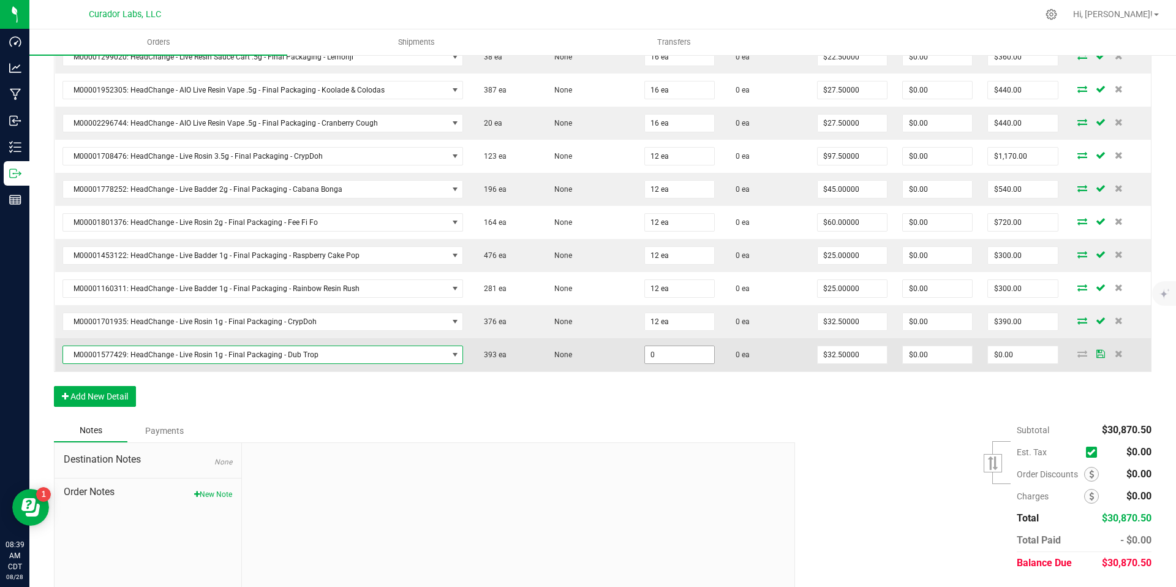
click at [665, 348] on input "0" at bounding box center [679, 354] width 69 height 17
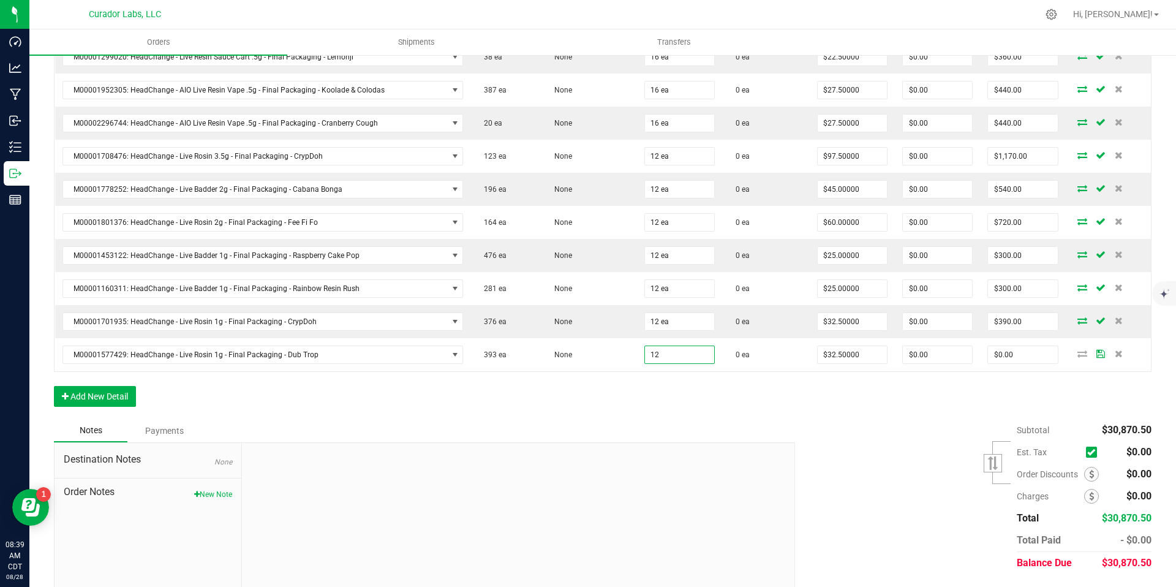
type input "12 ea"
type input "$390.00"
click at [860, 421] on div "Subtotal $30,870.50 Est. Tax" at bounding box center [969, 496] width 366 height 155
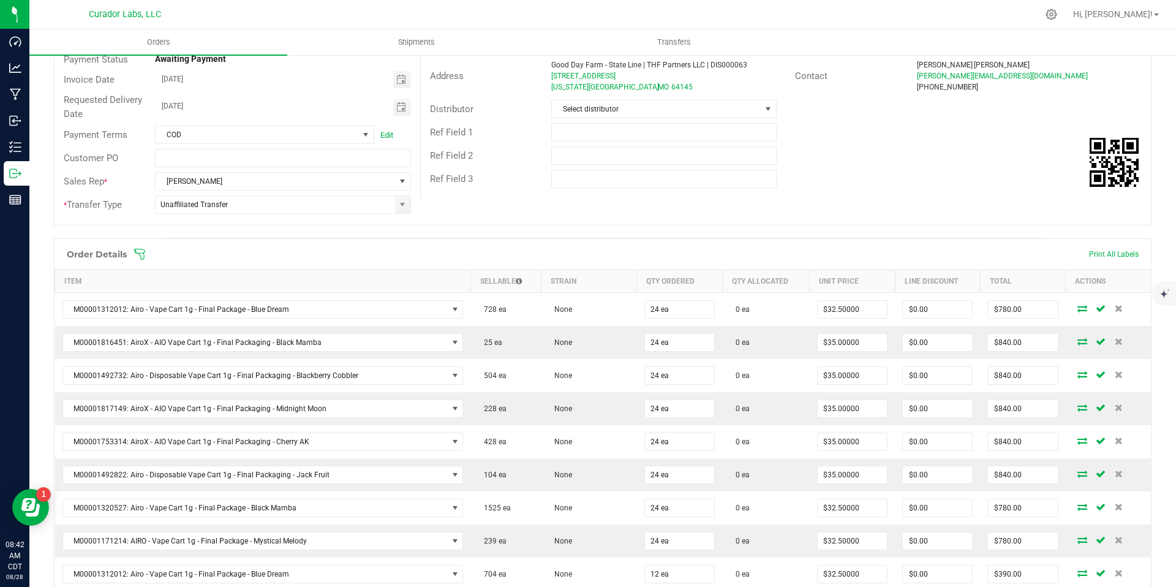
scroll to position [0, 0]
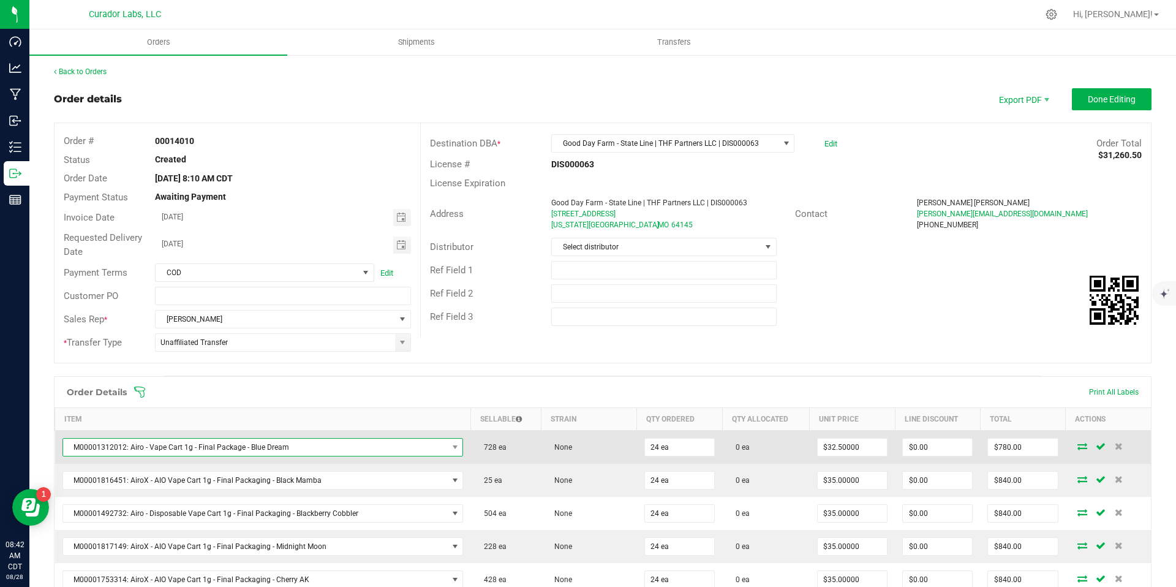
click at [383, 448] on span "M00001312012: Airo - Vape Cart 1g - Final Package - Blue Dream" at bounding box center [255, 447] width 385 height 17
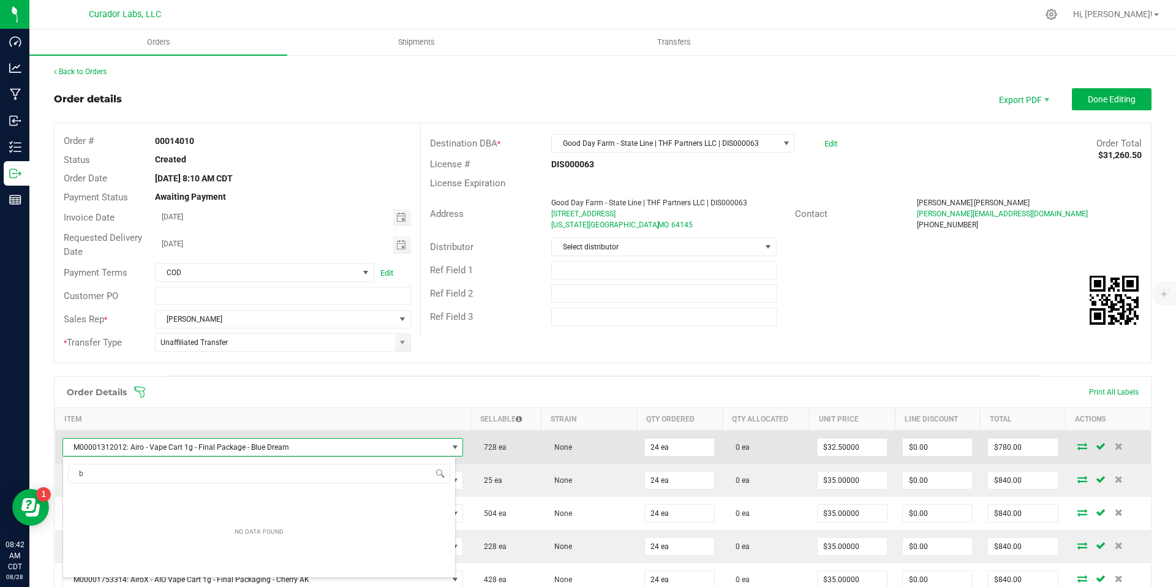
scroll to position [18, 390]
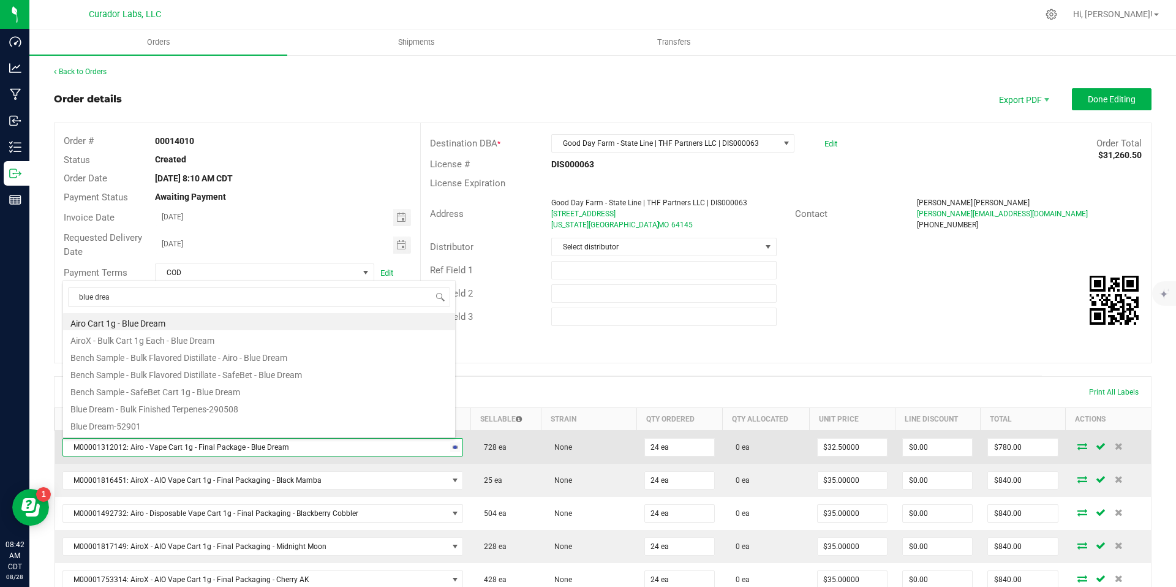
type input "blue dream"
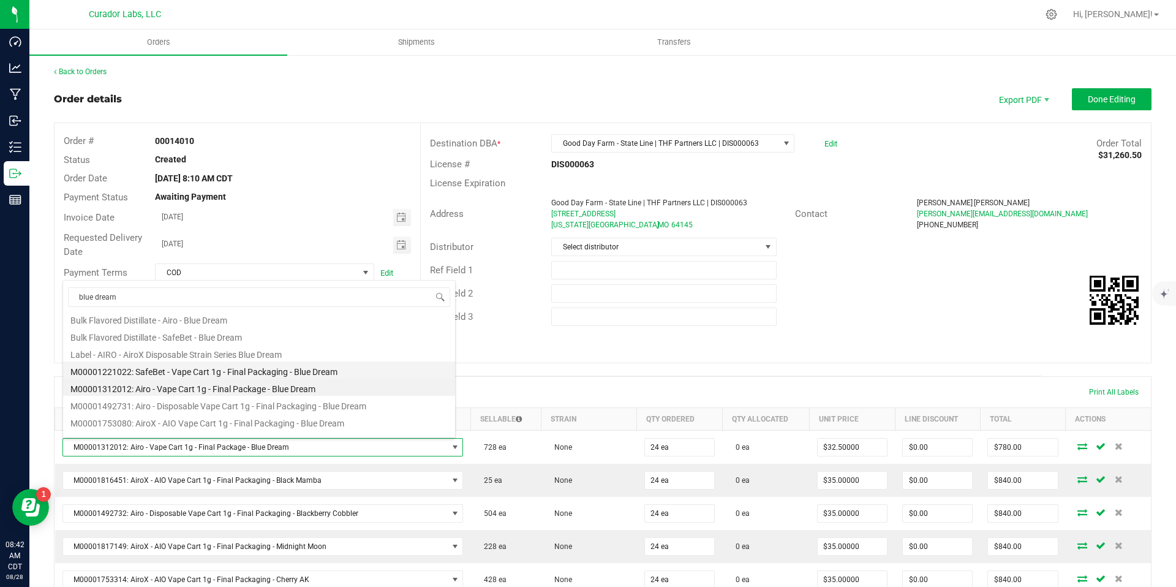
scroll to position [131, 0]
click at [359, 412] on li "M00001753080: AiroX - AIO Vape Cart 1g - Final Packaging - Blue Dream" at bounding box center [259, 413] width 392 height 17
type input "$35.00000"
type input "$840.00"
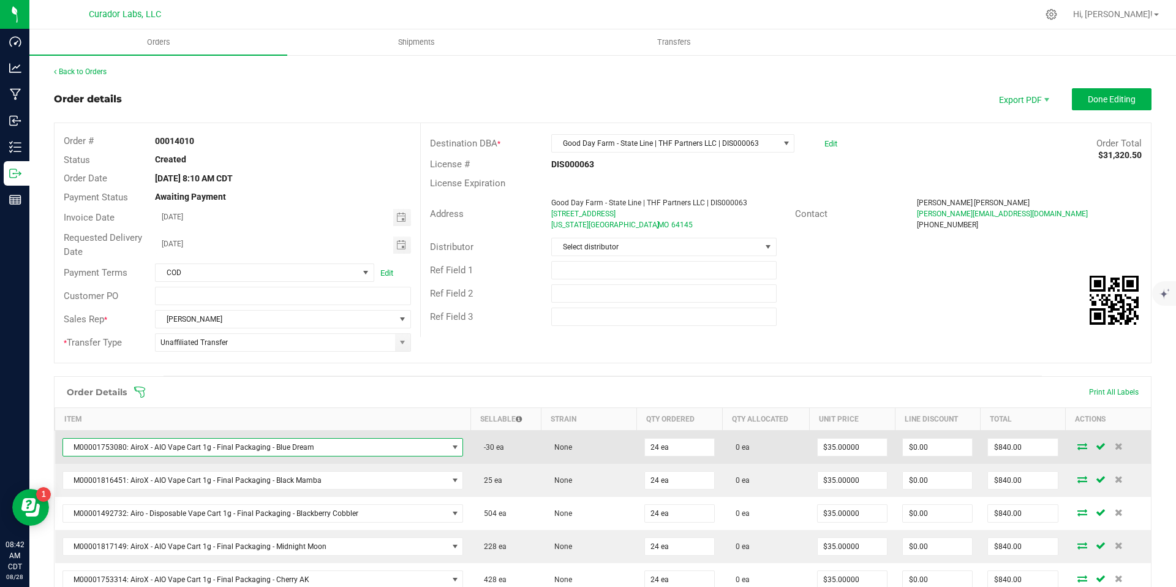
click at [377, 453] on span "M00001753080: AiroX - AIO Vape Cart 1g - Final Packaging - Blue Dream" at bounding box center [255, 447] width 385 height 17
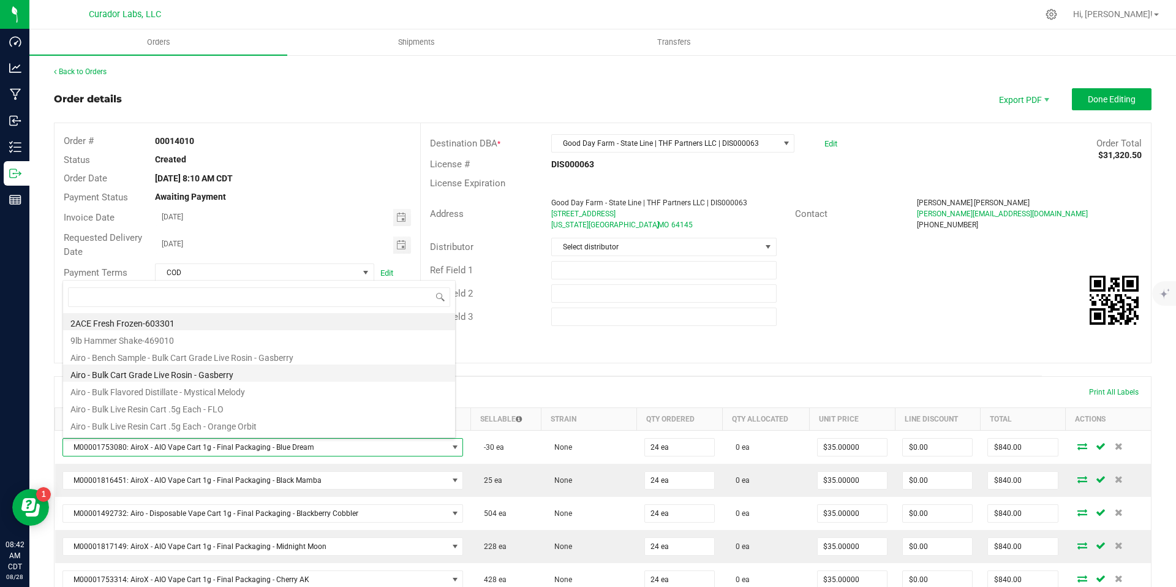
scroll to position [18, 390]
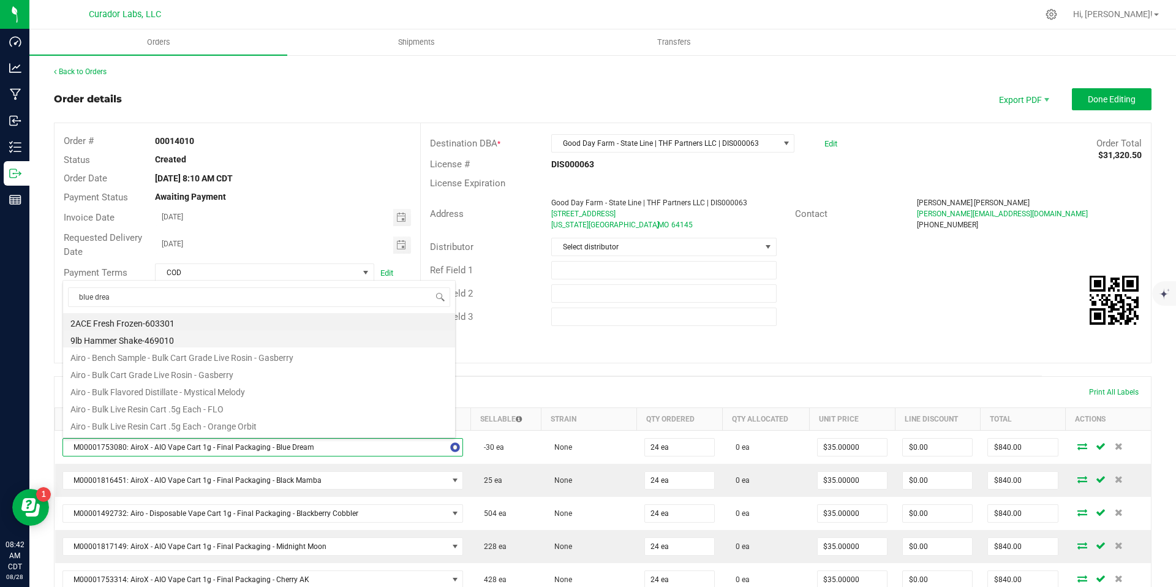
type input "blue dream"
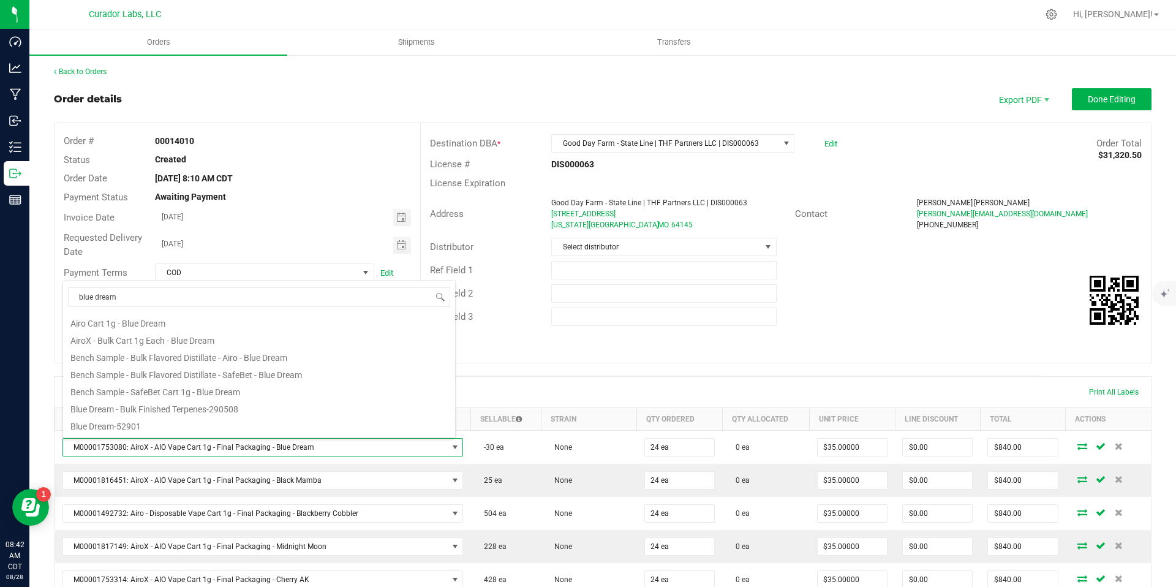
scroll to position [118, 0]
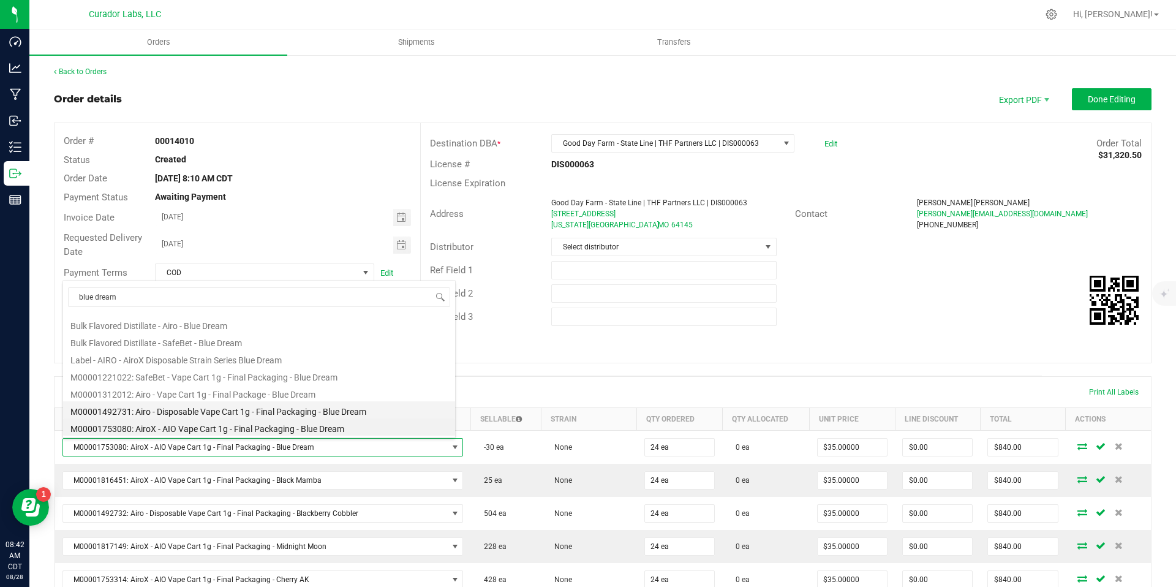
click at [345, 410] on li "M00001492731: Airo - Disposable Vape Cart 1g - Final Packaging - Blue Dream" at bounding box center [259, 409] width 392 height 17
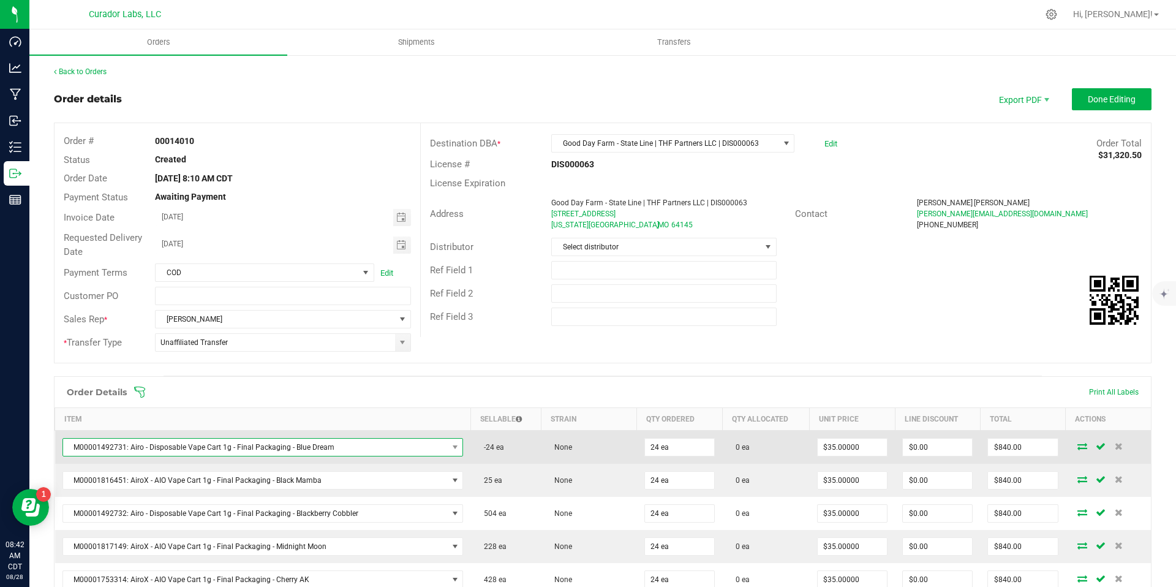
click at [364, 448] on span "M00001492731: Airo - Disposable Vape Cart 1g - Final Packaging - Blue Dream" at bounding box center [255, 447] width 385 height 17
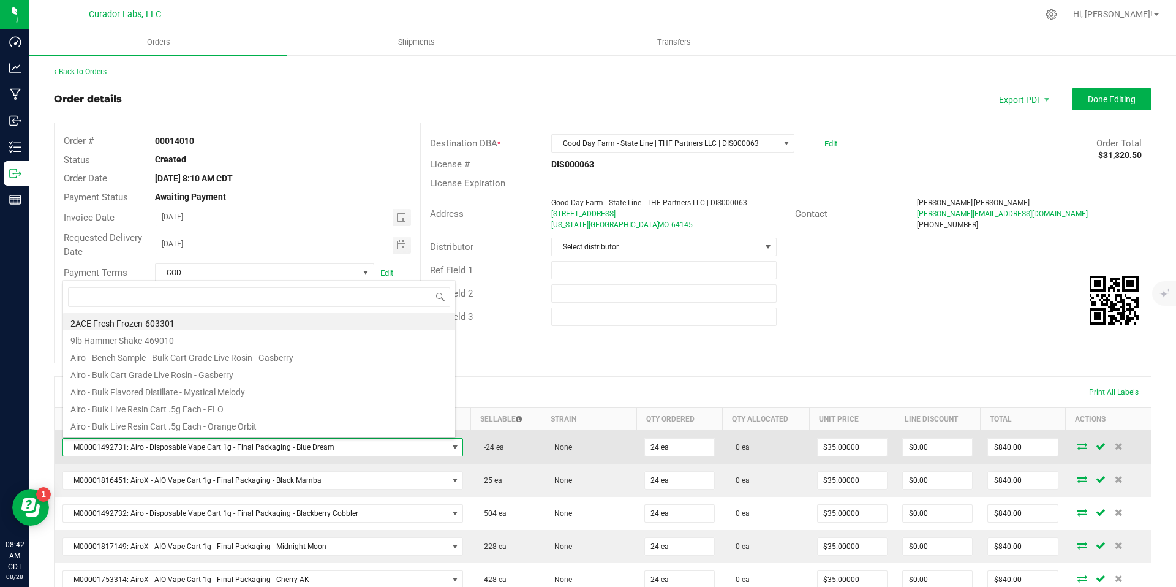
scroll to position [18, 390]
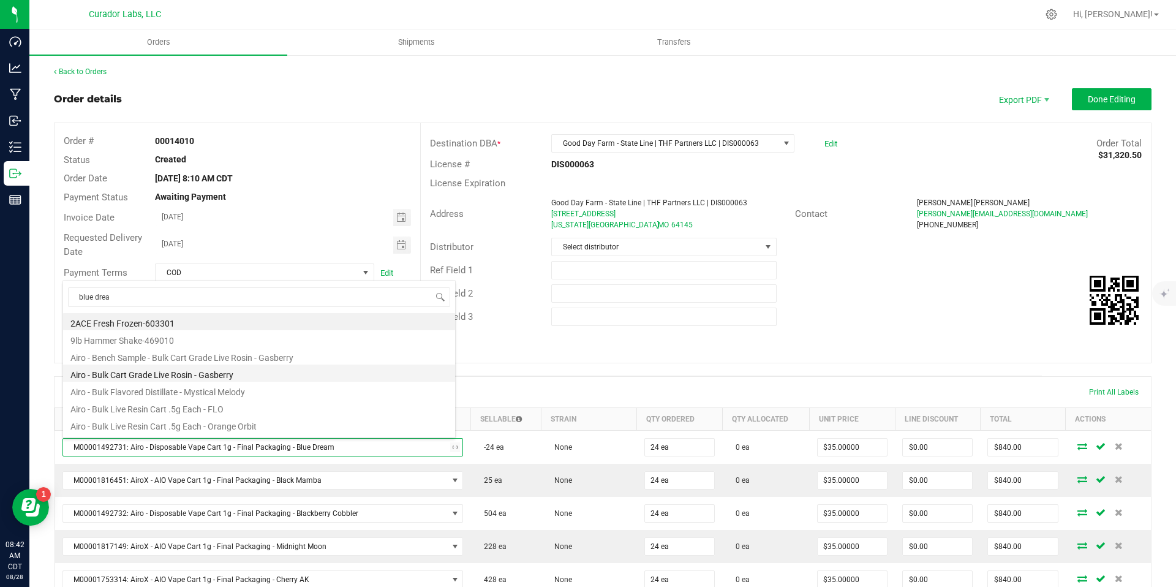
type input "blue dream"
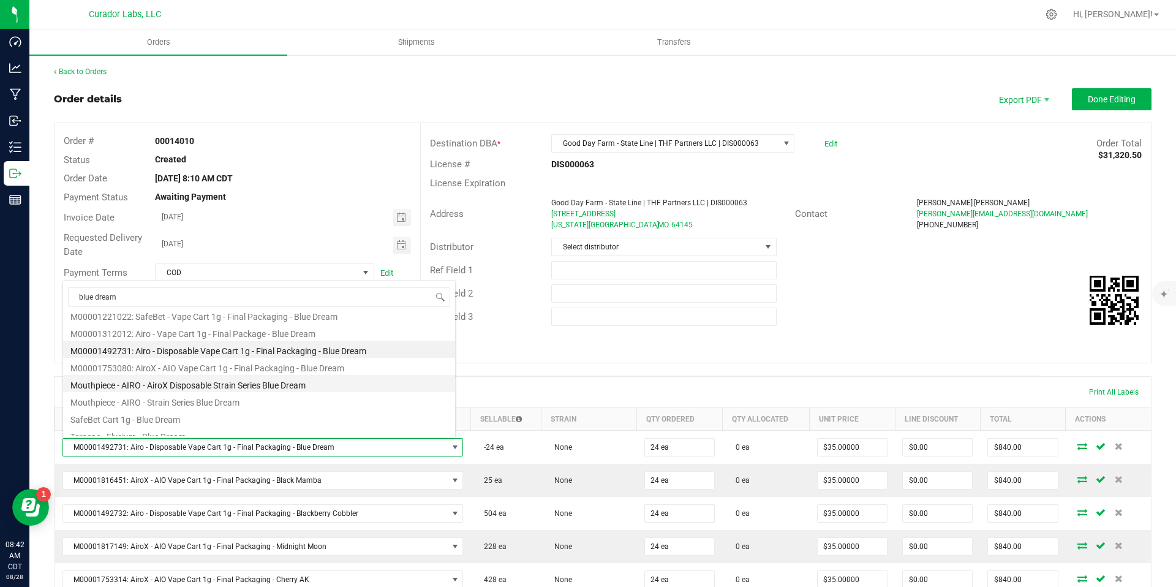
scroll to position [178, 0]
click at [244, 350] on li "M00001492731: Airo - Disposable Vape Cart 1g - Final Packaging - Blue Dream" at bounding box center [259, 349] width 392 height 17
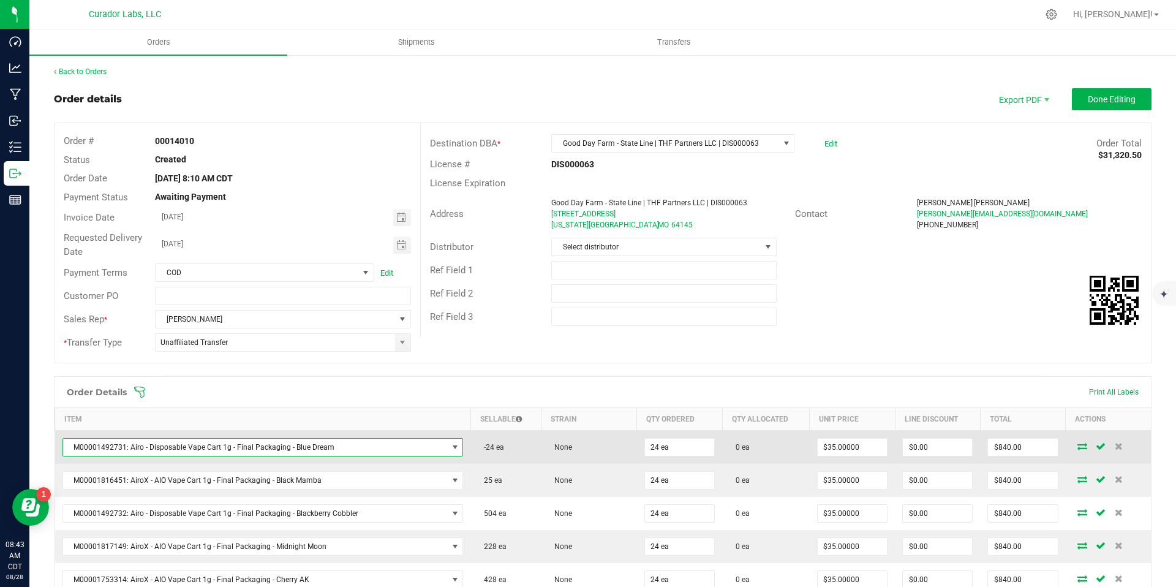
click at [371, 446] on span "M00001492731: Airo - Disposable Vape Cart 1g - Final Packaging - Blue Dream" at bounding box center [255, 447] width 385 height 17
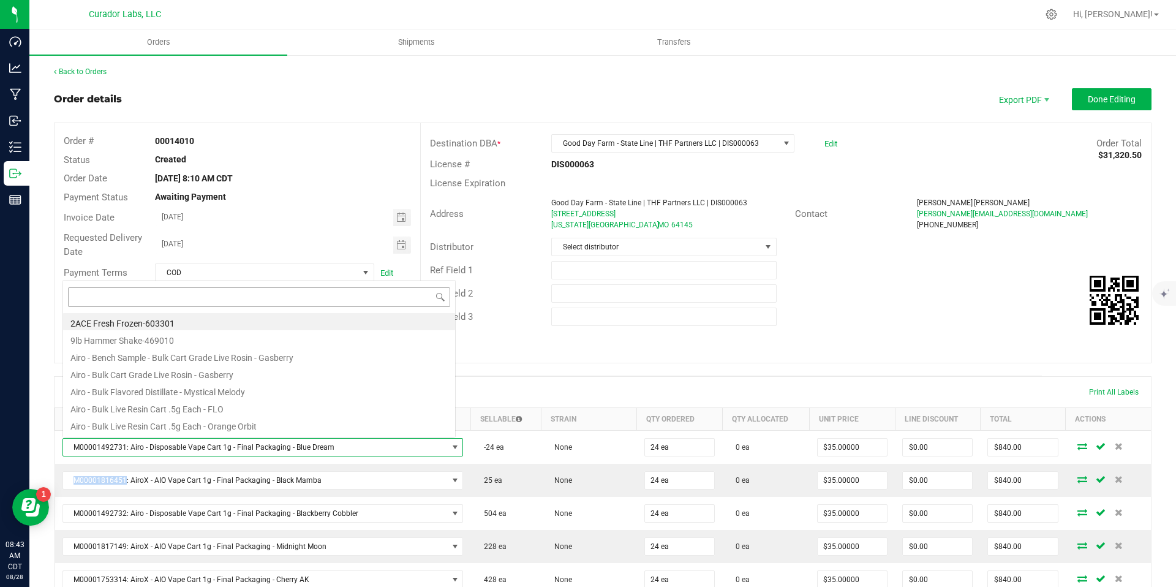
scroll to position [18, 390]
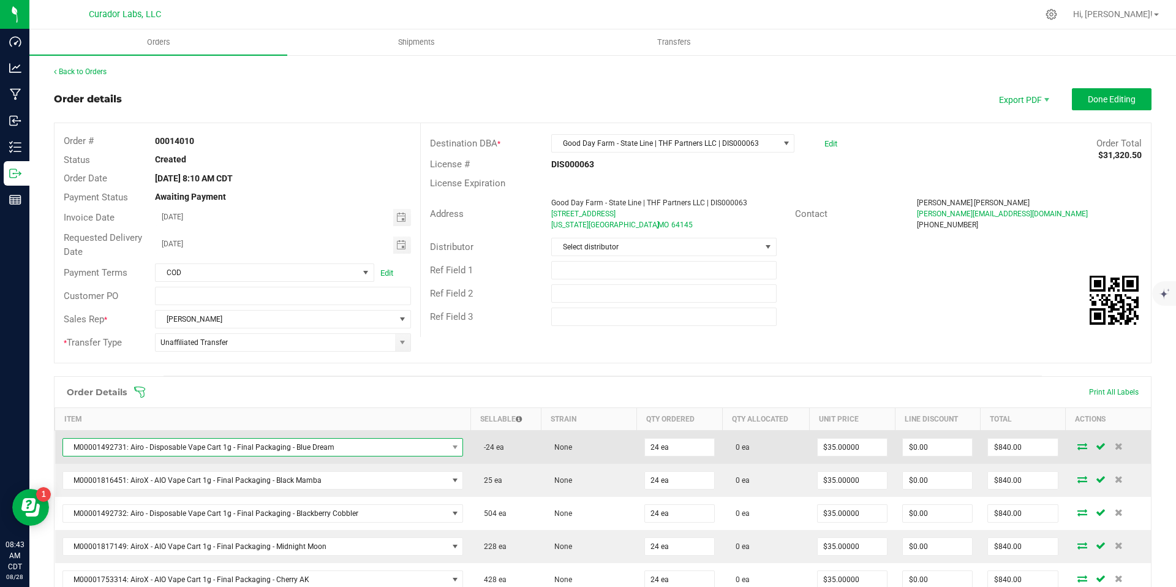
click at [424, 446] on span "M00001492731: Airo - Disposable Vape Cart 1g - Final Packaging - Blue Dream" at bounding box center [255, 447] width 385 height 17
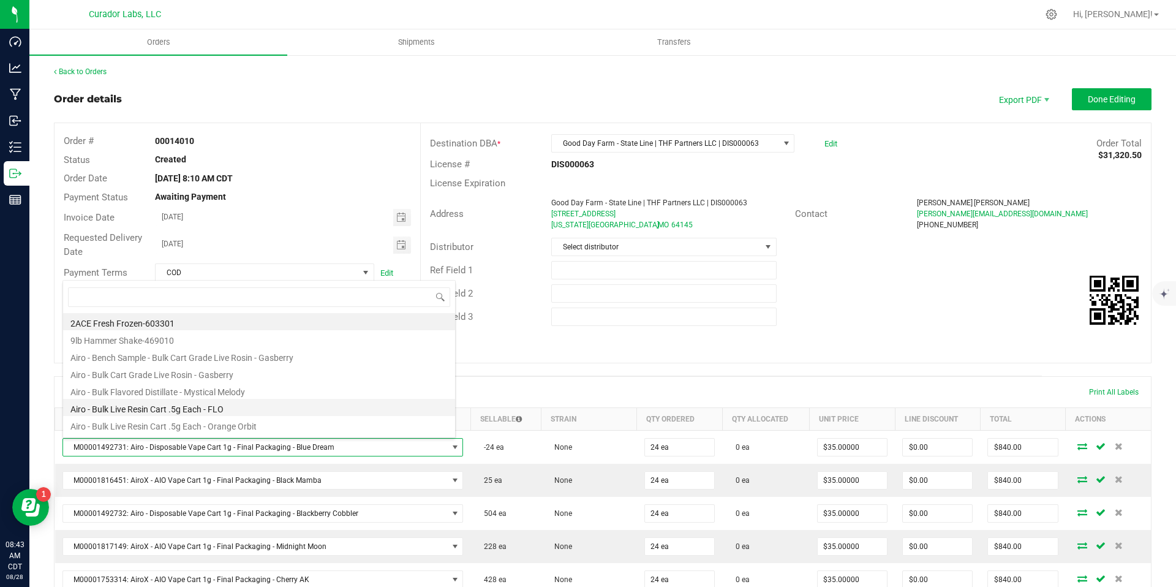
type input "M00001312012: Airo - Vape Cart 1g - Final Package - Blue Dream"
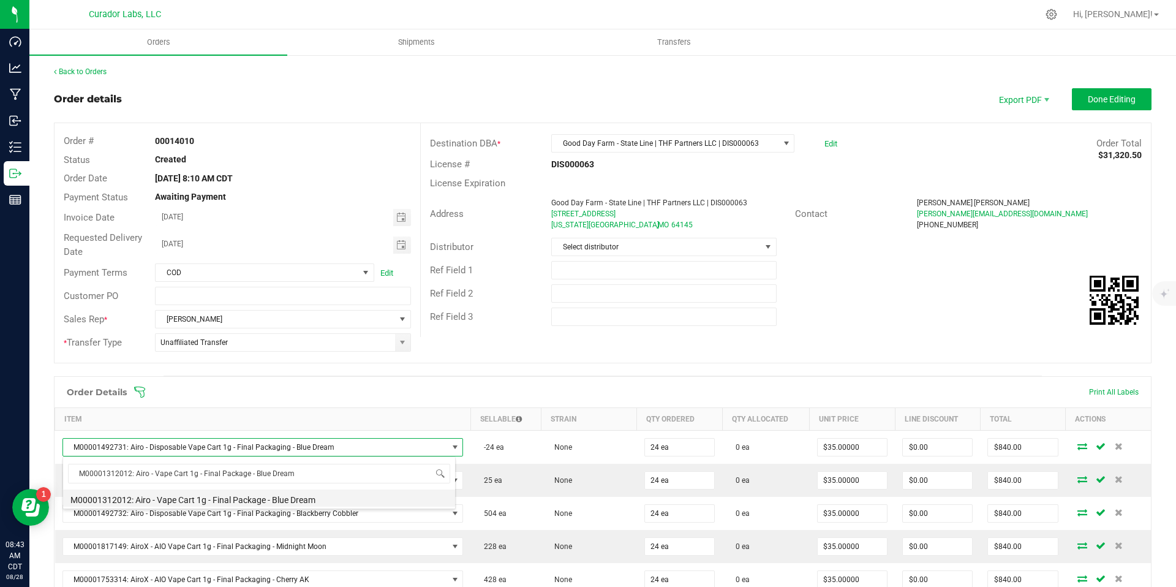
click at [307, 494] on li "M00001312012: Airo - Vape Cart 1g - Final Package - Blue Dream" at bounding box center [259, 497] width 392 height 17
type input "$32.50000"
type input "$780.00"
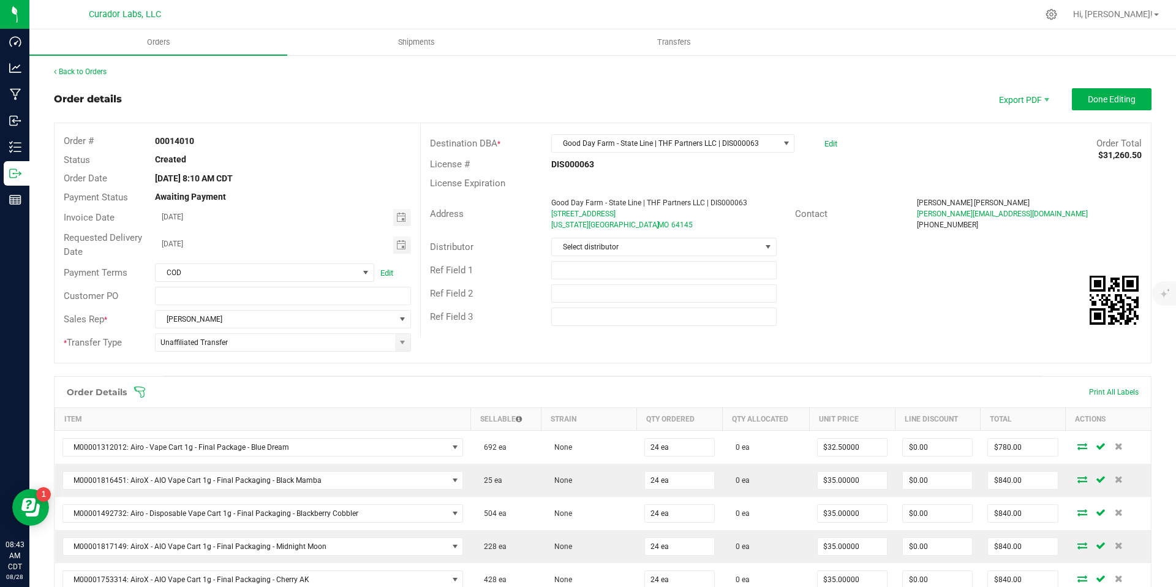
click at [770, 361] on div "Order # 00014010 Status Created Order Date Aug 28, 2025 8:10 AM CDT Payment Sta…" at bounding box center [603, 242] width 1096 height 239
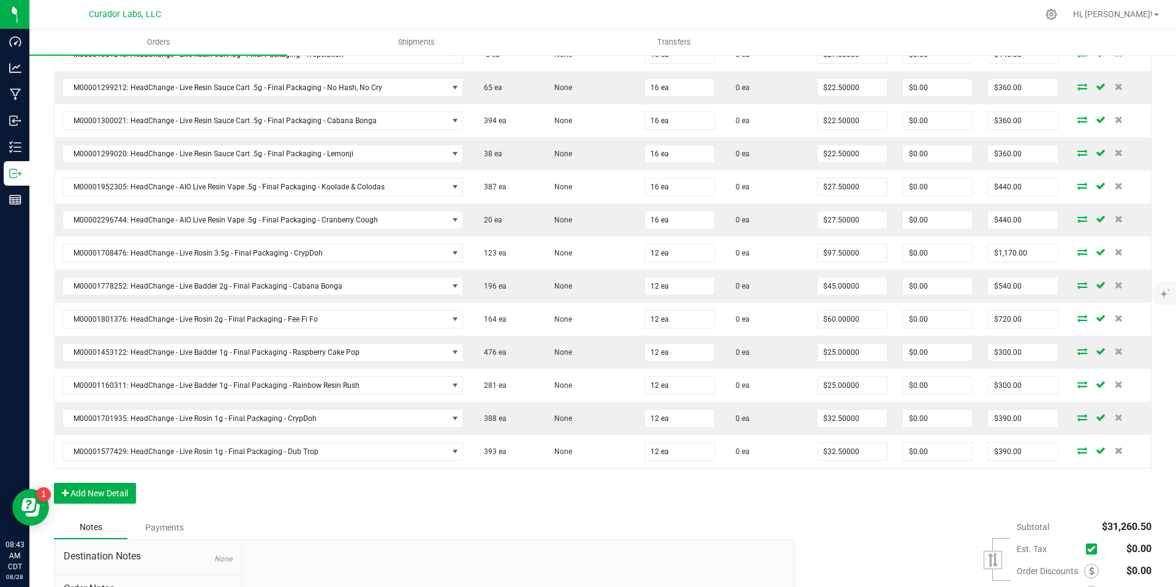
scroll to position [1647, 0]
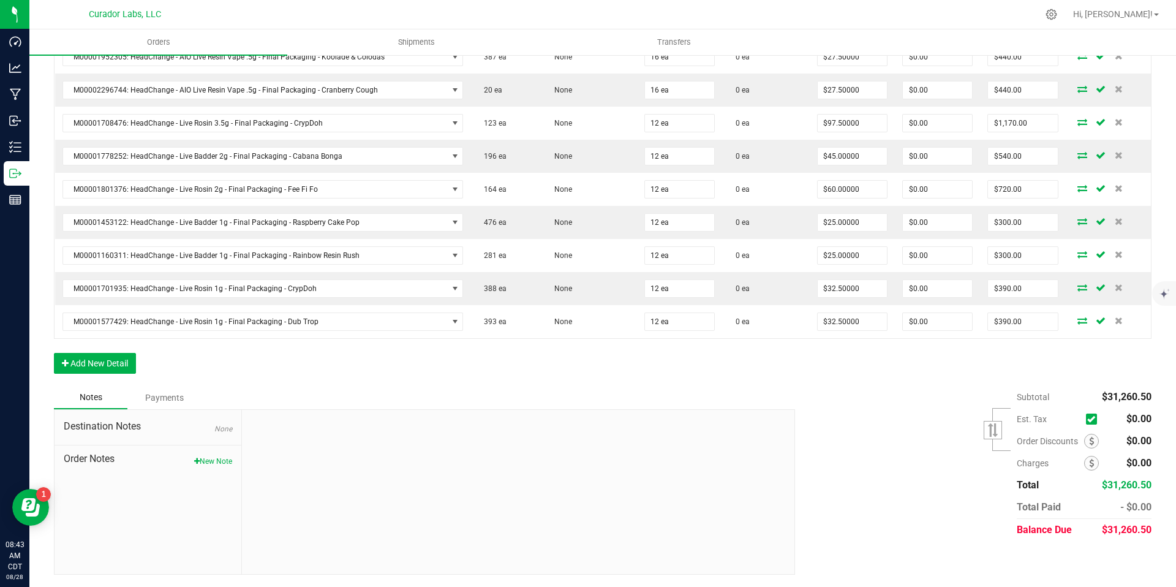
click at [863, 491] on div "Subtotal $31,260.50 Est. Tax" at bounding box center [969, 463] width 366 height 155
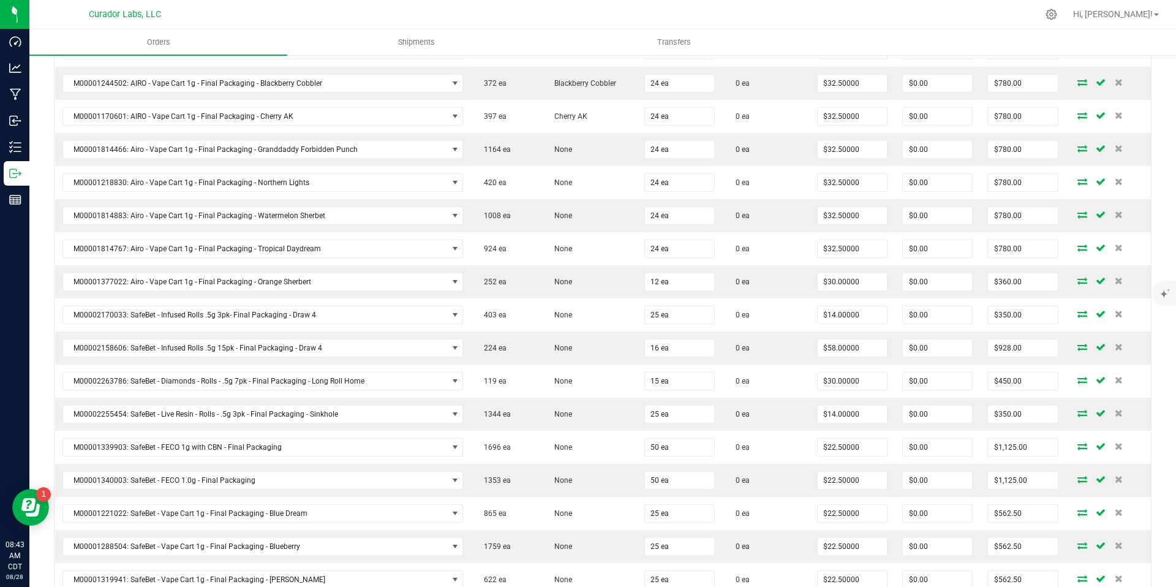
scroll to position [0, 0]
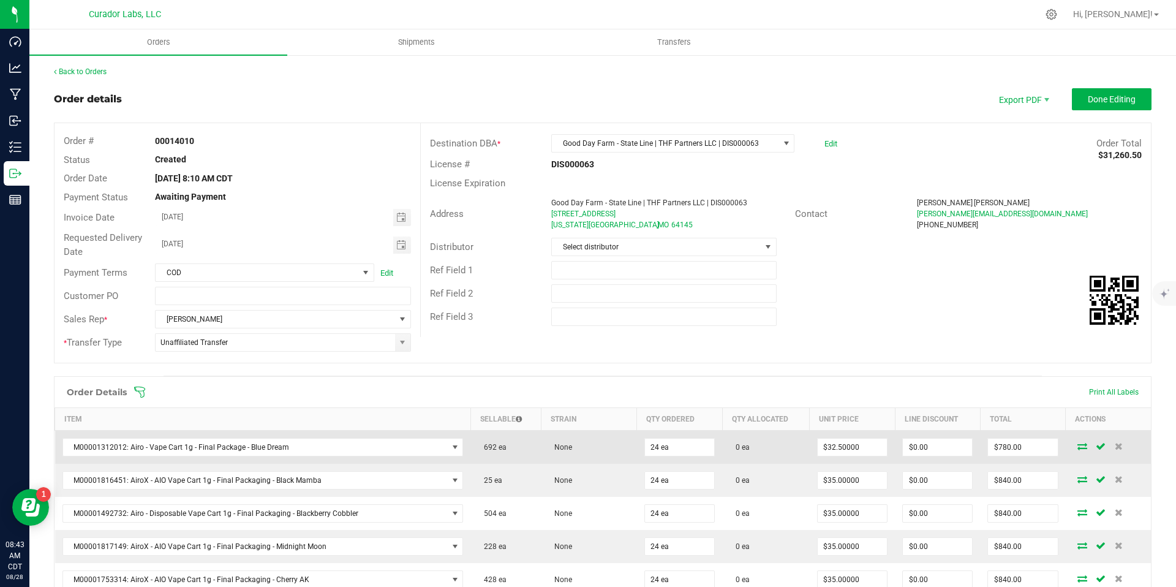
click at [603, 459] on td "None" at bounding box center [589, 448] width 96 height 34
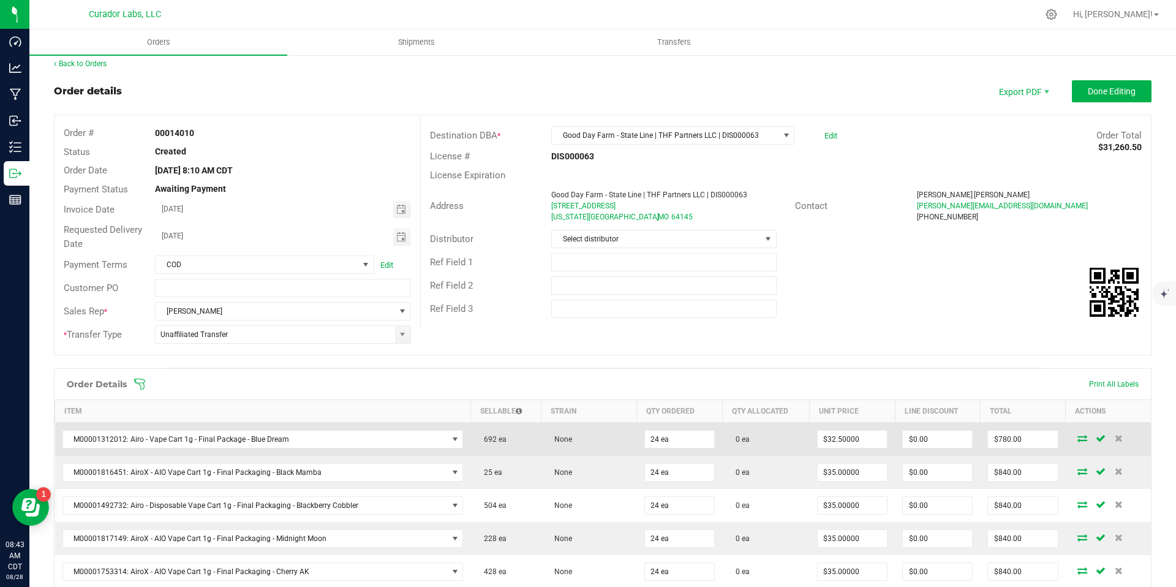
scroll to position [7, 0]
click at [371, 441] on span "M00001312012: Airo - Vape Cart 1g - Final Package - Blue Dream" at bounding box center [255, 439] width 385 height 17
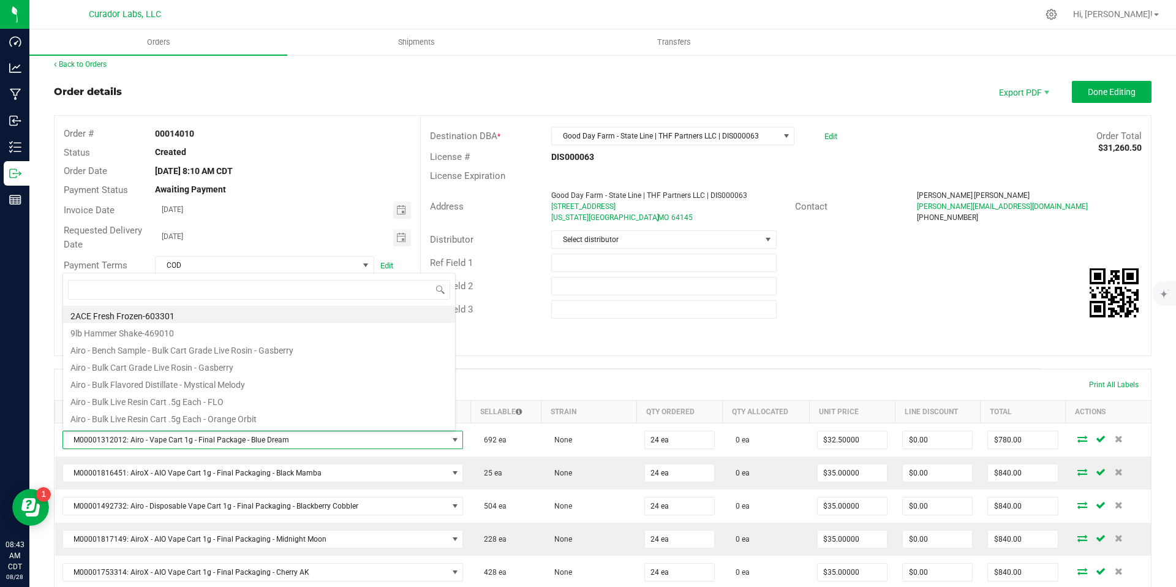
scroll to position [18, 390]
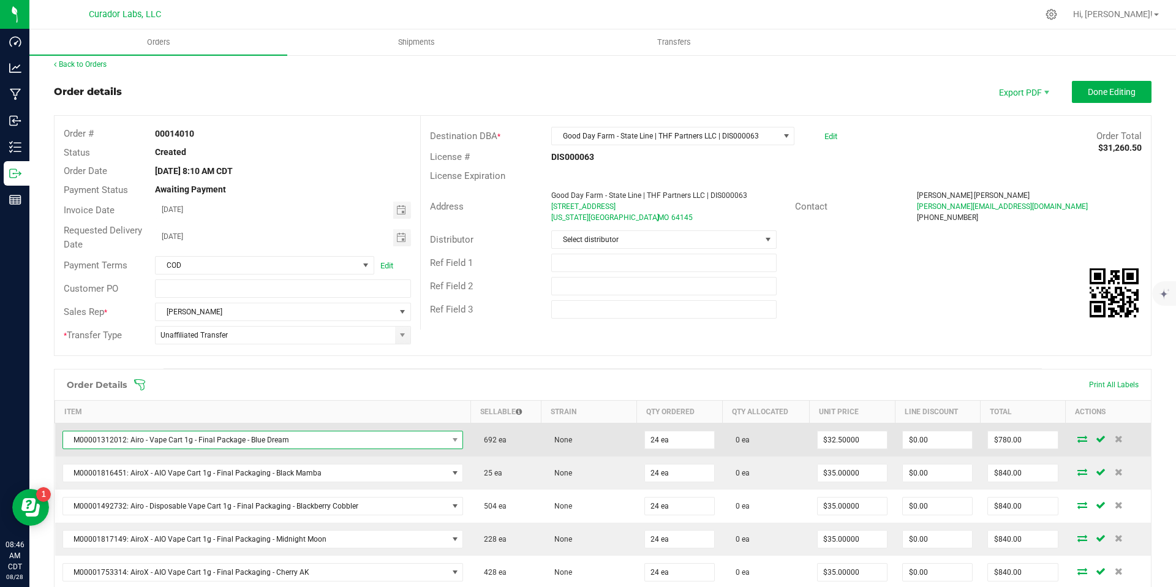
click at [273, 439] on span "M00001312012: Airo - Vape Cart 1g - Final Package - Blue Dream" at bounding box center [255, 439] width 385 height 17
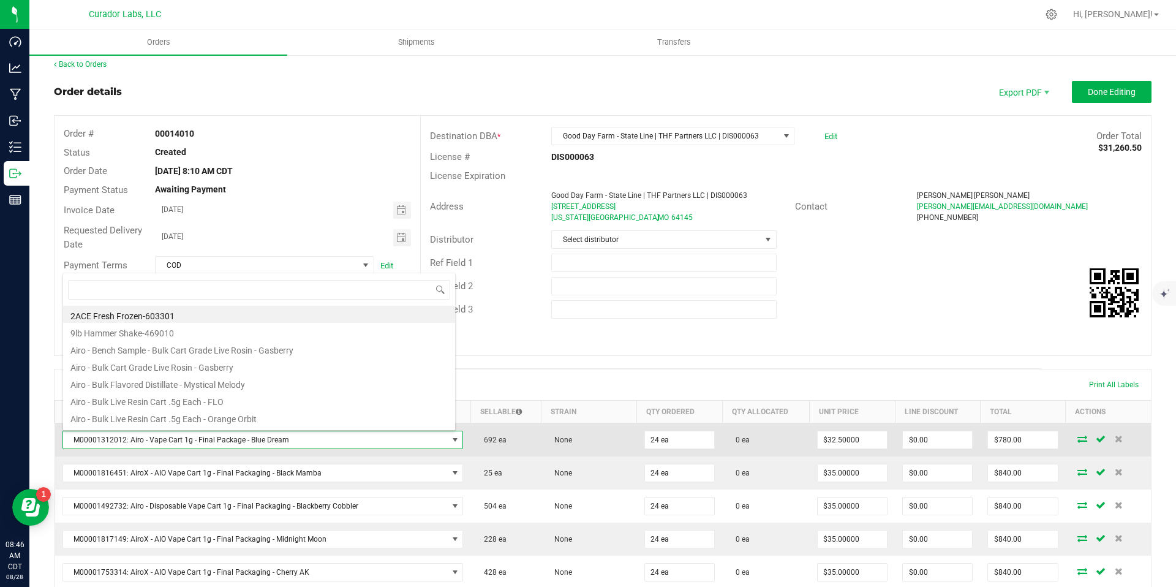
type input "M00001753080: AiroX - AIO Vape Cart 1g - Final Packaging - Blue Dream"
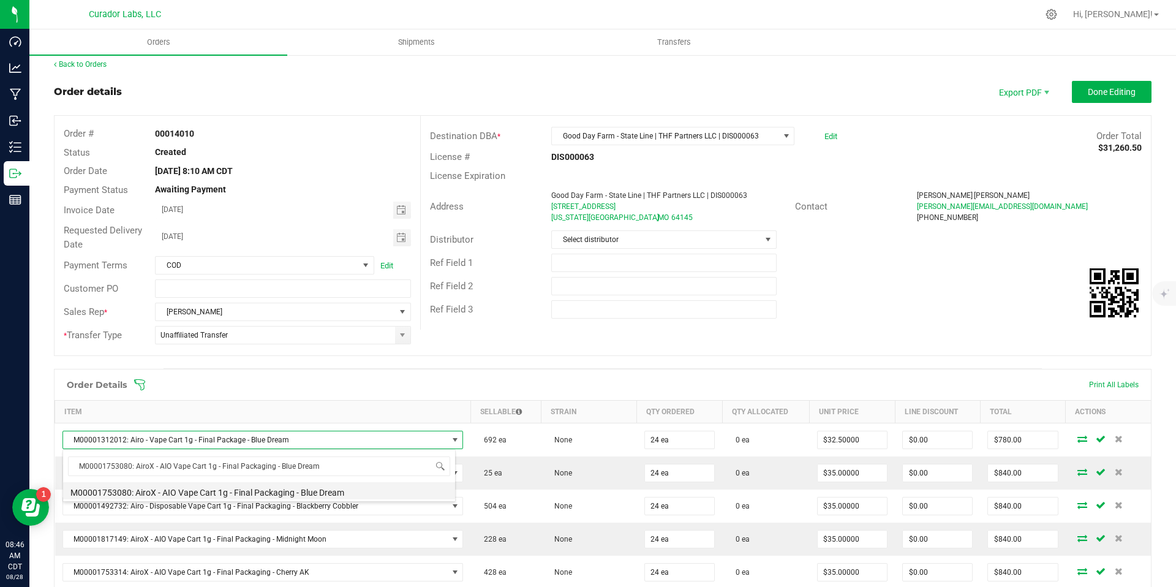
click at [300, 489] on li "M00001753080: AiroX - AIO Vape Cart 1g - Final Packaging - Blue Dream" at bounding box center [259, 490] width 392 height 17
type input "$35.00000"
type input "$840.00"
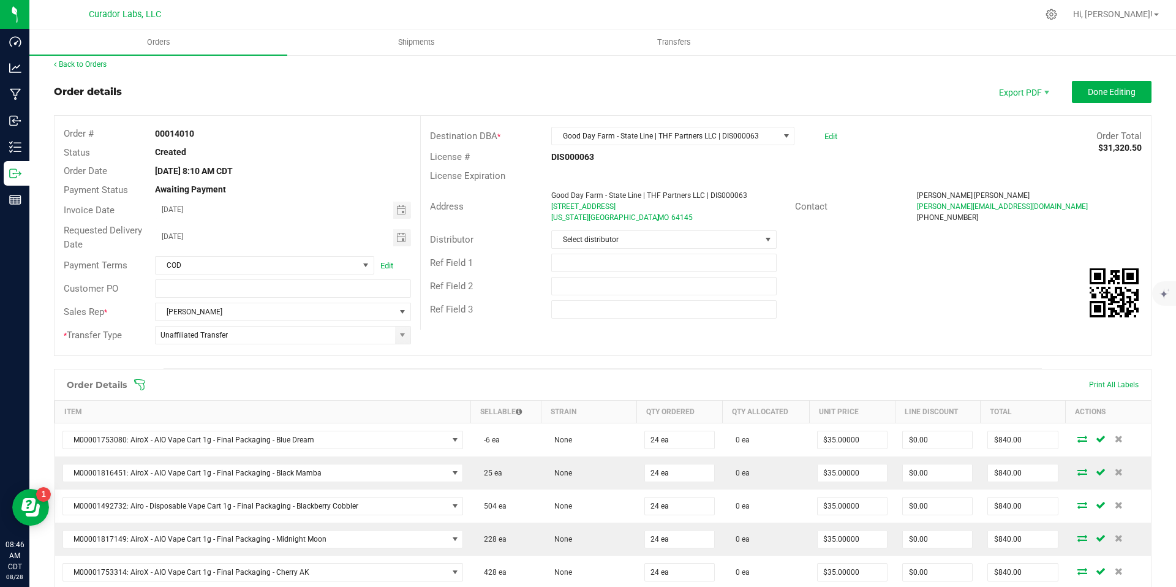
click at [688, 383] on span at bounding box center [683, 385] width 1098 height 12
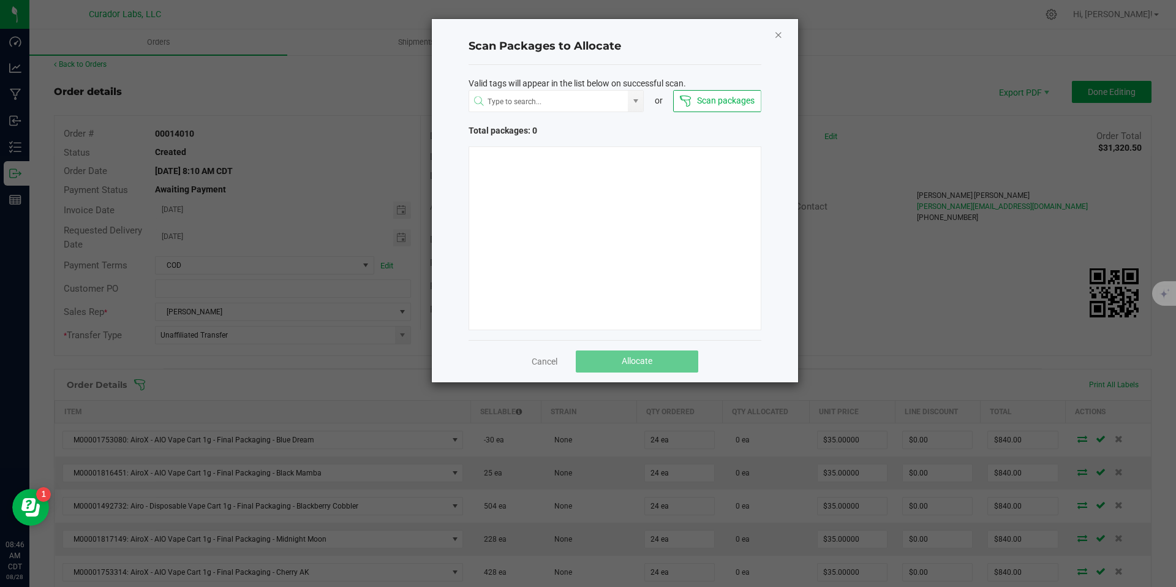
click at [780, 36] on icon "Close" at bounding box center [778, 34] width 9 height 15
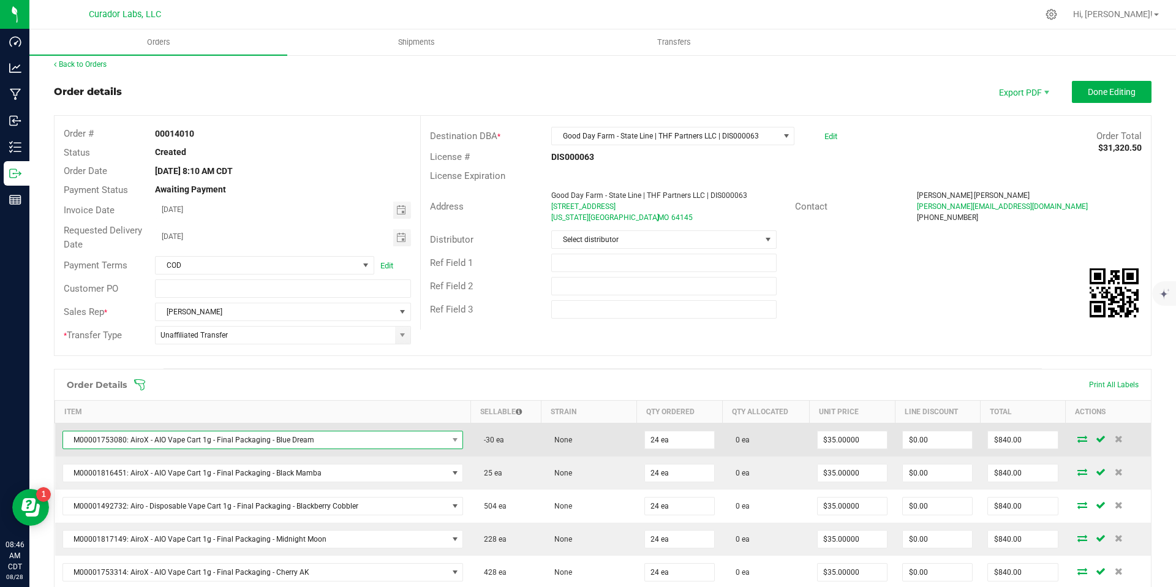
click at [409, 436] on span "M00001753080: AiroX - AIO Vape Cart 1g - Final Packaging - Blue Dream" at bounding box center [255, 439] width 385 height 17
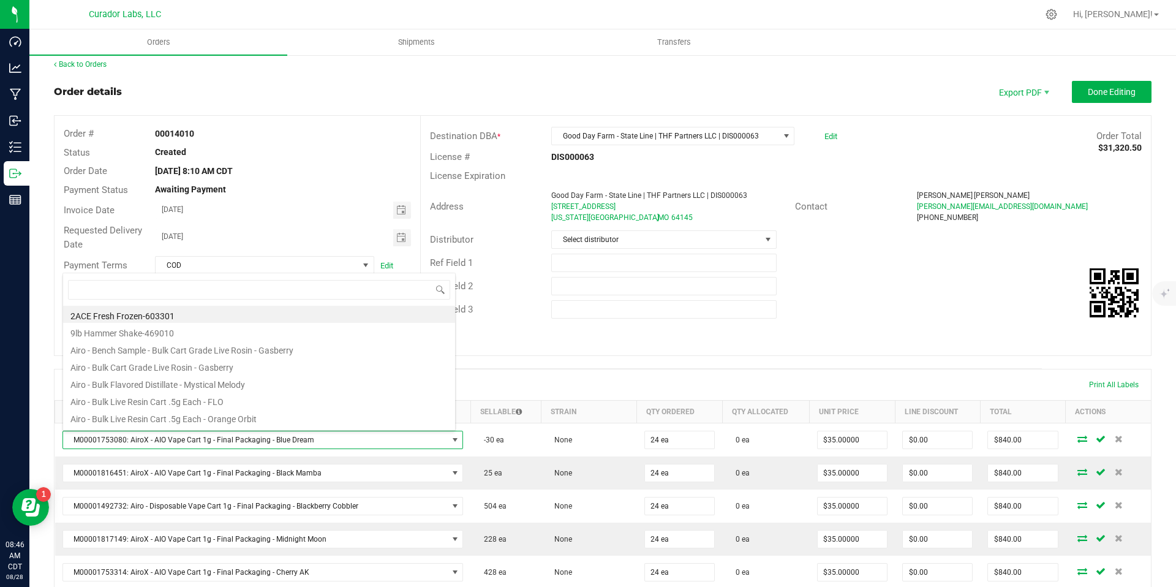
click at [681, 390] on span at bounding box center [683, 385] width 1098 height 12
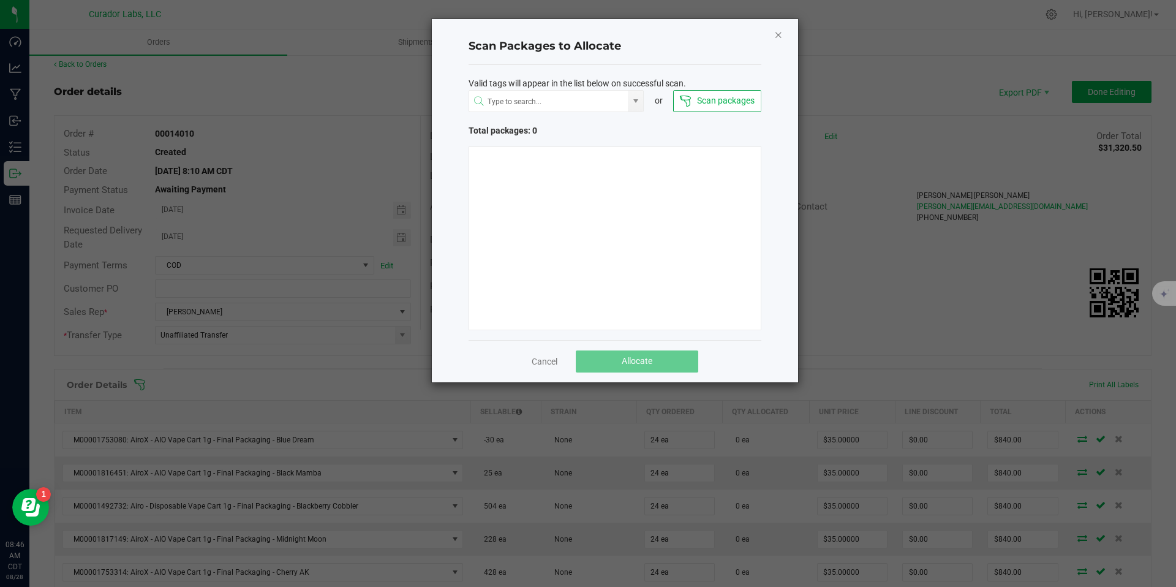
click at [776, 35] on icon "Close" at bounding box center [778, 34] width 9 height 15
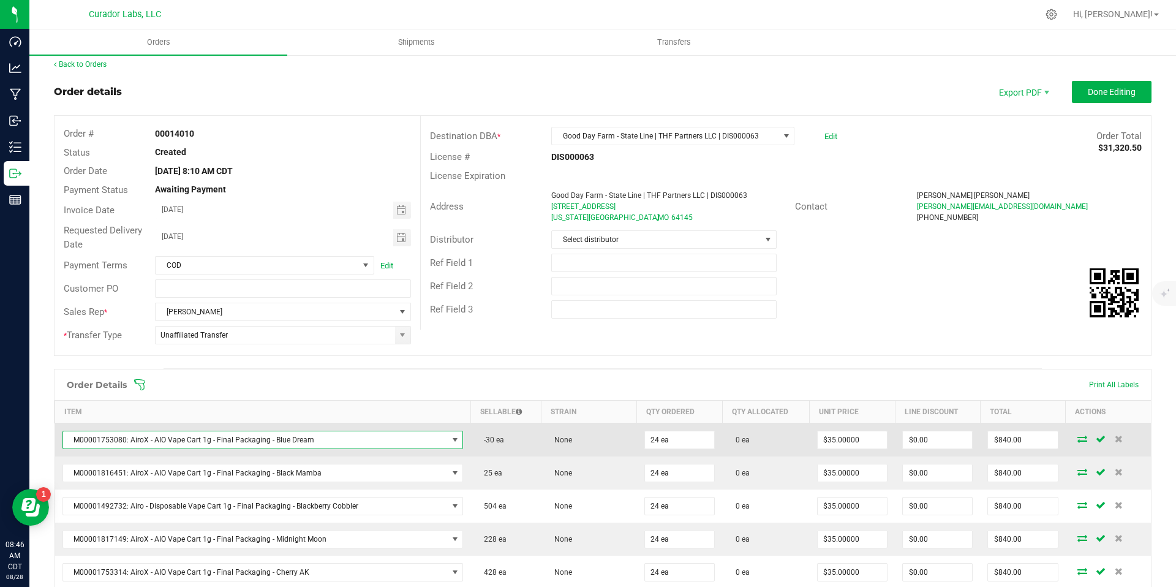
click at [348, 442] on span "M00001753080: AiroX - AIO Vape Cart 1g - Final Packaging - Blue Dream" at bounding box center [255, 439] width 385 height 17
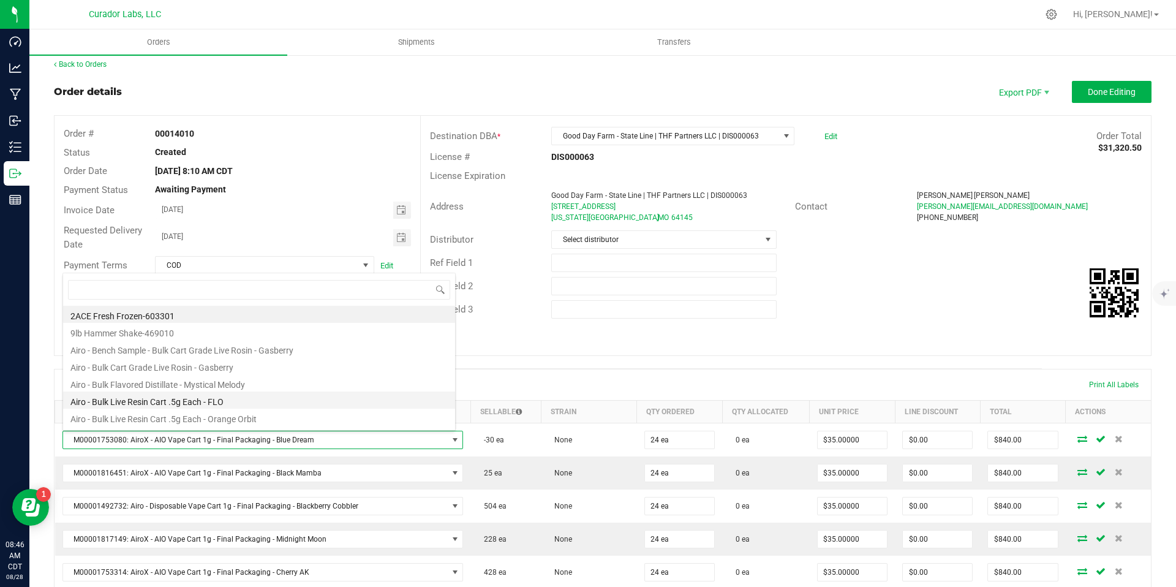
type input "M00001753080: AiroX - AIO Vape Cart 1g - Final Packaging - Blue Dream"
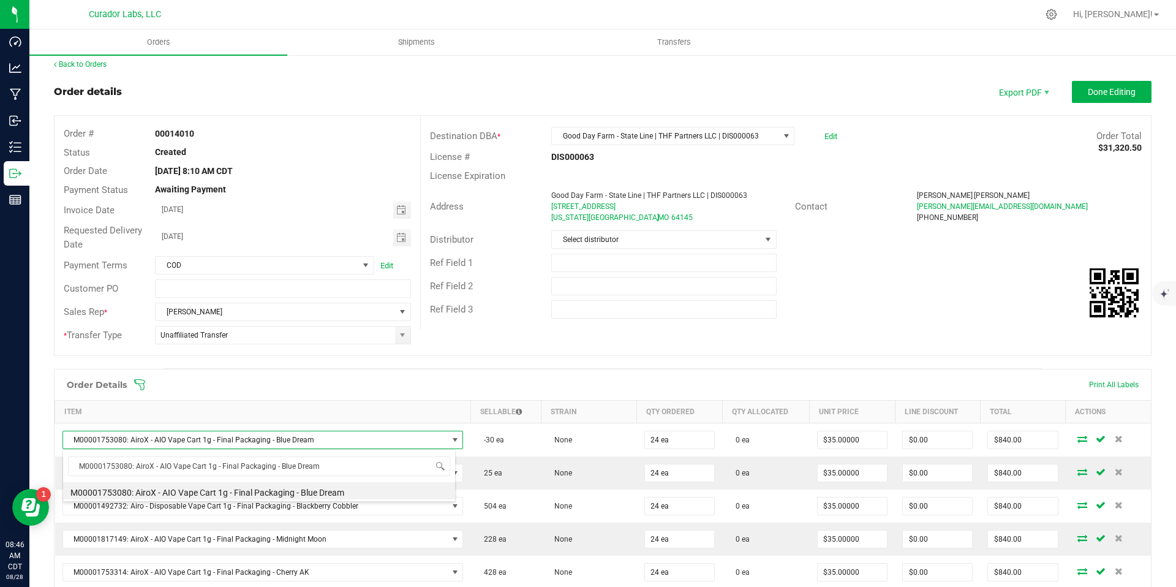
click at [122, 491] on li "M00001753080: AiroX - AIO Vape Cart 1g - Final Packaging - Blue Dream" at bounding box center [259, 490] width 392 height 17
click at [684, 370] on div "Order Details Print All Labels" at bounding box center [603, 384] width 1096 height 31
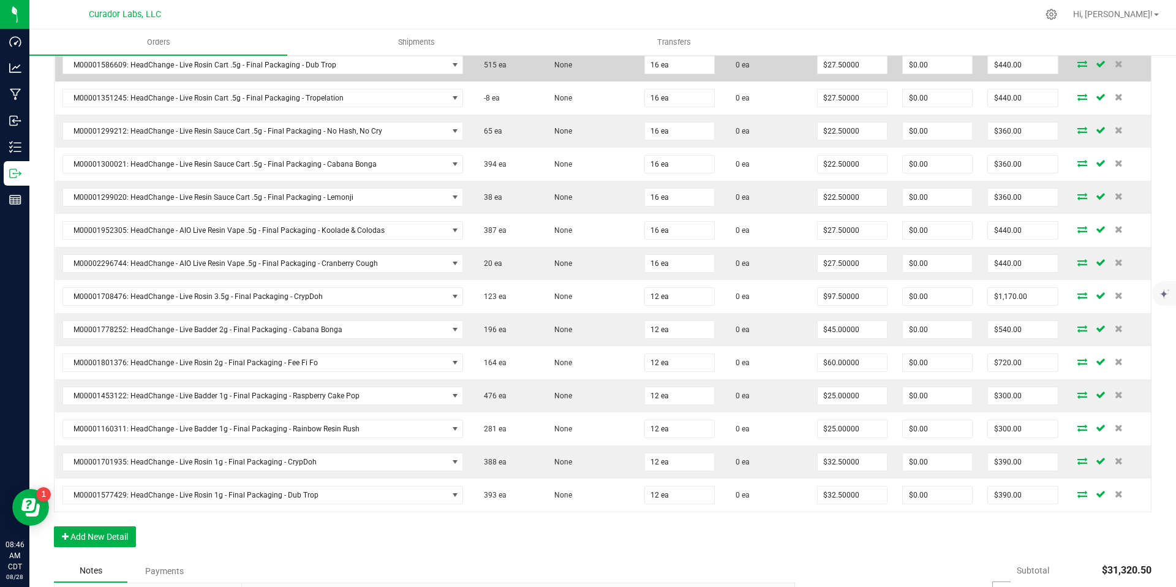
scroll to position [1647, 0]
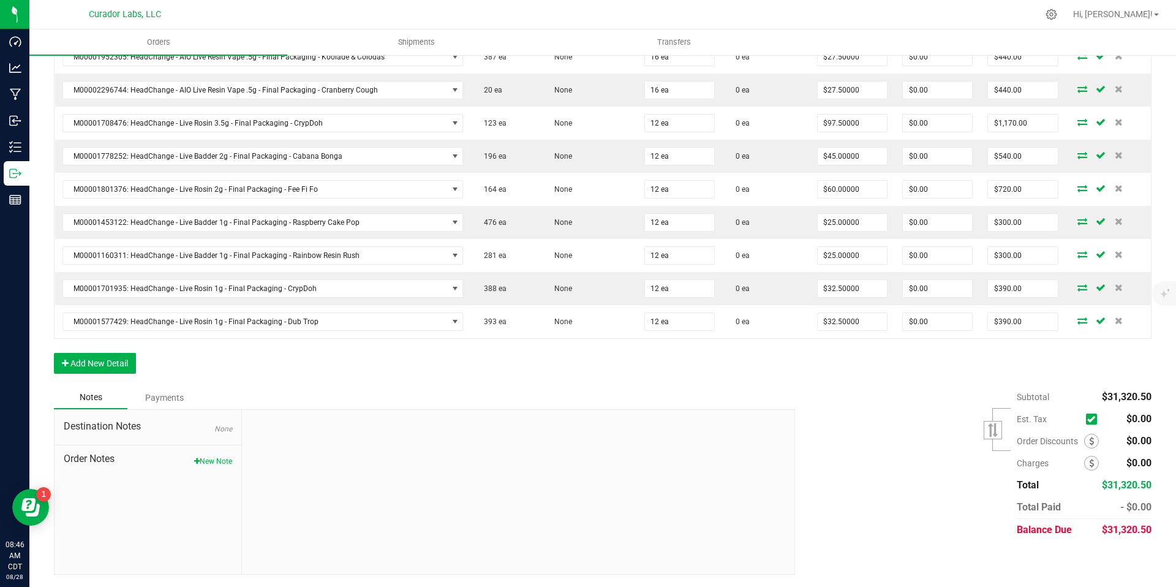
click at [884, 507] on div "Subtotal $31,320.50 Est. Tax" at bounding box center [969, 463] width 366 height 155
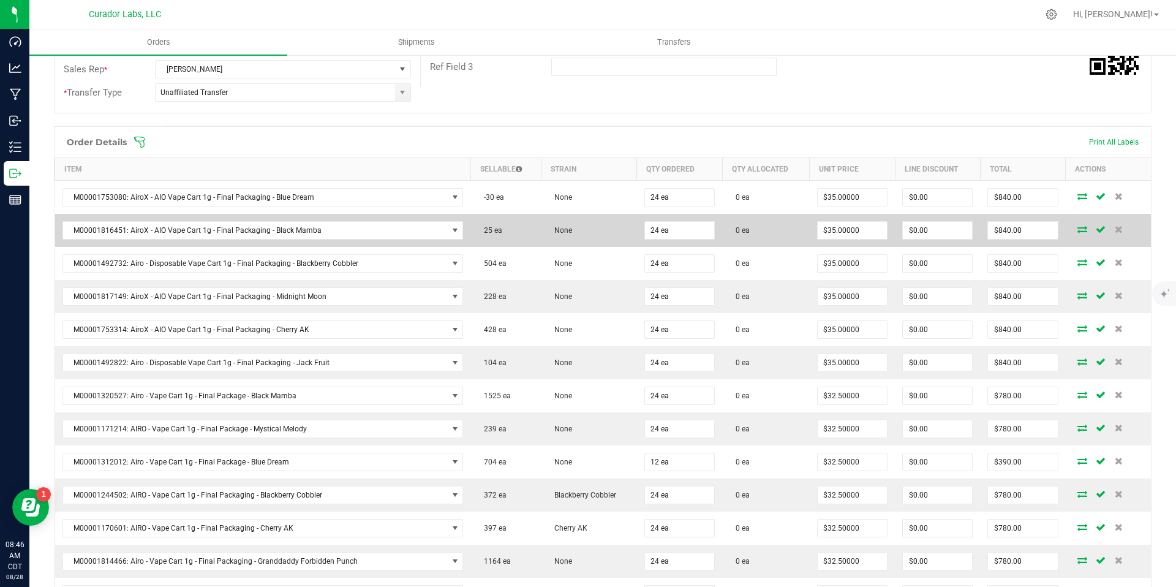
scroll to position [0, 0]
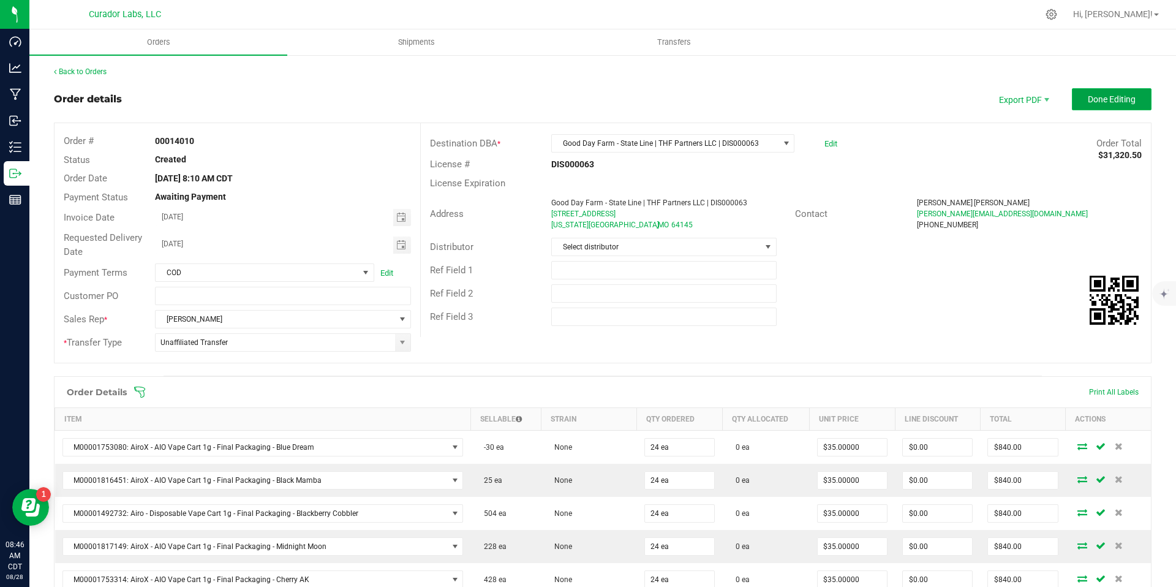
click at [1111, 97] on span "Done Editing" at bounding box center [1112, 99] width 48 height 10
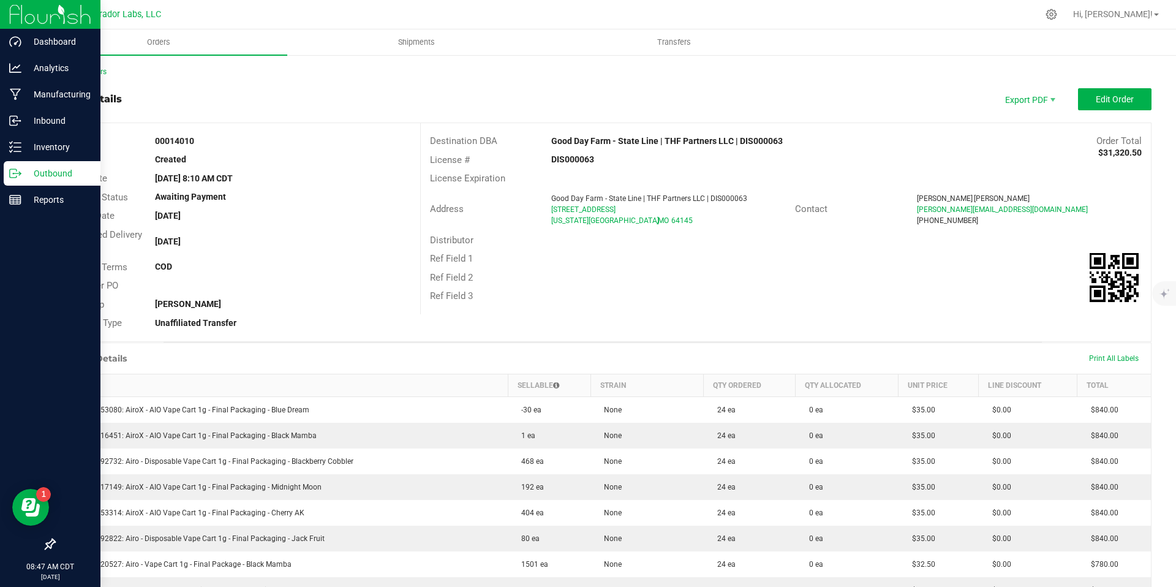
click at [15, 174] on icon at bounding box center [15, 173] width 12 height 12
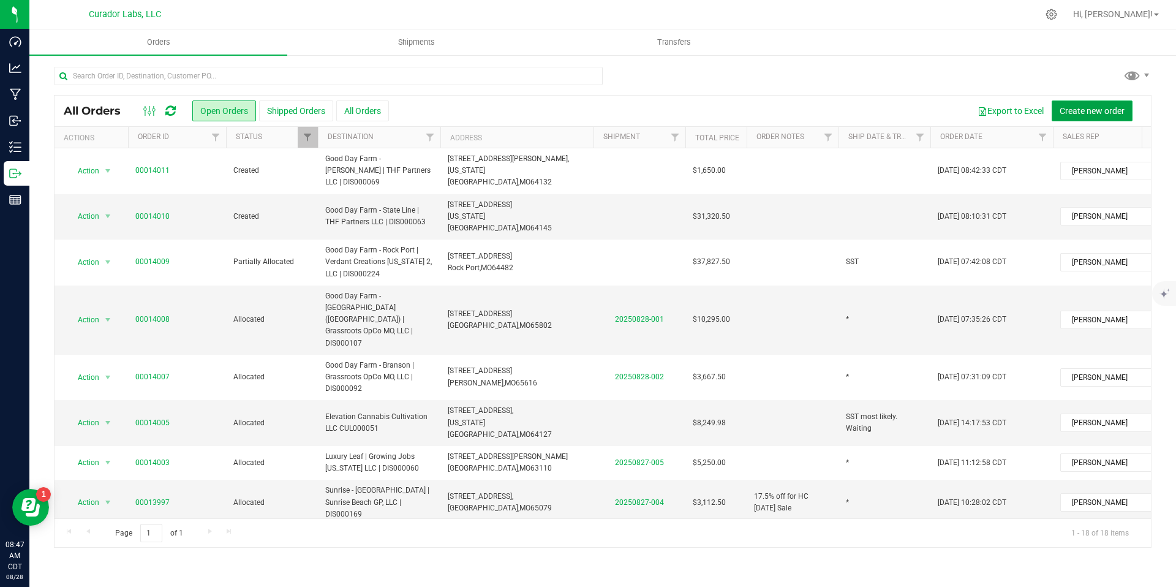
click at [1094, 106] on span "Create new order" at bounding box center [1092, 111] width 65 height 10
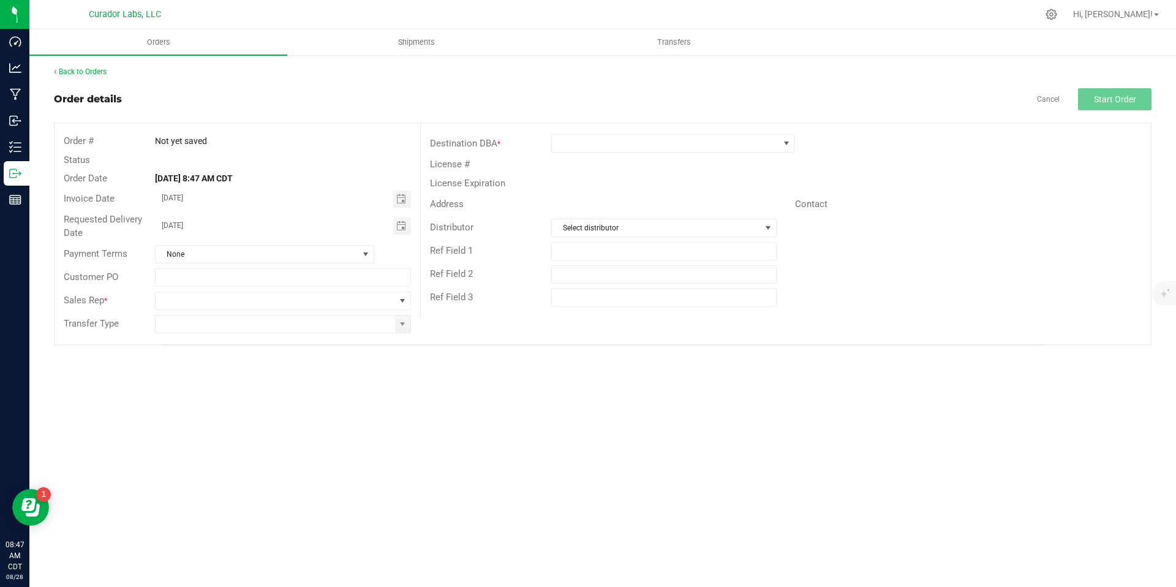
click at [755, 157] on div "License #" at bounding box center [786, 164] width 730 height 19
click at [761, 150] on span at bounding box center [665, 143] width 227 height 17
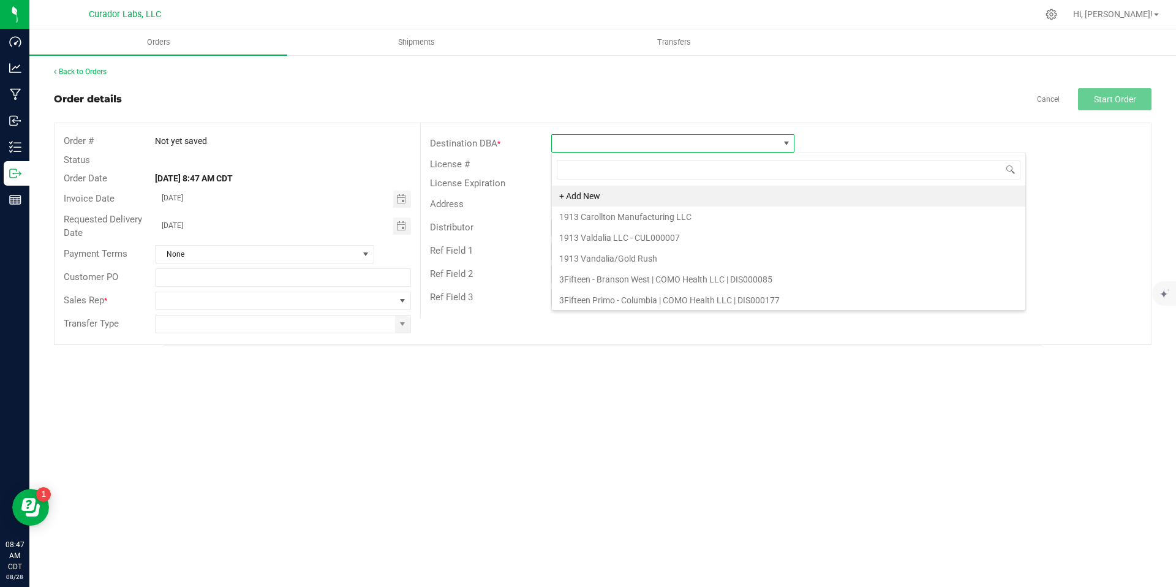
scroll to position [18, 243]
type input "Ward"
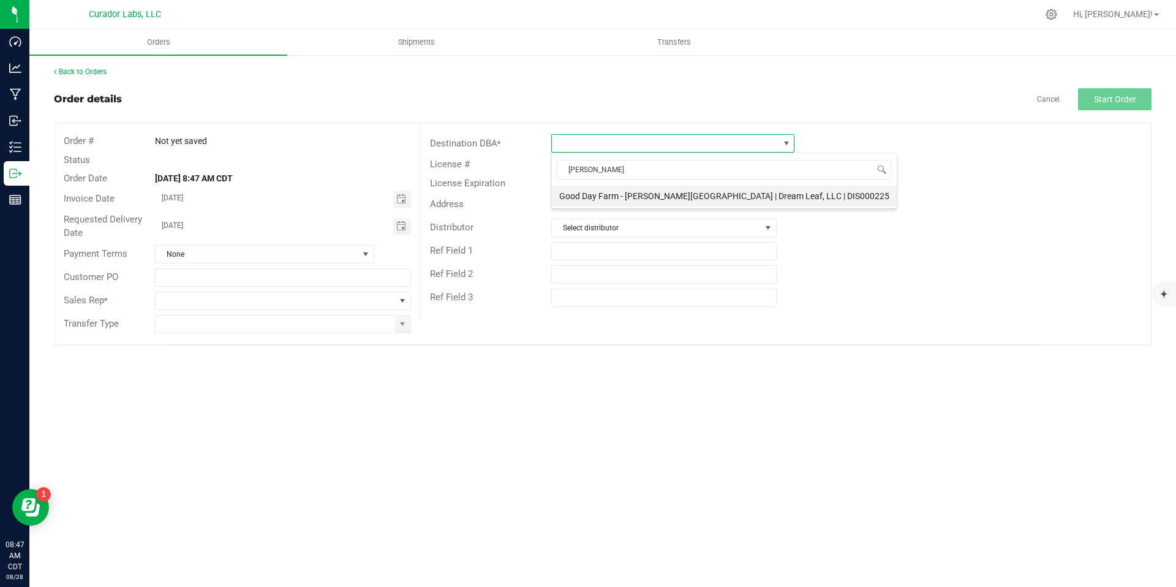
click at [689, 199] on li "Good Day Farm - Ward Parkway | Dream Leaf, LLC | DIS000225" at bounding box center [724, 196] width 345 height 21
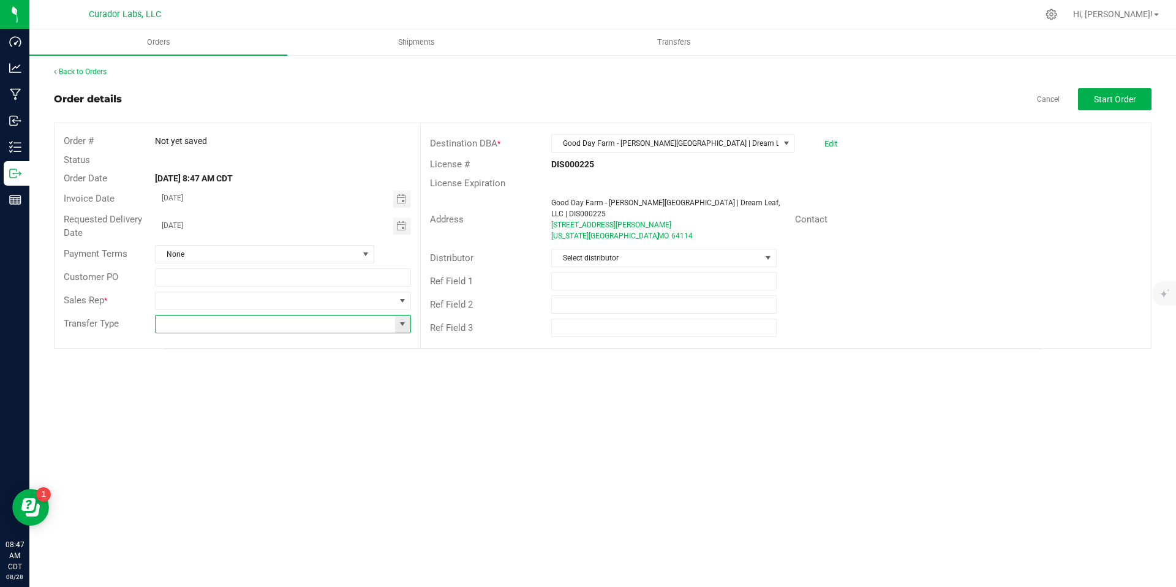
click at [348, 322] on input at bounding box center [275, 323] width 239 height 17
click at [401, 324] on span at bounding box center [402, 324] width 10 height 10
click at [353, 388] on li "Unaffiliated Transfer" at bounding box center [283, 387] width 254 height 21
type input "Unaffiliated Transfer"
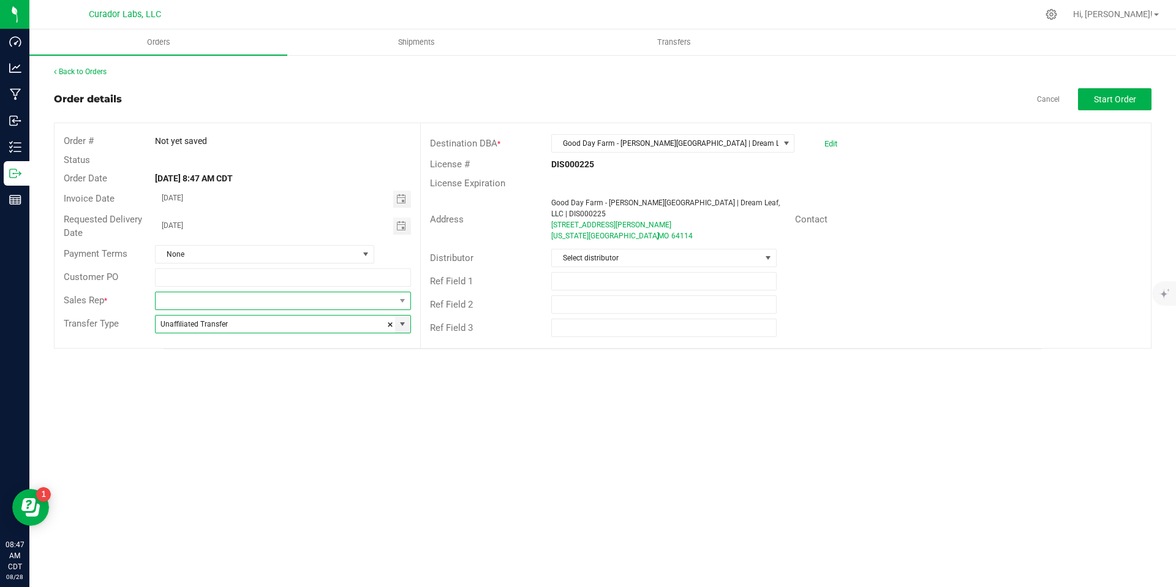
click at [395, 300] on span at bounding box center [402, 300] width 15 height 17
click at [329, 304] on span at bounding box center [275, 300] width 239 height 17
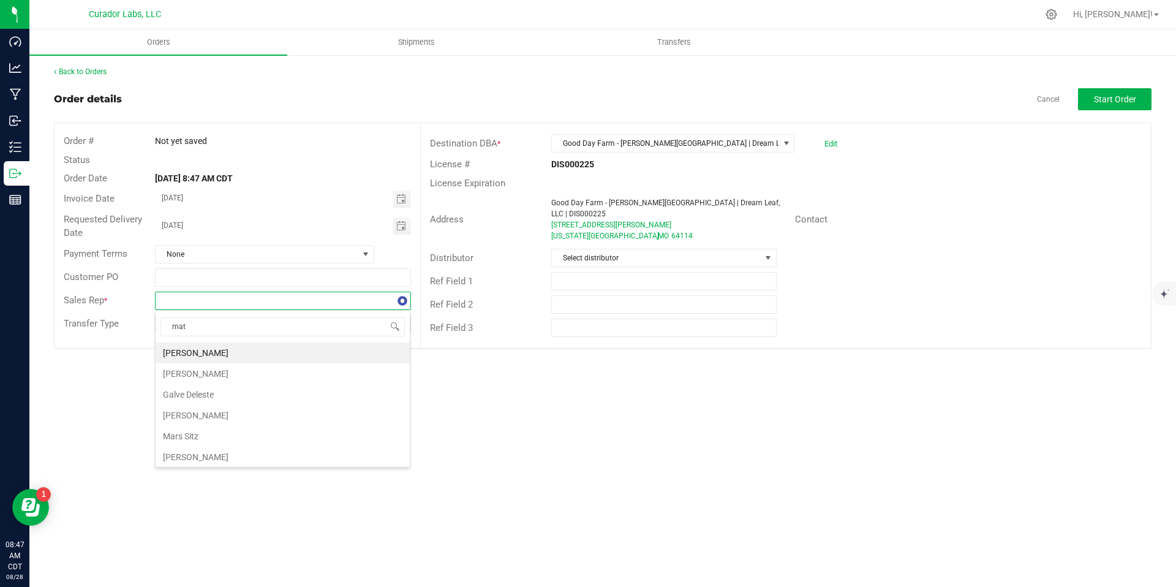
type input "matt"
click at [288, 351] on li "Matt Wolf" at bounding box center [283, 352] width 254 height 21
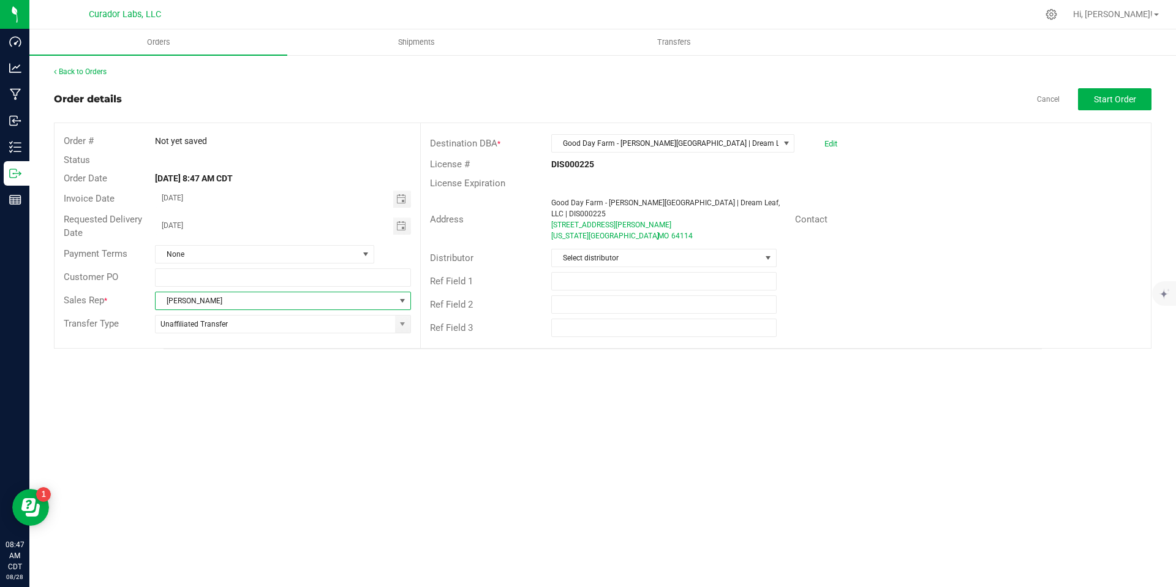
click at [410, 426] on div "Orders Shipments Transfers Back to Orders Order details Cancel Start Order Orde…" at bounding box center [602, 307] width 1147 height 557
click at [1124, 93] on button "Start Order" at bounding box center [1114, 99] width 73 height 22
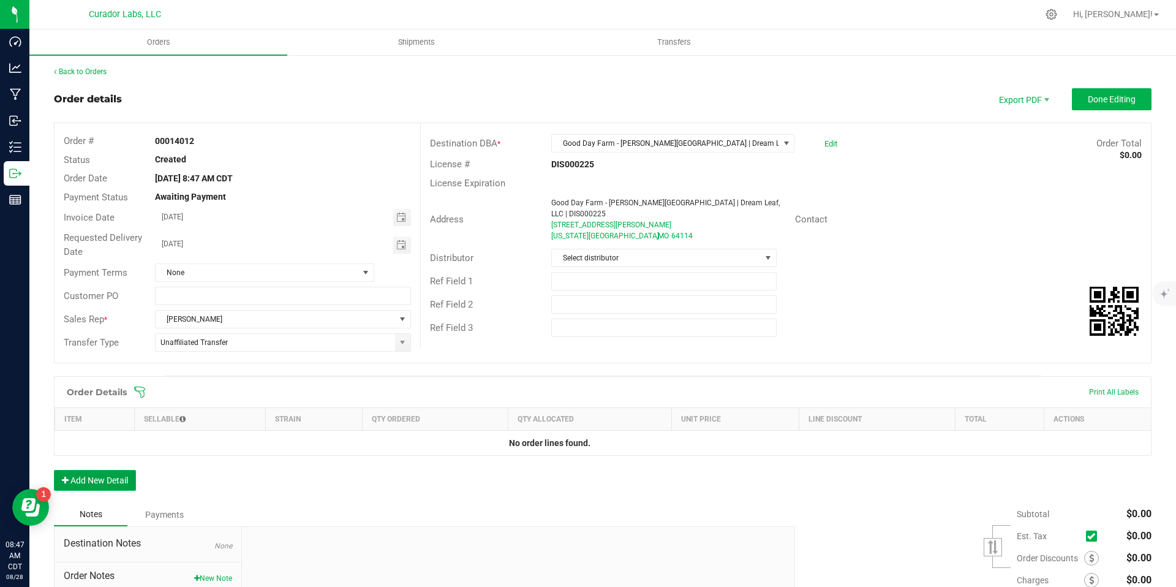
click at [125, 483] on button "Add New Detail" at bounding box center [95, 480] width 82 height 21
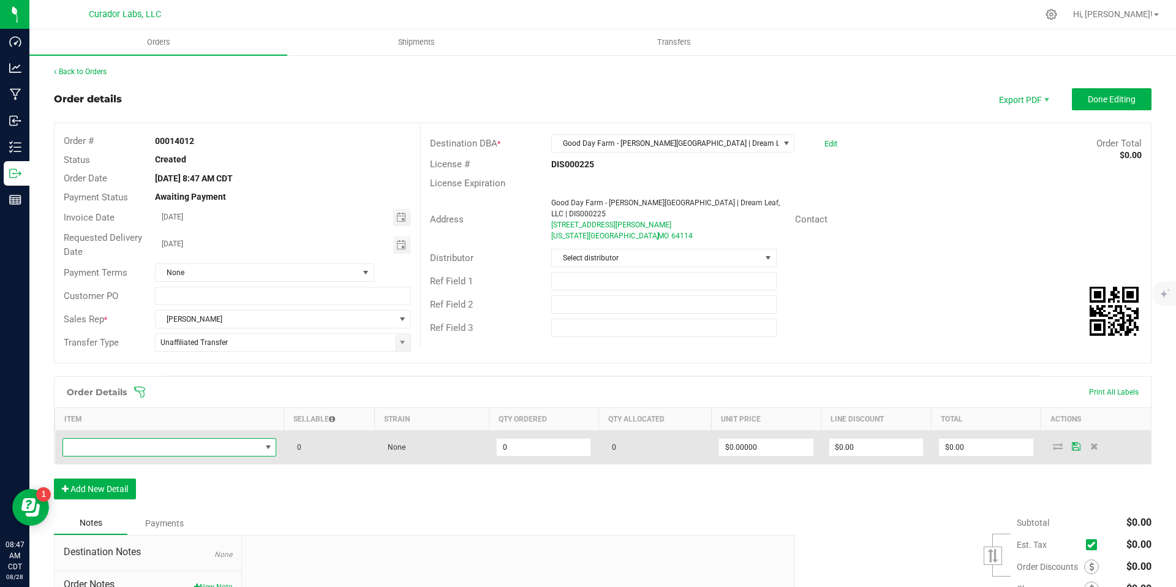
click at [185, 448] on span "NO DATA FOUND" at bounding box center [162, 447] width 198 height 17
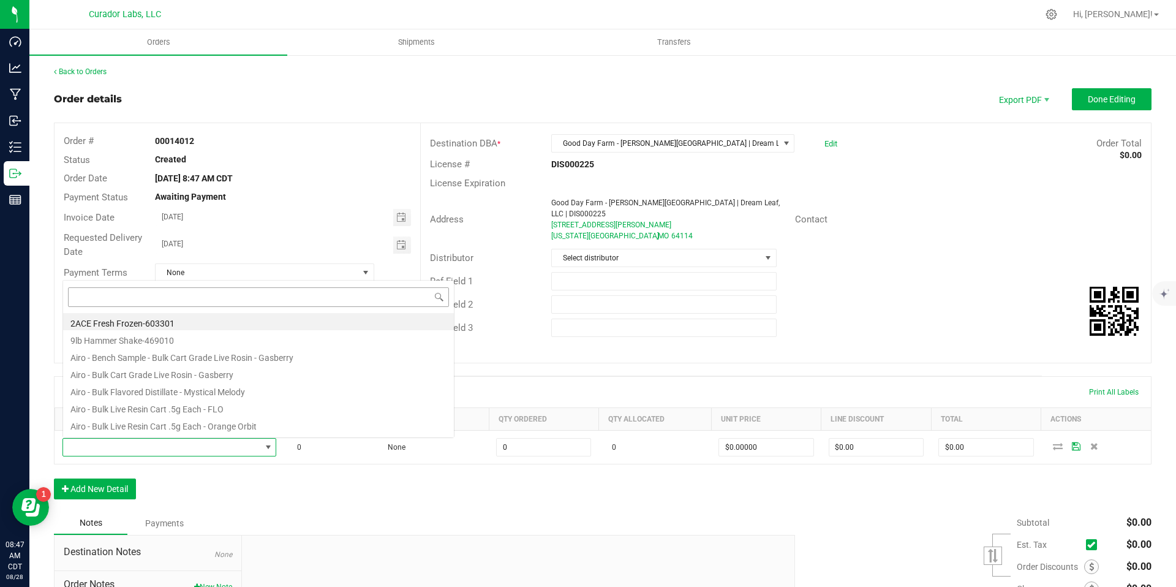
scroll to position [18, 210]
click at [173, 296] on input at bounding box center [258, 296] width 381 height 19
type input "M00001753080: AiroX - AIO Vape Cart 1g - Final Packaging - Blue Dream"
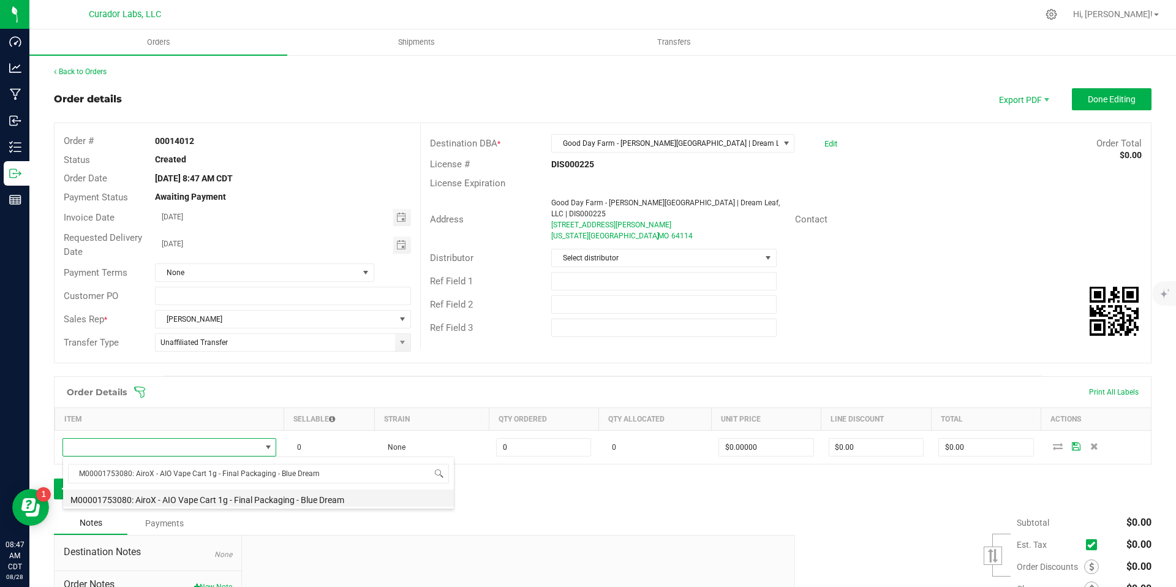
click at [300, 499] on li "M00001753080: AiroX - AIO Vape Cart 1g - Final Packaging - Blue Dream" at bounding box center [258, 497] width 391 height 17
type input "0 ea"
type input "$35.00000"
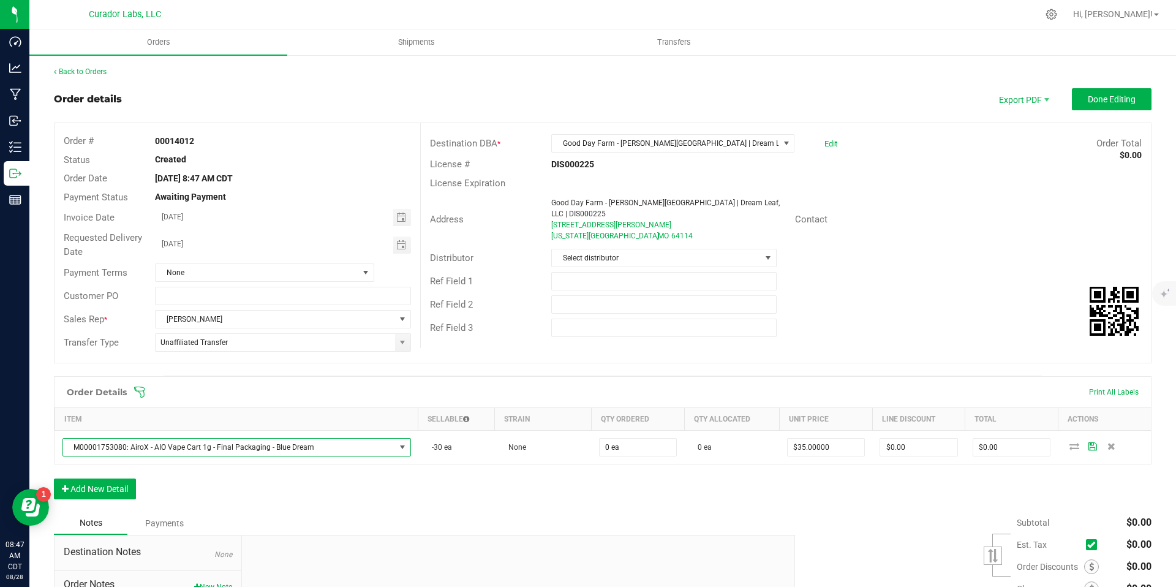
click at [609, 509] on div "Order Details Print All Labels Item Sellable Strain Qty Ordered Qty Allocated U…" at bounding box center [603, 443] width 1098 height 135
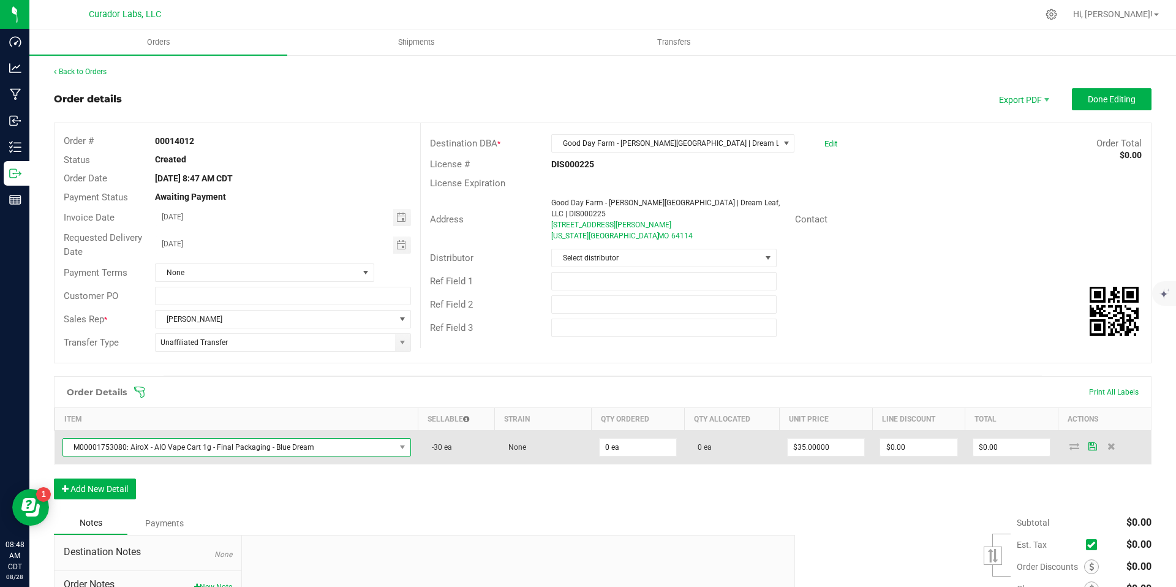
click at [303, 450] on span "M00001753080: AiroX - AIO Vape Cart 1g - Final Packaging - Blue Dream" at bounding box center [229, 447] width 332 height 17
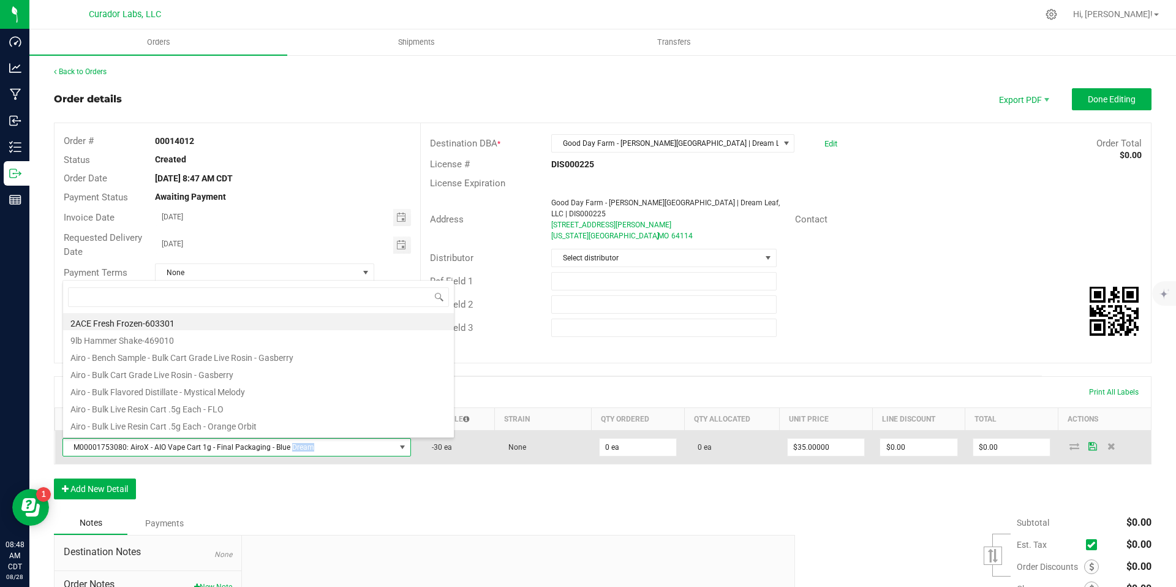
click at [303, 450] on span "M00001753080: AiroX - AIO Vape Cart 1g - Final Packaging - Blue Dream" at bounding box center [229, 447] width 332 height 17
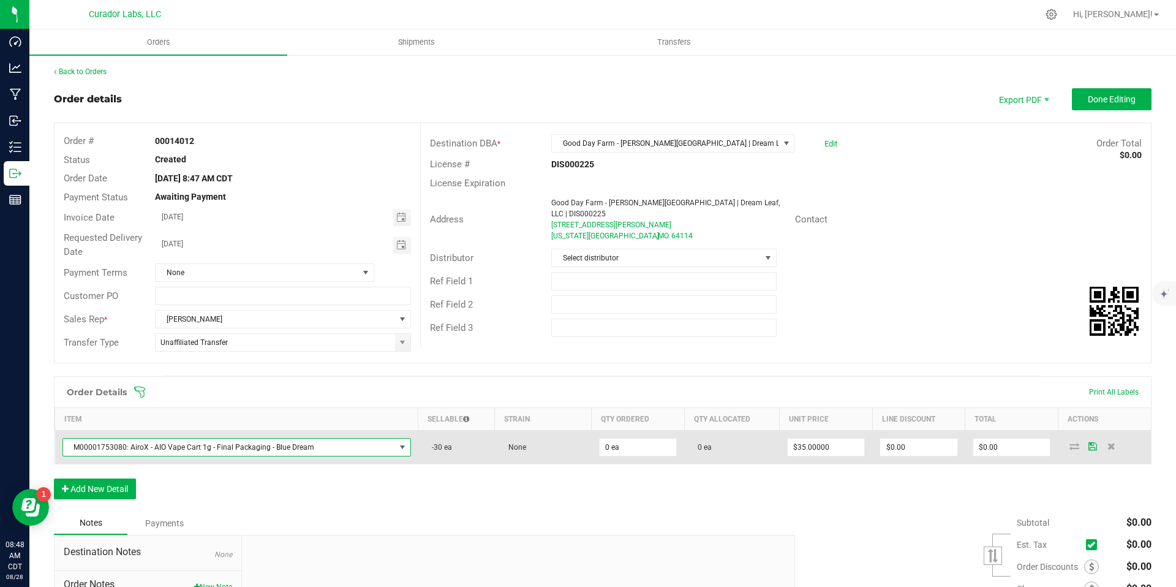
click at [359, 446] on span "M00001753080: AiroX - AIO Vape Cart 1g - Final Packaging - Blue Dream" at bounding box center [229, 447] width 332 height 17
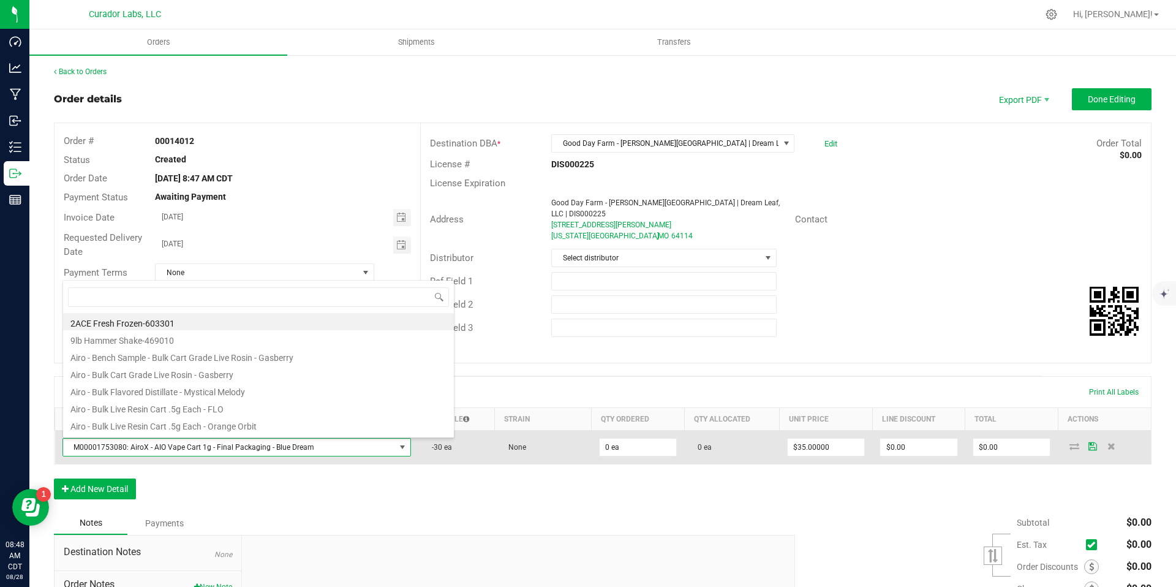
scroll to position [18, 338]
type input "blue dream"
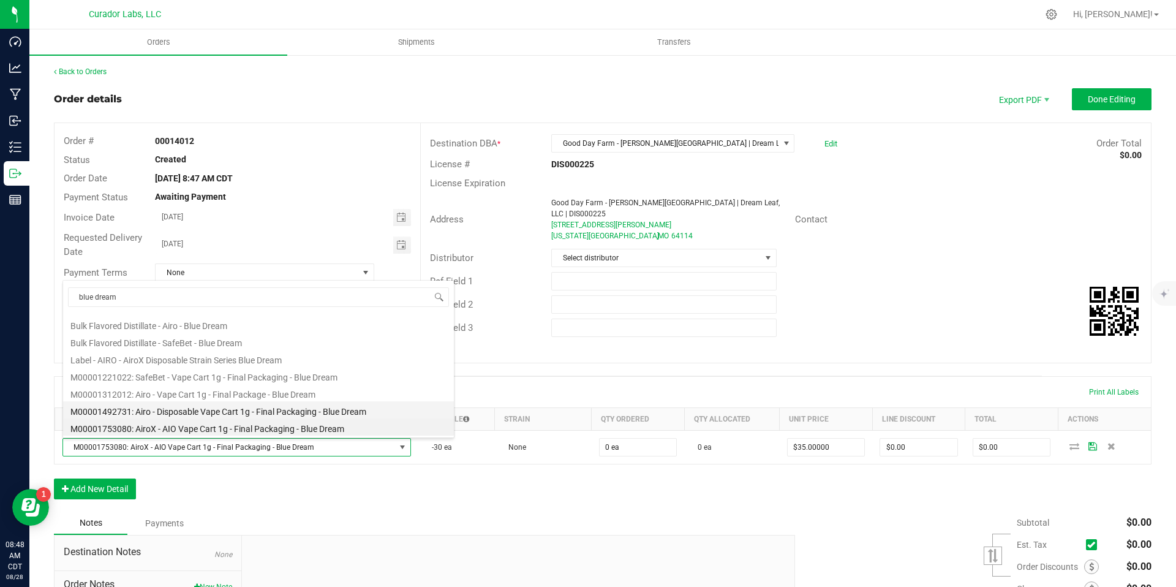
click at [386, 408] on li "M00001492731: Airo - Disposable Vape Cart 1g - Final Packaging - Blue Dream" at bounding box center [258, 409] width 391 height 17
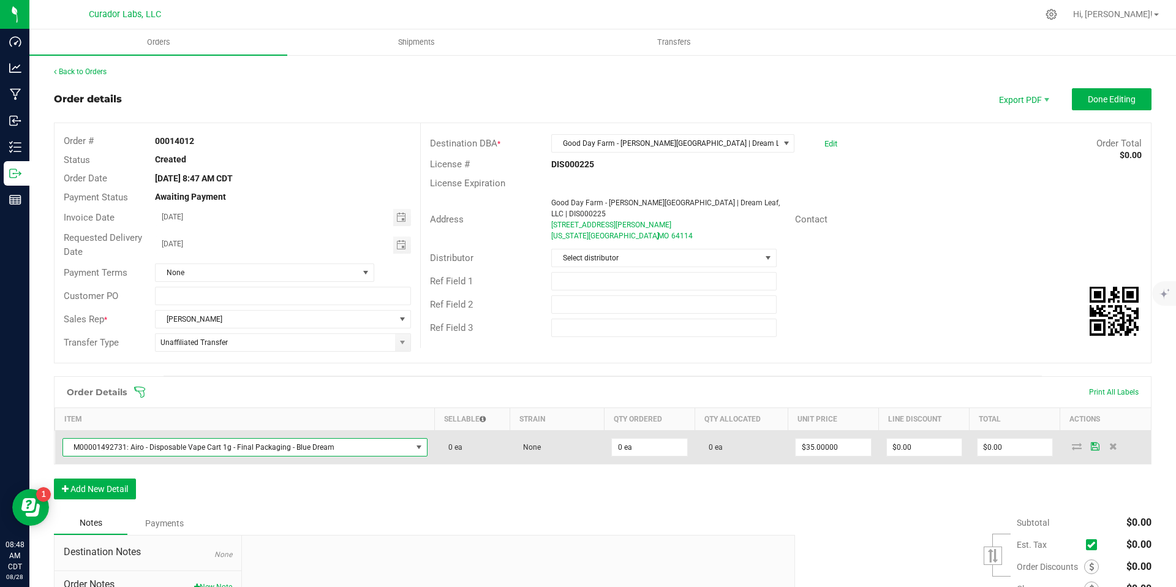
click at [400, 448] on span "M00001492731: Airo - Disposable Vape Cart 1g - Final Packaging - Blue Dream" at bounding box center [237, 447] width 348 height 17
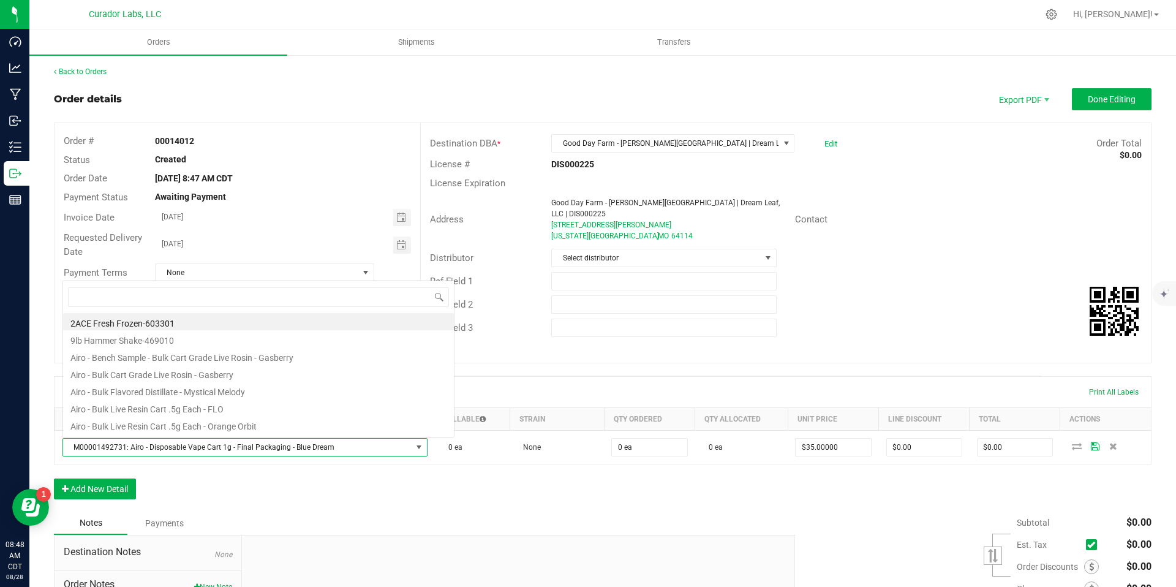
scroll to position [18, 355]
type input "blue dream"
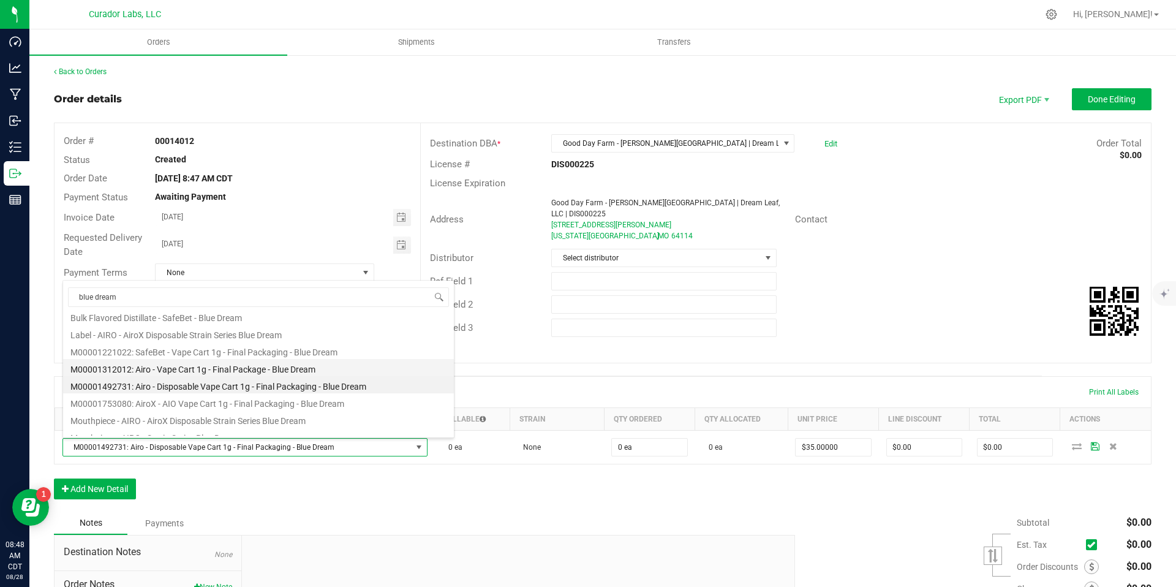
scroll to position [146, 0]
click at [363, 402] on li "M00001753080: AiroX - AIO Vape Cart 1g - Final Packaging - Blue Dream" at bounding box center [258, 398] width 391 height 17
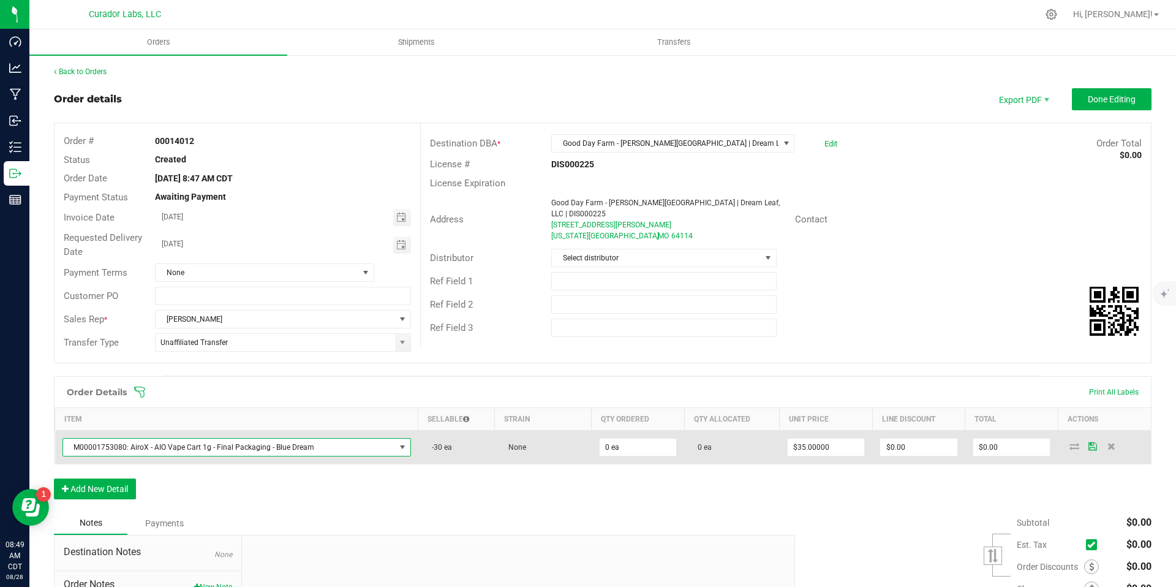
click at [375, 452] on span "M00001753080: AiroX - AIO Vape Cart 1g - Final Packaging - Blue Dream" at bounding box center [229, 447] width 332 height 17
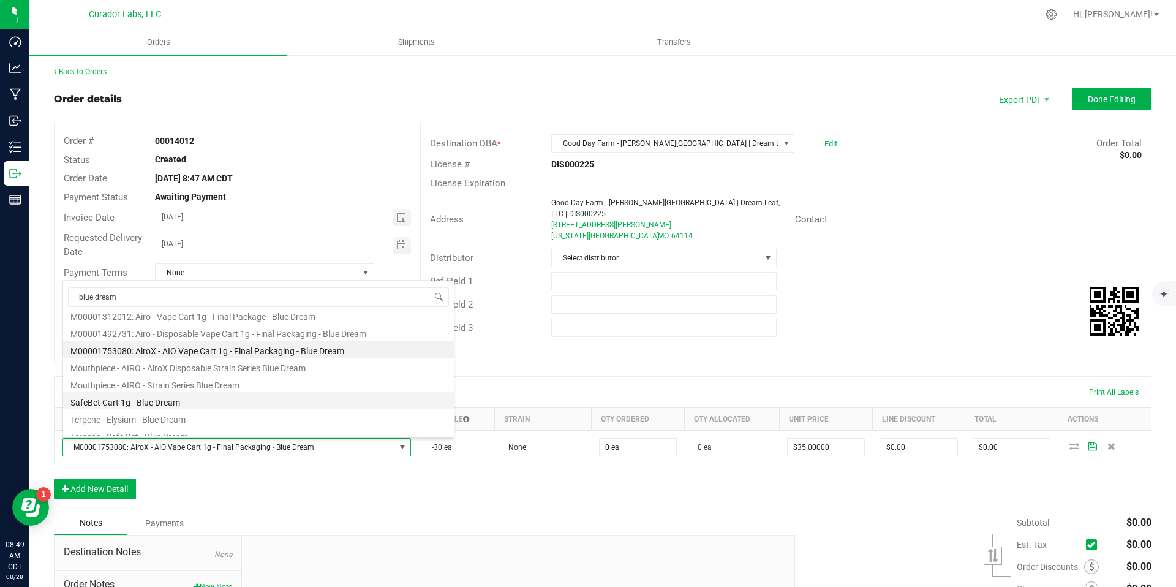
scroll to position [220, 0]
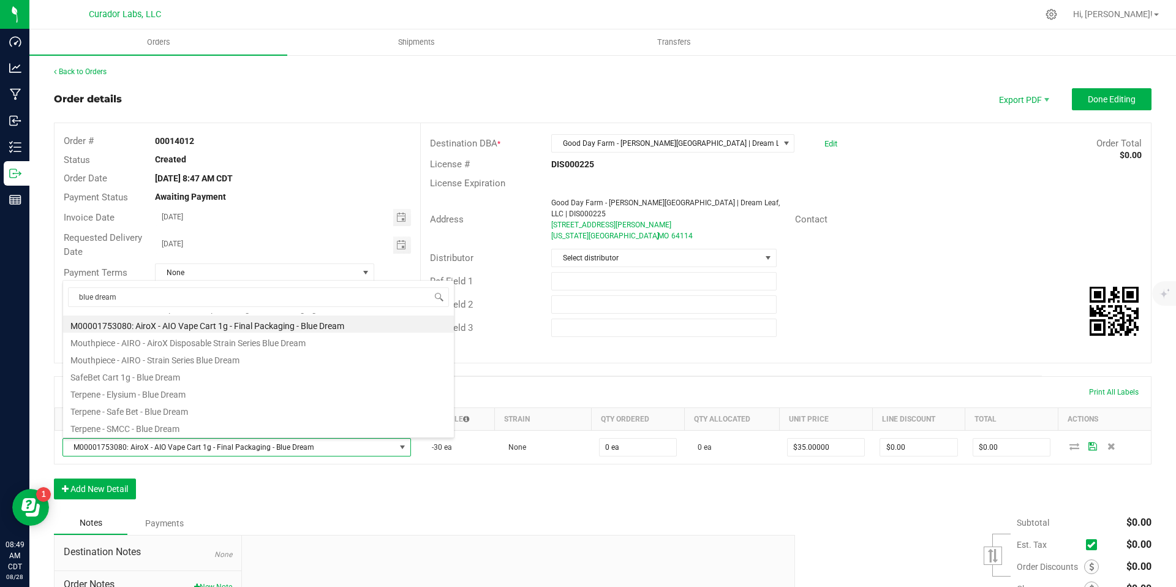
type input "blue dream"
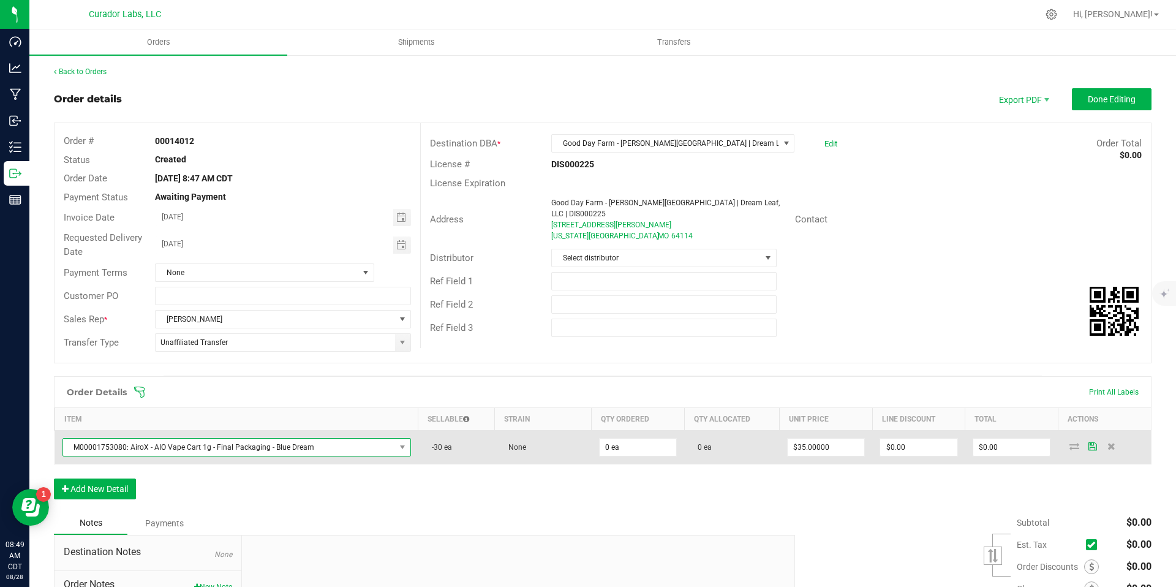
click at [239, 447] on span "M00001753080: AiroX - AIO Vape Cart 1g - Final Packaging - Blue Dream" at bounding box center [229, 447] width 332 height 17
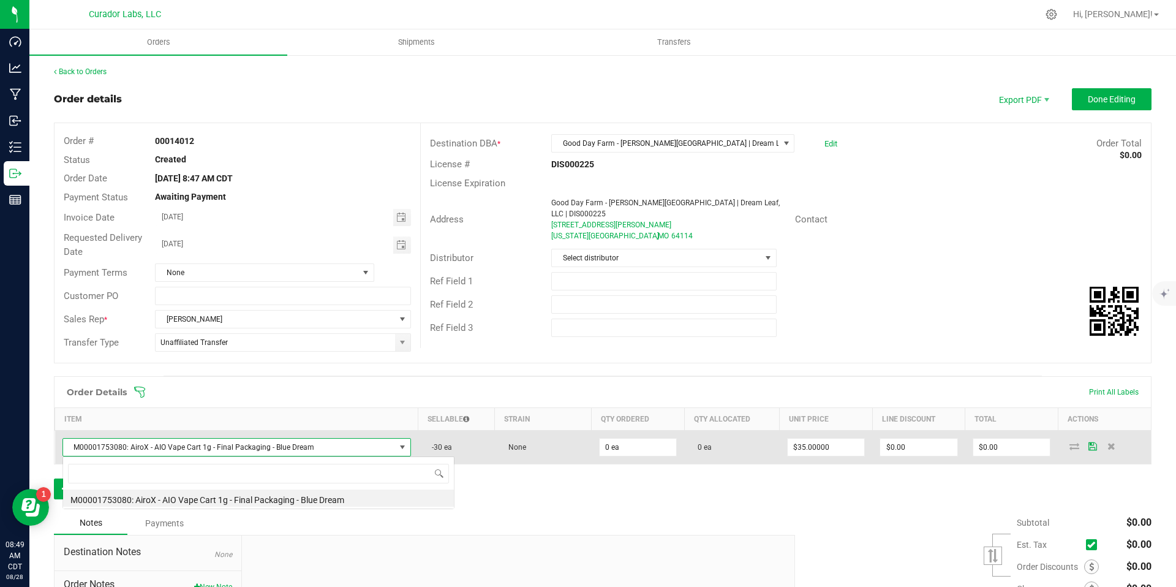
scroll to position [18, 341]
click at [239, 447] on span "M00001753080: AiroX - AIO Vape Cart 1g - Final Packaging - Blue Dream" at bounding box center [229, 447] width 332 height 17
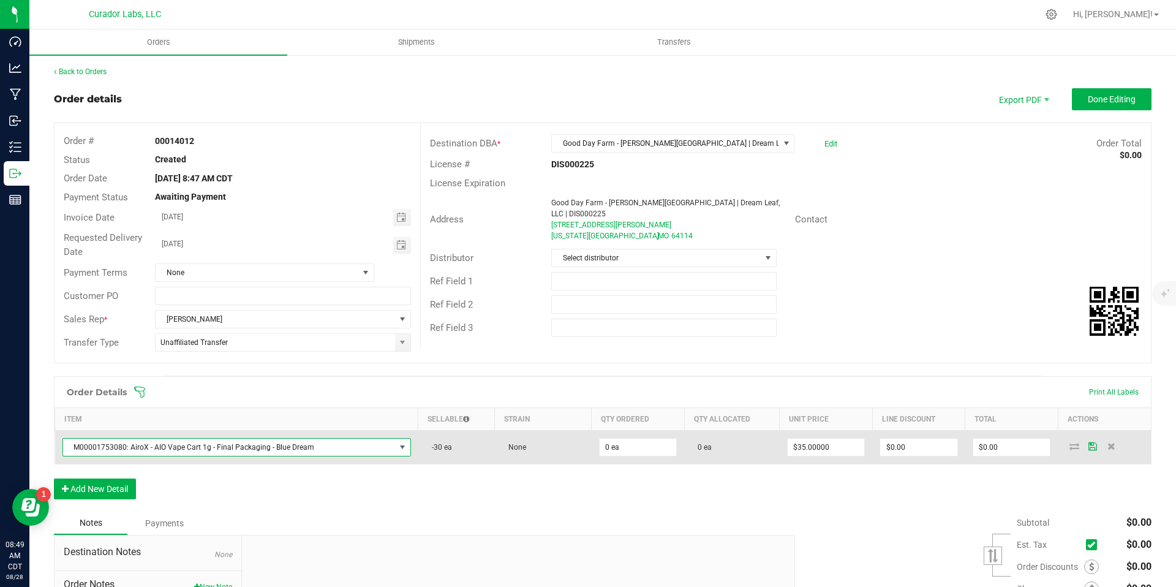
click at [304, 450] on span "M00001753080: AiroX - AIO Vape Cart 1g - Final Packaging - Blue Dream" at bounding box center [229, 447] width 332 height 17
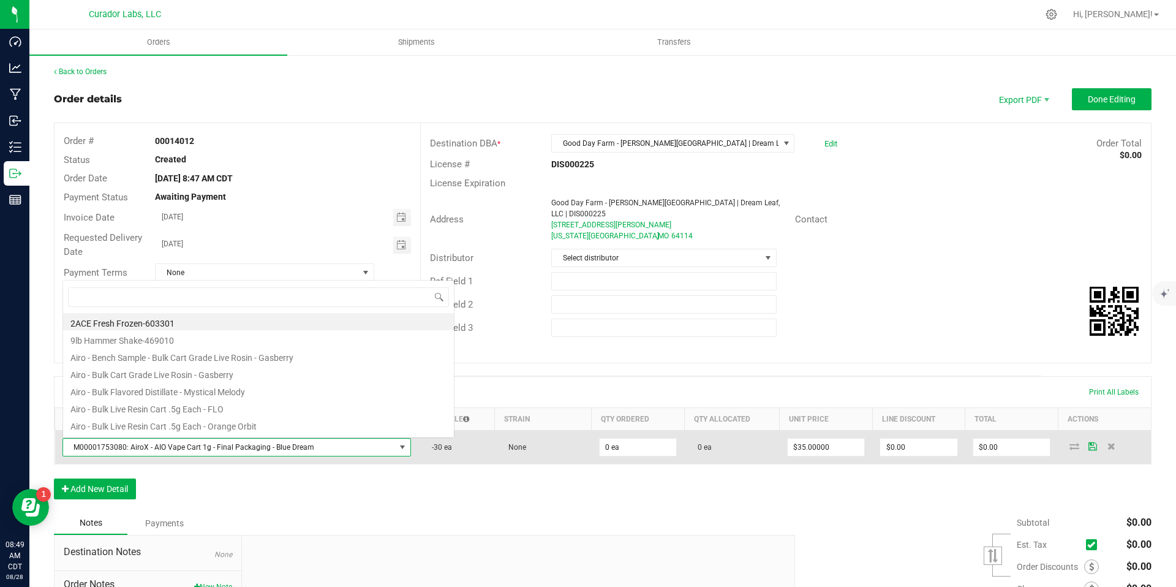
scroll to position [18, 338]
type input "blue dream"
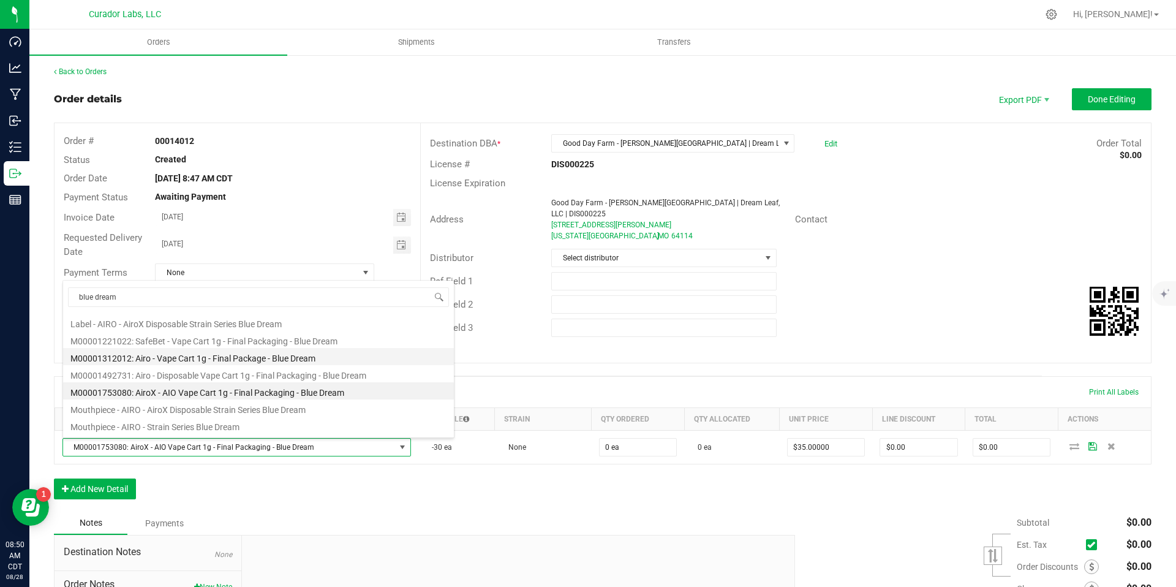
scroll to position [156, 0]
click at [366, 385] on li "M00001753080: AiroX - AIO Vape Cart 1g - Final Packaging - Blue Dream" at bounding box center [258, 388] width 391 height 17
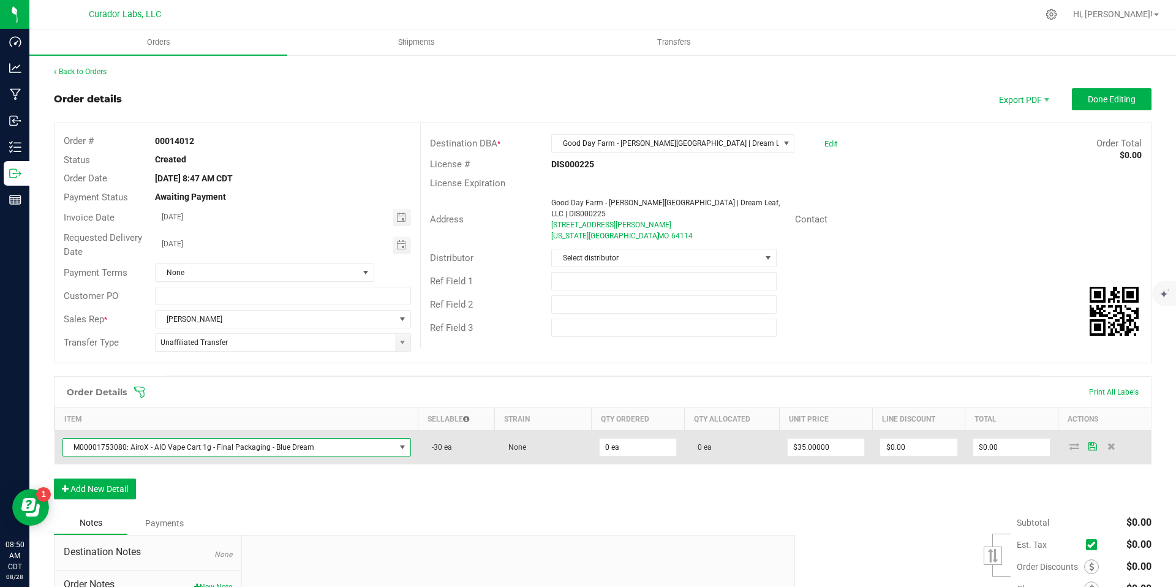
click at [395, 448] on span at bounding box center [402, 447] width 15 height 17
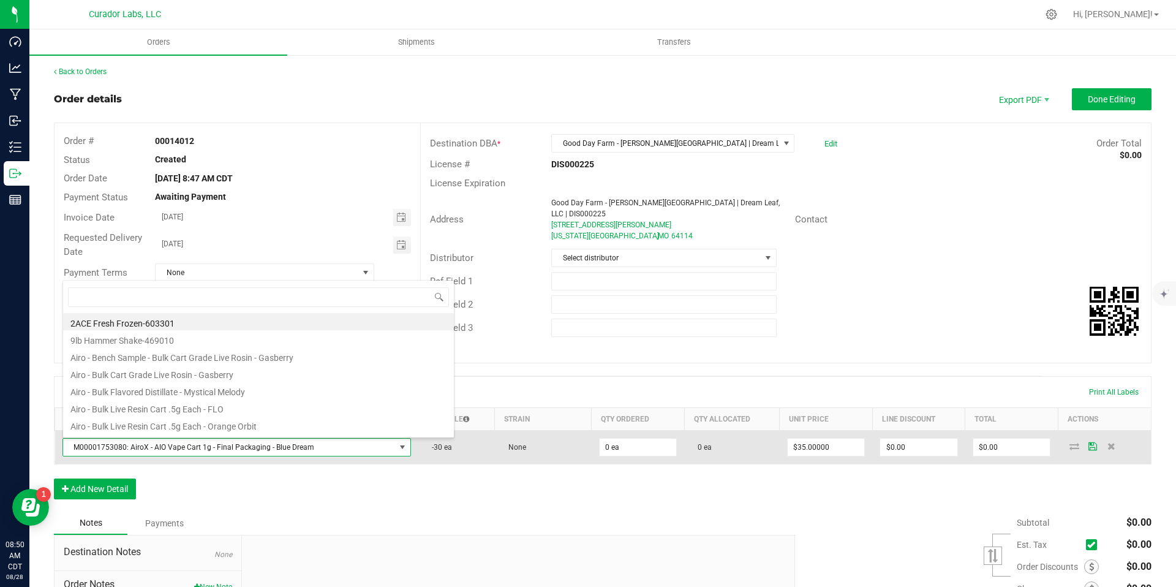
scroll to position [18, 338]
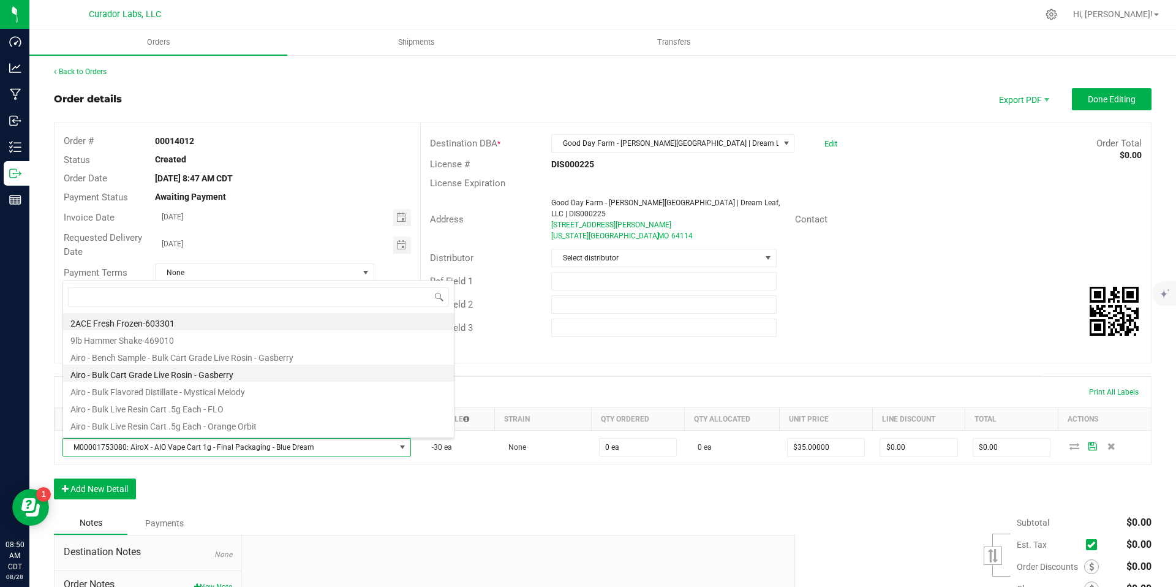
type input "a"
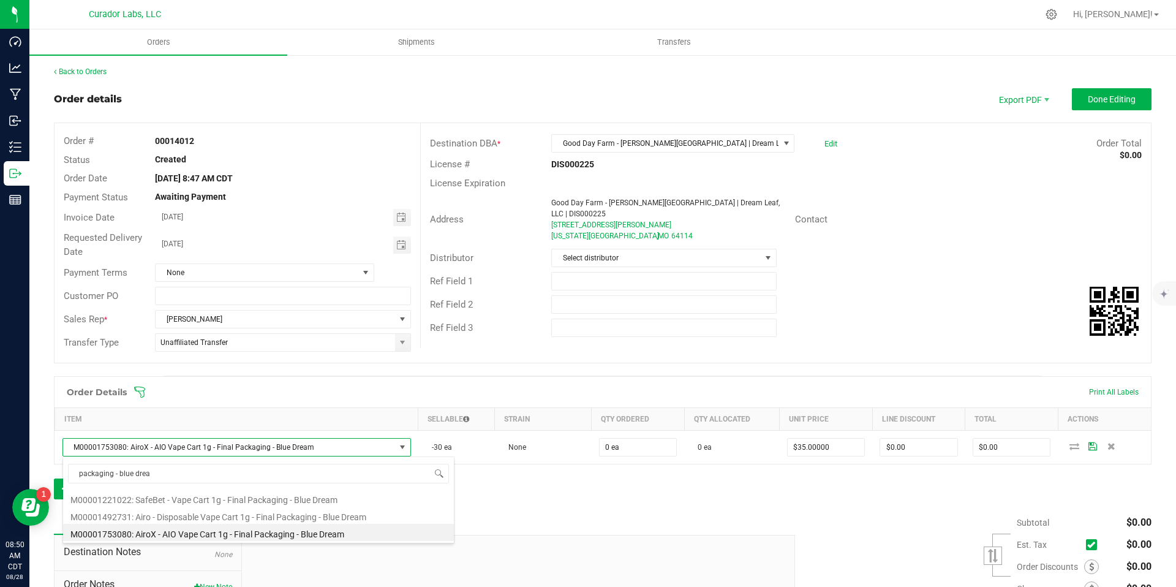
type input "packaging - blue dream"
click at [393, 513] on li "M00001492731: Airo - Disposable Vape Cart 1g - Final Packaging - Blue Dream" at bounding box center [258, 515] width 391 height 17
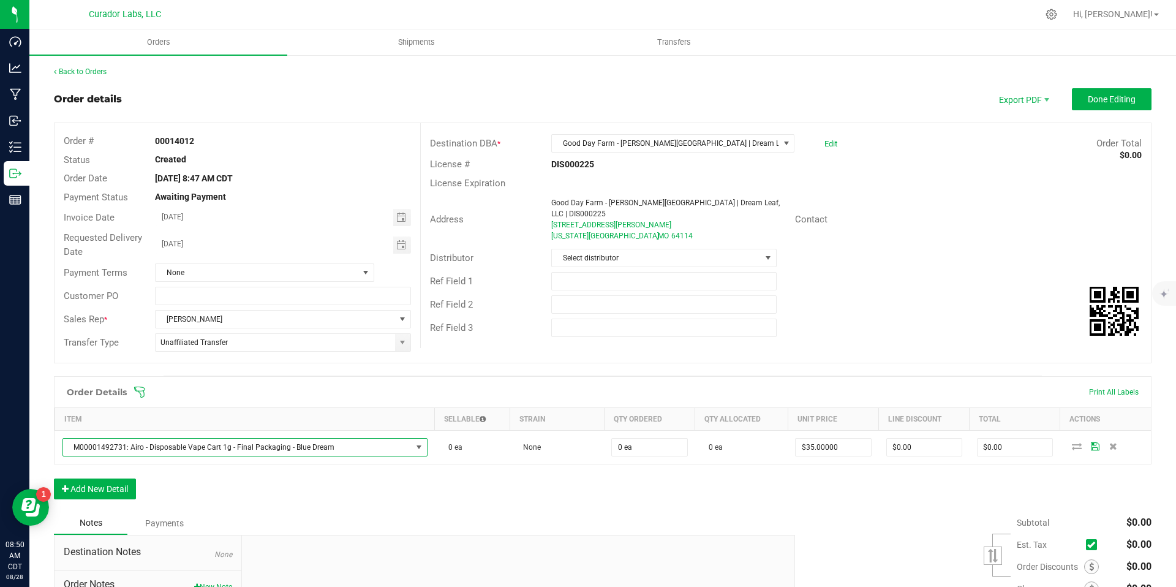
click at [393, 511] on div "Notes Payments" at bounding box center [420, 522] width 732 height 23
click at [424, 489] on div "Order Details Print All Labels Item Sellable Strain Qty Ordered Qty Allocated U…" at bounding box center [603, 443] width 1098 height 135
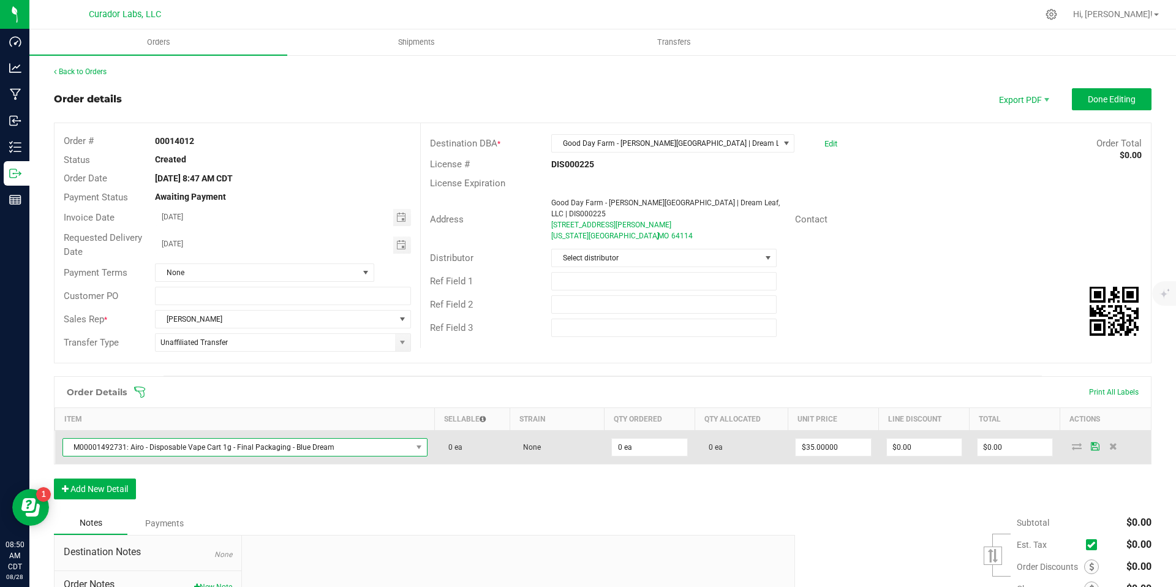
click at [384, 443] on span "M00001492731: Airo - Disposable Vape Cart 1g - Final Packaging - Blue Dream" at bounding box center [237, 447] width 348 height 17
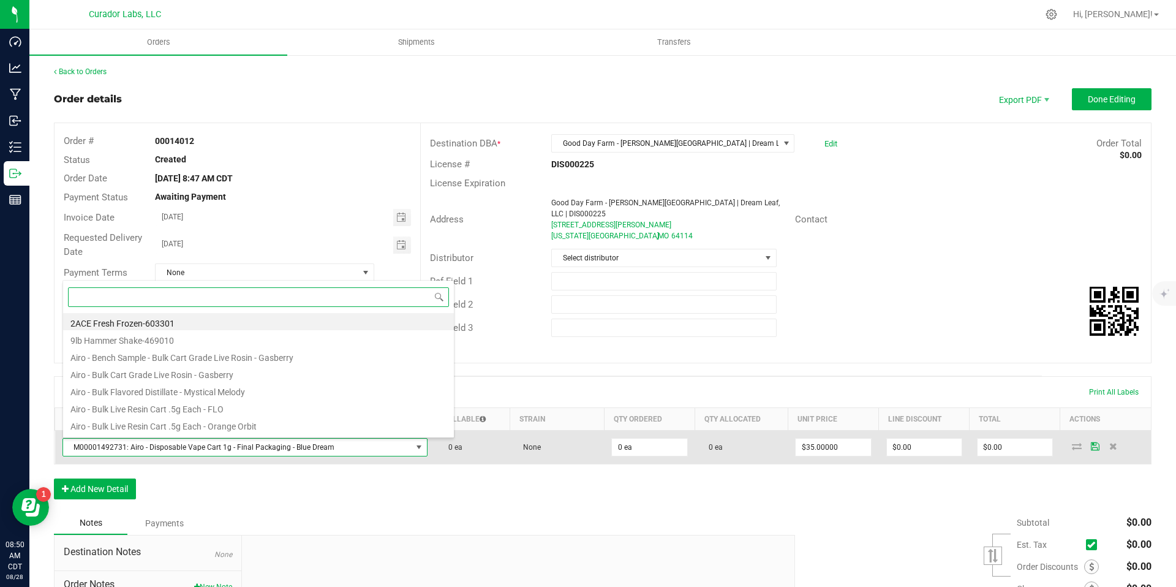
click at [384, 443] on span "M00001492731: Airo - Disposable Vape Cart 1g - Final Packaging - Blue Dream" at bounding box center [237, 447] width 348 height 17
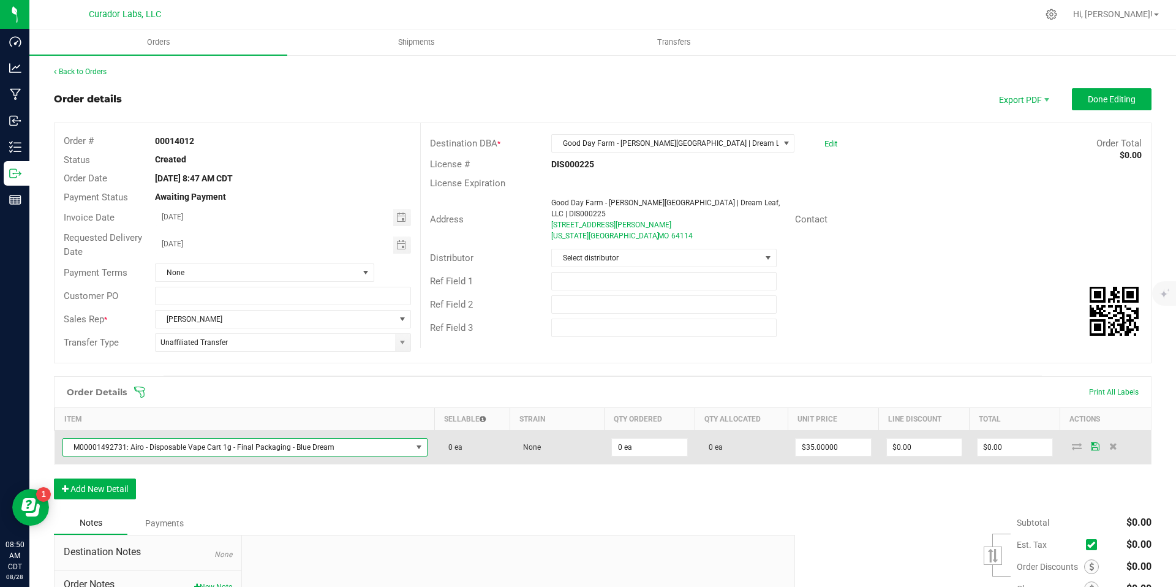
click at [384, 443] on span "M00001492731: Airo - Disposable Vape Cart 1g - Final Packaging - Blue Dream" at bounding box center [237, 447] width 348 height 17
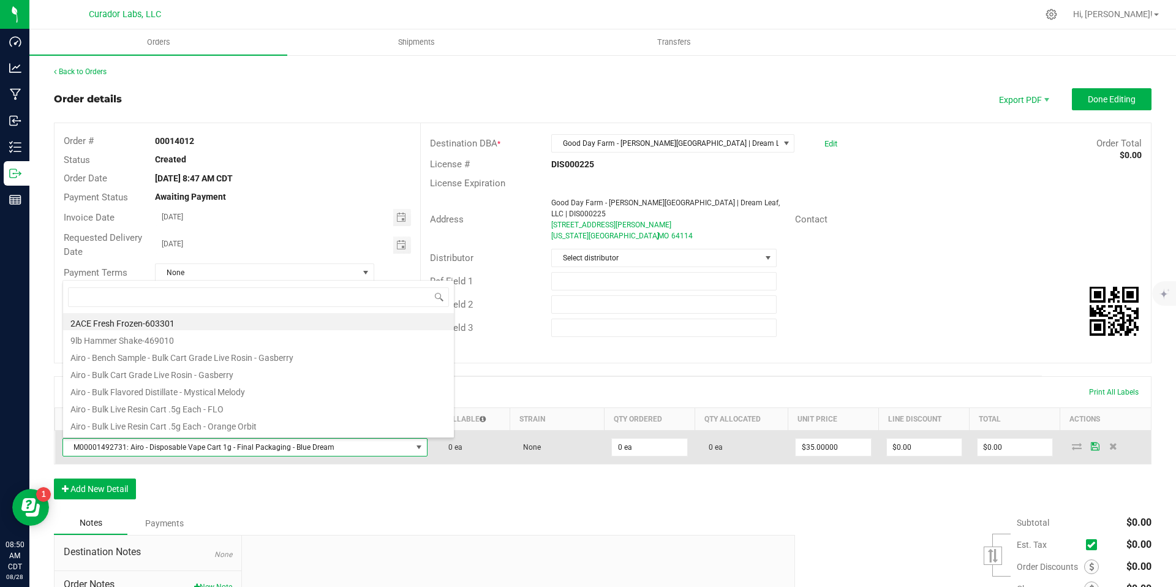
scroll to position [18, 355]
type input "Blackberry cobbler"
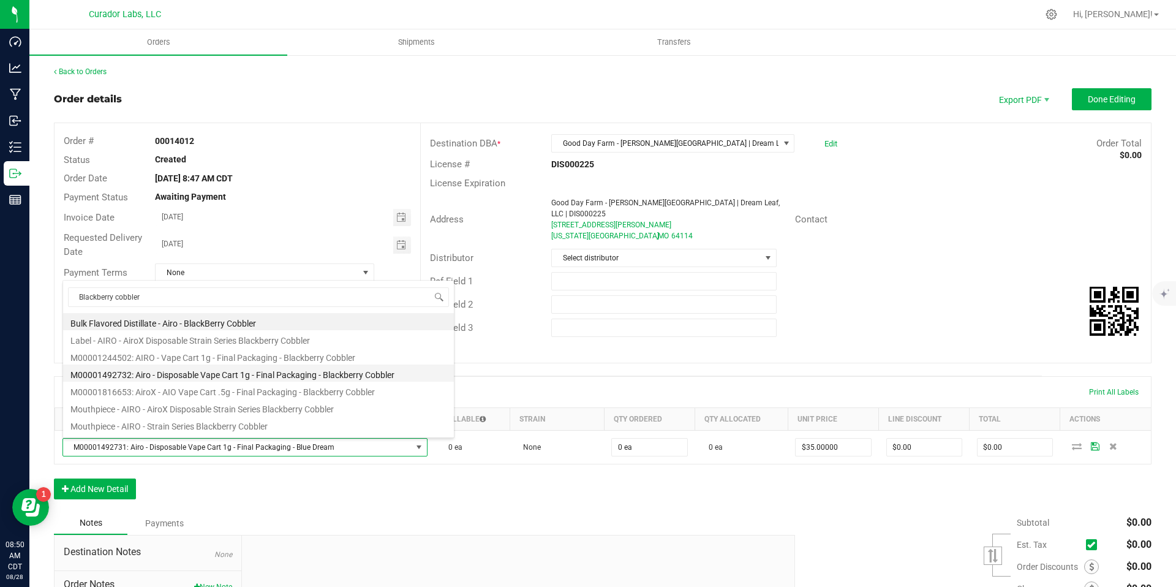
click at [353, 376] on li "M00001492732: Airo - Disposable Vape Cart 1g - Final Packaging - Blackberry Cob…" at bounding box center [258, 372] width 391 height 17
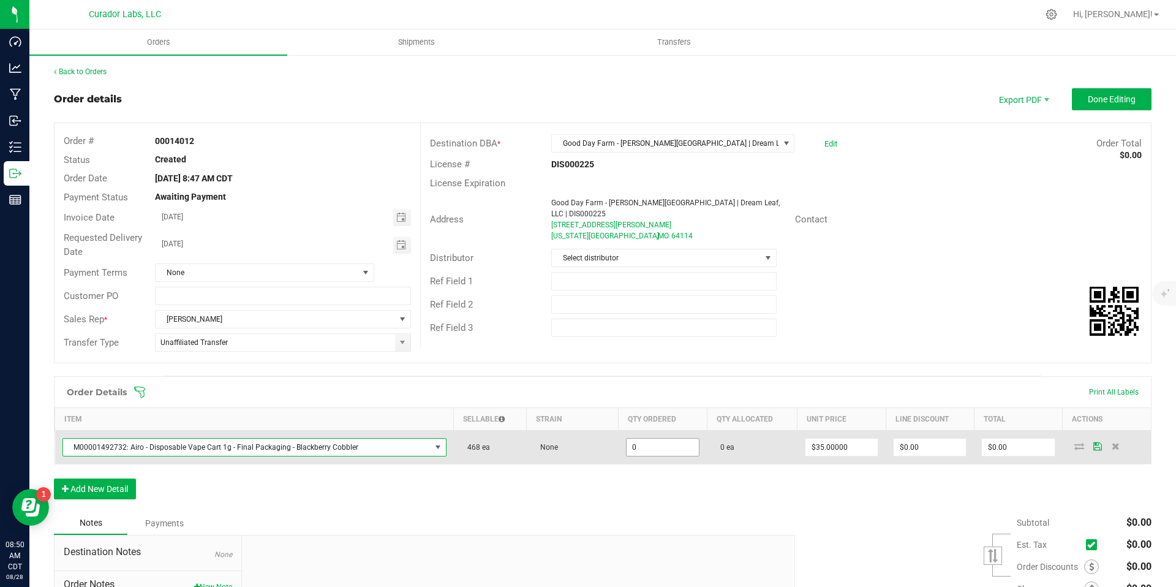
click at [654, 440] on input "0" at bounding box center [663, 447] width 72 height 17
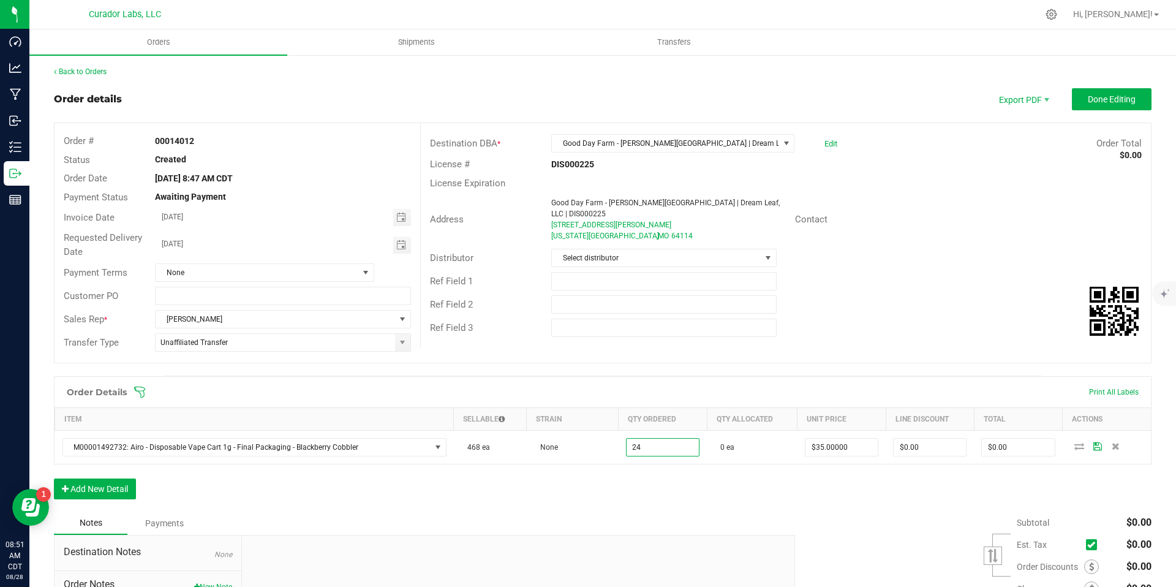
type input "24 ea"
type input "$840.00"
click at [684, 500] on div "Order Details Print All Labels Item Sellable Strain Qty Ordered Qty Allocated U…" at bounding box center [603, 443] width 1098 height 135
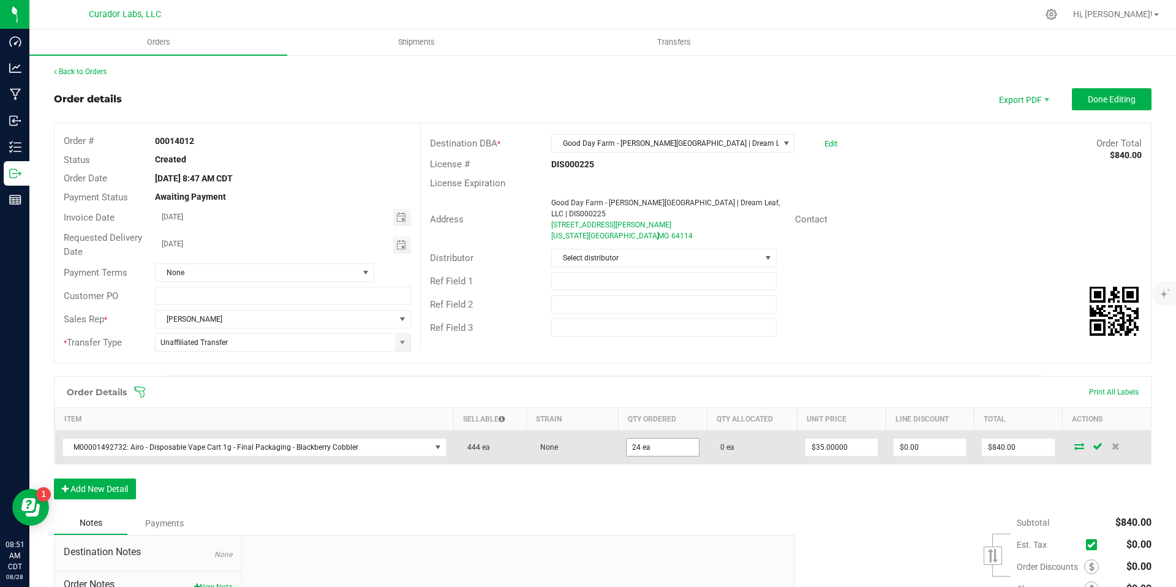
click at [671, 445] on input "24 ea" at bounding box center [663, 447] width 72 height 17
click at [671, 445] on input "24" at bounding box center [663, 447] width 72 height 17
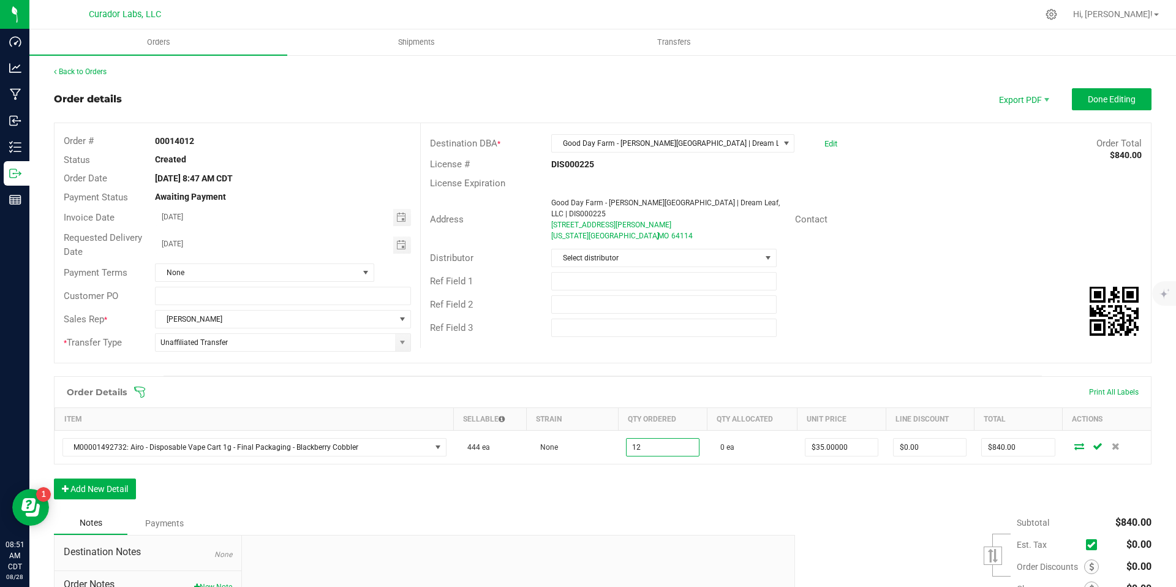
type input "12 ea"
type input "$420.00"
click at [690, 506] on div "Order Details Print All Labels Item Sellable Strain Qty Ordered Qty Allocated U…" at bounding box center [603, 443] width 1098 height 135
click at [119, 491] on button "Add New Detail" at bounding box center [95, 488] width 82 height 21
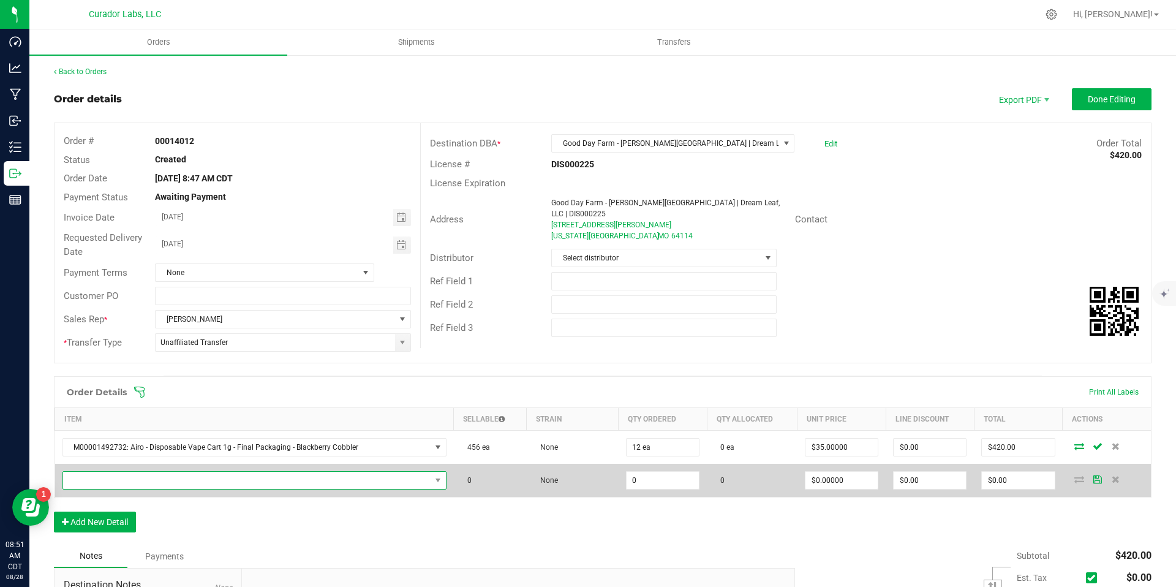
click at [152, 480] on span "NO DATA FOUND" at bounding box center [246, 480] width 367 height 17
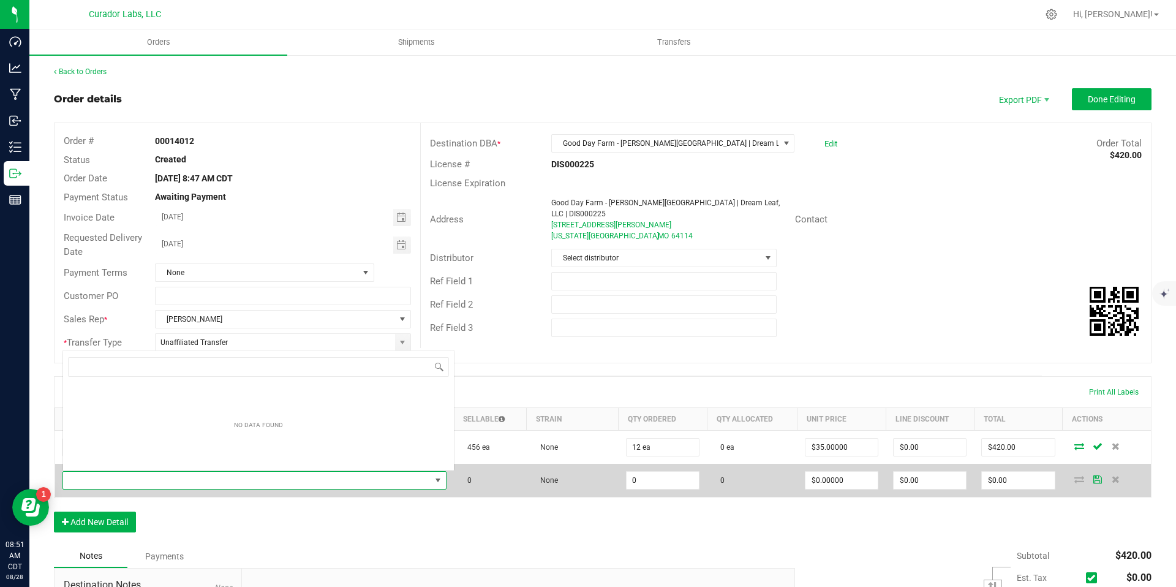
scroll to position [18, 373]
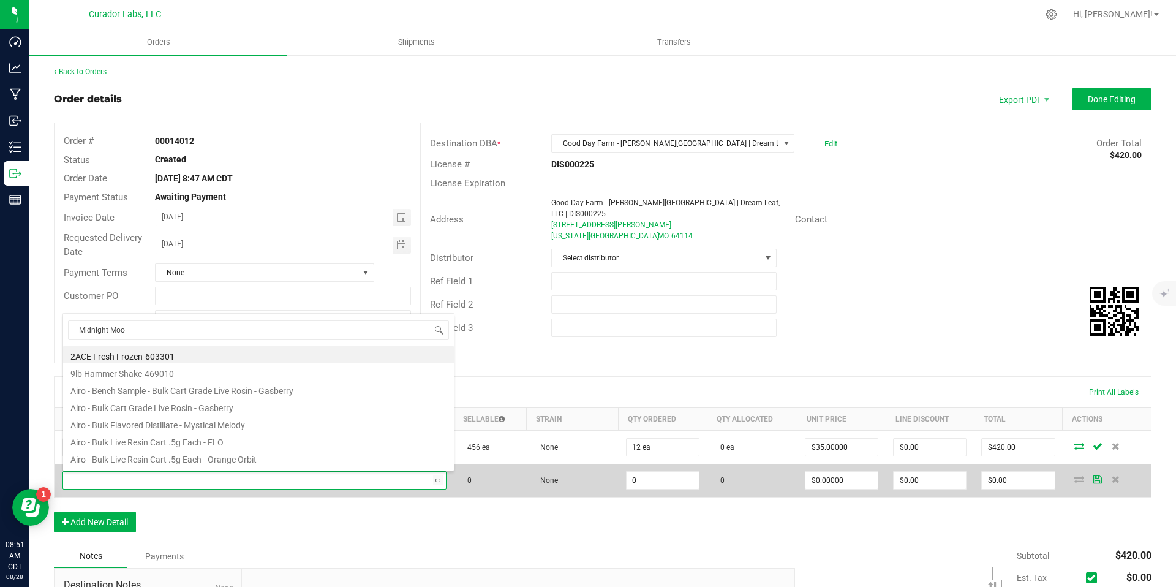
type input "Midnight Moon"
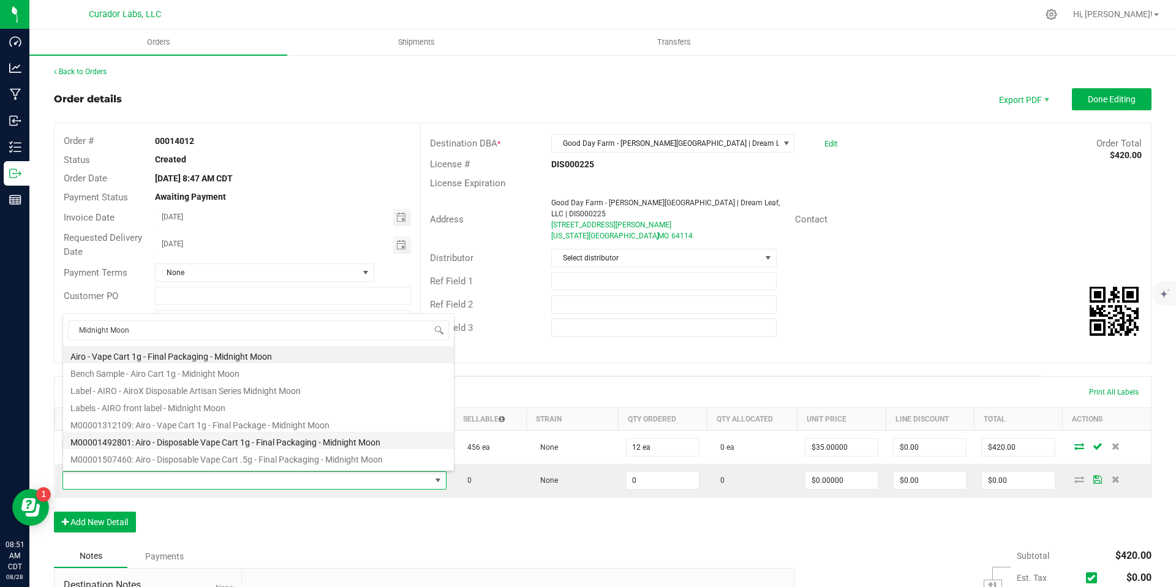
click at [377, 441] on li "M00001492801: Airo - Disposable Vape Cart 1g - Final Packaging - Midnight Moon" at bounding box center [258, 440] width 391 height 17
type input "0 ea"
type input "$35.00000"
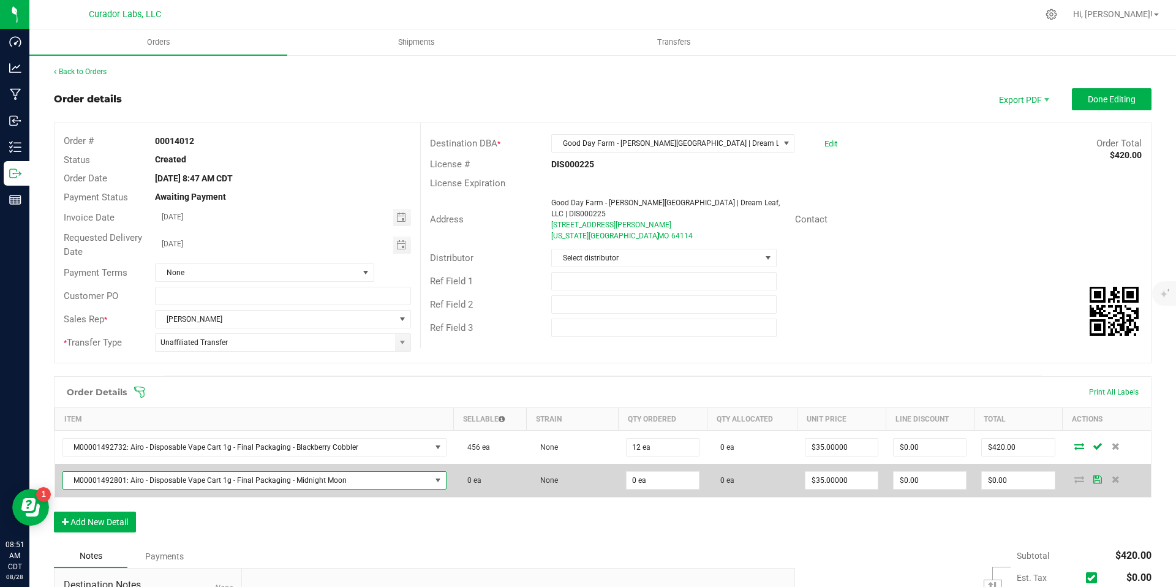
click at [413, 478] on span "M00001492801: Airo - Disposable Vape Cart 1g - Final Packaging - Midnight Moon" at bounding box center [246, 480] width 367 height 17
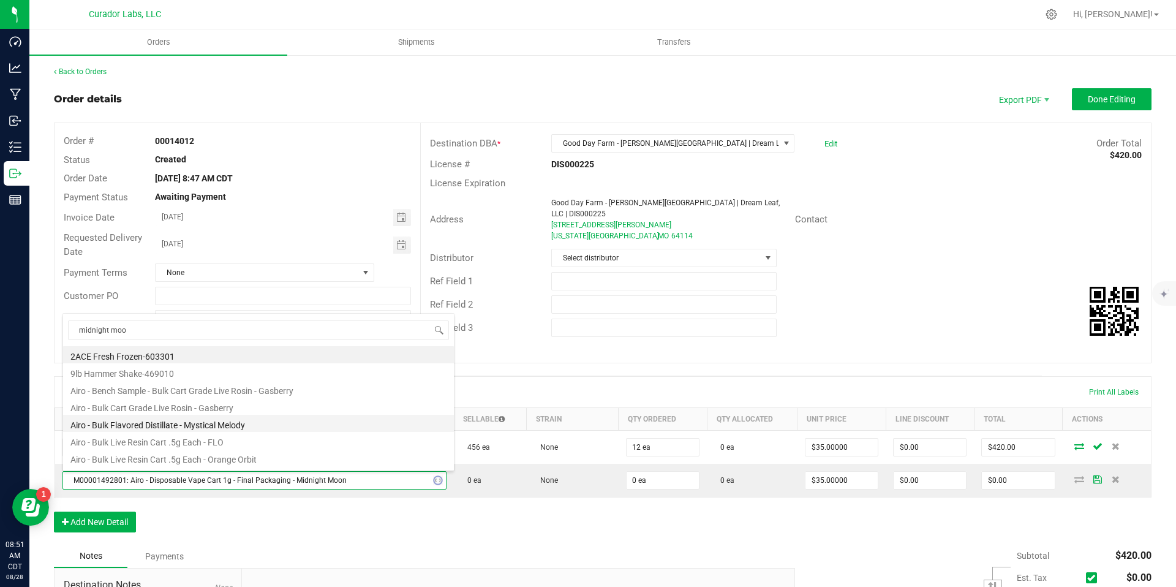
type input "midnight moon"
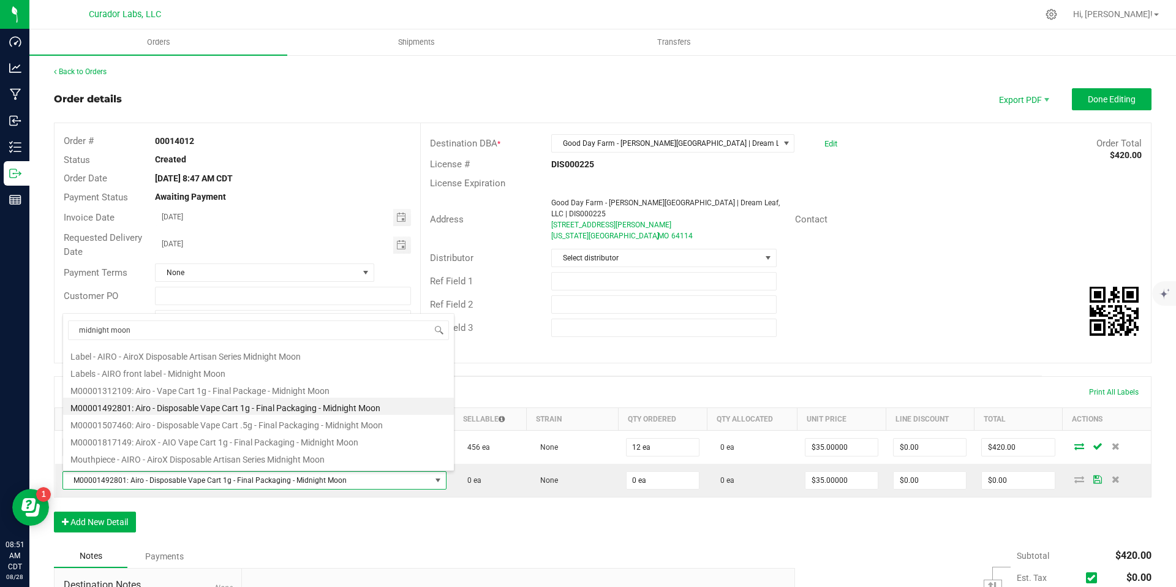
scroll to position [36, 0]
click at [242, 443] on li "M00001817149: AiroX - AIO Vape Cart 1g - Final Packaging - Midnight Moon" at bounding box center [258, 439] width 391 height 17
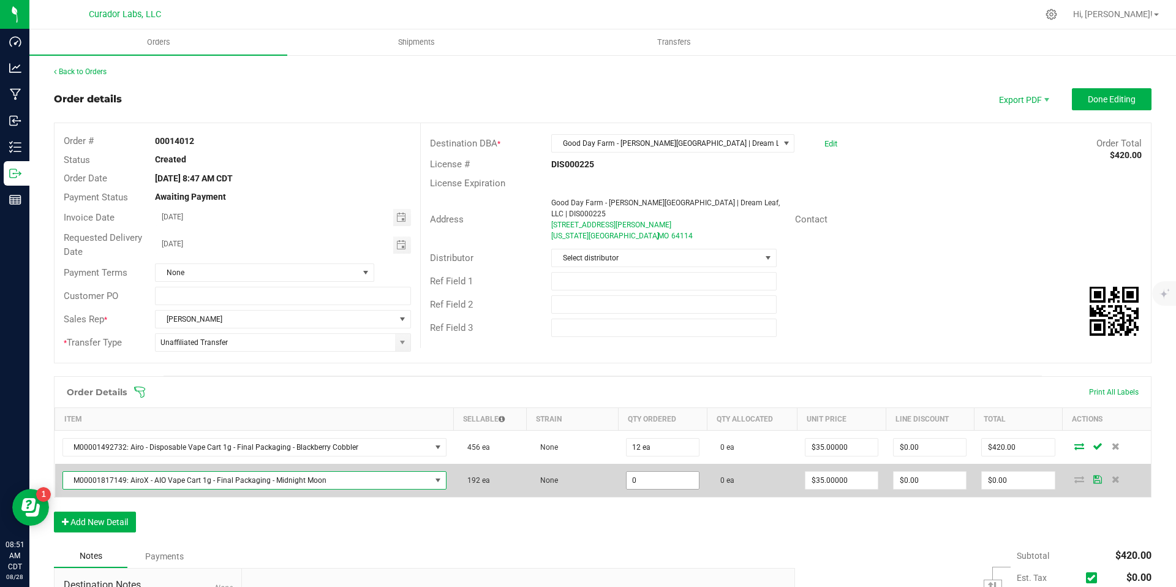
click at [656, 477] on input "0" at bounding box center [663, 480] width 72 height 17
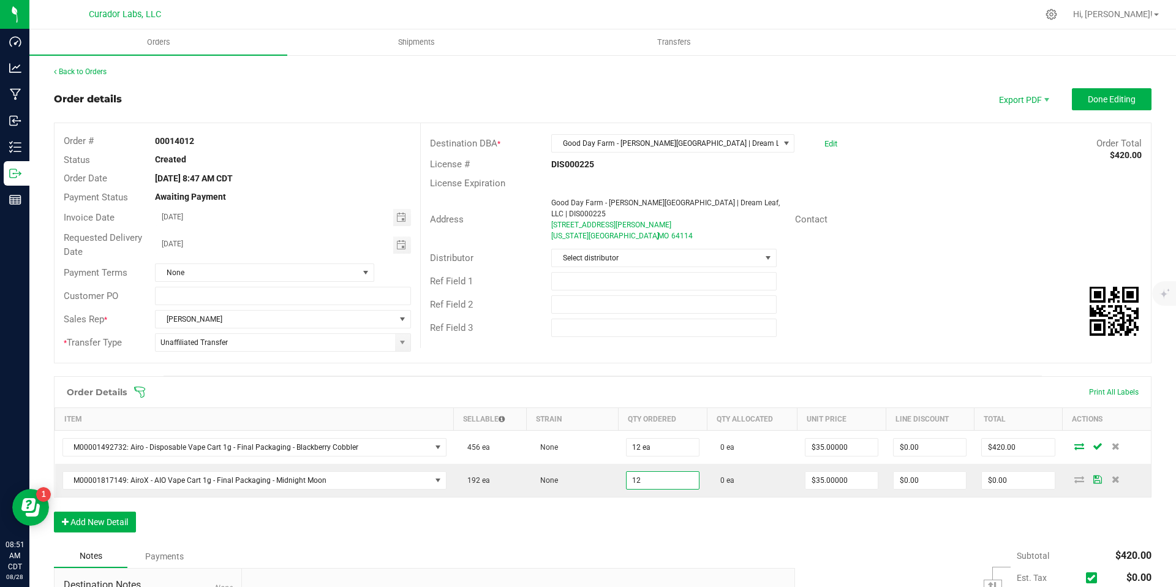
type input "12 ea"
type input "$420.00"
click at [671, 524] on div "Order Details Print All Labels Item Sellable Strain Qty Ordered Qty Allocated U…" at bounding box center [603, 460] width 1098 height 168
click at [117, 522] on button "Add New Detail" at bounding box center [95, 521] width 82 height 21
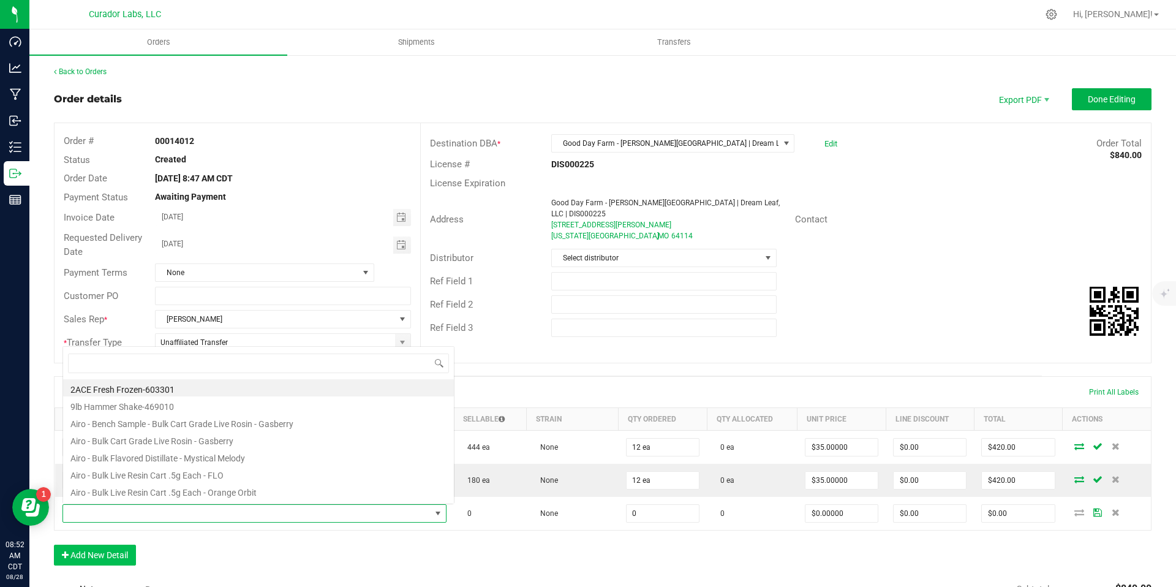
scroll to position [18, 373]
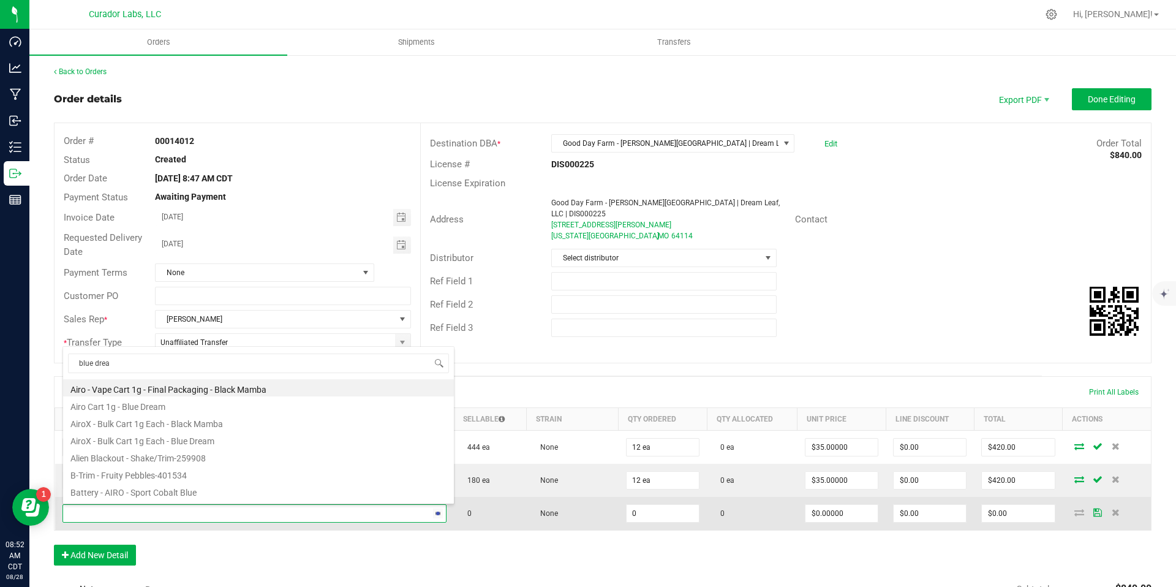
type input "blue dream"
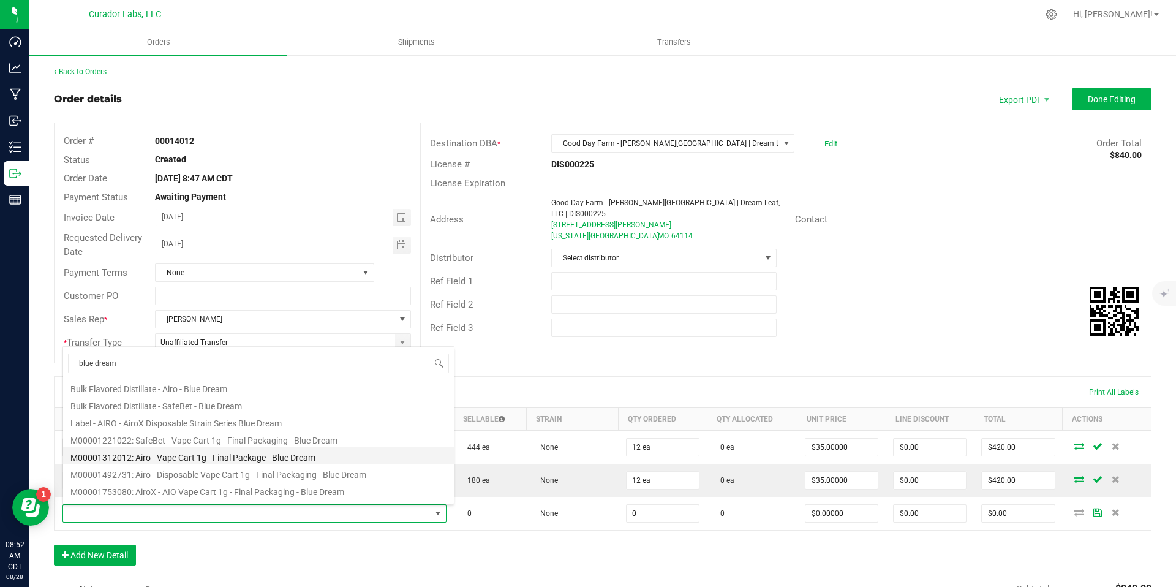
scroll to position [124, 0]
click at [330, 469] on li "M00001492731: Airo - Disposable Vape Cart 1g - Final Packaging - Blue Dream" at bounding box center [258, 469] width 391 height 17
type input "0 ea"
type input "$35.00000"
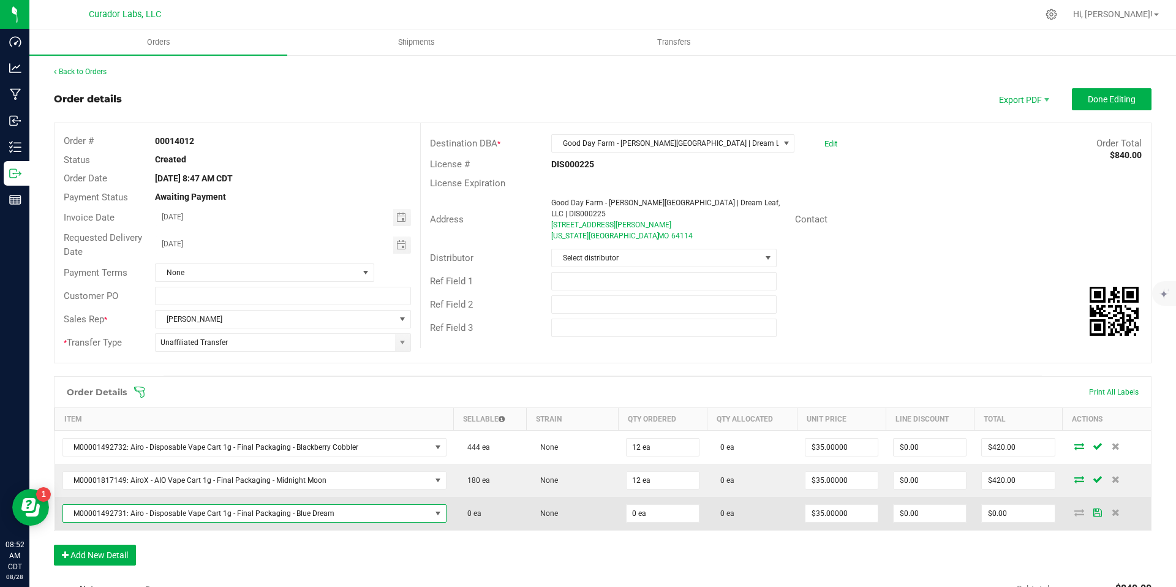
click at [357, 513] on span "M00001492731: Airo - Disposable Vape Cart 1g - Final Packaging - Blue Dream" at bounding box center [246, 513] width 367 height 17
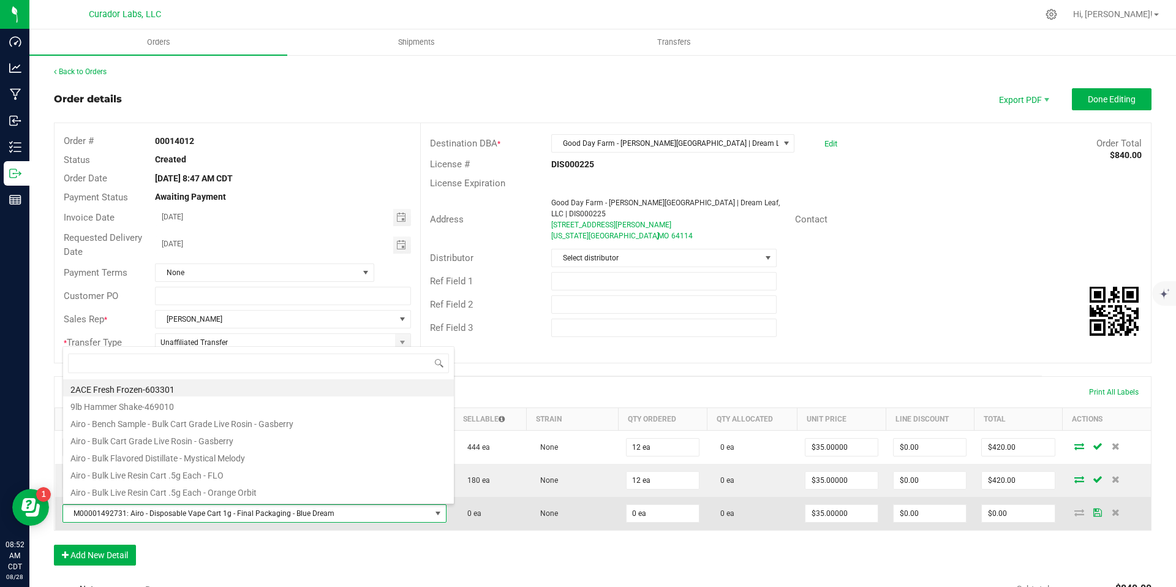
scroll to position [18, 373]
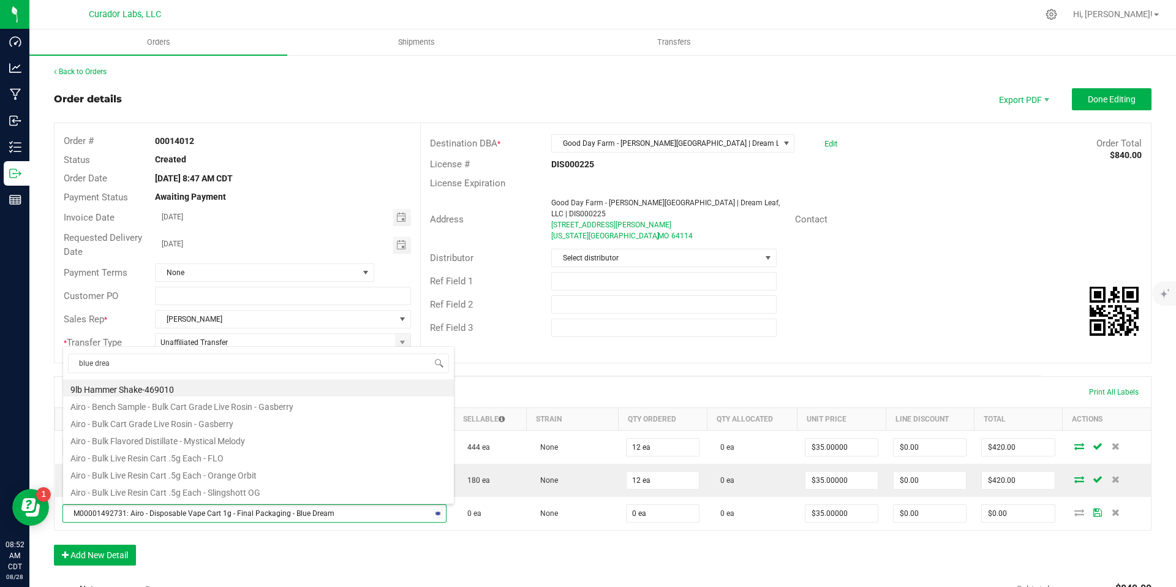
type input "blue dream"
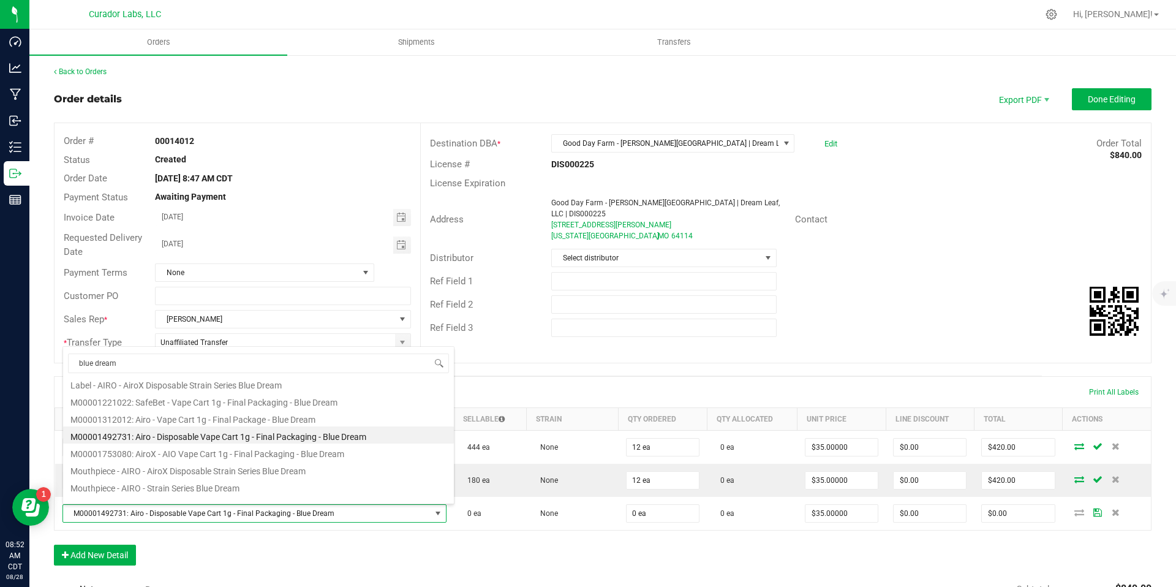
scroll to position [176, 0]
click at [377, 441] on li "M00001753080: AiroX - AIO Vape Cart 1g - Final Packaging - Blue Dream" at bounding box center [258, 434] width 391 height 17
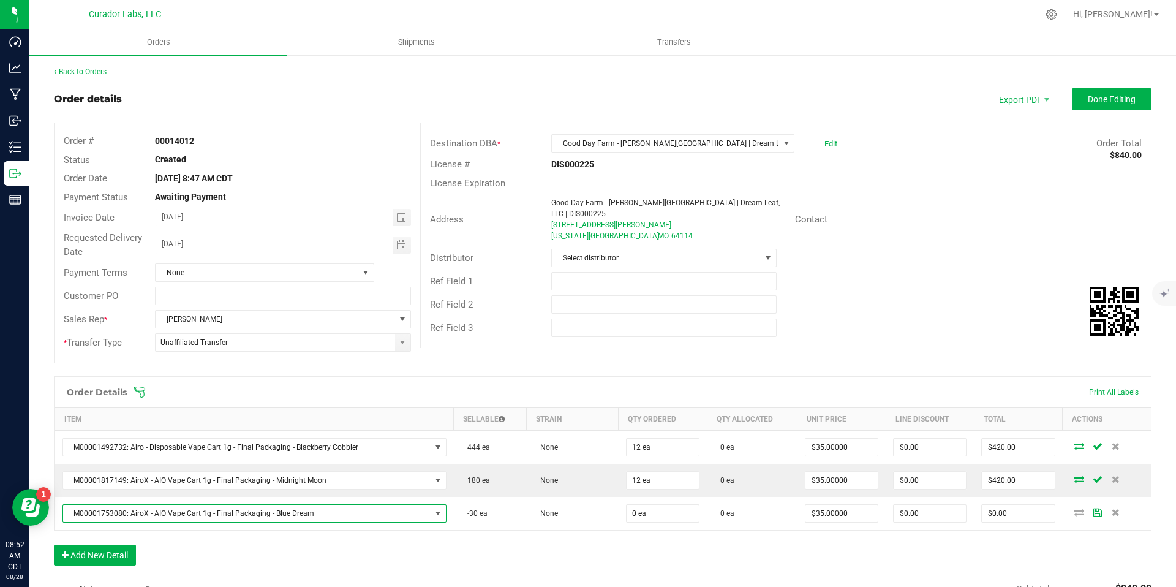
click at [545, 554] on div "Order Details Print All Labels Item Sellable Strain Qty Ordered Qty Allocated U…" at bounding box center [603, 477] width 1098 height 202
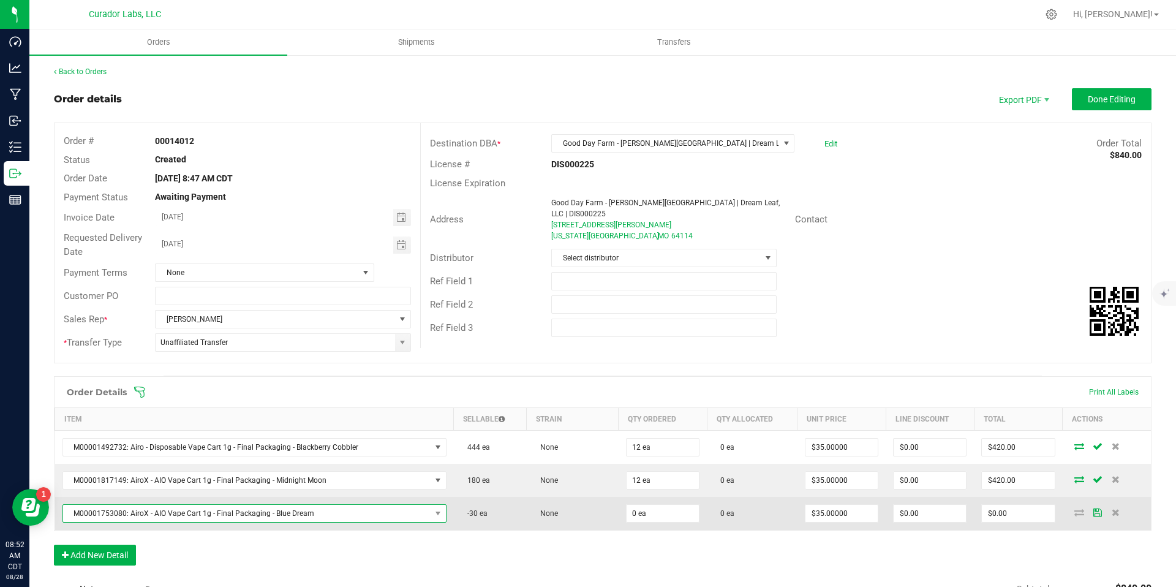
click at [377, 519] on span "M00001753080: AiroX - AIO Vape Cart 1g - Final Packaging - Blue Dream" at bounding box center [246, 513] width 367 height 17
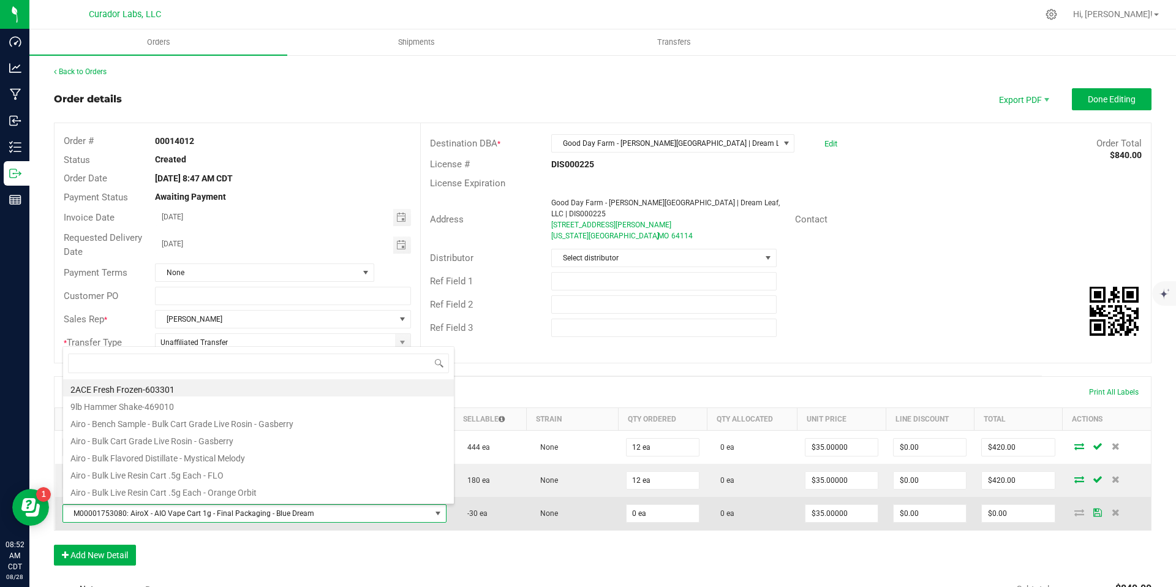
scroll to position [18, 373]
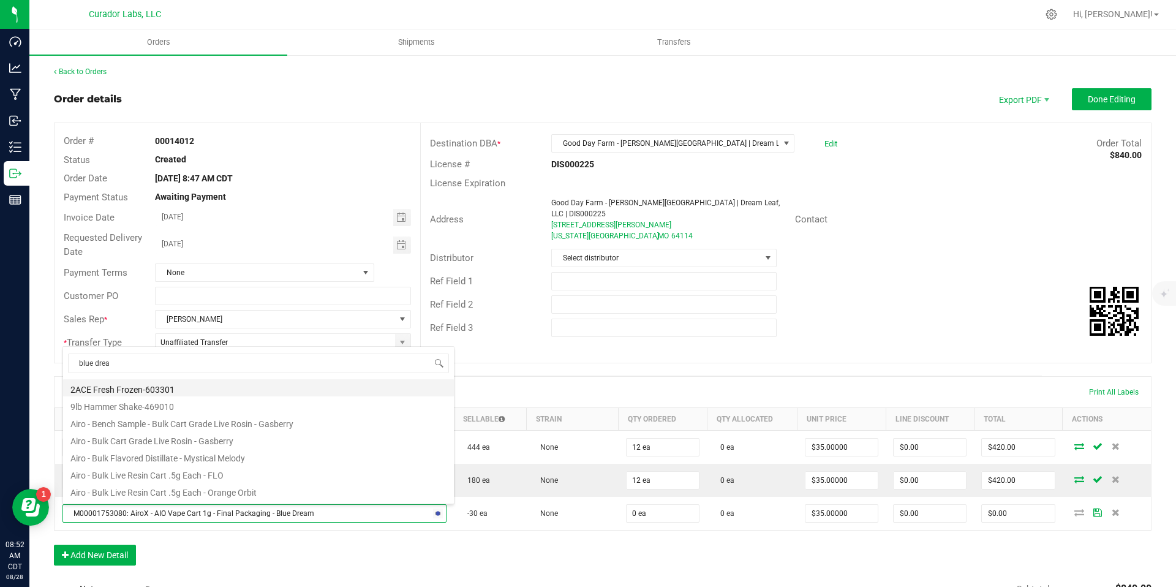
type input "blue dream"
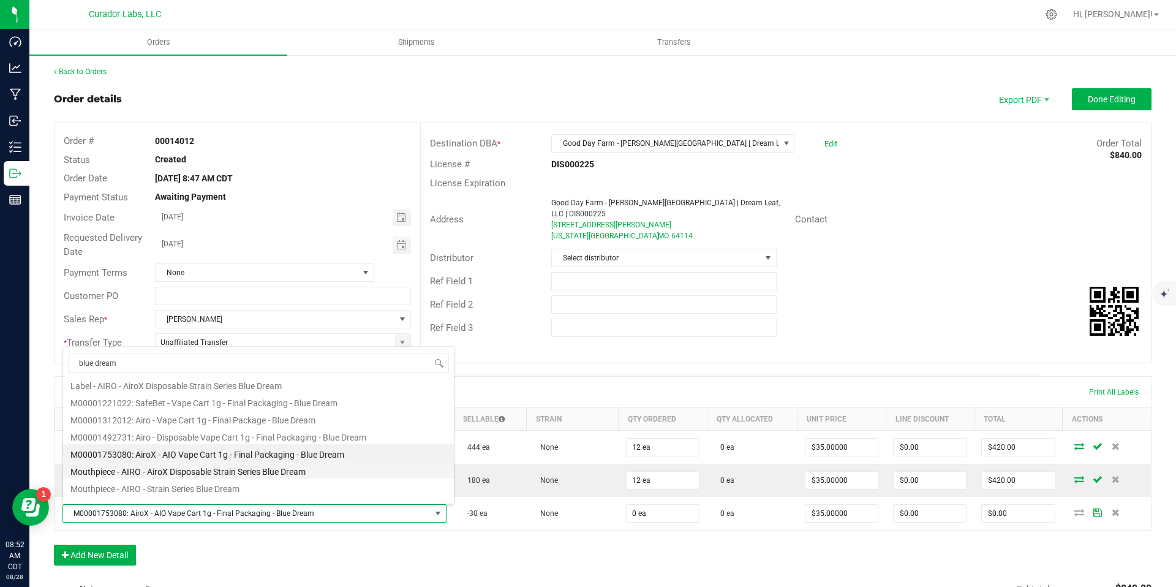
scroll to position [134, 0]
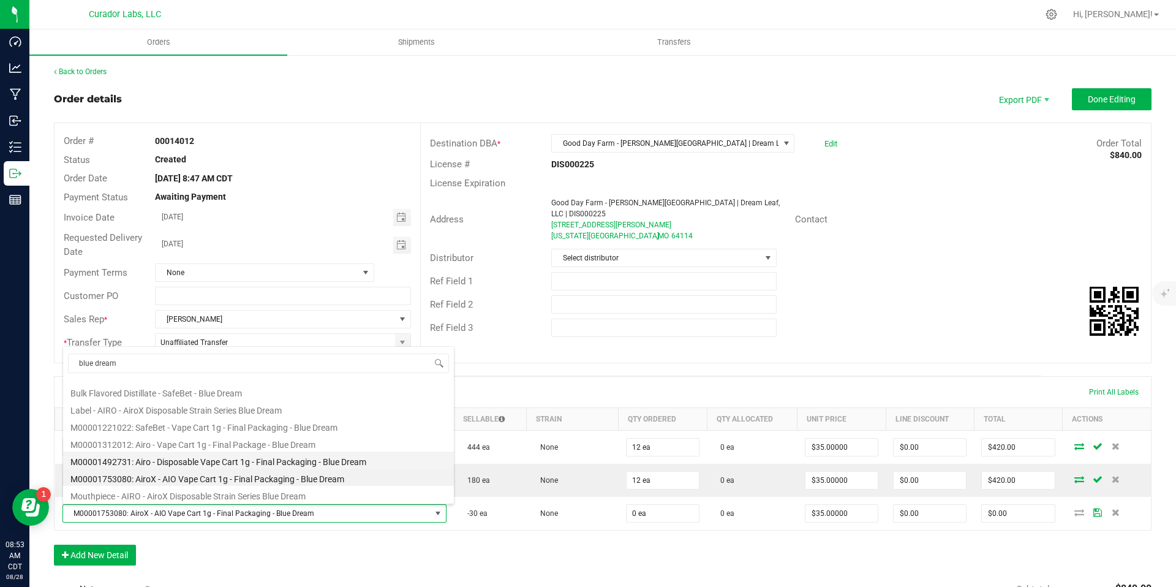
click at [411, 460] on li "M00001492731: Airo - Disposable Vape Cart 1g - Final Packaging - Blue Dream" at bounding box center [258, 459] width 391 height 17
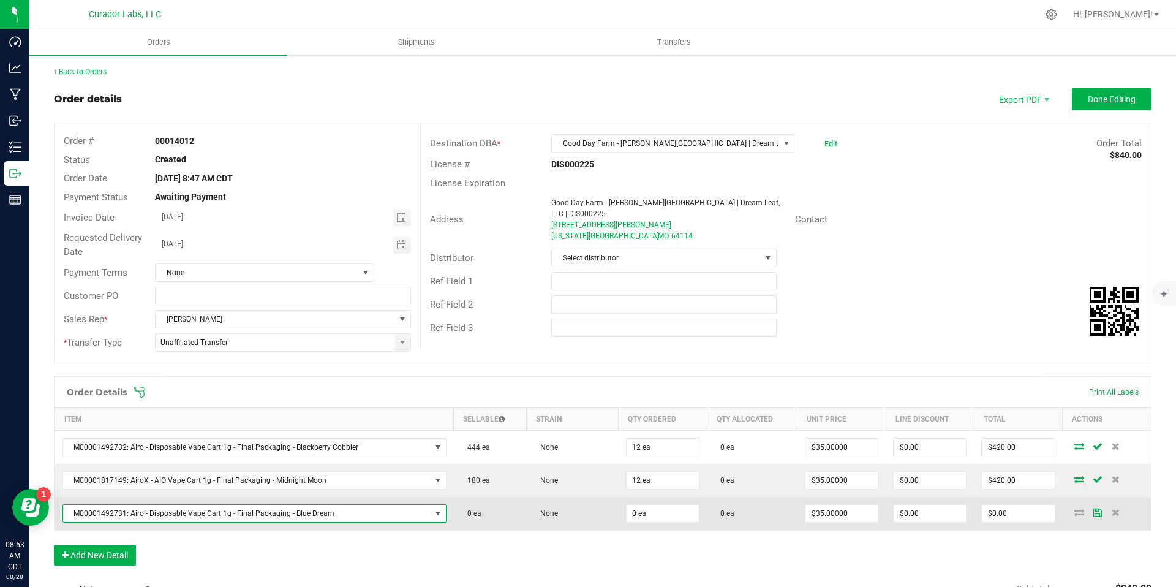
click at [421, 508] on span "M00001492731: Airo - Disposable Vape Cart 1g - Final Packaging - Blue Dream" at bounding box center [246, 513] width 367 height 17
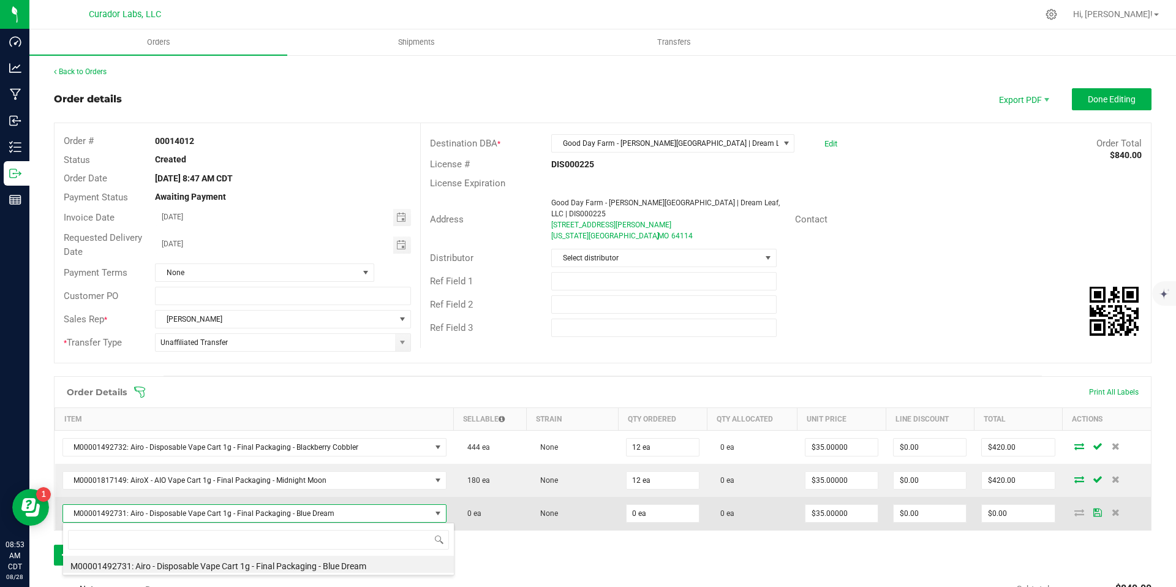
scroll to position [18, 373]
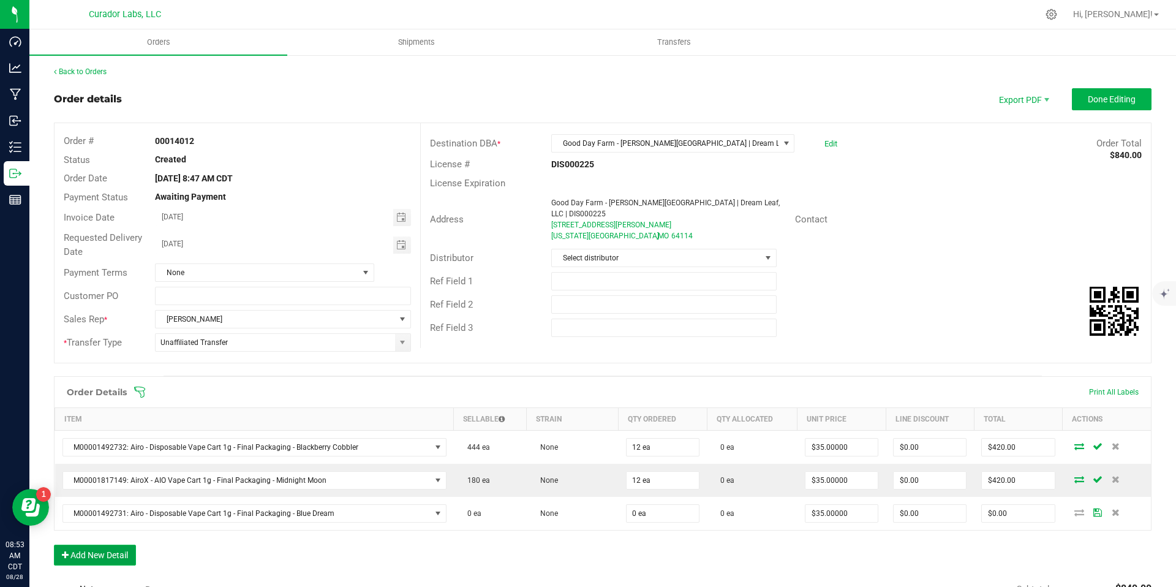
click at [120, 555] on button "Add New Detail" at bounding box center [95, 554] width 82 height 21
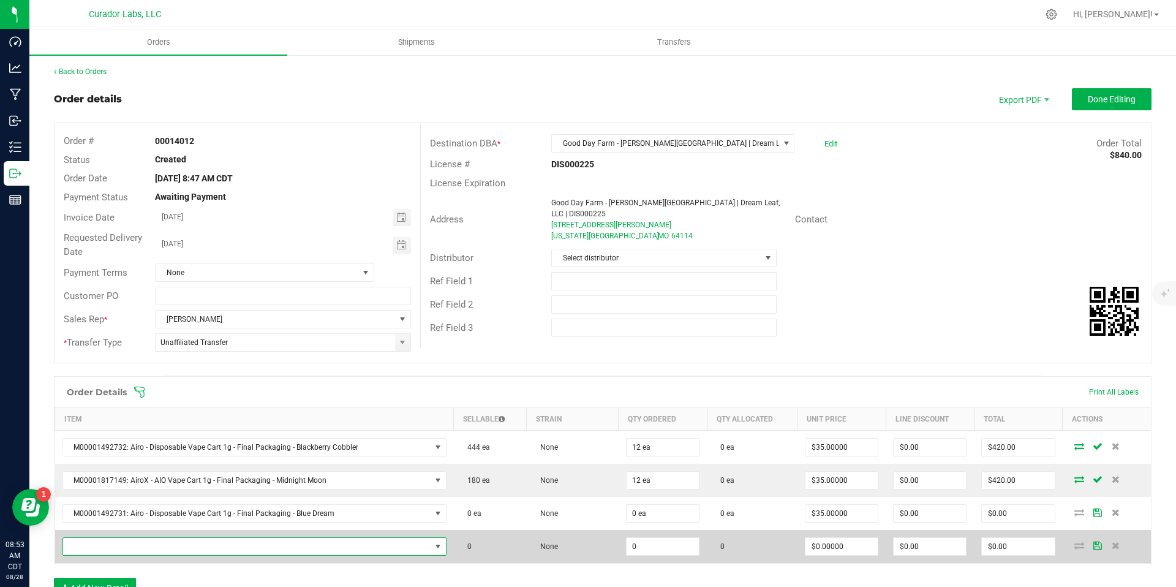
click at [184, 545] on span "NO DATA FOUND" at bounding box center [246, 546] width 367 height 17
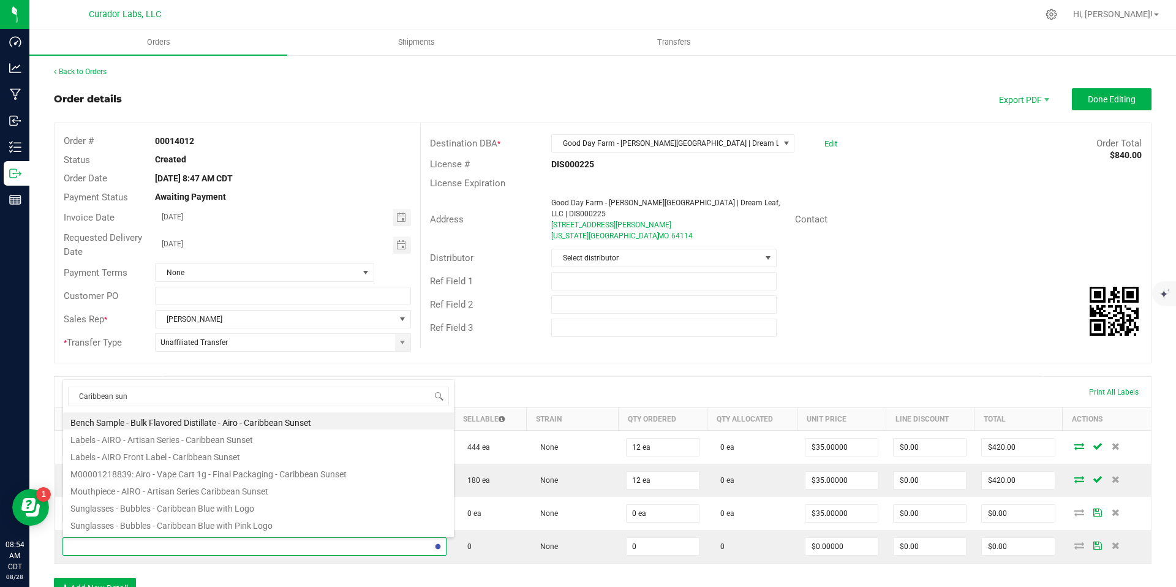
type input "Caribbean sun"
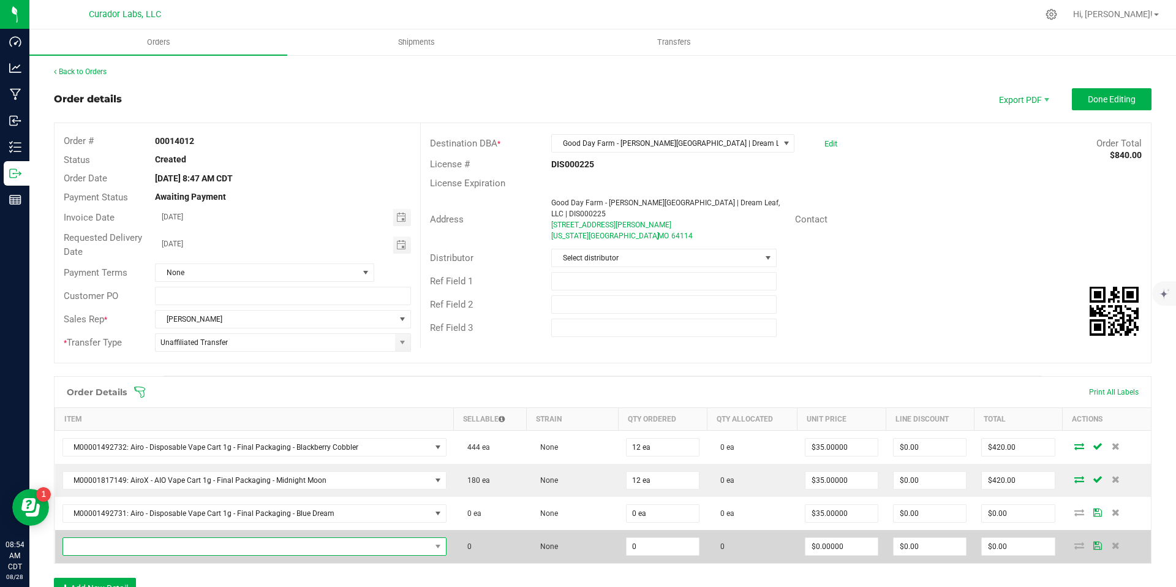
click at [241, 551] on span "NO DATA FOUND" at bounding box center [246, 546] width 367 height 17
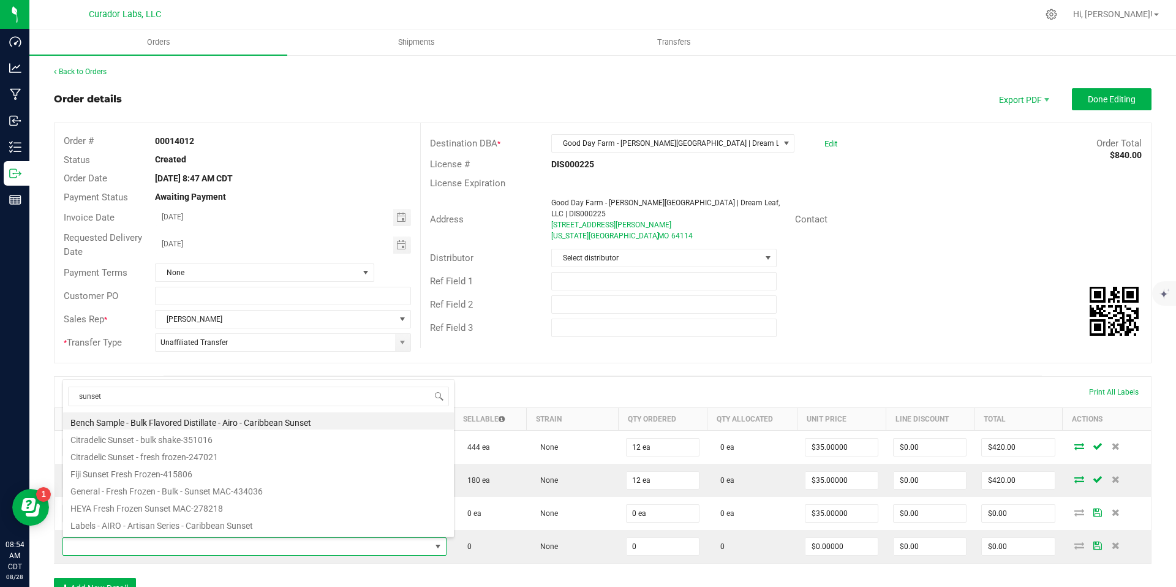
drag, startPoint x: 260, startPoint y: 402, endPoint x: 113, endPoint y: 364, distance: 151.8
click at [113, 365] on body "Dashboard Analytics Manufacturing Inbound Inventory Outbound Reports 08:54 AM C…" at bounding box center [588, 293] width 1176 height 587
type input "caribbean sunset"
click at [194, 477] on li "M00001218839: Airo - Vape Cart 1g - Final Packaging - Caribbean Sunset" at bounding box center [258, 474] width 391 height 17
type input "0 ea"
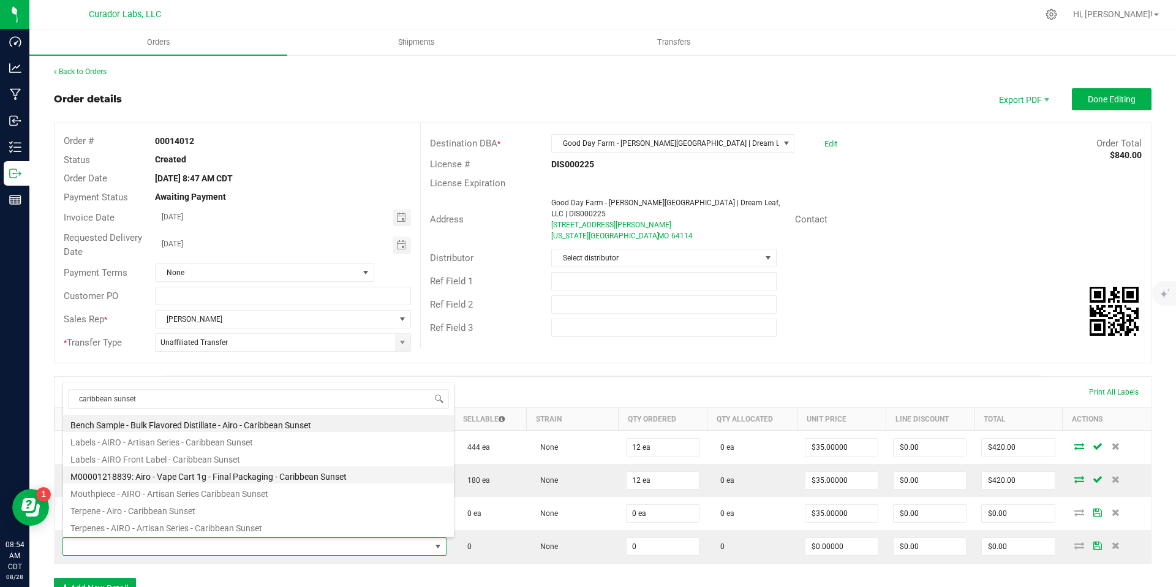
type input "$32.50000"
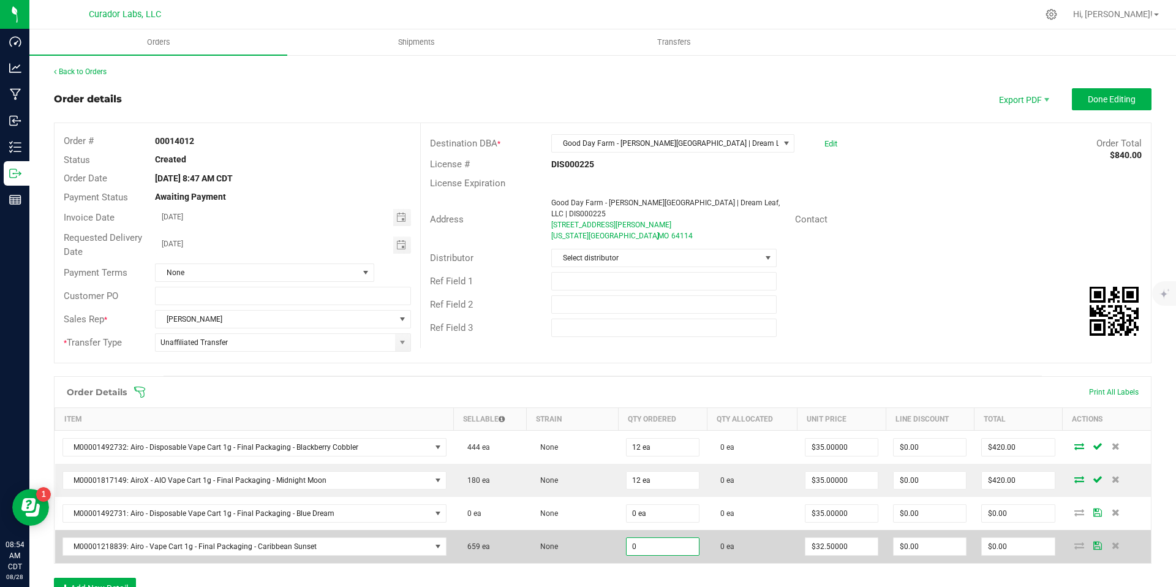
click at [658, 544] on input "0" at bounding box center [663, 546] width 72 height 17
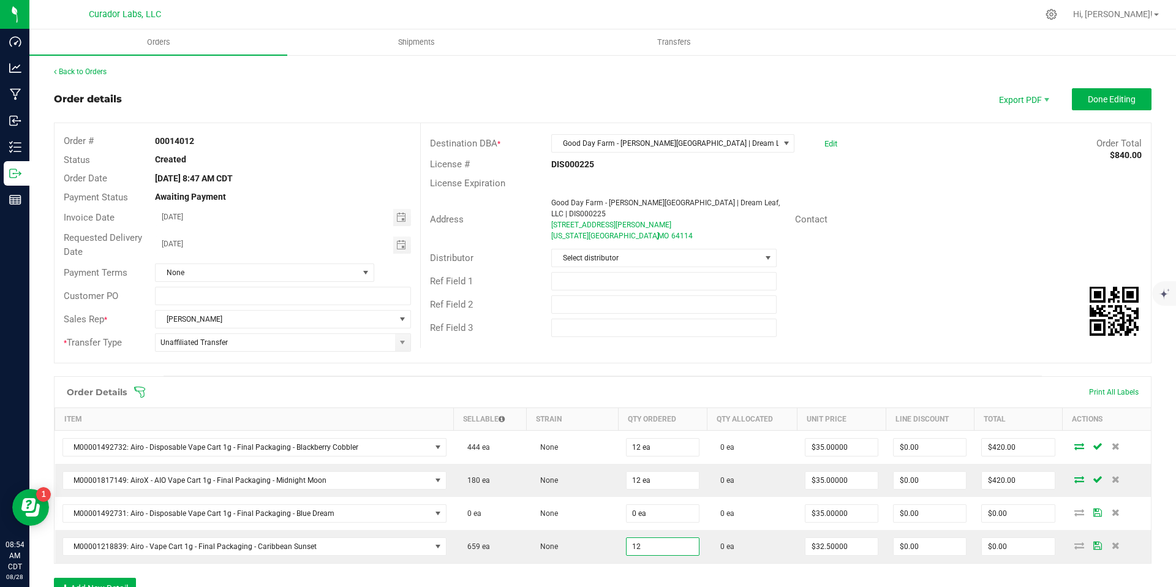
type input "12 ea"
type input "$390.00"
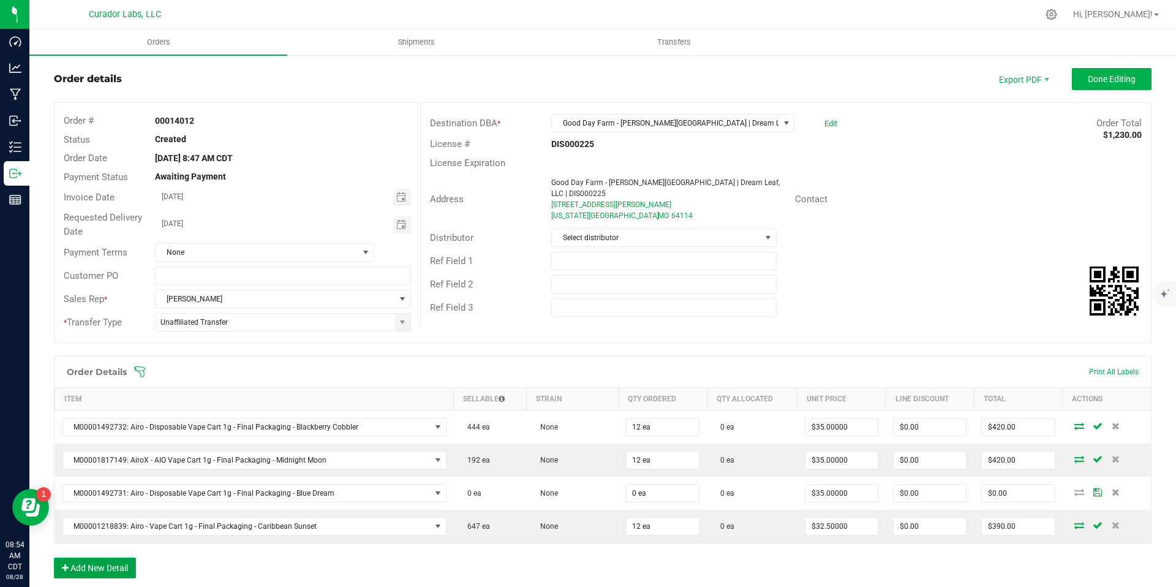
click at [114, 568] on button "Add New Detail" at bounding box center [95, 567] width 82 height 21
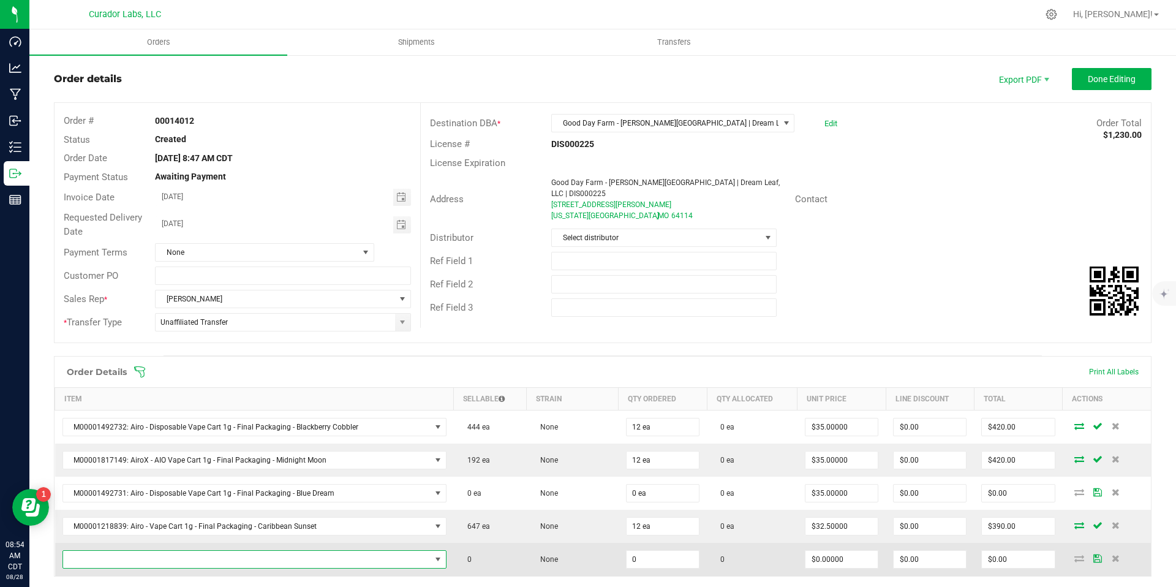
click at [184, 554] on span "NO DATA FOUND" at bounding box center [246, 559] width 367 height 17
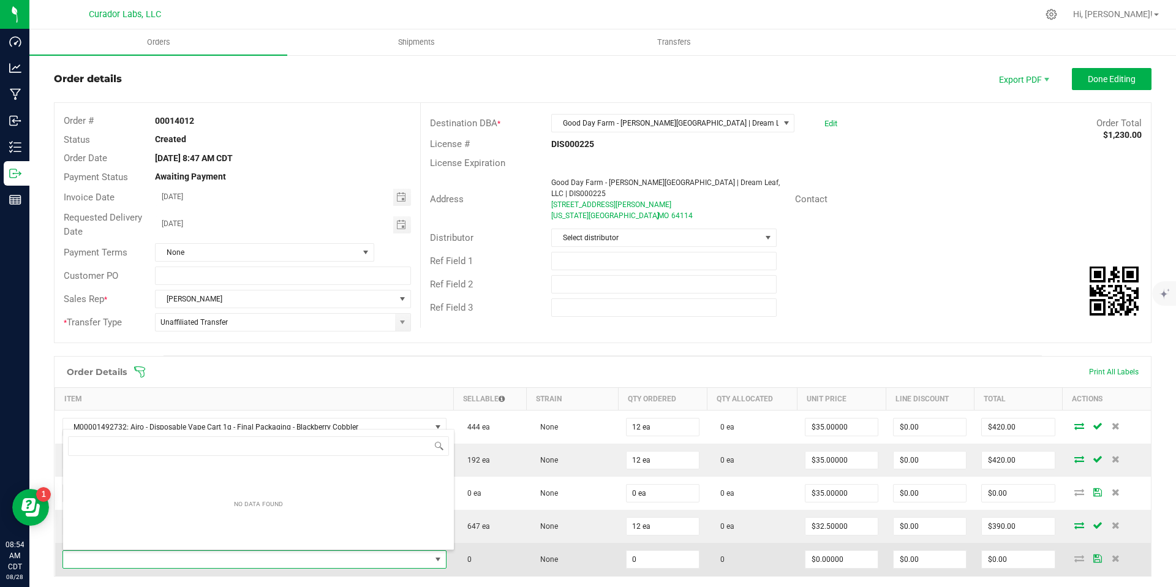
scroll to position [18, 373]
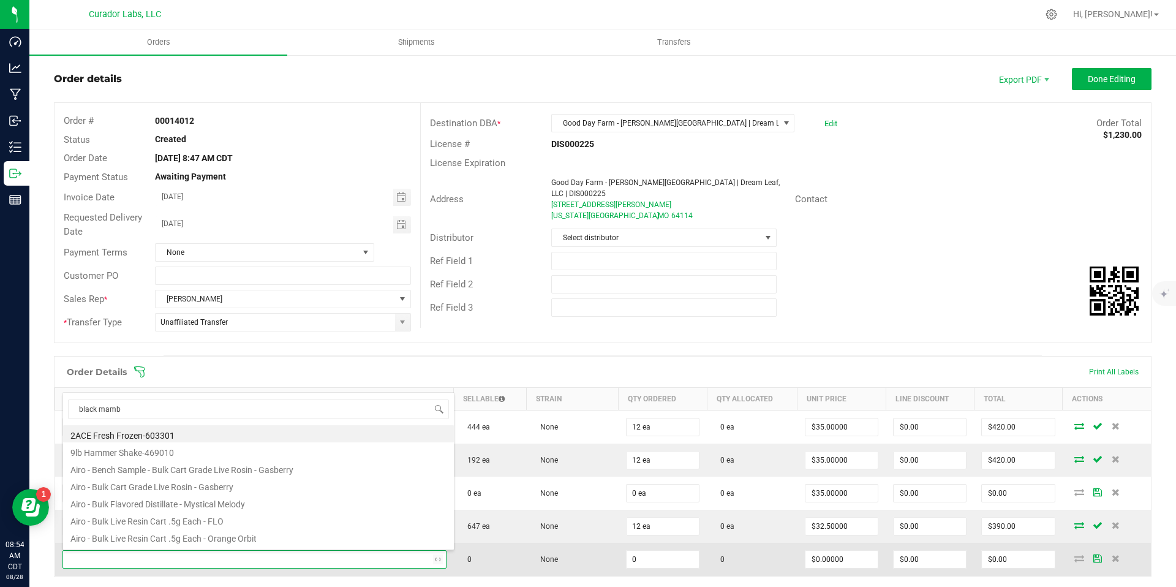
type input "black mamba"
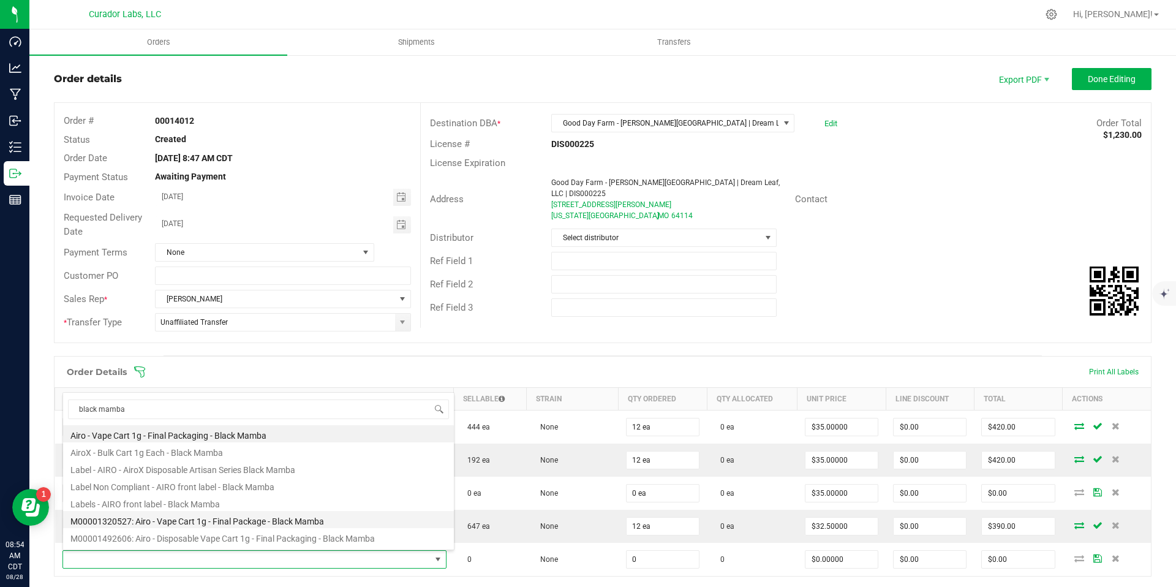
click at [242, 521] on li "M00001320527: Airo - Vape Cart 1g - Final Package - Black Mamba" at bounding box center [258, 519] width 391 height 17
type input "0 ea"
type input "$32.50000"
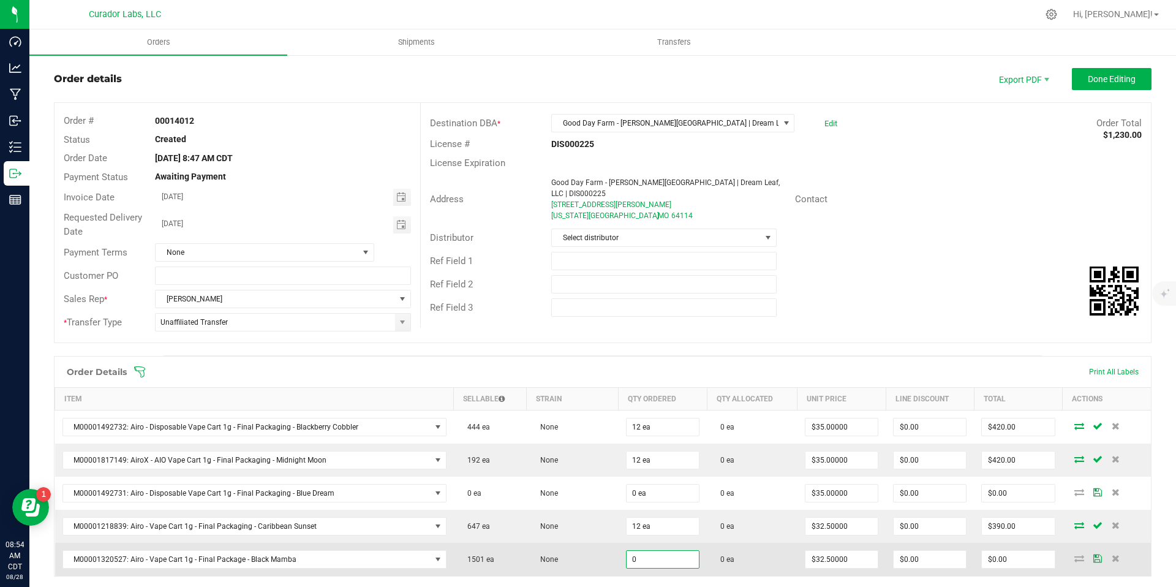
click at [660, 562] on input "0" at bounding box center [663, 559] width 72 height 17
type input "12 ea"
type input "$390.00"
click at [576, 561] on td "None" at bounding box center [573, 559] width 92 height 33
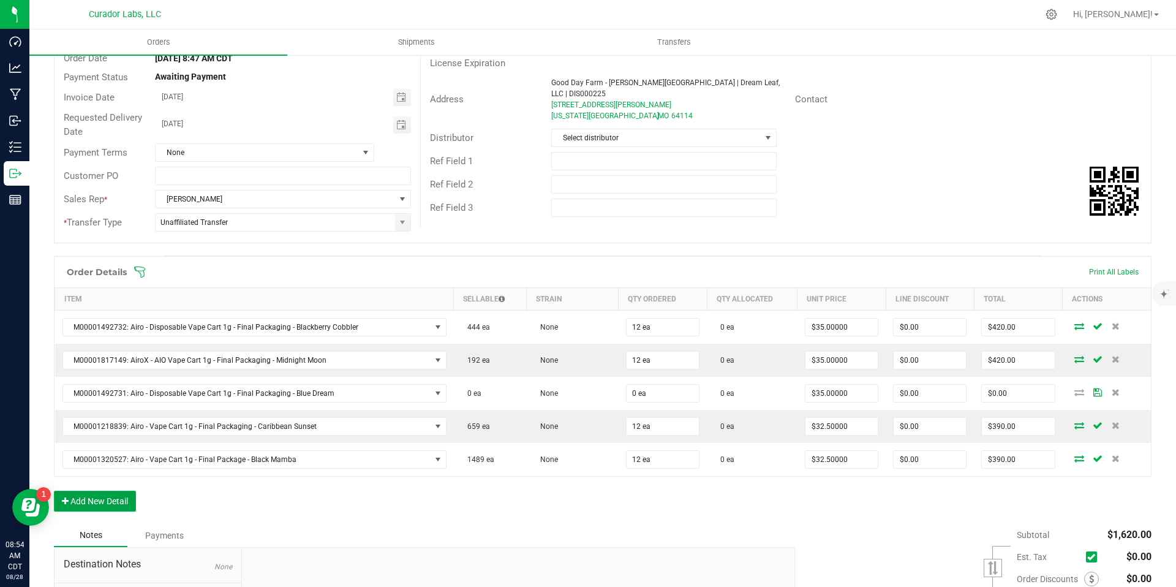
click at [107, 508] on button "Add New Detail" at bounding box center [95, 501] width 82 height 21
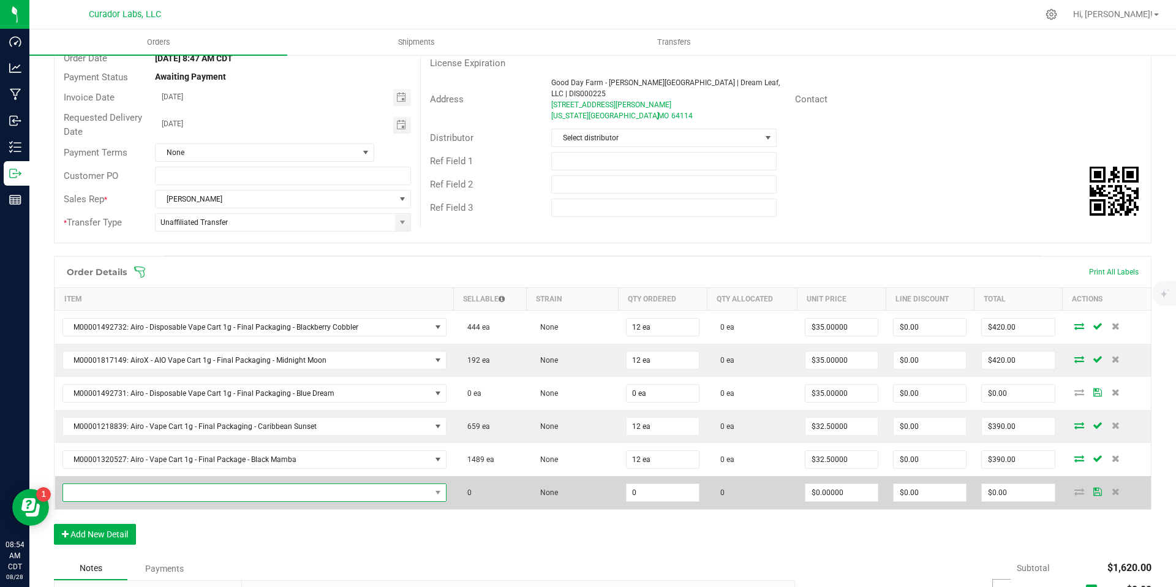
click at [168, 493] on span "NO DATA FOUND" at bounding box center [246, 492] width 367 height 17
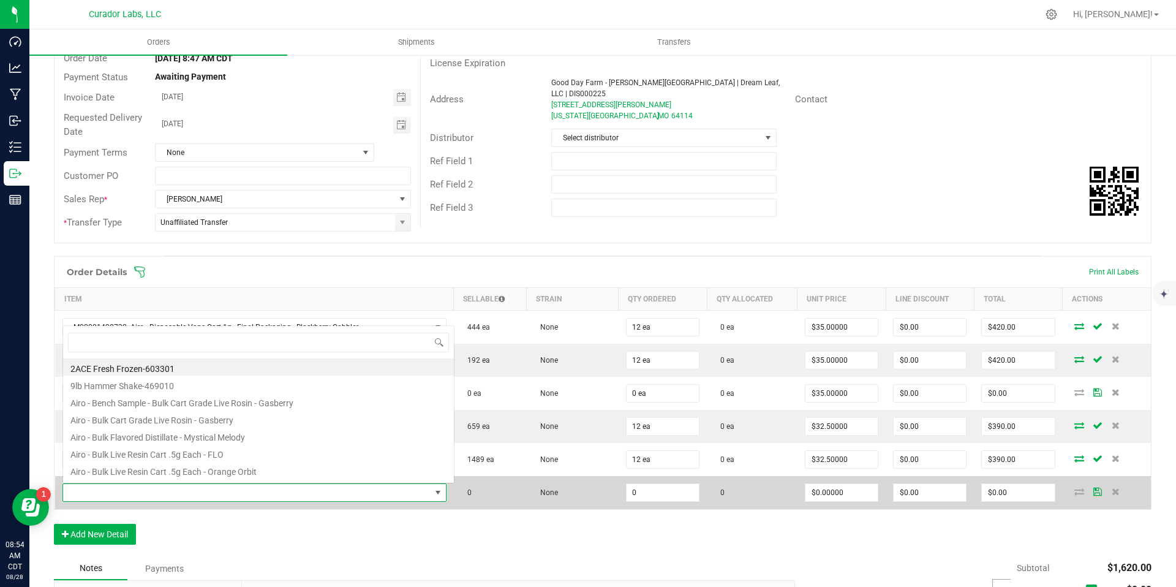
scroll to position [18, 373]
type input "mystical melody"
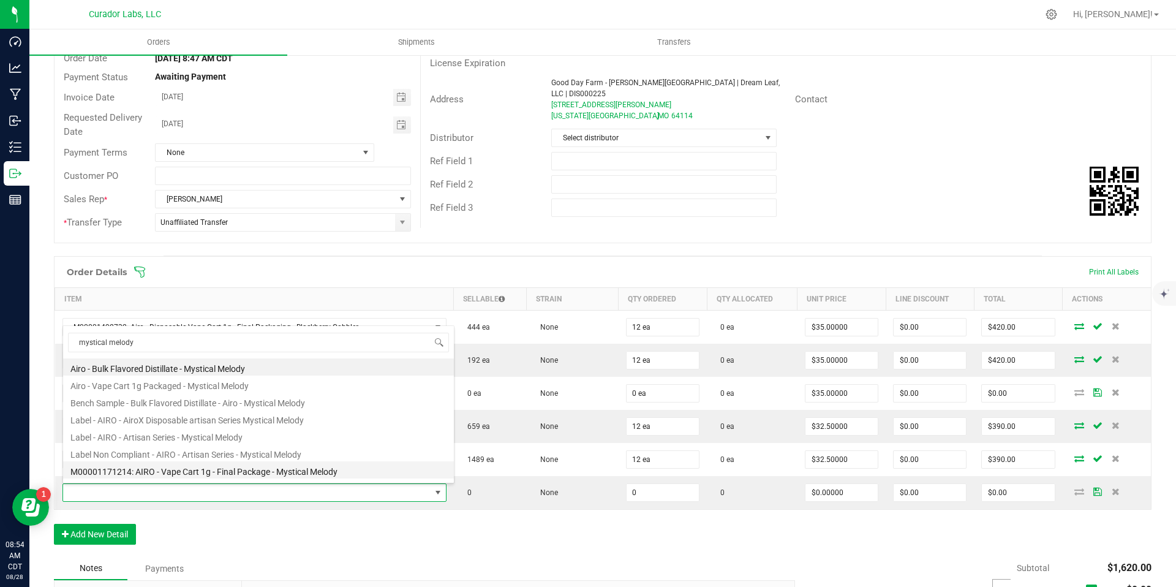
click at [340, 473] on li "M00001171214: AIRO - Vape Cart 1g - Final Package - Mystical Melody" at bounding box center [258, 469] width 391 height 17
type input "0 ea"
type input "$32.50000"
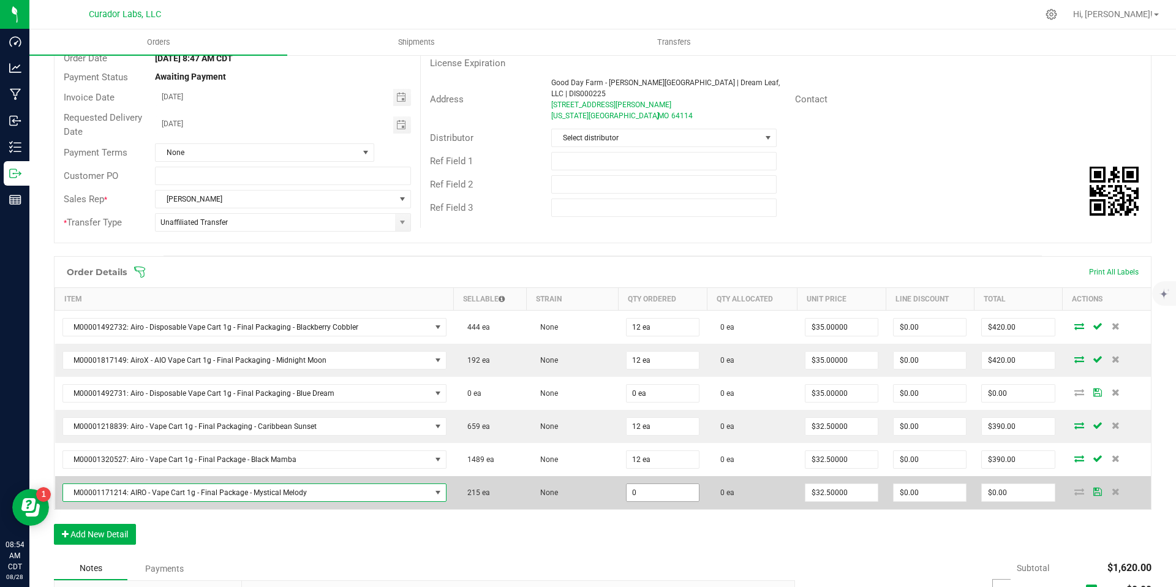
click at [668, 491] on input "0" at bounding box center [663, 492] width 72 height 17
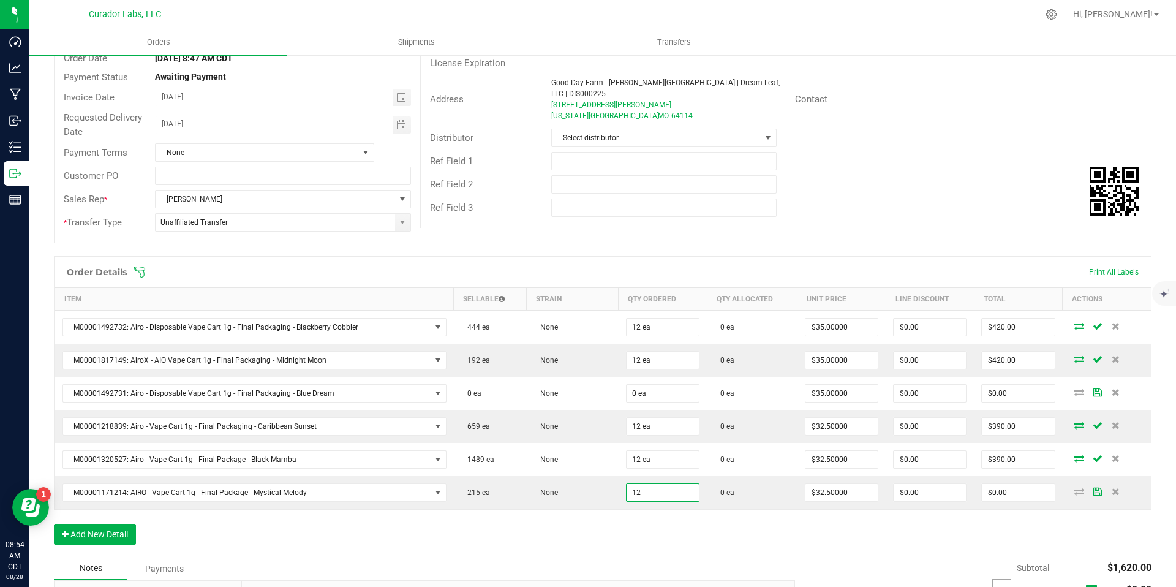
type input "12 ea"
type input "$390.00"
click at [665, 537] on div "Order Details Print All Labels Item Sellable Strain Qty Ordered Qty Allocated U…" at bounding box center [603, 406] width 1098 height 301
click at [83, 538] on button "Add New Detail" at bounding box center [95, 534] width 82 height 21
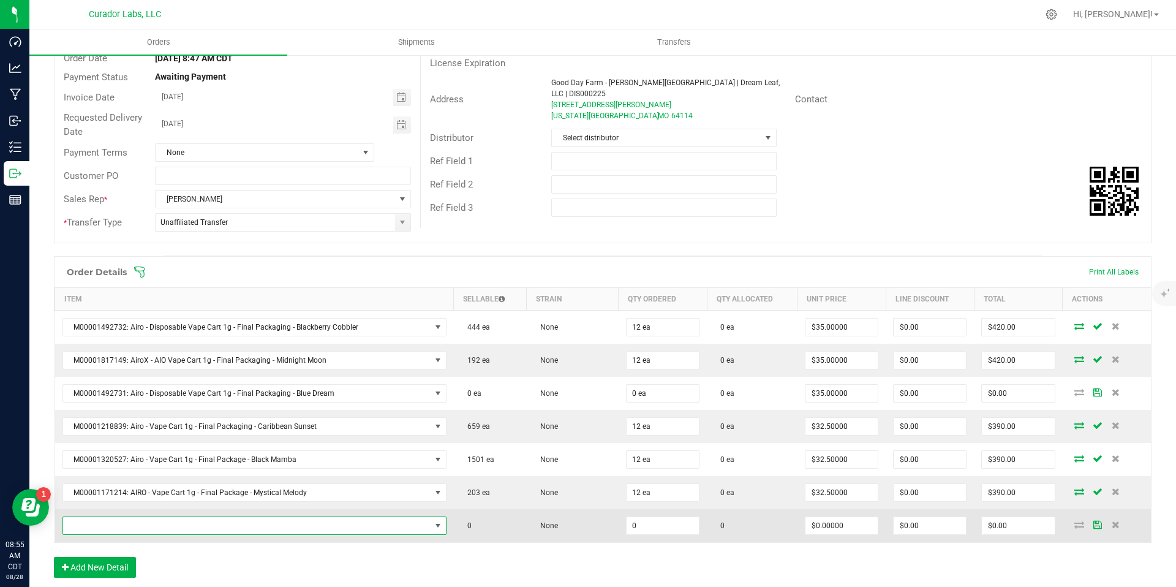
click at [433, 528] on span "NO DATA FOUND" at bounding box center [438, 526] width 10 height 10
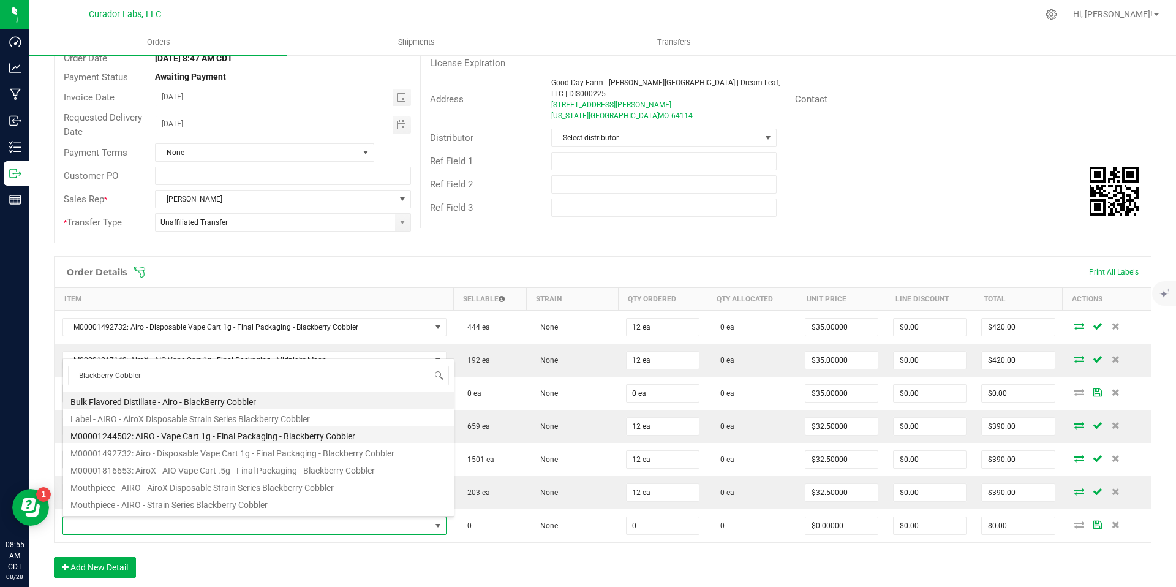
click at [393, 437] on li "M00001244502: AIRO - Vape Cart 1g - Final Packaging - Blackberry Cobbler" at bounding box center [258, 434] width 391 height 17
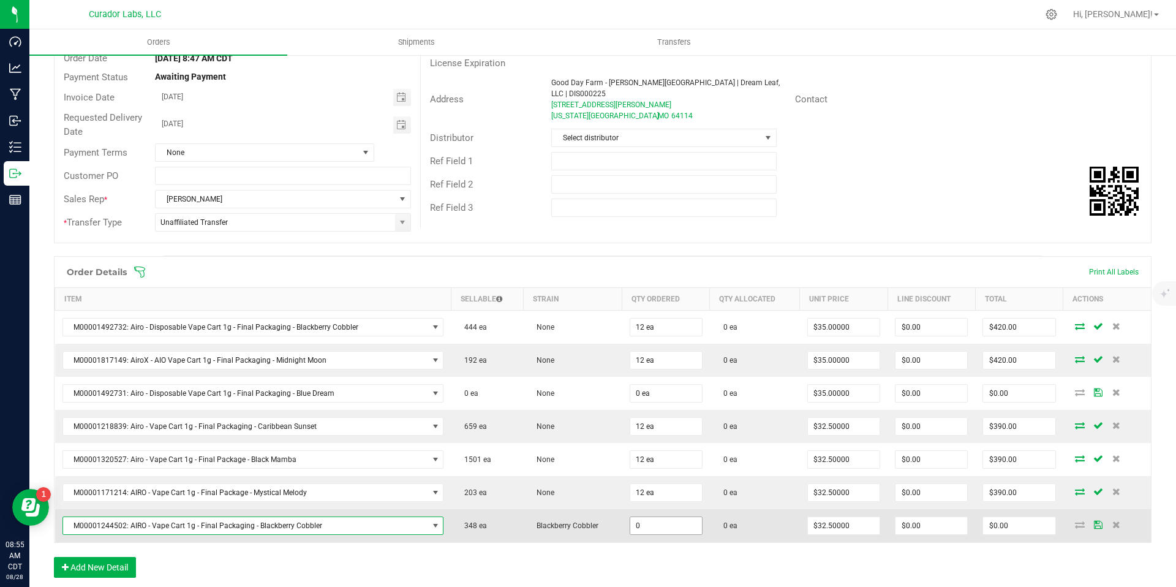
click at [658, 519] on input "0" at bounding box center [666, 525] width 72 height 17
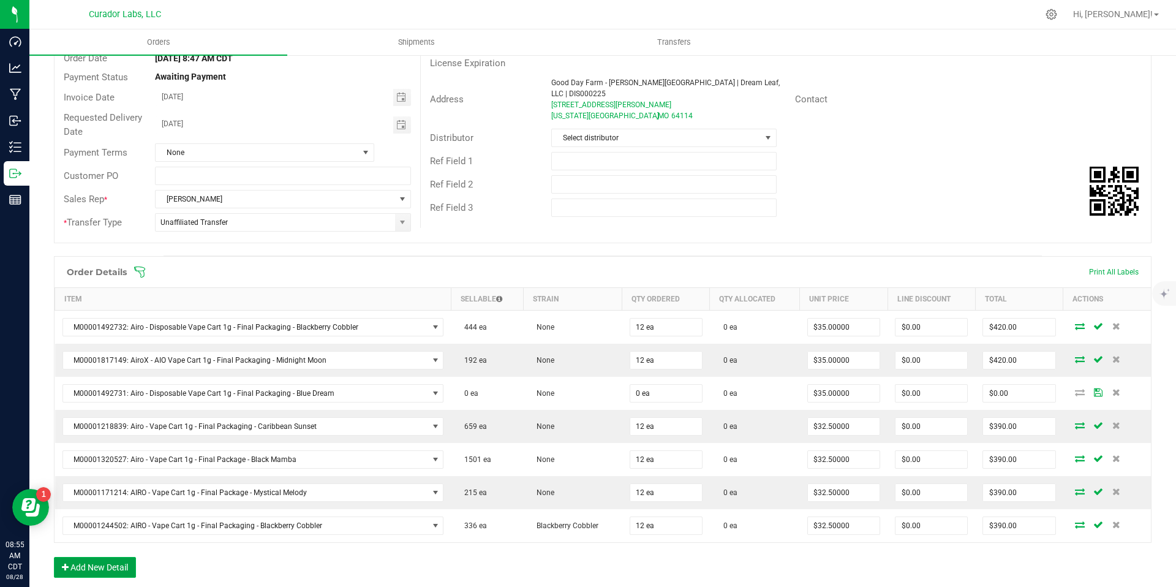
click at [113, 562] on button "Add New Detail" at bounding box center [95, 567] width 82 height 21
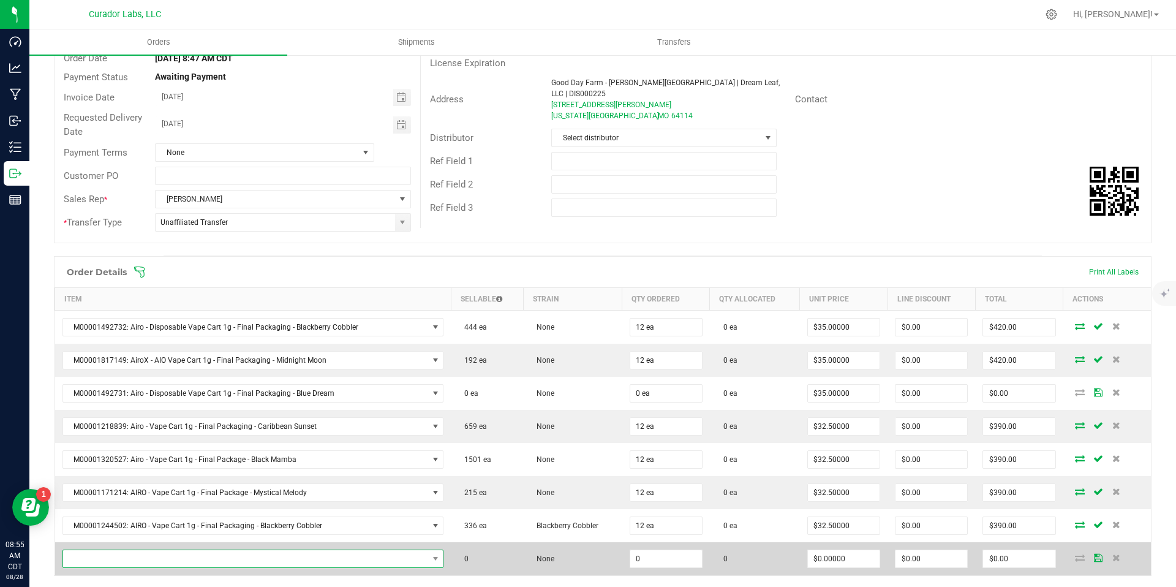
click at [160, 555] on span "NO DATA FOUND" at bounding box center [245, 558] width 365 height 17
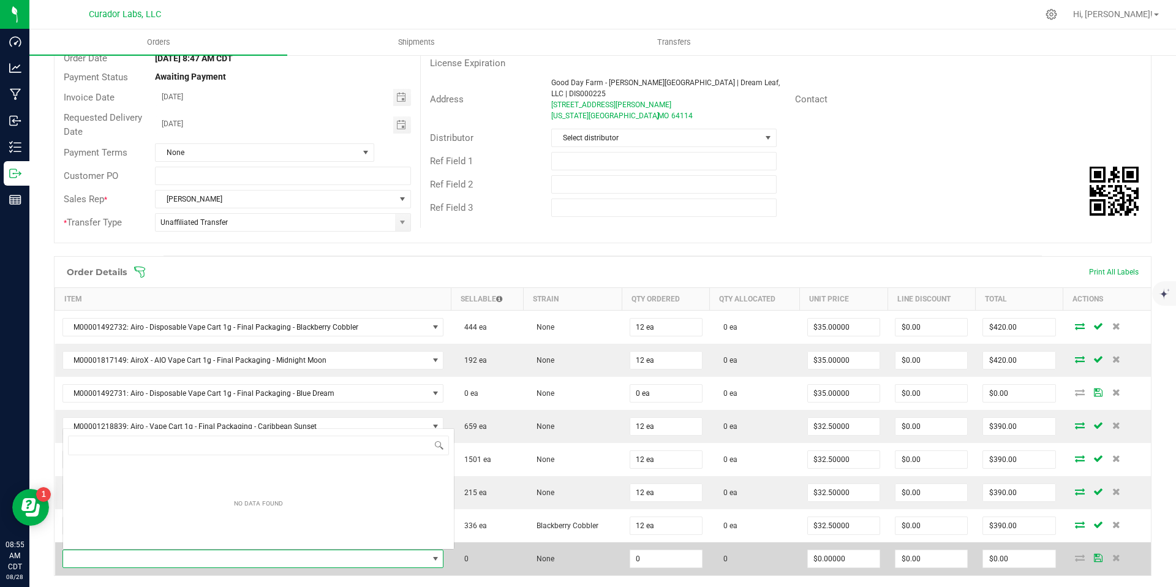
scroll to position [18, 371]
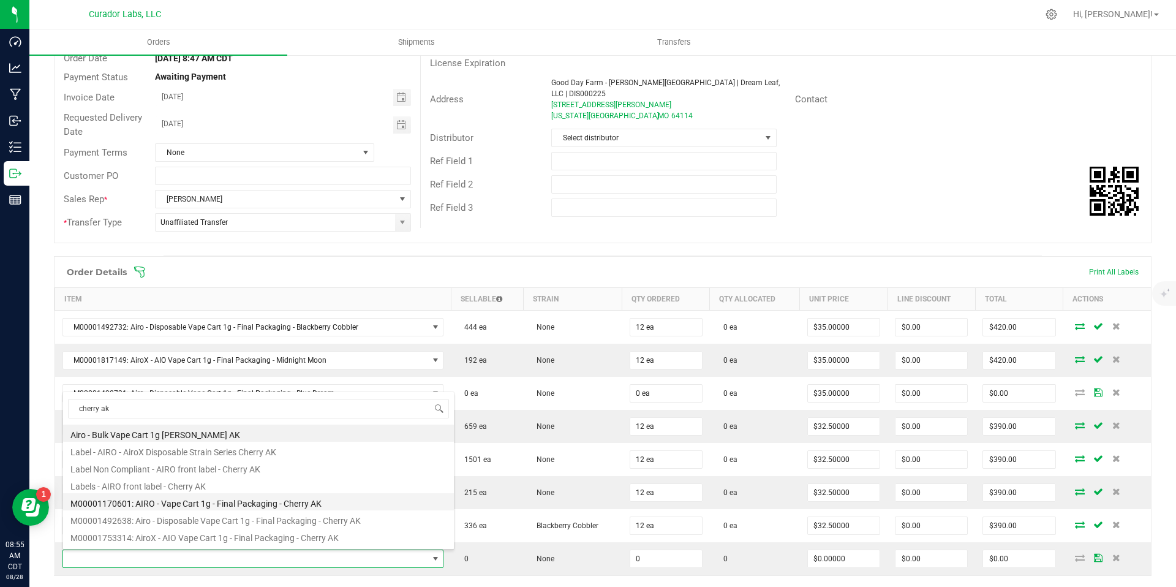
click at [296, 504] on li "M00001170601: AIRO - Vape Cart 1g - Final Packaging - Cherry AK" at bounding box center [258, 501] width 391 height 17
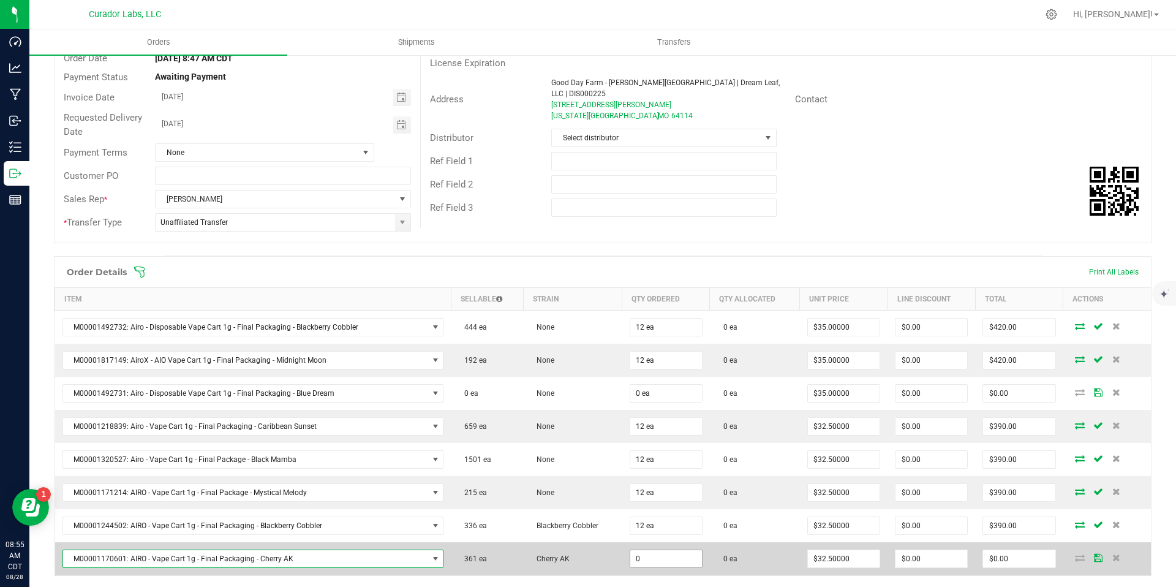
click at [666, 562] on input "0" at bounding box center [666, 558] width 72 height 17
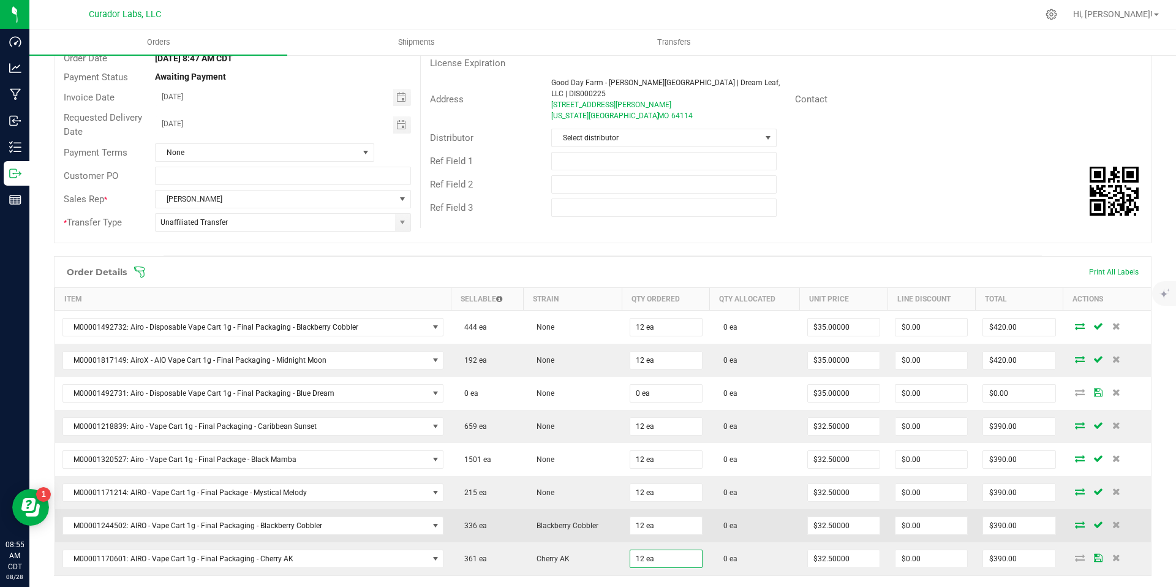
click at [560, 538] on td "Blackberry Cobbler" at bounding box center [572, 525] width 99 height 33
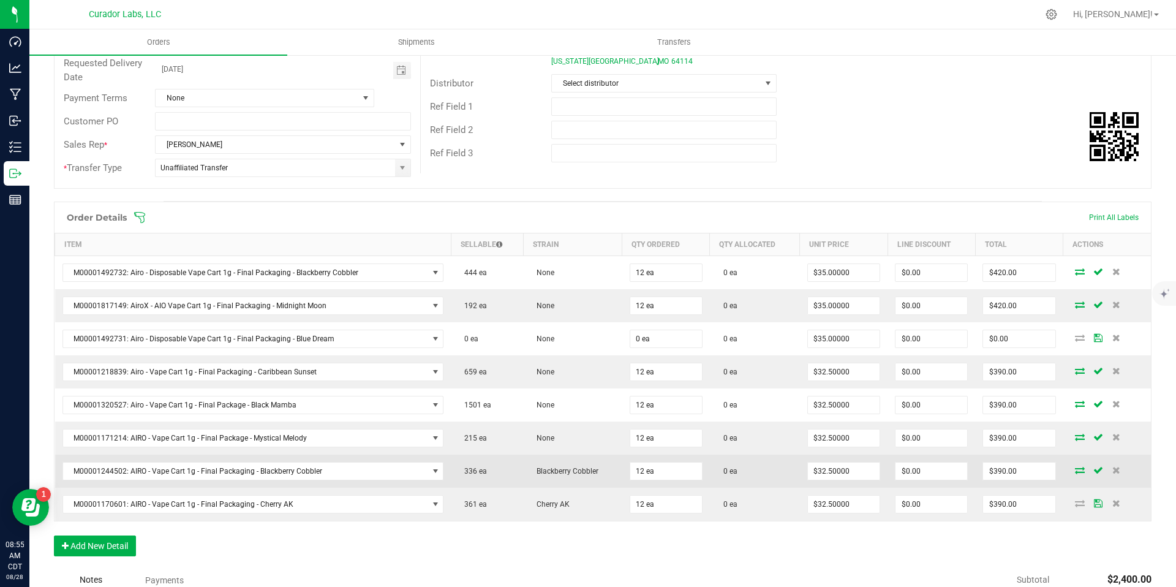
scroll to position [262, 0]
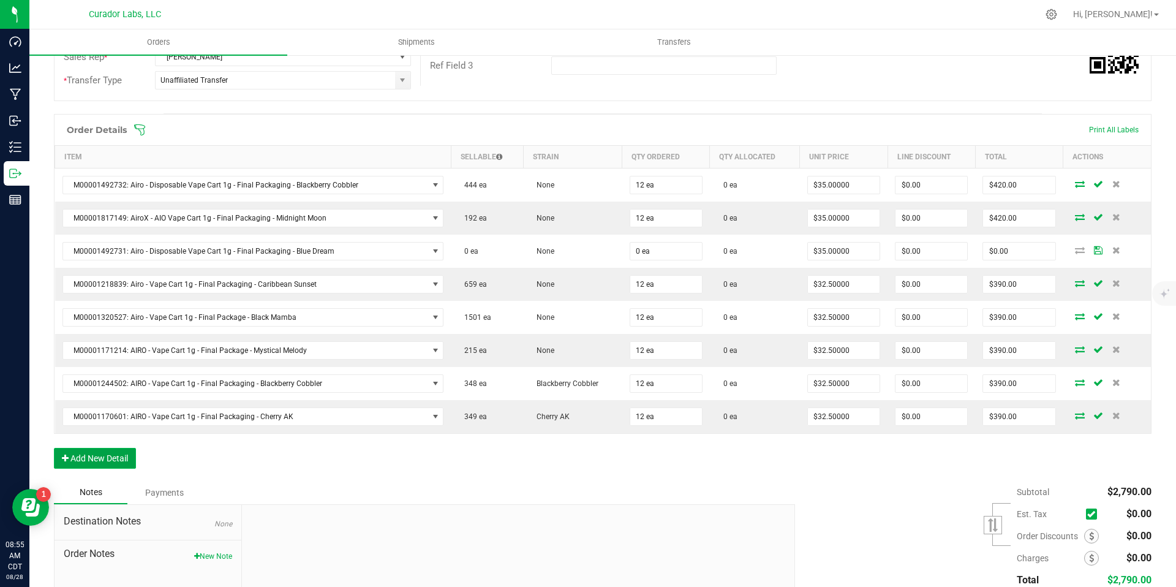
click at [95, 459] on button "Add New Detail" at bounding box center [95, 458] width 82 height 21
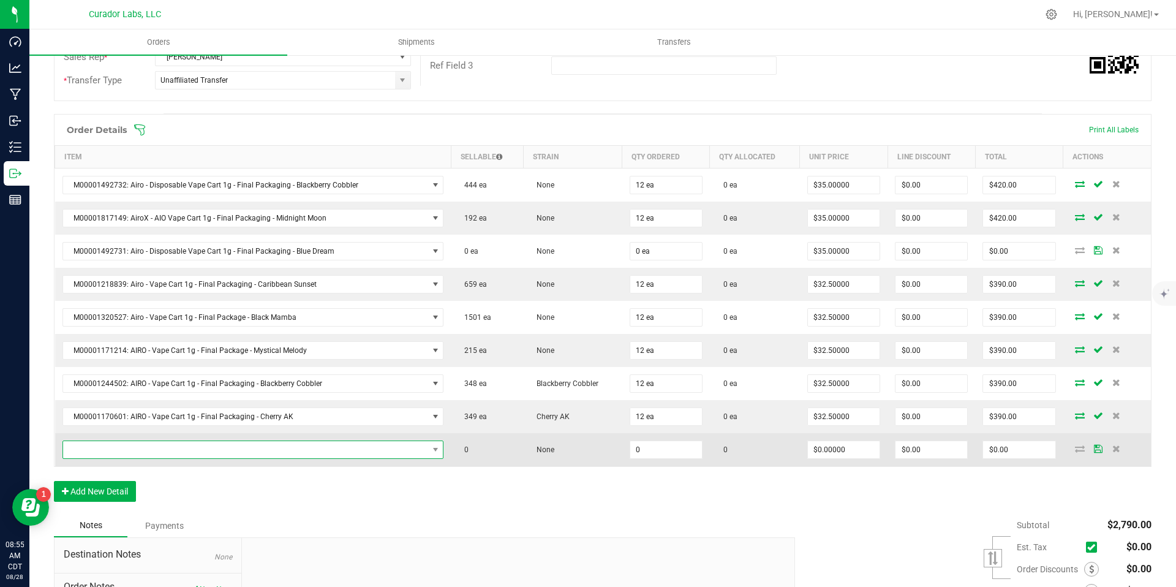
click at [224, 448] on span "NO DATA FOUND" at bounding box center [245, 449] width 365 height 17
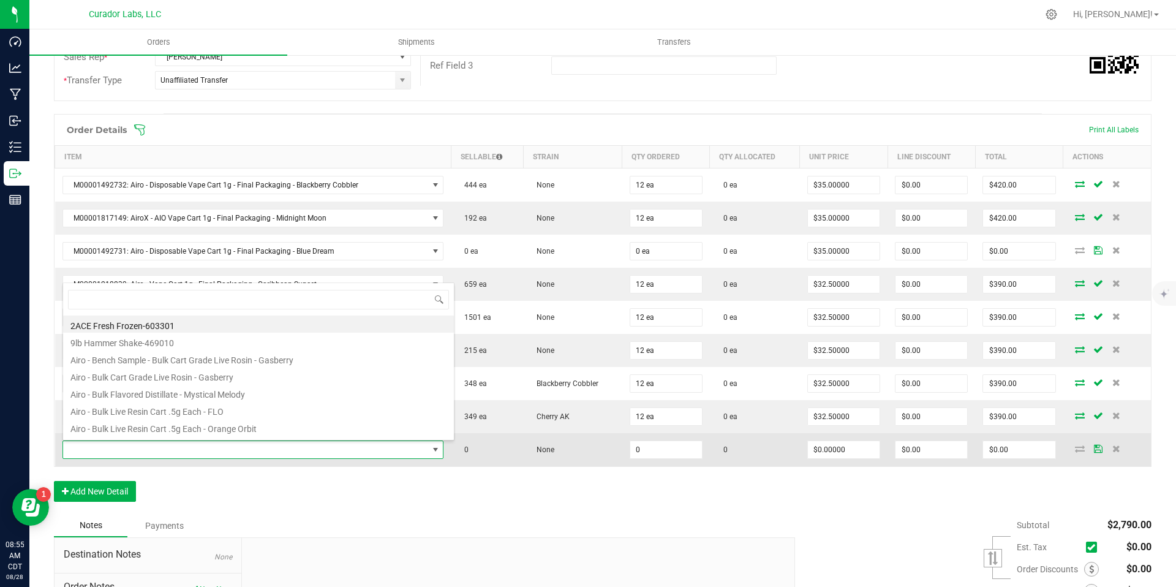
scroll to position [18, 371]
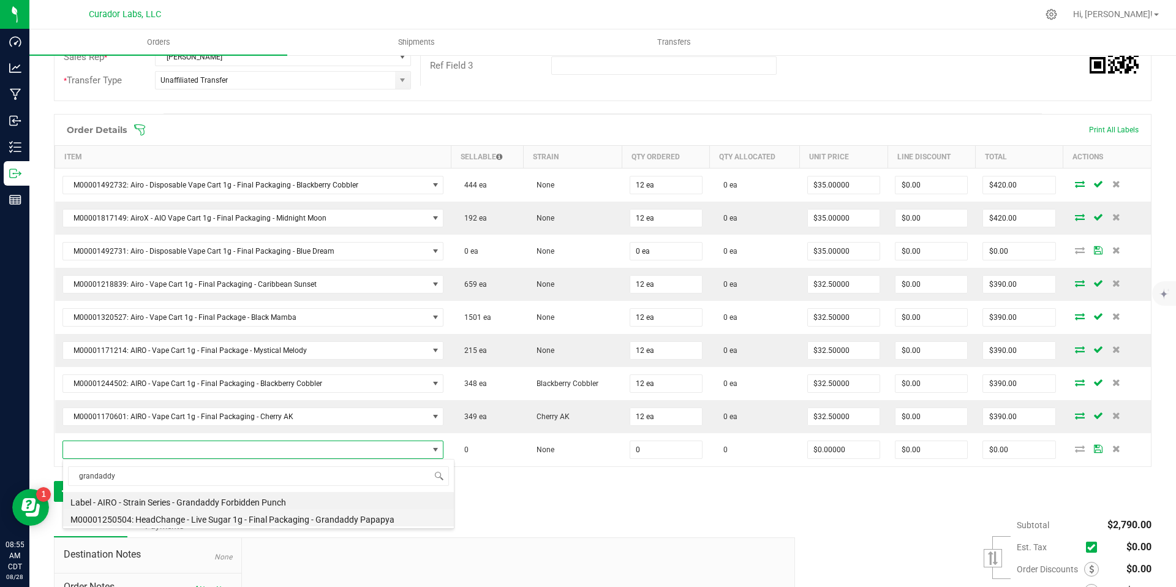
click at [249, 523] on li "M00001250504: HeadChange - Live Sugar 1g - Final Packaging - Grandaddy Papapya" at bounding box center [258, 517] width 391 height 17
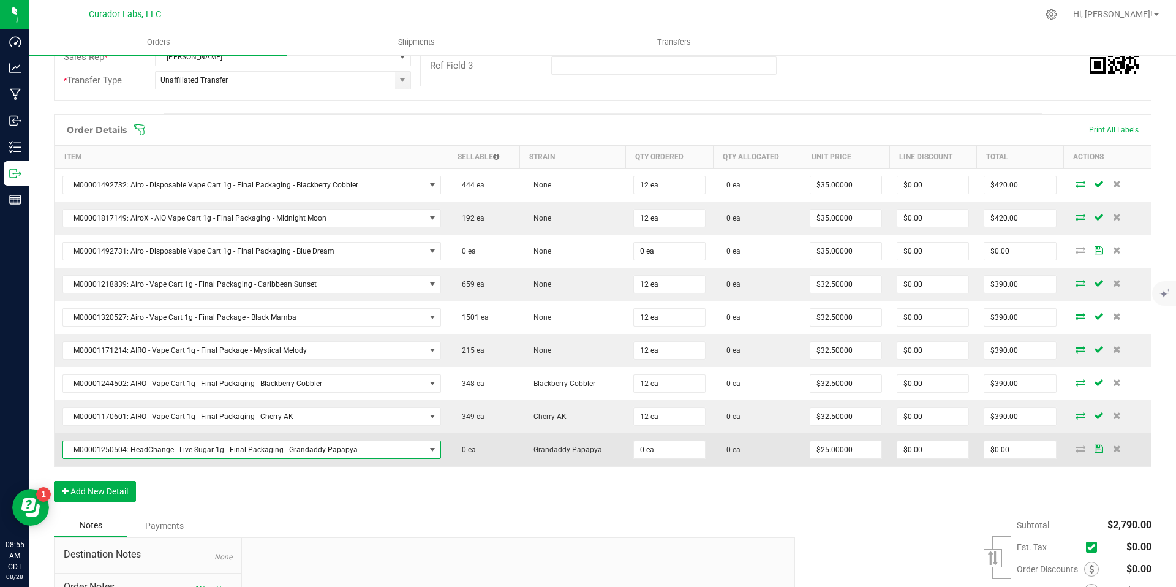
click at [376, 456] on span "M00001250504: HeadChange - Live Sugar 1g - Final Packaging - Grandaddy Papapya" at bounding box center [244, 449] width 362 height 17
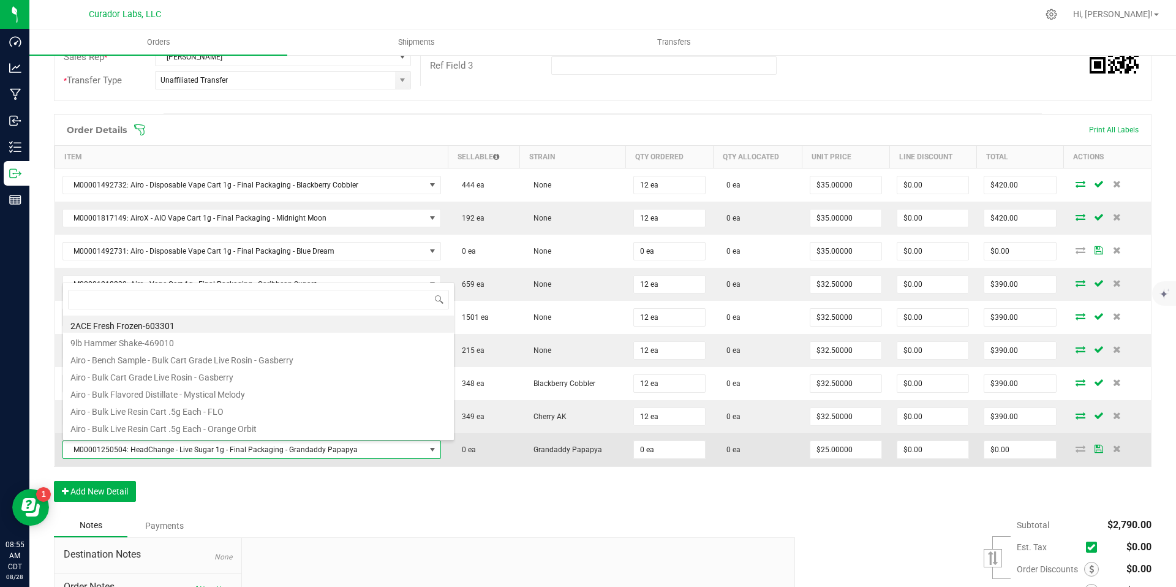
scroll to position [18, 369]
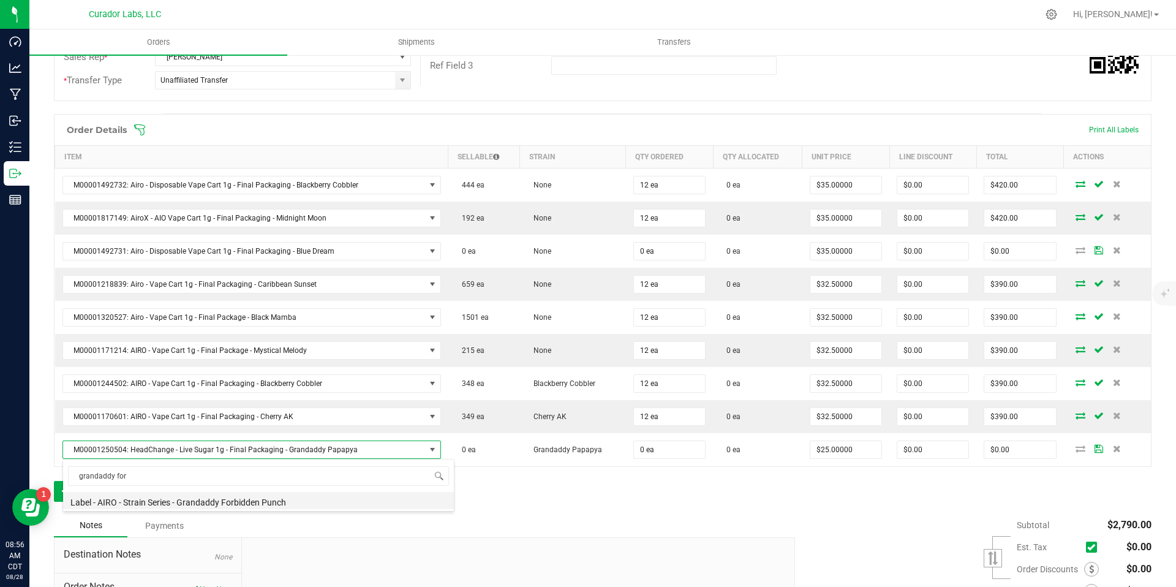
click at [296, 500] on li "Label - AIRO - Strain Series - Grandaddy Forbidden Punch" at bounding box center [258, 500] width 391 height 17
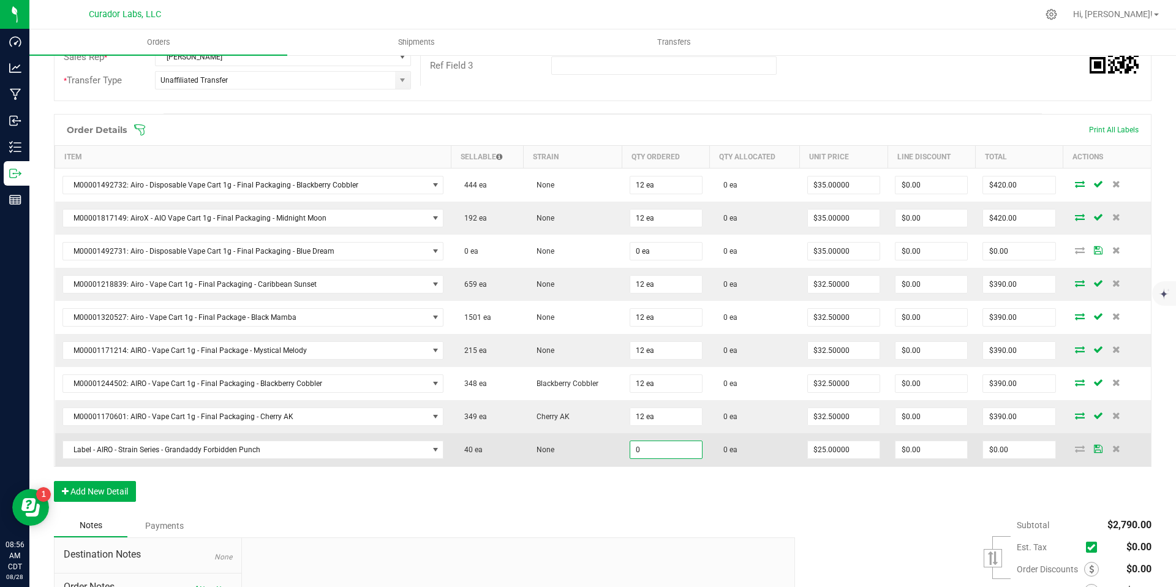
click at [691, 446] on input "0" at bounding box center [666, 449] width 72 height 17
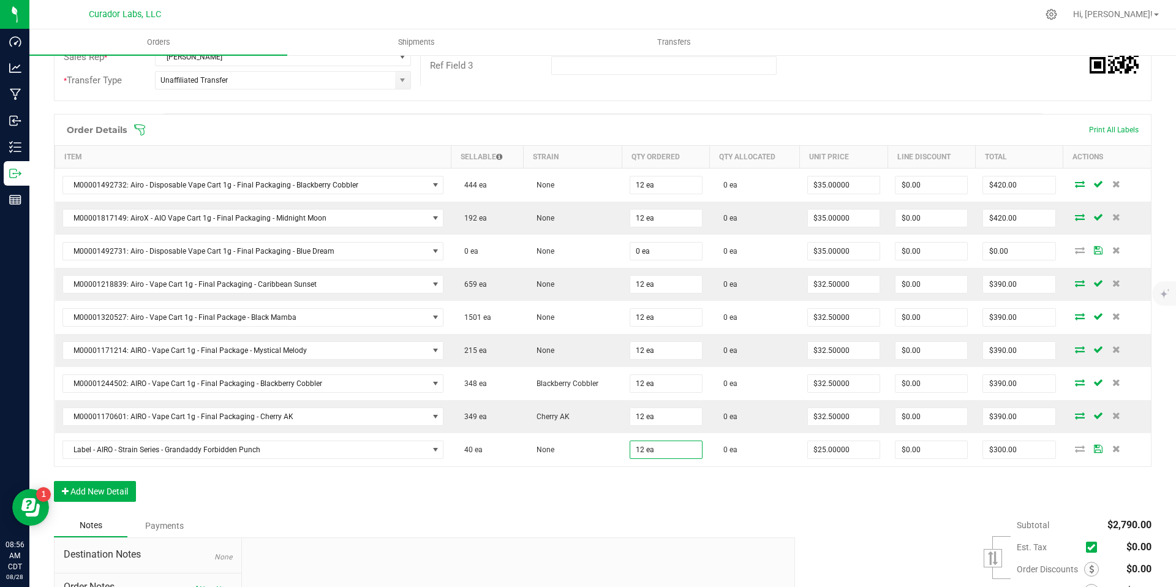
click at [578, 529] on div "Notes Payments" at bounding box center [420, 525] width 732 height 23
click at [125, 494] on button "Add New Detail" at bounding box center [95, 491] width 82 height 21
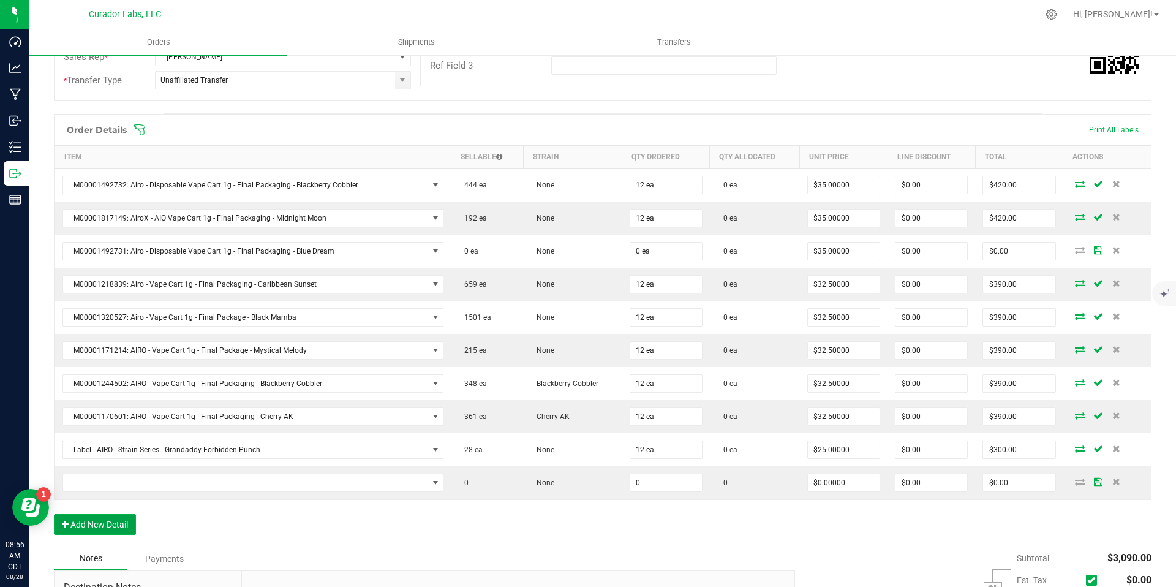
scroll to position [274, 0]
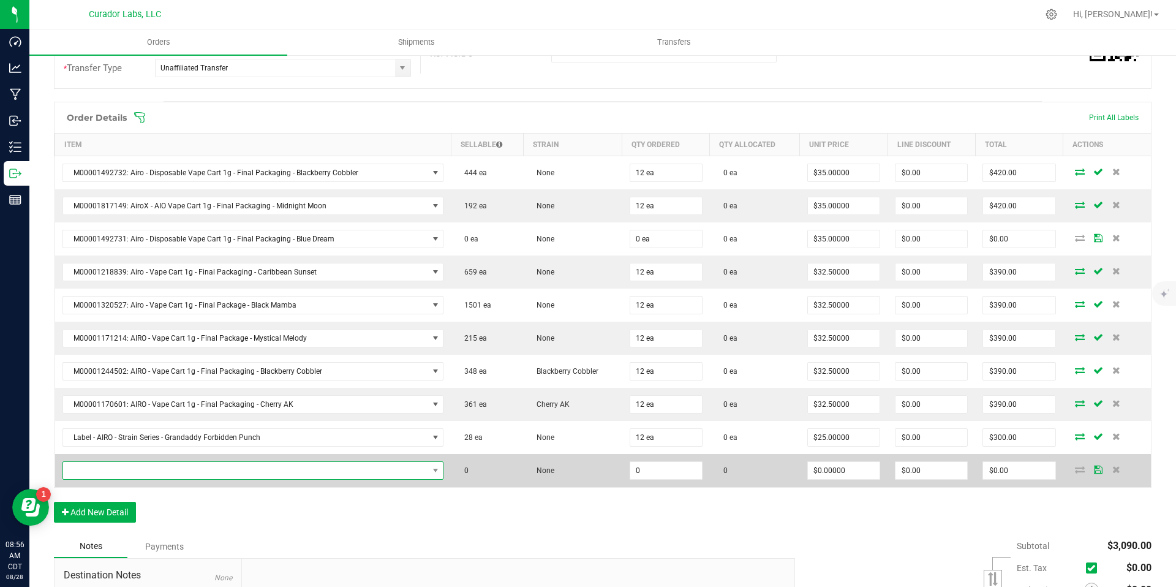
click at [325, 473] on span "NO DATA FOUND" at bounding box center [245, 470] width 365 height 17
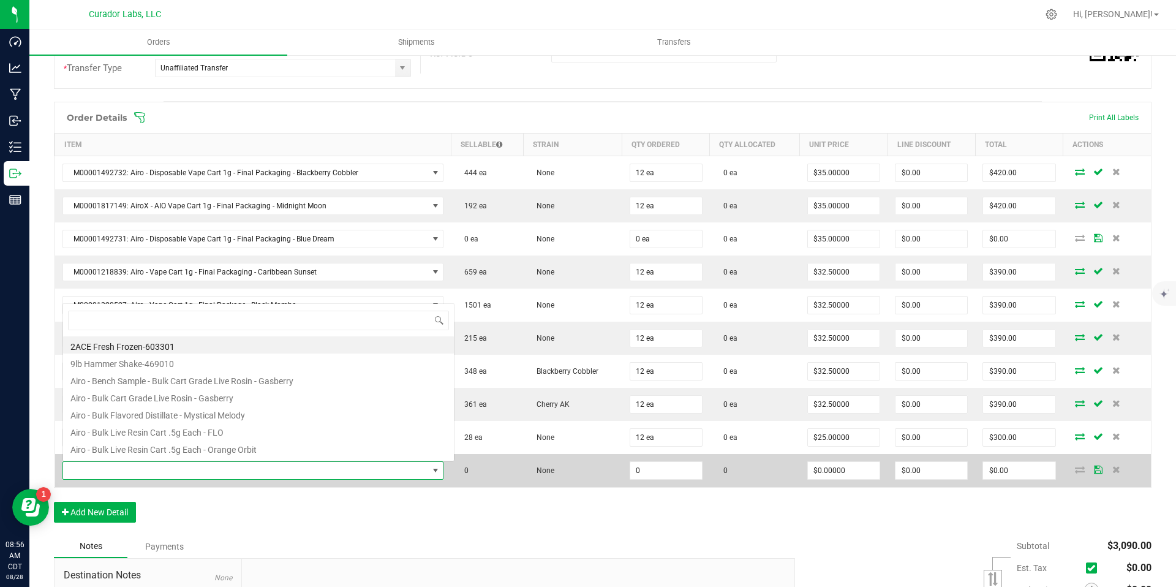
scroll to position [18, 371]
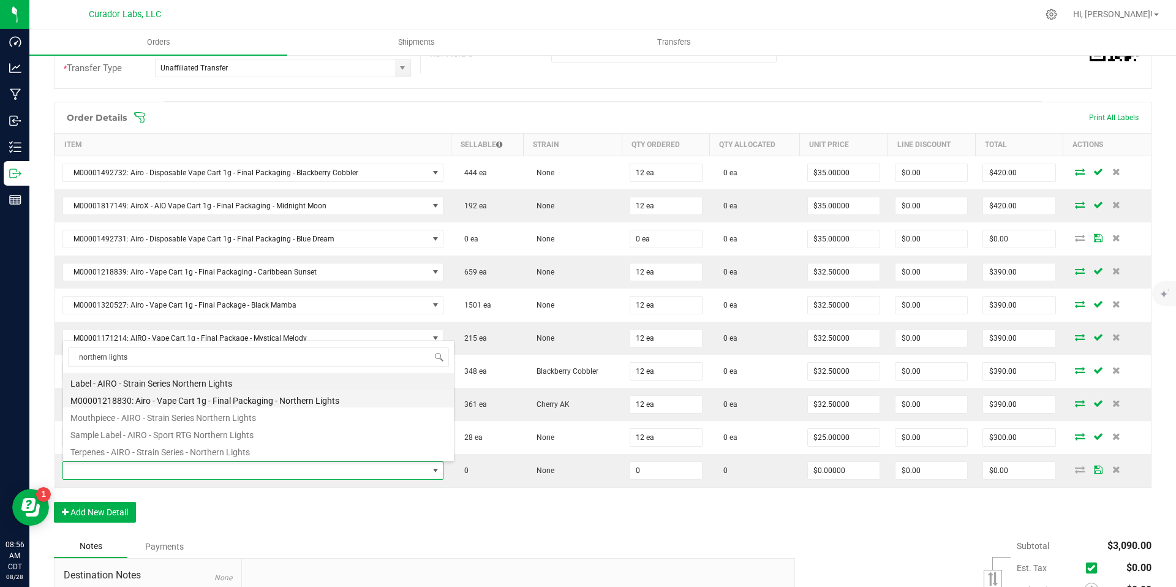
click at [303, 400] on li "M00001218830: Airo - Vape Cart 1g - Final Packaging - Northern Lights" at bounding box center [258, 398] width 391 height 17
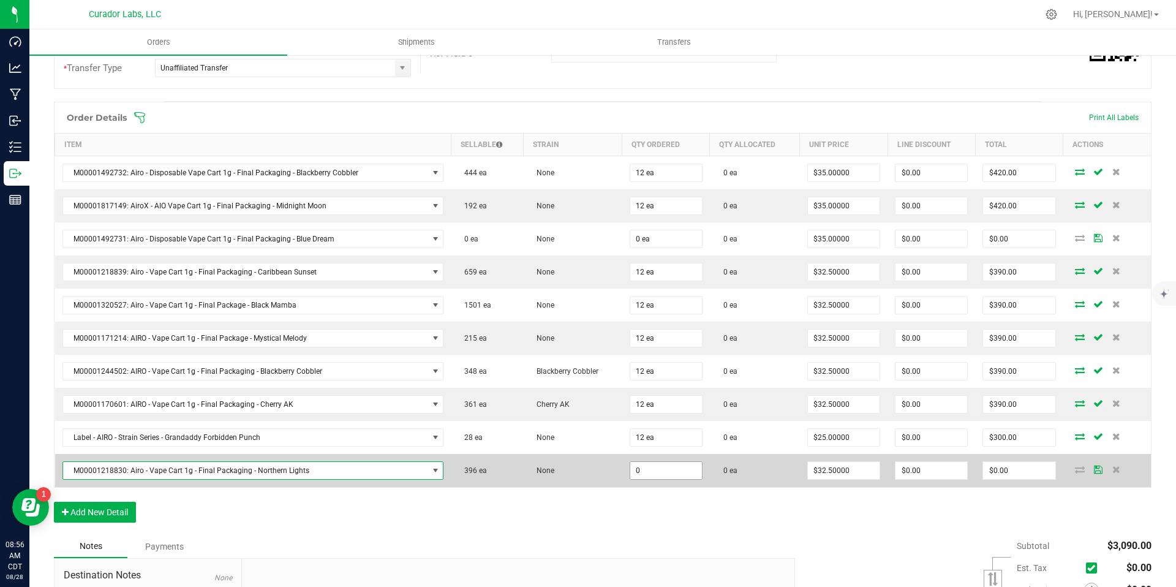
click at [654, 475] on input "0" at bounding box center [666, 470] width 72 height 17
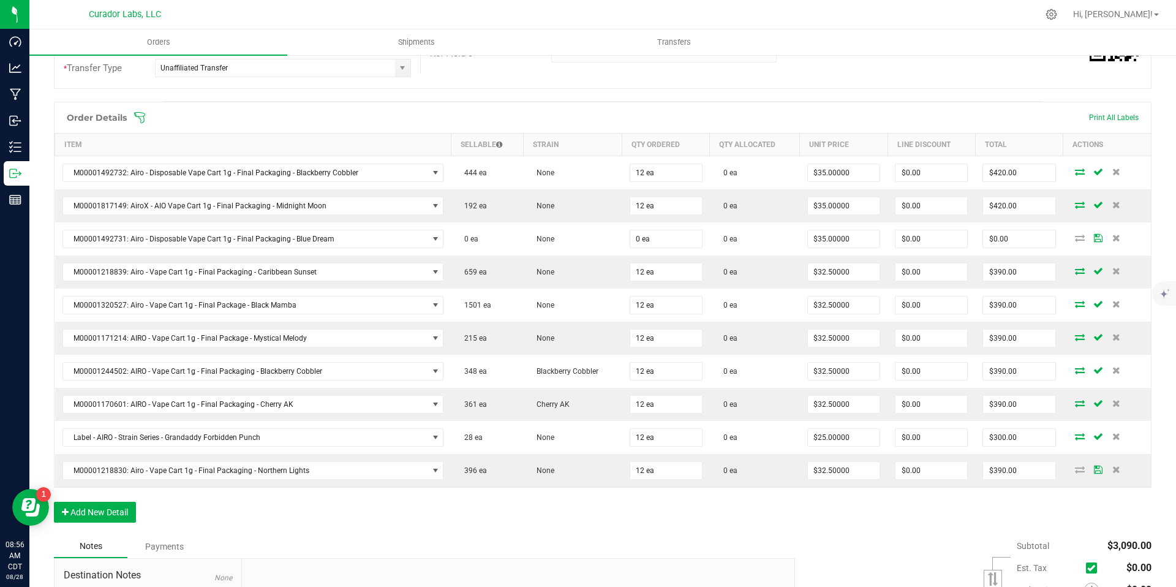
click at [648, 548] on div "Notes Payments" at bounding box center [420, 546] width 732 height 23
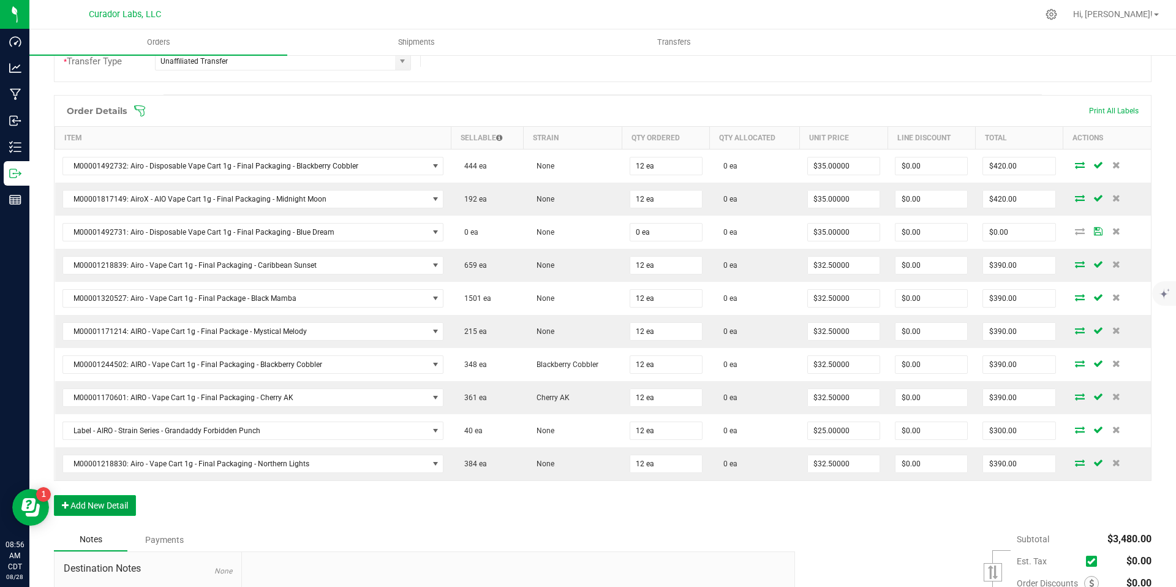
click at [110, 504] on button "Add New Detail" at bounding box center [95, 505] width 82 height 21
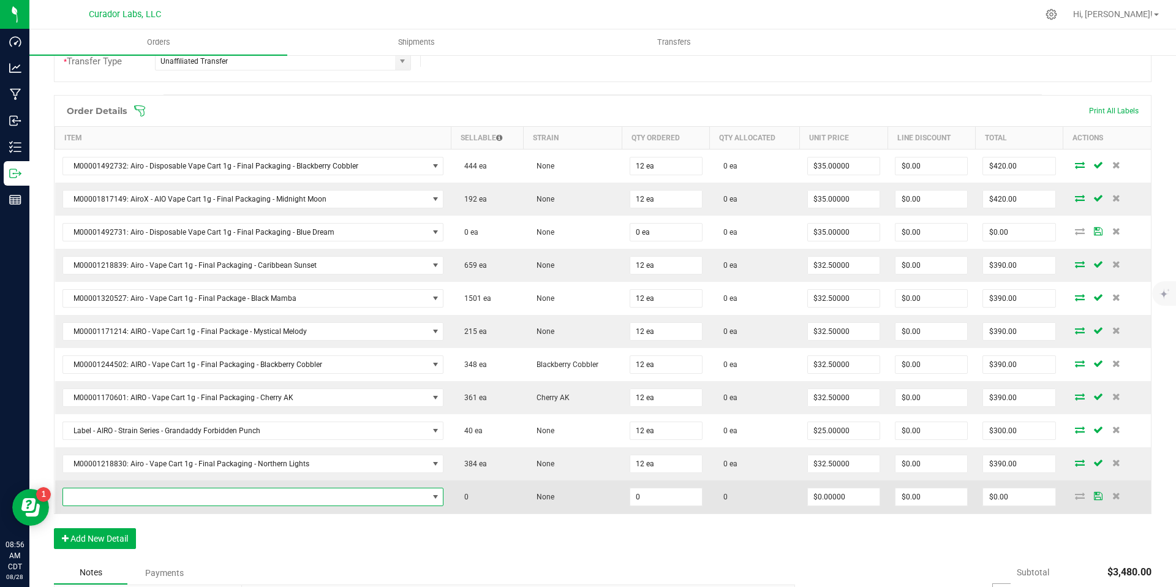
click at [415, 502] on span "NO DATA FOUND" at bounding box center [245, 496] width 365 height 17
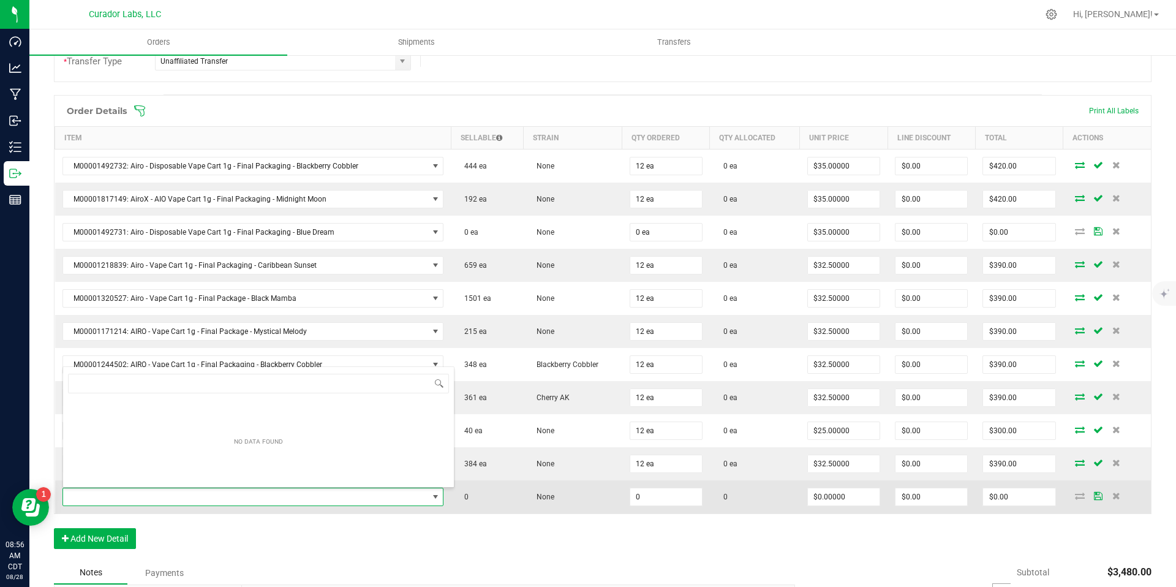
scroll to position [18, 371]
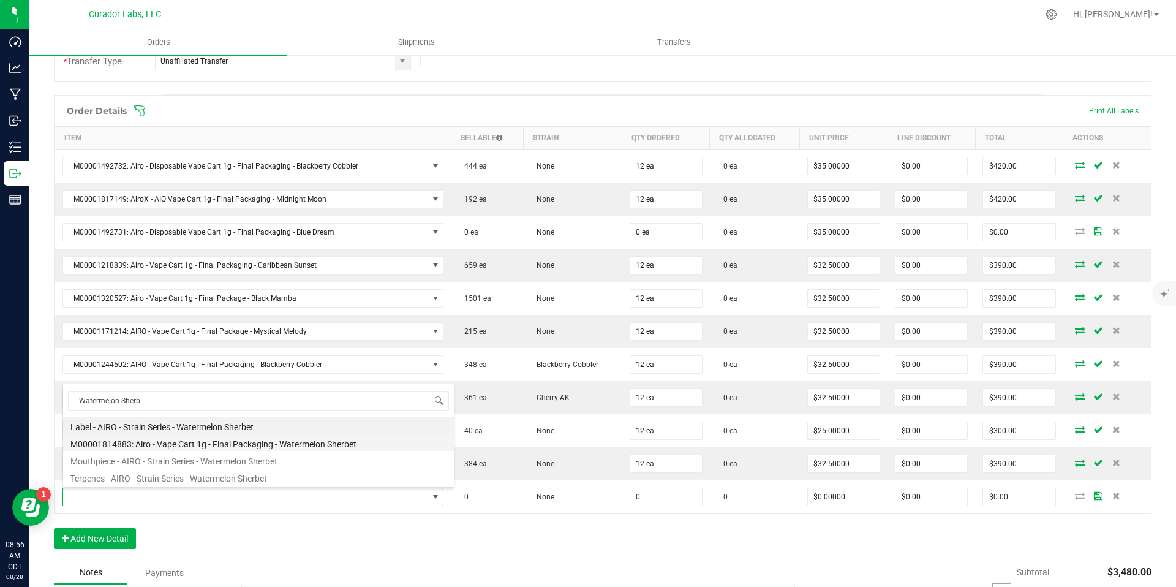
click at [221, 442] on li "M00001814883: Airo - Vape Cart 1g - Final Packaging - Watermelon Sherbet" at bounding box center [258, 442] width 391 height 17
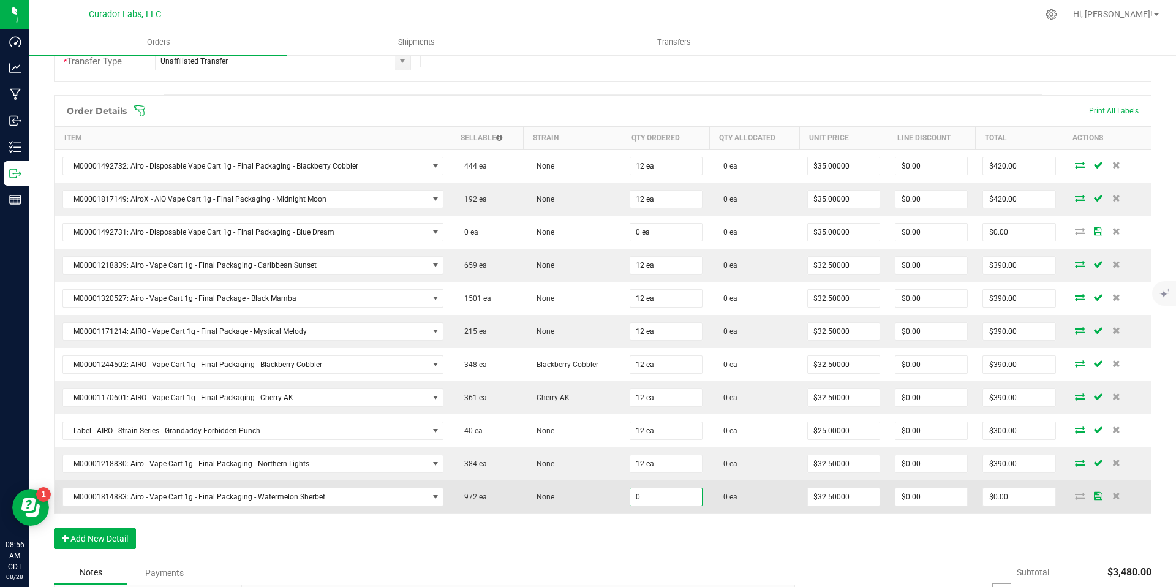
click at [661, 495] on input "0" at bounding box center [666, 496] width 72 height 17
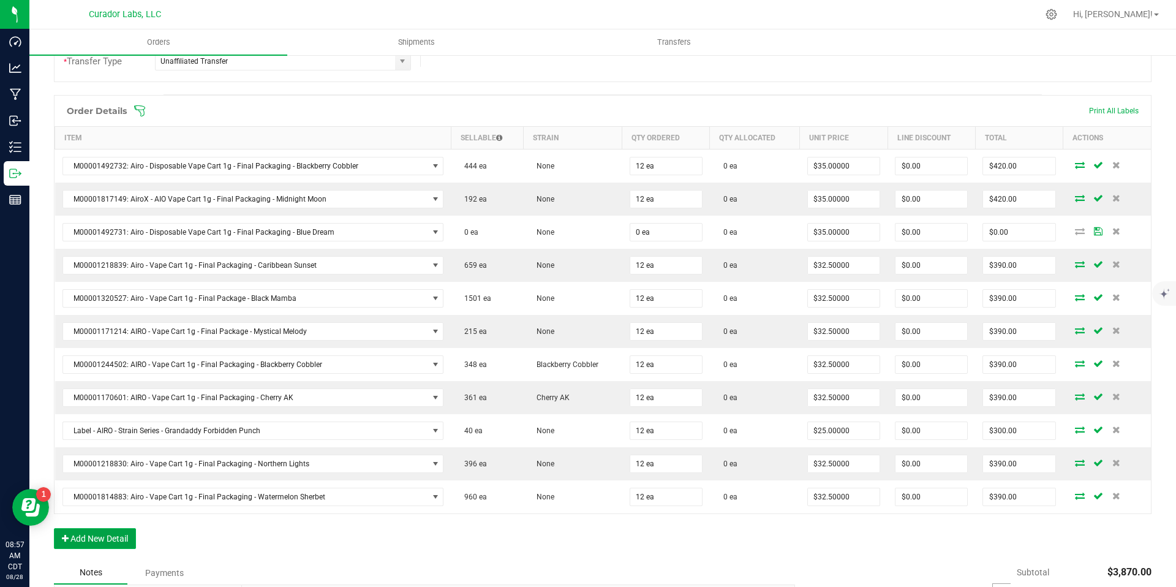
click at [108, 538] on button "Add New Detail" at bounding box center [95, 538] width 82 height 21
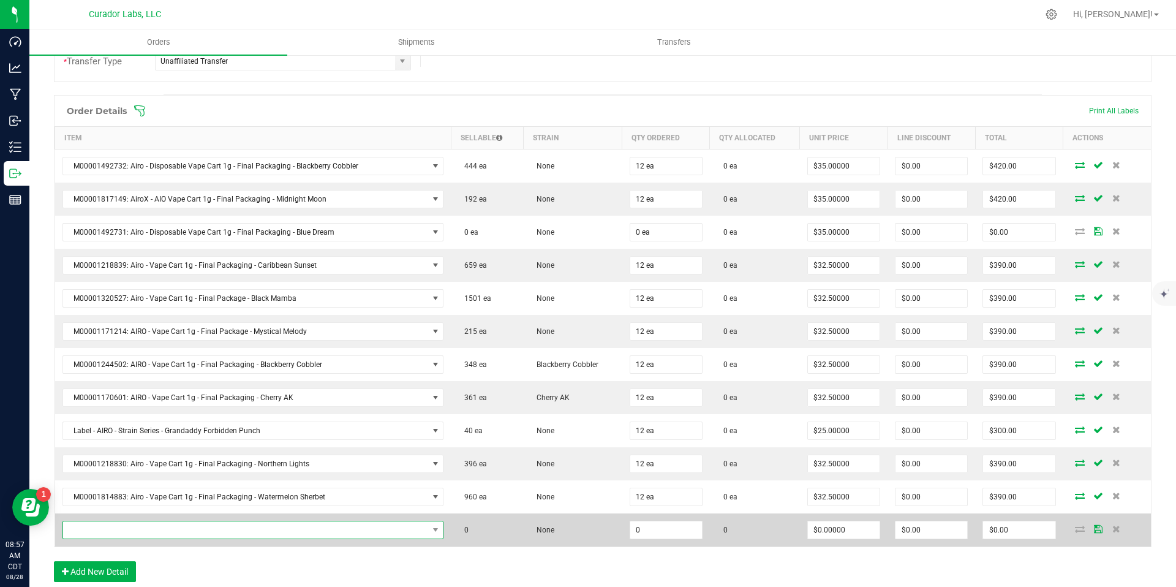
click at [140, 526] on span "NO DATA FOUND" at bounding box center [245, 529] width 365 height 17
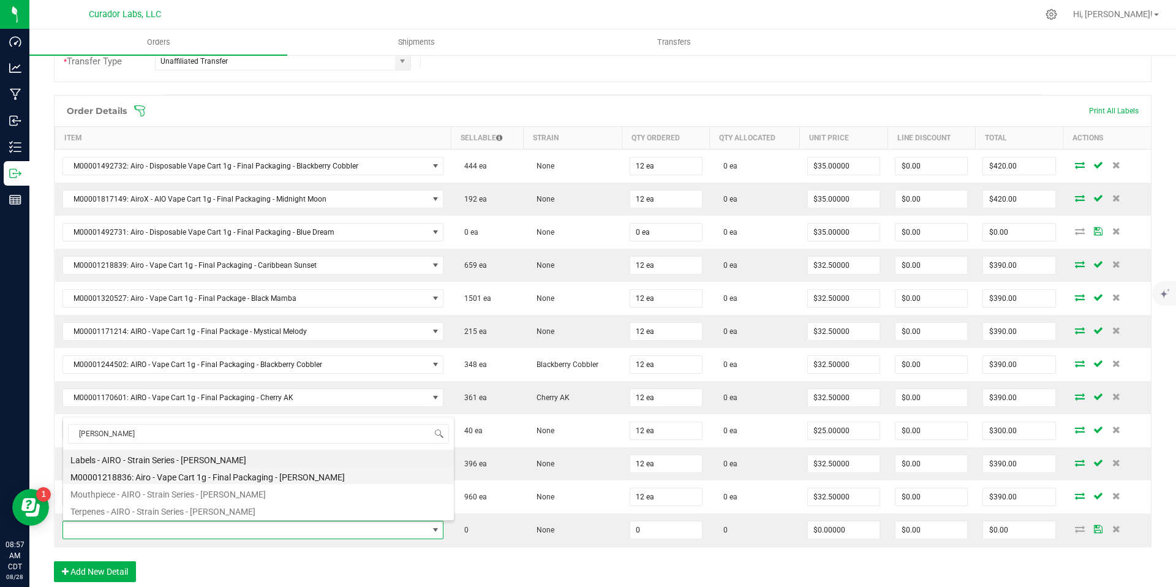
click at [187, 479] on li "M00001218836: Airo - Vape Cart 1g - Final Packaging - Lemon Jack" at bounding box center [258, 475] width 391 height 17
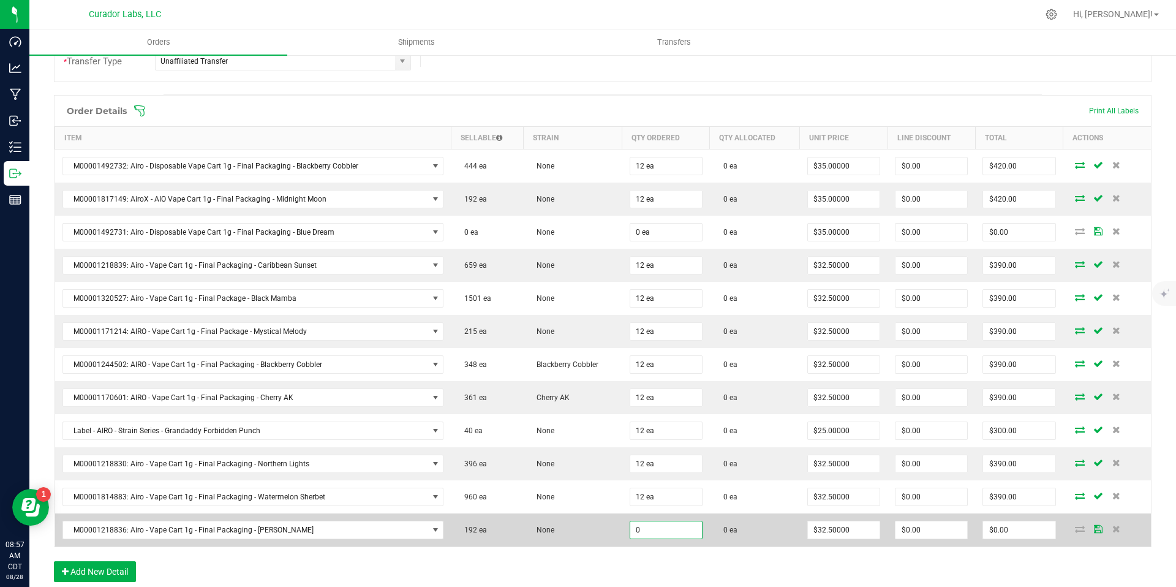
click at [649, 532] on input "0" at bounding box center [666, 529] width 72 height 17
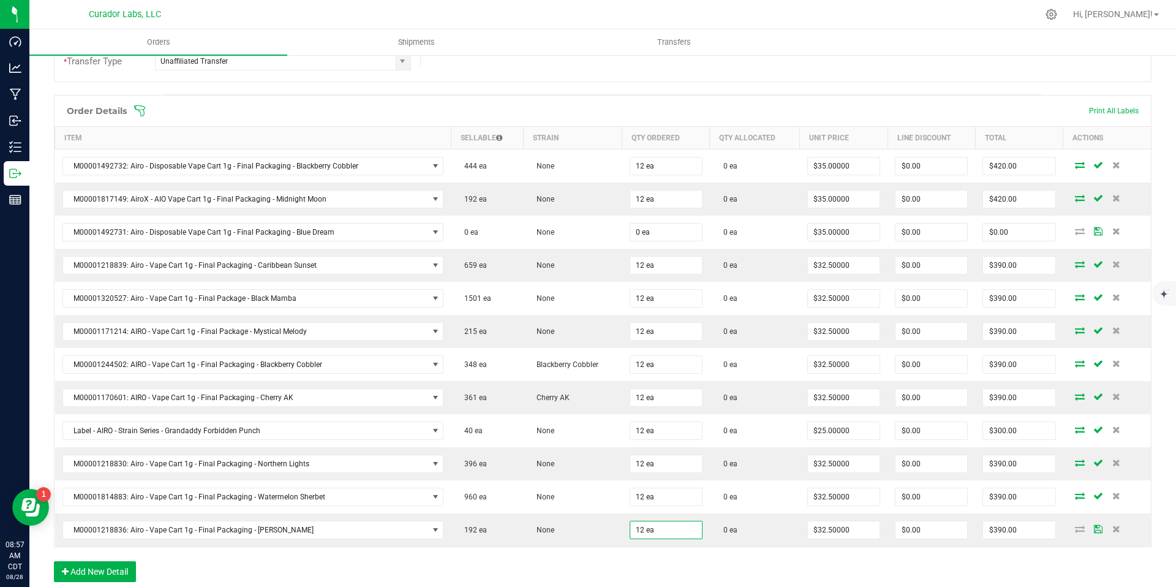
click at [655, 564] on div "Order Details Print All Labels Item Sellable Strain Qty Ordered Qty Allocated U…" at bounding box center [603, 344] width 1098 height 499
click at [119, 566] on button "Add New Detail" at bounding box center [95, 571] width 82 height 21
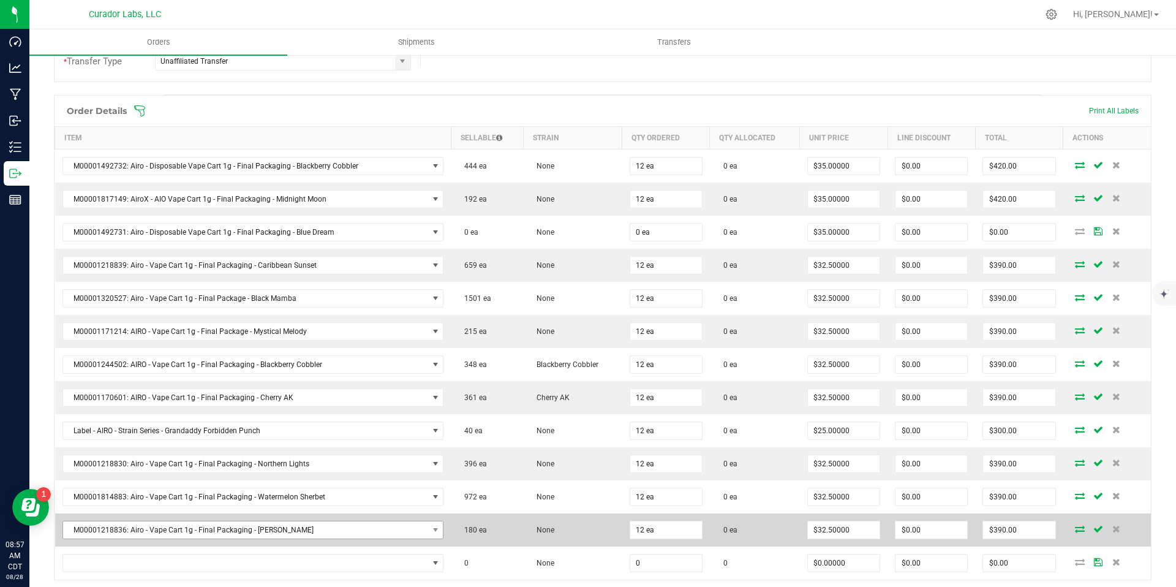
scroll to position [314, 0]
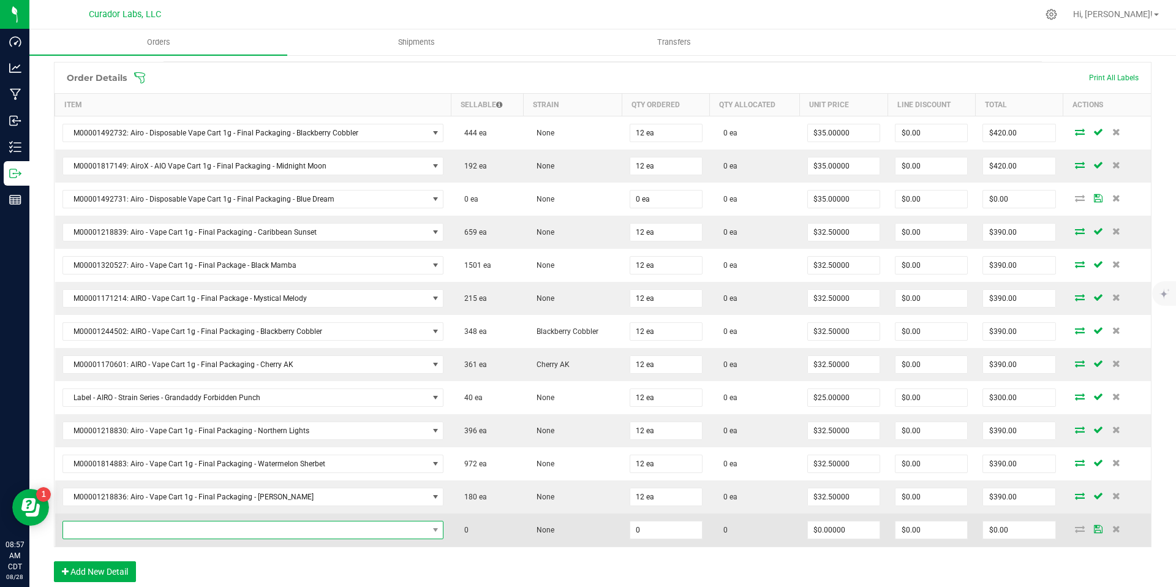
click at [189, 530] on span "NO DATA FOUND" at bounding box center [245, 529] width 365 height 17
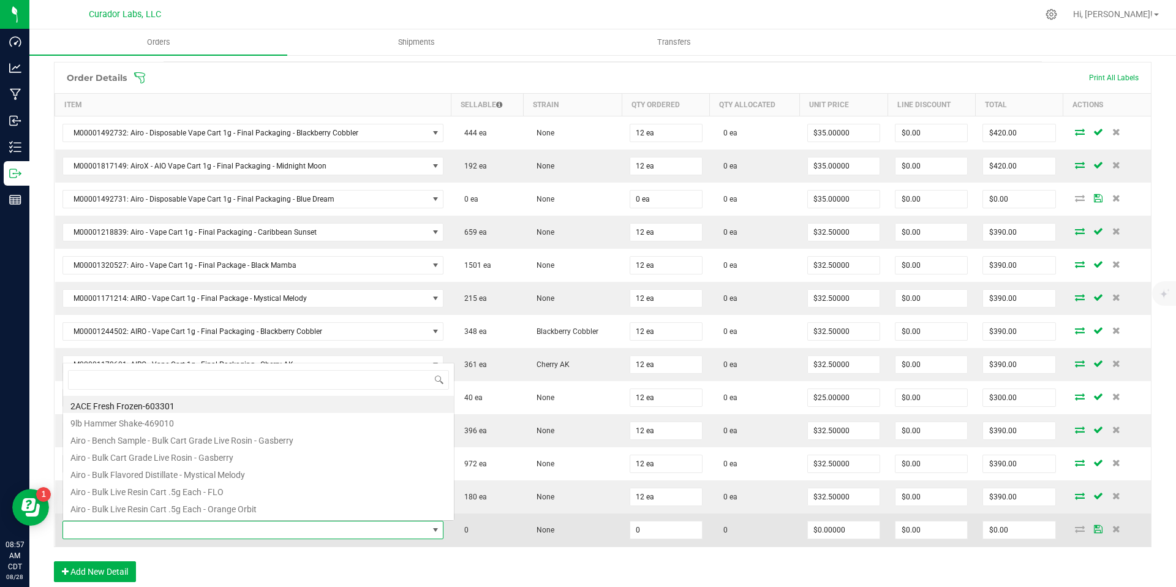
scroll to position [18, 371]
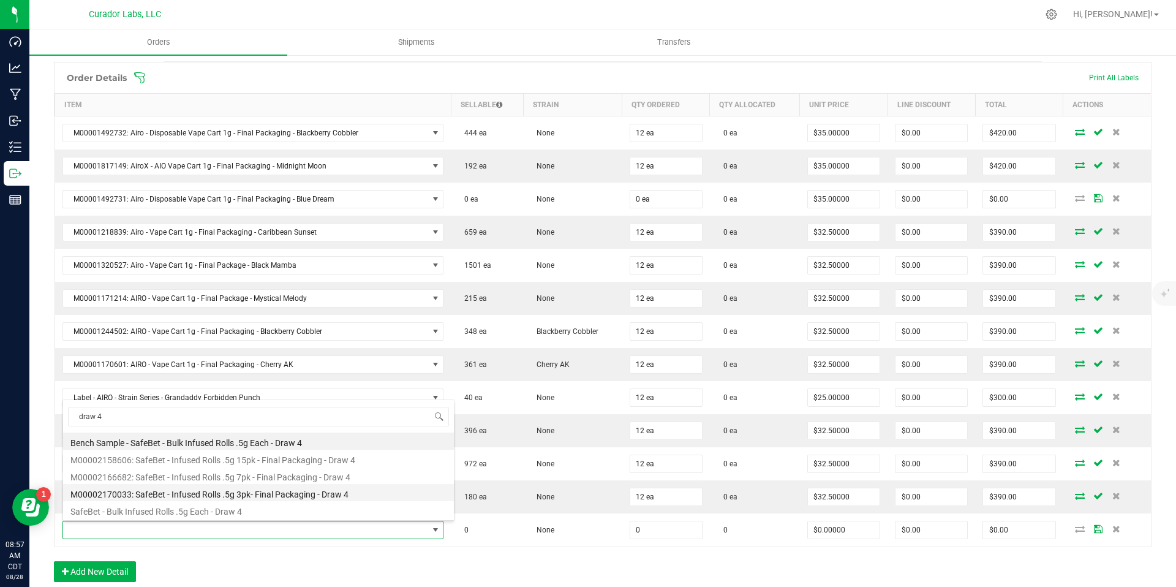
click at [285, 492] on li "M00002170033: SafeBet - Infused Rolls .5g 3pk- Final Packaging - Draw 4" at bounding box center [258, 492] width 391 height 17
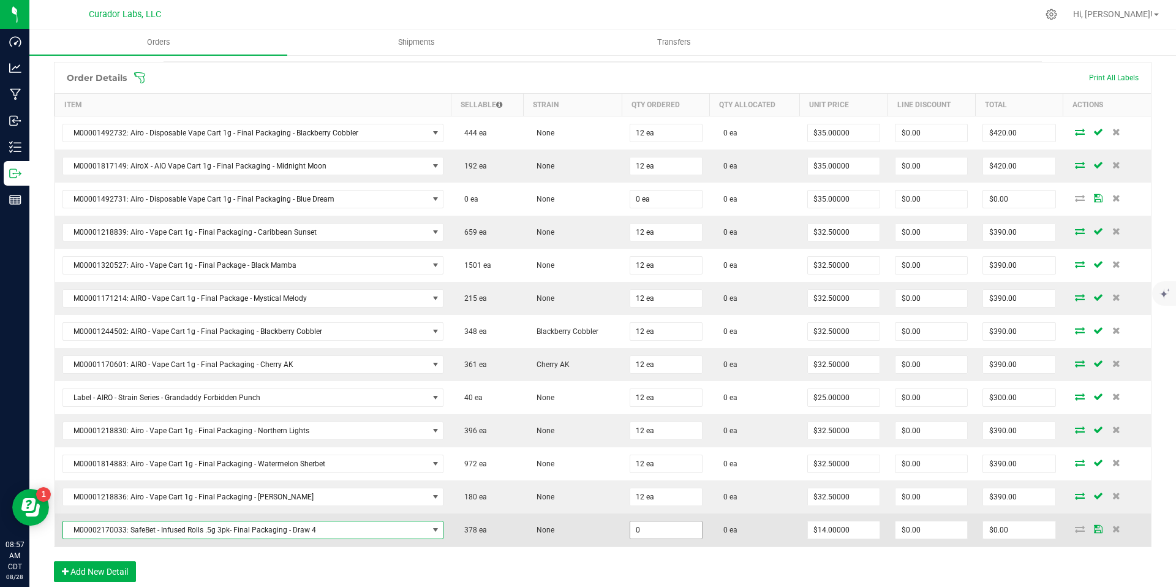
click at [654, 530] on input "0" at bounding box center [666, 529] width 72 height 17
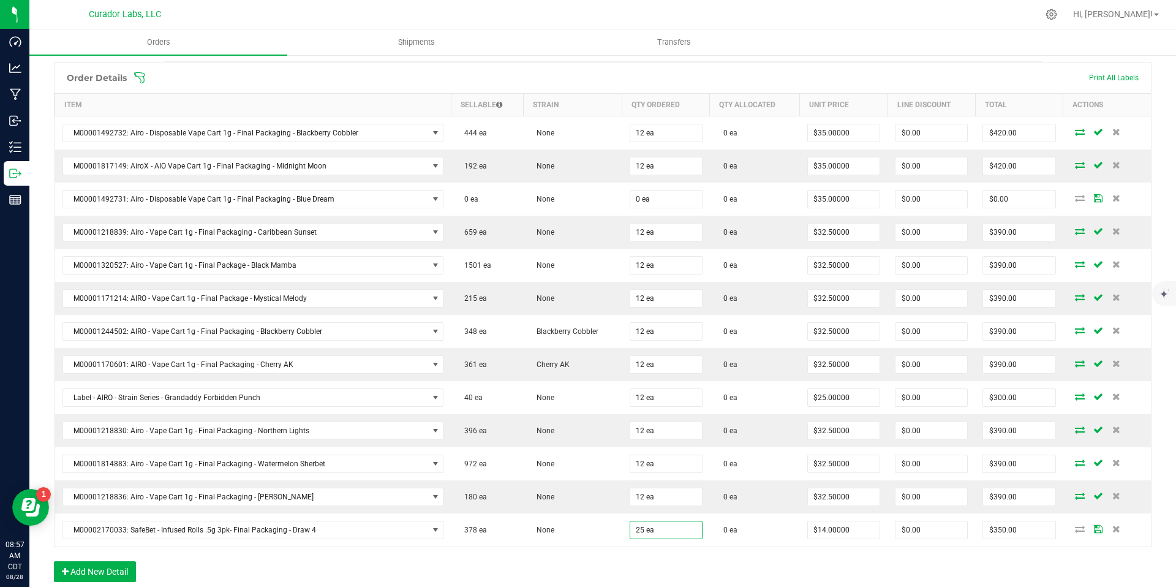
click at [648, 561] on div "Order Details Print All Labels Item Sellable Strain Qty Ordered Qty Allocated U…" at bounding box center [603, 328] width 1098 height 532
click at [116, 568] on button "Add New Detail" at bounding box center [95, 571] width 82 height 21
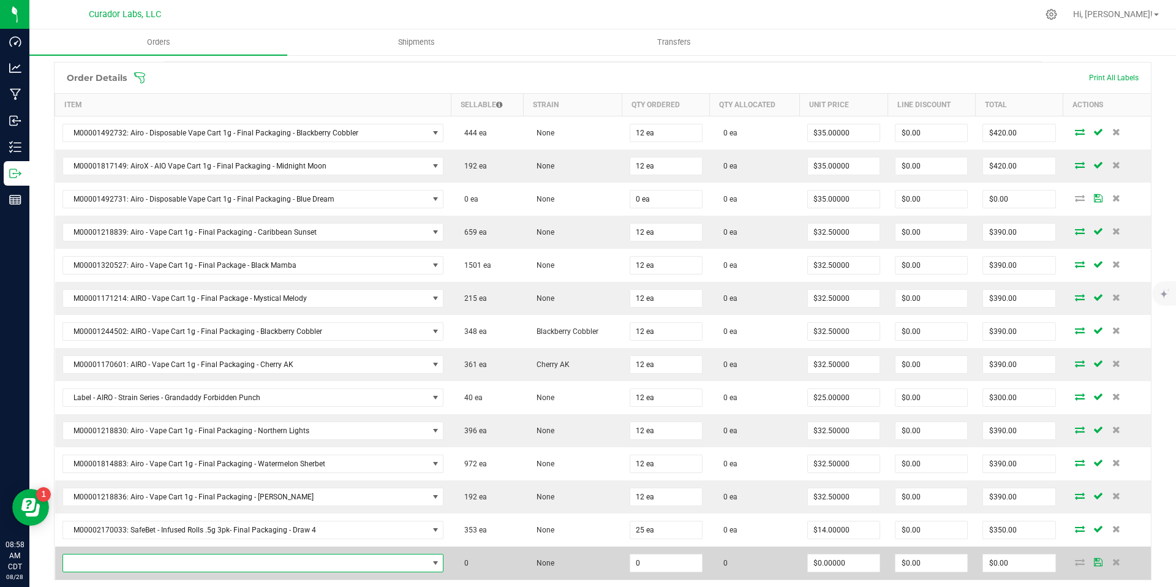
click at [178, 562] on span "NO DATA FOUND" at bounding box center [245, 562] width 365 height 17
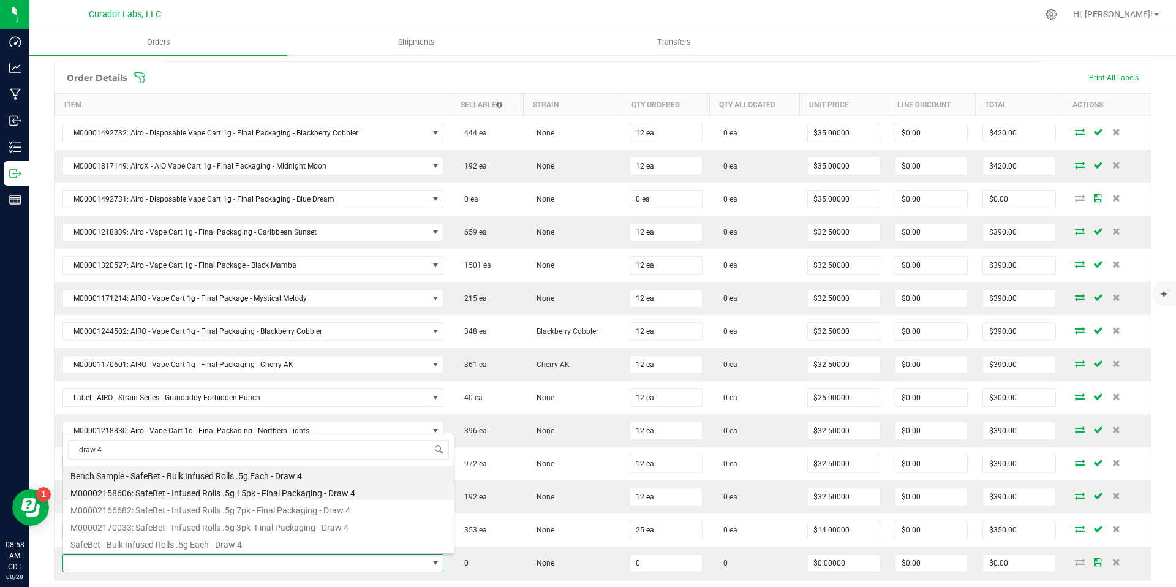
click at [309, 492] on li "M00002158606: SafeBet - Infused Rolls .5g 15pk - Final Packaging - Draw 4" at bounding box center [258, 491] width 391 height 17
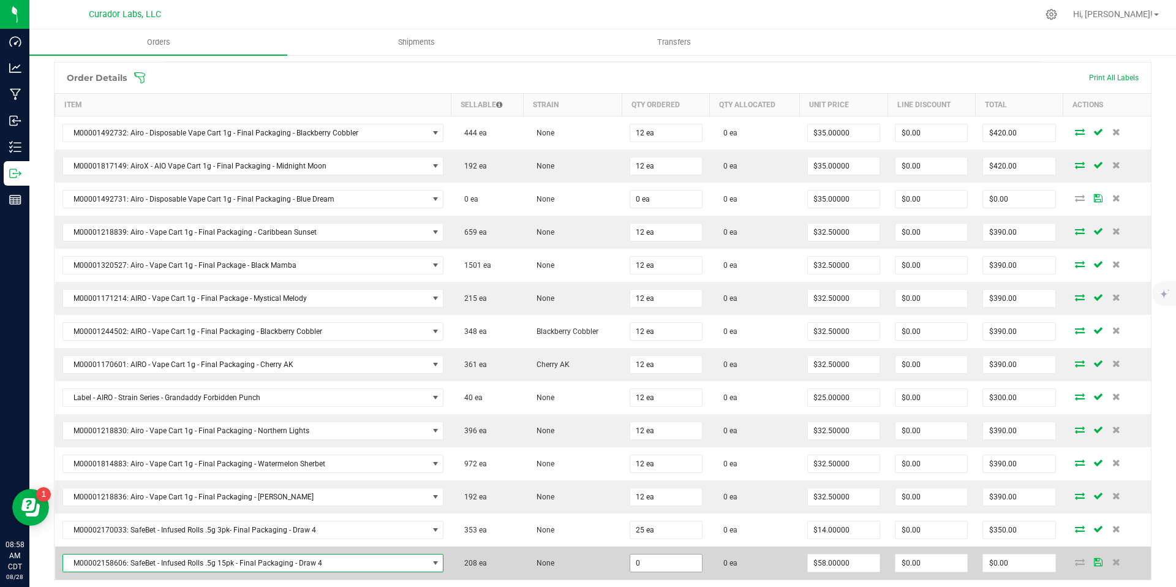
click at [646, 561] on input "0" at bounding box center [666, 562] width 72 height 17
click at [642, 563] on input "0" at bounding box center [666, 562] width 72 height 17
click at [573, 563] on td "None" at bounding box center [572, 562] width 99 height 33
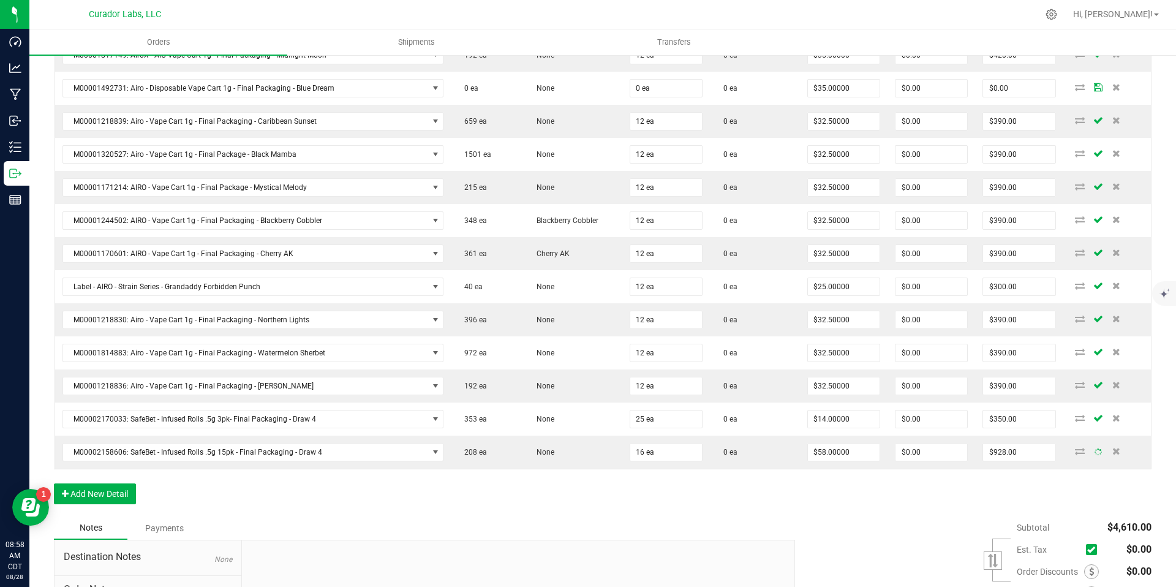
scroll to position [451, 0]
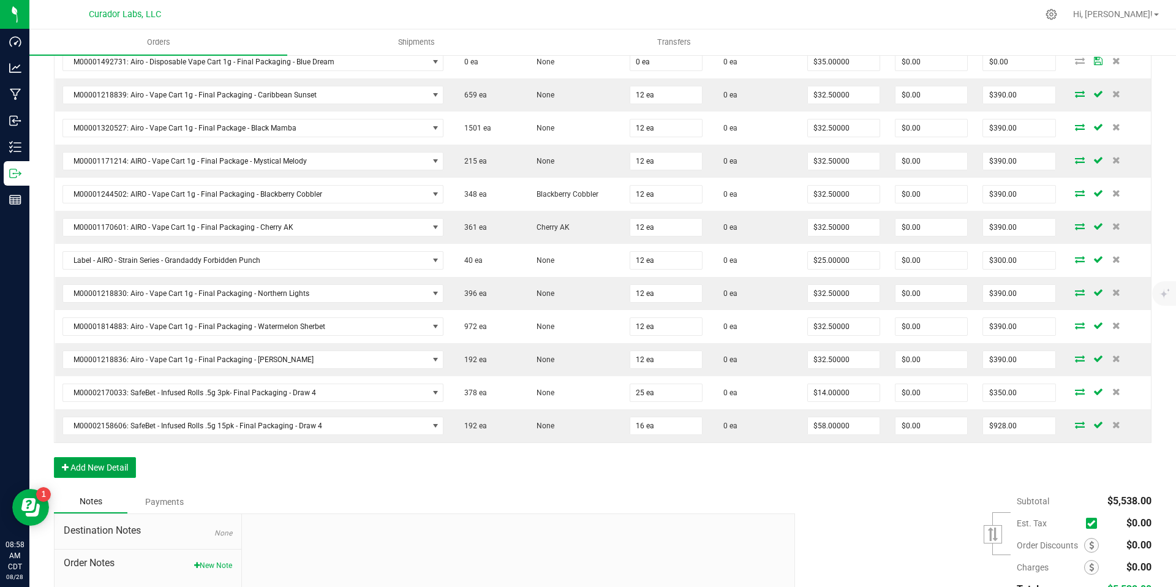
click at [114, 467] on button "Add New Detail" at bounding box center [95, 467] width 82 height 21
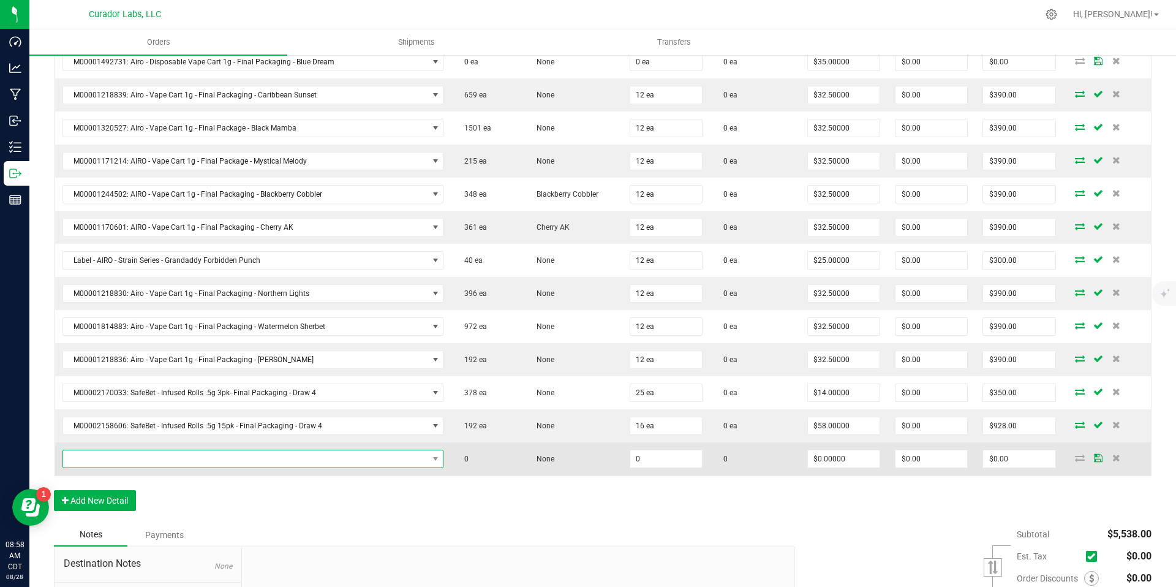
click at [183, 461] on span "NO DATA FOUND" at bounding box center [245, 458] width 365 height 17
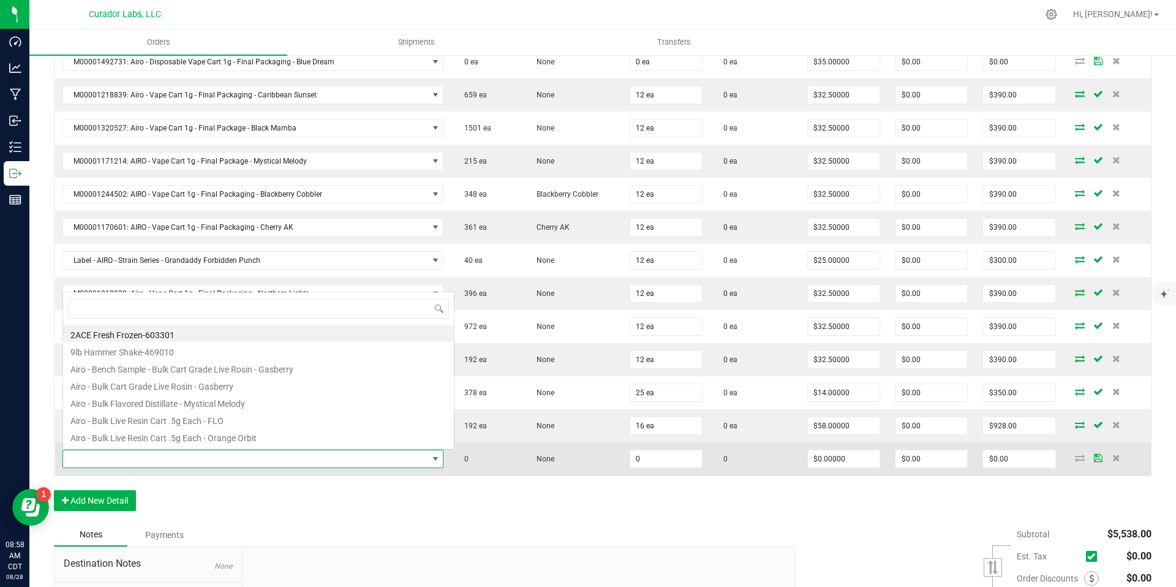
scroll to position [18, 371]
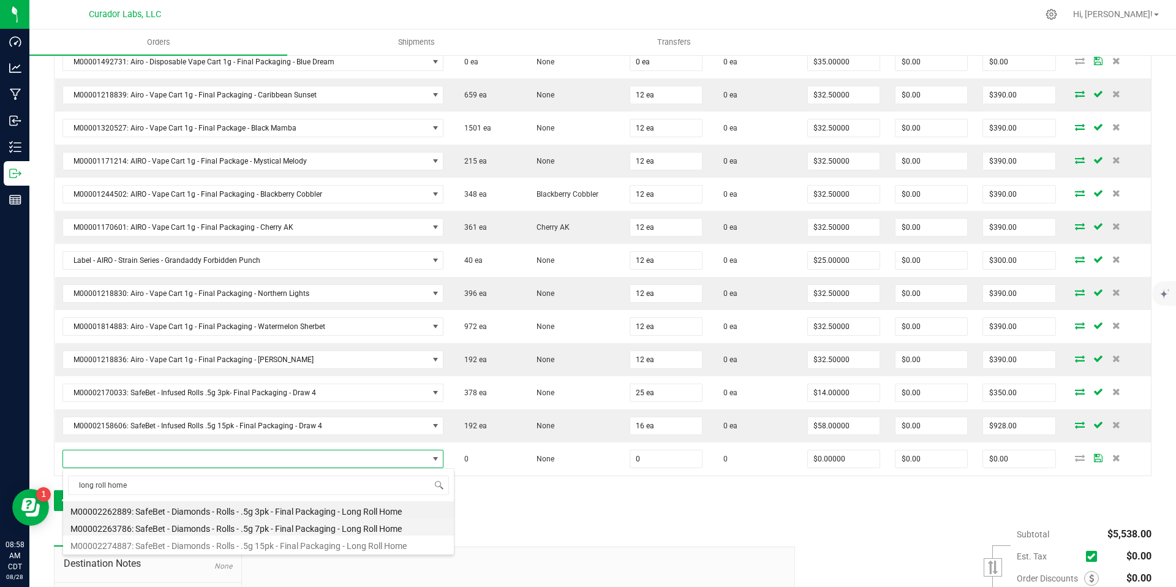
click at [212, 530] on li "M00002263786: SafeBet - Diamonds - Rolls - .5g 7pk - Final Packaging - Long Rol…" at bounding box center [258, 526] width 391 height 17
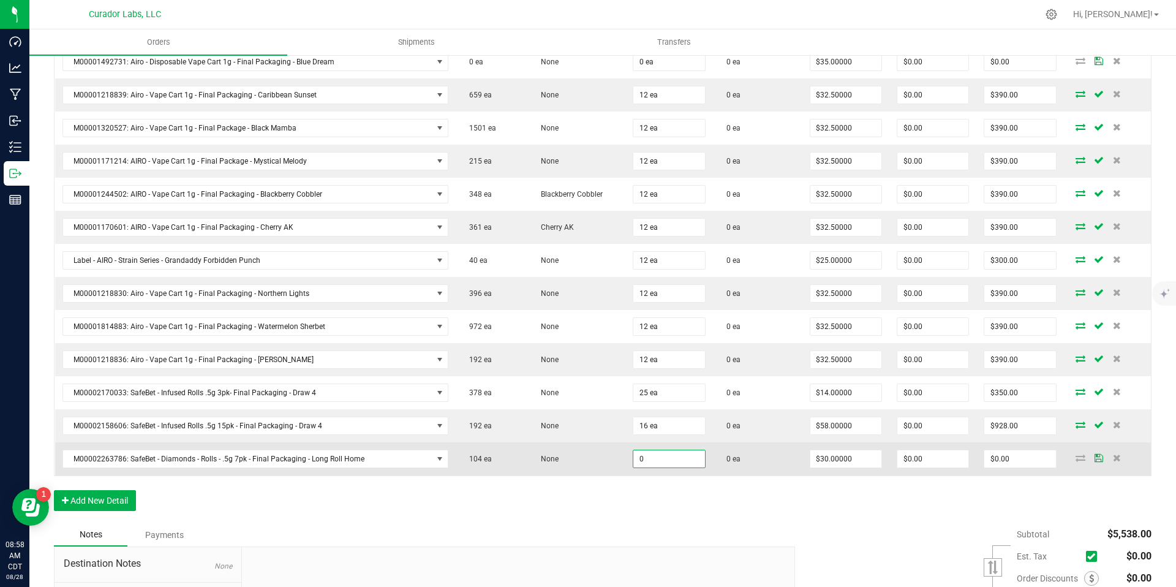
click at [655, 460] on input "0" at bounding box center [668, 458] width 71 height 17
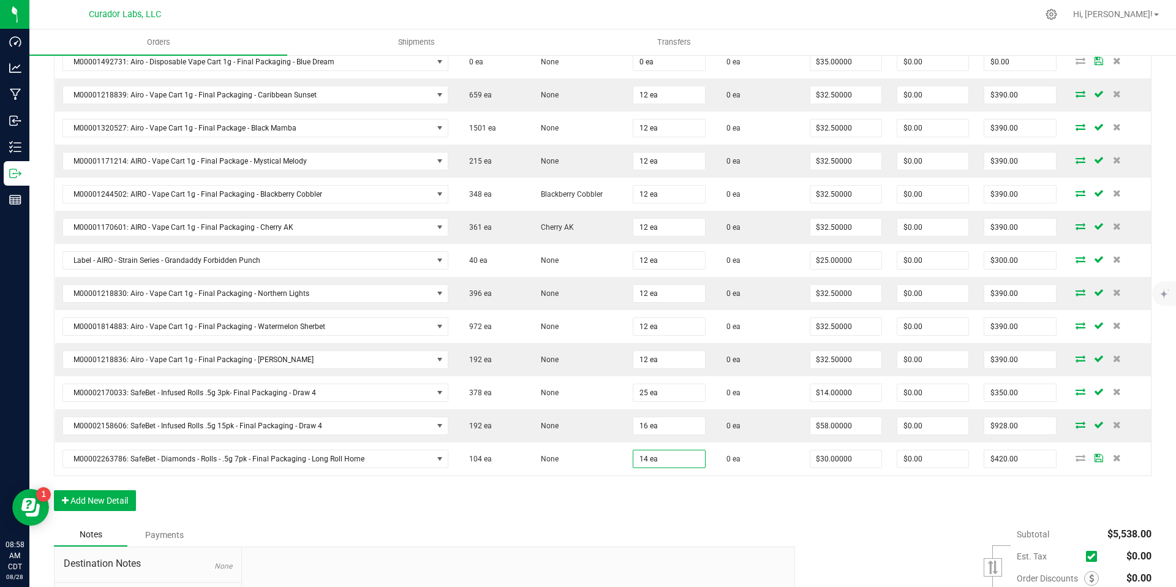
click at [672, 509] on div "Order Details Print All Labels Item Sellable Strain Qty Ordered Qty Allocated U…" at bounding box center [603, 224] width 1098 height 598
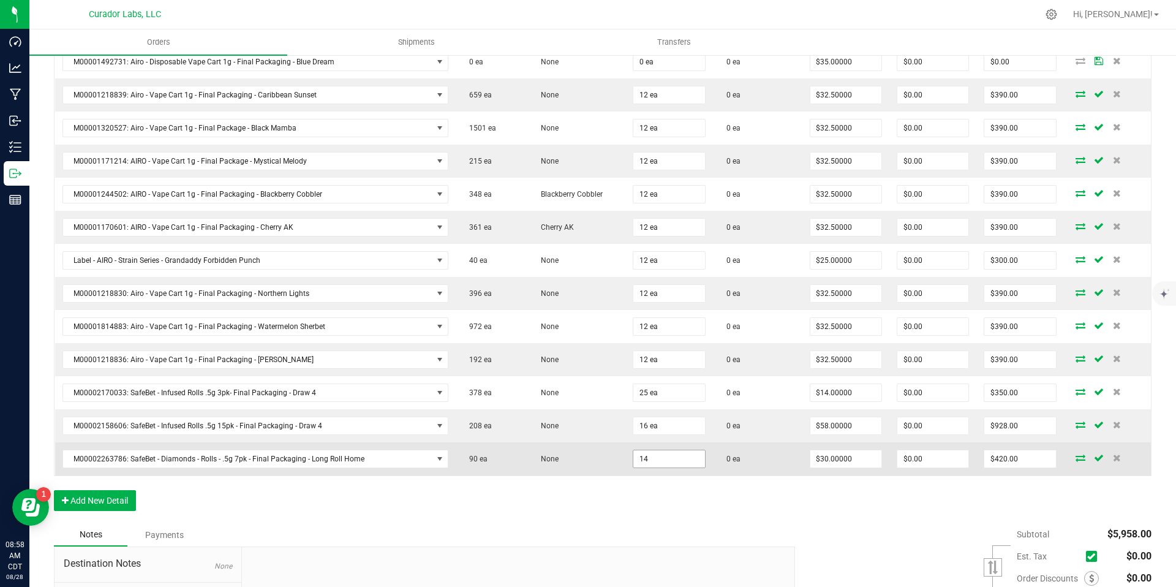
click at [665, 451] on input "14" at bounding box center [668, 458] width 71 height 17
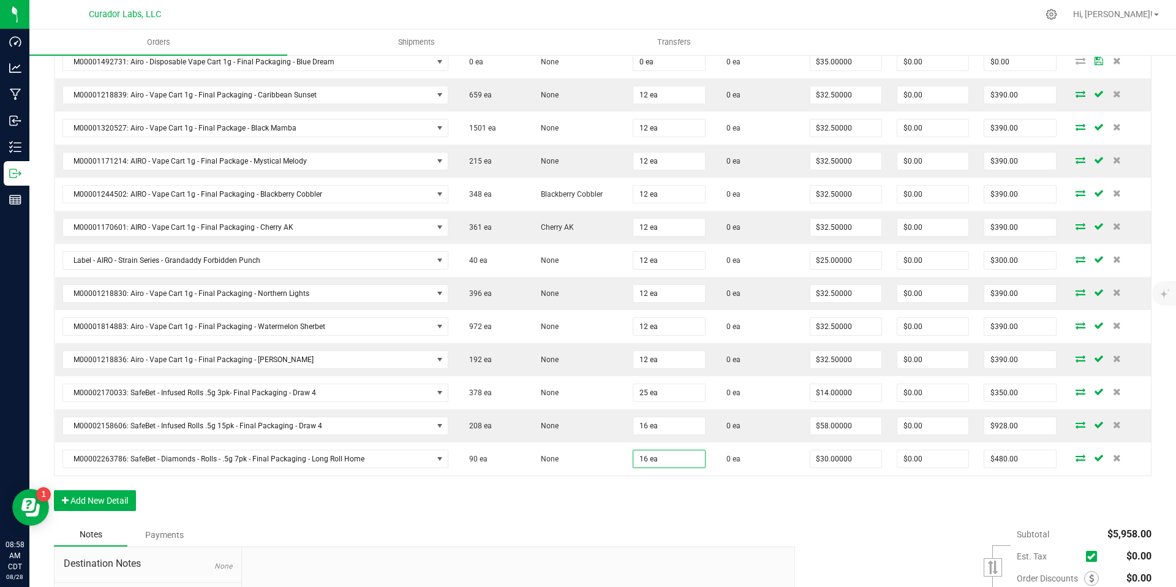
click at [660, 490] on div "Order Details Print All Labels Item Sellable Strain Qty Ordered Qty Allocated U…" at bounding box center [603, 224] width 1098 height 598
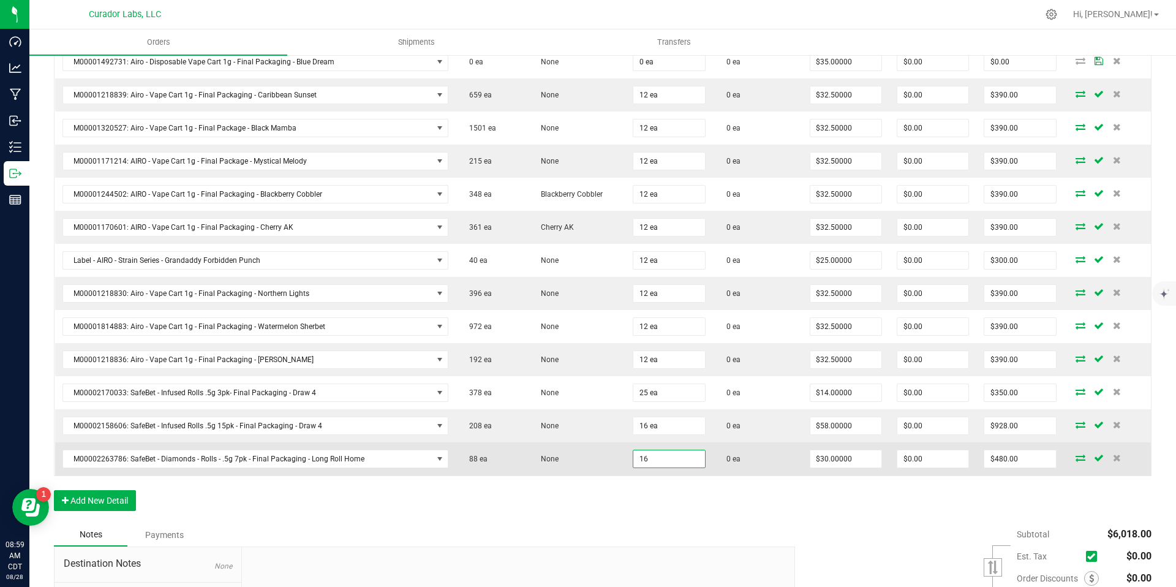
click at [674, 462] on input "16" at bounding box center [668, 458] width 71 height 17
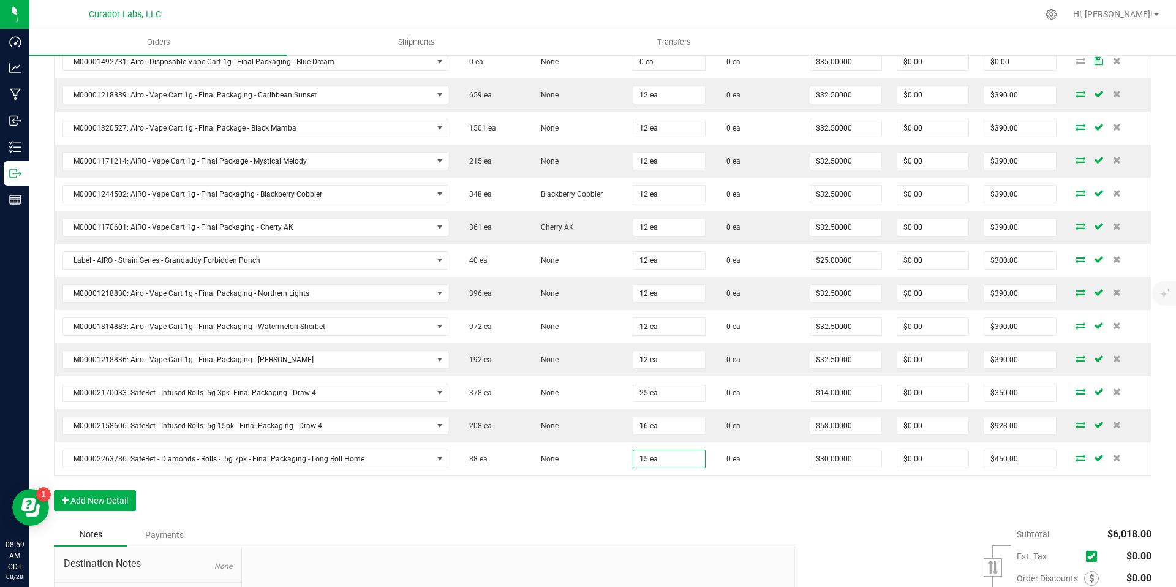
click at [672, 514] on div "Order Details Print All Labels Item Sellable Strain Qty Ordered Qty Allocated U…" at bounding box center [603, 224] width 1098 height 598
click at [720, 523] on div "Notes Payments" at bounding box center [420, 534] width 732 height 23
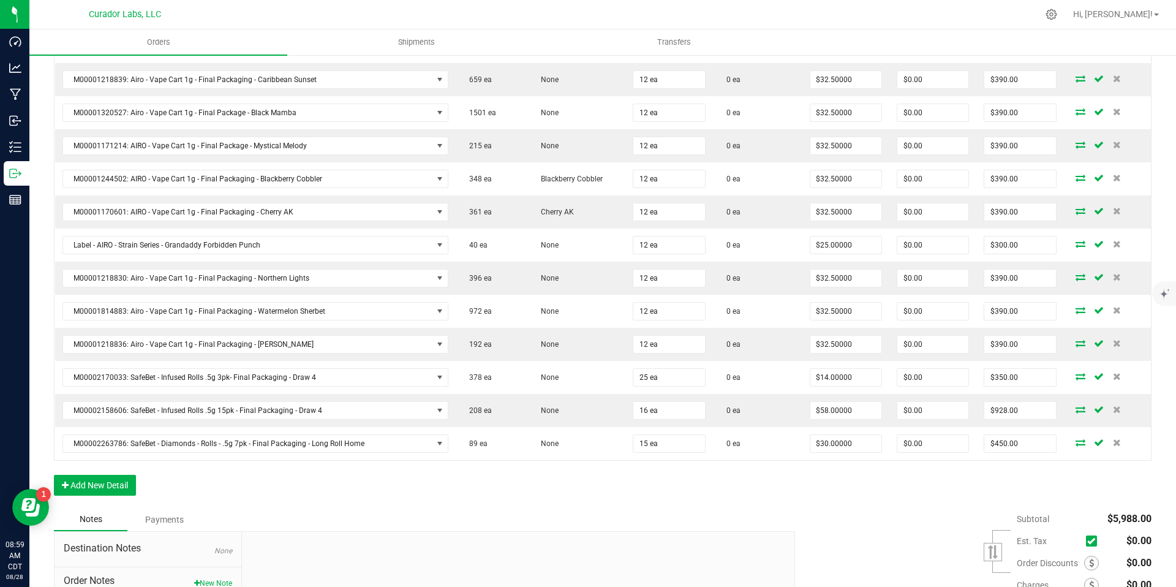
scroll to position [470, 0]
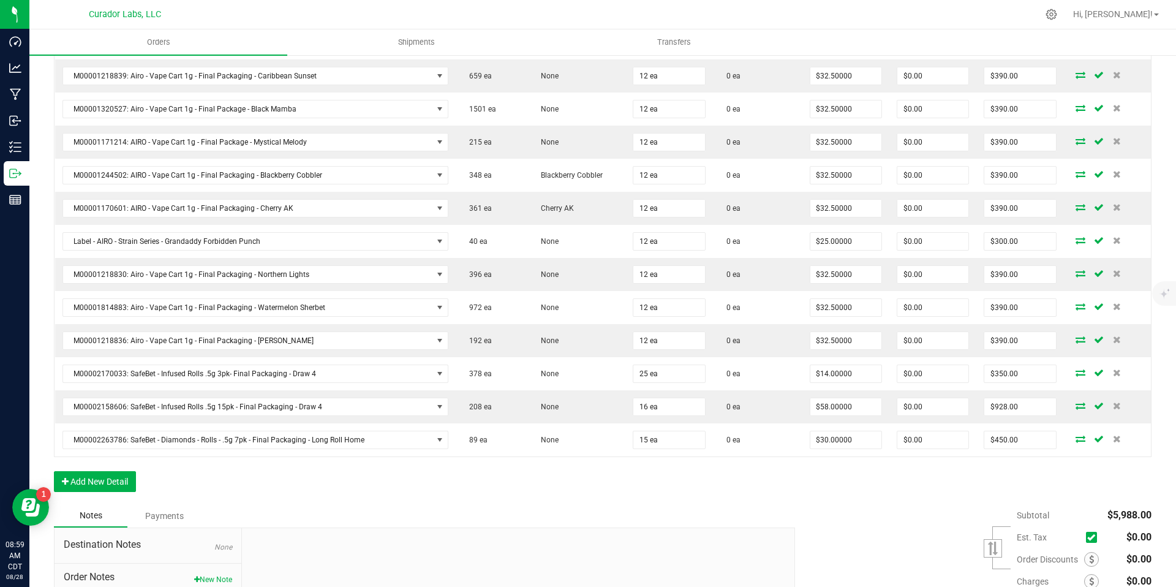
click at [844, 508] on div "Subtotal $5,988.00 Est. Tax" at bounding box center [969, 581] width 366 height 155
click at [122, 477] on button "Add New Detail" at bounding box center [95, 481] width 82 height 21
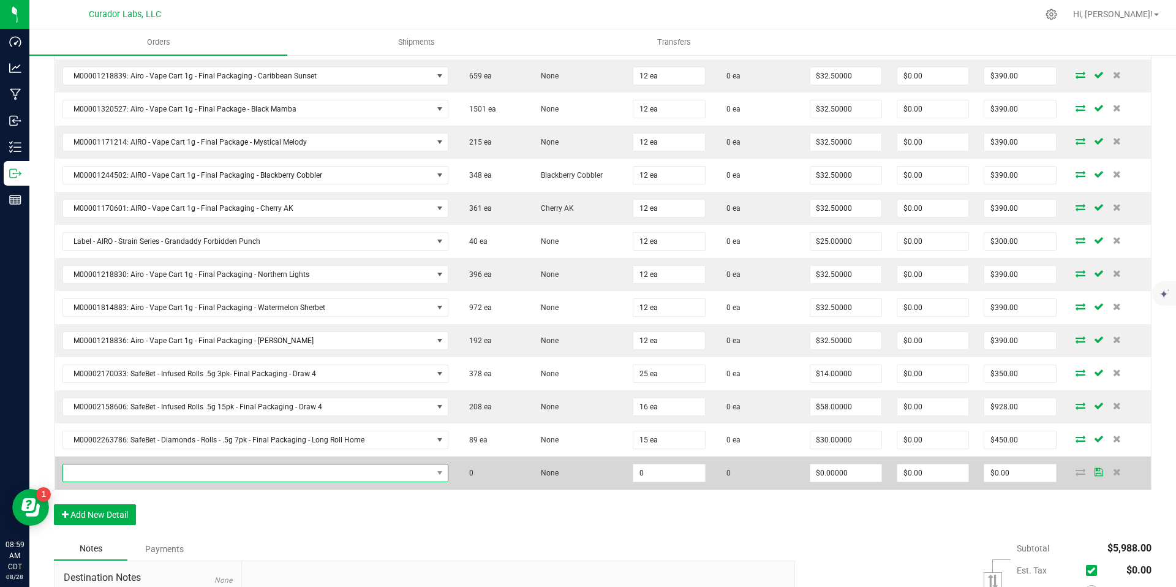
click at [164, 479] on span "NO DATA FOUND" at bounding box center [247, 472] width 369 height 17
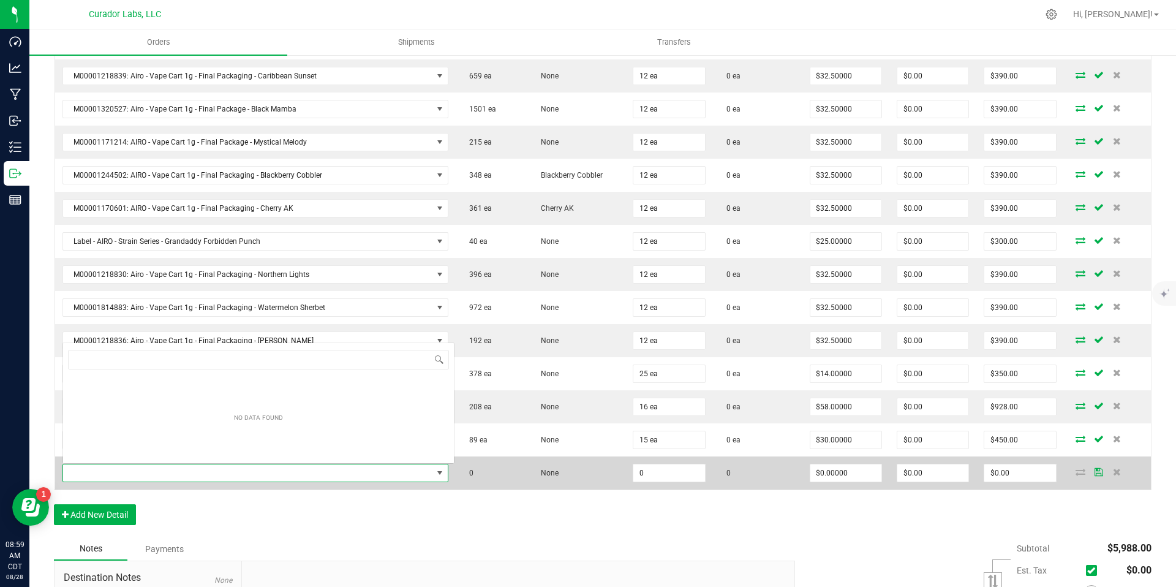
scroll to position [18, 375]
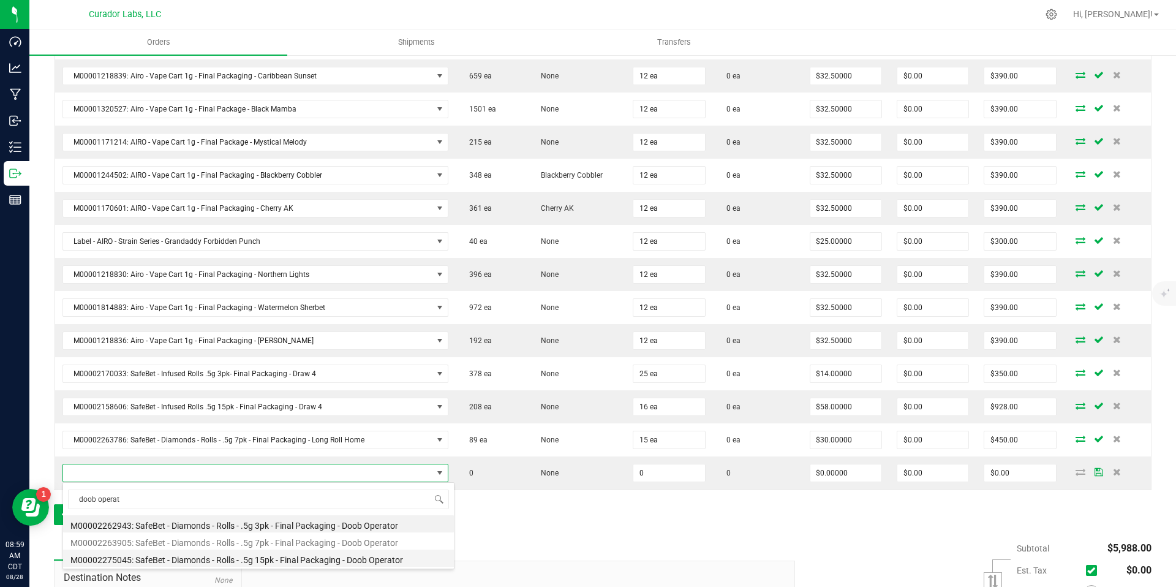
click at [292, 557] on li "M00002275045: SafeBet - Diamonds - Rolls - .5g 15pk - Final Packaging - Doob Op…" at bounding box center [258, 557] width 391 height 17
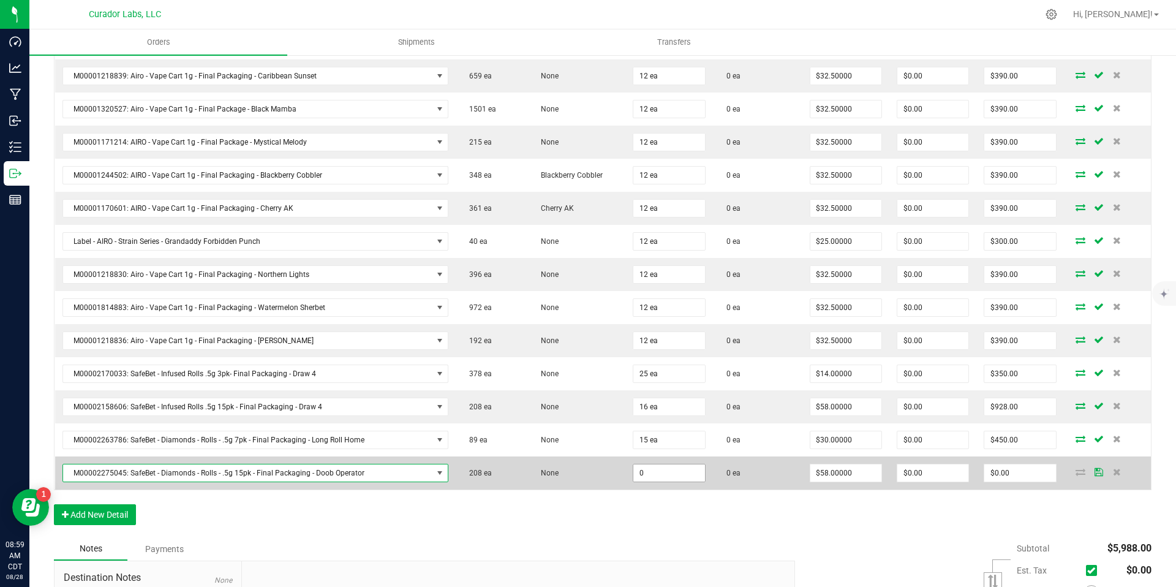
click at [658, 474] on input "0" at bounding box center [668, 472] width 71 height 17
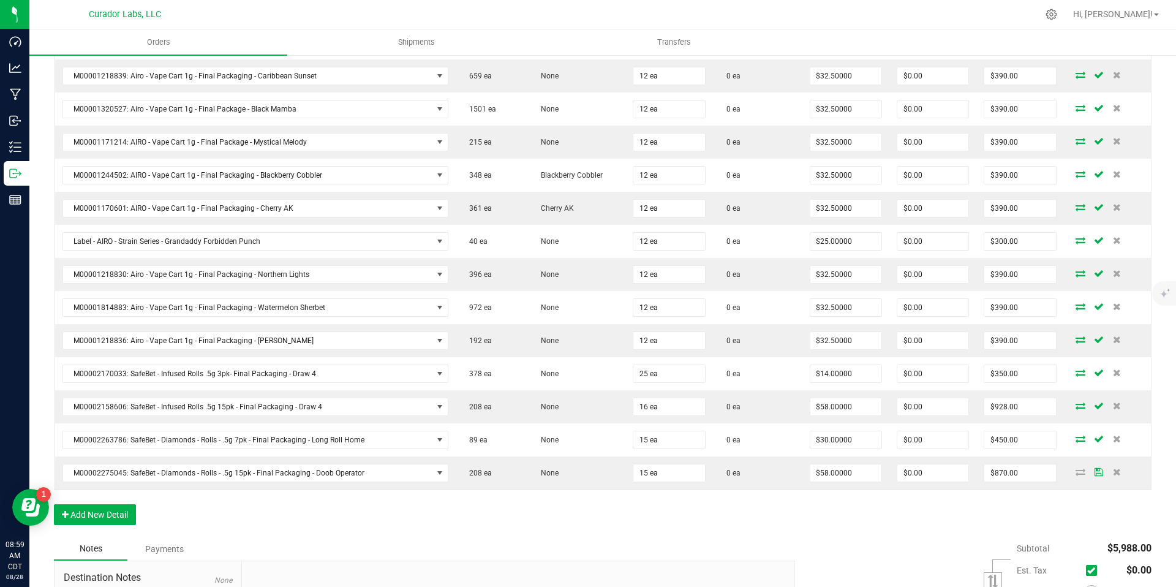
click at [672, 508] on div "Order Details Print All Labels Item Sellable Strain Qty Ordered Qty Allocated U…" at bounding box center [603, 221] width 1098 height 631
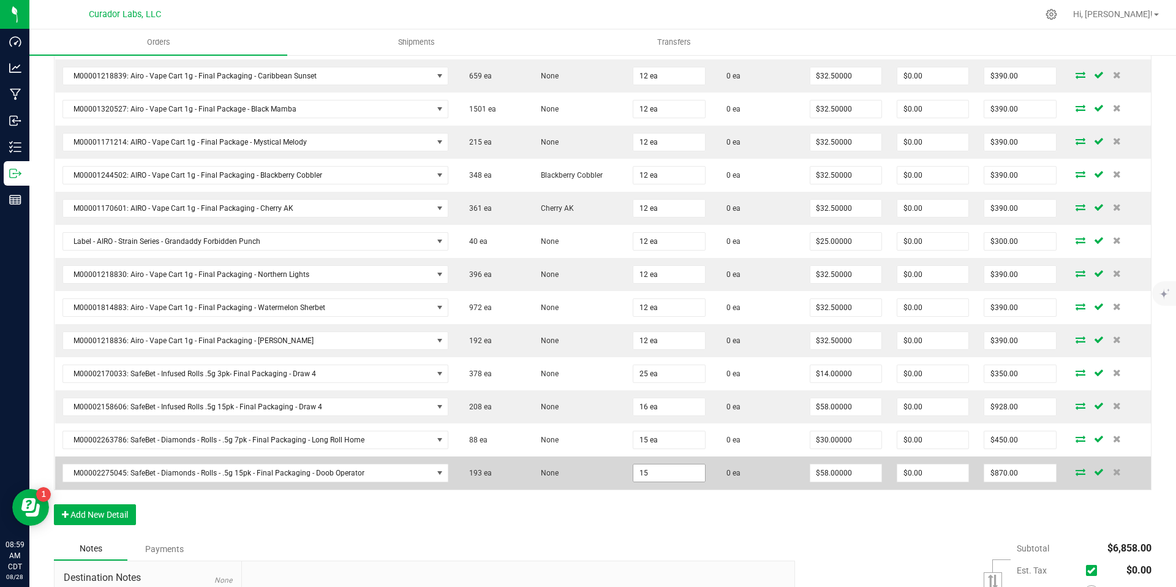
click at [667, 471] on input "15" at bounding box center [668, 472] width 71 height 17
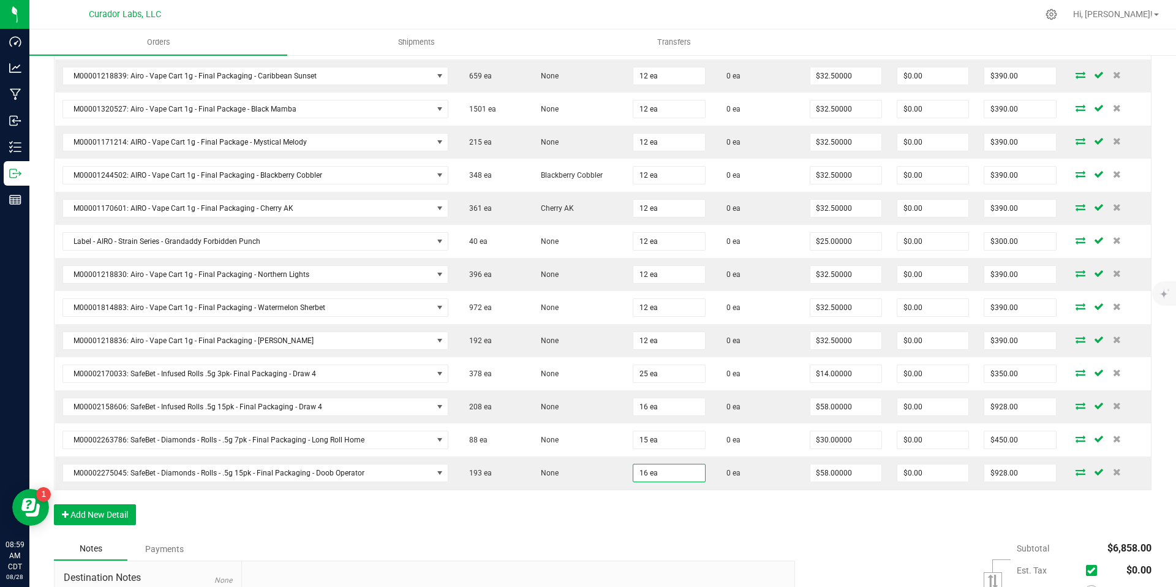
click at [682, 505] on div "Order Details Print All Labels Item Sellable Strain Qty Ordered Qty Allocated U…" at bounding box center [603, 221] width 1098 height 631
click at [118, 516] on button "Add New Detail" at bounding box center [95, 514] width 82 height 21
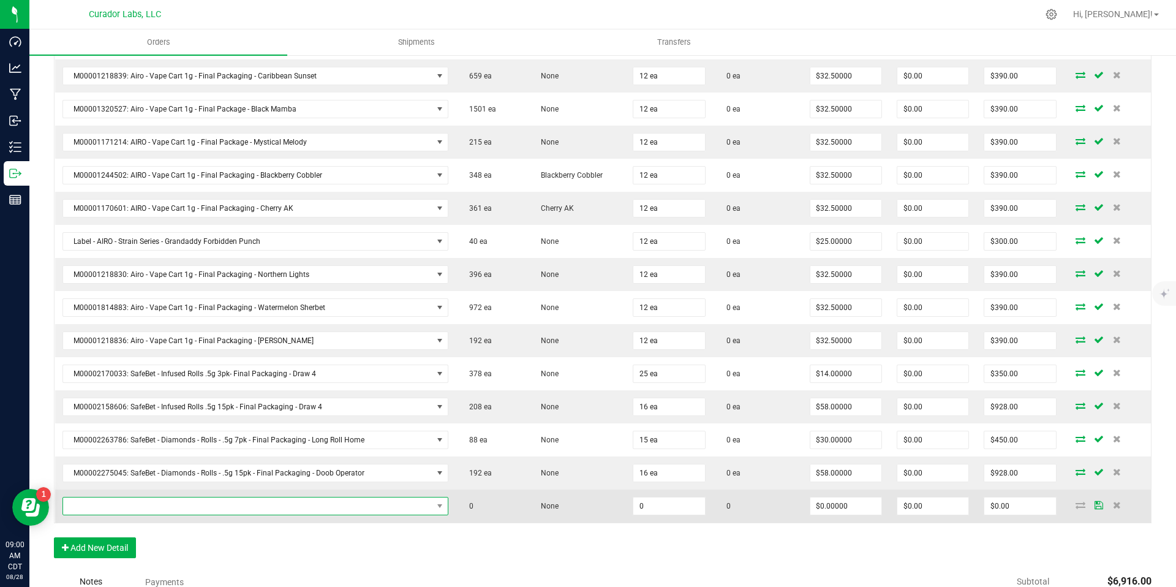
click at [225, 501] on span "NO DATA FOUND" at bounding box center [247, 505] width 369 height 17
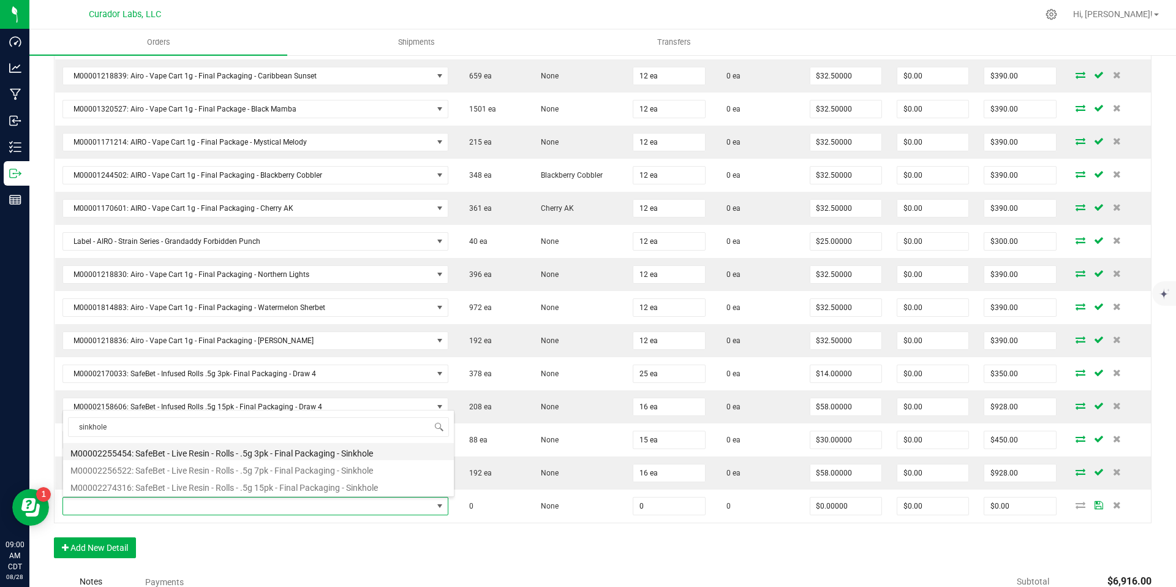
click at [267, 458] on li "M00002255454: SafeBet - Live Resin - Rolls - .5g 3pk - Final Packaging - Sinkho…" at bounding box center [258, 451] width 391 height 17
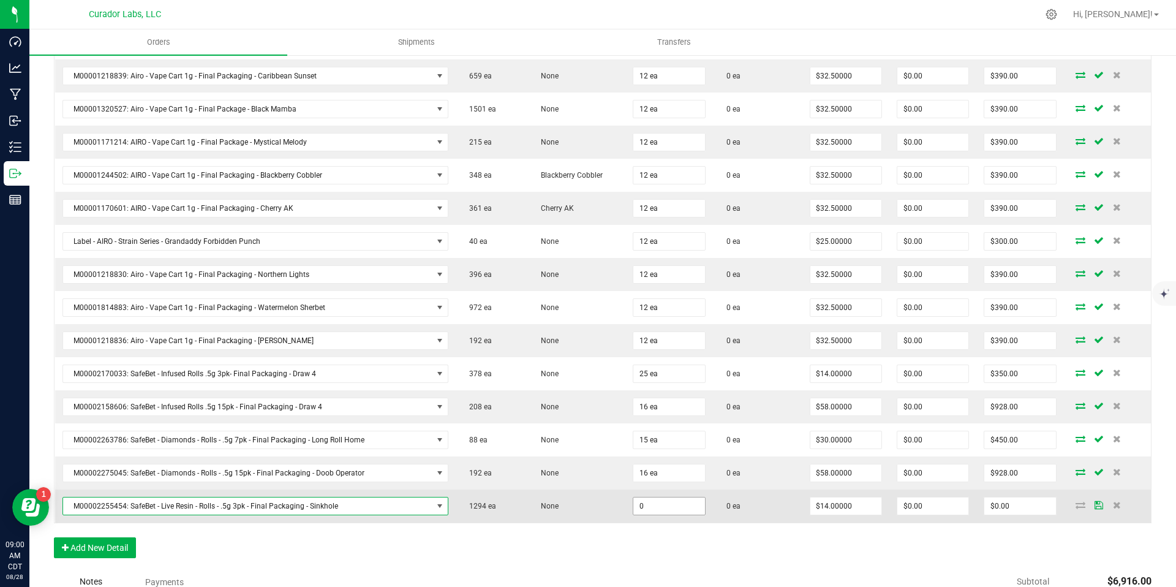
click at [660, 507] on input "0" at bounding box center [668, 505] width 71 height 17
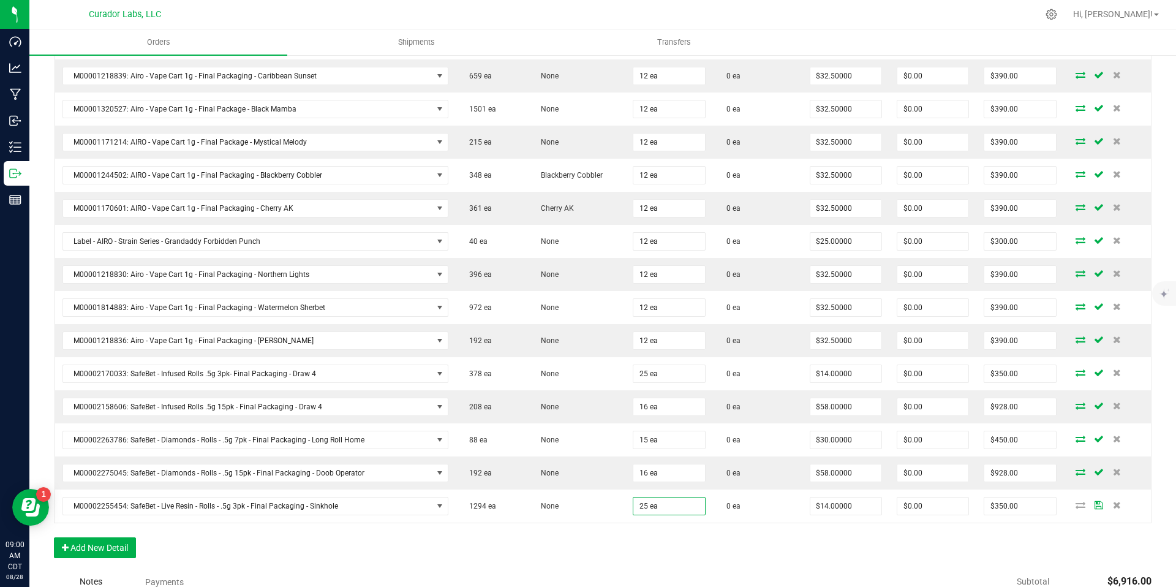
click at [701, 538] on div "Order Details Print All Labels Item Sellable Strain Qty Ordered Qty Allocated U…" at bounding box center [603, 238] width 1098 height 665
click at [100, 549] on button "Add New Detail" at bounding box center [95, 547] width 82 height 21
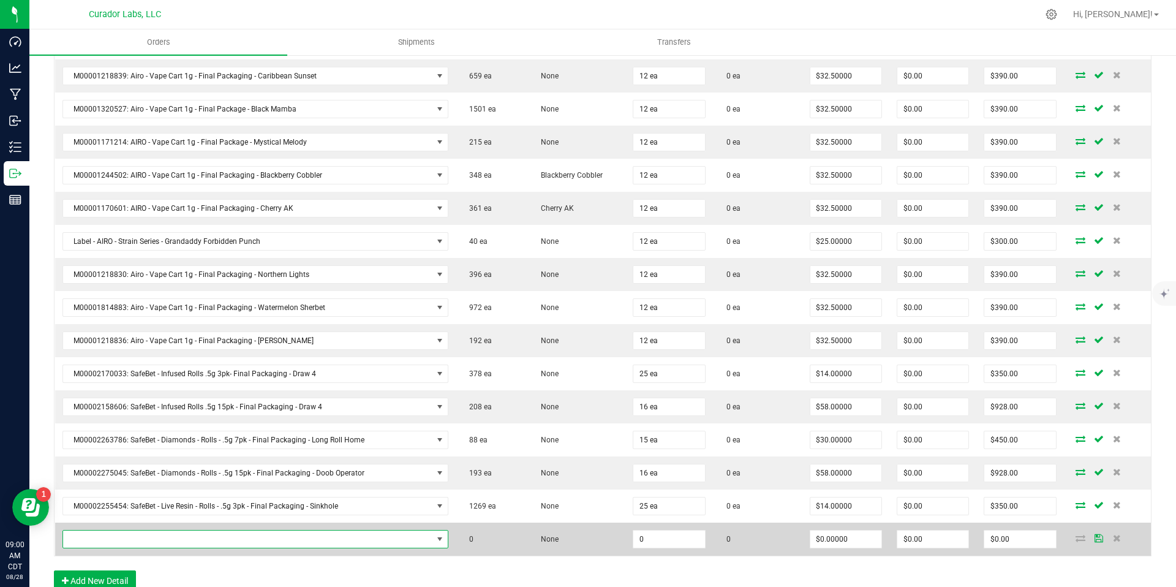
click at [176, 537] on span "NO DATA FOUND" at bounding box center [247, 538] width 369 height 17
click at [307, 540] on span "NO DATA FOUND" at bounding box center [247, 538] width 369 height 17
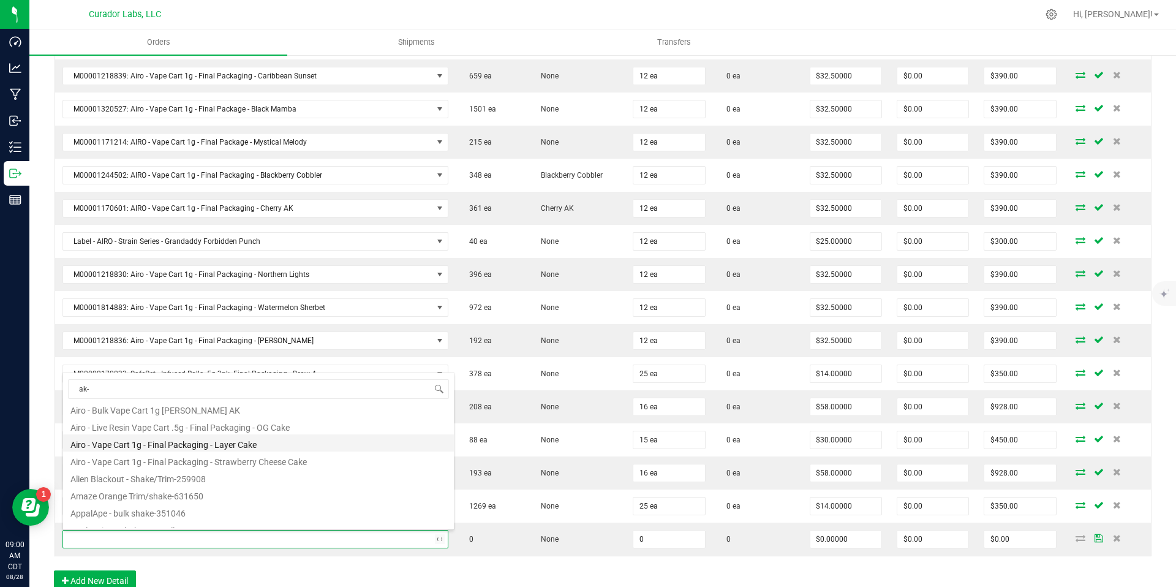
scroll to position [0, 0]
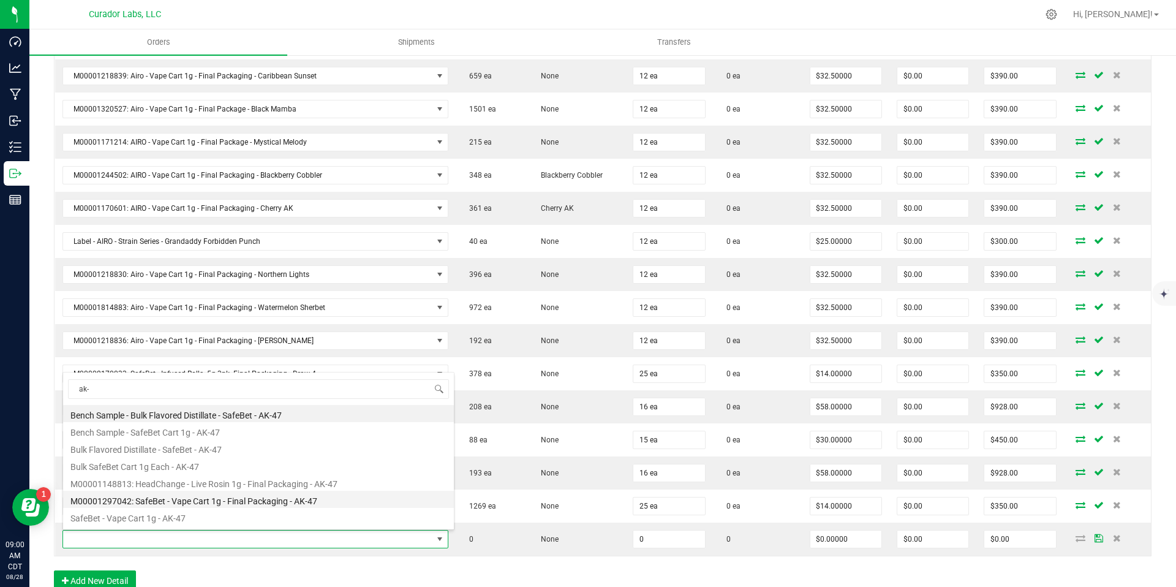
click at [353, 497] on li "M00001297042: SafeBet - Vape Cart 1g - Final Packaging - AK-47" at bounding box center [258, 499] width 391 height 17
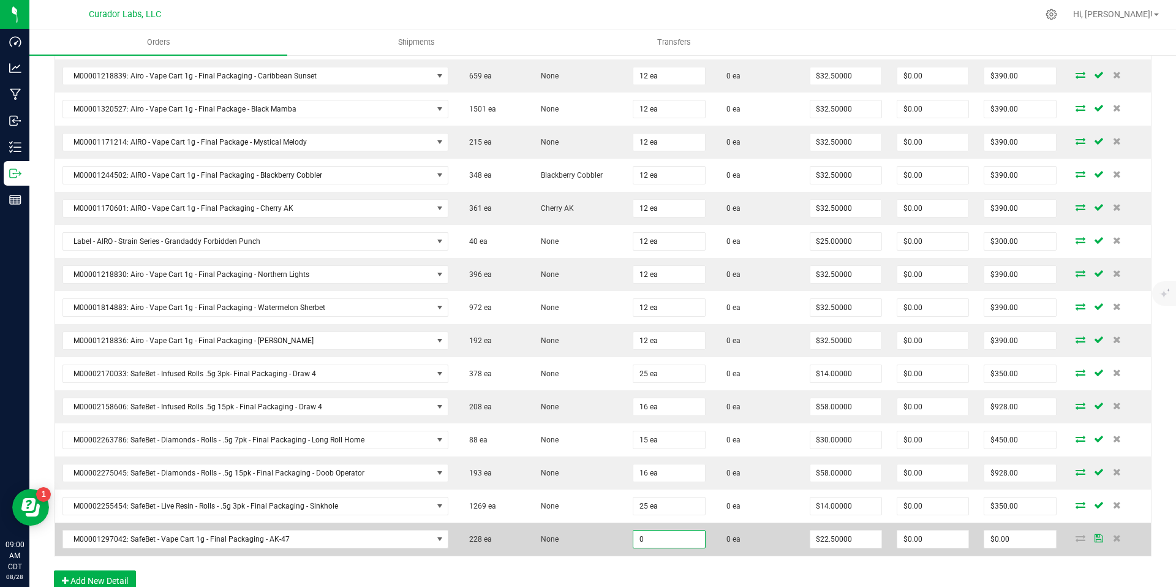
click at [649, 540] on input "0" at bounding box center [668, 538] width 71 height 17
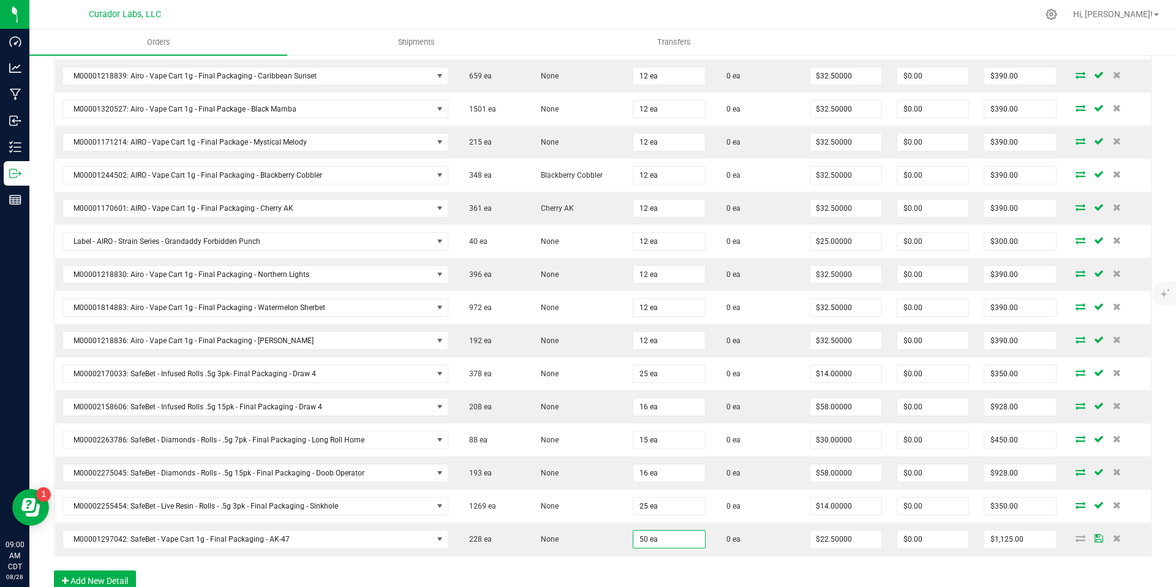
click at [614, 559] on div "Order Details Print All Labels Item Sellable Strain Qty Ordered Qty Allocated U…" at bounding box center [603, 255] width 1098 height 698
click at [105, 579] on button "Add New Detail" at bounding box center [95, 580] width 82 height 21
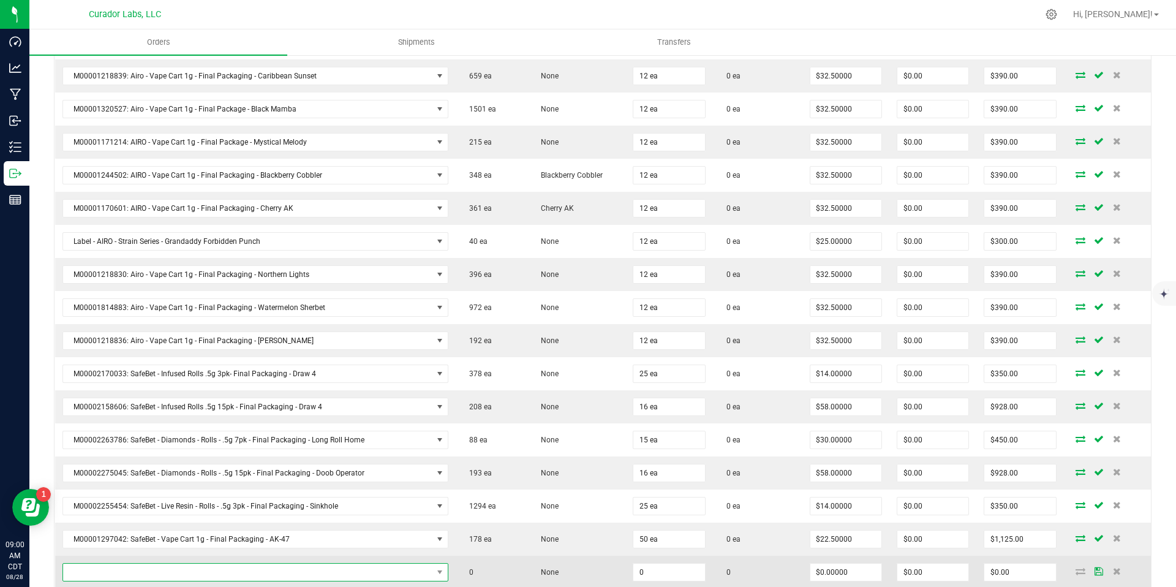
click at [281, 563] on span "NO DATA FOUND" at bounding box center [247, 571] width 369 height 17
click at [281, 567] on span "NO DATA FOUND" at bounding box center [247, 571] width 369 height 17
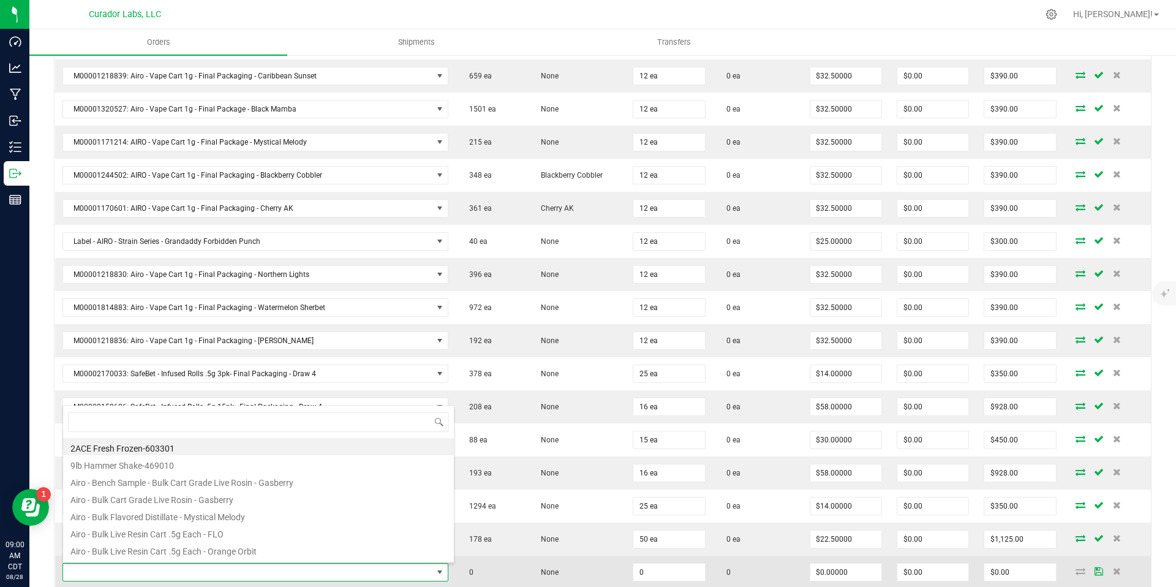
scroll to position [18, 375]
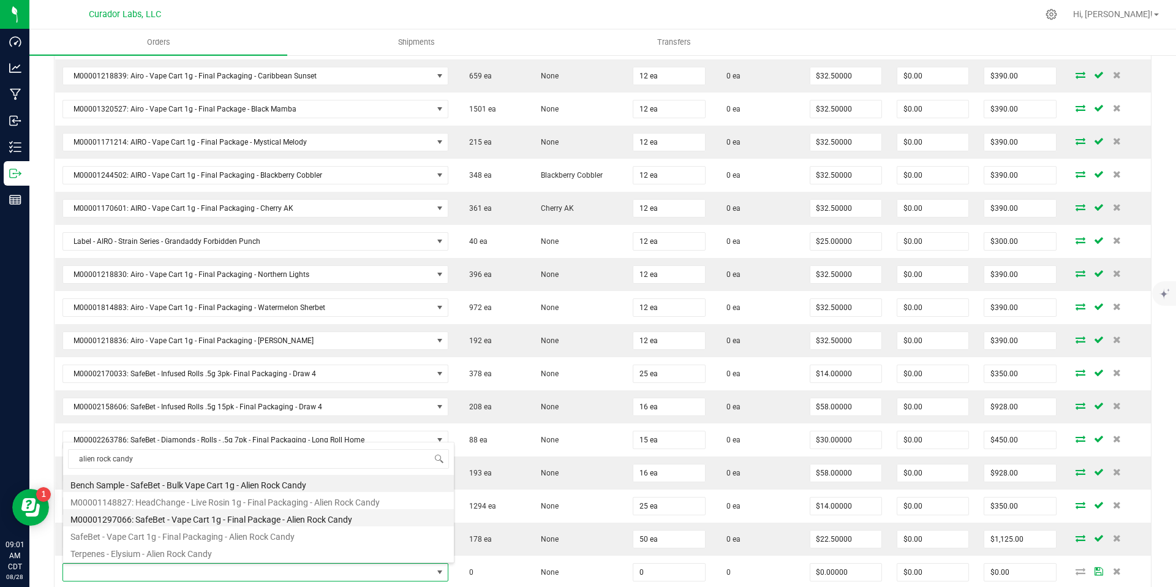
click at [293, 518] on li "M00001297066: SafeBet - Vape Cart 1g - Final Package - Alien Rock Candy" at bounding box center [258, 517] width 391 height 17
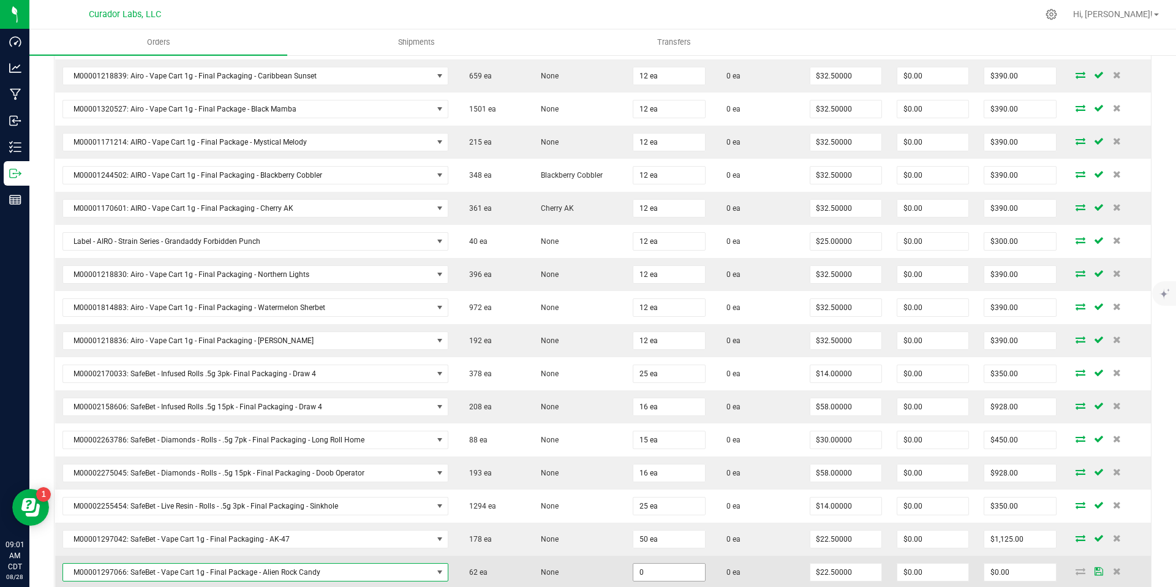
click at [662, 576] on td "0" at bounding box center [668, 572] width 87 height 33
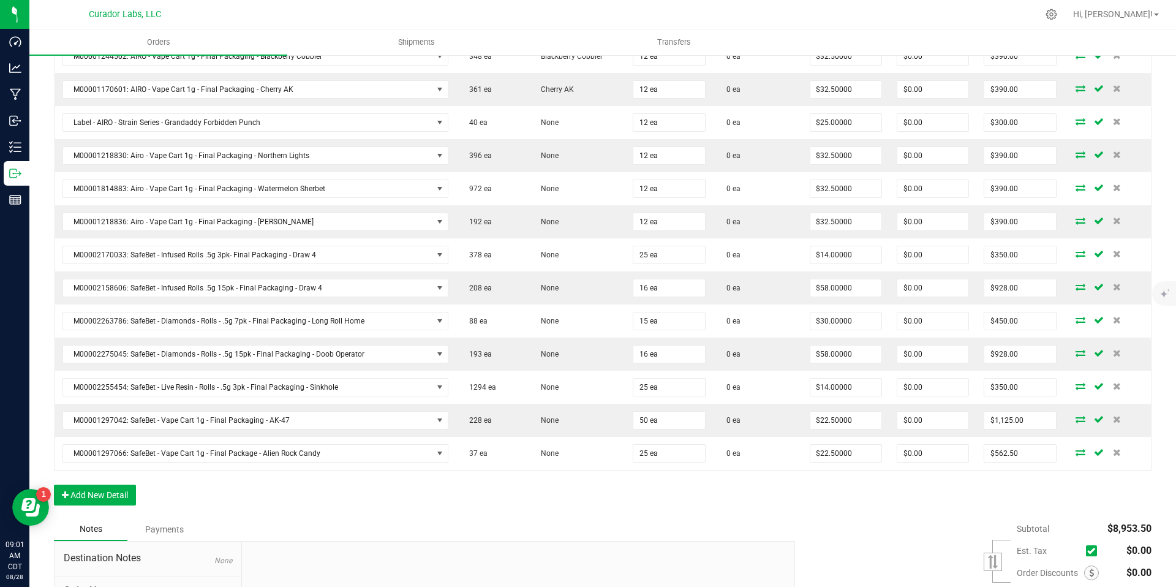
scroll to position [602, 0]
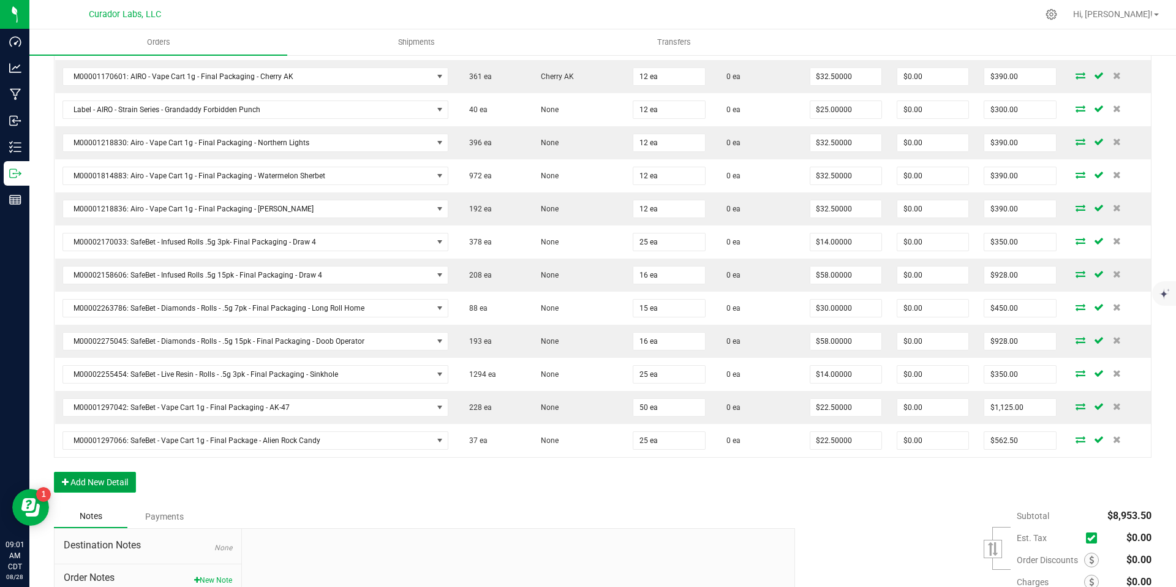
click at [105, 488] on button "Add New Detail" at bounding box center [95, 482] width 82 height 21
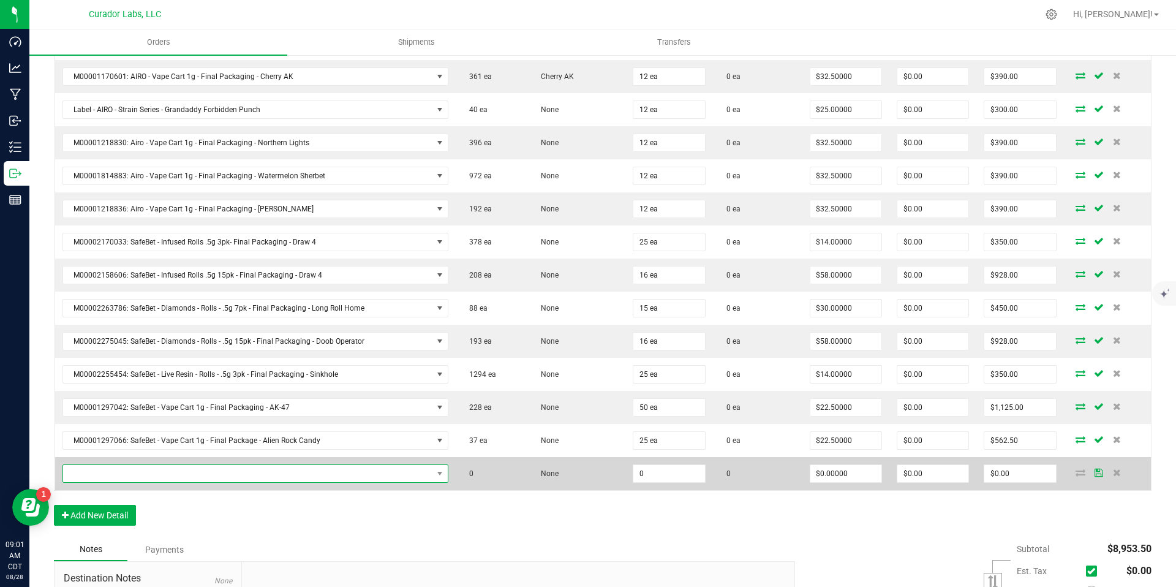
click at [418, 472] on span "NO DATA FOUND" at bounding box center [247, 473] width 369 height 17
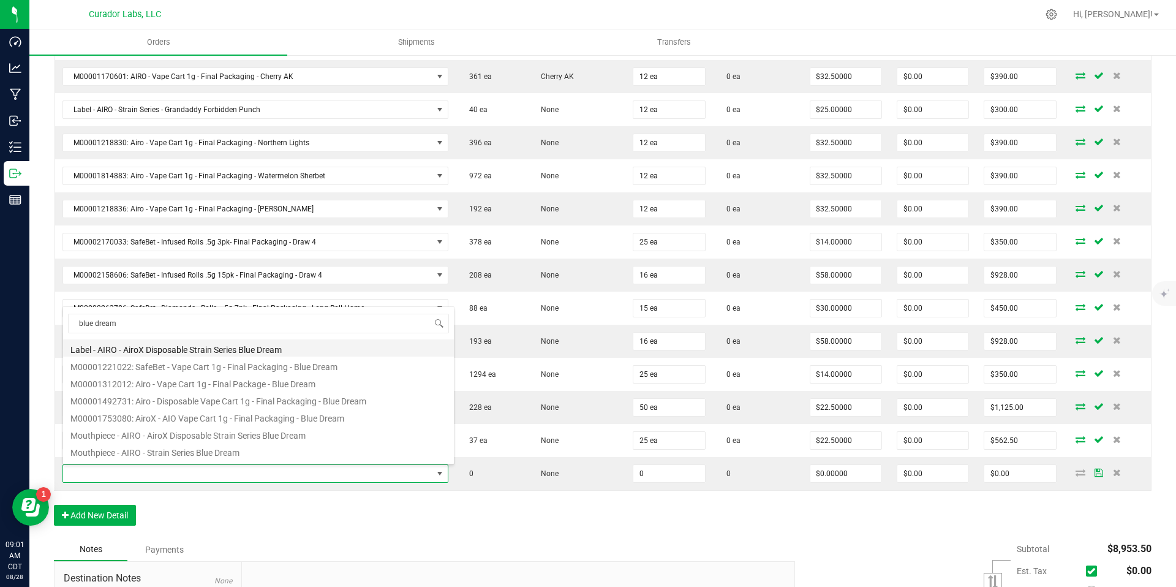
scroll to position [162, 0]
click at [388, 362] on li "M00001221022: SafeBet - Vape Cart 1g - Final Packaging - Blue Dream" at bounding box center [258, 357] width 391 height 17
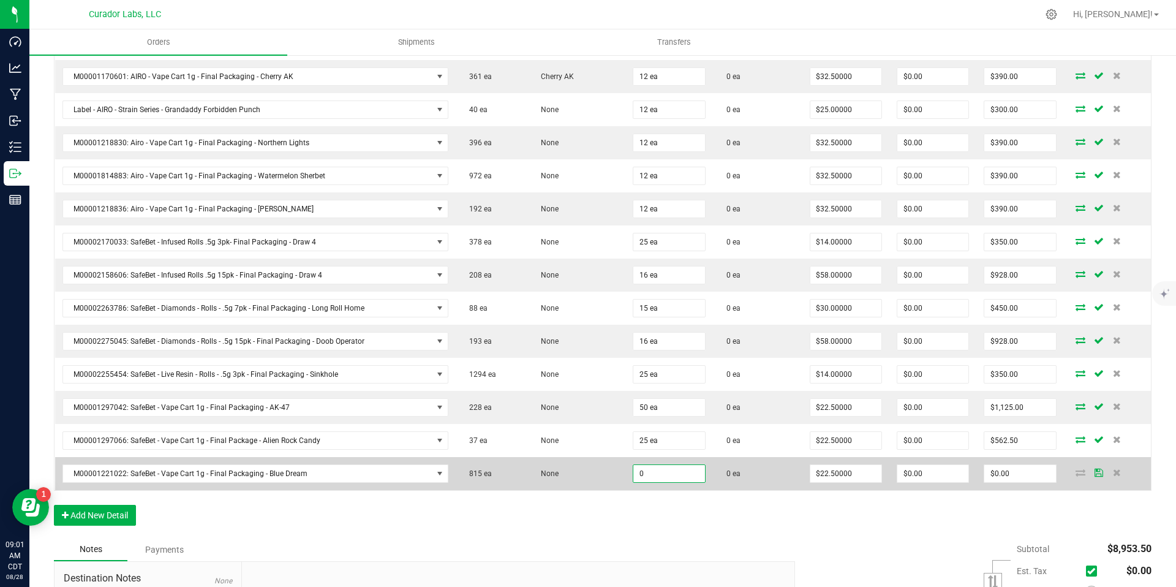
click at [653, 475] on input "0" at bounding box center [668, 473] width 71 height 17
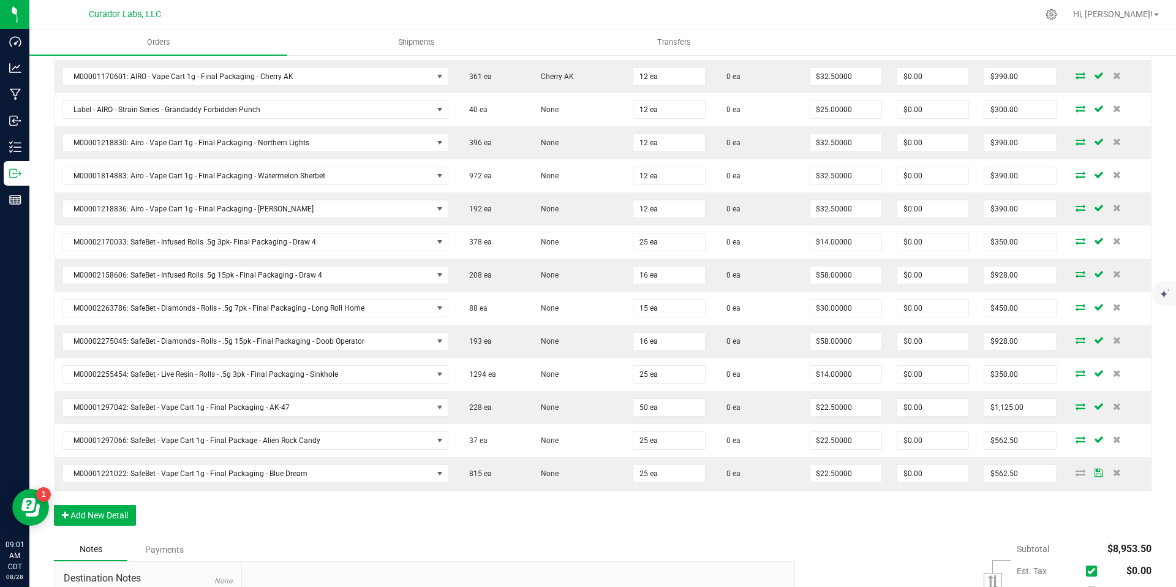
click at [669, 519] on div "Order Details Print All Labels Item Sellable Strain Qty Ordered Qty Allocated U…" at bounding box center [603, 156] width 1098 height 764
click at [127, 514] on button "Add New Detail" at bounding box center [95, 515] width 82 height 21
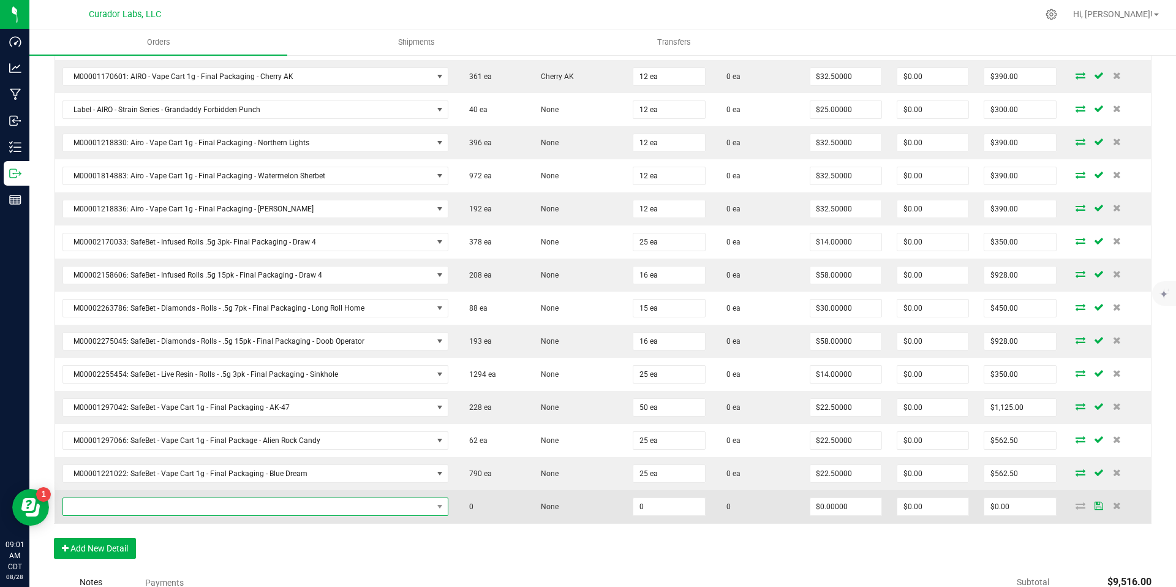
click at [188, 508] on span "NO DATA FOUND" at bounding box center [247, 506] width 369 height 17
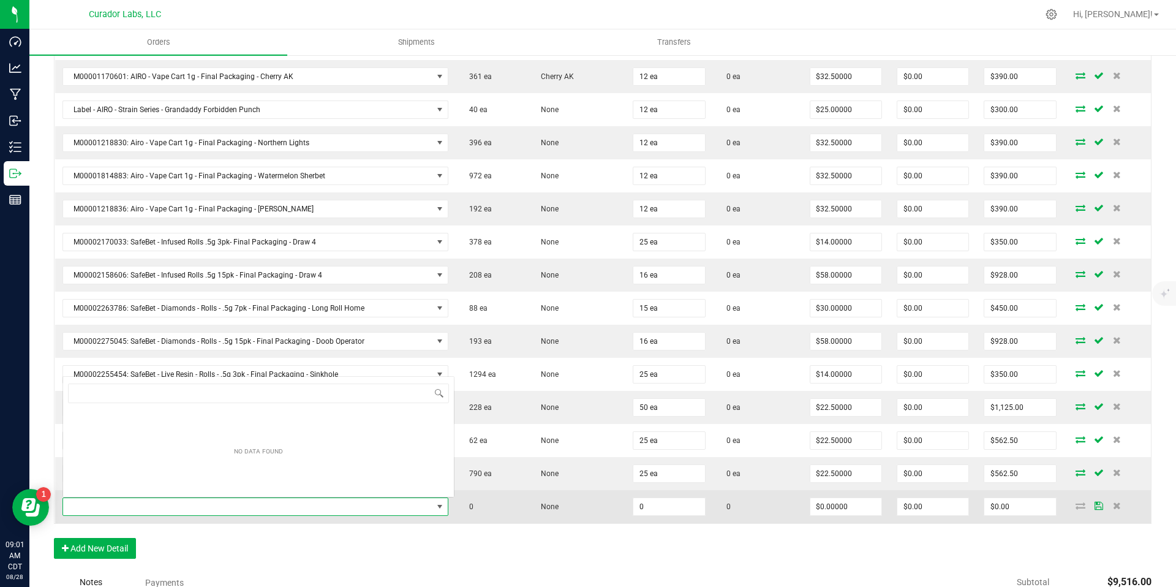
scroll to position [18, 375]
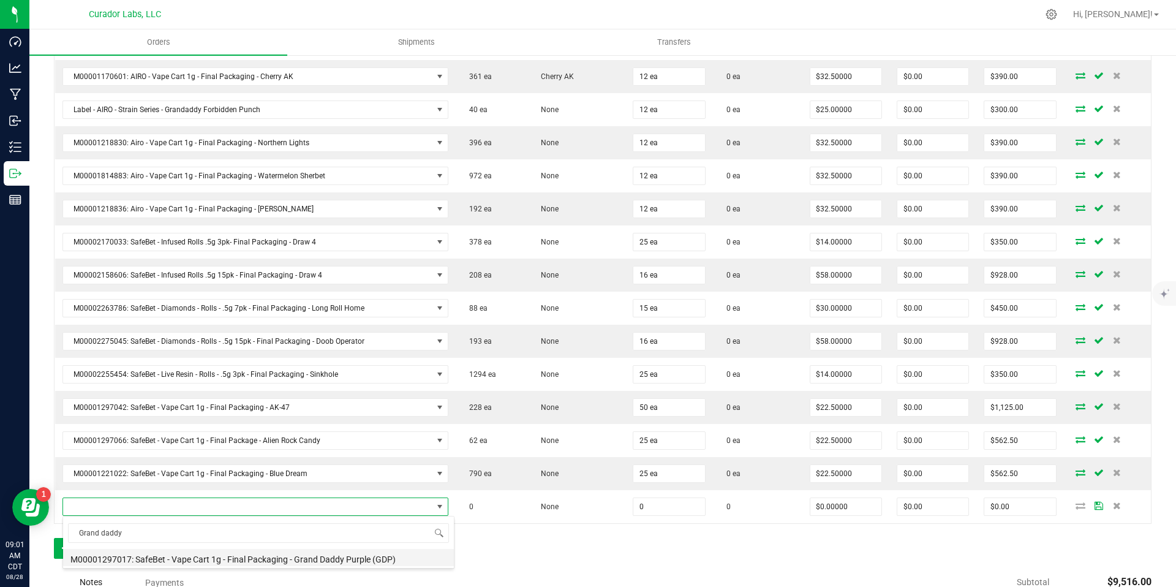
click at [292, 557] on li "M00001297017: SafeBet - Vape Cart 1g - Final Packaging - Grand Daddy Purple (GD…" at bounding box center [258, 557] width 391 height 17
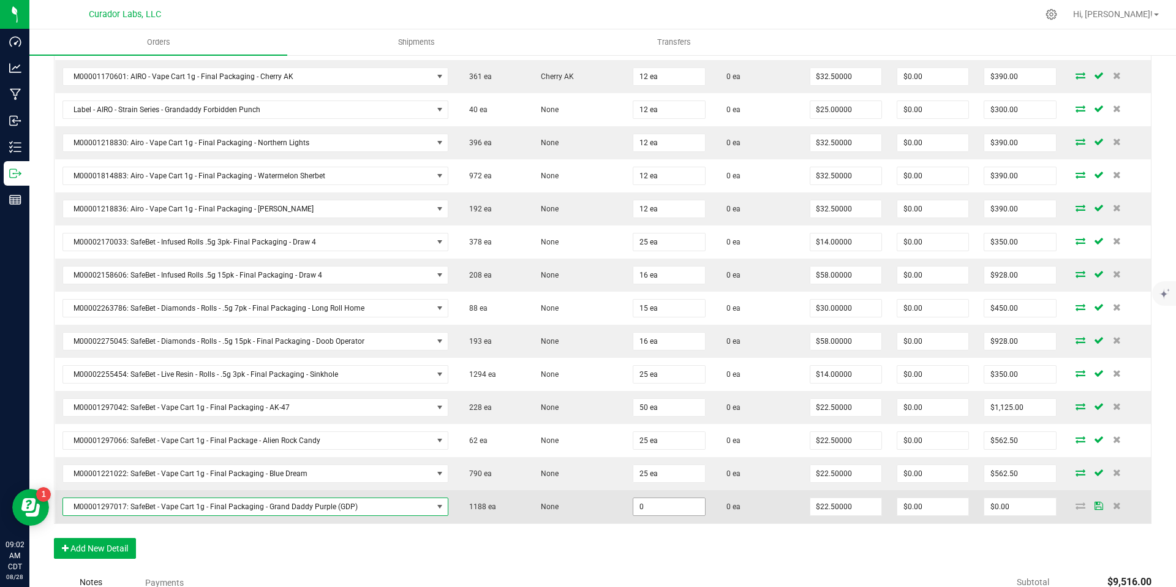
click at [658, 510] on input "0" at bounding box center [668, 506] width 71 height 17
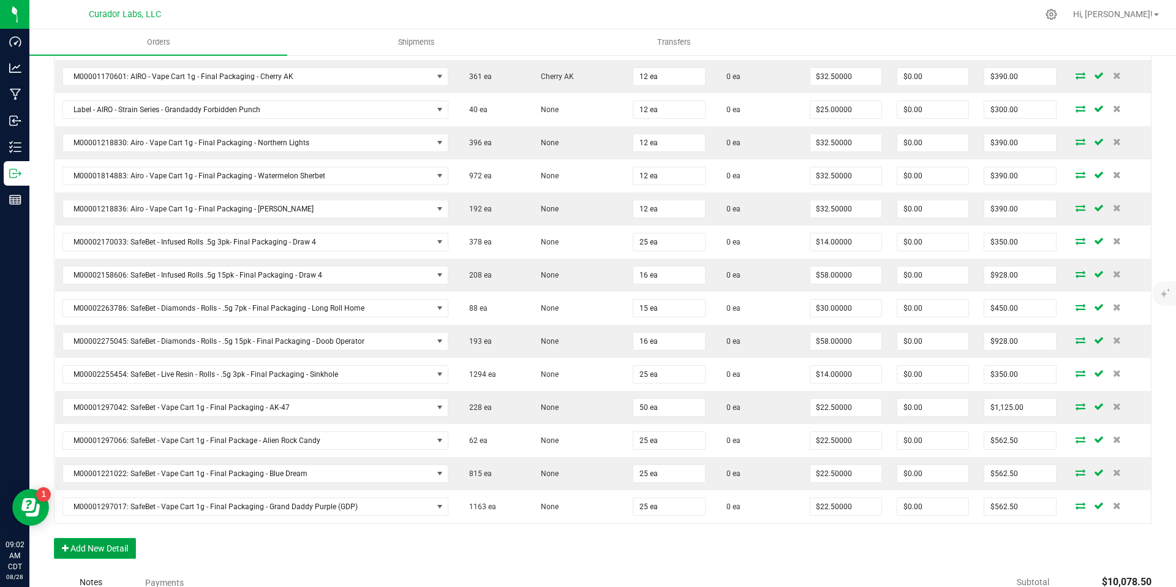
click at [103, 556] on button "Add New Detail" at bounding box center [95, 548] width 82 height 21
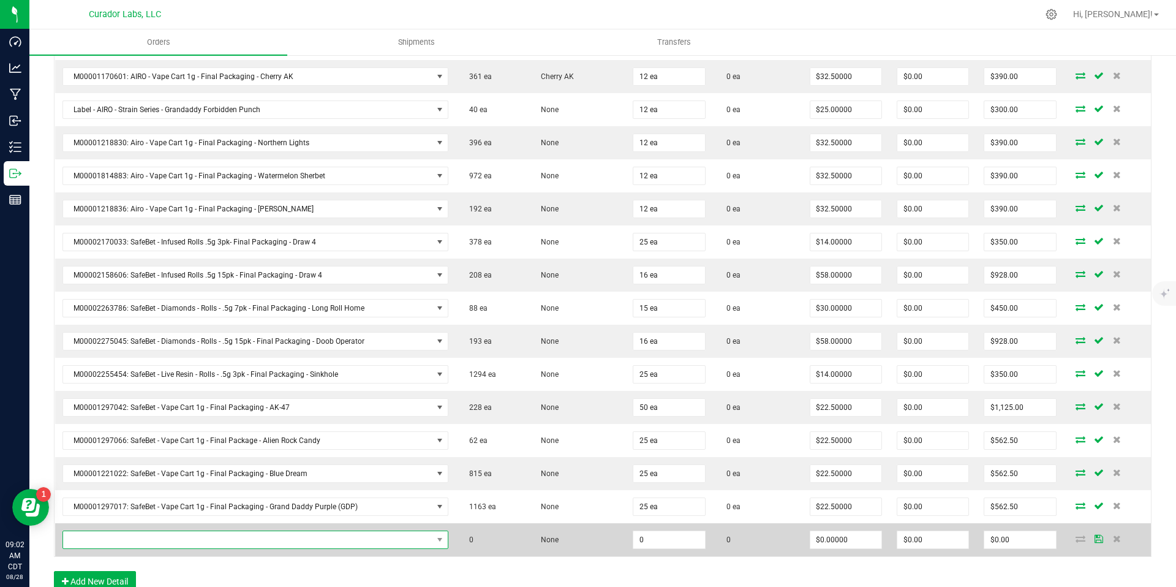
click at [156, 544] on span "NO DATA FOUND" at bounding box center [247, 539] width 369 height 17
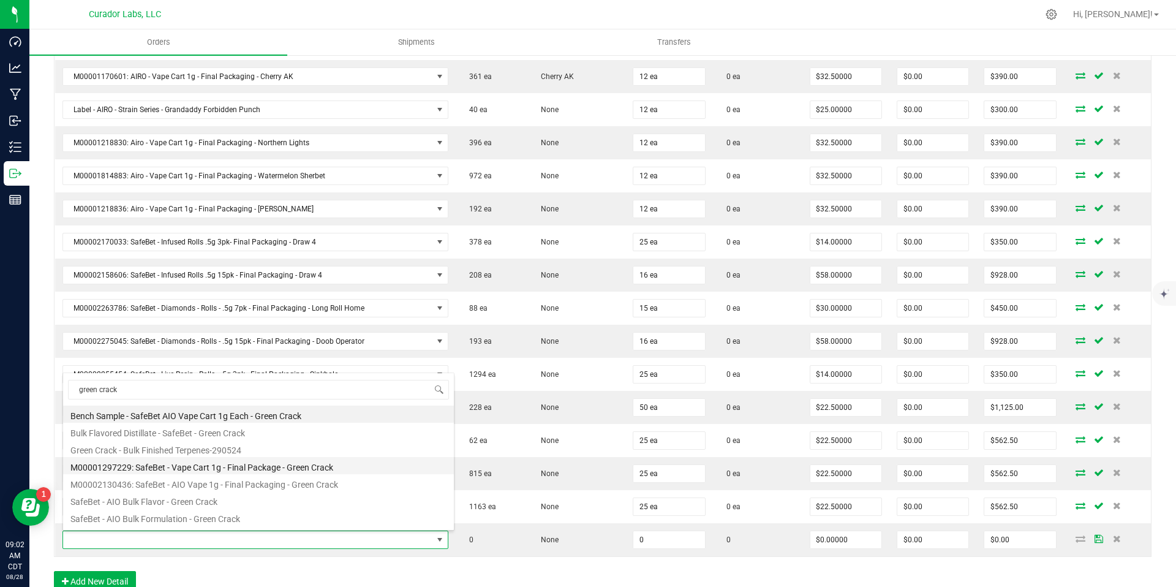
click at [333, 463] on li "M00001297229: SafeBet - Vape Cart 1g - Final Package - Green Crack" at bounding box center [258, 465] width 391 height 17
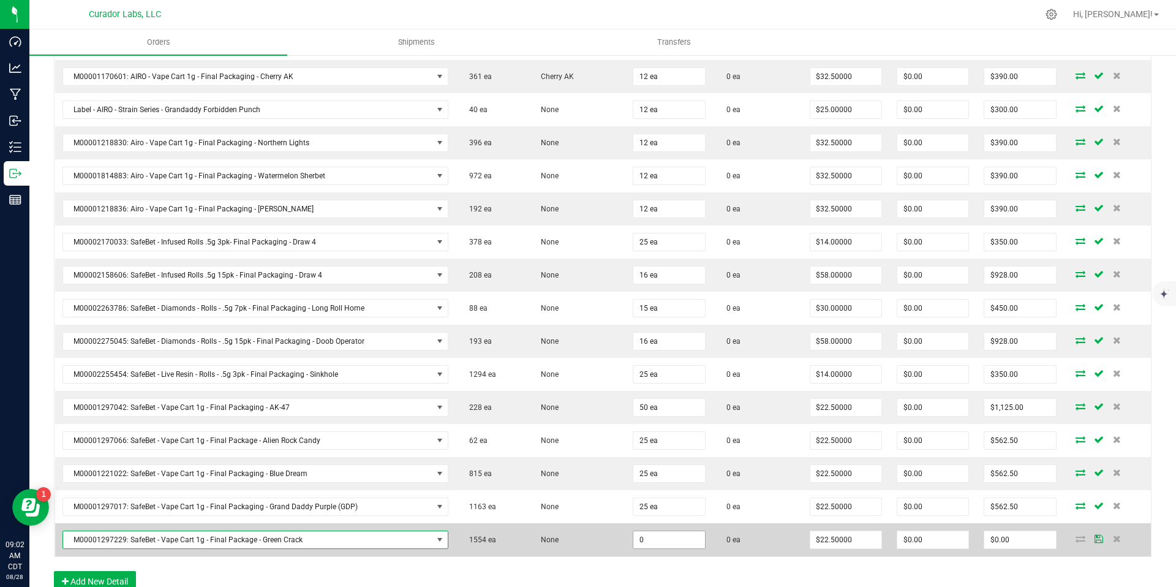
click at [653, 542] on input "0" at bounding box center [668, 539] width 71 height 17
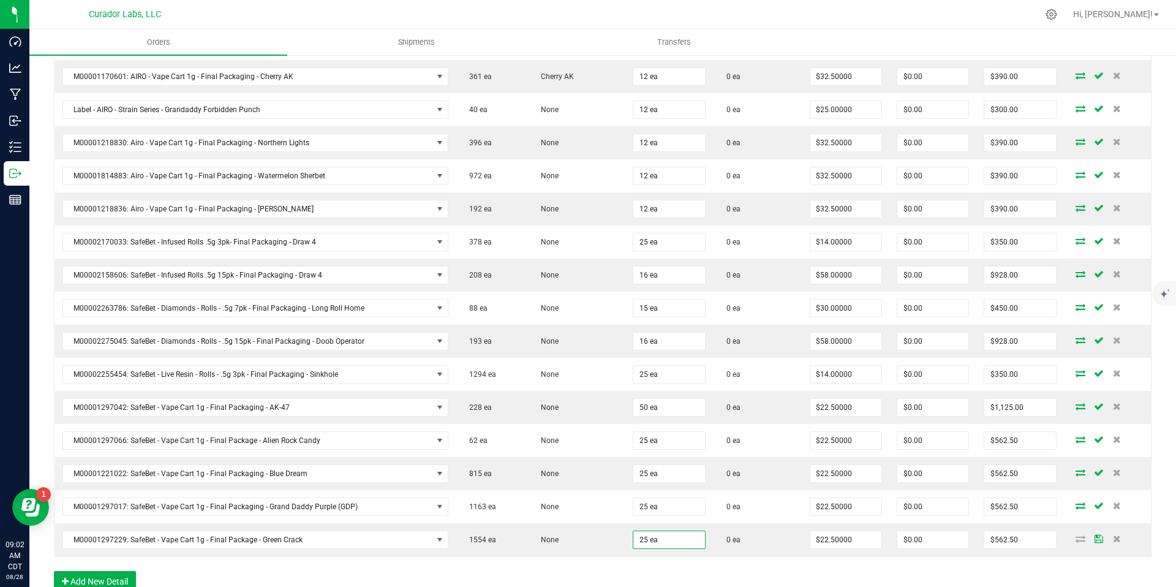
click at [655, 573] on div "Order Details Print All Labels Item Sellable Strain Qty Ordered Qty Allocated U…" at bounding box center [603, 189] width 1098 height 830
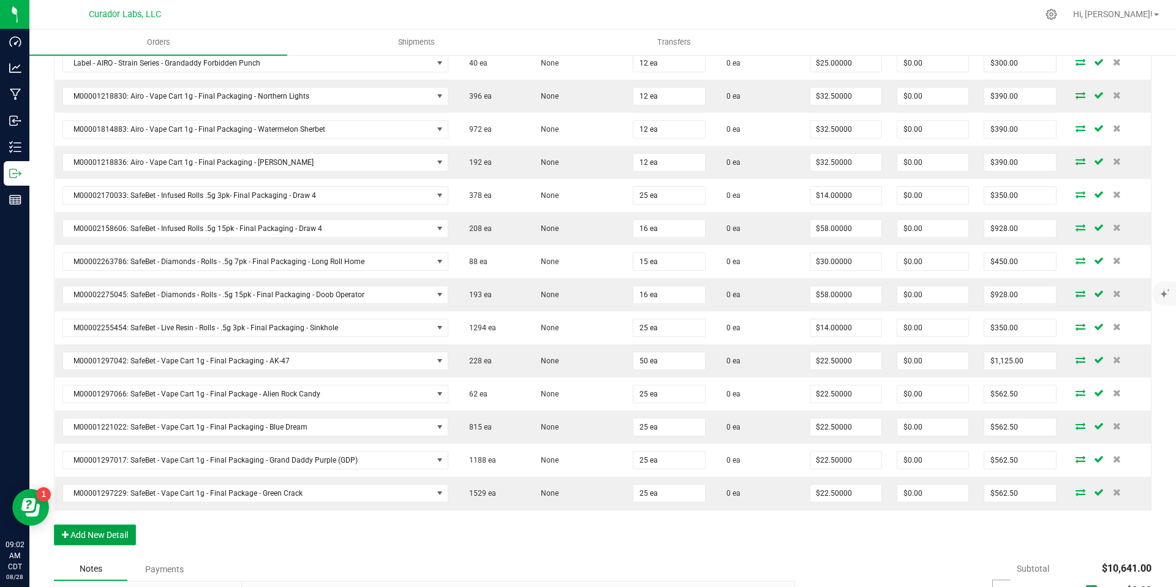
click at [117, 531] on button "Add New Detail" at bounding box center [95, 534] width 82 height 21
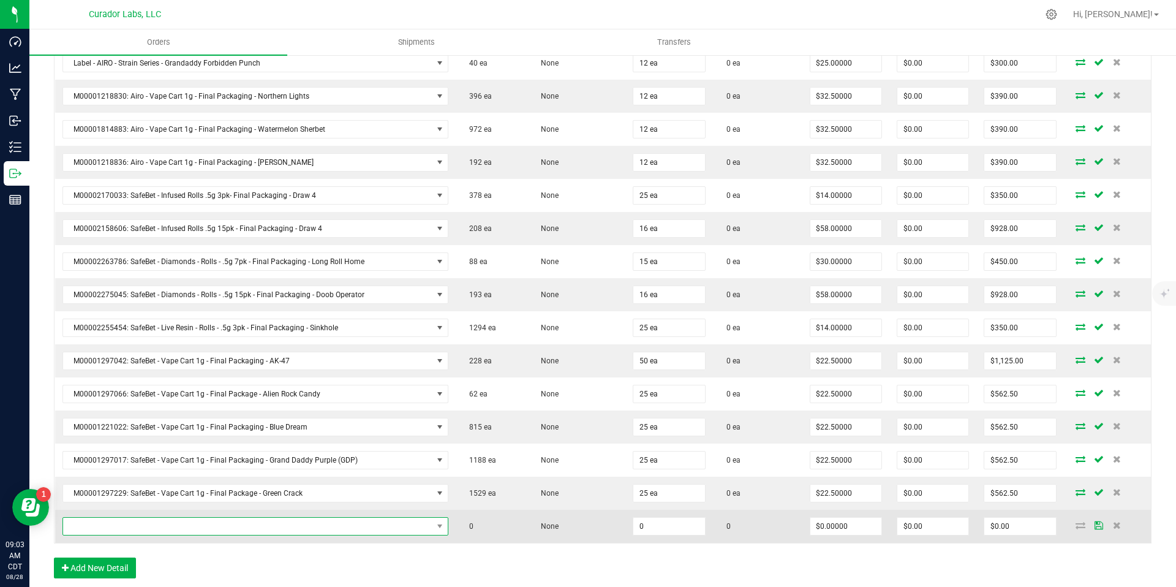
click at [402, 525] on span "NO DATA FOUND" at bounding box center [247, 526] width 369 height 17
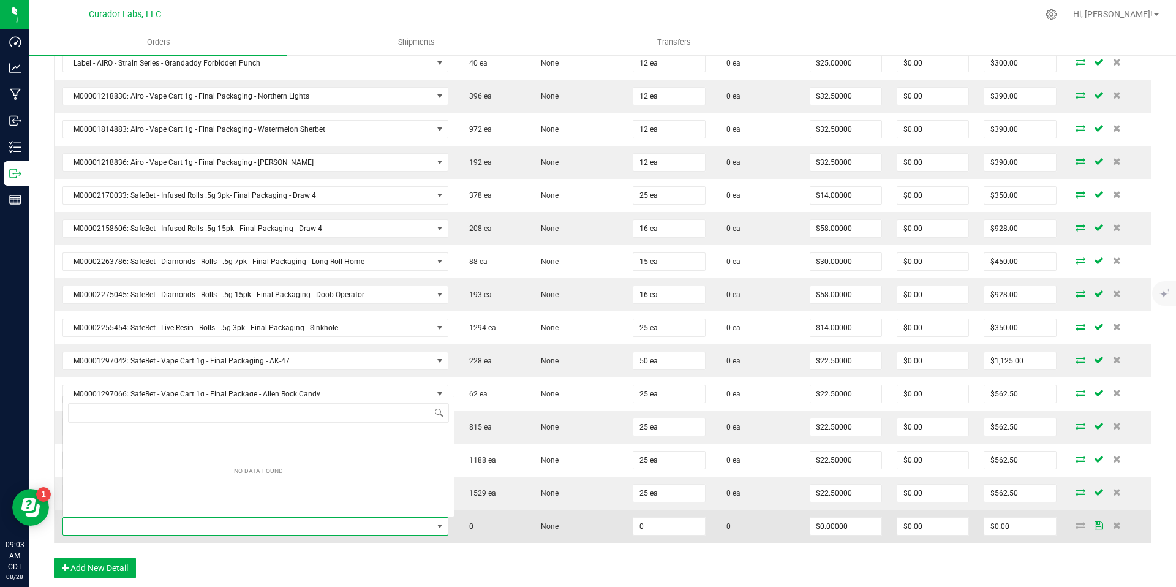
scroll to position [18, 375]
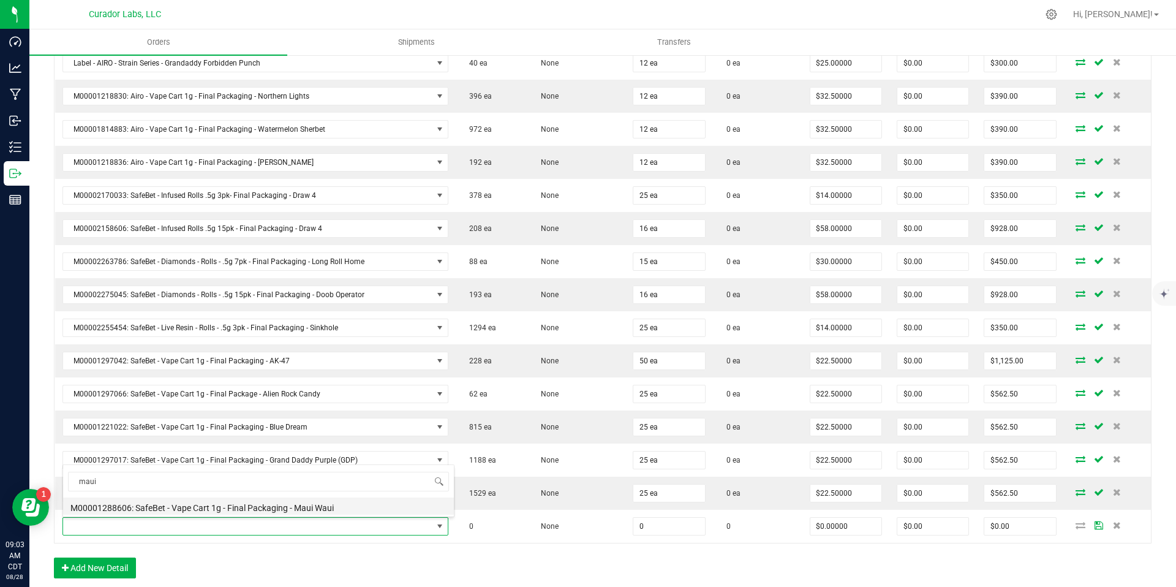
click at [343, 503] on li "M00001288606: SafeBet - Vape Cart 1g - Final Packaging - Maui Waui" at bounding box center [258, 505] width 391 height 17
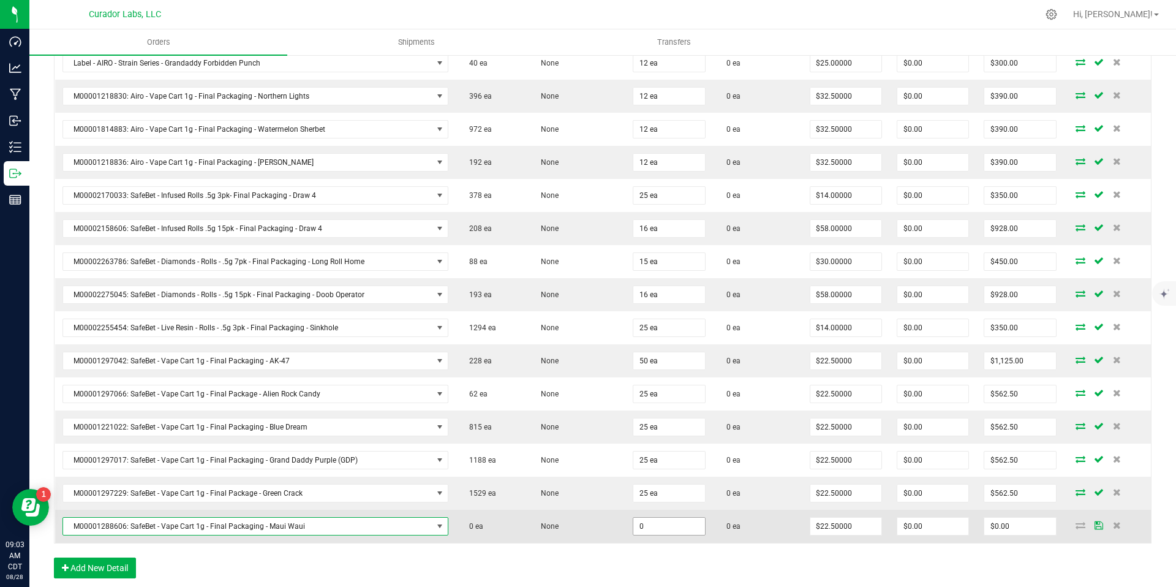
click at [655, 522] on input "0" at bounding box center [668, 526] width 71 height 17
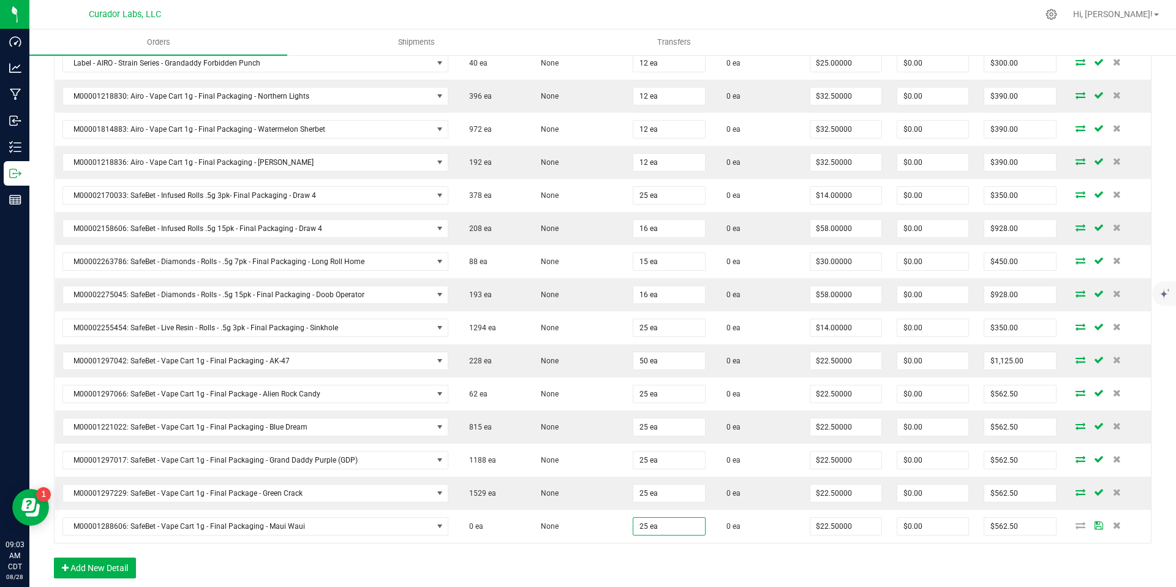
click at [658, 550] on div "Order Details Print All Labels Item Sellable Strain Qty Ordered Qty Allocated U…" at bounding box center [603, 158] width 1098 height 863
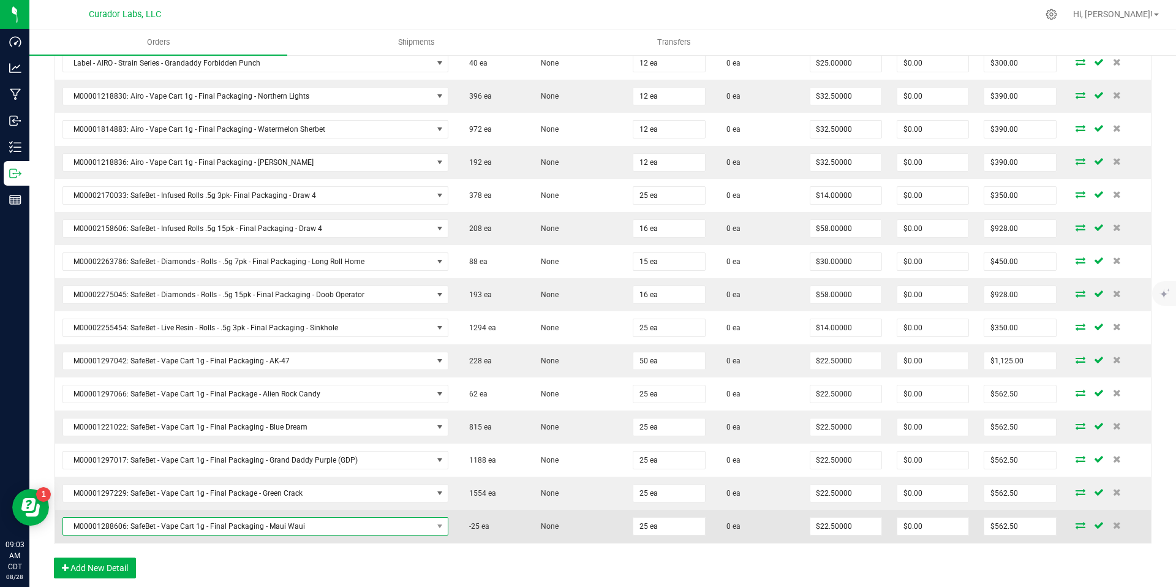
click at [332, 527] on span "M00001288606: SafeBet - Vape Cart 1g - Final Packaging - Maui Waui" at bounding box center [247, 526] width 369 height 17
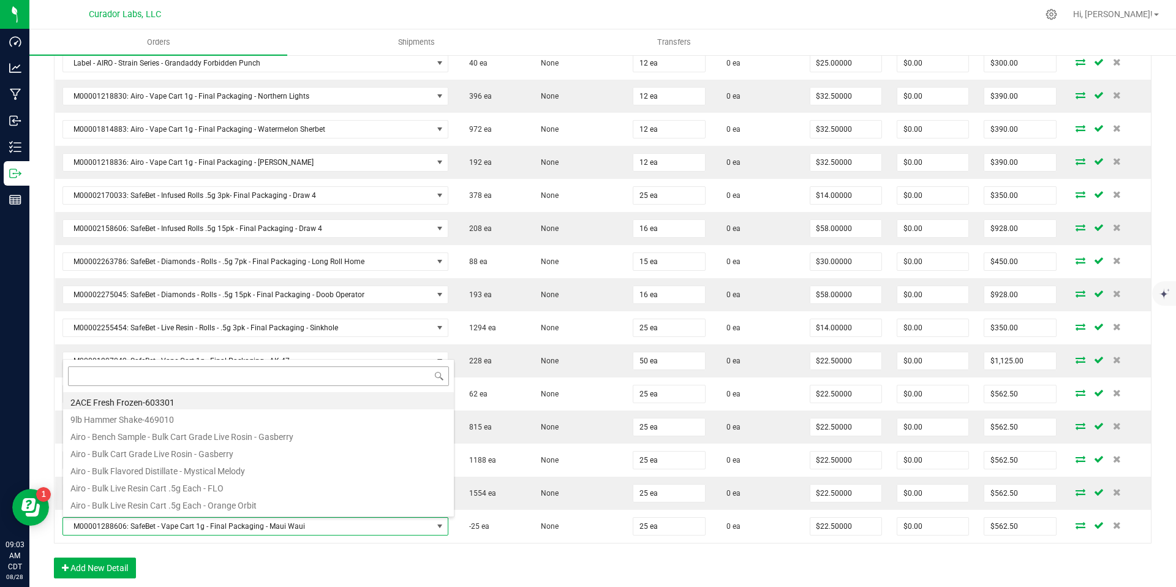
click at [289, 375] on input at bounding box center [258, 375] width 381 height 19
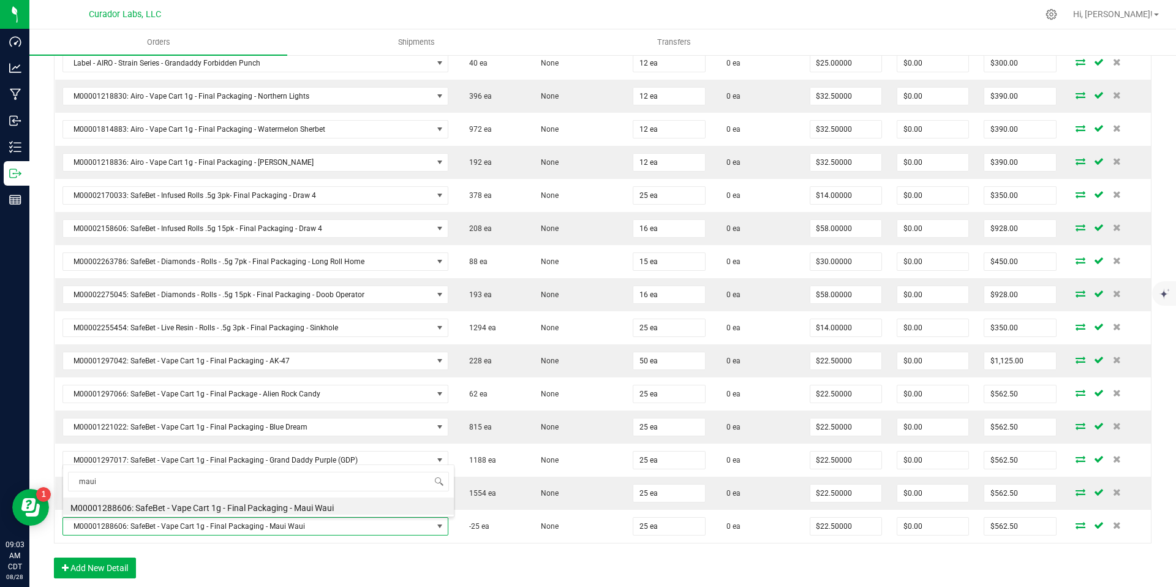
click at [281, 507] on li "M00001288606: SafeBet - Vape Cart 1g - Final Packaging - Maui Waui" at bounding box center [258, 505] width 391 height 17
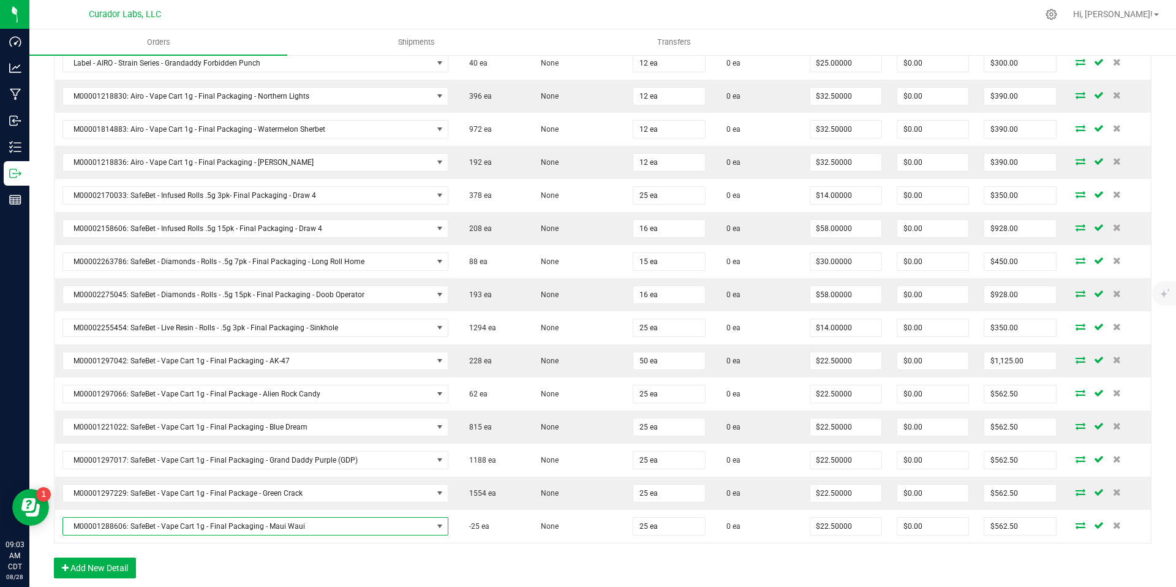
click at [415, 554] on div "Order Details Print All Labels Item Sellable Strain Qty Ordered Qty Allocated U…" at bounding box center [603, 158] width 1098 height 863
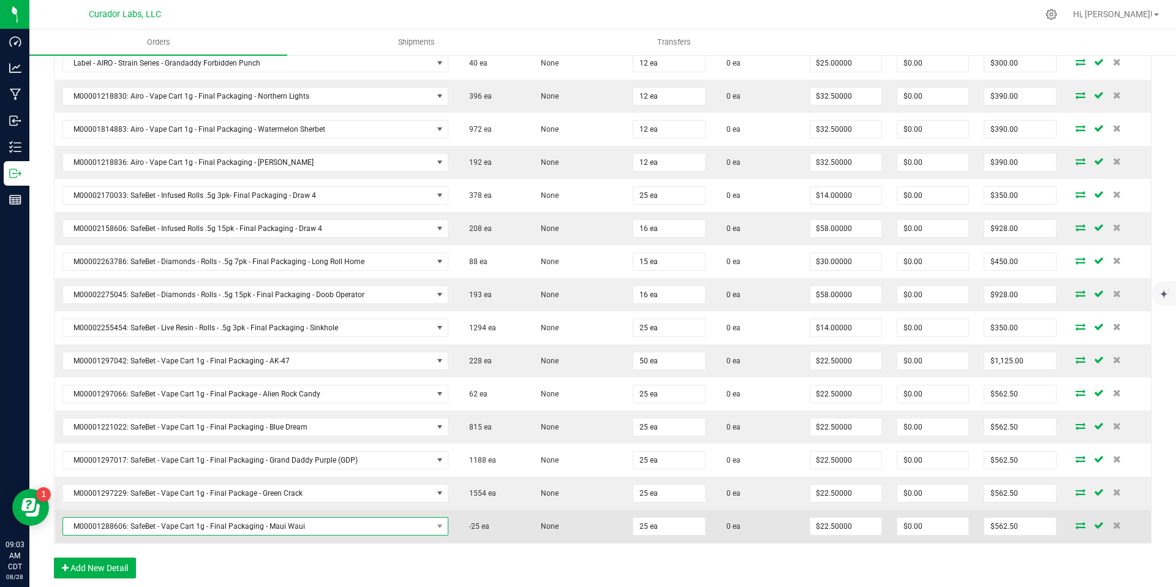
click at [419, 529] on span "M00001288606: SafeBet - Vape Cart 1g - Final Packaging - Maui Waui" at bounding box center [247, 526] width 369 height 17
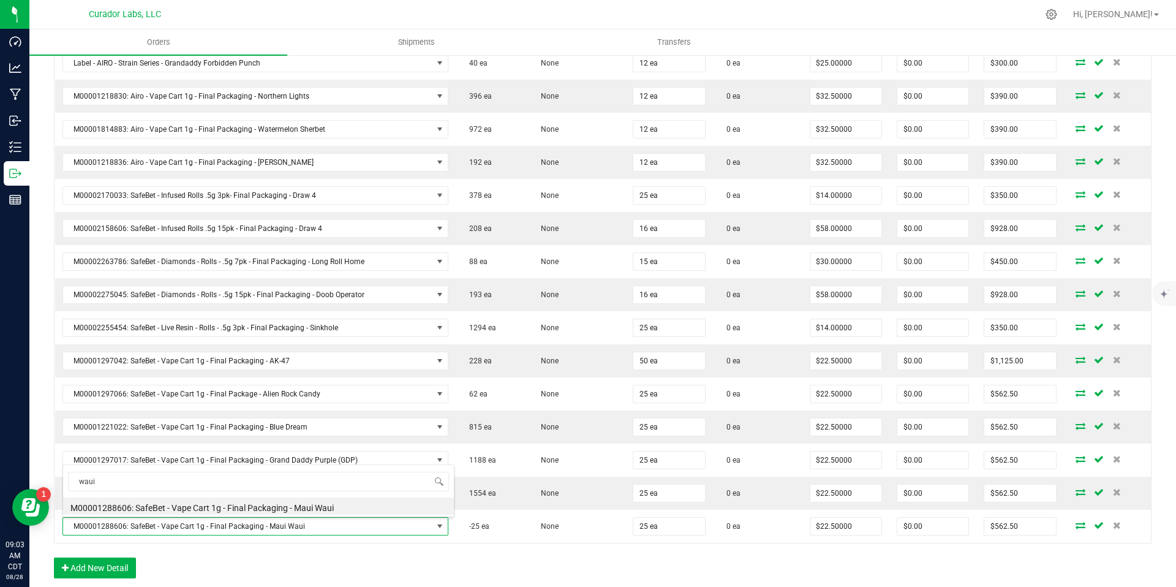
click at [339, 503] on li "M00001288606: SafeBet - Vape Cart 1g - Final Packaging - Maui Waui" at bounding box center [258, 505] width 391 height 17
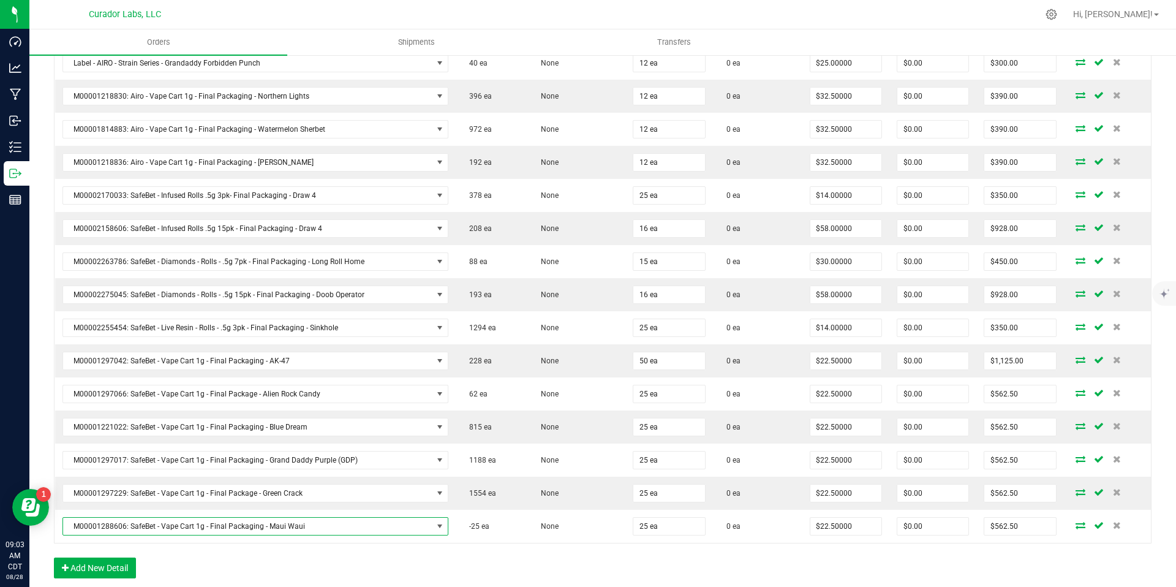
click at [495, 549] on div "Order Details Print All Labels Item Sellable Strain Qty Ordered Qty Allocated U…" at bounding box center [603, 158] width 1098 height 863
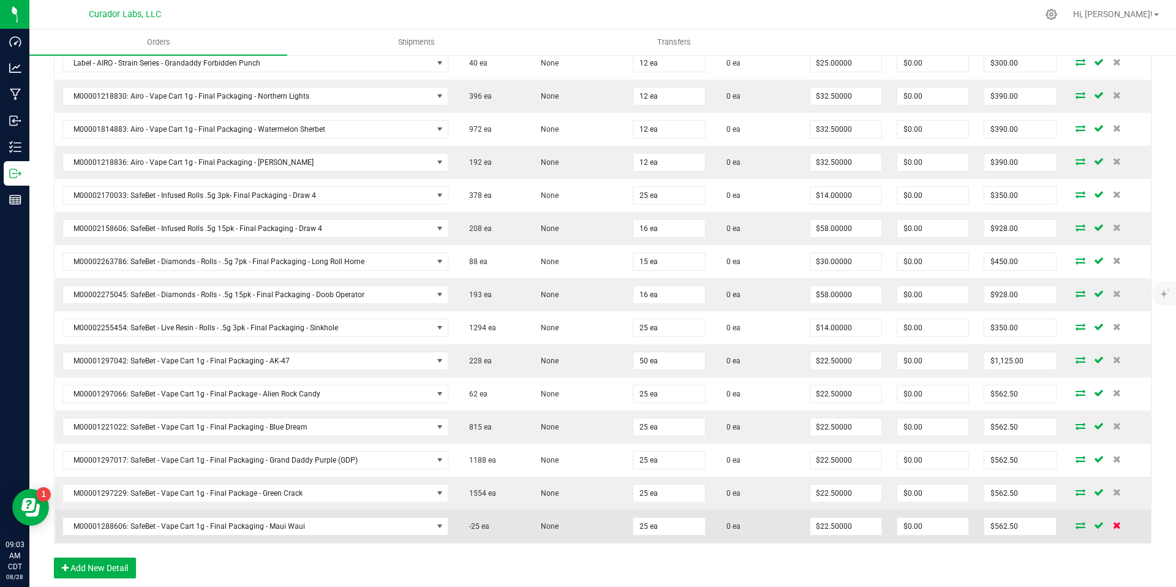
click at [1113, 525] on icon at bounding box center [1117, 524] width 8 height 7
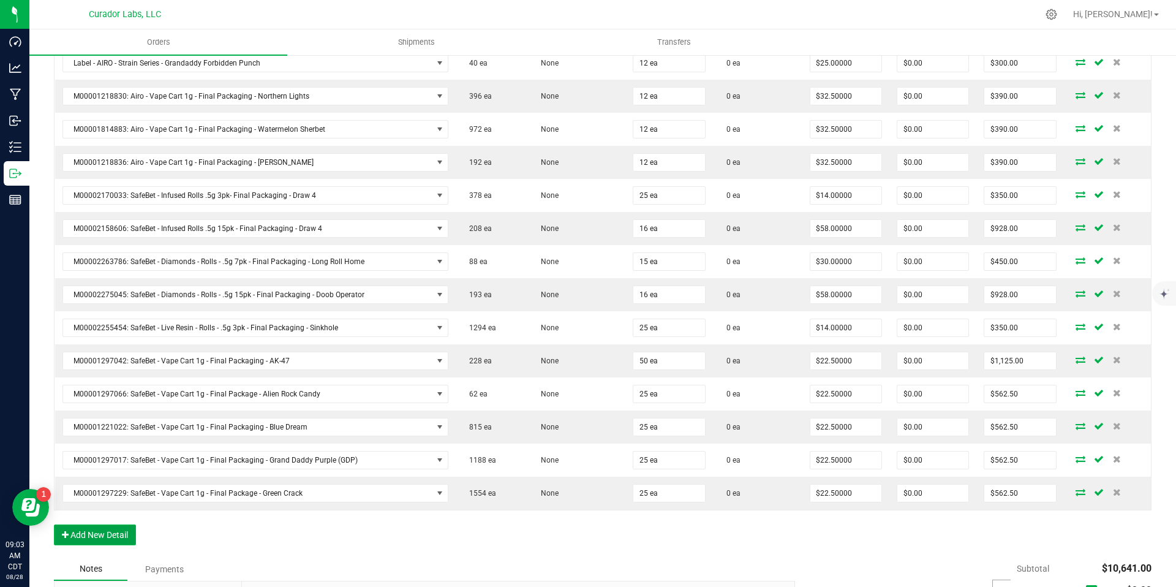
click at [111, 532] on button "Add New Detail" at bounding box center [95, 534] width 82 height 21
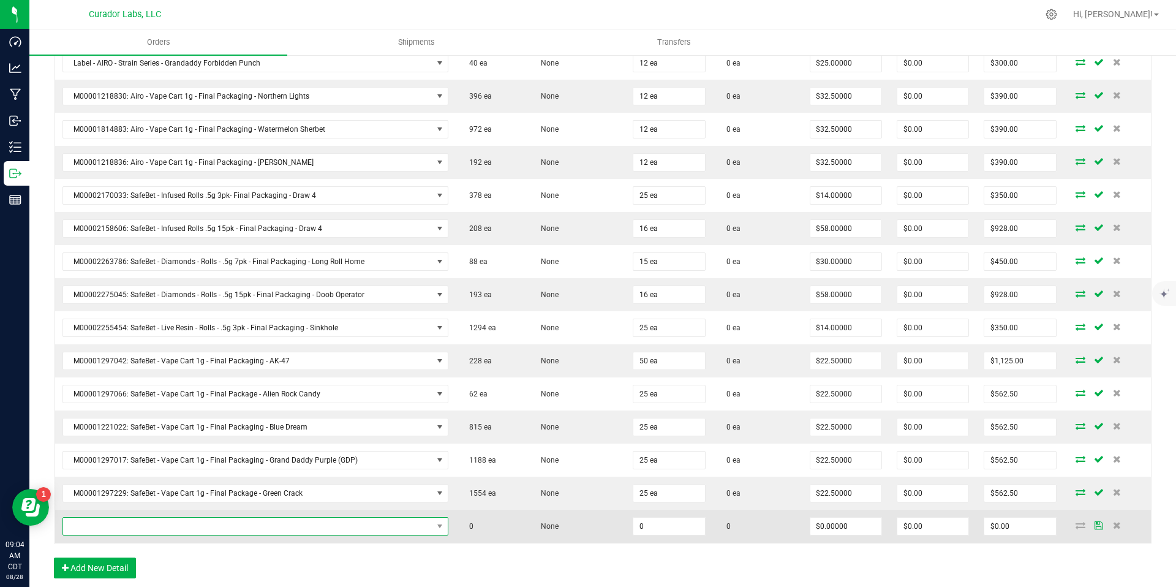
click at [424, 528] on span "NO DATA FOUND" at bounding box center [247, 526] width 369 height 17
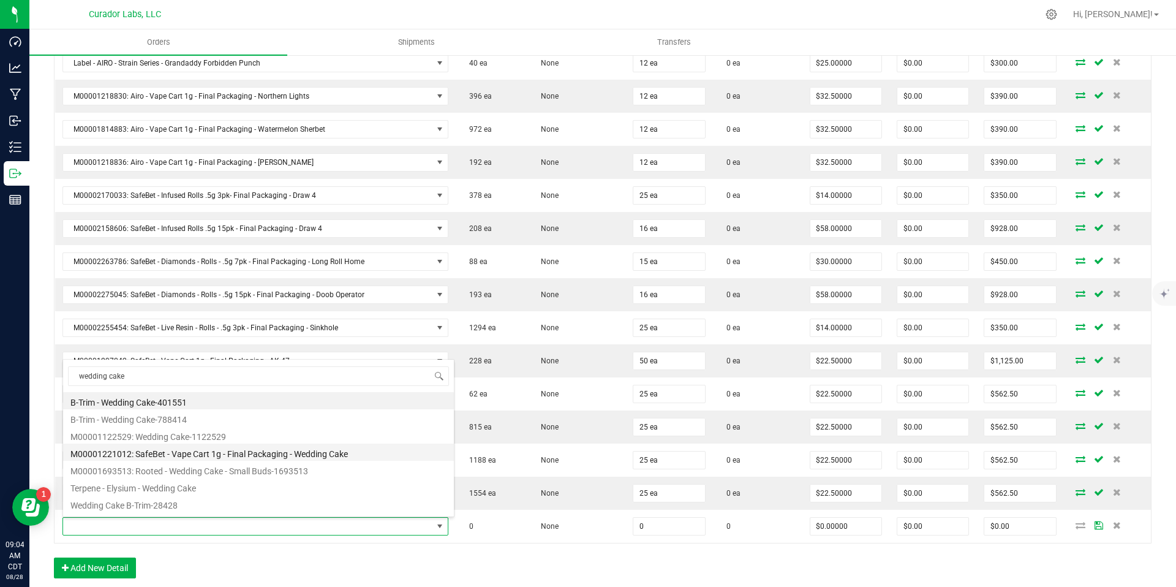
click at [355, 456] on li "M00001221012: SafeBet - Vape Cart 1g - Final Packaging - Wedding Cake" at bounding box center [258, 451] width 391 height 17
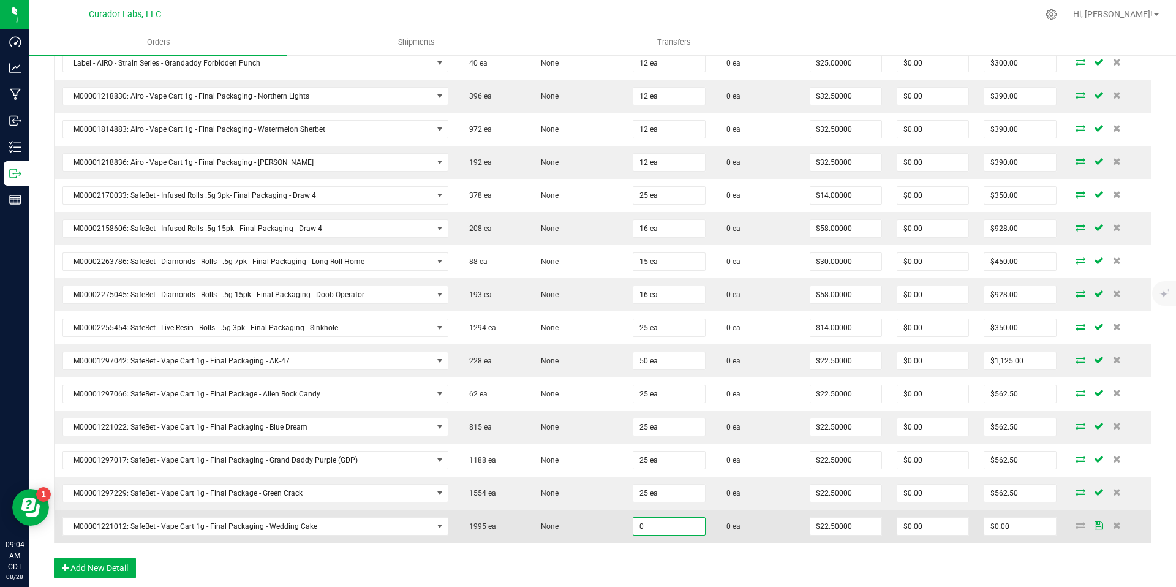
click at [666, 526] on input "0" at bounding box center [668, 526] width 71 height 17
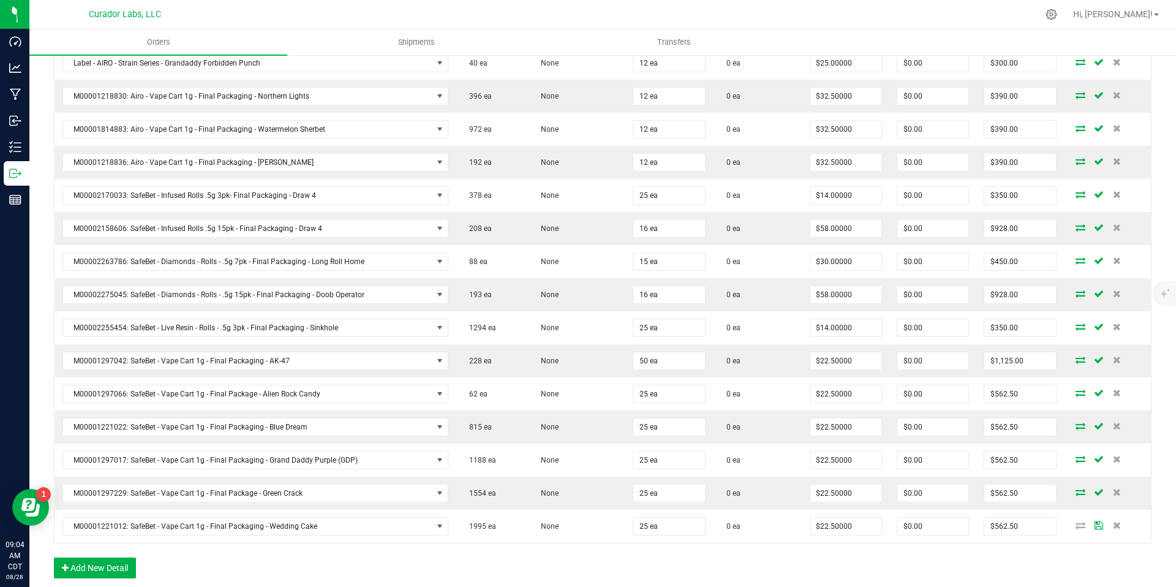
click at [655, 561] on div "Order Details Print All Labels Item Sellable Strain Qty Ordered Qty Allocated U…" at bounding box center [603, 158] width 1098 height 863
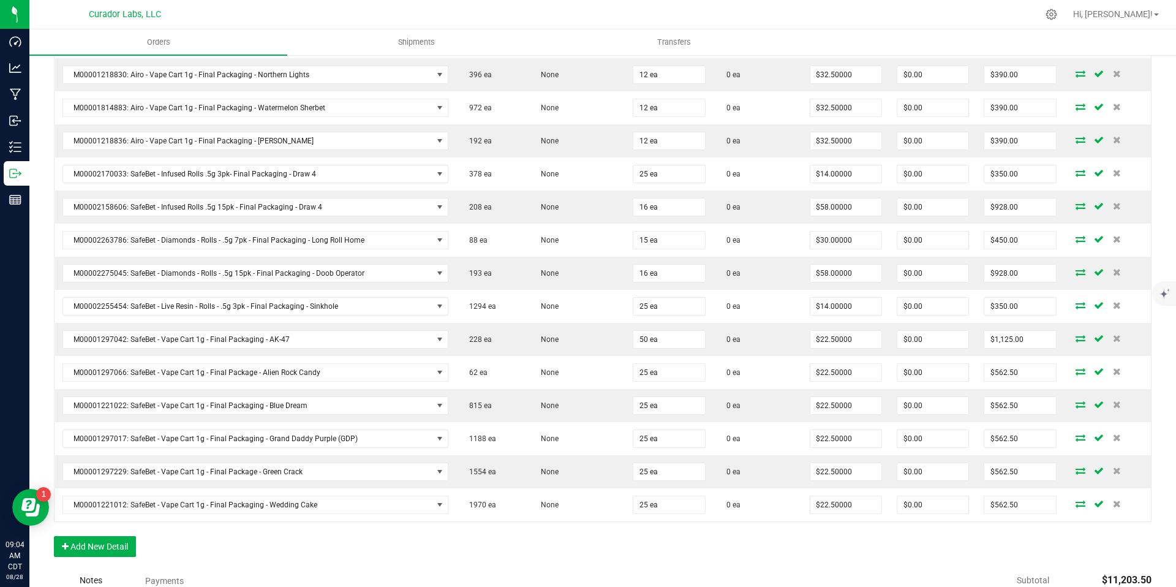
scroll to position [672, 0]
click at [122, 544] on button "Add New Detail" at bounding box center [95, 543] width 82 height 21
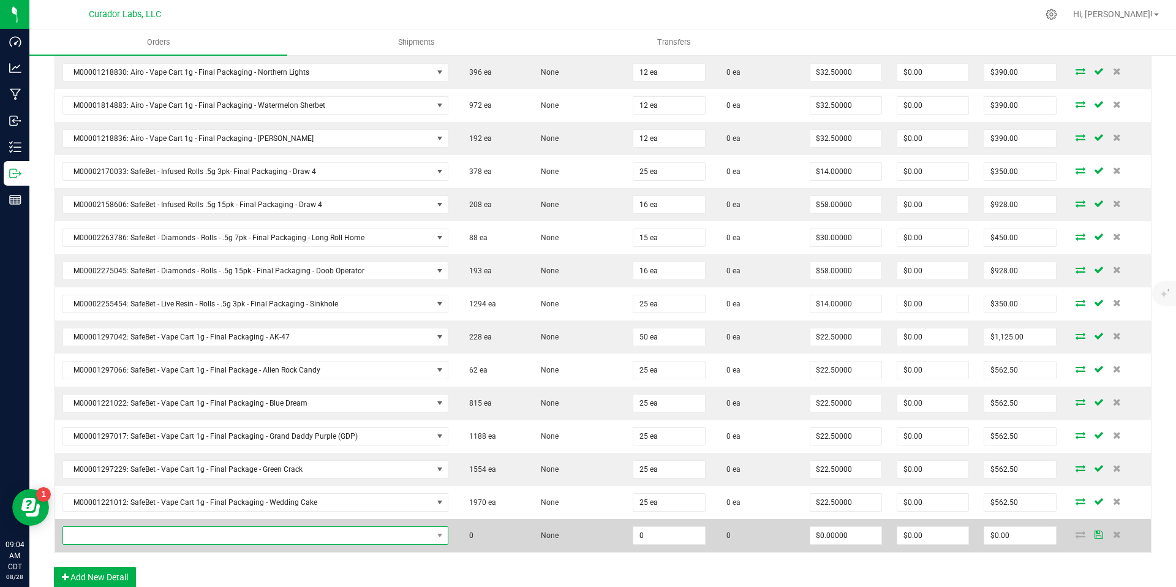
click at [189, 535] on span "NO DATA FOUND" at bounding box center [247, 535] width 369 height 17
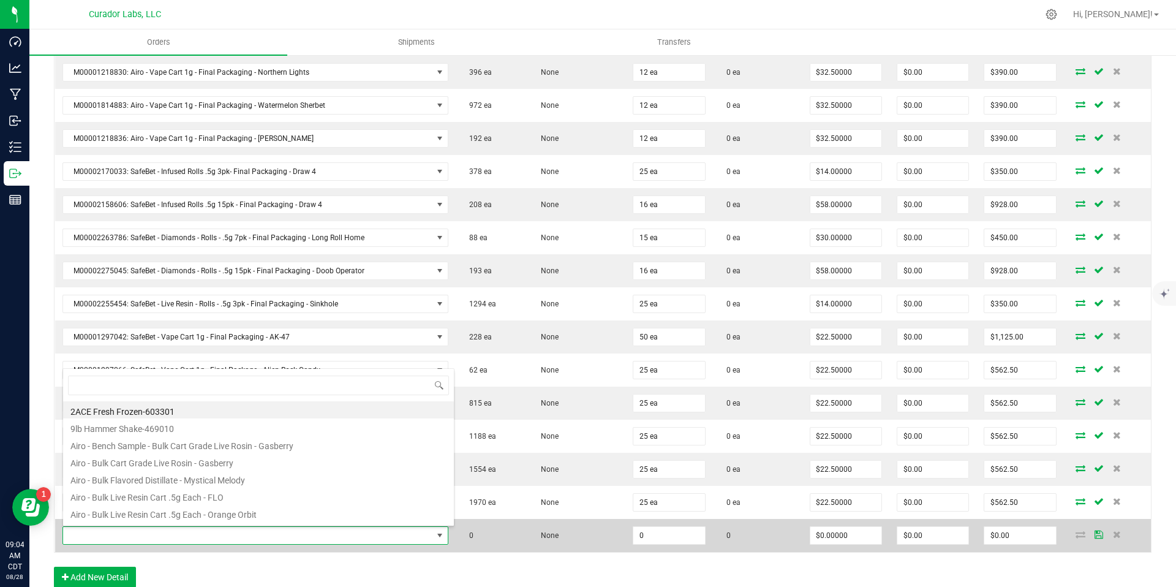
scroll to position [18, 375]
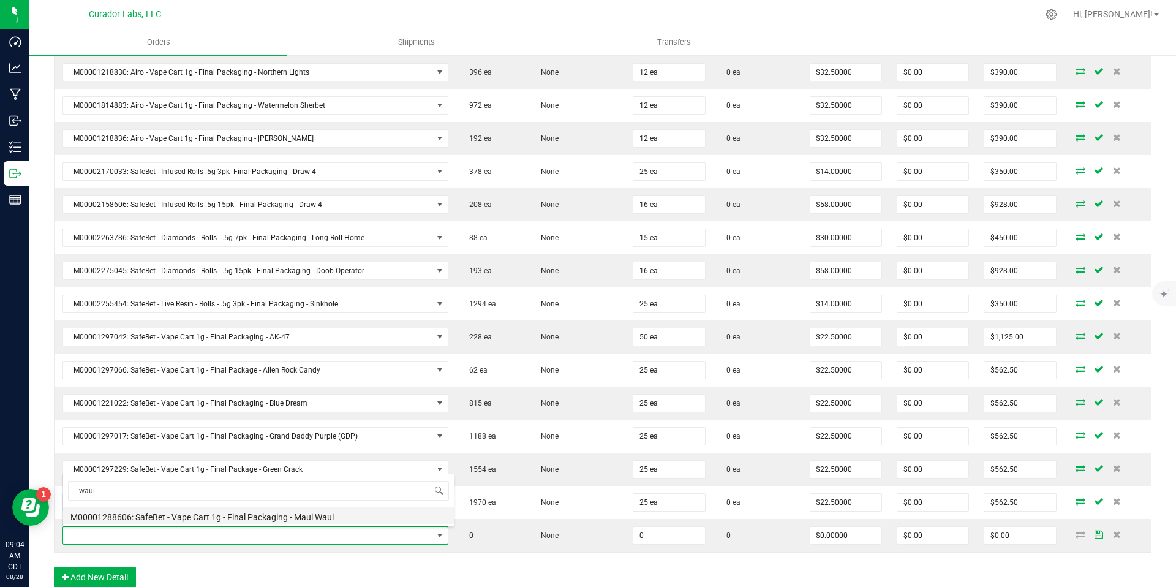
click at [287, 514] on li "M00001288606: SafeBet - Vape Cart 1g - Final Packaging - Maui Waui" at bounding box center [258, 515] width 391 height 17
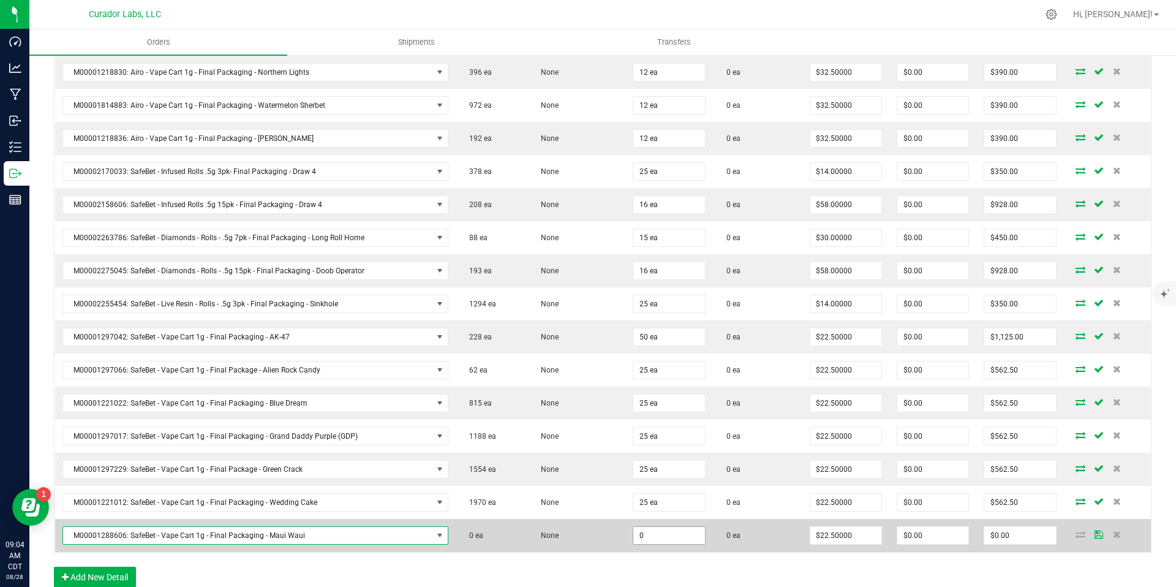
click at [633, 537] on input "0" at bounding box center [668, 535] width 71 height 17
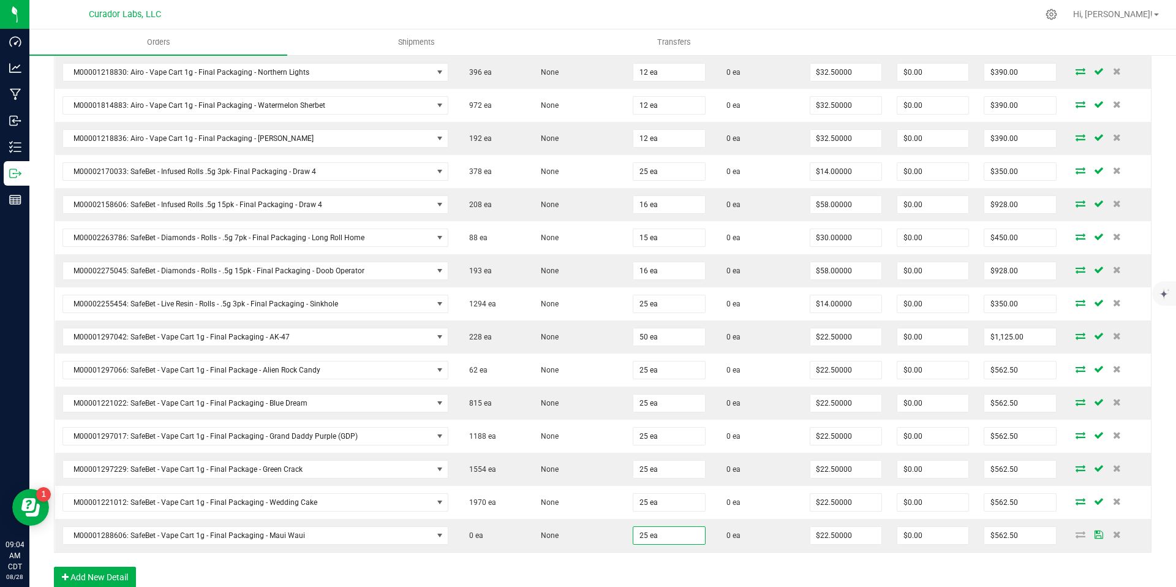
click at [731, 566] on div "Order Details Print All Labels Item Sellable Strain Qty Ordered Qty Allocated U…" at bounding box center [603, 152] width 1098 height 896
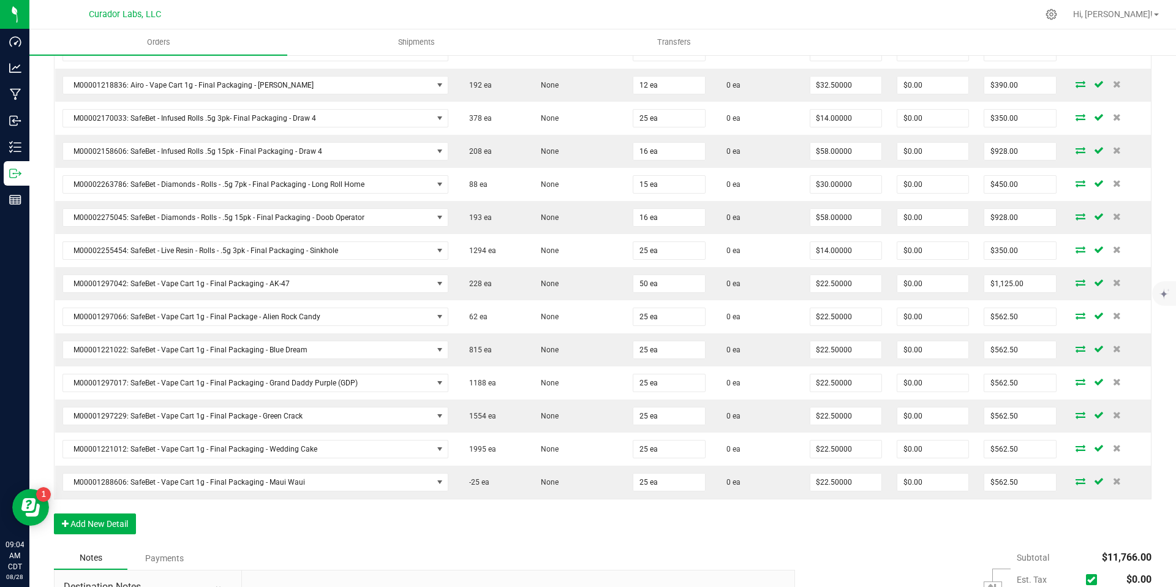
scroll to position [778, 0]
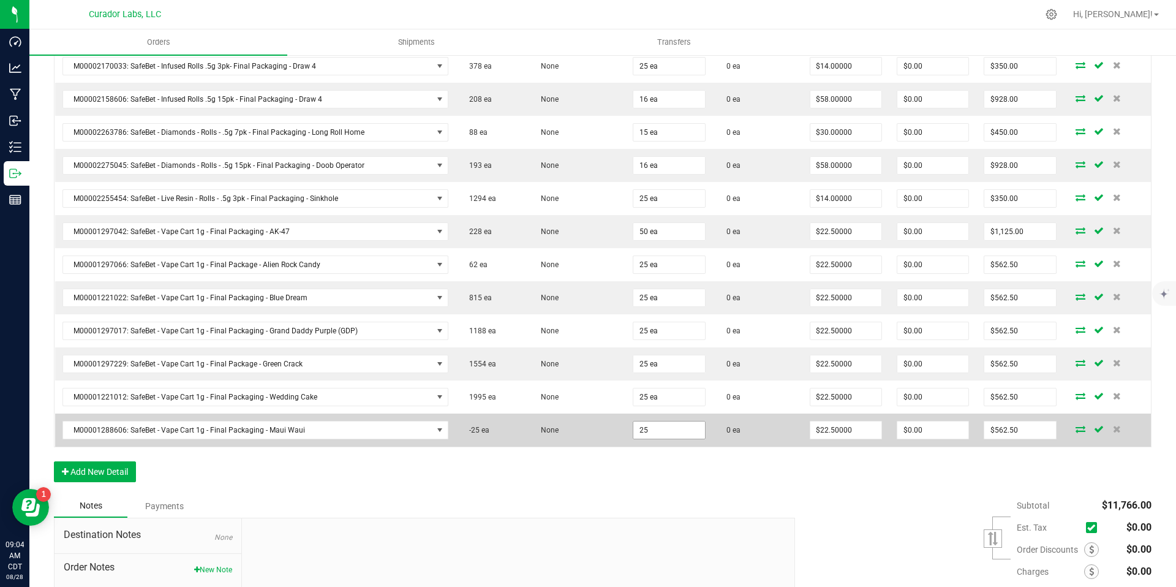
click at [660, 430] on input "25" at bounding box center [668, 429] width 71 height 17
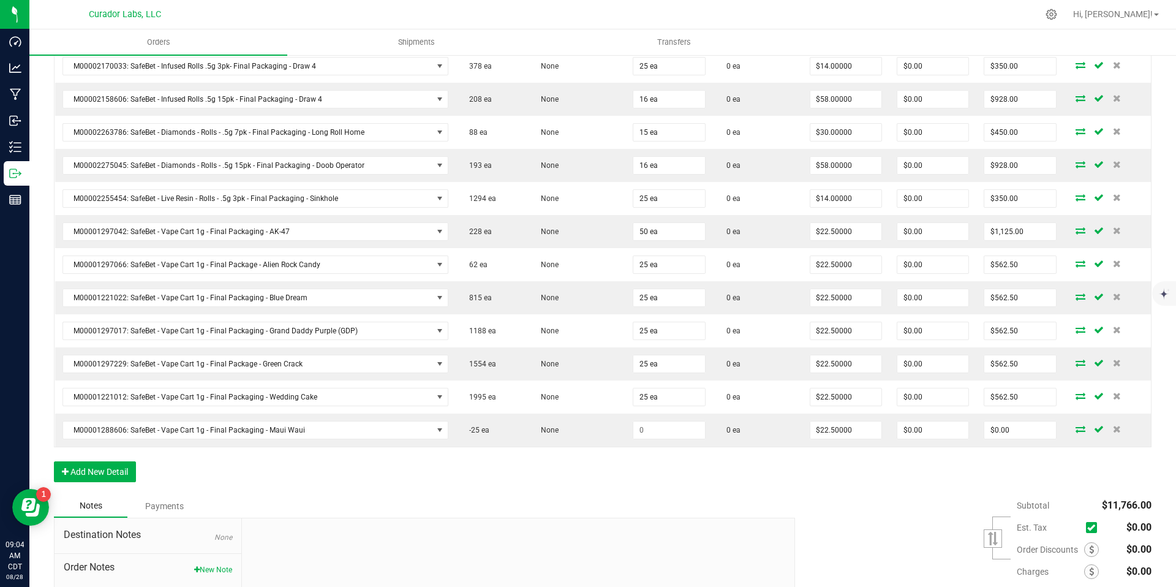
click at [650, 468] on div "Order Details Print All Labels Item Sellable Strain Qty Ordered Qty Allocated U…" at bounding box center [603, 46] width 1098 height 896
click at [124, 469] on button "Add New Detail" at bounding box center [95, 471] width 82 height 21
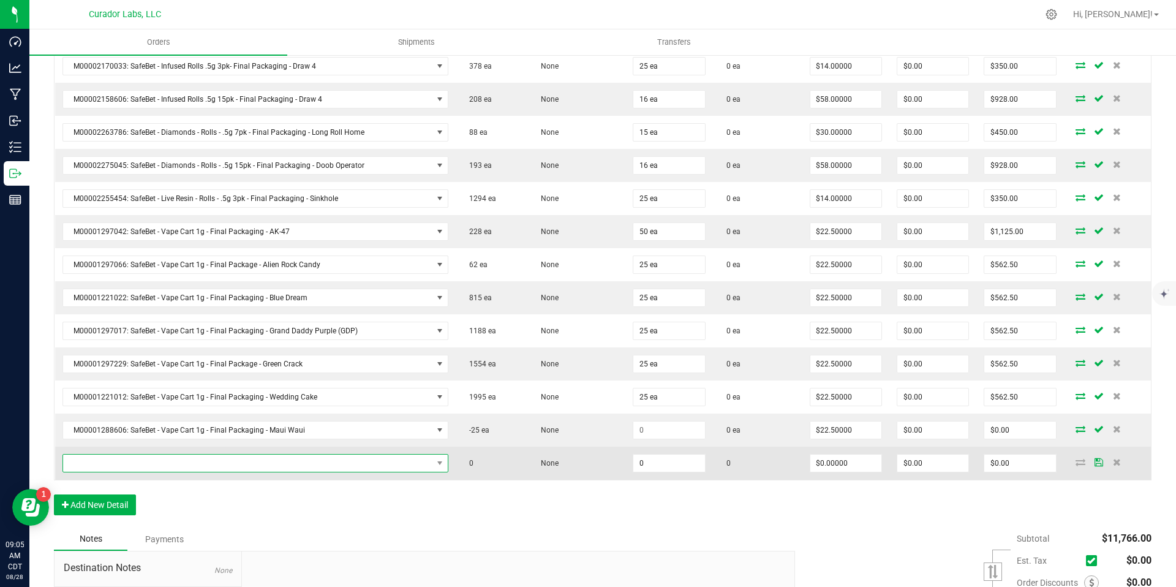
click at [389, 462] on span "NO DATA FOUND" at bounding box center [247, 462] width 369 height 17
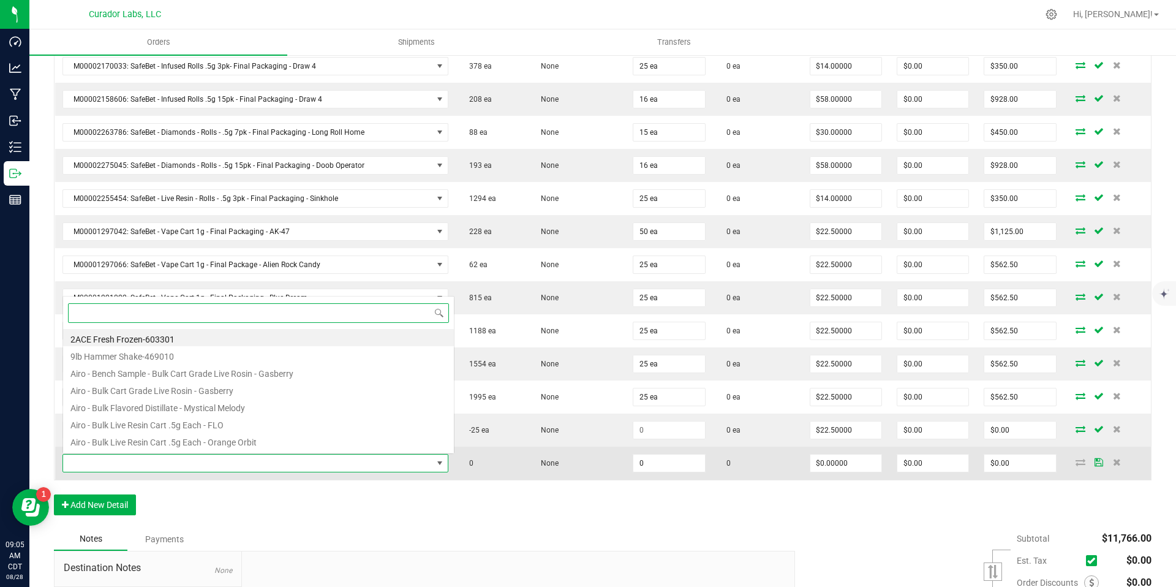
scroll to position [18, 375]
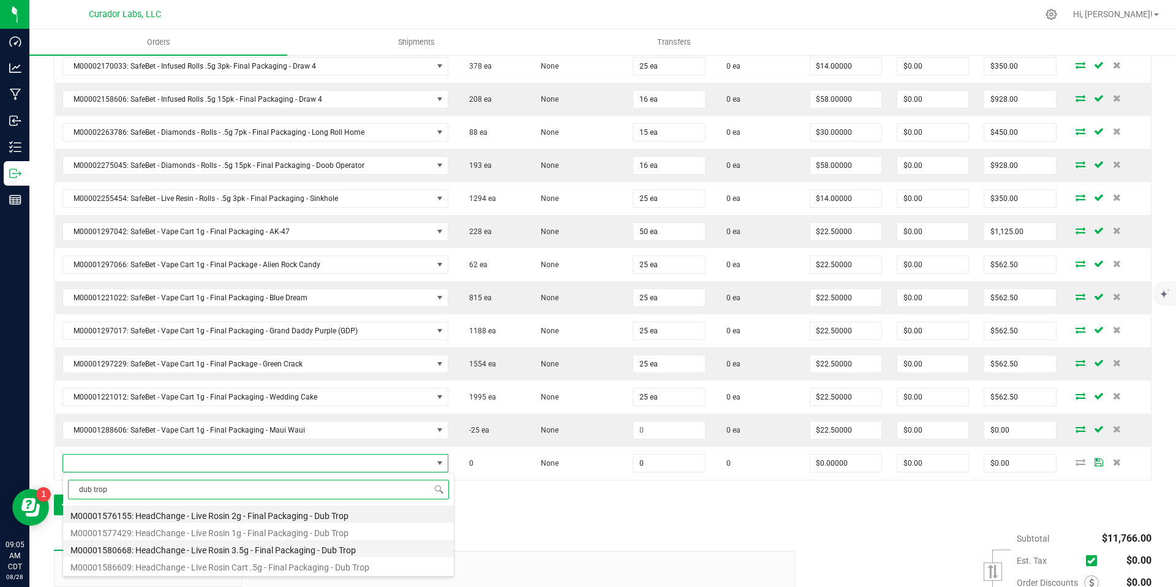
click at [344, 548] on li "M00001580668: HeadChange - Live Rosin 3.5g - Final Packaging - Dub Trop" at bounding box center [258, 548] width 391 height 17
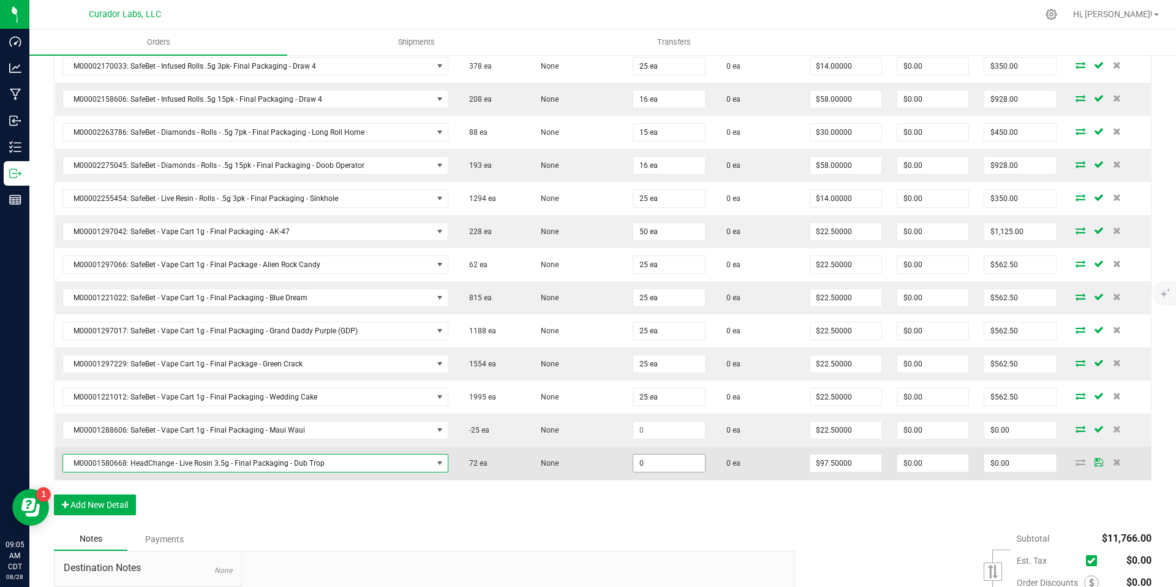
click at [660, 463] on input "0" at bounding box center [668, 462] width 71 height 17
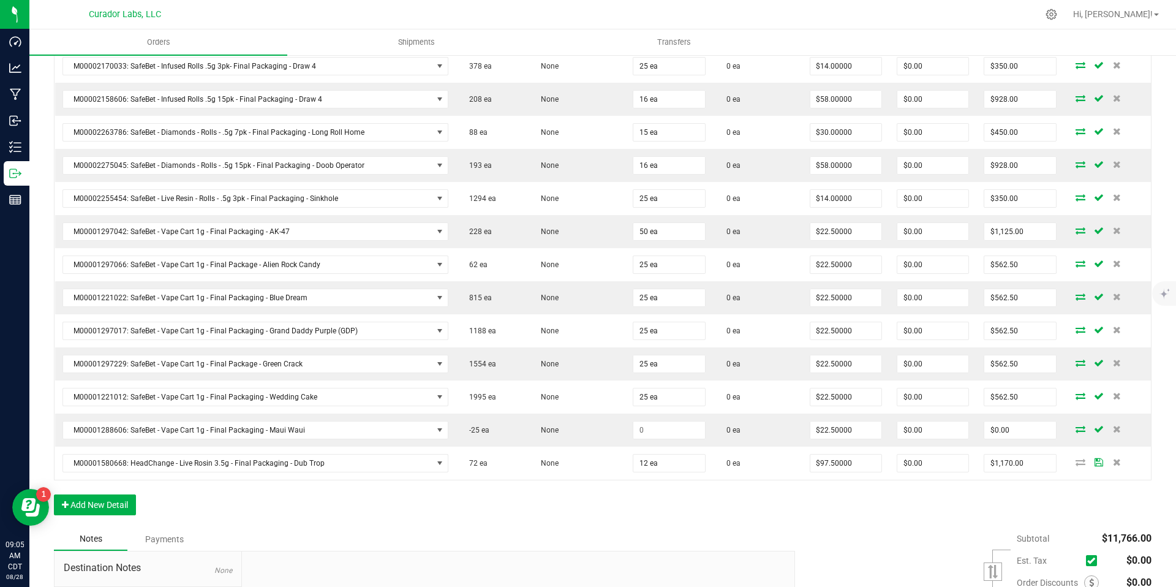
click at [656, 543] on div "Notes Payments" at bounding box center [420, 538] width 732 height 23
click at [738, 530] on div "Notes Payments" at bounding box center [420, 538] width 732 height 23
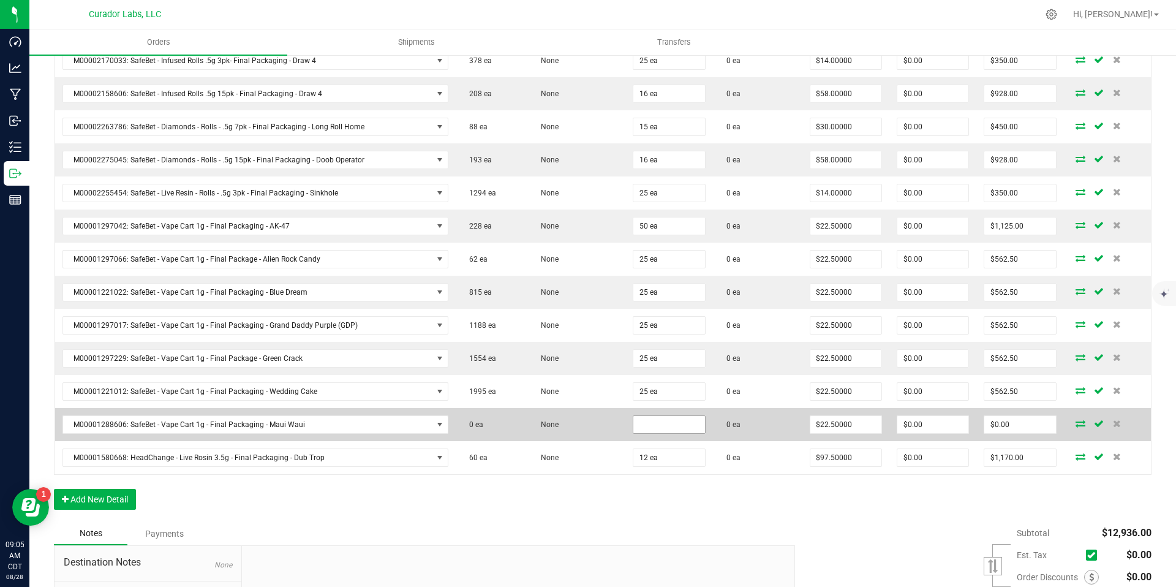
click at [662, 426] on input at bounding box center [668, 424] width 71 height 17
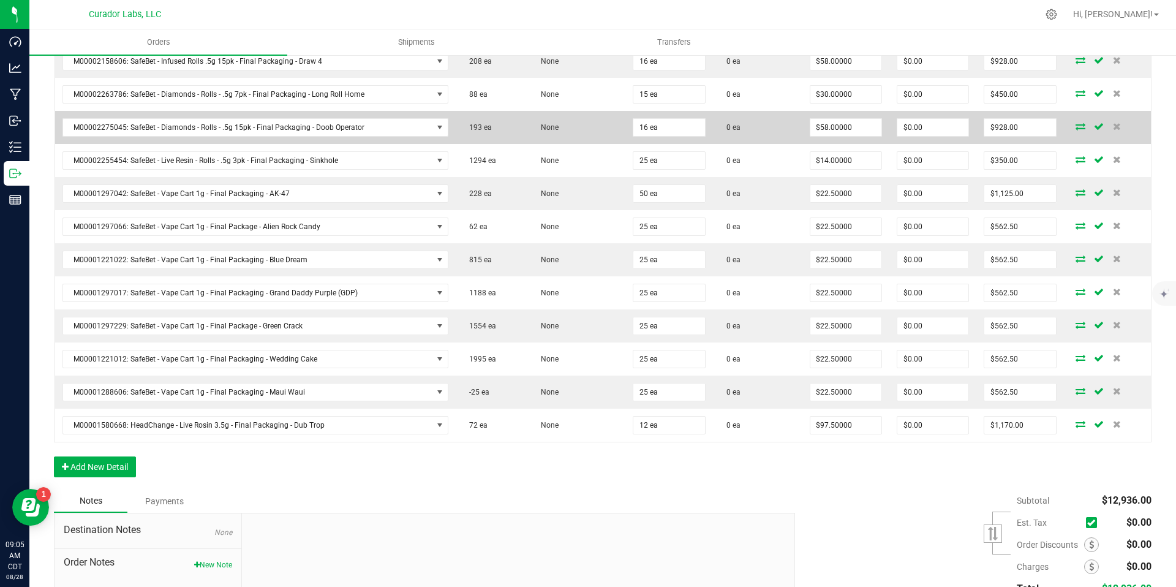
scroll to position [919, 0]
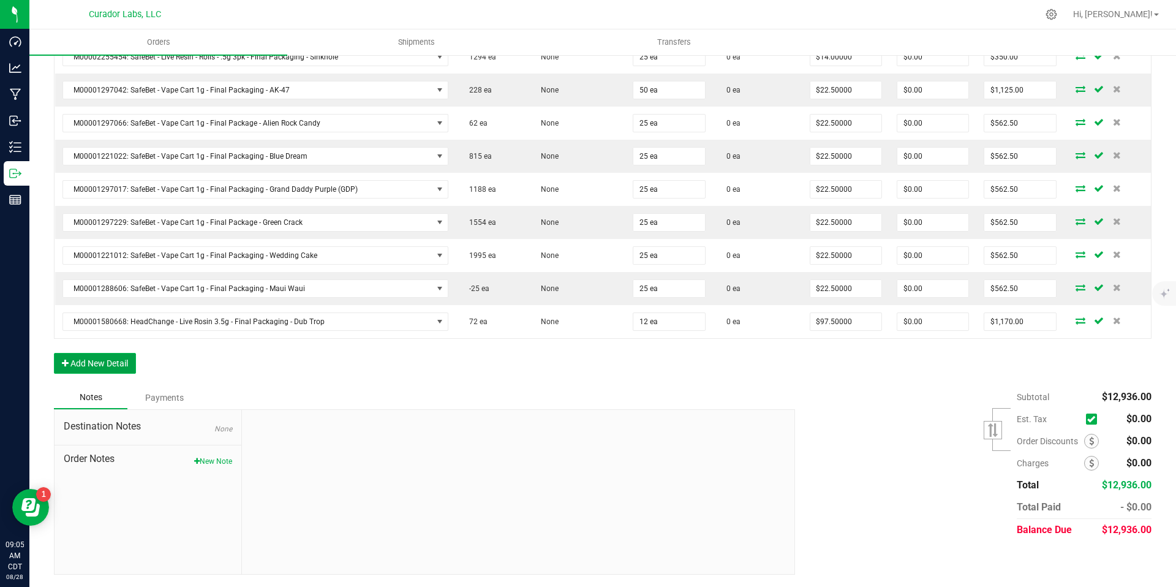
click at [102, 364] on button "Add New Detail" at bounding box center [95, 363] width 82 height 21
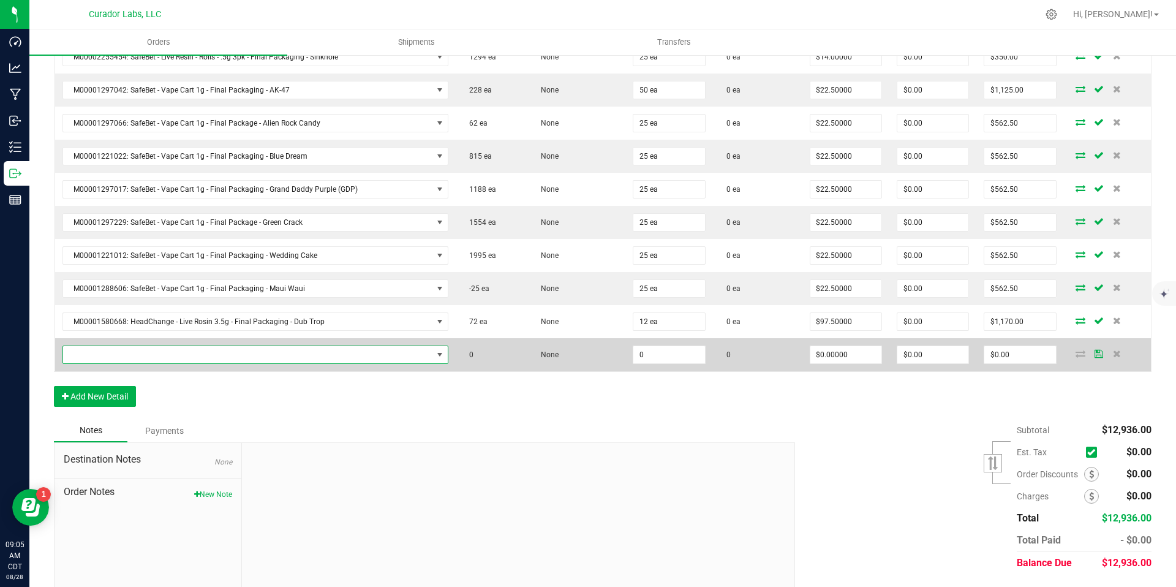
click at [142, 361] on span "NO DATA FOUND" at bounding box center [247, 354] width 369 height 17
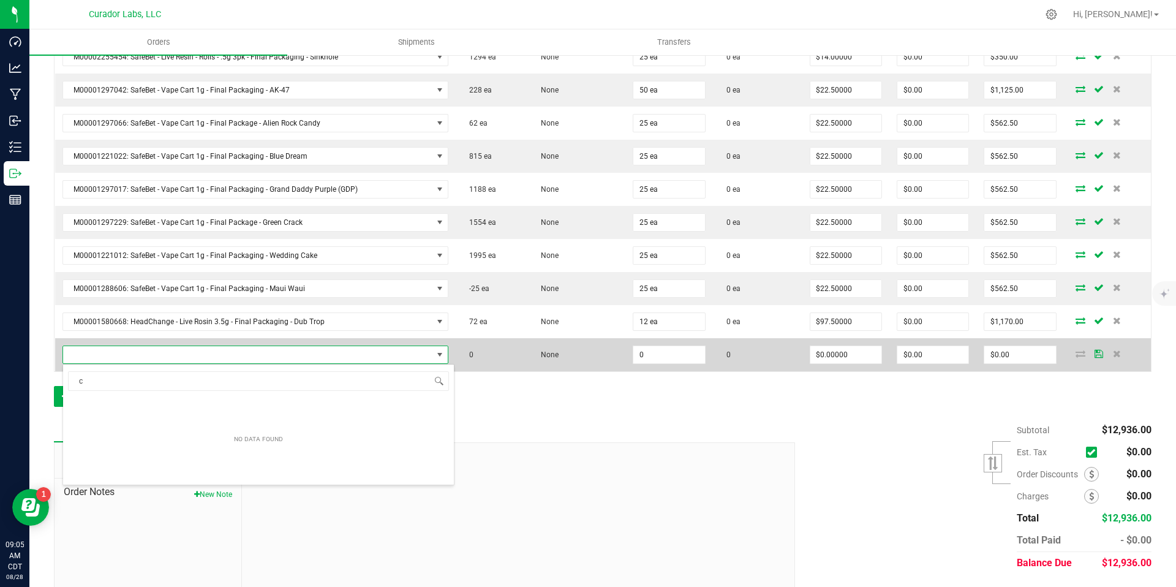
scroll to position [18, 375]
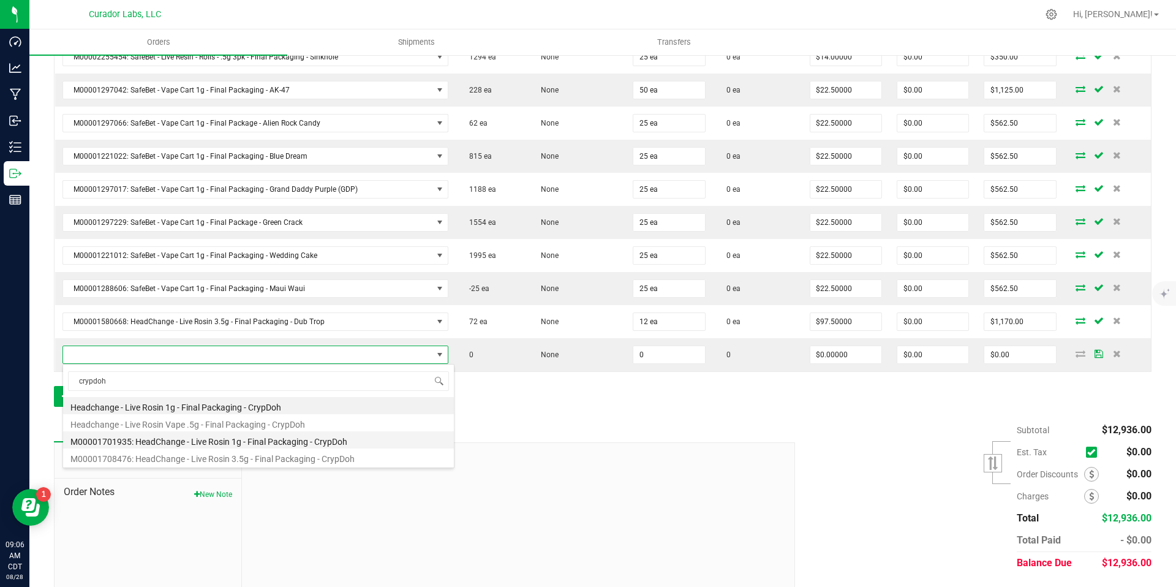
click at [322, 446] on li "M00001701935: HeadChange - Live Rosin 1g - Final Packaging - CrypDoh" at bounding box center [258, 439] width 391 height 17
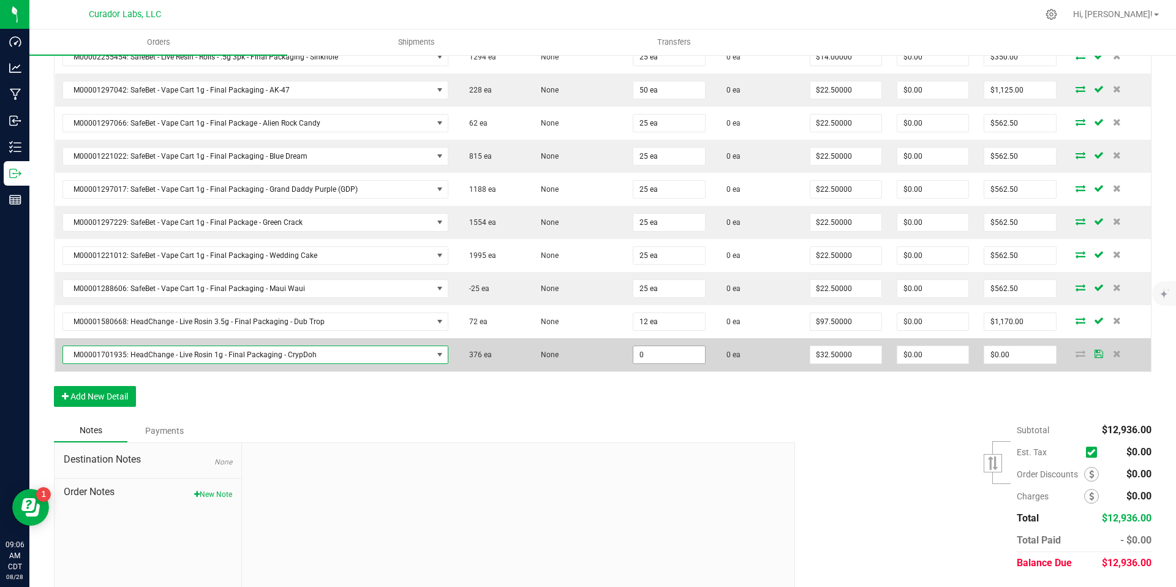
click at [656, 358] on input "0" at bounding box center [668, 354] width 71 height 17
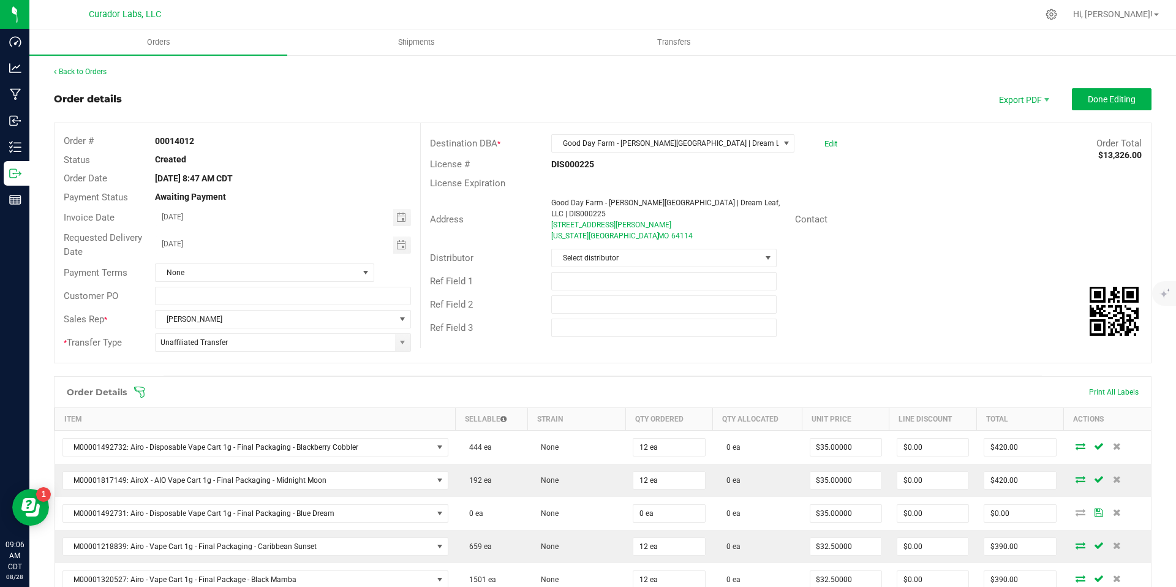
scroll to position [26, 0]
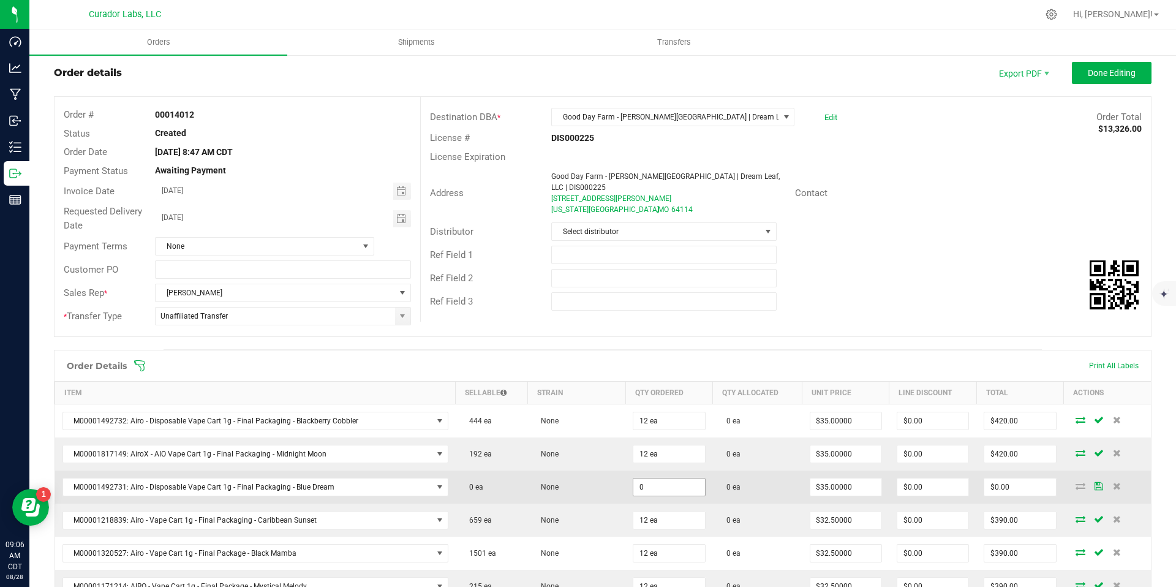
click at [669, 489] on input "0" at bounding box center [668, 486] width 71 height 17
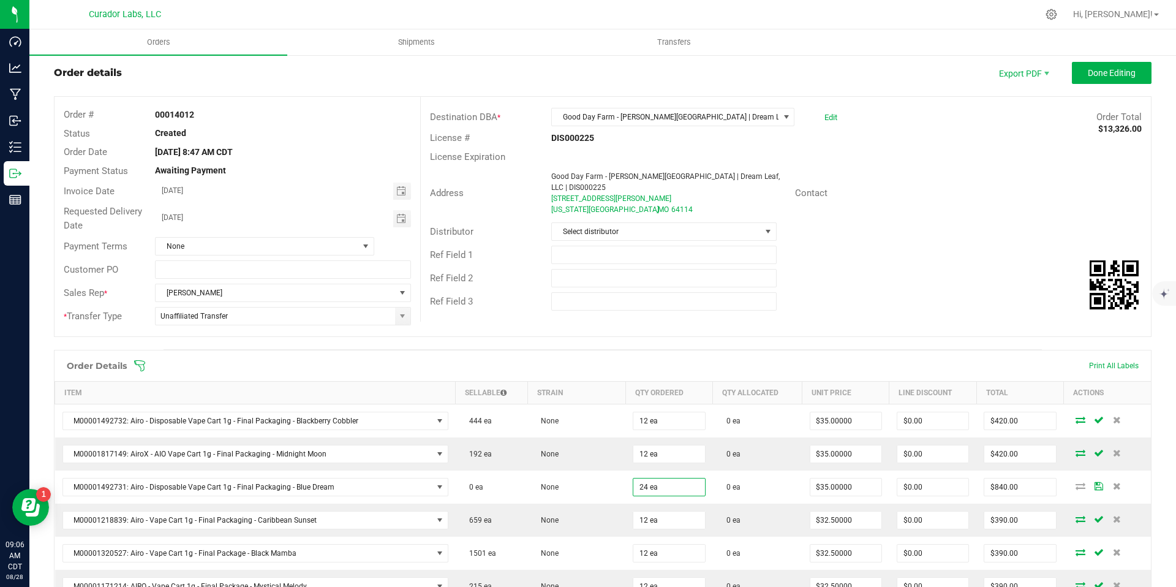
click at [739, 364] on span at bounding box center [683, 366] width 1098 height 12
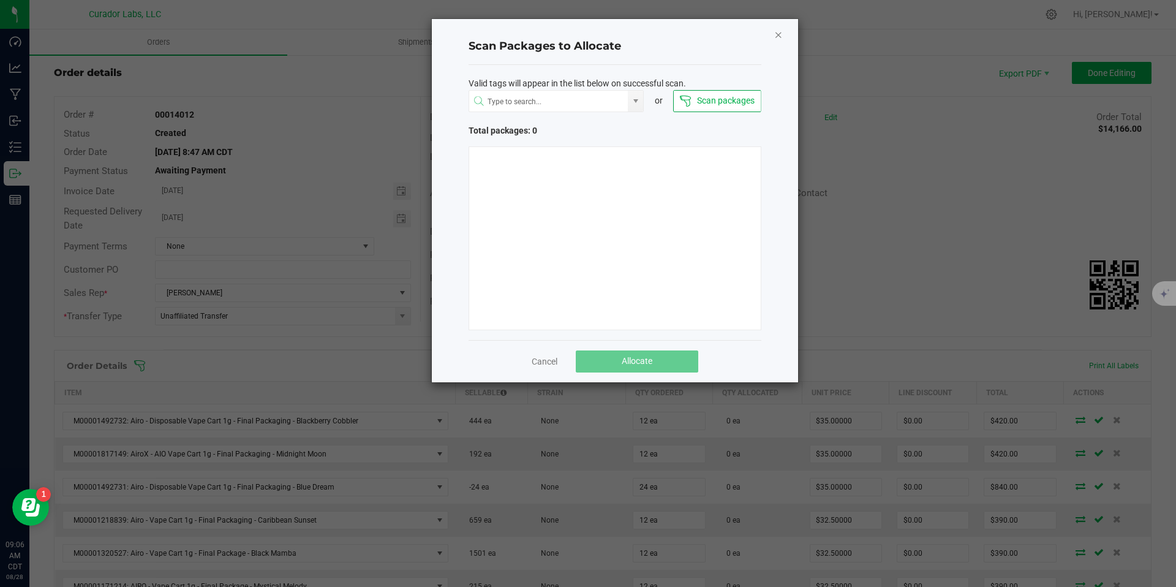
click at [775, 35] on icon "Close" at bounding box center [778, 34] width 9 height 15
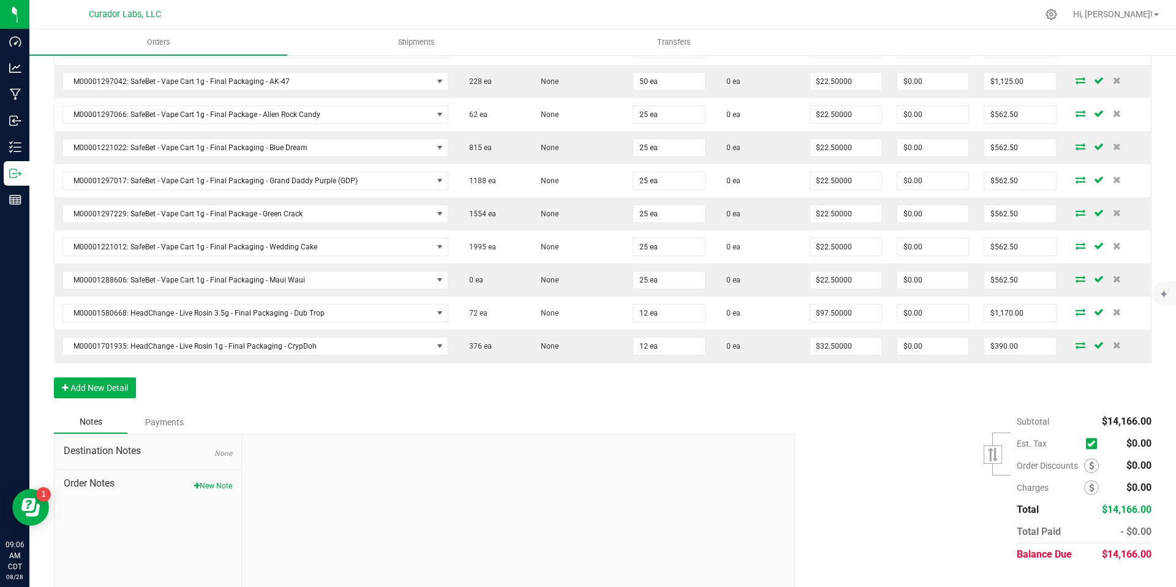
scroll to position [952, 0]
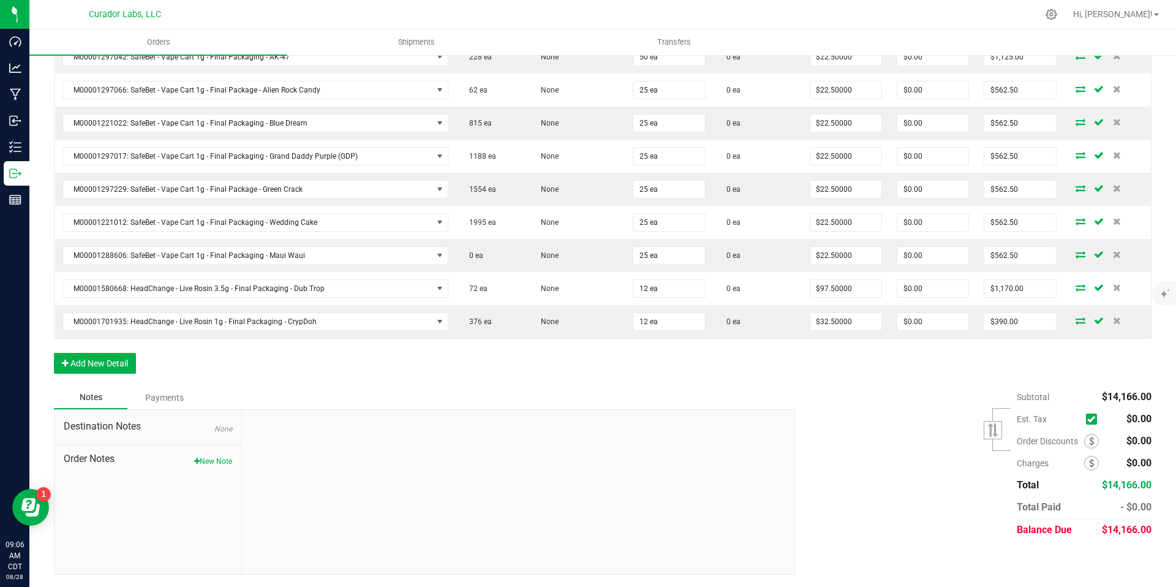
click at [827, 389] on div "Subtotal $14,166.00 Est. Tax" at bounding box center [969, 463] width 366 height 155
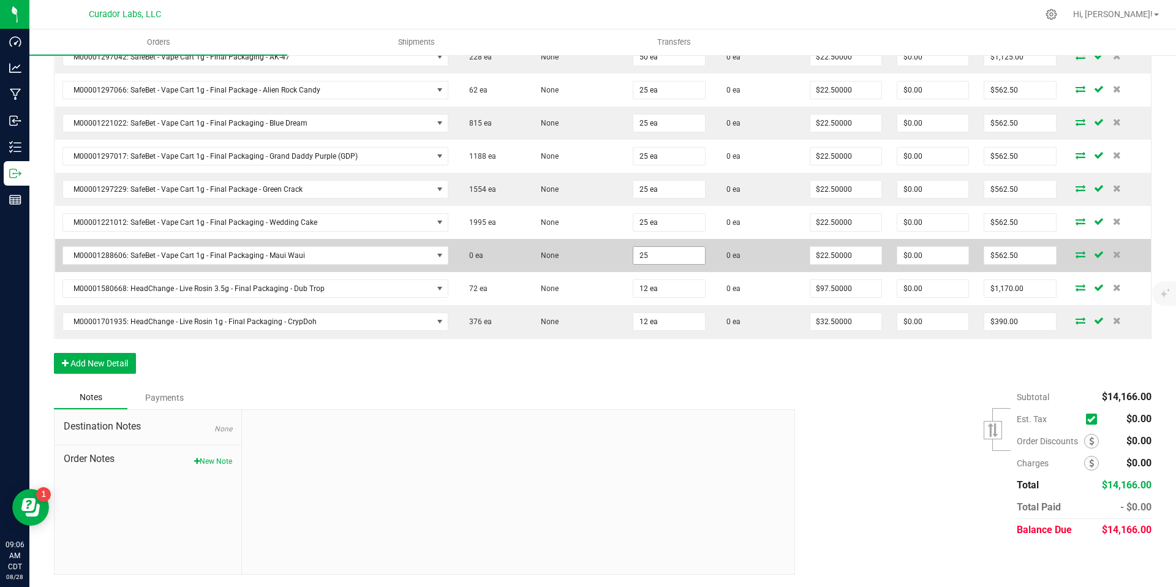
click at [652, 255] on input "25" at bounding box center [668, 255] width 71 height 17
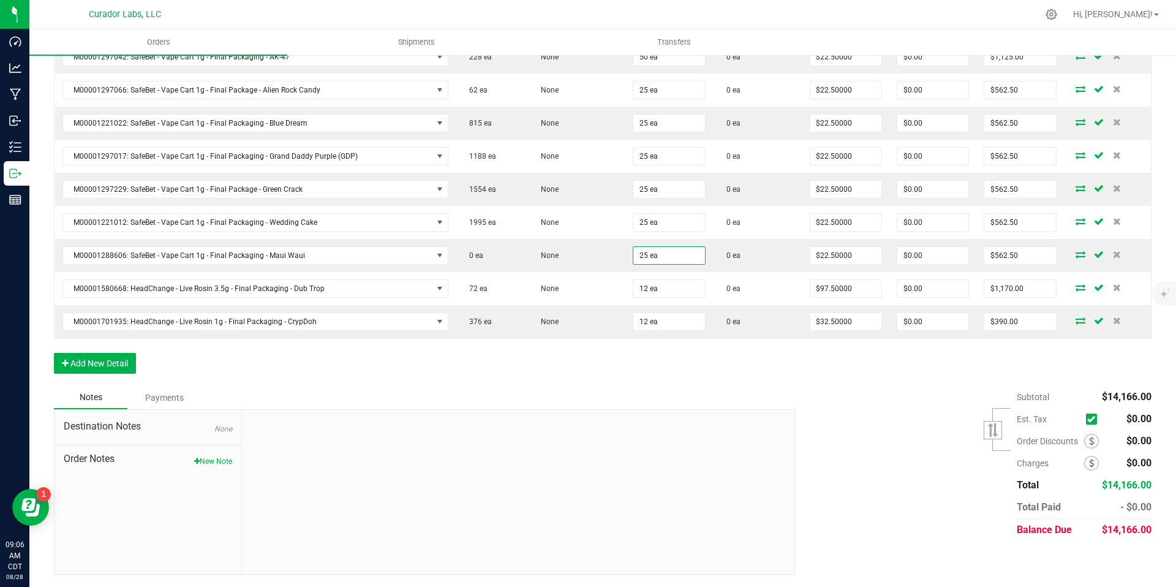
click at [729, 387] on div "Notes Payments" at bounding box center [420, 397] width 732 height 23
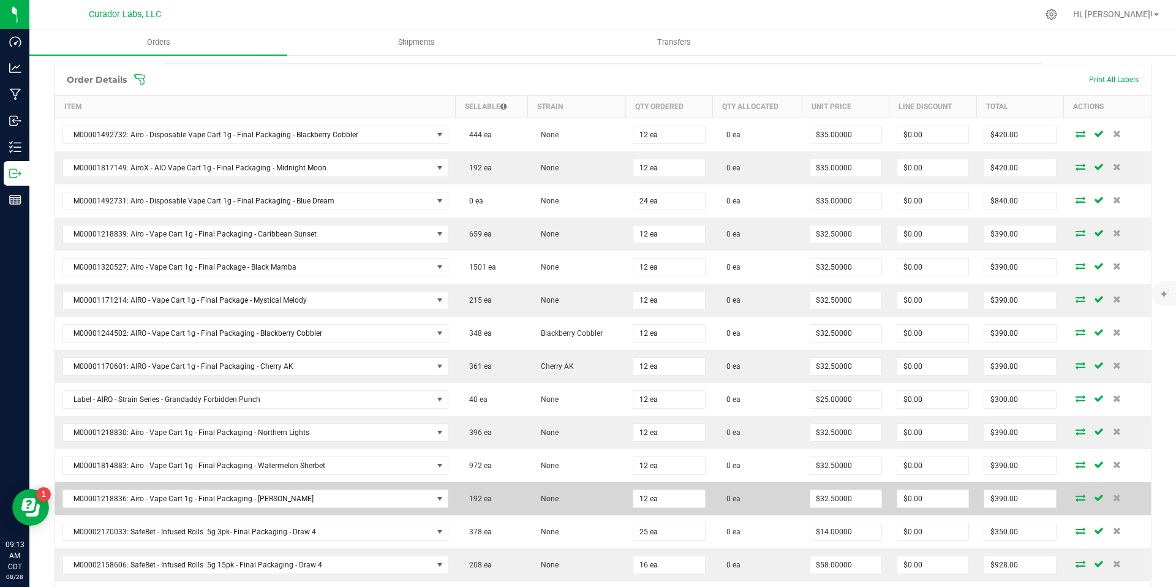
scroll to position [314, 0]
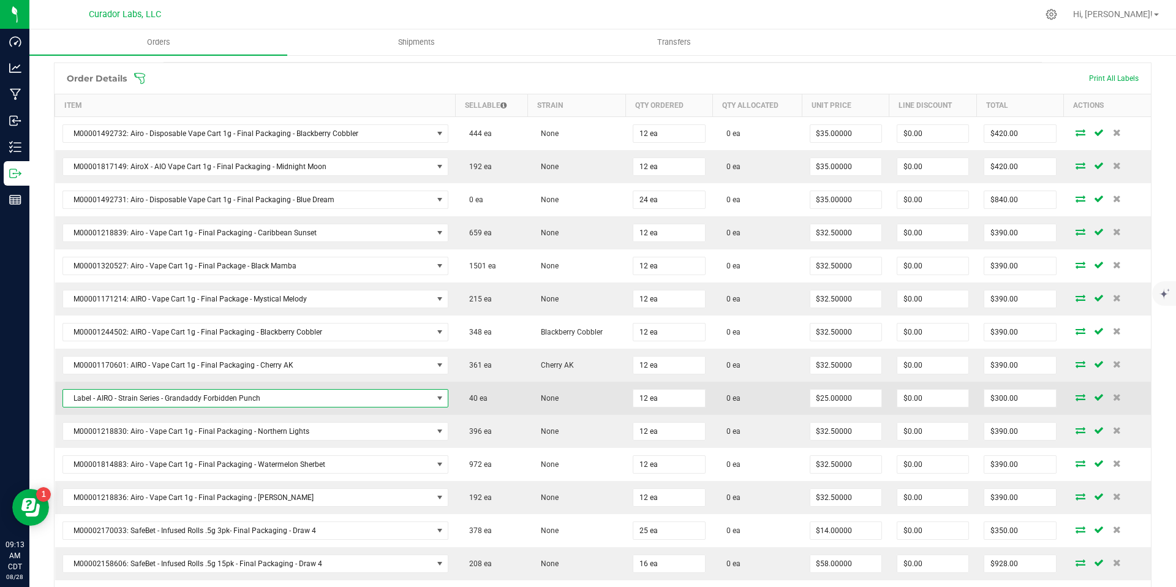
click at [397, 400] on span "Label - AIRO - Strain Series - Grandaddy Forbidden Punch" at bounding box center [247, 398] width 369 height 17
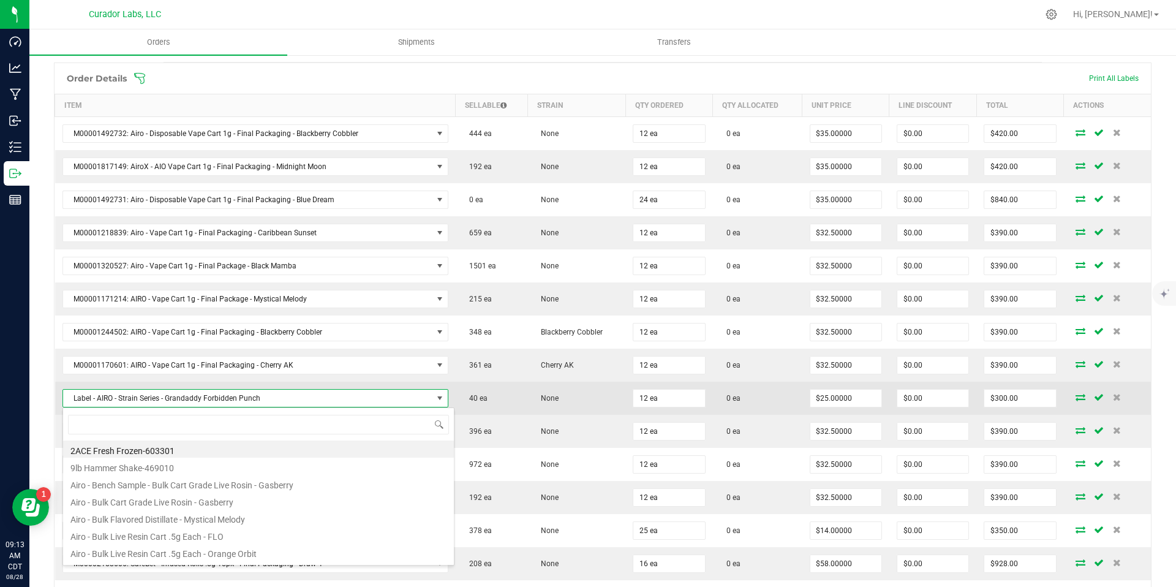
scroll to position [18, 375]
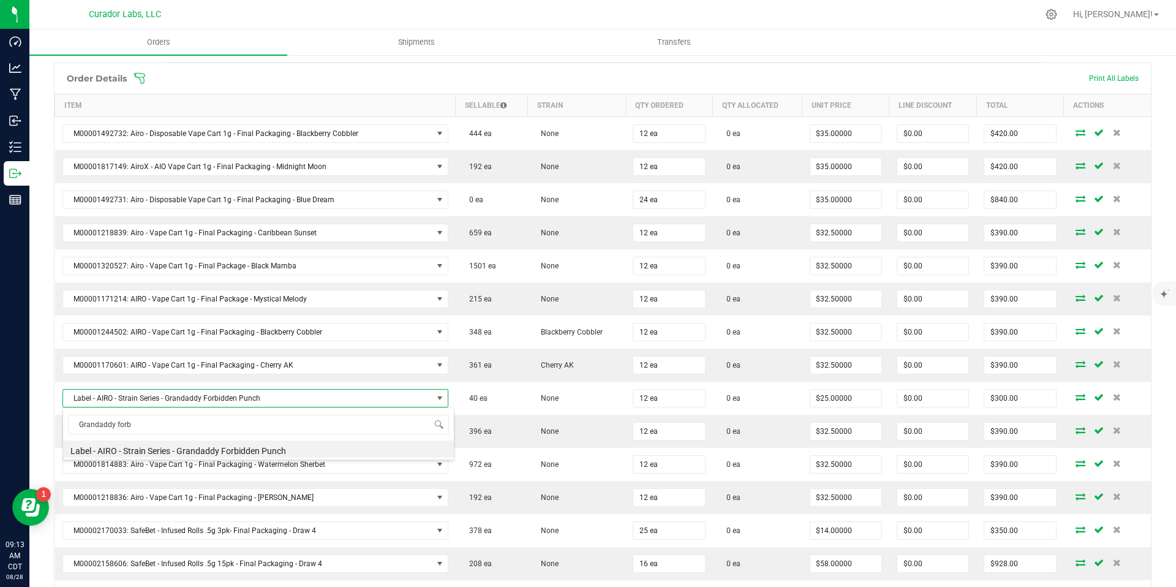
click at [232, 444] on li "Label - AIRO - Strain Series - Grandaddy Forbidden Punch" at bounding box center [258, 448] width 391 height 17
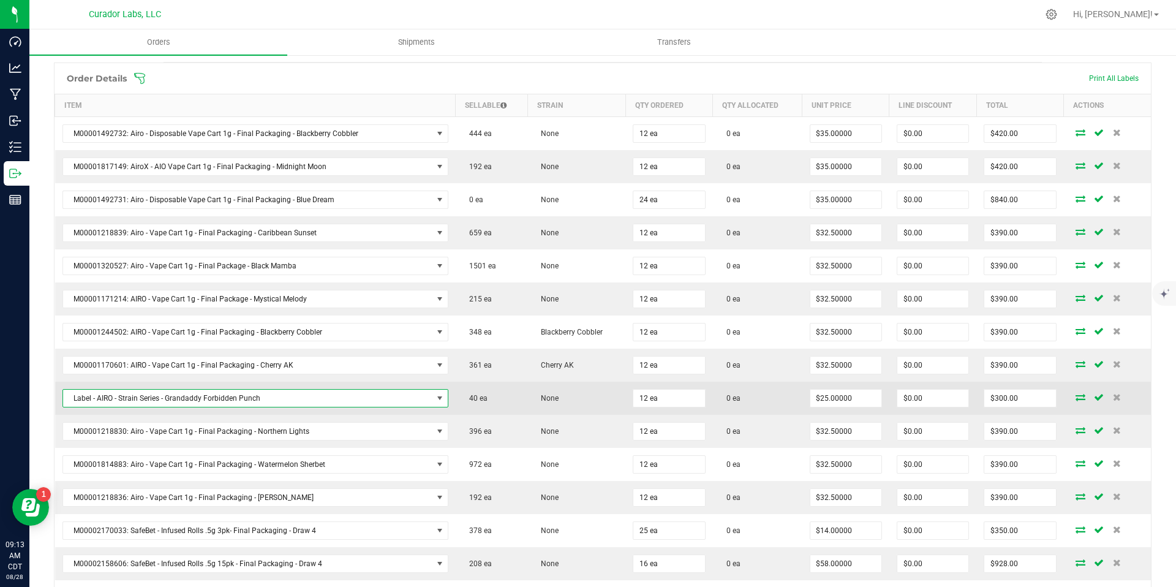
click at [270, 403] on span "Label - AIRO - Strain Series - Grandaddy Forbidden Punch" at bounding box center [247, 398] width 369 height 17
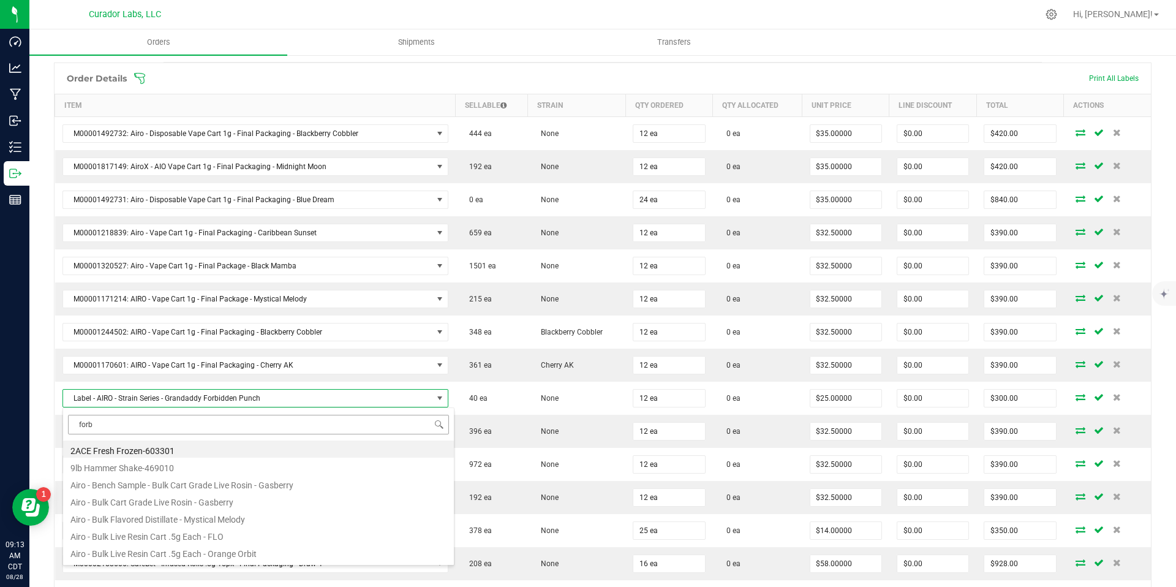
scroll to position [15, 0]
click at [249, 485] on li "M00001814466: Airo - Vape Cart 1g - Final Packaging - Granddaddy Forbidden Punch" at bounding box center [258, 485] width 391 height 17
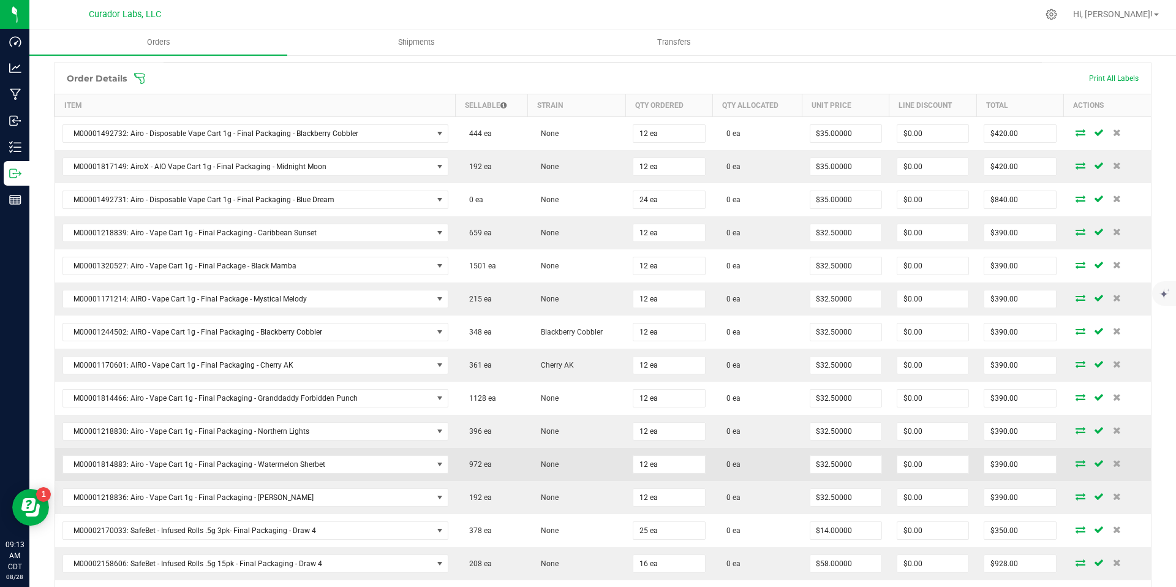
click at [570, 465] on td "None" at bounding box center [576, 464] width 98 height 33
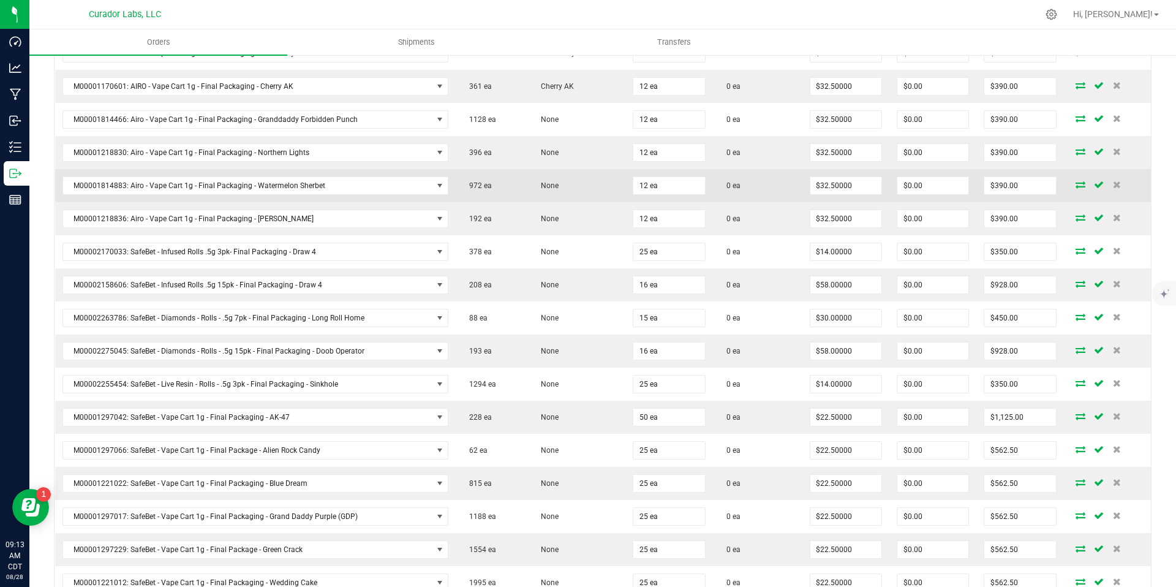
scroll to position [952, 0]
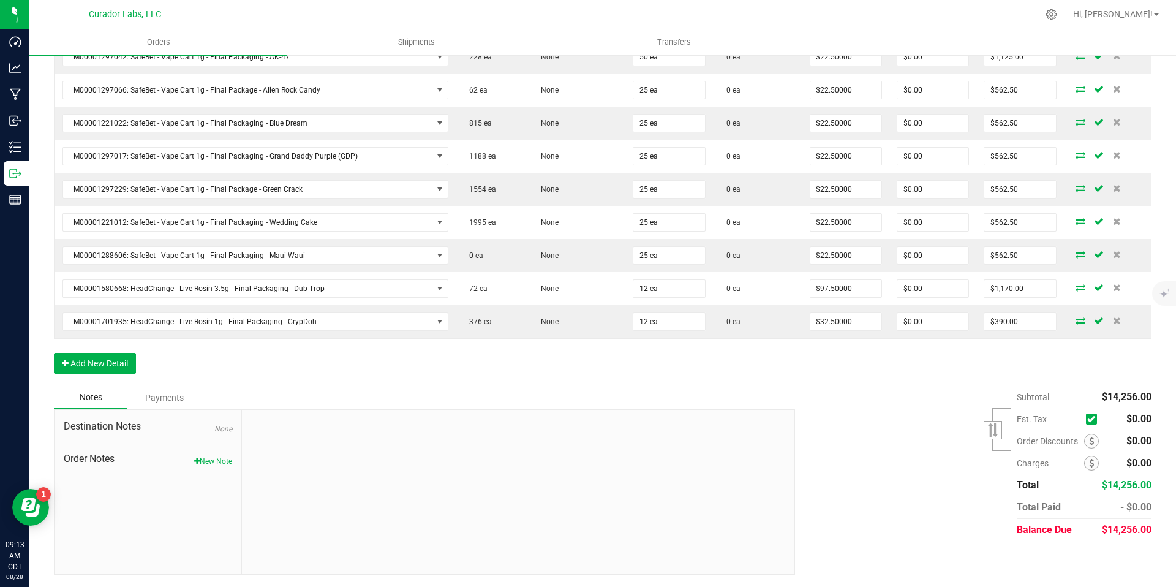
click at [862, 526] on div "Subtotal $14,256.00 Est. Tax" at bounding box center [969, 463] width 366 height 155
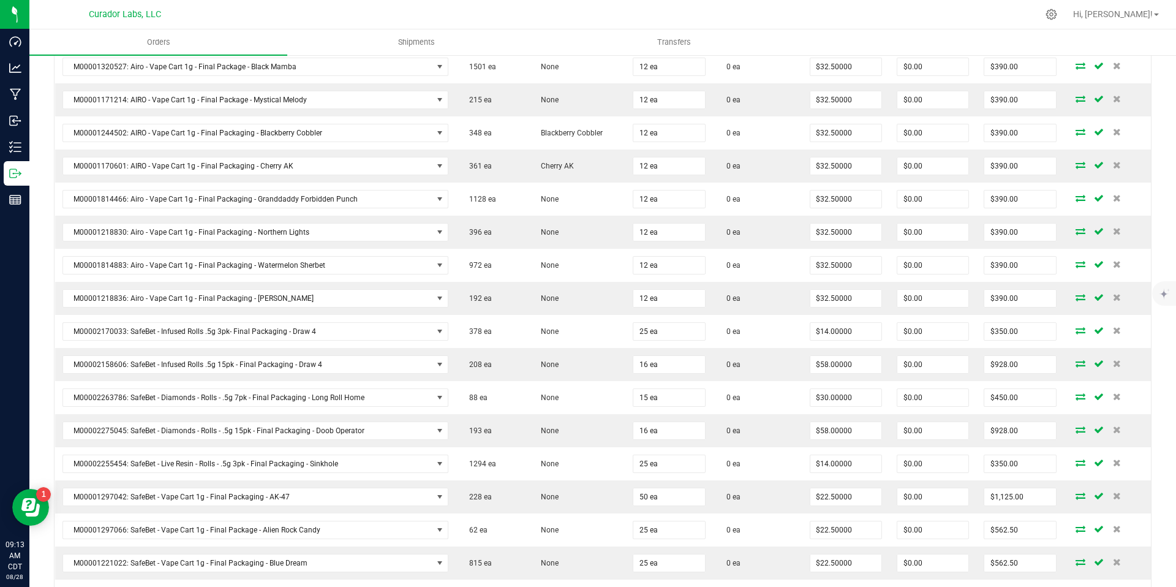
scroll to position [0, 0]
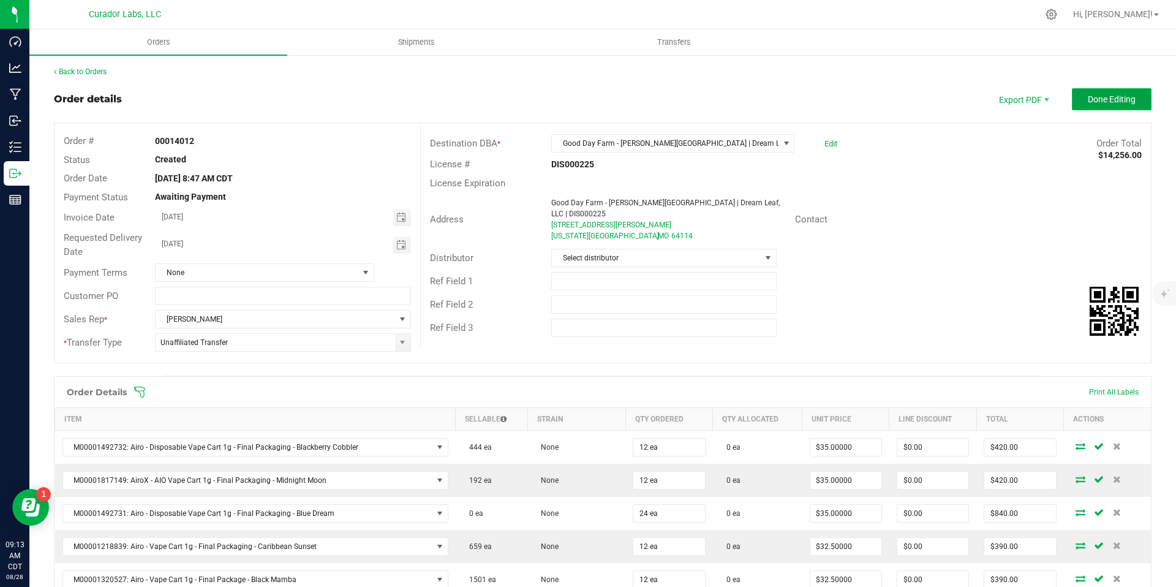
click at [1101, 101] on span "Done Editing" at bounding box center [1112, 99] width 48 height 10
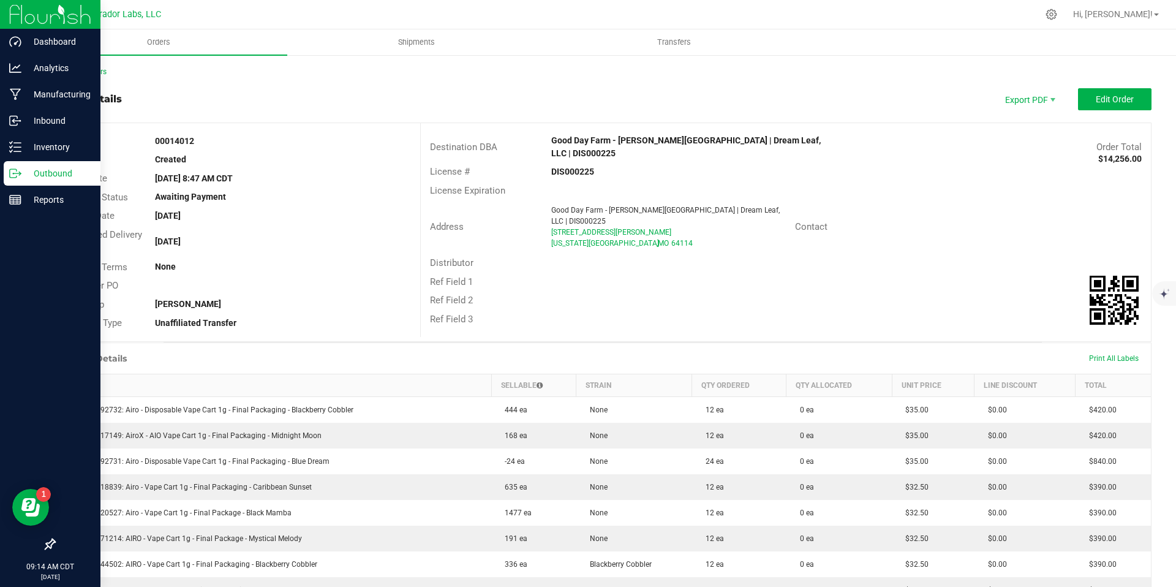
click at [20, 173] on icon at bounding box center [20, 172] width 2 height 2
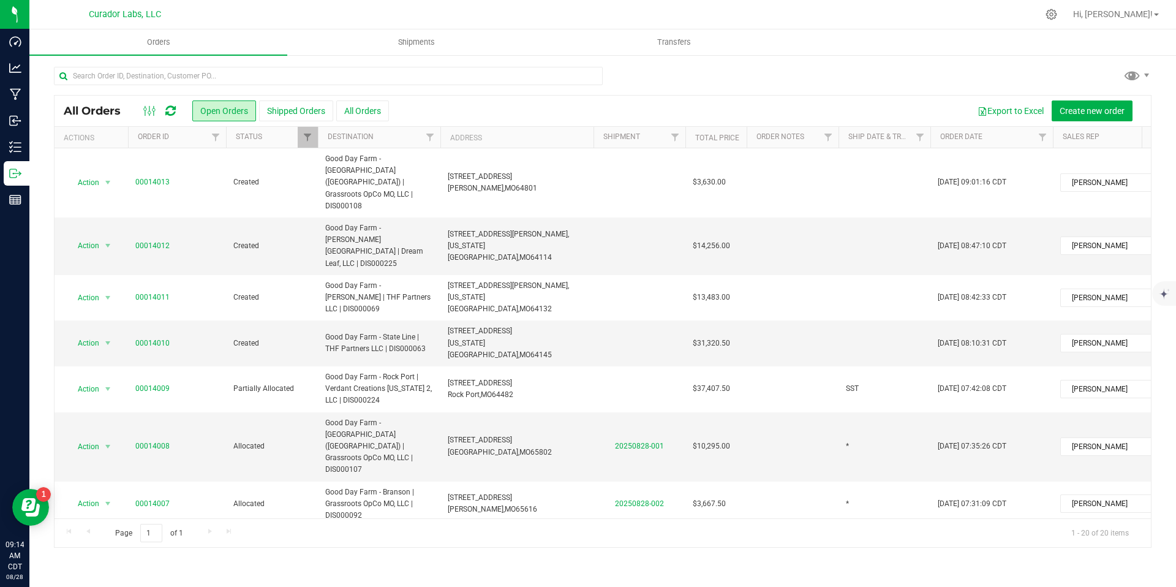
click at [605, 116] on div "Export to Excel Create new order" at bounding box center [765, 110] width 753 height 21
click at [1080, 112] on span "Create new order" at bounding box center [1092, 111] width 65 height 10
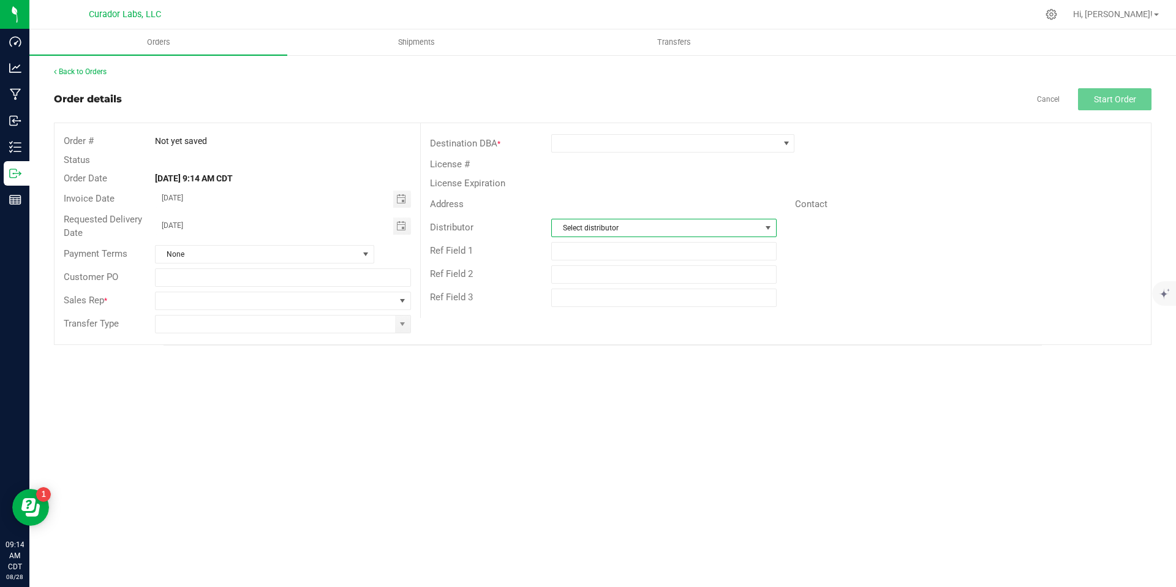
click at [681, 230] on span "Select distributor" at bounding box center [656, 227] width 208 height 17
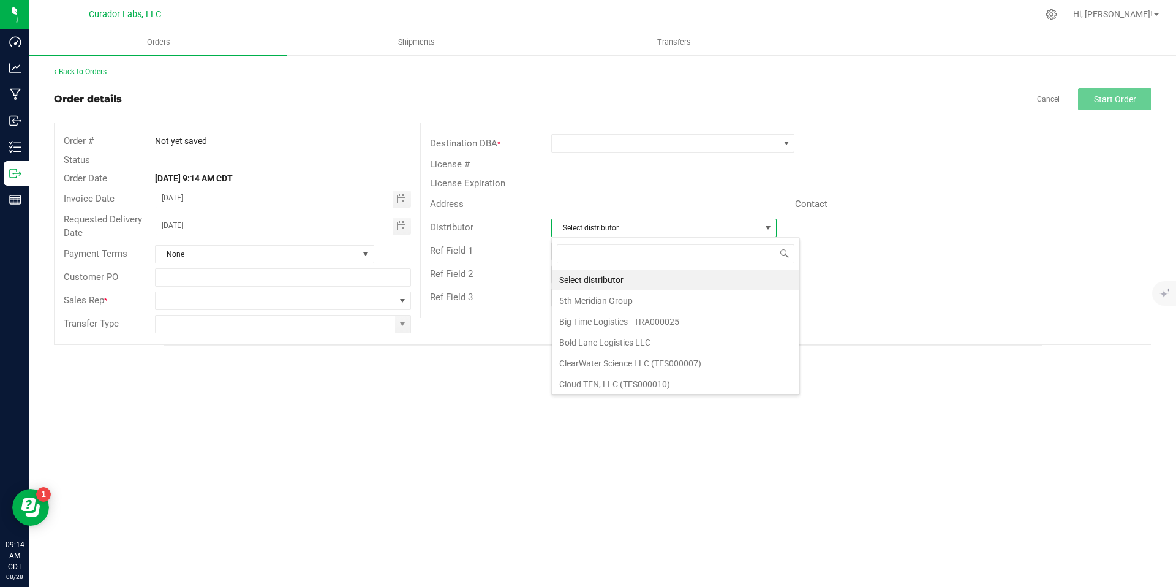
scroll to position [18, 225]
click at [677, 206] on div "Address" at bounding box center [608, 204] width 374 height 19
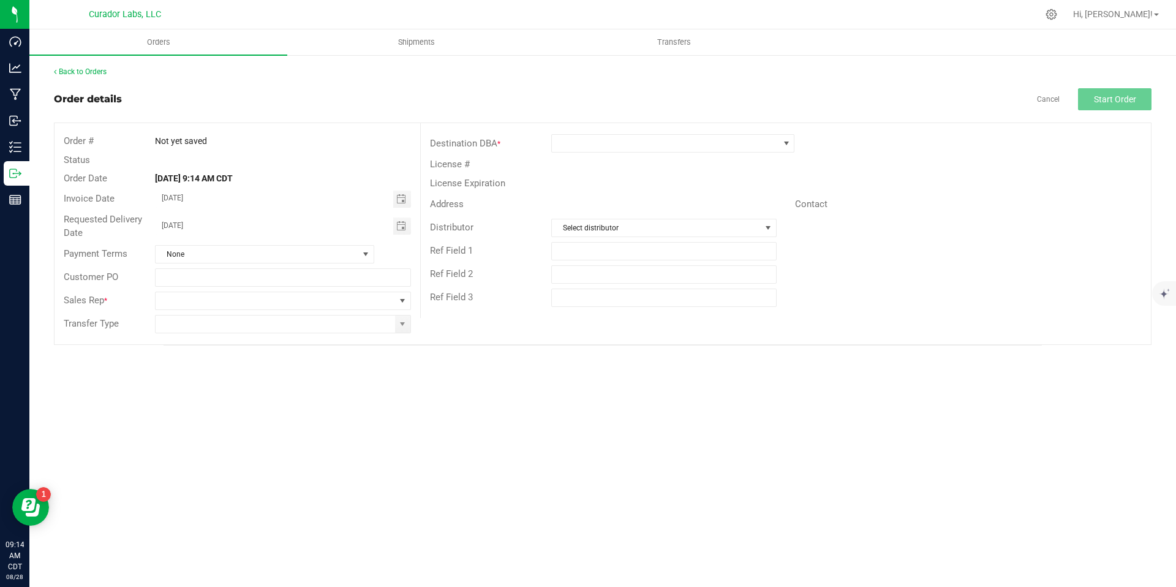
click at [845, 344] on div "Order # Not yet saved Status Order Date Aug 28, 2025 9:14 AM CDT Invoice Date 0…" at bounding box center [603, 233] width 1096 height 221
click at [404, 303] on span at bounding box center [402, 301] width 10 height 10
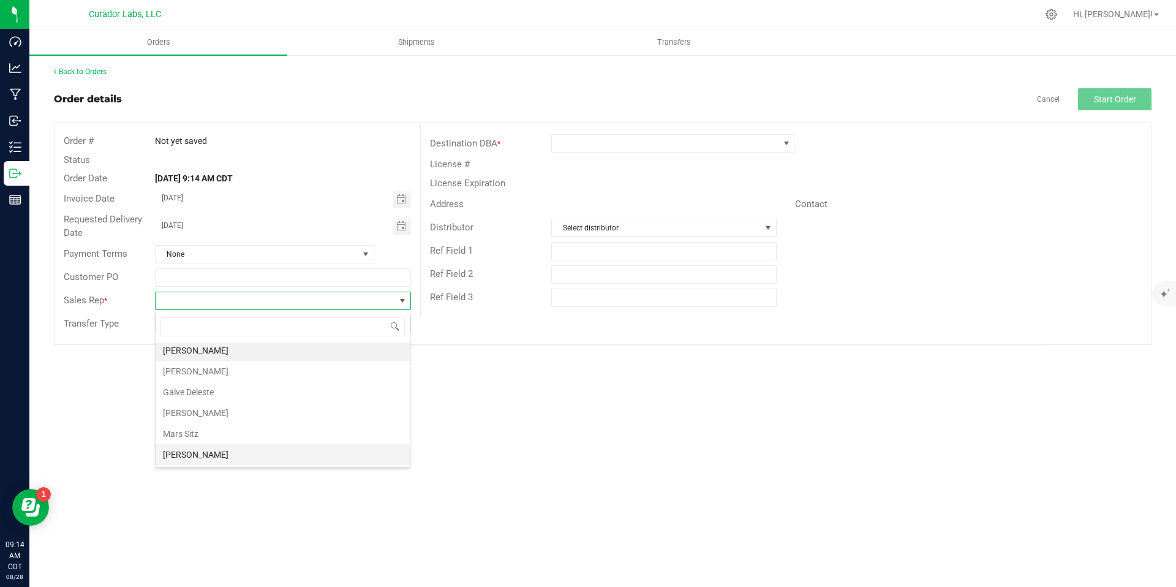
scroll to position [0, 0]
click at [512, 401] on div "Orders Shipments Transfers Back to Orders Order details Cancel Start Order Orde…" at bounding box center [602, 307] width 1147 height 557
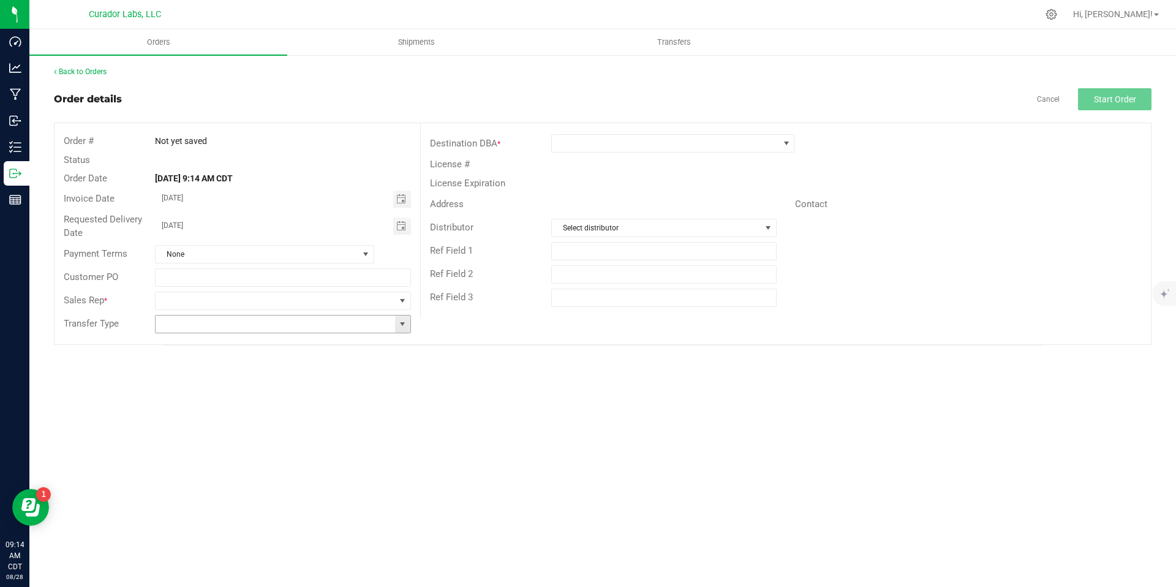
click at [401, 320] on span at bounding box center [402, 324] width 10 height 10
click at [264, 476] on div "Orders Shipments Transfers Back to Orders Order details Cancel Start Order Orde…" at bounding box center [602, 307] width 1147 height 557
click at [344, 333] on span at bounding box center [282, 324] width 255 height 18
click at [405, 328] on span at bounding box center [402, 324] width 10 height 10
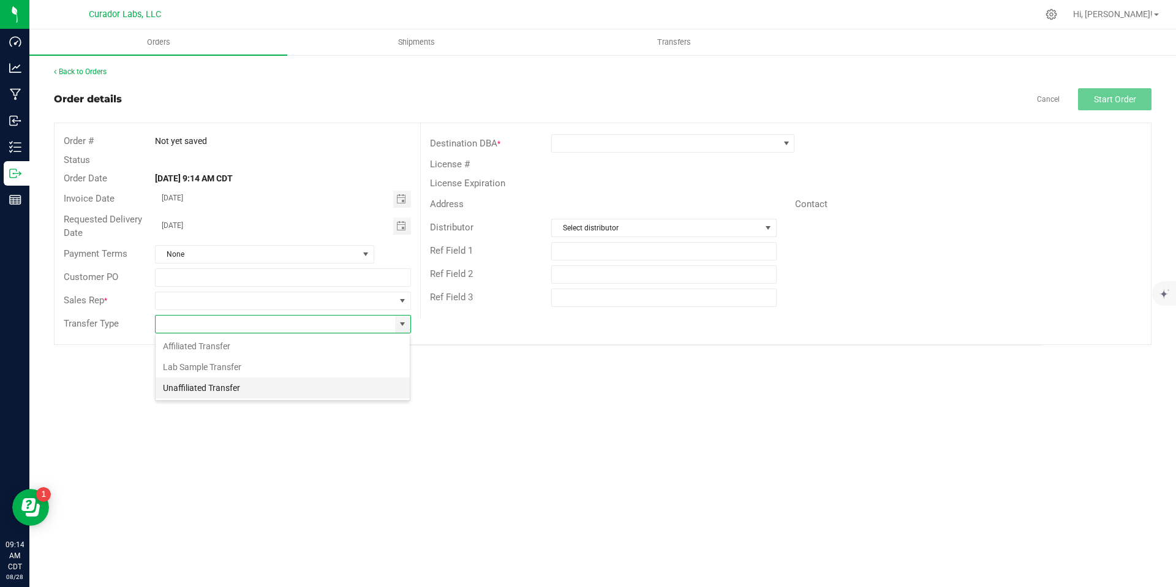
click at [303, 381] on li "Unaffiliated Transfer" at bounding box center [283, 387] width 254 height 21
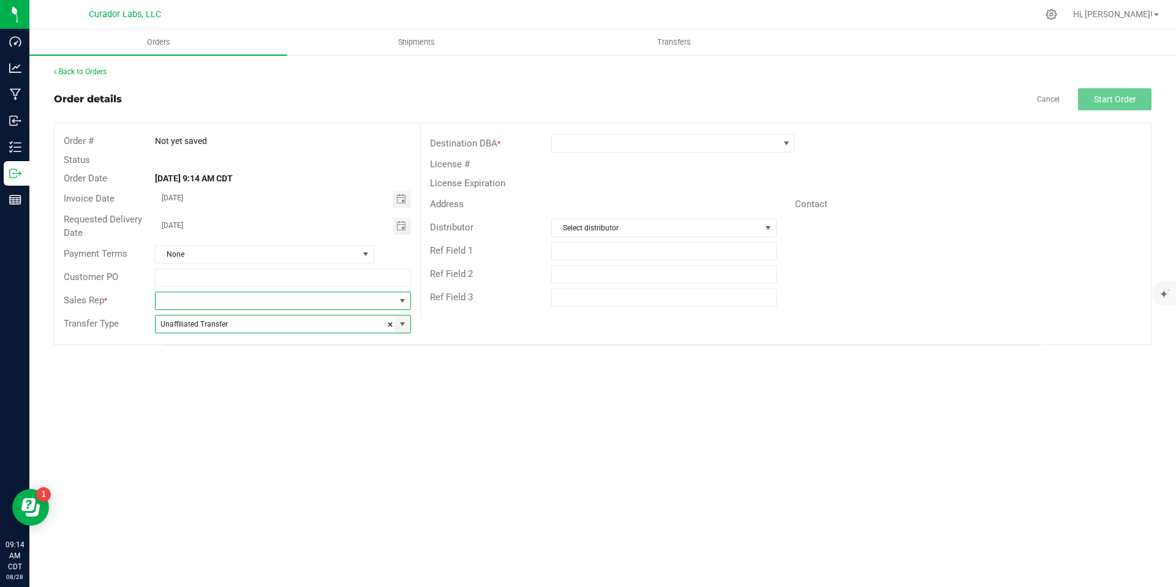
click at [399, 303] on span at bounding box center [402, 301] width 10 height 10
click at [297, 356] on li "Matt Wolf" at bounding box center [283, 352] width 254 height 21
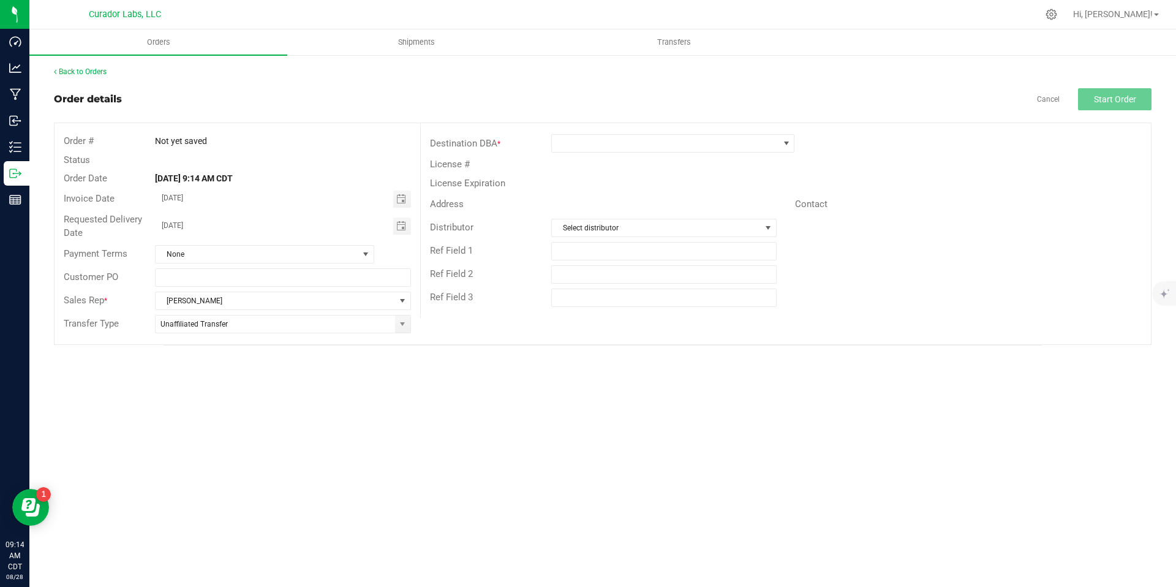
click at [342, 401] on div "Orders Shipments Transfers Back to Orders Order details Cancel Start Order Orde…" at bounding box center [602, 307] width 1147 height 557
click at [344, 473] on div "Orders Shipments Transfers Back to Orders Order details Cancel Start Order Orde…" at bounding box center [602, 307] width 1147 height 557
click at [742, 148] on span at bounding box center [665, 143] width 227 height 17
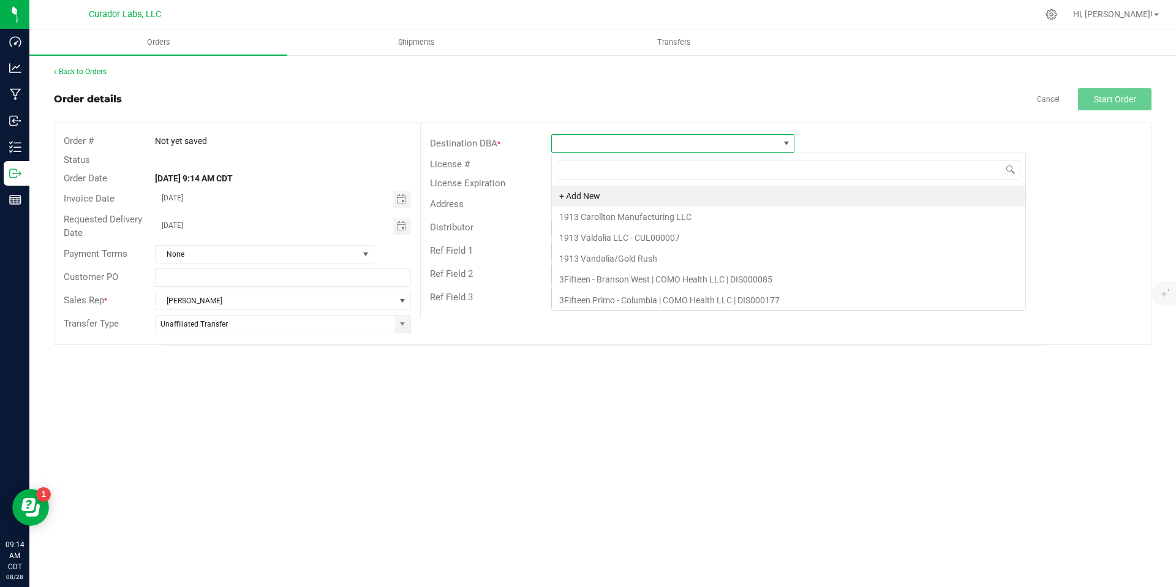
scroll to position [18, 243]
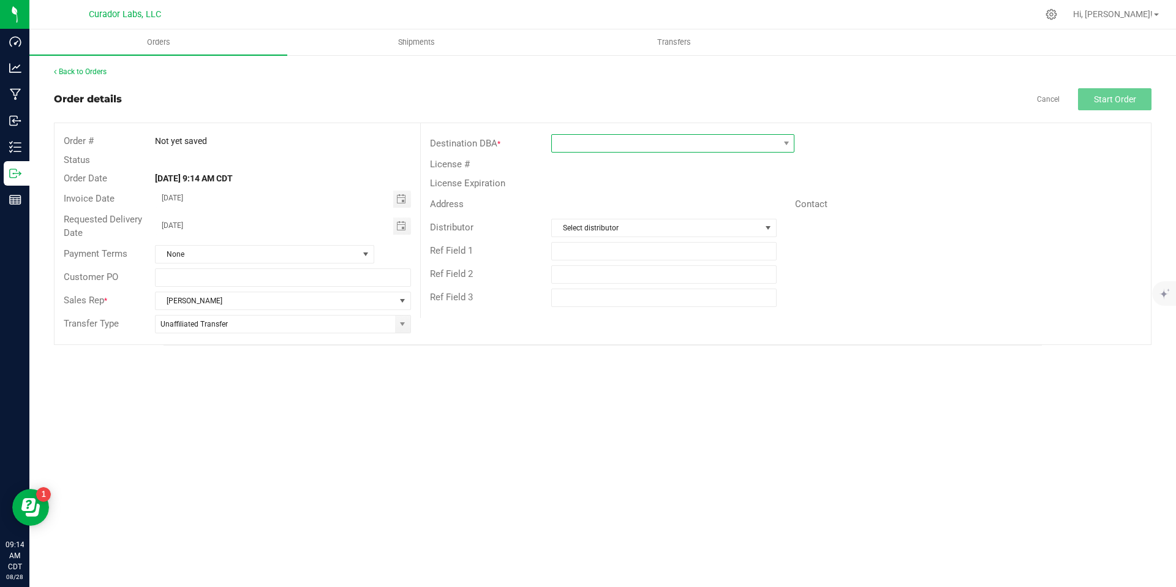
click at [717, 142] on span at bounding box center [665, 143] width 227 height 17
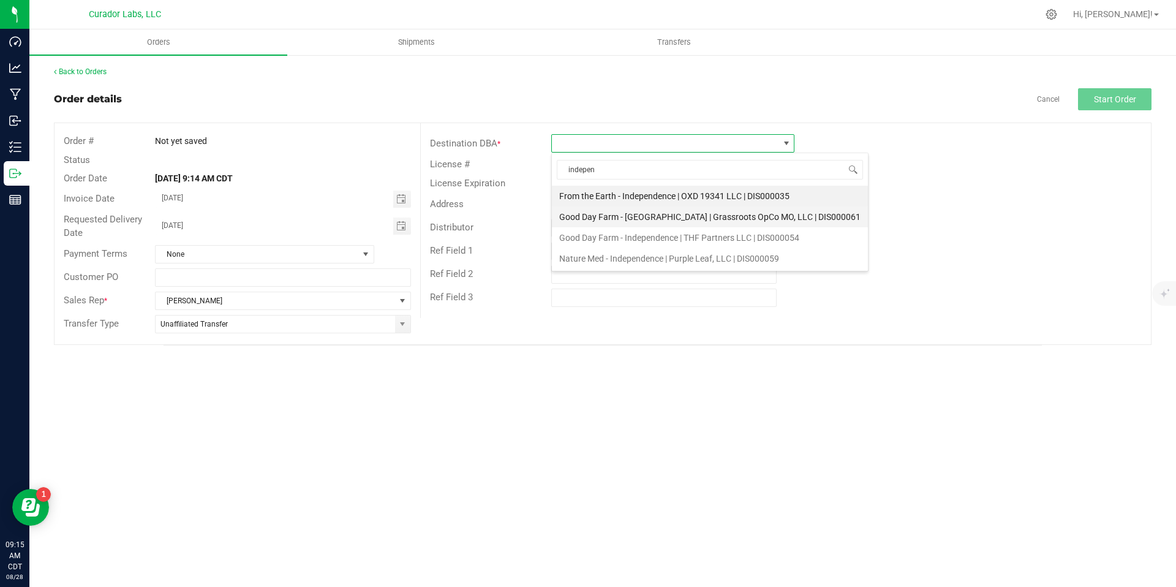
click at [755, 222] on li "Good Day Farm - Independence South | Grassroots OpCo MO, LLC | DIS000061" at bounding box center [710, 216] width 316 height 21
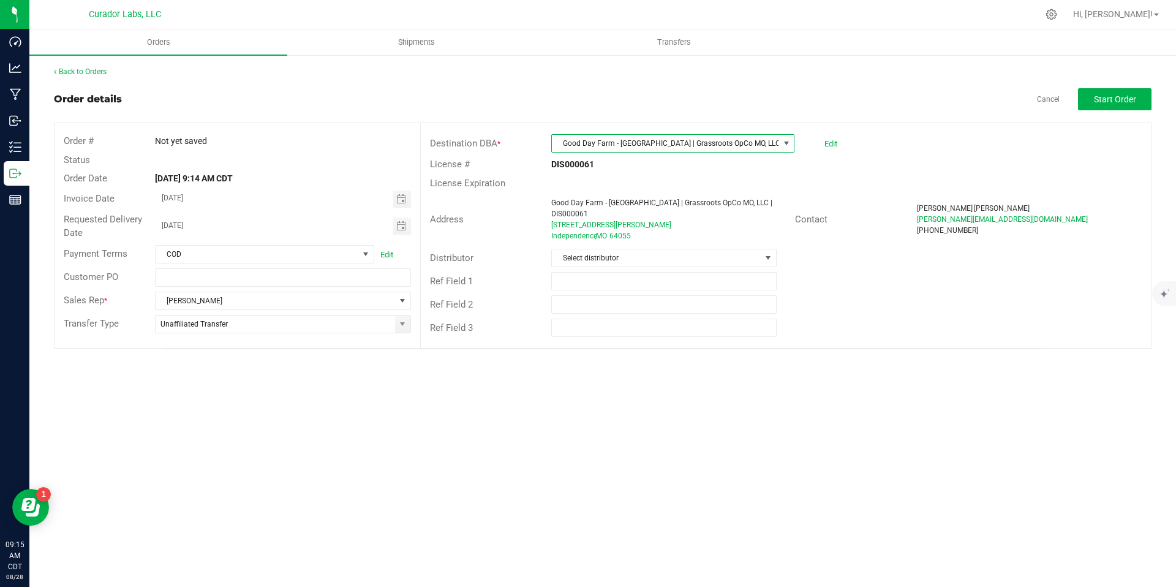
click at [776, 397] on div "Orders Shipments Transfers Back to Orders Order details Cancel Start Order Orde…" at bounding box center [602, 307] width 1147 height 557
click at [1106, 92] on button "Start Order" at bounding box center [1114, 99] width 73 height 22
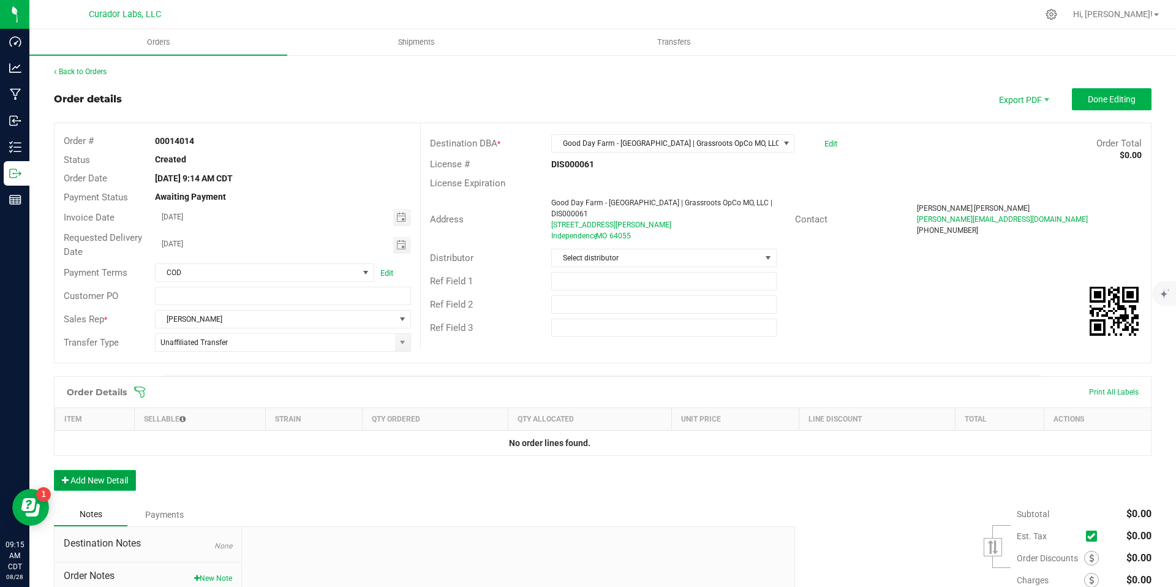
click at [74, 481] on button "Add New Detail" at bounding box center [95, 480] width 82 height 21
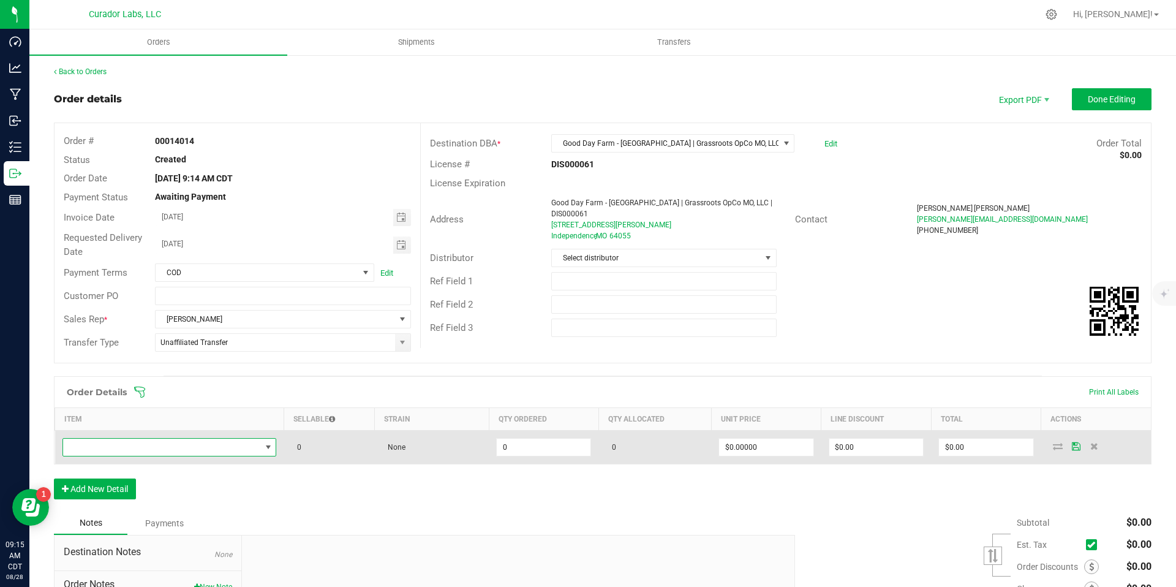
click at [157, 449] on span "NO DATA FOUND" at bounding box center [162, 447] width 198 height 17
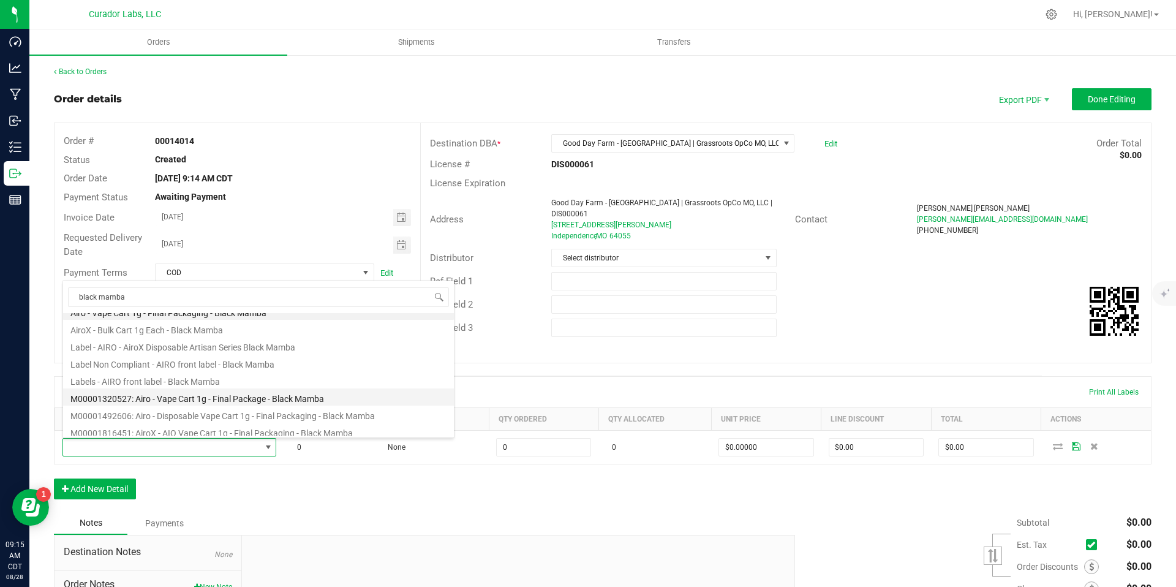
scroll to position [11, 0]
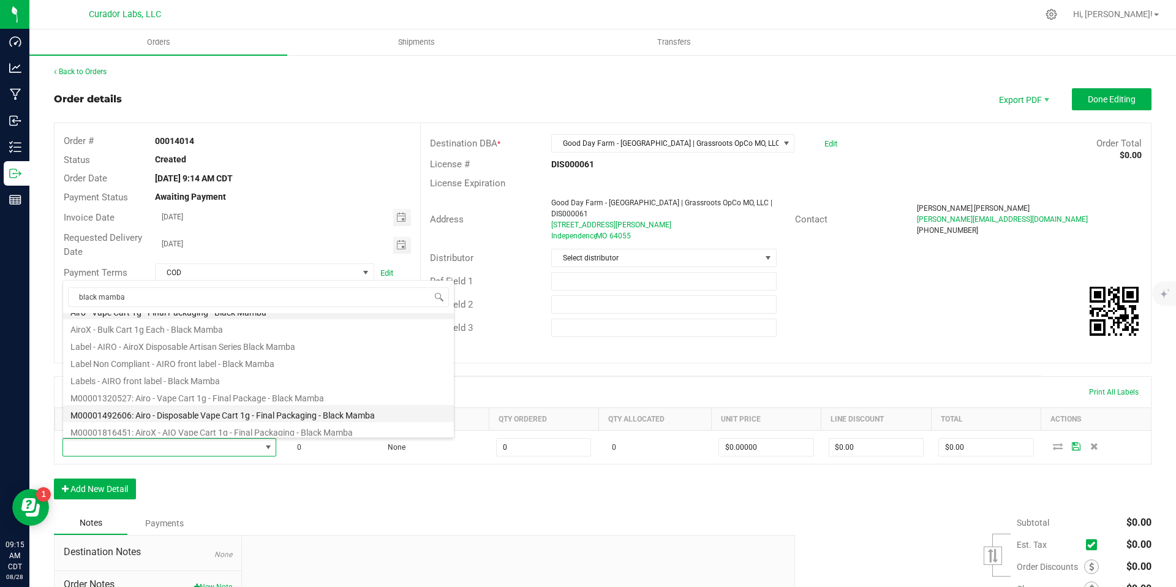
click at [263, 415] on li "M00001492606: Airo - Disposable Vape Cart 1g - Final Packaging - Black Mamba" at bounding box center [258, 413] width 391 height 17
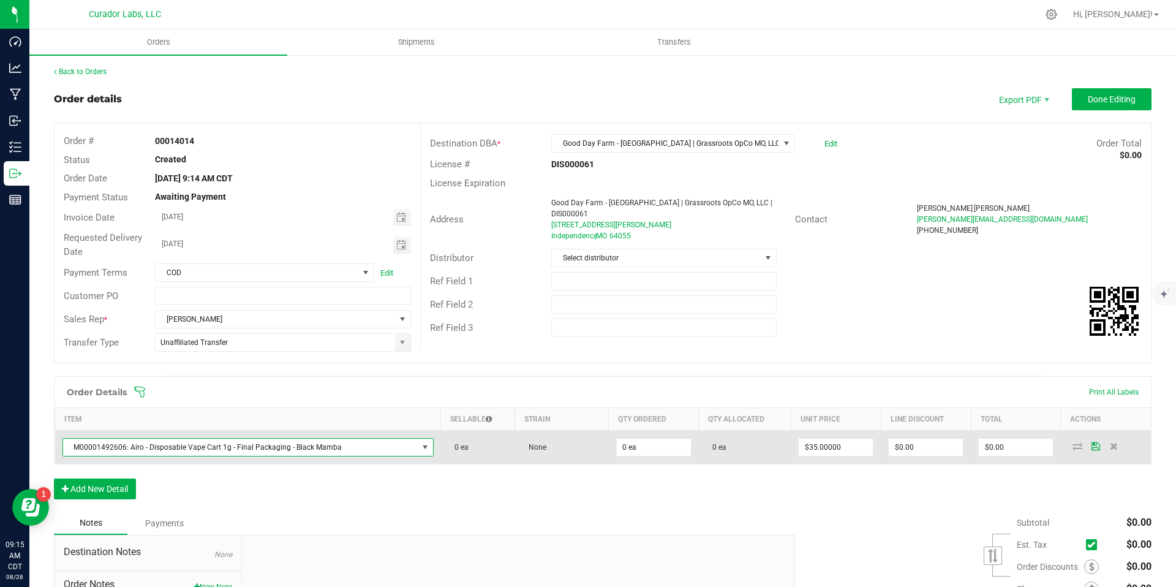
click at [320, 447] on span "M00001492606: Airo - Disposable Vape Cart 1g - Final Packaging - Black Mamba" at bounding box center [240, 447] width 355 height 17
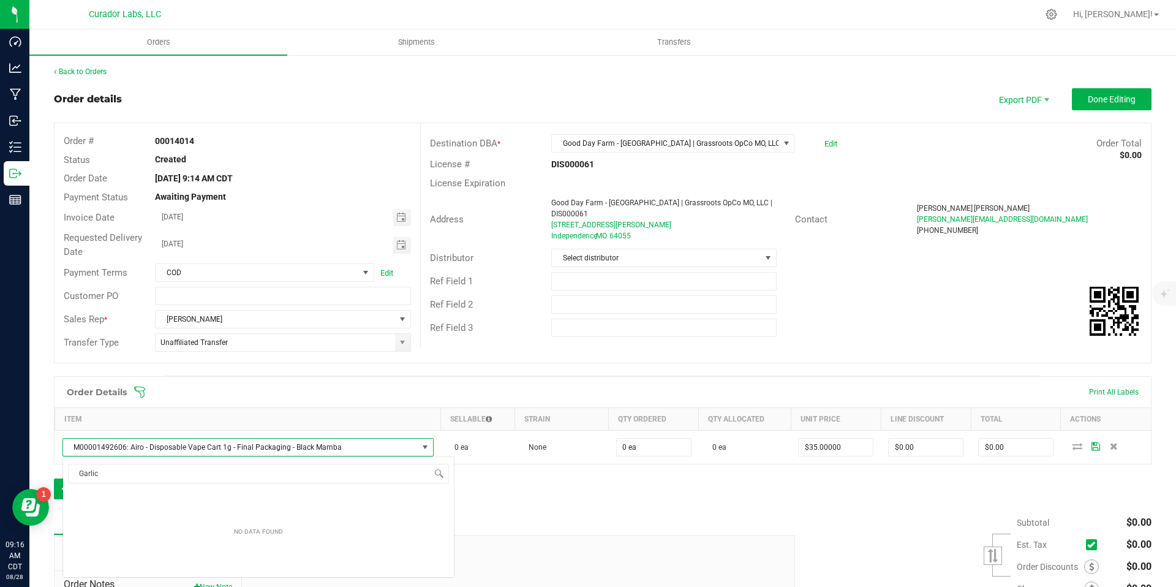
scroll to position [0, 0]
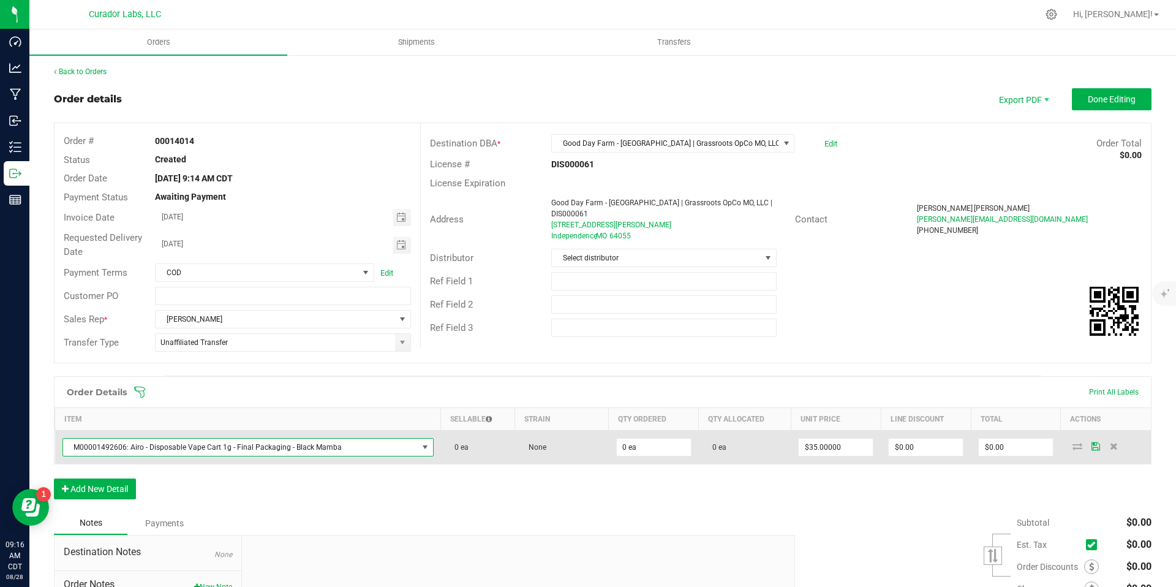
click at [314, 450] on span "M00001492606: Airo - Disposable Vape Cart 1g - Final Packaging - Black Mamba" at bounding box center [240, 447] width 355 height 17
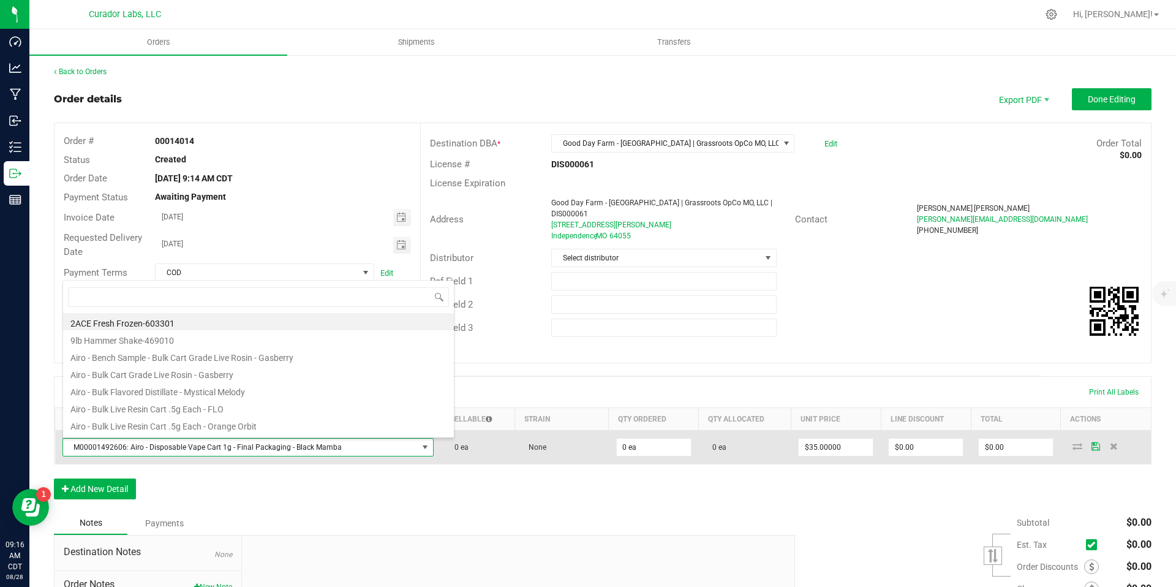
scroll to position [18, 360]
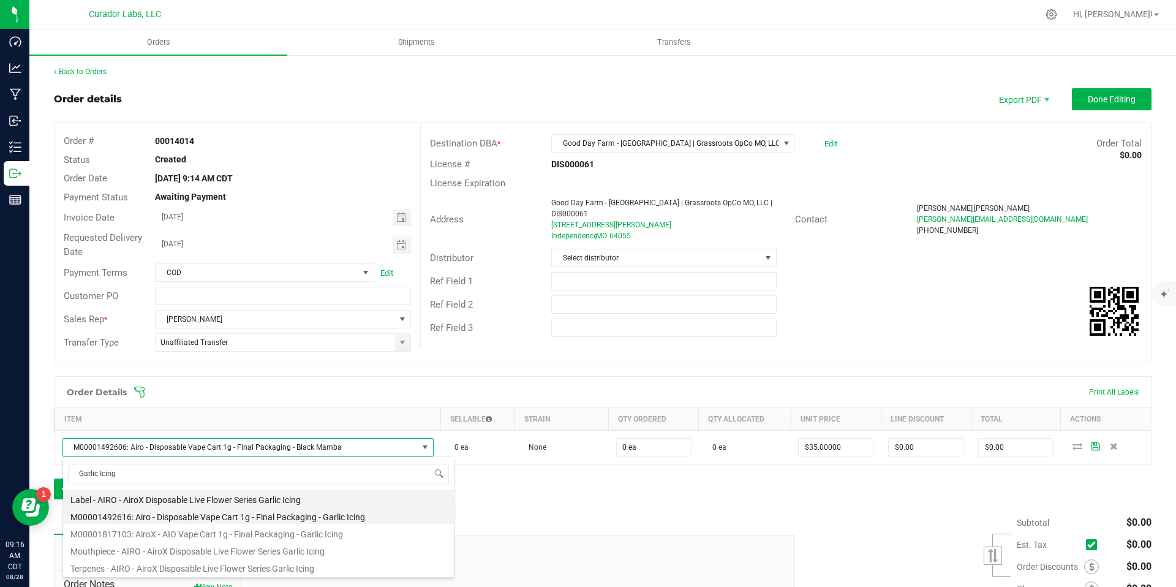
click at [263, 514] on li "M00001492616: Airo - Disposable Vape Cart 1g - Final Packaging - Garlic Icing" at bounding box center [258, 515] width 391 height 17
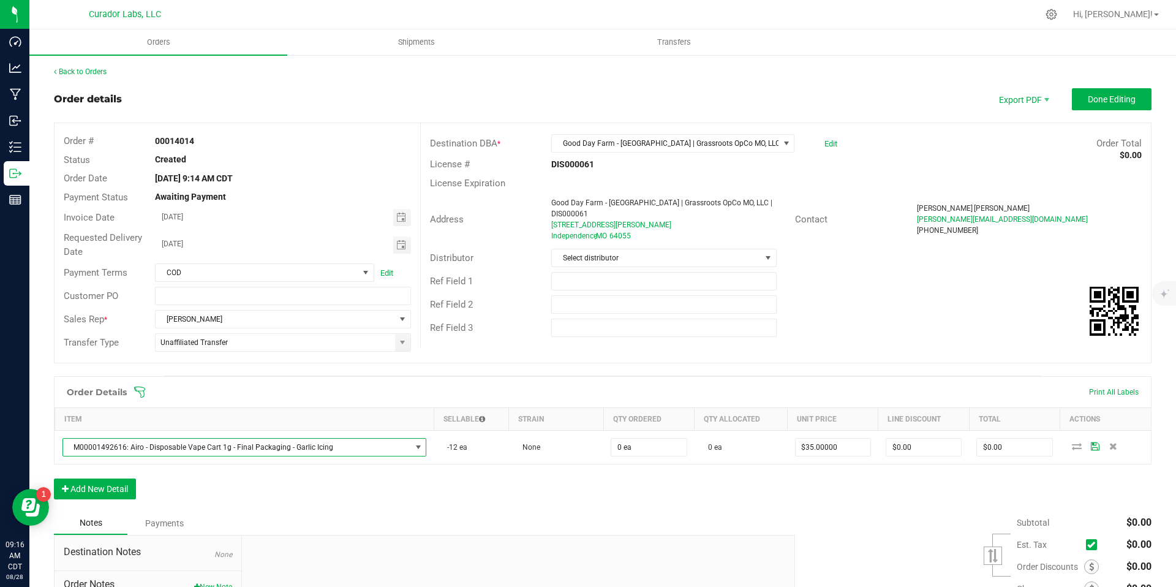
click at [399, 520] on div "Notes Payments" at bounding box center [420, 522] width 732 height 23
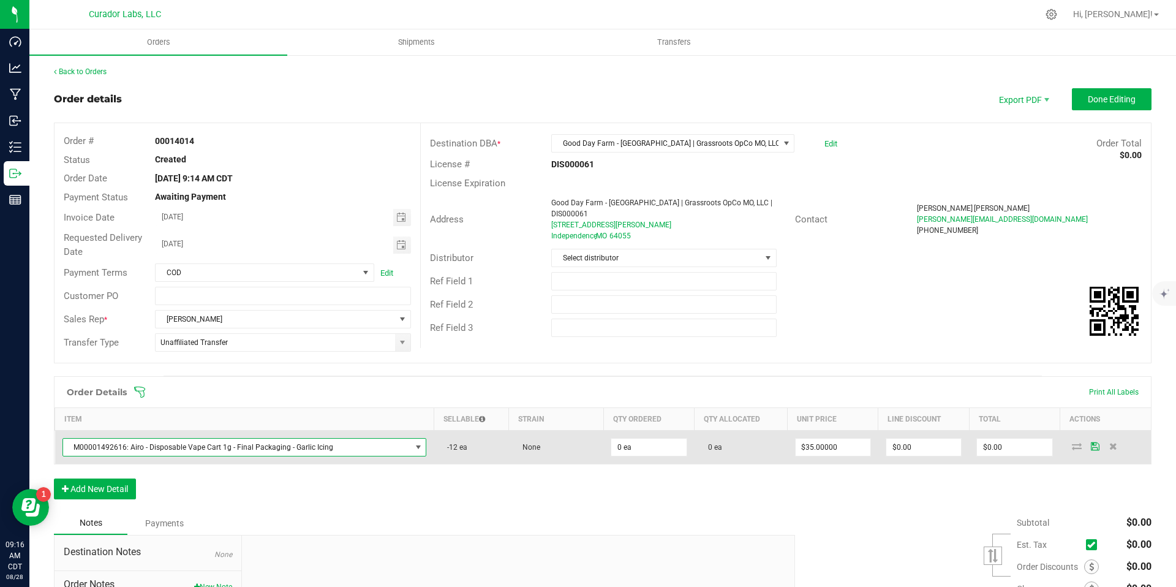
click at [401, 450] on span "M00001492616: Airo - Disposable Vape Cart 1g - Final Packaging - Garlic Icing" at bounding box center [237, 447] width 348 height 17
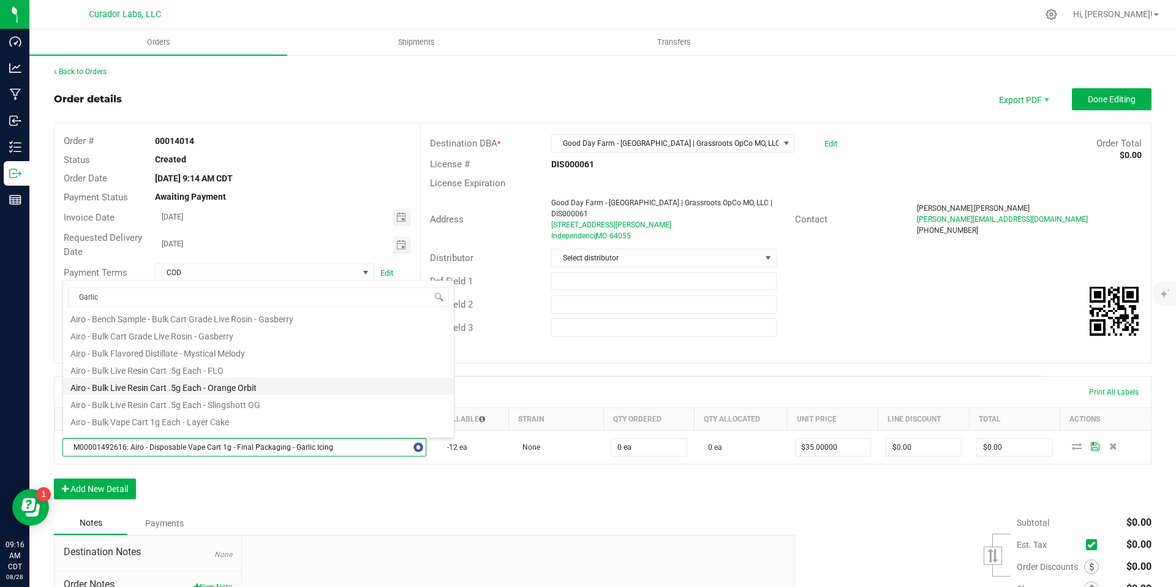
scroll to position [0, 0]
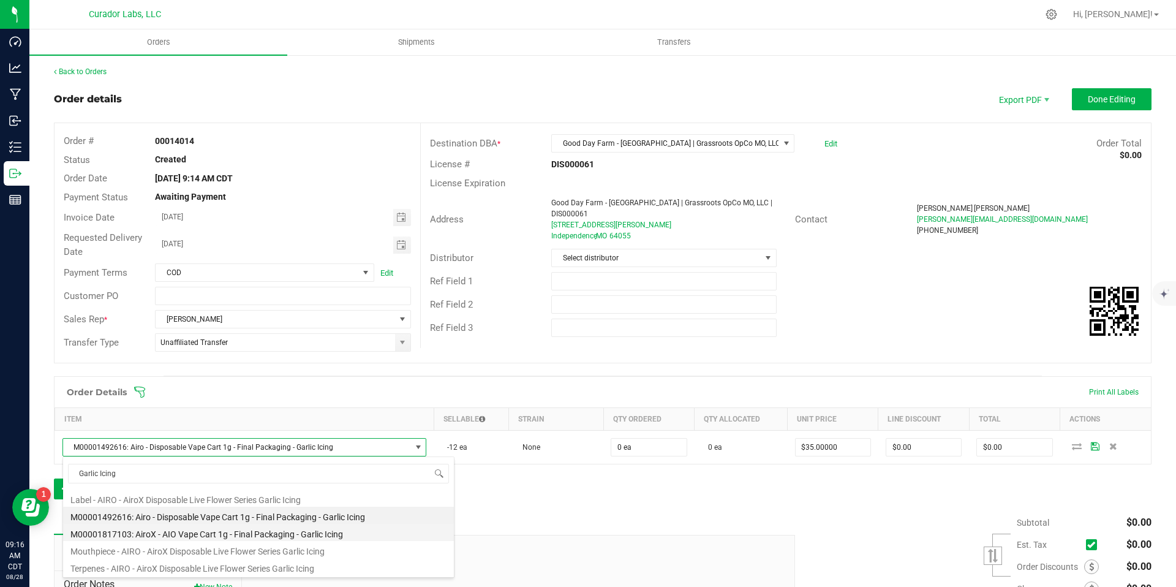
click at [354, 529] on li "M00001817103: AiroX - AIO Vape Cart 1g - Final Packaging - Garlic Icing" at bounding box center [258, 532] width 391 height 17
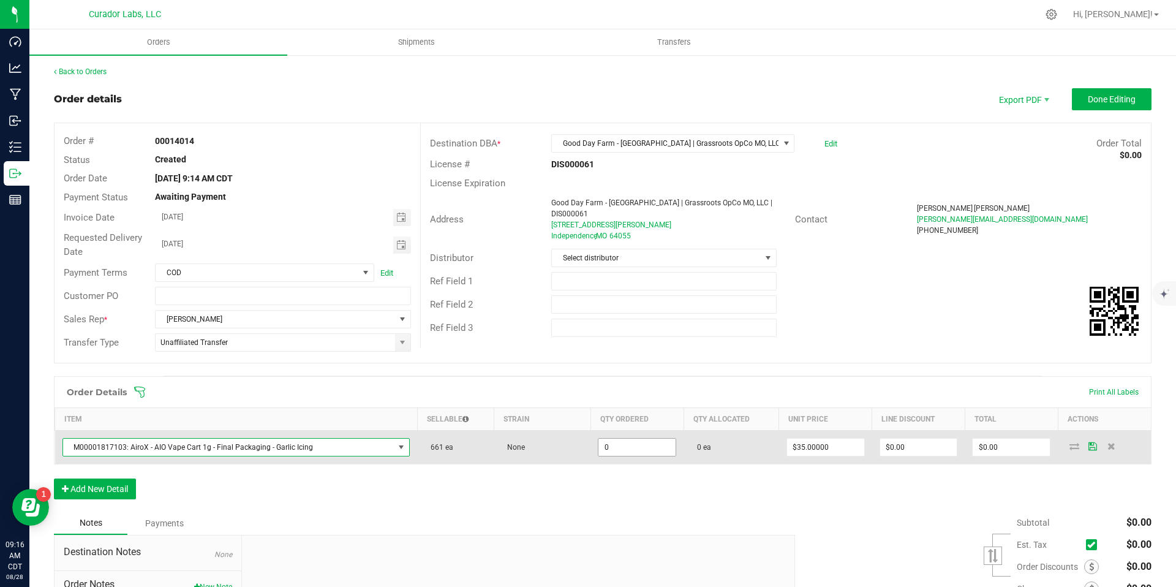
click at [634, 454] on input "0" at bounding box center [636, 447] width 77 height 17
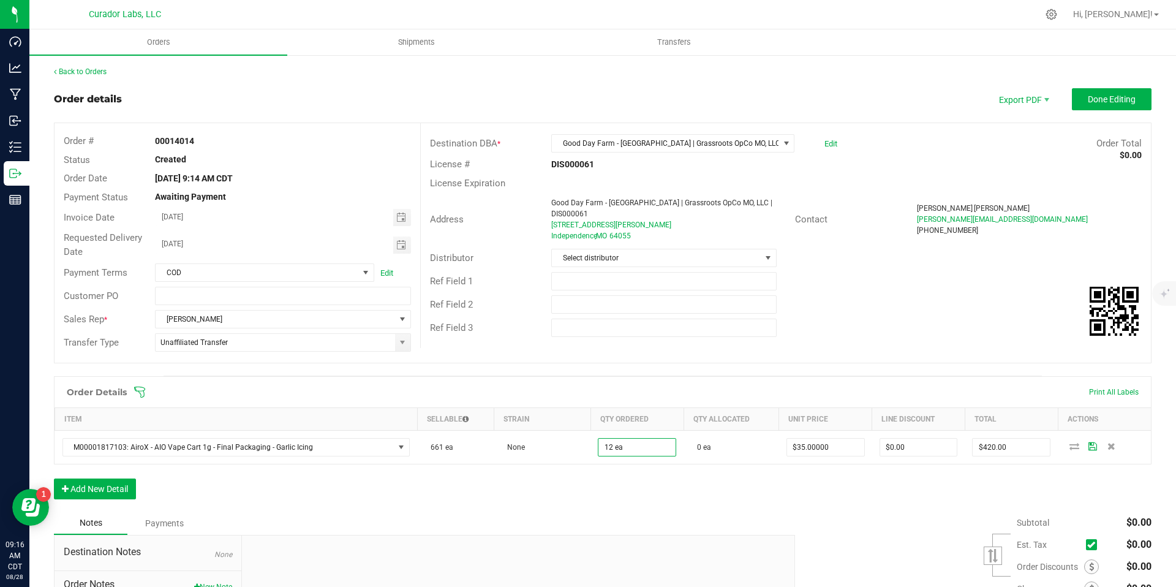
click at [652, 478] on div "Order Details Print All Labels Item Sellable Strain Qty Ordered Qty Allocated U…" at bounding box center [603, 443] width 1098 height 135
click at [111, 494] on button "Add New Detail" at bounding box center [95, 488] width 82 height 21
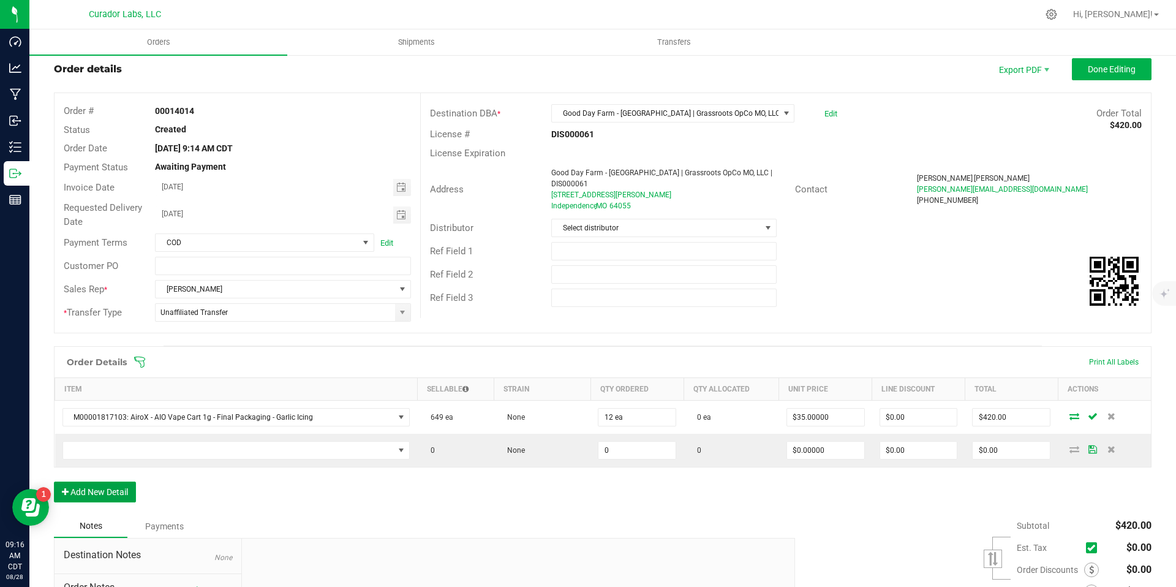
scroll to position [32, 0]
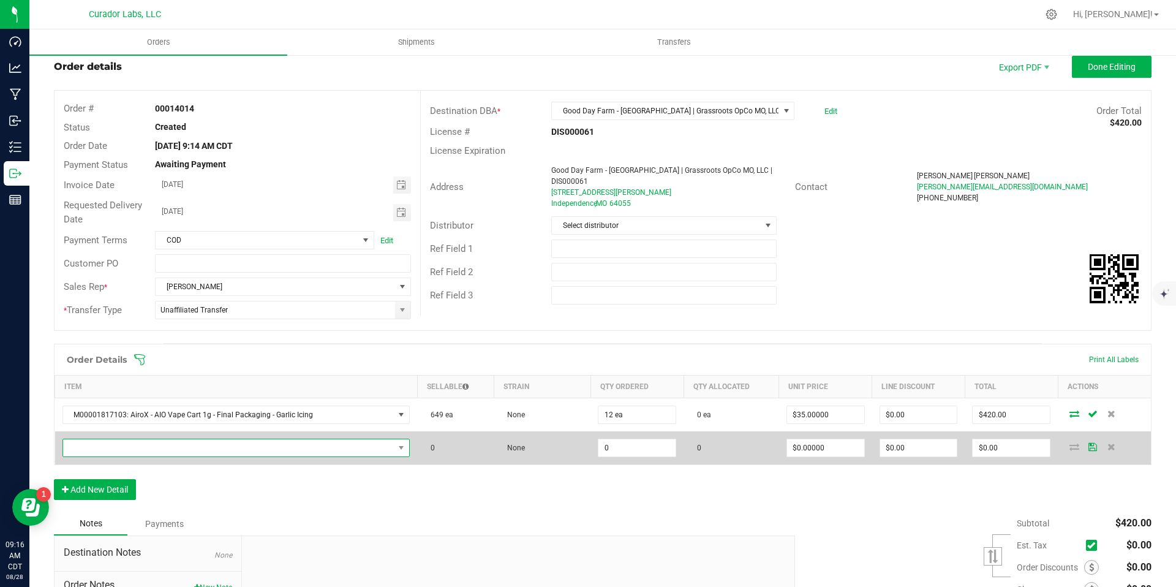
click at [378, 446] on span "NO DATA FOUND" at bounding box center [228, 447] width 331 height 17
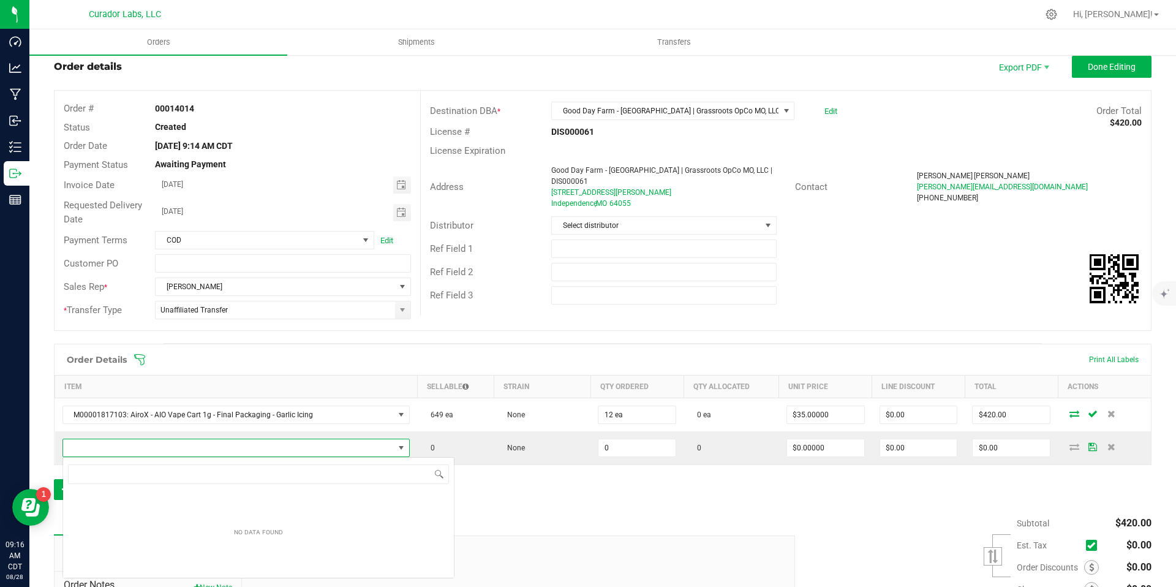
scroll to position [18, 340]
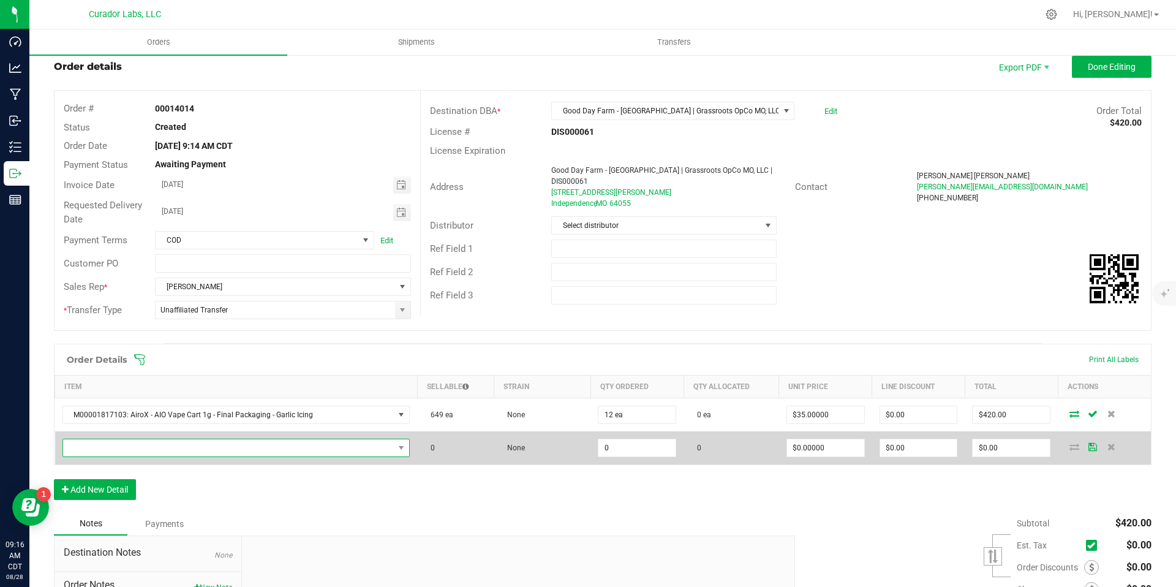
click at [394, 446] on span at bounding box center [401, 447] width 15 height 17
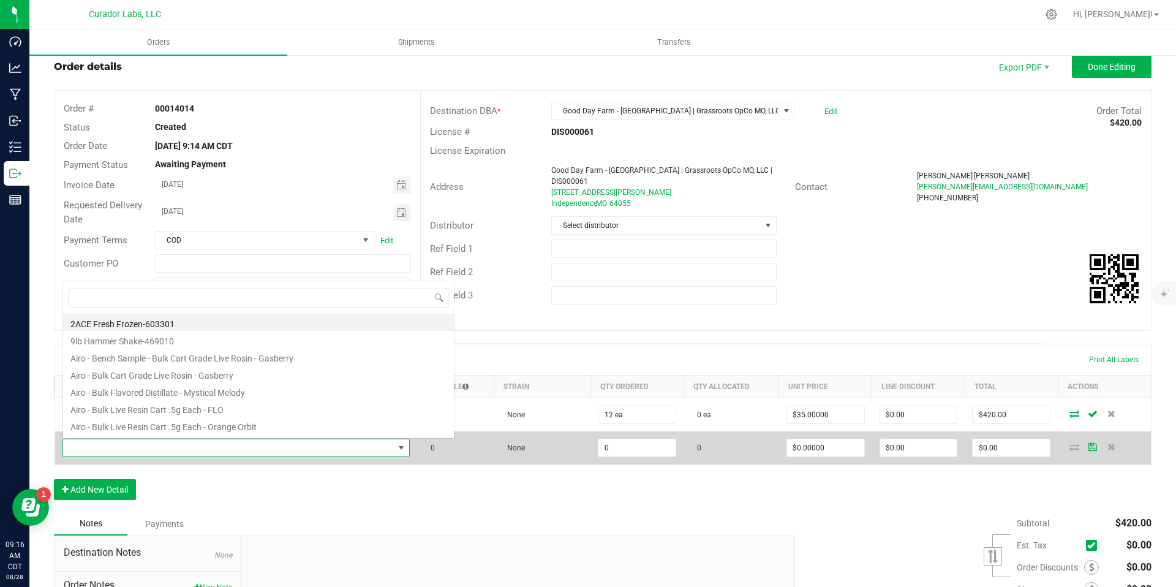
click at [394, 446] on span at bounding box center [401, 447] width 15 height 17
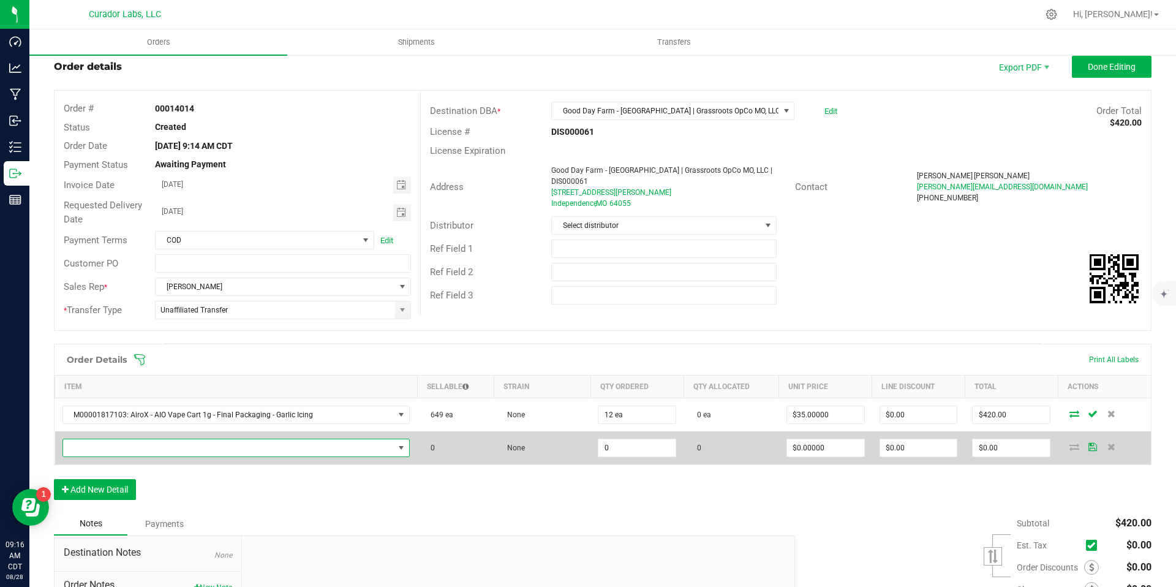
click at [394, 446] on span "NO DATA FOUND" at bounding box center [401, 447] width 15 height 17
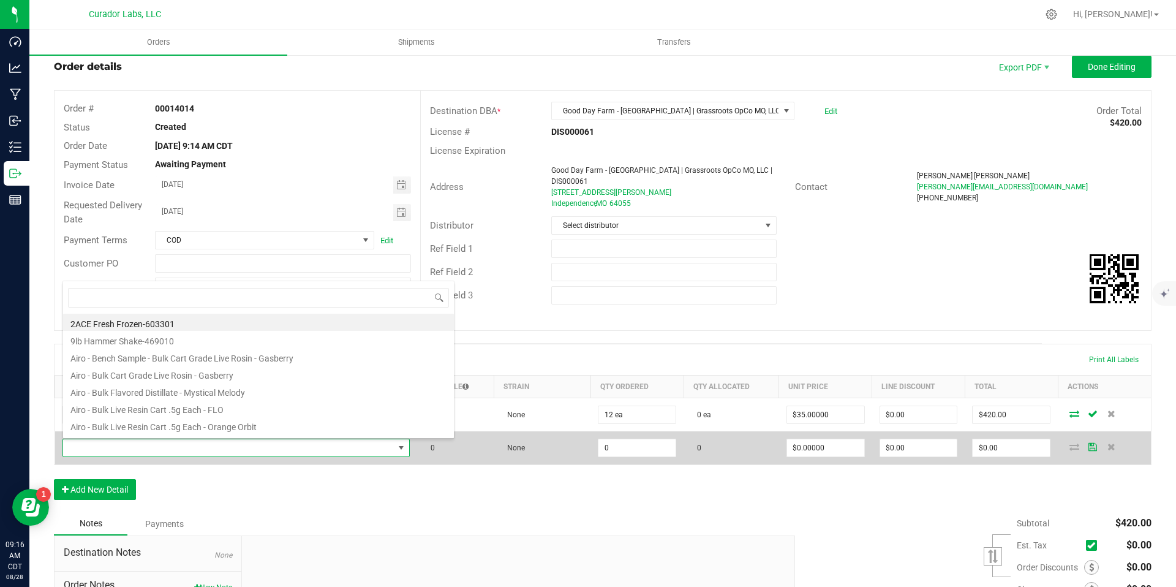
scroll to position [18, 337]
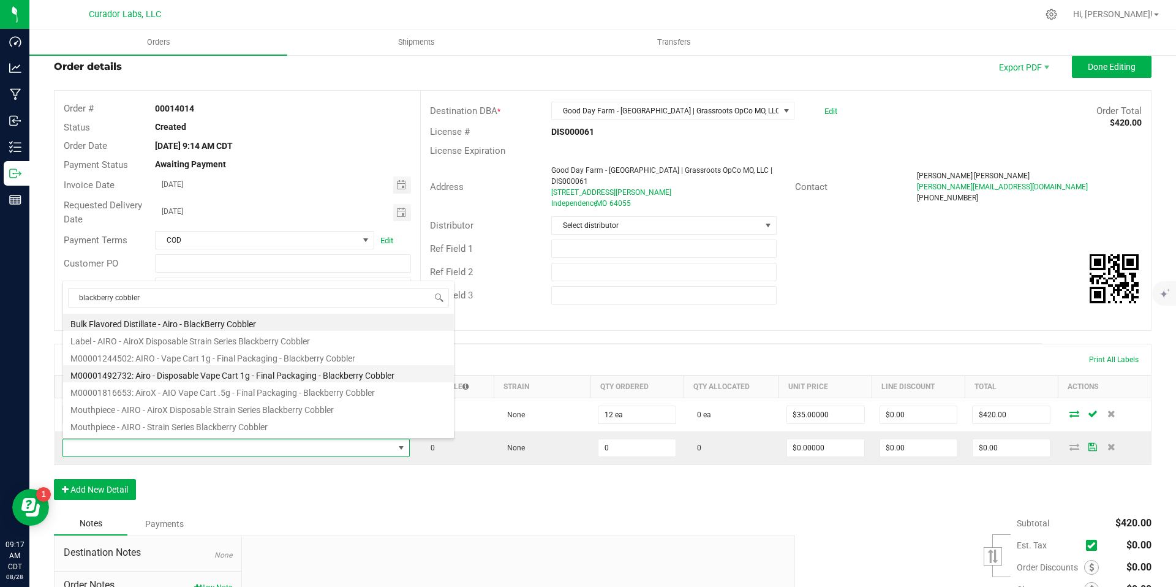
click at [318, 377] on li "M00001492732: Airo - Disposable Vape Cart 1g - Final Packaging - Blackberry Cob…" at bounding box center [258, 373] width 391 height 17
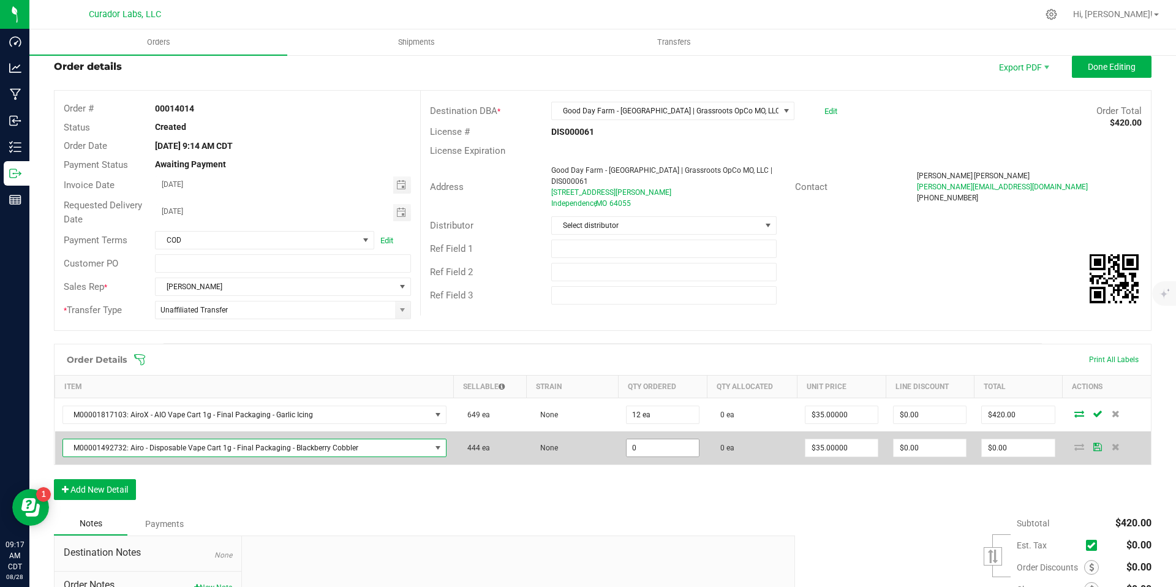
click at [653, 442] on input "0" at bounding box center [663, 447] width 72 height 17
click at [655, 453] on input "0" at bounding box center [663, 447] width 72 height 17
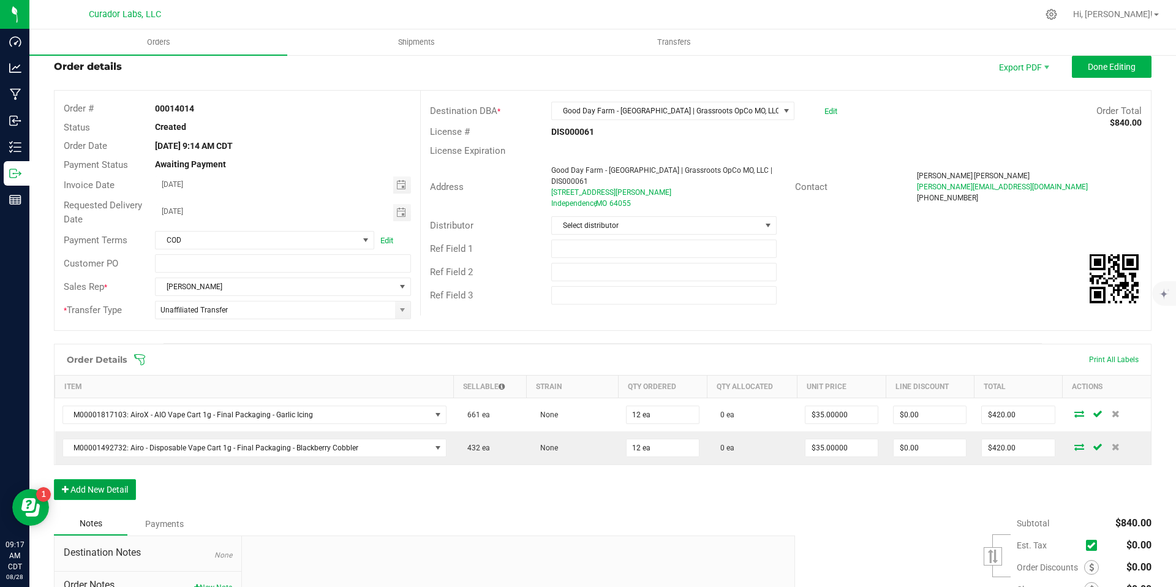
click at [121, 489] on button "Add New Detail" at bounding box center [95, 489] width 82 height 21
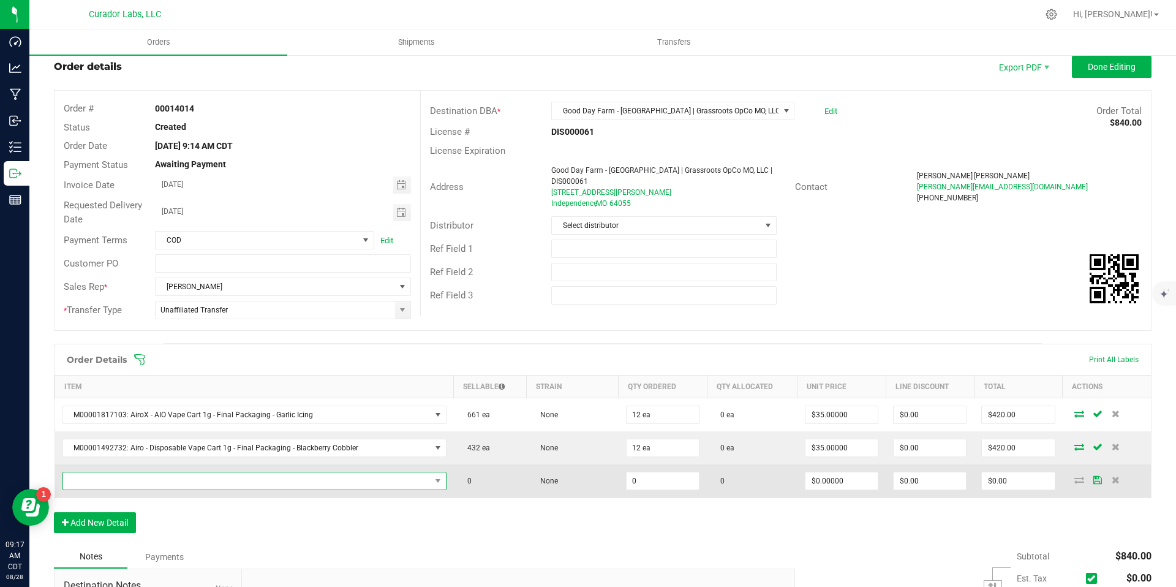
click at [164, 481] on span "NO DATA FOUND" at bounding box center [246, 480] width 367 height 17
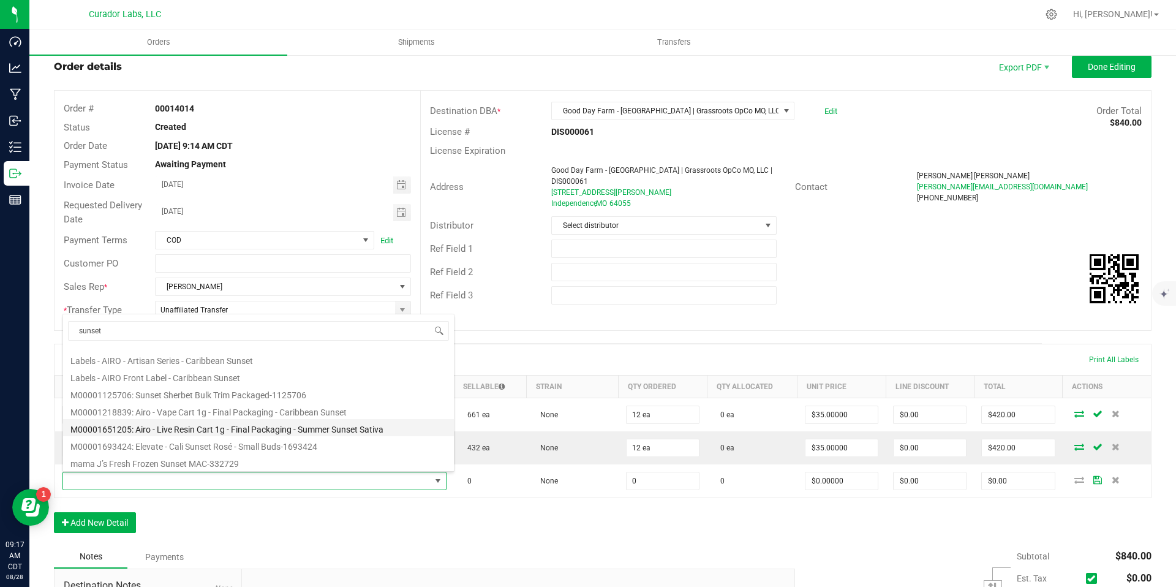
scroll to position [101, 0]
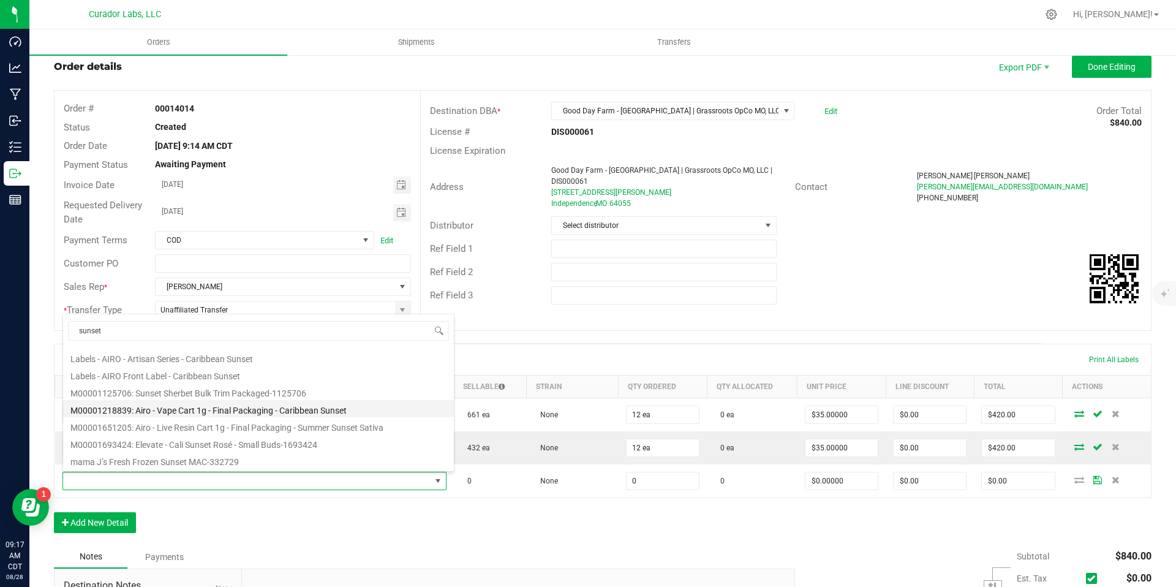
click at [368, 410] on li "M00001218839: Airo - Vape Cart 1g - Final Packaging - Caribbean Sunset" at bounding box center [258, 408] width 391 height 17
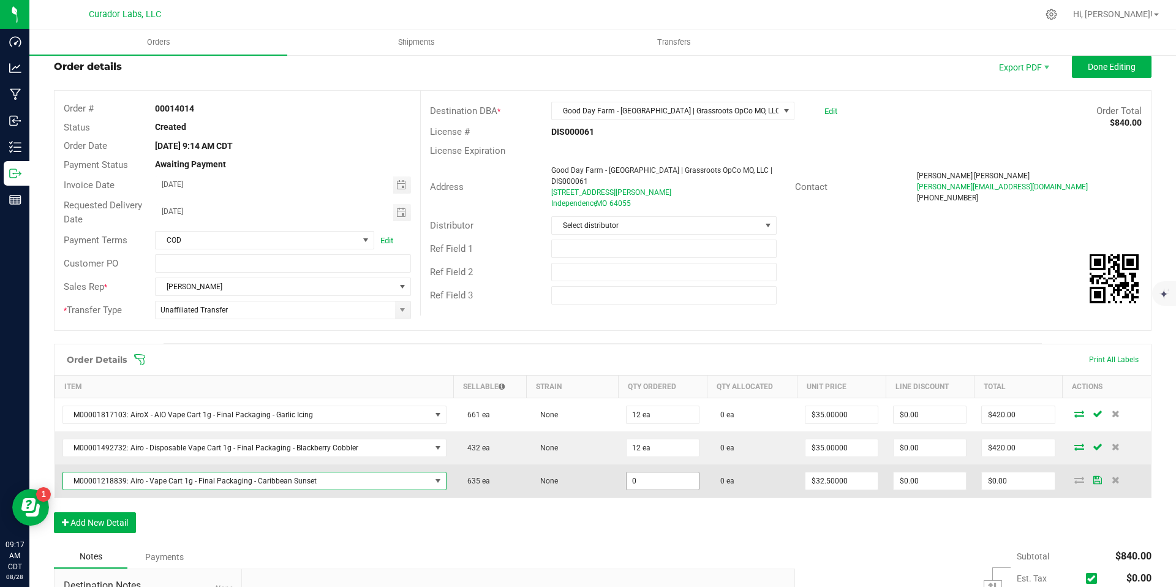
click at [665, 478] on input "0" at bounding box center [663, 480] width 72 height 17
click at [677, 481] on input "0" at bounding box center [663, 480] width 72 height 17
click at [674, 488] on input "0" at bounding box center [663, 480] width 72 height 17
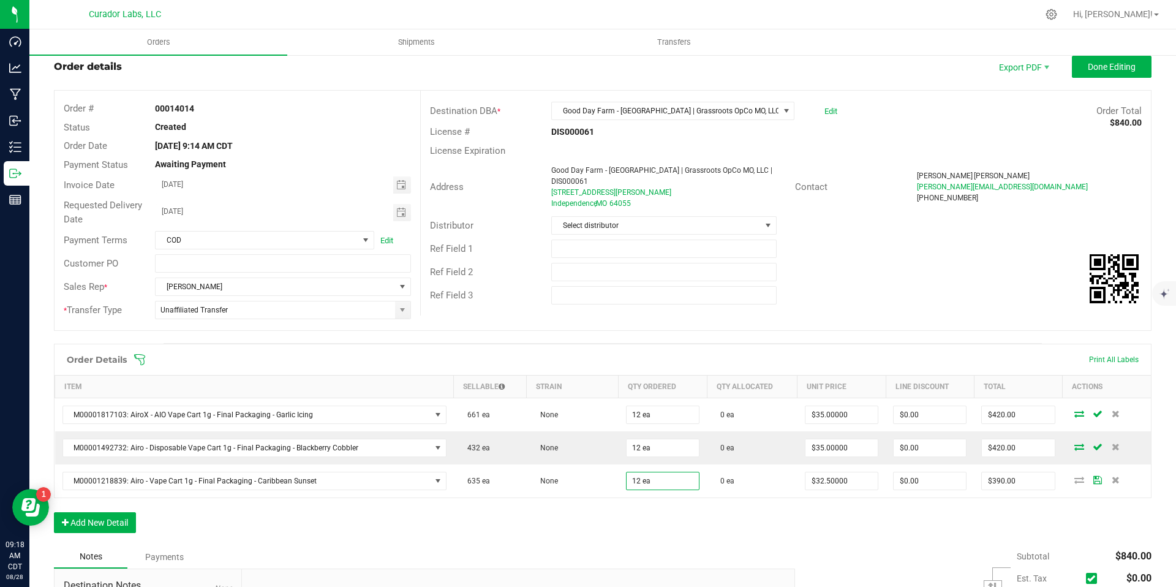
click at [684, 521] on div "Order Details Print All Labels Item Sellable Strain Qty Ordered Qty Allocated U…" at bounding box center [603, 445] width 1098 height 202
click at [124, 516] on button "Add New Detail" at bounding box center [95, 522] width 82 height 21
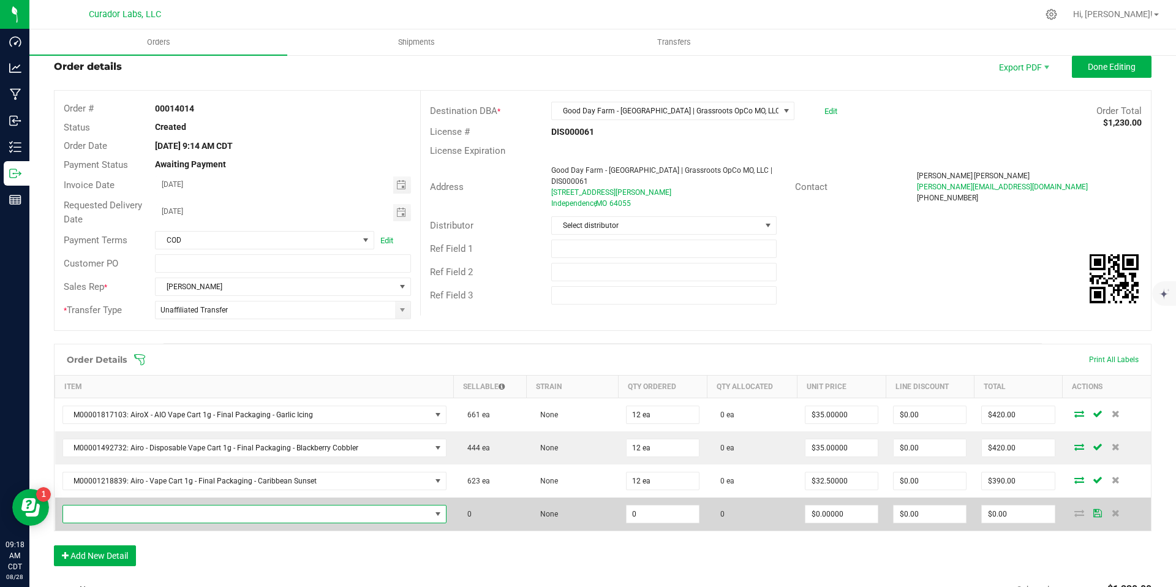
click at [167, 508] on span "NO DATA FOUND" at bounding box center [246, 513] width 367 height 17
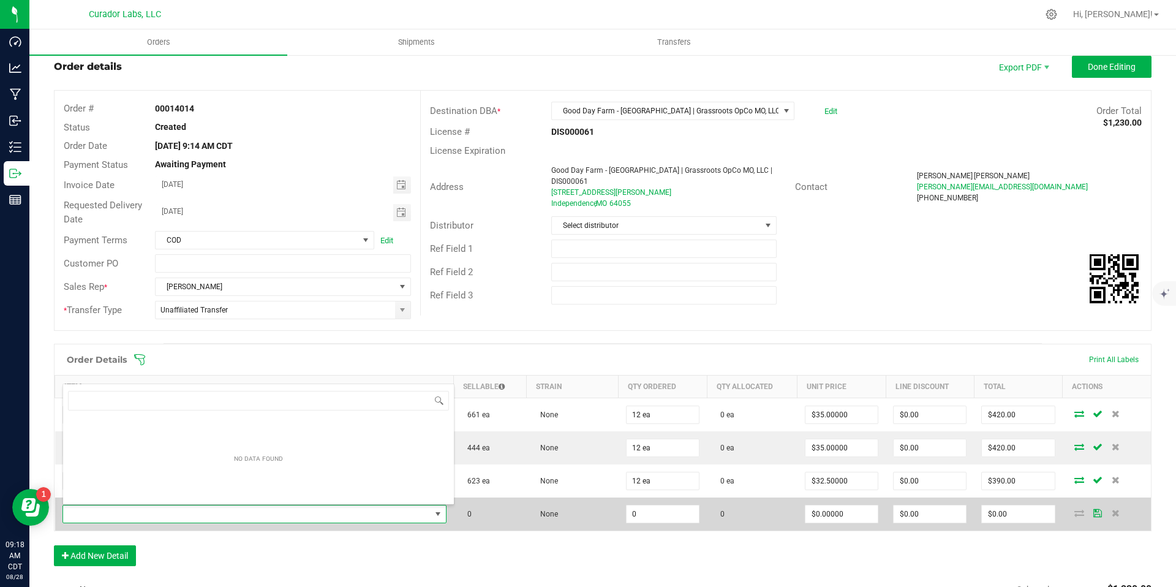
scroll to position [18, 373]
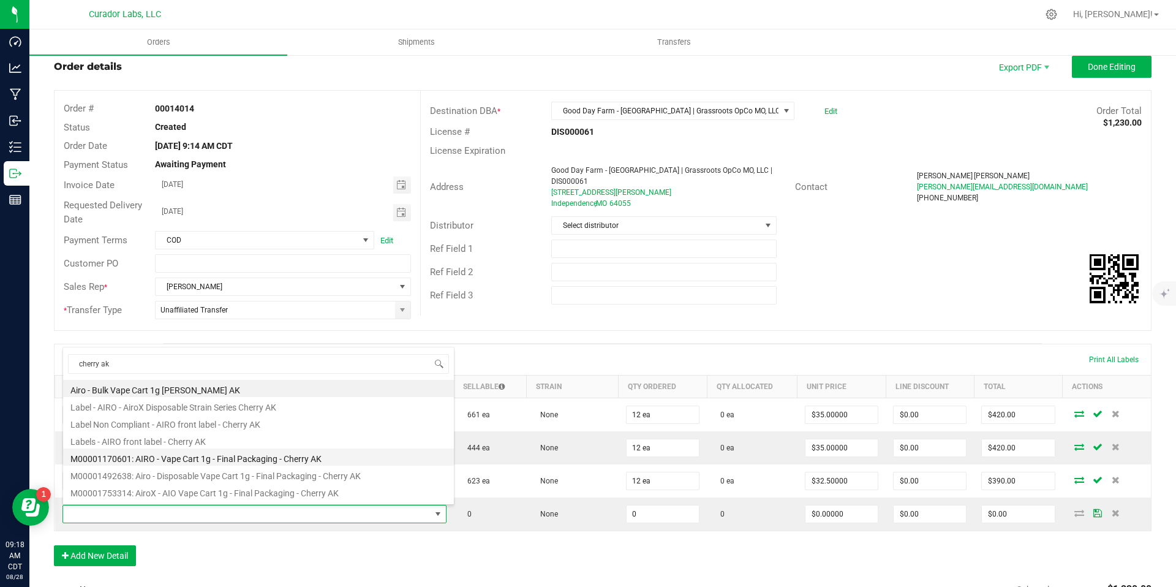
click at [317, 456] on li "M00001170601: AIRO - Vape Cart 1g - Final Packaging - Cherry AK" at bounding box center [258, 456] width 391 height 17
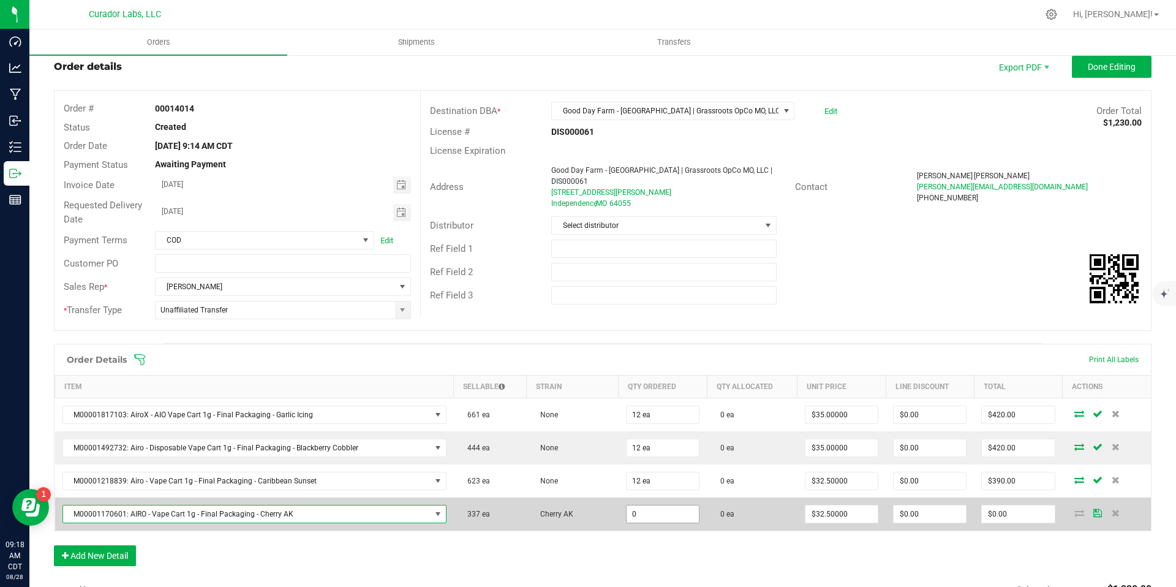
click at [662, 516] on input "0" at bounding box center [663, 513] width 72 height 17
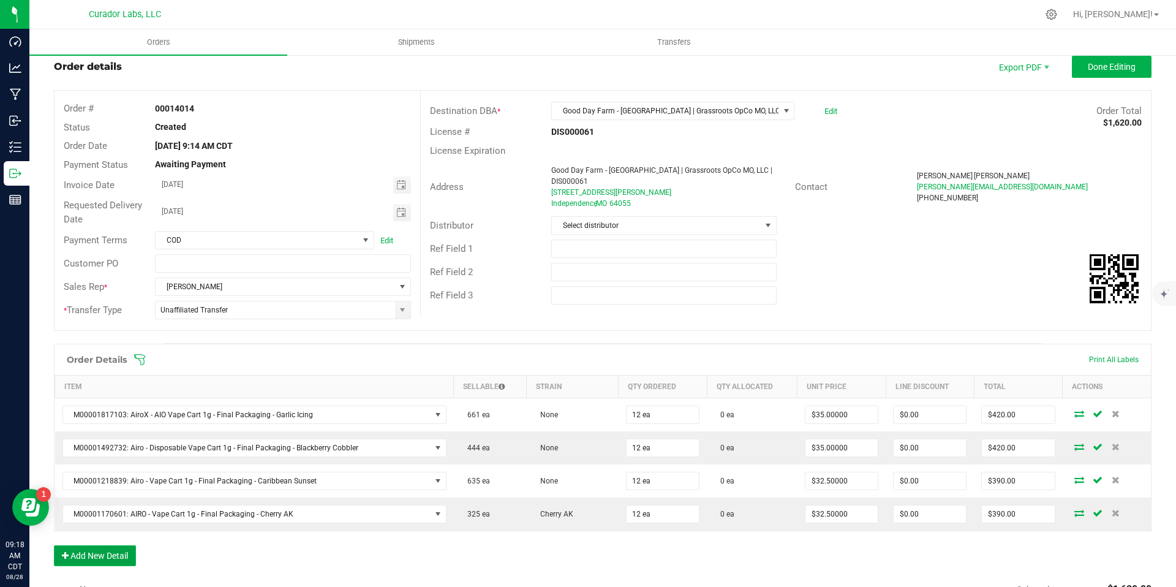
click at [96, 551] on button "Add New Detail" at bounding box center [95, 555] width 82 height 21
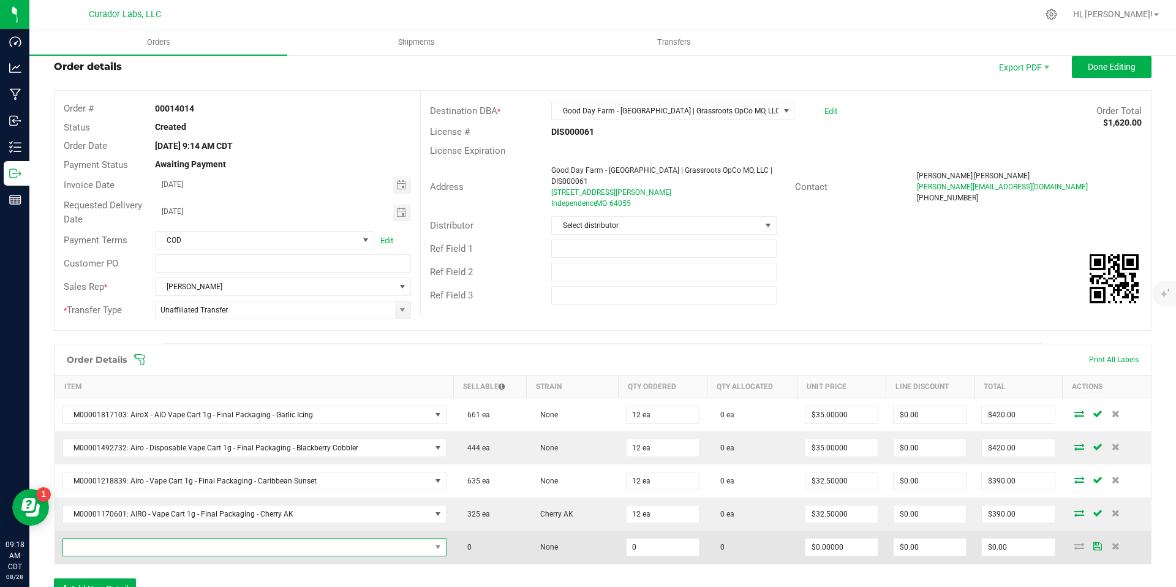
click at [154, 549] on span "NO DATA FOUND" at bounding box center [246, 546] width 367 height 17
click at [281, 544] on span "NO DATA FOUND" at bounding box center [246, 546] width 367 height 17
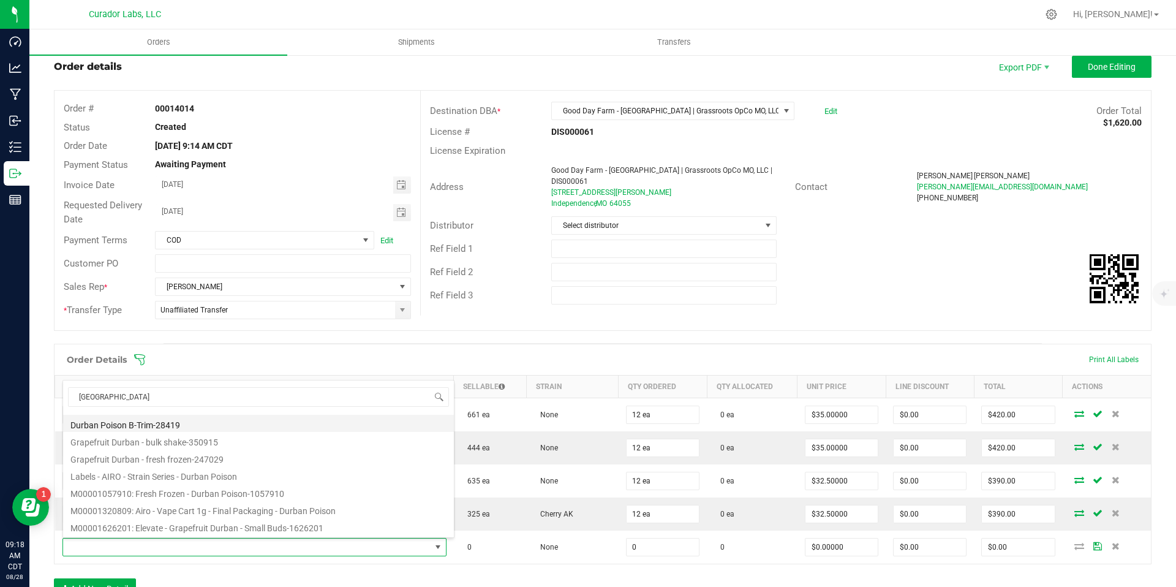
scroll to position [70, 0]
click at [251, 505] on li "M00001320809: Airo - Vape Cart 1g - Final Packaging - Durban Poison" at bounding box center [258, 505] width 391 height 17
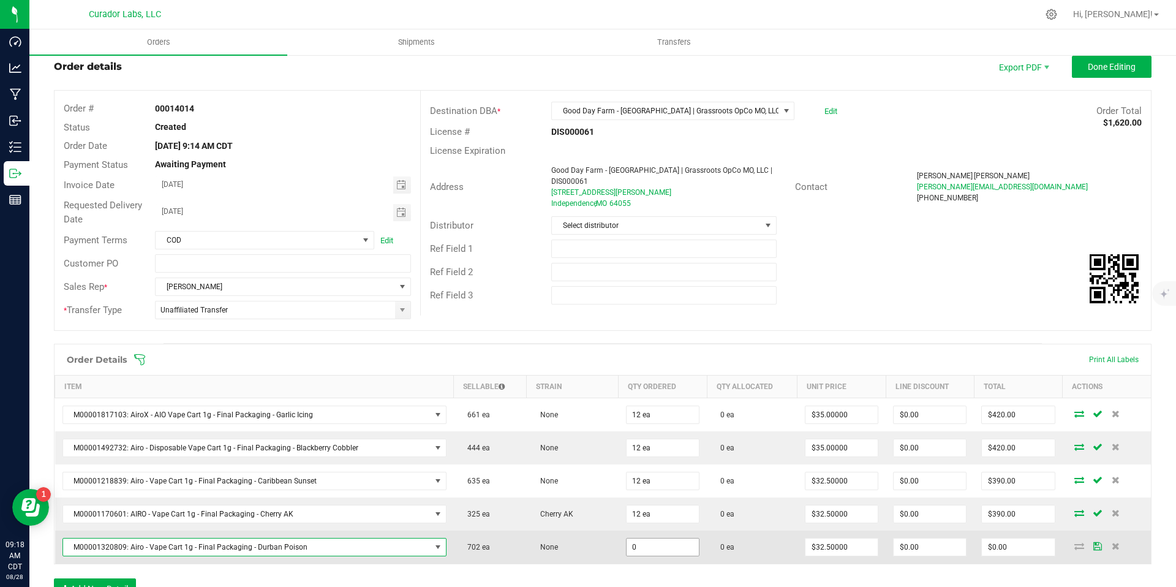
click at [655, 547] on input "0" at bounding box center [663, 546] width 72 height 17
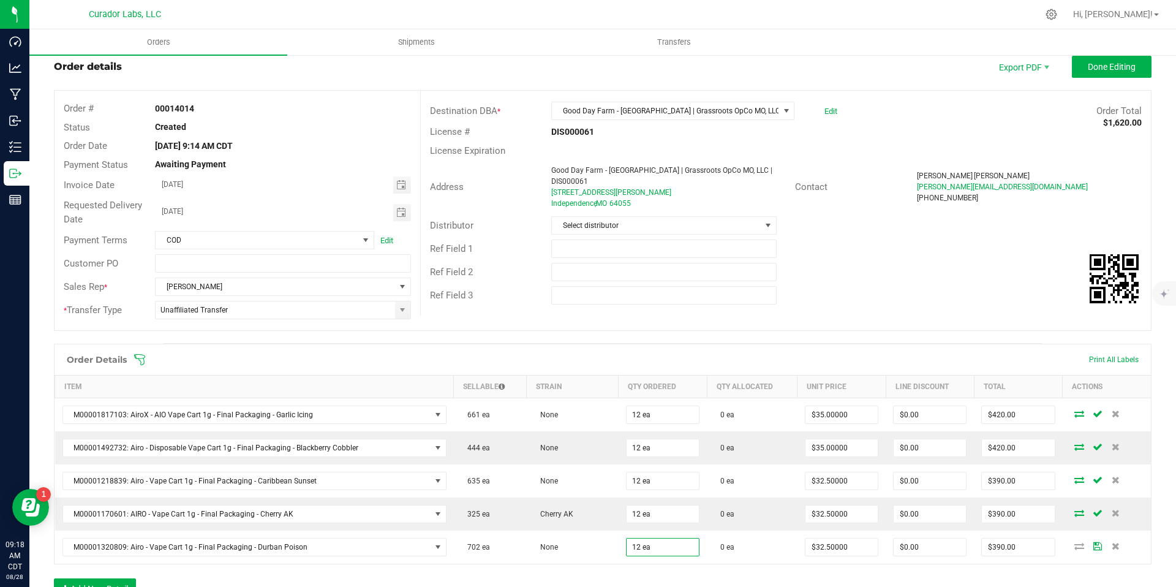
click at [647, 569] on div "Order Details Print All Labels Item Sellable Strain Qty Ordered Qty Allocated U…" at bounding box center [603, 478] width 1098 height 268
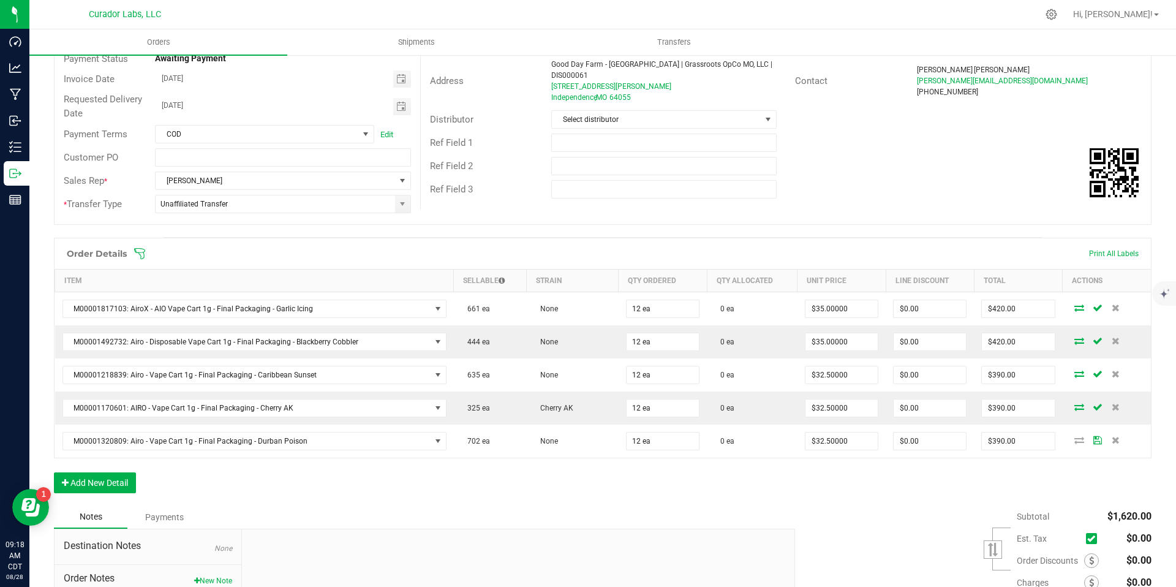
scroll to position [146, 0]
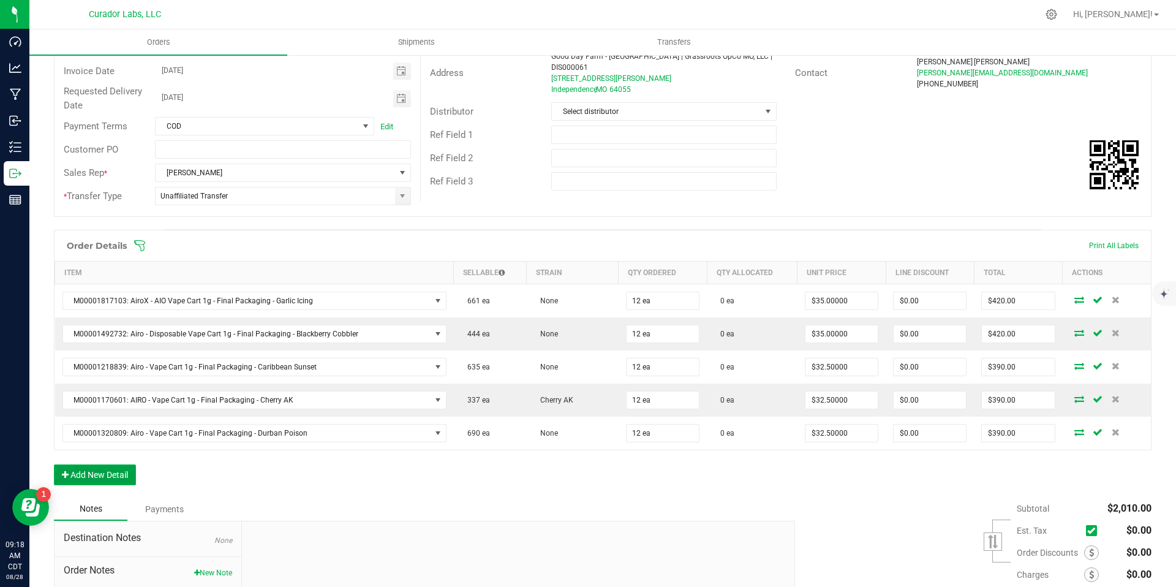
click at [111, 473] on button "Add New Detail" at bounding box center [95, 474] width 82 height 21
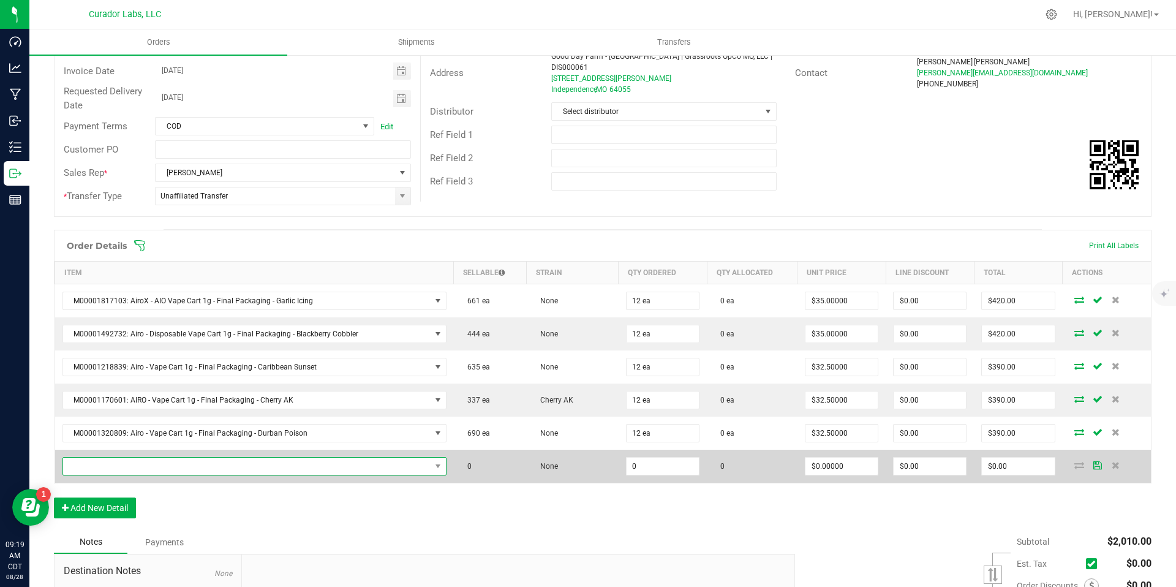
click at [419, 467] on span "NO DATA FOUND" at bounding box center [246, 466] width 367 height 17
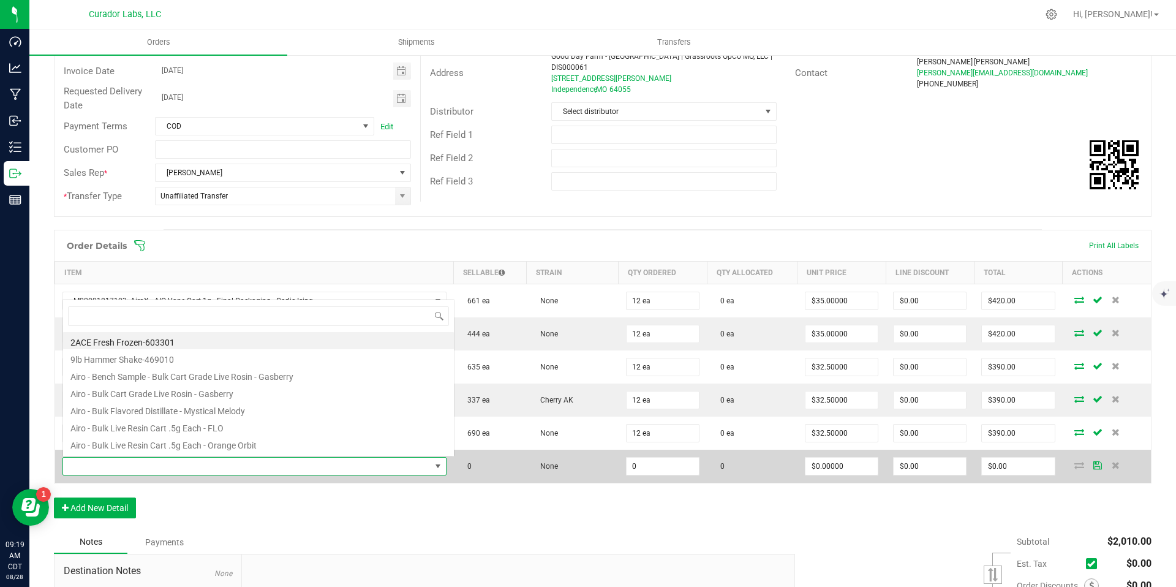
scroll to position [18, 373]
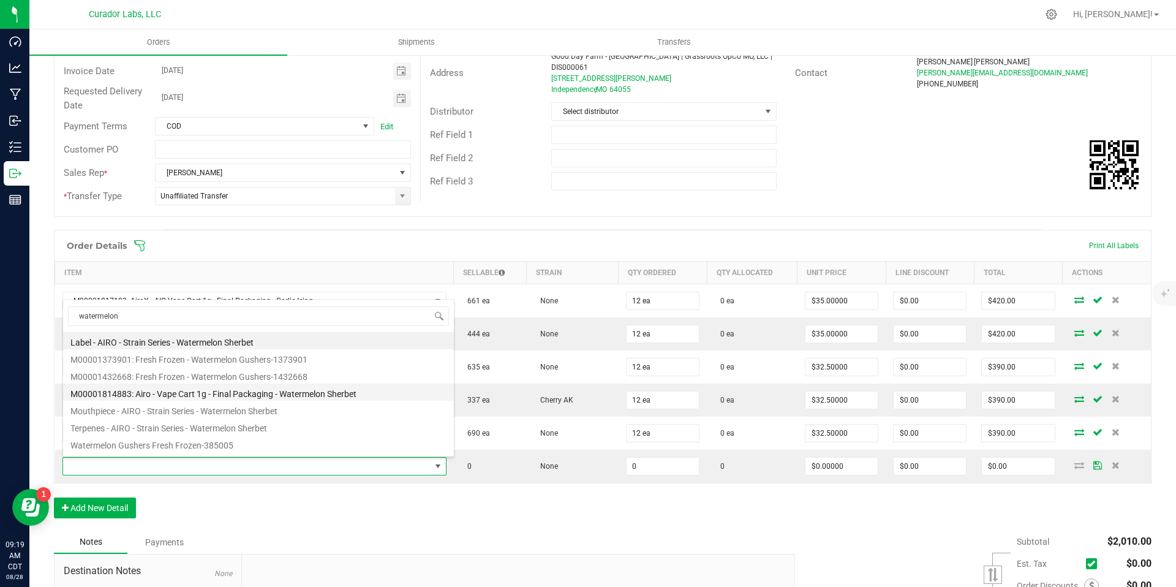
click at [354, 394] on li "M00001814883: Airo - Vape Cart 1g - Final Packaging - Watermelon Sherbet" at bounding box center [258, 391] width 391 height 17
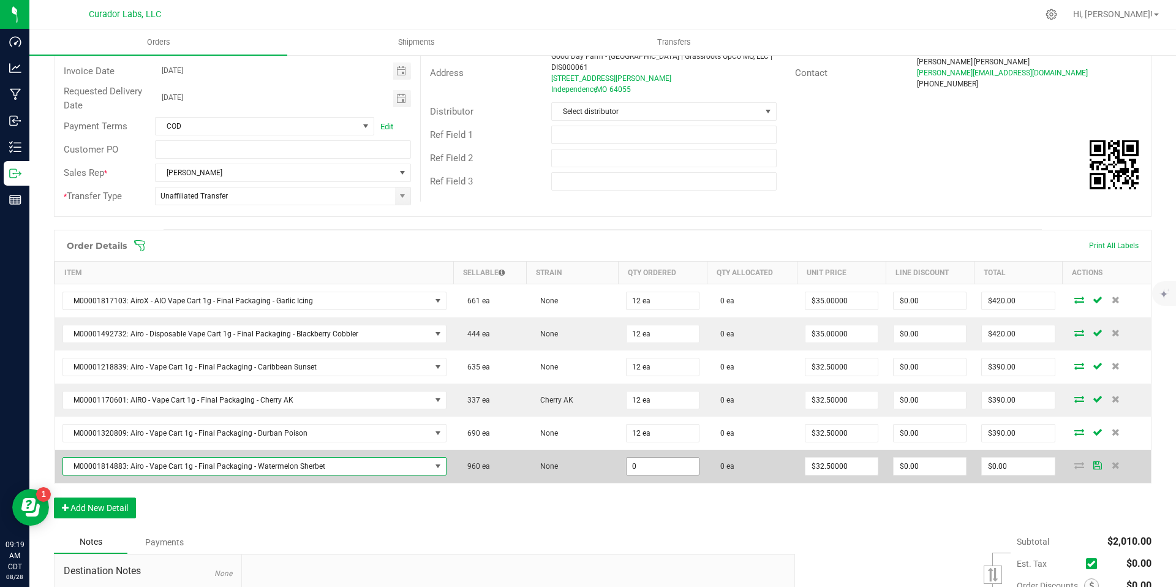
click at [646, 468] on input "0" at bounding box center [663, 466] width 72 height 17
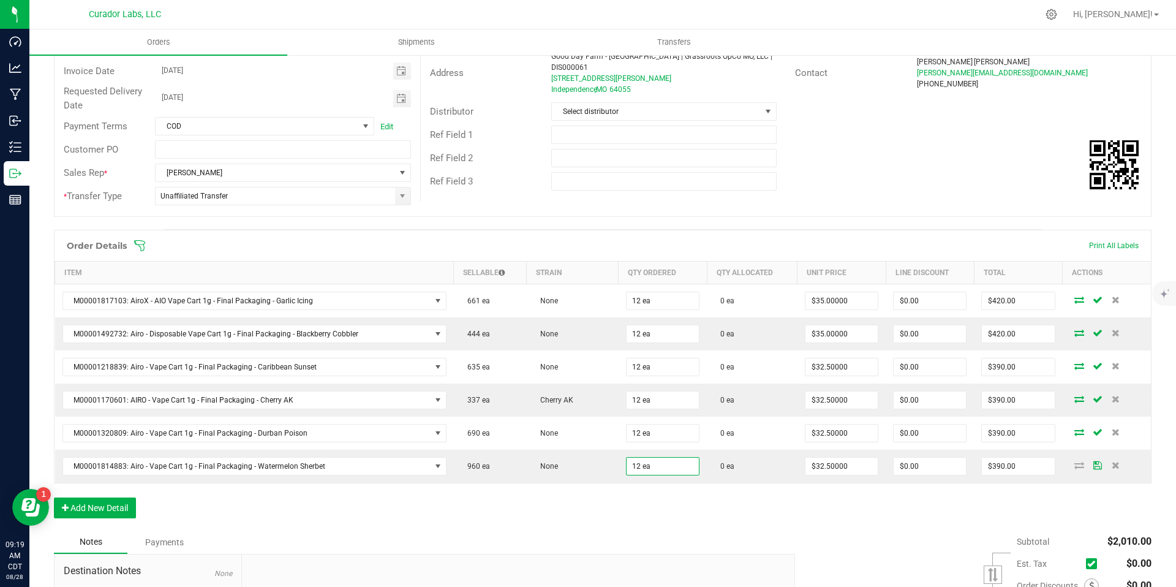
click at [631, 527] on div "Order Details Print All Labels Item Sellable Strain Qty Ordered Qty Allocated U…" at bounding box center [603, 380] width 1098 height 301
click at [115, 506] on button "Add New Detail" at bounding box center [95, 507] width 82 height 21
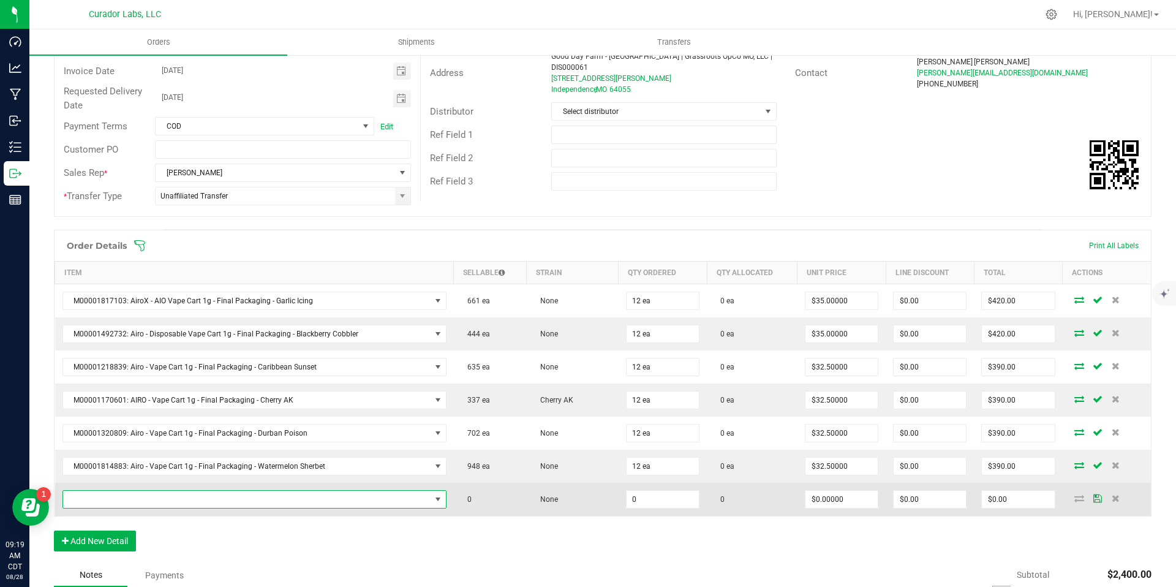
click at [433, 499] on span "NO DATA FOUND" at bounding box center [438, 499] width 10 height 10
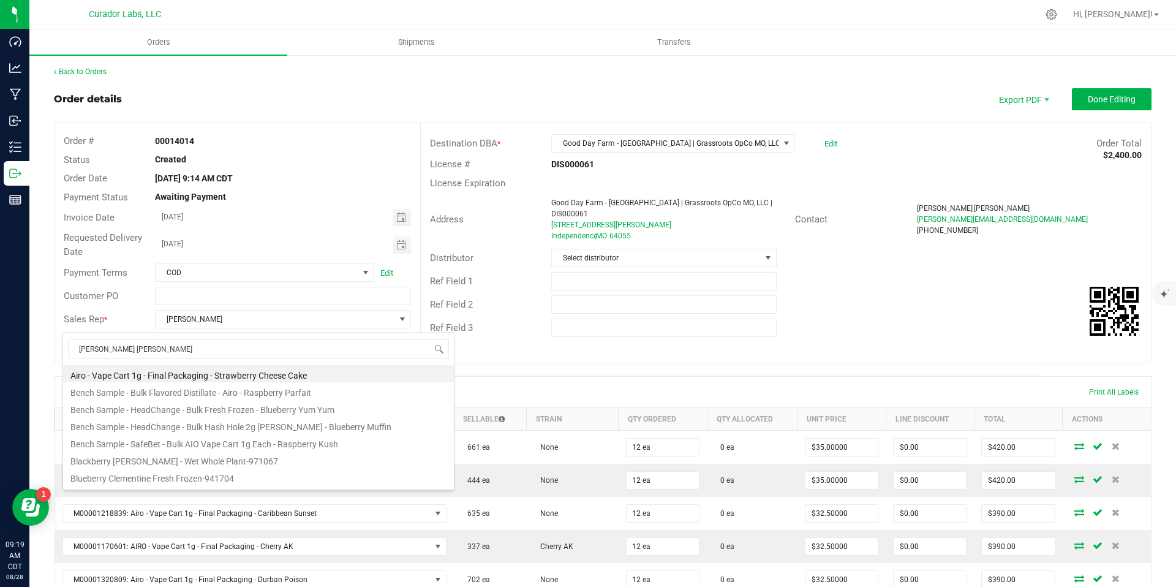
scroll to position [18, 373]
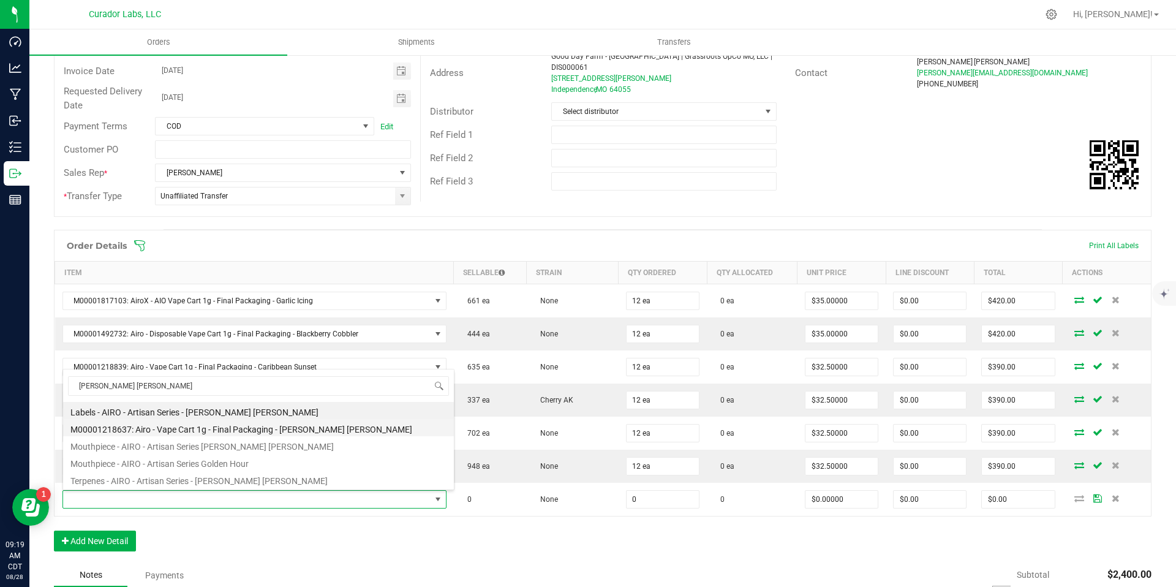
click at [299, 431] on li "M00001218637: Airo - Vape Cart 1g - Final Packaging - [PERSON_NAME] [PERSON_NAM…" at bounding box center [258, 427] width 391 height 17
type input "0 ea"
type input "$32.50000"
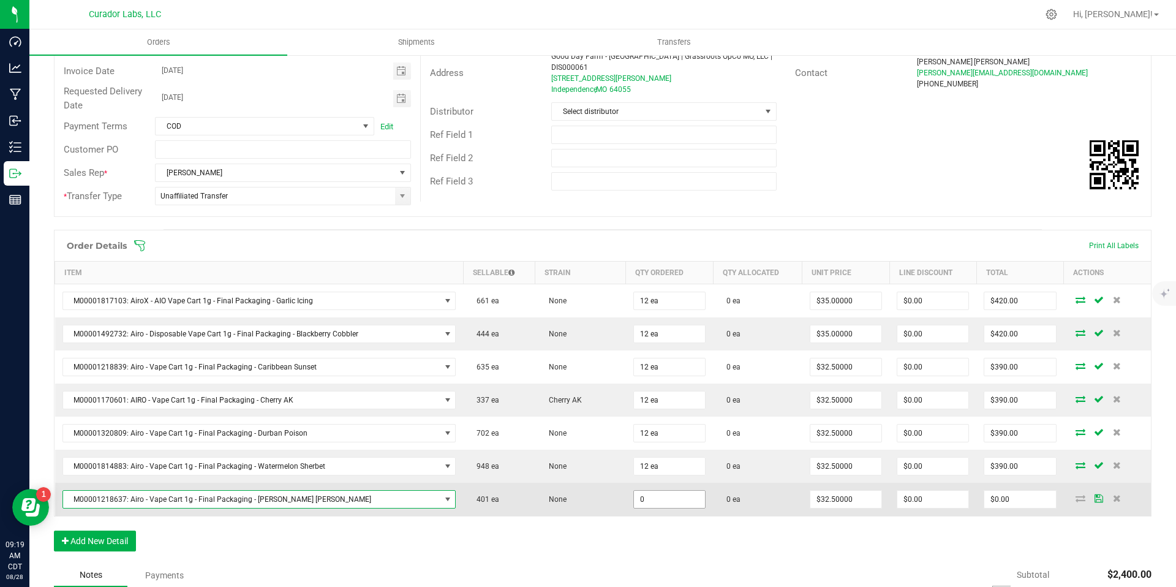
click at [657, 502] on input "0" at bounding box center [669, 499] width 71 height 17
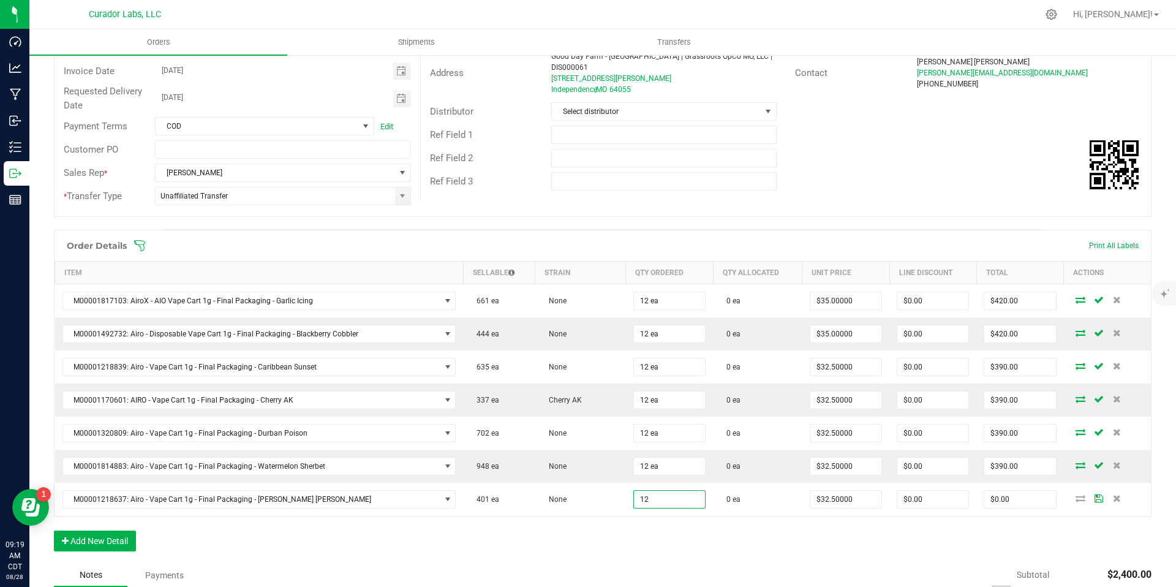
type input "12 ea"
type input "$390.00"
click at [685, 537] on div "Order Details Print All Labels Item Sellable Strain Qty Ordered Qty Allocated U…" at bounding box center [603, 397] width 1098 height 334
click at [122, 537] on button "Add New Detail" at bounding box center [95, 540] width 82 height 21
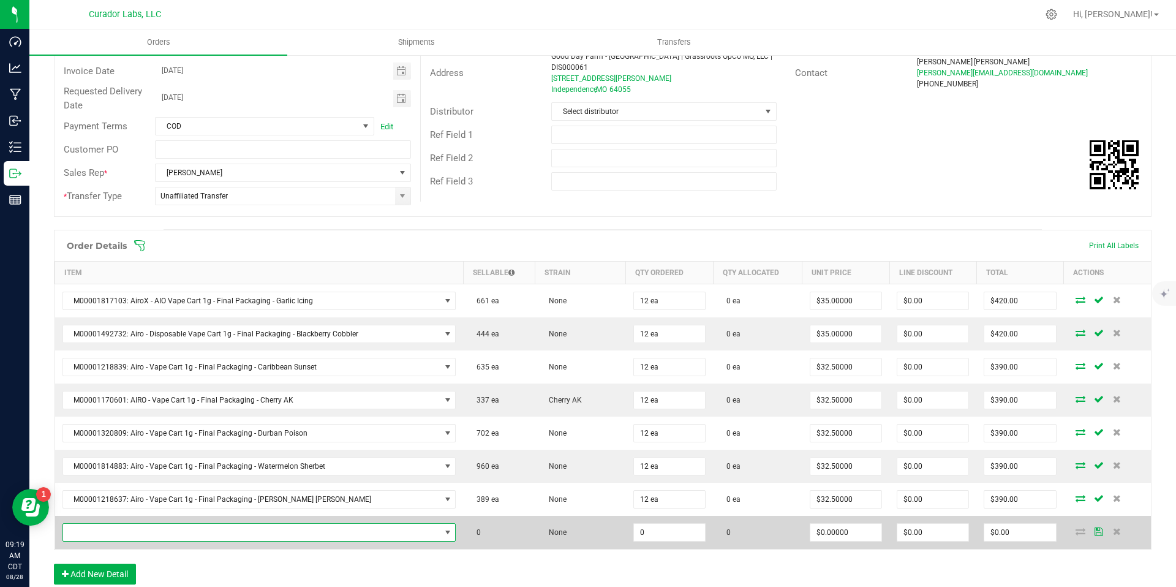
click at [274, 530] on span "NO DATA FOUND" at bounding box center [251, 532] width 377 height 17
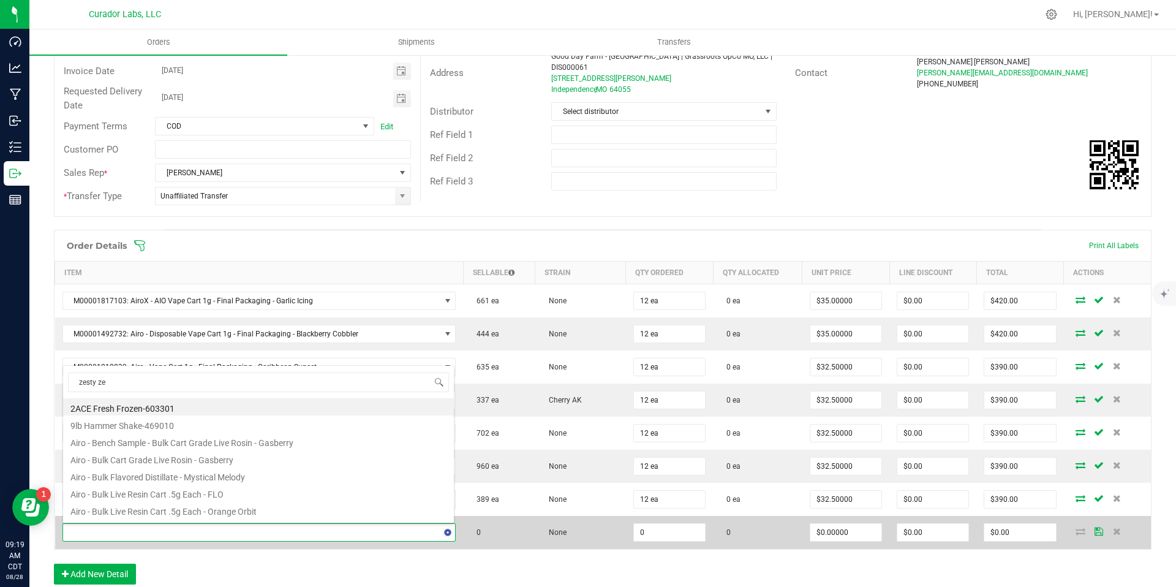
type input "zesty zen"
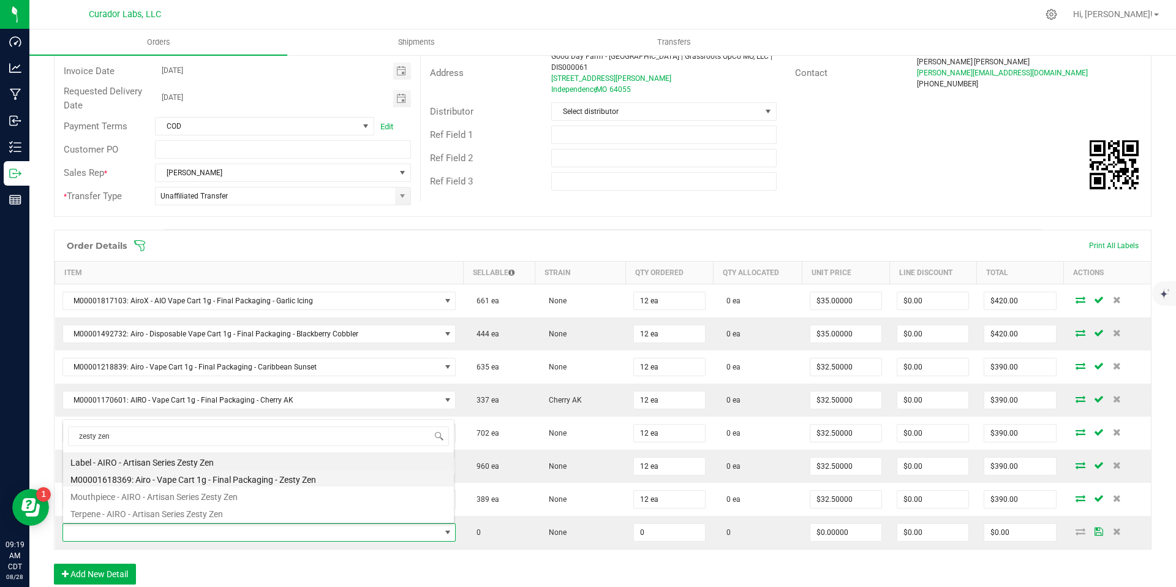
click at [304, 478] on li "M00001618369: Airo - Vape Cart 1g - Final Packaging - Zesty Zen" at bounding box center [258, 477] width 391 height 17
type input "0 ea"
type input "$32.50000"
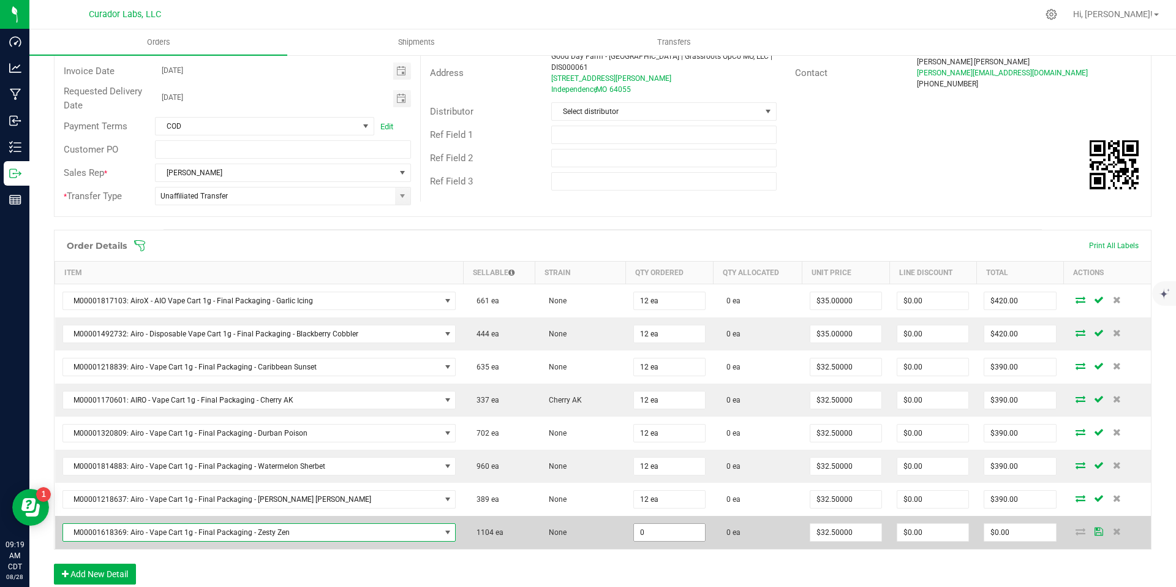
click at [684, 528] on input "0" at bounding box center [669, 532] width 71 height 17
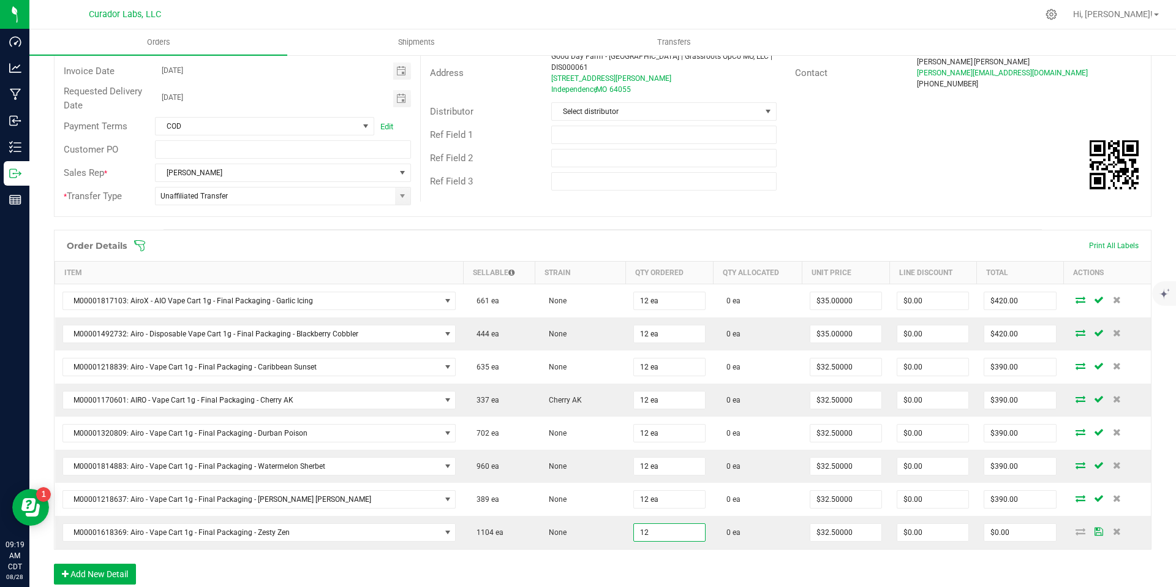
type input "12 ea"
type input "$390.00"
click at [684, 576] on div "Order Details Print All Labels Item Sellable Strain Qty Ordered Qty Allocated U…" at bounding box center [603, 413] width 1098 height 367
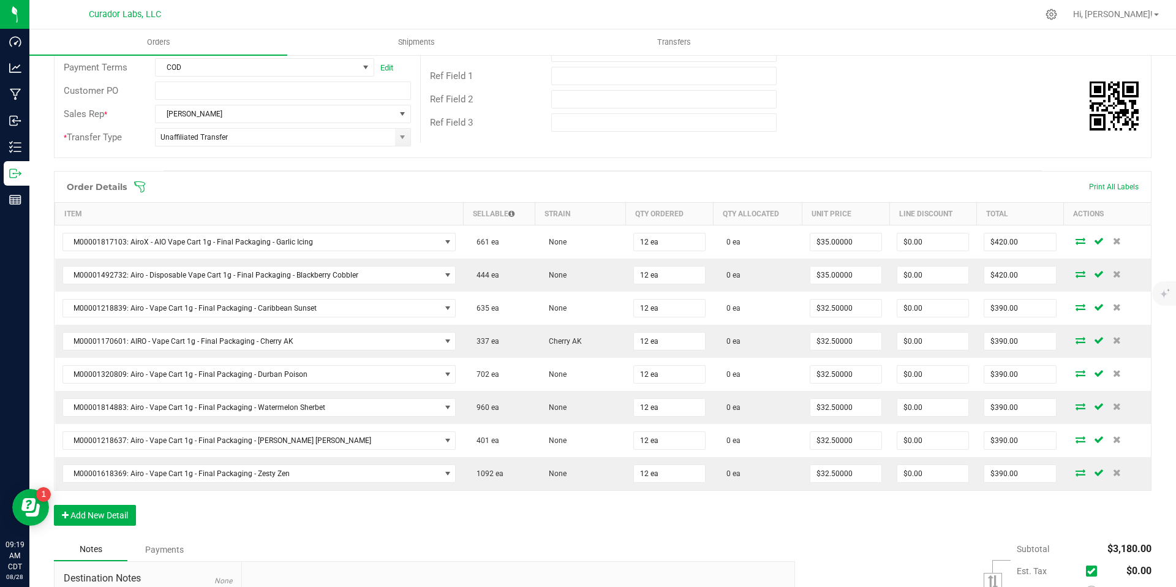
scroll to position [265, 0]
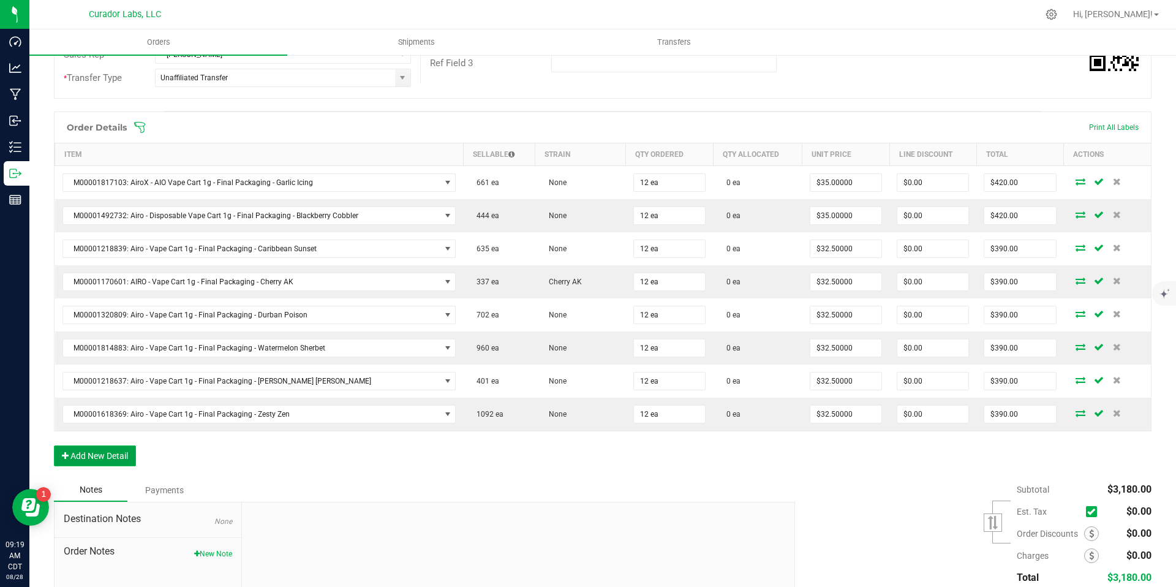
click at [127, 457] on button "Add New Detail" at bounding box center [95, 455] width 82 height 21
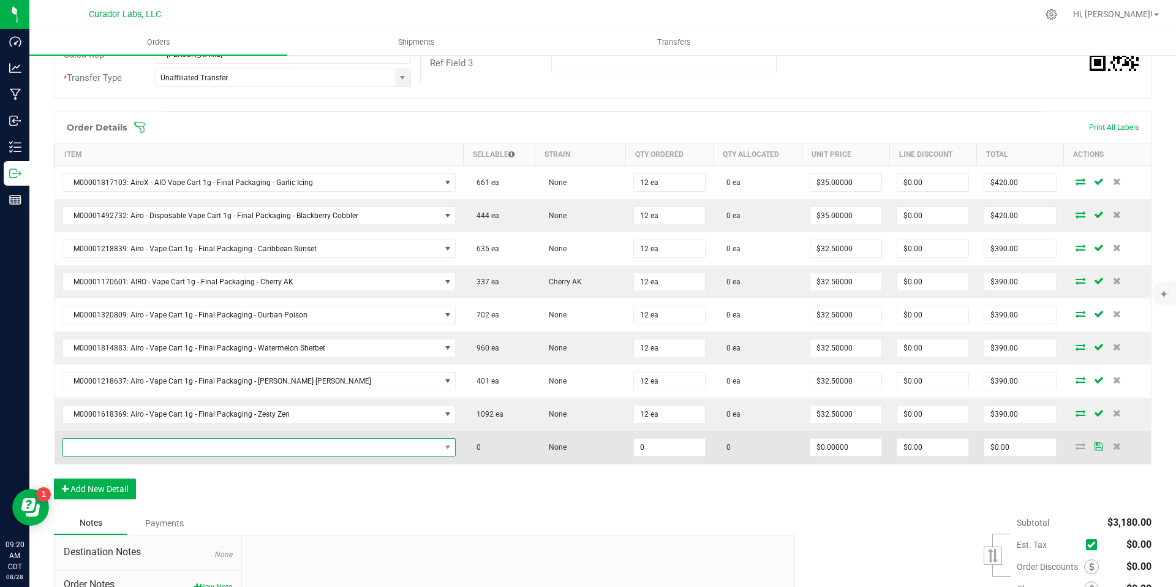
click at [320, 451] on span "NO DATA FOUND" at bounding box center [251, 447] width 377 height 17
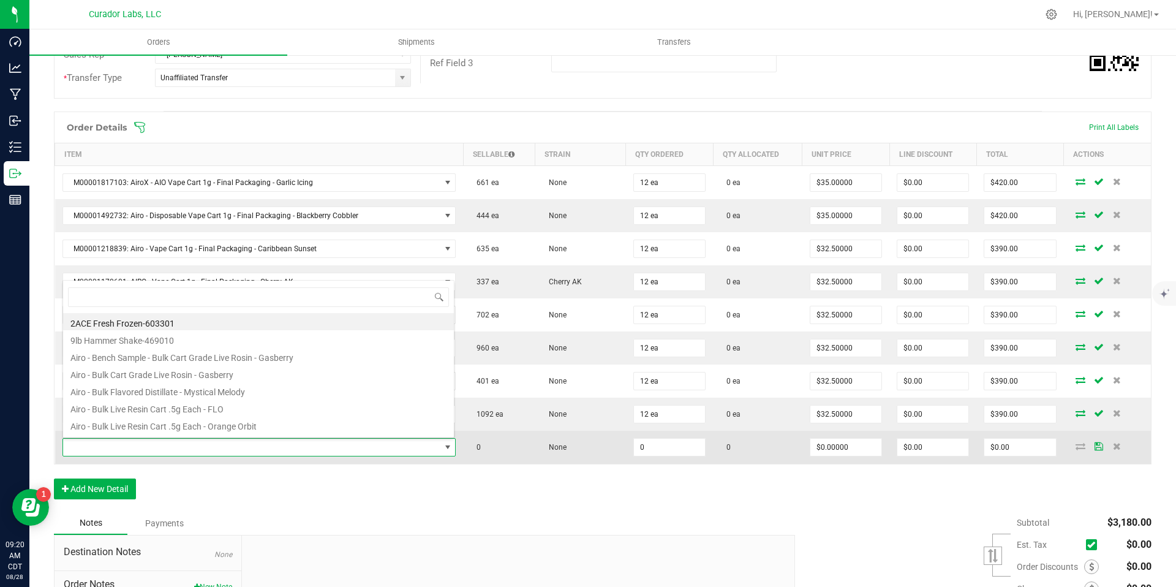
scroll to position [18, 373]
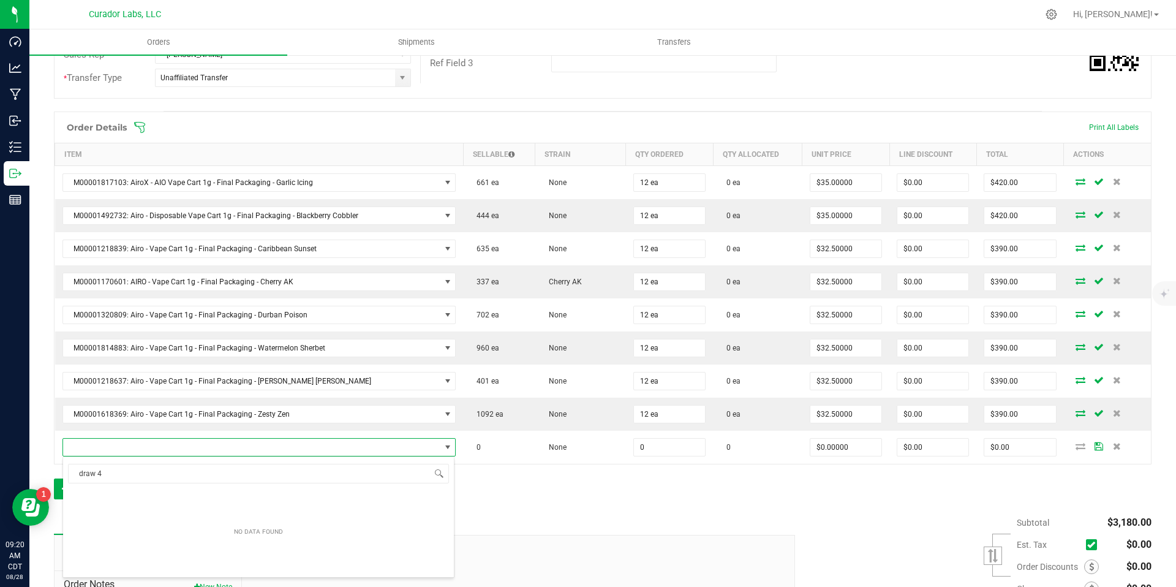
type input "draw 4"
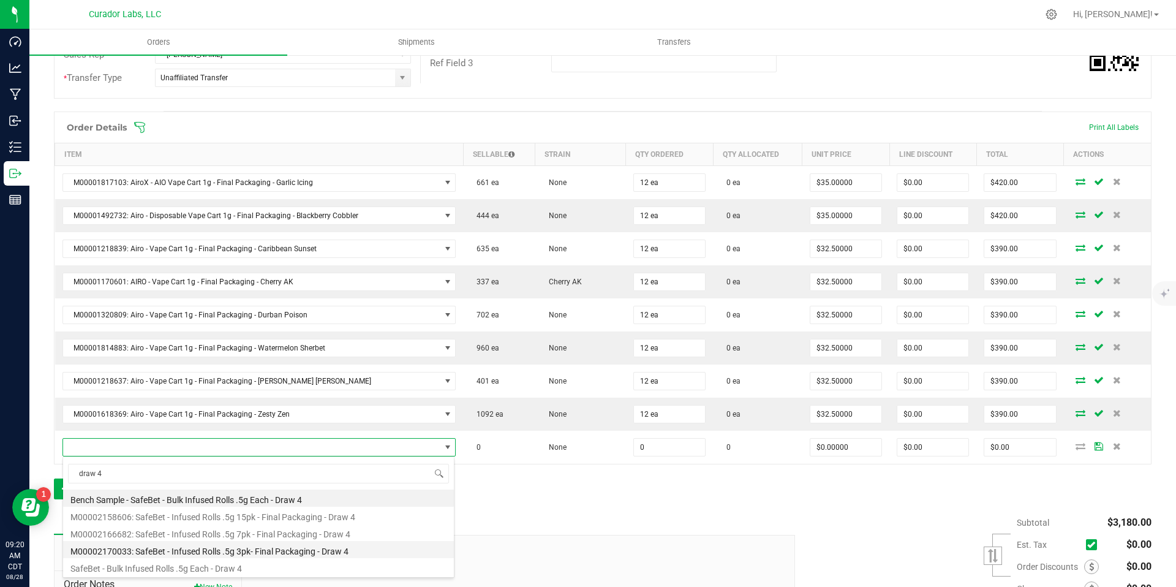
click at [372, 550] on li "M00002170033: SafeBet - Infused Rolls .5g 3pk- Final Packaging - Draw 4" at bounding box center [258, 549] width 391 height 17
type input "0 ea"
type input "$14.00000"
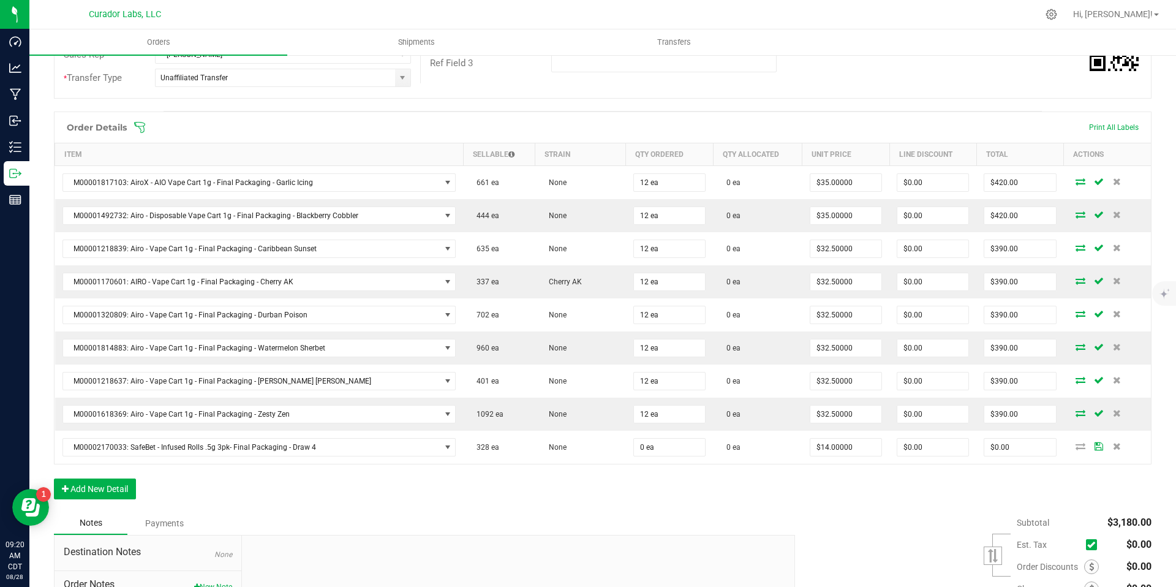
click at [567, 505] on div "Order Details Print All Labels Item Sellable Strain Qty Ordered Qty Allocated U…" at bounding box center [603, 311] width 1098 height 400
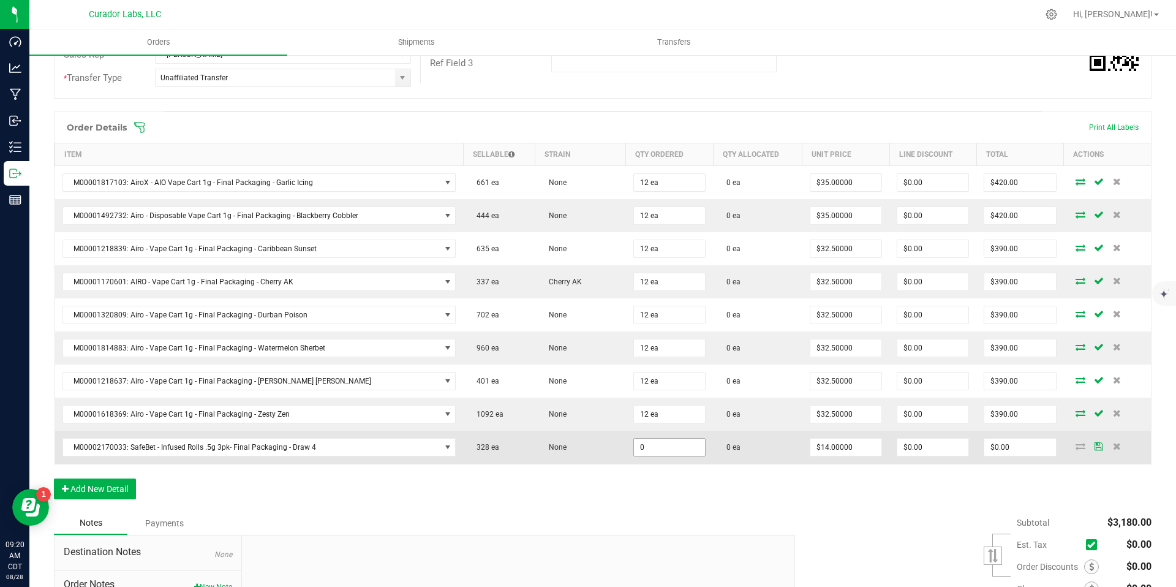
click at [656, 450] on input "0" at bounding box center [669, 447] width 71 height 17
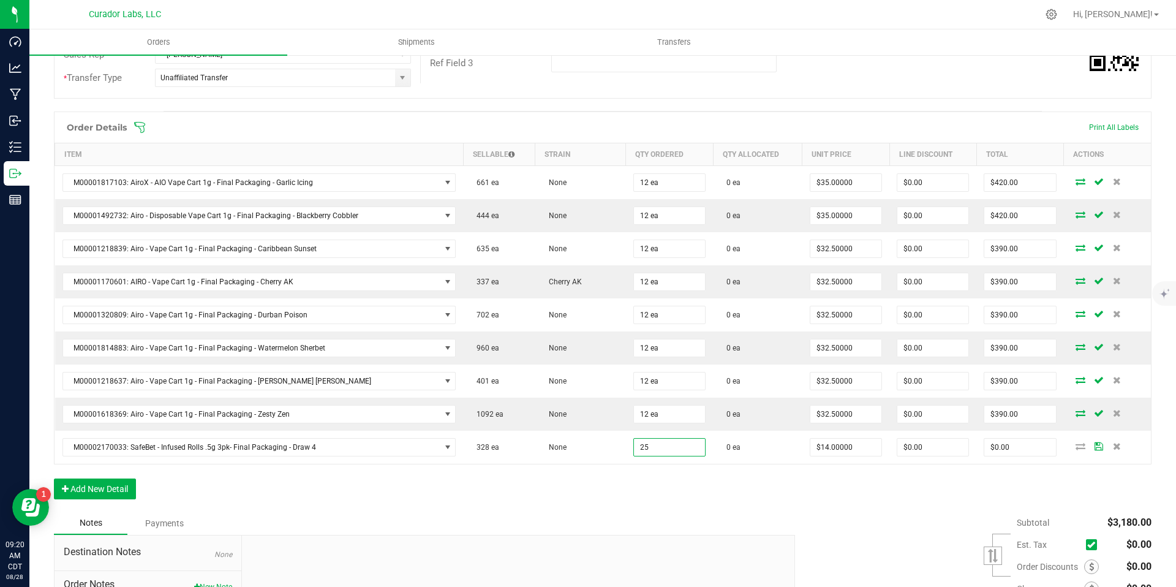
type input "25 ea"
type input "$350.00"
click at [116, 487] on button "Add New Detail" at bounding box center [95, 488] width 82 height 21
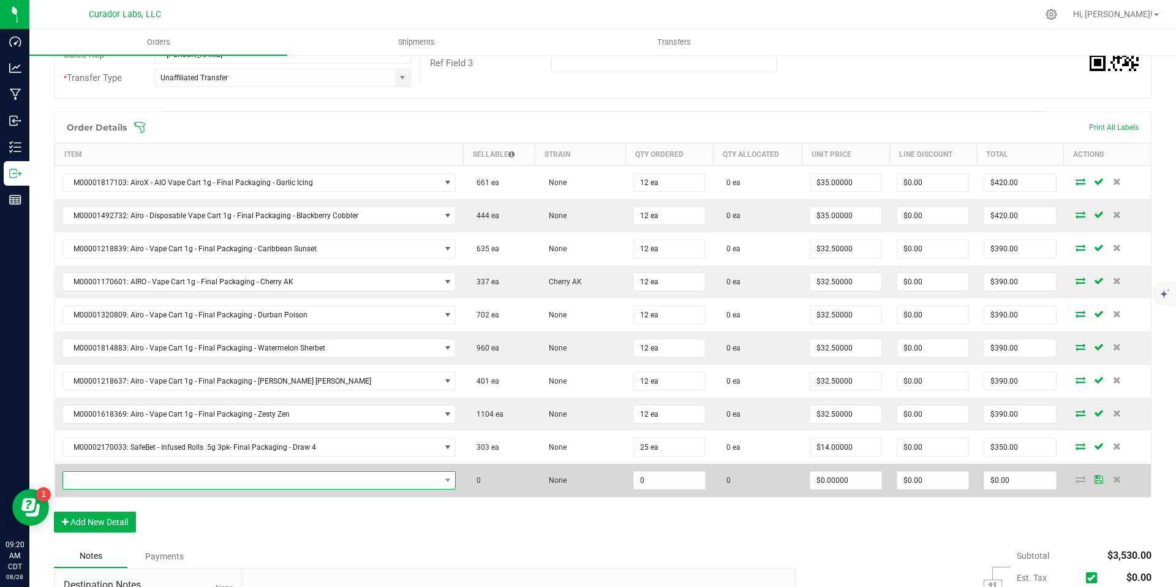
click at [178, 475] on span "NO DATA FOUND" at bounding box center [251, 480] width 377 height 17
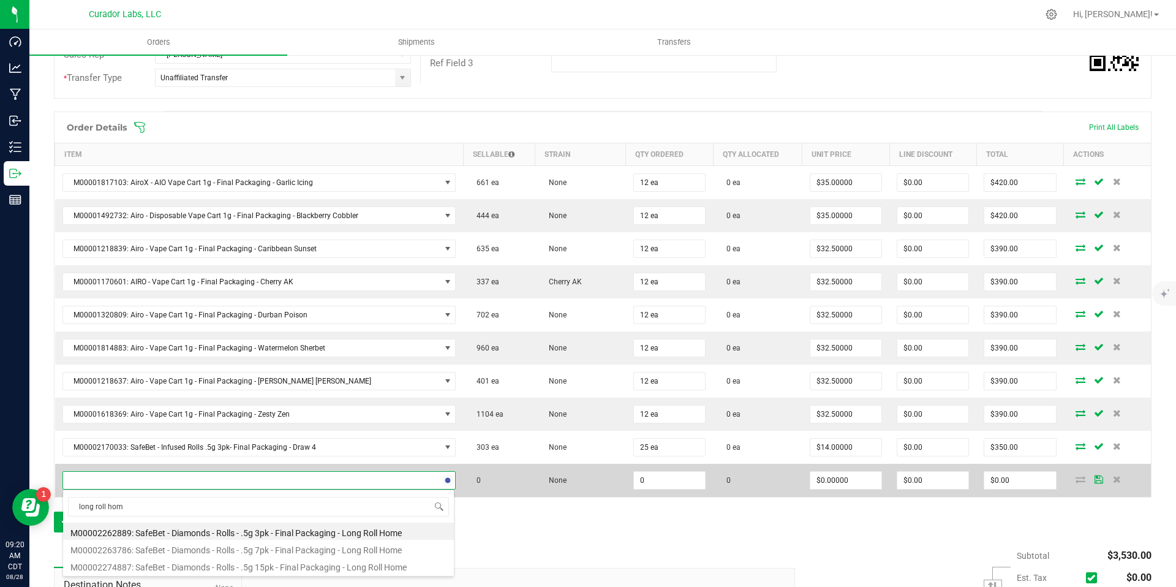
type input "long roll home"
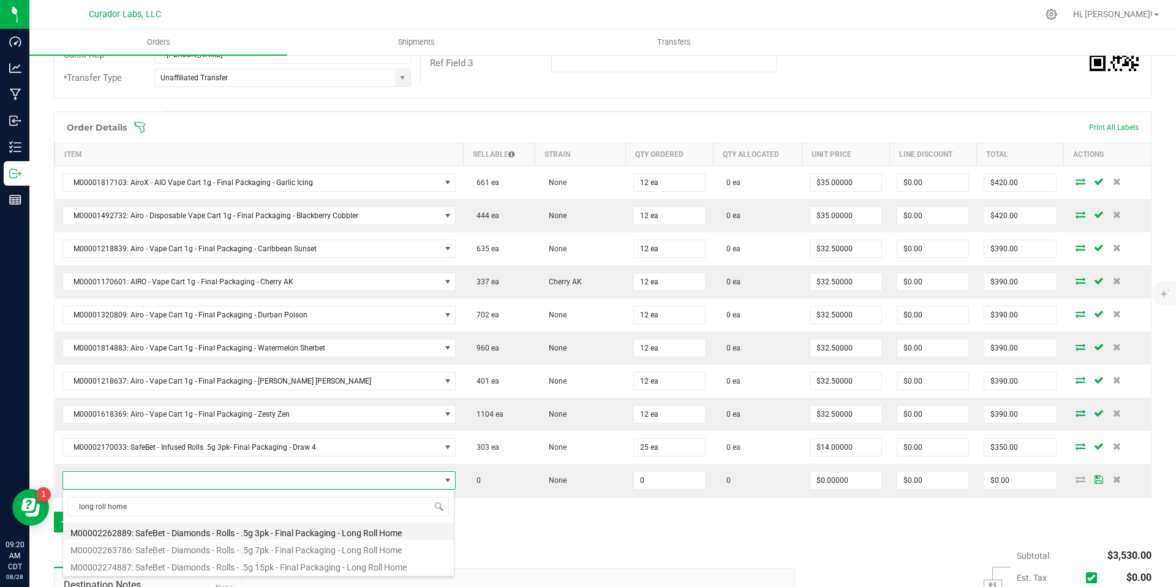
click at [358, 532] on li "M00002262889: SafeBet - Diamonds - Rolls - .5g 3pk - Final Packaging - Long Rol…" at bounding box center [258, 530] width 391 height 17
type input "0 ea"
type input "$14.00000"
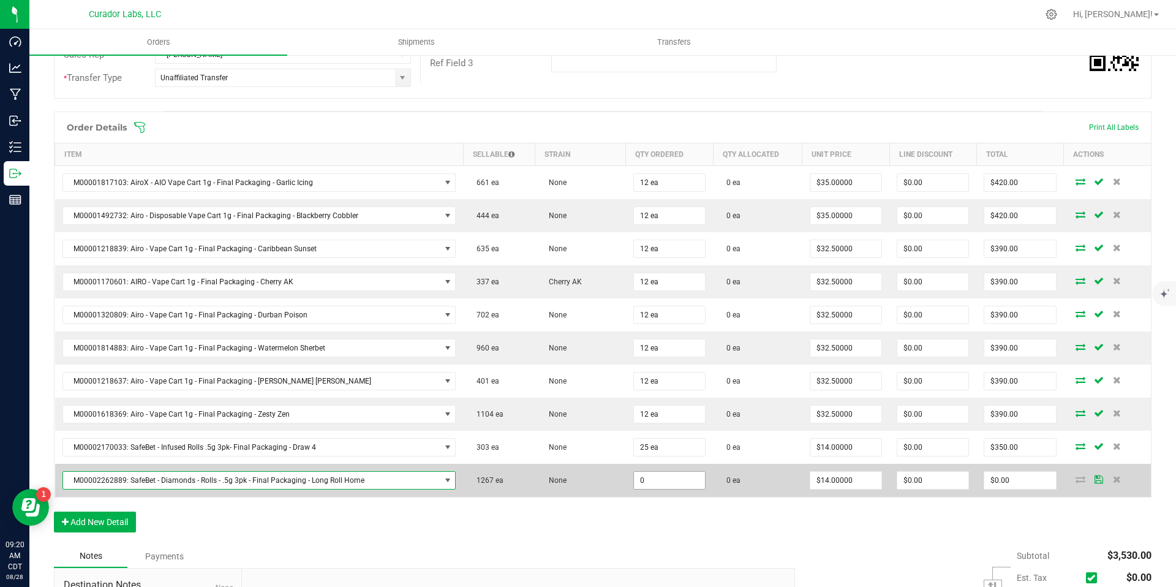
click at [654, 478] on input "0" at bounding box center [669, 480] width 71 height 17
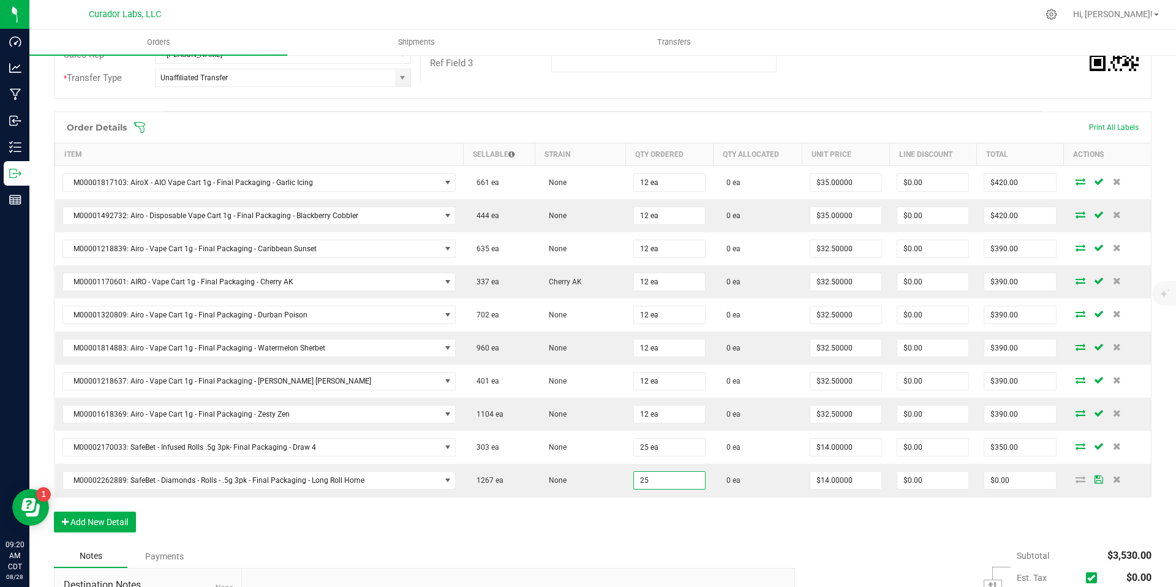
type input "25 ea"
type input "$350.00"
click at [692, 524] on div "Order Details Print All Labels Item Sellable Strain Qty Ordered Qty Allocated U…" at bounding box center [603, 327] width 1098 height 433
click at [112, 523] on button "Add New Detail" at bounding box center [95, 521] width 82 height 21
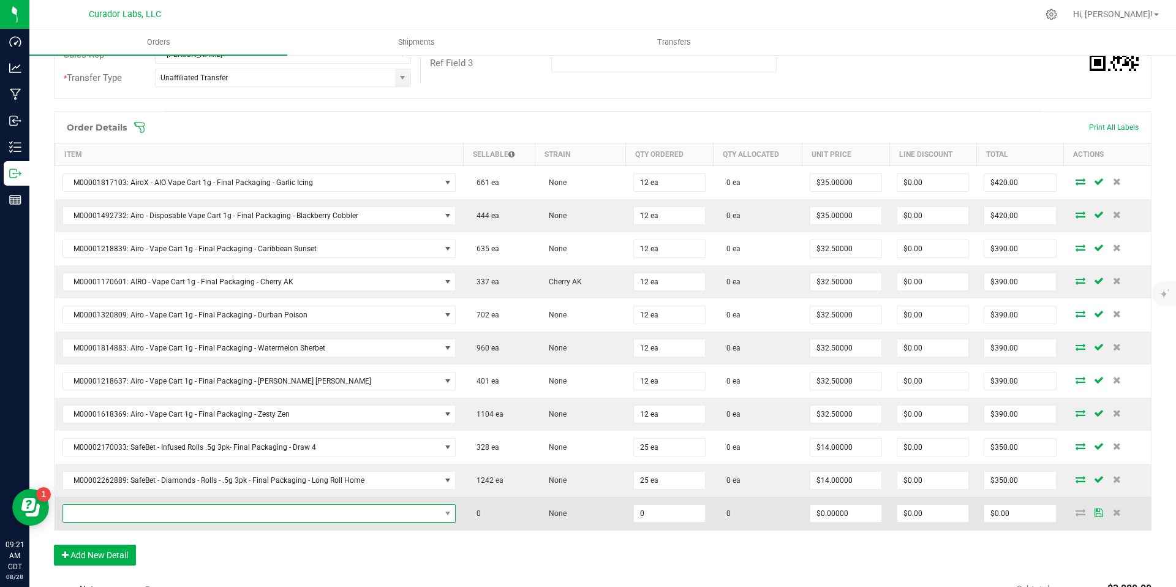
click at [195, 513] on span "NO DATA FOUND" at bounding box center [251, 513] width 377 height 17
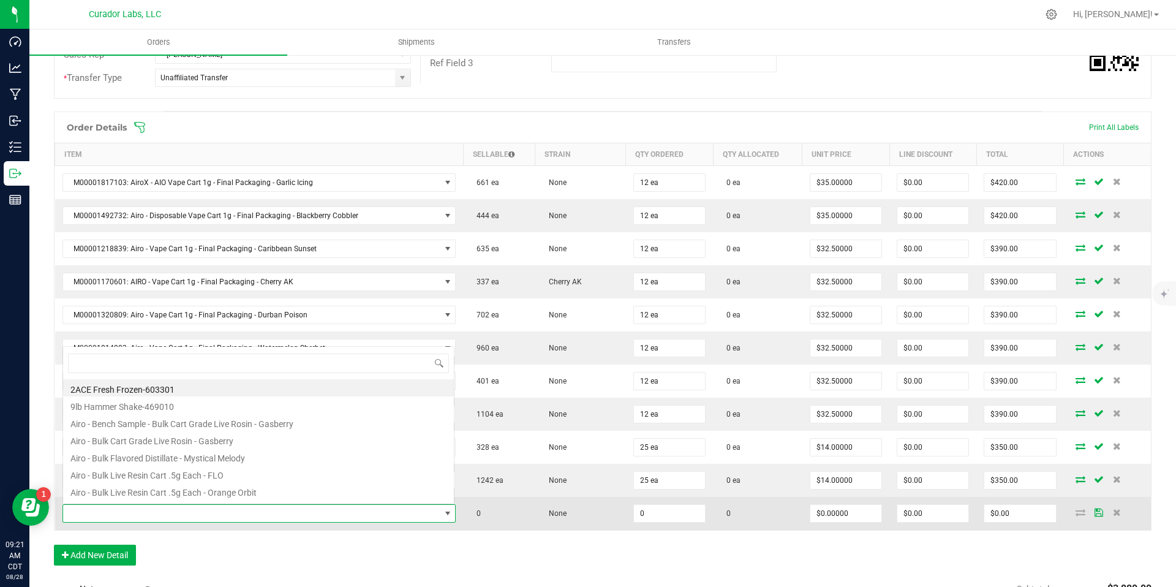
scroll to position [18, 378]
type input "skunky"
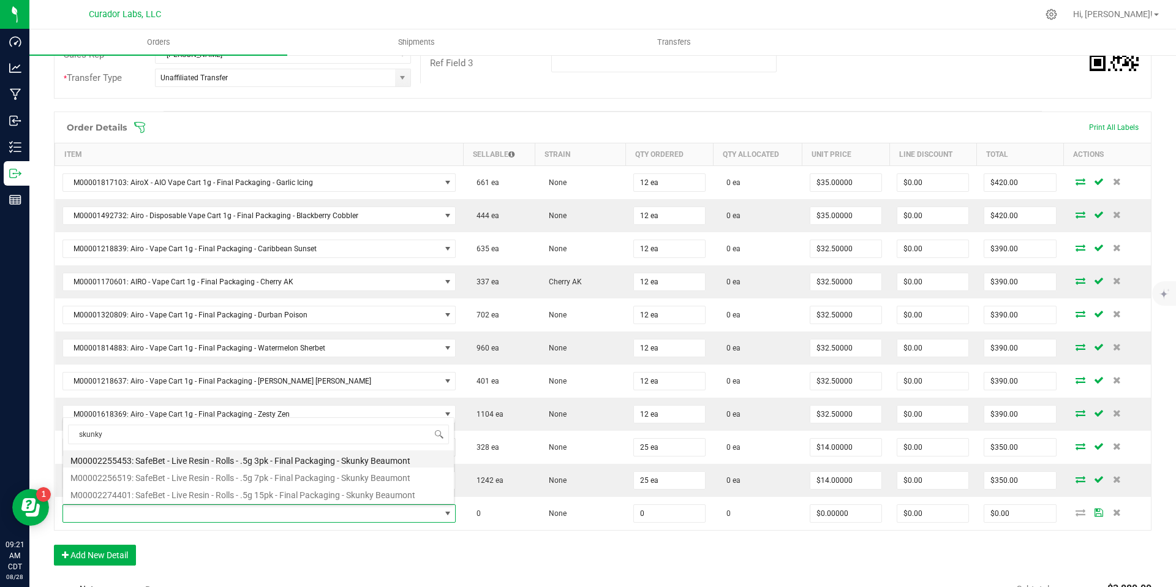
click at [290, 464] on li "M00002255453: SafeBet - Live Resin - Rolls - .5g 3pk - Final Packaging - Skunky…" at bounding box center [258, 458] width 391 height 17
type input "0 ea"
type input "$14.00000"
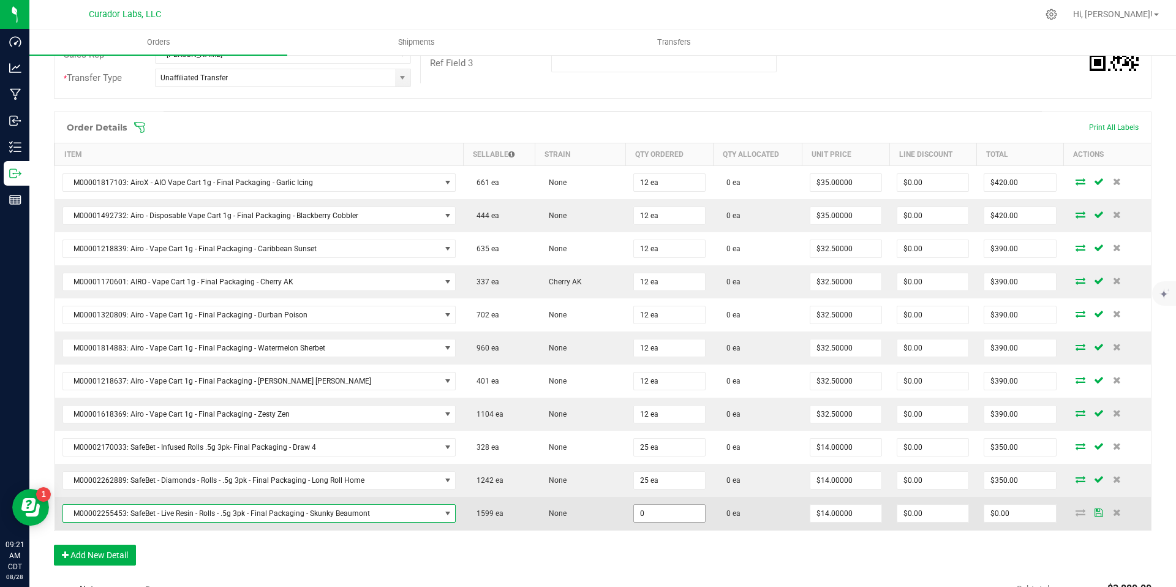
click at [655, 513] on input "0" at bounding box center [669, 513] width 71 height 17
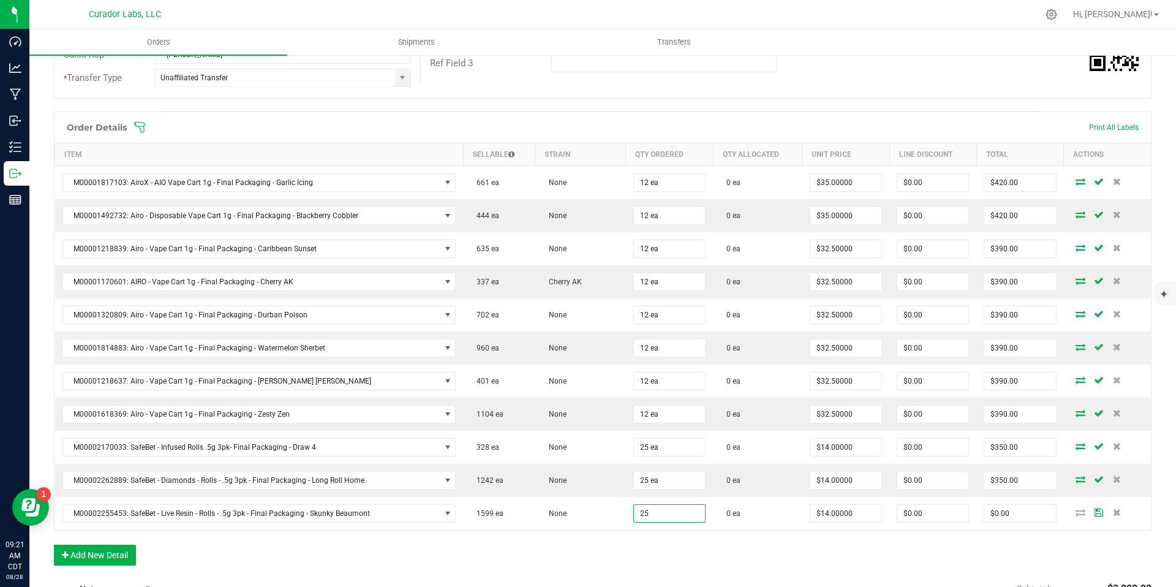
type input "25 ea"
type input "$350.00"
click at [551, 554] on div "Order Details Print All Labels Item Sellable Strain Qty Ordered Qty Allocated U…" at bounding box center [603, 344] width 1098 height 466
click at [116, 552] on button "Add New Detail" at bounding box center [95, 554] width 82 height 21
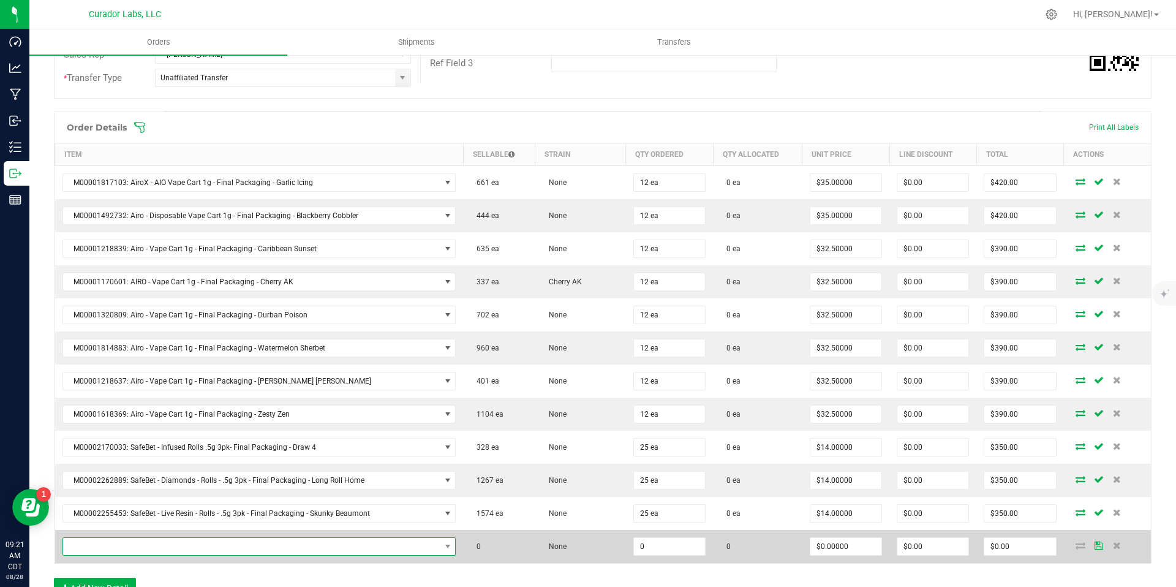
click at [211, 554] on span "NO DATA FOUND" at bounding box center [251, 546] width 377 height 17
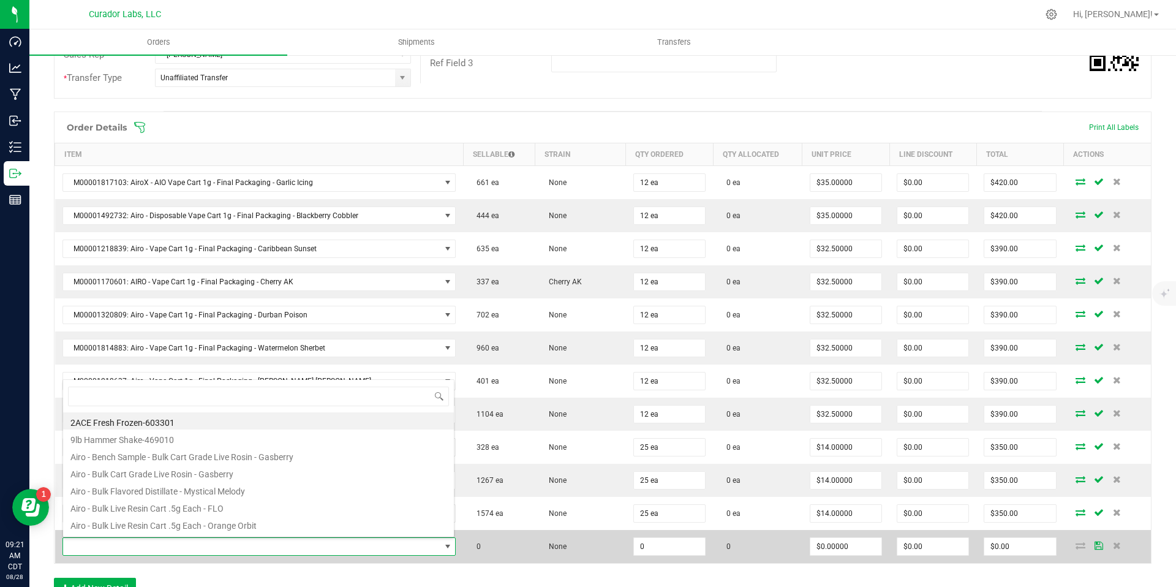
scroll to position [18, 383]
type input "sinkhole"
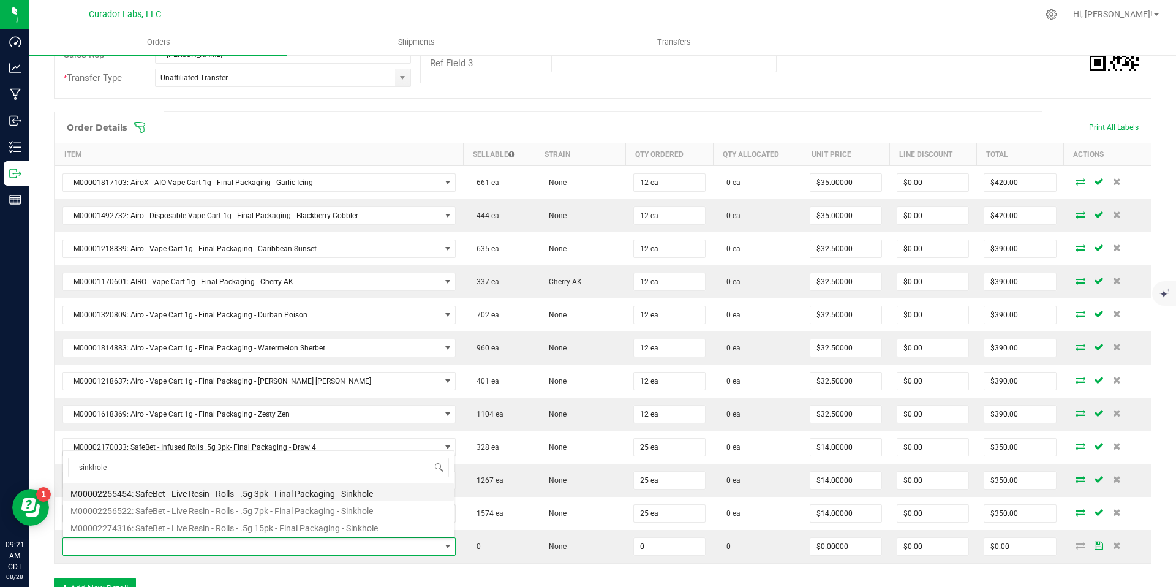
click at [288, 495] on li "M00002255454: SafeBet - Live Resin - Rolls - .5g 3pk - Final Packaging - Sinkho…" at bounding box center [258, 491] width 391 height 17
type input "0 ea"
type input "$14.00000"
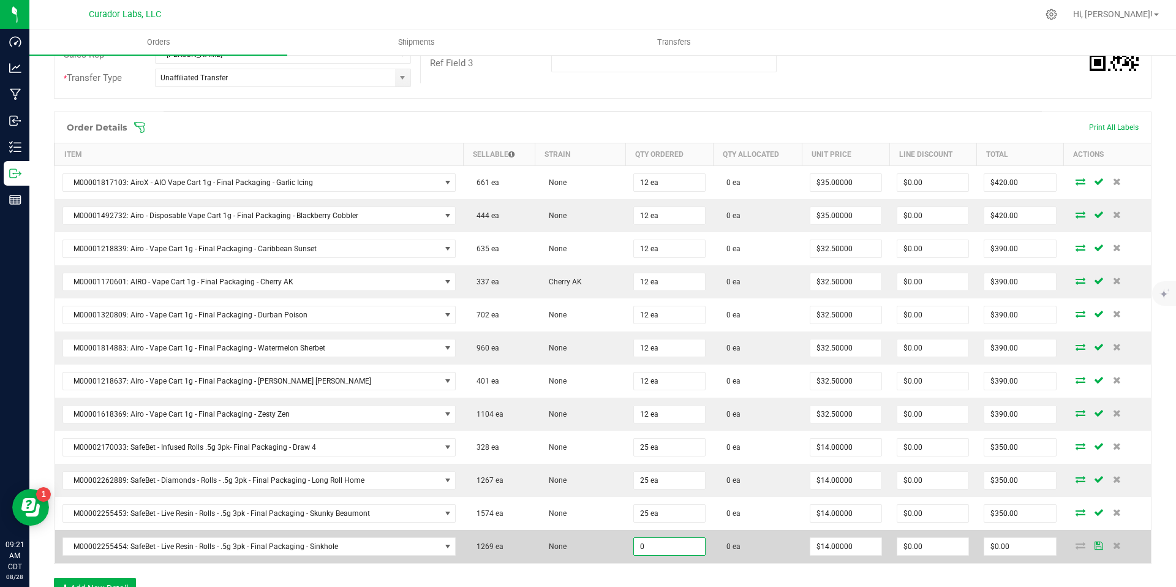
click at [652, 544] on input "0" at bounding box center [669, 546] width 71 height 17
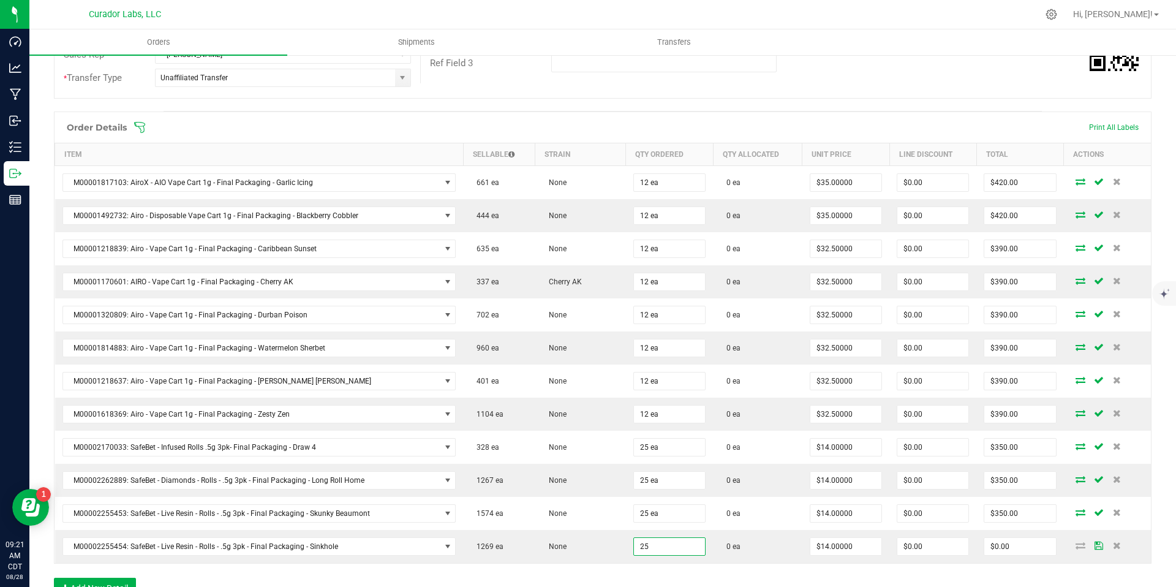
type input "25 ea"
type input "$350.00"
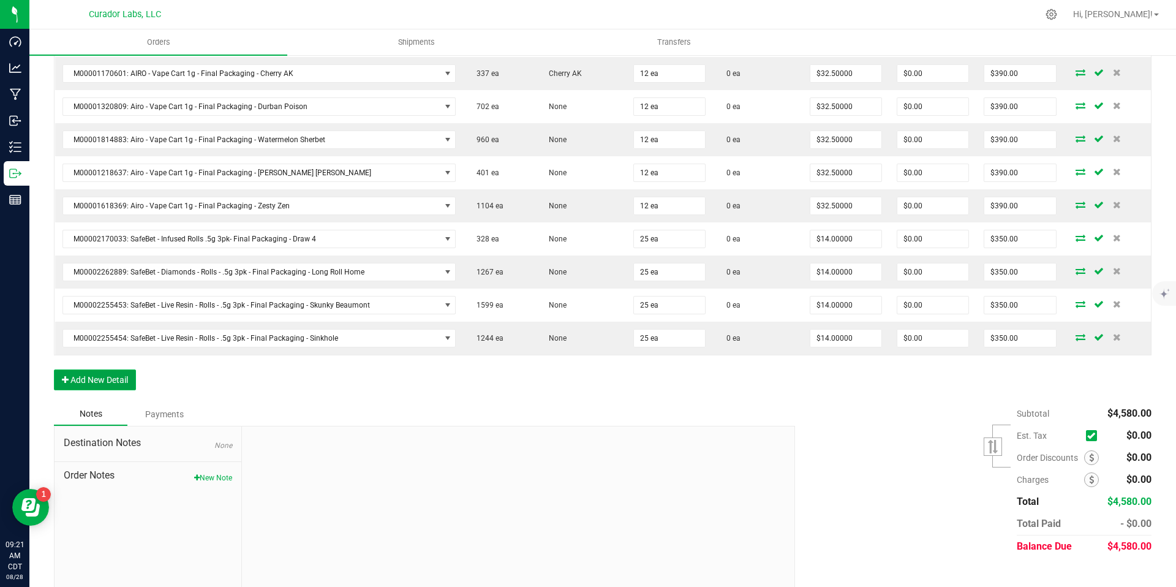
click at [116, 377] on button "Add New Detail" at bounding box center [95, 379] width 82 height 21
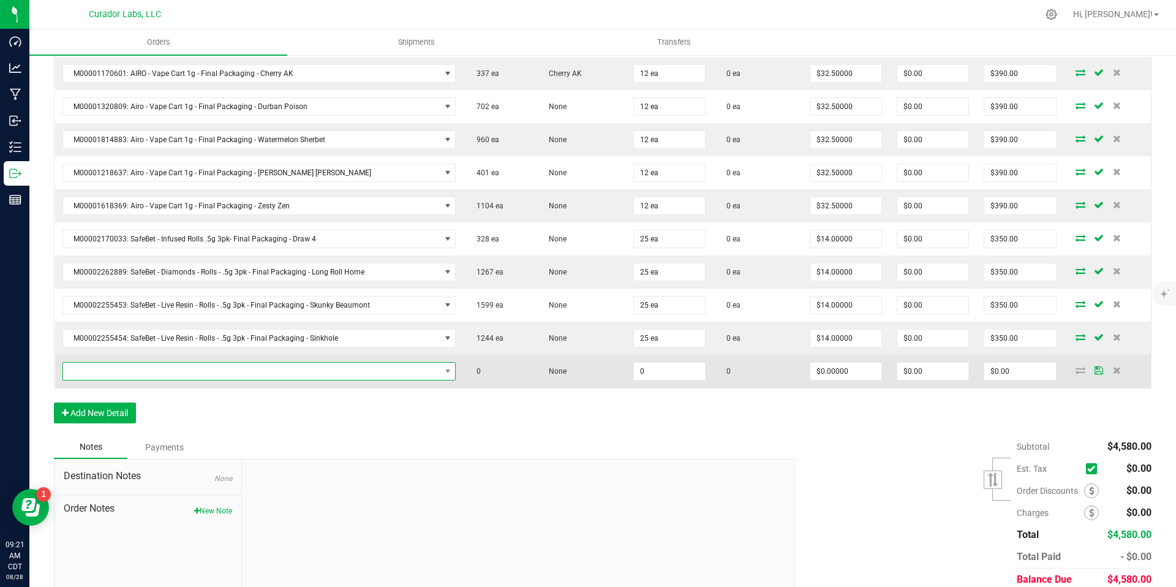
click at [173, 367] on span "NO DATA FOUND" at bounding box center [251, 371] width 377 height 17
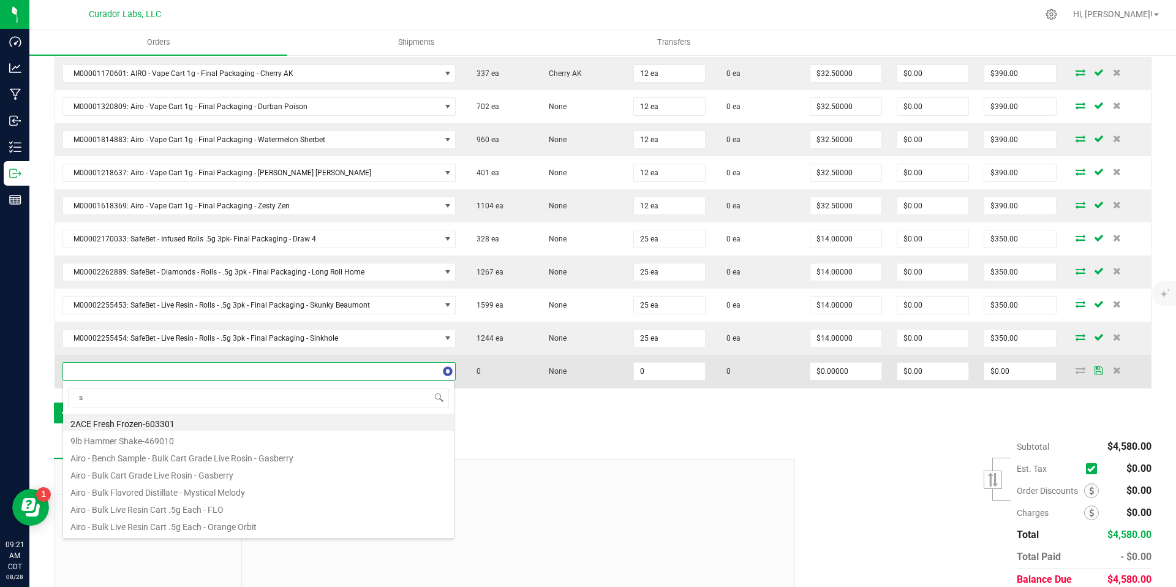
scroll to position [18, 383]
type input "sinkhole"
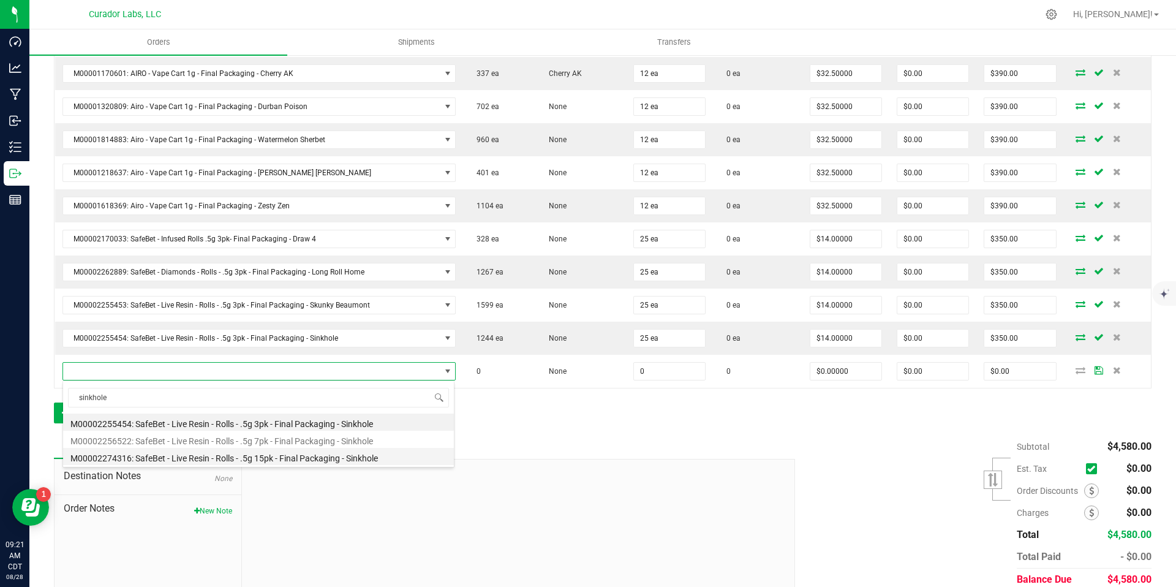
click at [266, 458] on li "M00002274316: SafeBet - Live Resin - Rolls - .5g 15pk - Final Packaging - Sinkh…" at bounding box center [258, 456] width 391 height 17
type input "0 ea"
type input "$58.00000"
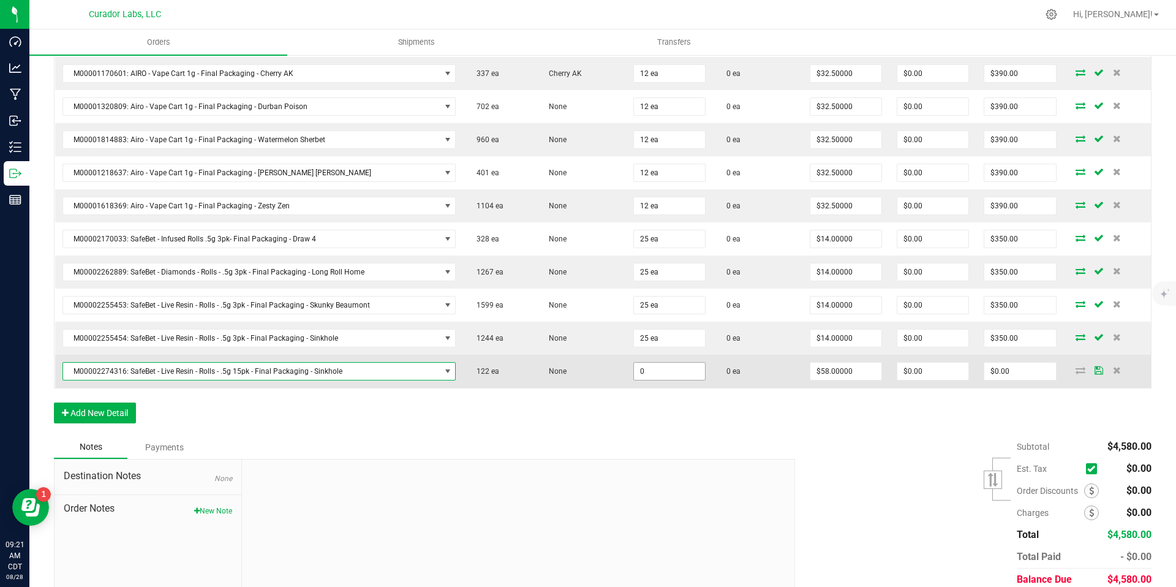
click at [664, 376] on input "0" at bounding box center [669, 371] width 71 height 17
click at [686, 371] on input "0" at bounding box center [669, 371] width 71 height 17
type input "0"
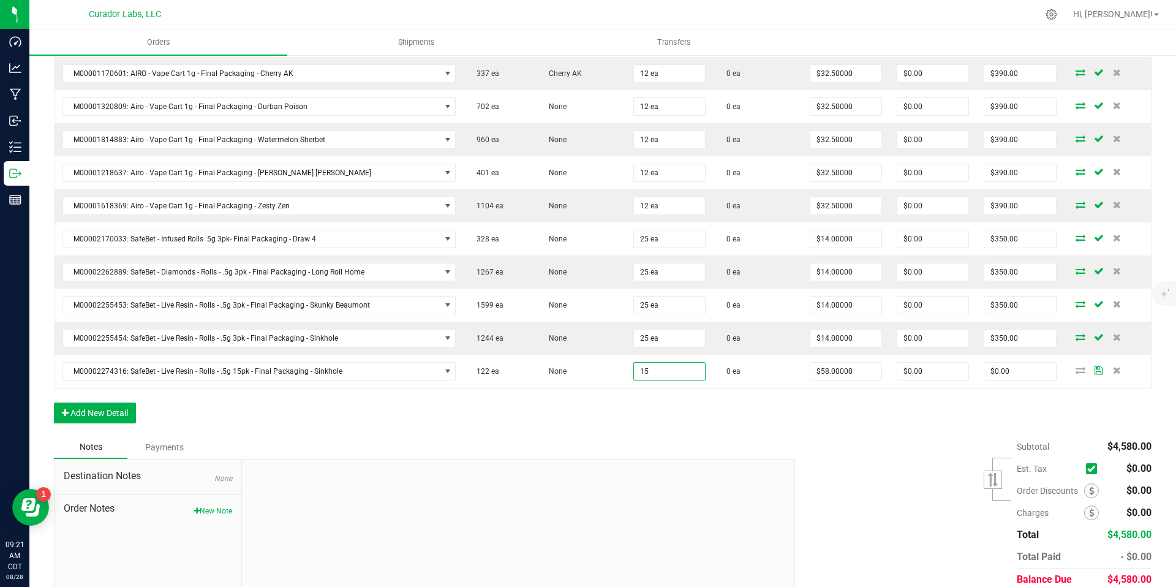
type input "15 ea"
type input "$870.00"
click at [682, 404] on div "Order Details Print All Labels Item Sellable Strain Qty Ordered Qty Allocated U…" at bounding box center [603, 169] width 1098 height 532
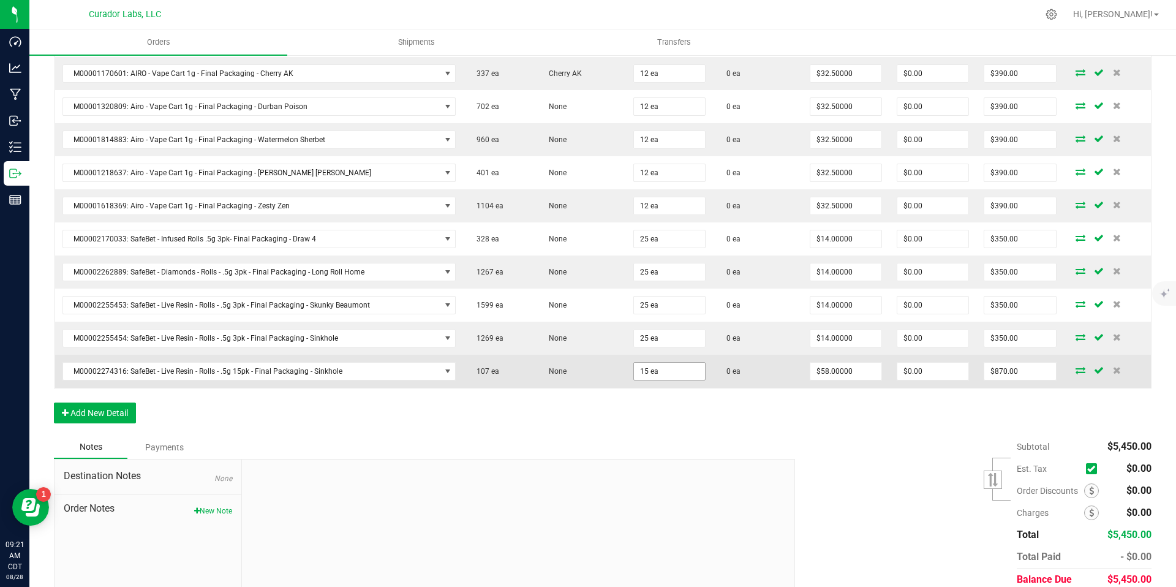
click at [668, 370] on input "15 ea" at bounding box center [669, 371] width 71 height 17
click at [668, 370] on input "15" at bounding box center [669, 371] width 71 height 17
click at [687, 373] on input "15" at bounding box center [669, 371] width 71 height 17
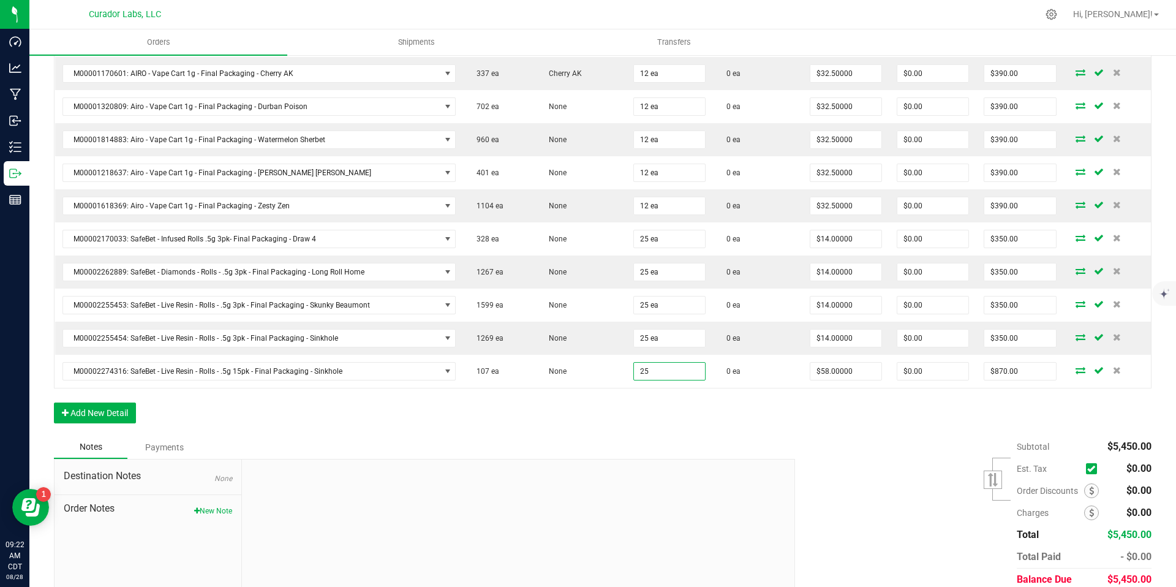
type input "25 ea"
type input "$1,450.00"
click at [699, 440] on div "Notes Payments" at bounding box center [420, 446] width 732 height 23
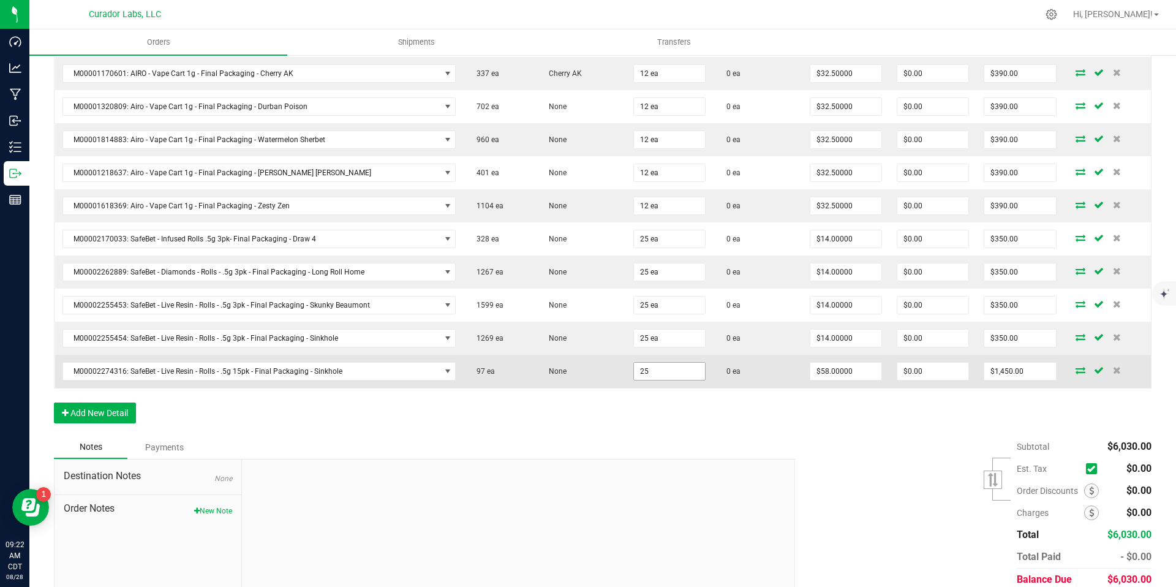
click at [667, 371] on input "25" at bounding box center [669, 371] width 71 height 17
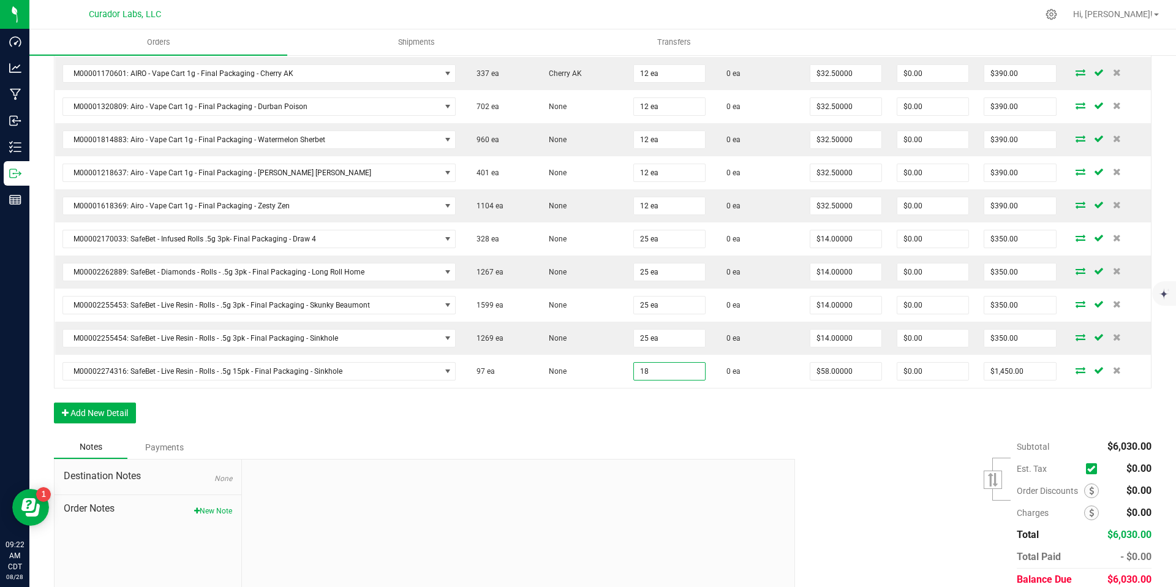
type input "18 ea"
type input "$1,044.00"
click at [663, 409] on div "Order Details Print All Labels Item Sellable Strain Qty Ordered Qty Allocated U…" at bounding box center [603, 169] width 1098 height 532
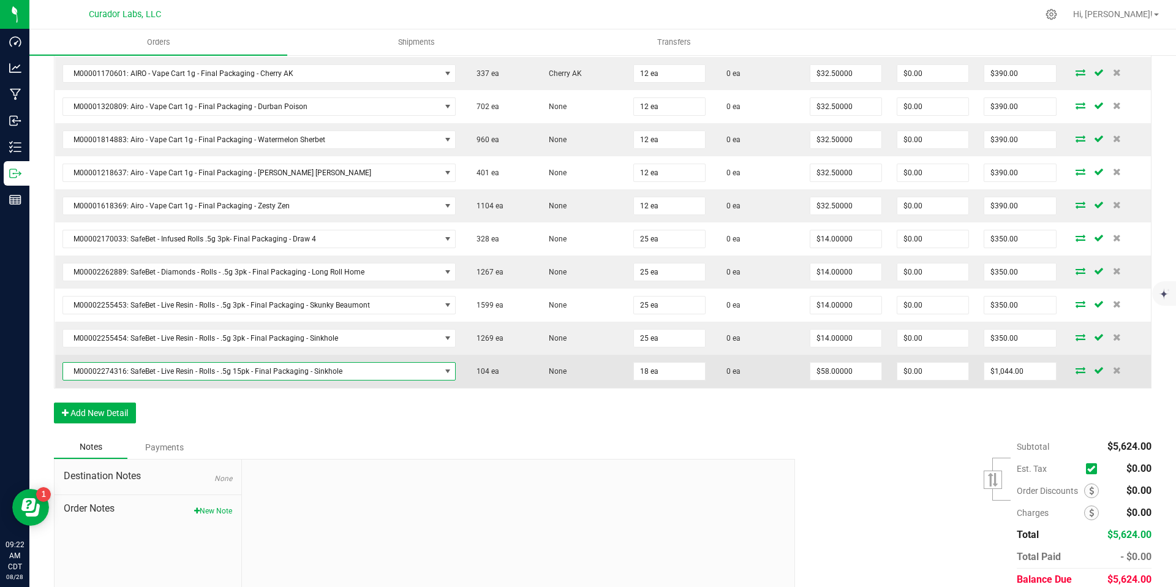
click at [303, 372] on span "M00002274316: SafeBet - Live Resin - Rolls - .5g 15pk - Final Packaging - Sinkh…" at bounding box center [251, 371] width 377 height 17
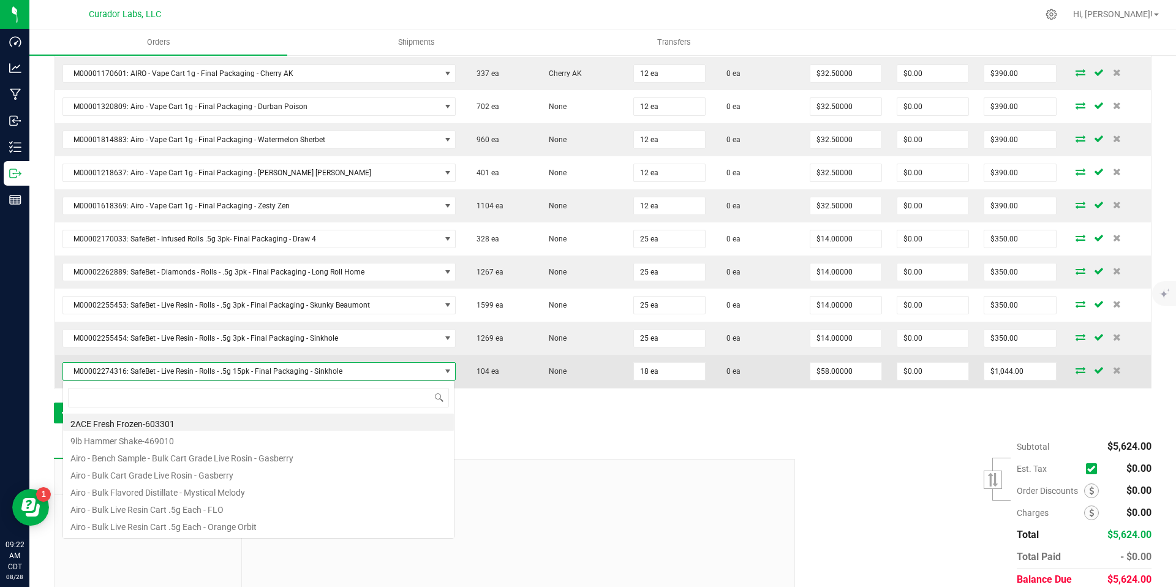
scroll to position [18, 386]
click at [303, 372] on span "M00002274316: SafeBet - Live Resin - Rolls - .5g 15pk - Final Packaging - Sinkh…" at bounding box center [251, 371] width 377 height 17
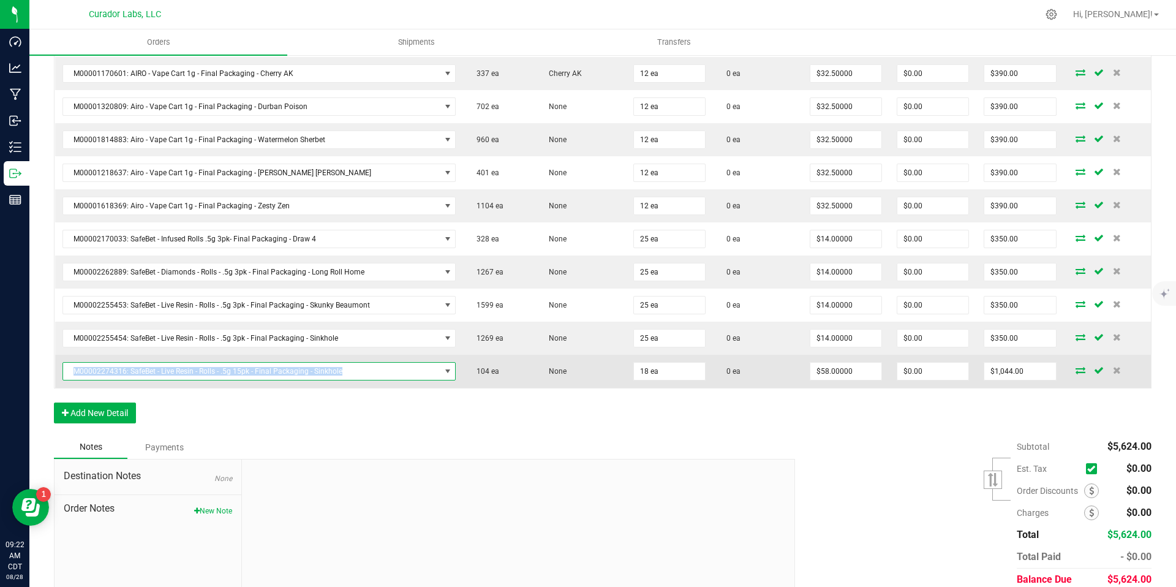
click at [303, 372] on span "M00002274316: SafeBet - Live Resin - Rolls - .5g 15pk - Final Packaging - Sinkh…" at bounding box center [251, 371] width 377 height 17
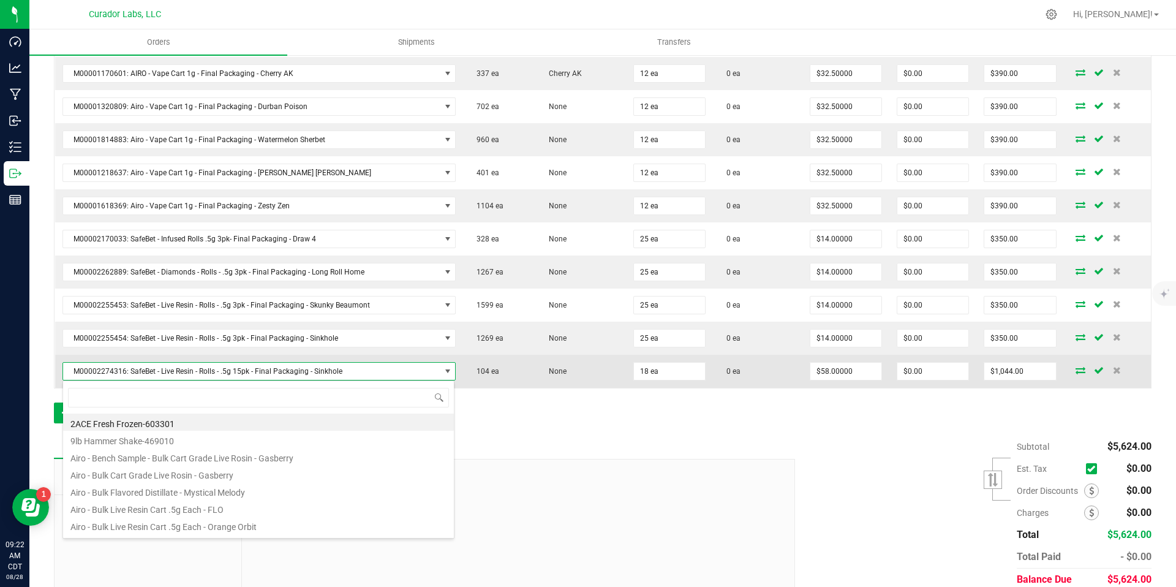
click at [303, 372] on span "M00002274316: SafeBet - Live Resin - Rolls - .5g 15pk - Final Packaging - Sinkh…" at bounding box center [251, 371] width 377 height 17
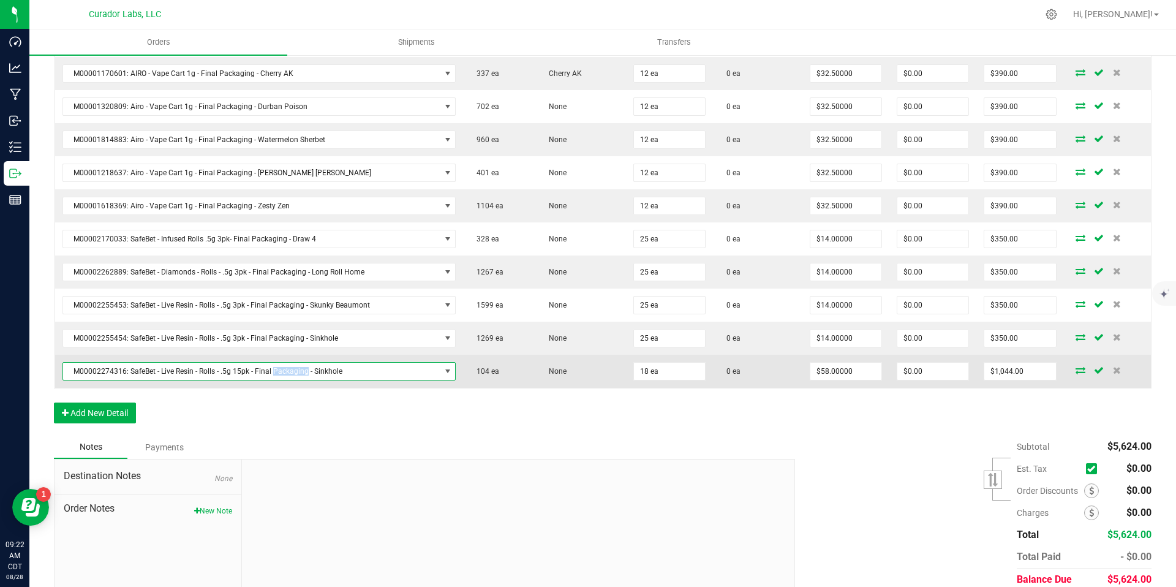
click at [303, 372] on span "M00002274316: SafeBet - Live Resin - Rolls - .5g 15pk - Final Packaging - Sinkh…" at bounding box center [251, 371] width 377 height 17
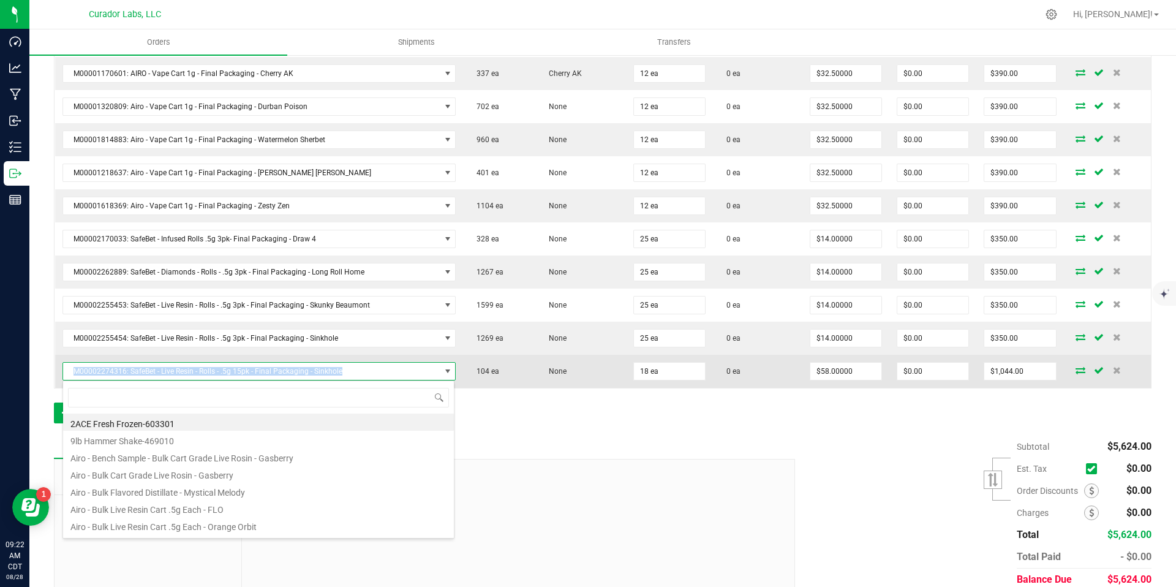
drag, startPoint x: 345, startPoint y: 371, endPoint x: 67, endPoint y: 367, distance: 278.1
click at [67, 367] on span "M00002274316: SafeBet - Live Resin - Rolls - .5g 15pk - Final Packaging - Sinkh…" at bounding box center [251, 371] width 377 height 17
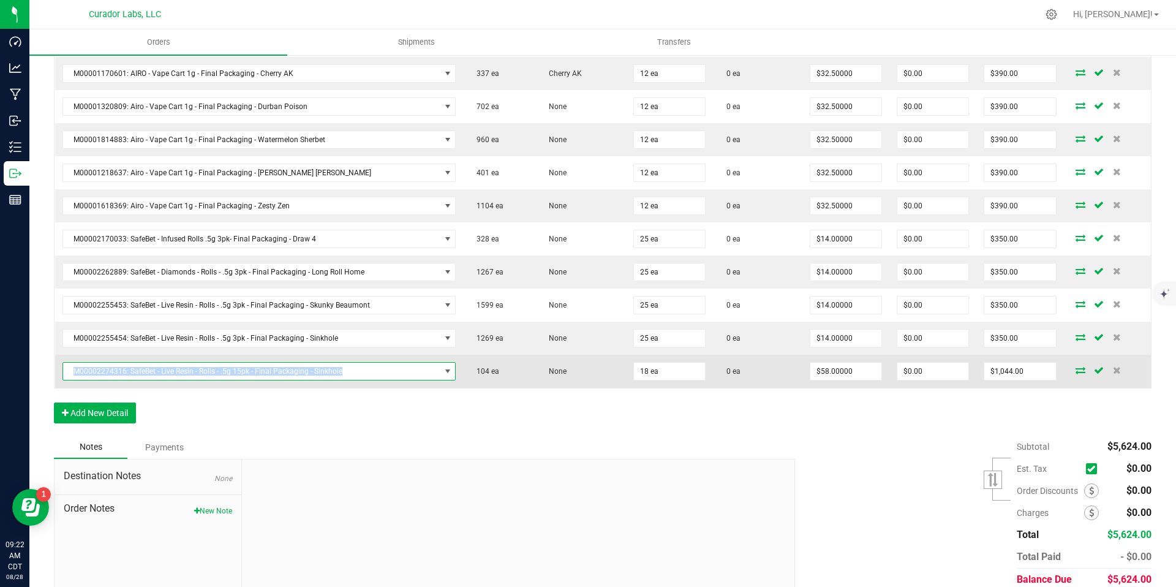
copy span "M00002274316: SafeBet - Live Resin - Rolls - .5g 15pk - Final Packaging - Sinkh…"
click at [677, 372] on input "18" at bounding box center [669, 371] width 71 height 17
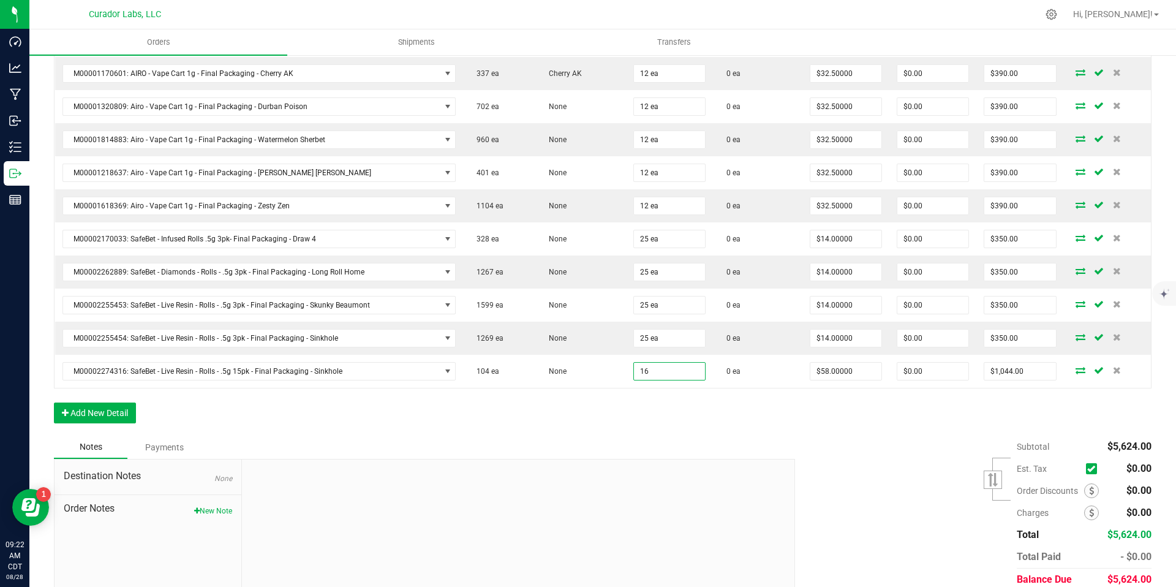
type input "16 ea"
type input "$928.00"
click at [669, 426] on div "Order Details Print All Labels Item Sellable Strain Qty Ordered Qty Allocated U…" at bounding box center [603, 169] width 1098 height 532
click at [118, 411] on button "Add New Detail" at bounding box center [95, 412] width 82 height 21
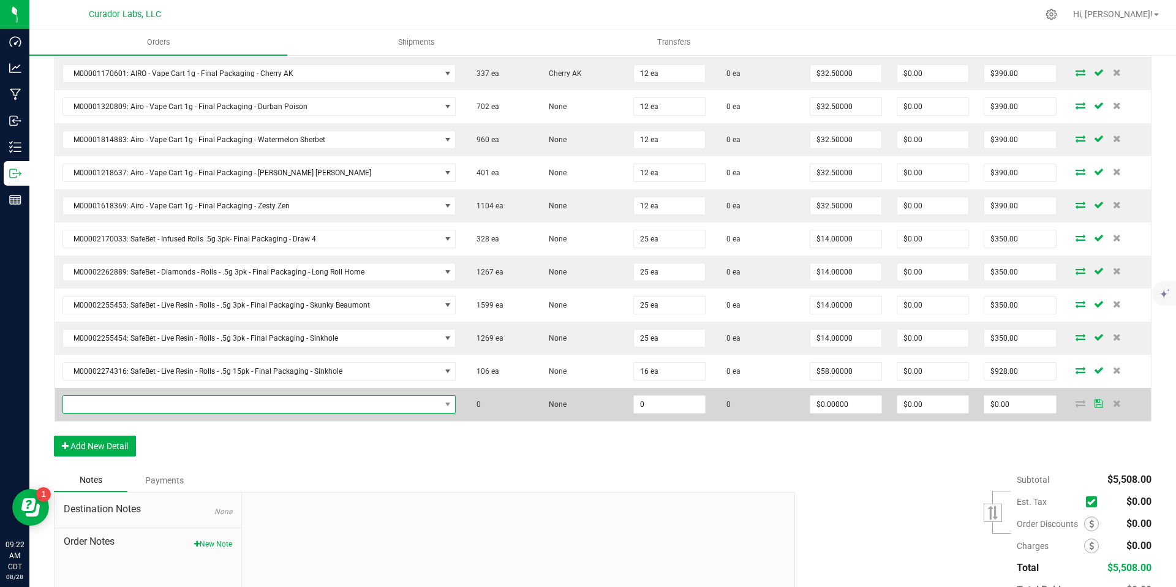
click at [369, 410] on span "NO DATA FOUND" at bounding box center [251, 404] width 377 height 17
click at [369, 410] on span at bounding box center [251, 404] width 377 height 17
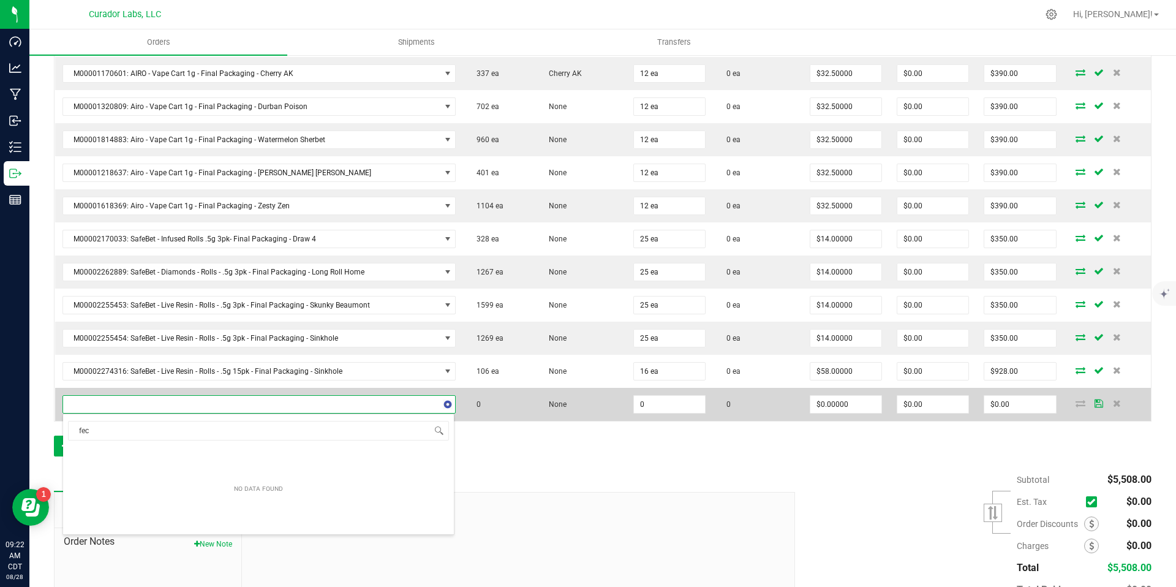
type input "feco"
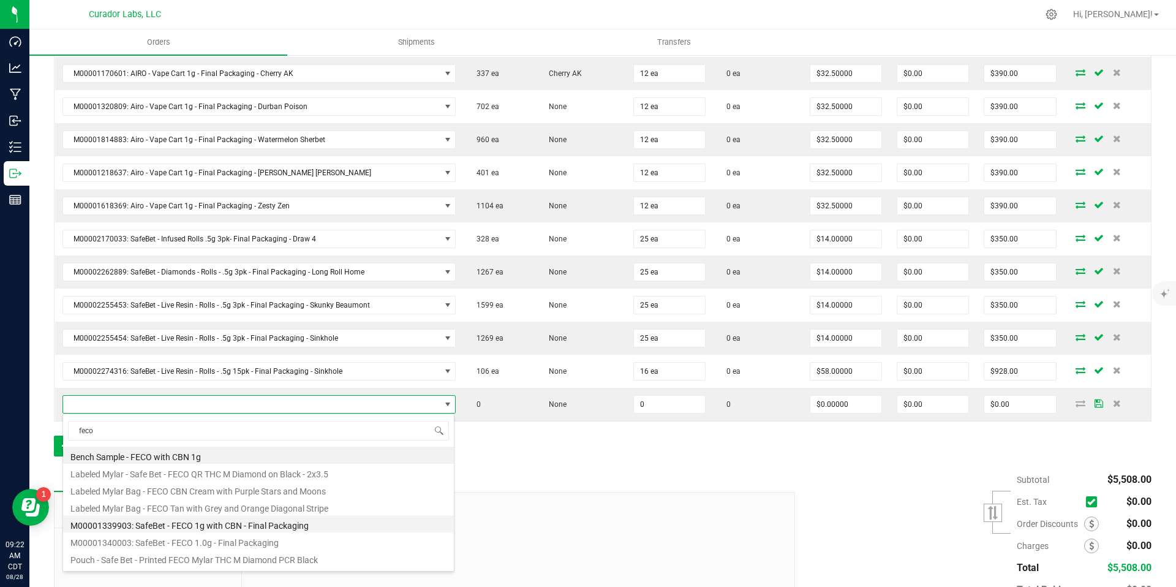
click at [328, 530] on li "M00001339903: SafeBet - FECO 1g with CBN - Final Packaging" at bounding box center [258, 523] width 391 height 17
type input "0 ea"
type input "$22.50000"
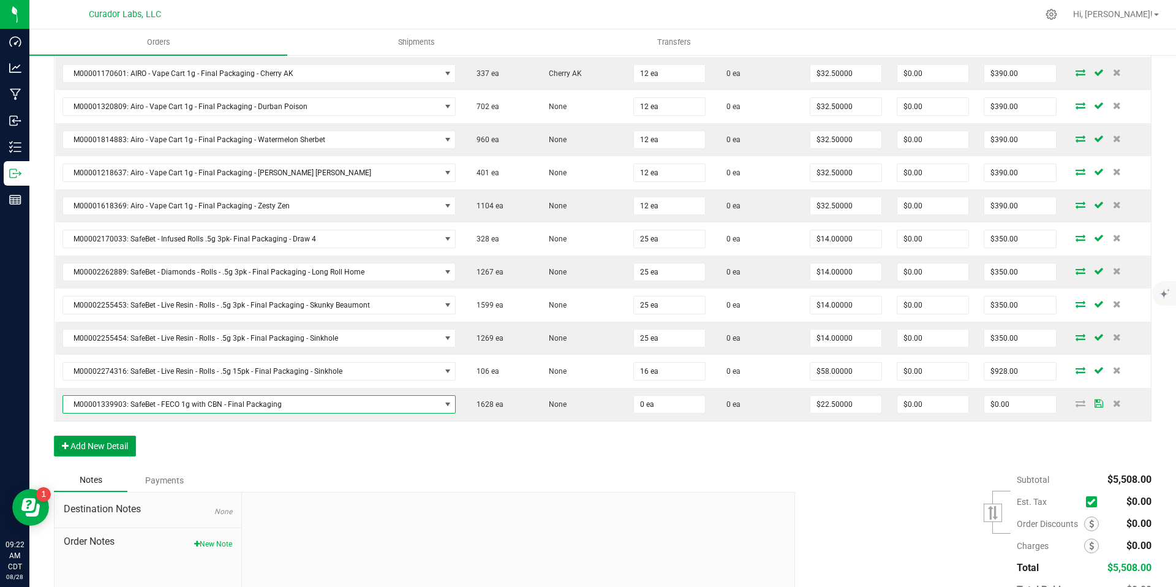
click at [122, 447] on button "Add New Detail" at bounding box center [95, 445] width 82 height 21
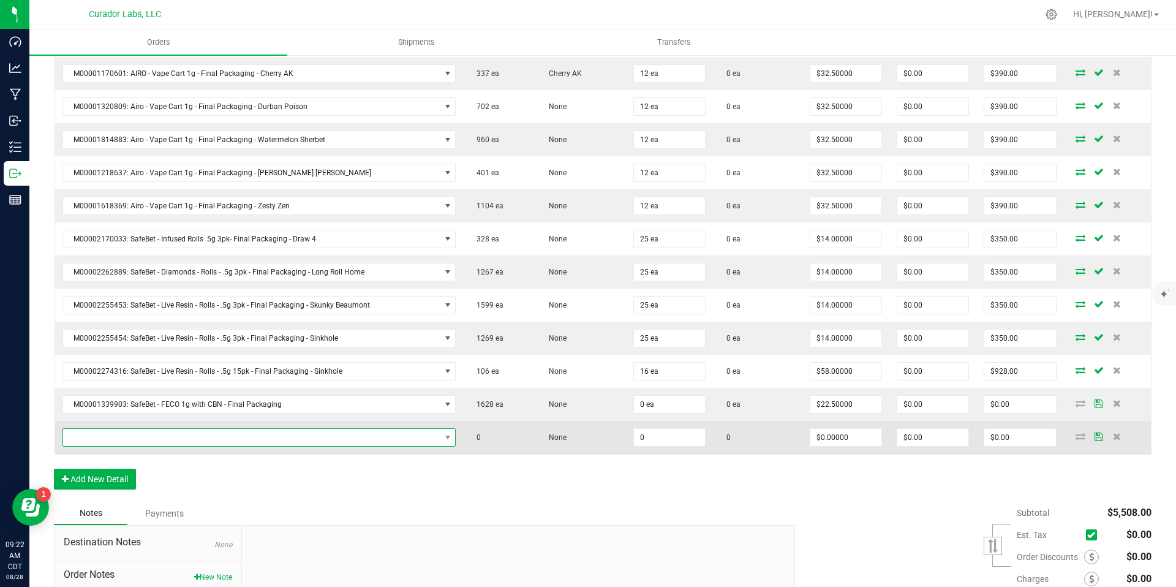
click at [219, 433] on span "NO DATA FOUND" at bounding box center [251, 437] width 377 height 17
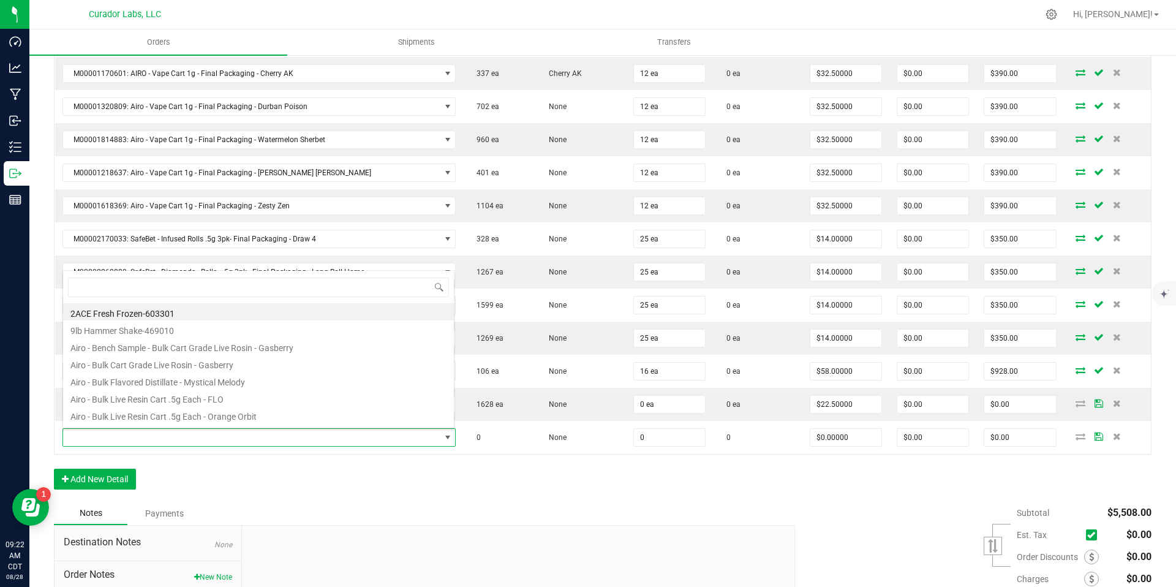
scroll to position [18, 383]
type input "feco"
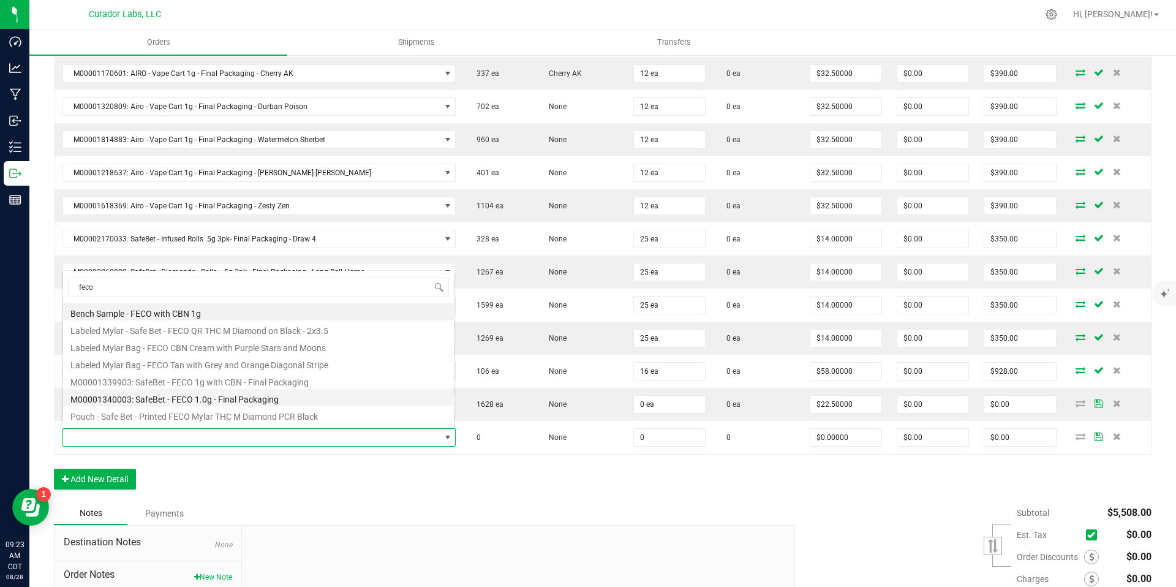
click at [314, 395] on li "M00001340003: SafeBet - FECO 1.0g - Final Packaging" at bounding box center [258, 397] width 391 height 17
type input "0 ea"
type input "$22.50000"
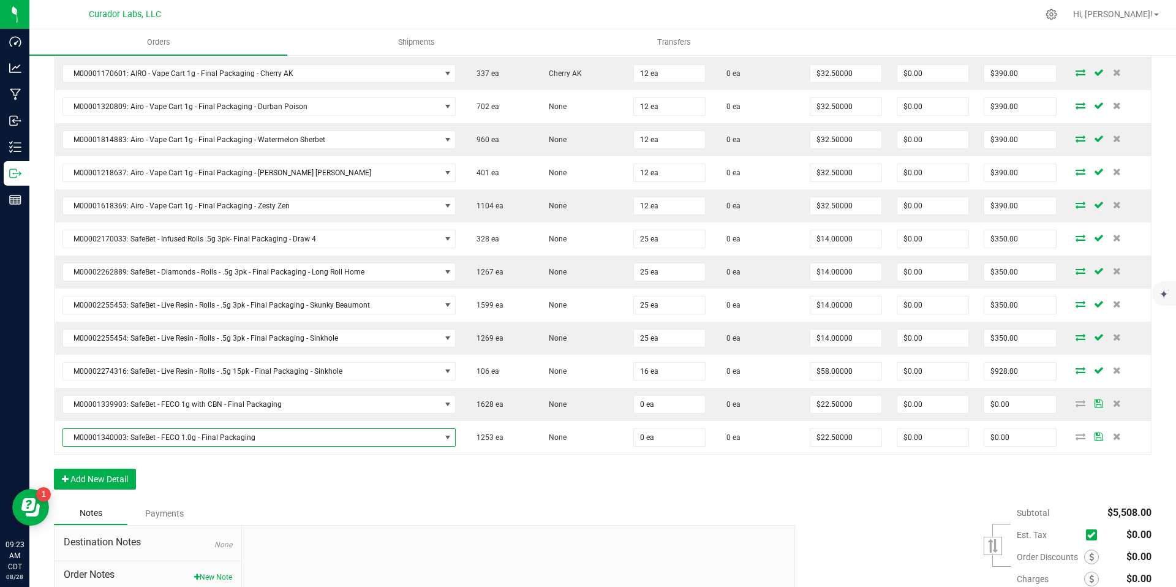
click at [373, 497] on div "Order Details Print All Labels Item Sellable Strain Qty Ordered Qty Allocated U…" at bounding box center [603, 202] width 1098 height 598
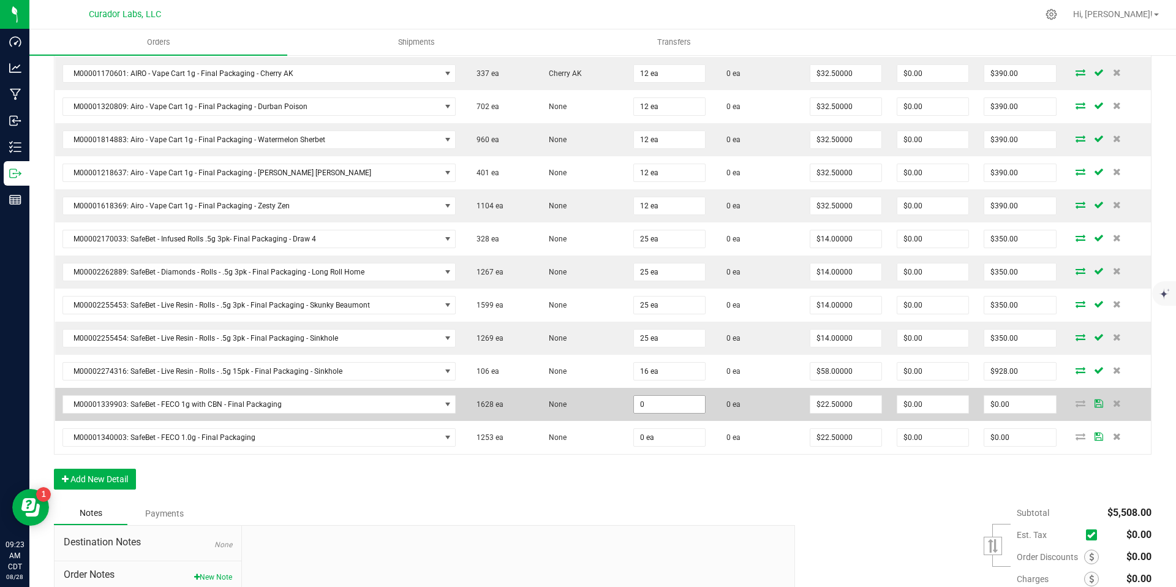
click at [663, 409] on input "0" at bounding box center [669, 404] width 71 height 17
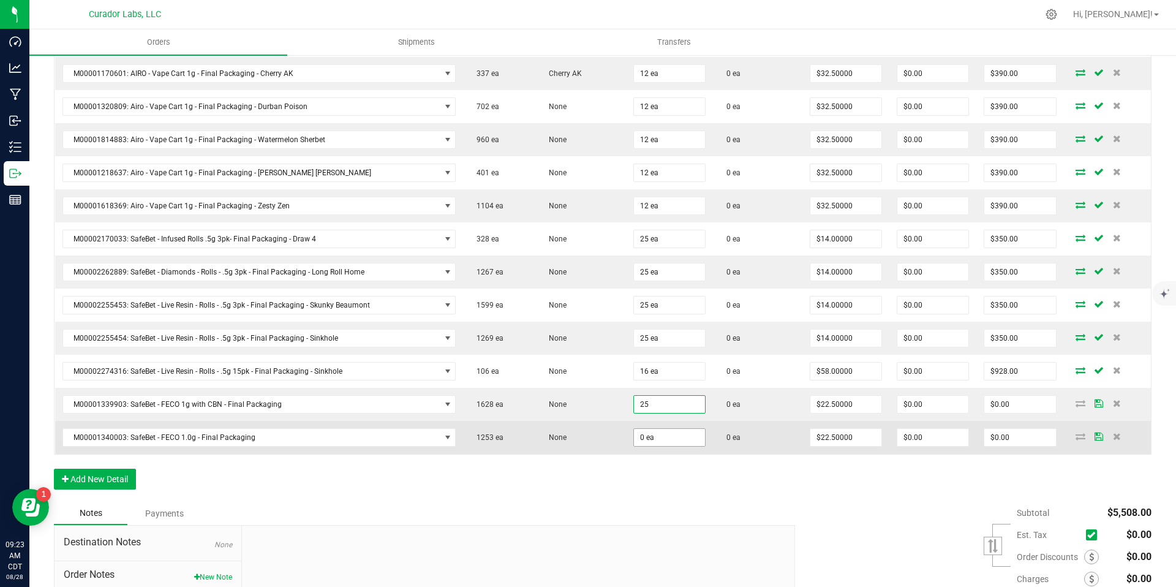
type input "25 ea"
type input "$562.50"
click at [668, 444] on input "0" at bounding box center [669, 437] width 71 height 17
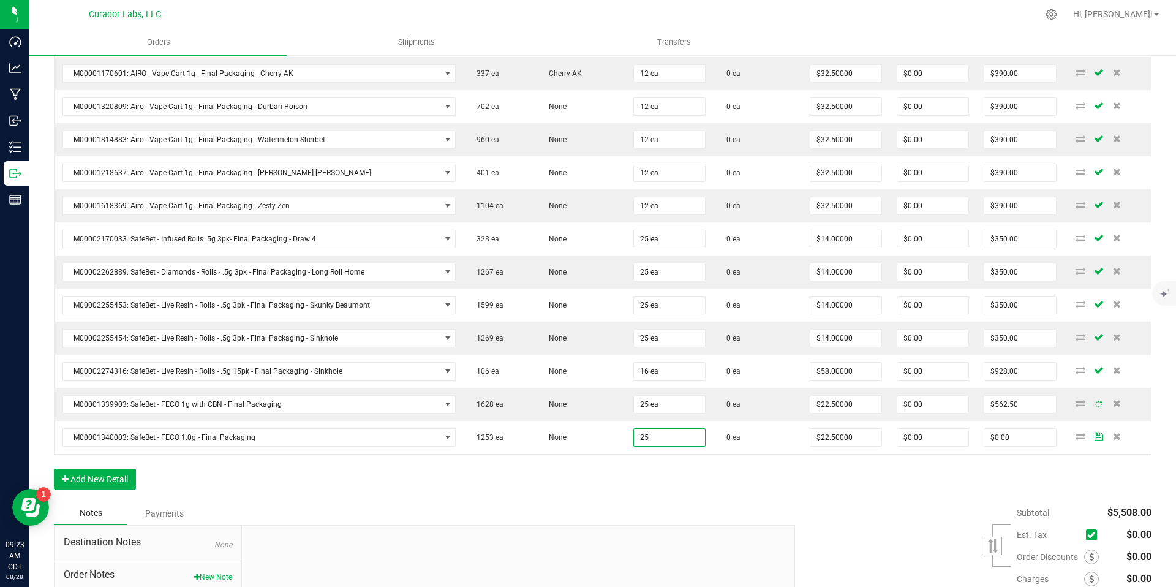
type input "25 ea"
type input "$562.50"
click at [674, 494] on div "Order Details Print All Labels Item Sellable Strain Qty Ordered Qty Allocated U…" at bounding box center [603, 202] width 1098 height 598
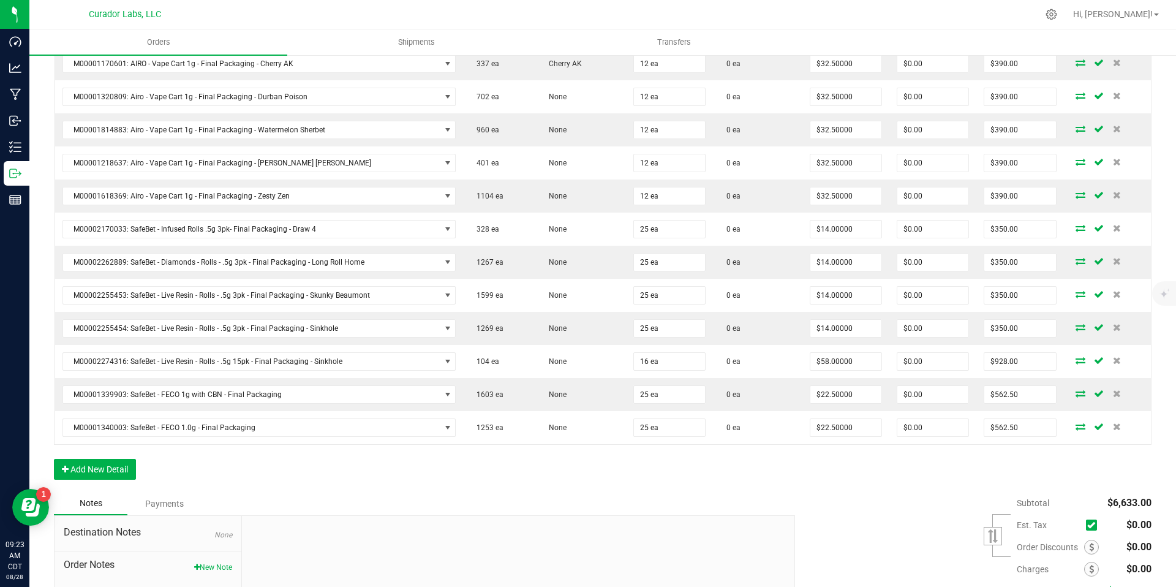
scroll to position [484, 0]
click at [115, 469] on button "Add New Detail" at bounding box center [95, 467] width 82 height 21
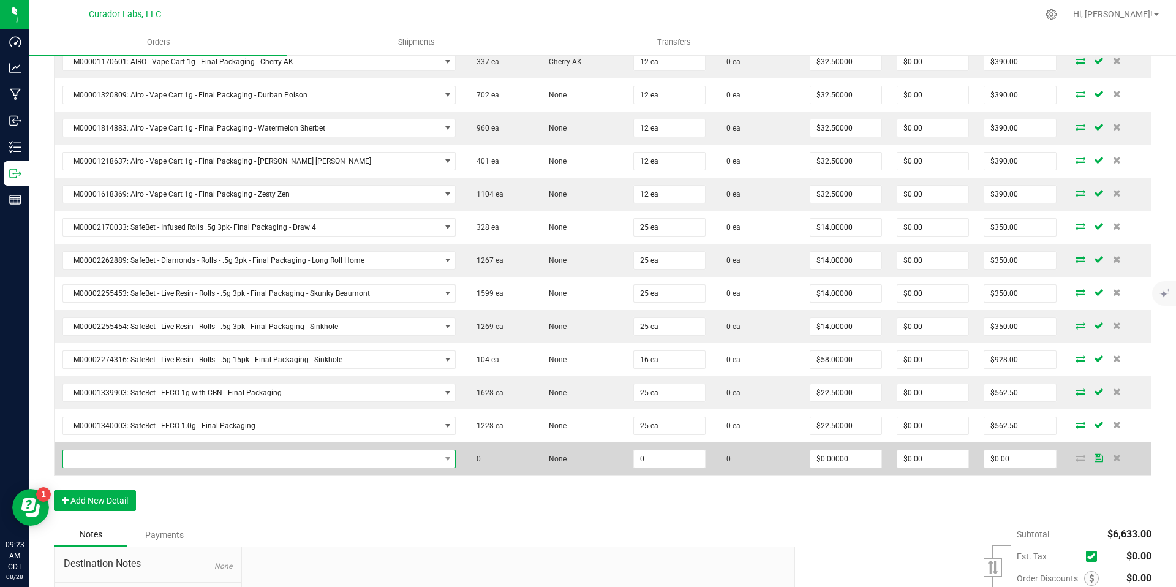
click at [155, 462] on span "NO DATA FOUND" at bounding box center [251, 458] width 377 height 17
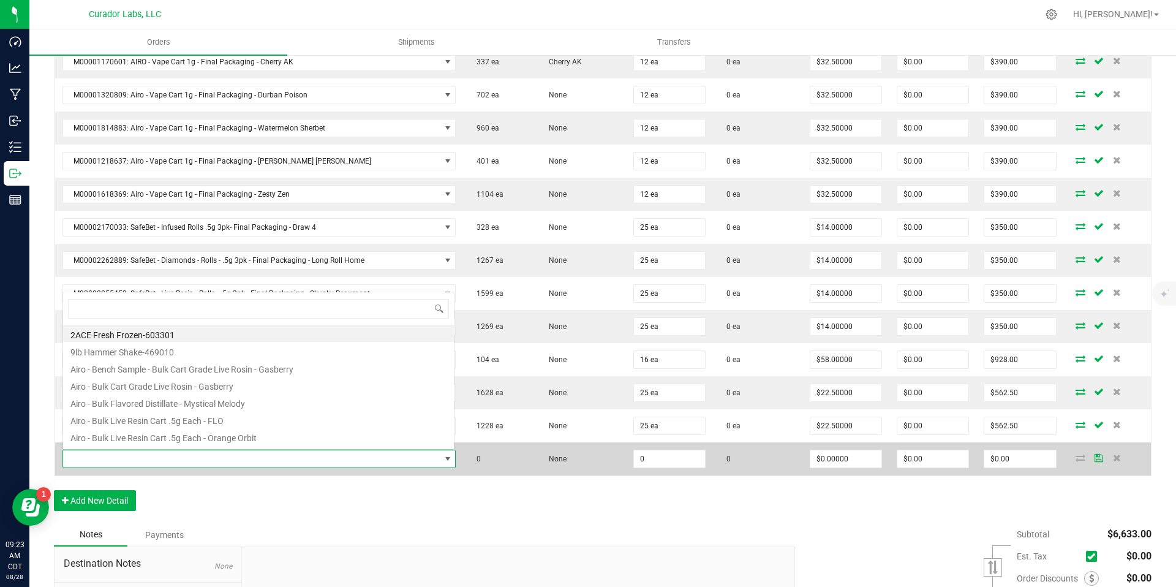
scroll to position [18, 383]
type input "alien rock candy"
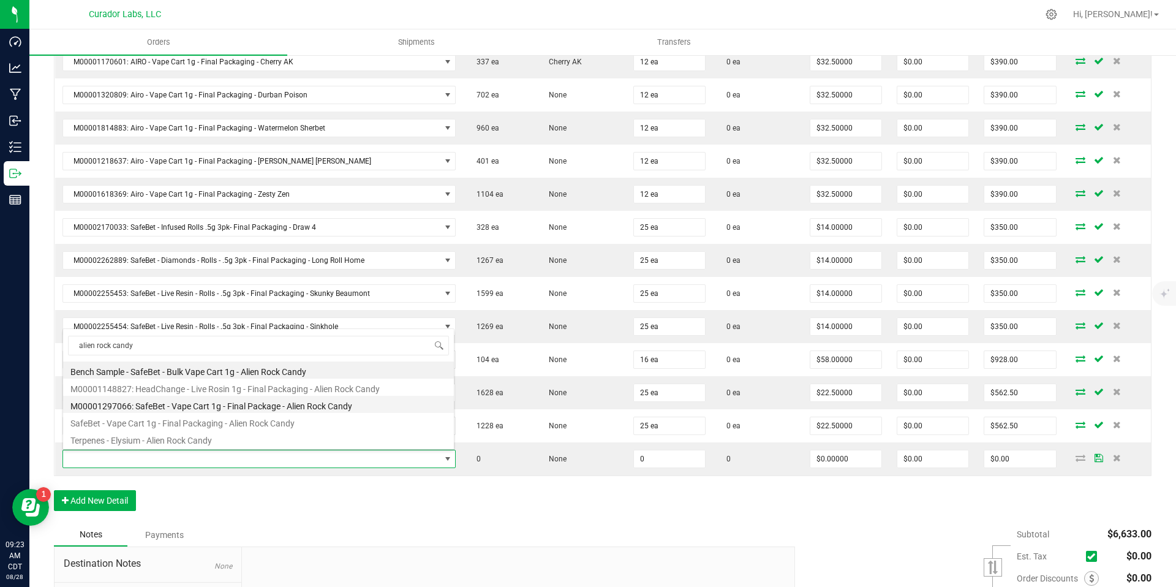
click at [314, 408] on li "M00001297066: SafeBet - Vape Cart 1g - Final Package - Alien Rock Candy" at bounding box center [258, 404] width 391 height 17
type input "0 ea"
type input "$22.50000"
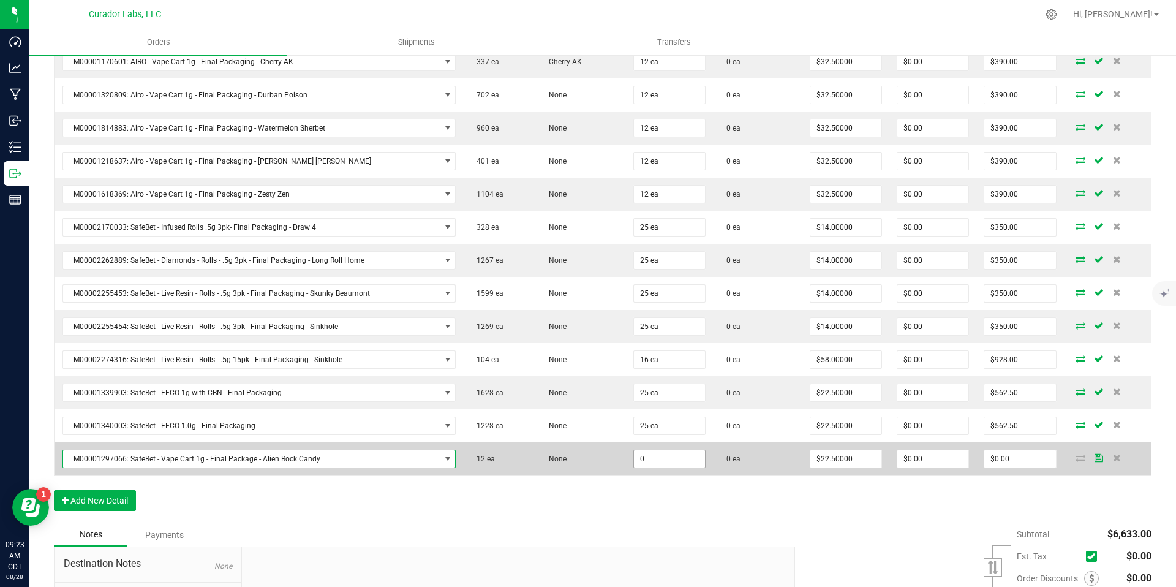
click at [654, 459] on input "0" at bounding box center [669, 458] width 71 height 17
type input "0 ea"
click at [381, 461] on span "M00001297066: SafeBet - Vape Cart 1g - Final Package - Alien Rock Candy" at bounding box center [251, 458] width 377 height 17
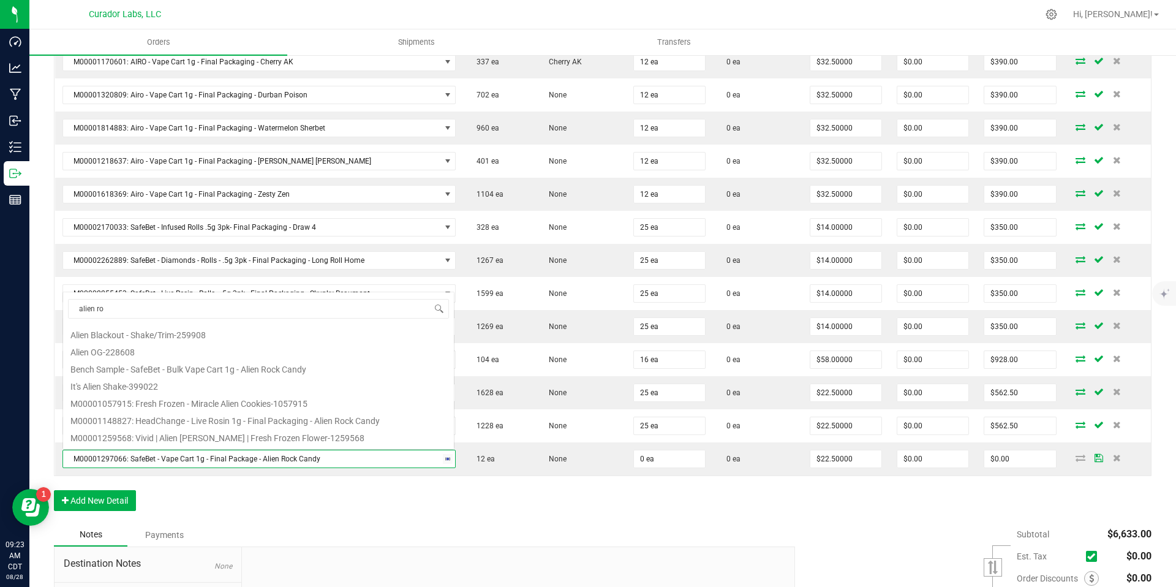
scroll to position [0, 0]
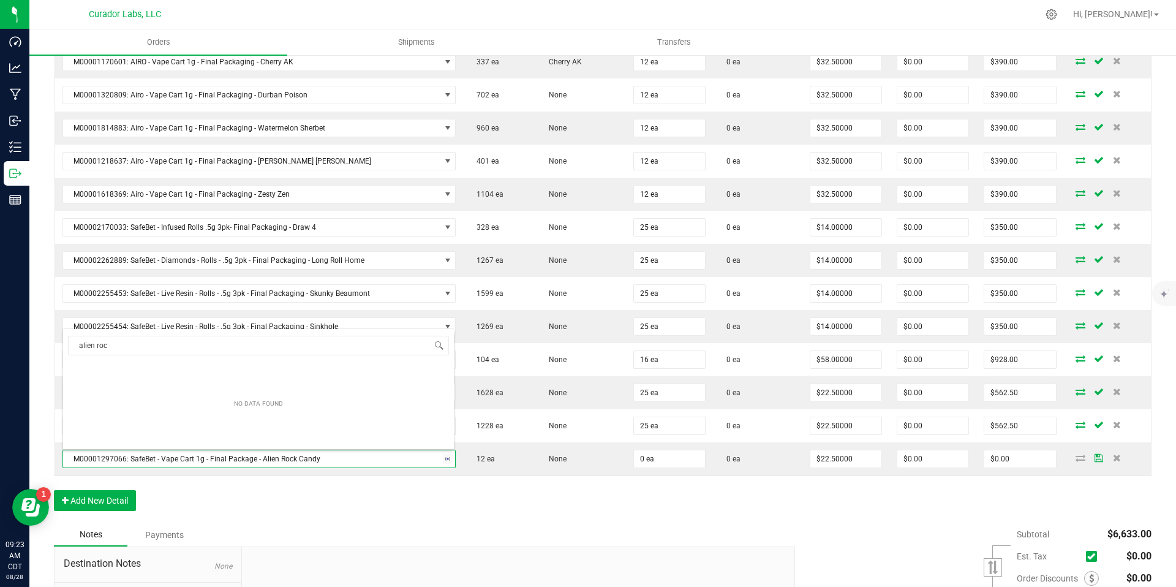
type input "alien rock"
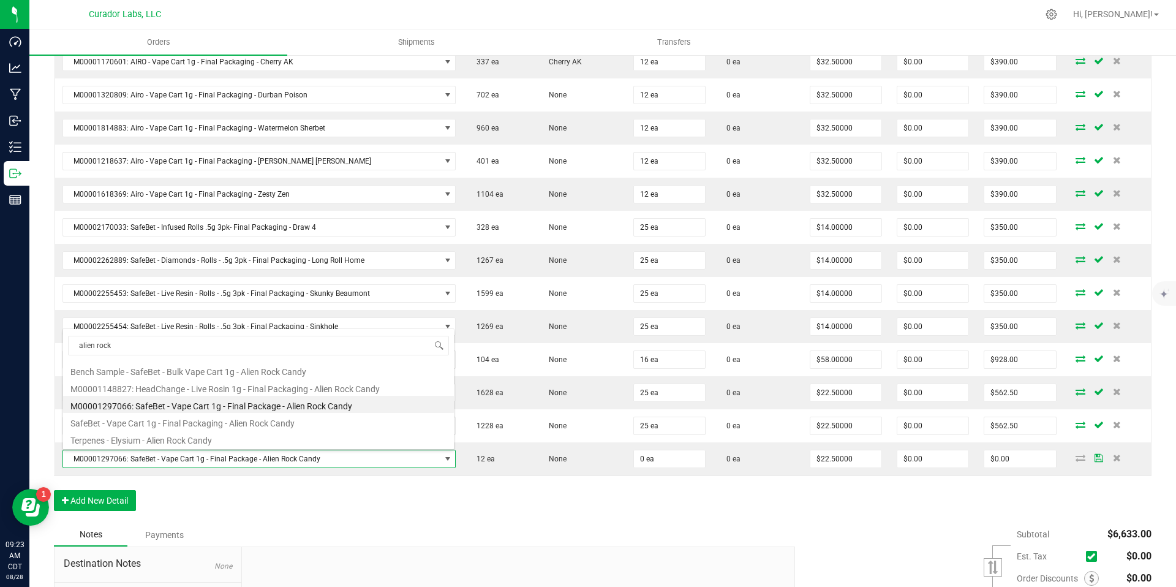
click at [364, 407] on li "M00001297066: SafeBet - Vape Cart 1g - Final Package - Alien Rock Candy" at bounding box center [258, 404] width 391 height 17
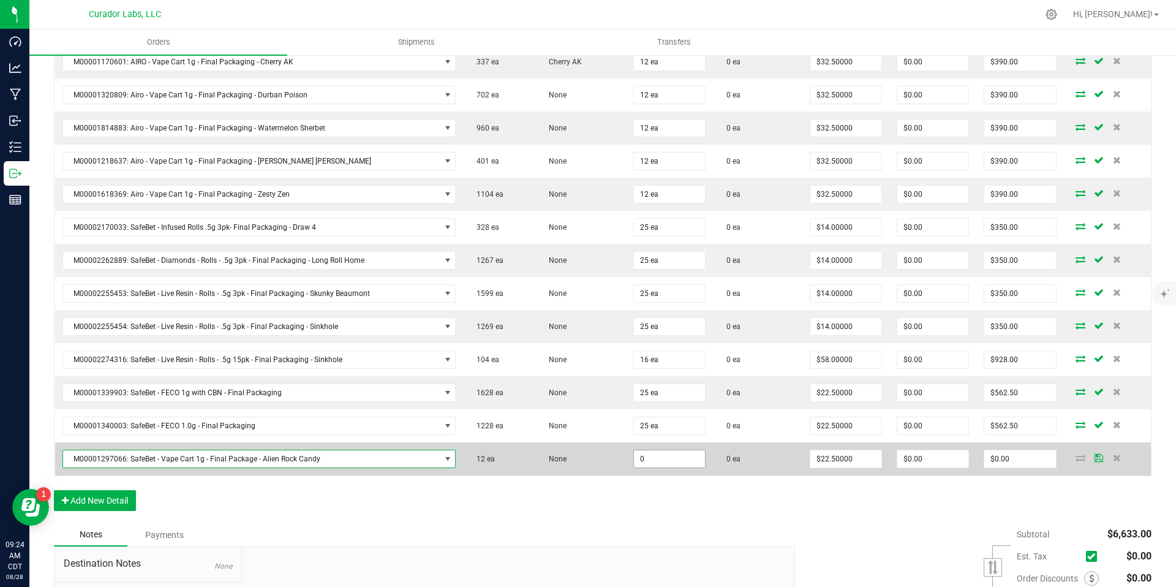
click at [657, 459] on input "0" at bounding box center [669, 458] width 71 height 17
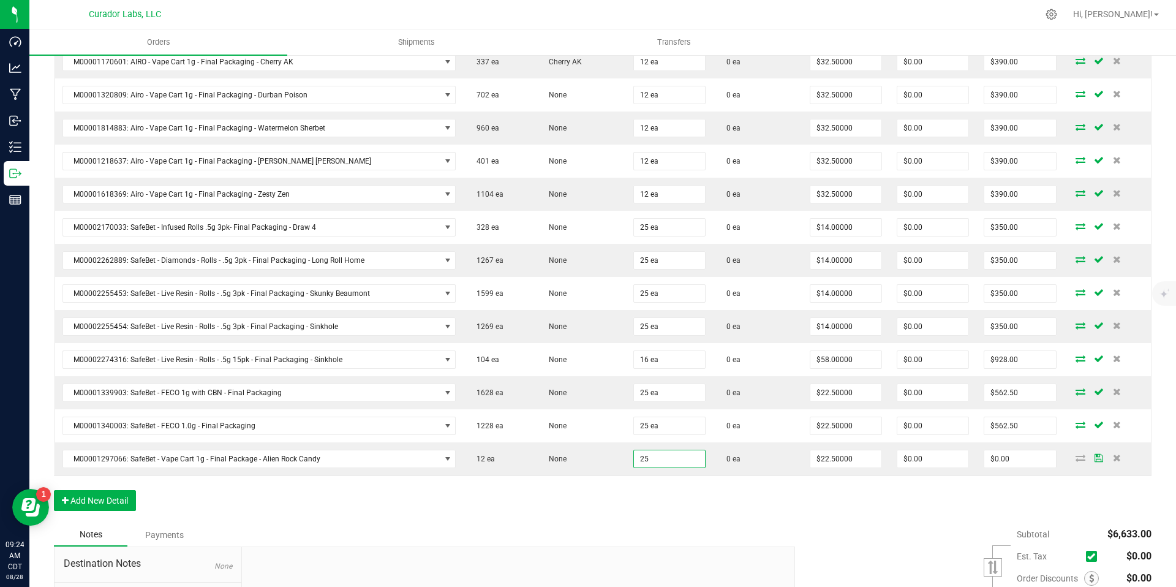
type input "25 ea"
type input "$562.50"
click at [706, 527] on div "Notes Payments" at bounding box center [420, 534] width 732 height 23
click at [88, 491] on button "Add New Detail" at bounding box center [95, 500] width 82 height 21
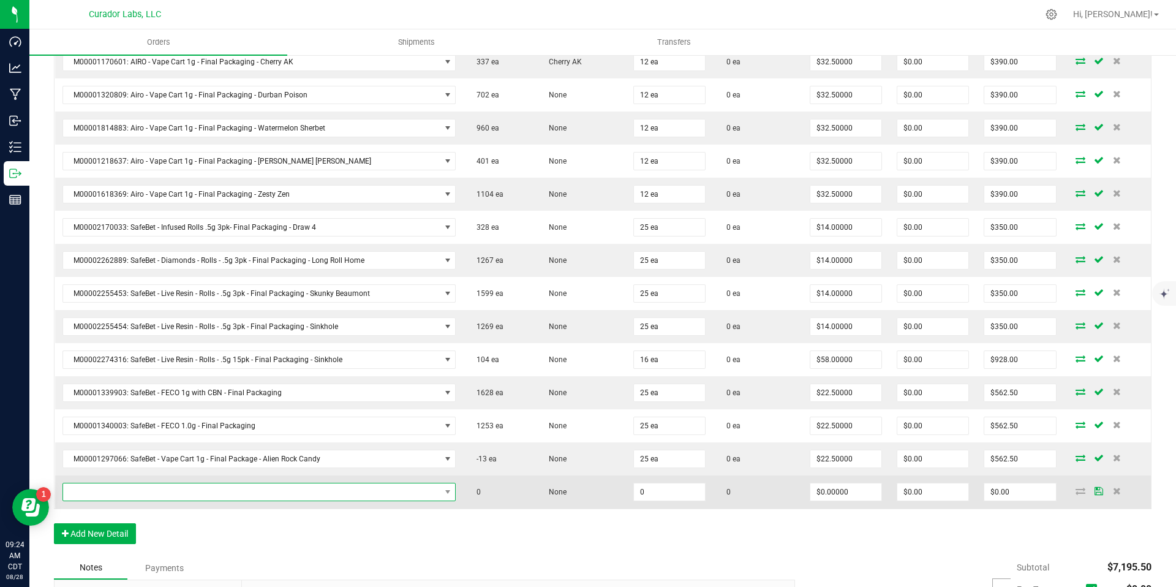
click at [321, 489] on span "NO DATA FOUND" at bounding box center [251, 491] width 377 height 17
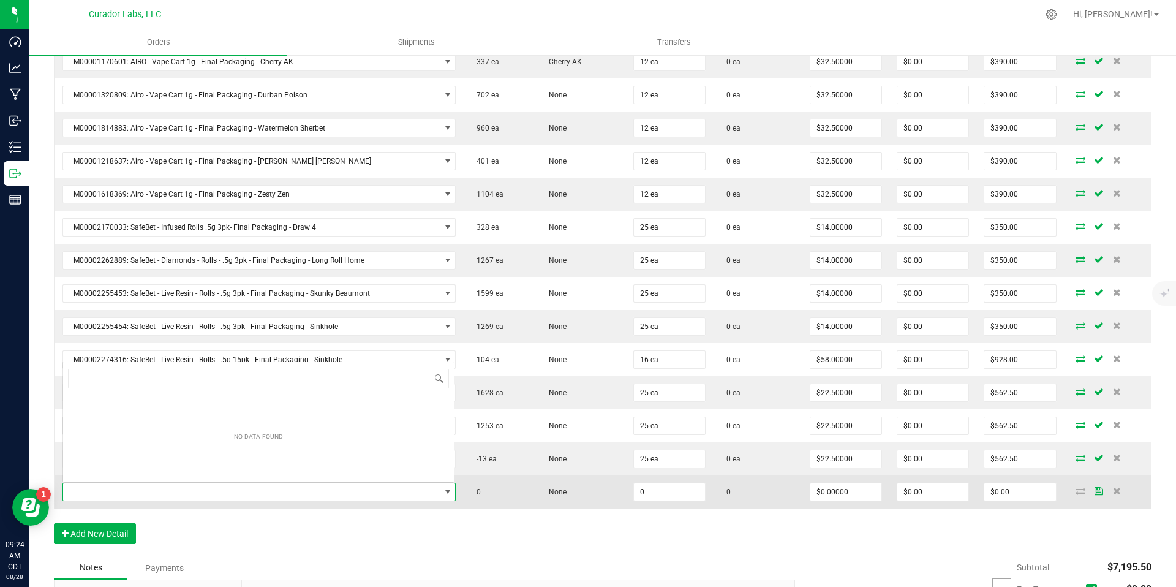
scroll to position [18, 383]
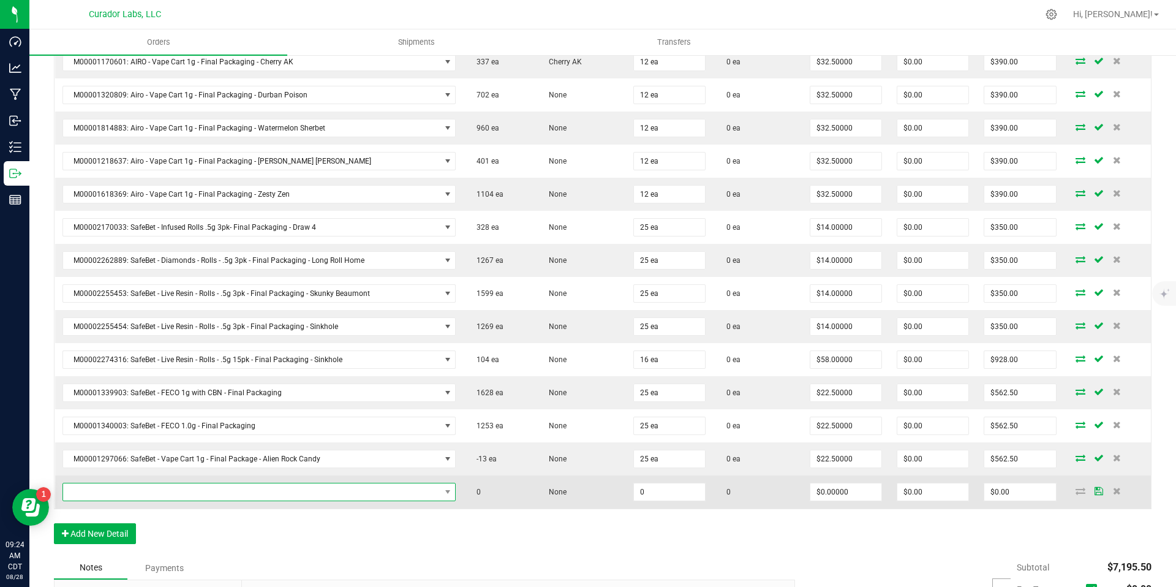
click at [421, 487] on span at bounding box center [251, 491] width 377 height 17
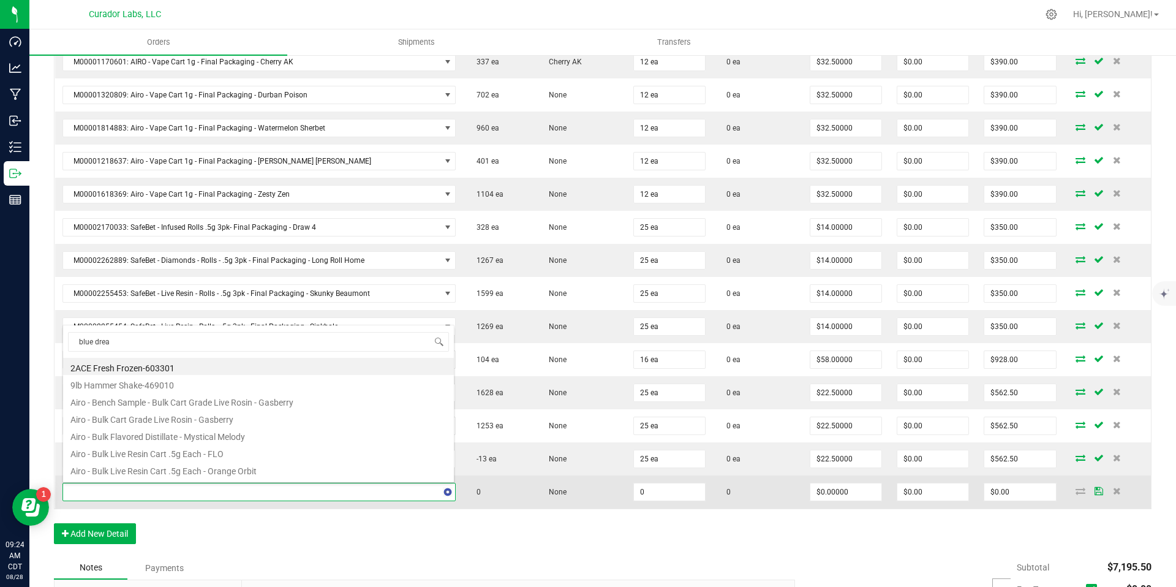
type input "blue dream"
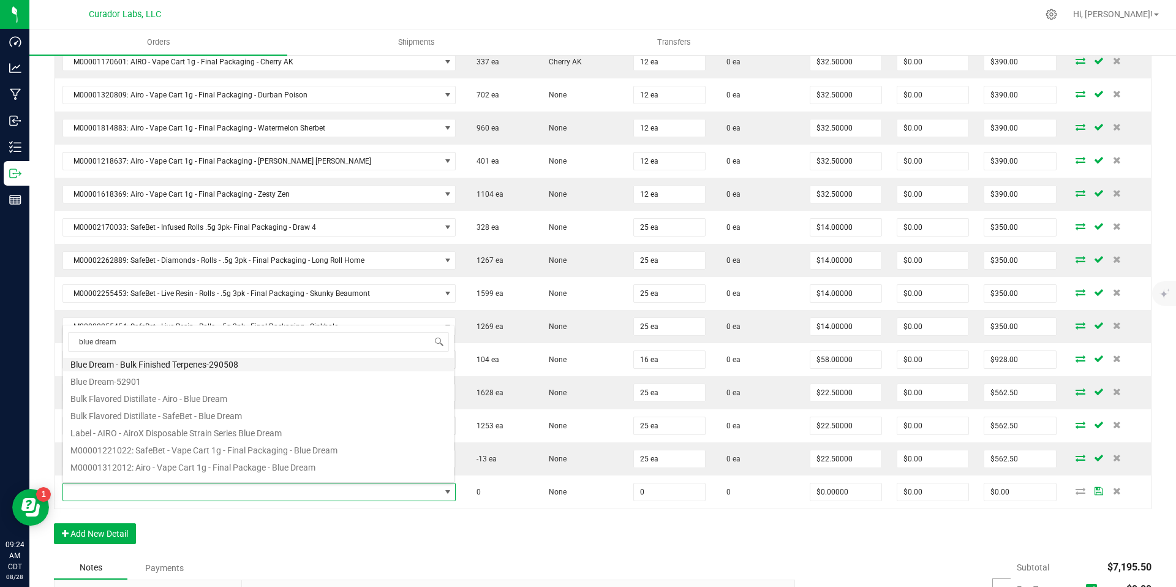
scroll to position [94, 0]
click at [320, 445] on li "M00001221022: SafeBet - Vape Cart 1g - Final Packaging - Blue Dream" at bounding box center [258, 443] width 391 height 17
type input "0 ea"
type input "$22.50000"
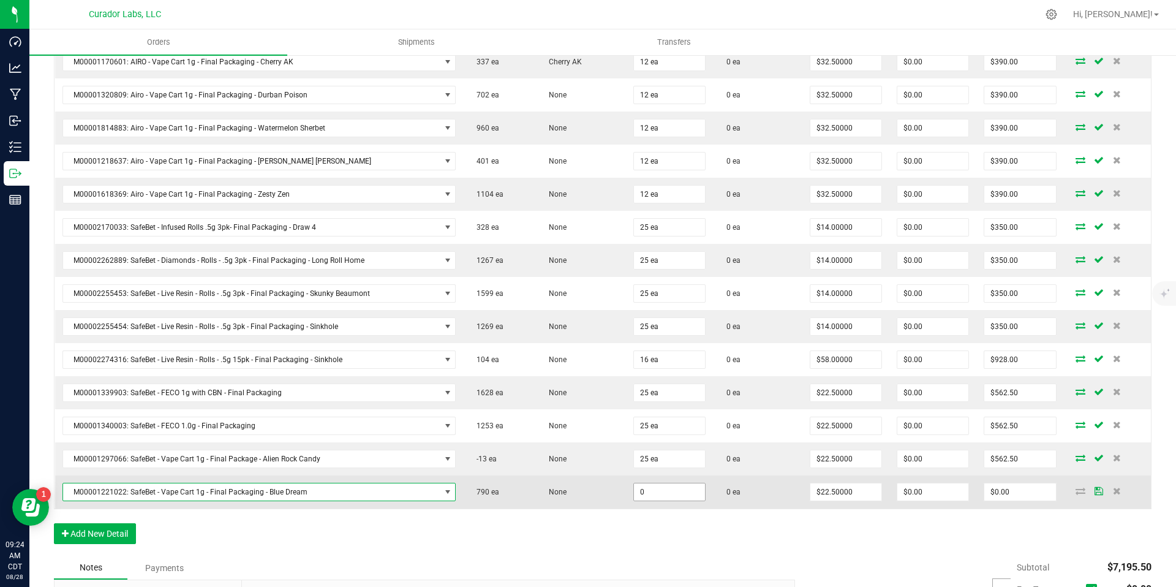
click at [643, 492] on input "0" at bounding box center [669, 491] width 71 height 17
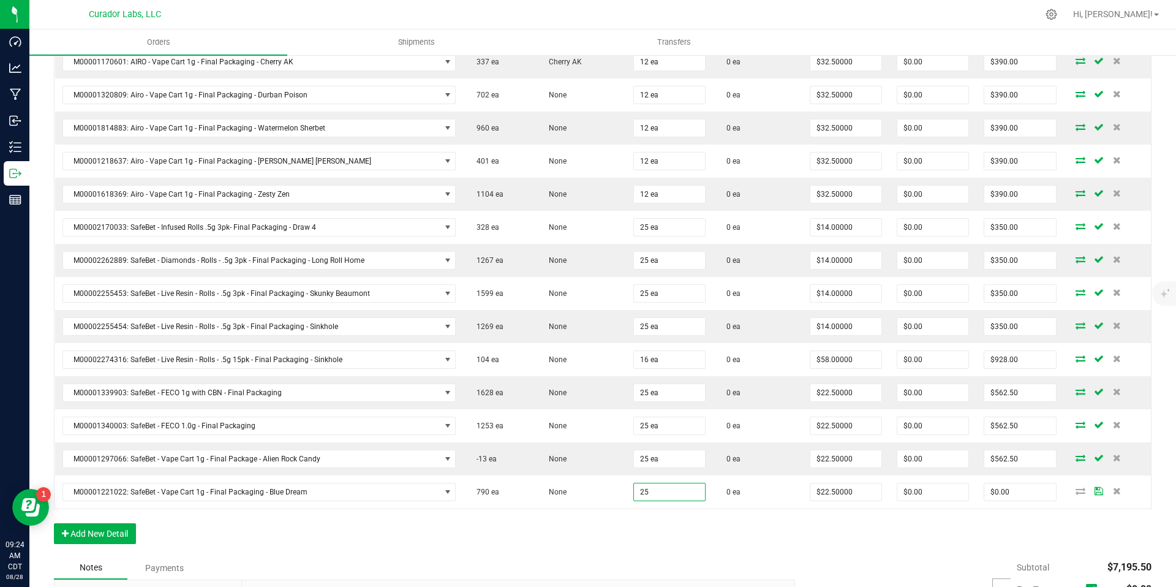
type input "25 ea"
type input "$562.50"
click at [644, 527] on div "Order Details Print All Labels Item Sellable Strain Qty Ordered Qty Allocated U…" at bounding box center [603, 224] width 1098 height 665
click at [92, 535] on button "Add New Detail" at bounding box center [95, 533] width 82 height 21
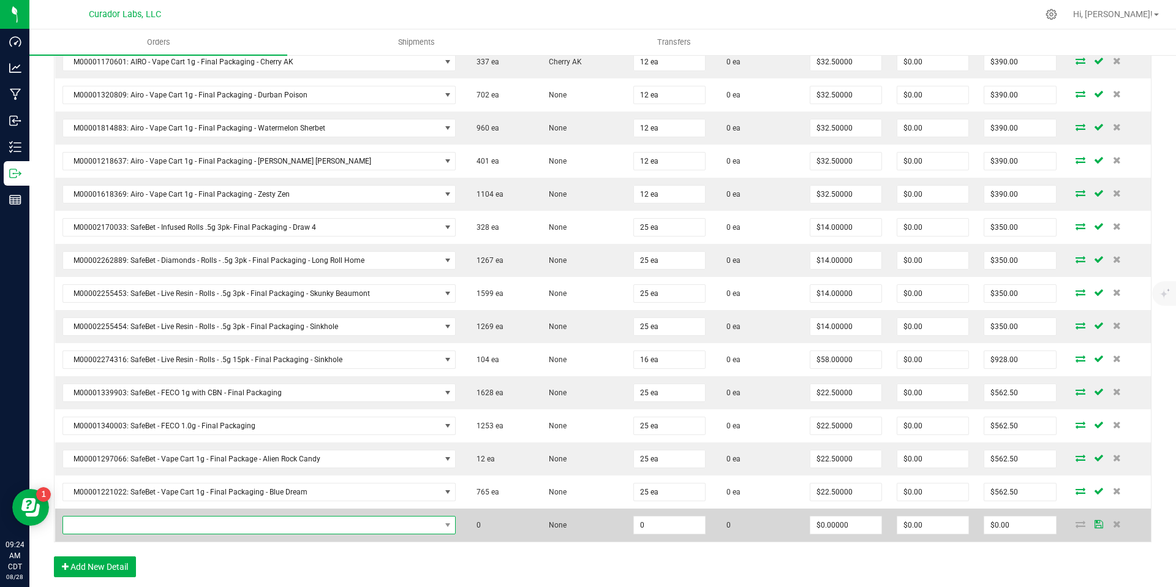
click at [431, 524] on span "NO DATA FOUND" at bounding box center [251, 524] width 377 height 17
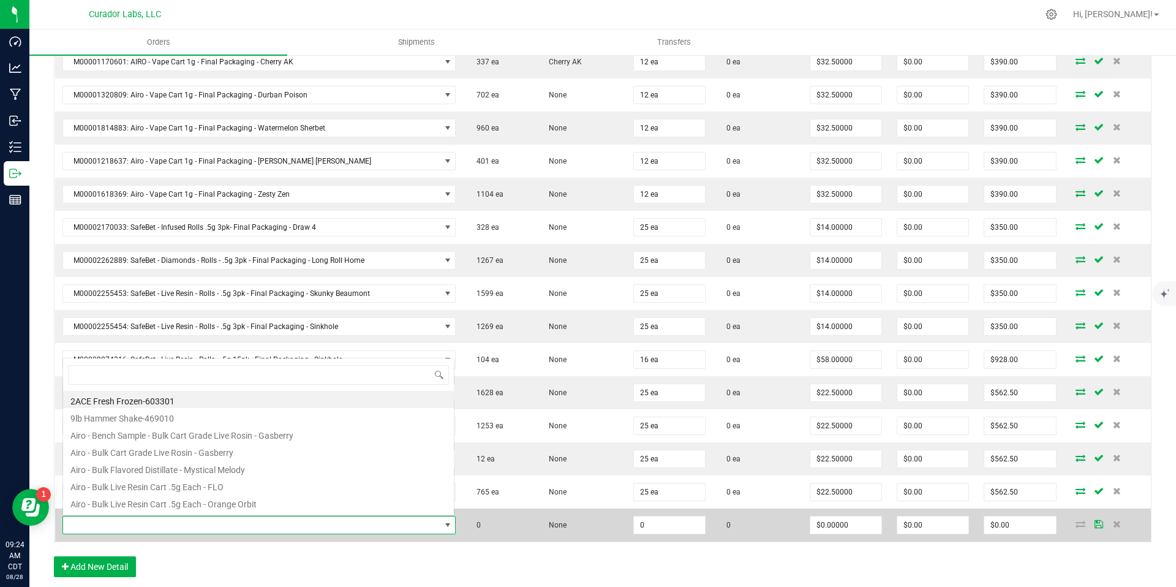
scroll to position [18, 383]
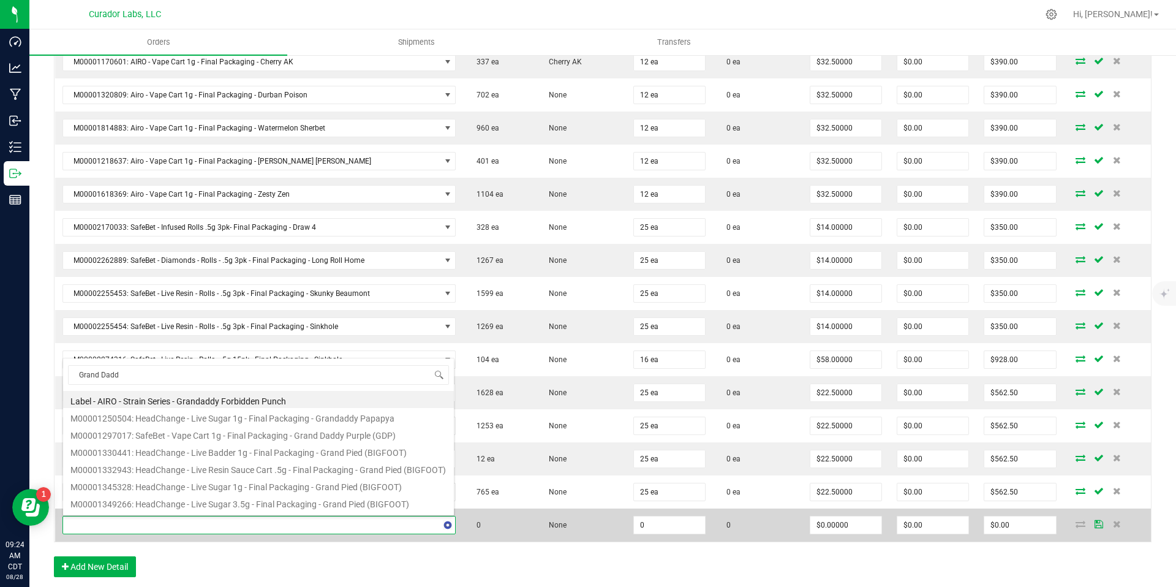
type input "Grand Daddy"
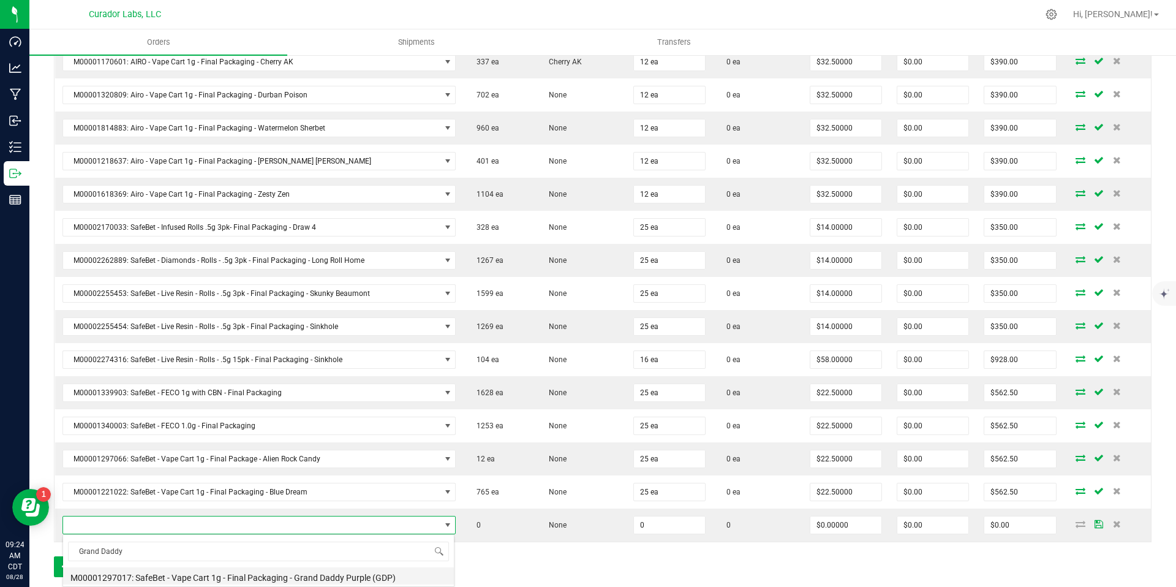
click at [374, 573] on li "M00001297017: SafeBet - Vape Cart 1g - Final Packaging - Grand Daddy Purple (GD…" at bounding box center [258, 575] width 391 height 17
type input "0 ea"
type input "$22.50000"
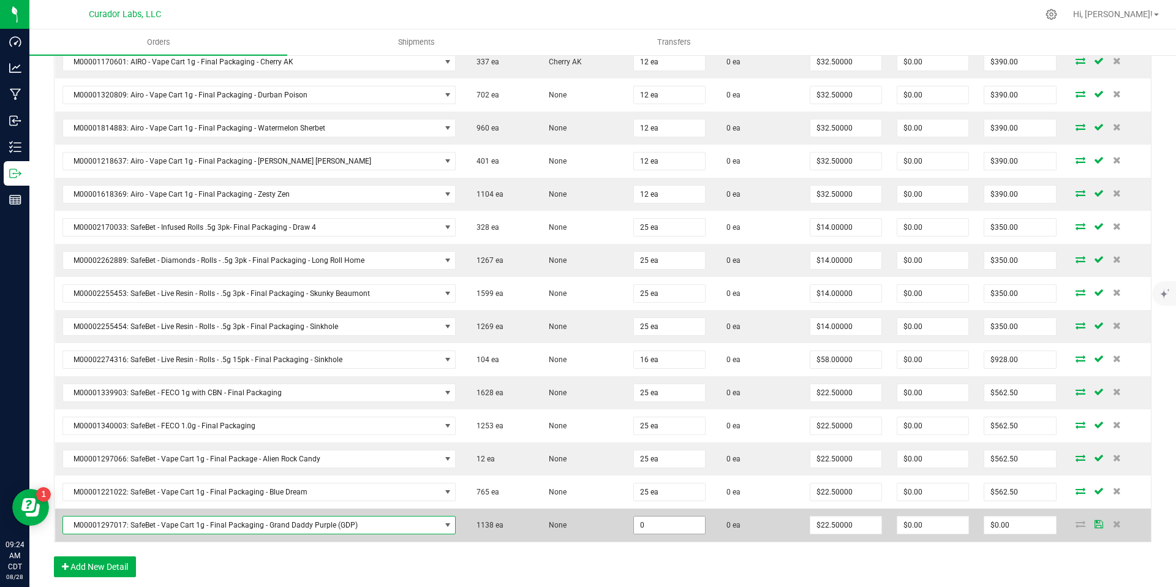
click at [665, 526] on input "0" at bounding box center [669, 524] width 71 height 17
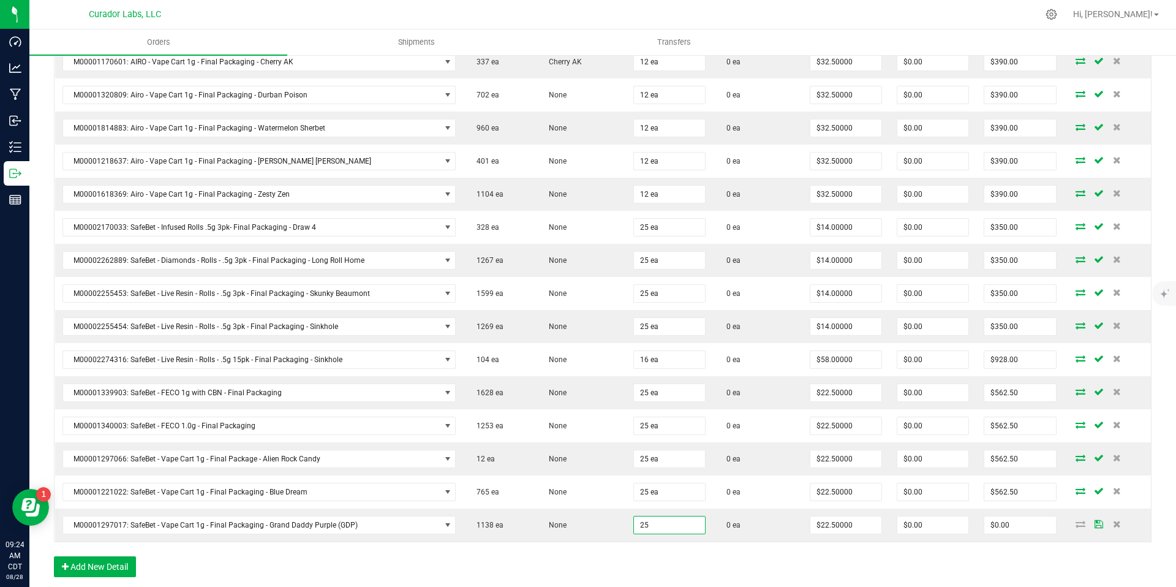
type input "25 ea"
type input "$562.50"
click at [728, 563] on div "Order Details Print All Labels Item Sellable Strain Qty Ordered Qty Allocated U…" at bounding box center [603, 241] width 1098 height 698
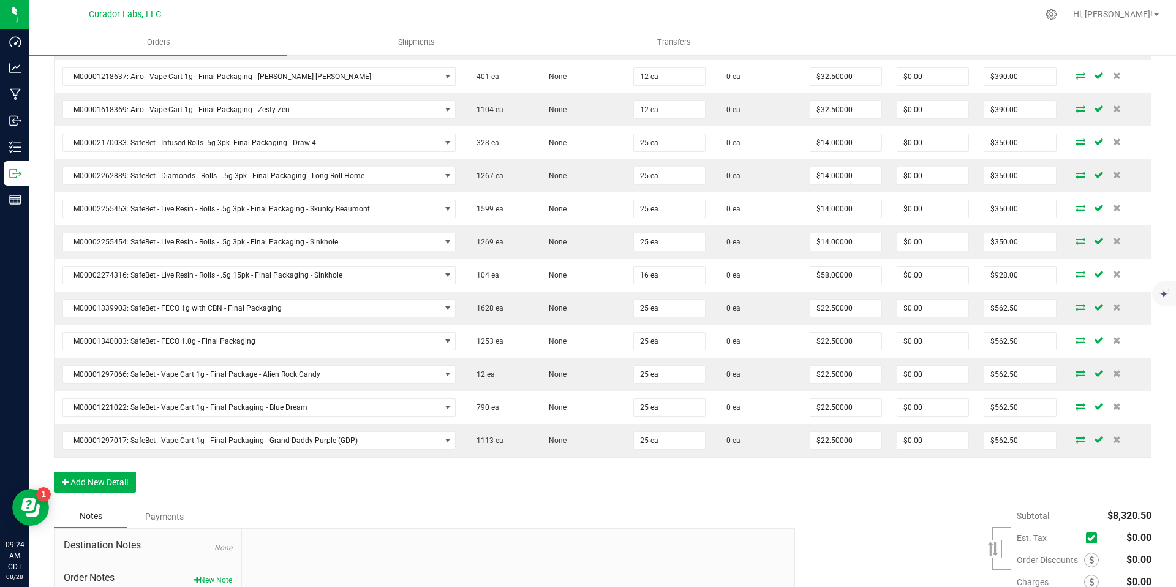
scroll to position [666, 0]
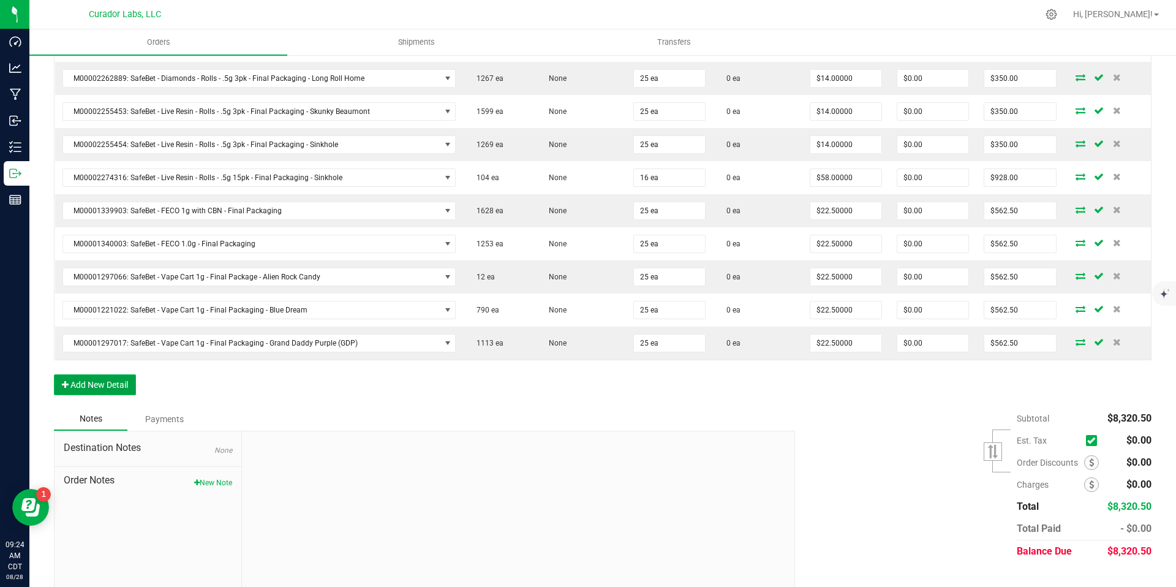
click at [102, 375] on button "Add New Detail" at bounding box center [95, 384] width 82 height 21
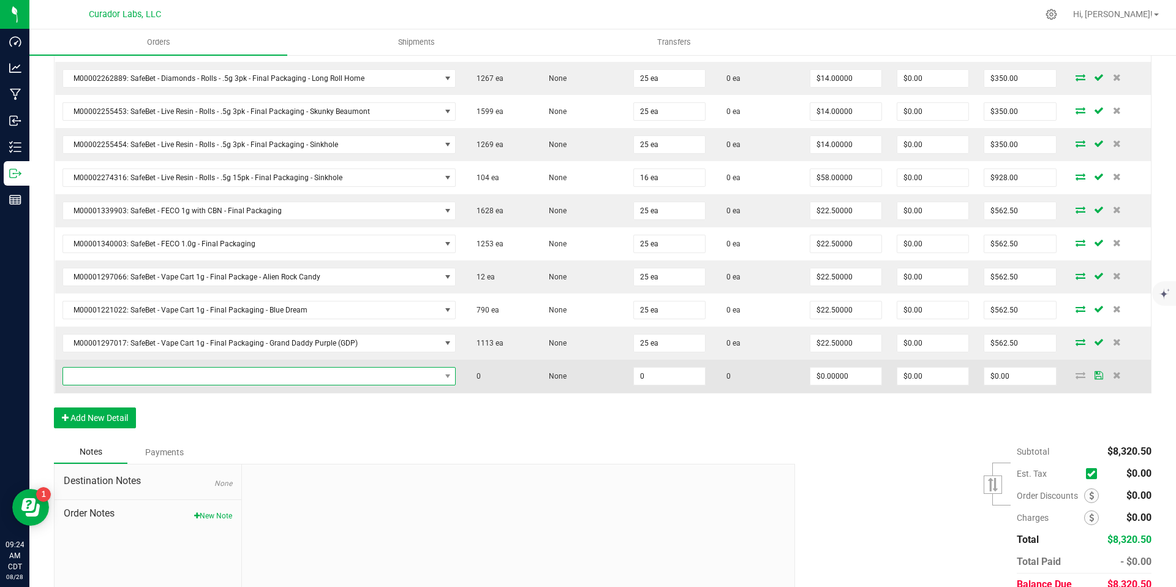
click at [162, 367] on span "NO DATA FOUND" at bounding box center [251, 375] width 377 height 17
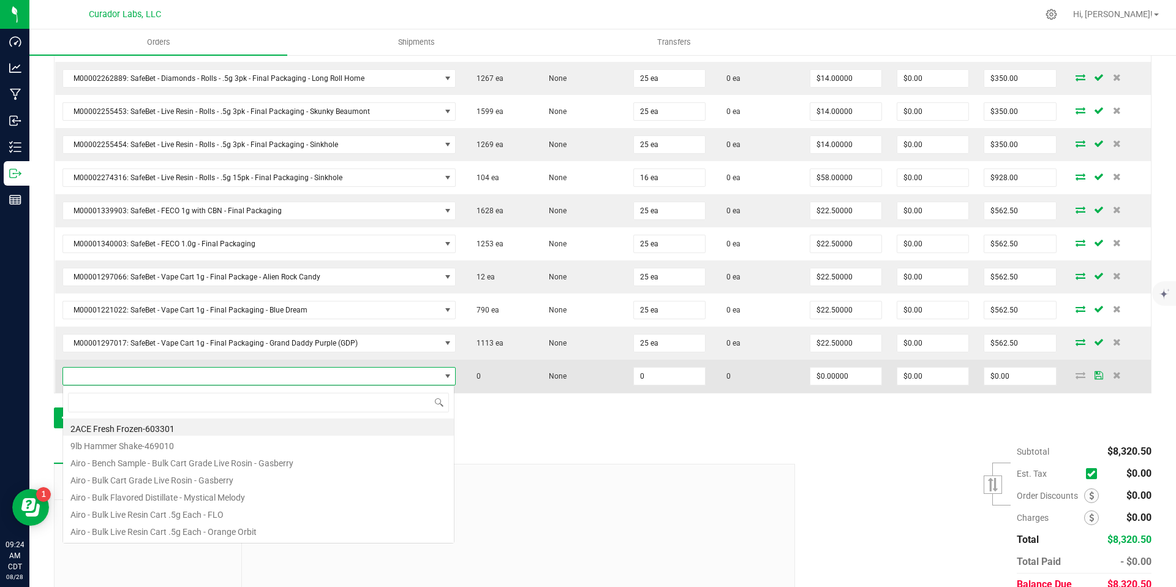
scroll to position [18, 383]
type input "green crack"
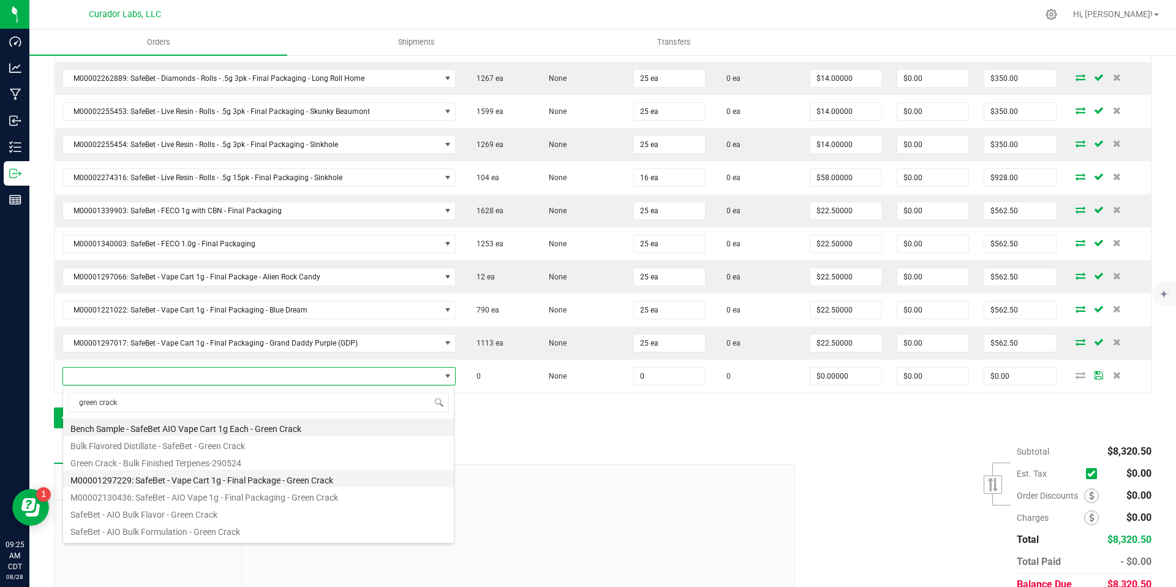
click at [258, 483] on li "M00001297229: SafeBet - Vape Cart 1g - Final Package - Green Crack" at bounding box center [258, 478] width 391 height 17
type input "0 ea"
type input "$22.50000"
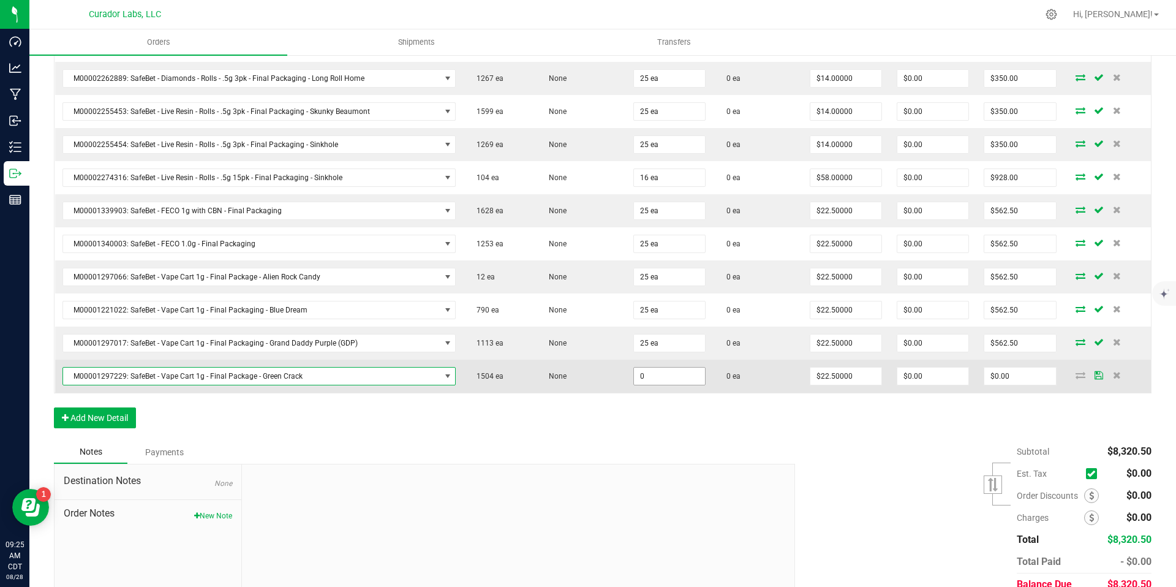
click at [658, 382] on input "0" at bounding box center [669, 375] width 71 height 17
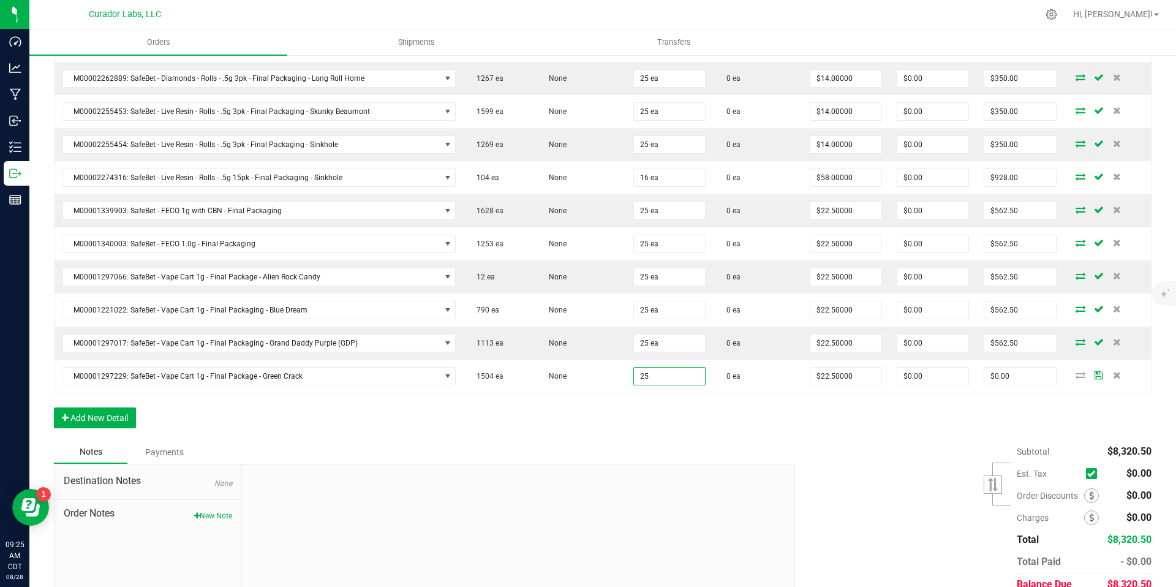
type input "25 ea"
type input "$562.50"
click at [663, 426] on div "Order Details Print All Labels Item Sellable Strain Qty Ordered Qty Allocated U…" at bounding box center [603, 75] width 1098 height 731
click at [104, 416] on button "Add New Detail" at bounding box center [95, 417] width 82 height 21
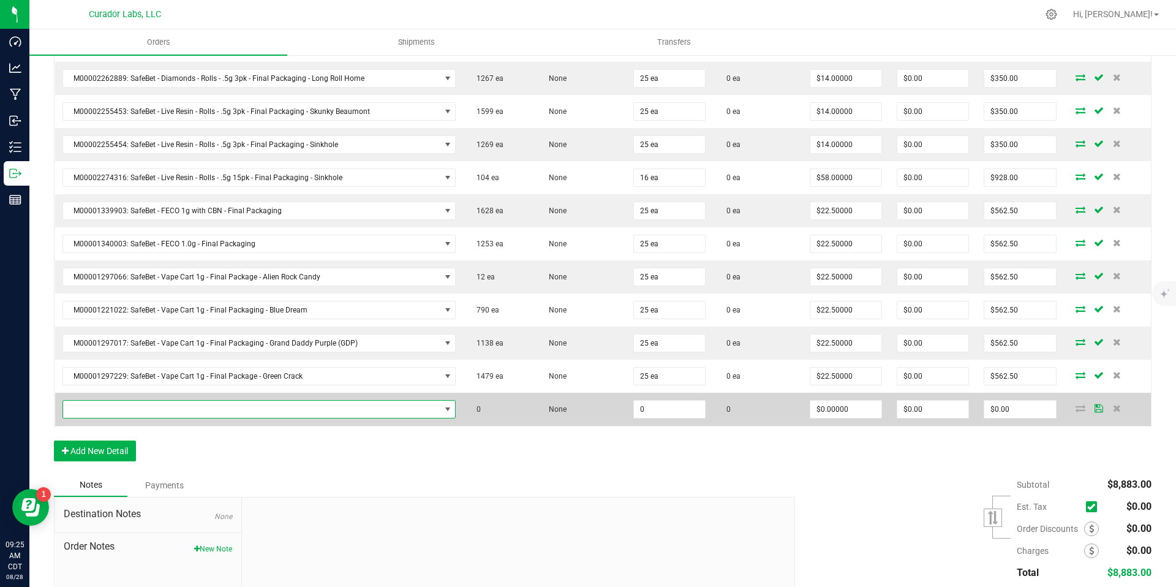
click at [421, 411] on span "NO DATA FOUND" at bounding box center [251, 409] width 377 height 17
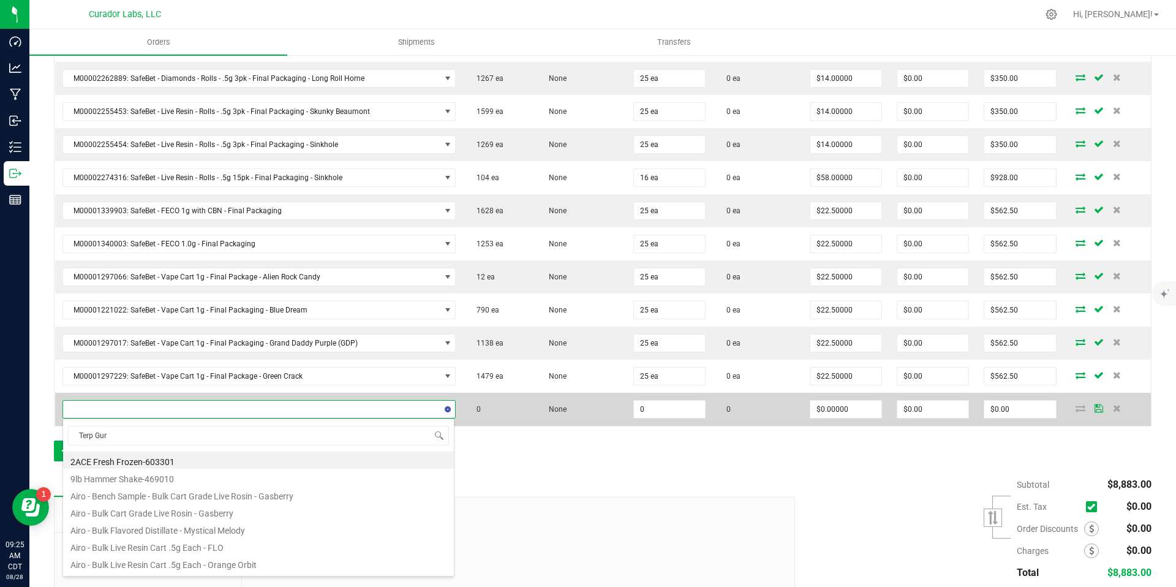
type input "Terp Guru"
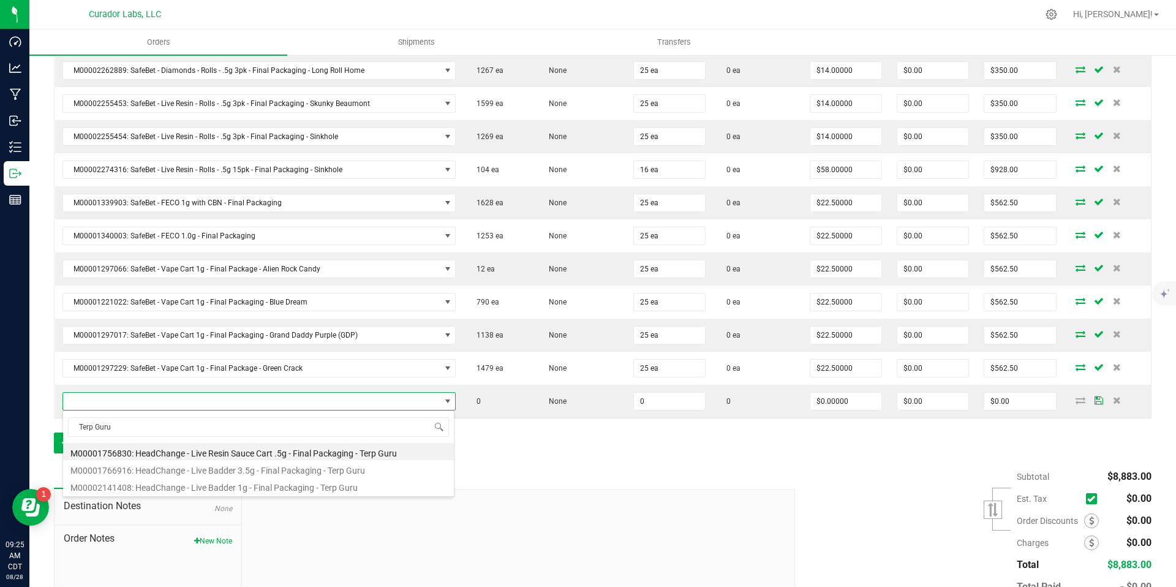
scroll to position [675, 0]
click at [353, 469] on li "M00001766916: HeadChange - Live Badder 3.5g - Final Packaging - Terp Guru" at bounding box center [258, 468] width 391 height 17
type input "0 ea"
type input "$75.00000"
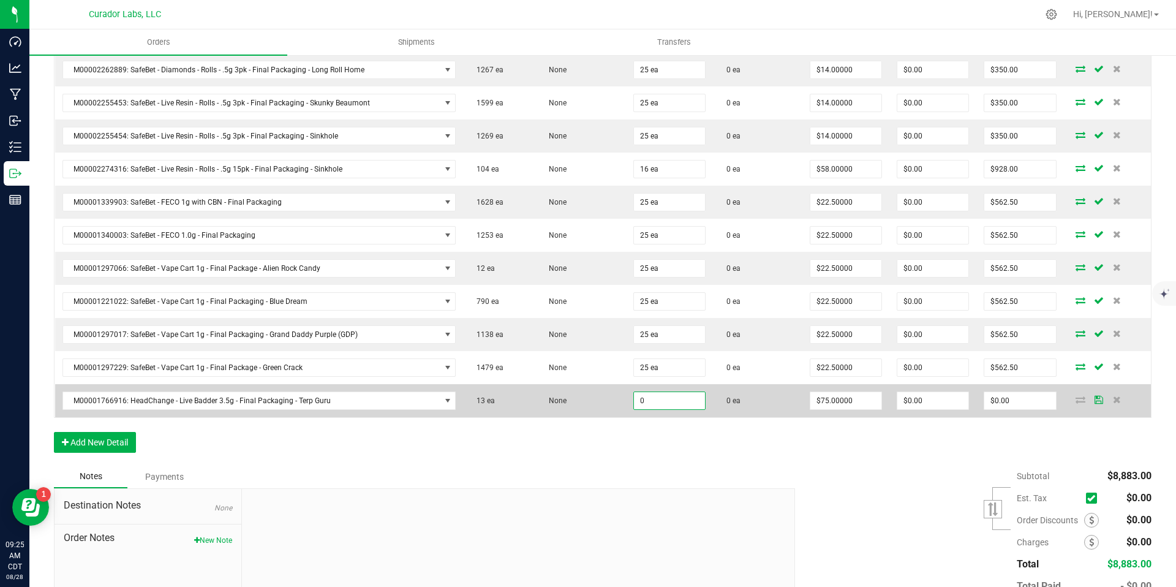
click at [669, 402] on input "0" at bounding box center [669, 400] width 71 height 17
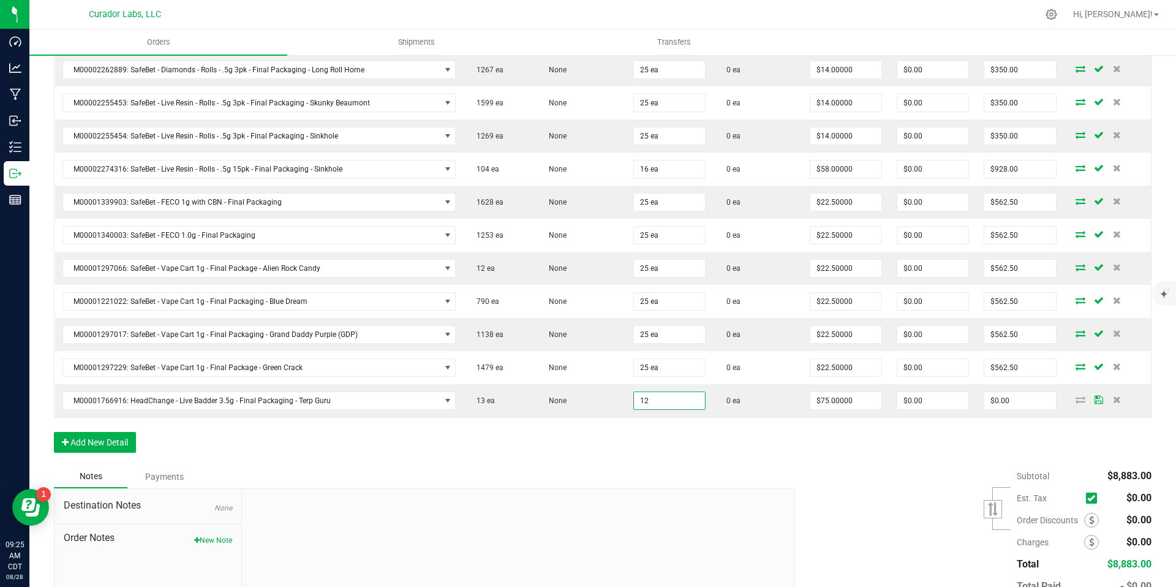
type input "12 ea"
type input "$900.00"
click at [711, 440] on div "Order Details Print All Labels Item Sellable Strain Qty Ordered Qty Allocated U…" at bounding box center [603, 83] width 1098 height 764
click at [824, 460] on div "Order Details Print All Labels Item Sellable Strain Qty Ordered Qty Allocated U…" at bounding box center [603, 83] width 1098 height 764
click at [107, 443] on button "Add New Detail" at bounding box center [95, 442] width 82 height 21
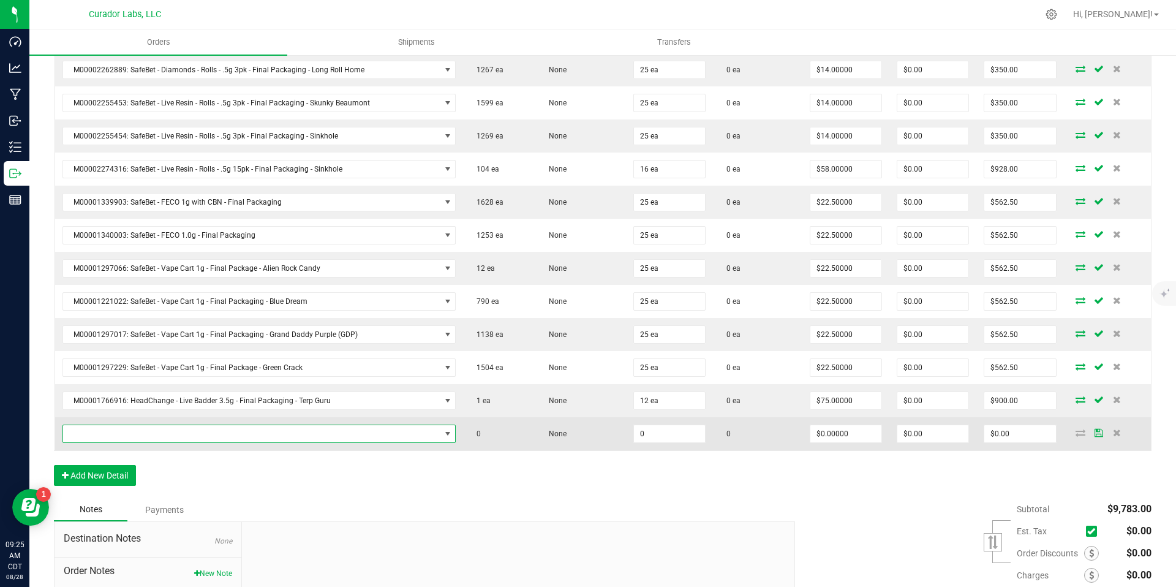
click at [197, 435] on span "NO DATA FOUND" at bounding box center [251, 433] width 377 height 17
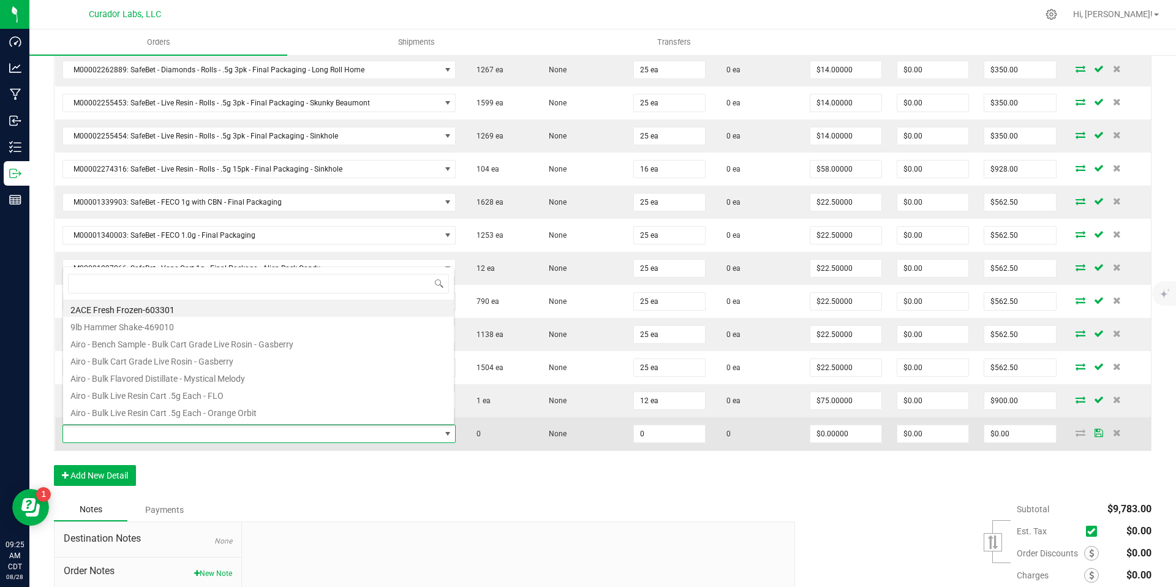
scroll to position [18, 383]
type input "raspberry cake"
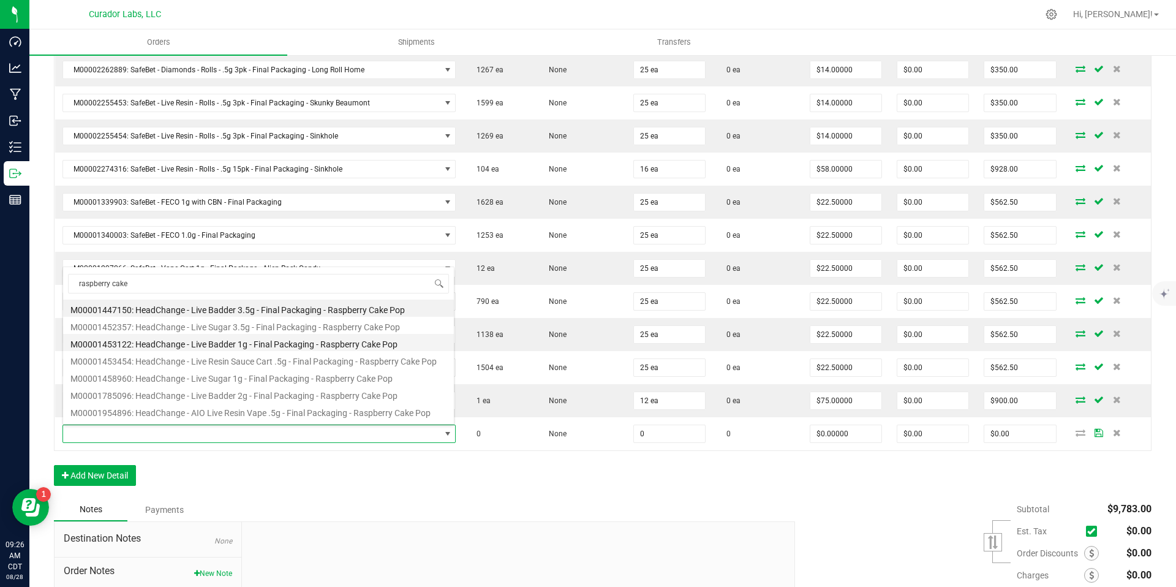
click at [277, 342] on li "M00001453122: HeadChange - Live Badder 1g - Final Packaging - Raspberry Cake Pop" at bounding box center [258, 342] width 391 height 17
type input "0 ea"
type input "$25.00000"
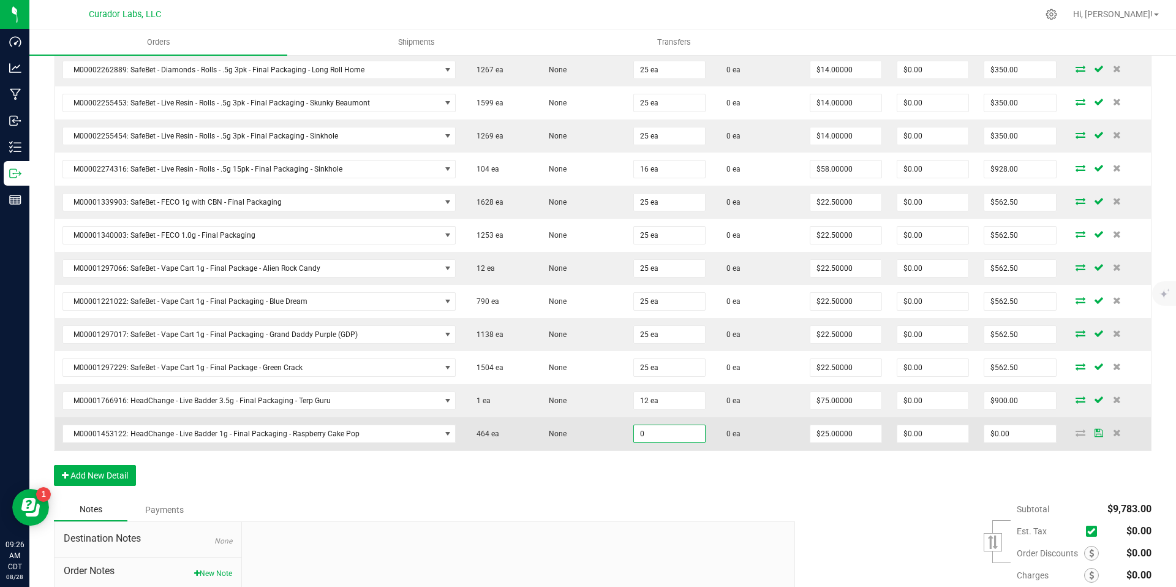
click at [663, 435] on input "0" at bounding box center [669, 433] width 71 height 17
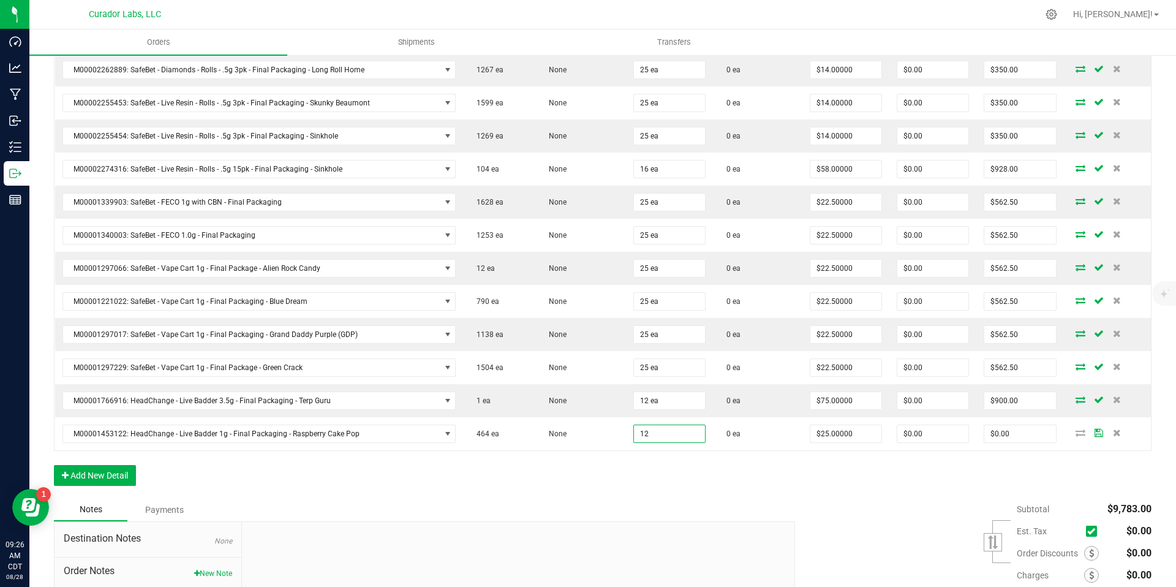
type input "12 ea"
type input "$300.00"
click at [682, 464] on div "Order Details Print All Labels Item Sellable Strain Qty Ordered Qty Allocated U…" at bounding box center [603, 99] width 1098 height 797
click at [113, 475] on button "Add New Detail" at bounding box center [95, 475] width 82 height 21
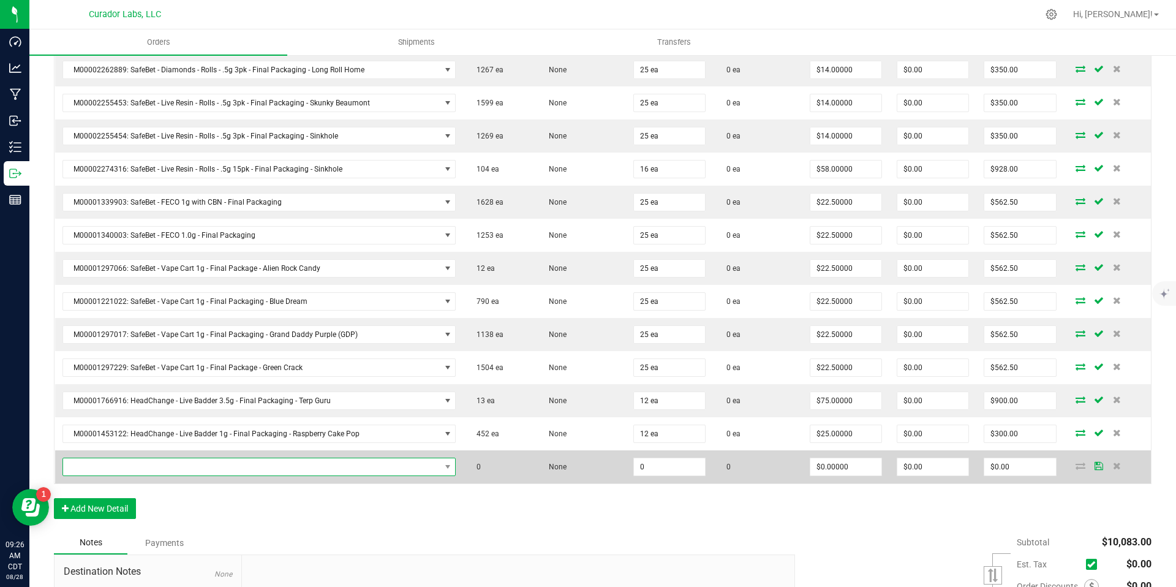
click at [151, 468] on span "NO DATA FOUND" at bounding box center [251, 466] width 377 height 17
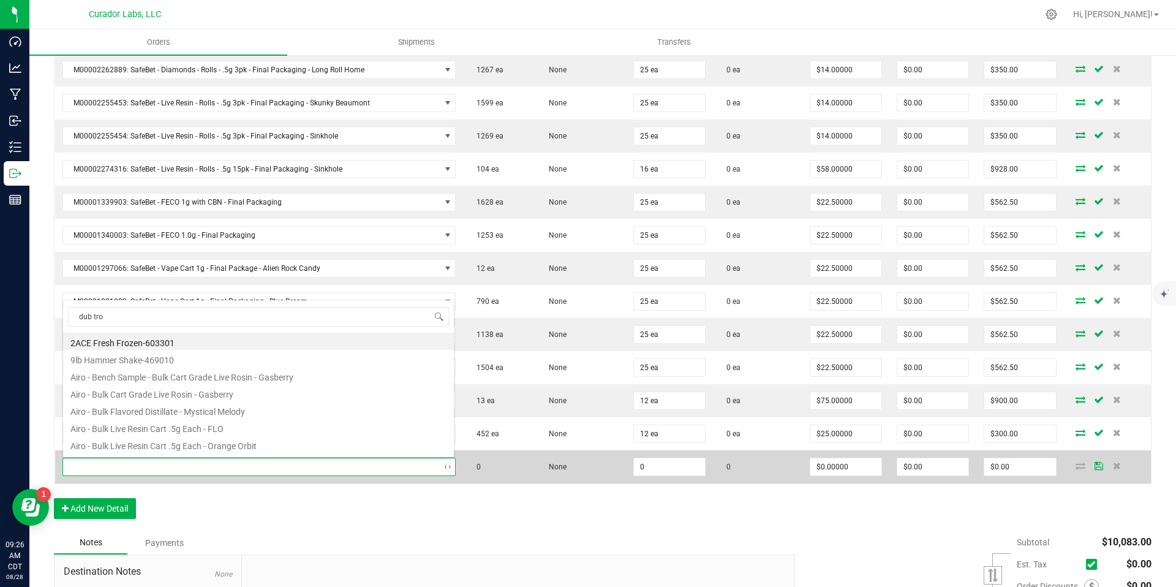
type input "dub trop"
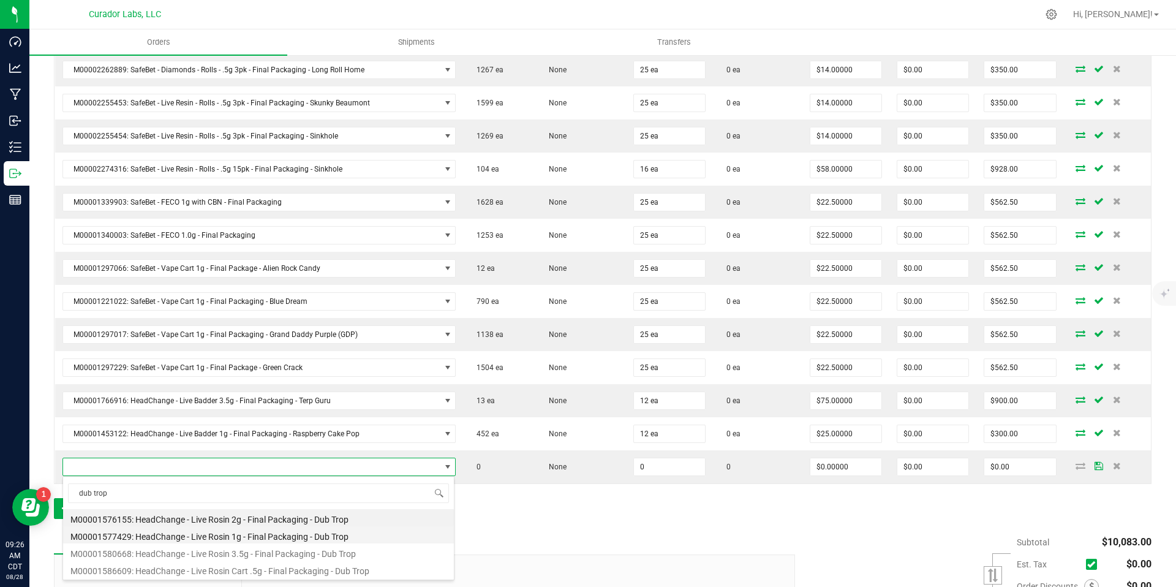
click at [337, 539] on li "M00001577429: HeadChange - Live Rosin 1g - Final Packaging - Dub Trop" at bounding box center [258, 534] width 391 height 17
type input "0 ea"
type input "$32.50000"
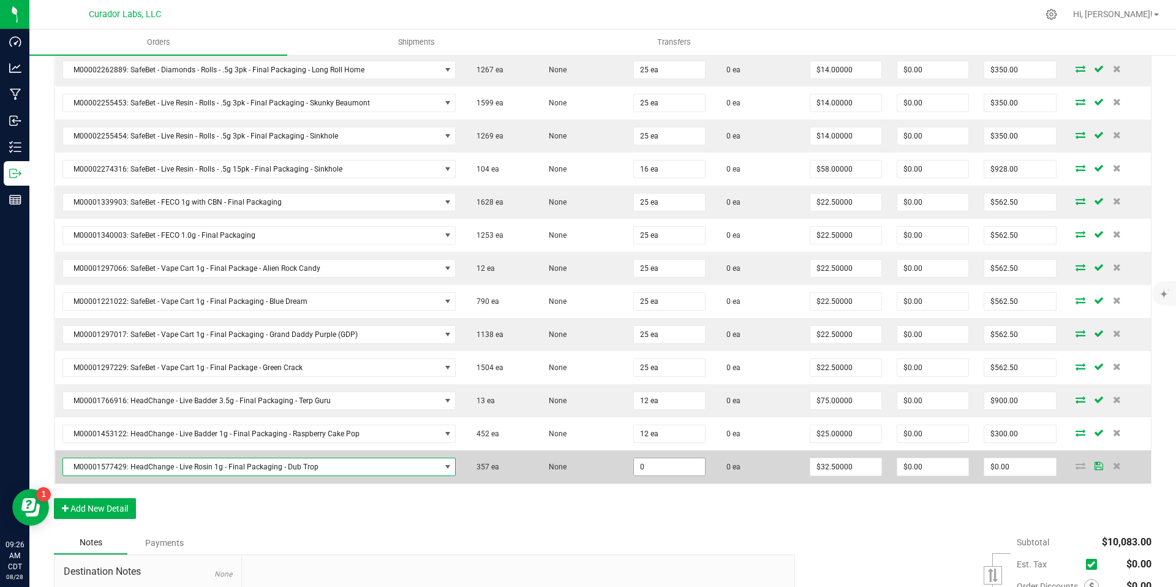
click at [650, 467] on input "0" at bounding box center [669, 466] width 71 height 17
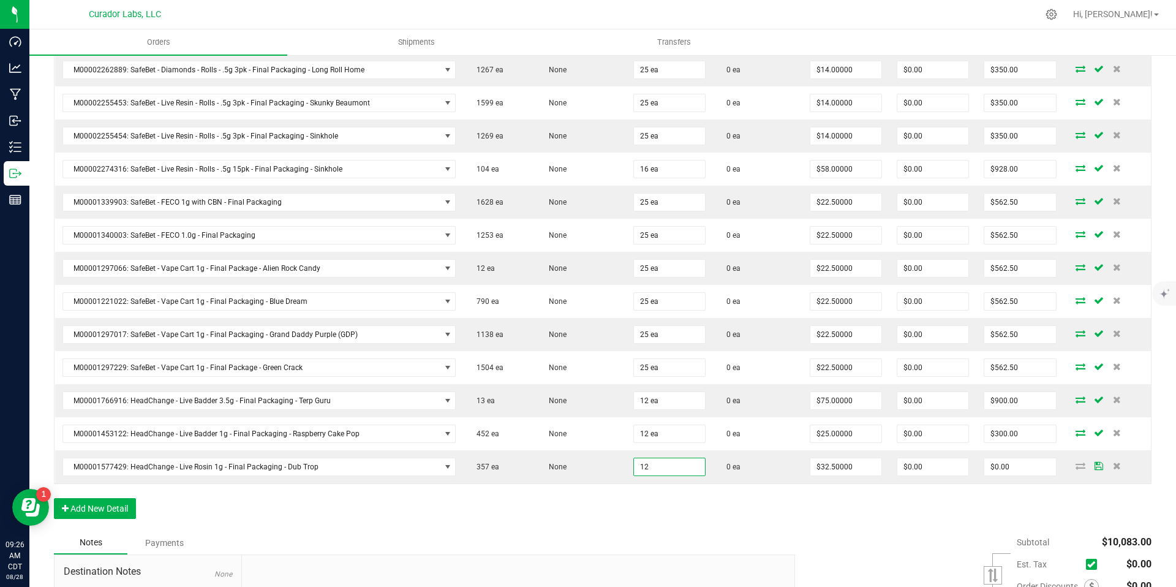
type input "12 ea"
type input "$390.00"
click at [714, 504] on div "Order Details Print All Labels Item Sellable Strain Qty Ordered Qty Allocated U…" at bounding box center [603, 116] width 1098 height 830
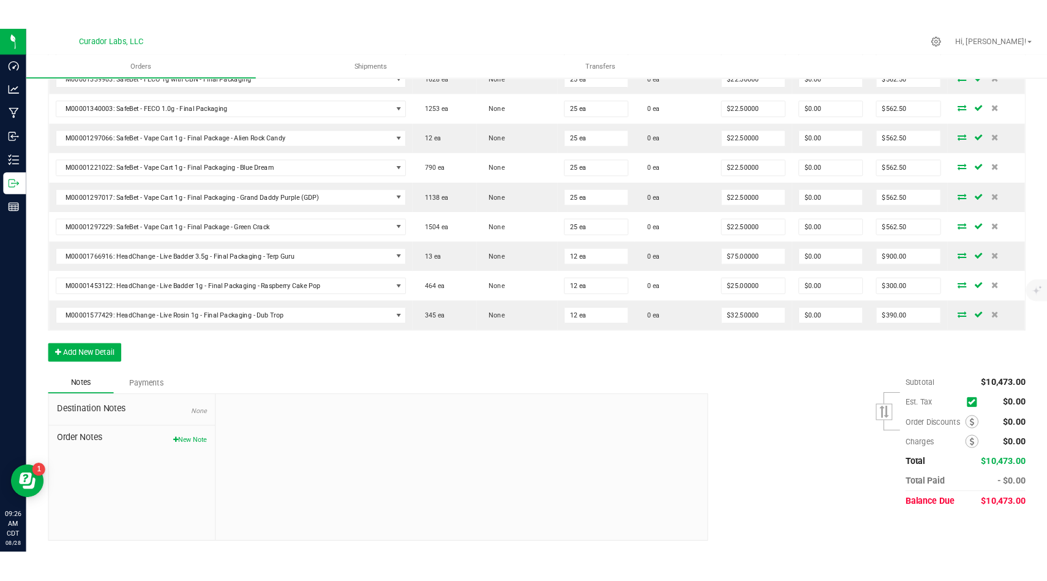
scroll to position [0, 0]
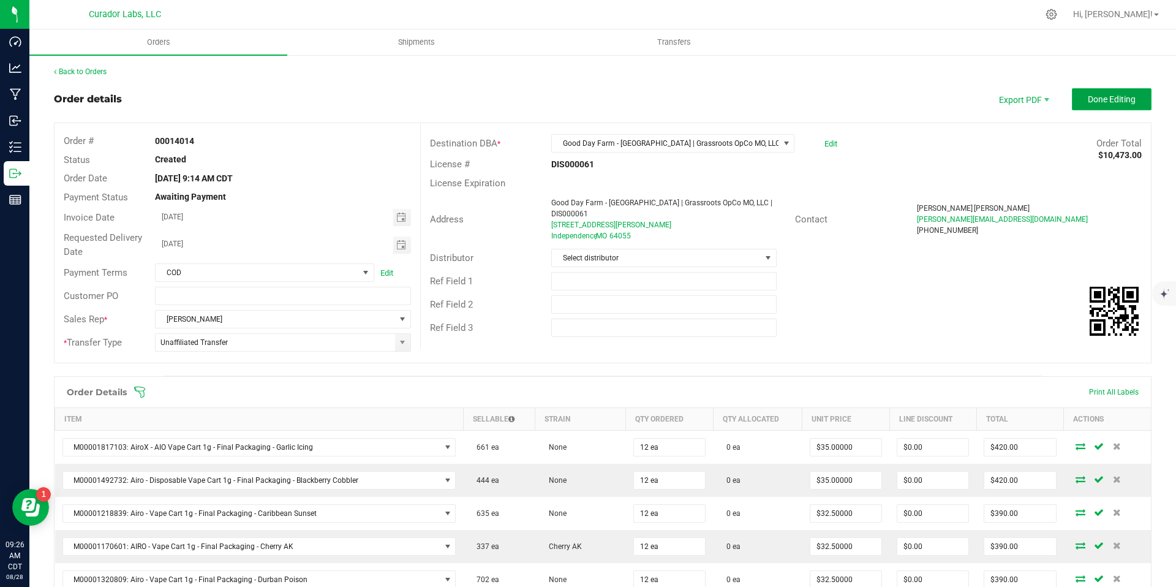
click at [1107, 97] on span "Done Editing" at bounding box center [1112, 99] width 48 height 10
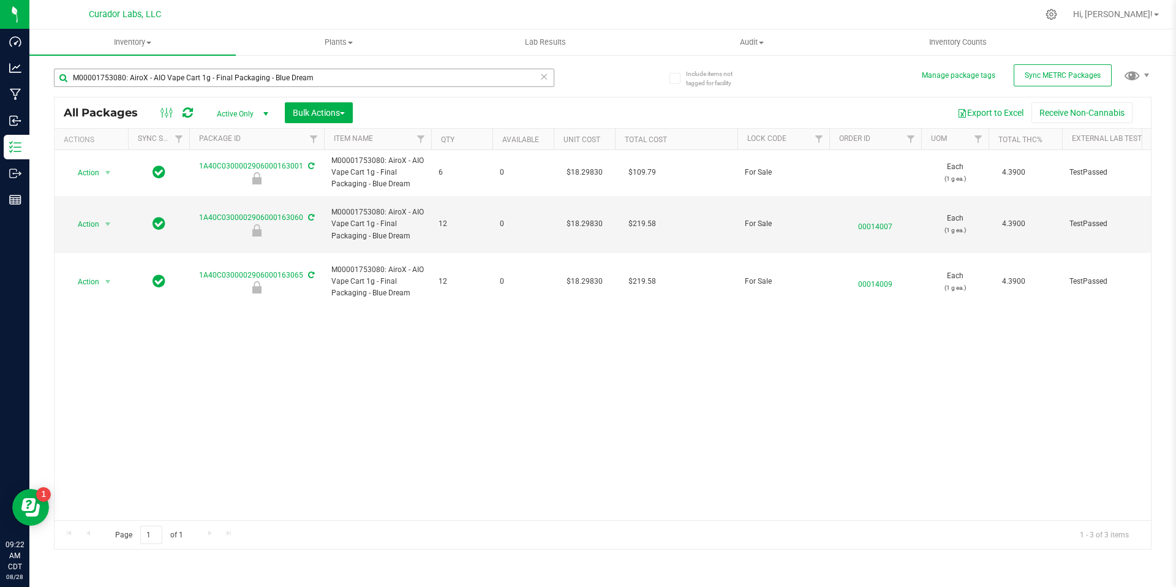
click at [323, 80] on input "M00001753080: AiroX - AIO Vape Cart 1g - Final Packaging - Blue Dream" at bounding box center [304, 78] width 500 height 18
type input "M00002274316: SafeBet - Live Resin - Rolls - .5g 15pk - Final Packaging - Sinkh…"
